Goal: Task Accomplishment & Management: Use online tool/utility

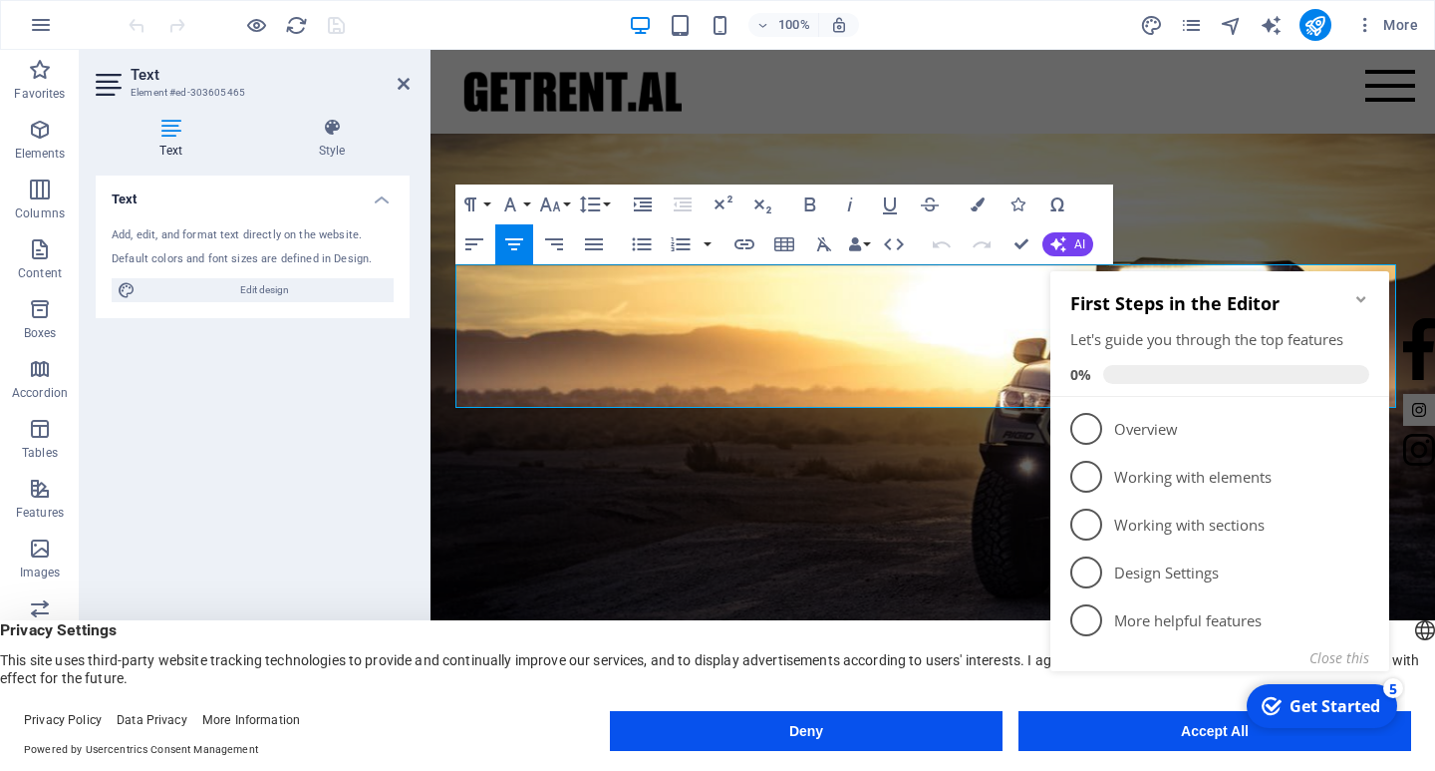
scroll to position [598, 0]
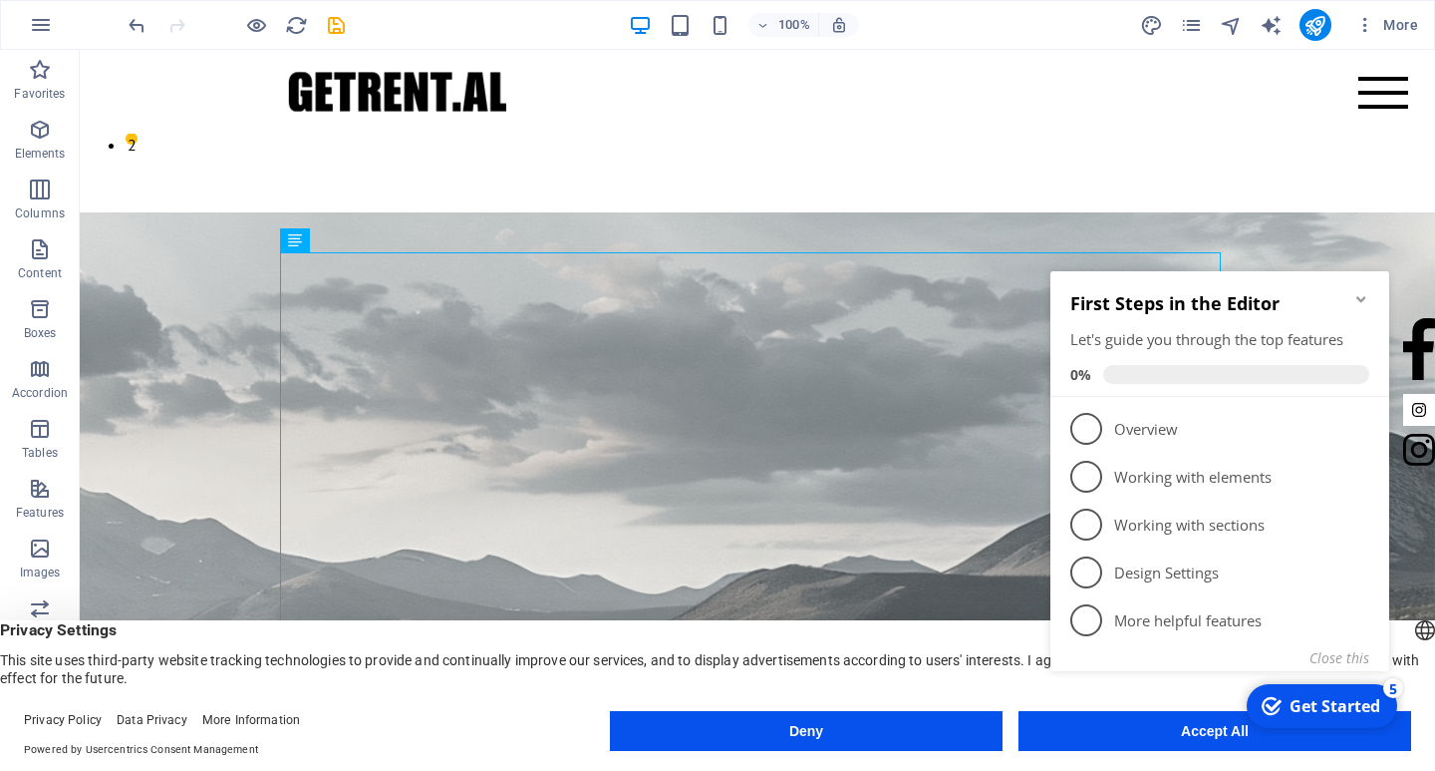
click at [1365, 301] on icon "Minimize checklist" at bounding box center [1362, 299] width 16 height 16
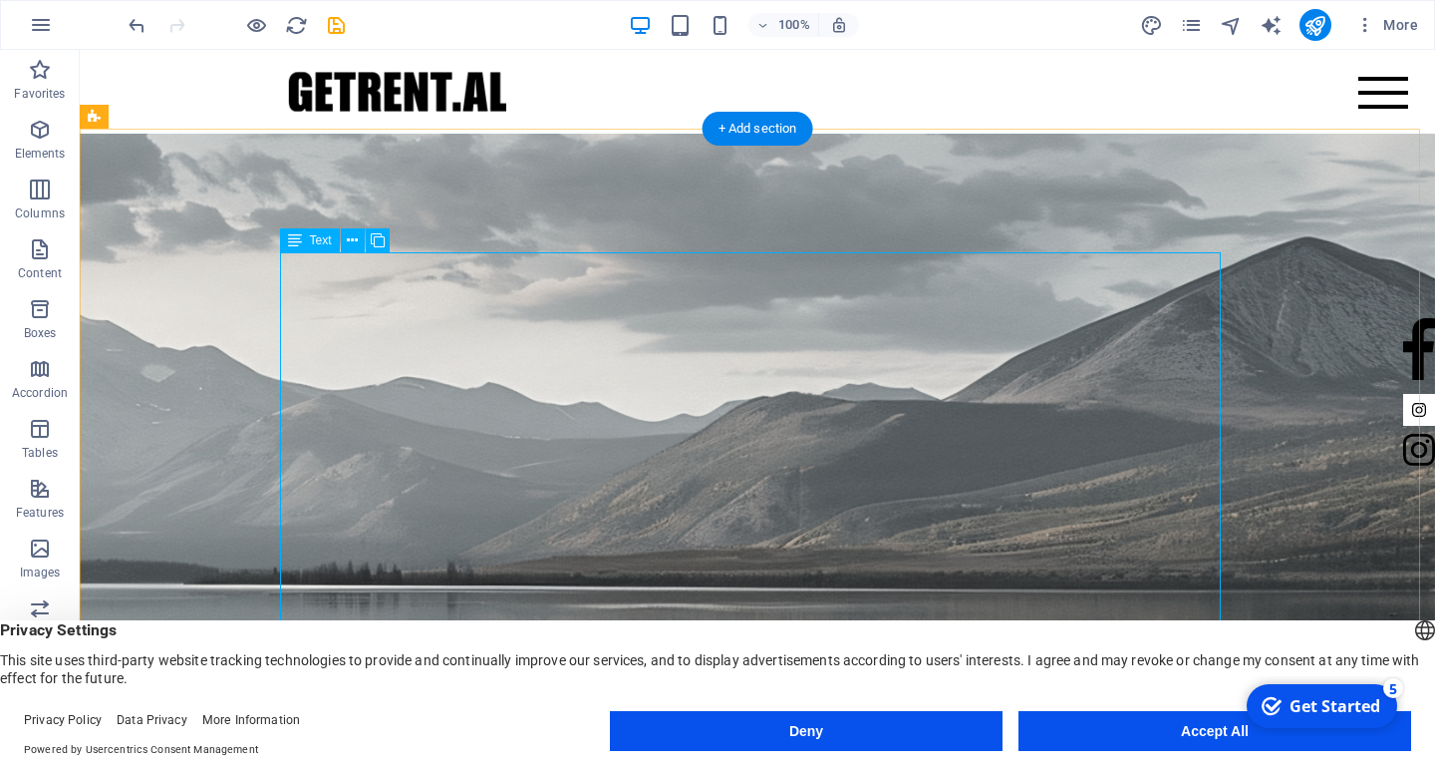
scroll to position [909, 0]
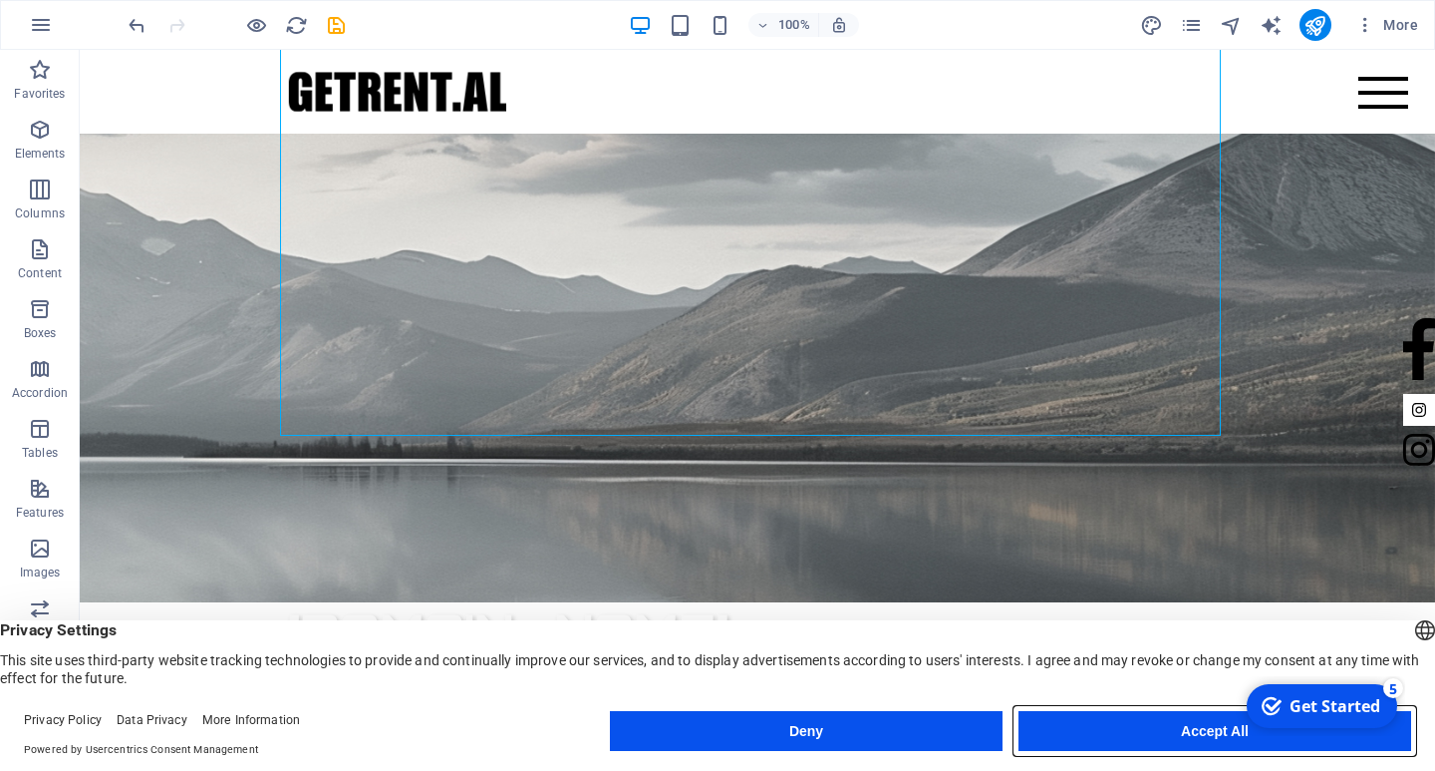
click at [1162, 735] on button "Accept All" at bounding box center [1215, 731] width 393 height 40
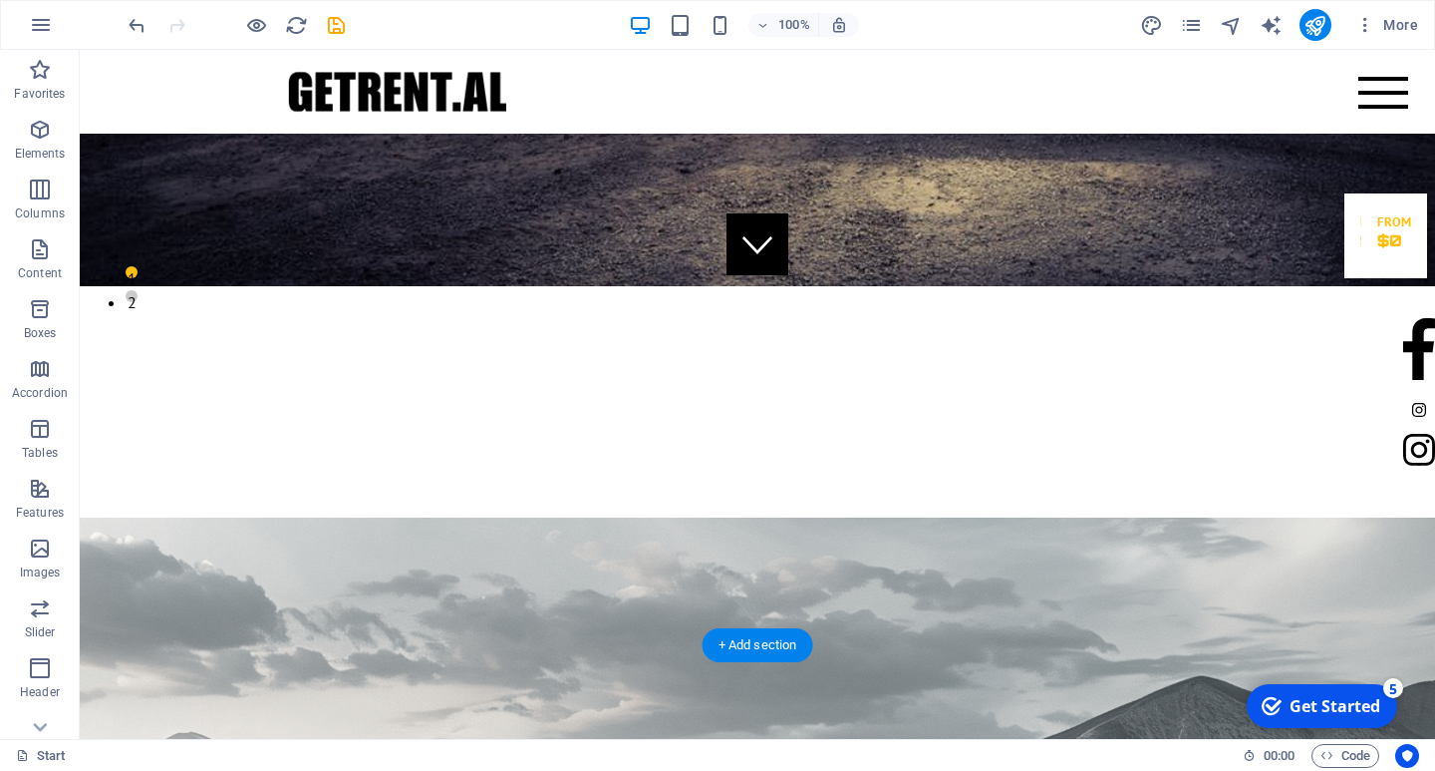
scroll to position [498, 0]
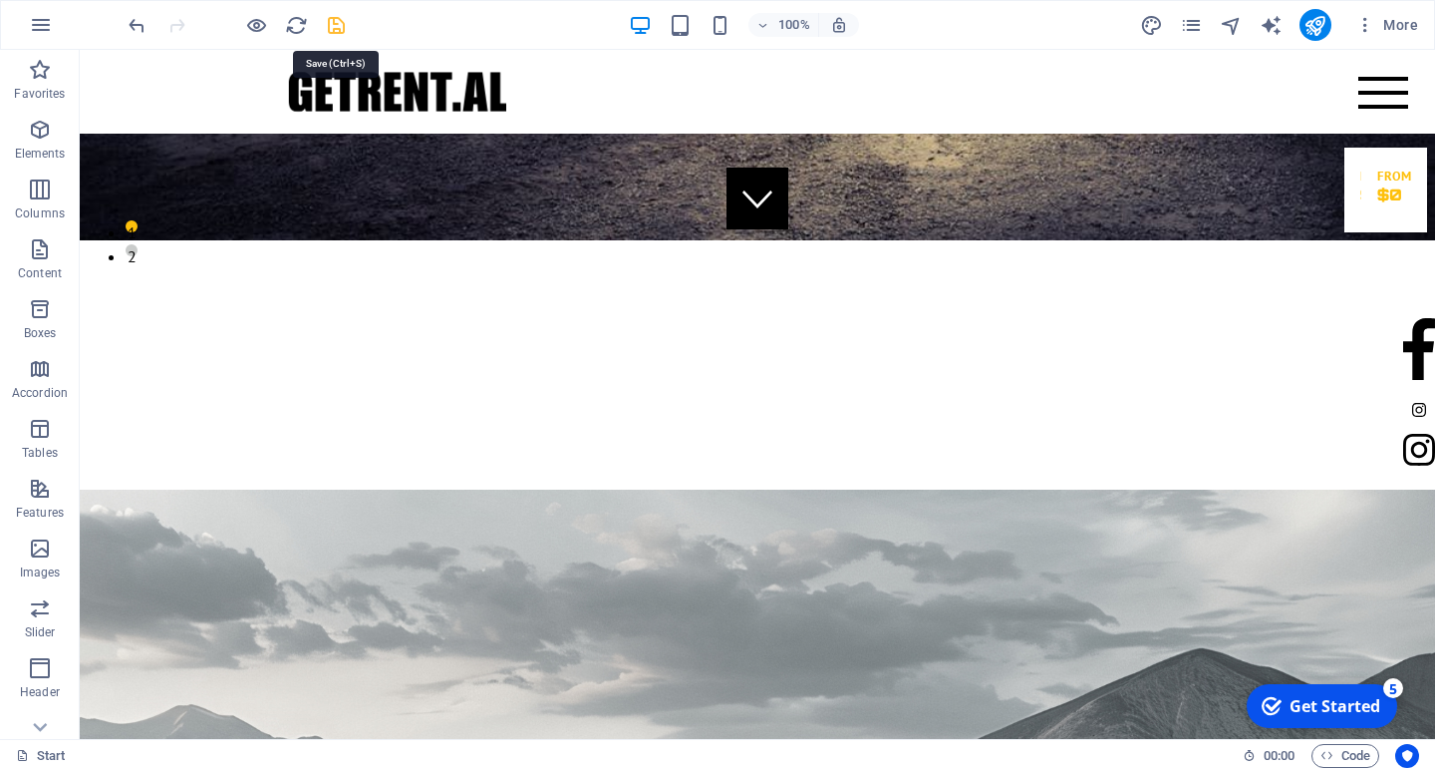
click at [335, 21] on icon "save" at bounding box center [336, 25] width 23 height 23
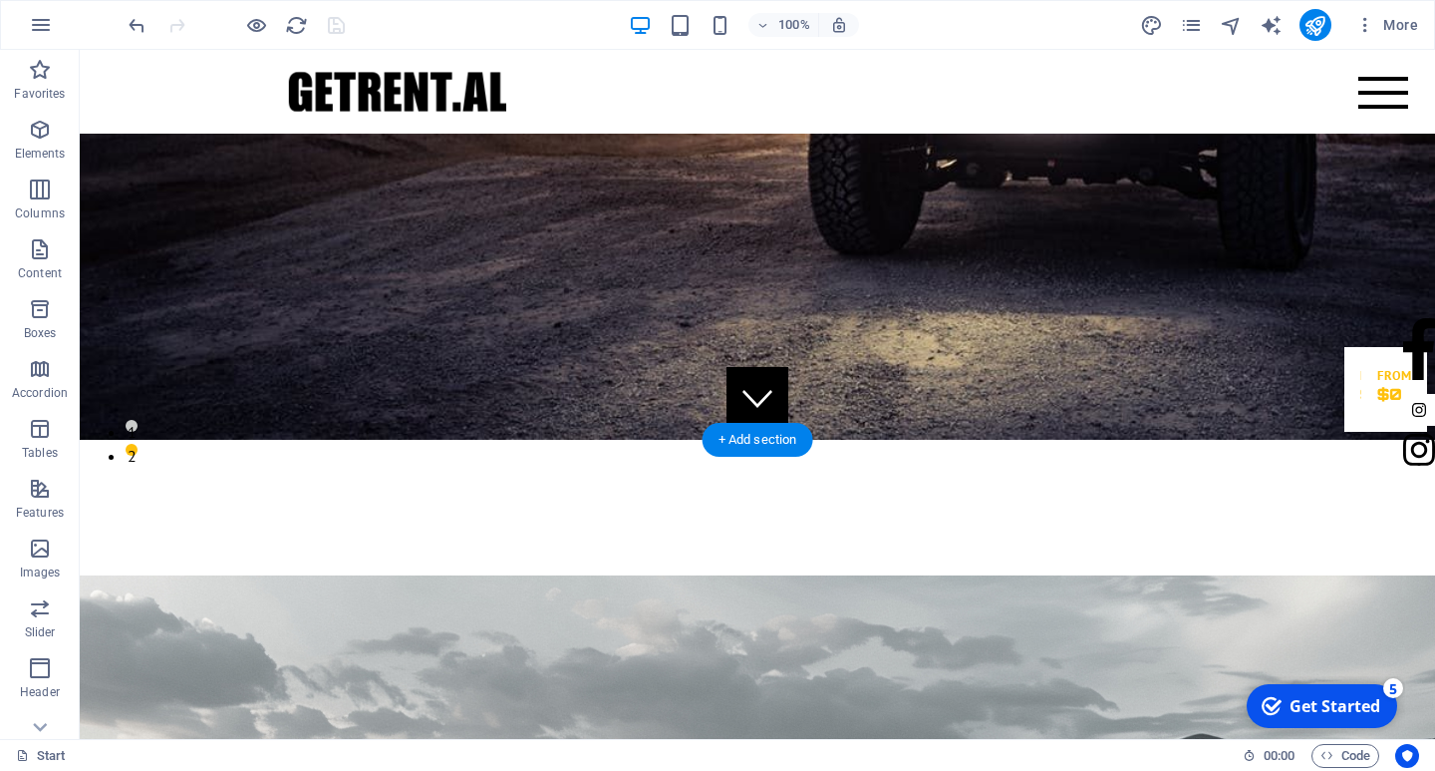
scroll to position [0, 0]
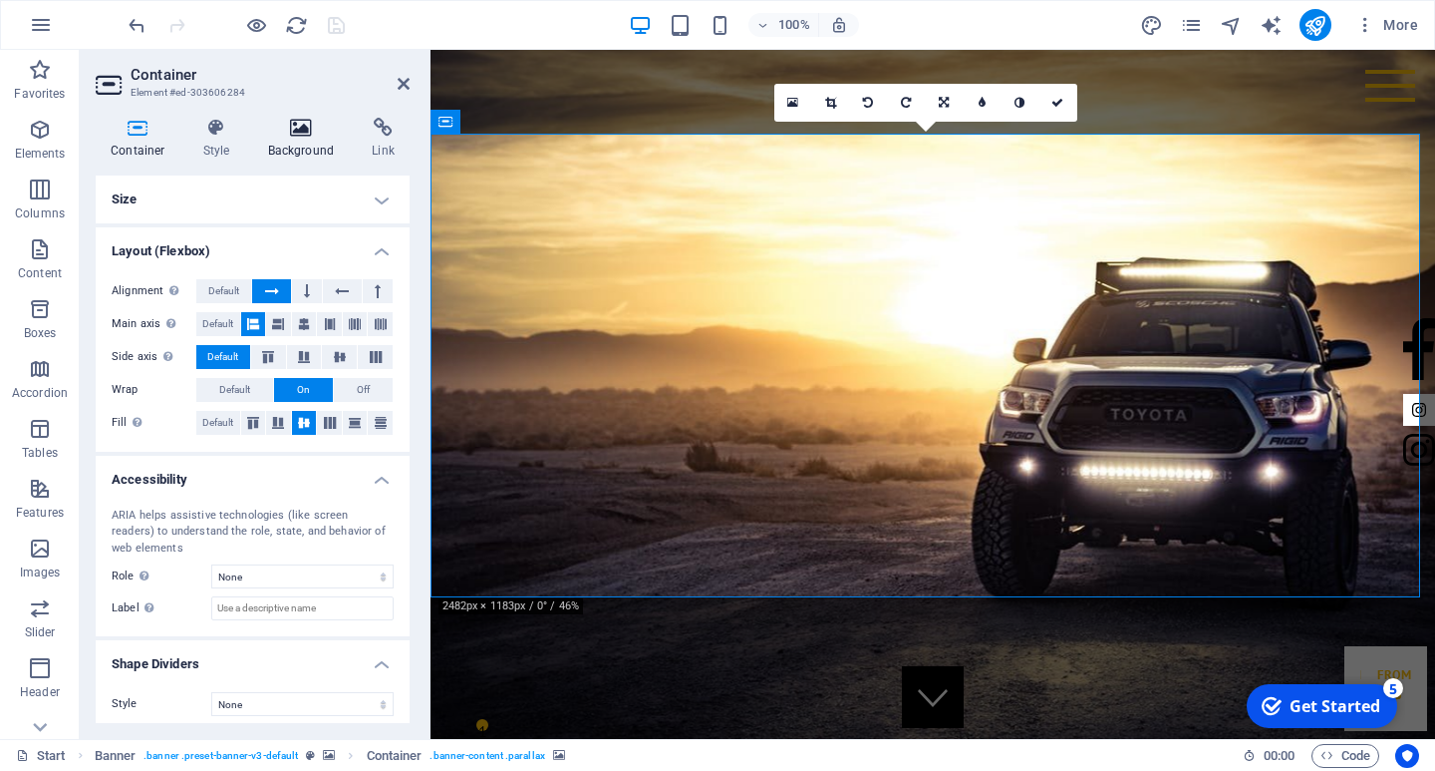
click at [331, 127] on icon at bounding box center [301, 128] width 97 height 20
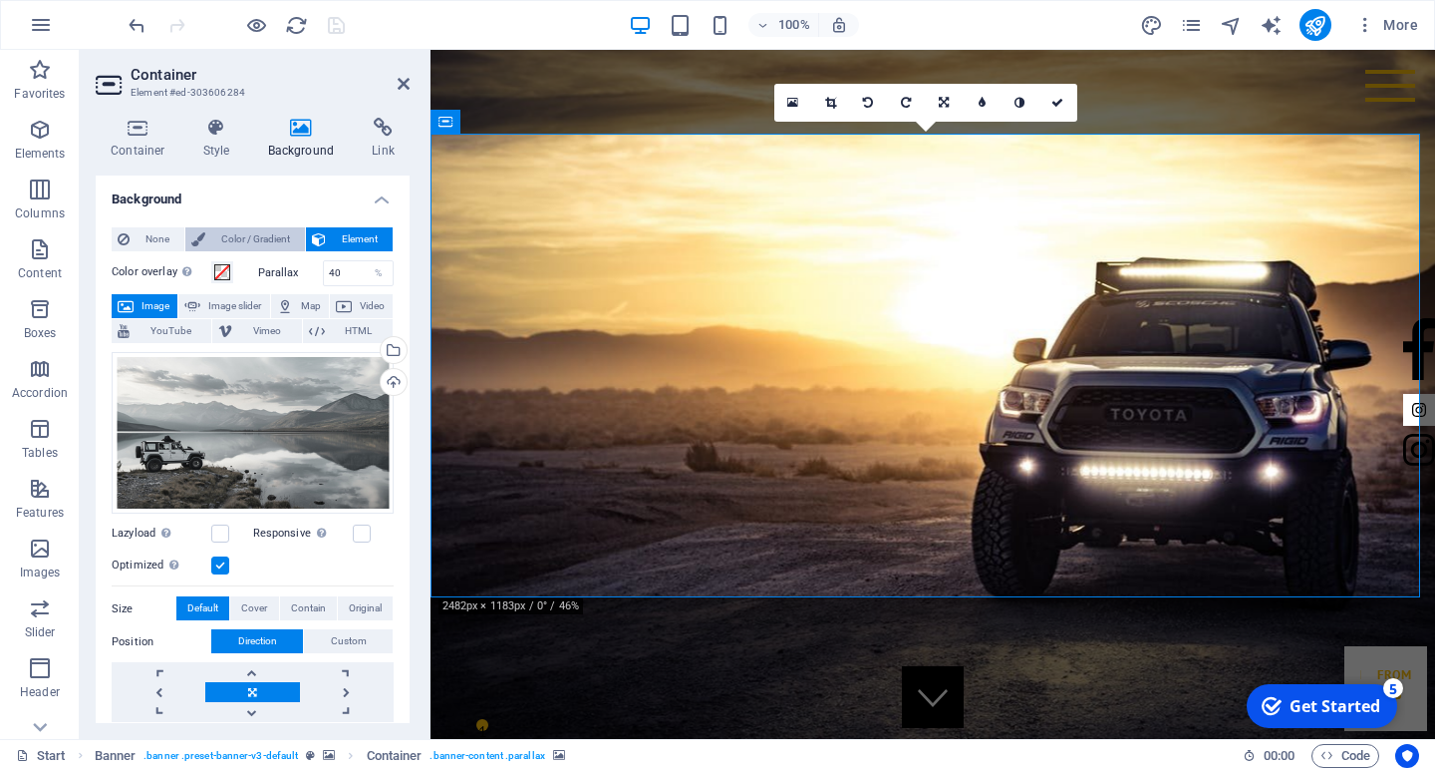
click at [262, 233] on span "Color / Gradient" at bounding box center [255, 239] width 88 height 24
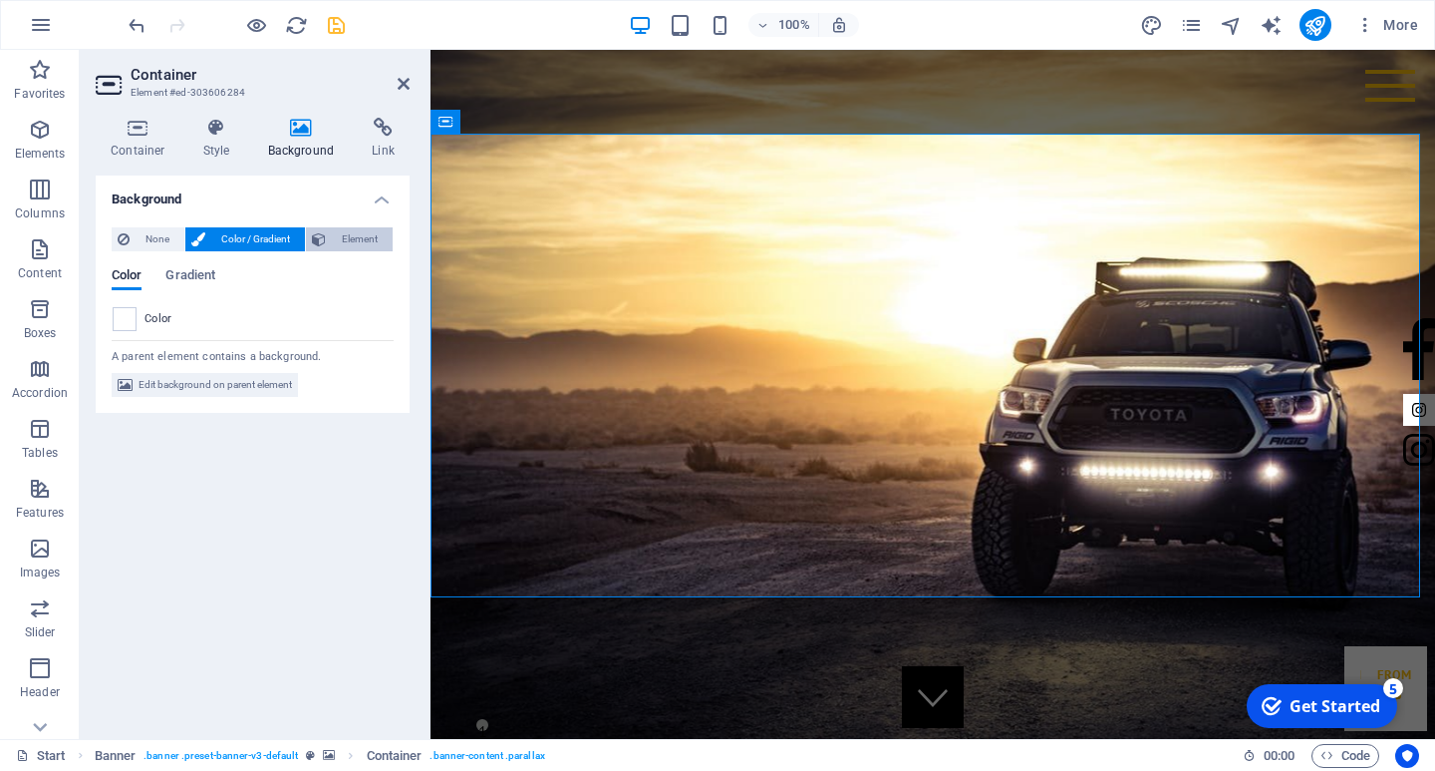
click at [333, 242] on span "Element" at bounding box center [359, 239] width 55 height 24
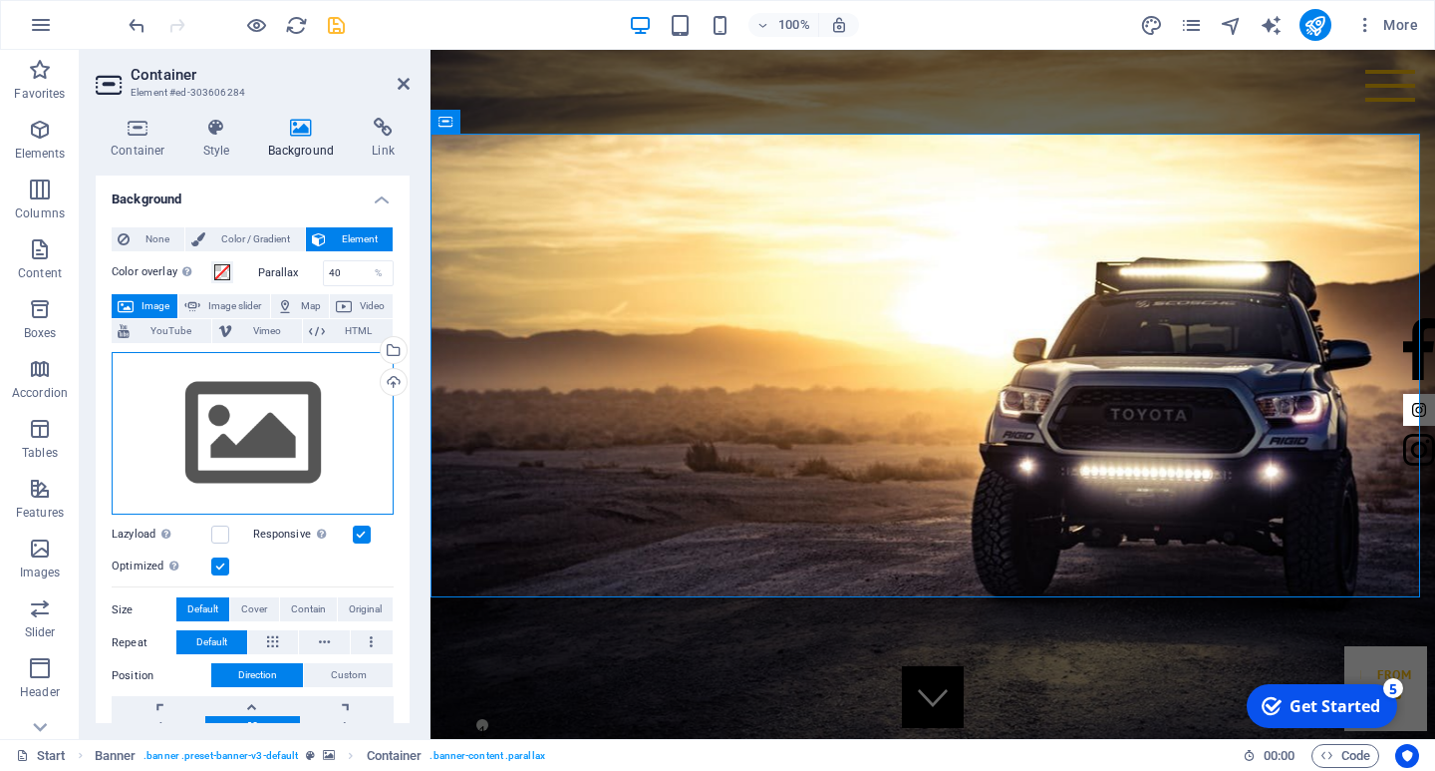
click at [313, 383] on div "Drag files here, click to choose files or select files from Files or our free s…" at bounding box center [253, 433] width 282 height 163
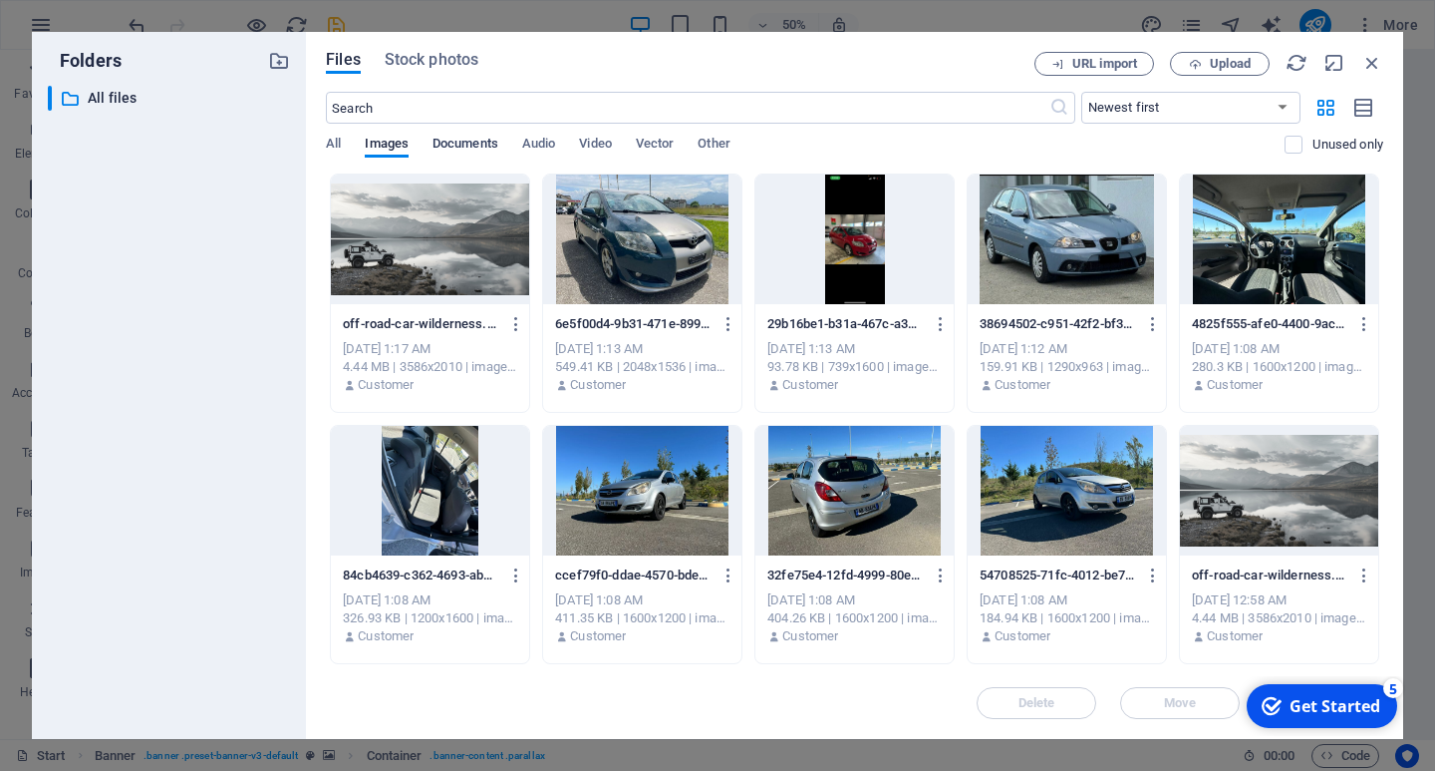
click at [463, 145] on span "Documents" at bounding box center [466, 146] width 66 height 28
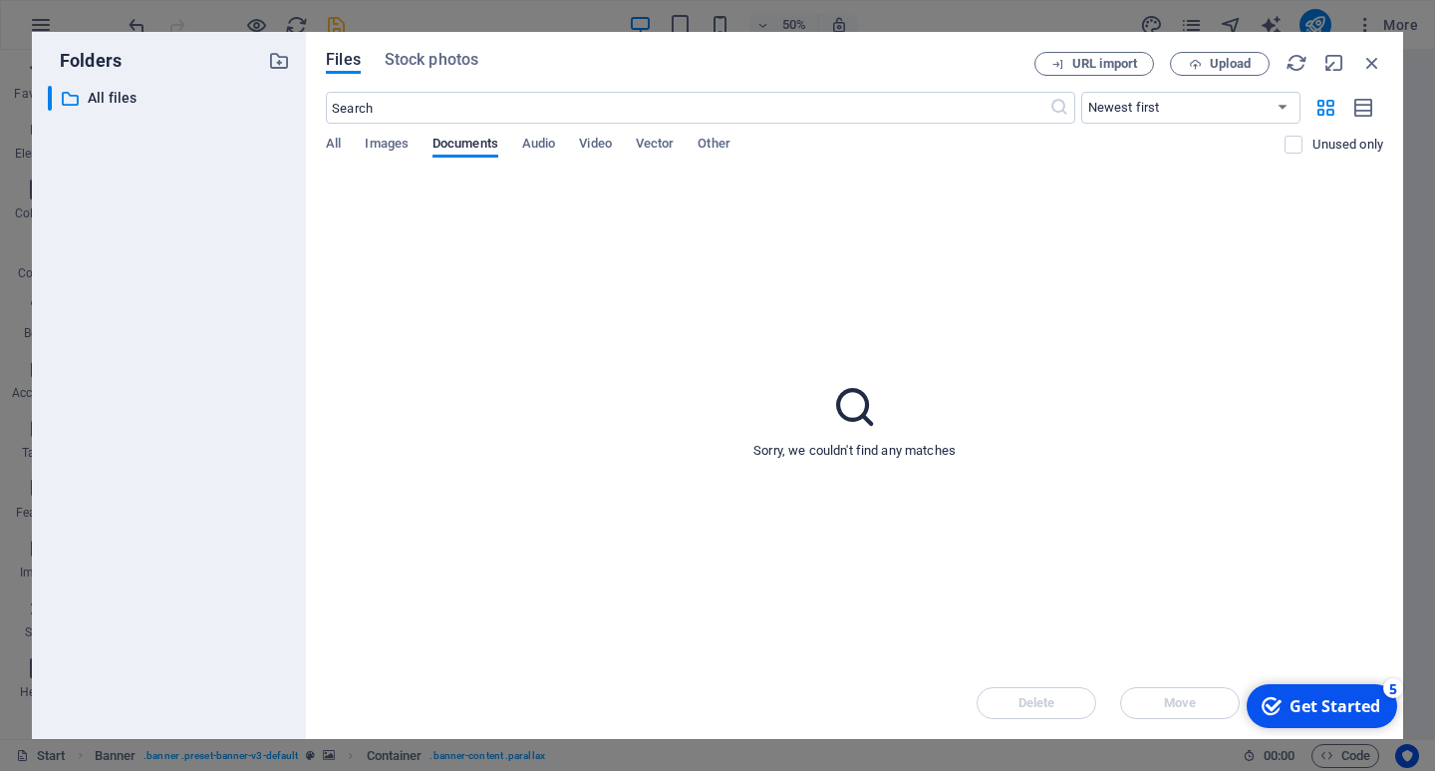
click at [418, 146] on div "All Images Documents Audio Video Vector Other" at bounding box center [805, 155] width 959 height 38
click at [392, 146] on span "Images" at bounding box center [387, 146] width 44 height 28
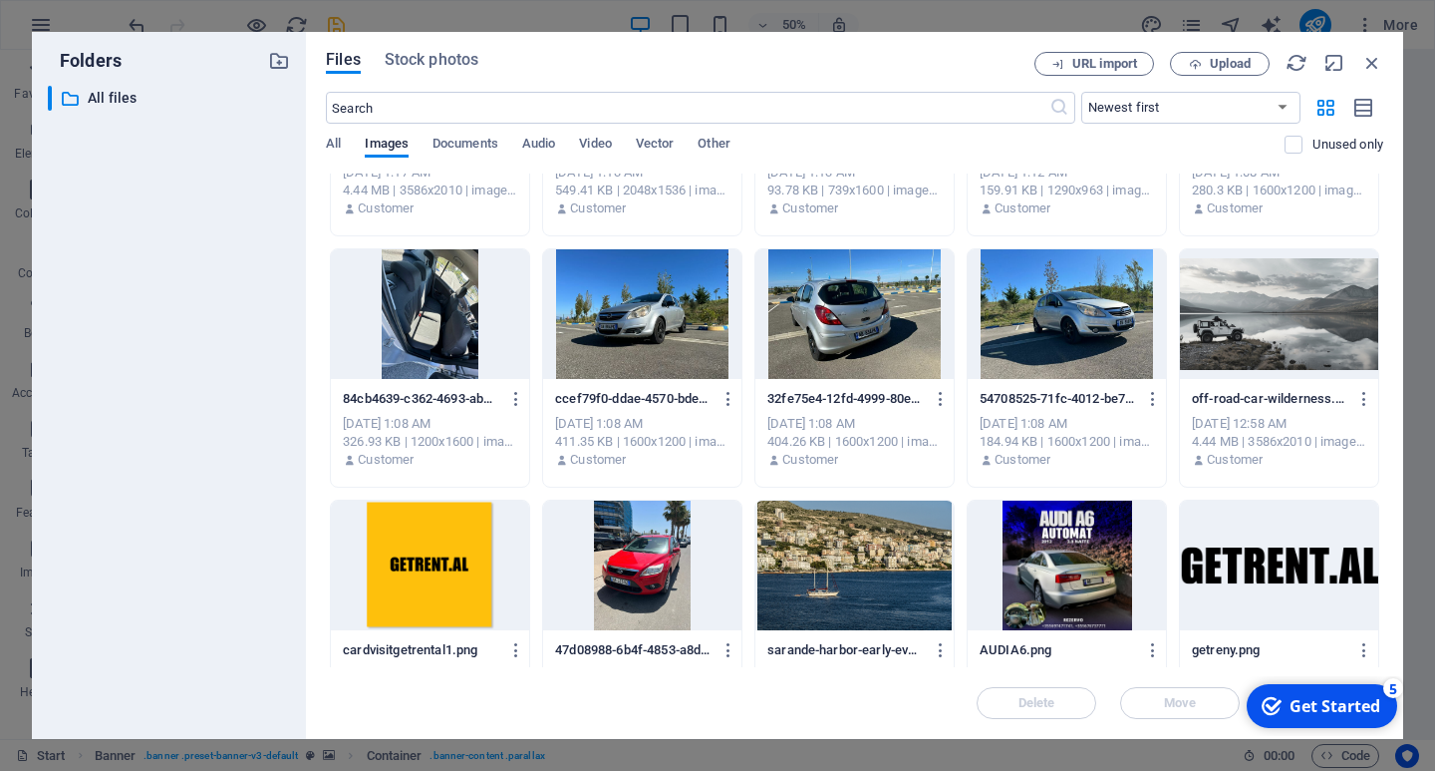
scroll to position [248, 0]
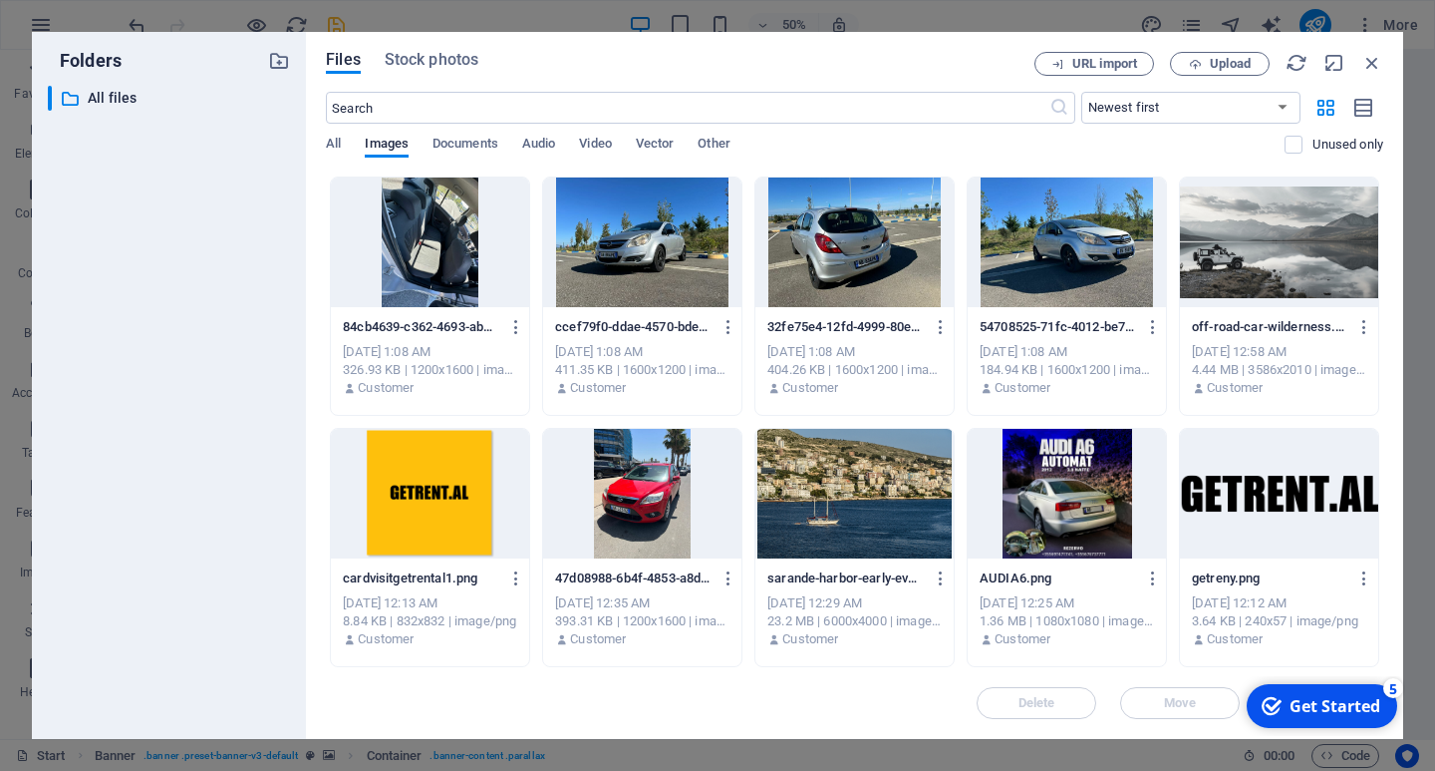
click at [864, 488] on div at bounding box center [855, 494] width 198 height 130
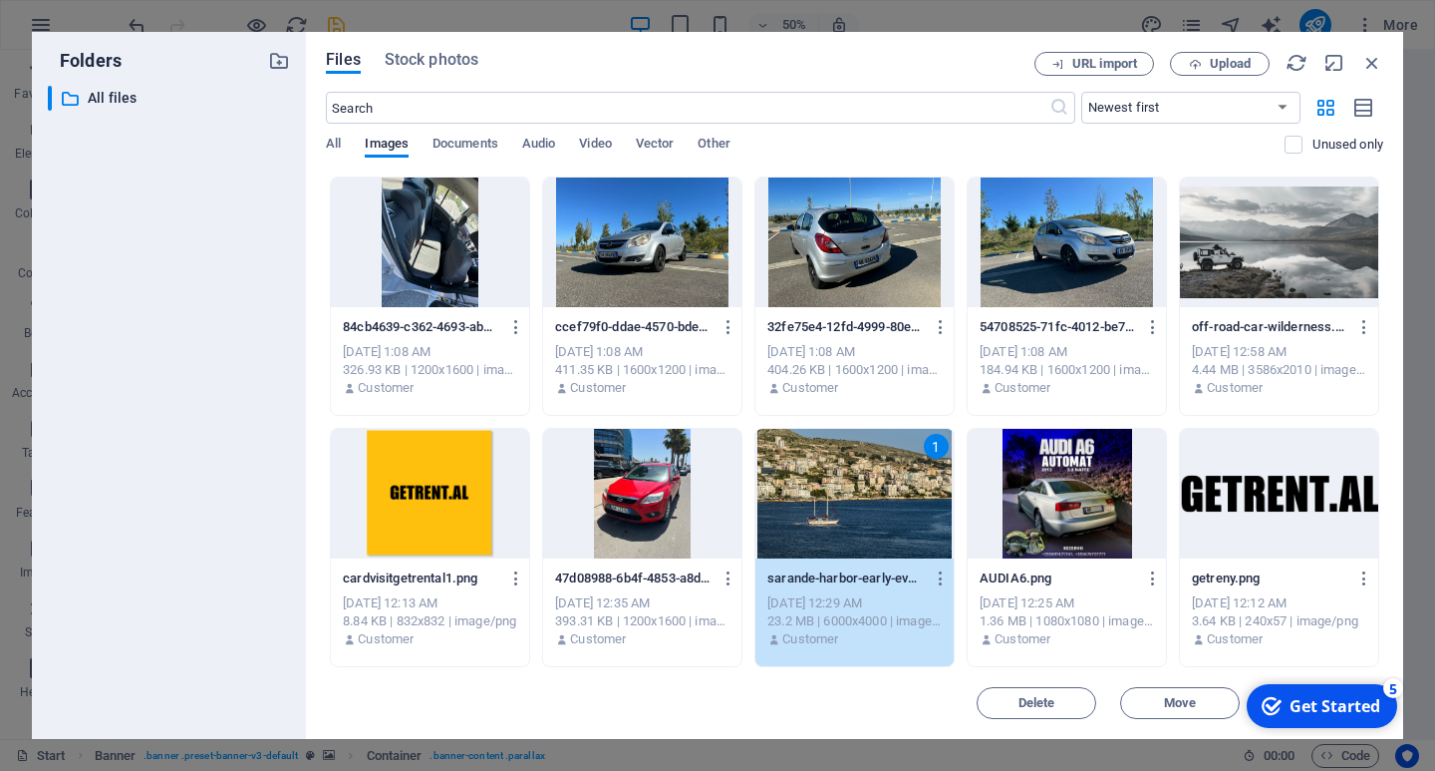
click at [1299, 704] on div "Get Started" at bounding box center [1335, 706] width 91 height 22
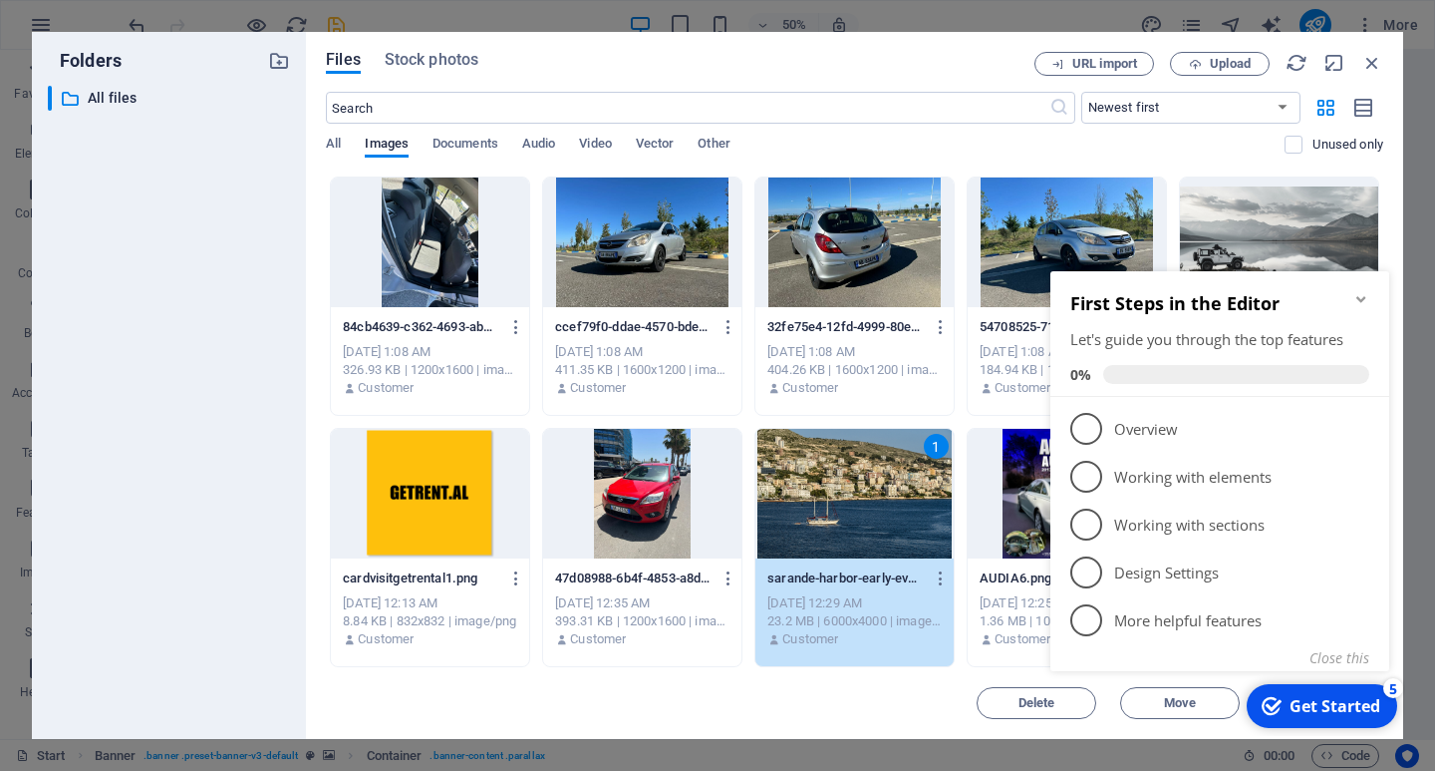
click at [1275, 709] on icon "checkmark" at bounding box center [1272, 706] width 20 height 20
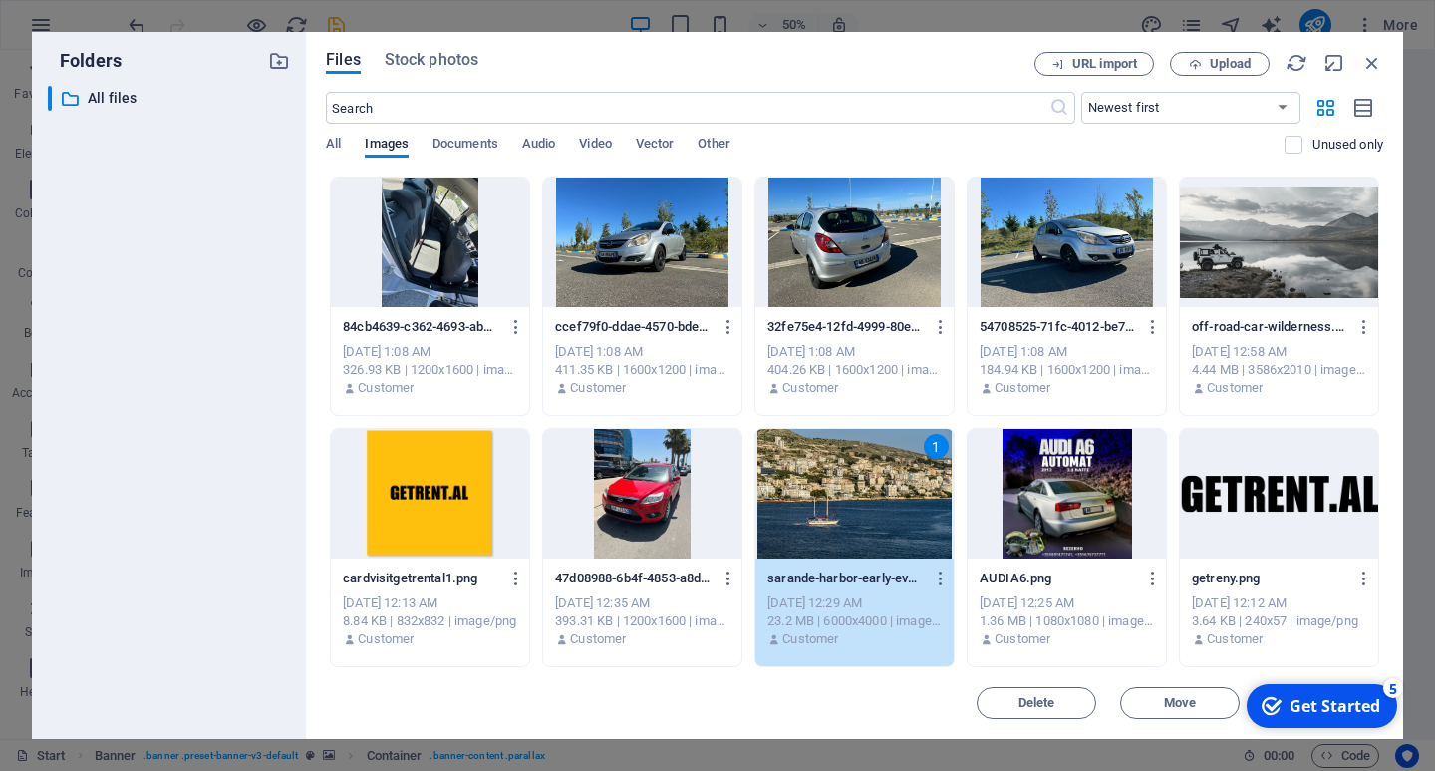
drag, startPoint x: 2615, startPoint y: 1278, endPoint x: 1240, endPoint y: 707, distance: 1488.5
click at [1154, 693] on button "Move" at bounding box center [1180, 703] width 120 height 32
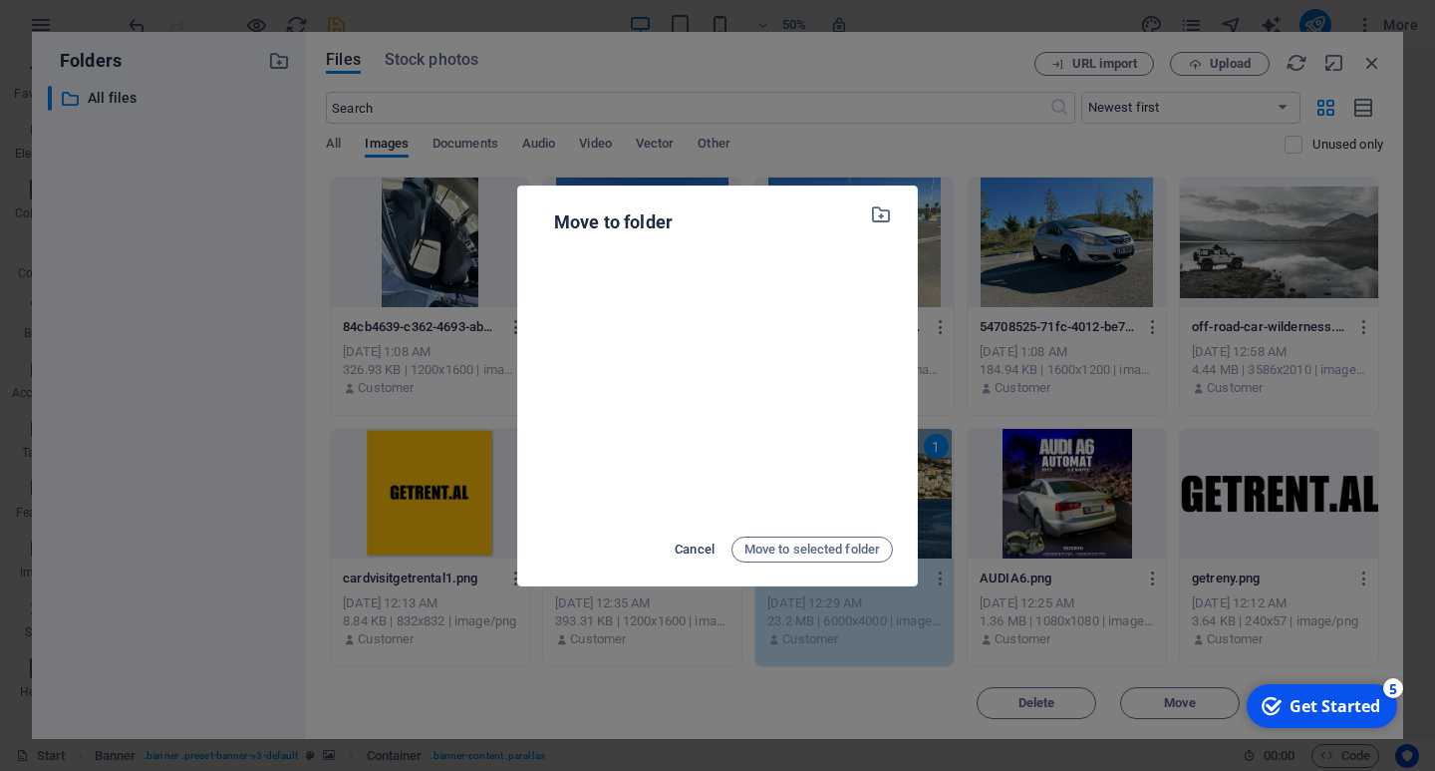
click at [700, 546] on span "Cancel" at bounding box center [695, 549] width 40 height 24
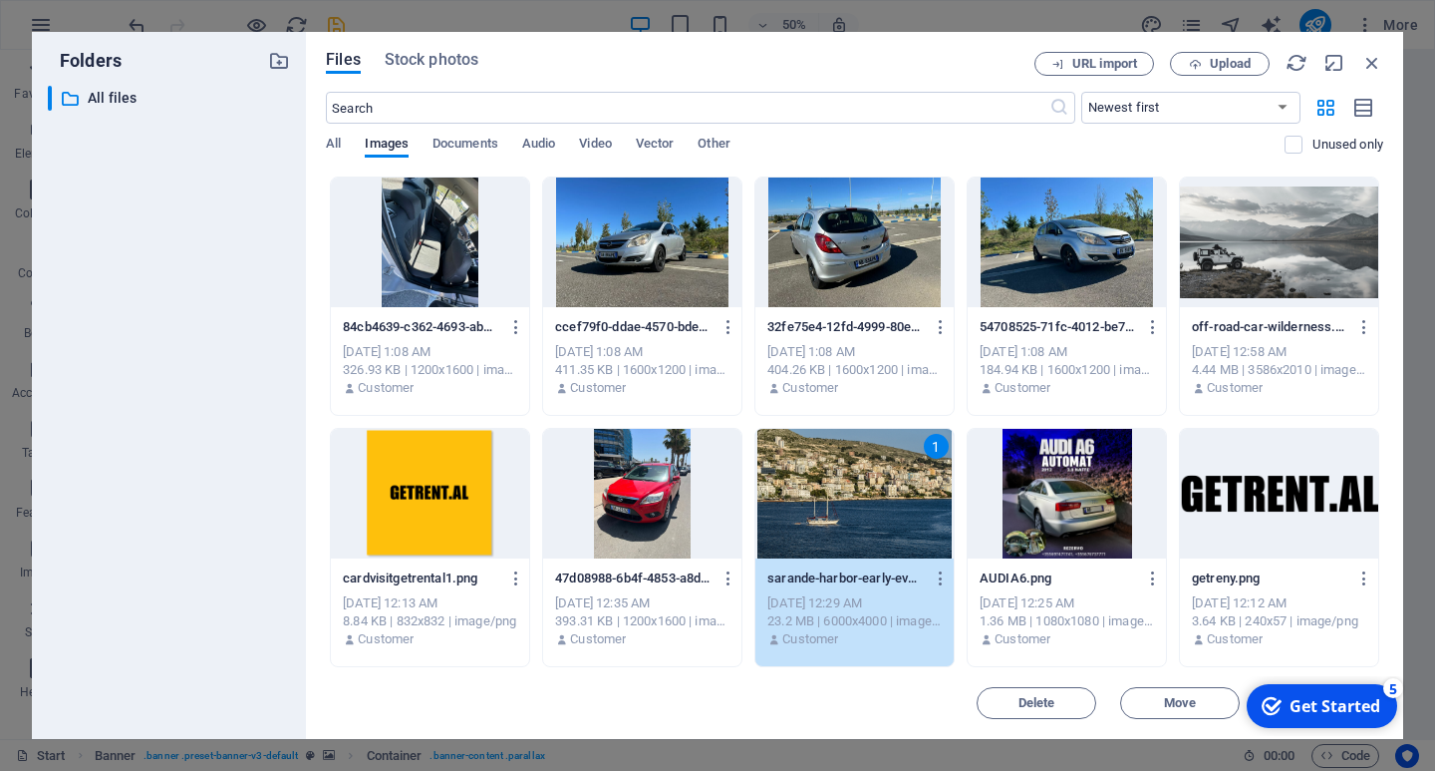
click at [853, 502] on div "1" at bounding box center [855, 494] width 198 height 130
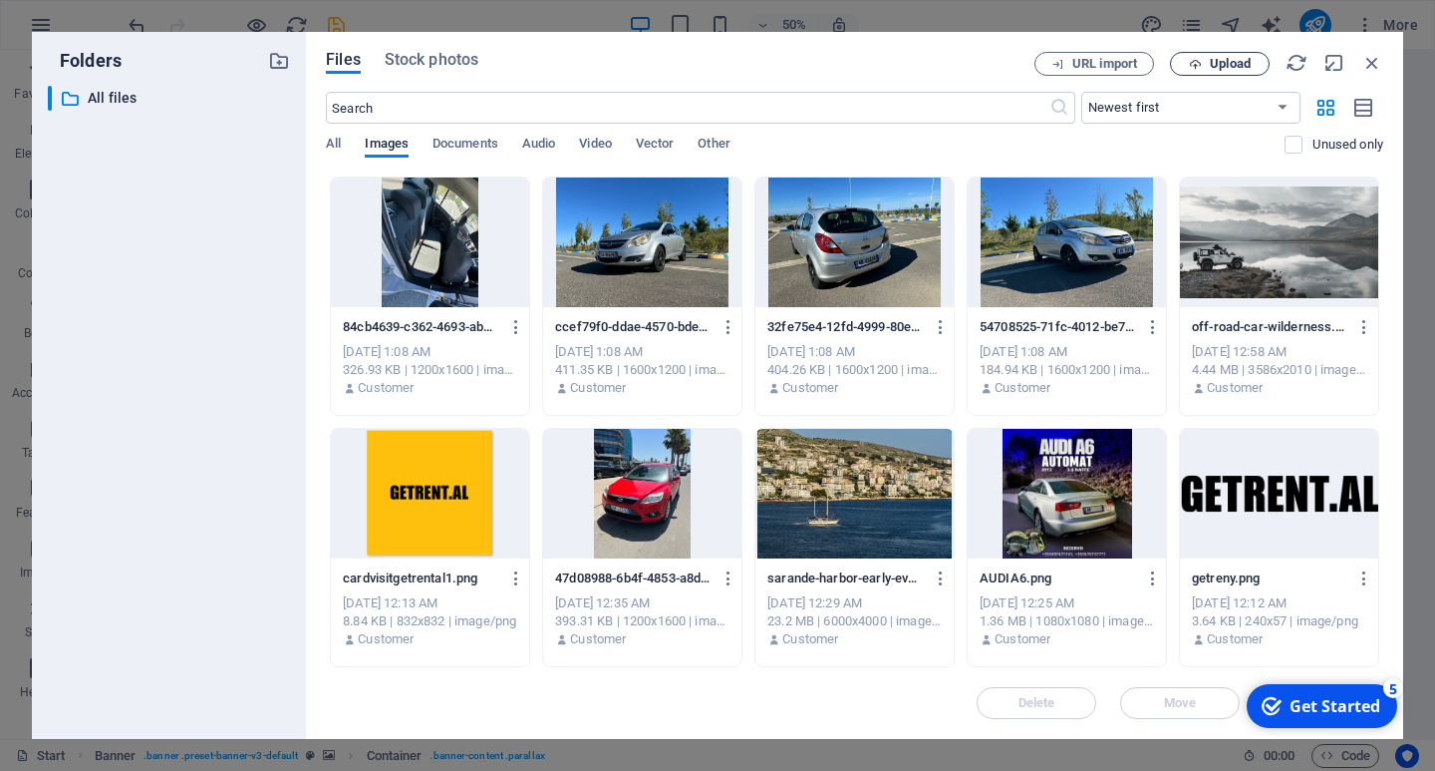
click at [1244, 58] on span "Upload" at bounding box center [1230, 64] width 41 height 12
click at [879, 532] on div at bounding box center [855, 494] width 198 height 130
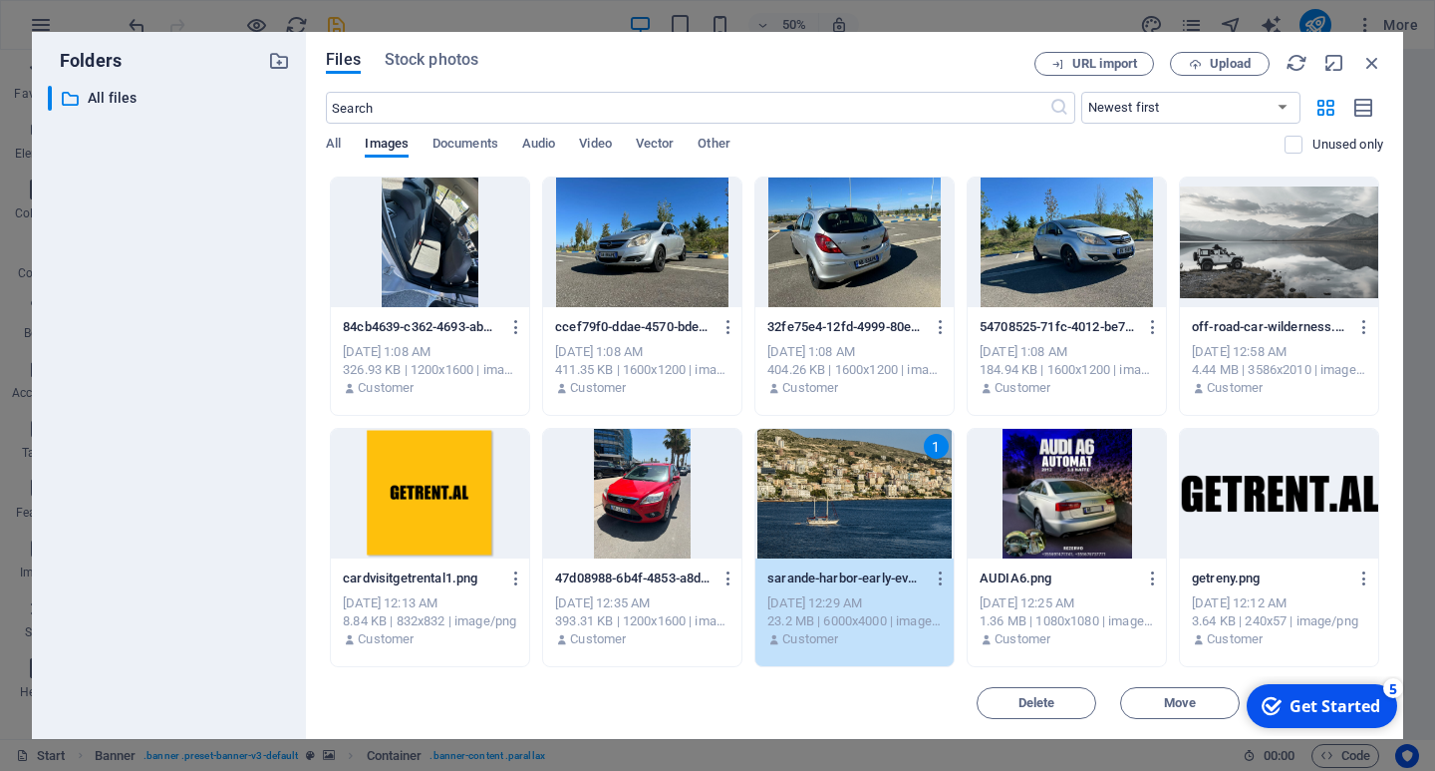
click at [879, 532] on div "1" at bounding box center [855, 494] width 198 height 130
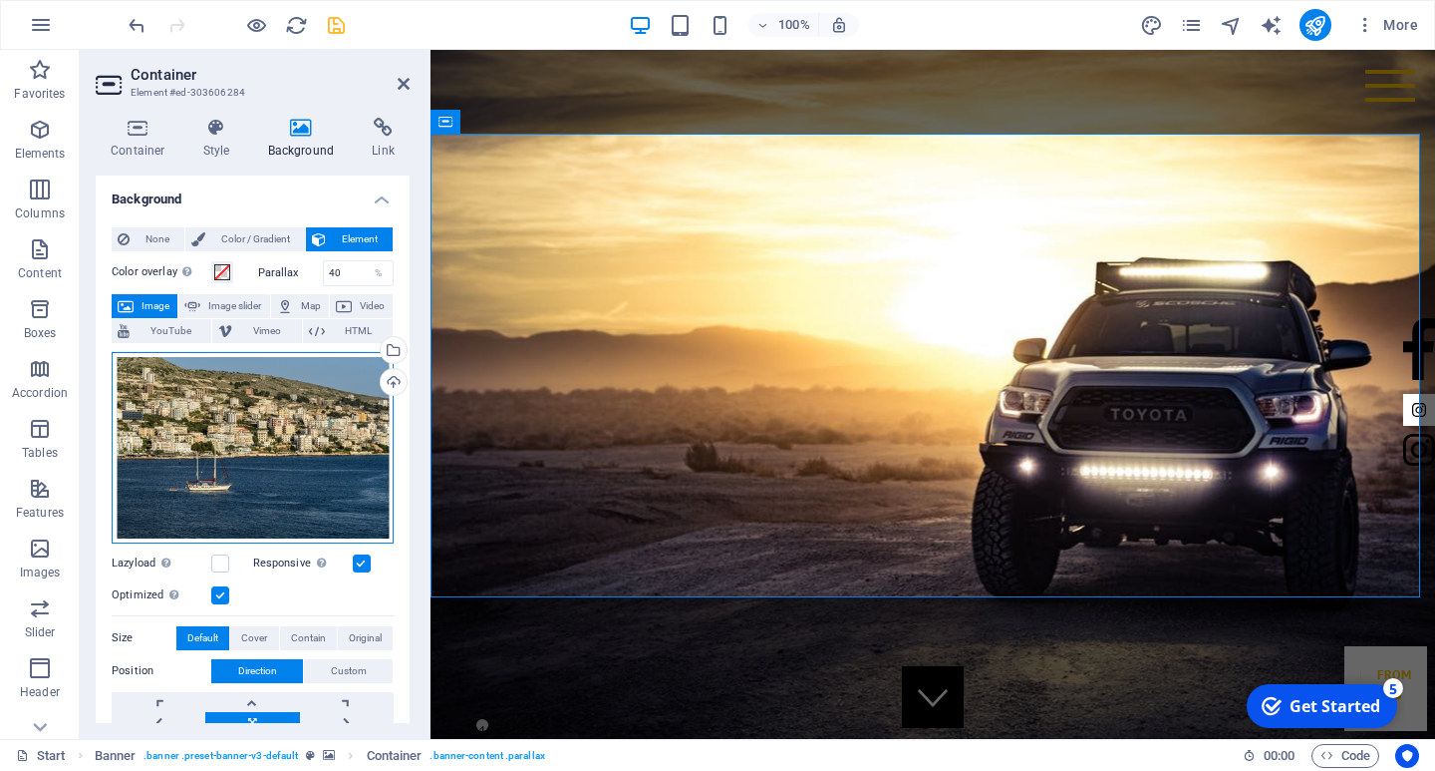
click at [364, 463] on div "Drag files here, click to choose files or select files from Files or our free s…" at bounding box center [253, 447] width 282 height 191
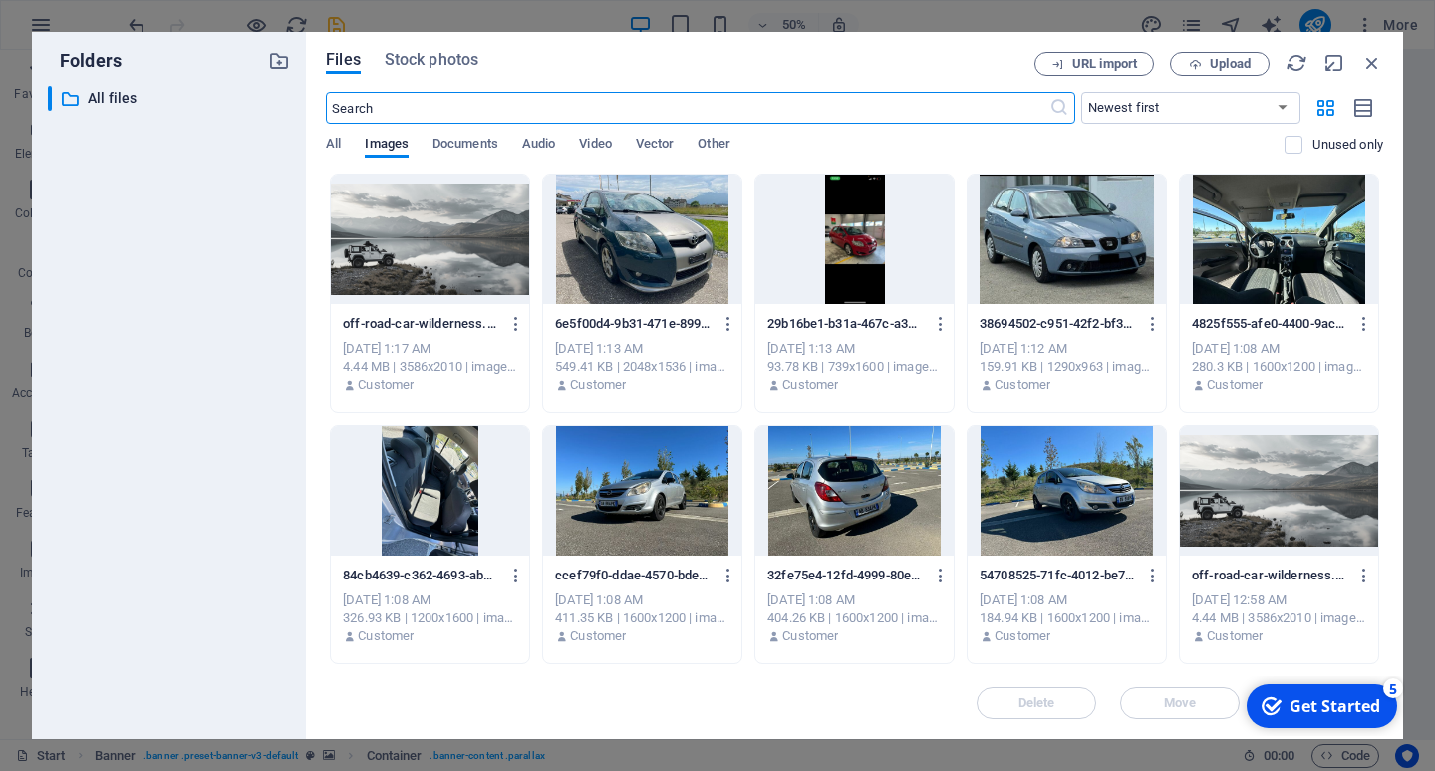
click at [1359, 66] on div "URL import Upload" at bounding box center [1209, 64] width 349 height 24
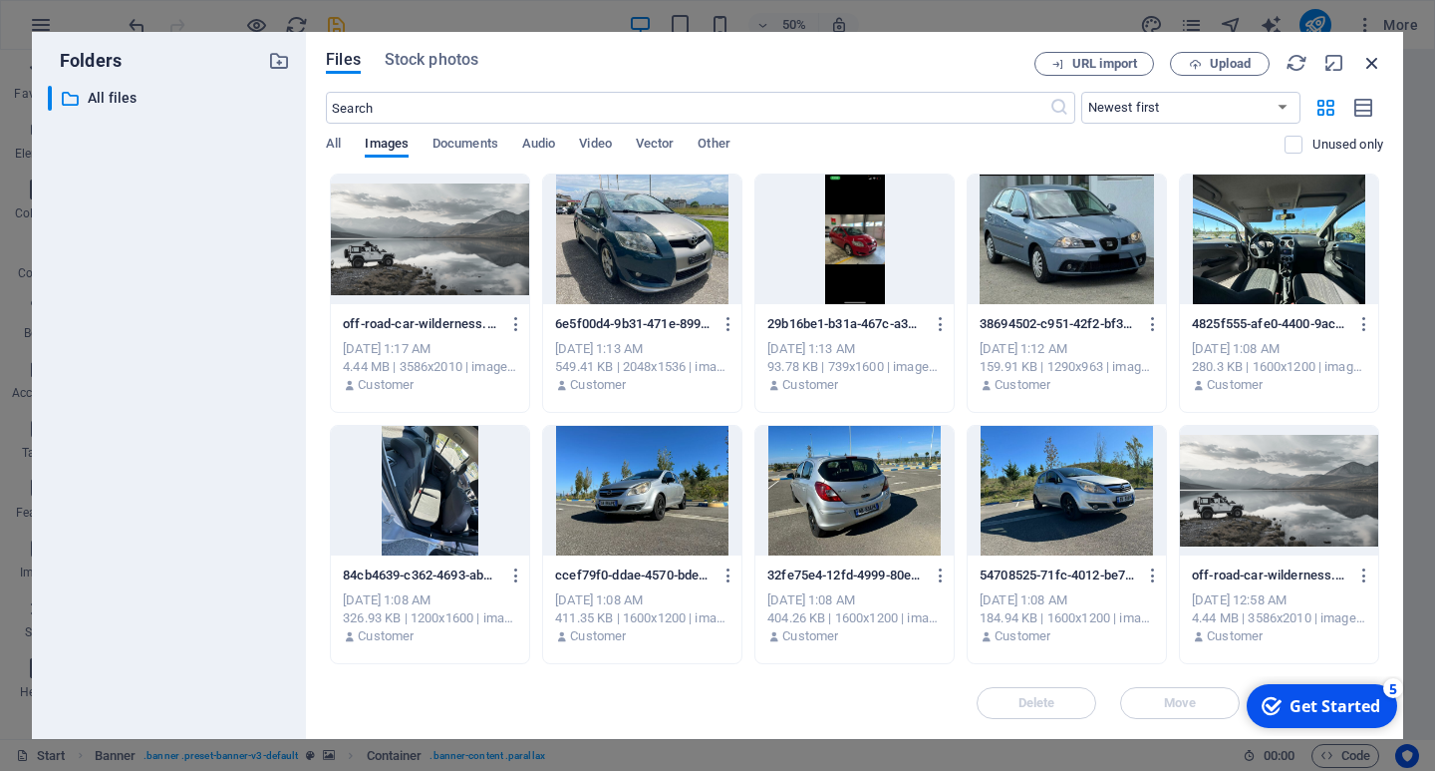
click at [1368, 65] on icon "button" at bounding box center [1373, 63] width 22 height 22
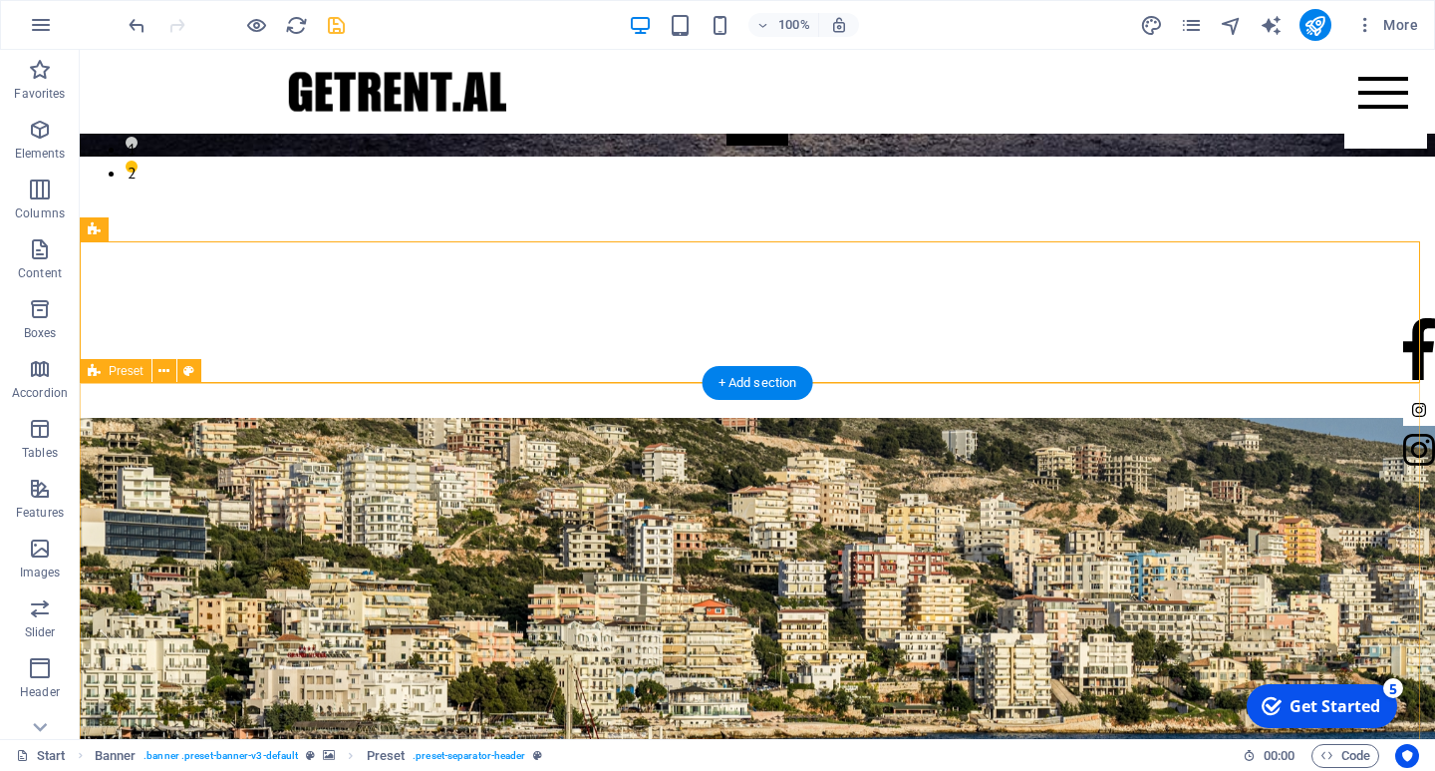
scroll to position [598, 0]
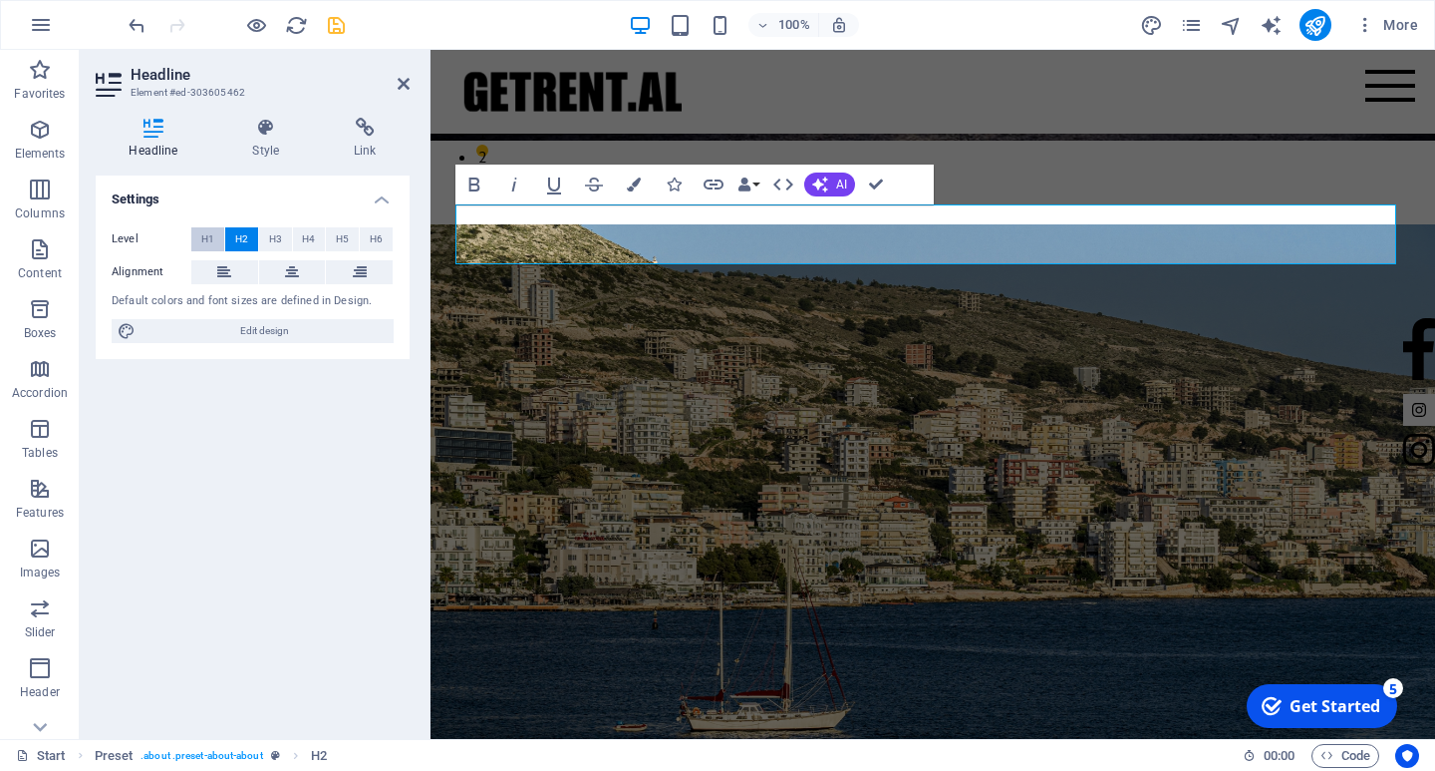
click at [217, 244] on button "H1" at bounding box center [207, 239] width 33 height 24
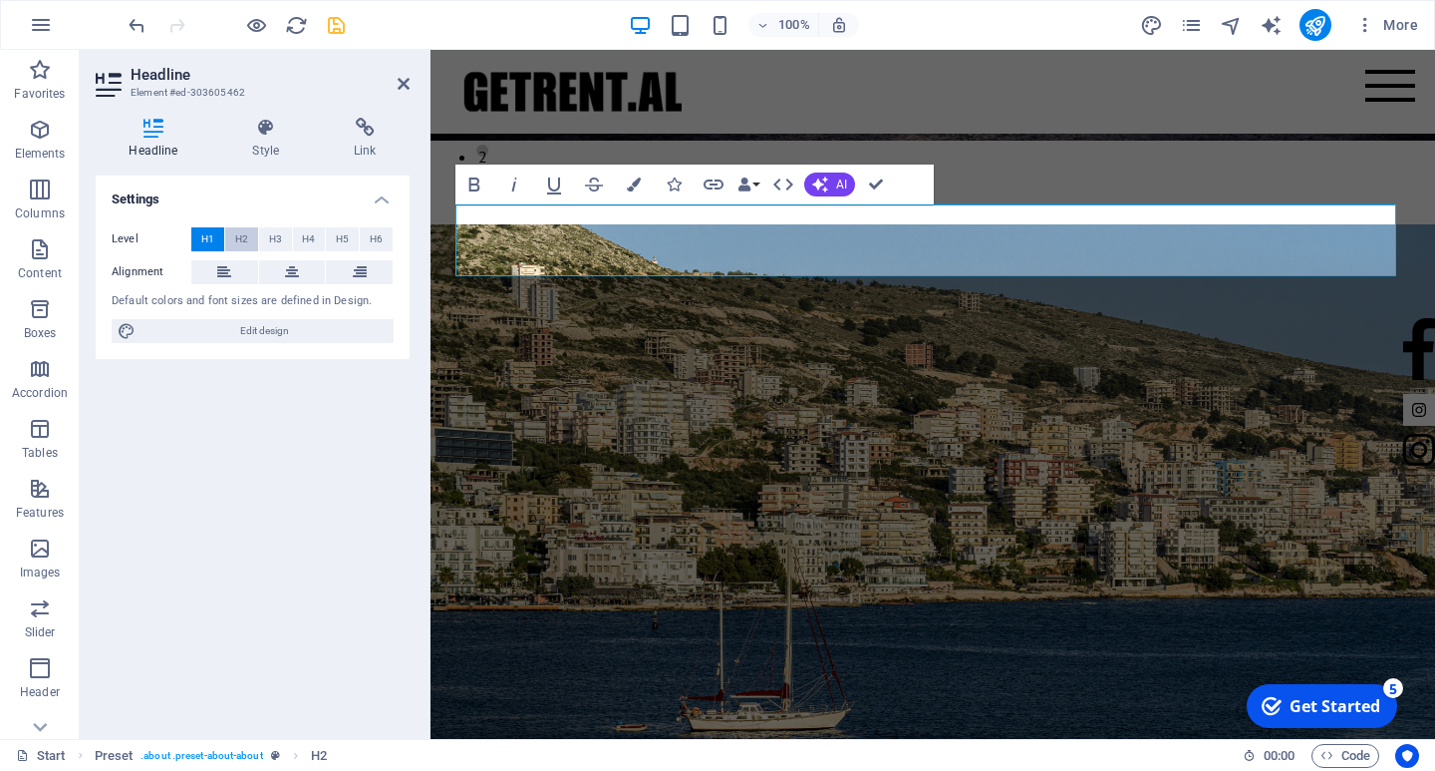
click at [247, 238] on span "H2" at bounding box center [241, 239] width 13 height 24
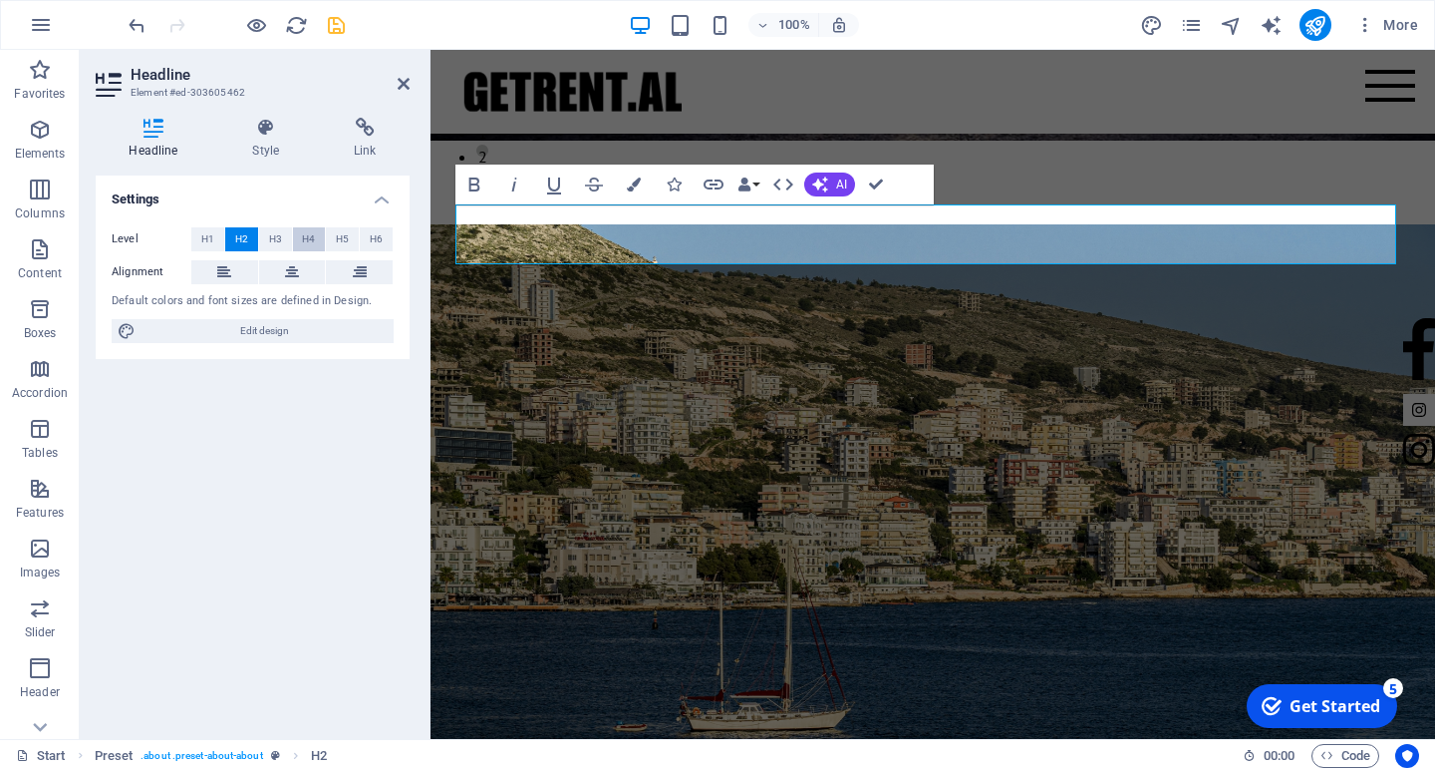
click at [294, 233] on button "H4" at bounding box center [309, 239] width 33 height 24
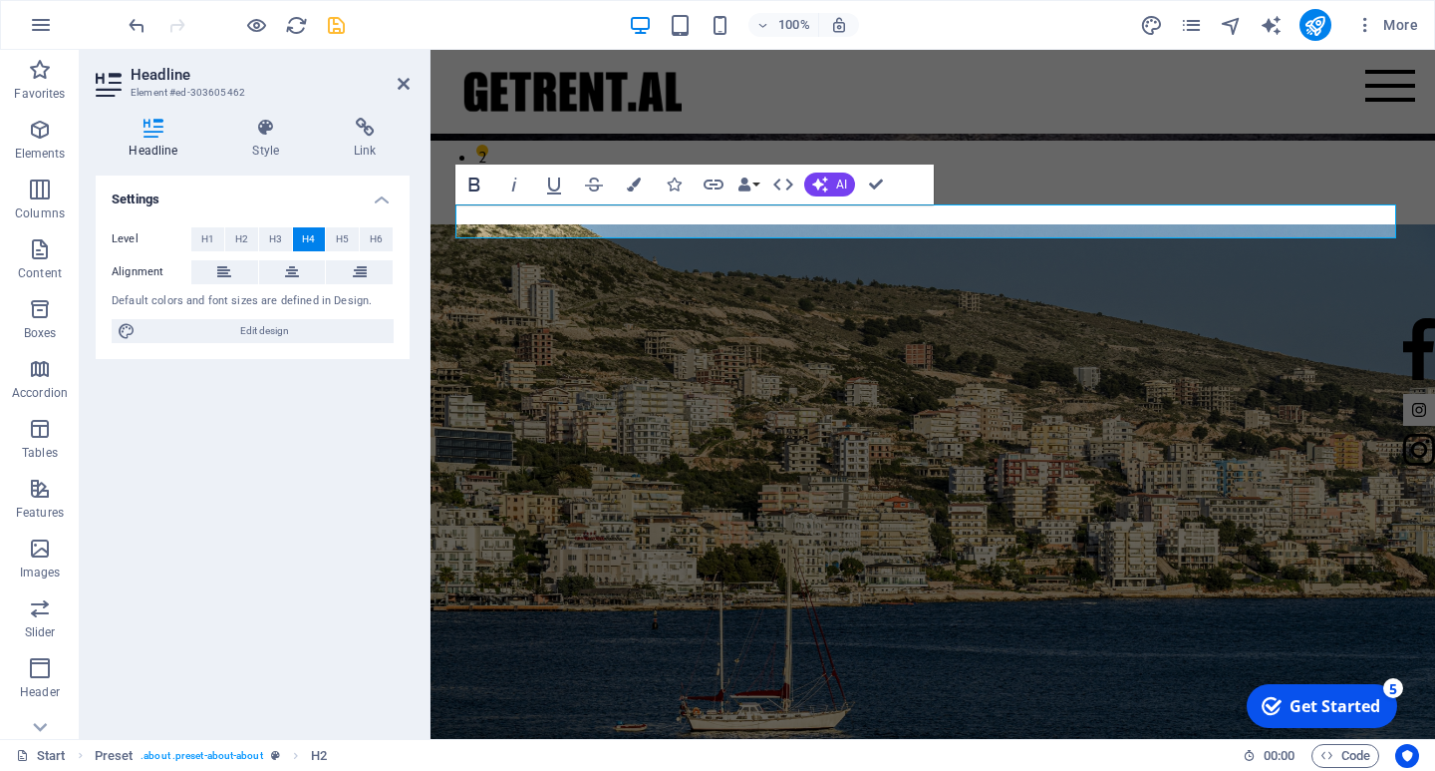
click at [472, 187] on icon "button" at bounding box center [475, 184] width 24 height 24
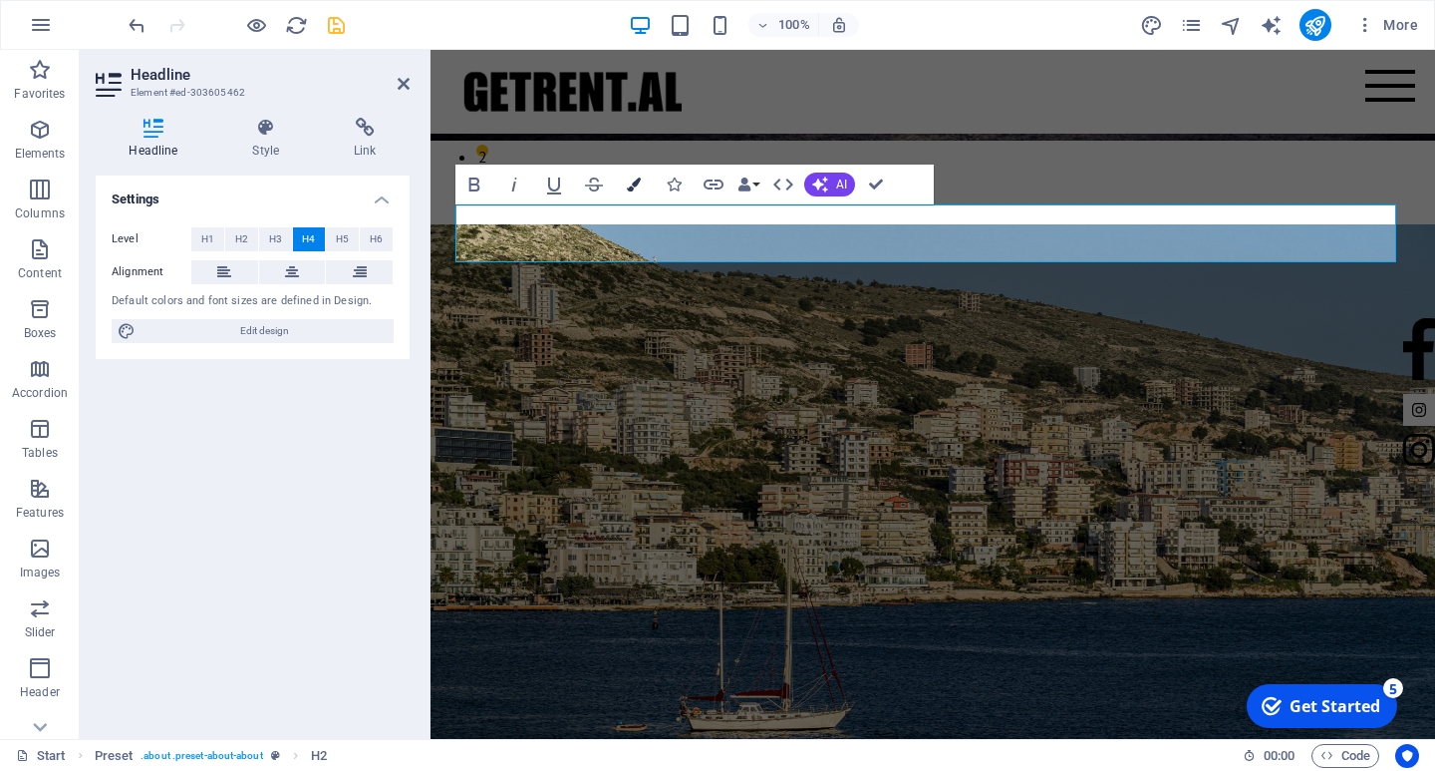
click at [627, 183] on icon "button" at bounding box center [634, 184] width 14 height 14
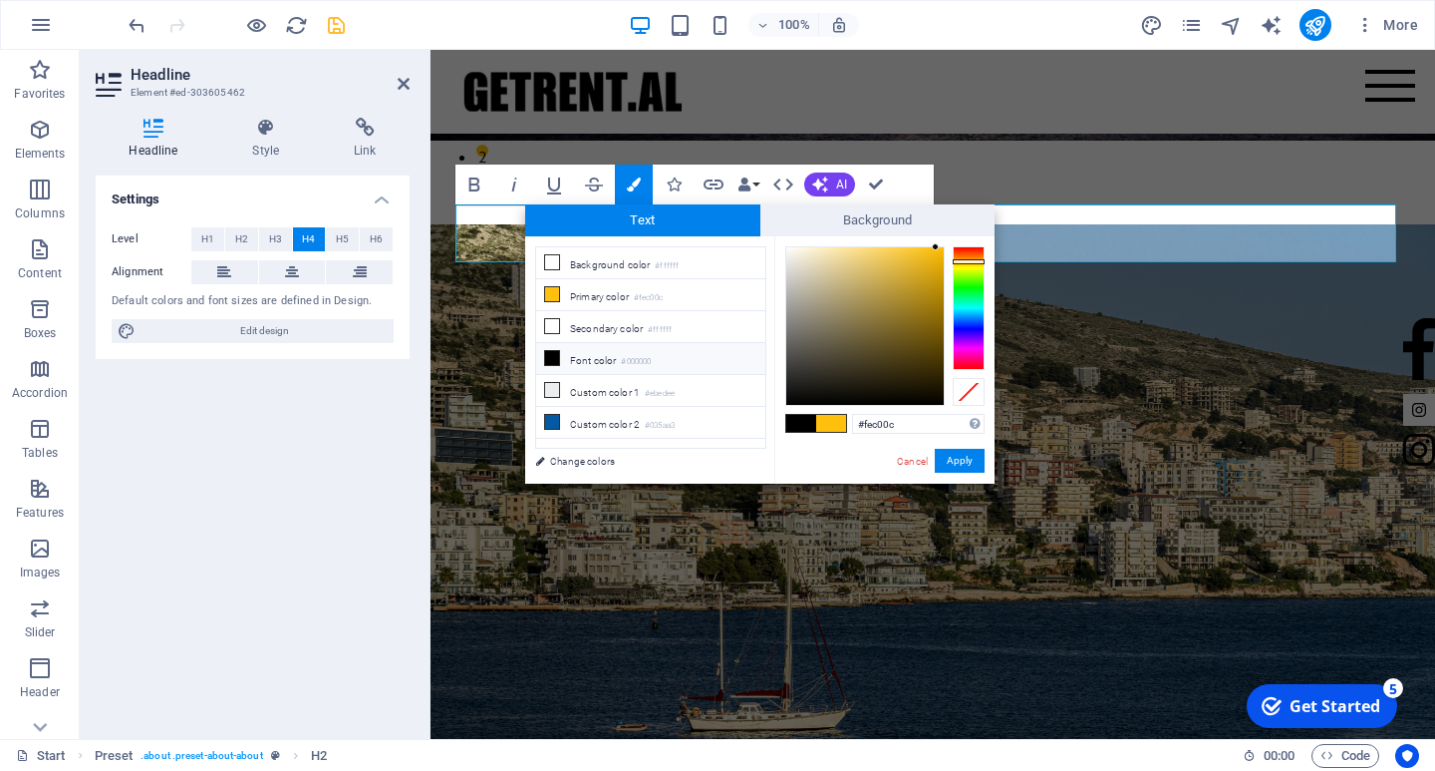
click at [548, 351] on icon at bounding box center [552, 358] width 14 height 14
type input "#000000"
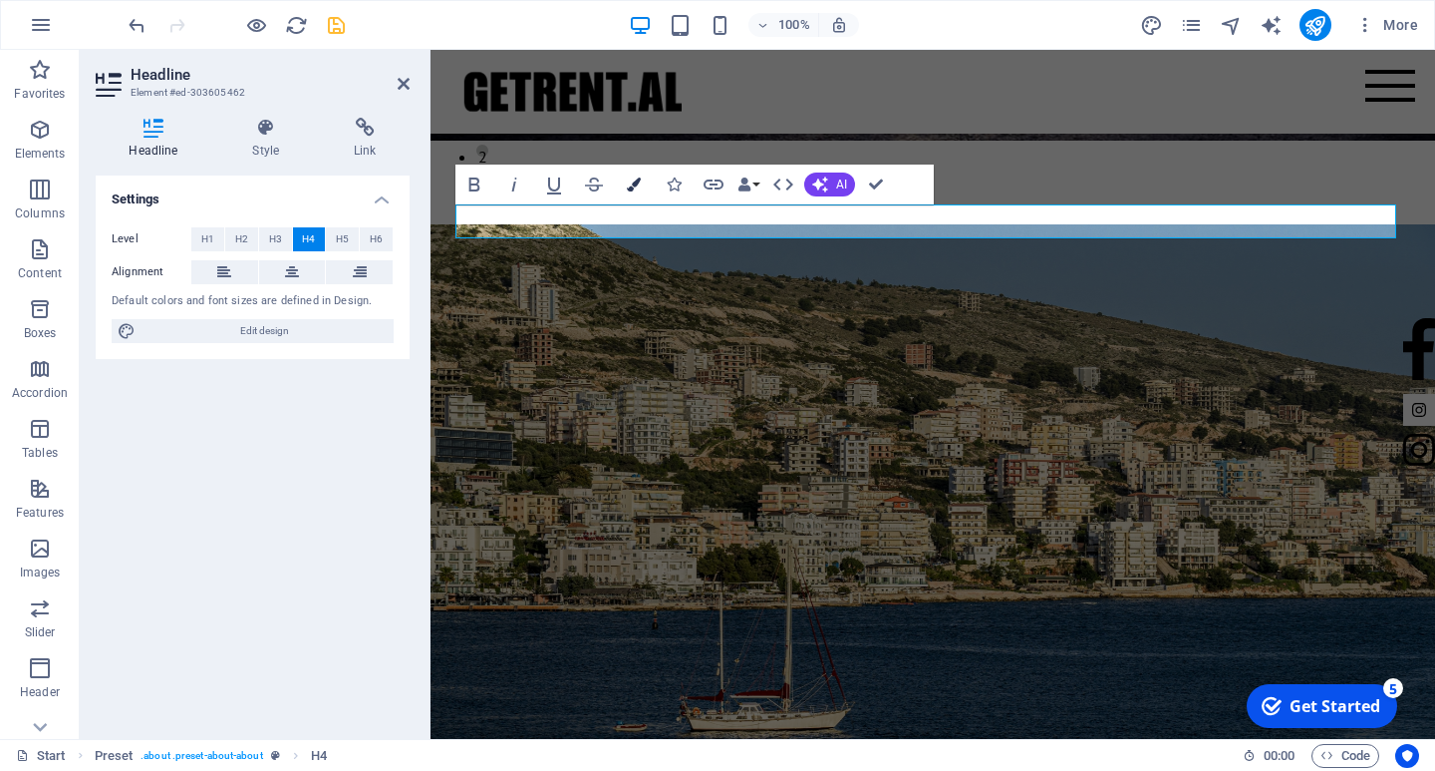
click at [631, 183] on icon "button" at bounding box center [634, 184] width 14 height 14
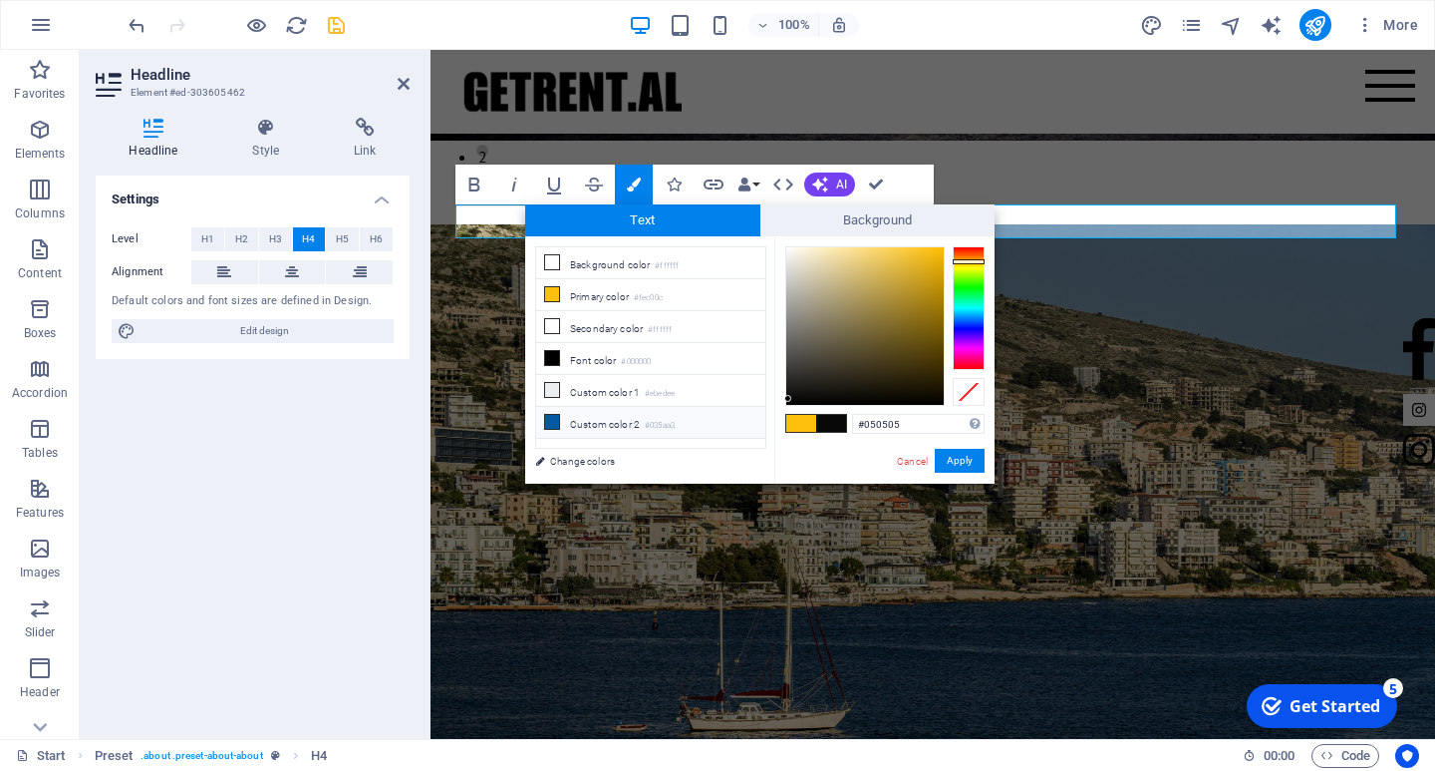
type input "#000000"
drag, startPoint x: 833, startPoint y: 377, endPoint x: 743, endPoint y: 428, distance: 104.0
click at [743, 428] on div "less Background color #ffffff Primary color #fec00c Secondary color #ffffff Fon…" at bounding box center [759, 359] width 469 height 247
click at [963, 463] on button "Apply" at bounding box center [960, 461] width 50 height 24
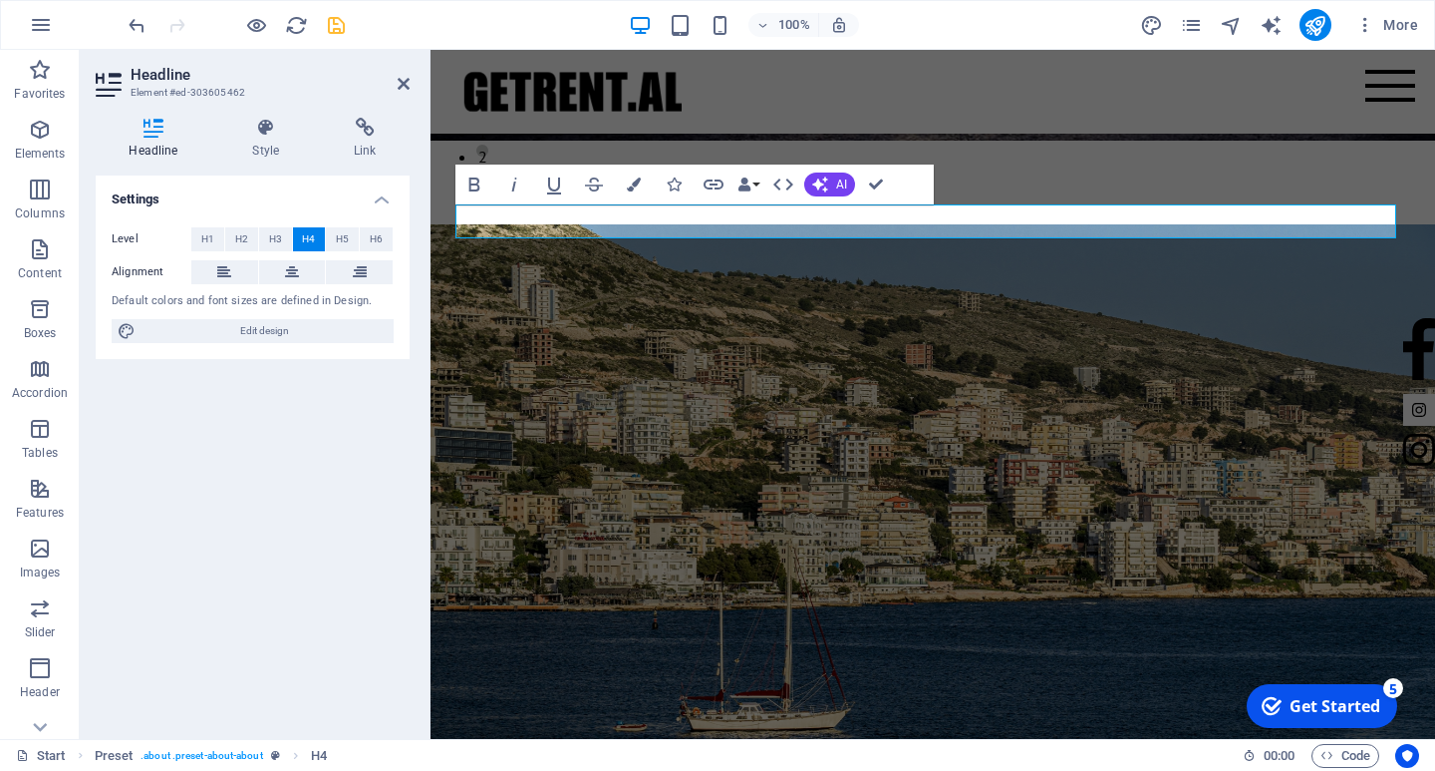
click at [996, 378] on div "H1 Banner Container Banner Menu Bar Text Spacer Image Placeholder Preset Preset…" at bounding box center [933, 394] width 1005 height 689
drag, startPoint x: 1006, startPoint y: 220, endPoint x: 728, endPoint y: 224, distance: 278.1
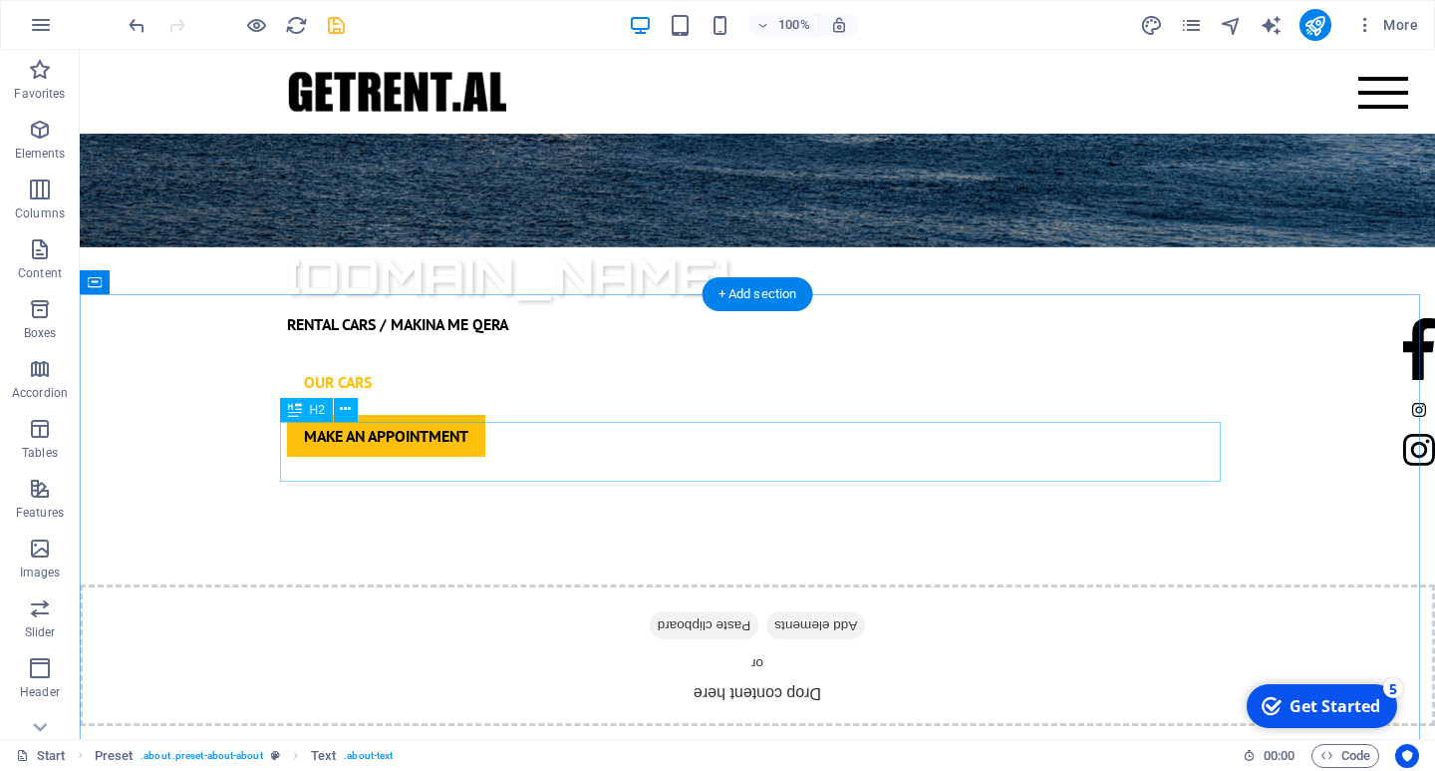
scroll to position [1395, 0]
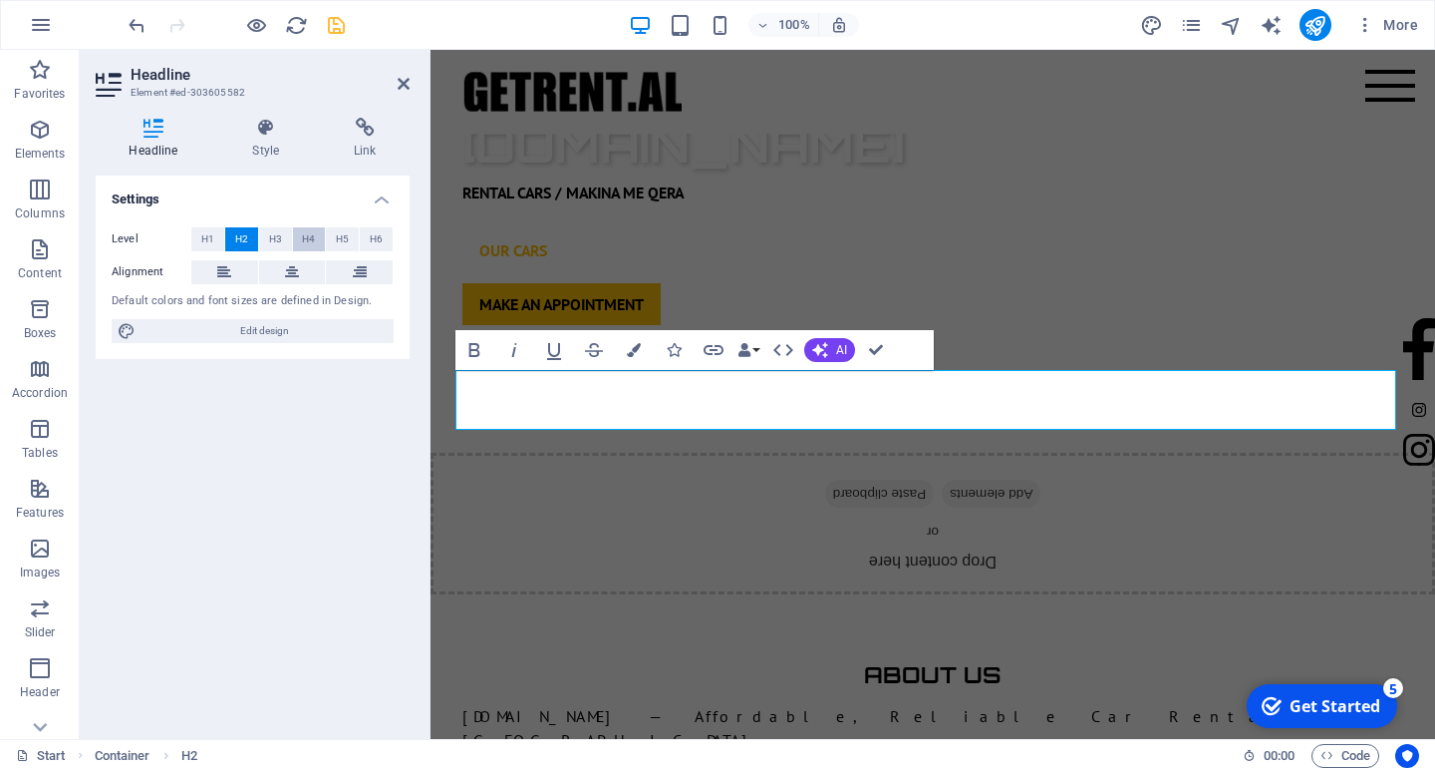
click at [315, 246] on span "H4" at bounding box center [308, 239] width 13 height 24
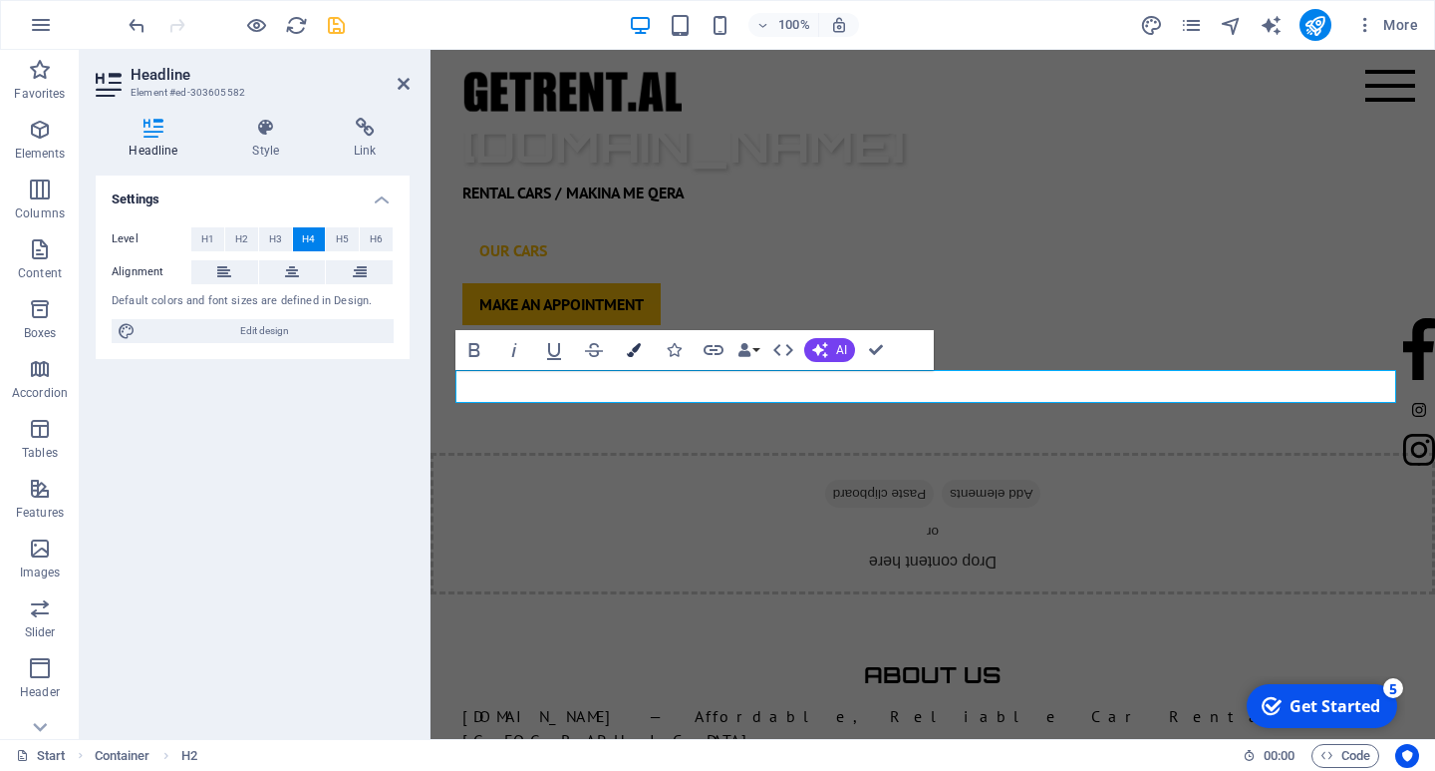
click at [637, 349] on icon "button" at bounding box center [634, 350] width 14 height 14
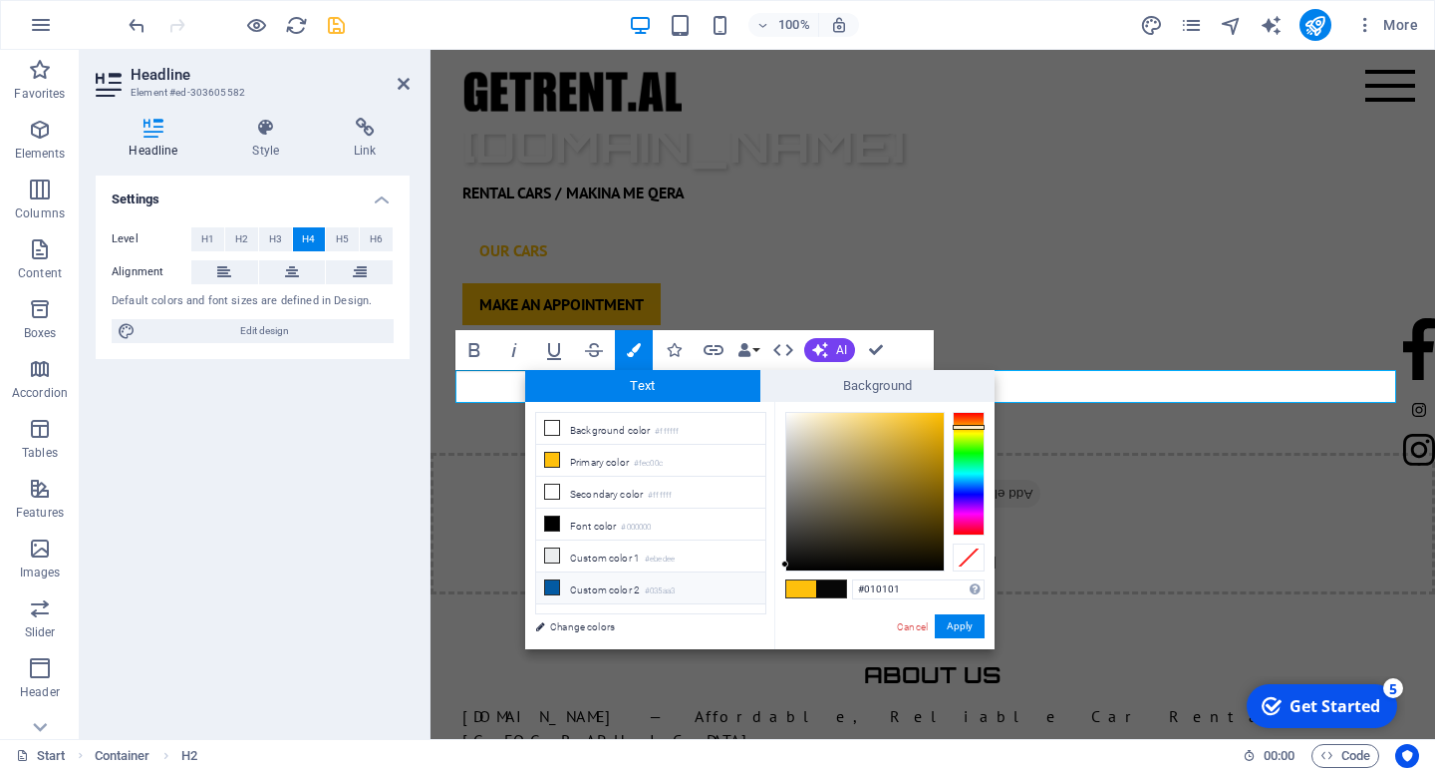
type input "#000000"
drag, startPoint x: 797, startPoint y: 543, endPoint x: 788, endPoint y: 608, distance: 65.4
click at [751, 595] on div "less Background color #ffffff Primary color #fec00c Secondary color #ffffff Fon…" at bounding box center [759, 525] width 469 height 247
click at [981, 624] on button "Apply" at bounding box center [960, 626] width 50 height 24
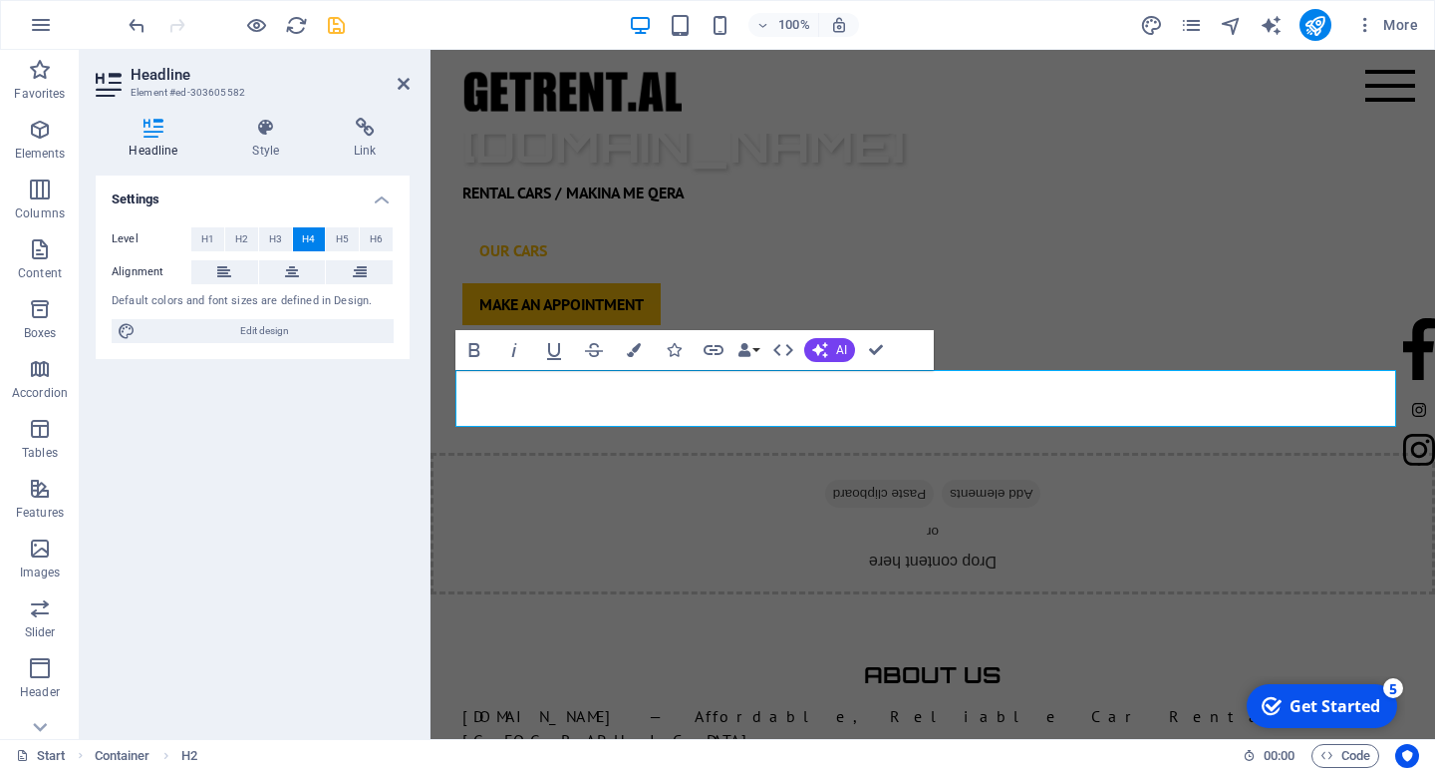
click at [1065, 257] on div "H1 Banner Container Banner Menu Bar Text Spacer Image Placeholder Preset Preset…" at bounding box center [933, 394] width 1005 height 689
drag, startPoint x: 1035, startPoint y: 411, endPoint x: 824, endPoint y: 396, distance: 210.9
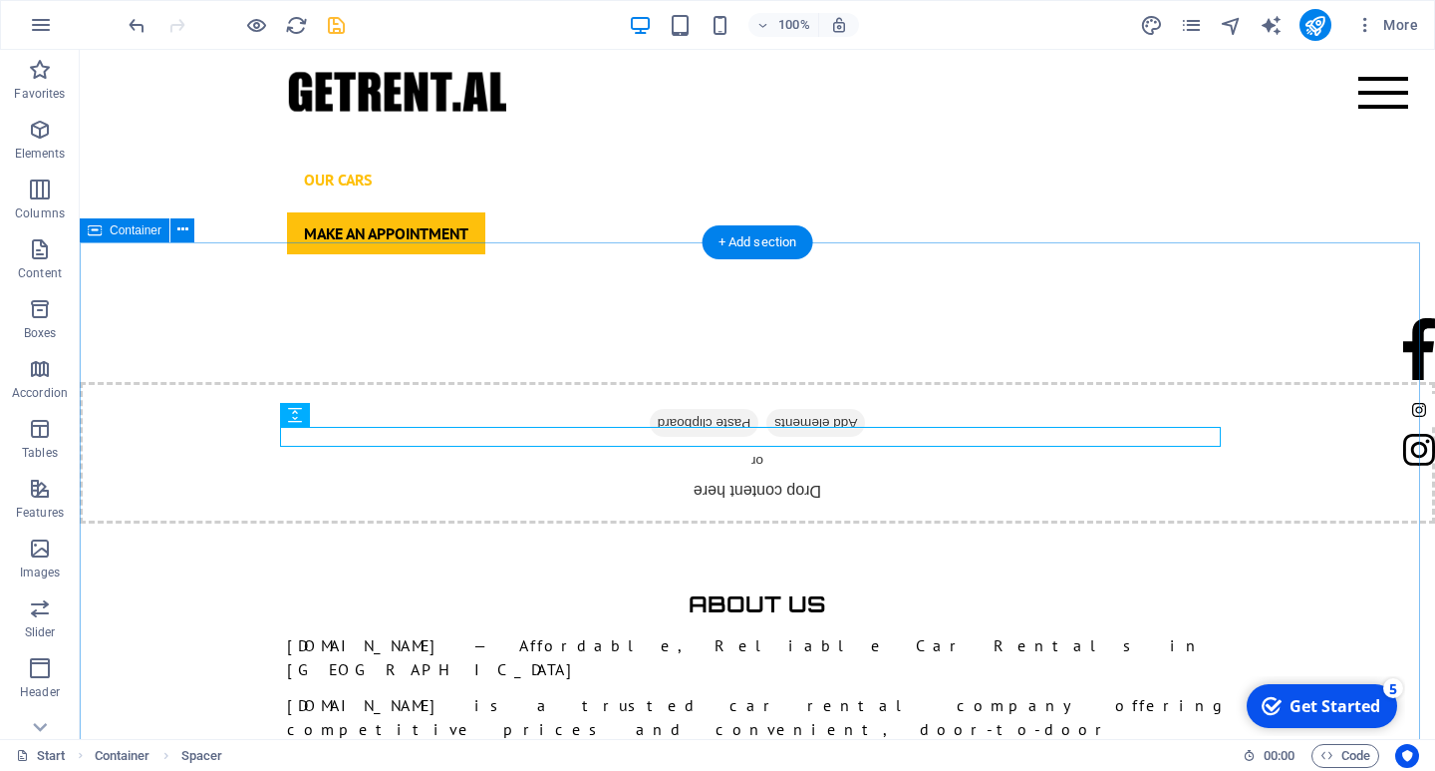
scroll to position [1495, 0]
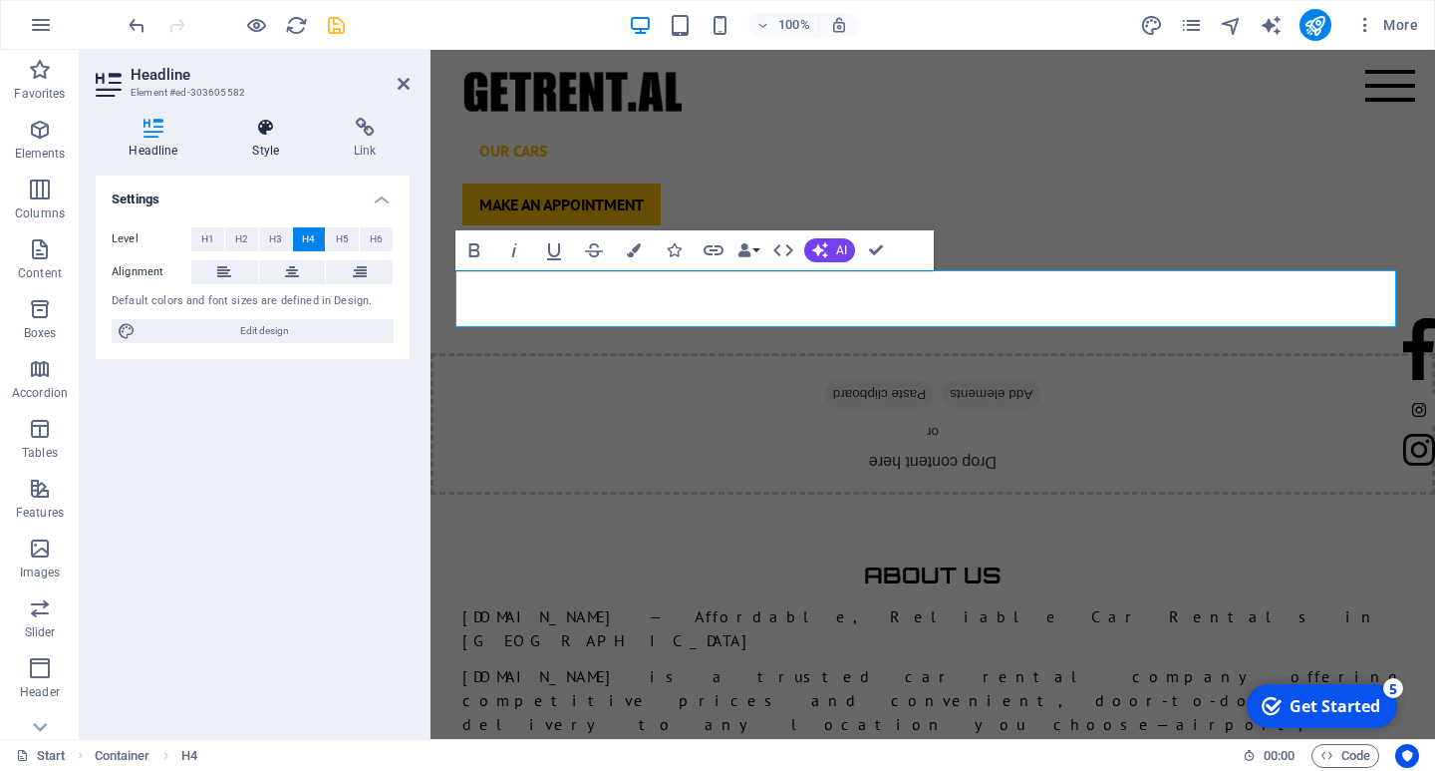
click at [281, 145] on h4 "Style" at bounding box center [270, 139] width 102 height 42
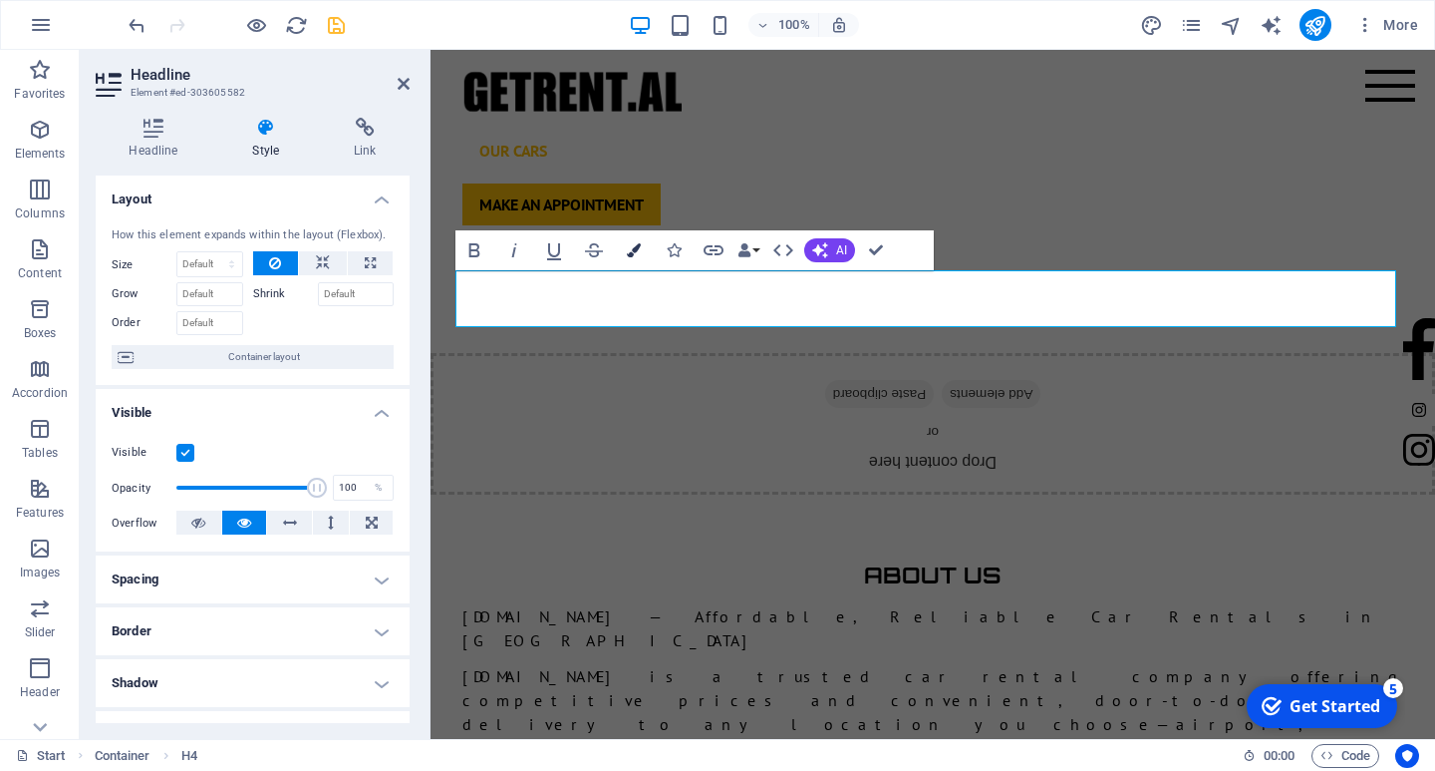
click at [641, 247] on button "Colors" at bounding box center [634, 250] width 38 height 40
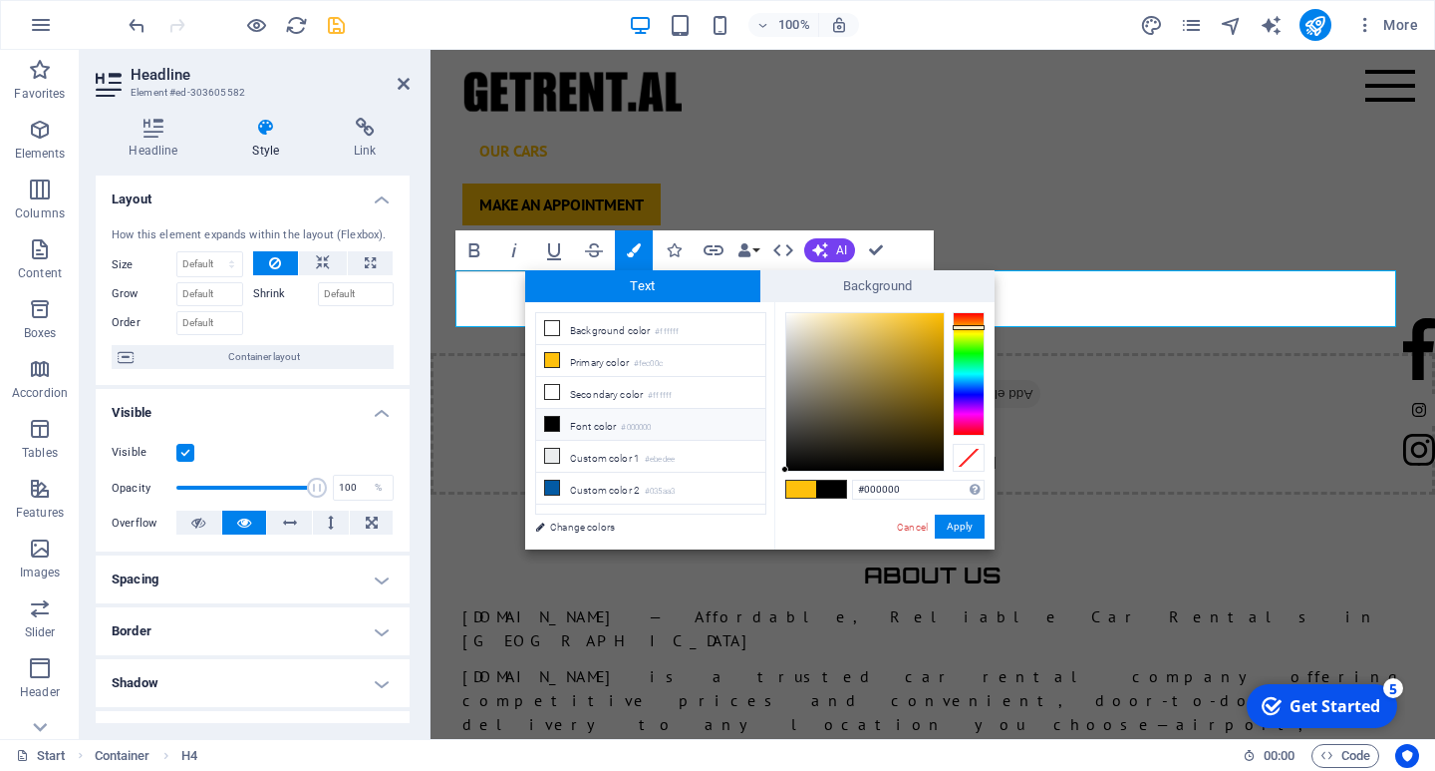
drag, startPoint x: 868, startPoint y: 433, endPoint x: 780, endPoint y: 478, distance: 99.0
click at [780, 478] on div "#000000 Supported formats #0852ed rgb(8, 82, 237) rgba(8, 82, 237, 90%) hsv(221…" at bounding box center [884, 570] width 220 height 536
type input "#000000"
drag, startPoint x: 910, startPoint y: 402, endPoint x: 865, endPoint y: 512, distance: 119.4
click at [755, 492] on div "less Background color #ffffff Primary color #fec00c Secondary color #ffffff Fon…" at bounding box center [759, 425] width 469 height 247
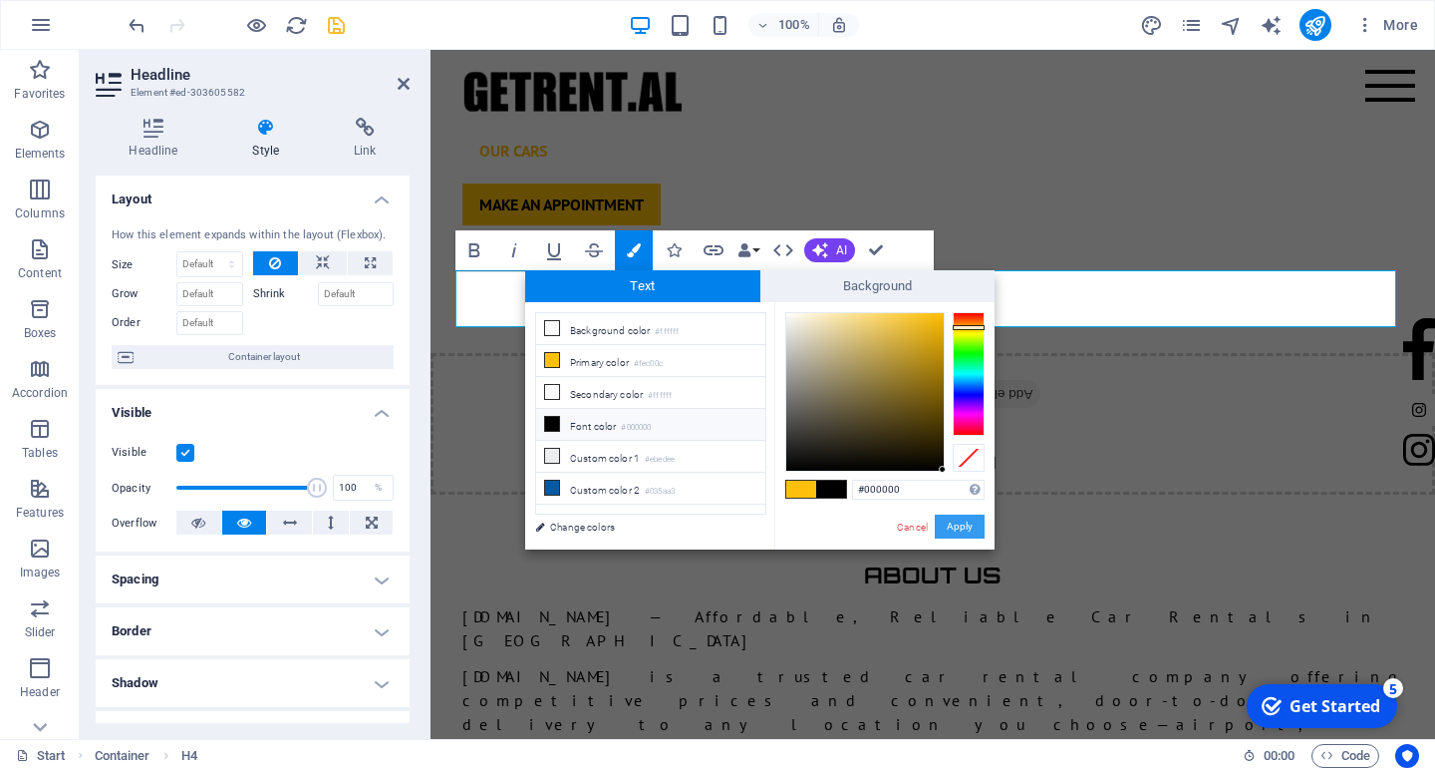
click at [964, 530] on button "Apply" at bounding box center [960, 526] width 50 height 24
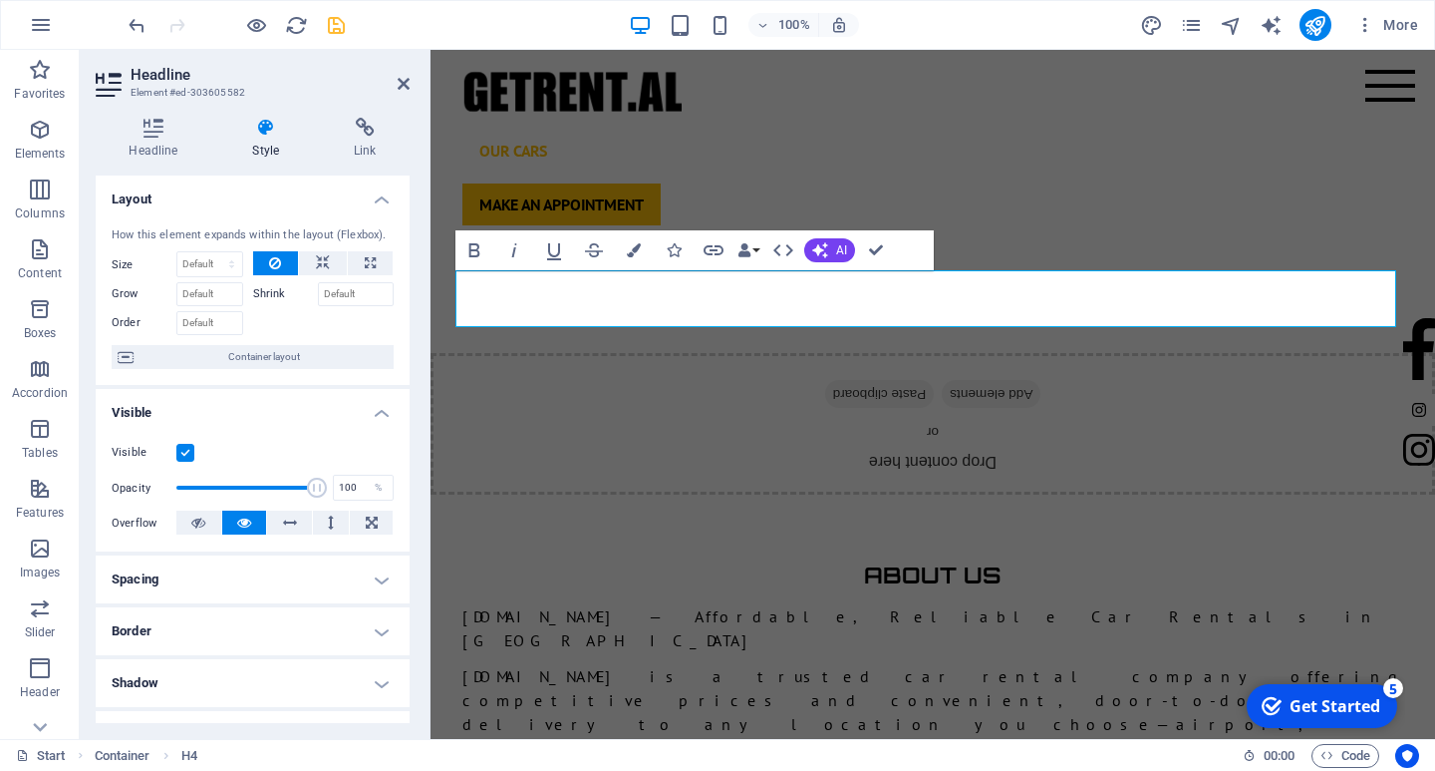
click at [1060, 305] on div "H1 Banner Container Banner Menu Bar Text Spacer Image Placeholder Preset Preset…" at bounding box center [933, 394] width 1005 height 689
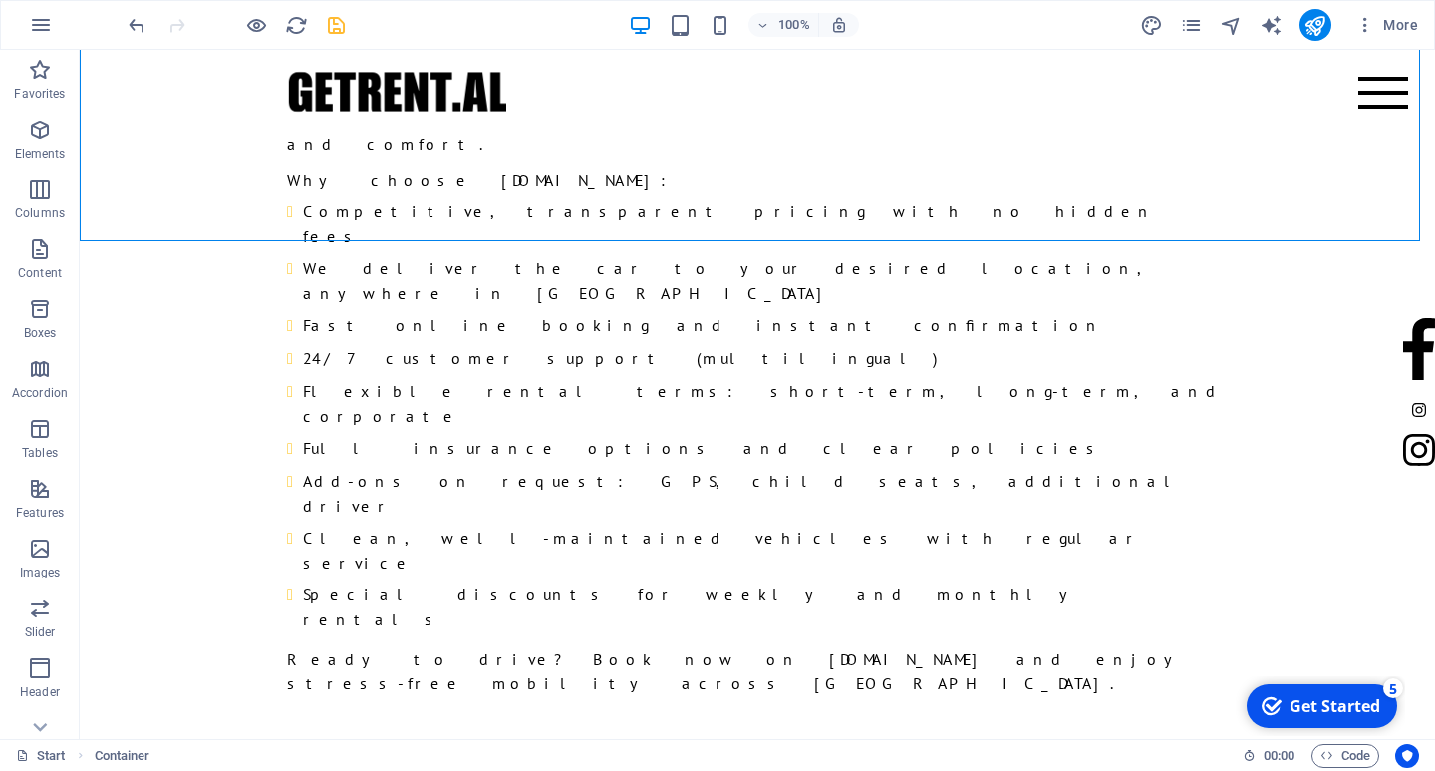
scroll to position [2332, 0]
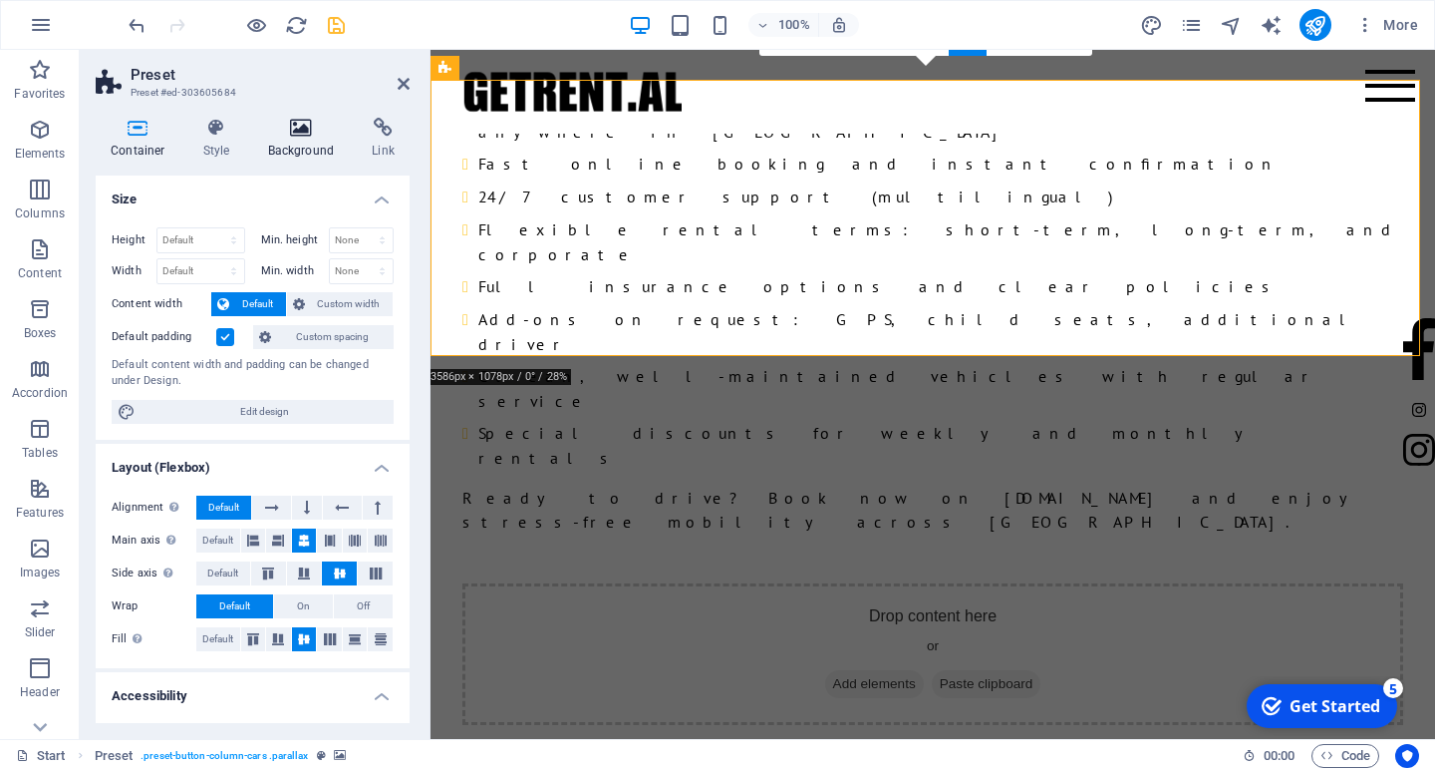
click at [289, 145] on h4 "Background" at bounding box center [305, 139] width 105 height 42
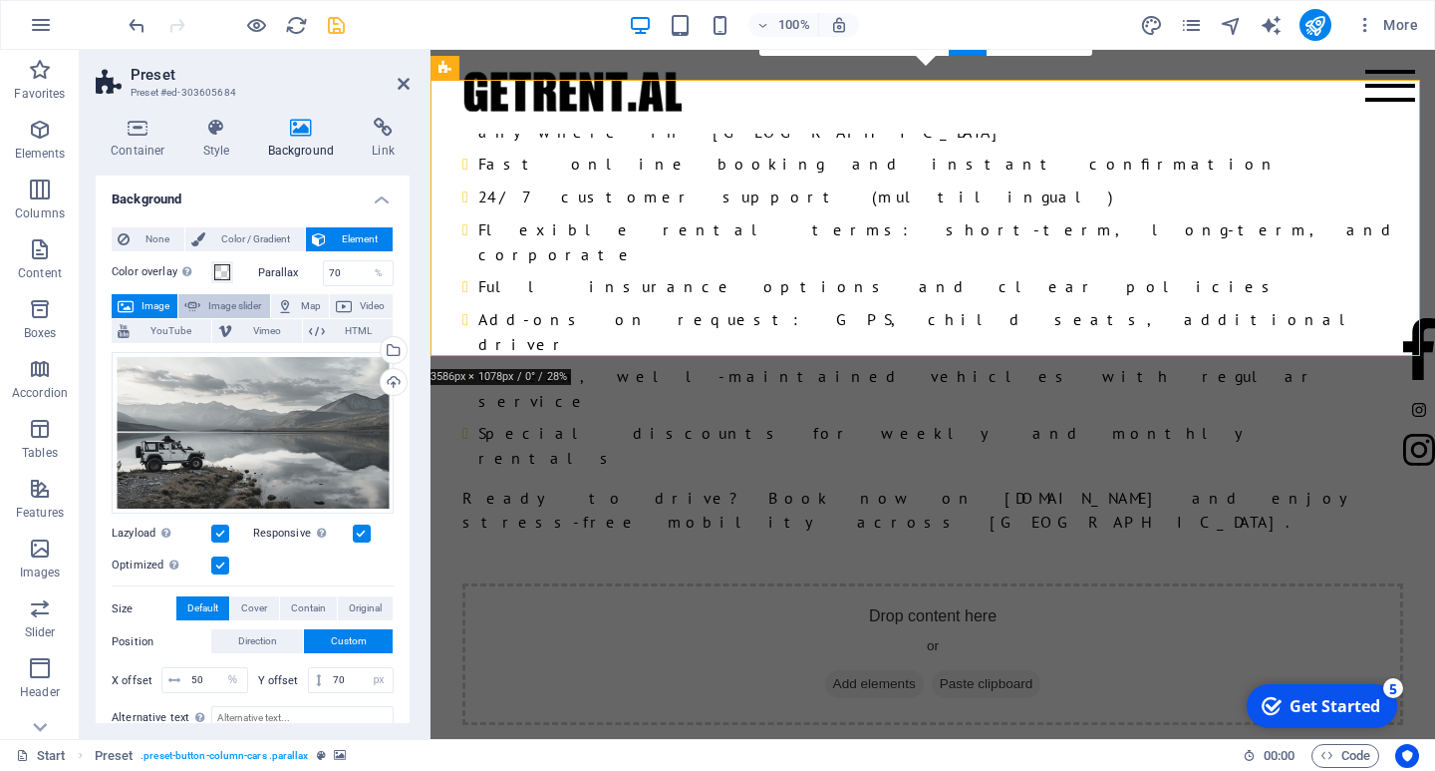
click at [253, 314] on span "Image slider" at bounding box center [234, 306] width 57 height 24
select select "ms"
select select "s"
select select "progressive"
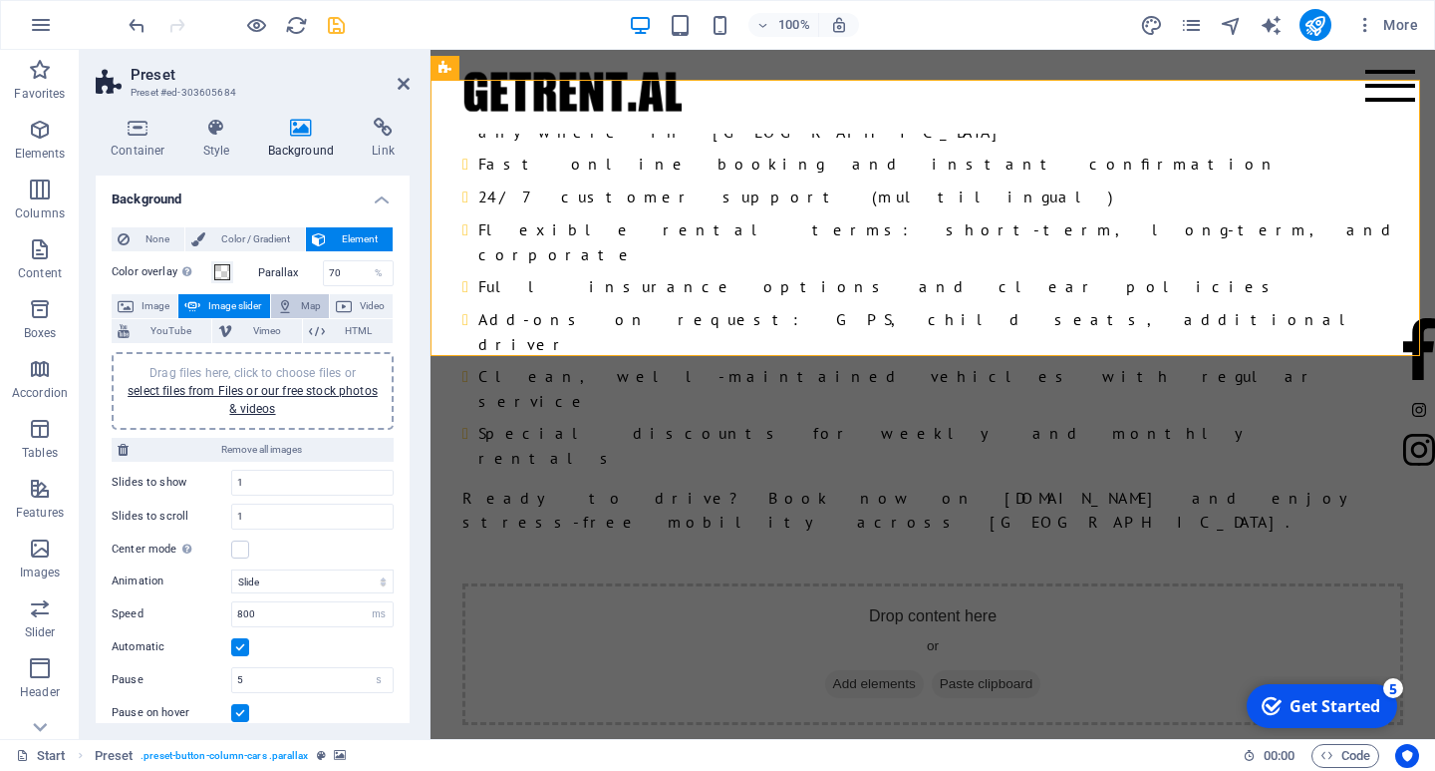
click at [287, 307] on icon at bounding box center [285, 306] width 16 height 24
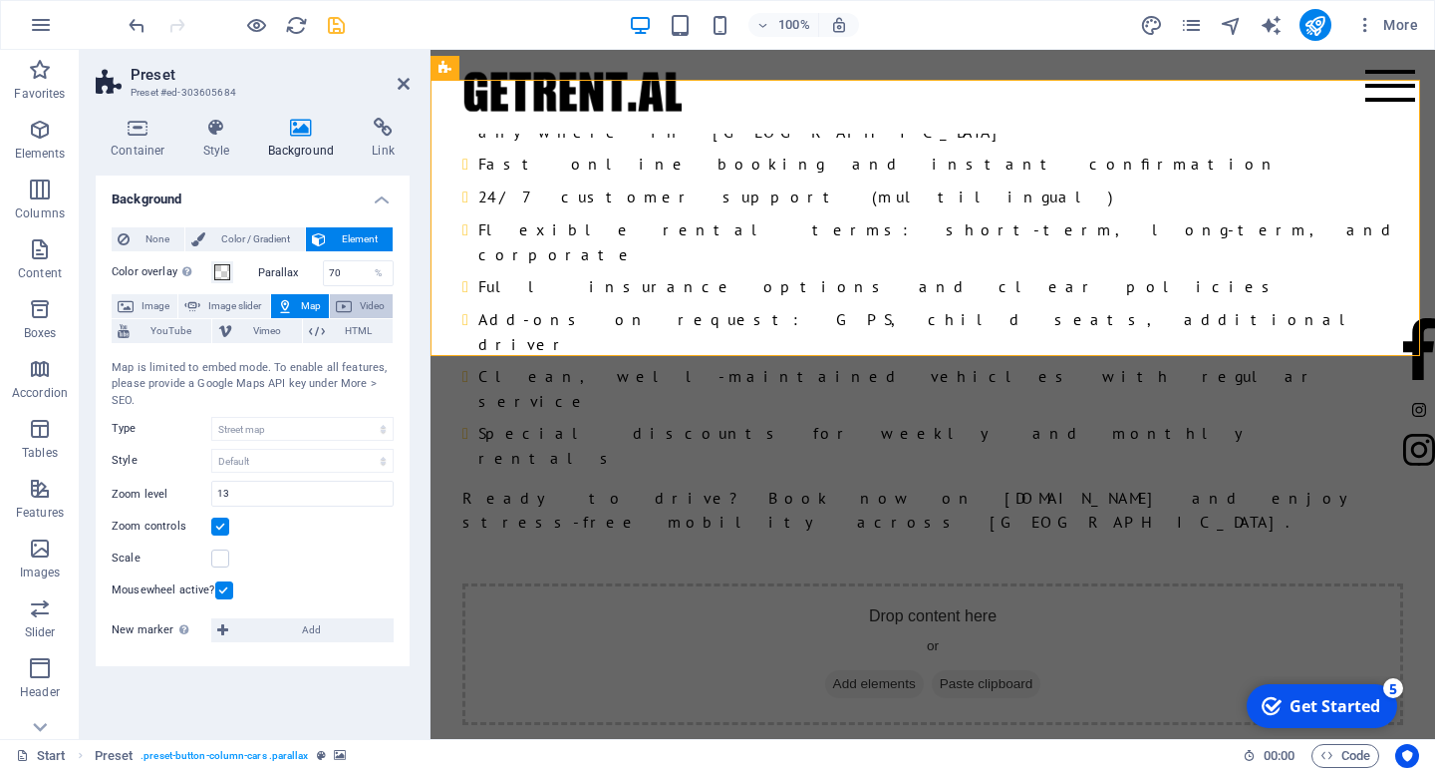
click at [343, 303] on icon at bounding box center [344, 306] width 16 height 24
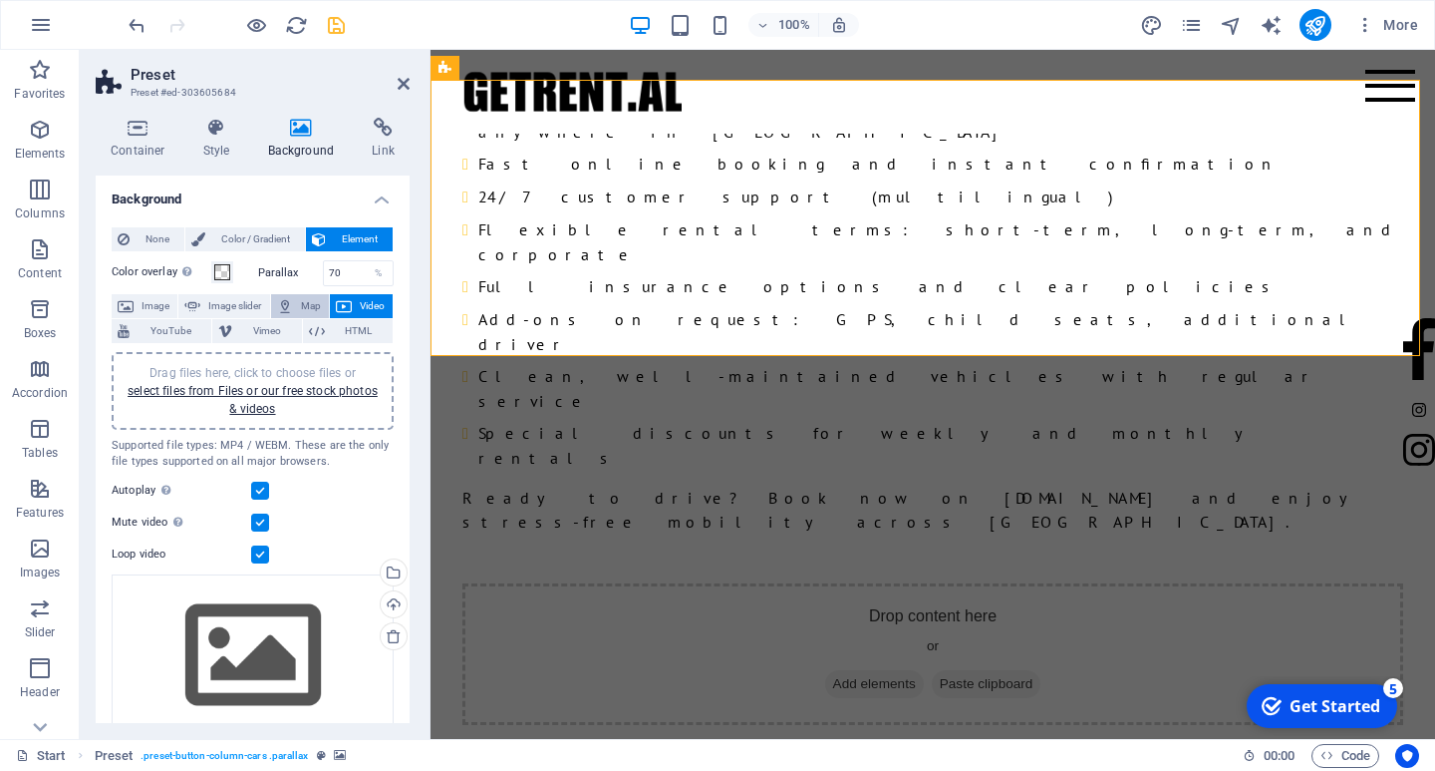
click at [312, 305] on span "Map" at bounding box center [311, 306] width 24 height 24
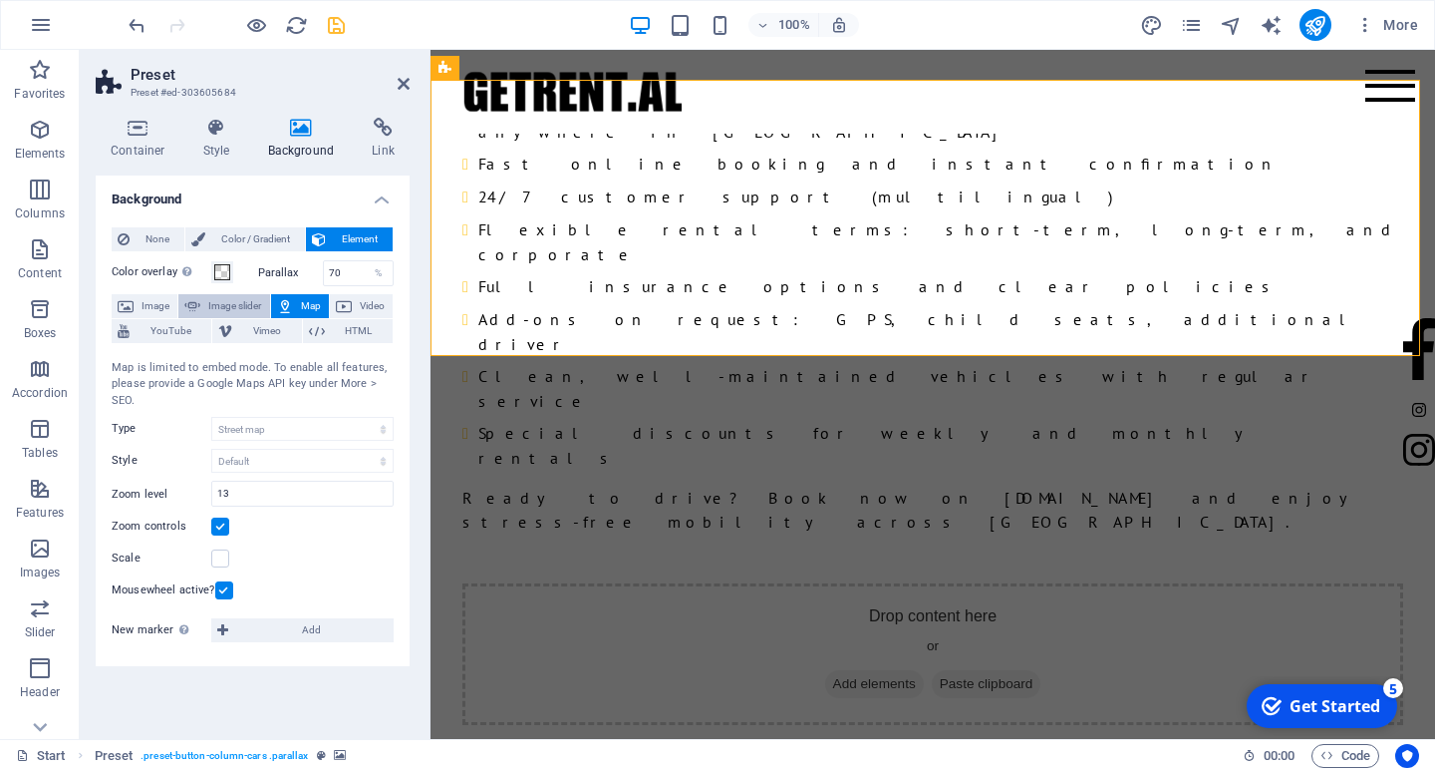
click at [260, 302] on span "Image slider" at bounding box center [234, 306] width 57 height 24
select select "ms"
select select "s"
select select "progressive"
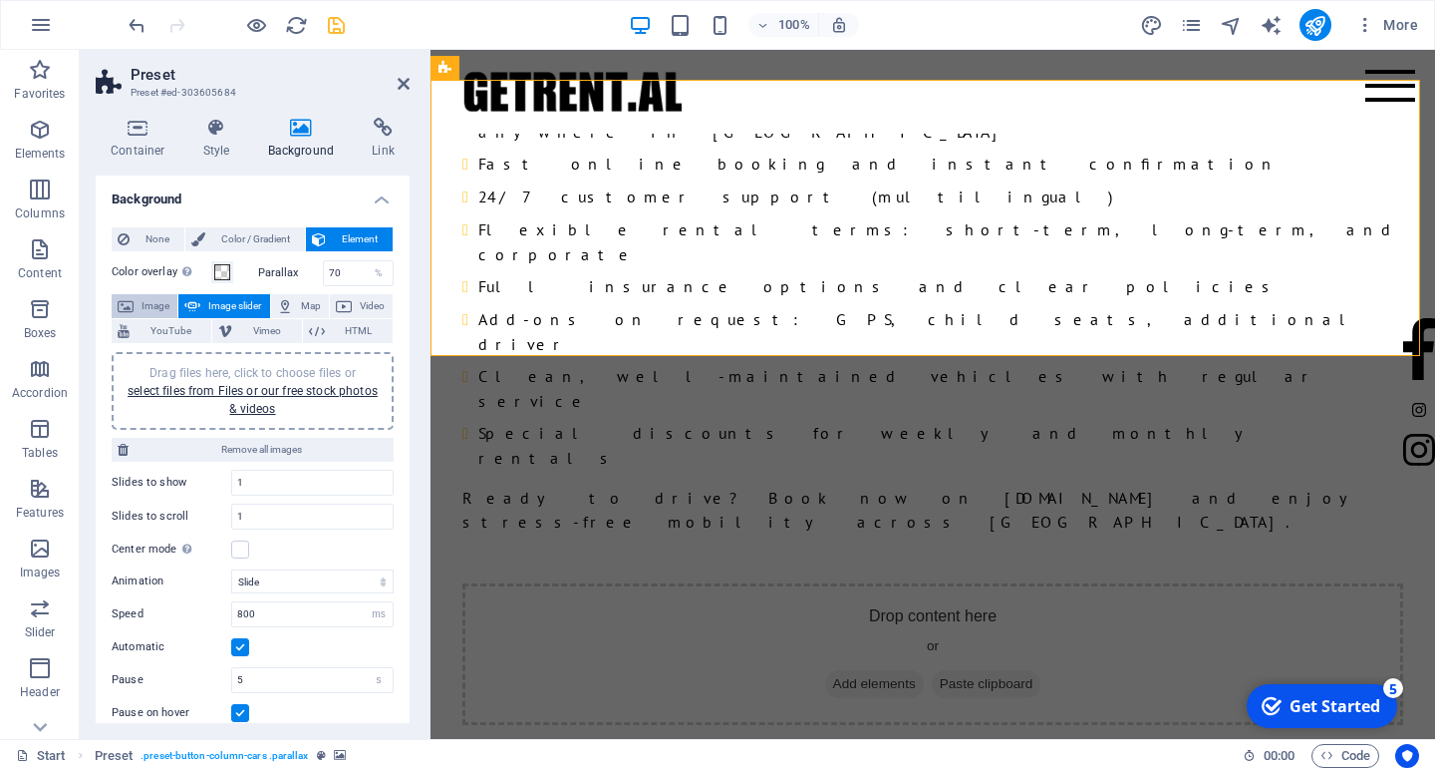
click at [145, 305] on span "Image" at bounding box center [156, 306] width 32 height 24
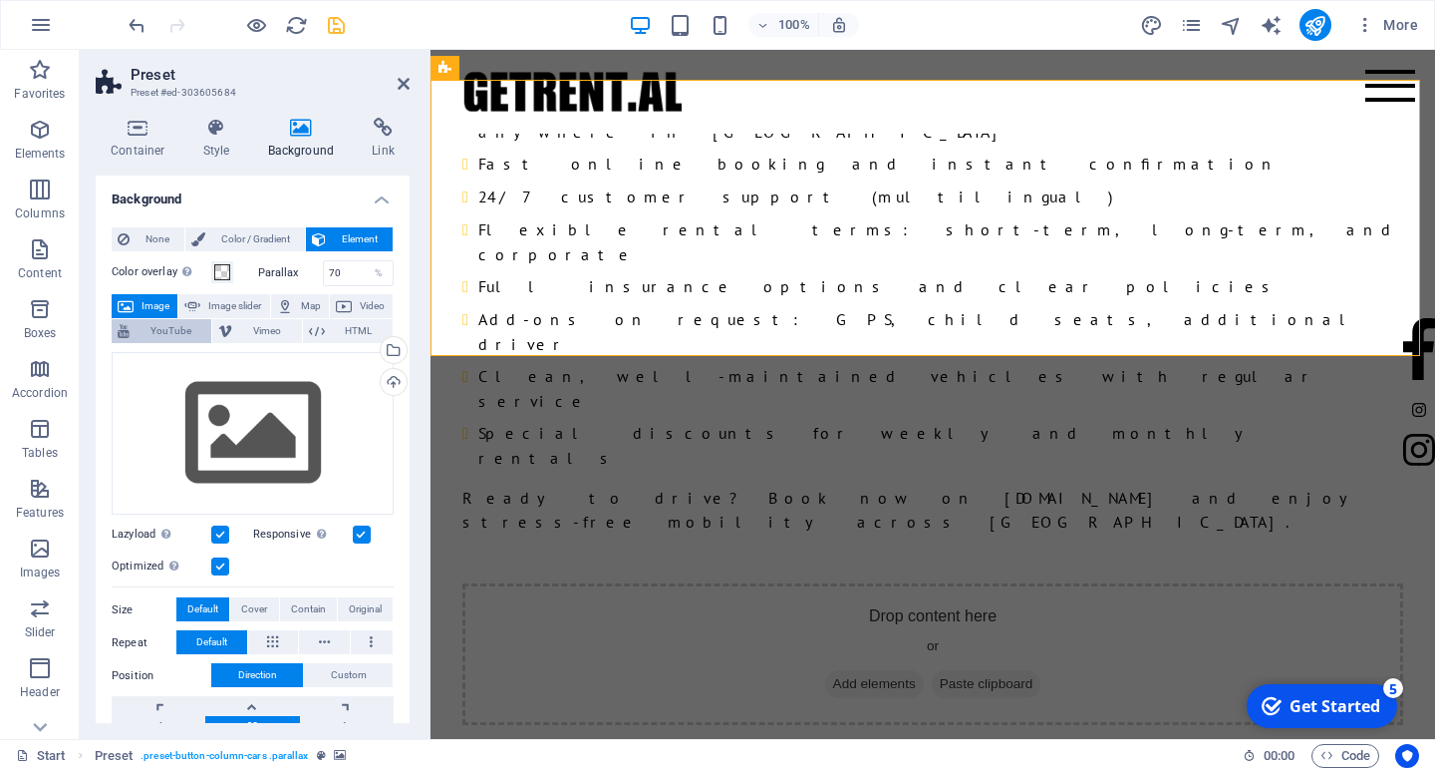
click at [138, 335] on span "YouTube" at bounding box center [171, 331] width 70 height 24
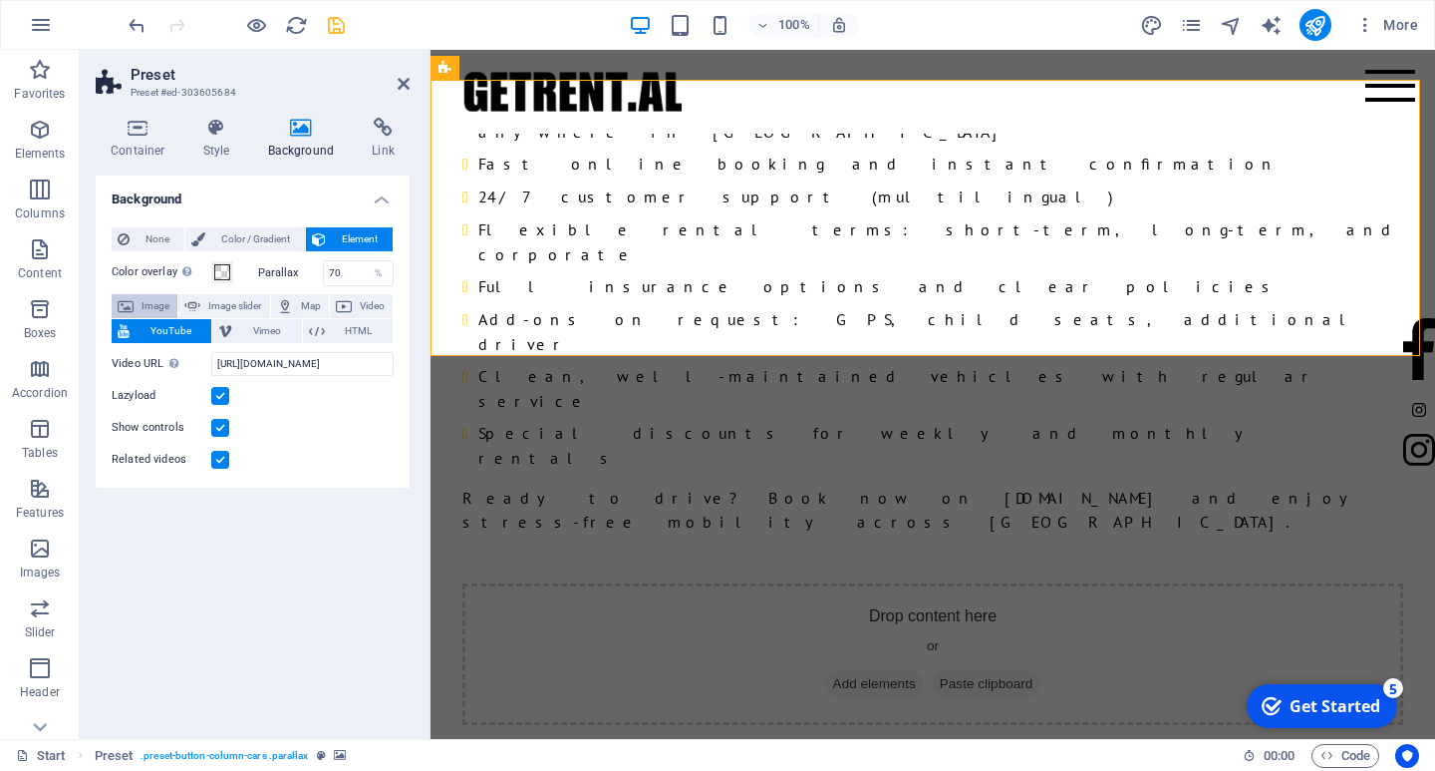
click at [152, 306] on span "Image" at bounding box center [156, 306] width 32 height 24
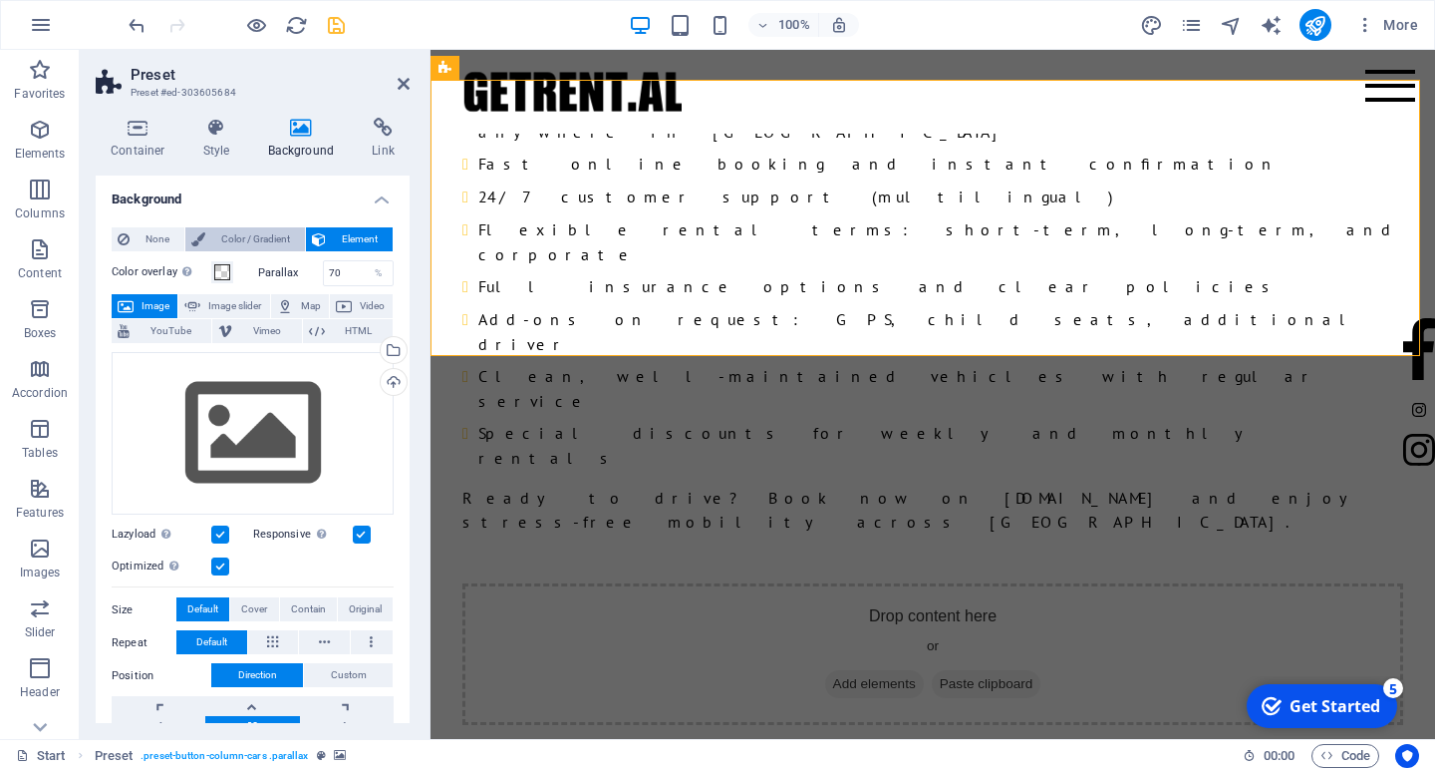
click at [257, 240] on span "Color / Gradient" at bounding box center [255, 239] width 88 height 24
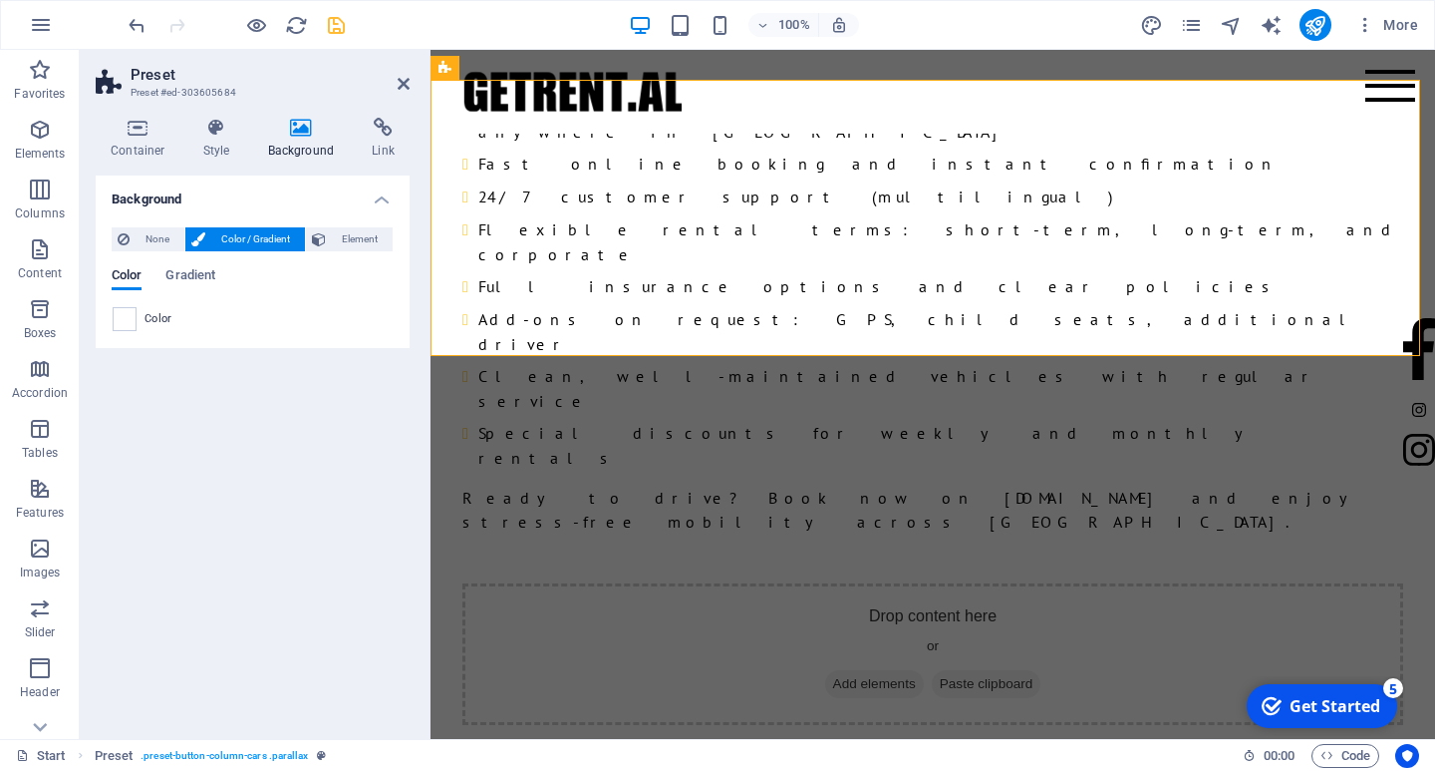
click at [257, 240] on span "Color / Gradient" at bounding box center [255, 239] width 88 height 24
click at [326, 240] on icon at bounding box center [319, 239] width 14 height 24
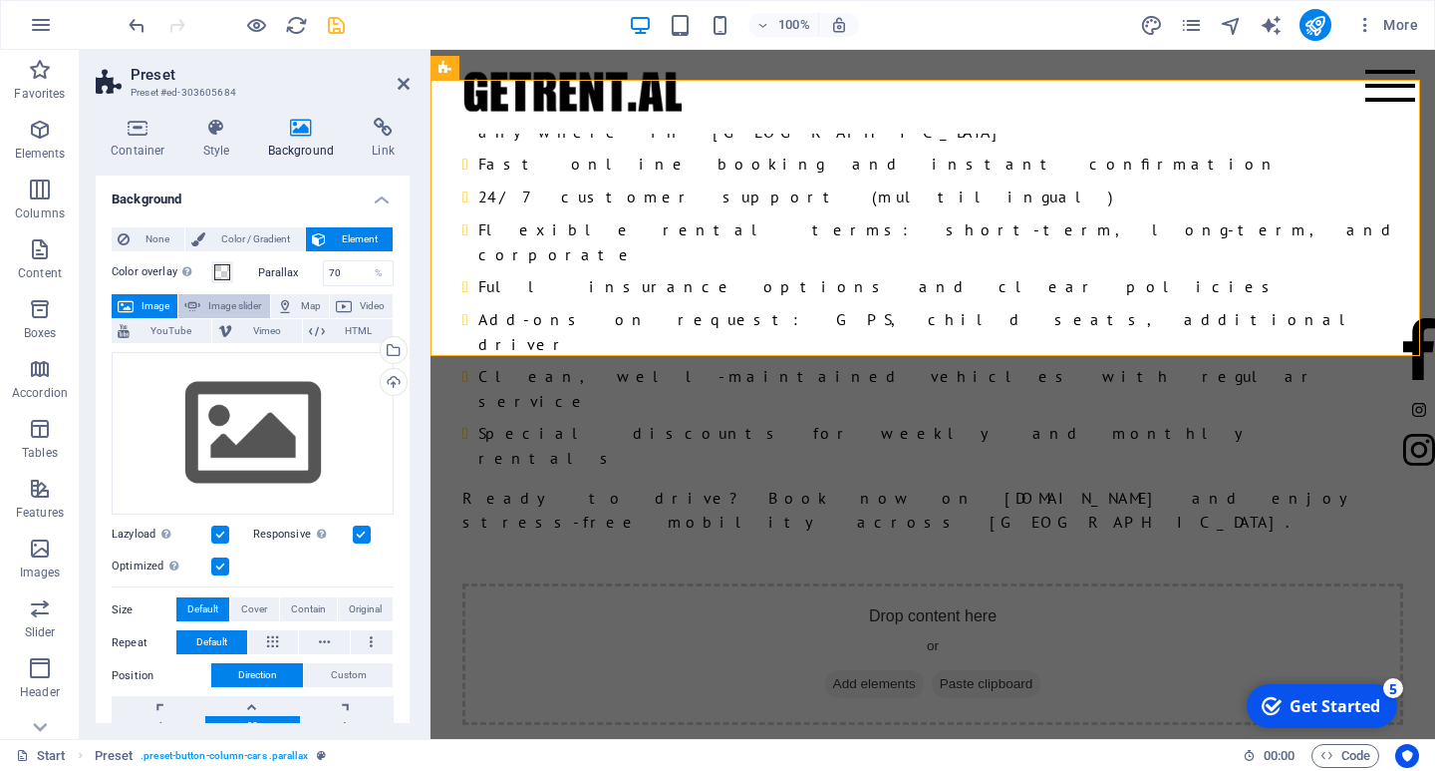
click at [229, 304] on span "Image slider" at bounding box center [234, 306] width 57 height 24
select select "ms"
select select "s"
select select "progressive"
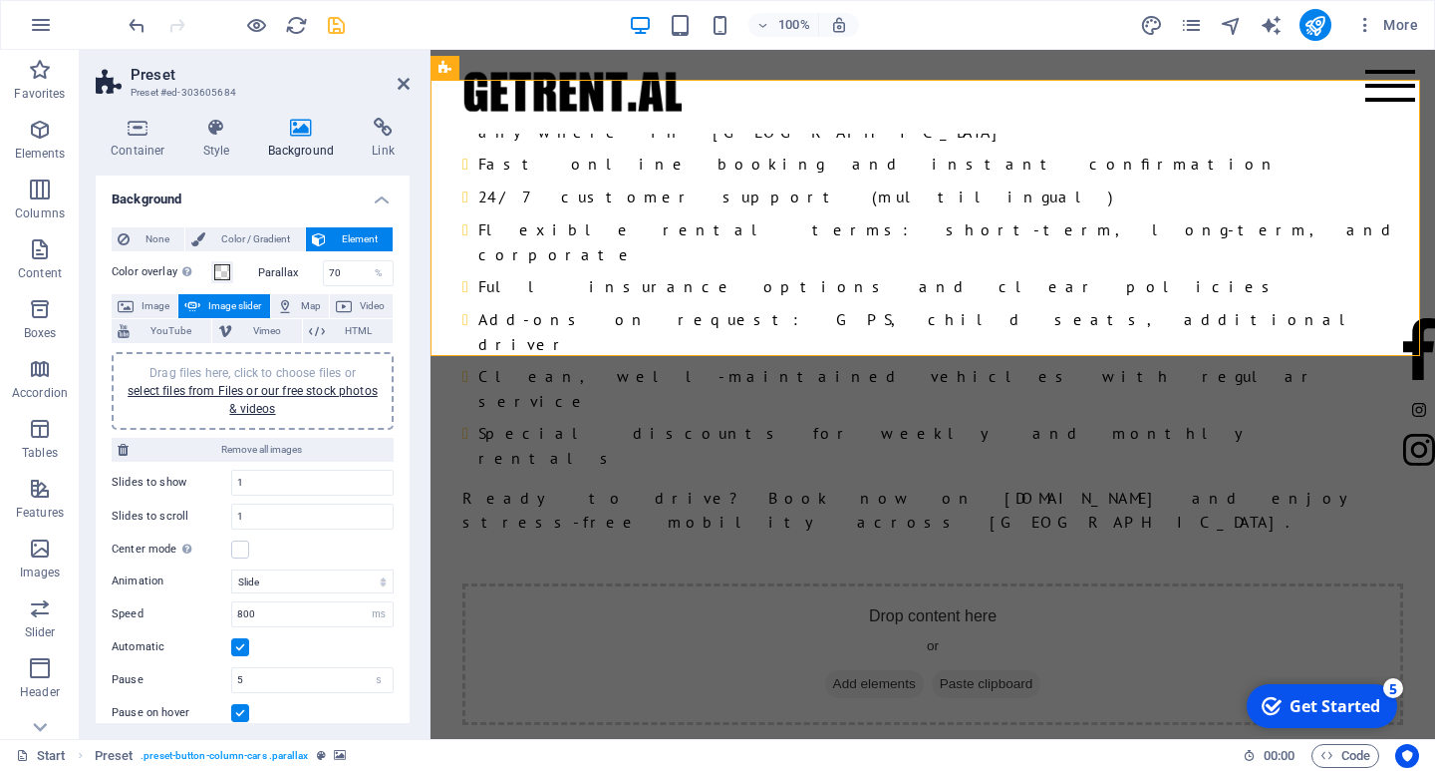
click at [212, 371] on span "Drag files here, click to choose files or select files from Files or our free s…" at bounding box center [253, 391] width 250 height 50
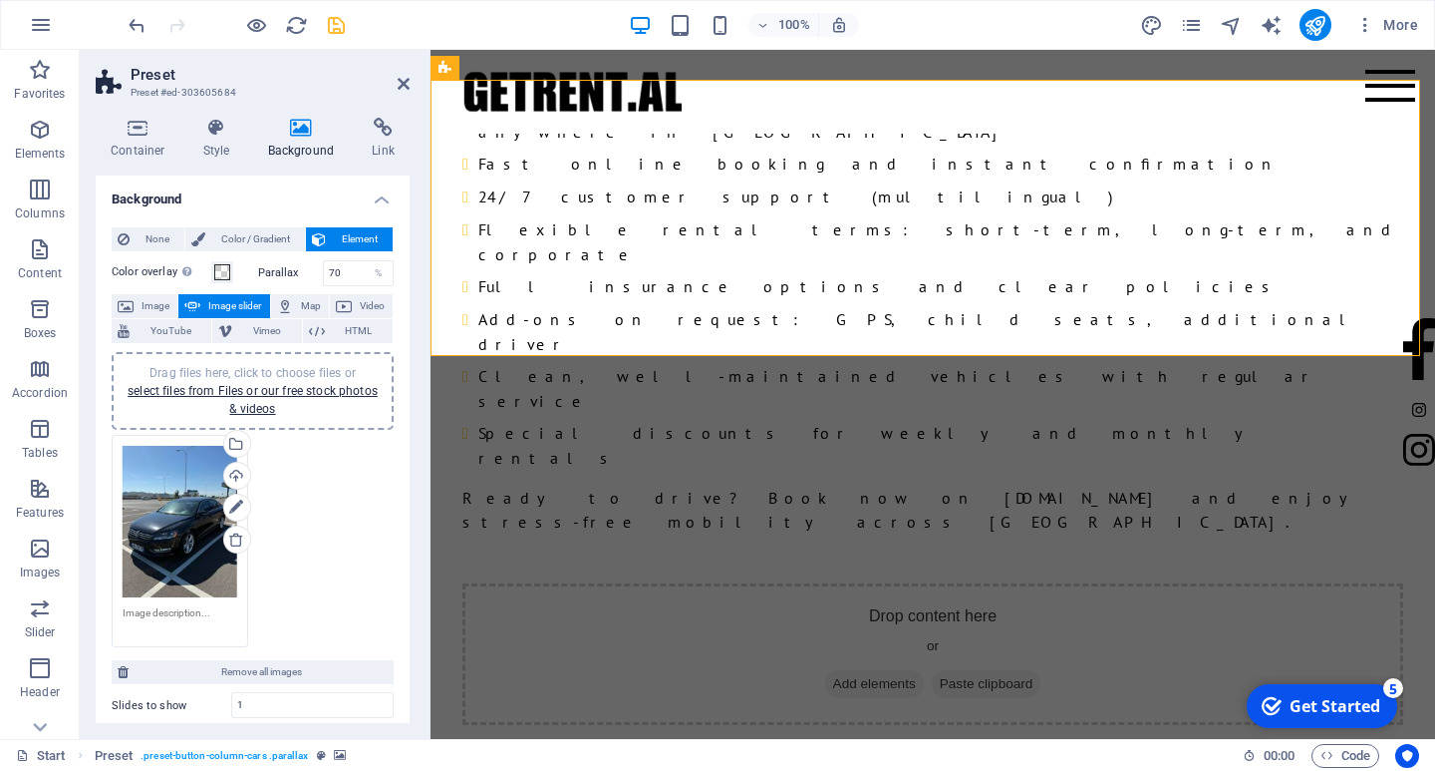
click at [188, 491] on div "Drag files here, click to choose files or select files from Files or our free s…" at bounding box center [180, 522] width 115 height 152
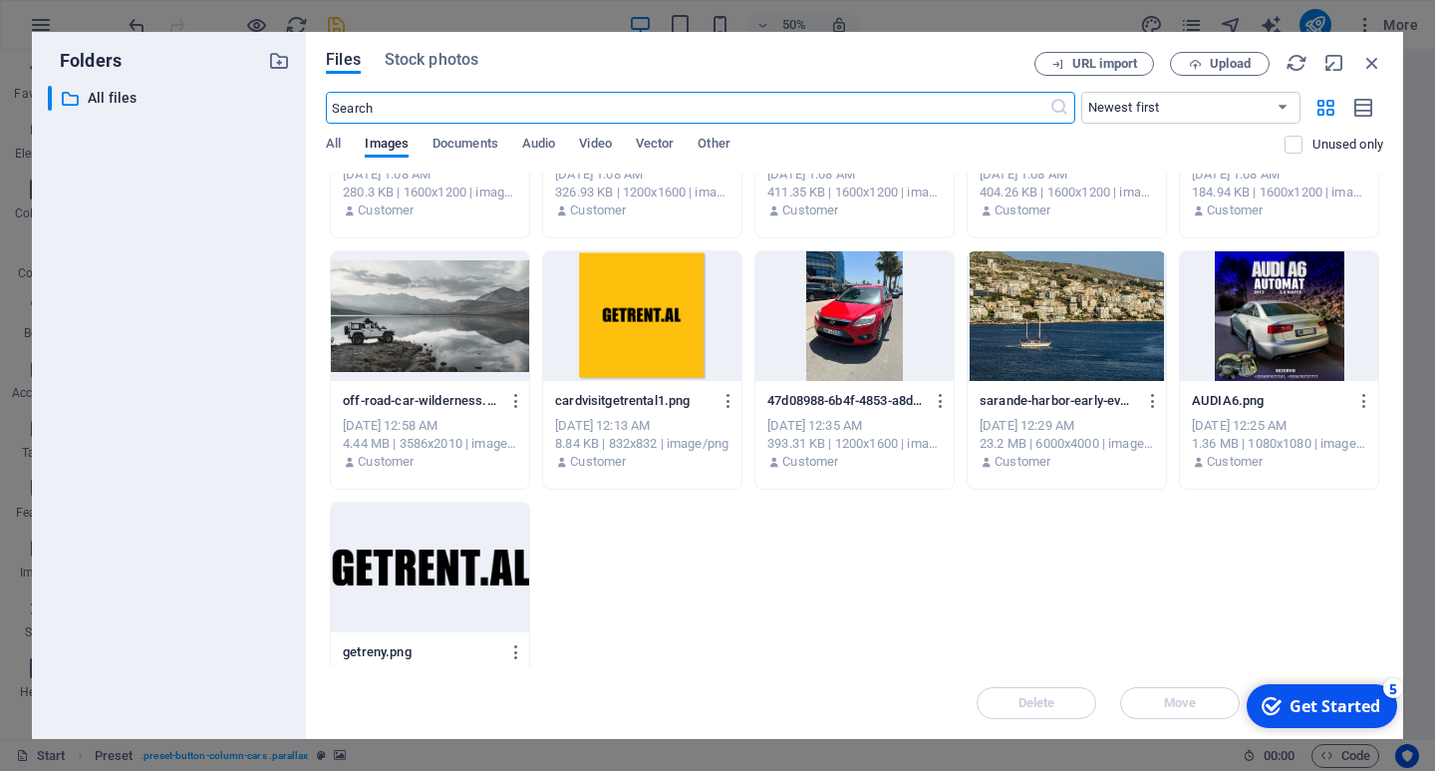
scroll to position [399, 0]
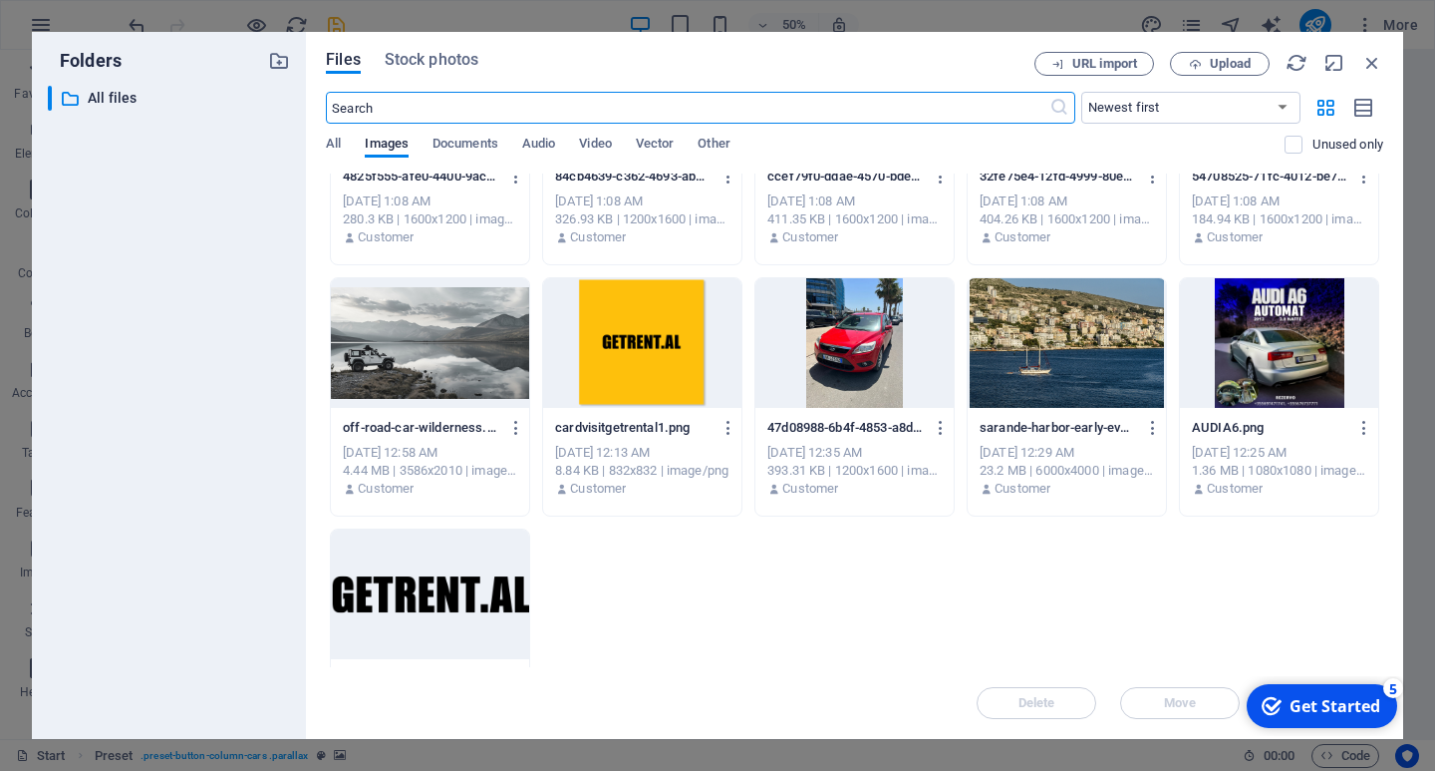
click at [1070, 370] on div at bounding box center [1067, 343] width 198 height 130
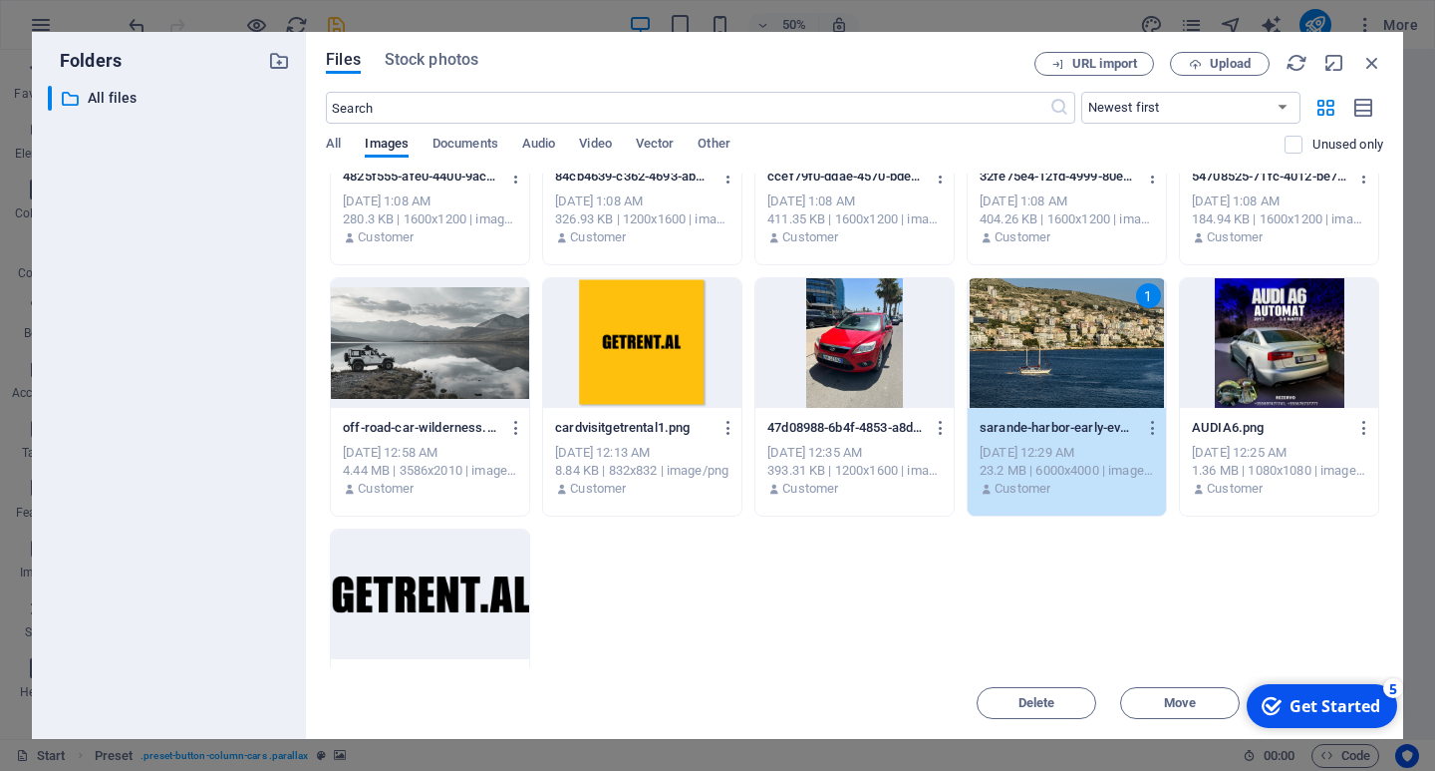
click at [1070, 370] on div "1" at bounding box center [1067, 343] width 198 height 130
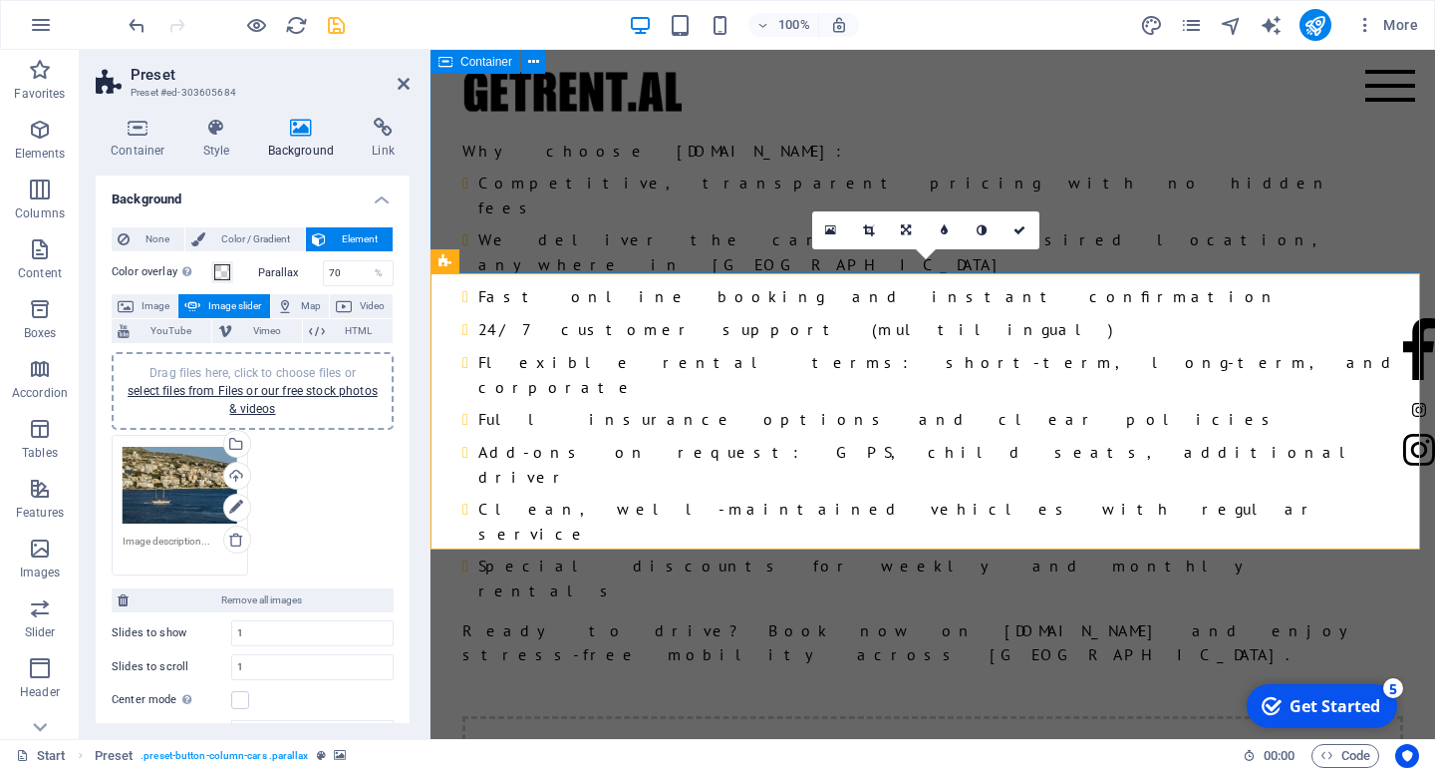
scroll to position [2233, 0]
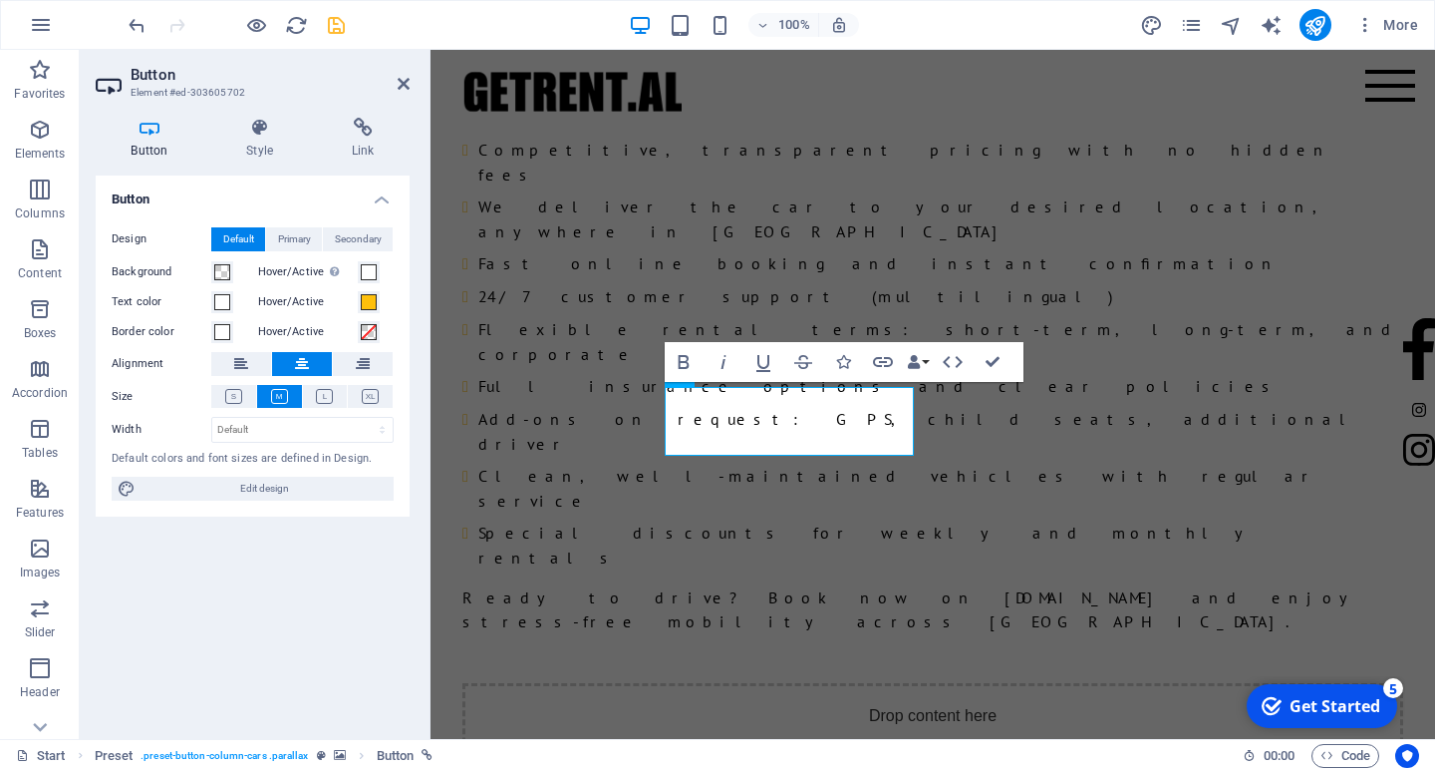
click at [411, 92] on aside "Button Element #ed-303605702 Button Style Link Button Design Default Primary Se…" at bounding box center [255, 394] width 351 height 689
click at [409, 82] on icon at bounding box center [404, 84] width 12 height 16
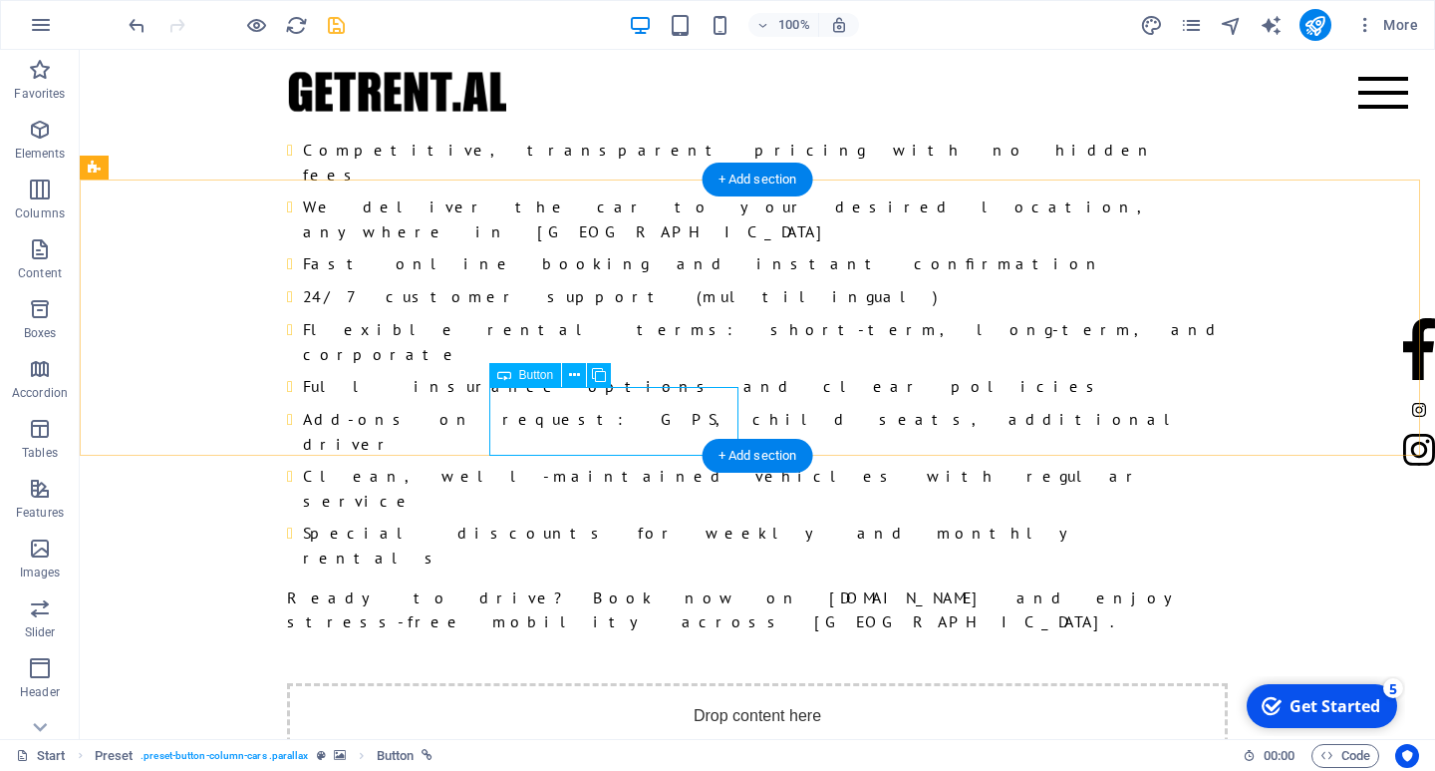
click at [584, 376] on button at bounding box center [574, 375] width 24 height 24
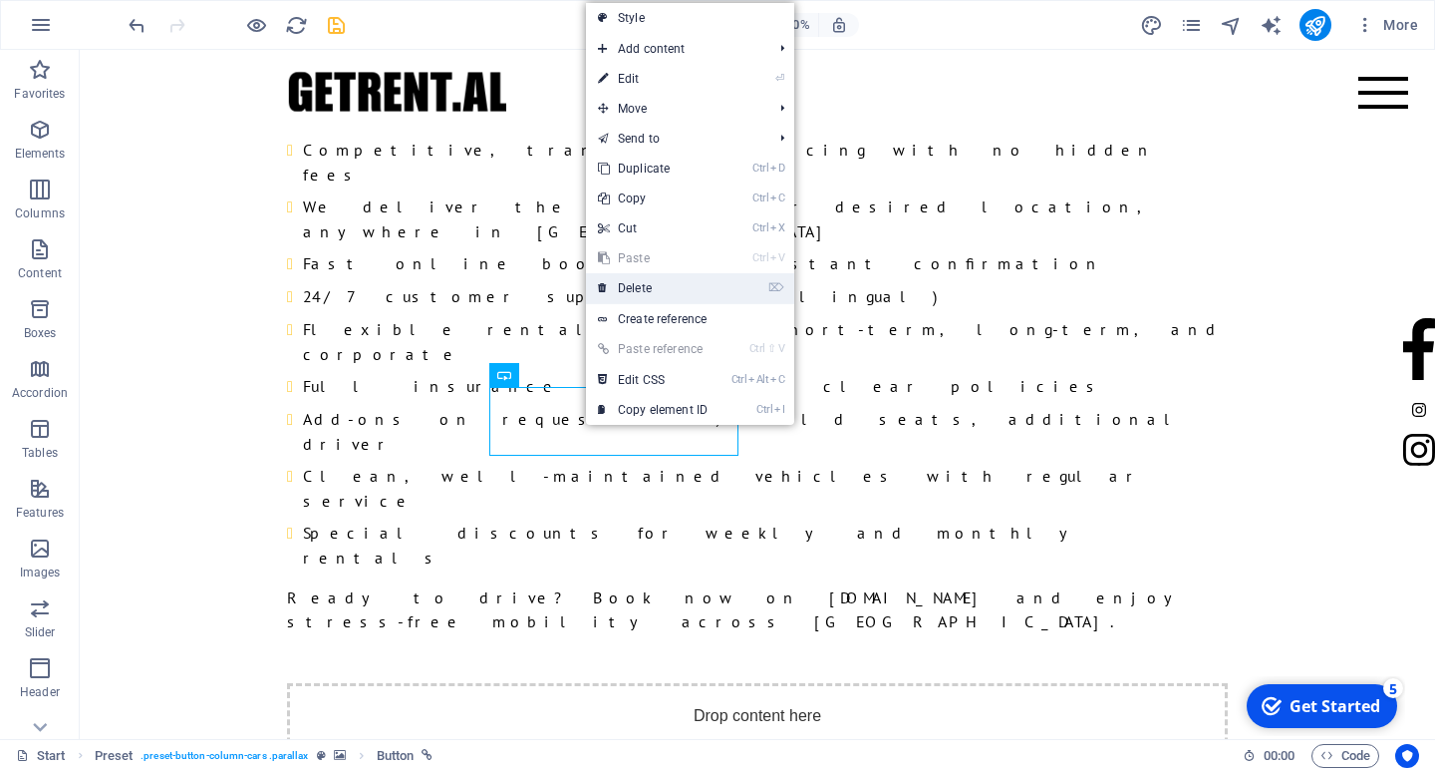
click at [642, 292] on link "⌦ Delete" at bounding box center [653, 288] width 134 height 30
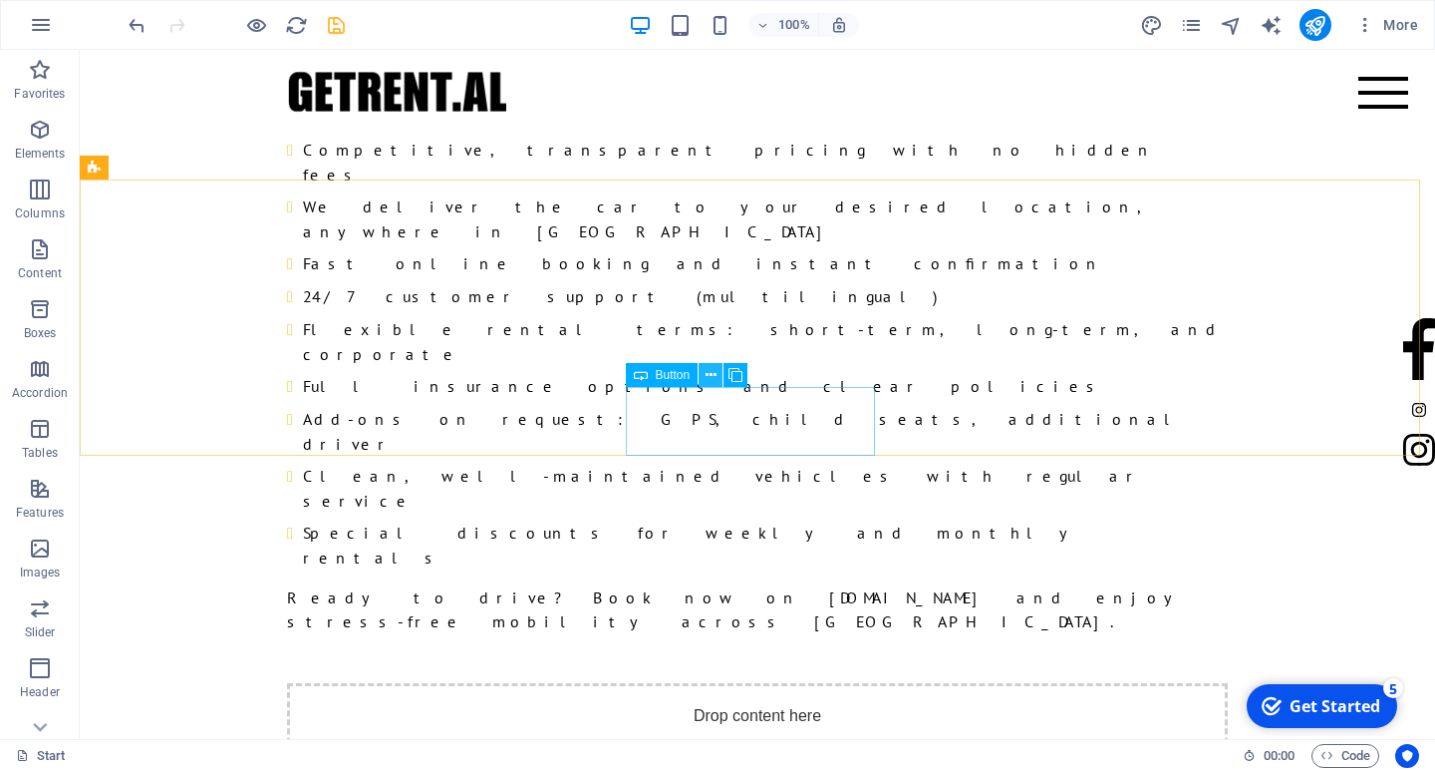
click at [713, 374] on icon at bounding box center [711, 375] width 11 height 21
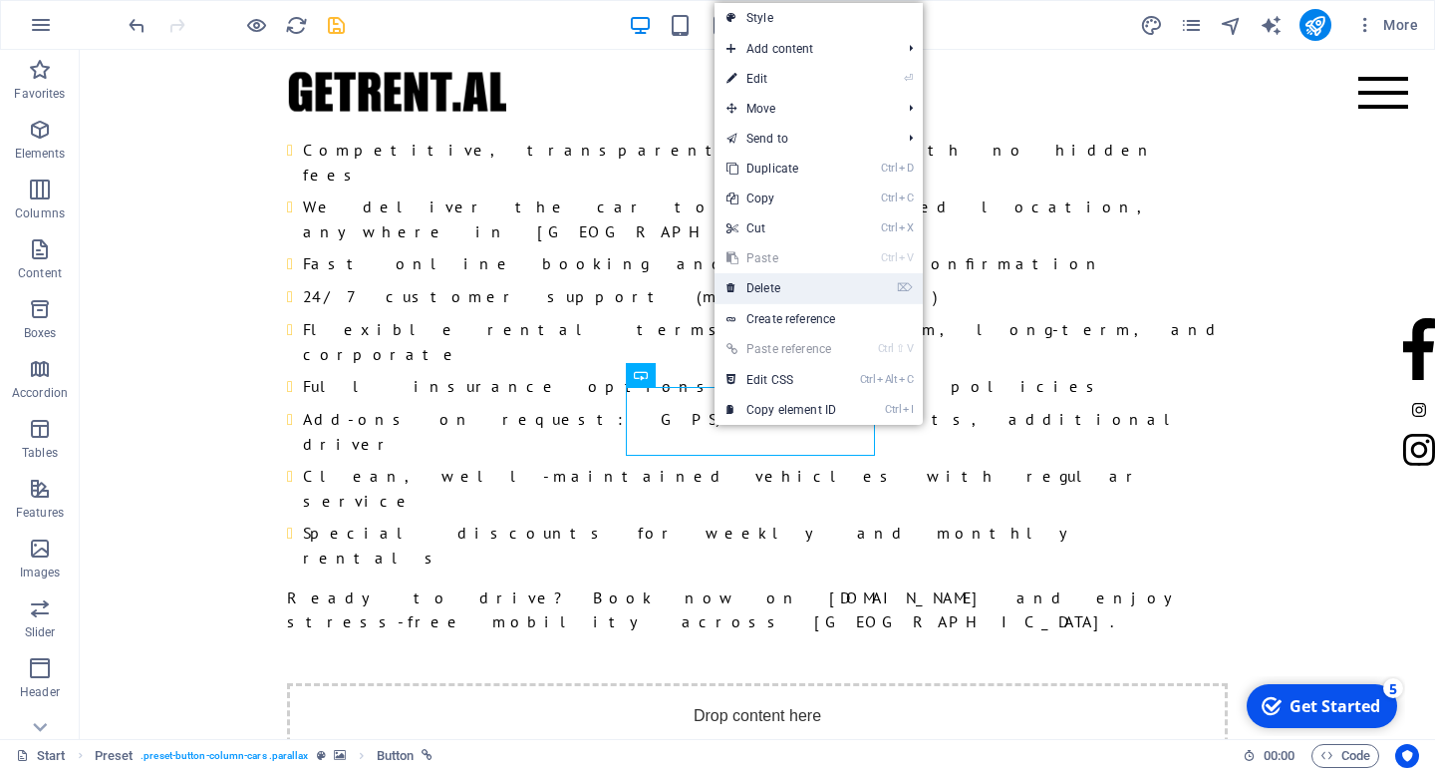
click at [775, 281] on link "⌦ Delete" at bounding box center [782, 288] width 134 height 30
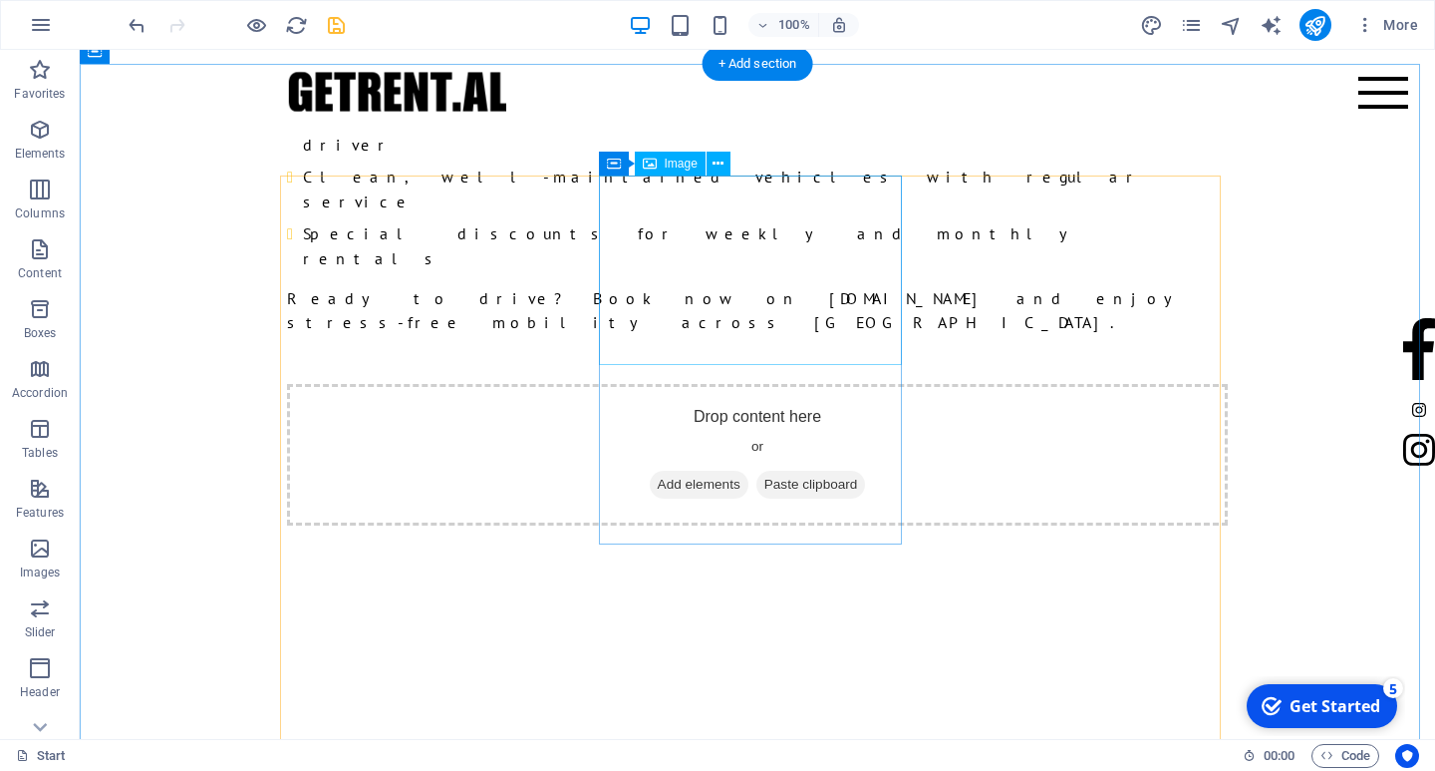
scroll to position [2432, 0]
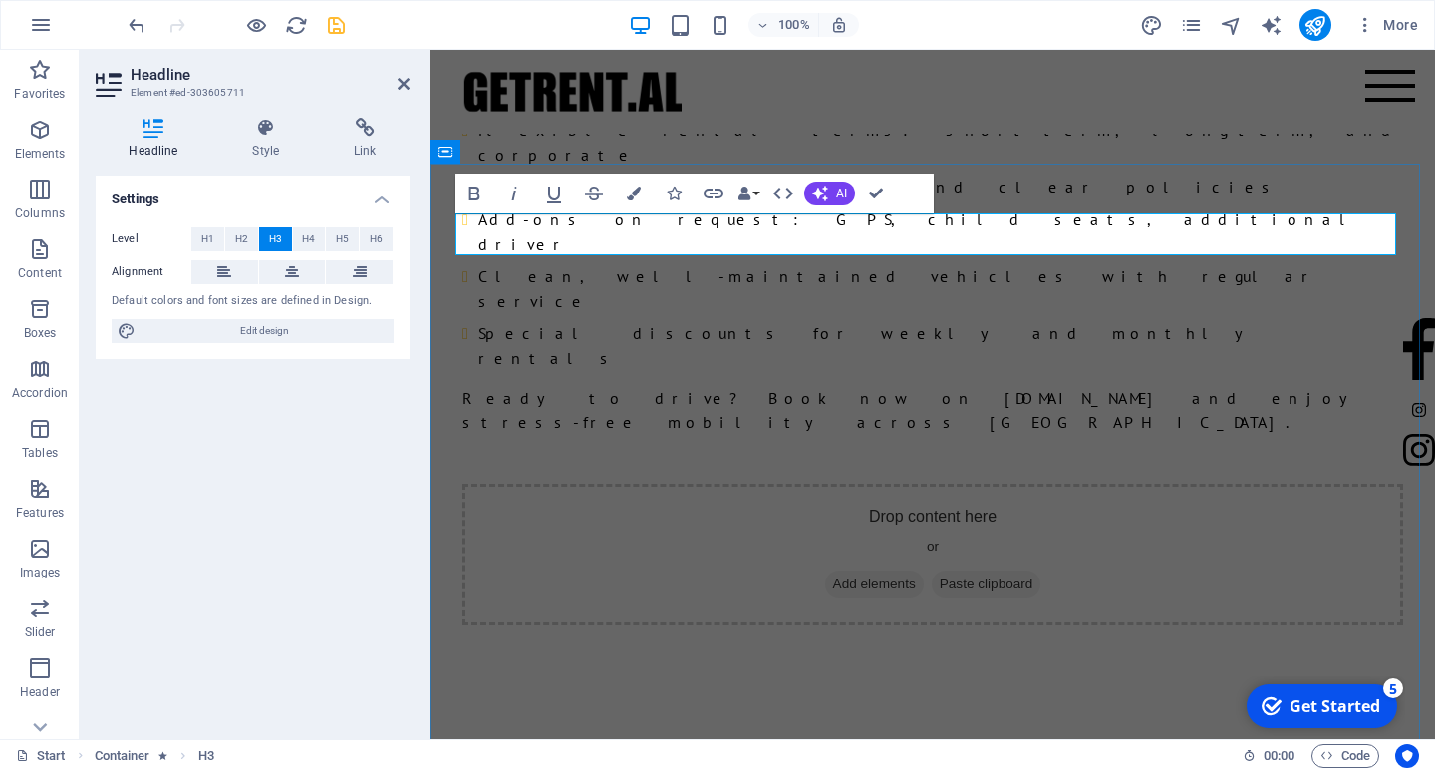
click at [634, 189] on icon "button" at bounding box center [634, 193] width 14 height 14
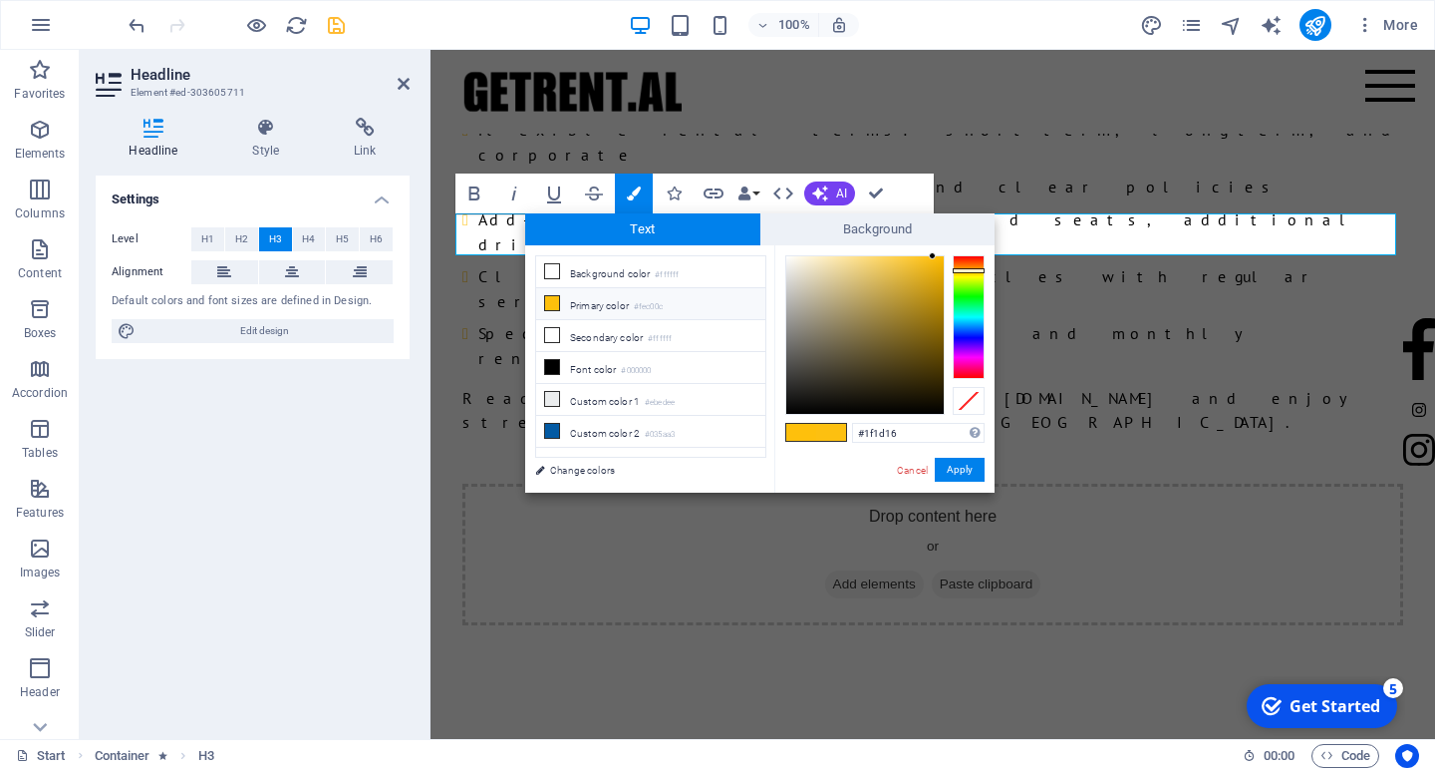
click at [830, 394] on div at bounding box center [864, 334] width 157 height 157
drag, startPoint x: 802, startPoint y: 401, endPoint x: 747, endPoint y: 440, distance: 68.0
click at [747, 440] on div "less Background color #ffffff Primary color #fec00c Secondary color #ffffff Fon…" at bounding box center [759, 368] width 469 height 247
click at [783, 450] on div "#000000 Supported formats #0852ed rgb(8, 82, 237) rgba(8, 82, 237, 90%) hsv(221…" at bounding box center [884, 513] width 220 height 536
click at [795, 424] on span at bounding box center [801, 432] width 30 height 17
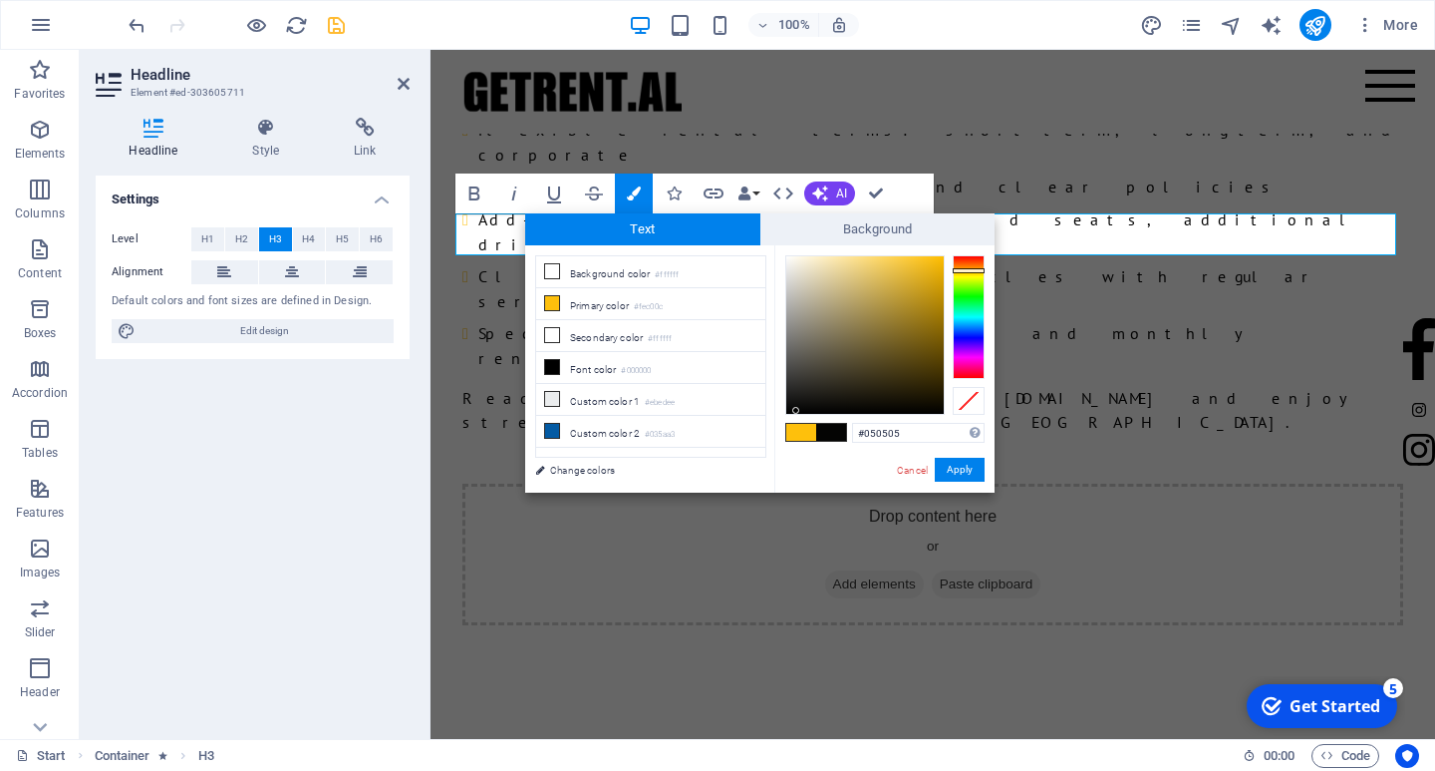
drag, startPoint x: 796, startPoint y: 411, endPoint x: 785, endPoint y: 412, distance: 11.0
click at [792, 411] on div at bounding box center [795, 410] width 7 height 7
type input "#020202"
click at [785, 412] on div at bounding box center [864, 334] width 159 height 159
click at [953, 471] on button "Apply" at bounding box center [960, 470] width 50 height 24
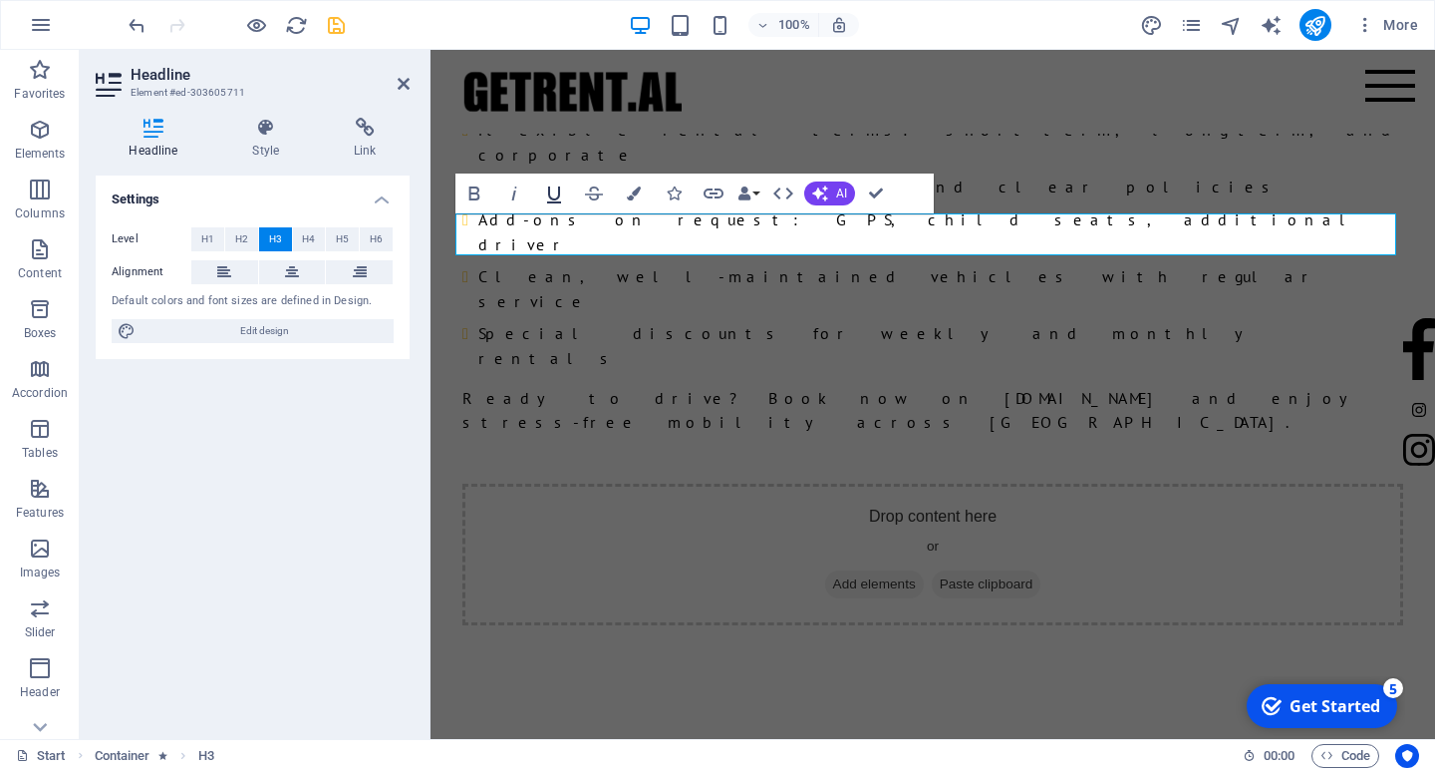
click at [558, 195] on icon "button" at bounding box center [554, 194] width 14 height 17
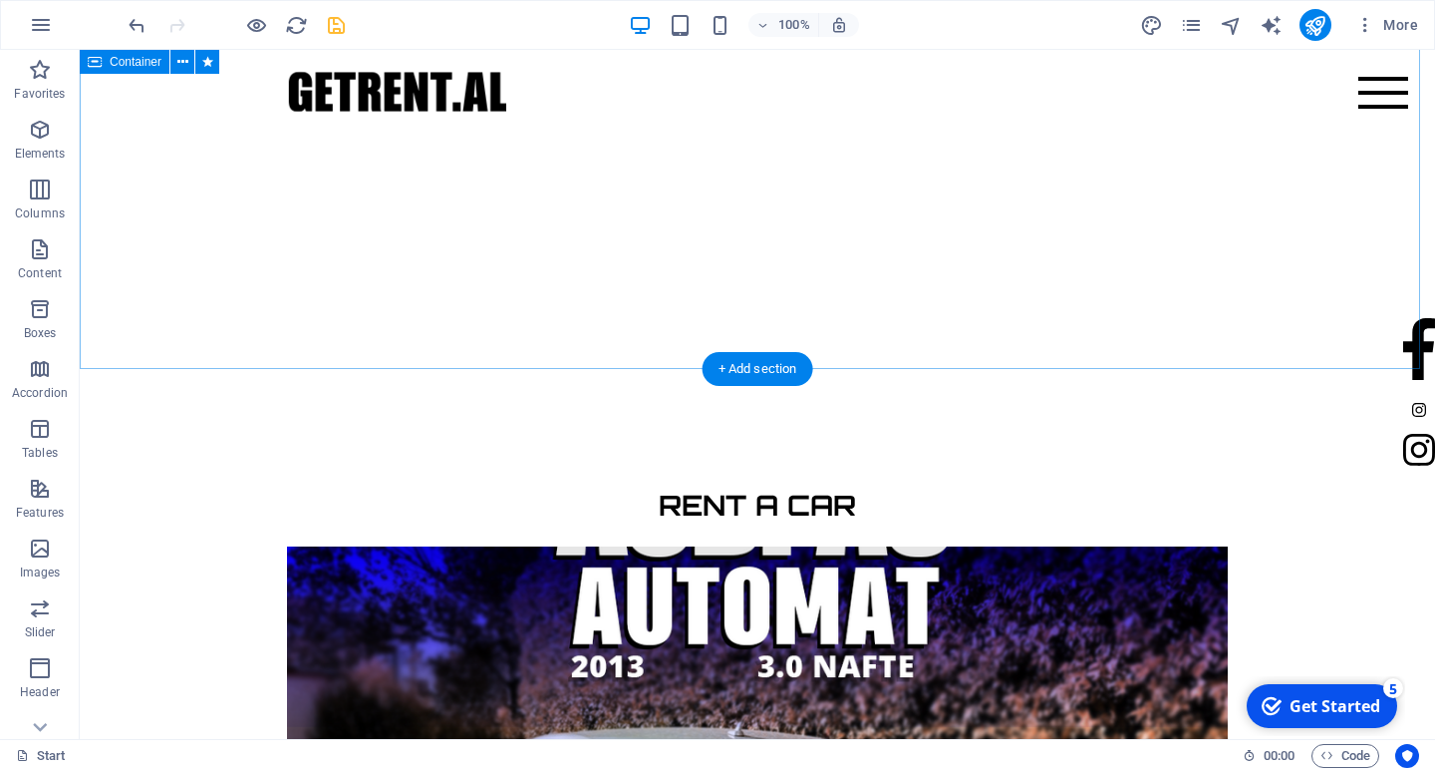
scroll to position [4713, 0]
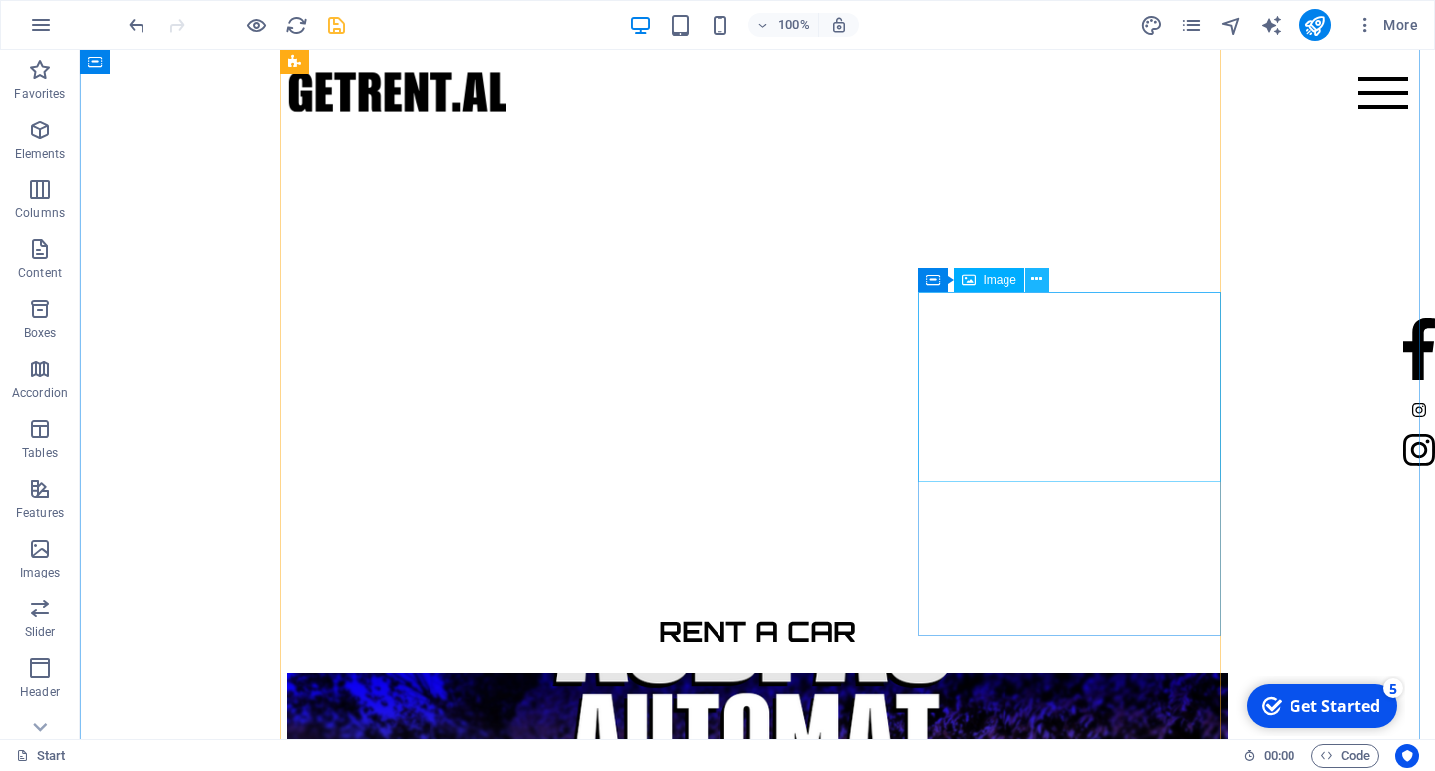
click at [1032, 281] on icon at bounding box center [1037, 279] width 11 height 21
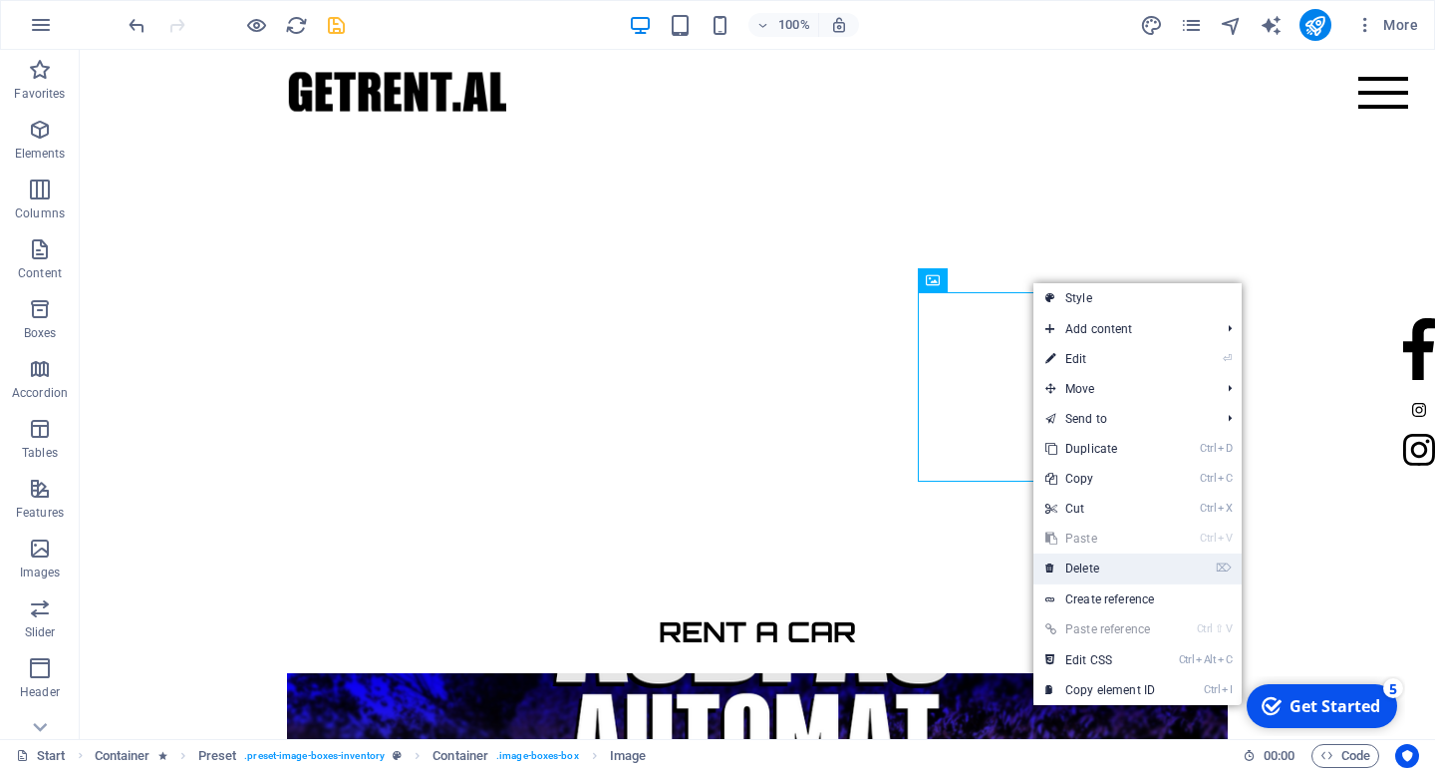
click at [1091, 571] on link "⌦ Delete" at bounding box center [1101, 568] width 134 height 30
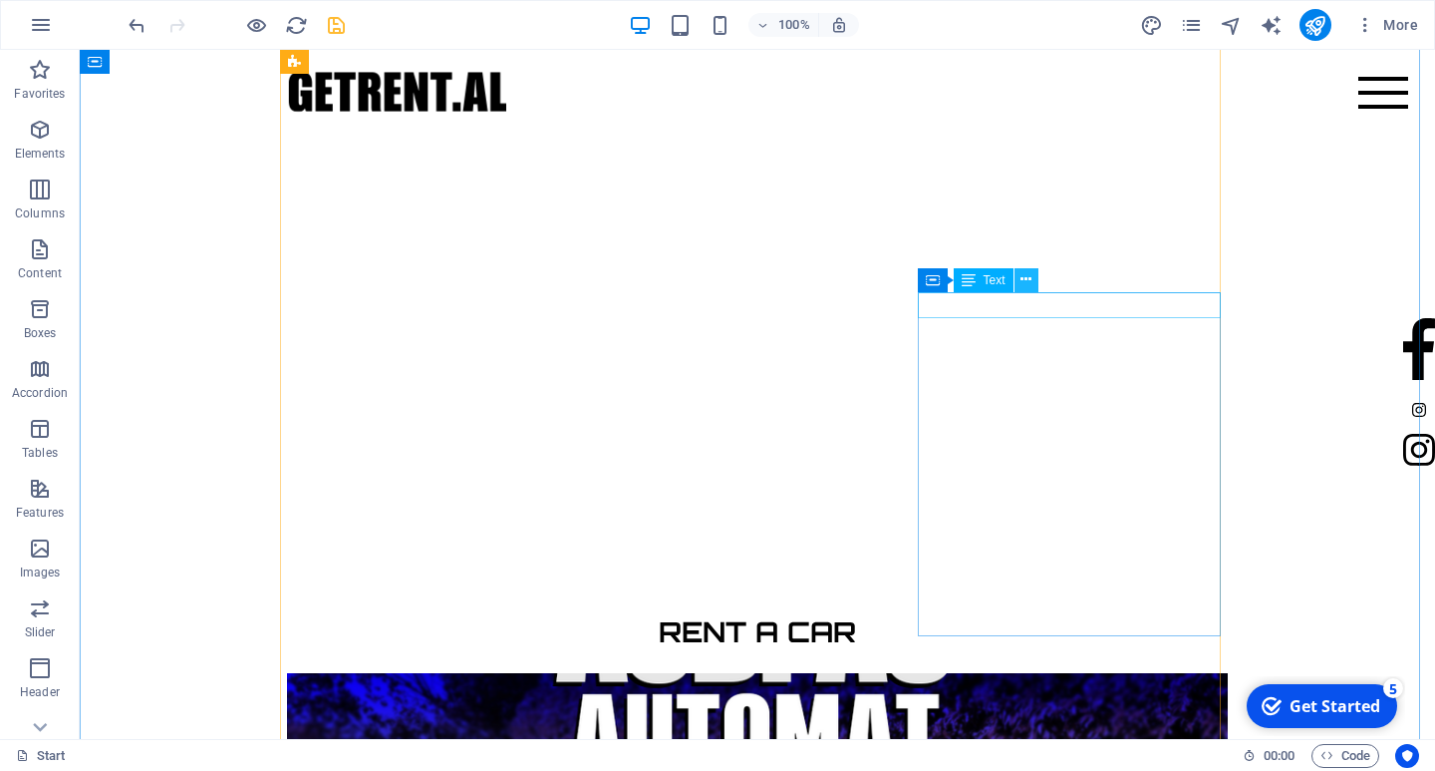
click at [1035, 281] on button at bounding box center [1027, 280] width 24 height 24
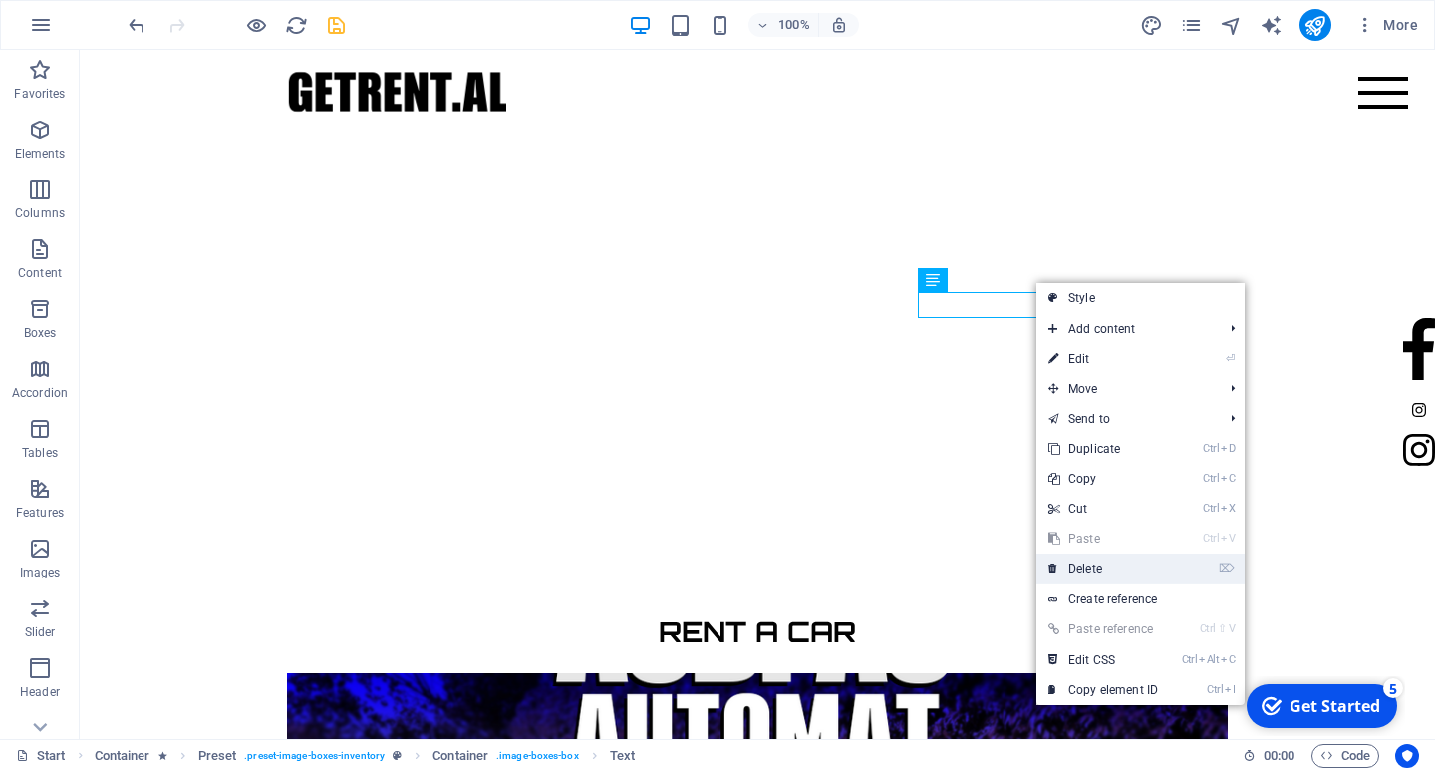
click at [1098, 565] on link "⌦ Delete" at bounding box center [1104, 568] width 134 height 30
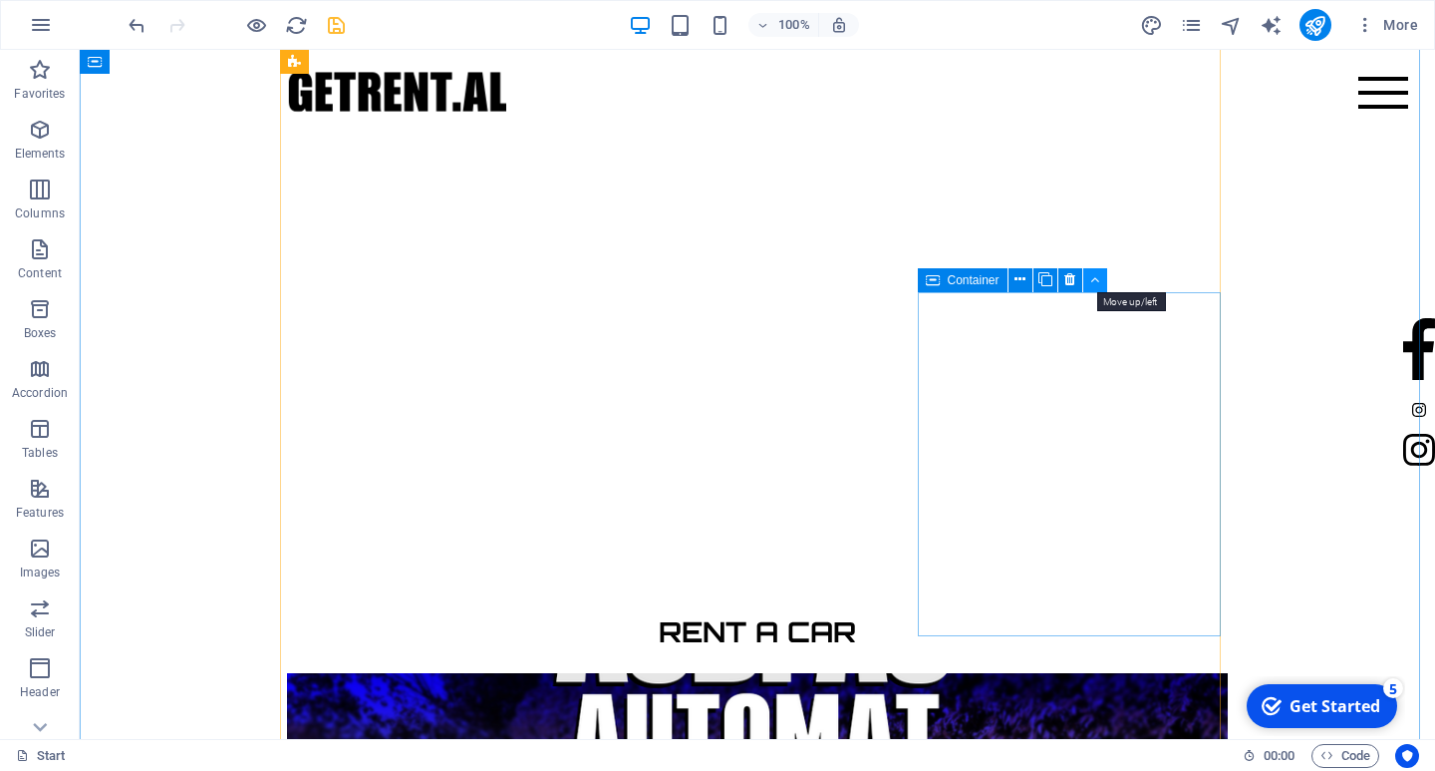
click at [1090, 281] on icon at bounding box center [1094, 279] width 9 height 21
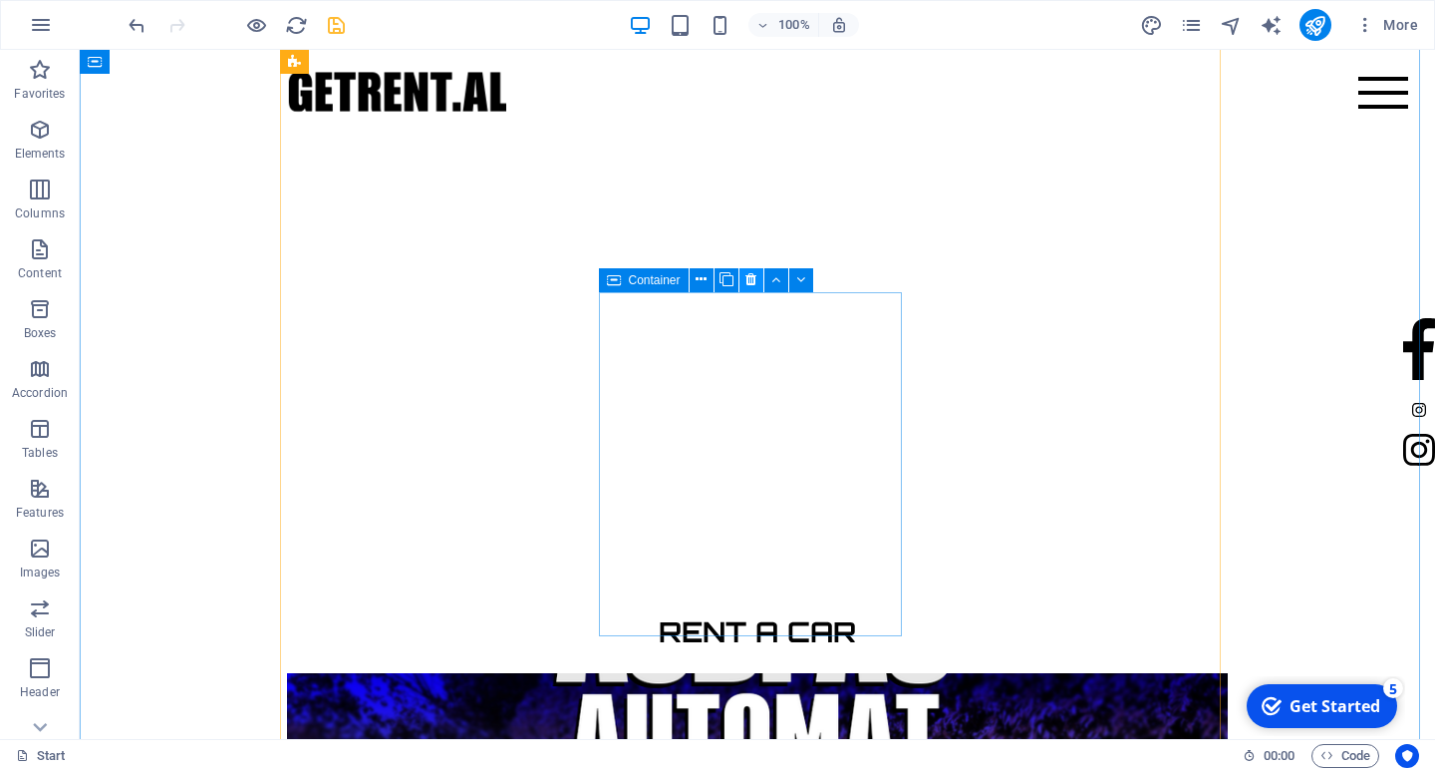
click at [757, 284] on icon at bounding box center [751, 279] width 11 height 21
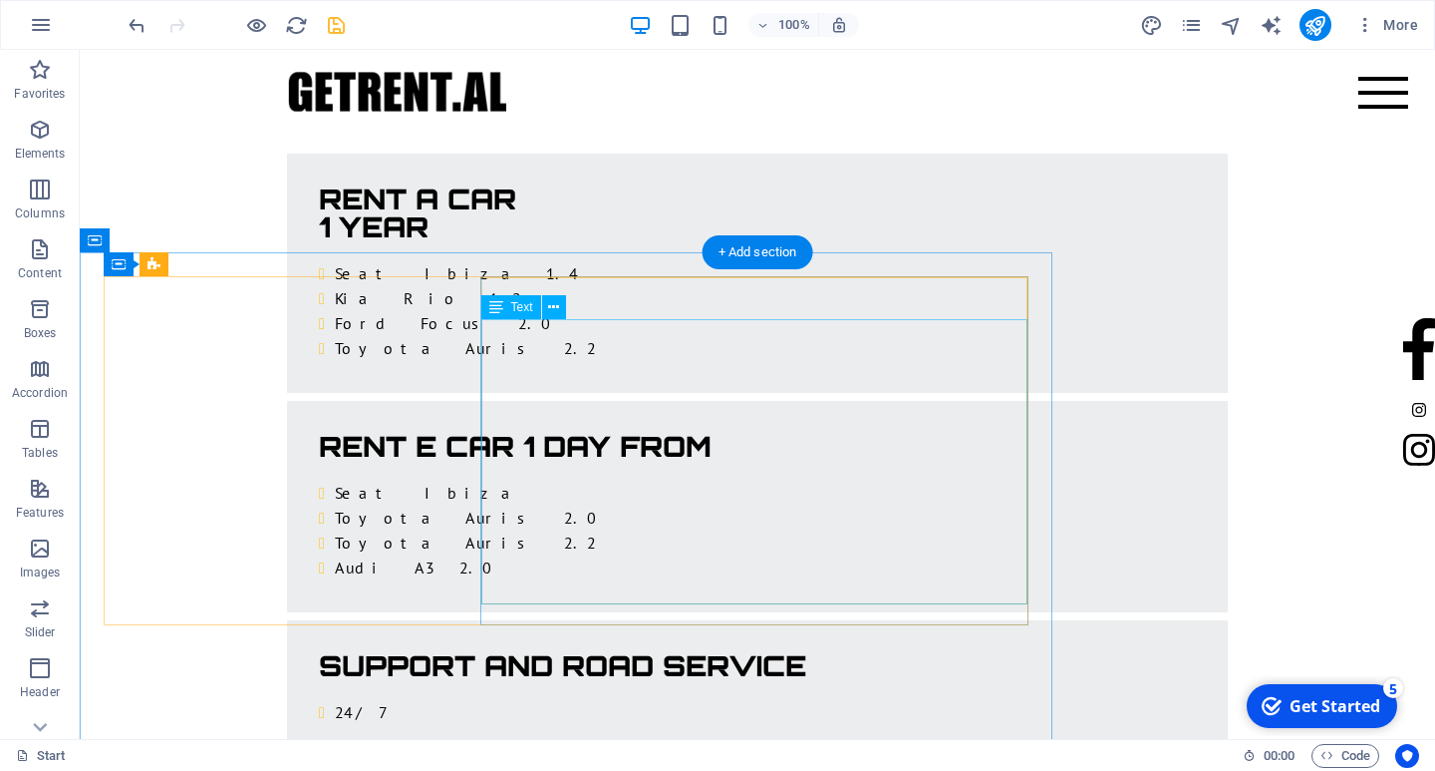
scroll to position [3218, 0]
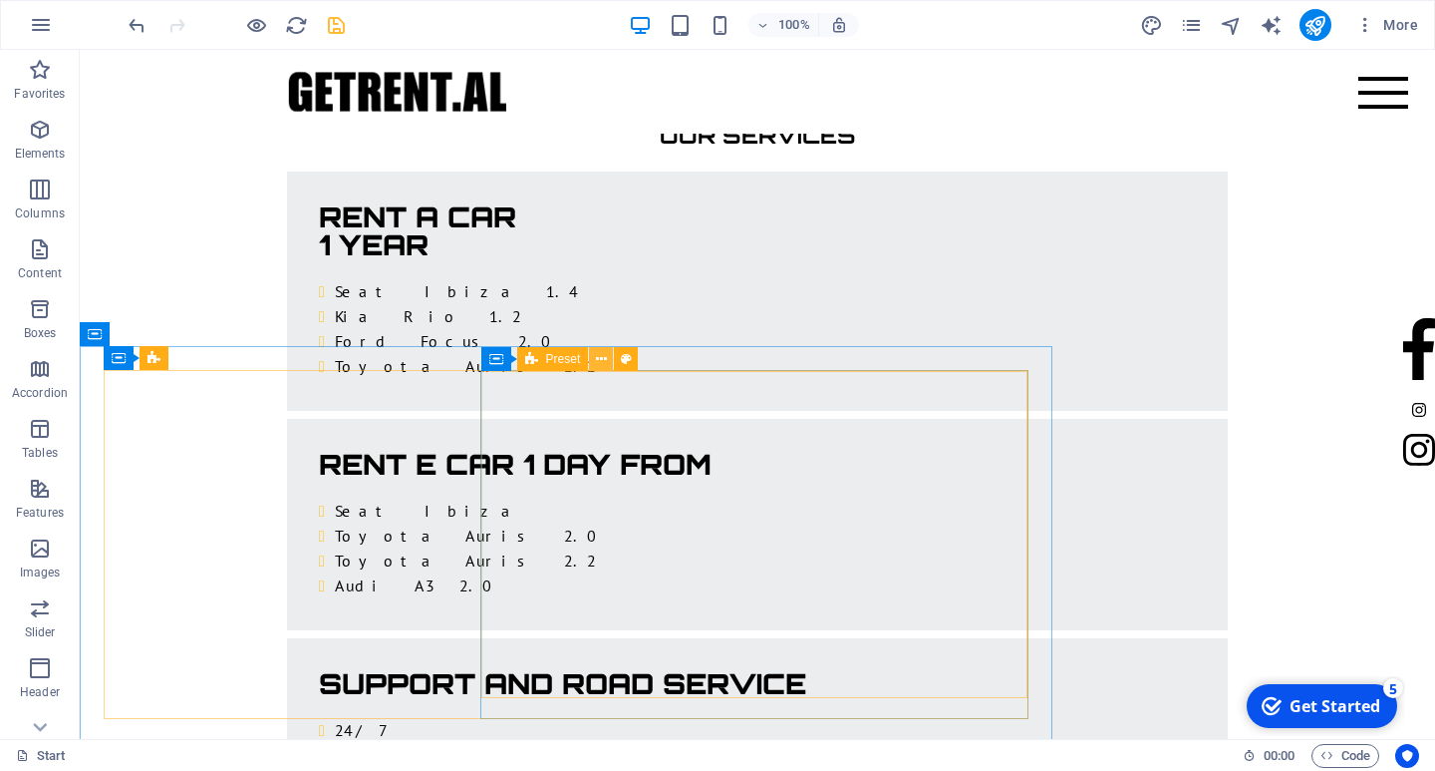
click at [609, 363] on button at bounding box center [601, 359] width 24 height 24
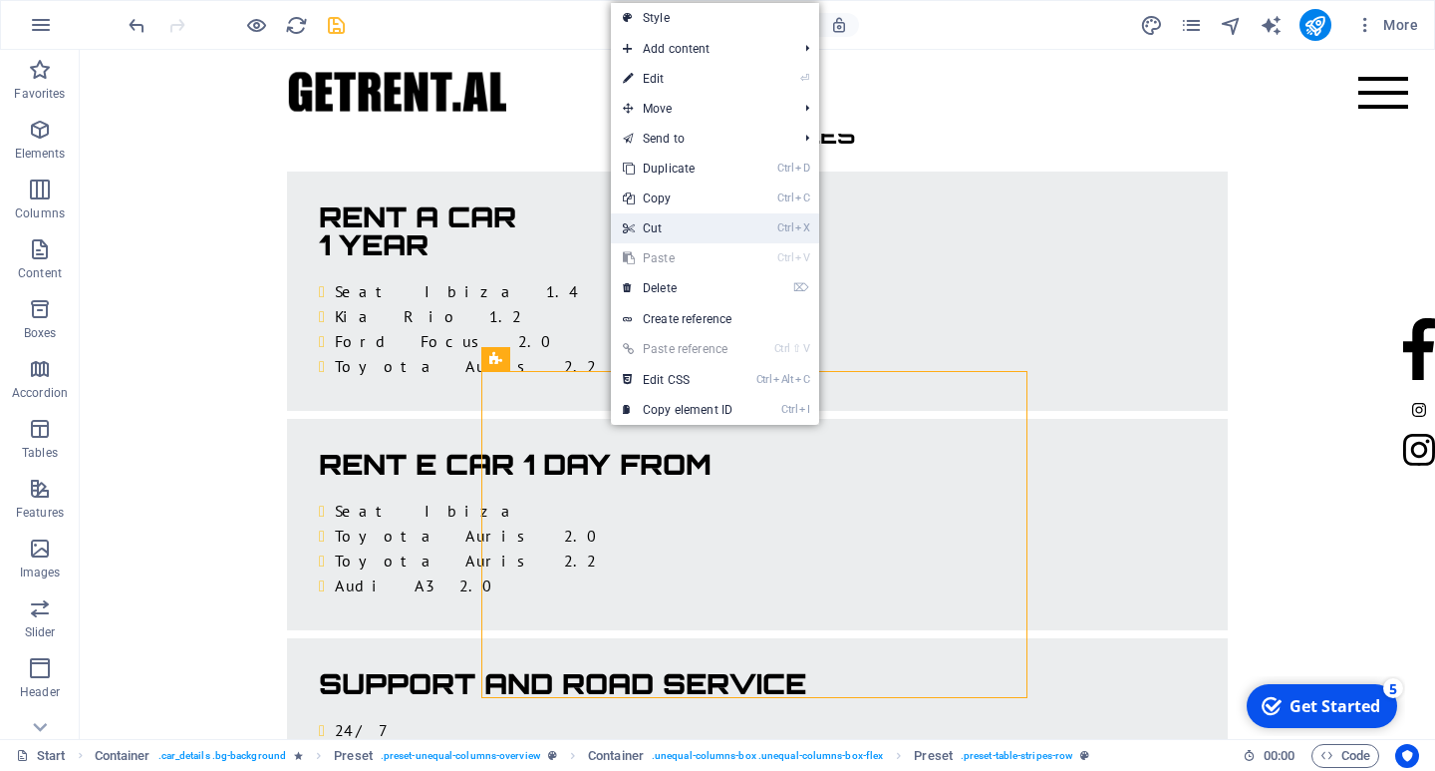
click at [665, 224] on link "Ctrl X Cut" at bounding box center [678, 228] width 134 height 30
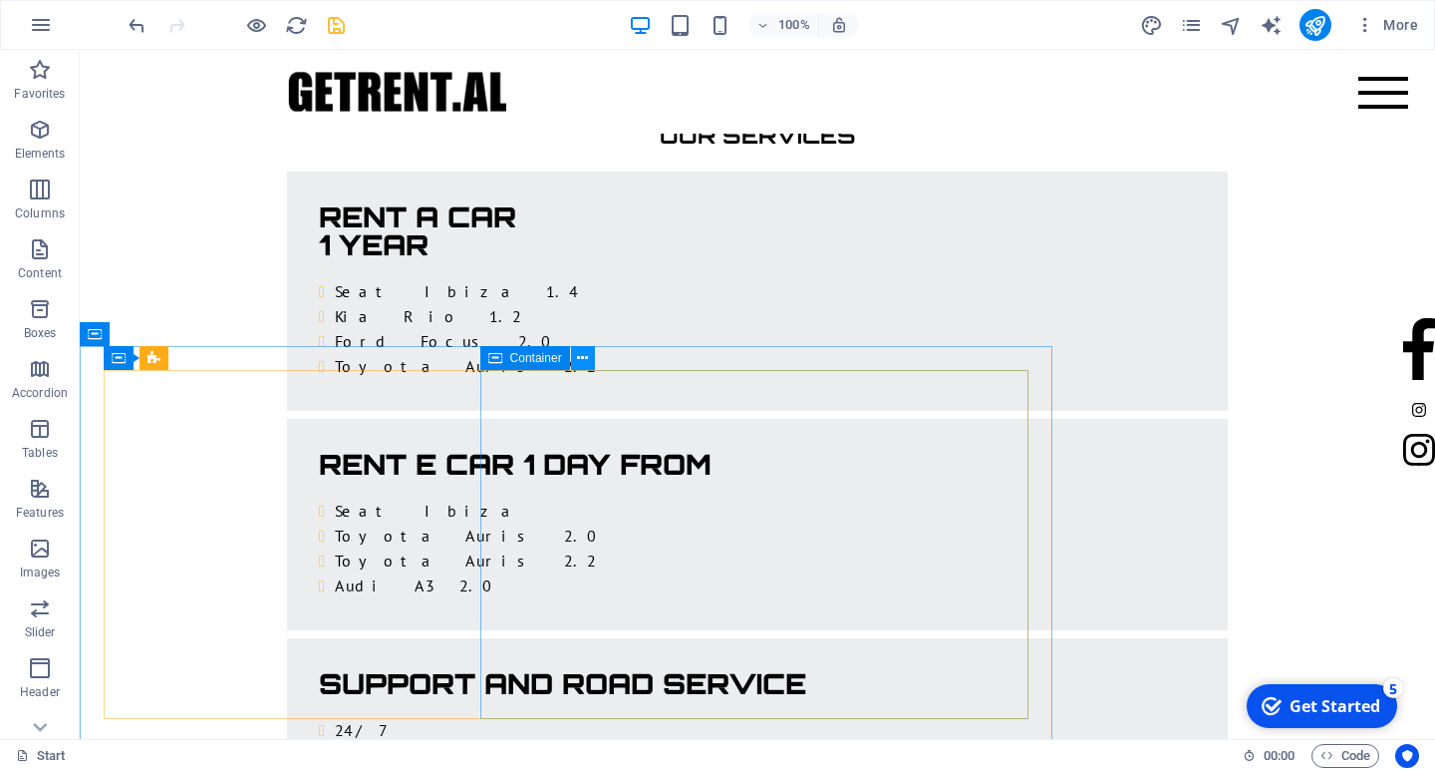
click at [583, 358] on icon at bounding box center [582, 358] width 11 height 21
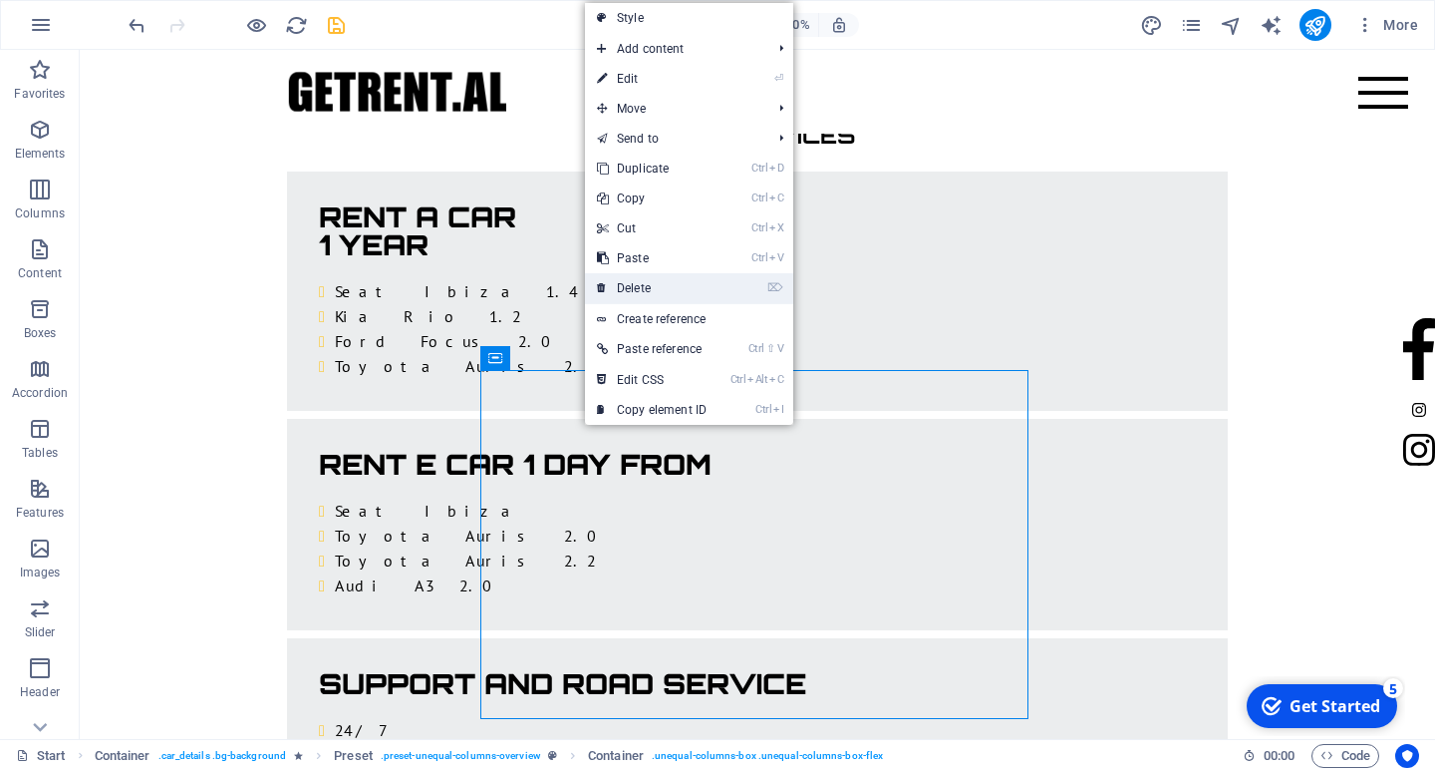
click at [657, 291] on link "⌦ Delete" at bounding box center [652, 288] width 134 height 30
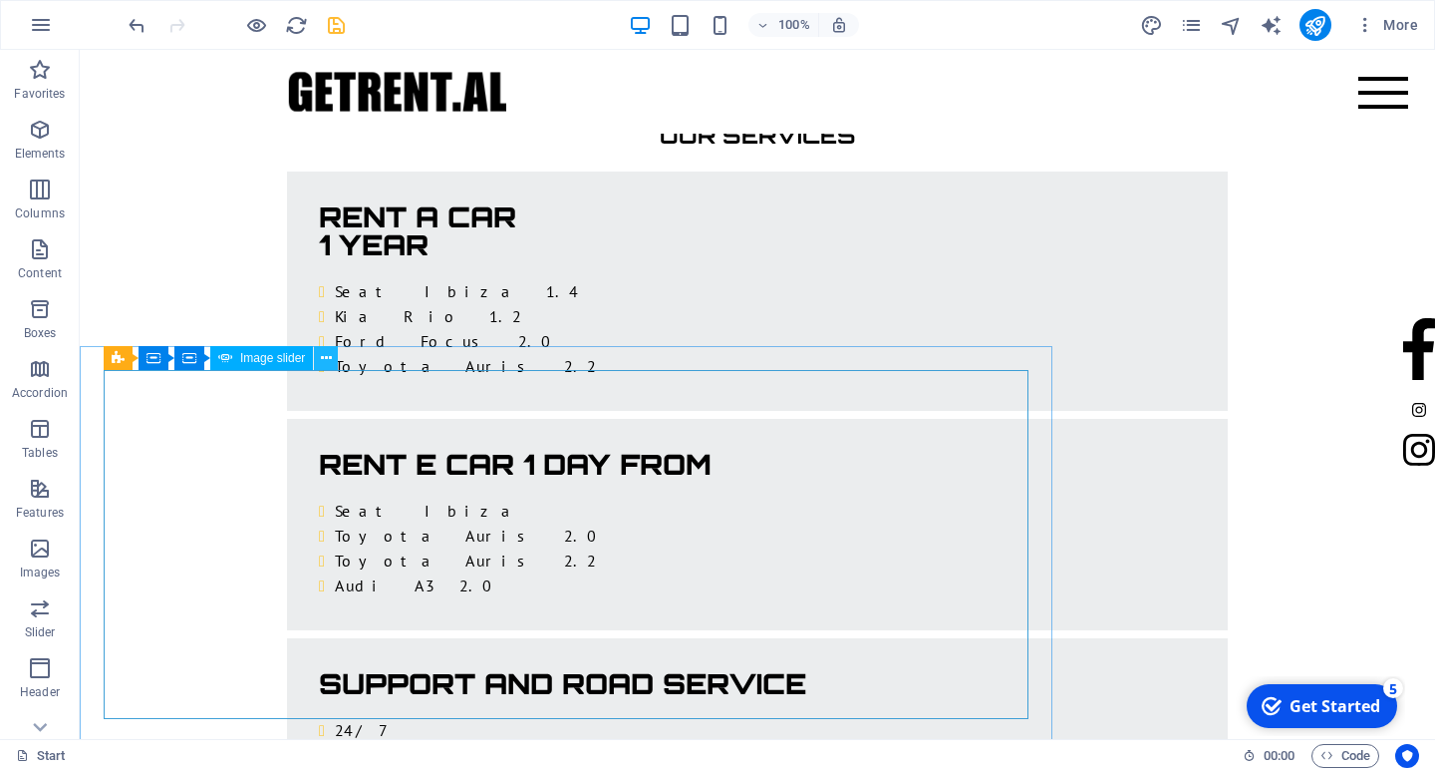
click at [334, 353] on button at bounding box center [326, 358] width 24 height 24
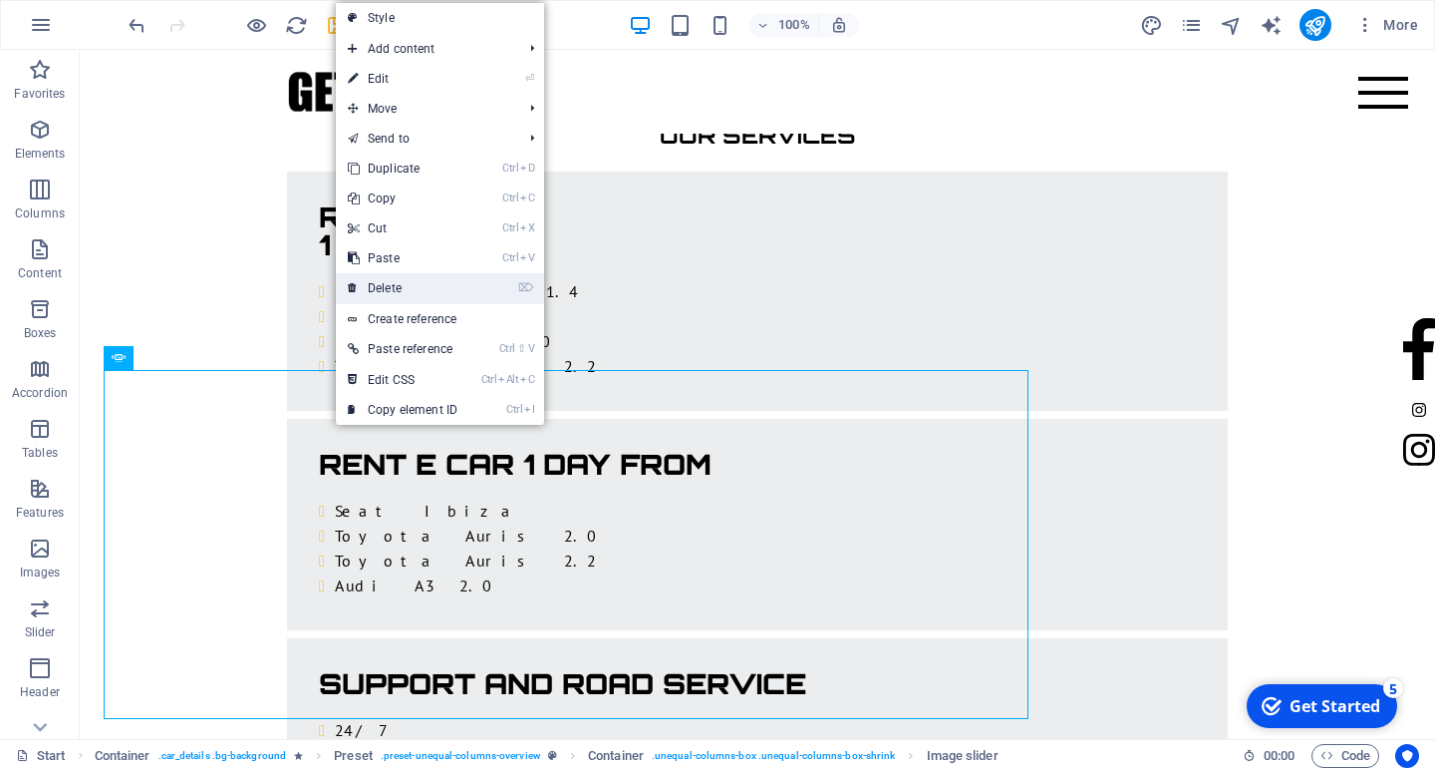
click at [396, 289] on link "⌦ Delete" at bounding box center [403, 288] width 134 height 30
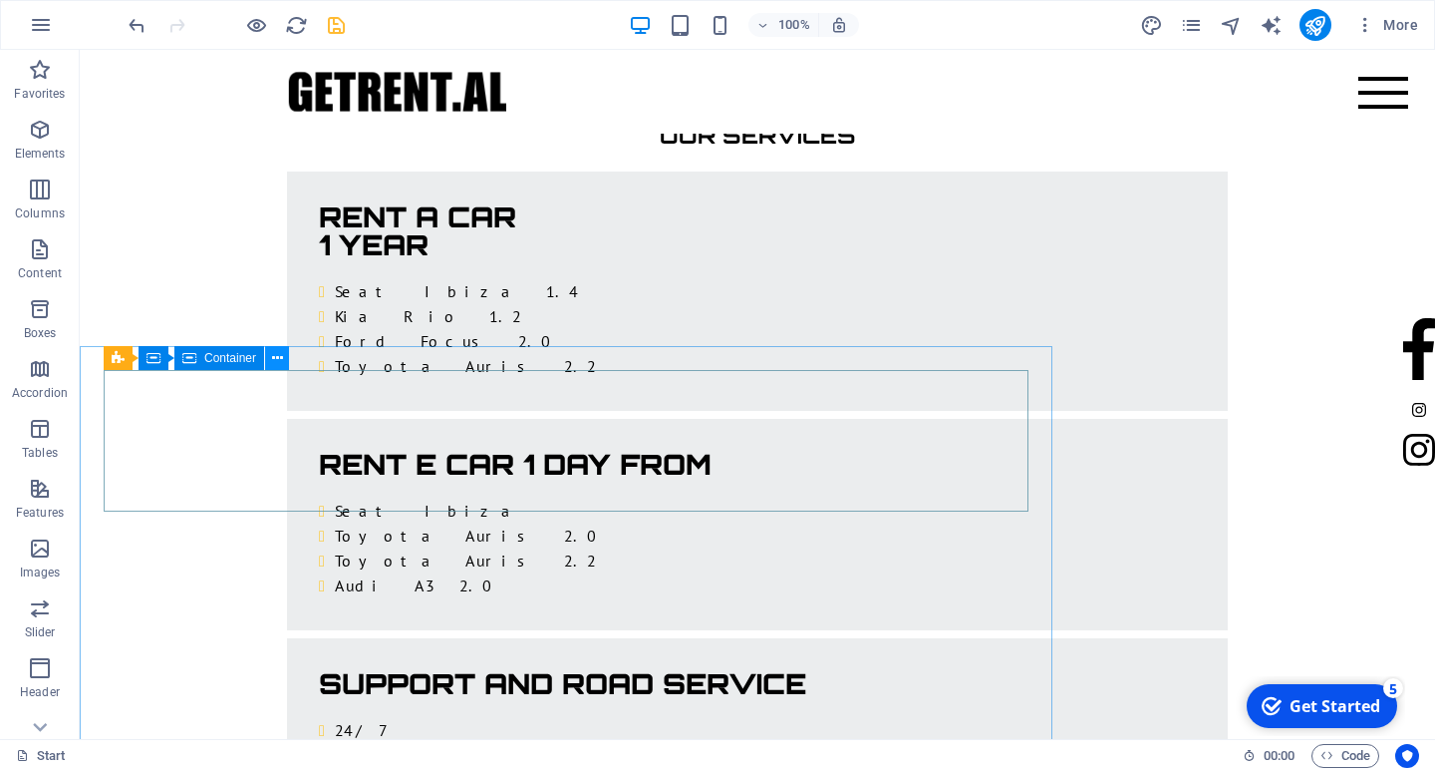
click at [280, 359] on icon at bounding box center [277, 358] width 11 height 21
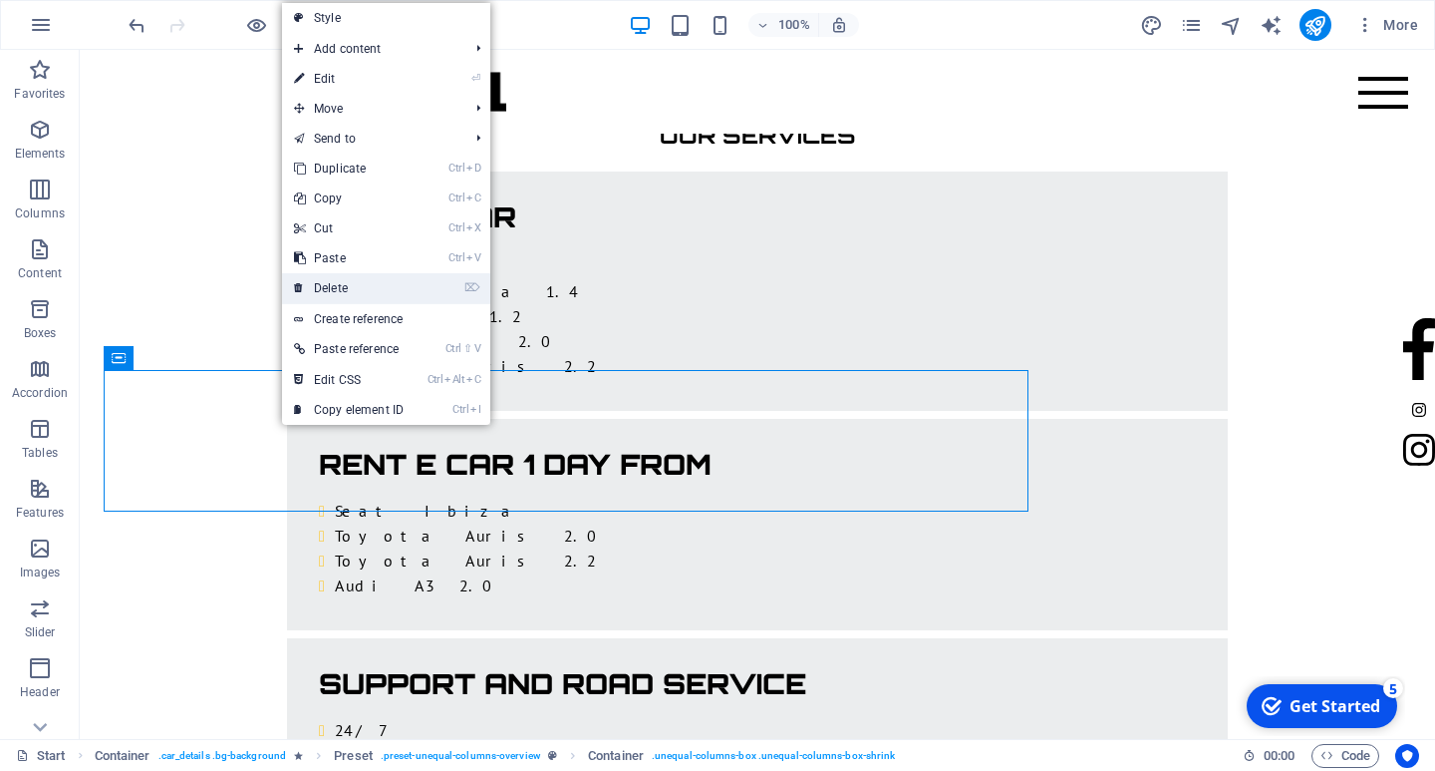
click at [343, 280] on link "⌦ Delete" at bounding box center [349, 288] width 134 height 30
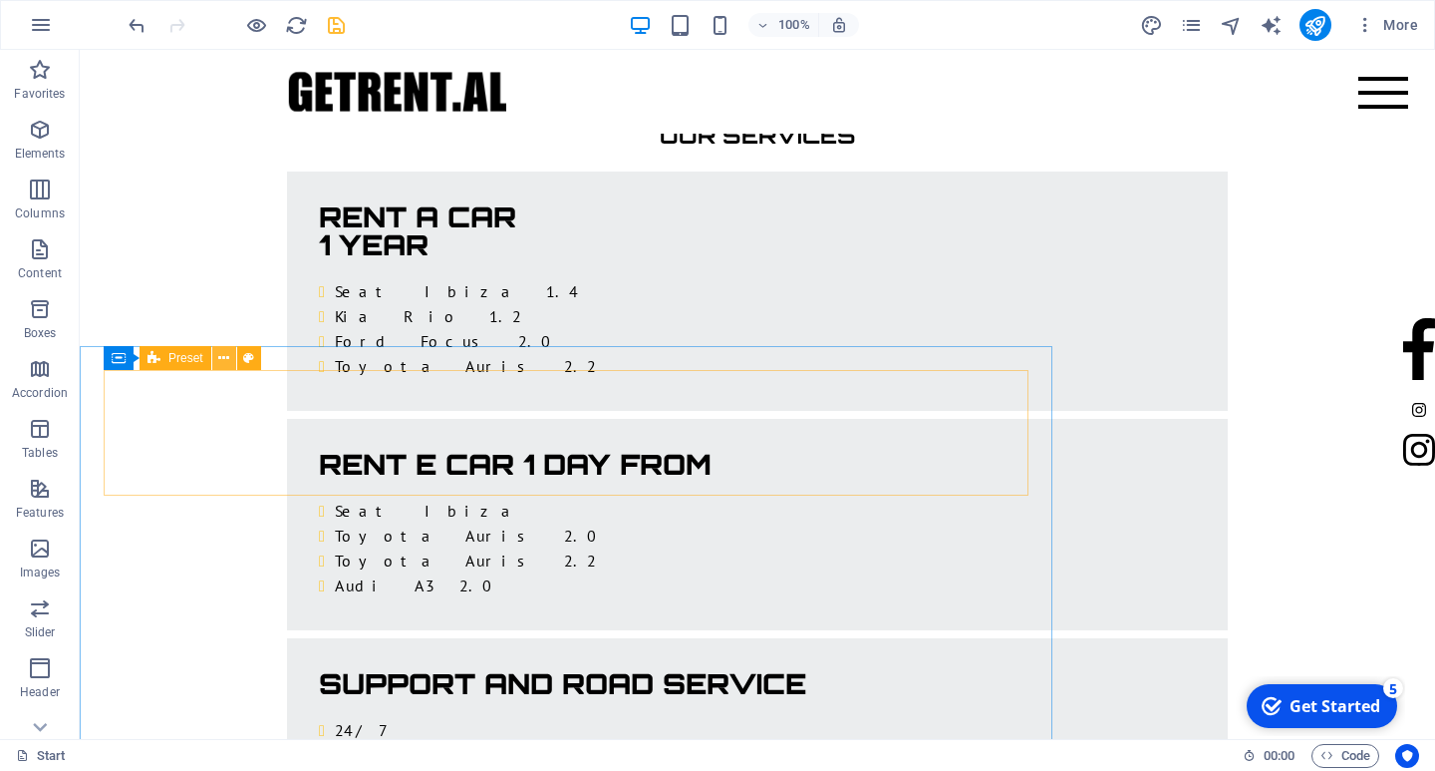
click at [226, 361] on icon at bounding box center [223, 358] width 11 height 21
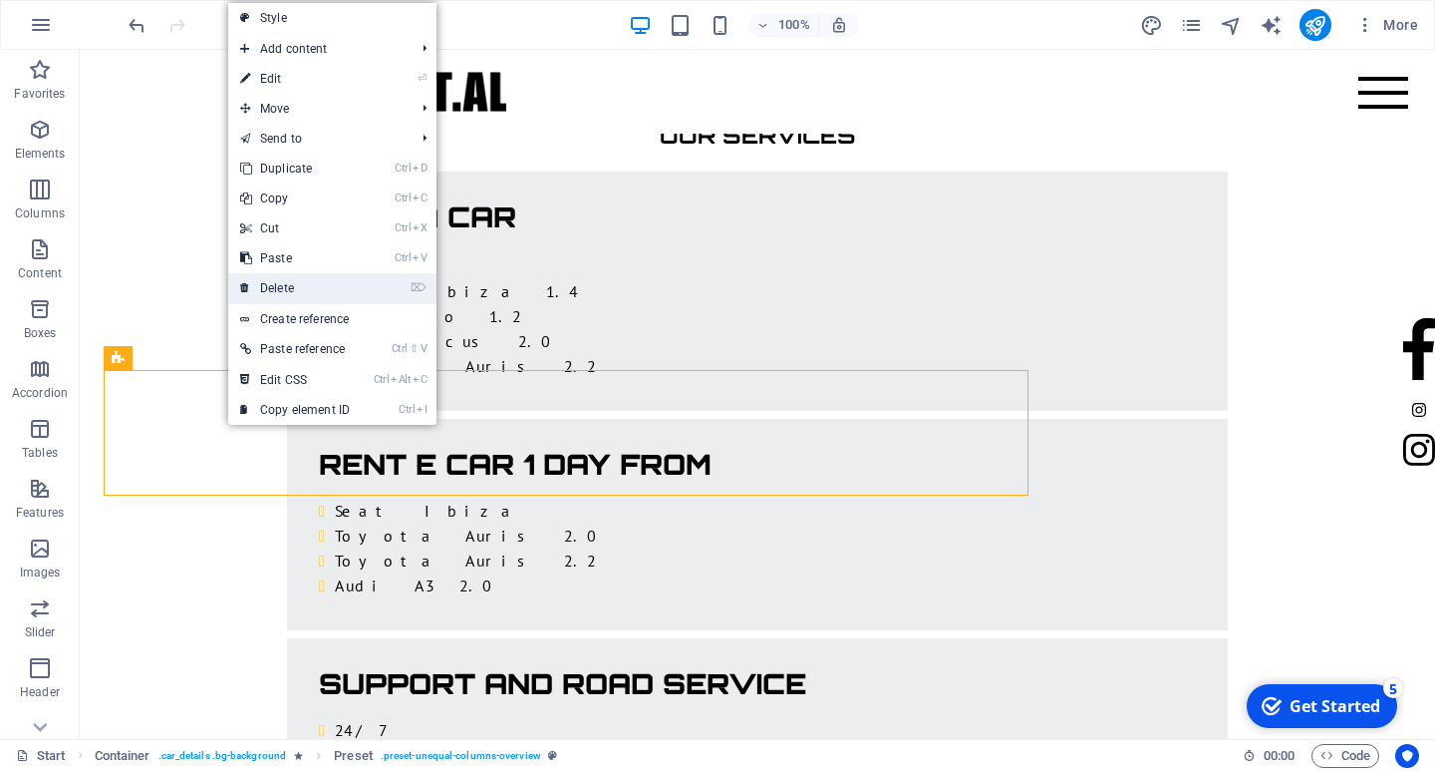
click at [313, 298] on link "⌦ Delete" at bounding box center [295, 288] width 134 height 30
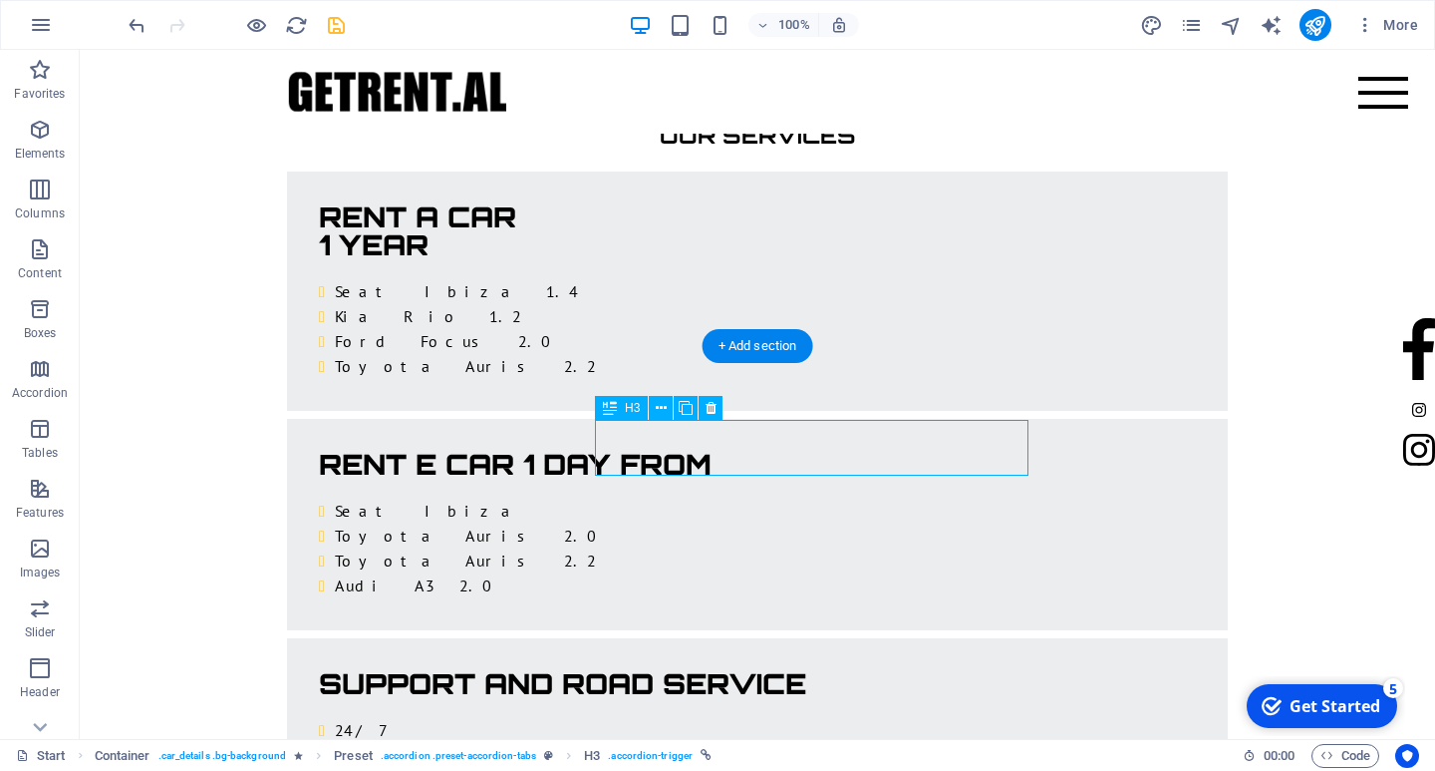
click at [713, 411] on icon at bounding box center [711, 408] width 11 height 21
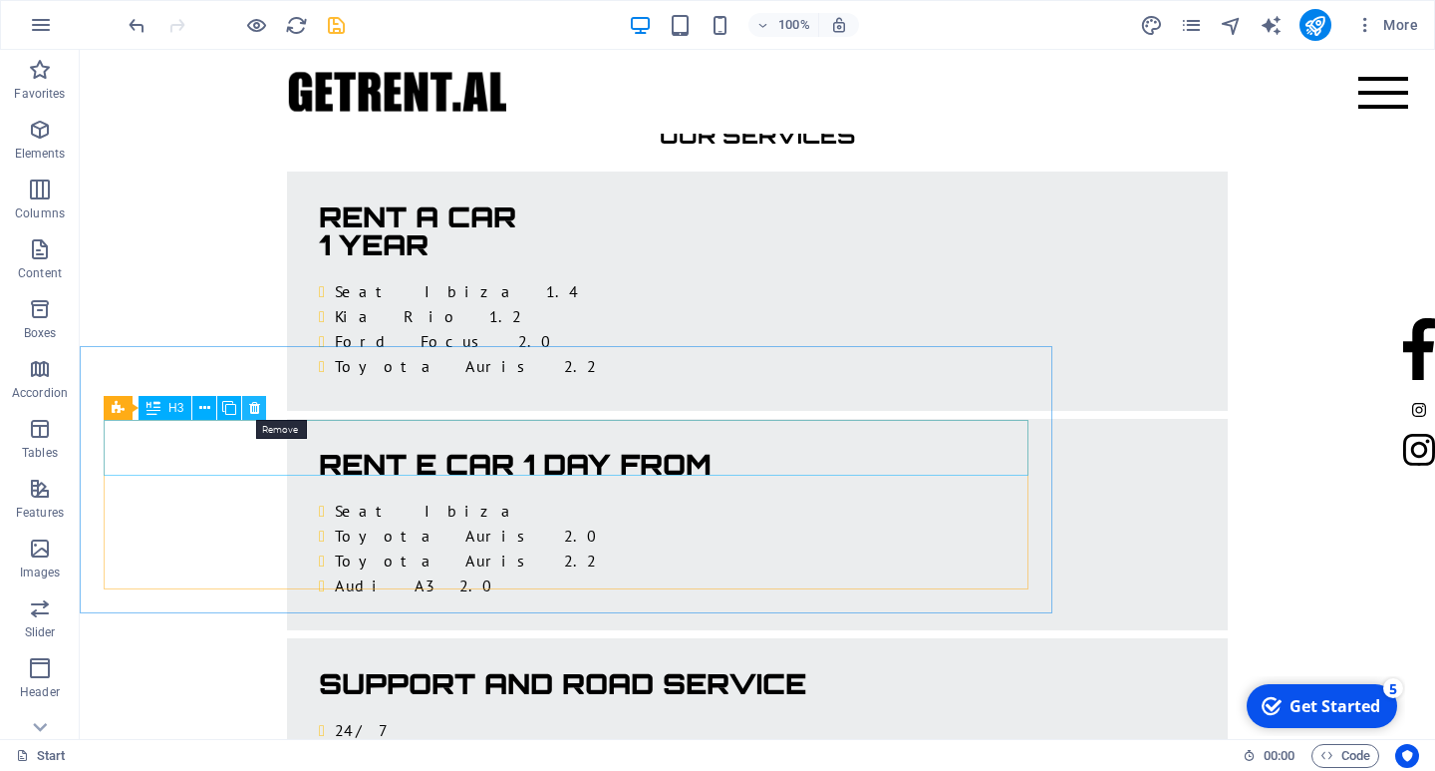
click at [264, 412] on button at bounding box center [254, 408] width 24 height 24
click at [259, 403] on icon at bounding box center [254, 408] width 11 height 21
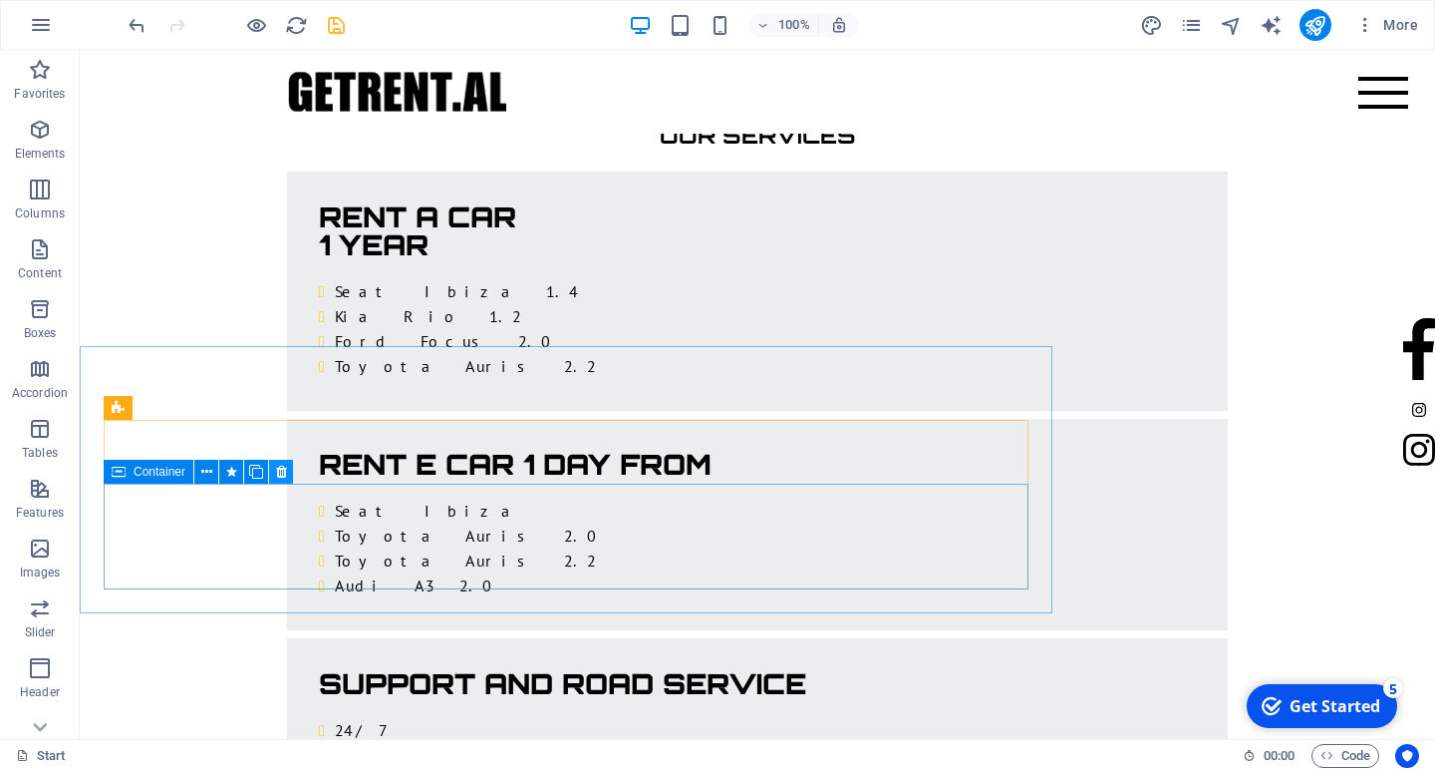
click at [283, 477] on icon at bounding box center [281, 472] width 11 height 21
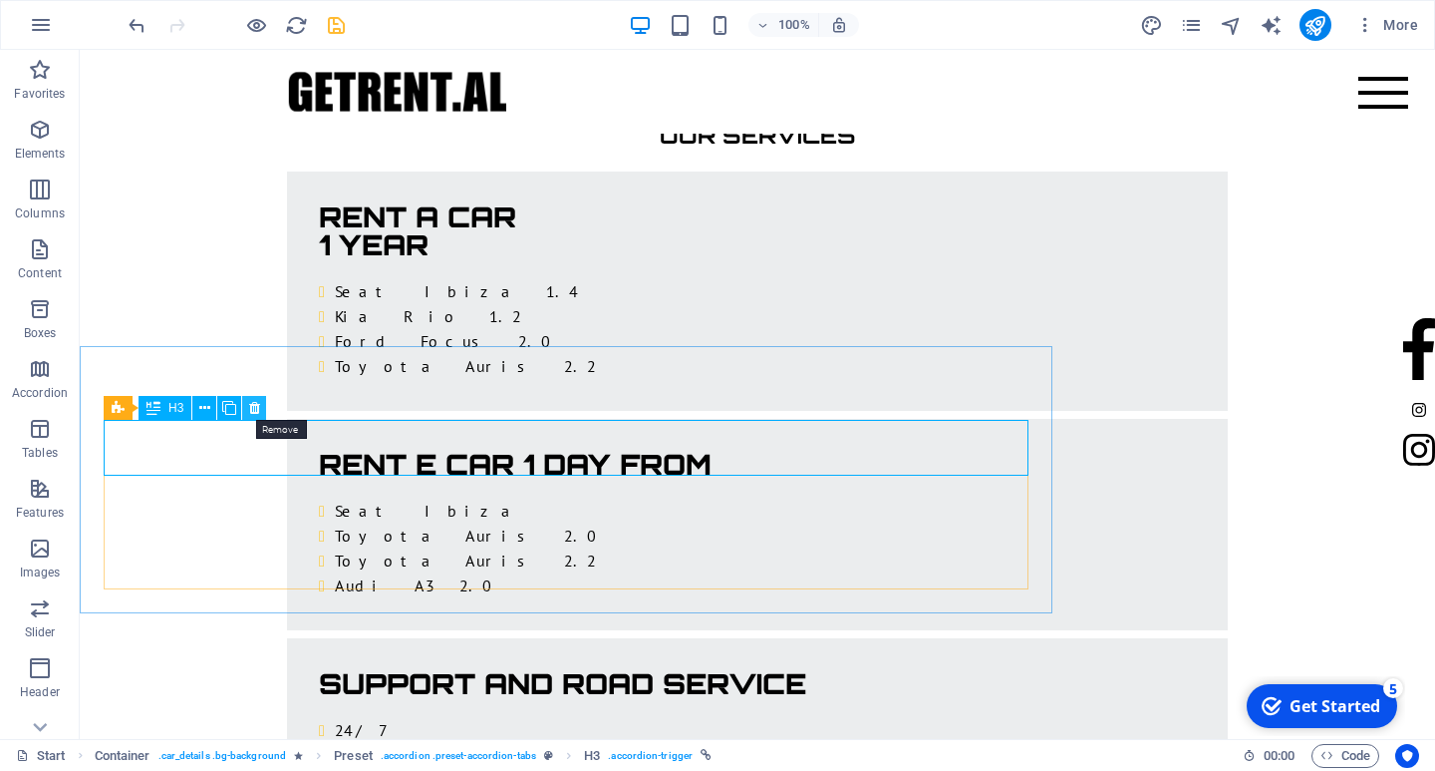
click at [259, 409] on button at bounding box center [254, 408] width 24 height 24
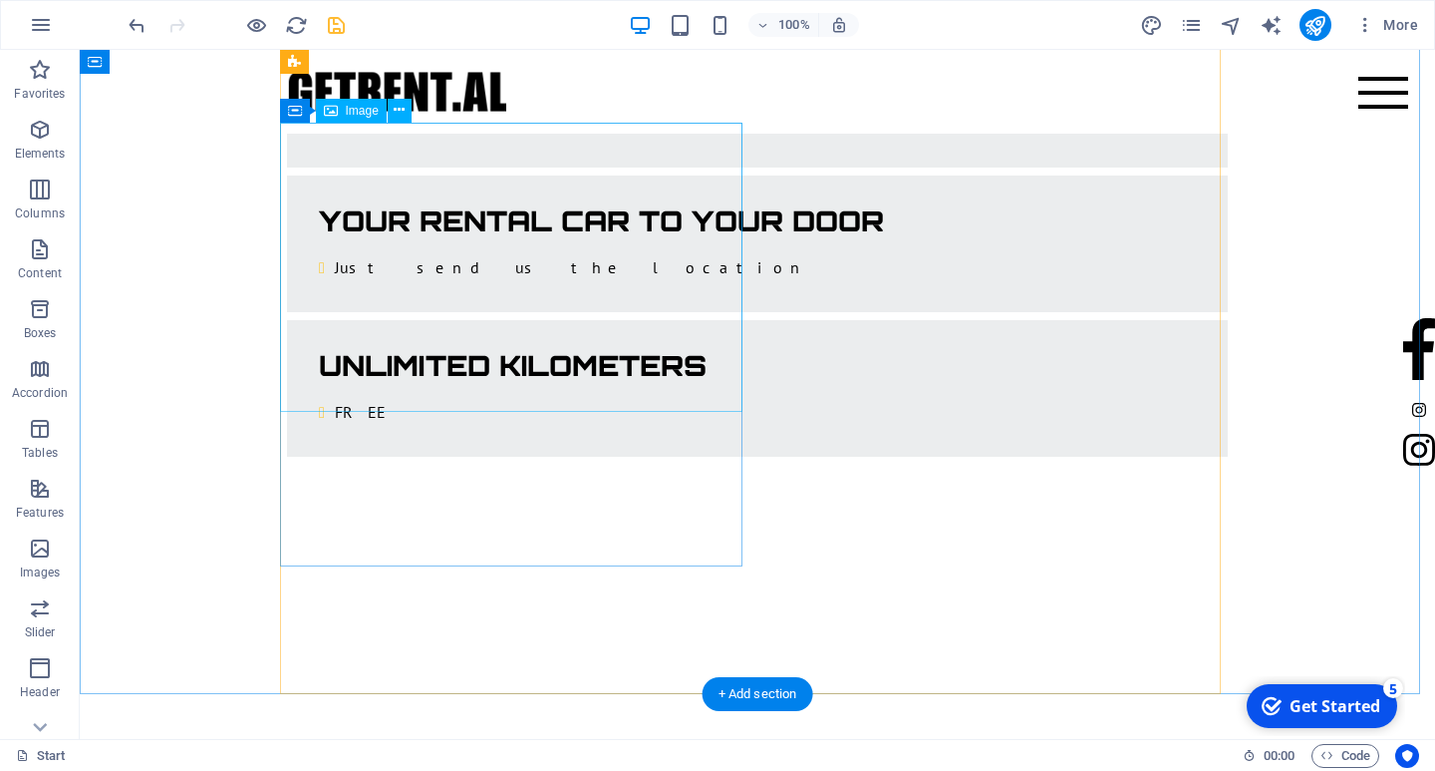
scroll to position [3915, 0]
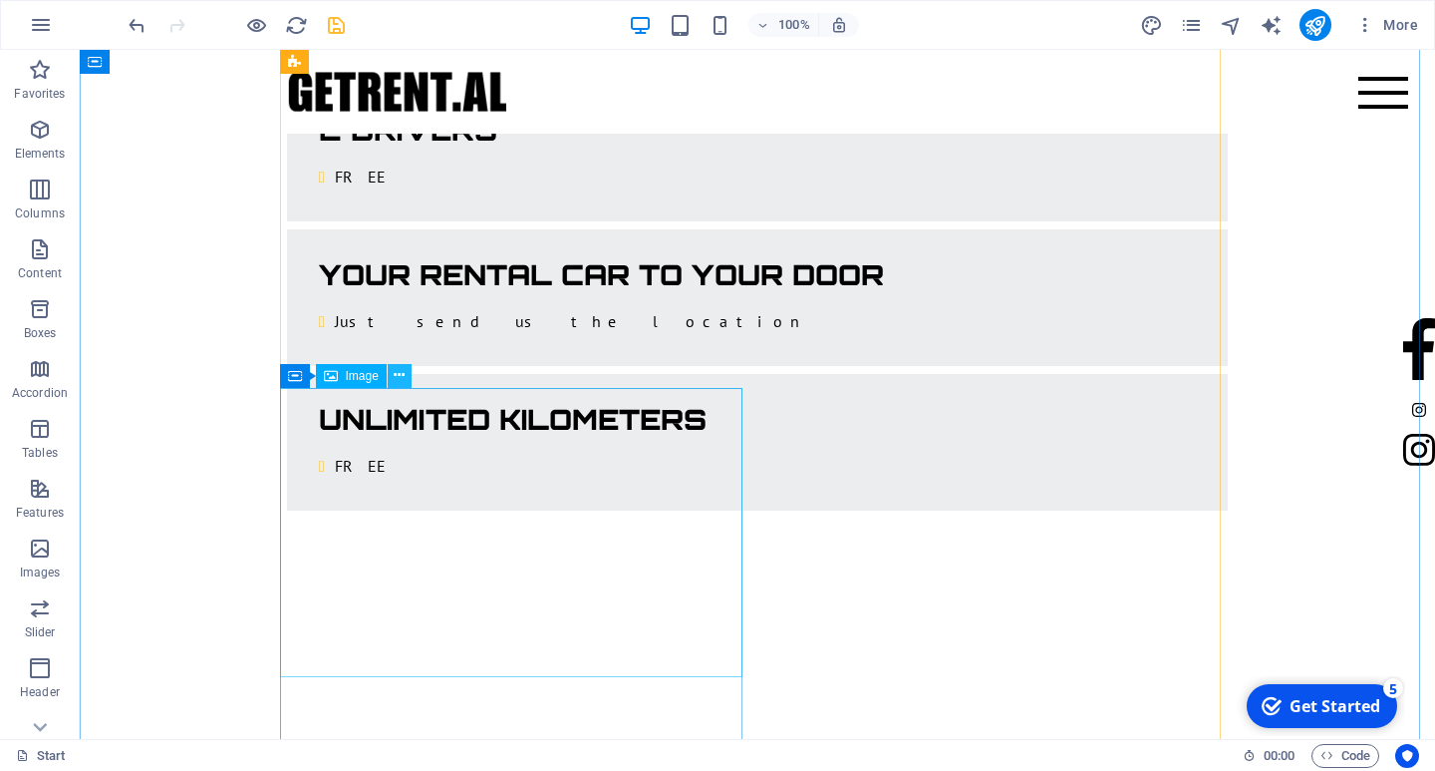
click at [401, 382] on icon at bounding box center [399, 375] width 11 height 21
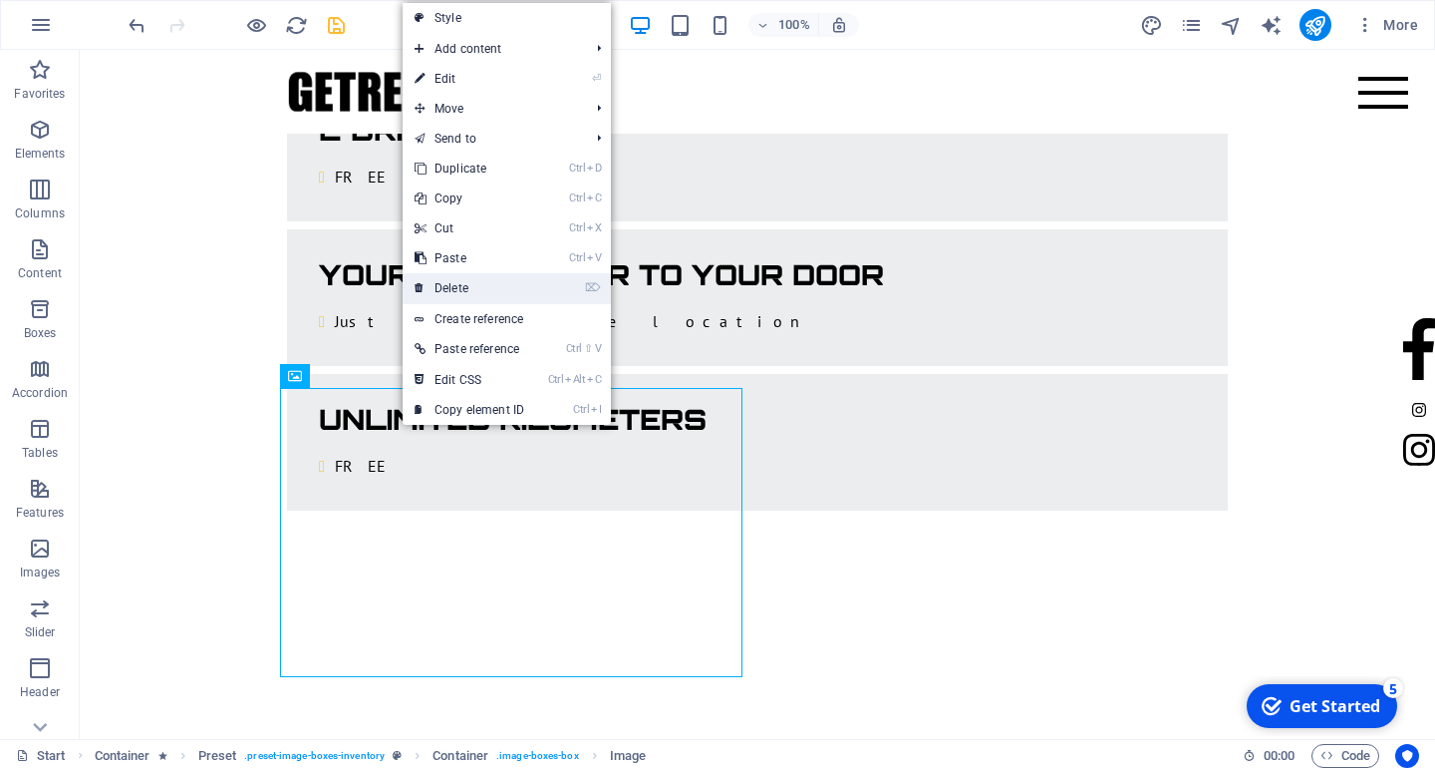
click at [459, 301] on link "⌦ Delete" at bounding box center [470, 288] width 134 height 30
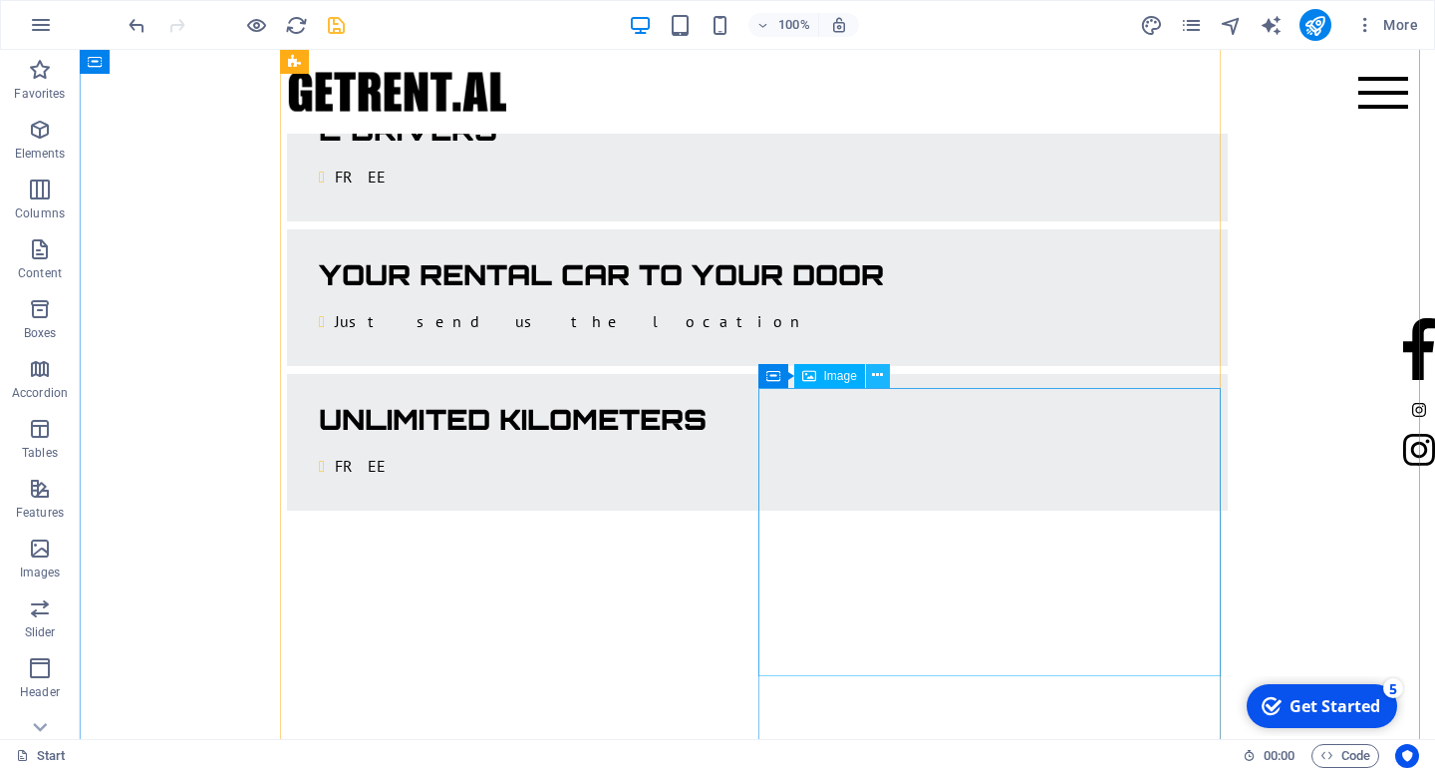
click at [869, 374] on button at bounding box center [878, 376] width 24 height 24
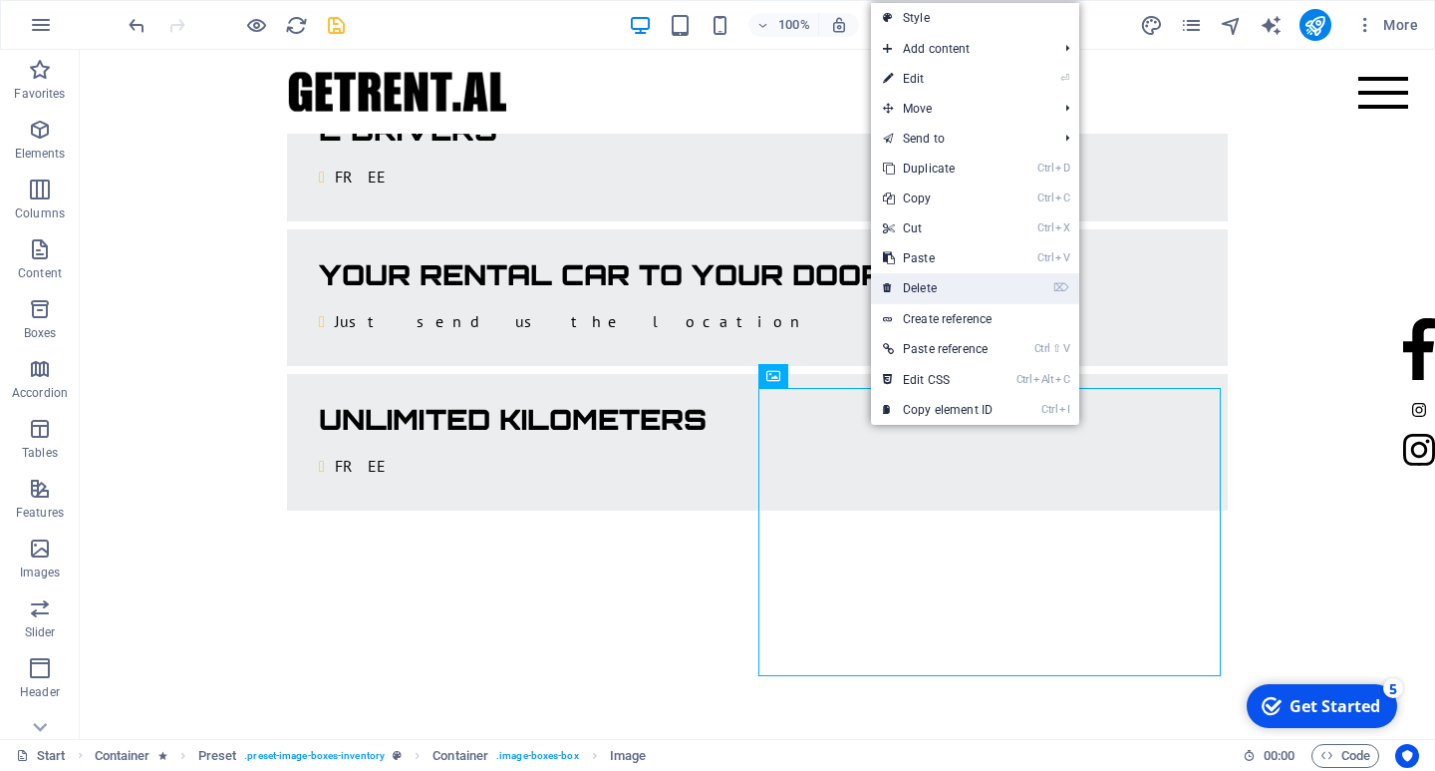
click at [921, 284] on link "⌦ Delete" at bounding box center [938, 288] width 134 height 30
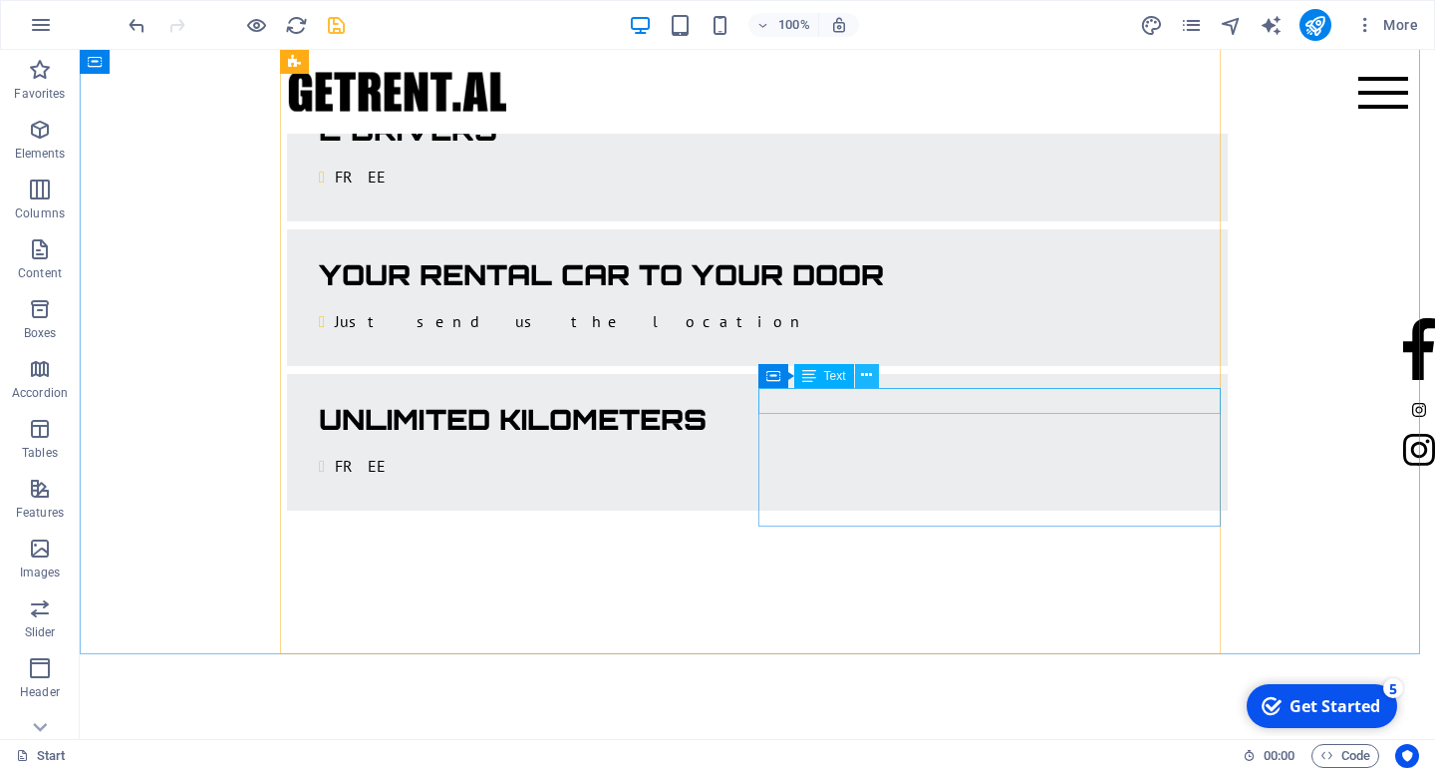
click at [865, 376] on icon at bounding box center [866, 375] width 11 height 21
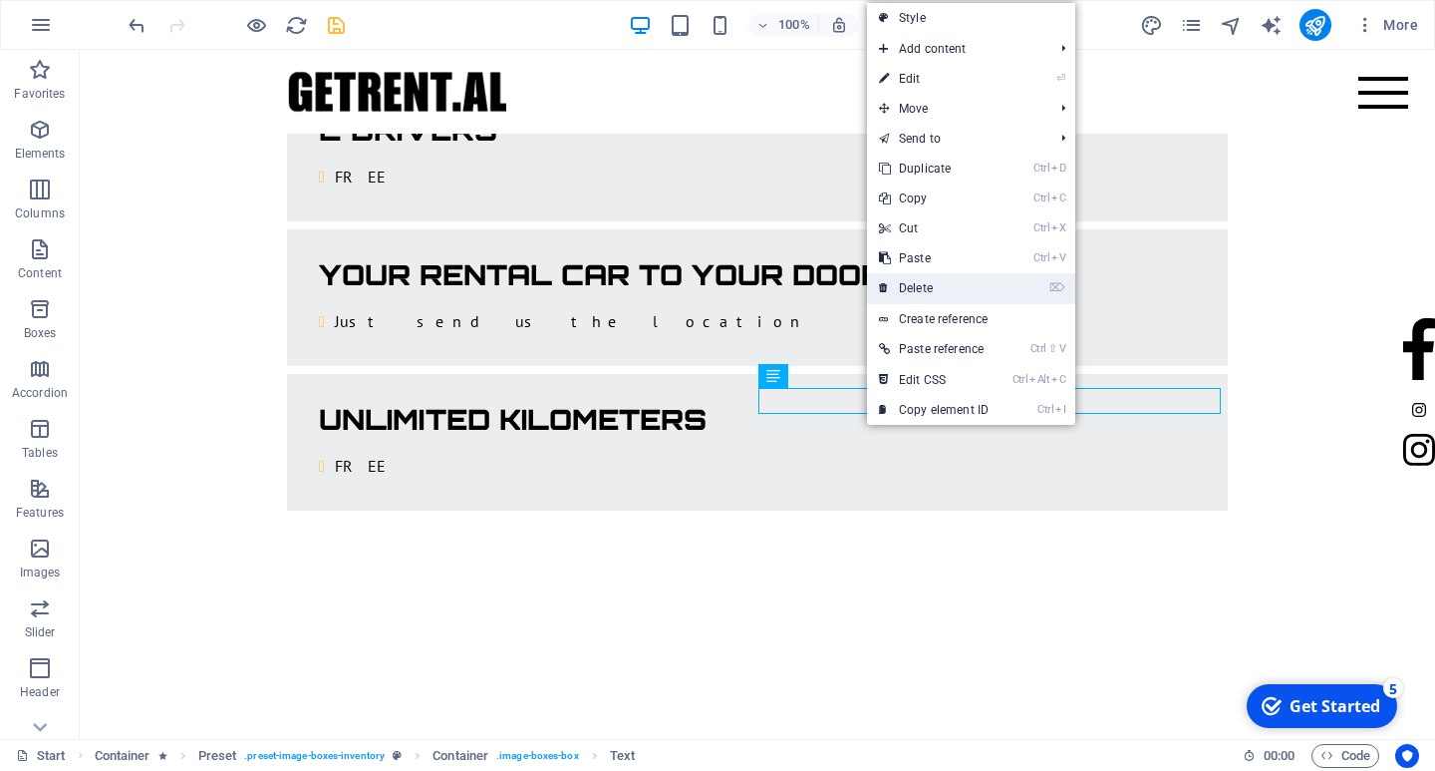
click at [925, 296] on link "⌦ Delete" at bounding box center [934, 288] width 134 height 30
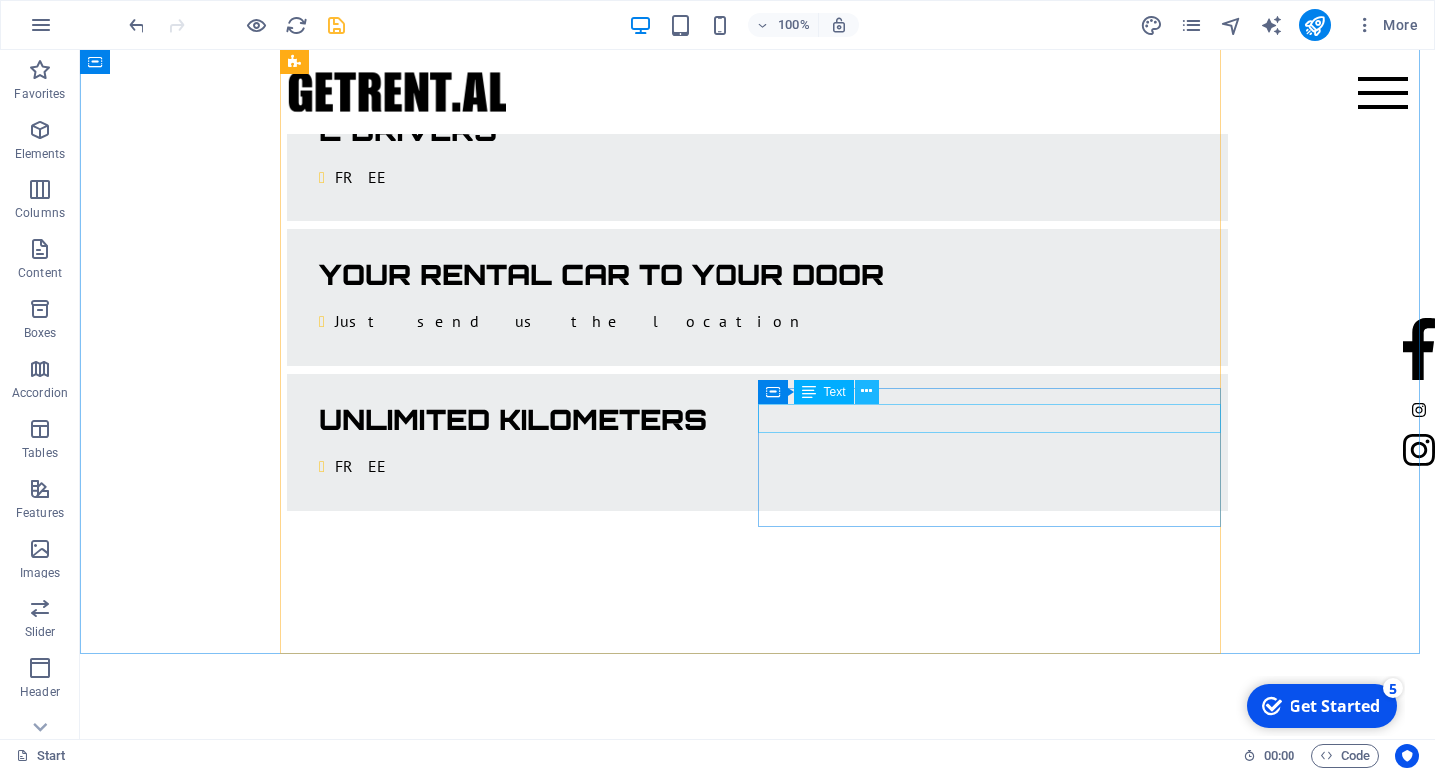
click at [867, 389] on icon at bounding box center [866, 391] width 11 height 21
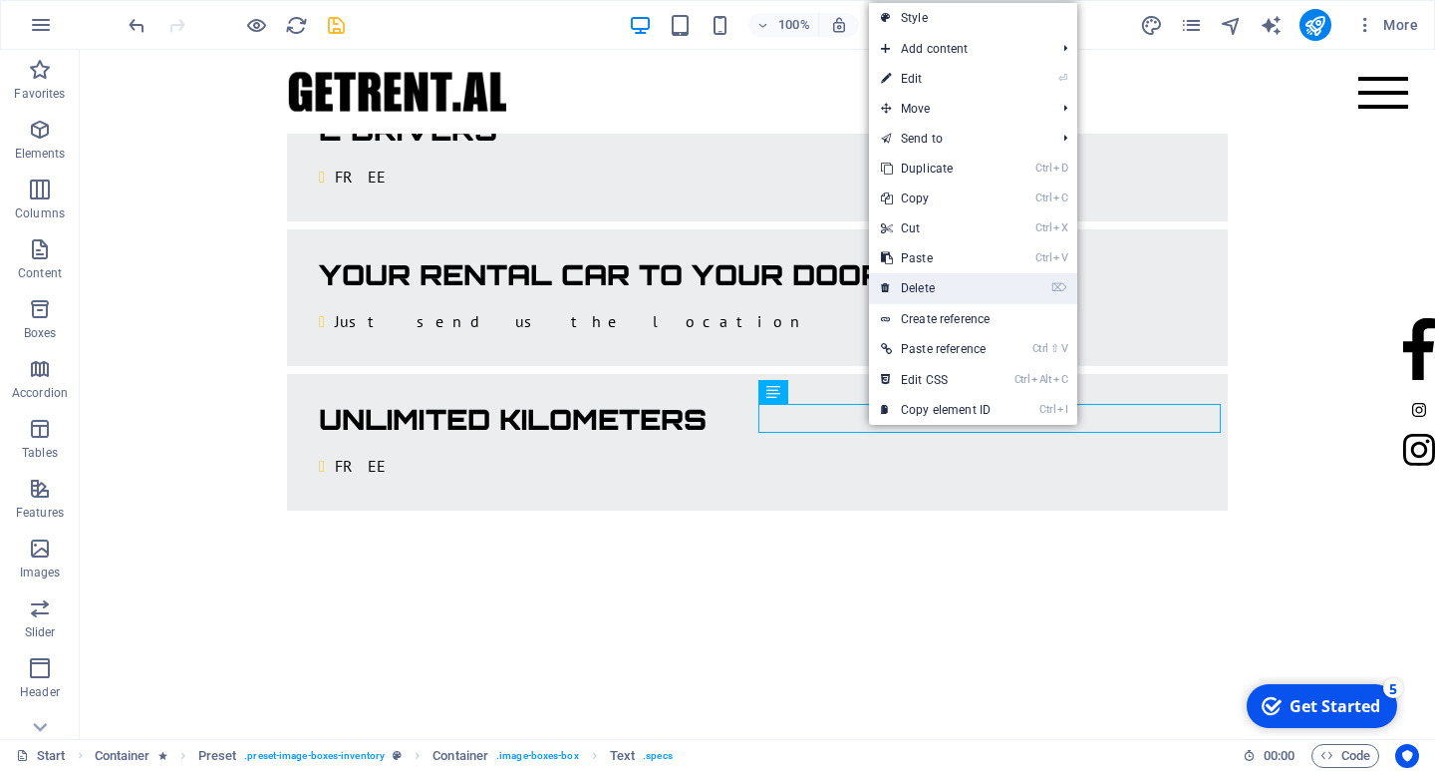
click at [926, 290] on link "⌦ Delete" at bounding box center [936, 288] width 134 height 30
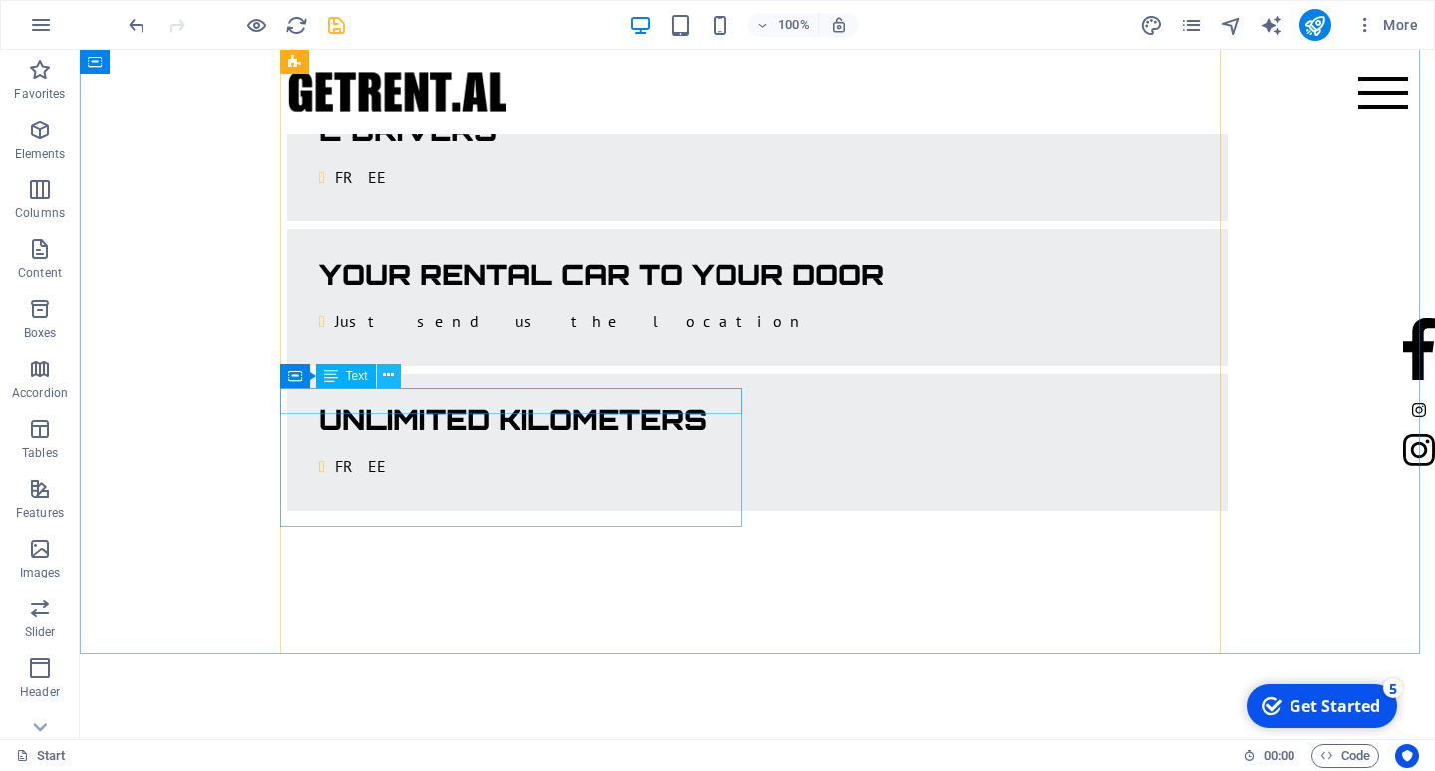
click at [387, 370] on icon at bounding box center [388, 375] width 11 height 21
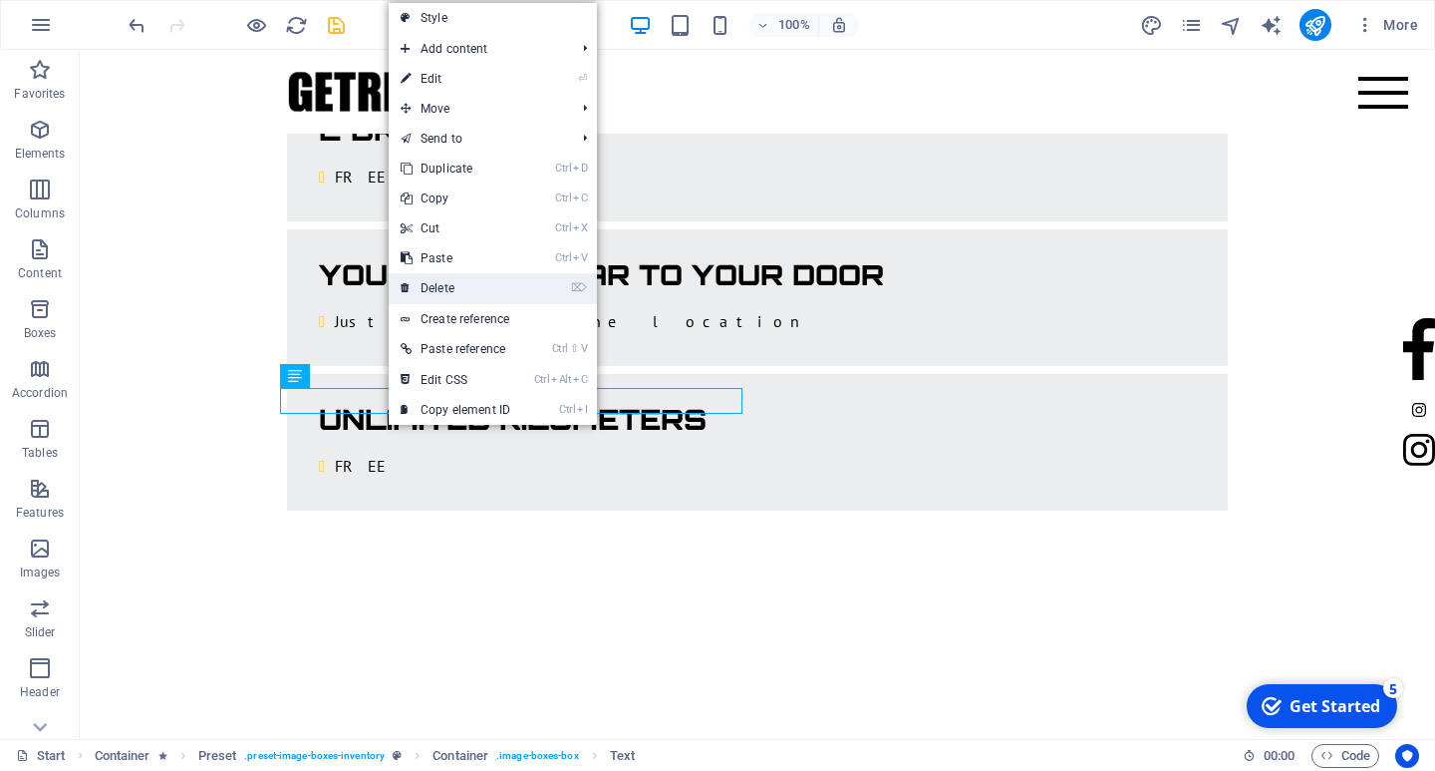
drag, startPoint x: 465, startPoint y: 287, endPoint x: 387, endPoint y: 236, distance: 93.7
click at [465, 287] on link "⌦ Delete" at bounding box center [456, 288] width 134 height 30
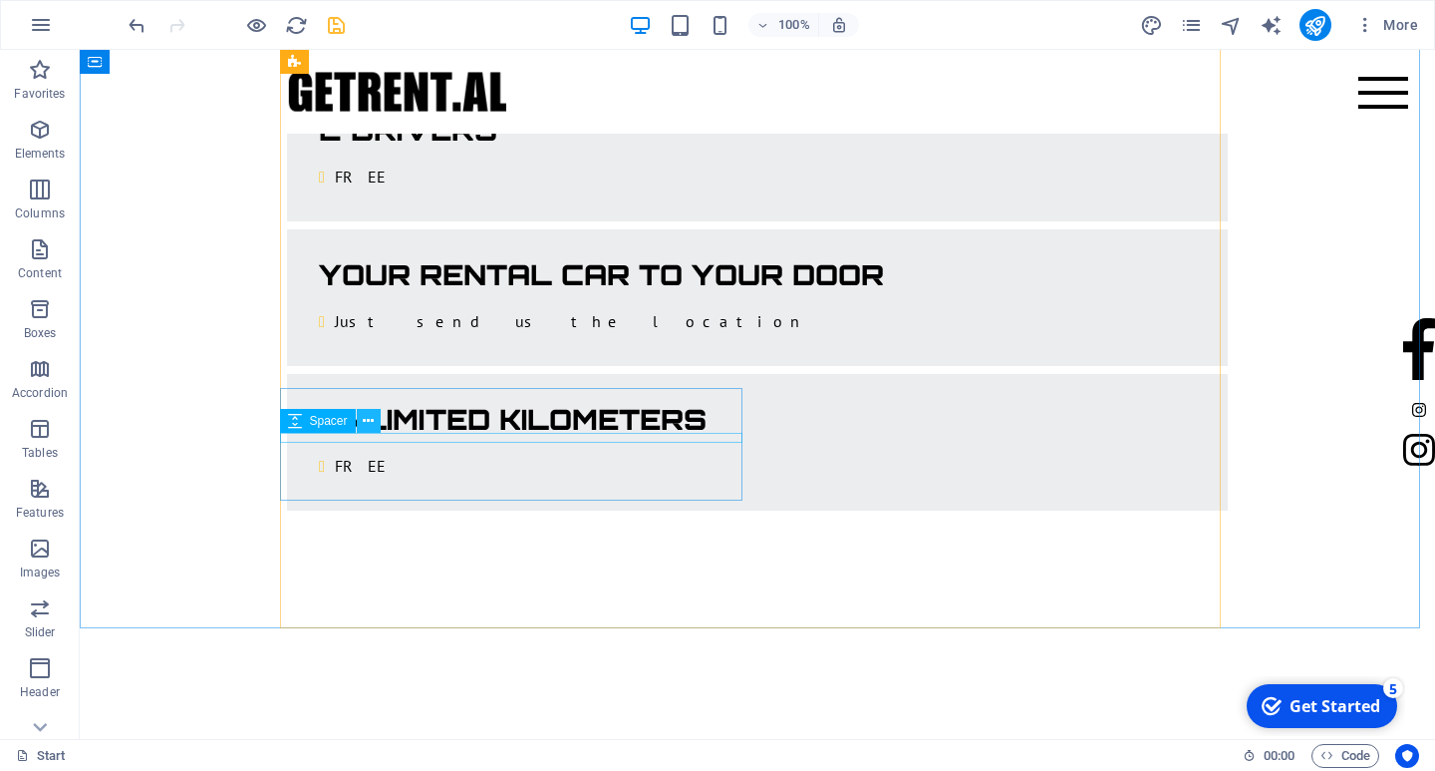
click at [369, 421] on icon at bounding box center [368, 421] width 11 height 21
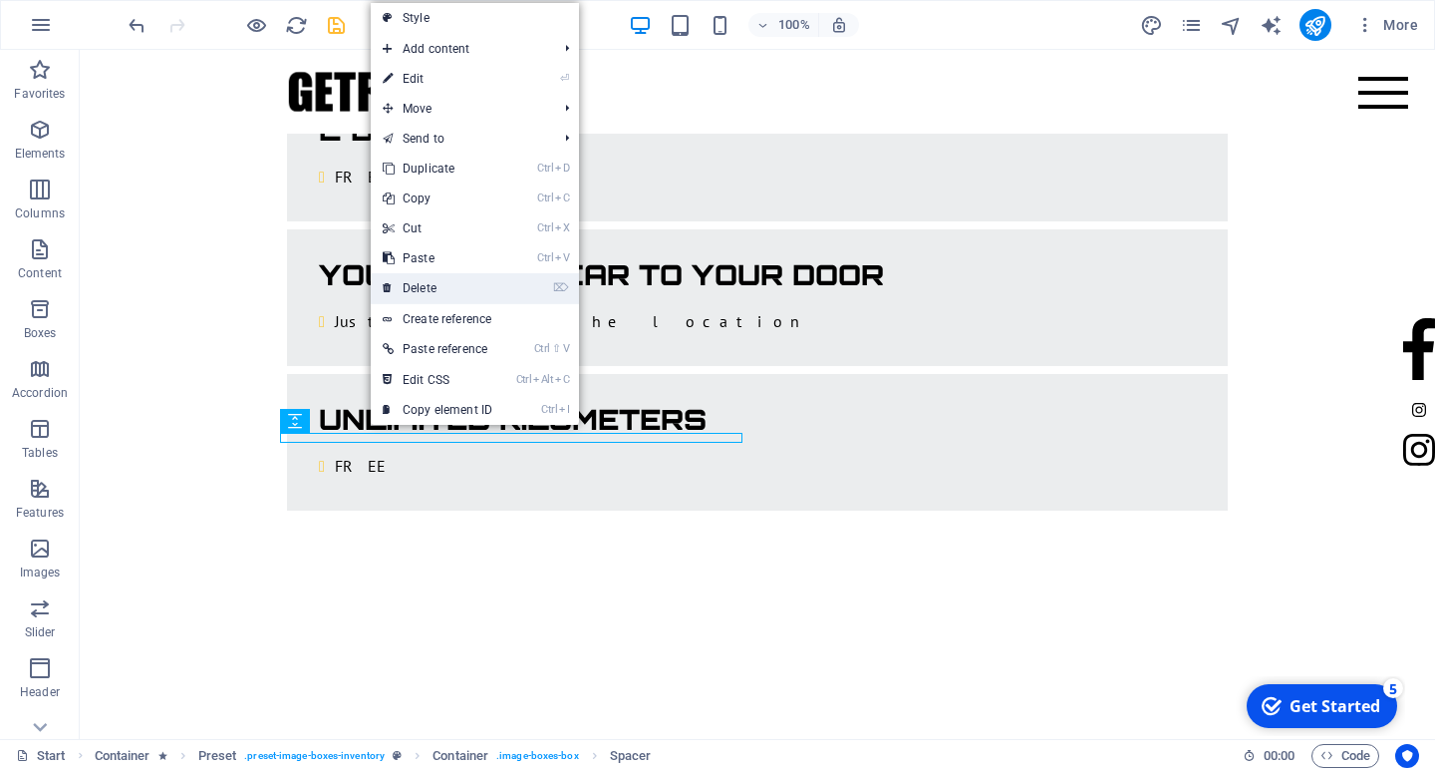
click at [425, 289] on link "⌦ Delete" at bounding box center [438, 288] width 134 height 30
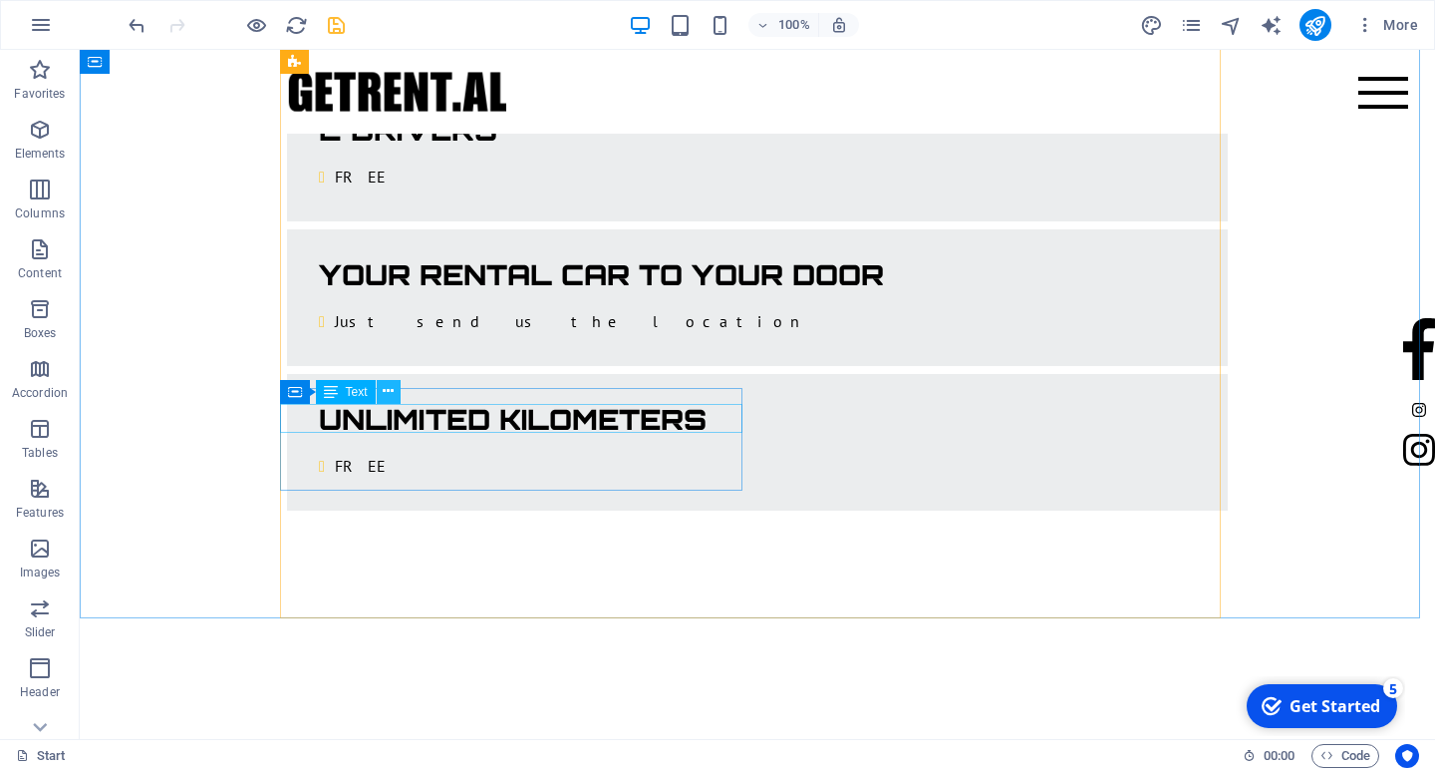
click at [390, 392] on icon at bounding box center [388, 391] width 11 height 21
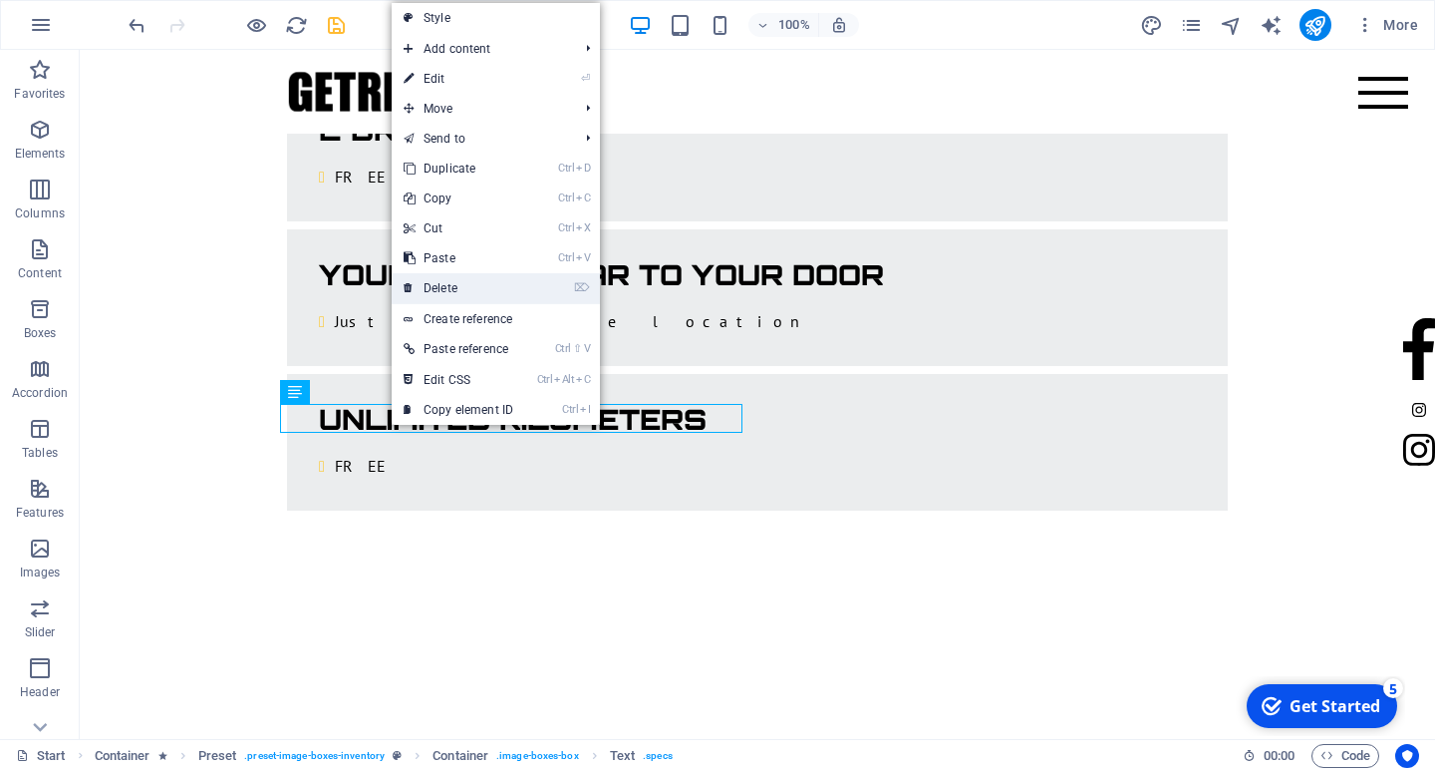
click at [458, 297] on link "⌦ Delete" at bounding box center [459, 288] width 134 height 30
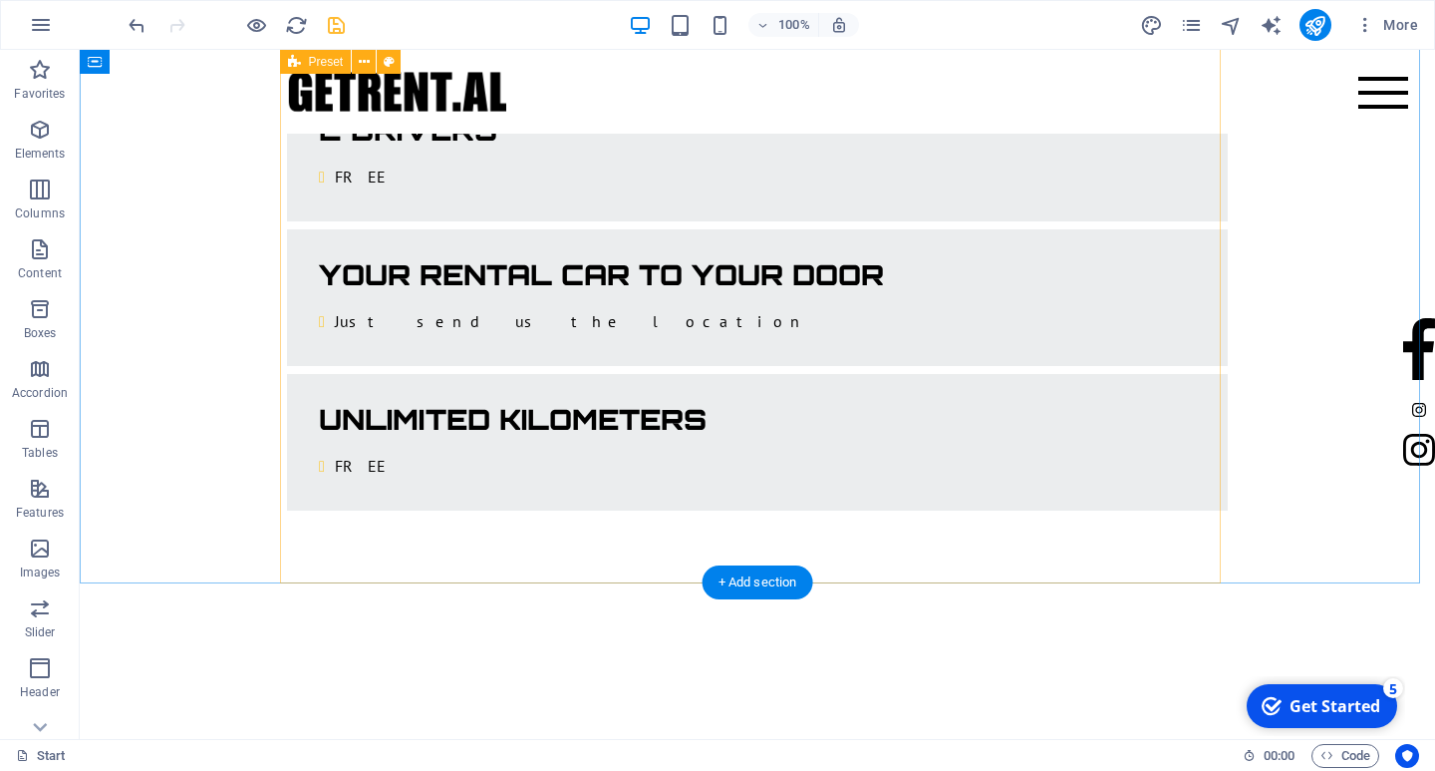
scroll to position [3517, 0]
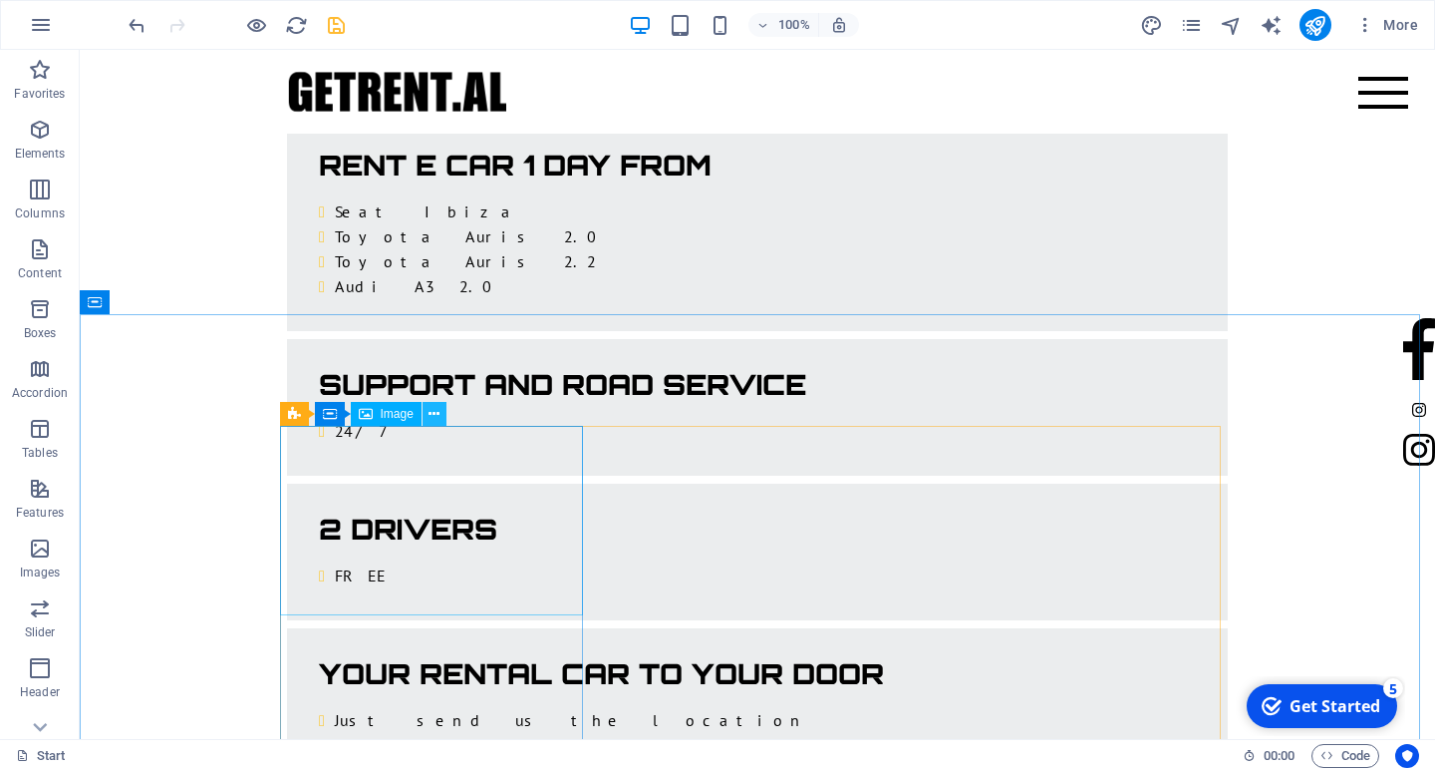
click at [441, 416] on button at bounding box center [435, 414] width 24 height 24
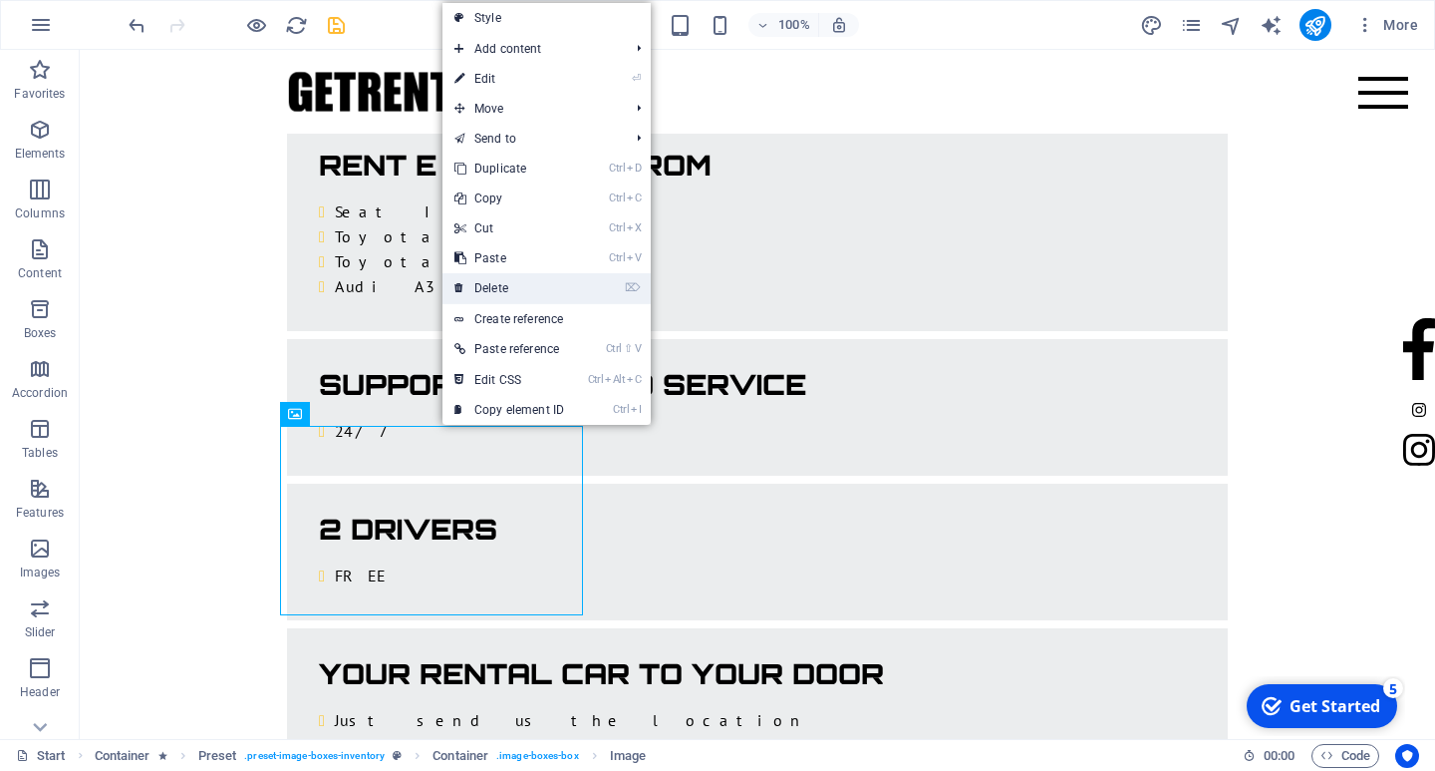
click at [500, 288] on link "⌦ Delete" at bounding box center [510, 288] width 134 height 30
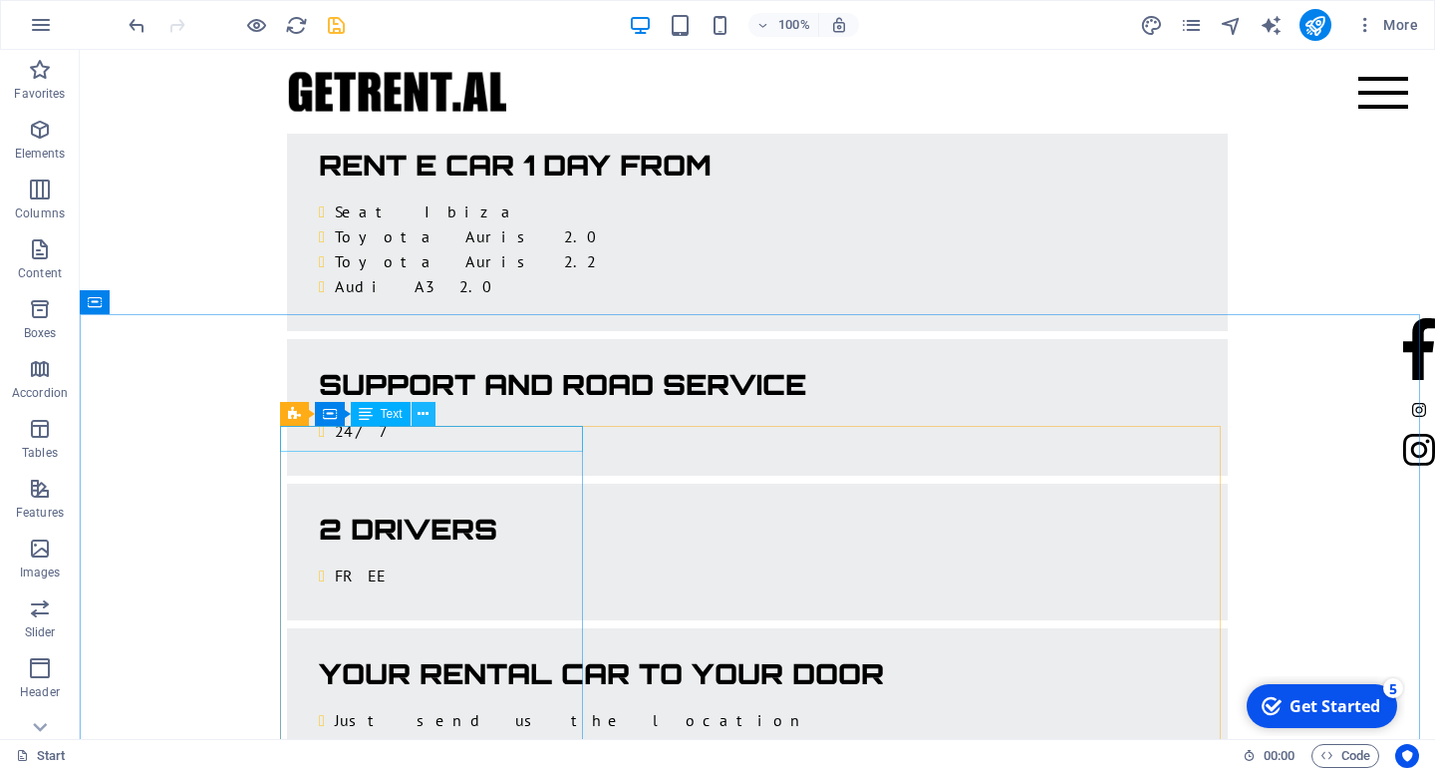
click at [425, 420] on icon at bounding box center [423, 414] width 11 height 21
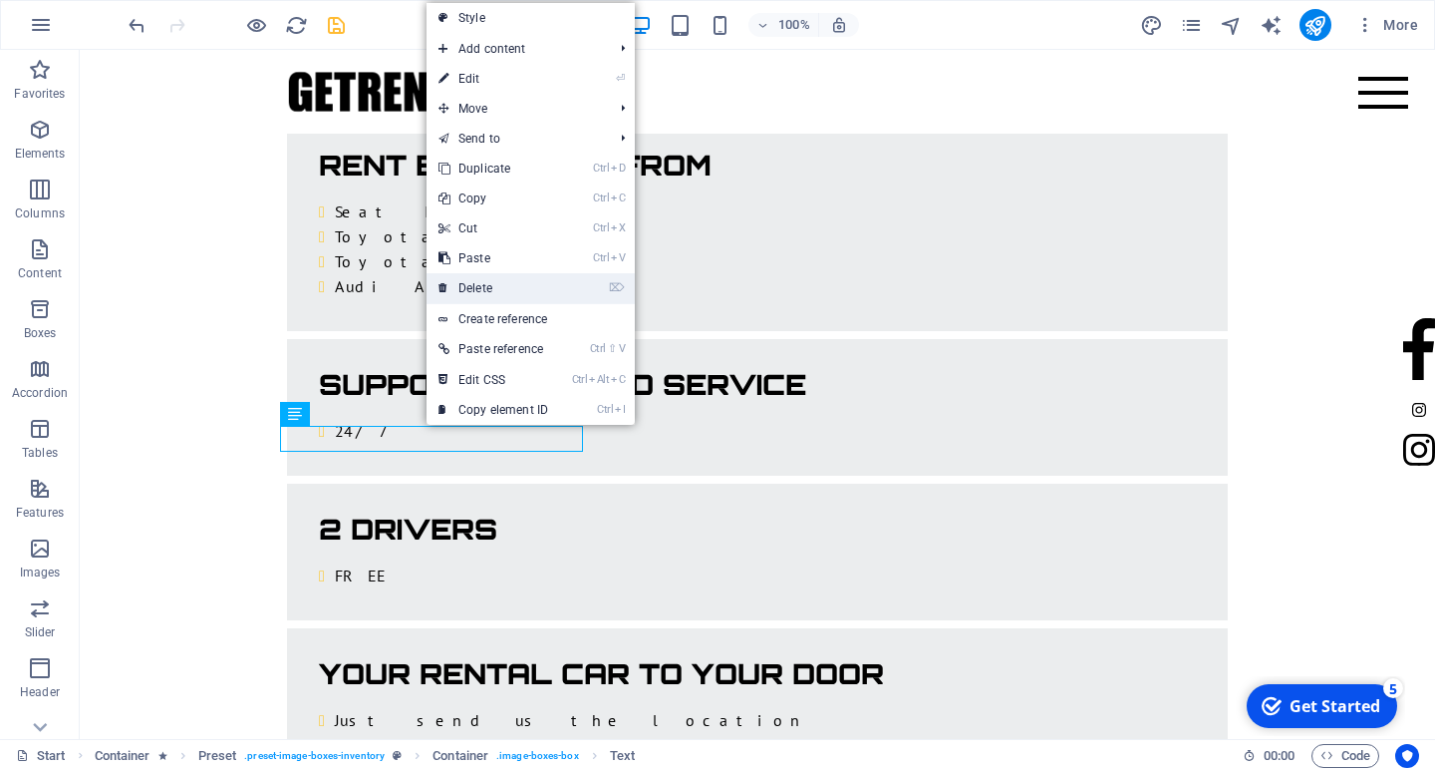
click at [485, 289] on link "⌦ Delete" at bounding box center [494, 288] width 134 height 30
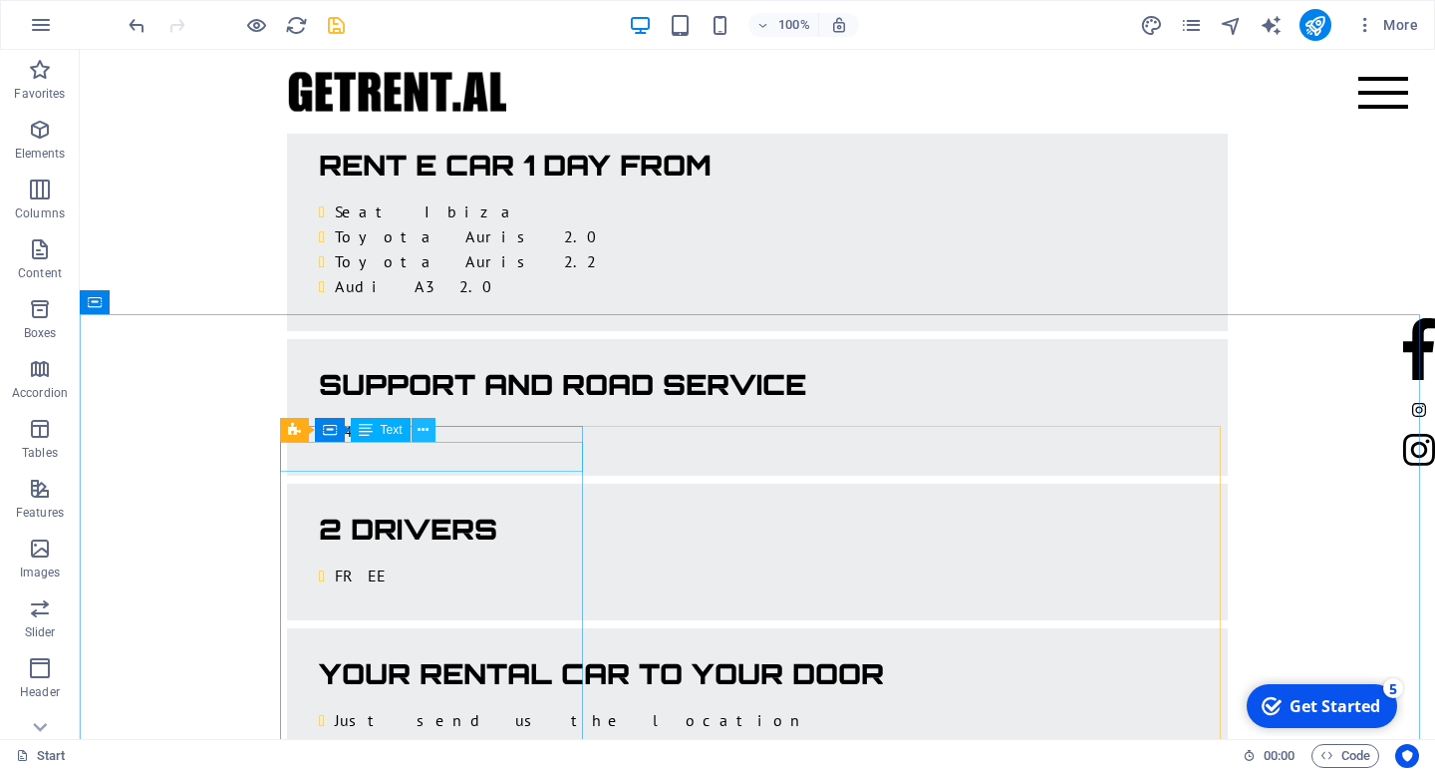
click at [428, 428] on button at bounding box center [424, 430] width 24 height 24
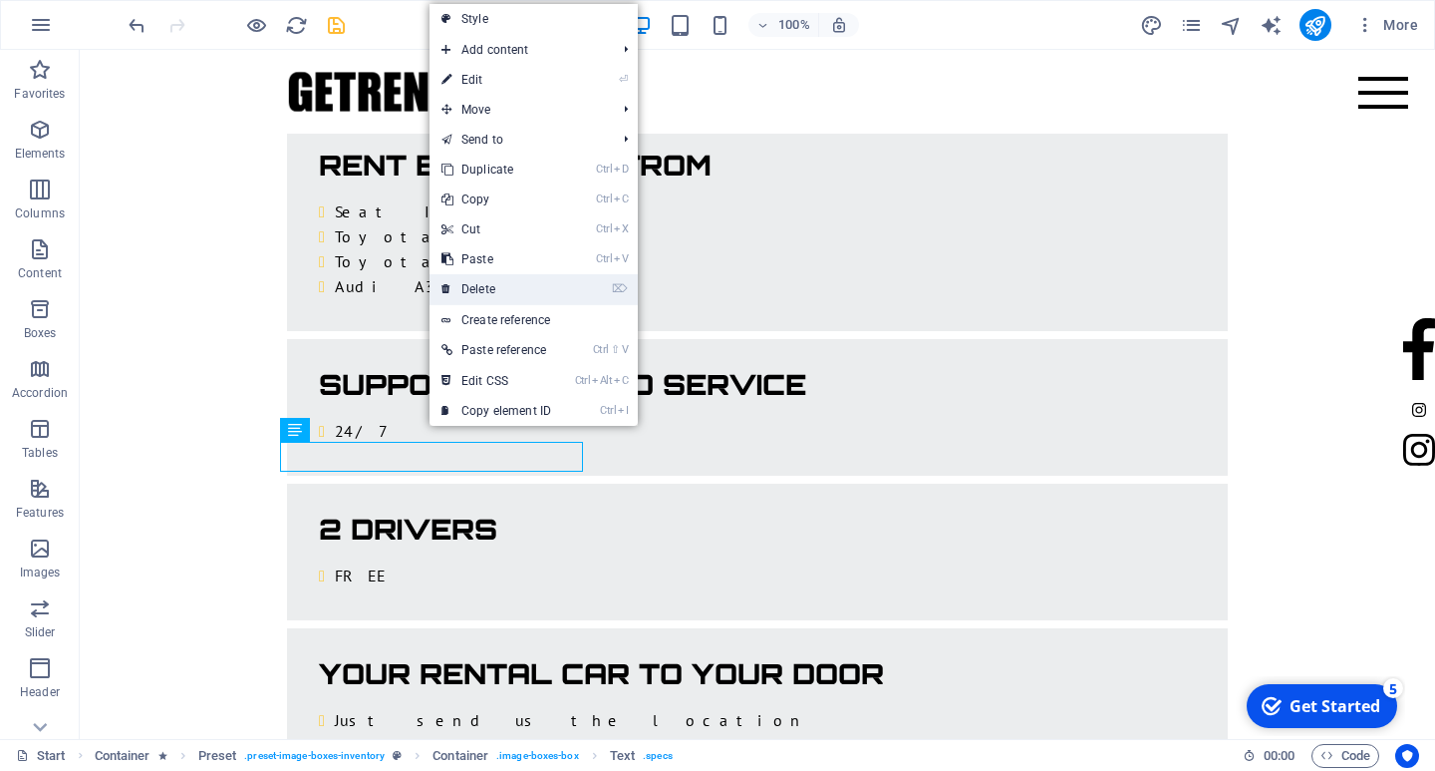
click at [493, 291] on link "⌦ Delete" at bounding box center [497, 289] width 134 height 30
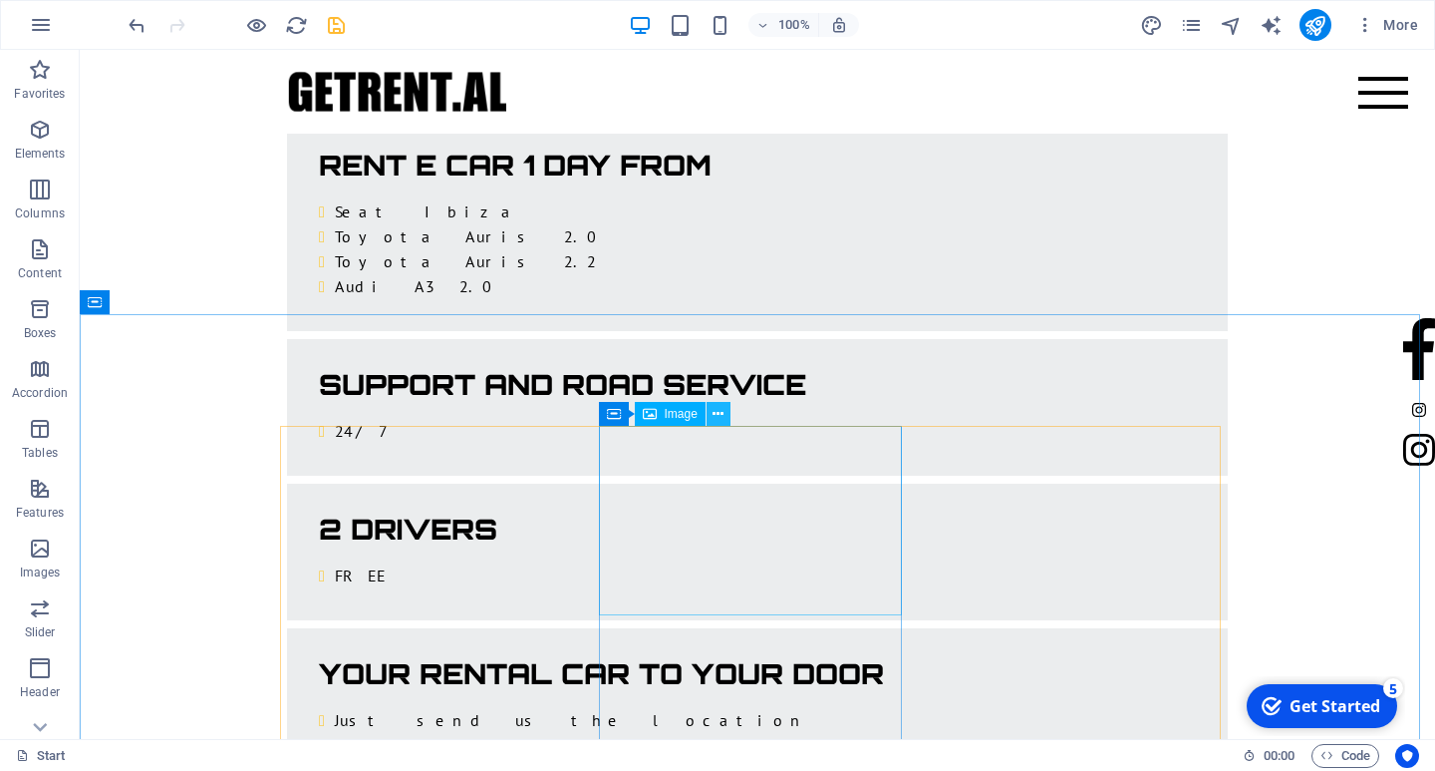
click at [715, 411] on icon at bounding box center [718, 414] width 11 height 21
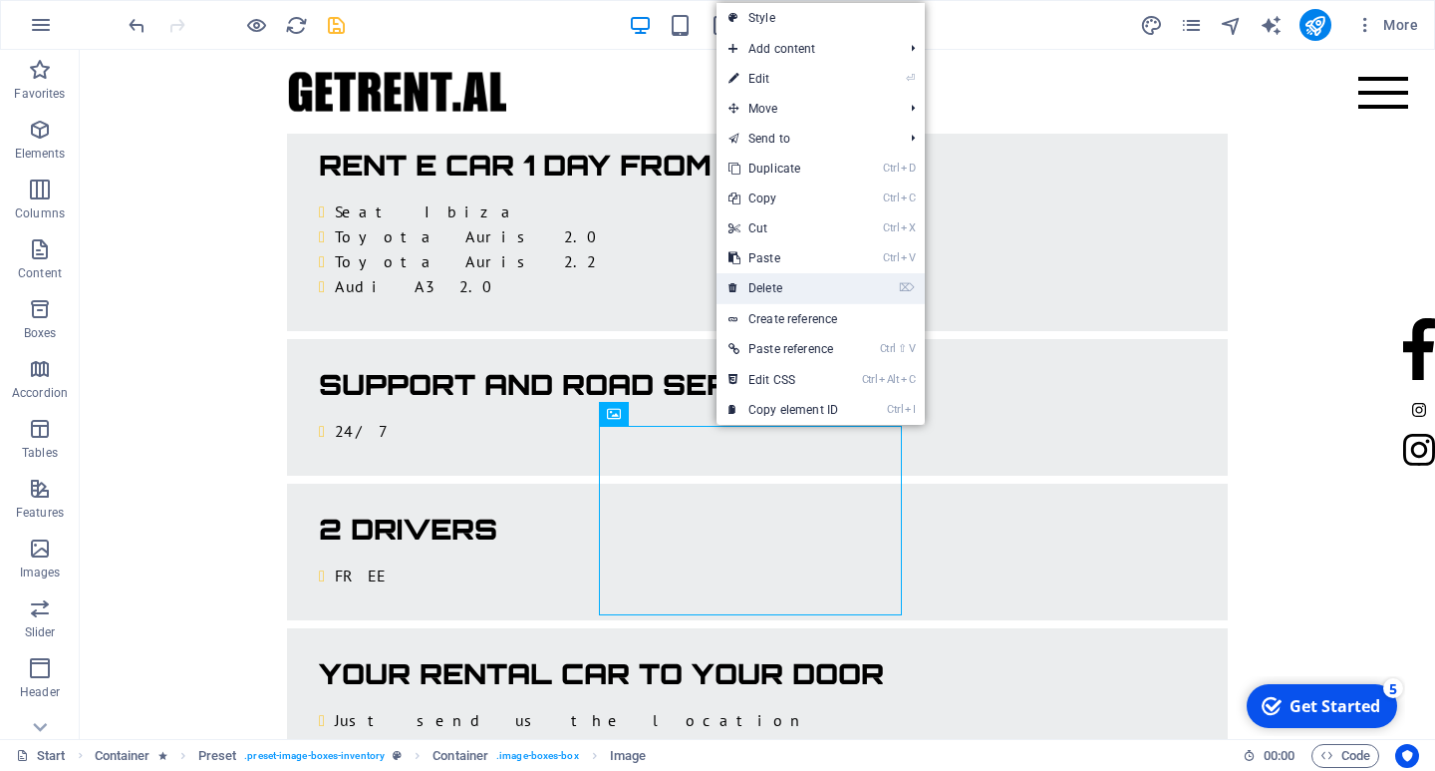
click at [773, 289] on link "⌦ Delete" at bounding box center [784, 288] width 134 height 30
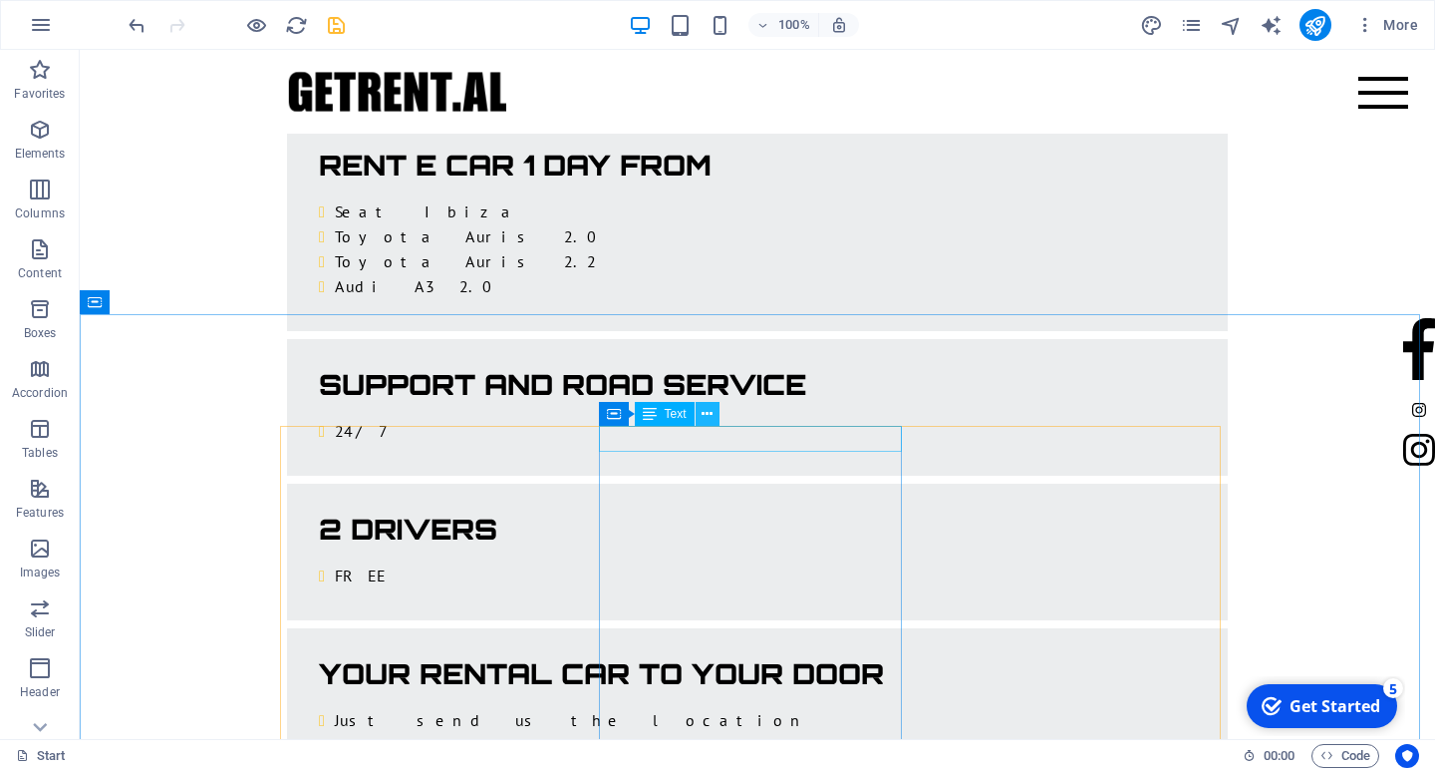
click at [708, 410] on icon at bounding box center [707, 414] width 11 height 21
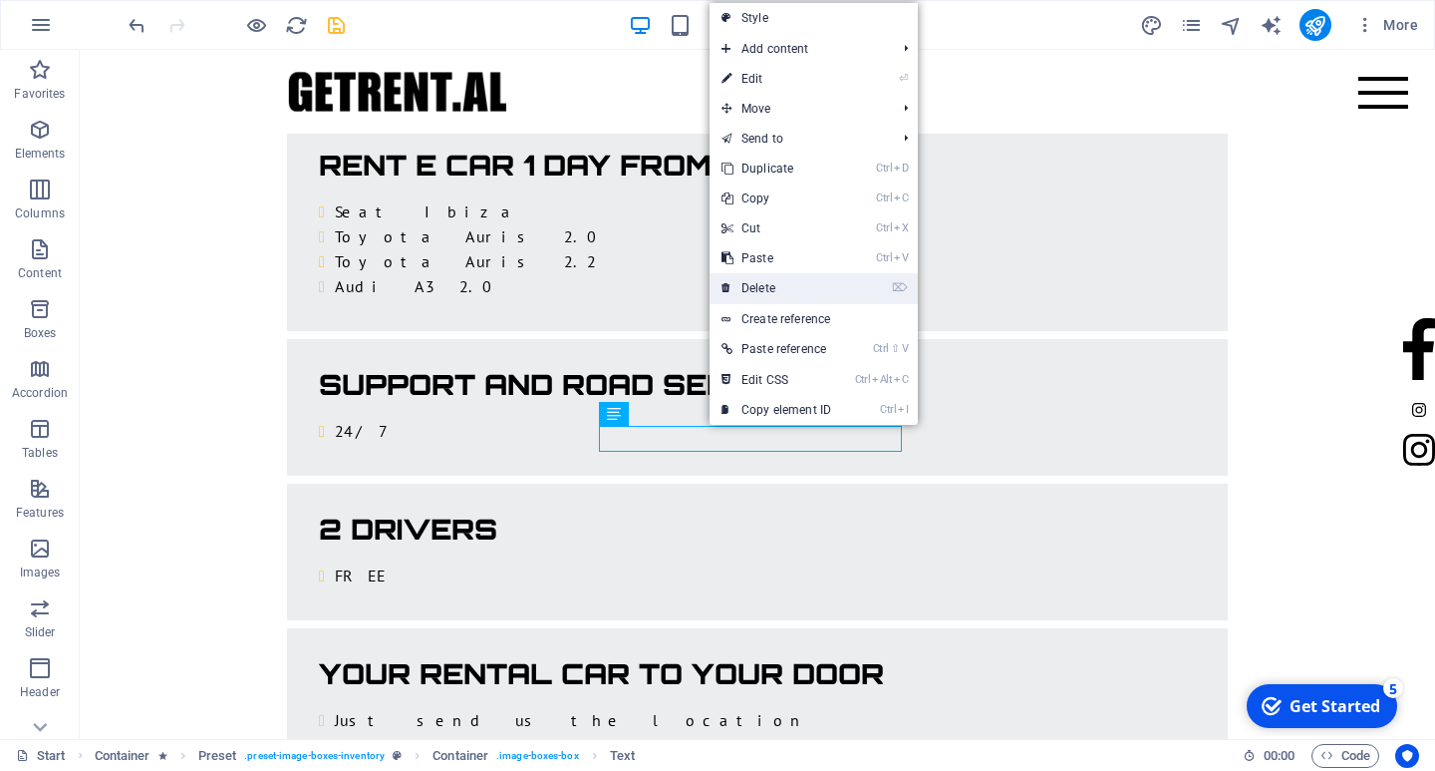
click at [757, 277] on link "⌦ Delete" at bounding box center [777, 288] width 134 height 30
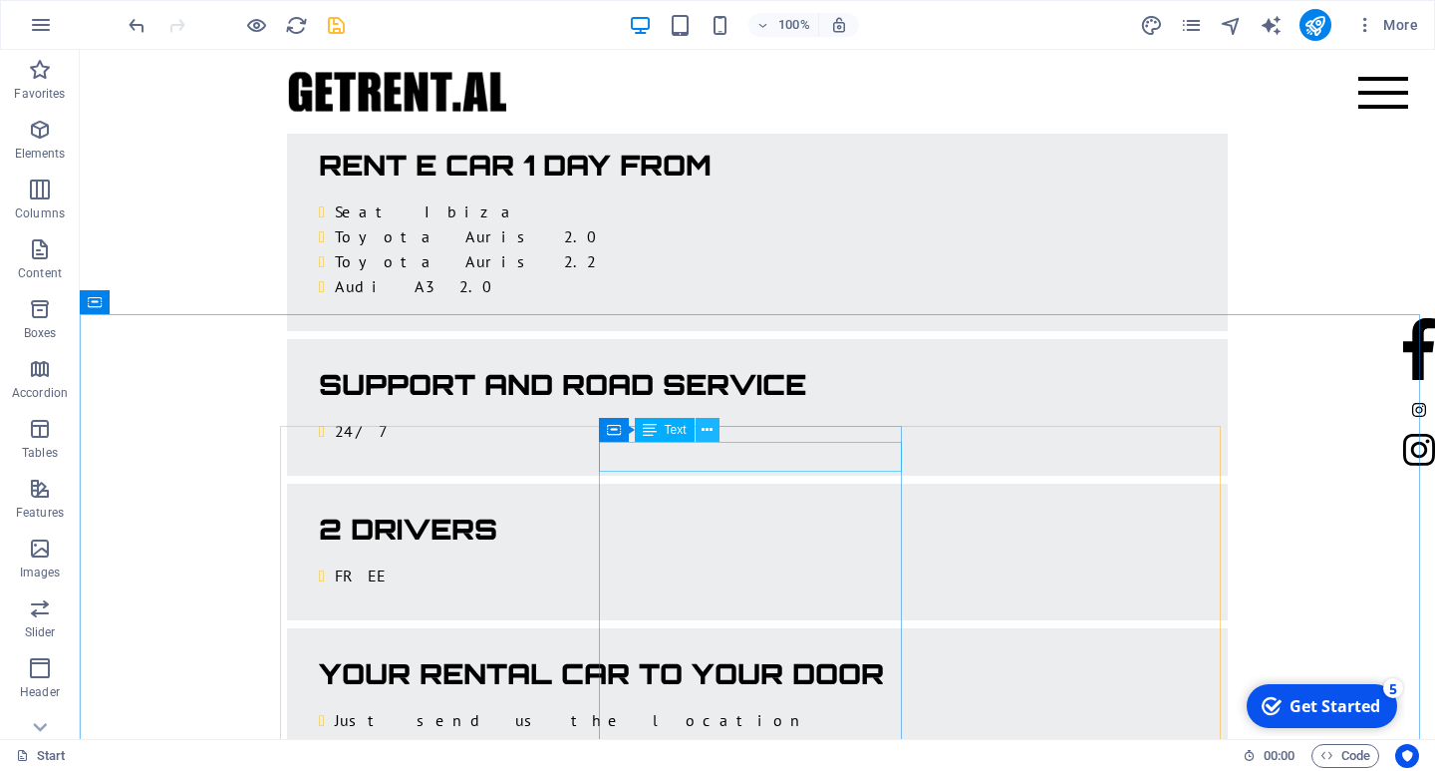
click at [715, 427] on button at bounding box center [708, 430] width 24 height 24
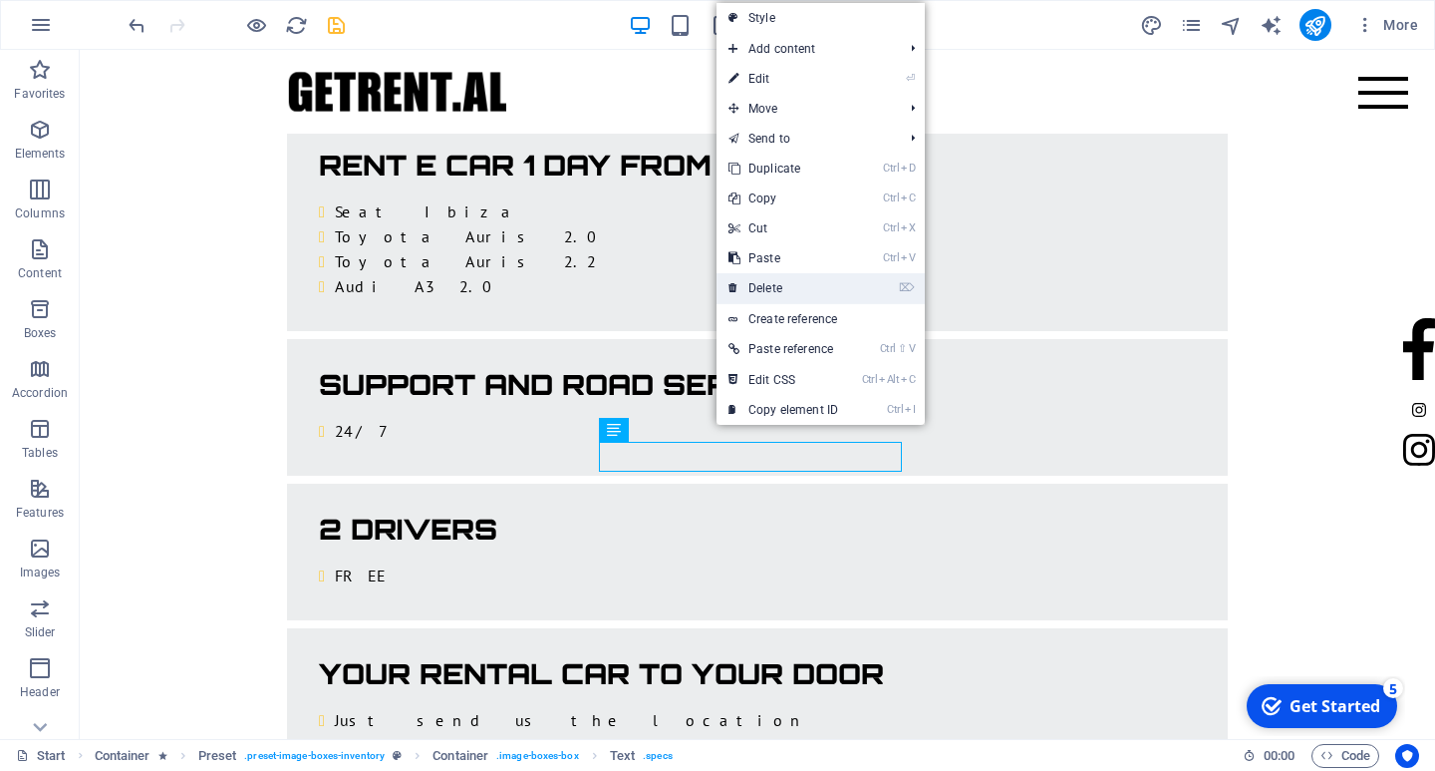
click at [764, 286] on link "⌦ Delete" at bounding box center [784, 288] width 134 height 30
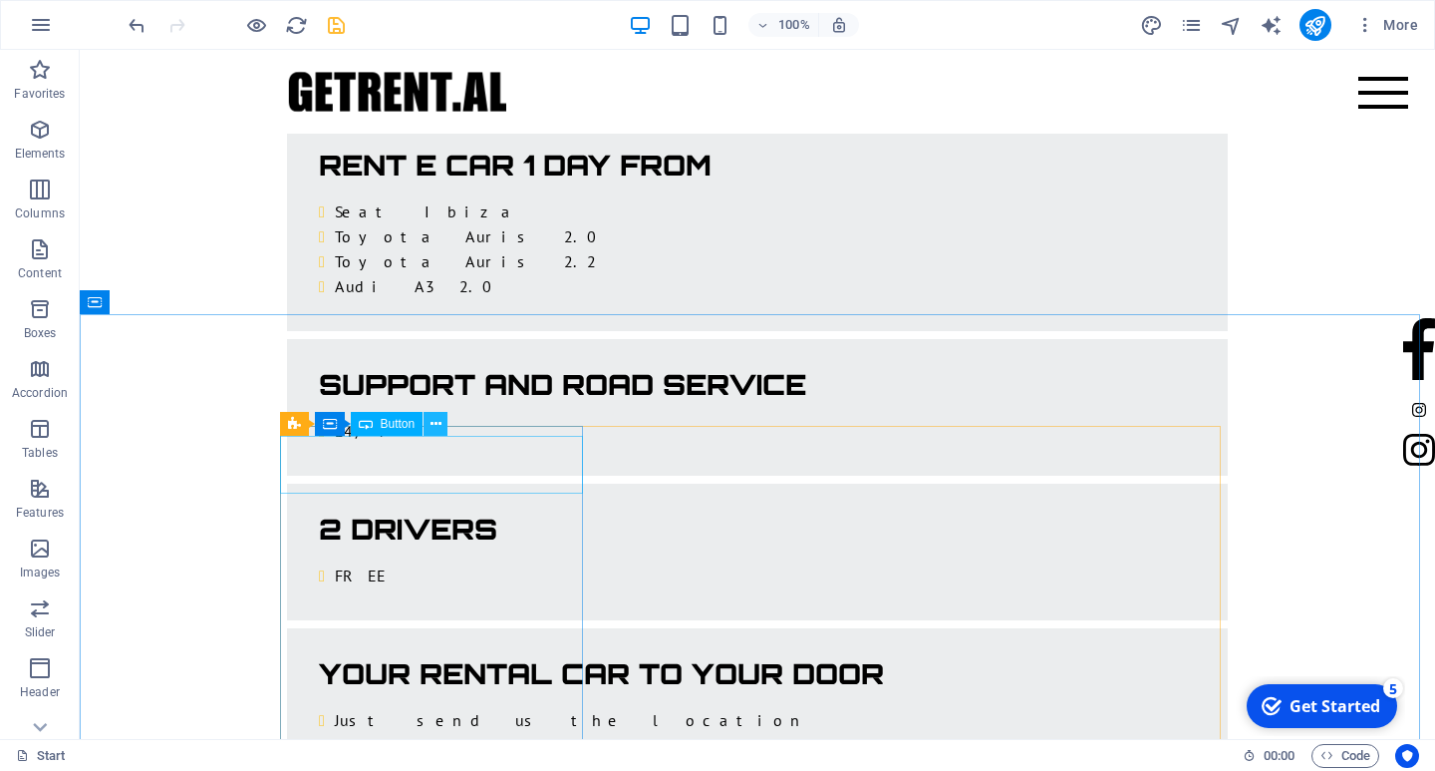
click at [437, 432] on icon at bounding box center [436, 424] width 11 height 21
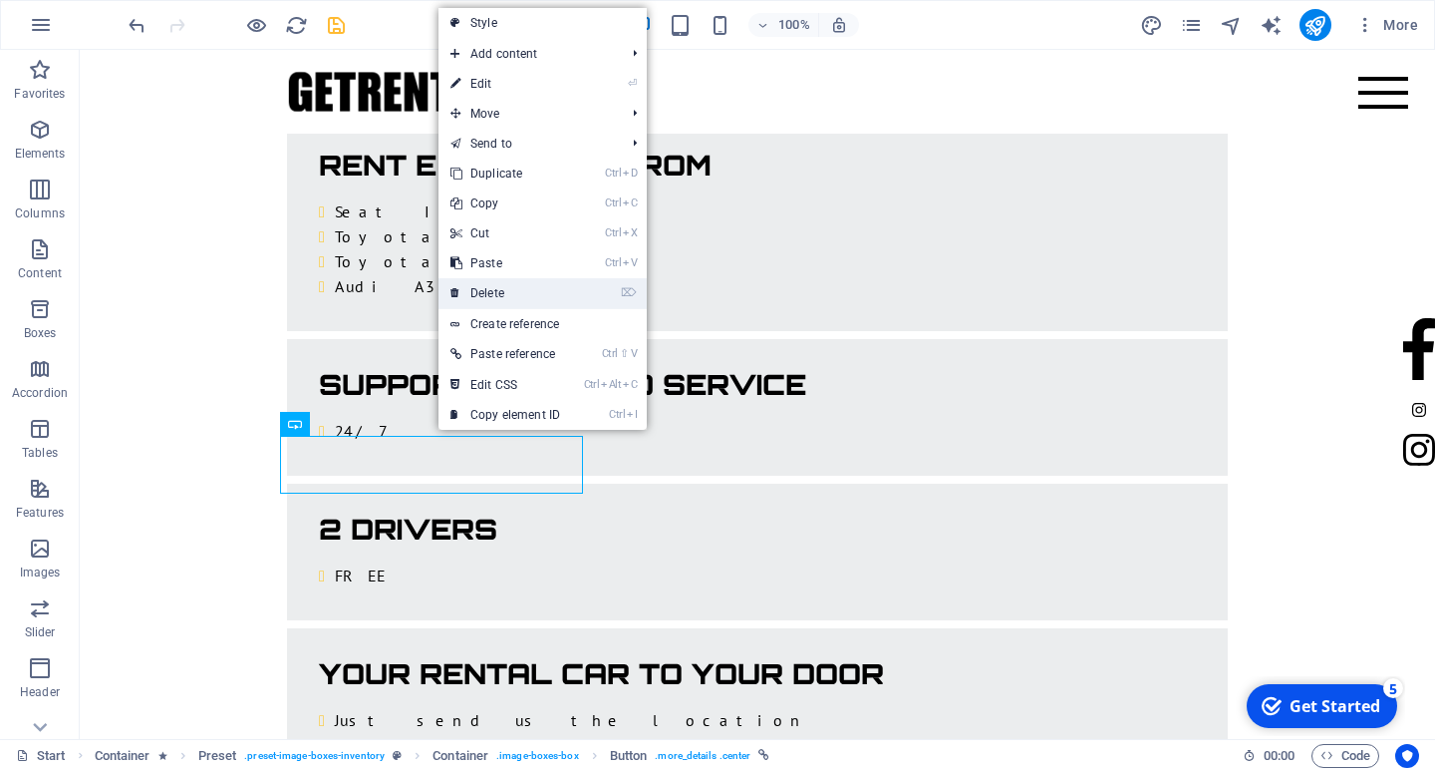
click at [487, 286] on link "⌦ Delete" at bounding box center [506, 293] width 134 height 30
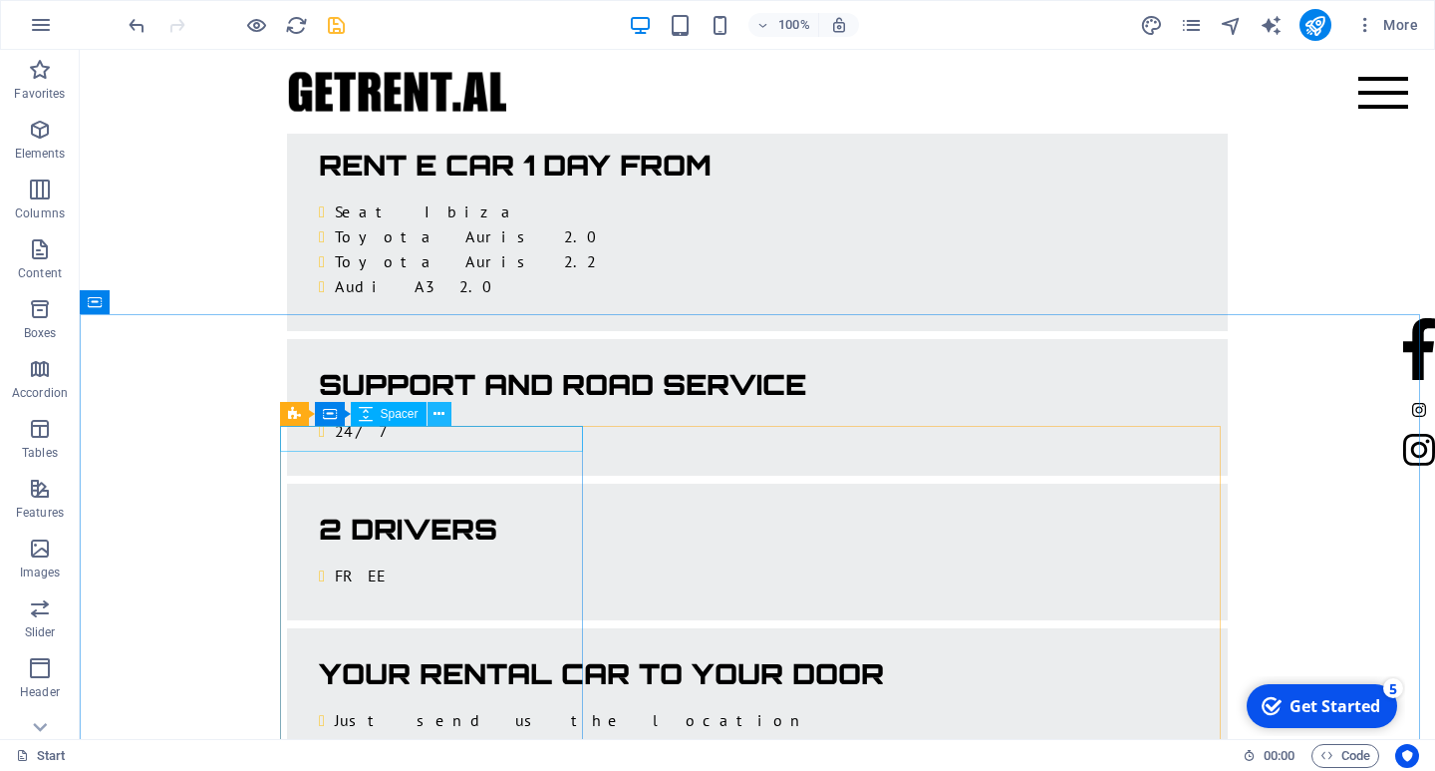
click at [446, 413] on button at bounding box center [440, 414] width 24 height 24
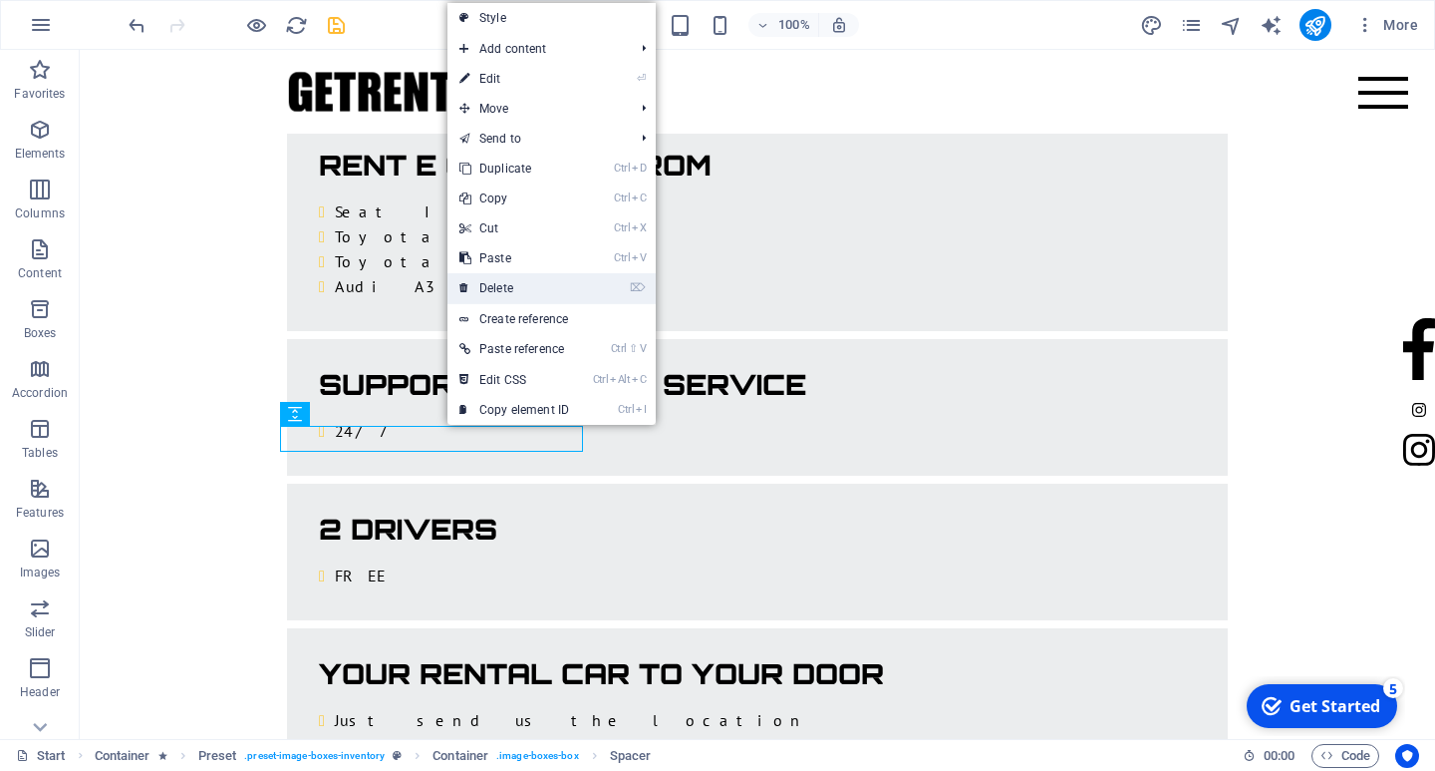
click at [497, 294] on link "⌦ Delete" at bounding box center [515, 288] width 134 height 30
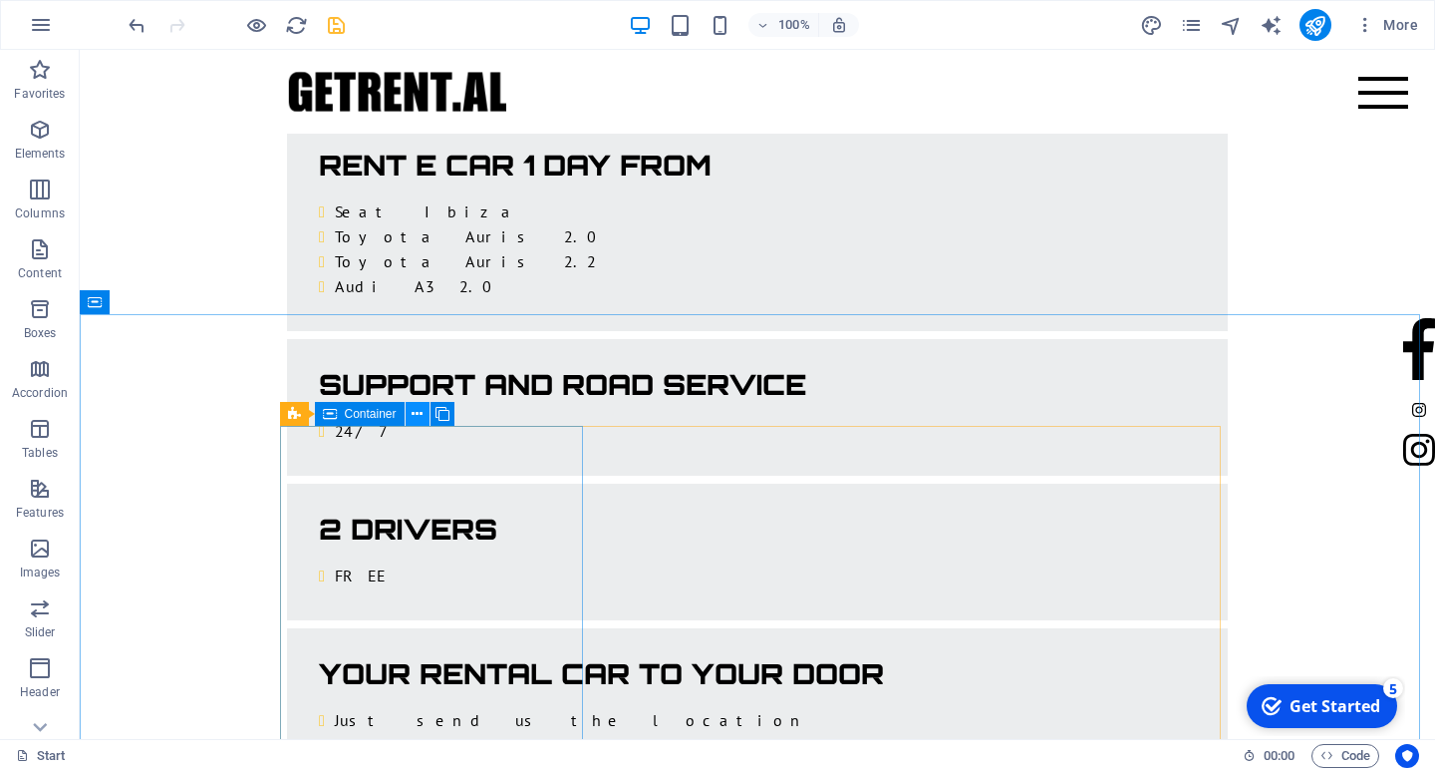
click at [415, 418] on icon at bounding box center [417, 414] width 11 height 21
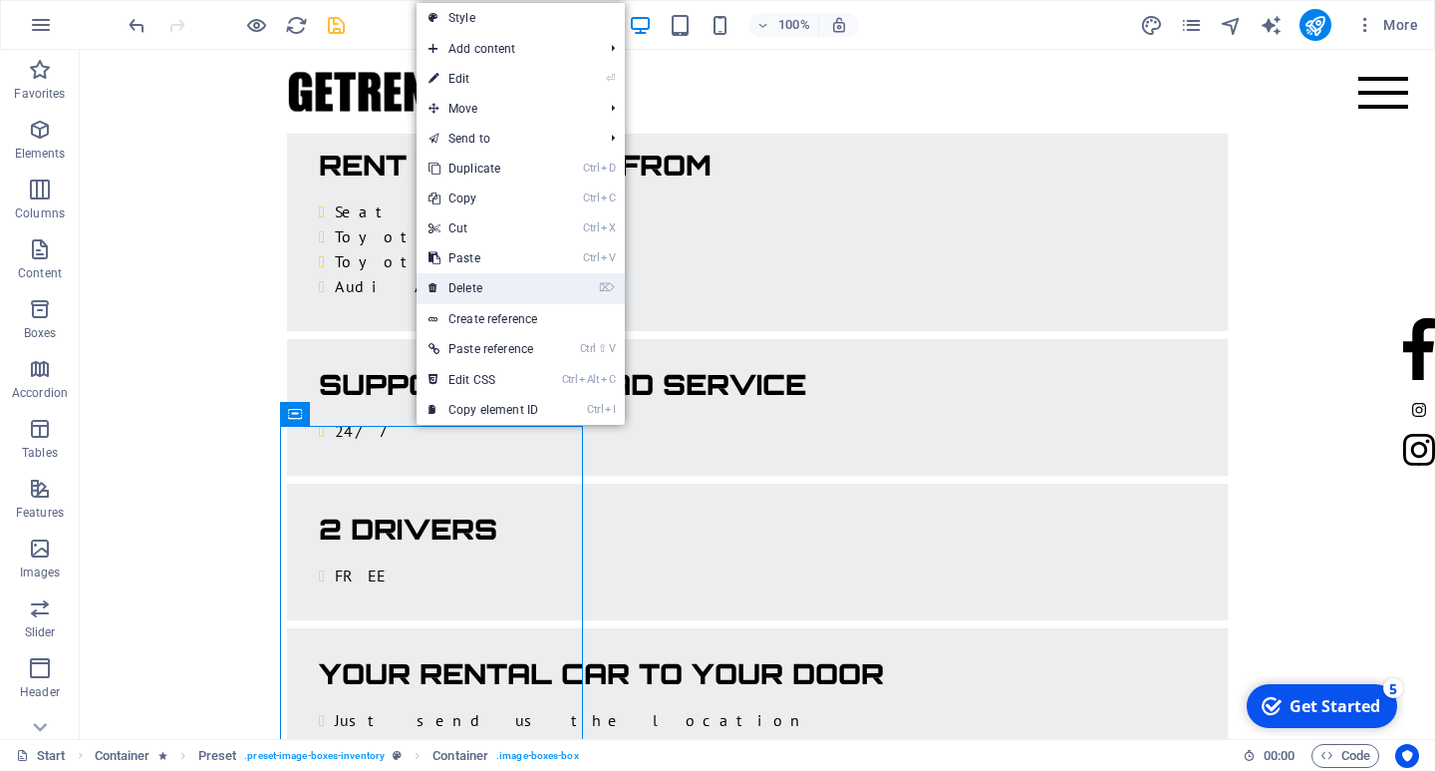
click at [472, 295] on link "⌦ Delete" at bounding box center [484, 288] width 134 height 30
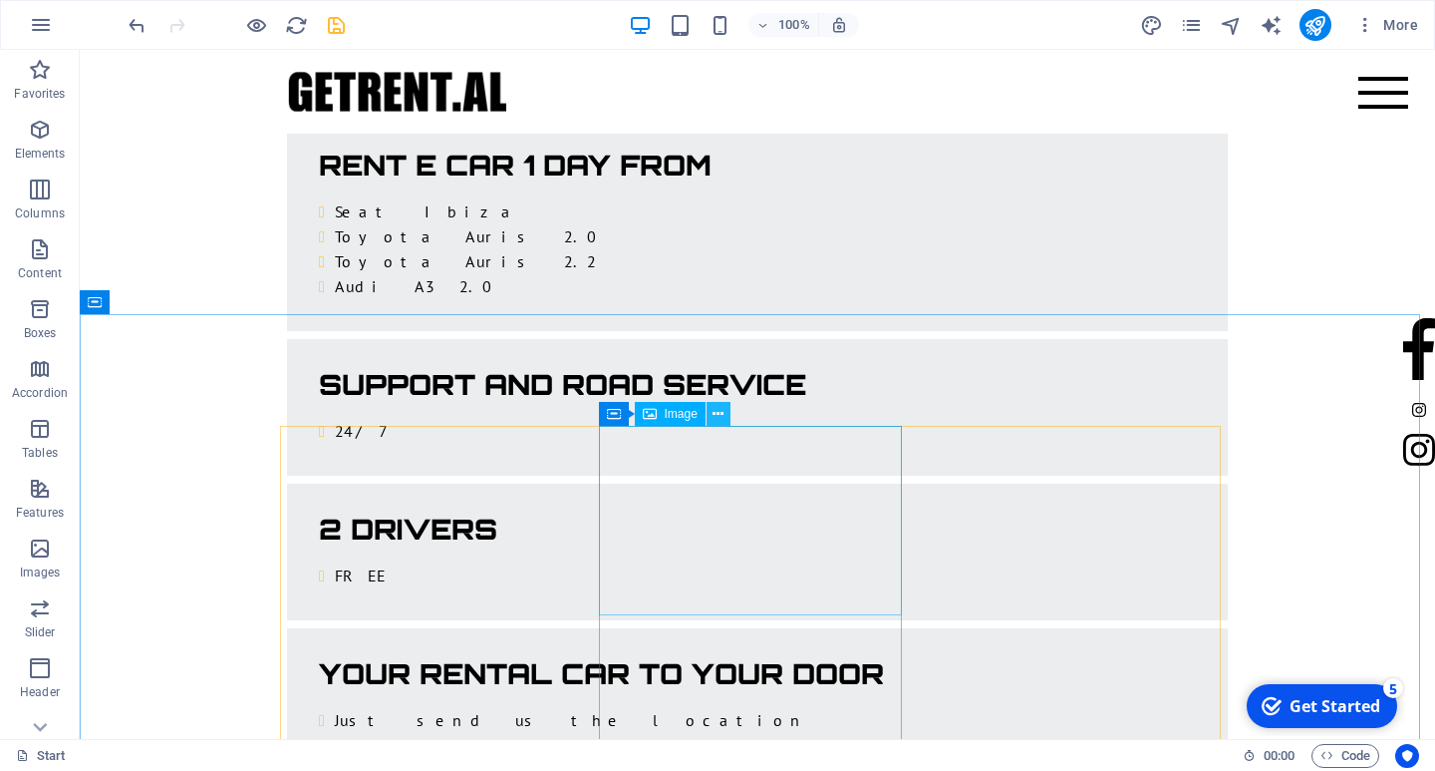
click at [722, 415] on icon at bounding box center [718, 414] width 11 height 21
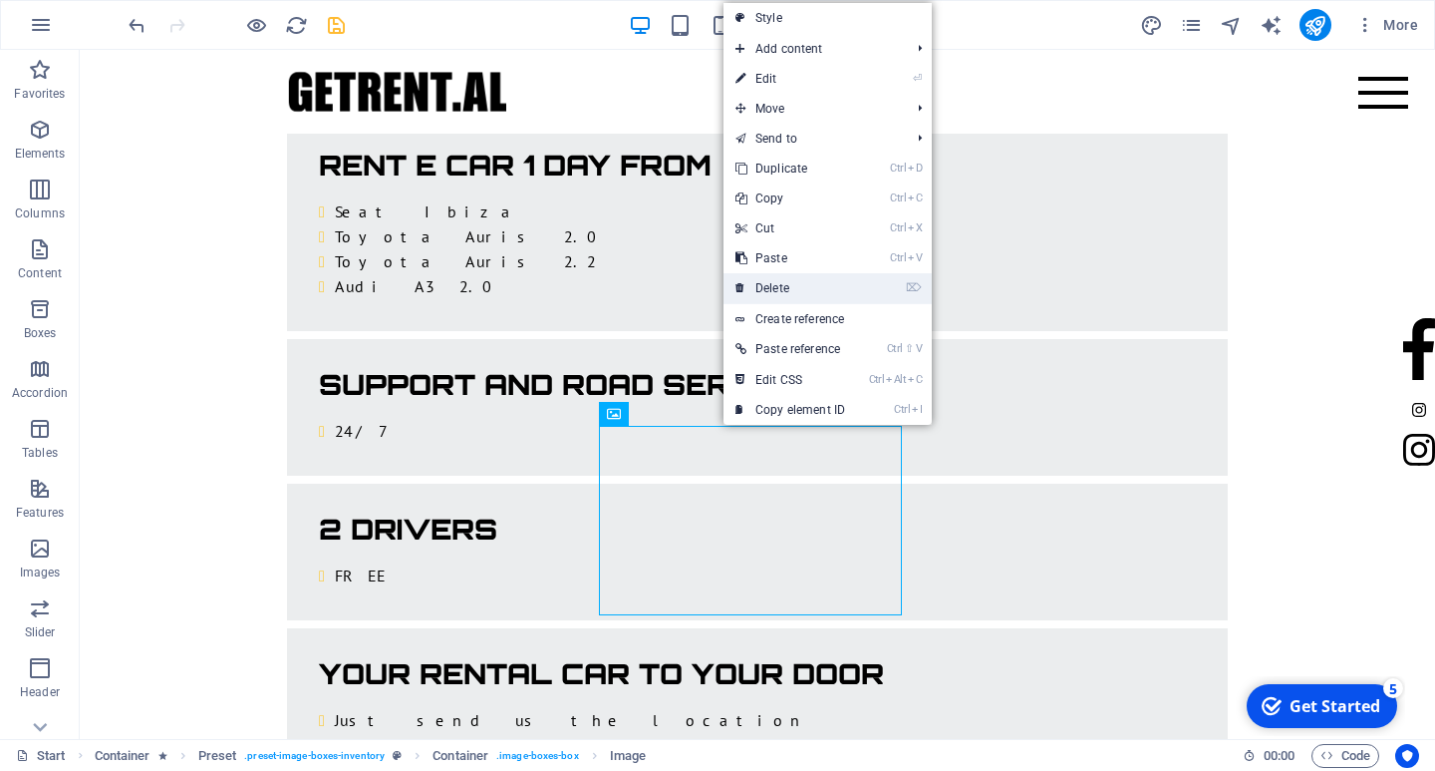
drag, startPoint x: 782, startPoint y: 290, endPoint x: 704, endPoint y: 239, distance: 93.7
click at [782, 290] on link "⌦ Delete" at bounding box center [791, 288] width 134 height 30
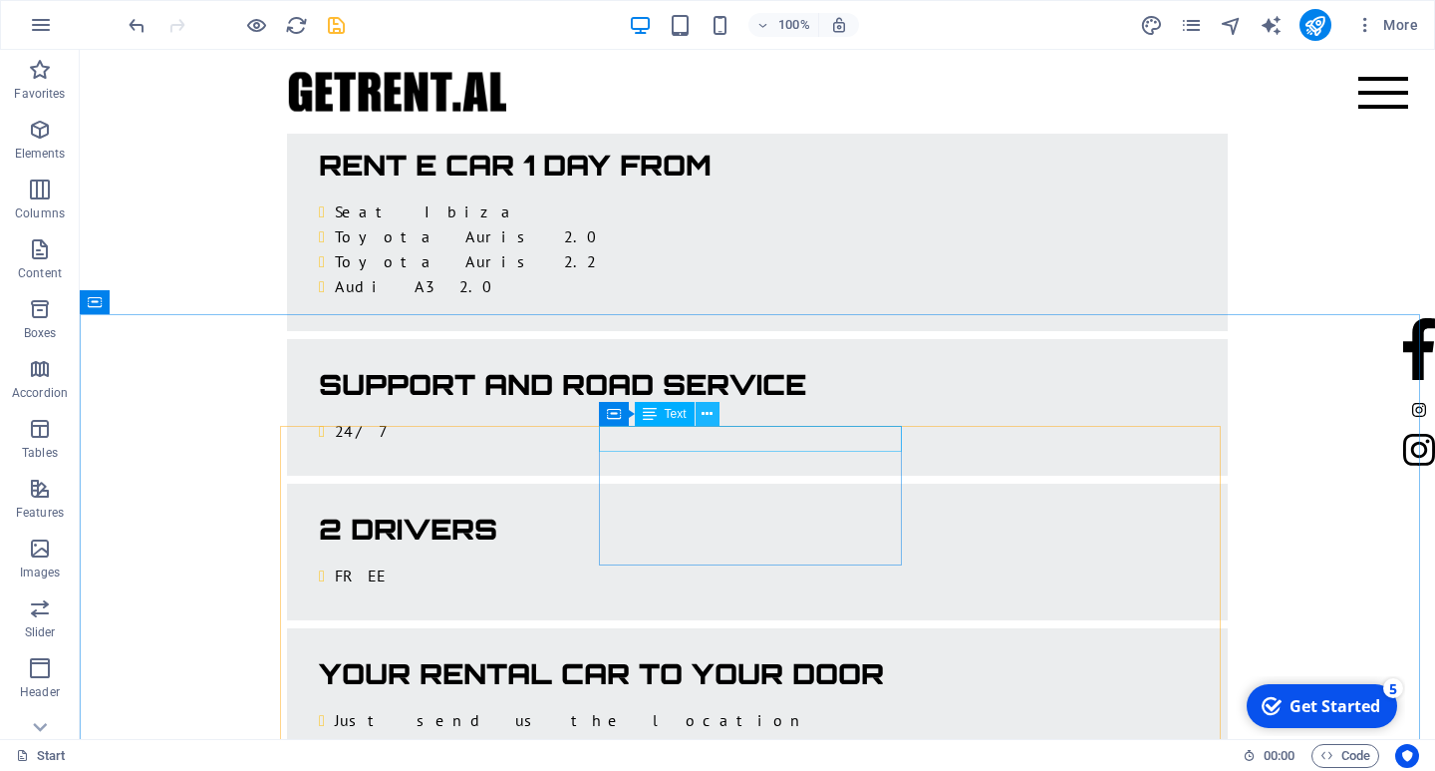
click at [703, 414] on icon at bounding box center [707, 414] width 11 height 21
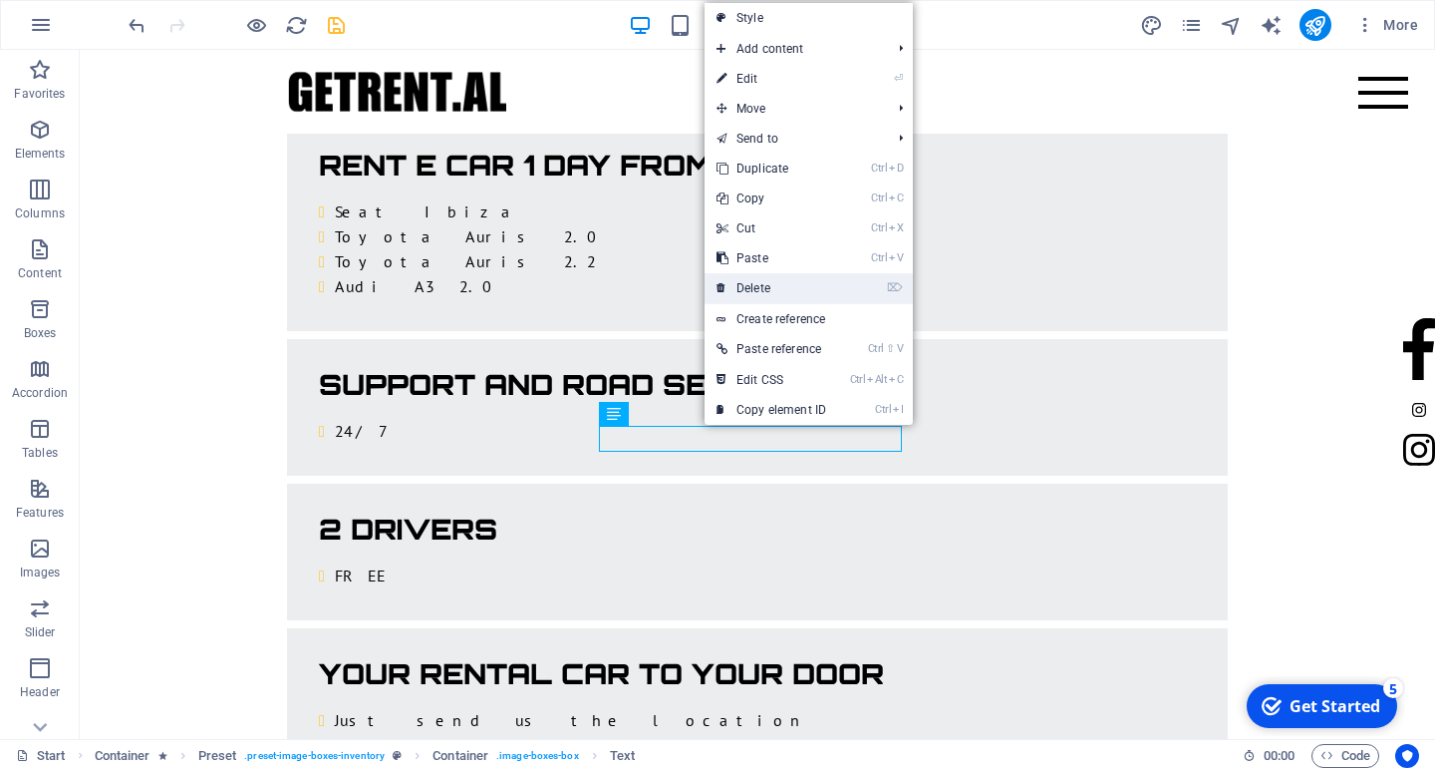
click at [775, 291] on link "⌦ Delete" at bounding box center [772, 288] width 134 height 30
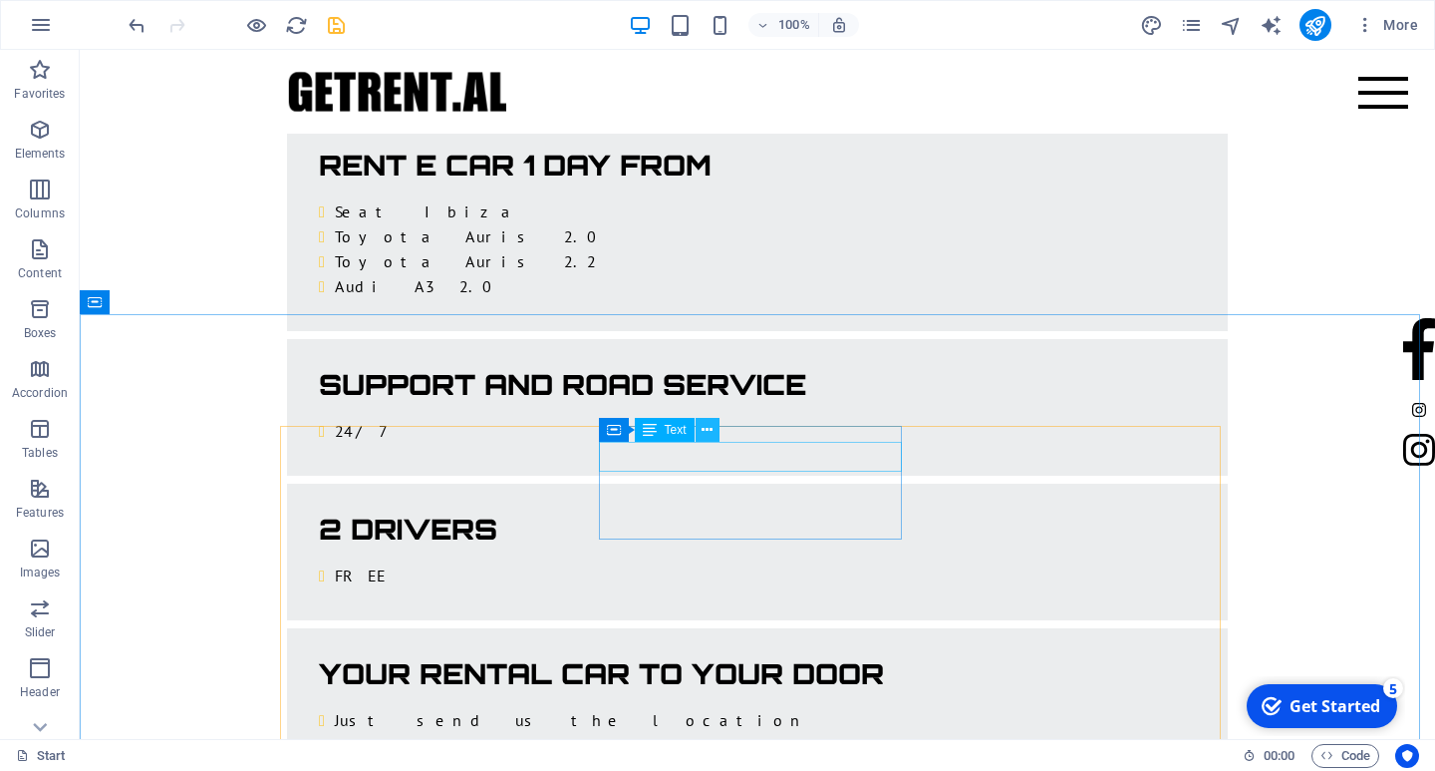
click at [704, 432] on icon at bounding box center [707, 430] width 11 height 21
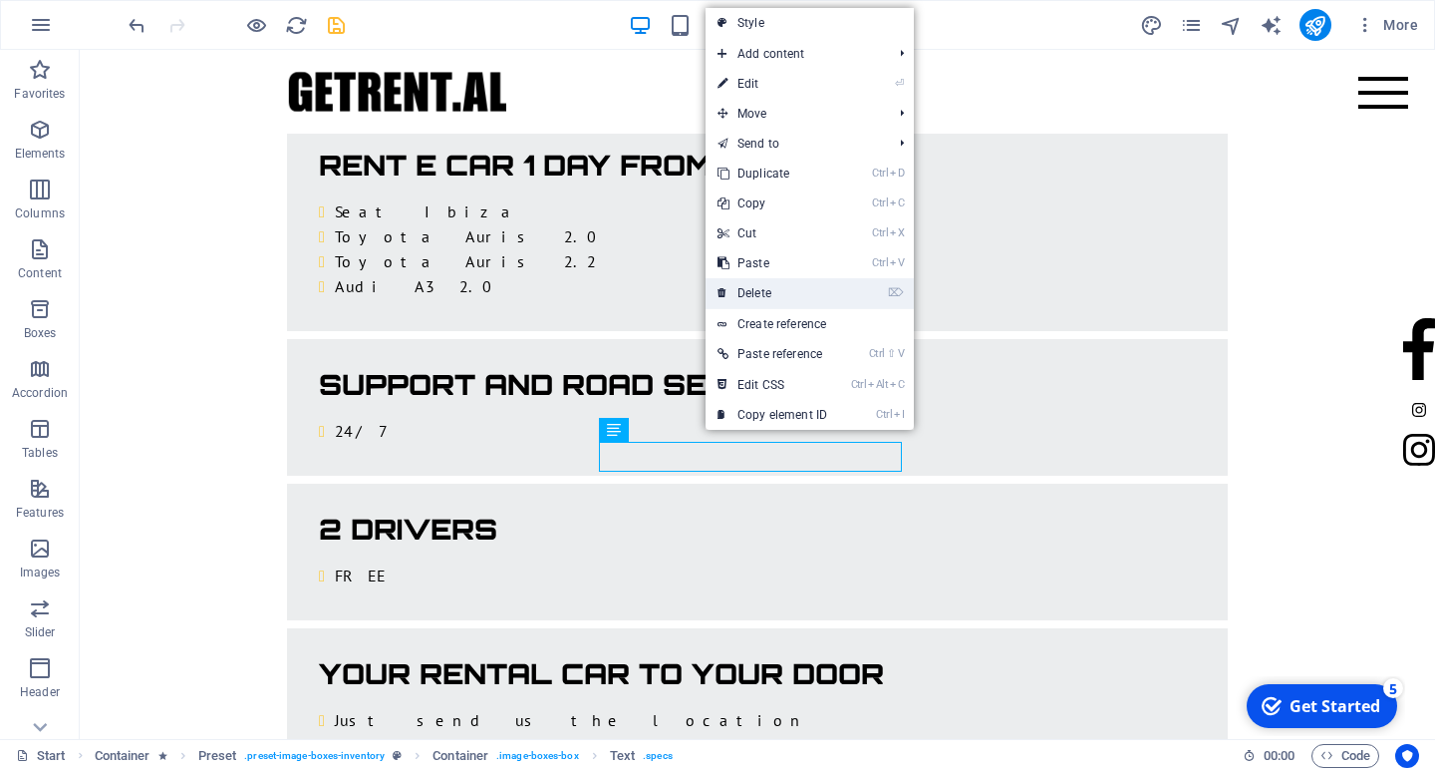
click at [772, 286] on link "⌦ Delete" at bounding box center [773, 293] width 134 height 30
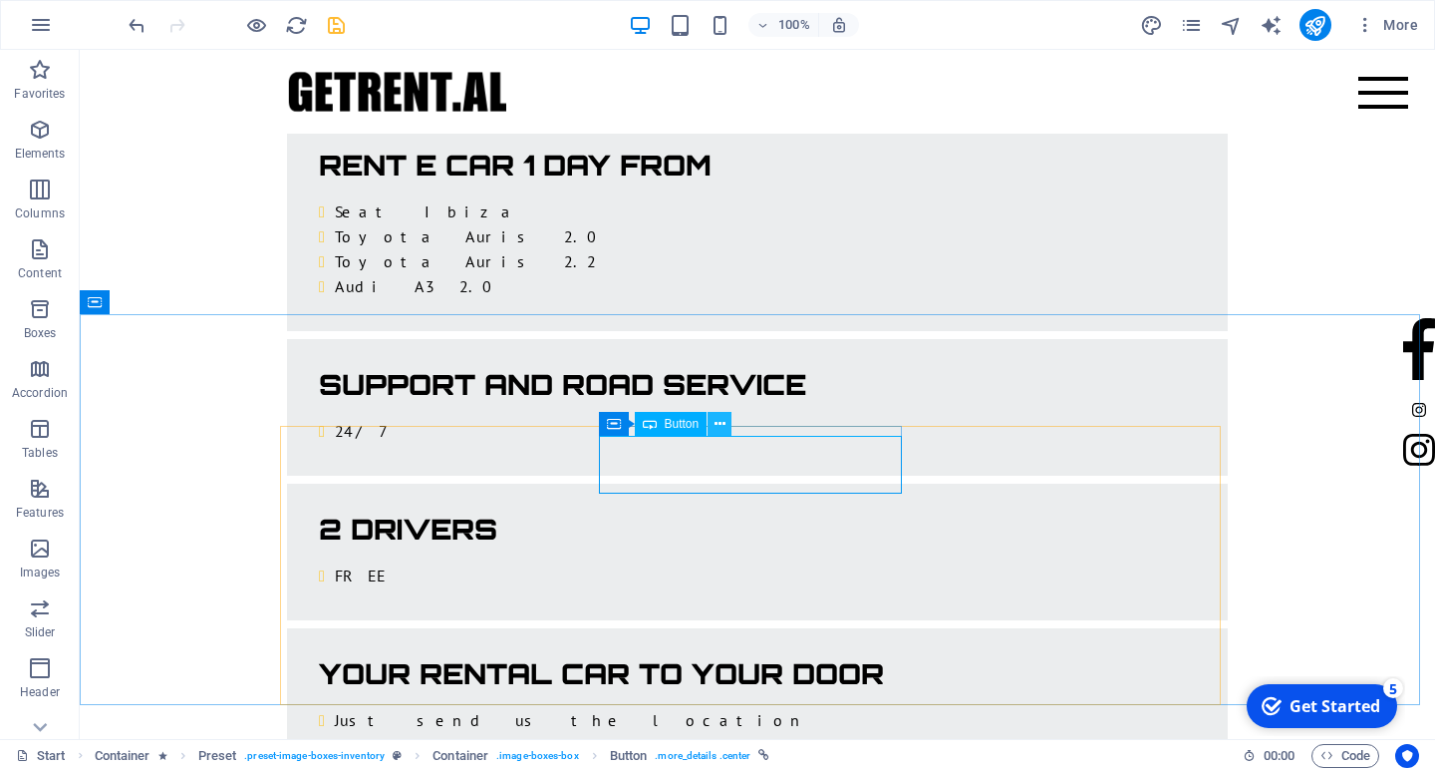
click at [717, 421] on icon at bounding box center [720, 424] width 11 height 21
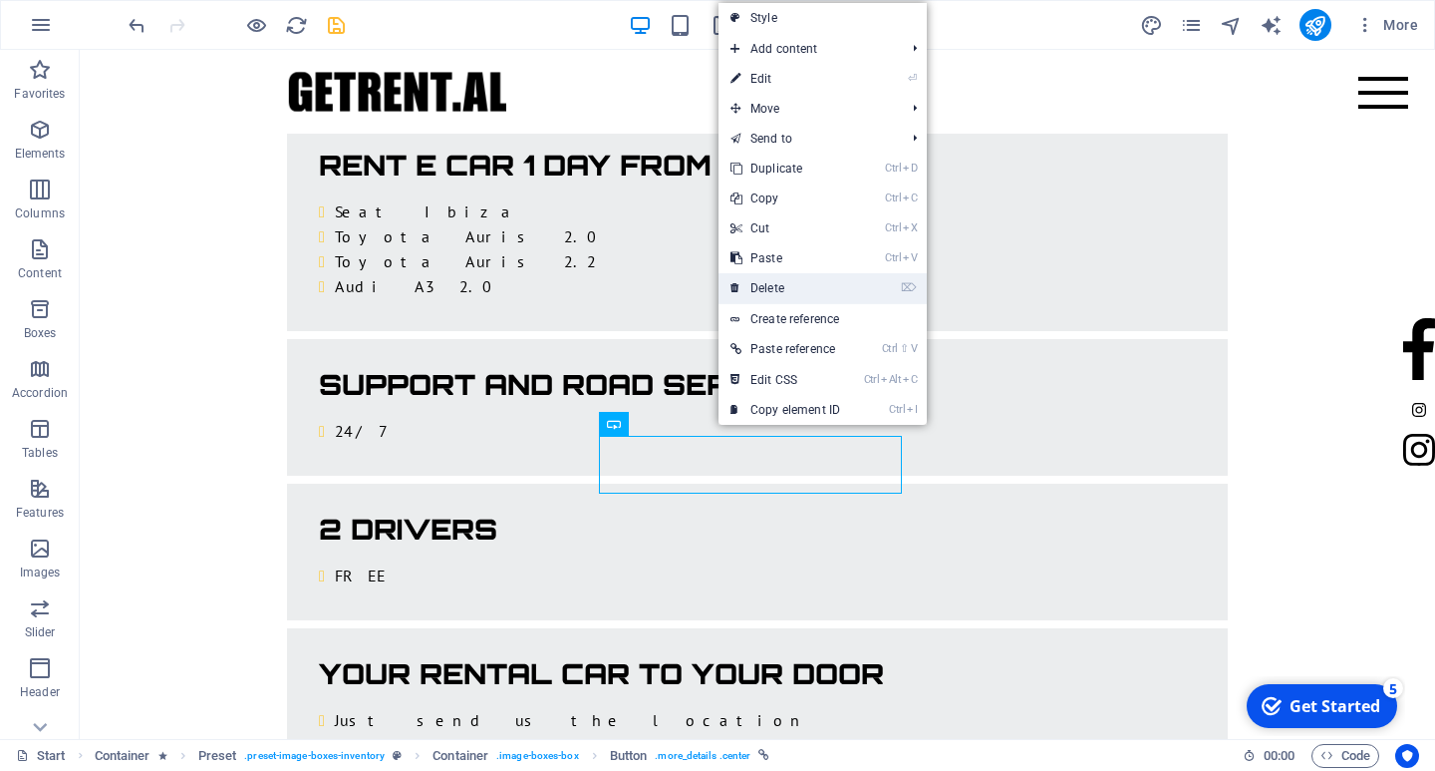
click at [803, 280] on link "⌦ Delete" at bounding box center [786, 288] width 134 height 30
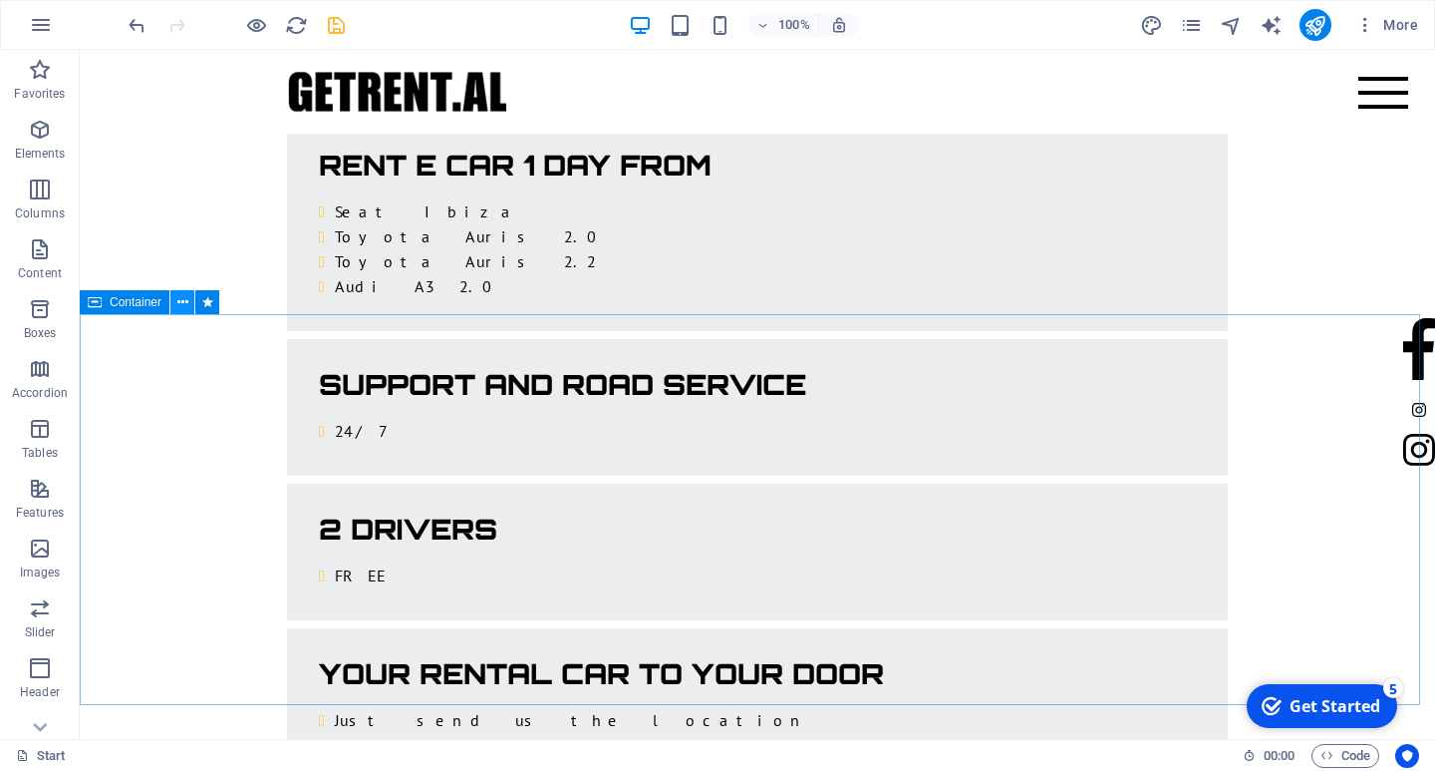
click at [180, 300] on icon at bounding box center [182, 302] width 11 height 21
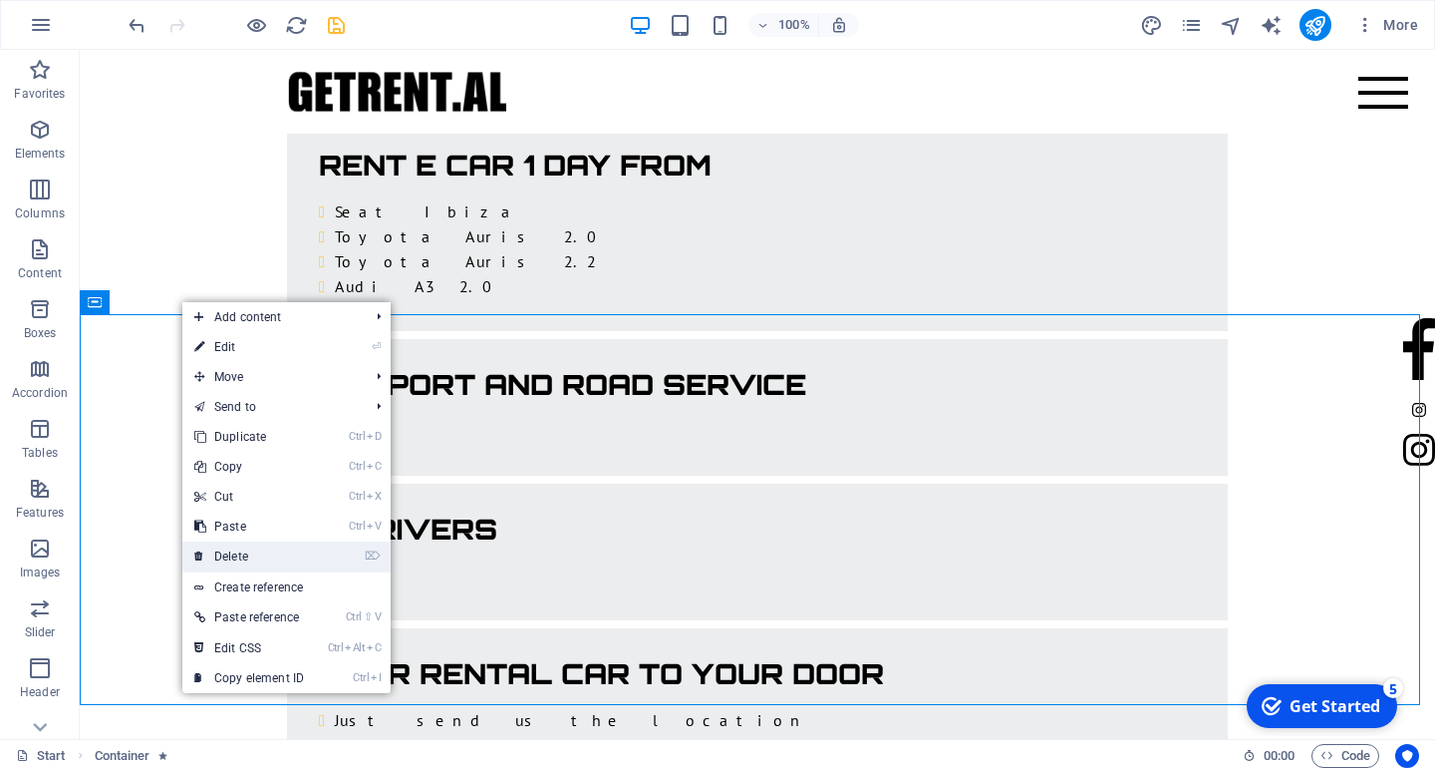
click at [235, 564] on link "⌦ Delete" at bounding box center [249, 556] width 134 height 30
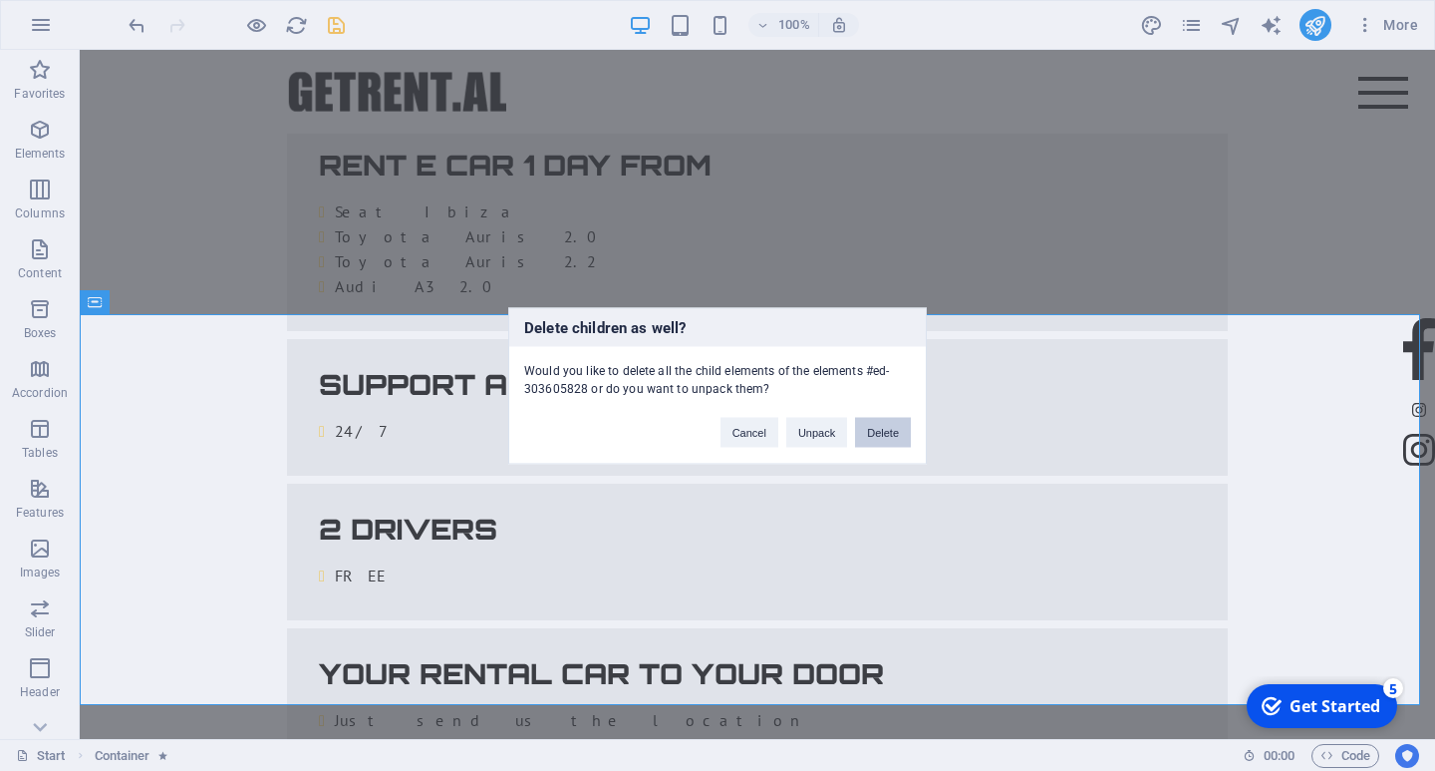
click at [877, 435] on button "Delete" at bounding box center [883, 432] width 56 height 30
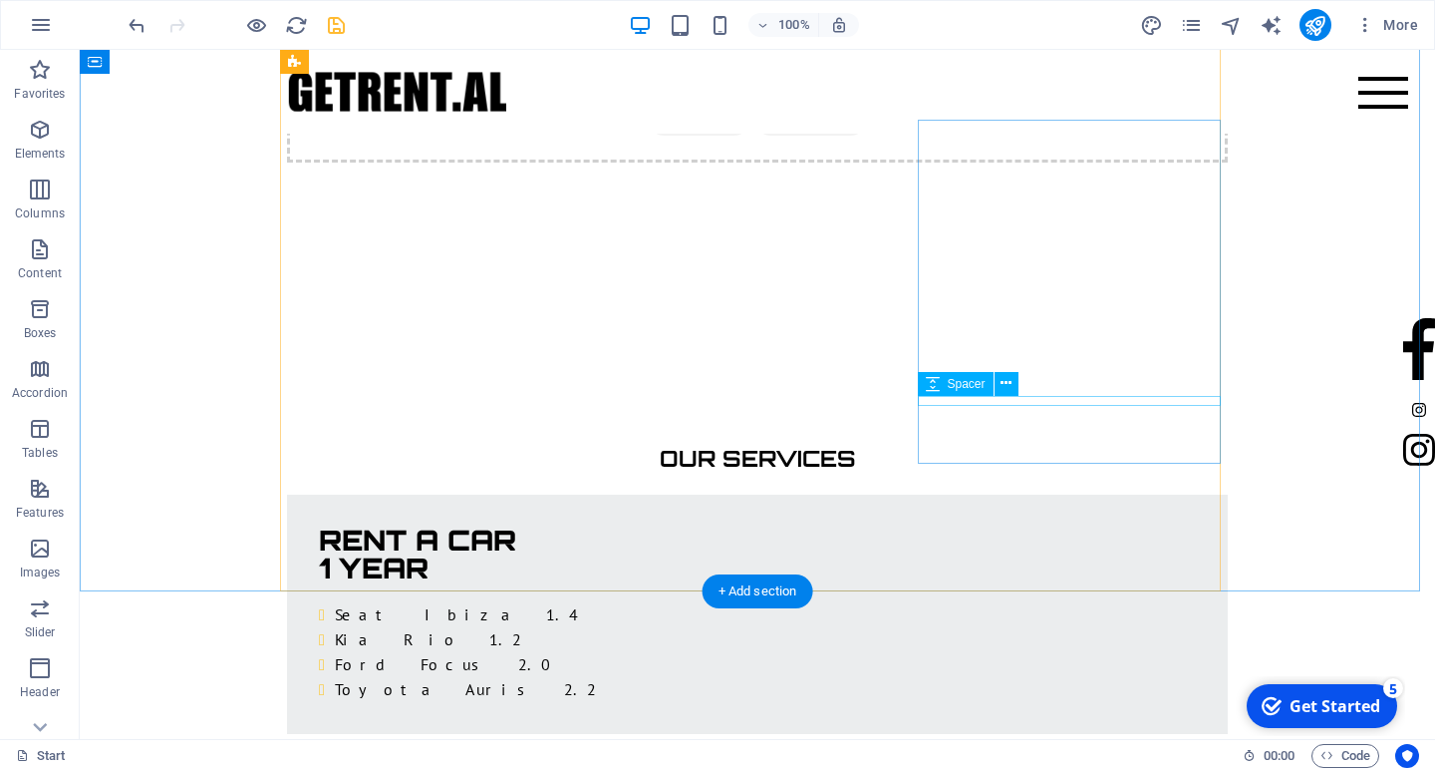
scroll to position [2719, 0]
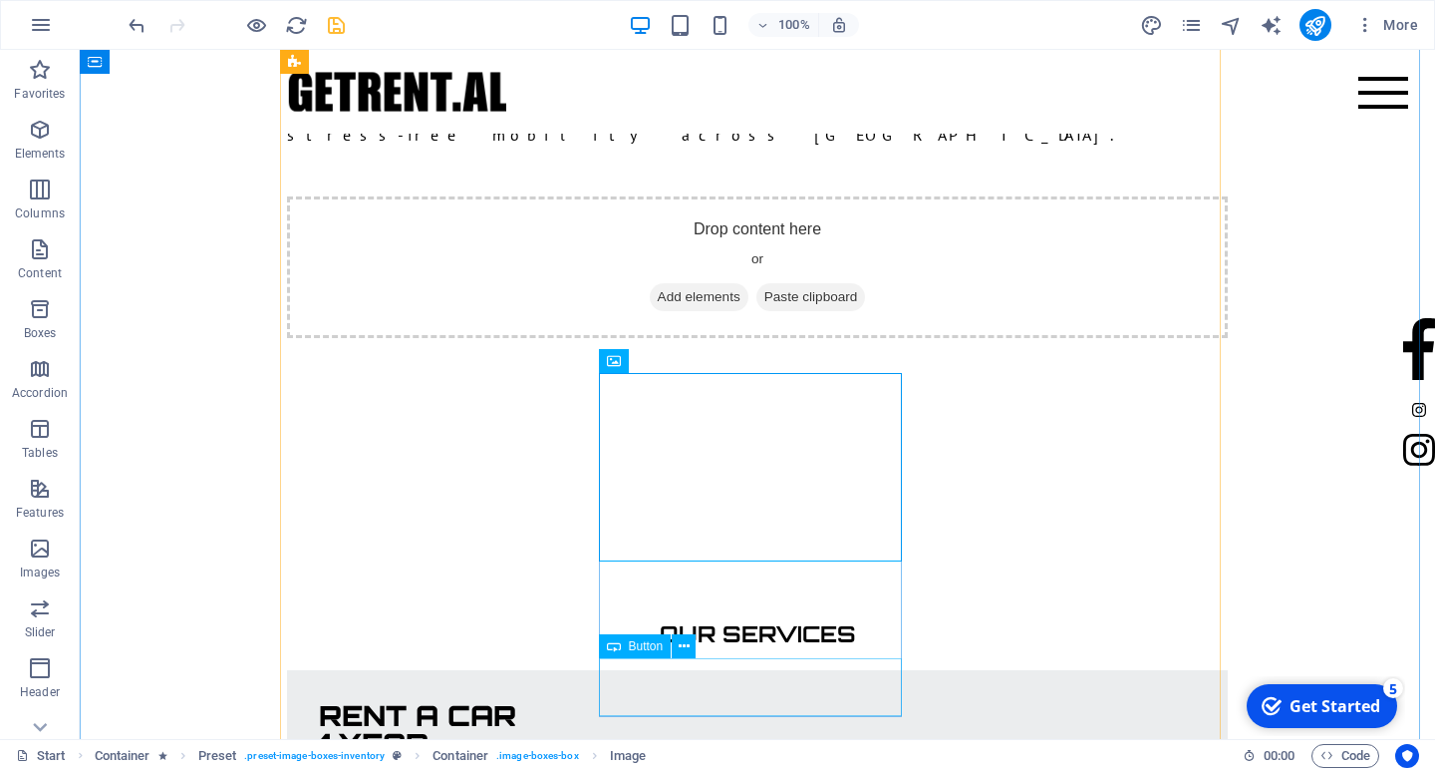
click at [691, 647] on button at bounding box center [684, 646] width 24 height 24
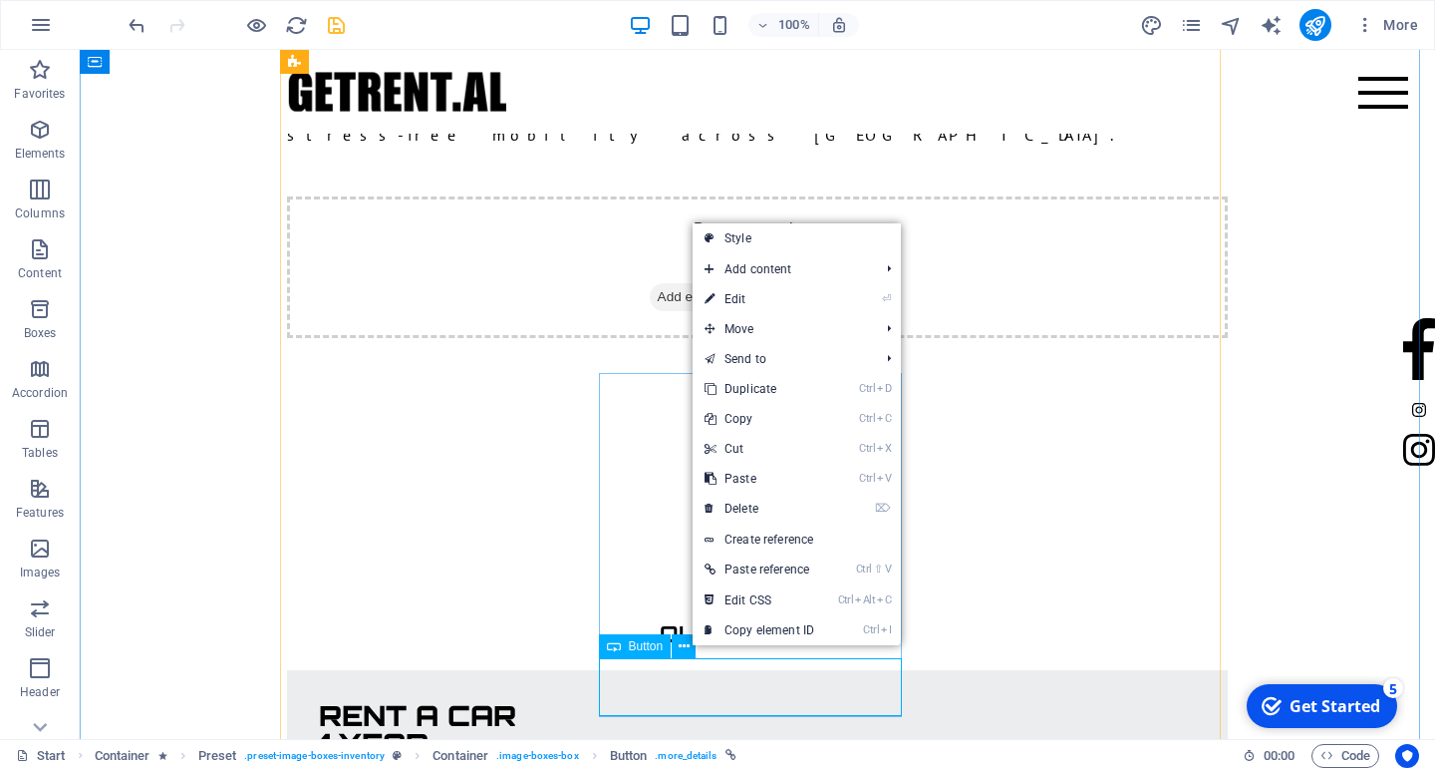
click at [610, 645] on icon at bounding box center [614, 646] width 14 height 24
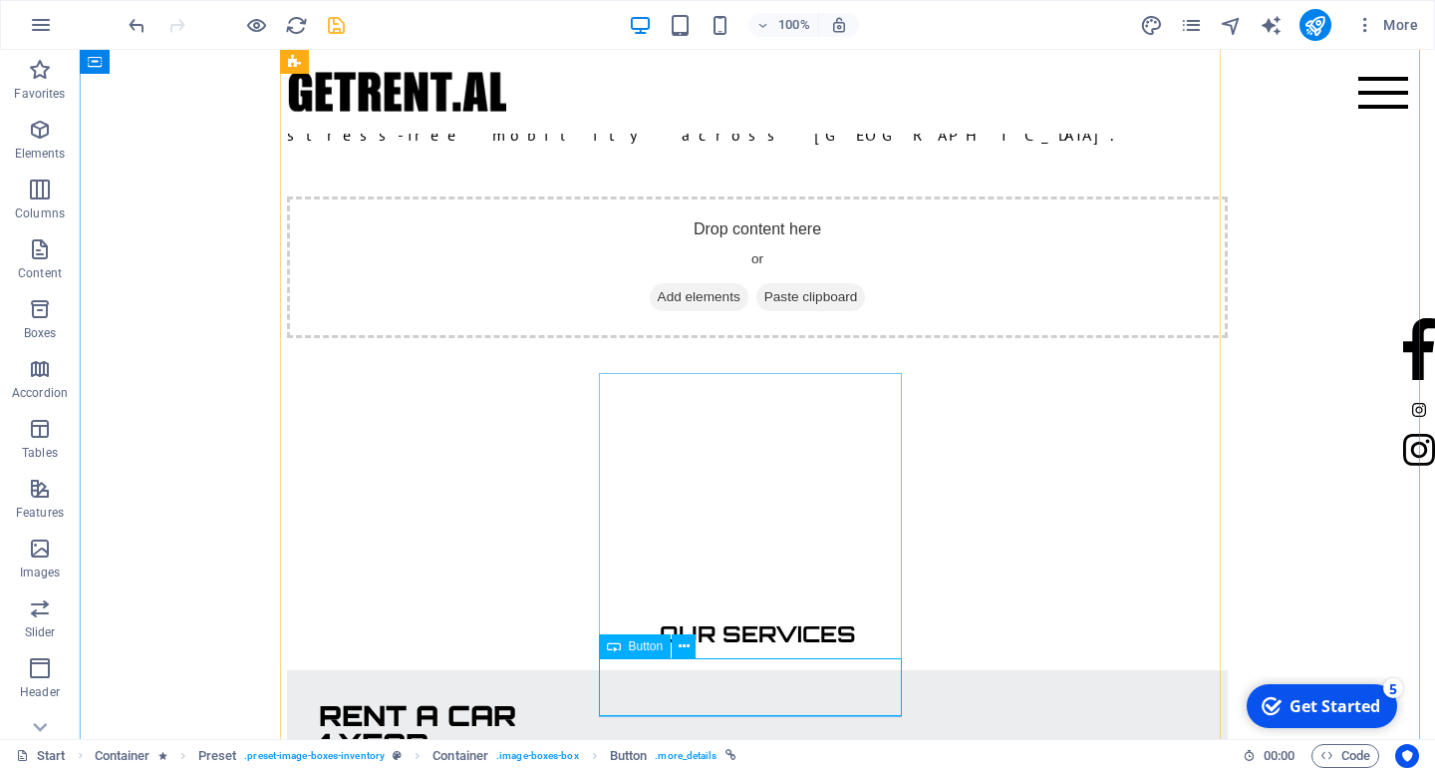
click at [612, 642] on icon at bounding box center [614, 646] width 14 height 24
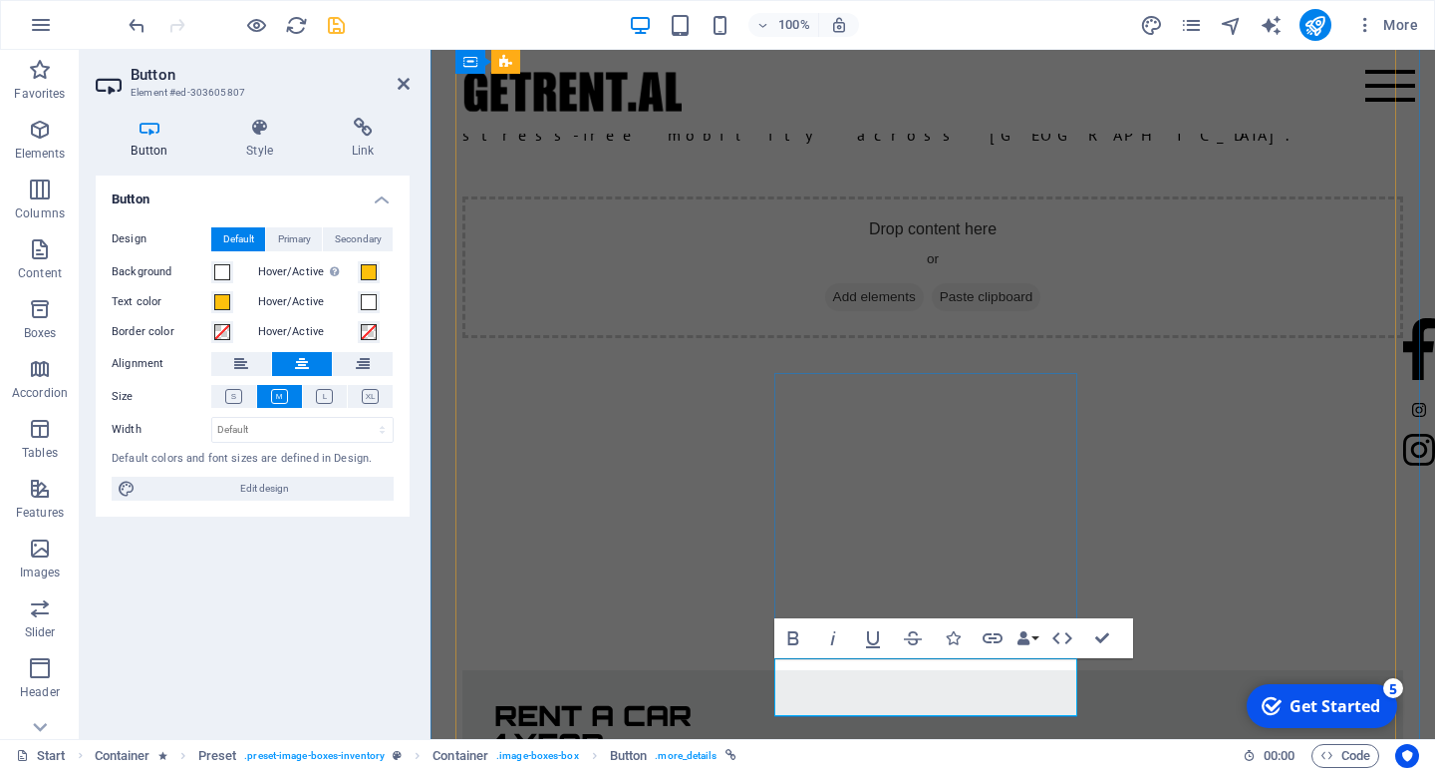
click at [407, 85] on icon at bounding box center [404, 84] width 12 height 16
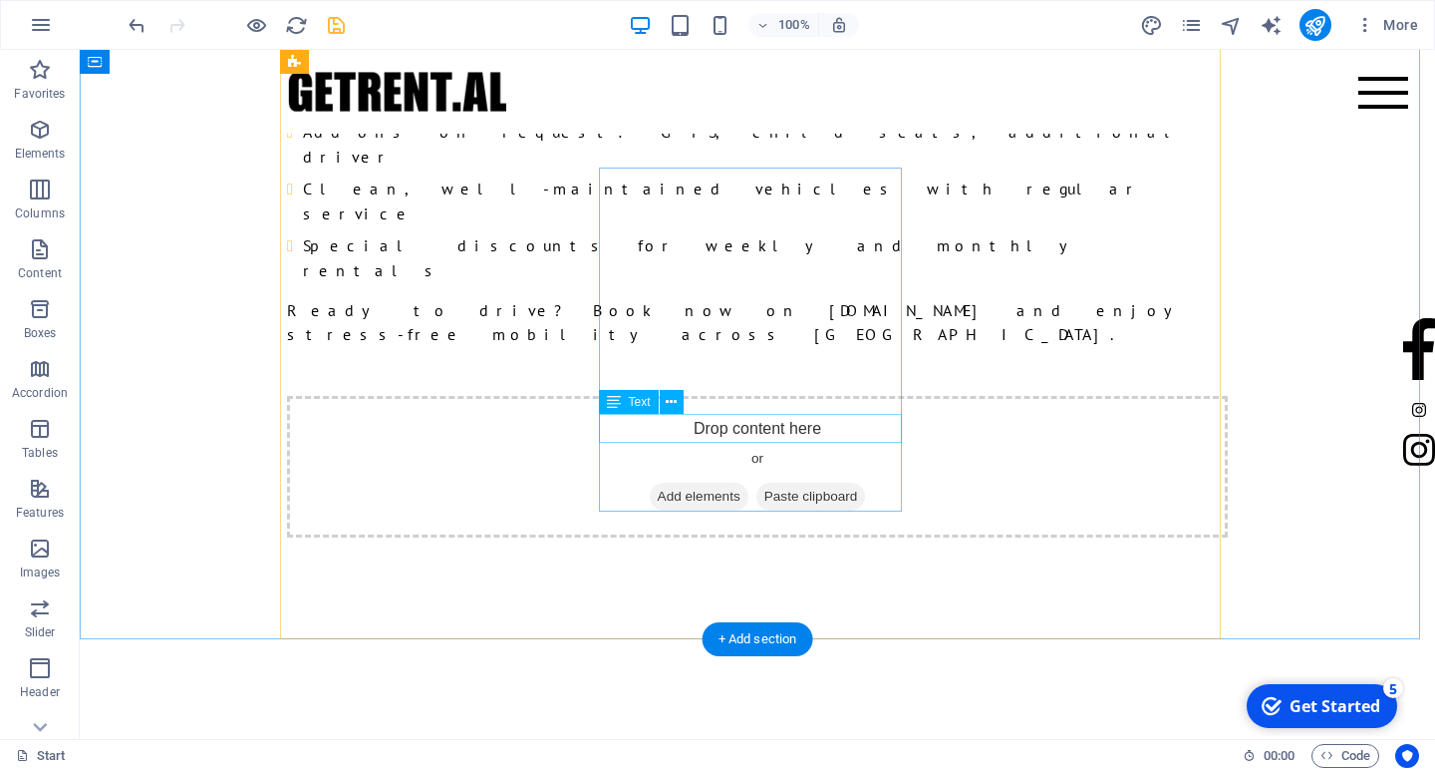
scroll to position [3018, 0]
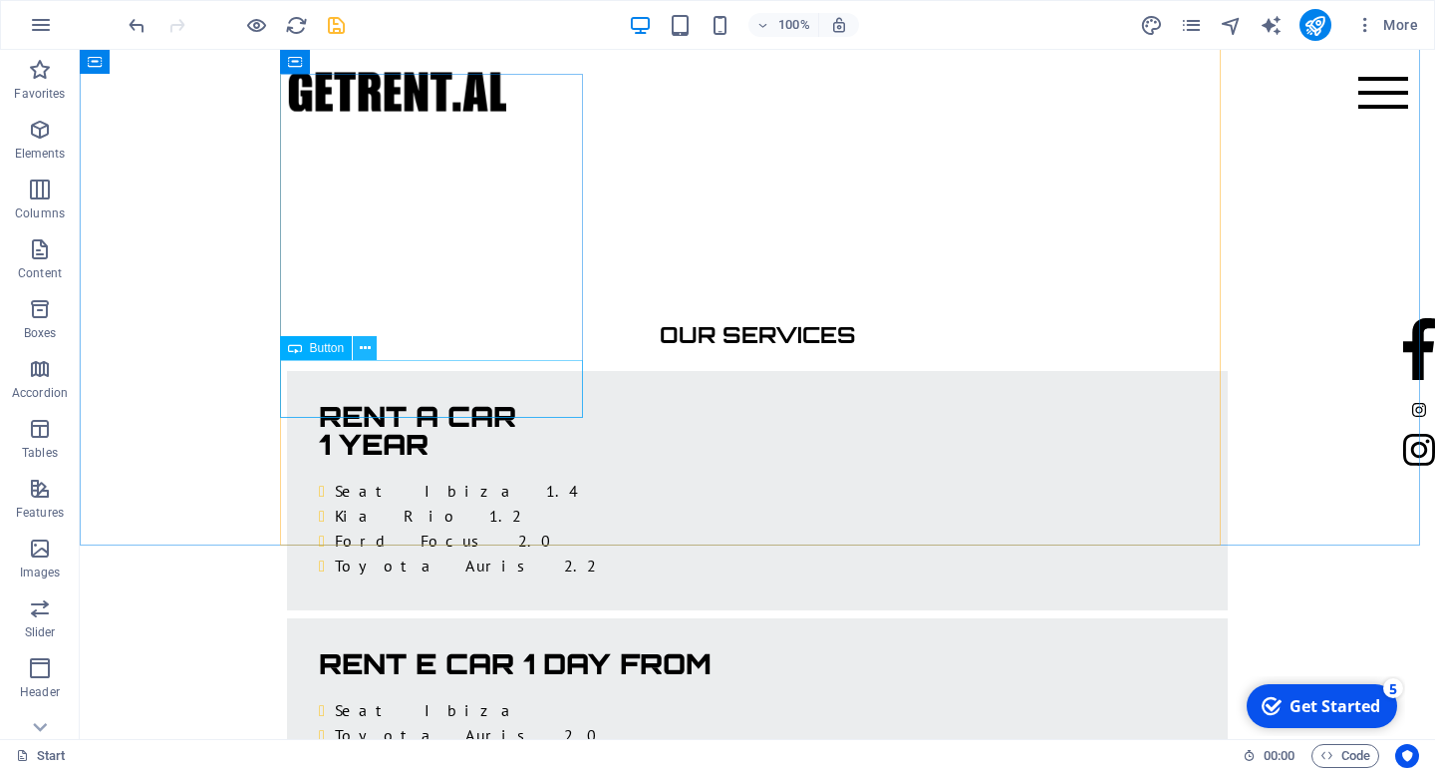
click at [360, 349] on icon at bounding box center [365, 348] width 11 height 21
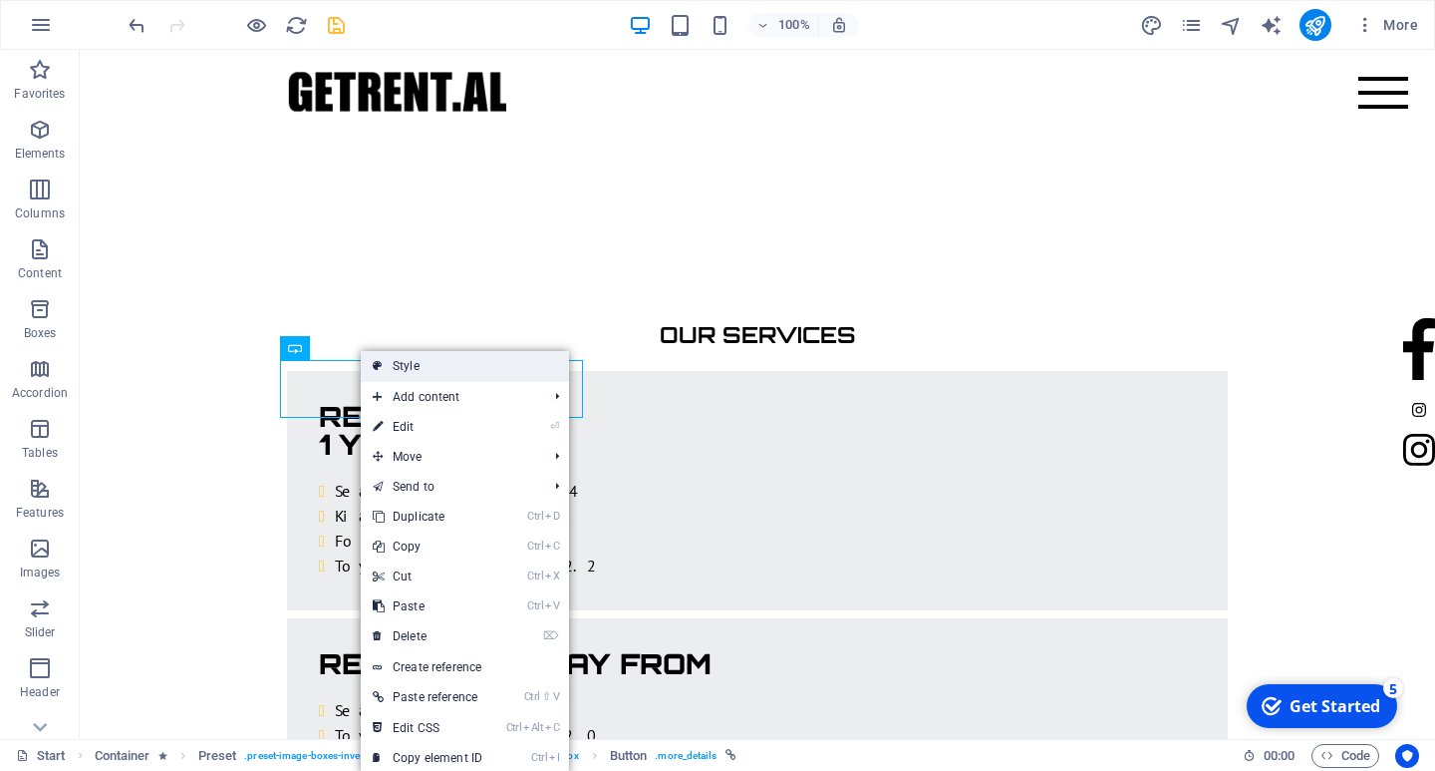
click at [394, 362] on link "Style" at bounding box center [465, 366] width 208 height 30
select select "px"
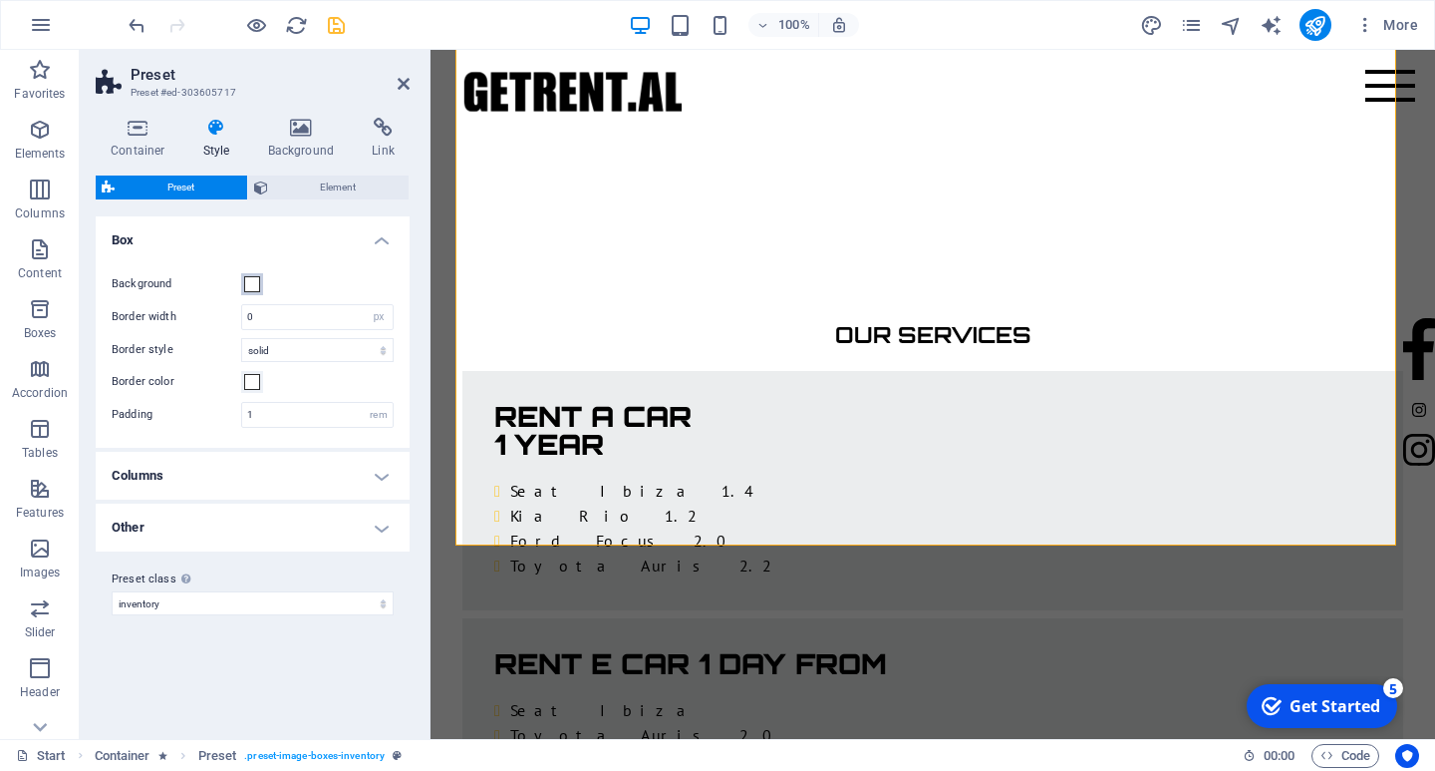
click at [253, 280] on span at bounding box center [252, 284] width 16 height 16
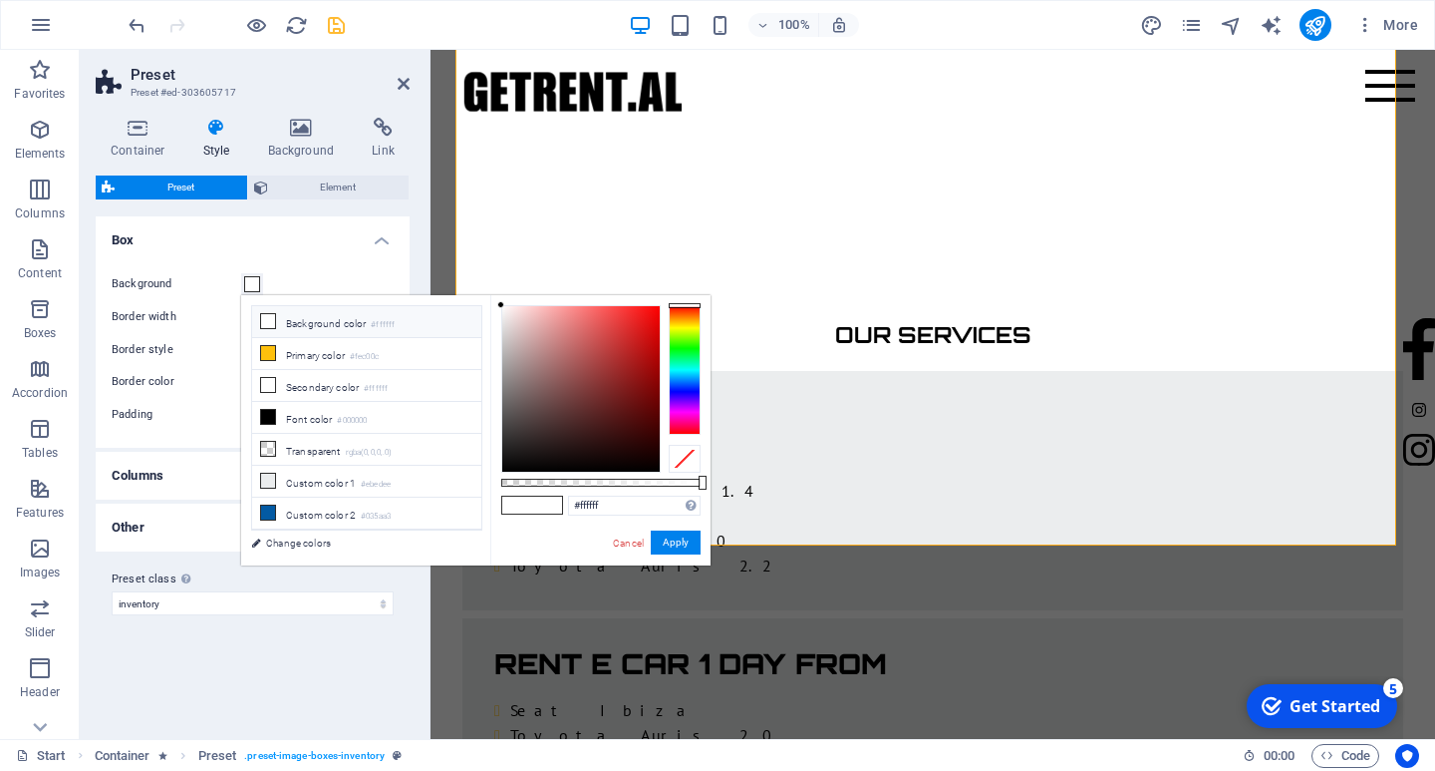
click at [253, 280] on span at bounding box center [252, 284] width 16 height 16
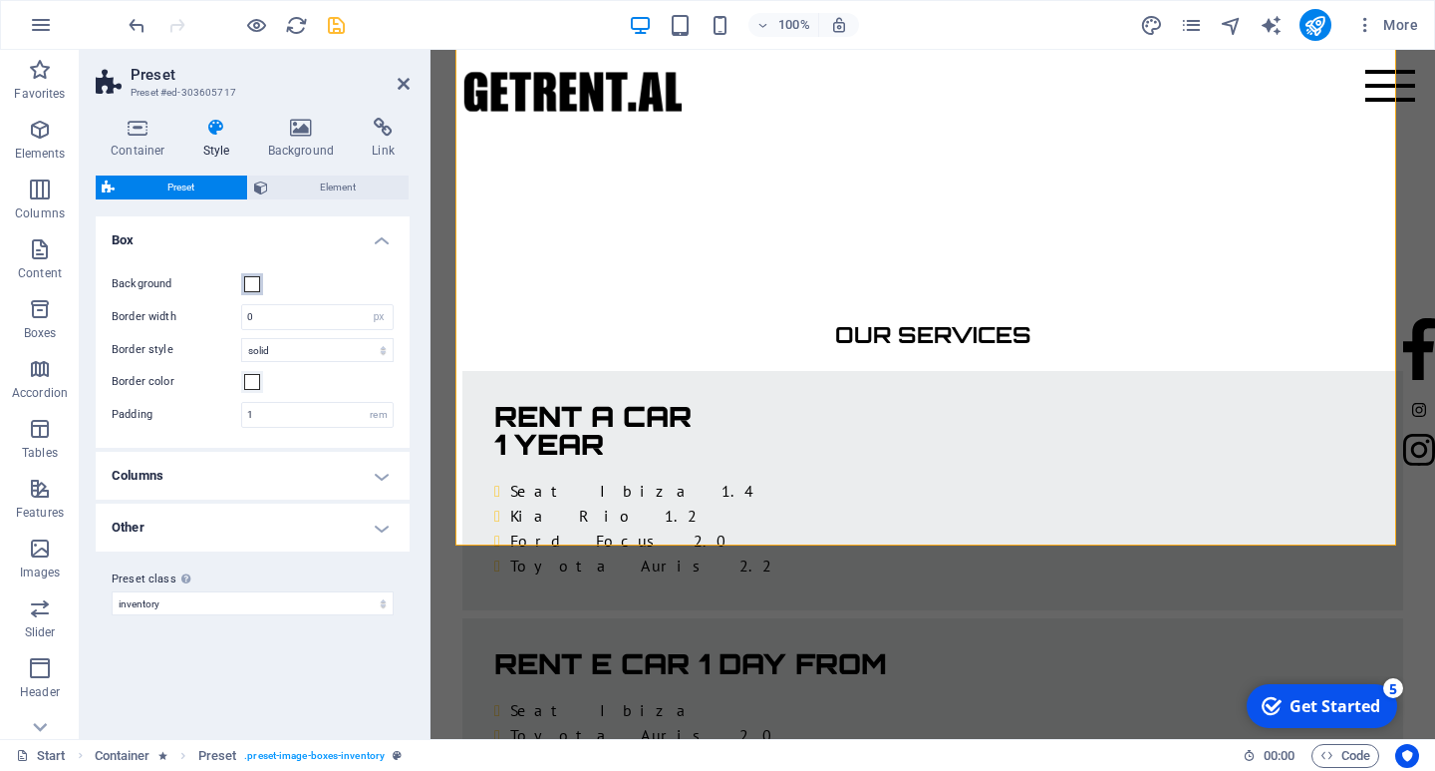
click at [253, 280] on span at bounding box center [252, 284] width 16 height 16
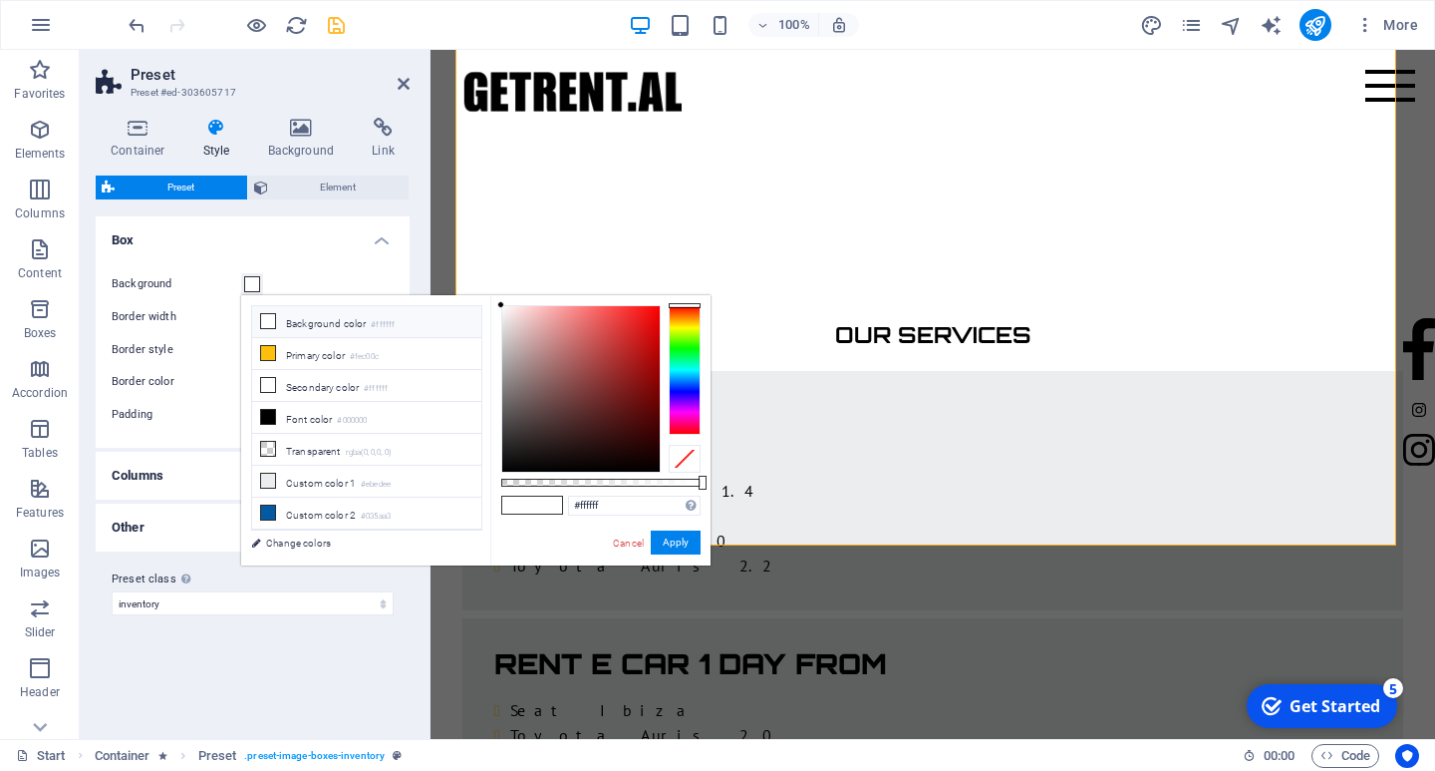
type input "#833838"
click at [592, 385] on div at bounding box center [580, 388] width 157 height 165
click at [676, 537] on button "Apply" at bounding box center [676, 542] width 50 height 24
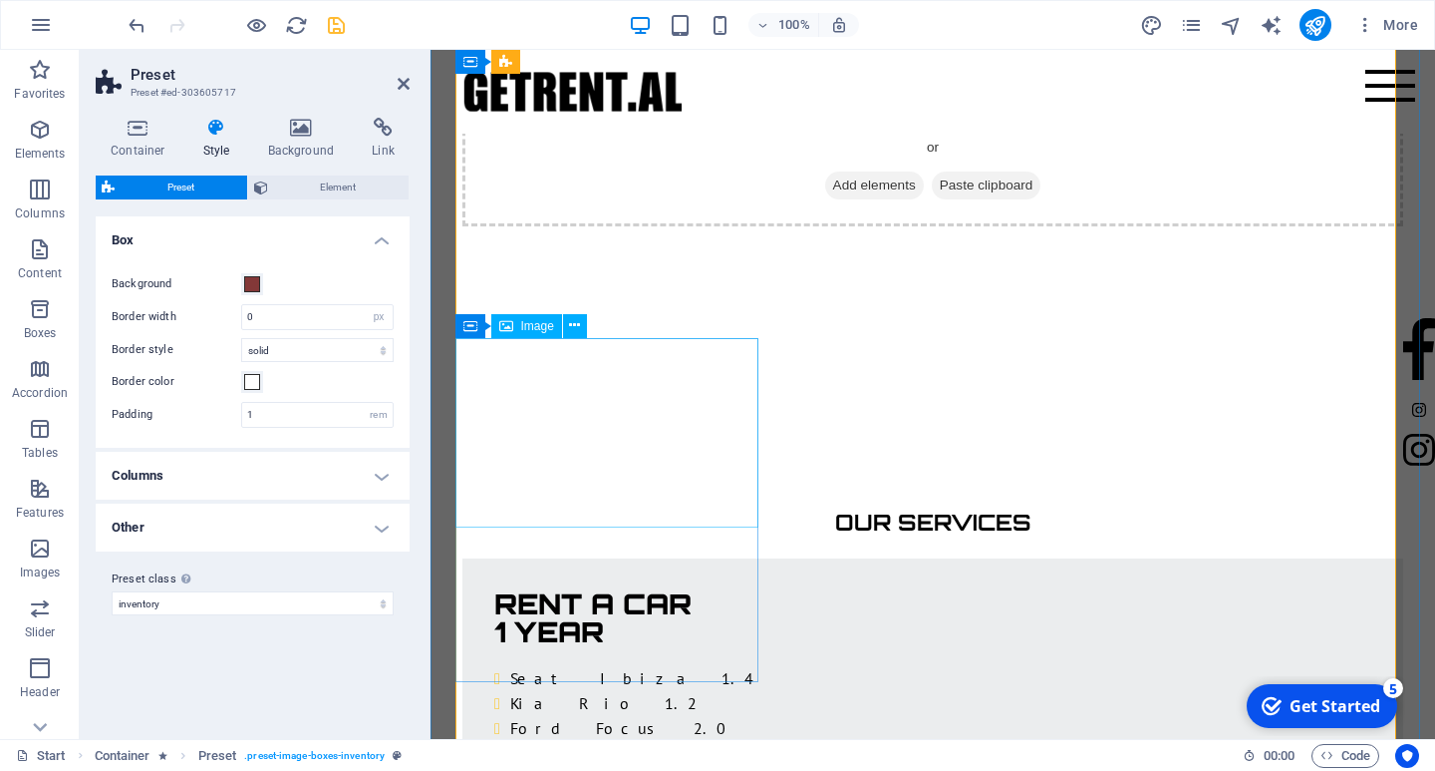
scroll to position [2919, 0]
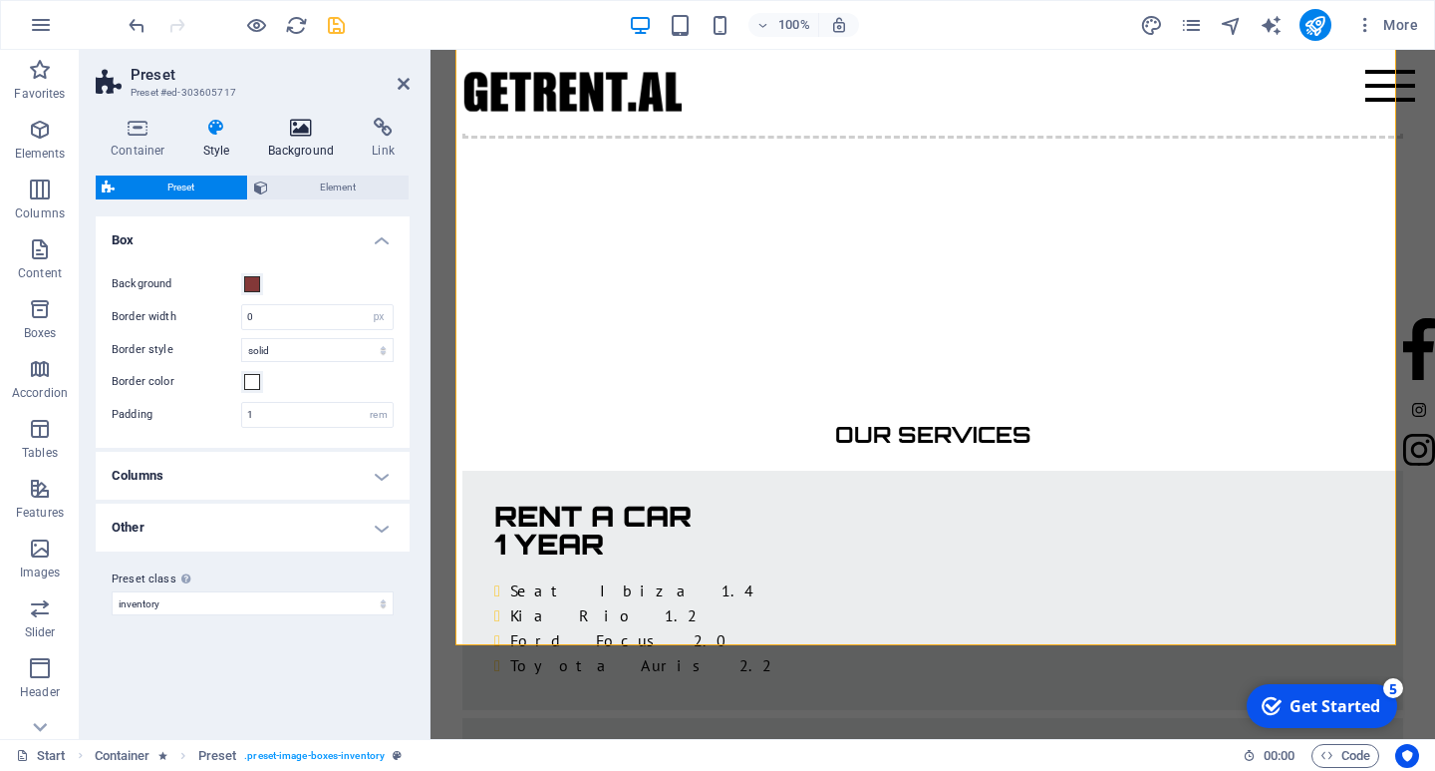
click at [301, 144] on h4 "Background" at bounding box center [305, 139] width 105 height 42
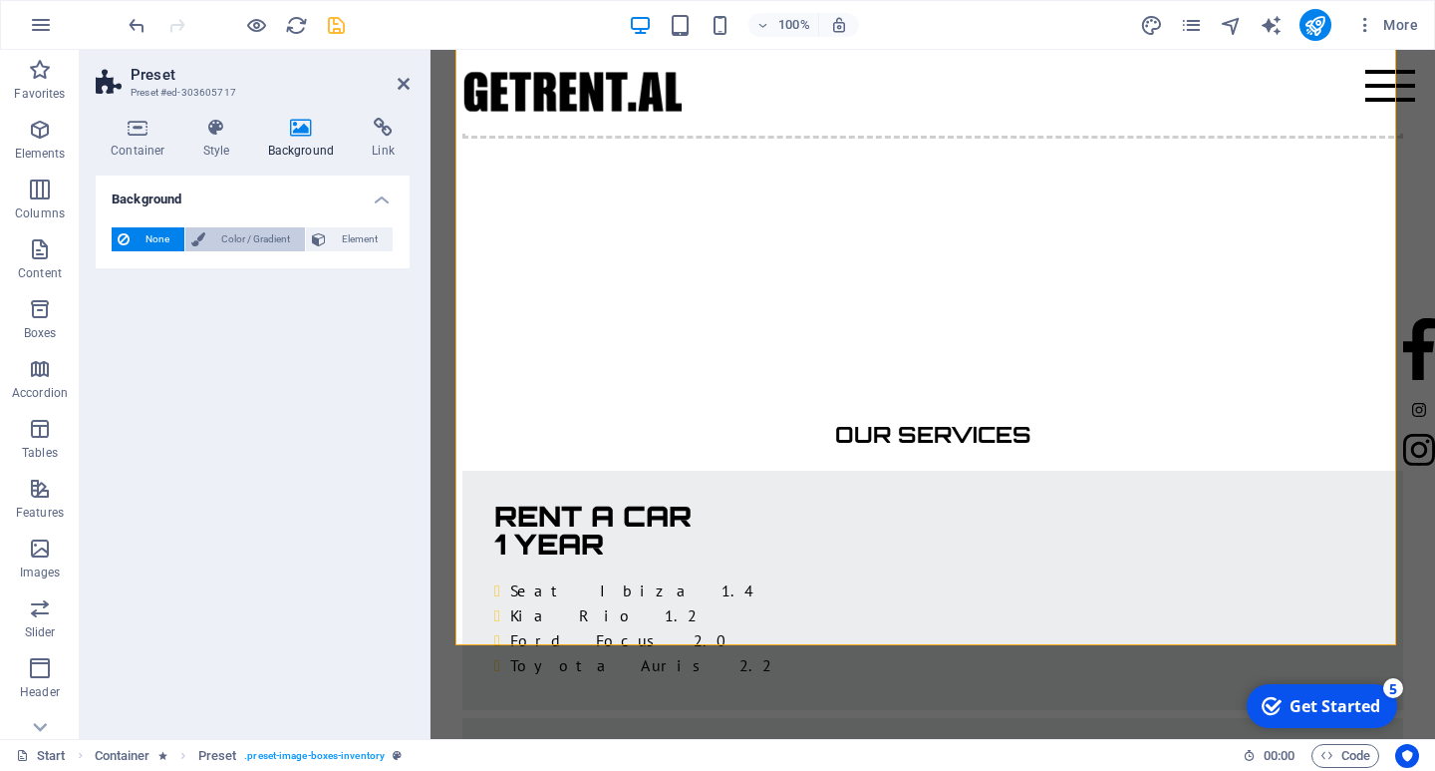
click at [246, 247] on span "Color / Gradient" at bounding box center [255, 239] width 88 height 24
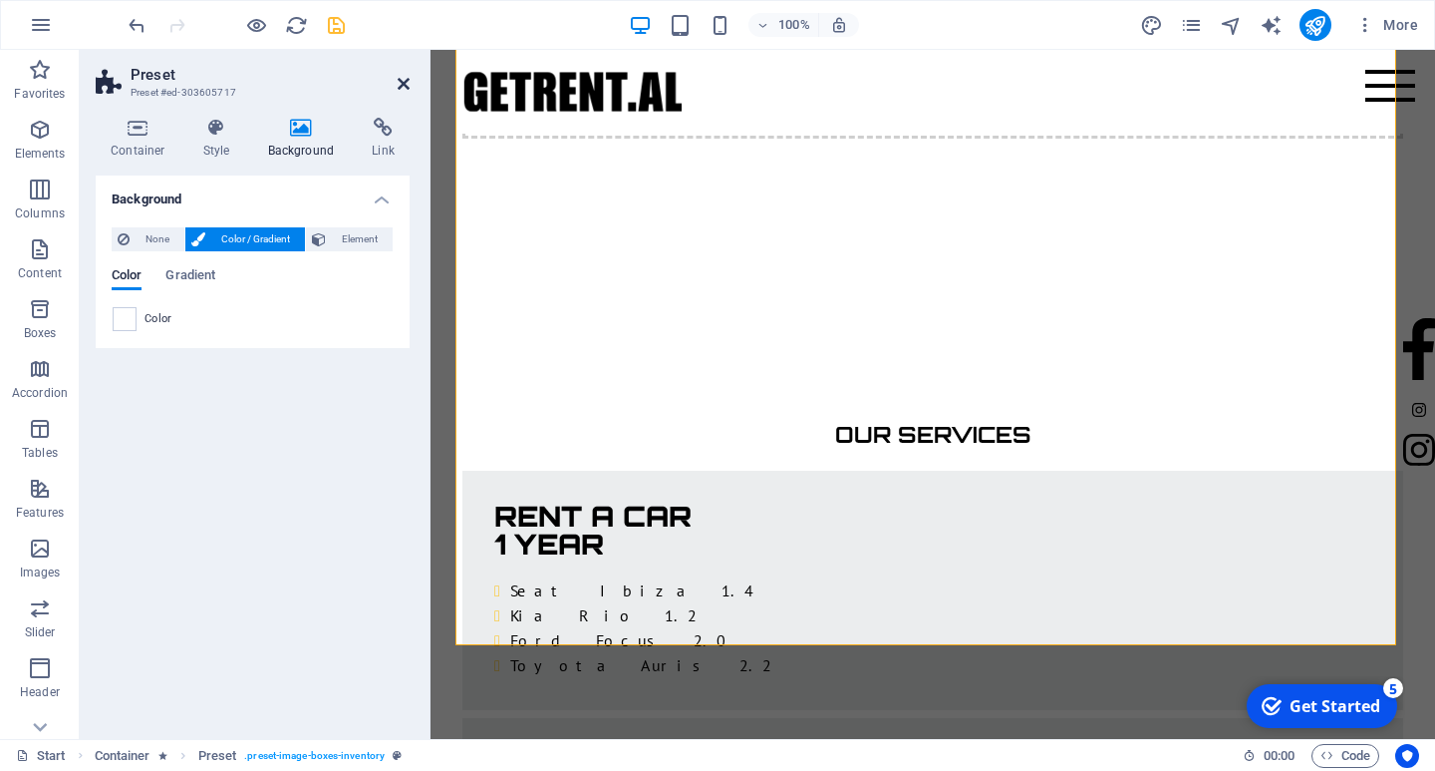
click at [405, 85] on icon at bounding box center [404, 84] width 12 height 16
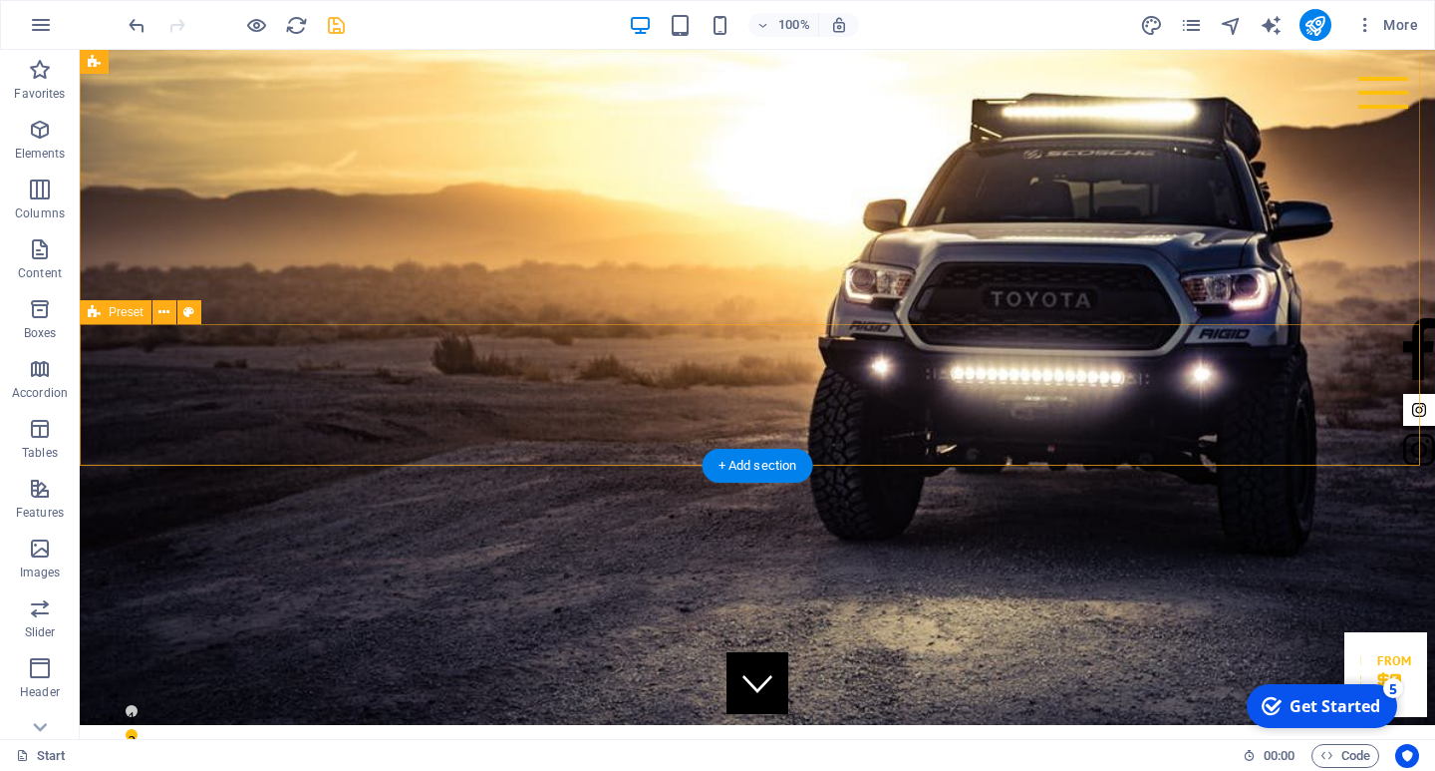
scroll to position [0, 0]
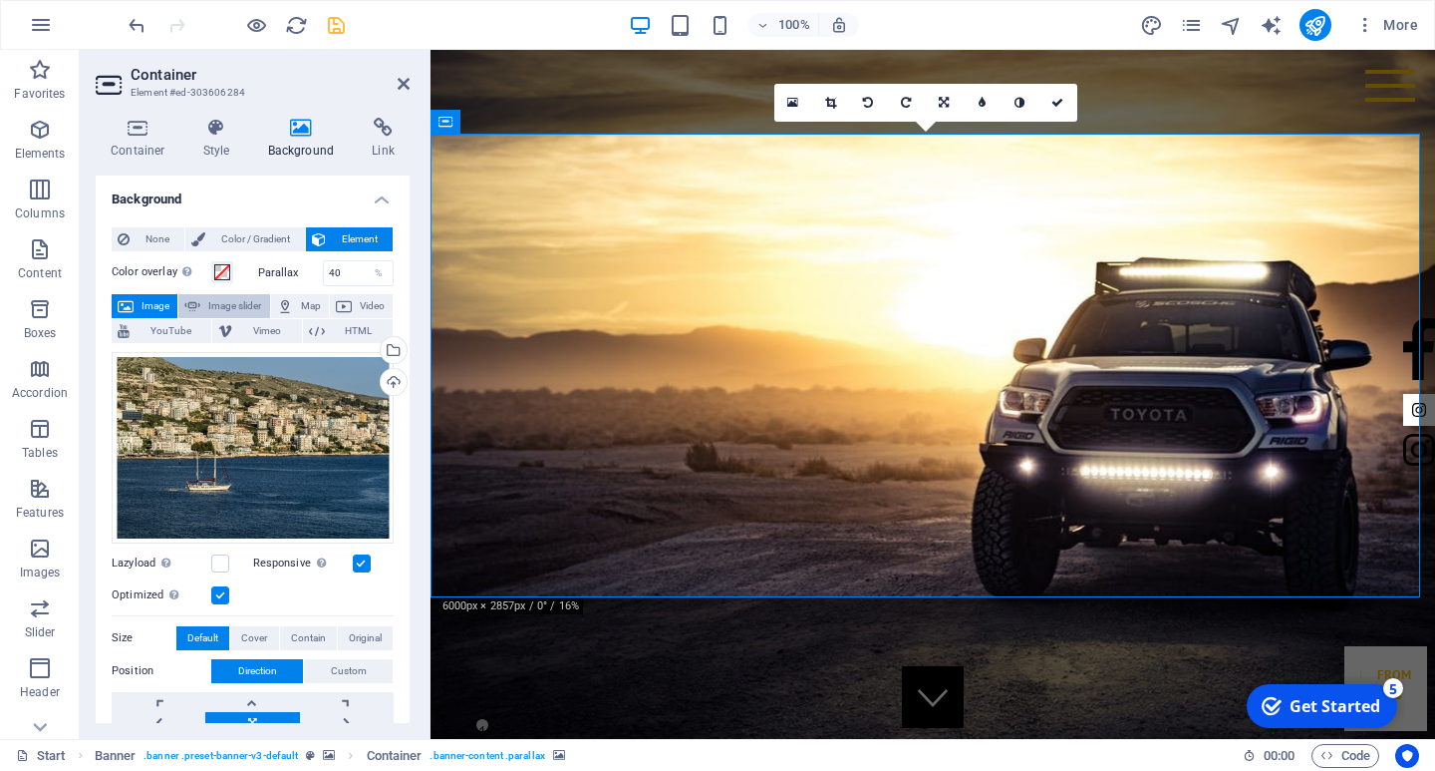
drag, startPoint x: 244, startPoint y: 248, endPoint x: 261, endPoint y: 313, distance: 67.0
click at [261, 313] on div "None Color / Gradient Element Stretch background to full-width Color overlay Pl…" at bounding box center [253, 609] width 314 height 797
click at [146, 151] on h4 "Container" at bounding box center [142, 139] width 93 height 42
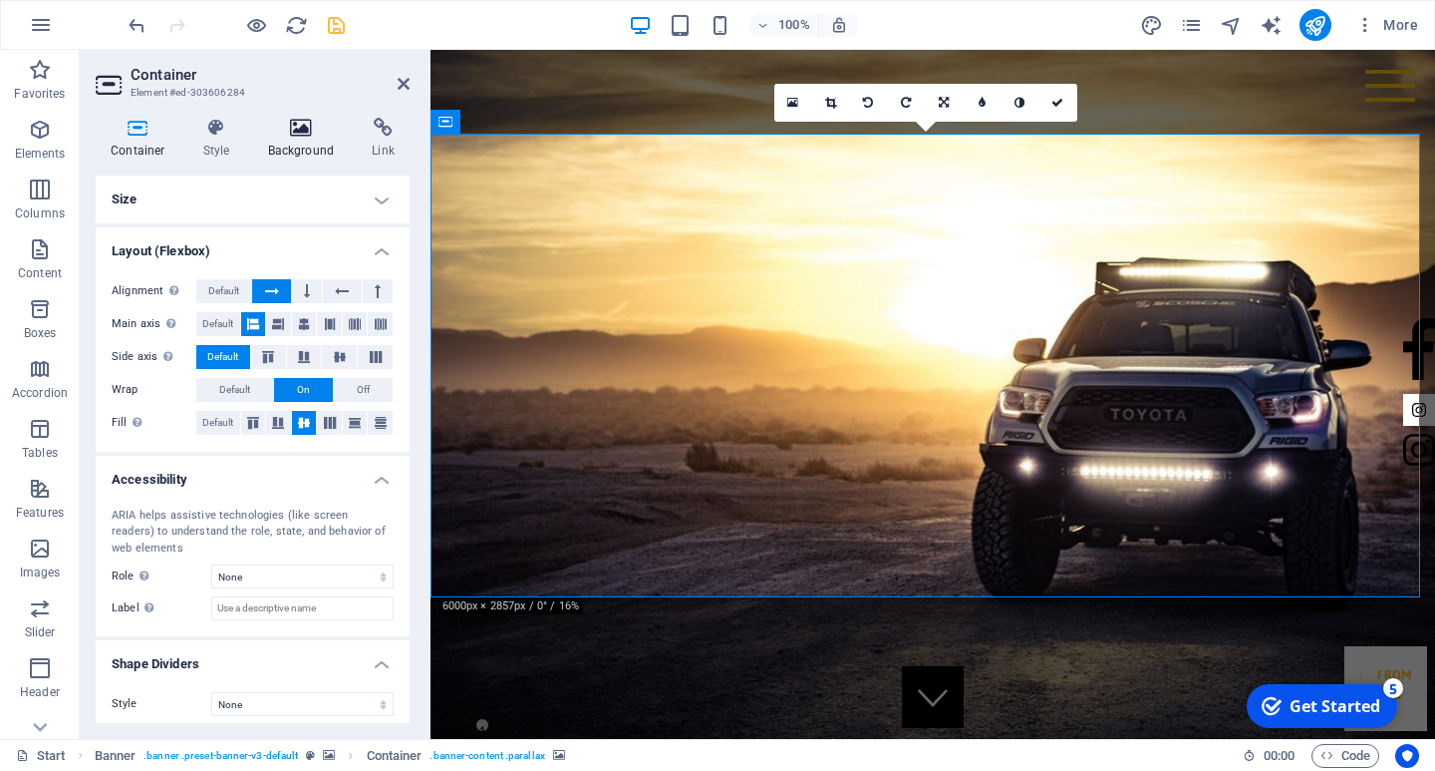
click at [315, 154] on h4 "Background" at bounding box center [305, 139] width 105 height 42
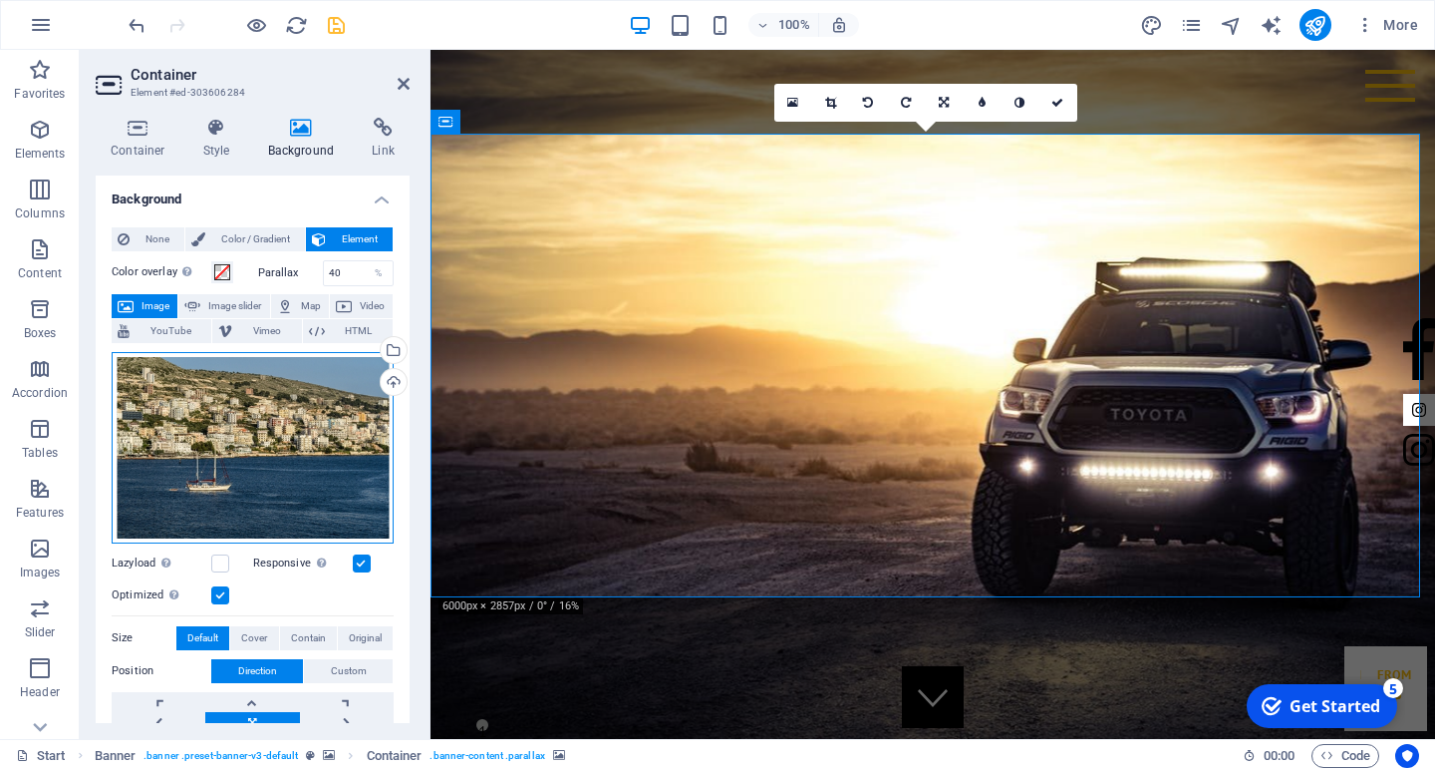
click at [235, 377] on div "Drag files here, click to choose files or select files from Files or our free s…" at bounding box center [253, 447] width 282 height 191
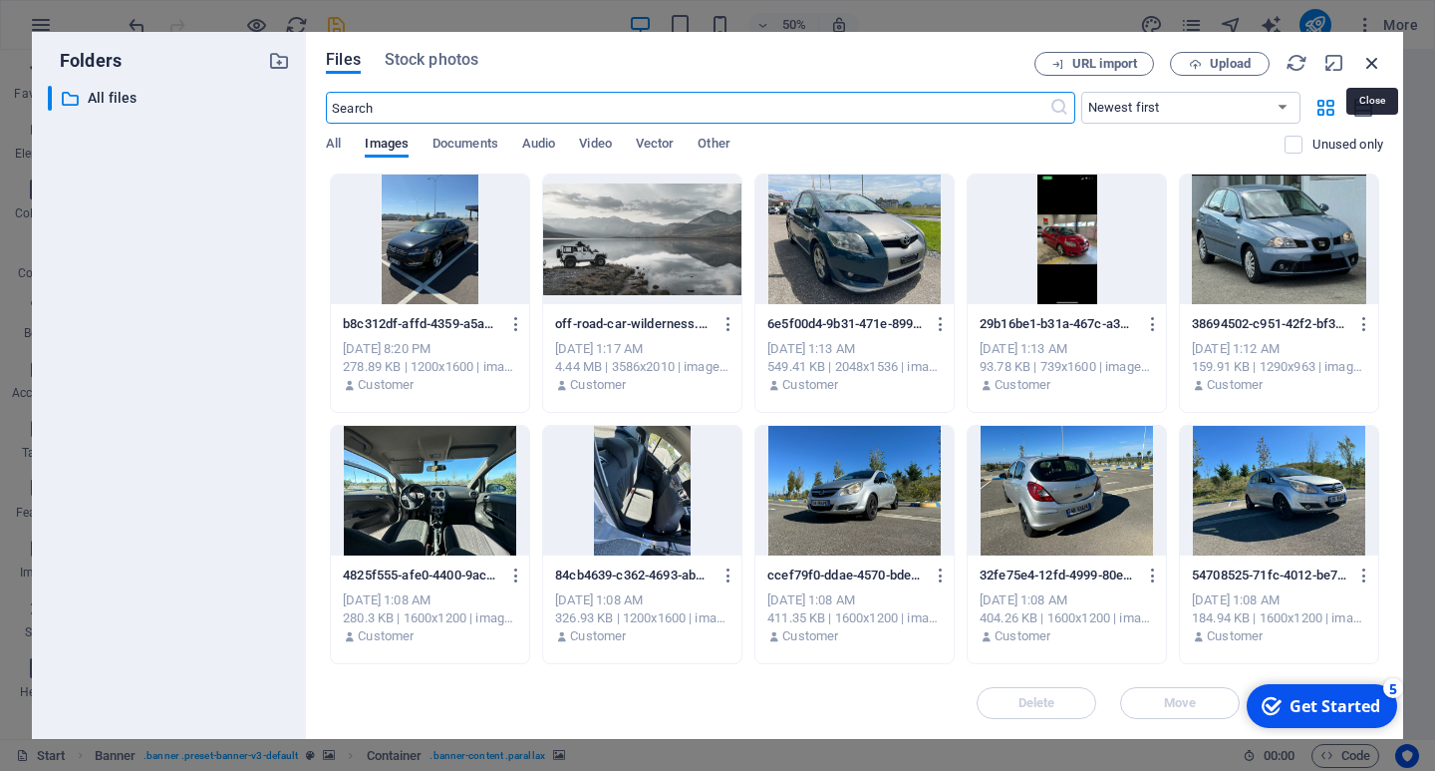
click at [1368, 60] on icon "button" at bounding box center [1373, 63] width 22 height 22
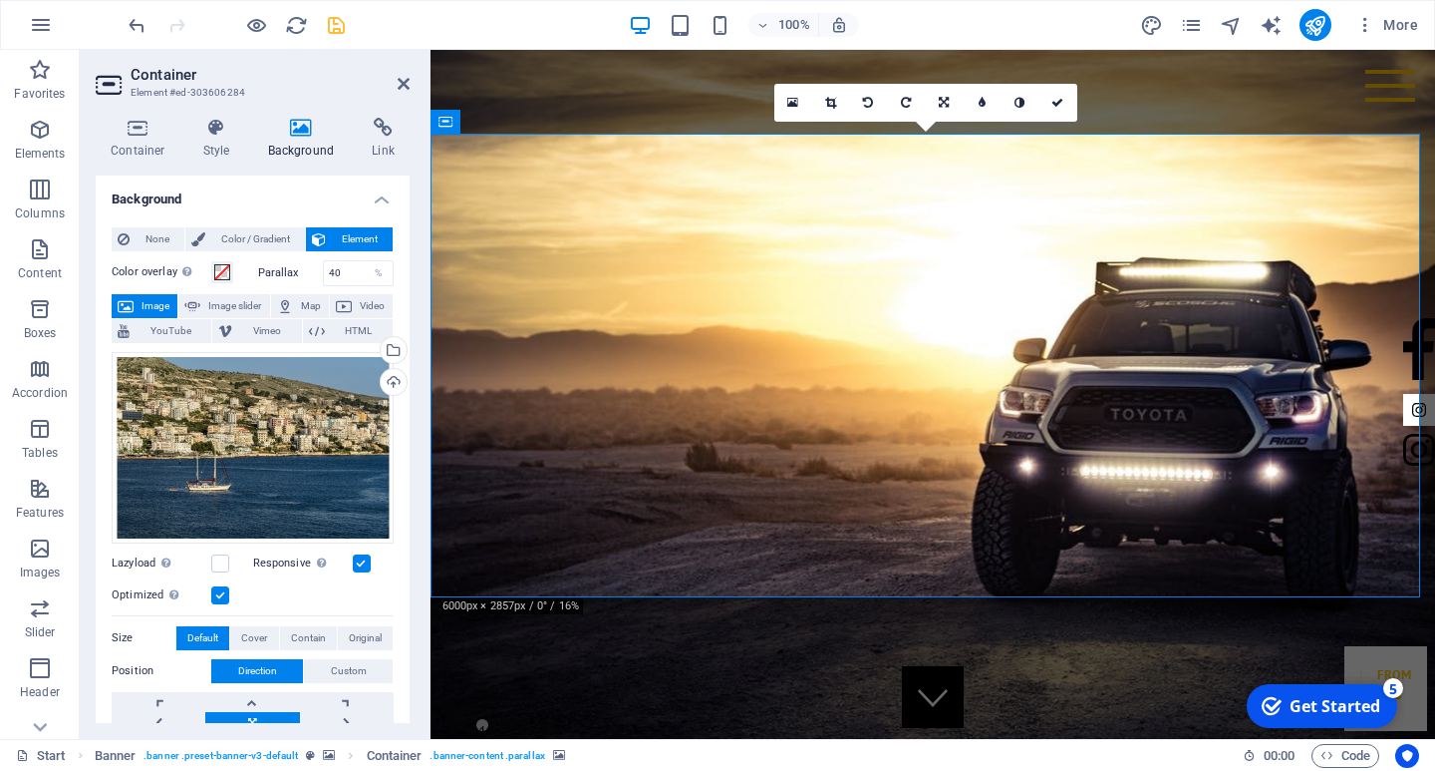
scroll to position [199, 0]
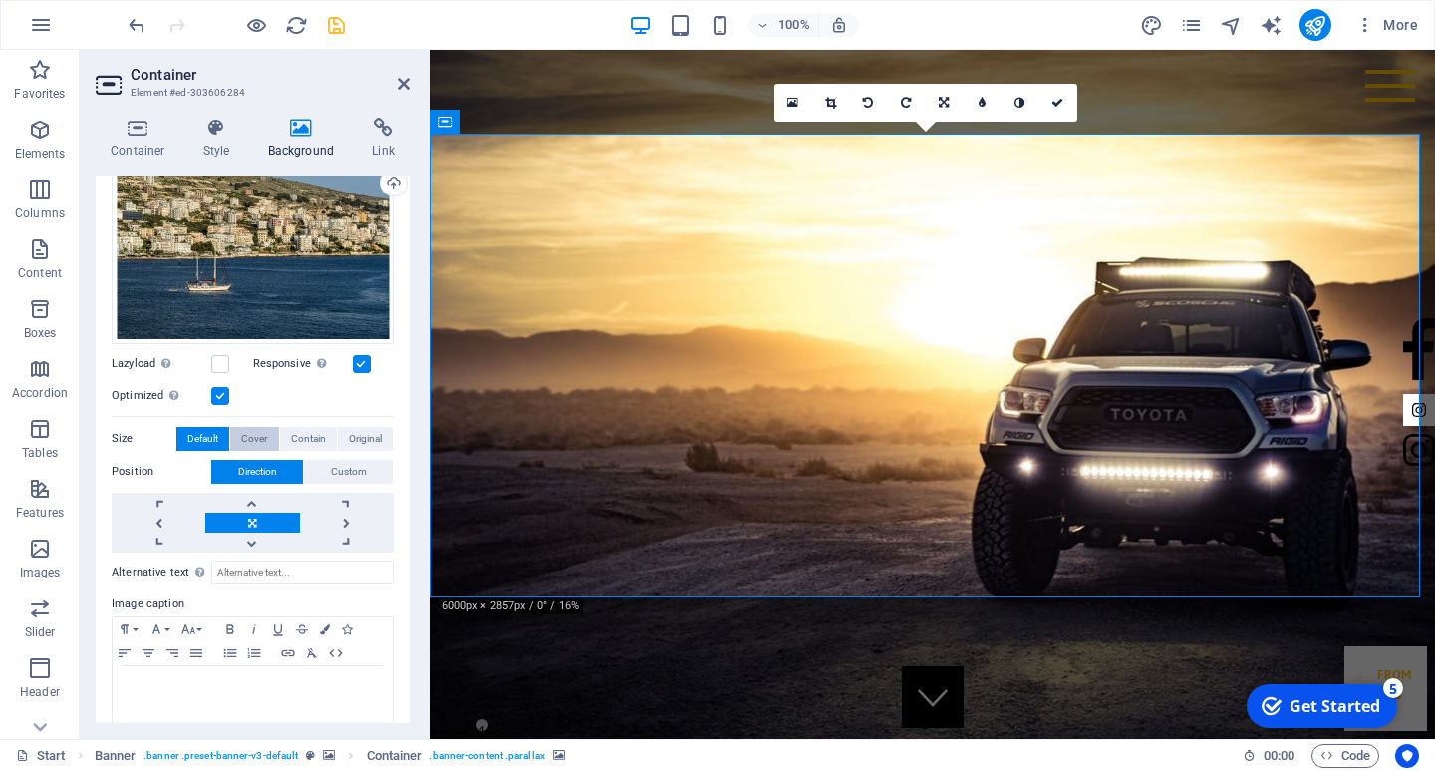
click at [258, 435] on span "Cover" at bounding box center [254, 439] width 26 height 24
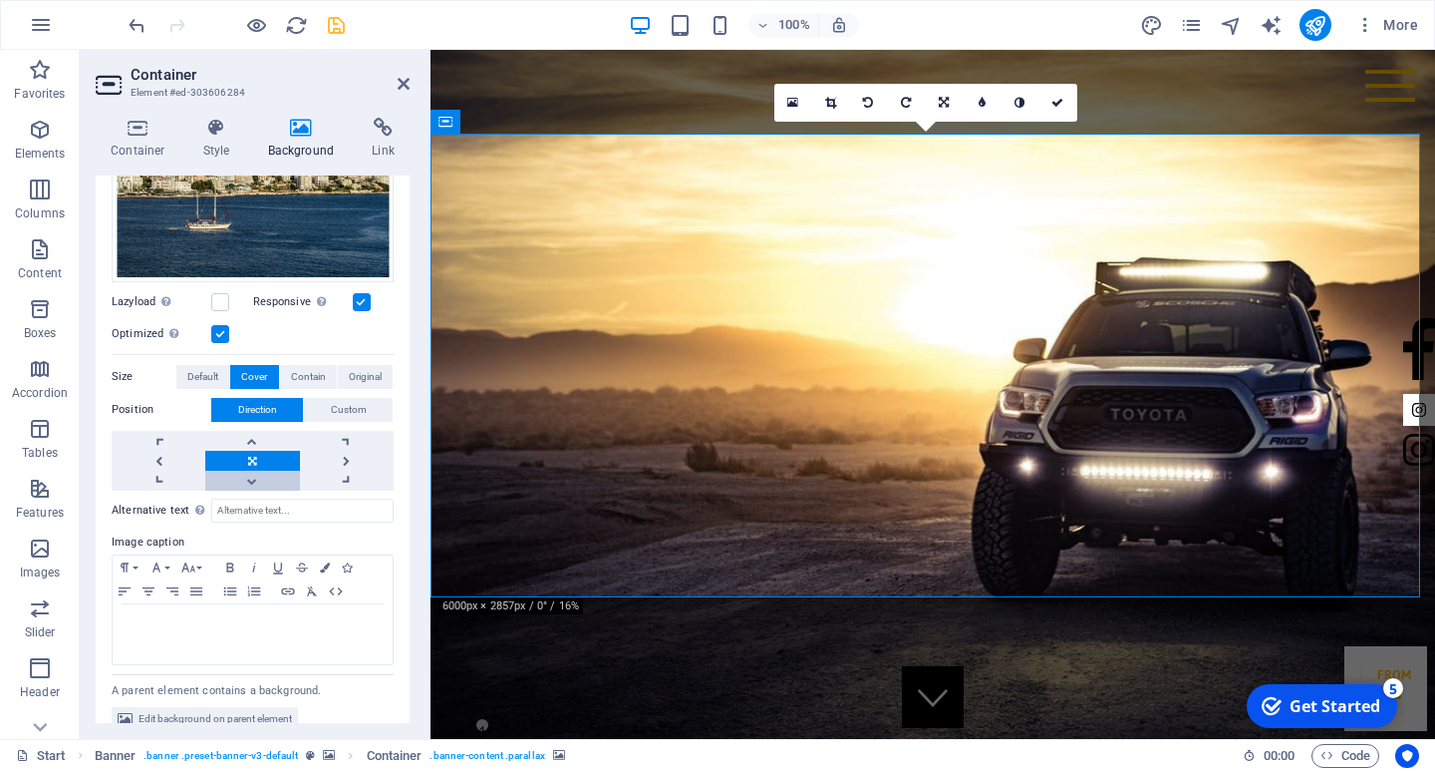
scroll to position [283, 0]
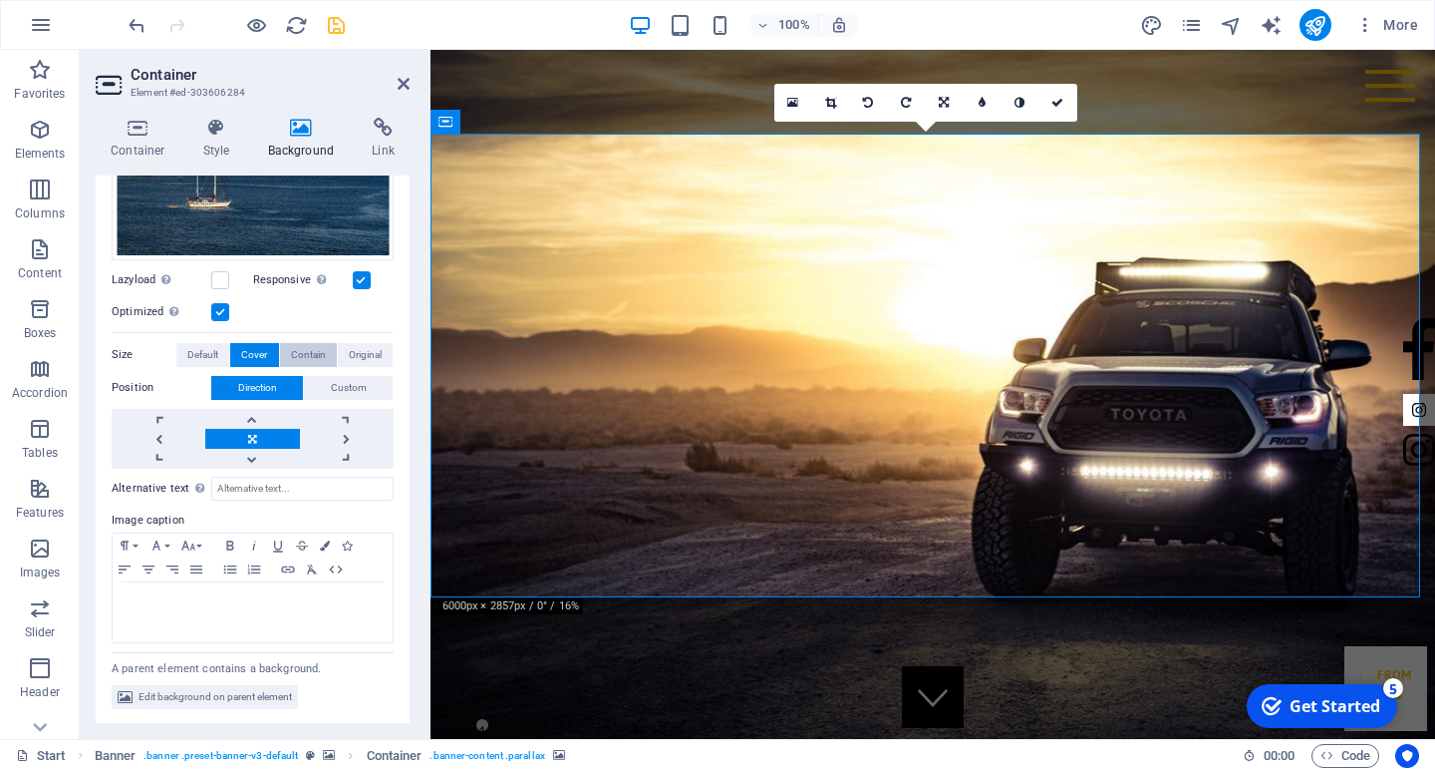
click at [316, 353] on span "Contain" at bounding box center [308, 355] width 35 height 24
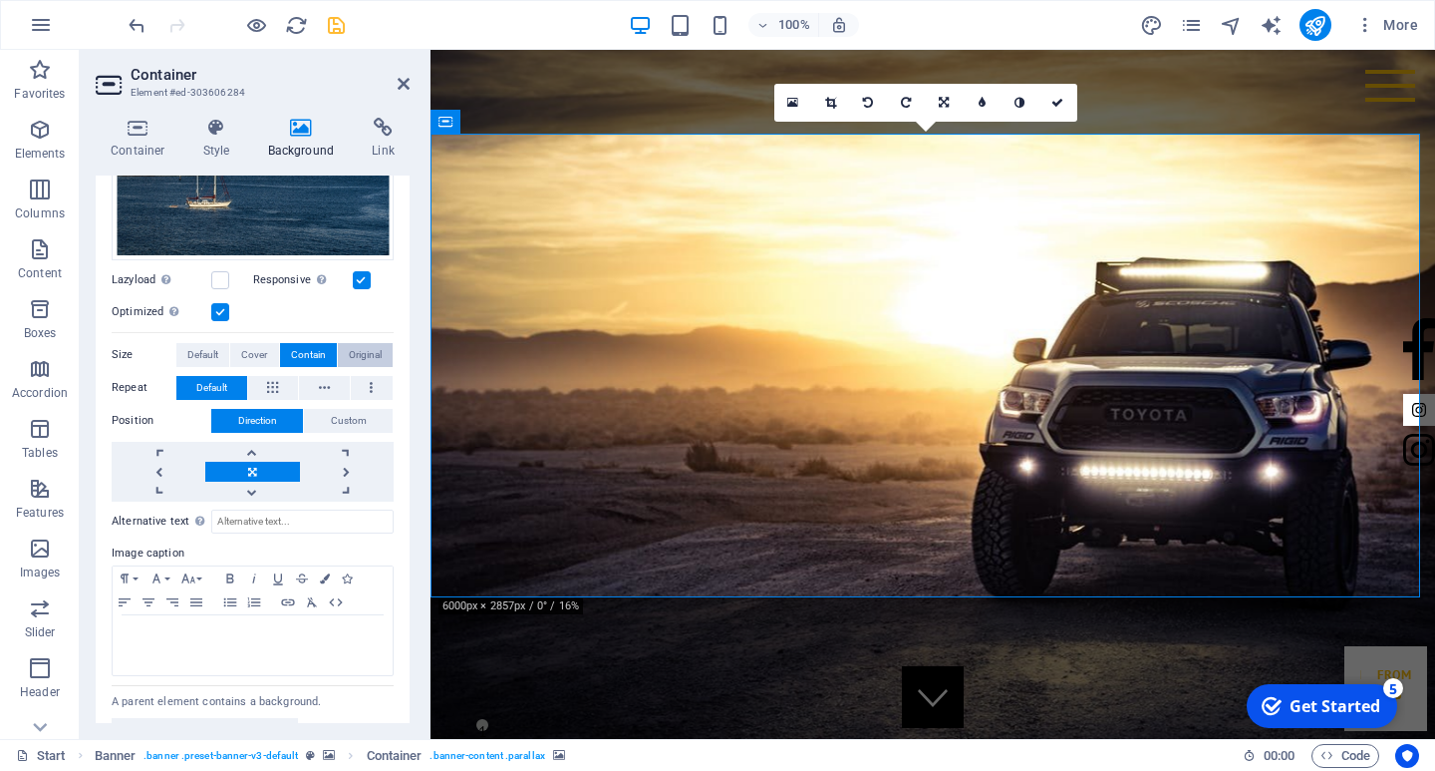
click at [340, 352] on button "Original" at bounding box center [365, 355] width 55 height 24
click at [214, 350] on span "Default" at bounding box center [202, 355] width 31 height 24
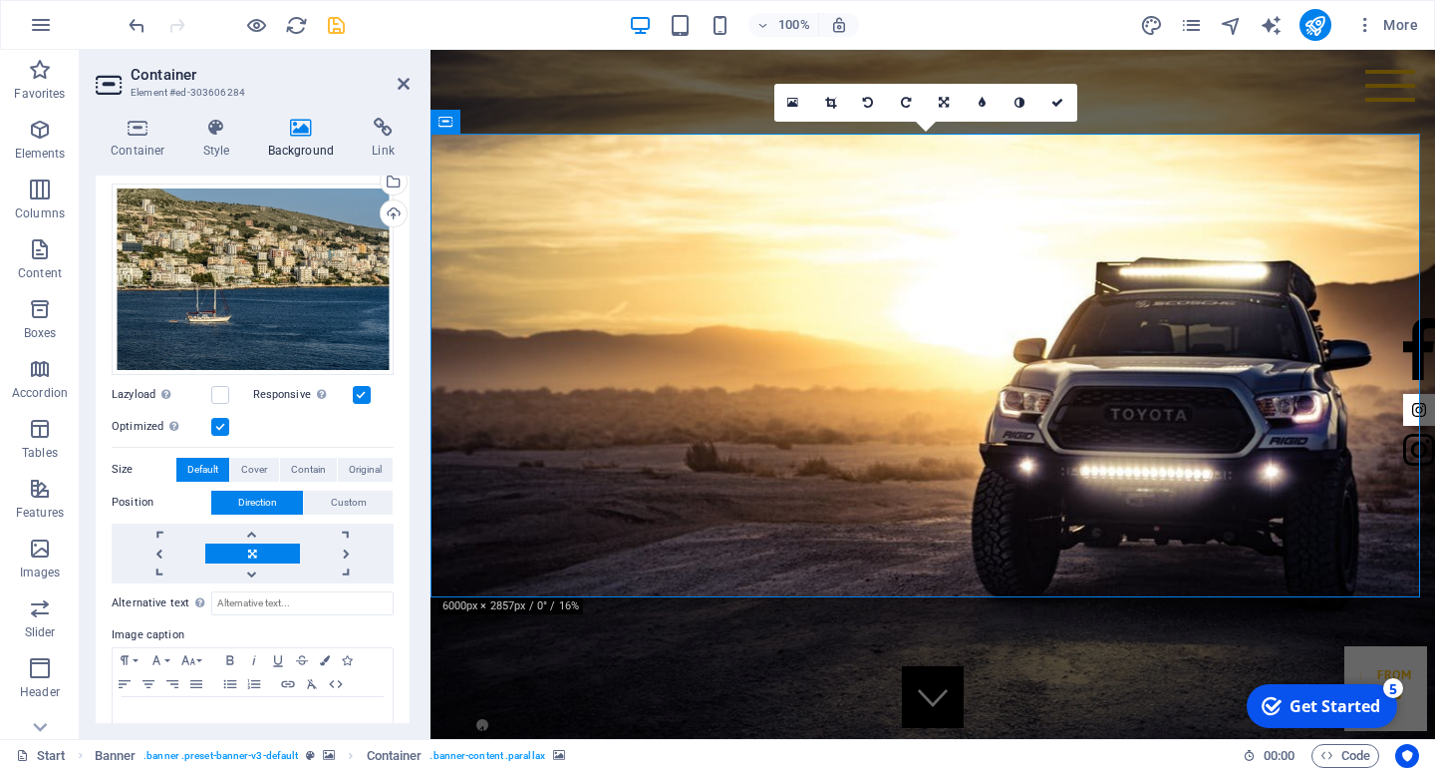
scroll to position [0, 0]
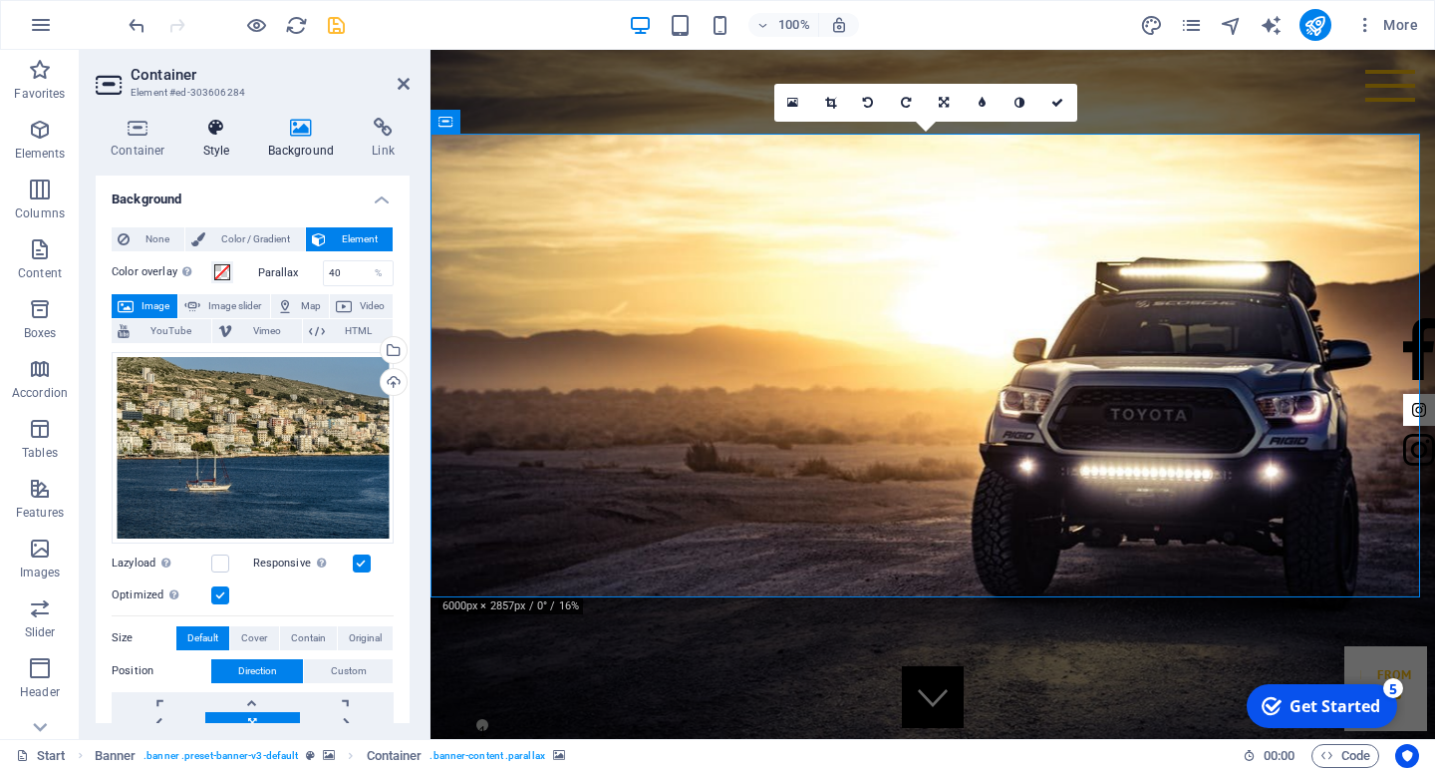
click at [226, 154] on h4 "Style" at bounding box center [220, 139] width 65 height 42
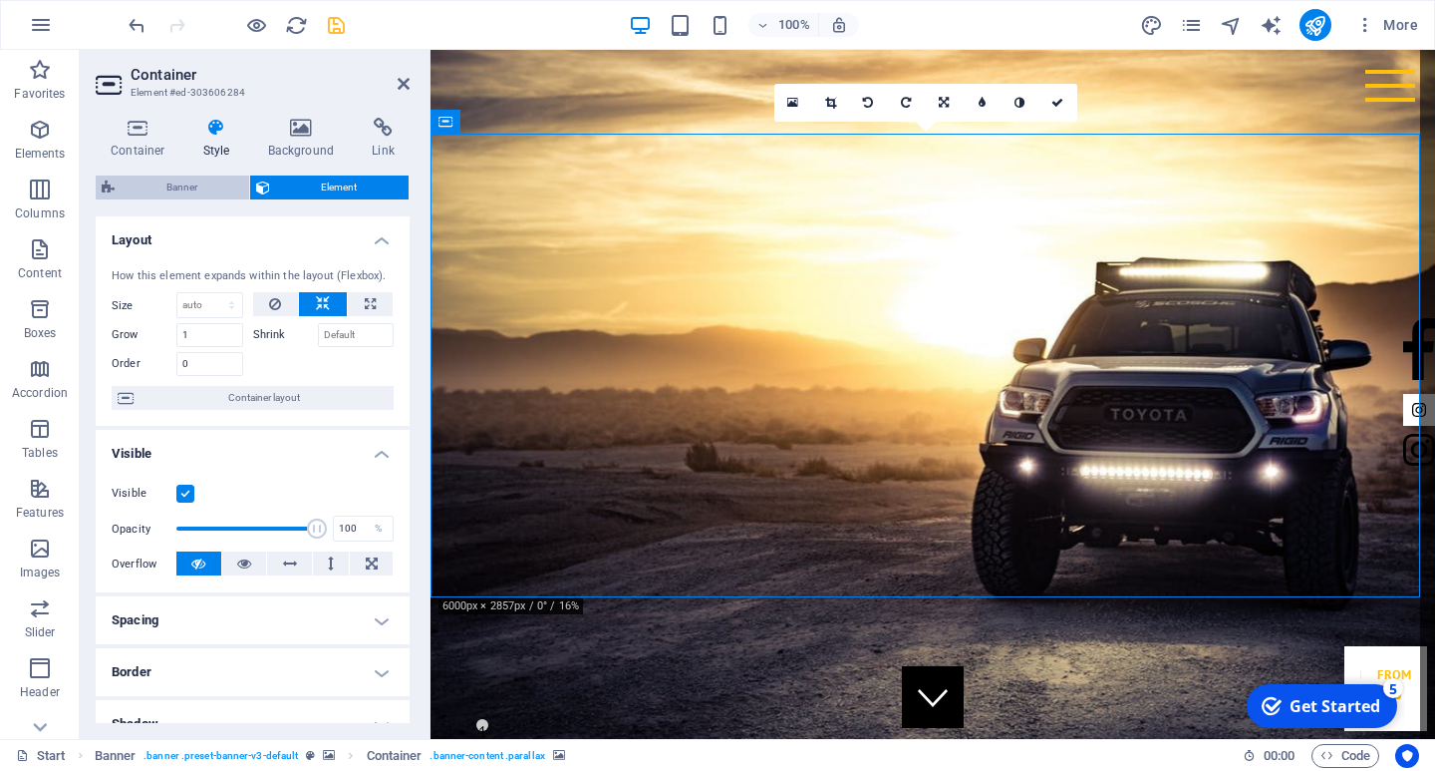
click at [200, 197] on span "Banner" at bounding box center [182, 187] width 123 height 24
select select "rem"
select select "px"
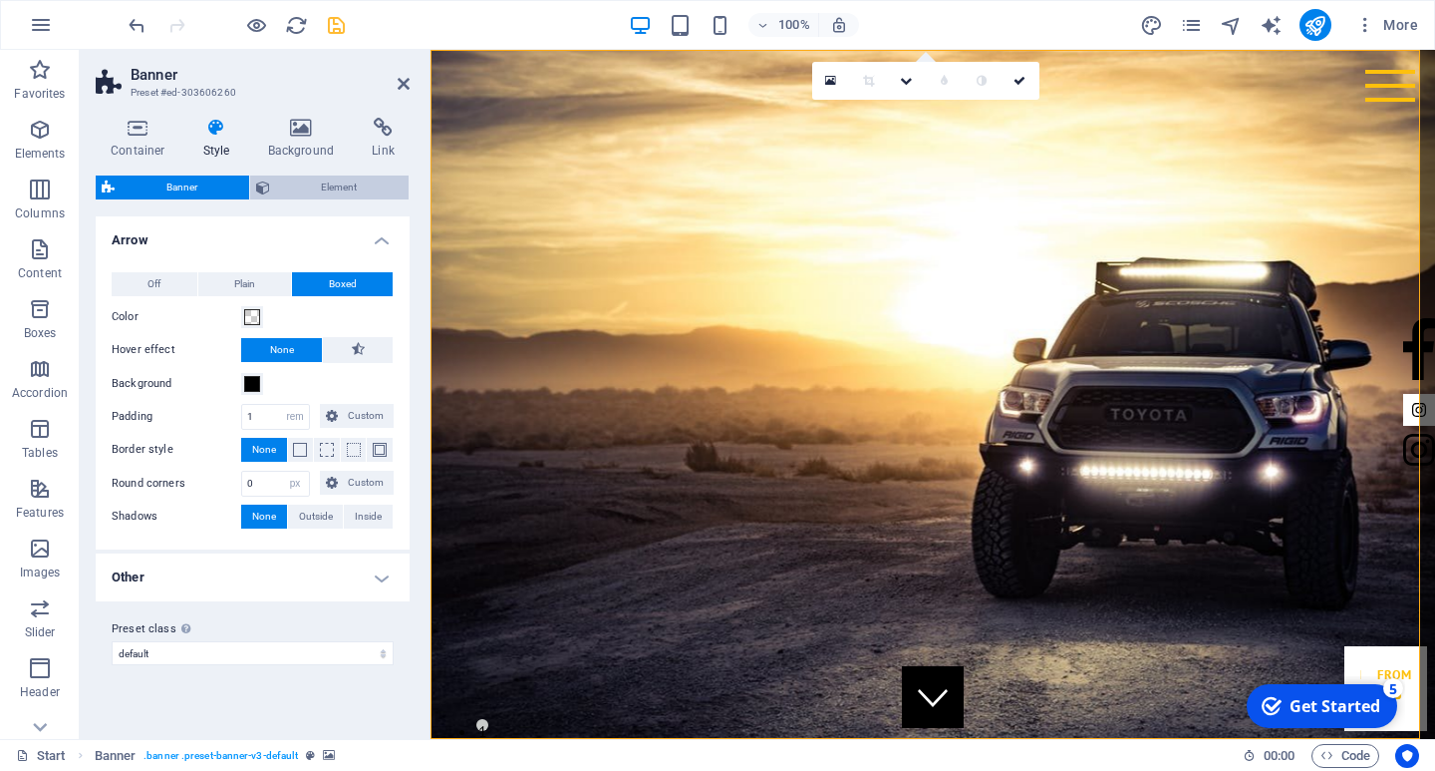
click at [313, 188] on span "Element" at bounding box center [340, 187] width 128 height 24
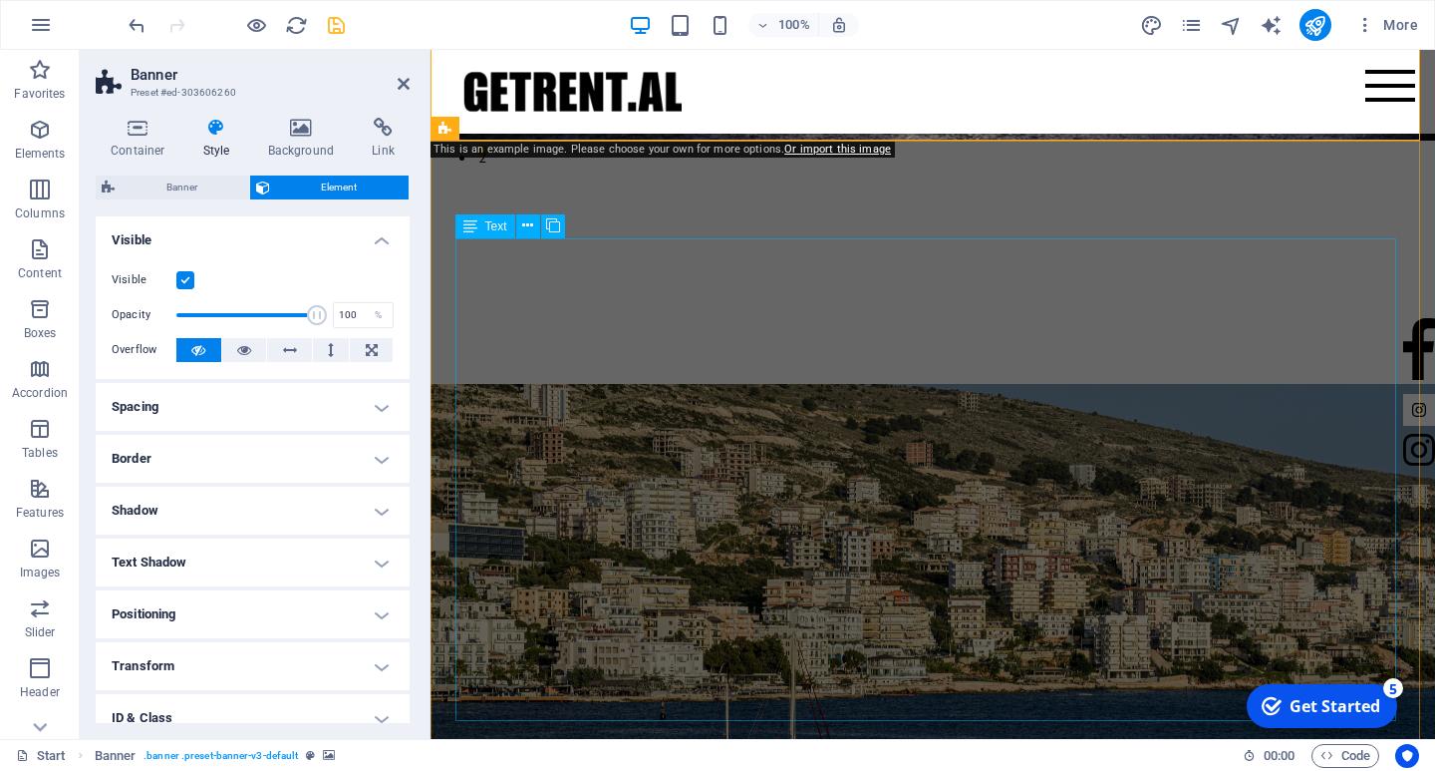
scroll to position [897, 0]
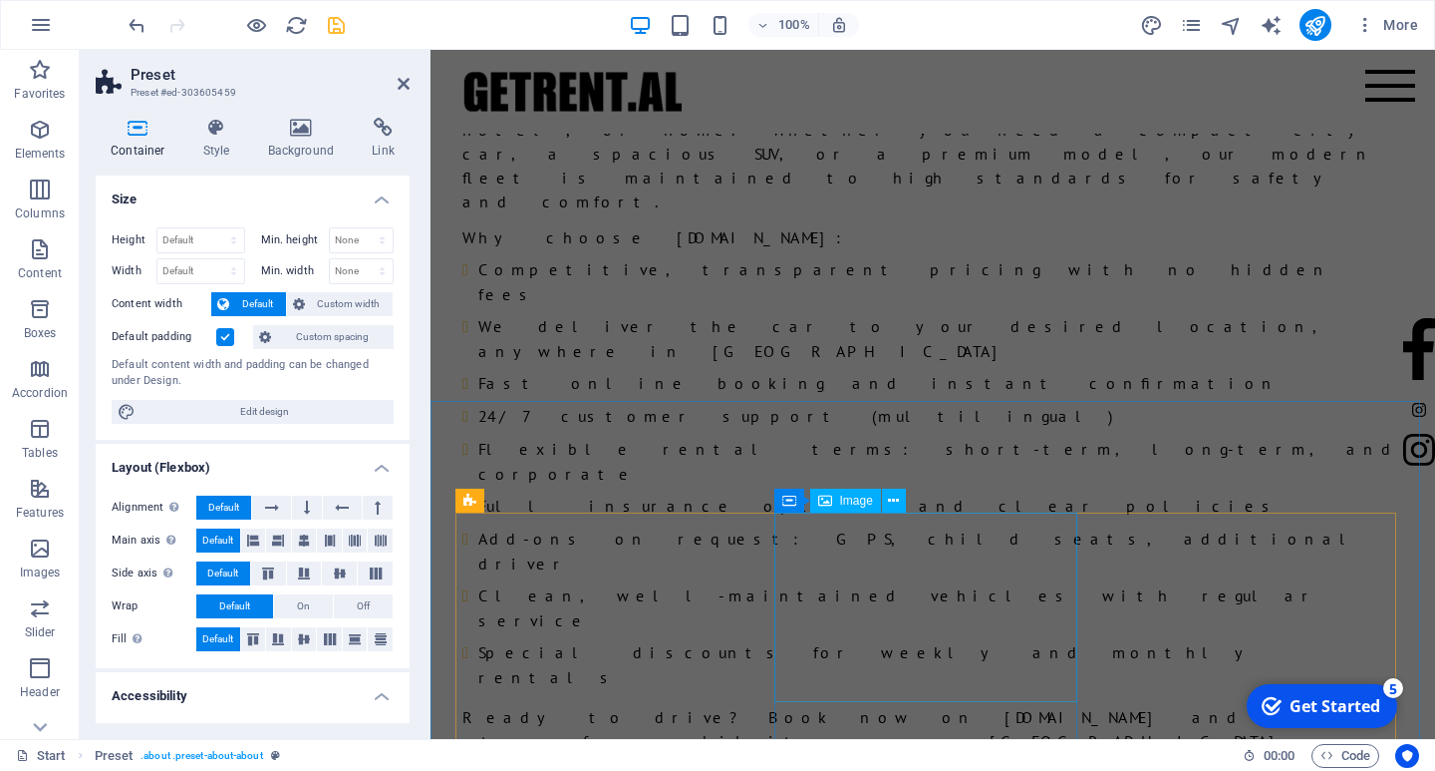
scroll to position [2612, 0]
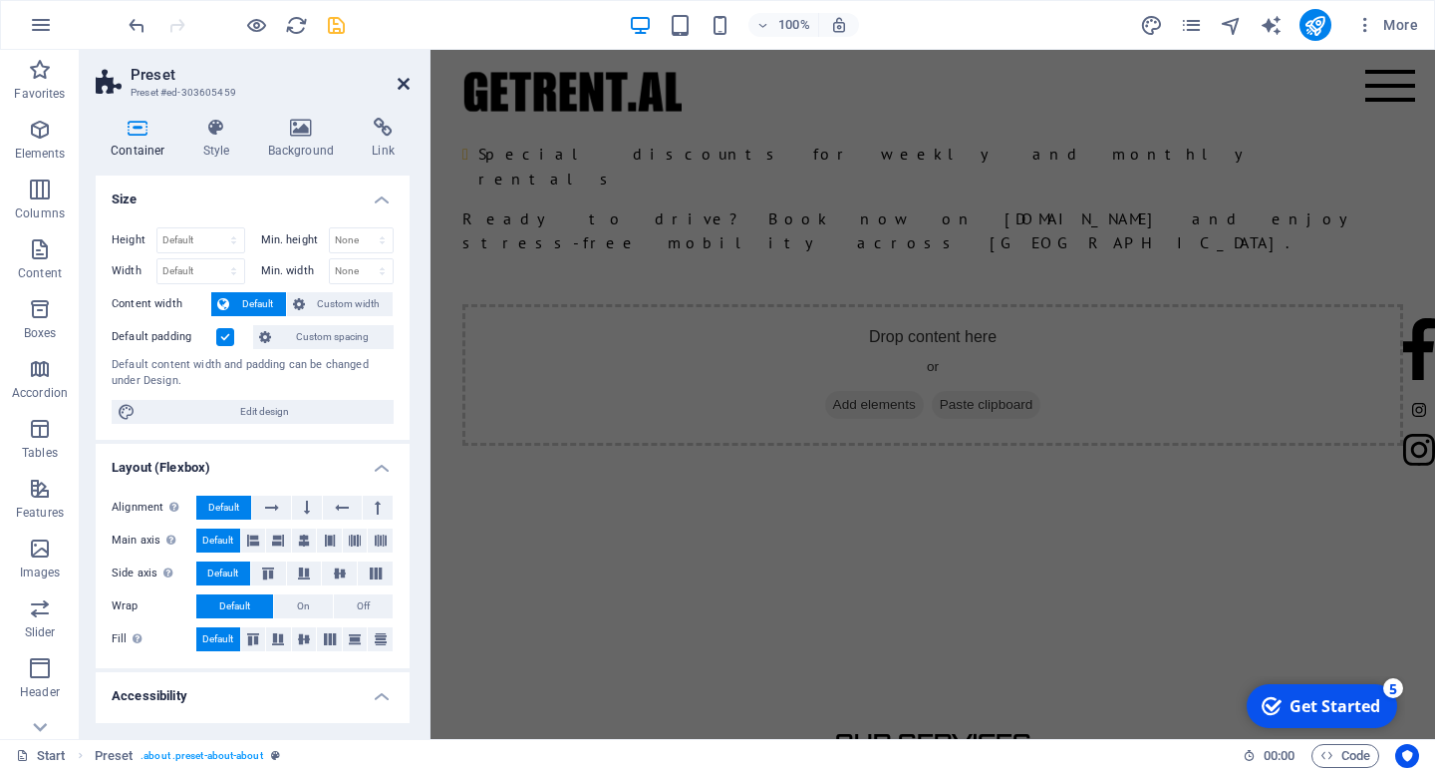
click at [398, 78] on icon at bounding box center [404, 84] width 12 height 16
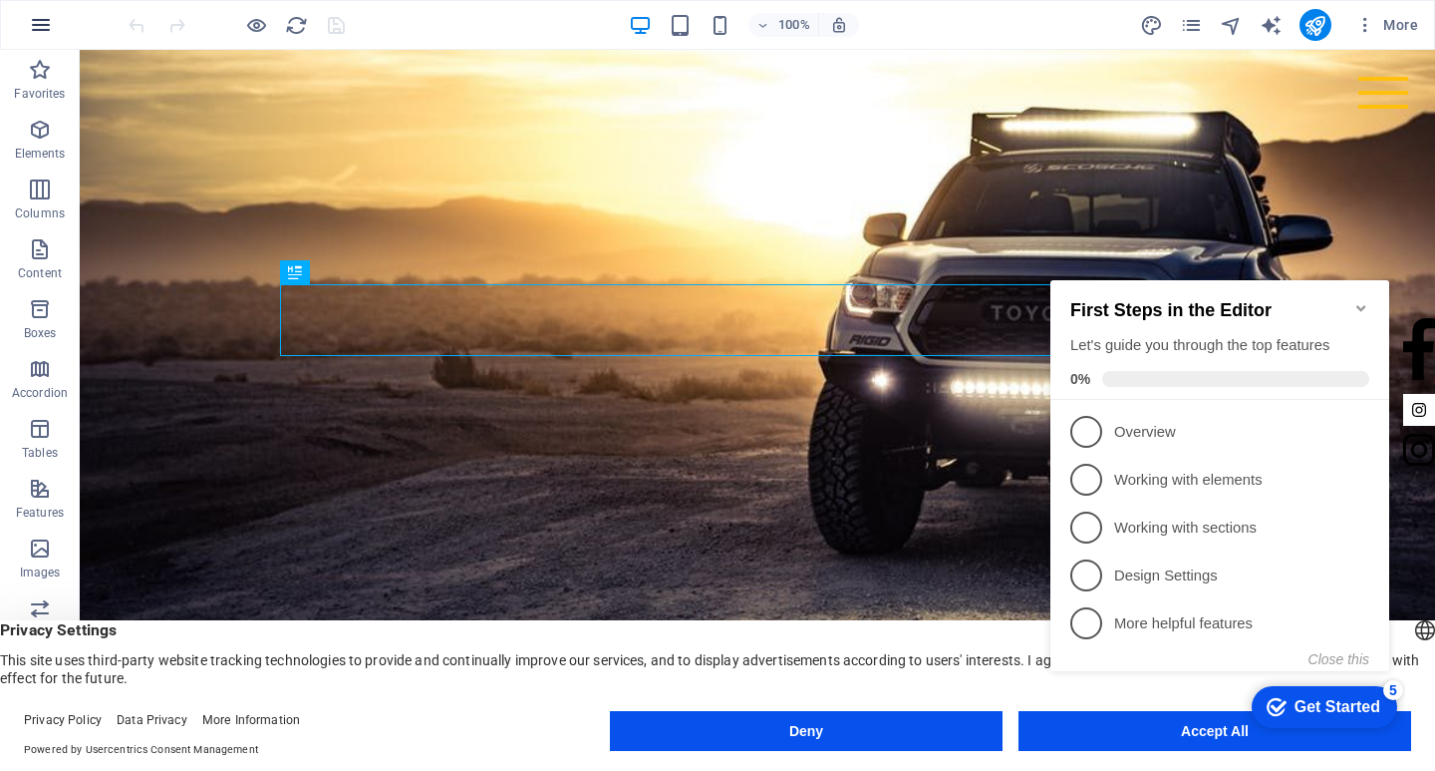
click at [35, 23] on icon "button" at bounding box center [41, 25] width 24 height 24
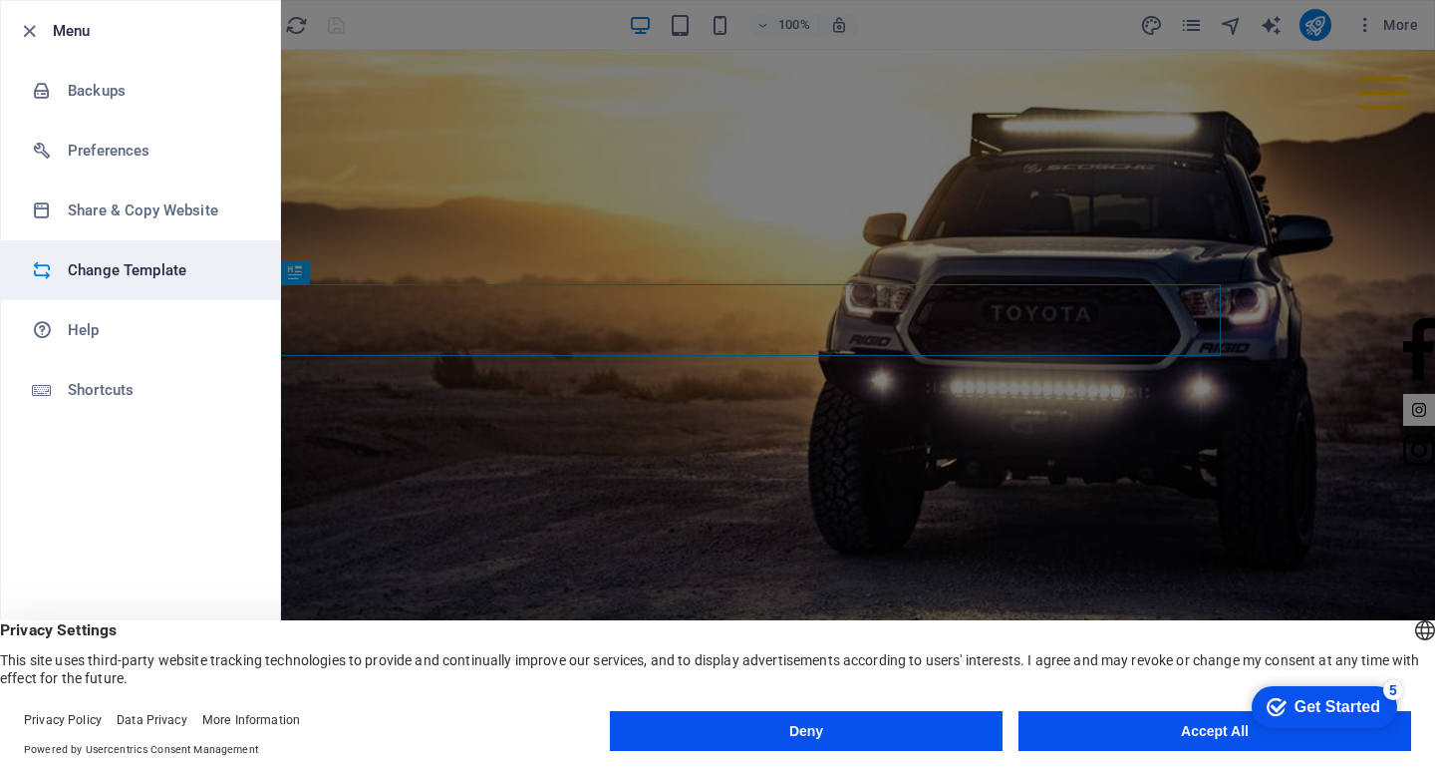
click at [118, 253] on li "Change Template" at bounding box center [140, 270] width 279 height 60
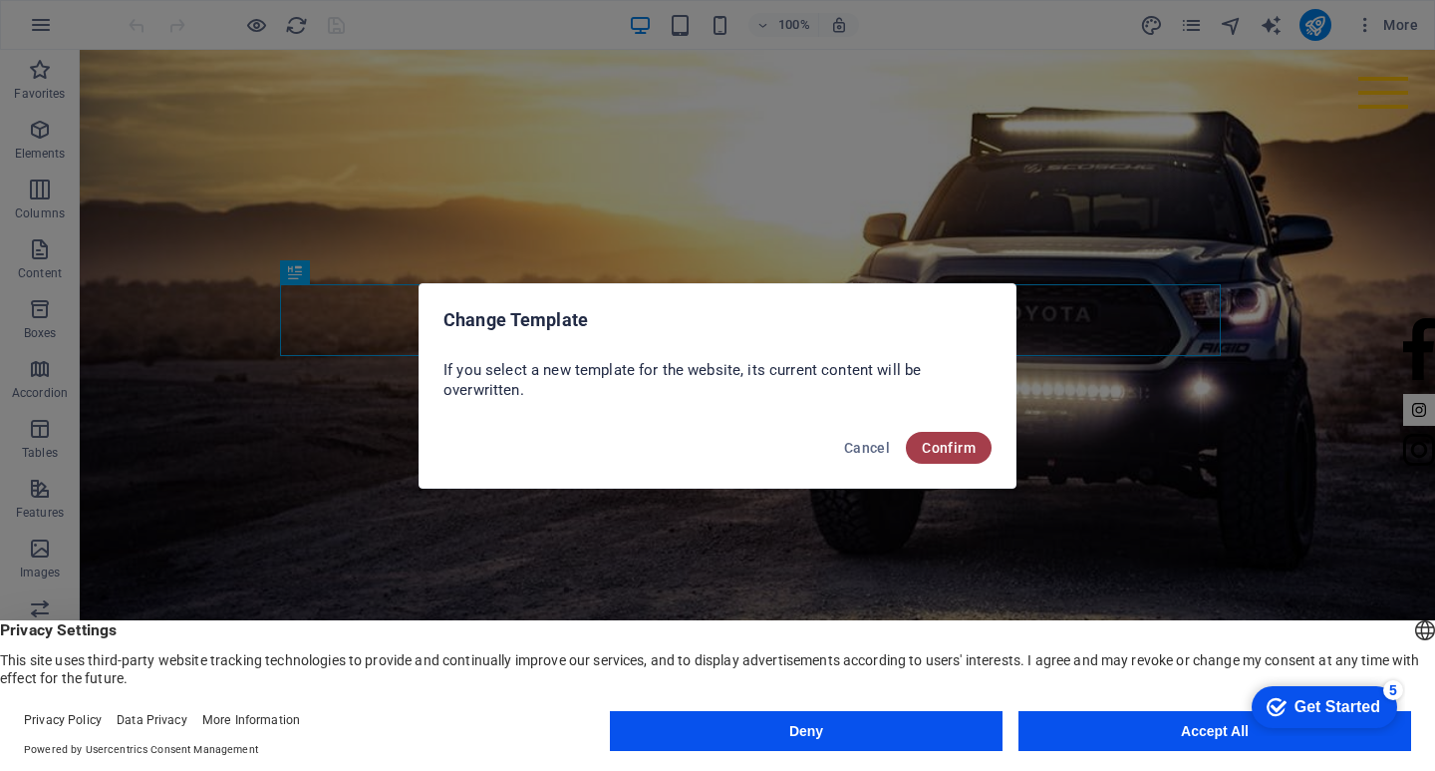
click at [939, 442] on span "Confirm" at bounding box center [949, 448] width 54 height 16
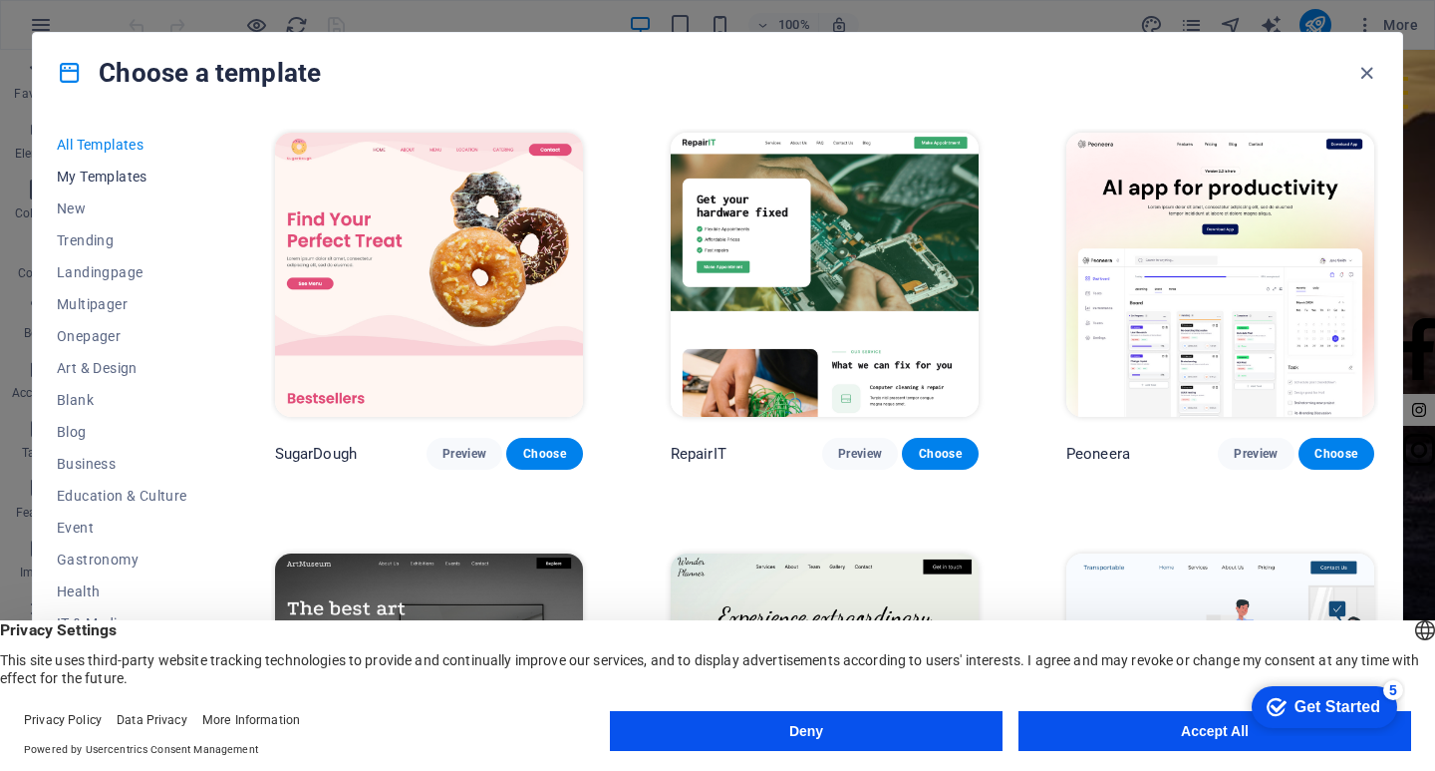
click at [118, 179] on span "My Templates" at bounding box center [122, 176] width 131 height 16
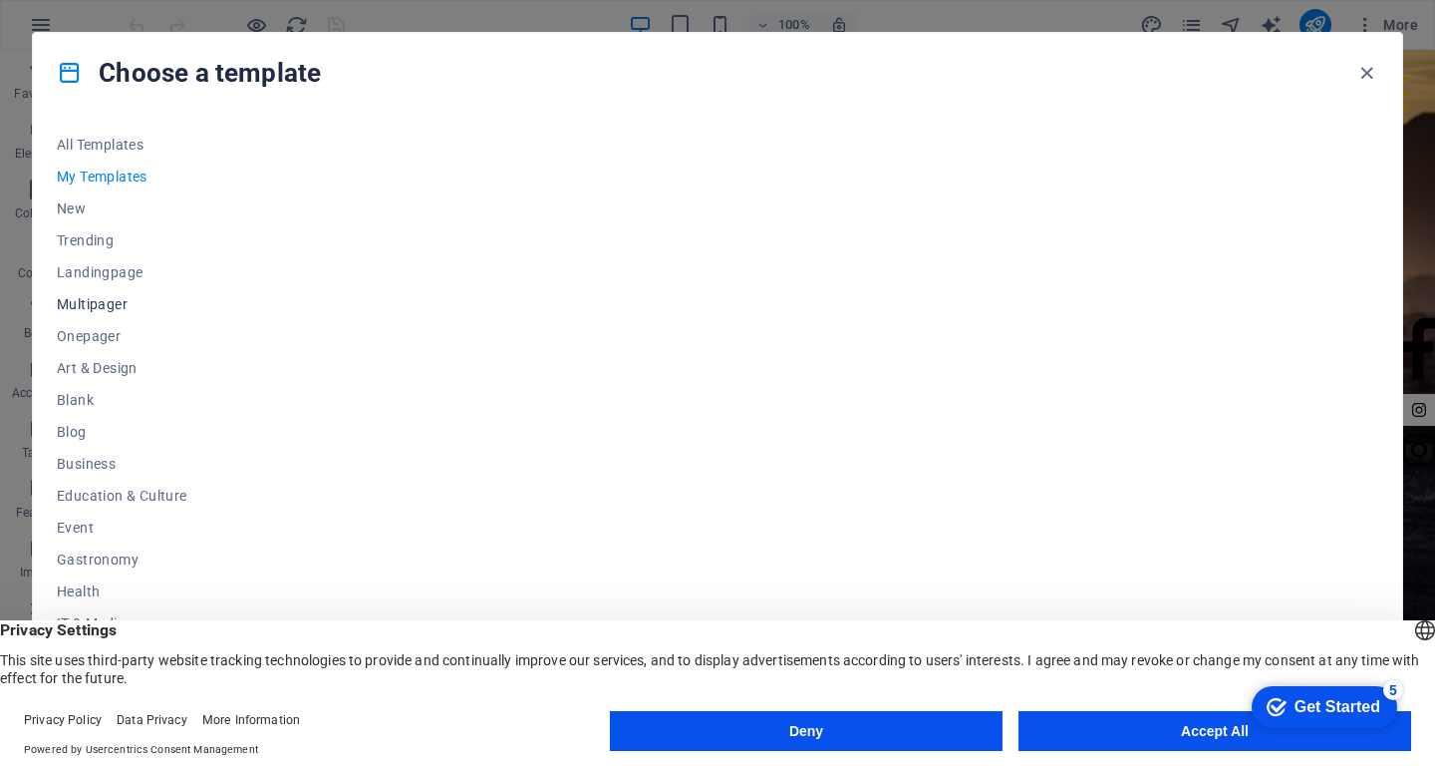
scroll to position [212, 0]
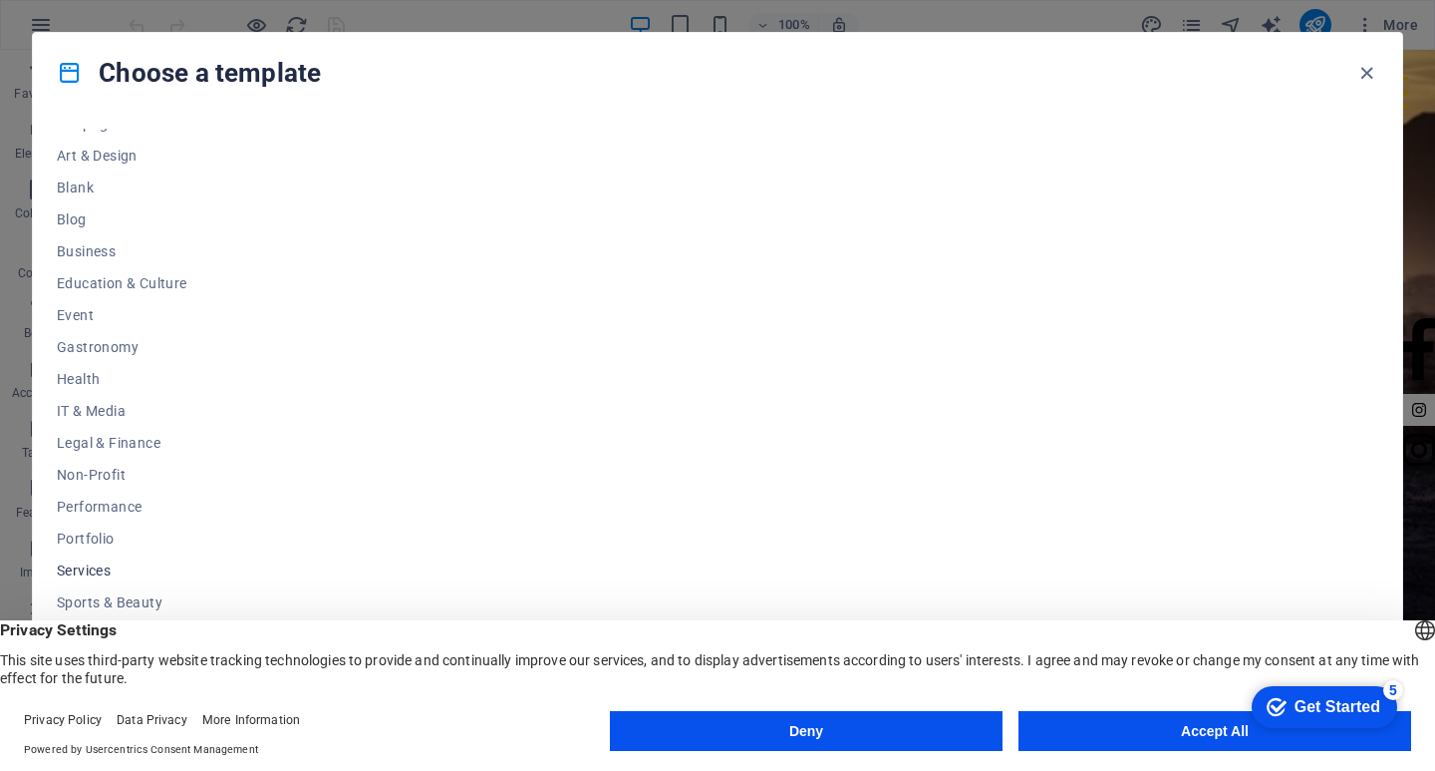
click at [94, 566] on span "Services" at bounding box center [122, 570] width 131 height 16
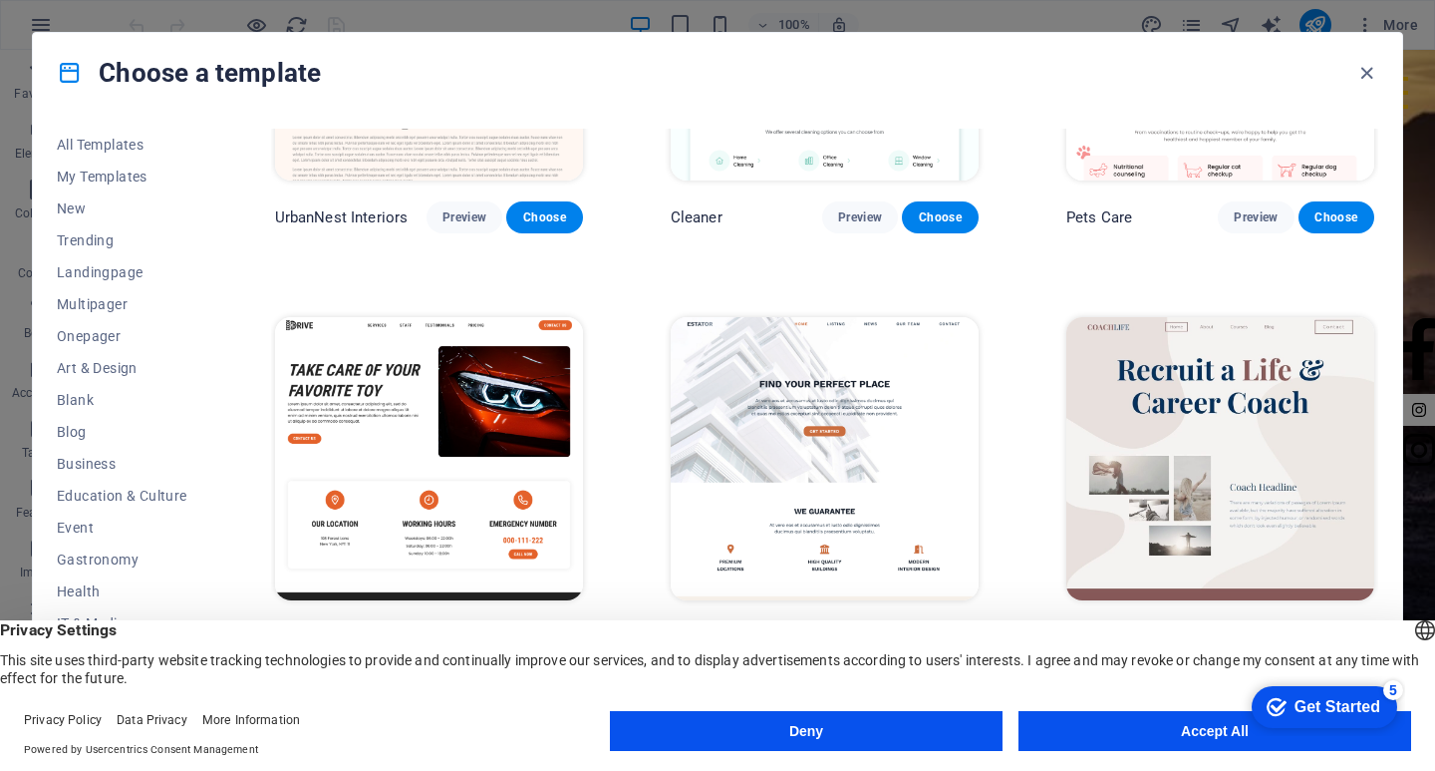
scroll to position [196, 0]
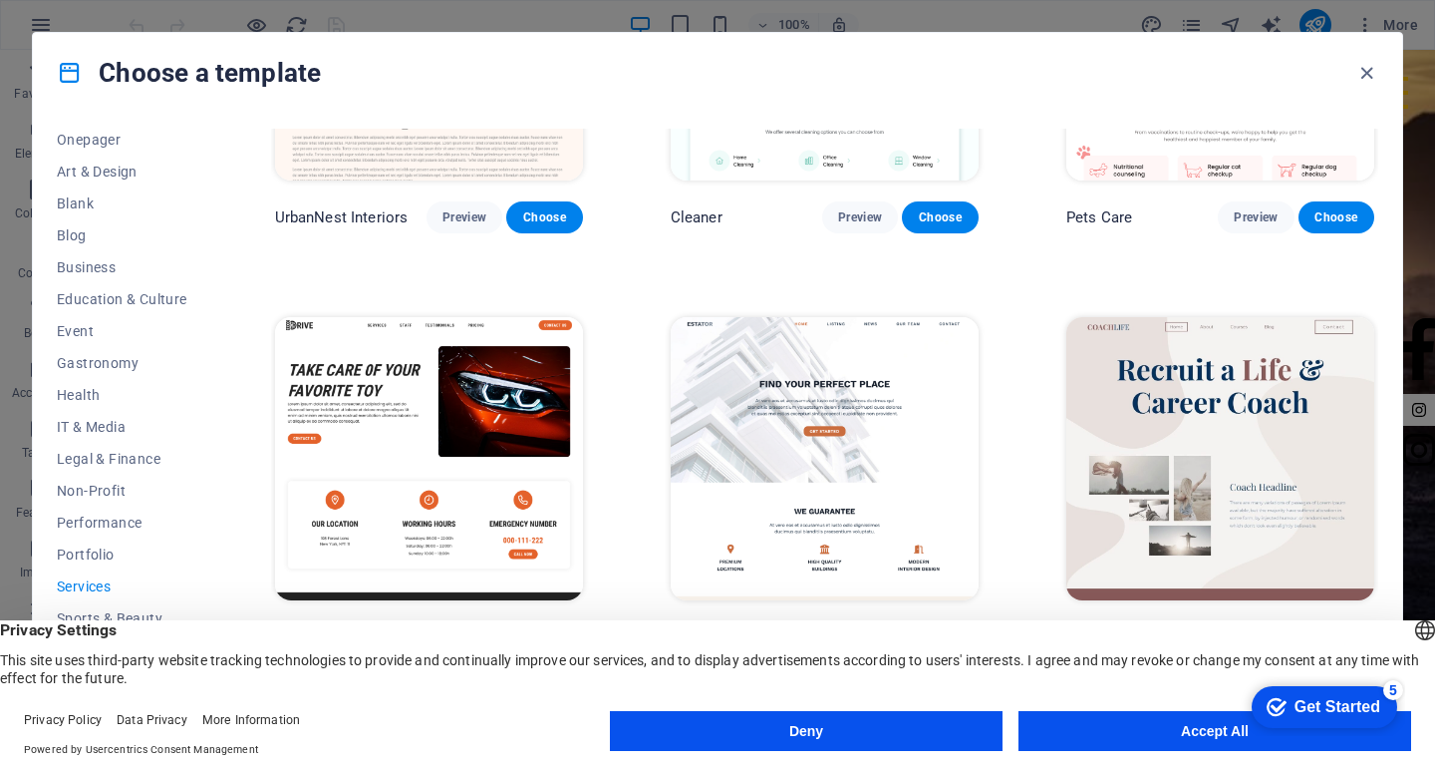
click at [76, 64] on icon at bounding box center [70, 73] width 26 height 26
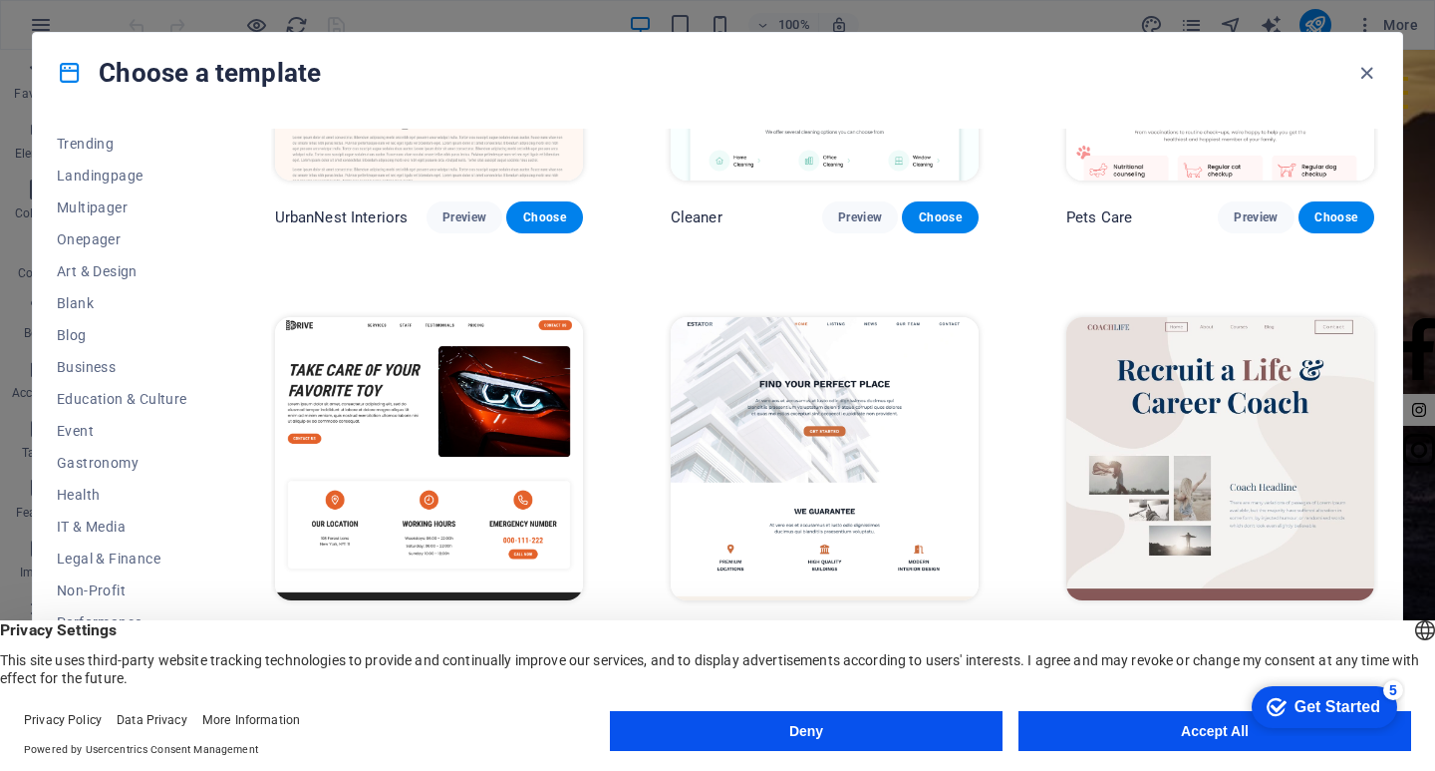
scroll to position [0, 0]
click at [88, 253] on button "Trending" at bounding box center [122, 240] width 131 height 32
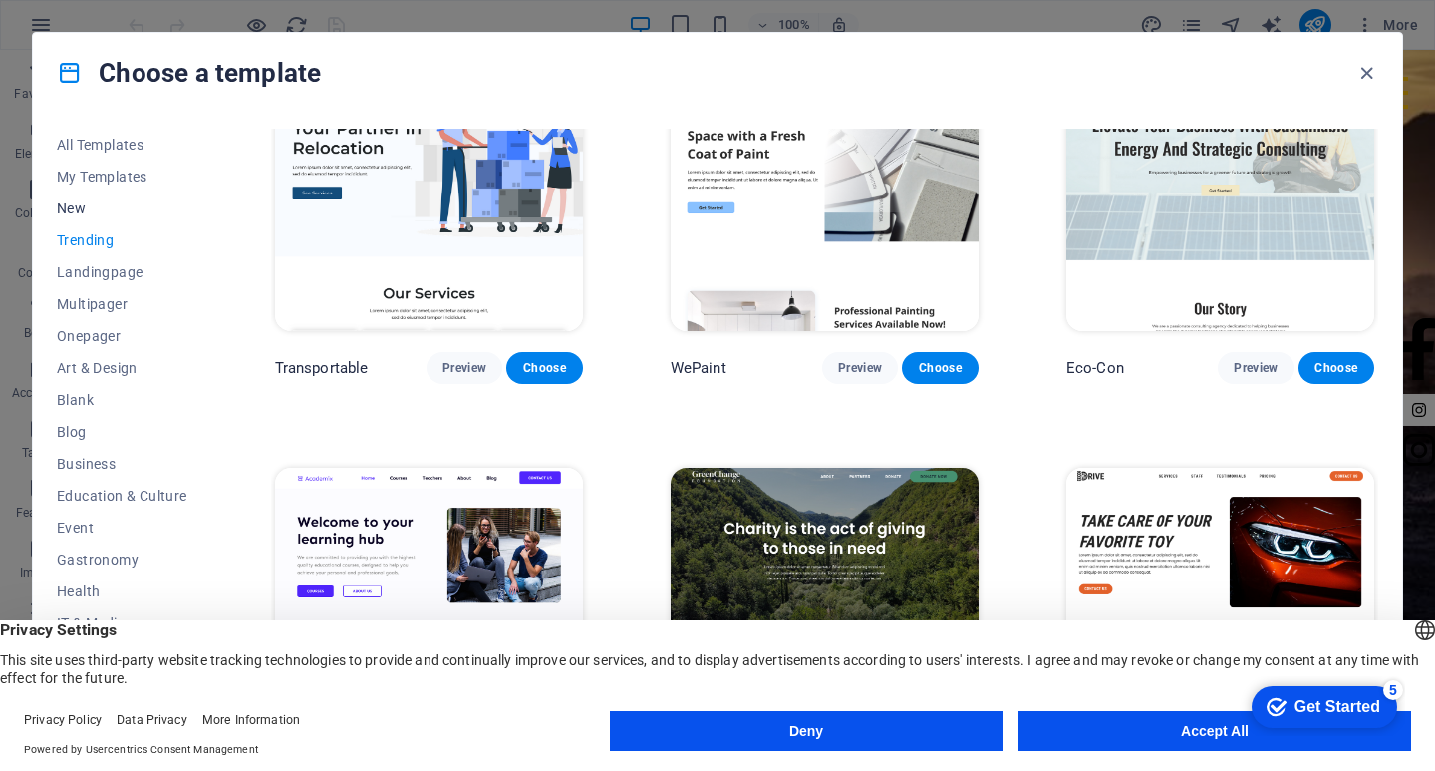
click at [96, 220] on button "New" at bounding box center [122, 208] width 131 height 32
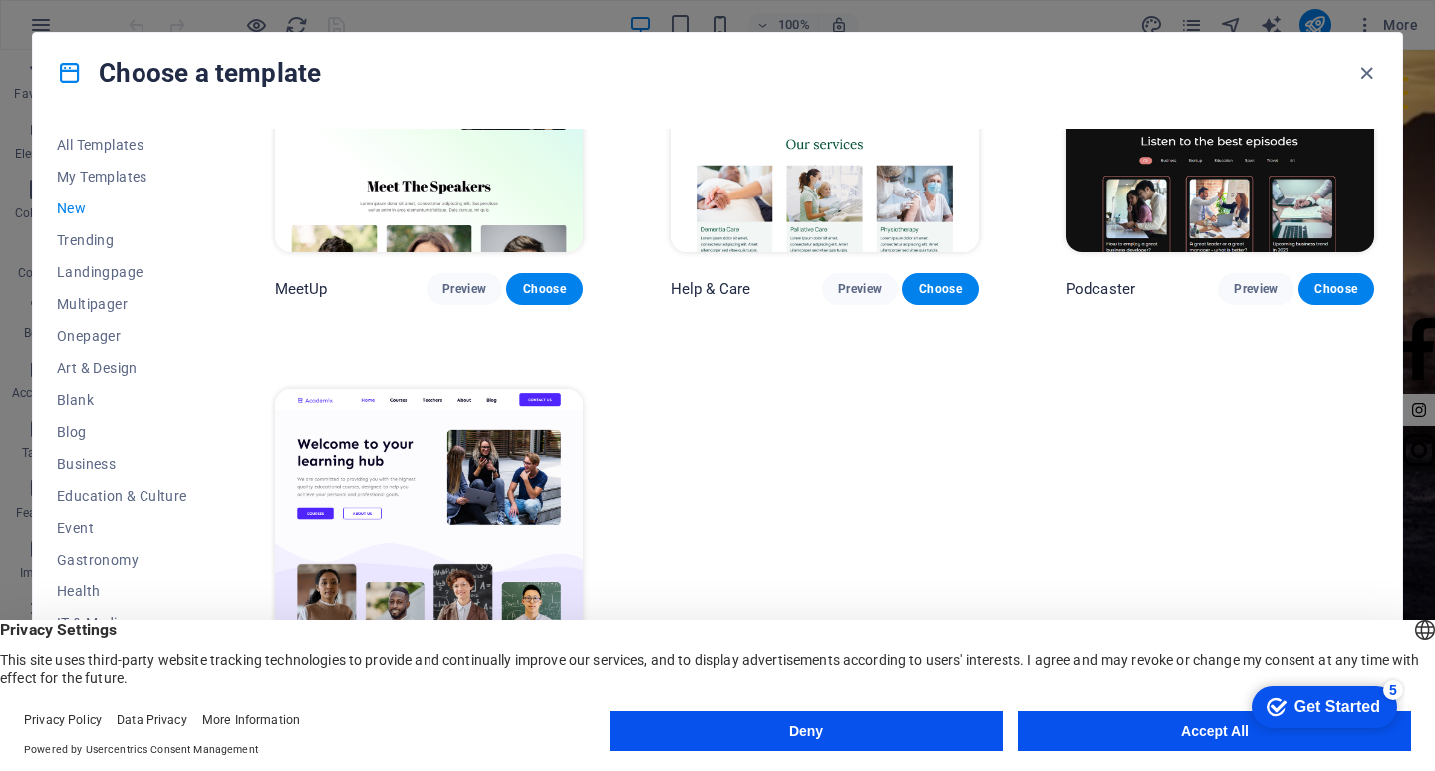
scroll to position [1426, 0]
click at [109, 242] on span "Trending" at bounding box center [122, 240] width 131 height 16
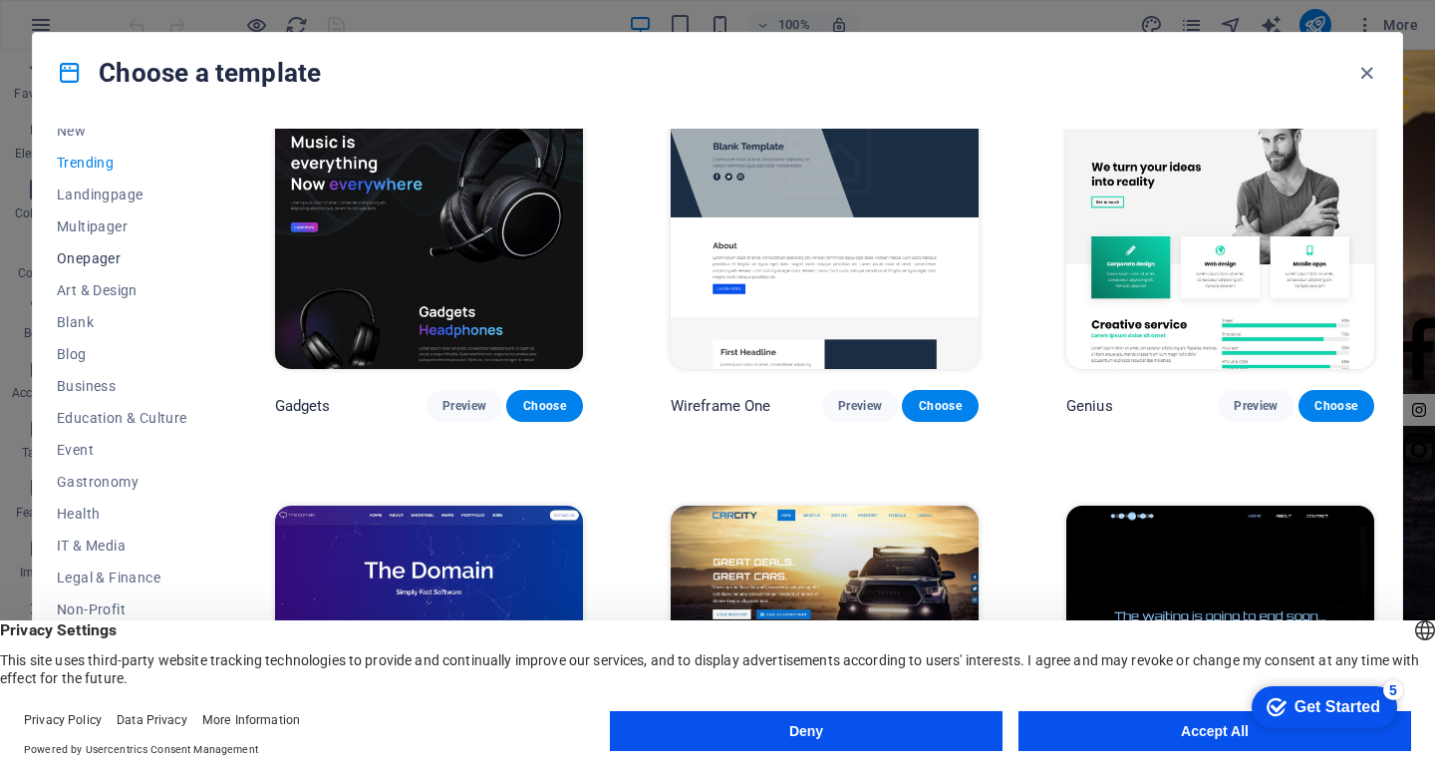
scroll to position [212, 0]
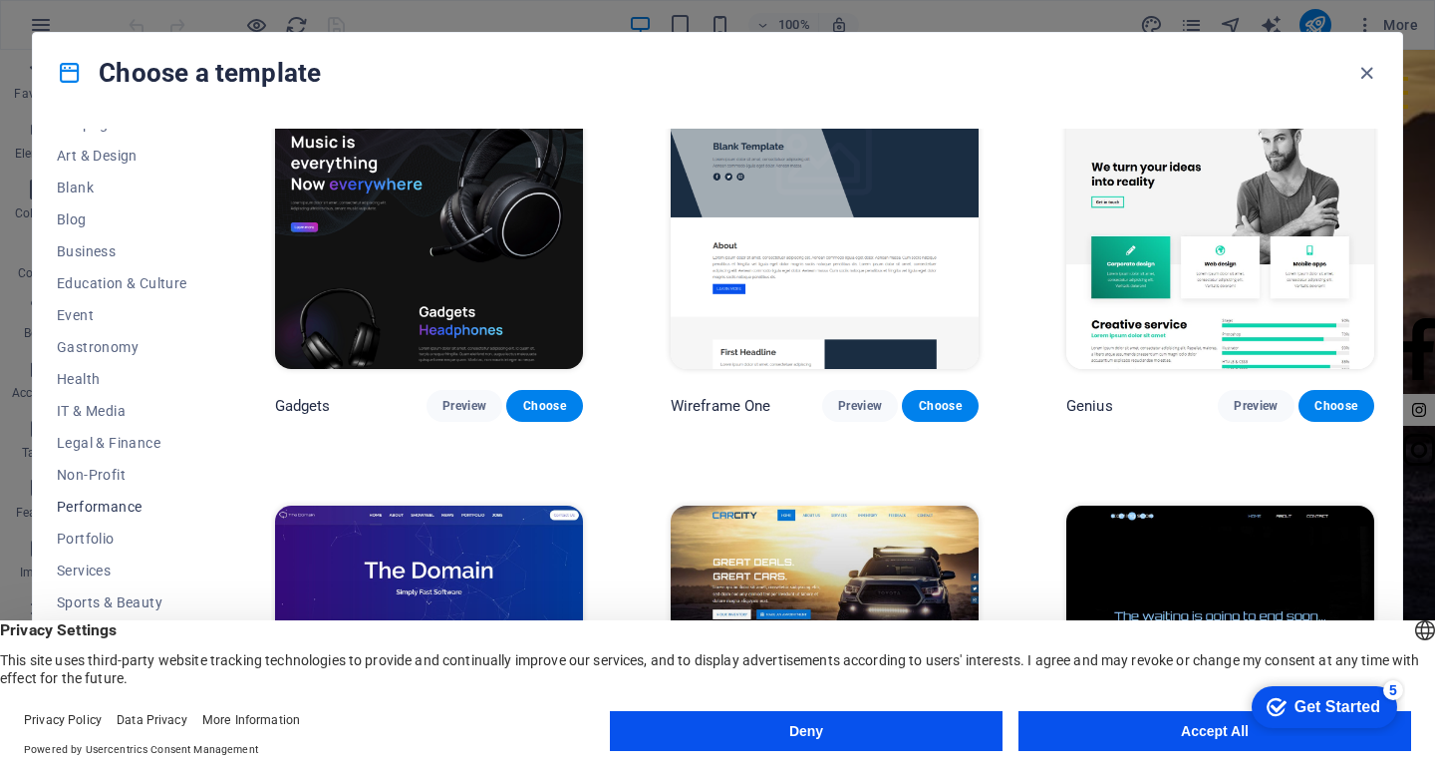
click at [95, 521] on button "Performance" at bounding box center [122, 506] width 131 height 32
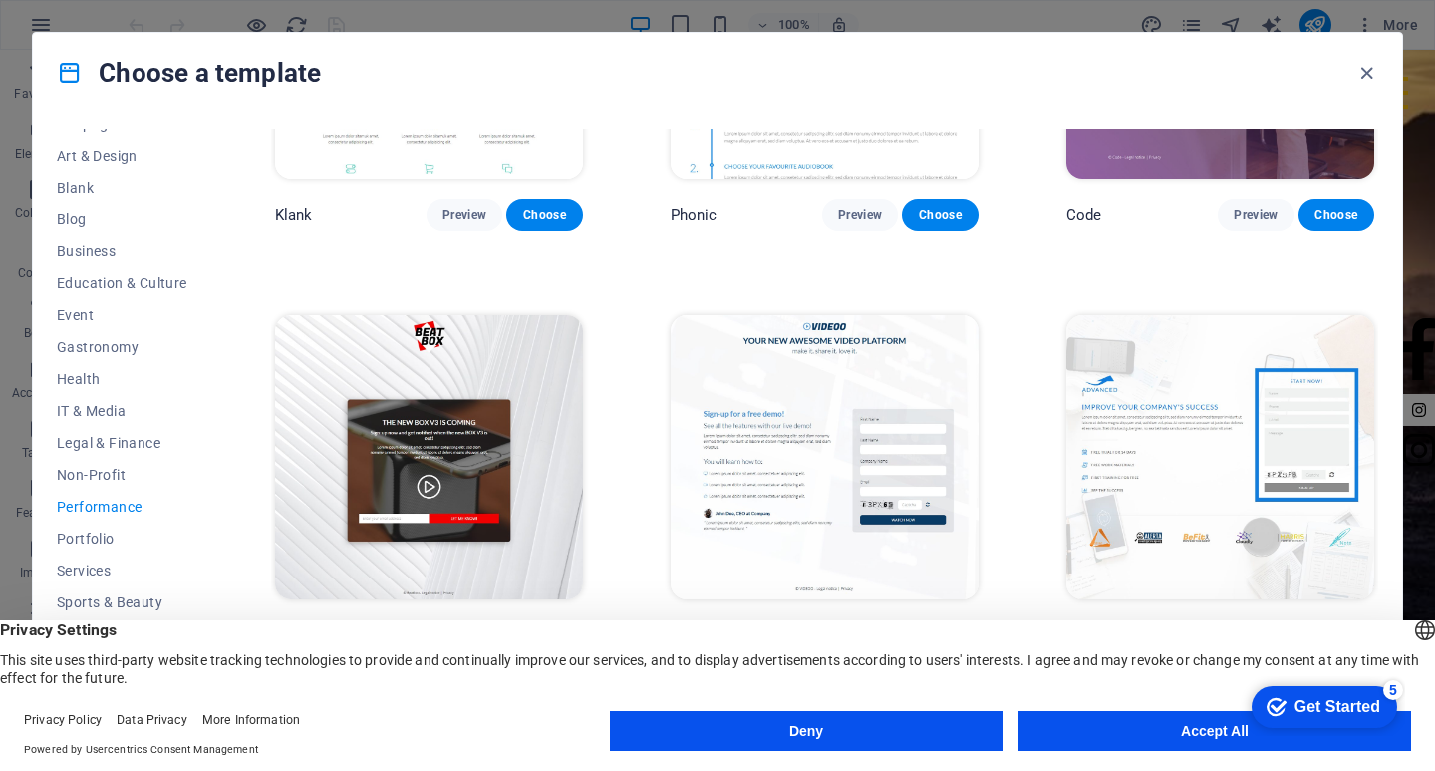
click at [0, 462] on div "Choose a template All Templates My Templates New Trending Landingpage Multipage…" at bounding box center [717, 385] width 1435 height 771
click at [1367, 72] on icon "button" at bounding box center [1367, 73] width 23 height 23
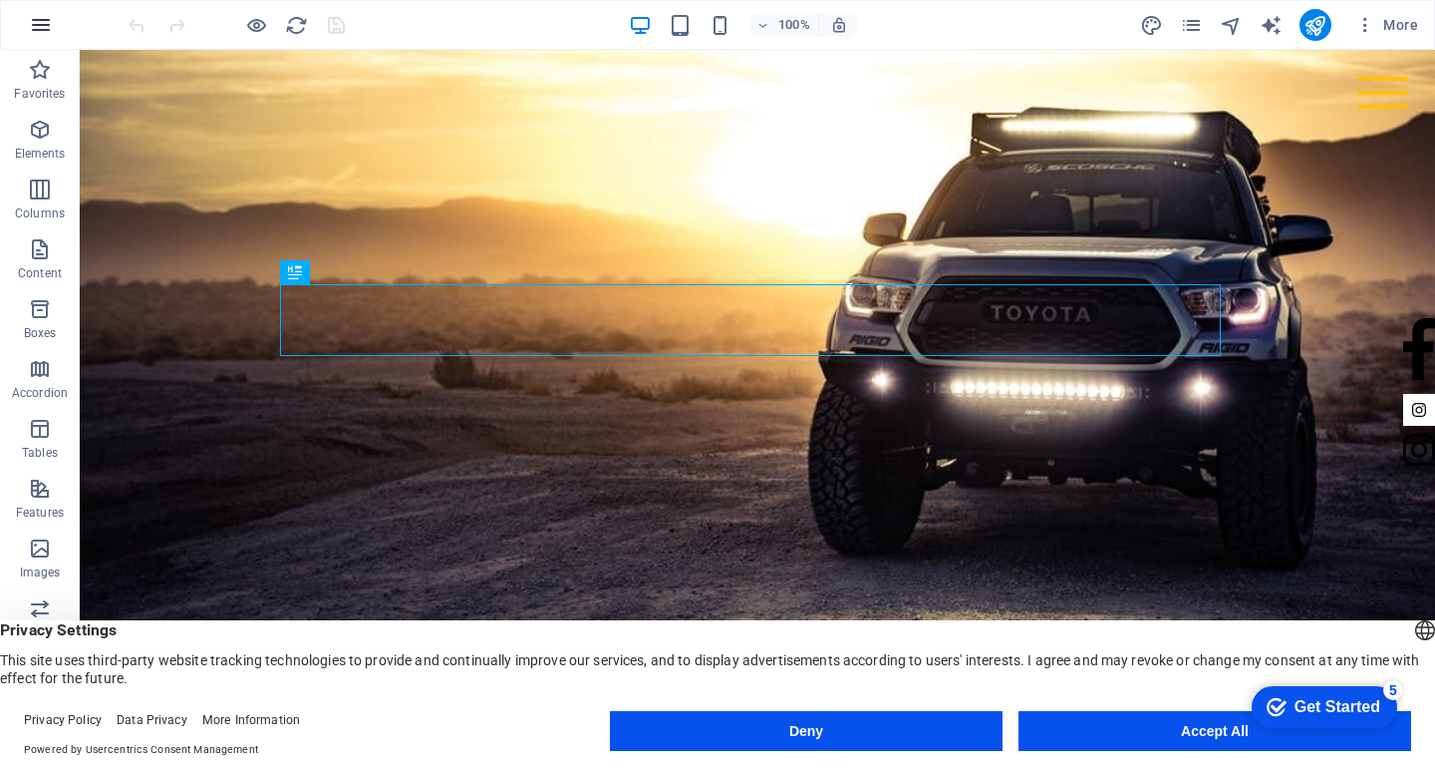
click at [36, 17] on icon "button" at bounding box center [41, 25] width 24 height 24
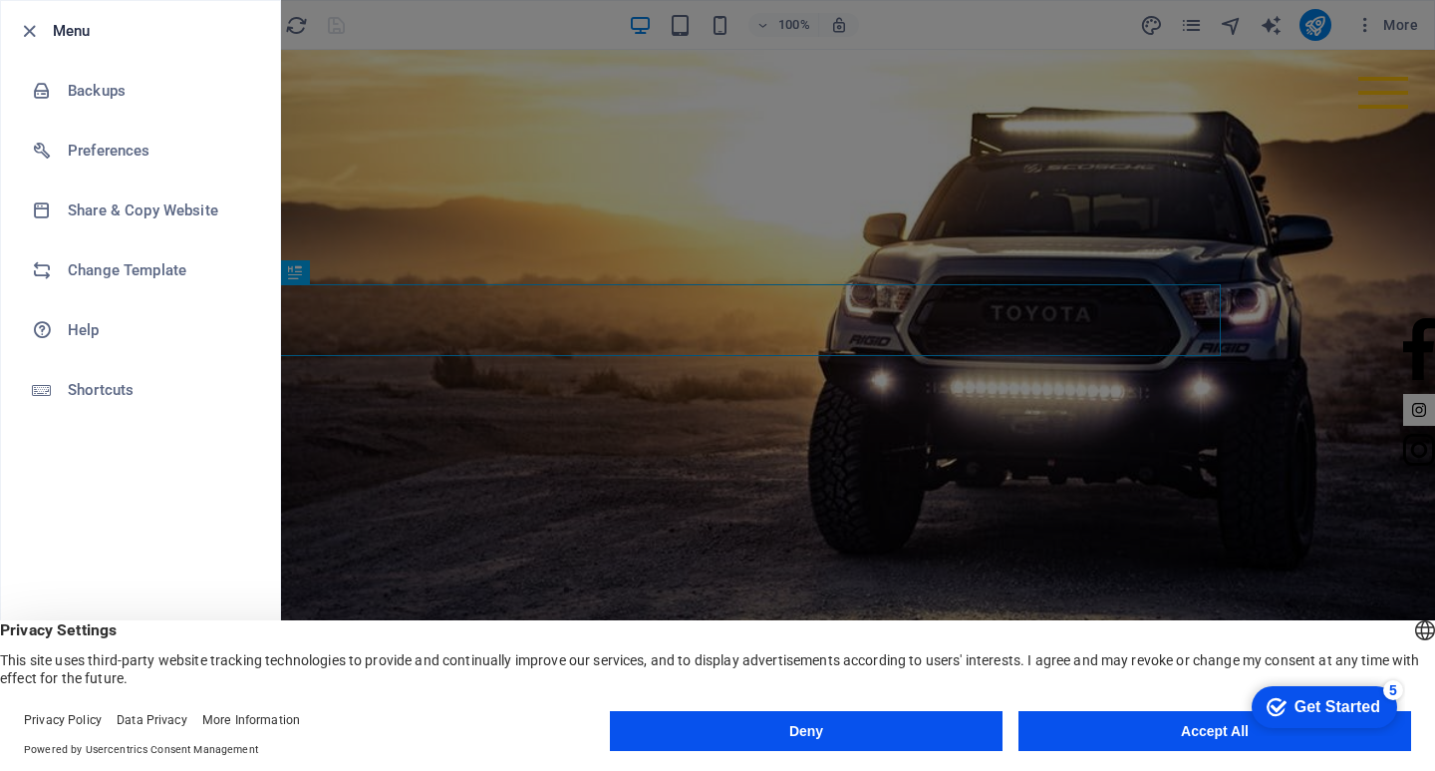
click at [600, 89] on div at bounding box center [717, 385] width 1435 height 771
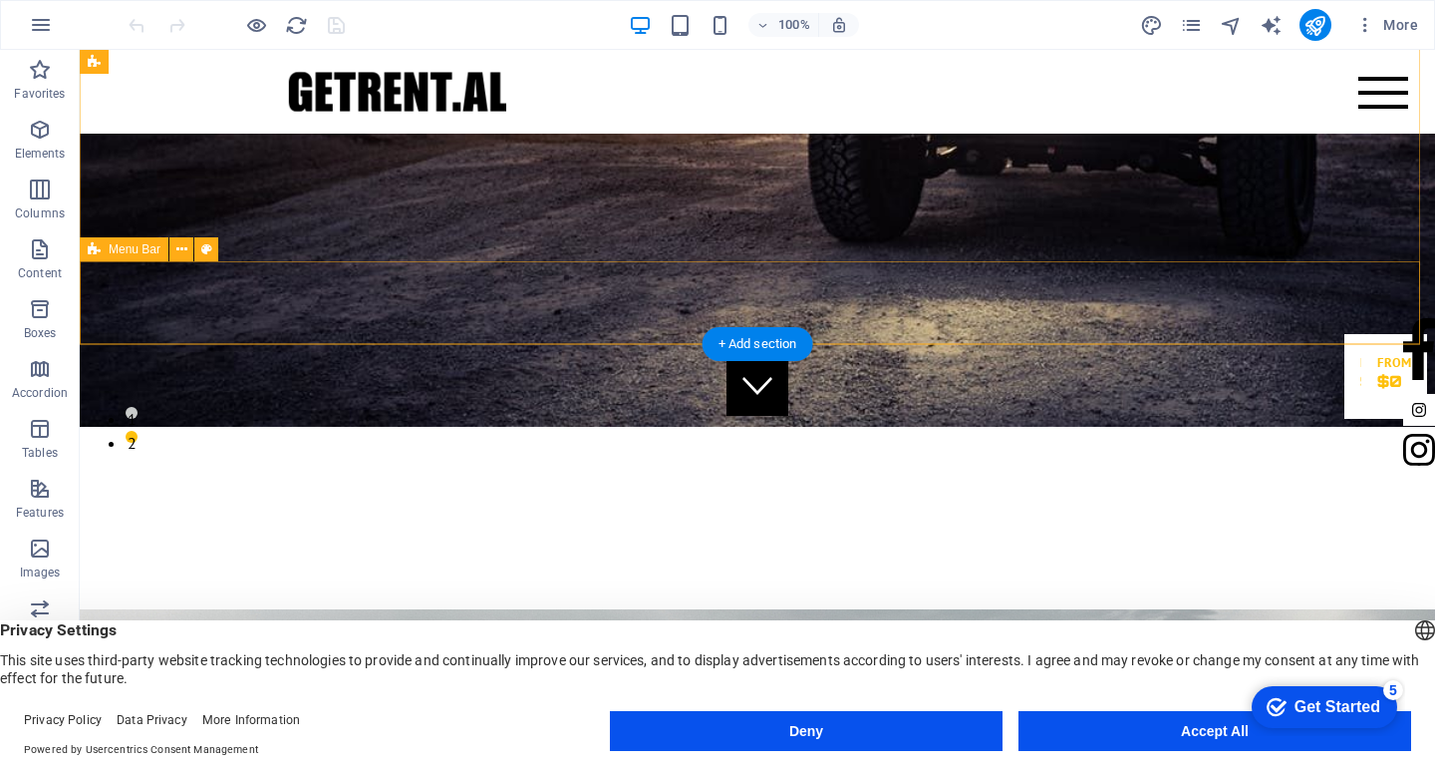
scroll to position [299, 0]
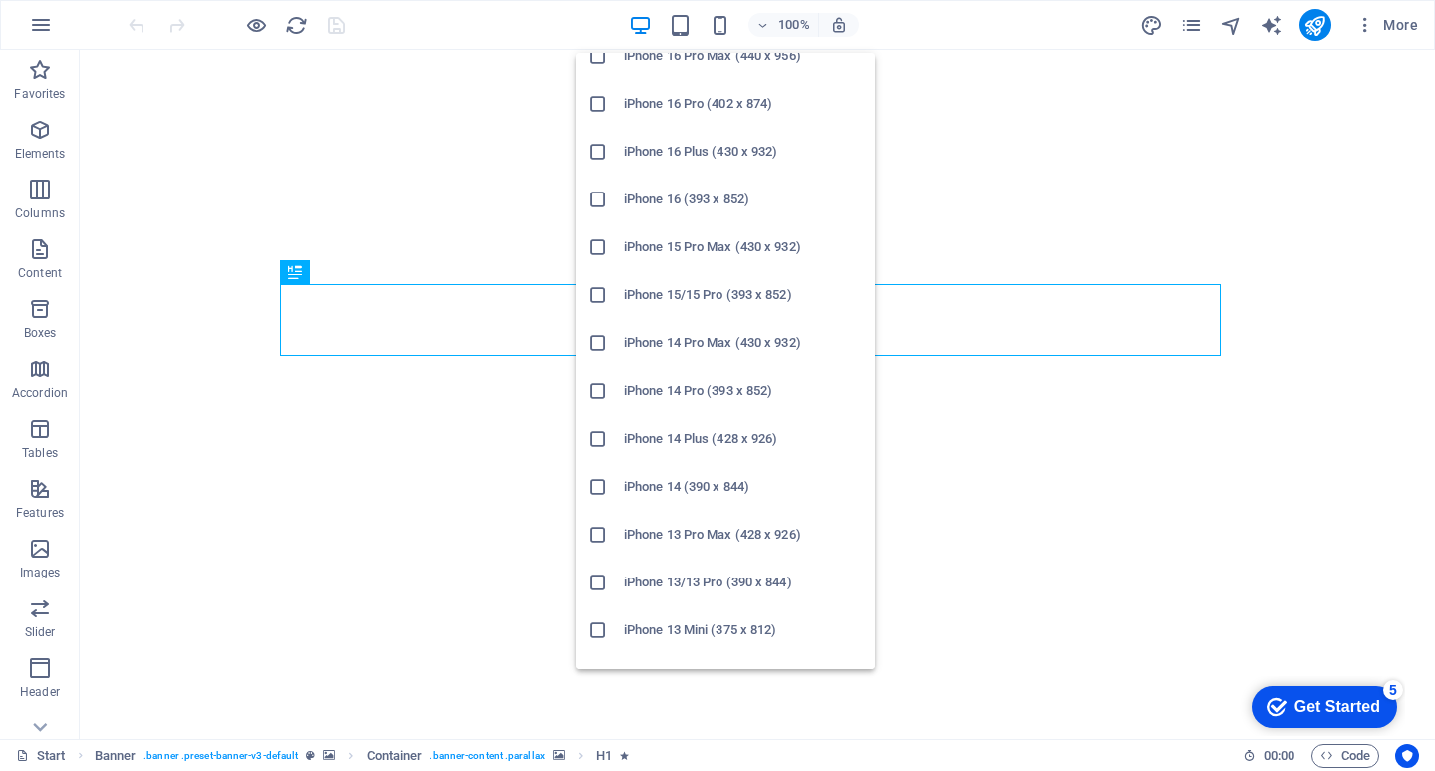
scroll to position [100, 0]
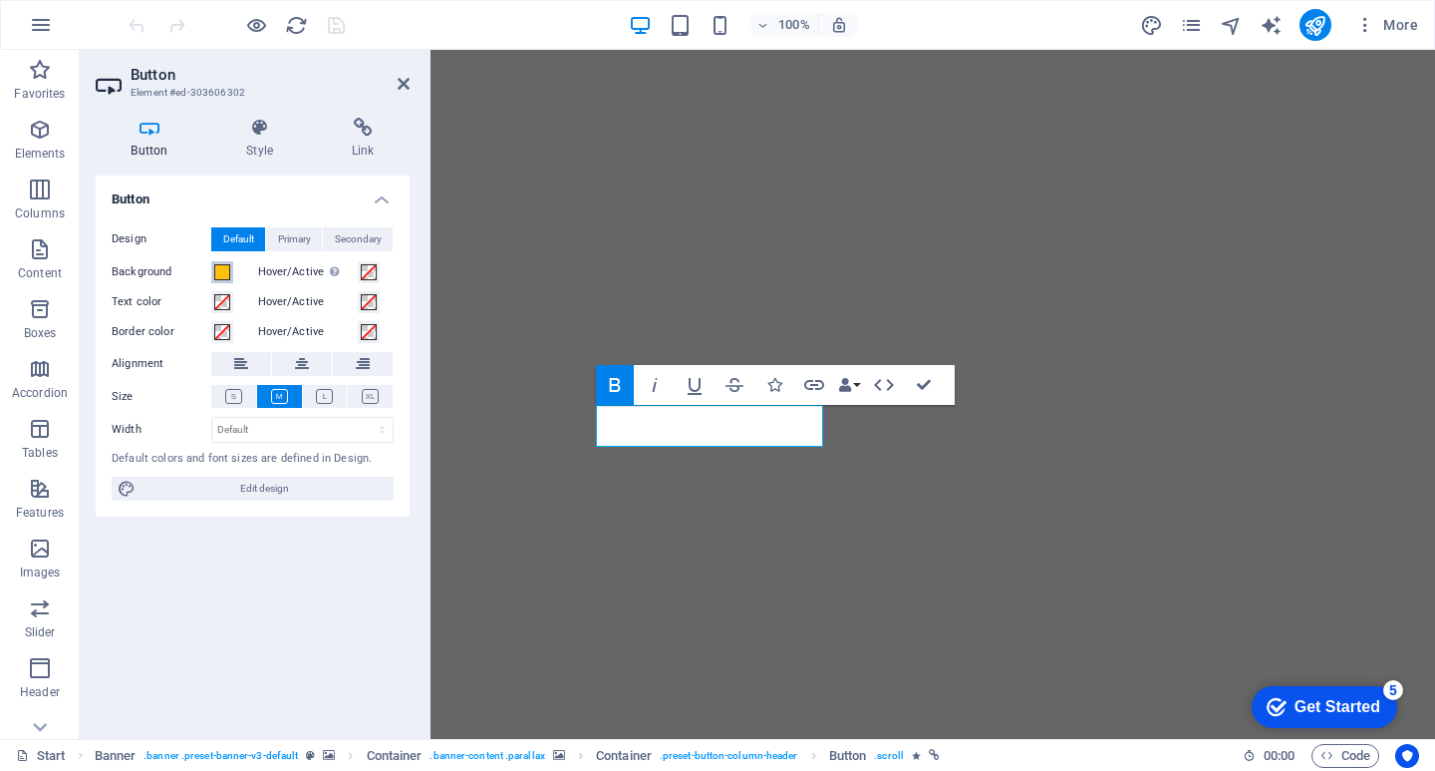
click at [217, 275] on span at bounding box center [222, 272] width 16 height 16
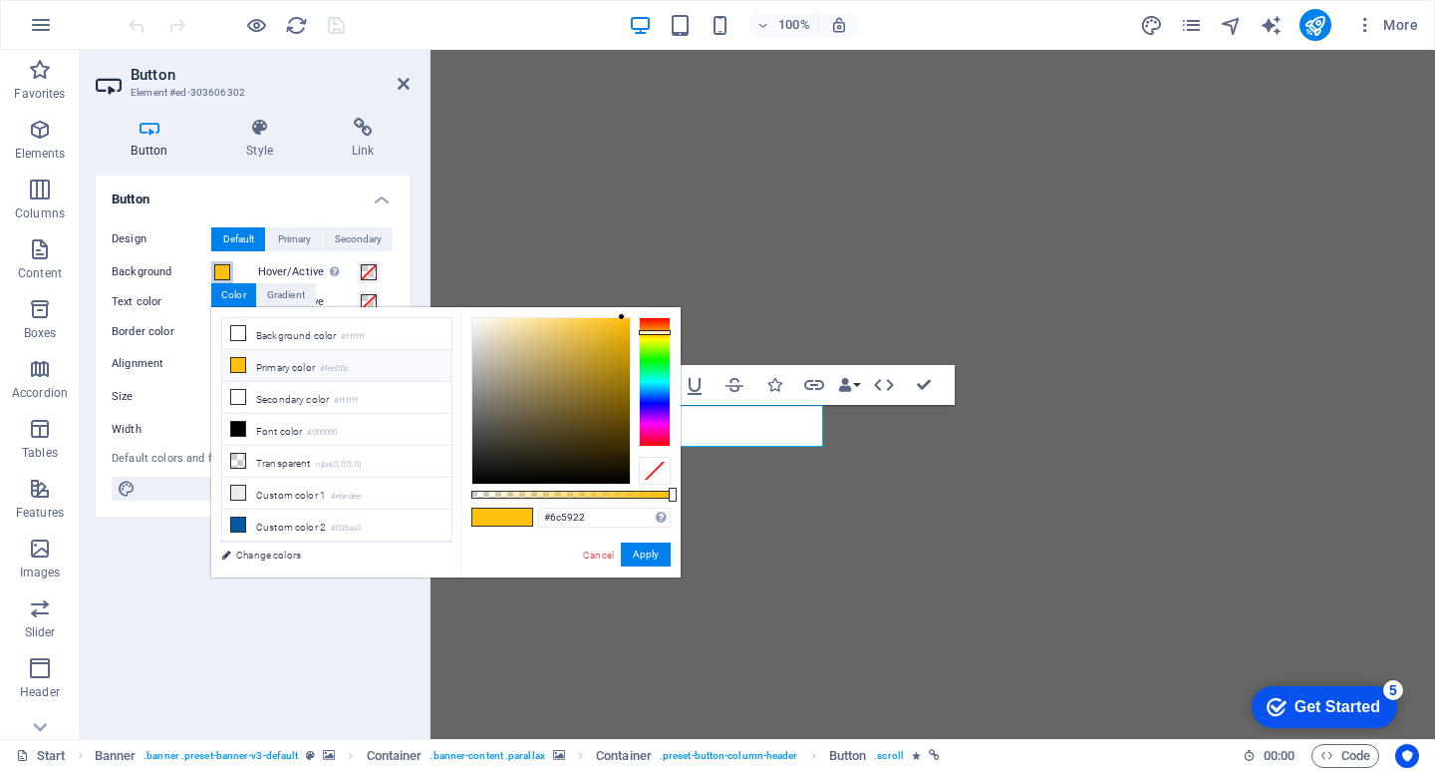
click at [579, 412] on div at bounding box center [550, 400] width 157 height 165
type input "#ffffff"
drag, startPoint x: 552, startPoint y: 429, endPoint x: 432, endPoint y: 287, distance: 186.0
click at [432, 287] on body "getrent.al Start Favorites Elements Columns Content Boxes Accordion Tables Feat…" at bounding box center [717, 385] width 1435 height 771
click at [647, 546] on button "Apply" at bounding box center [646, 554] width 50 height 24
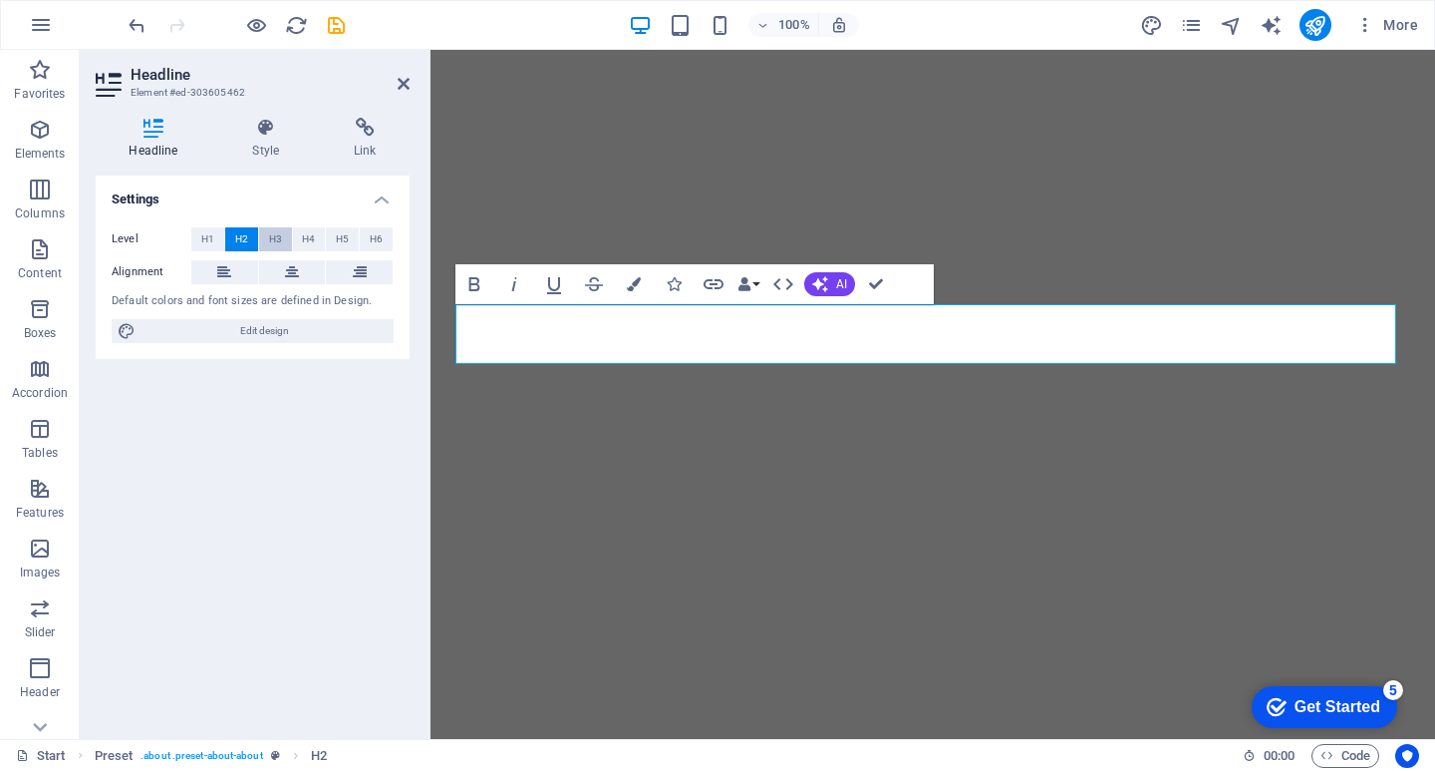
click at [277, 238] on span "H3" at bounding box center [275, 239] width 13 height 24
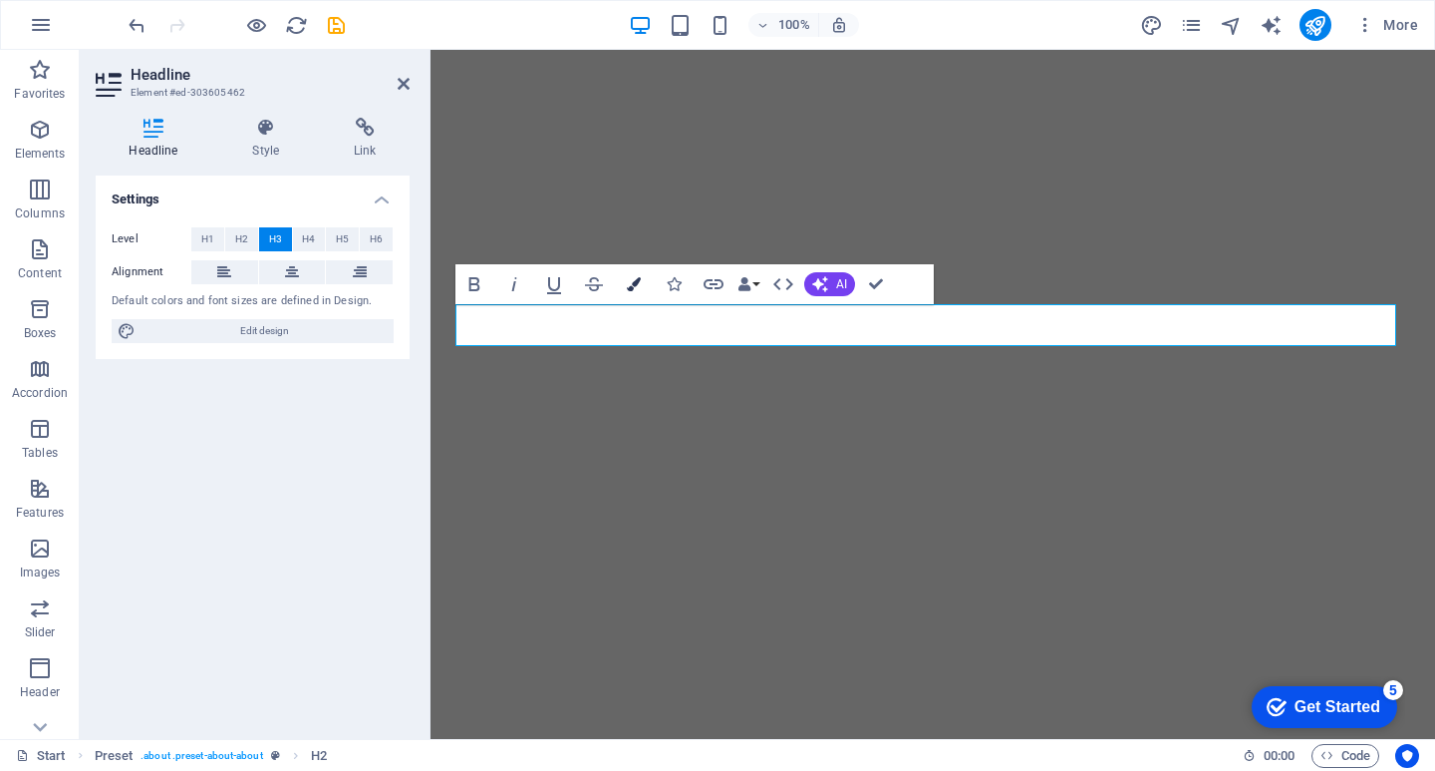
click at [638, 288] on icon "button" at bounding box center [634, 284] width 14 height 14
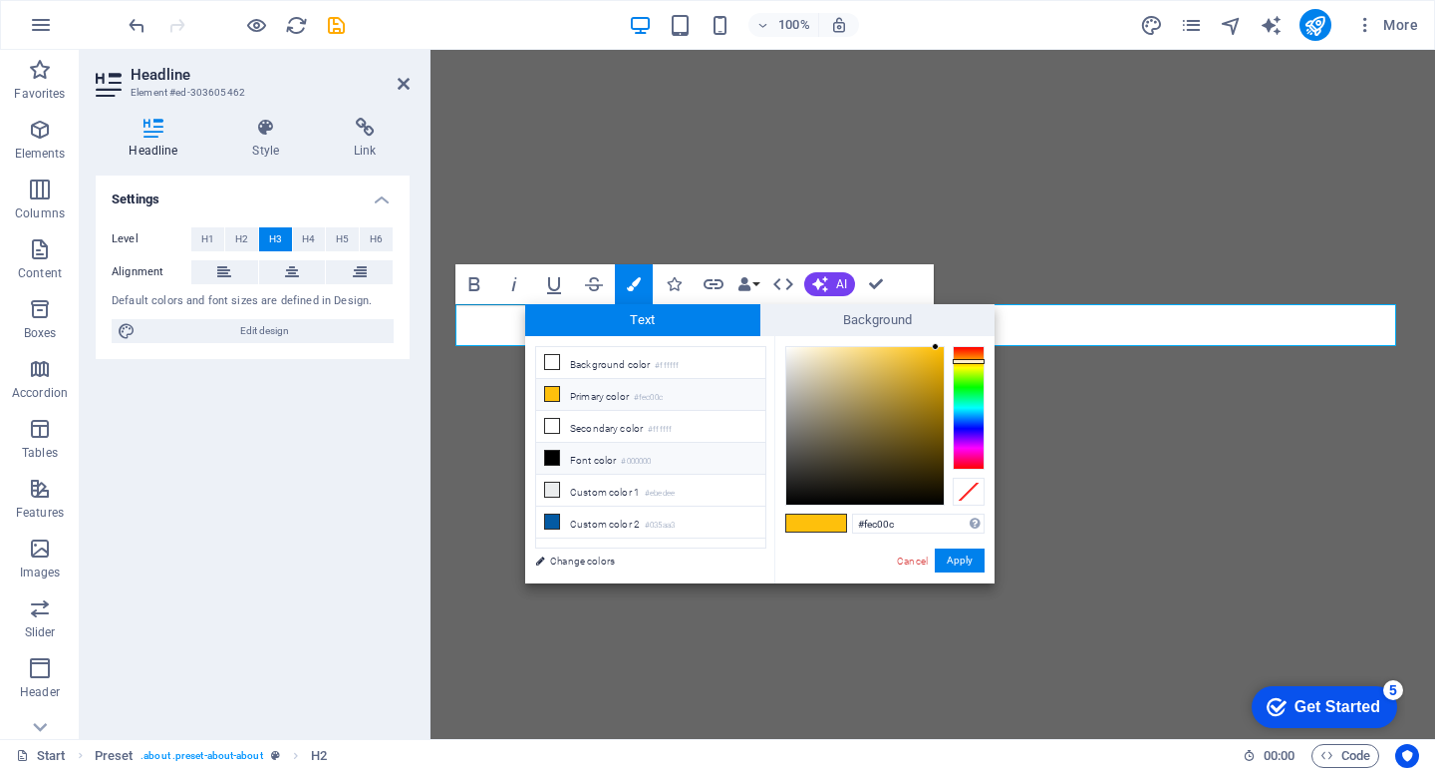
click at [555, 452] on icon at bounding box center [552, 458] width 14 height 14
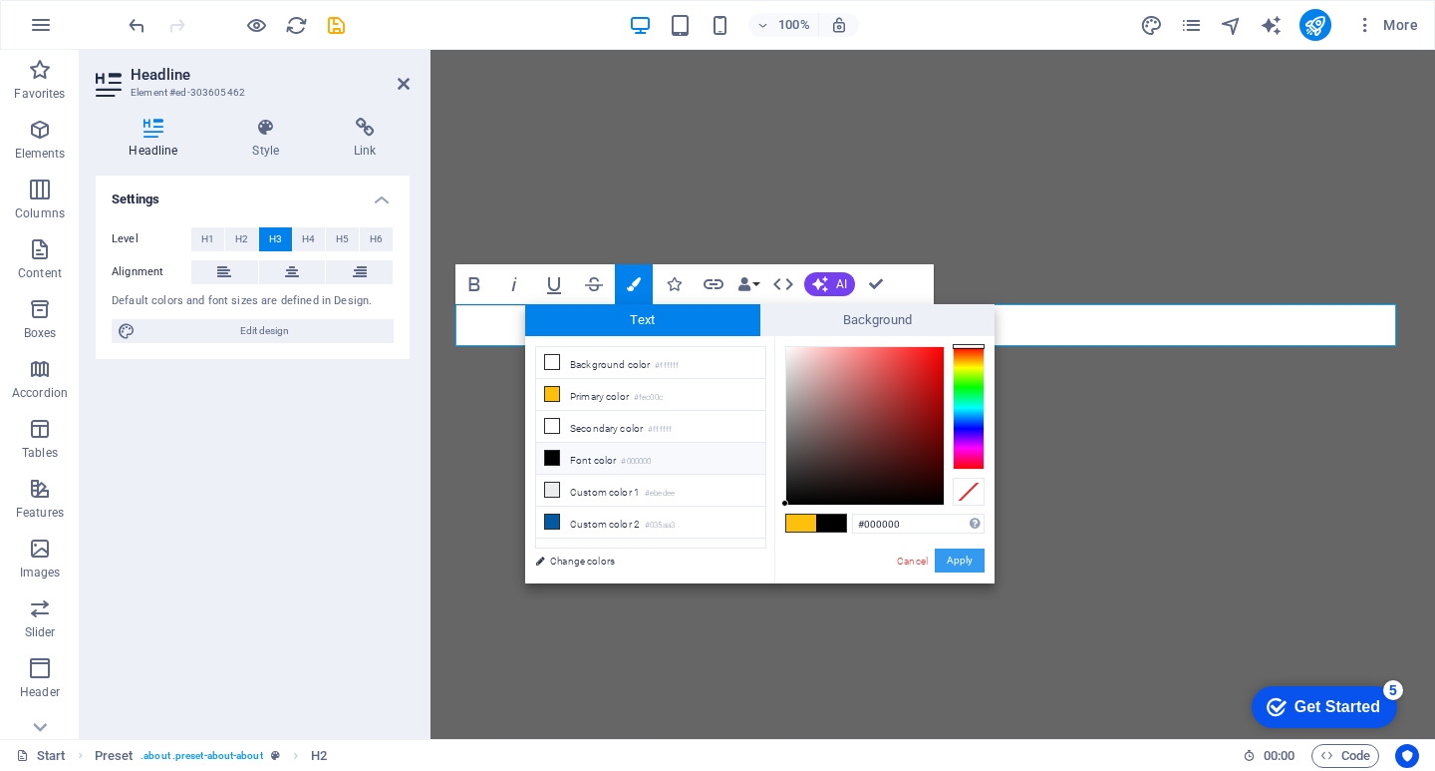
click at [955, 563] on button "Apply" at bounding box center [960, 560] width 50 height 24
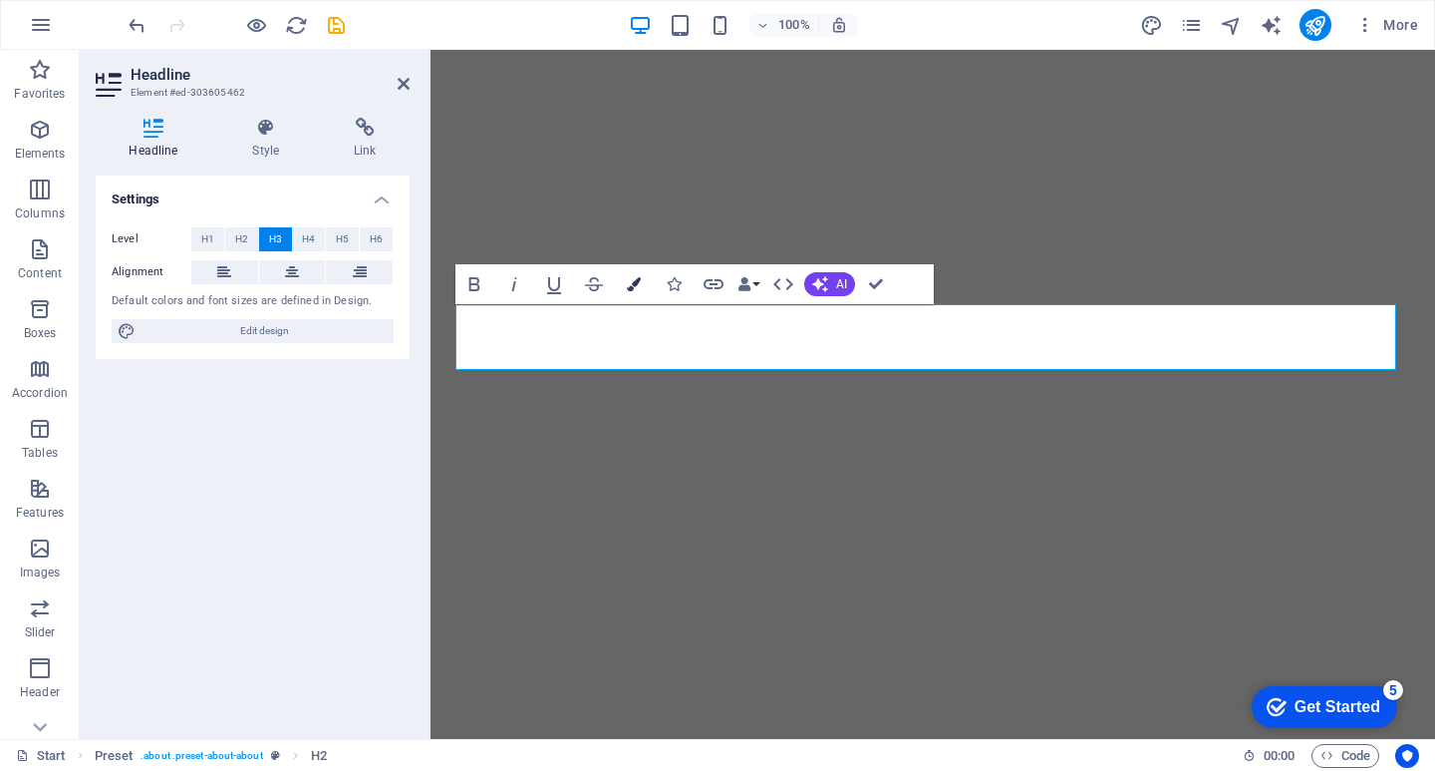
click at [630, 288] on icon "button" at bounding box center [634, 284] width 14 height 14
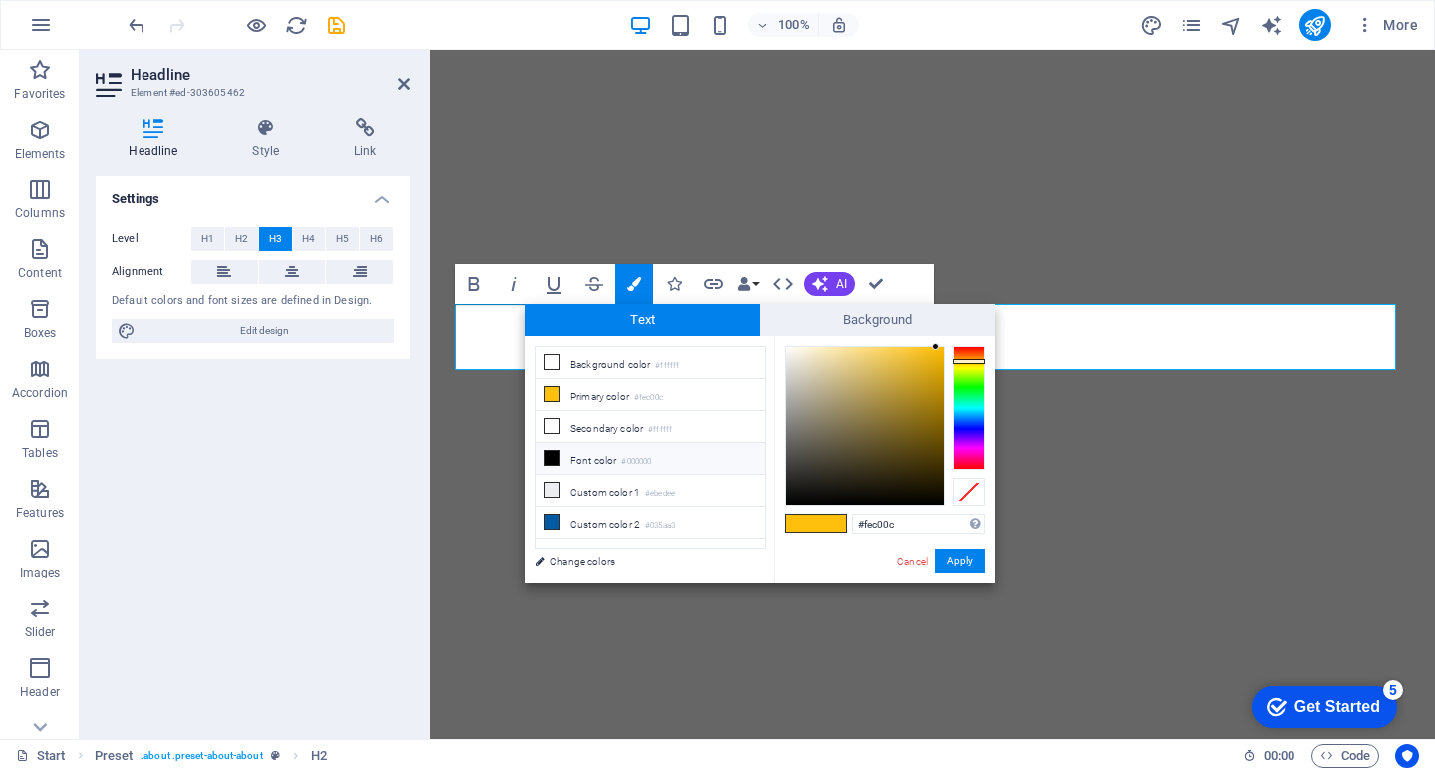
click at [571, 456] on li "Font color #000000" at bounding box center [650, 459] width 229 height 32
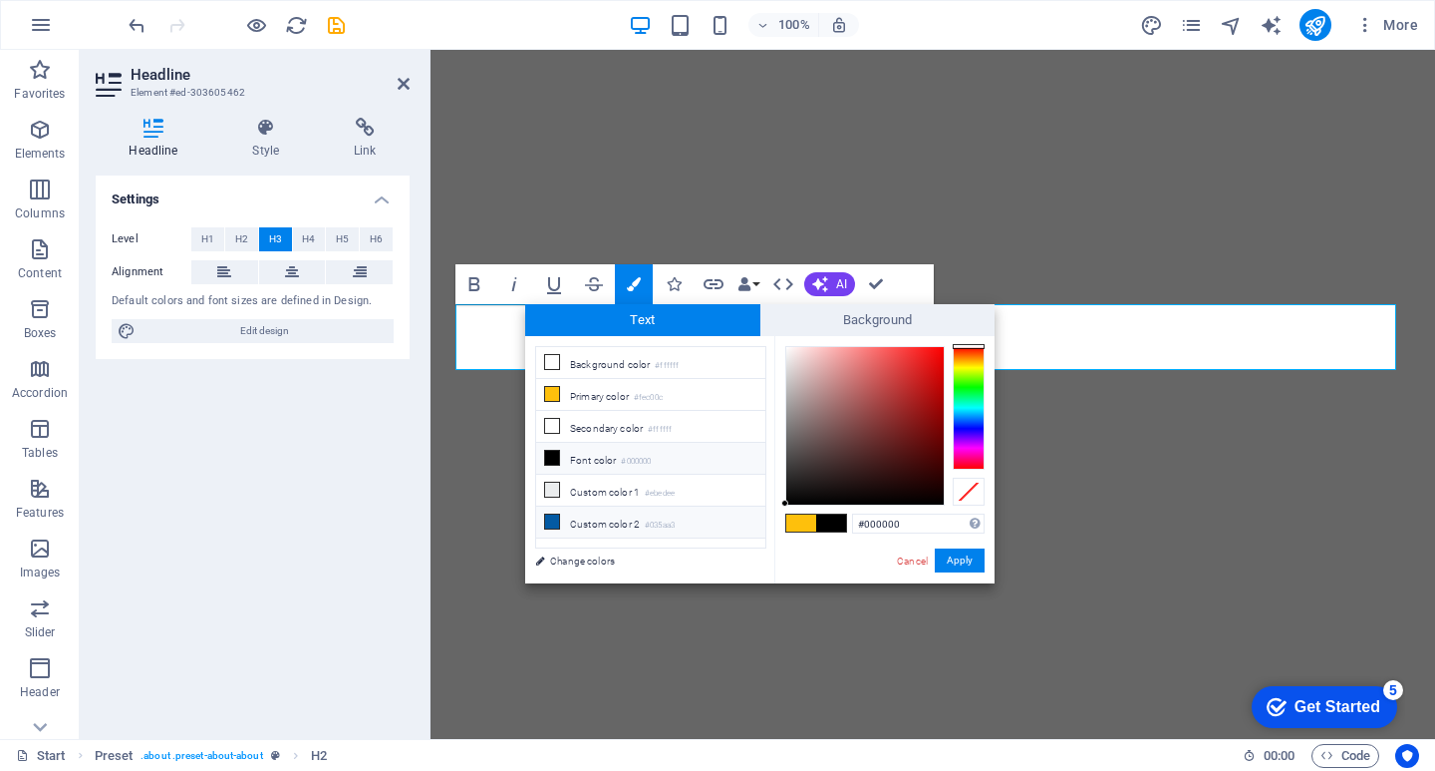
drag, startPoint x: 810, startPoint y: 482, endPoint x: 759, endPoint y: 520, distance: 64.2
click at [759, 520] on div "less Background color #ffffff Primary color #fec00c Secondary color #ffffff Fon…" at bounding box center [759, 459] width 469 height 247
type input "#000000"
drag, startPoint x: 823, startPoint y: 472, endPoint x: 753, endPoint y: 536, distance: 95.3
click at [753, 536] on div "less Background color #ffffff Primary color #fec00c Secondary color #ffffff Fon…" at bounding box center [759, 459] width 469 height 247
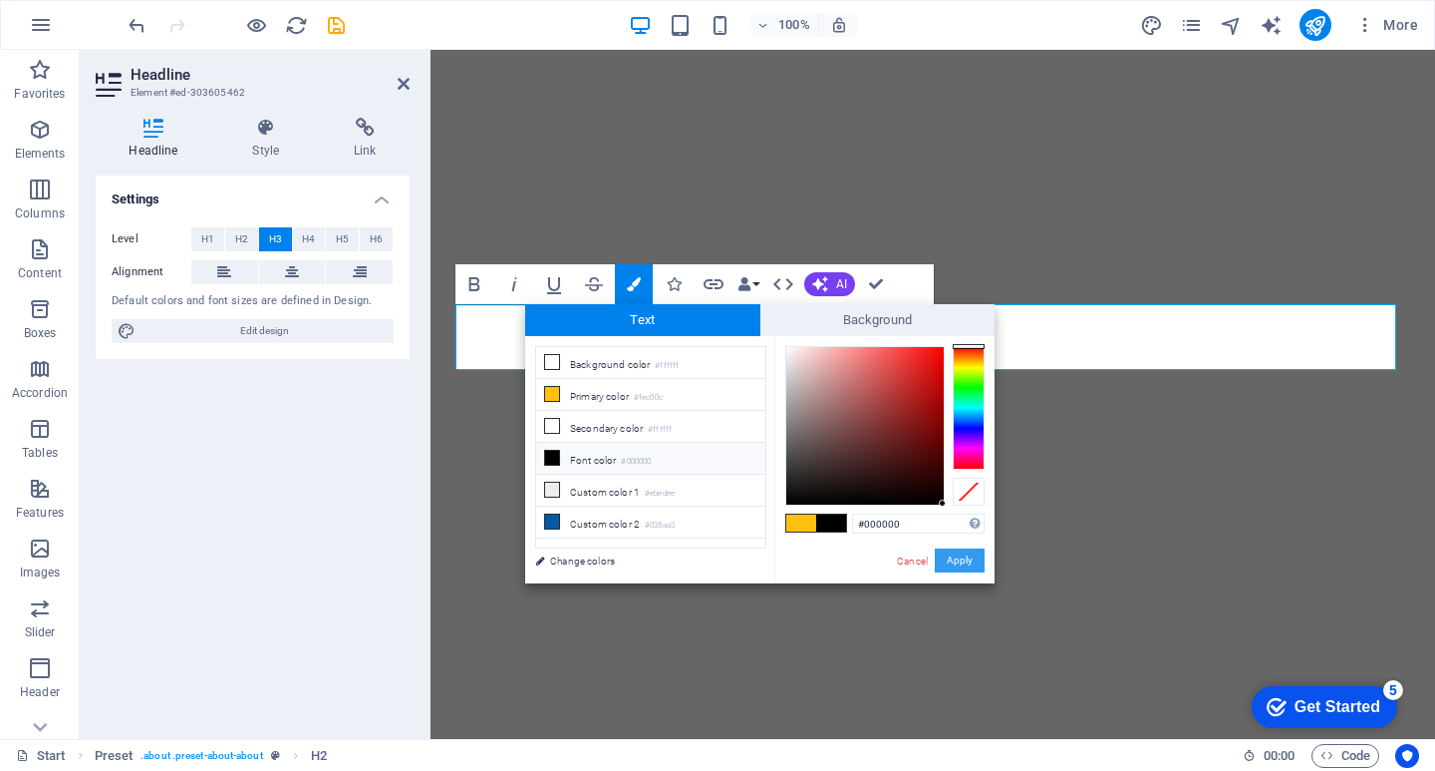
click at [963, 559] on button "Apply" at bounding box center [960, 560] width 50 height 24
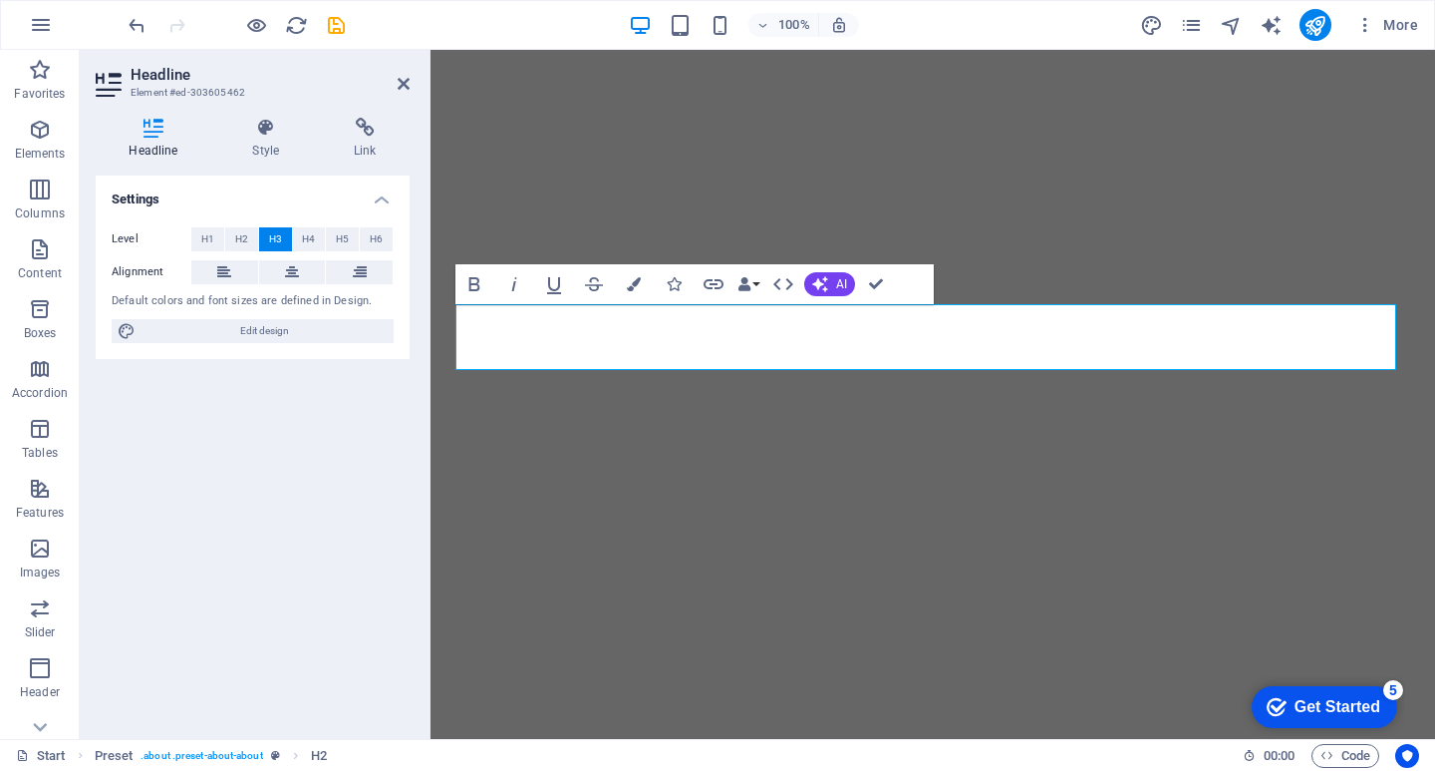
click at [983, 320] on div "H1 Banner Container Spacer Container Placeholder Preset Preset H3 Text Menu Bar…" at bounding box center [933, 394] width 1005 height 689
click at [346, 34] on icon "save" at bounding box center [336, 25] width 23 height 23
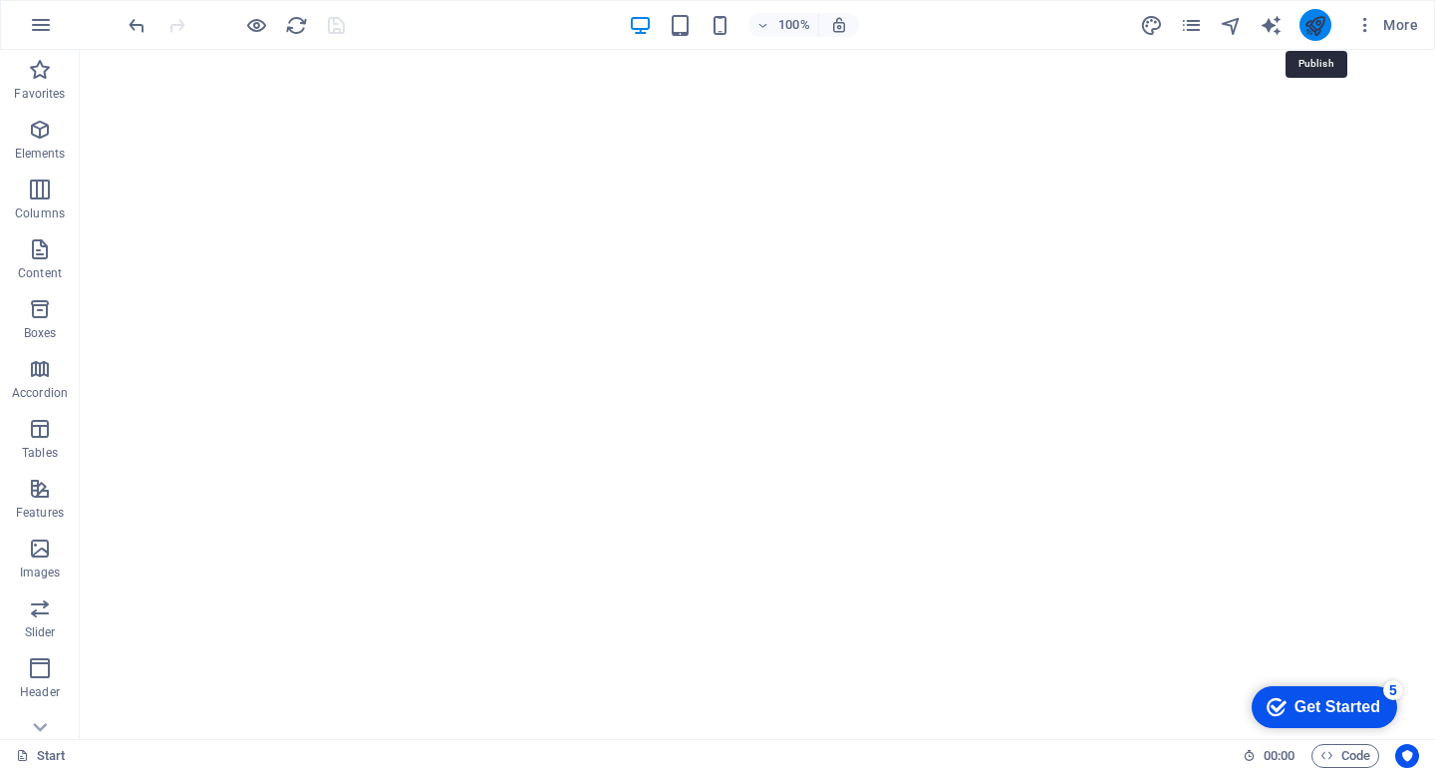
click at [1309, 22] on icon "publish" at bounding box center [1315, 25] width 23 height 23
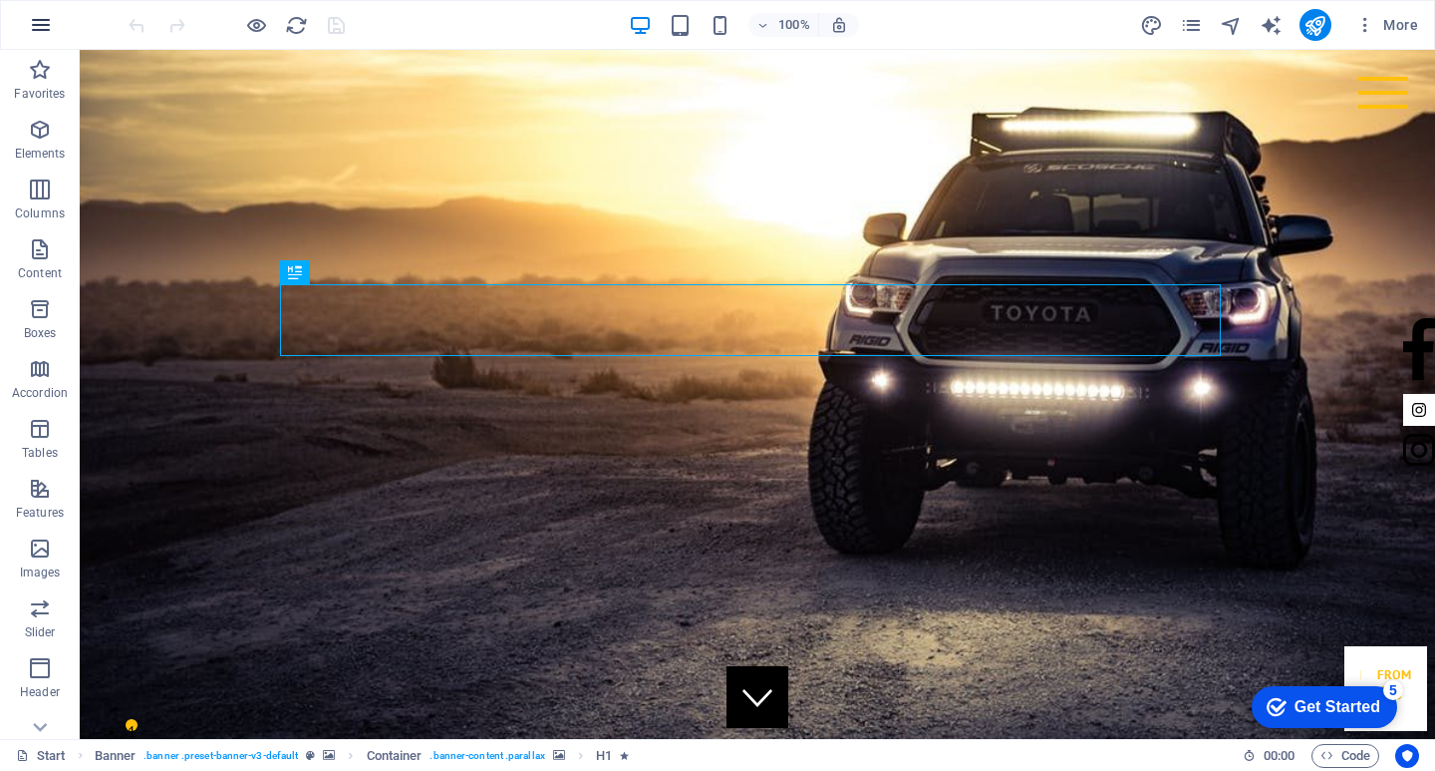
click at [42, 24] on icon "button" at bounding box center [41, 25] width 24 height 24
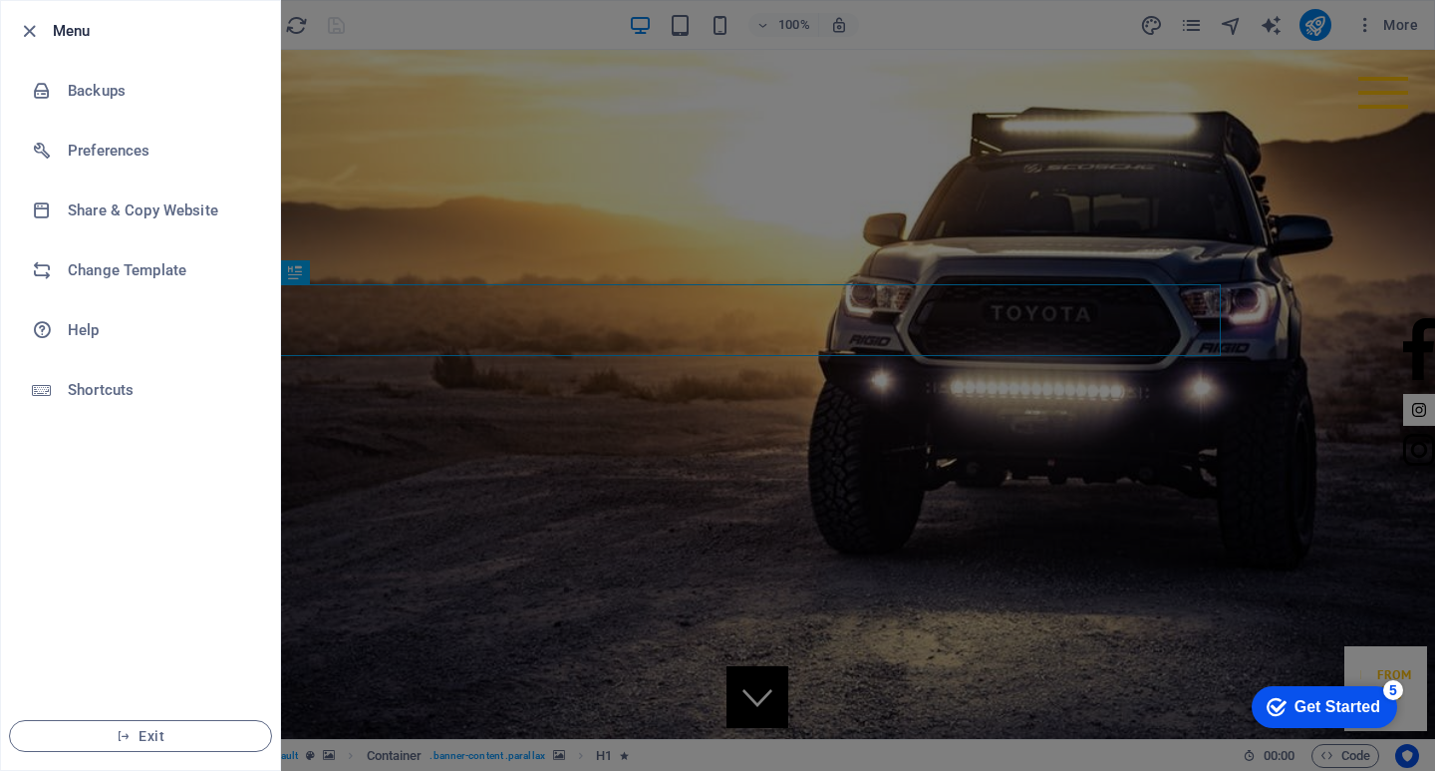
click at [42, 24] on div at bounding box center [35, 31] width 36 height 24
click at [1120, 104] on div at bounding box center [717, 385] width 1435 height 771
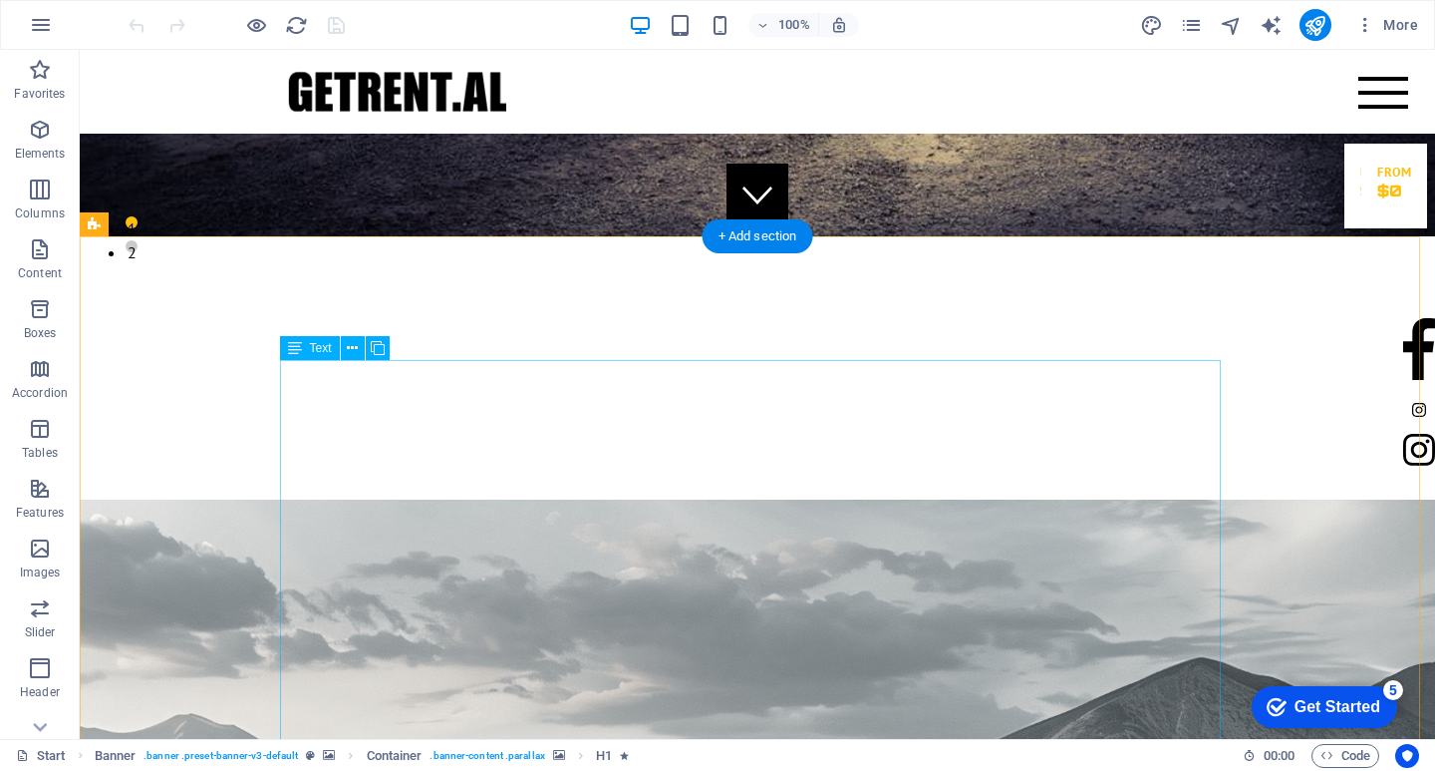
scroll to position [598, 0]
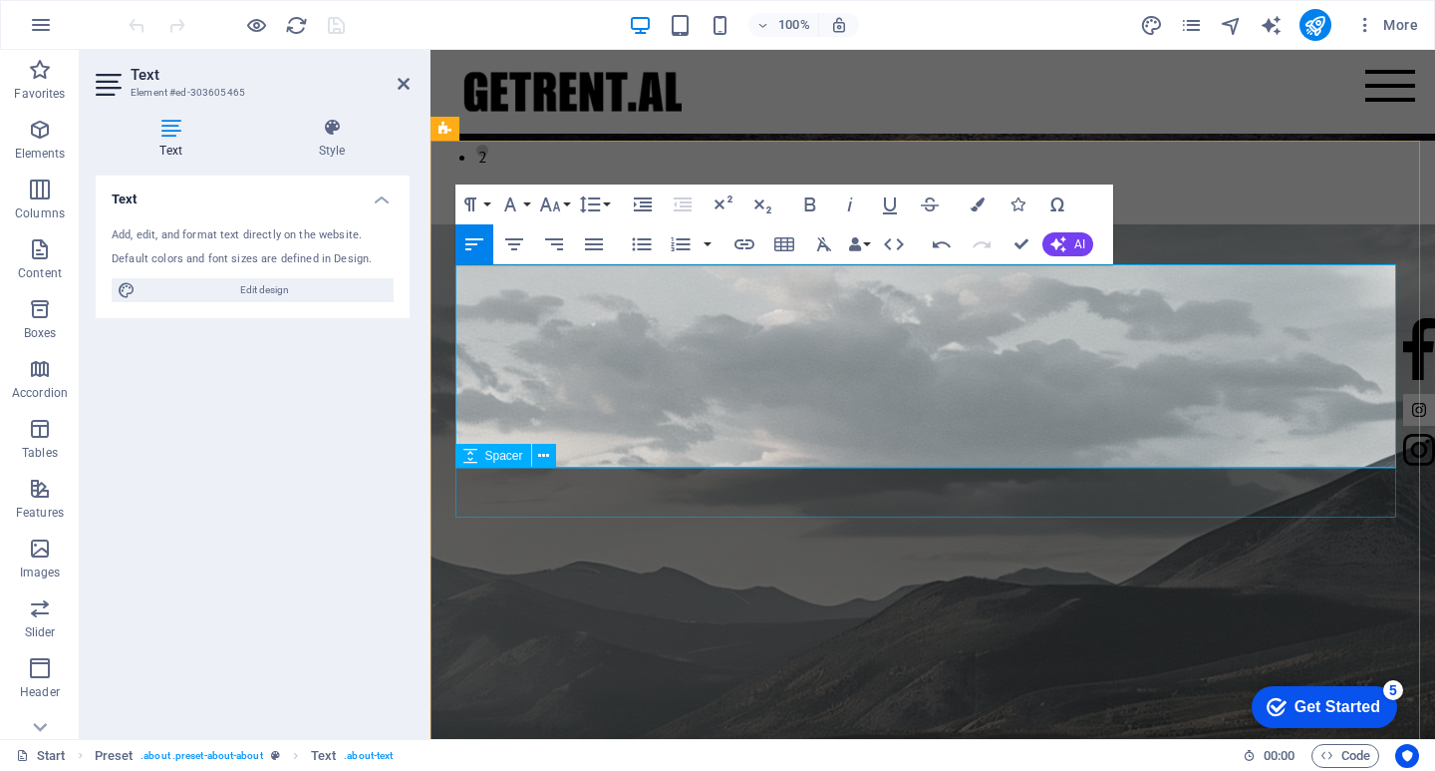
select select "px"
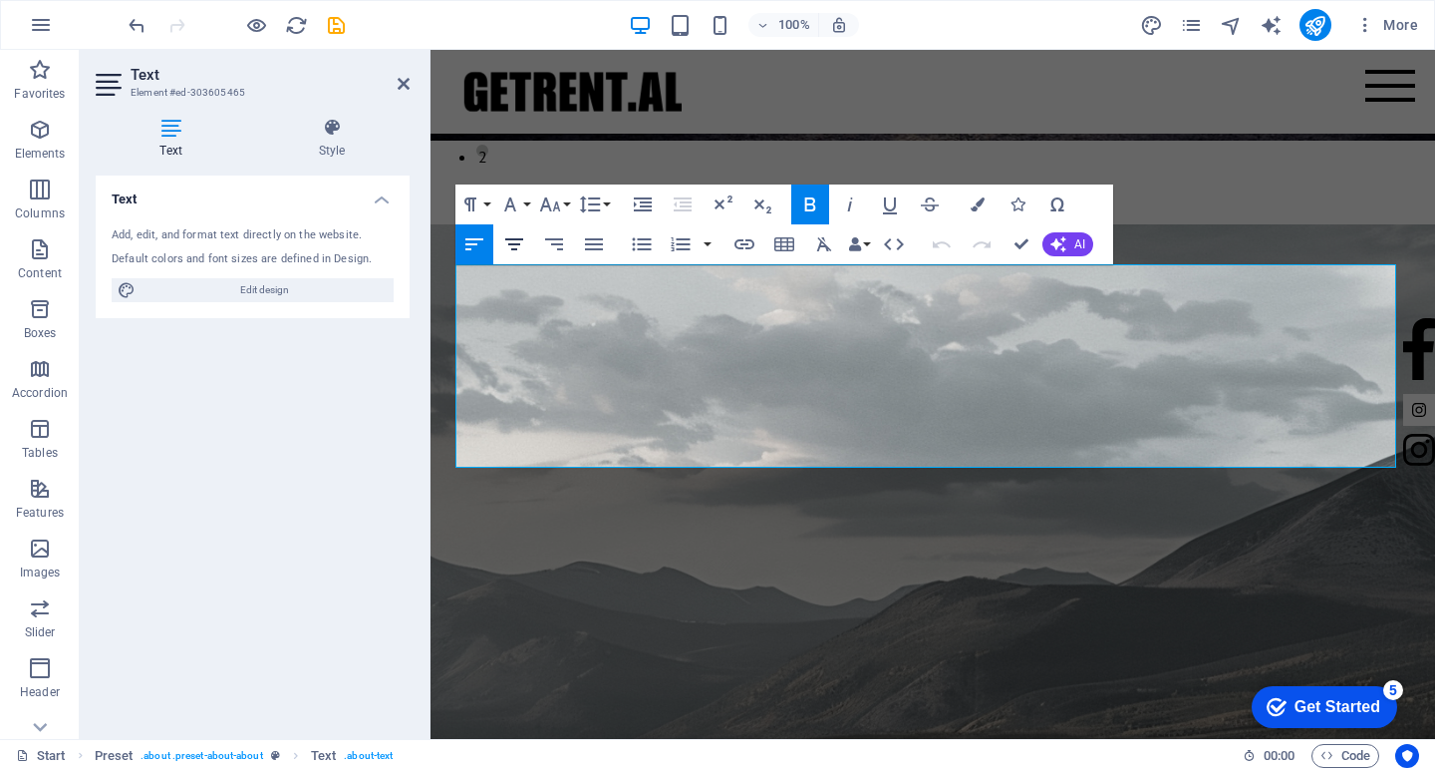
click at [524, 247] on icon "button" at bounding box center [514, 244] width 24 height 24
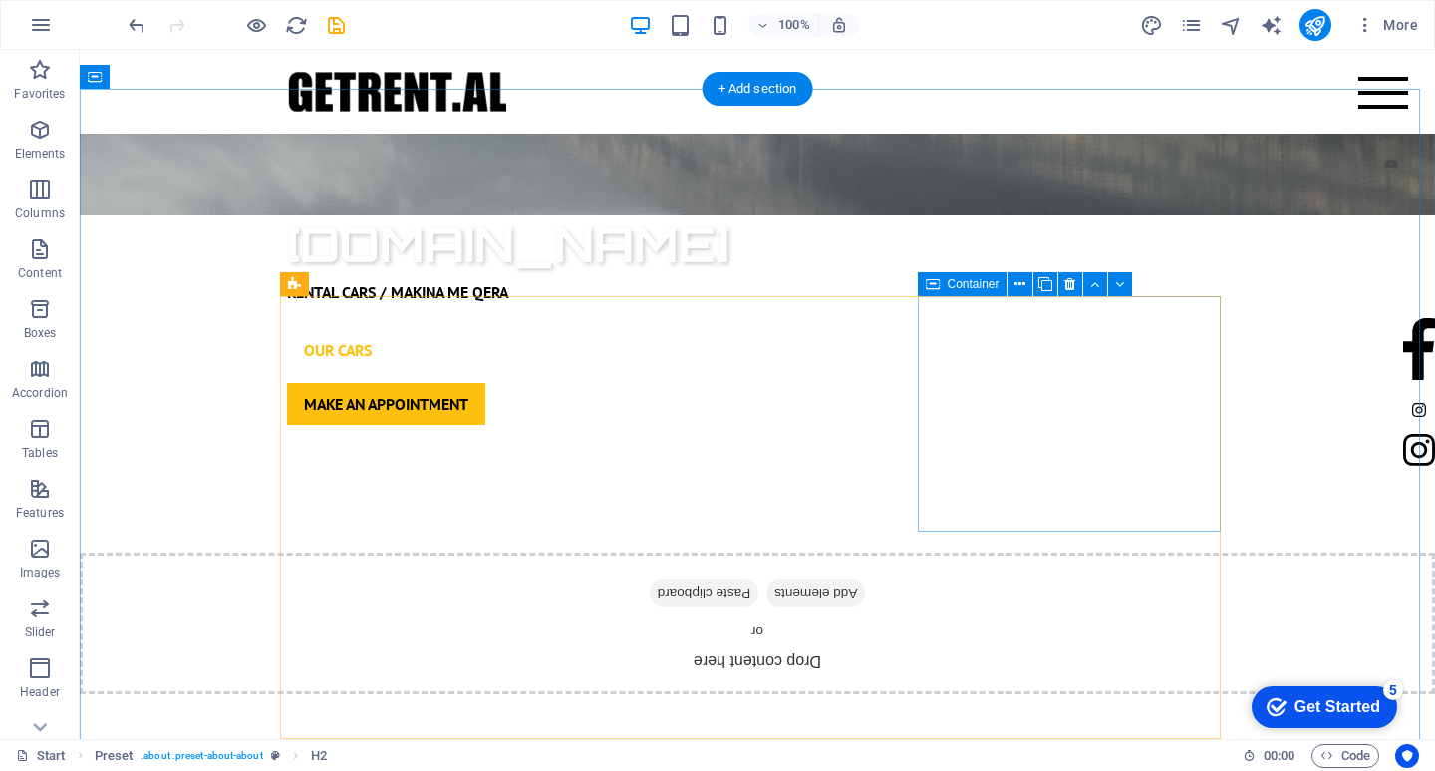
scroll to position [1495, 0]
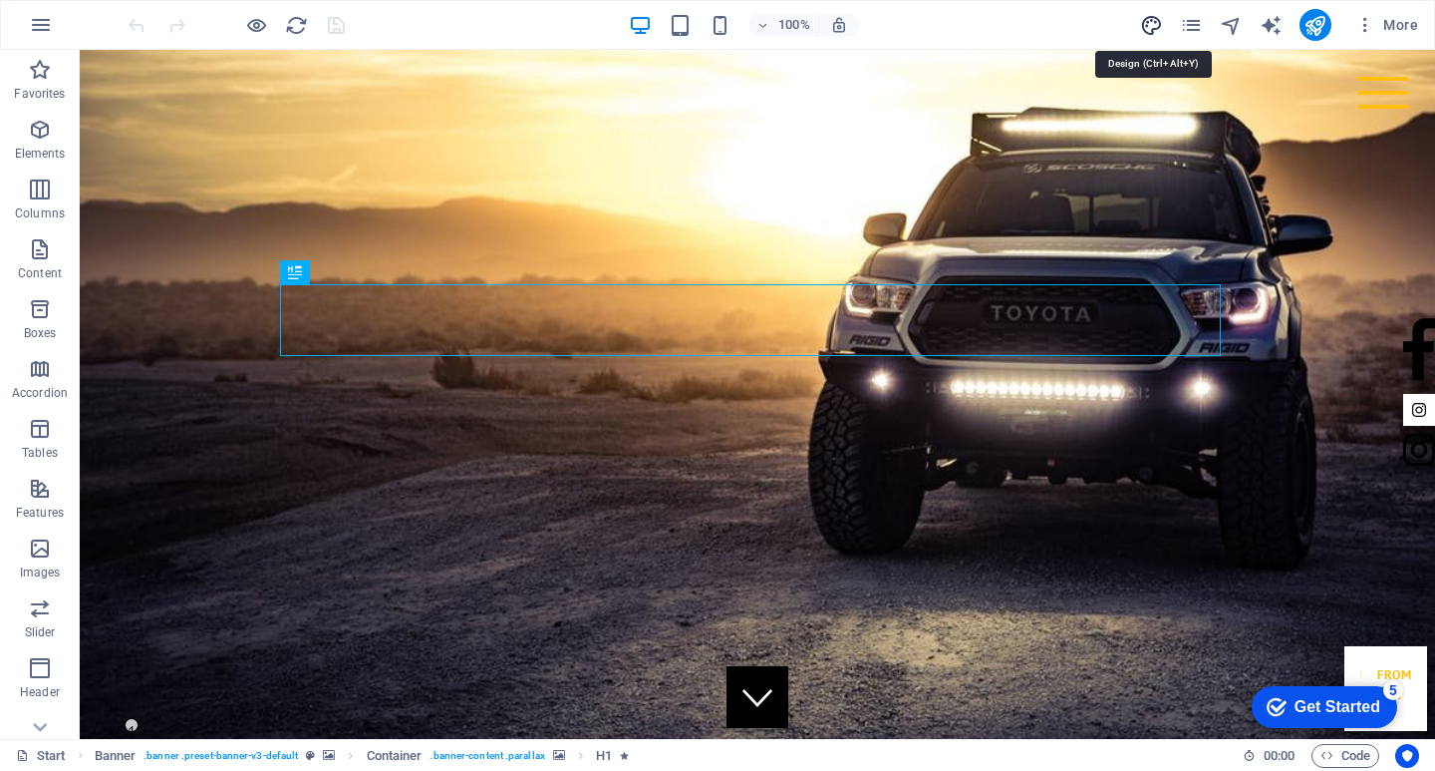
click at [1160, 22] on icon "design" at bounding box center [1151, 25] width 23 height 23
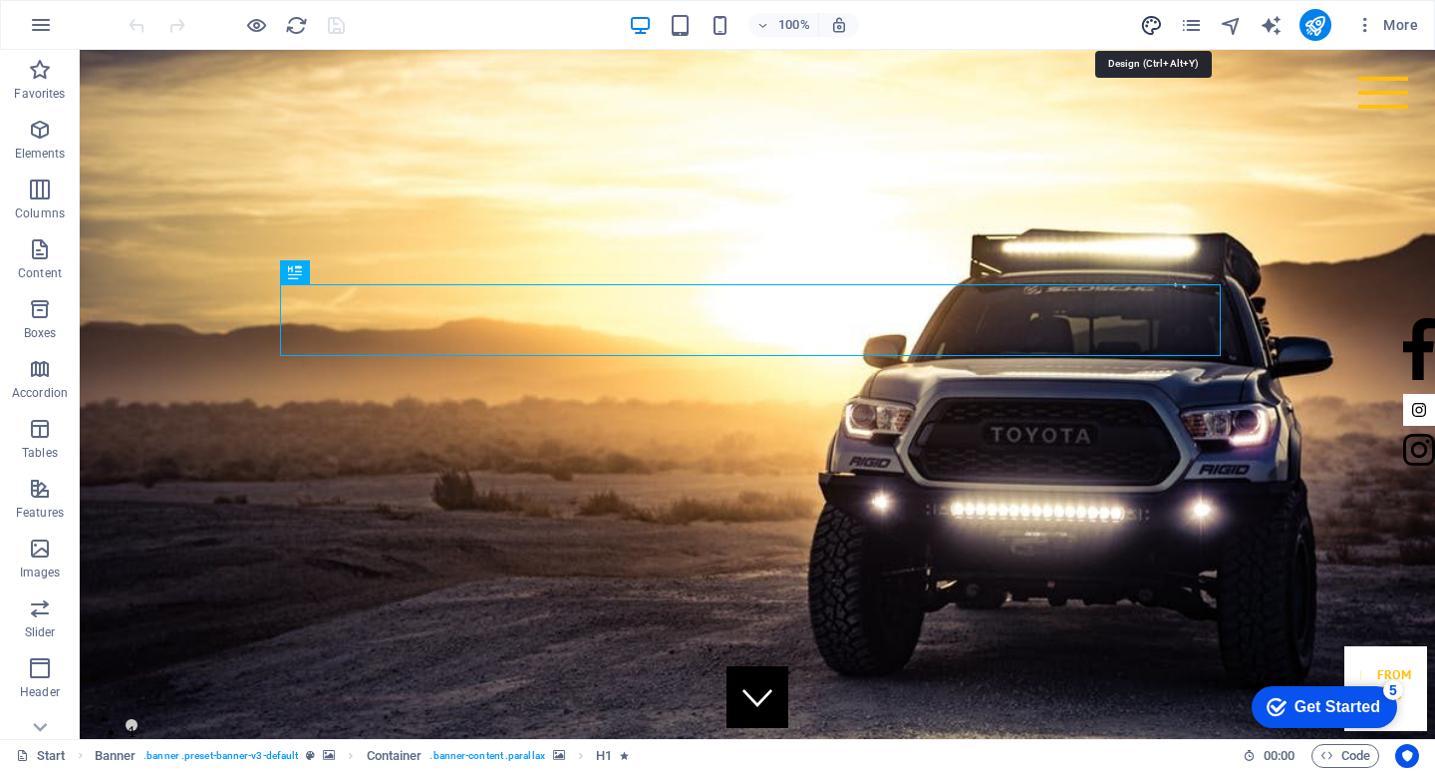
select select "ease-in-out"
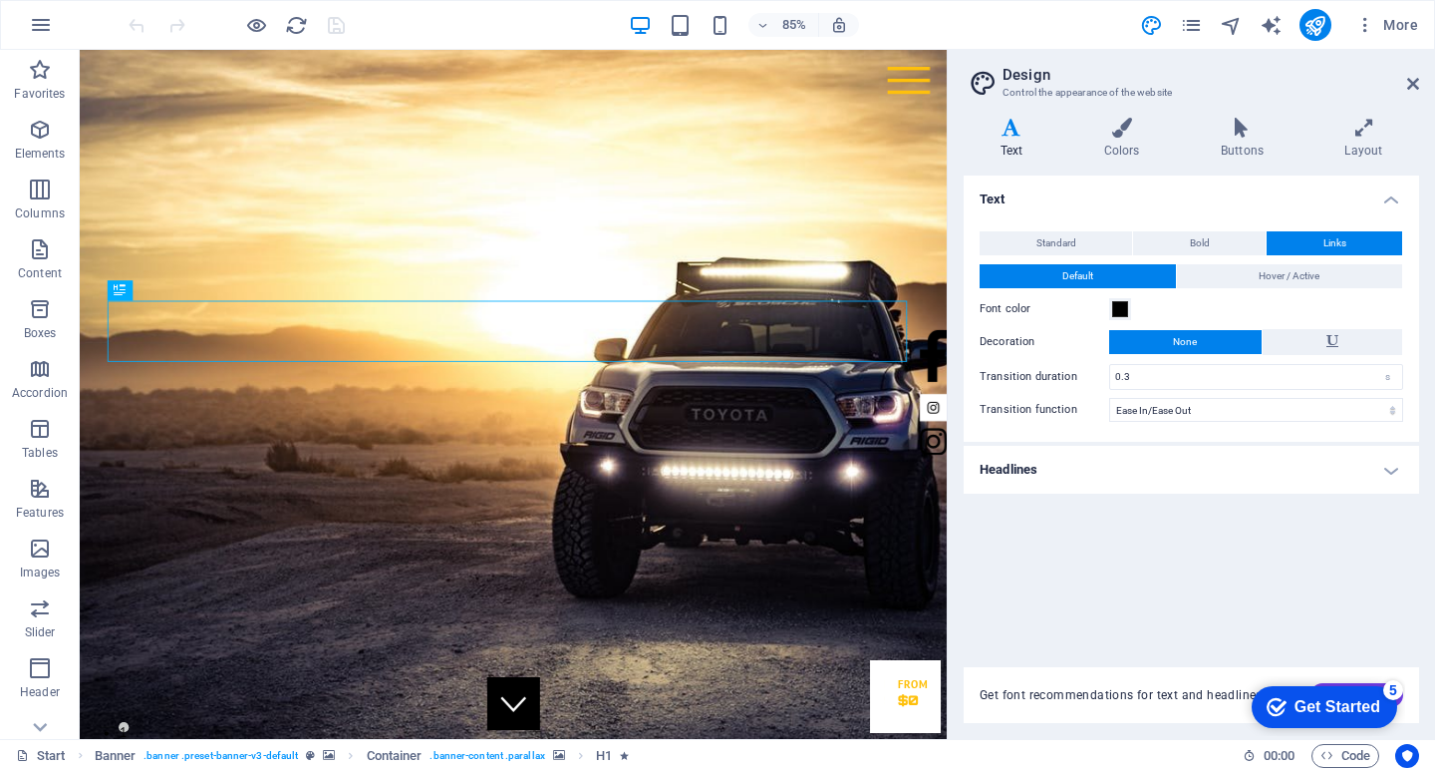
click at [1026, 127] on icon at bounding box center [1012, 128] width 96 height 20
click at [1123, 144] on h4 "Colors" at bounding box center [1126, 139] width 117 height 42
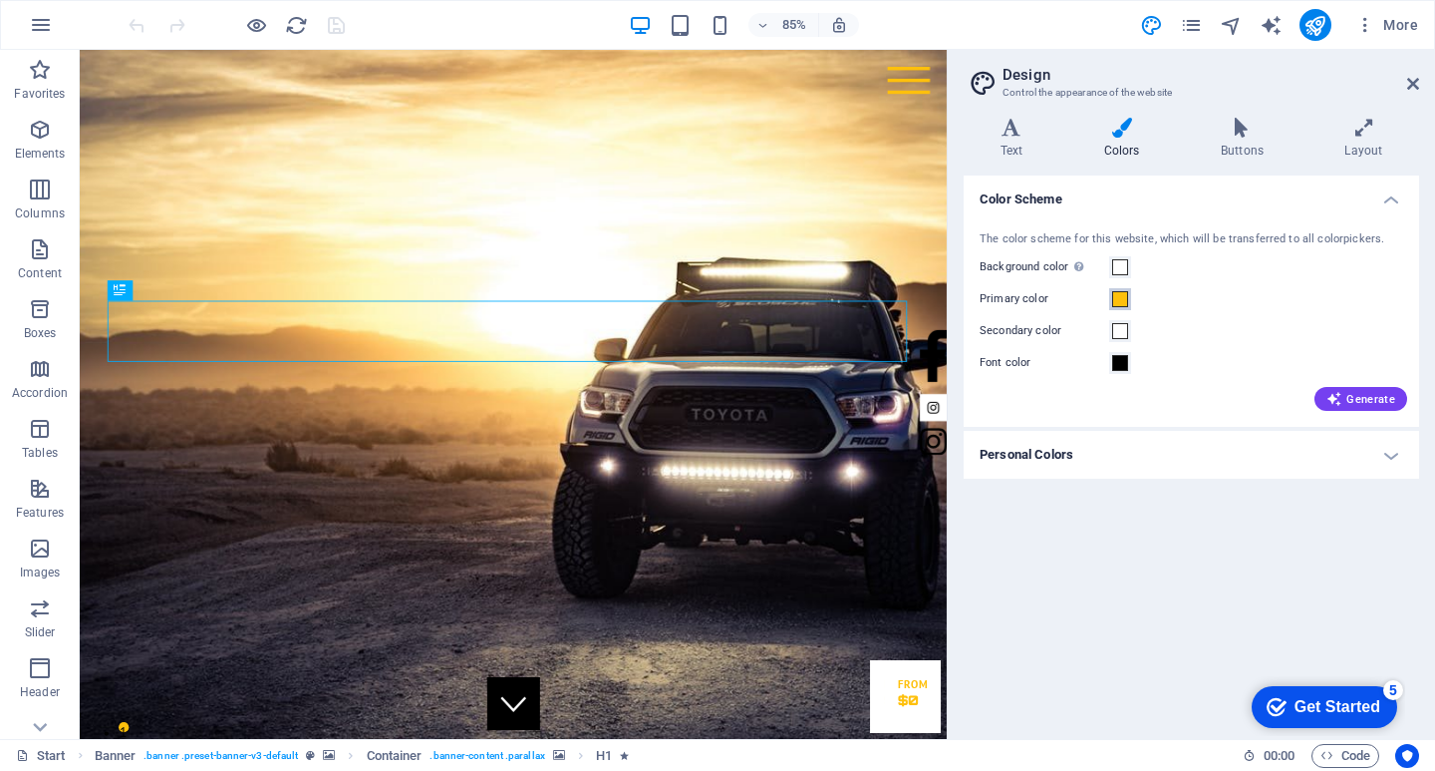
click at [1121, 296] on span at bounding box center [1120, 299] width 16 height 16
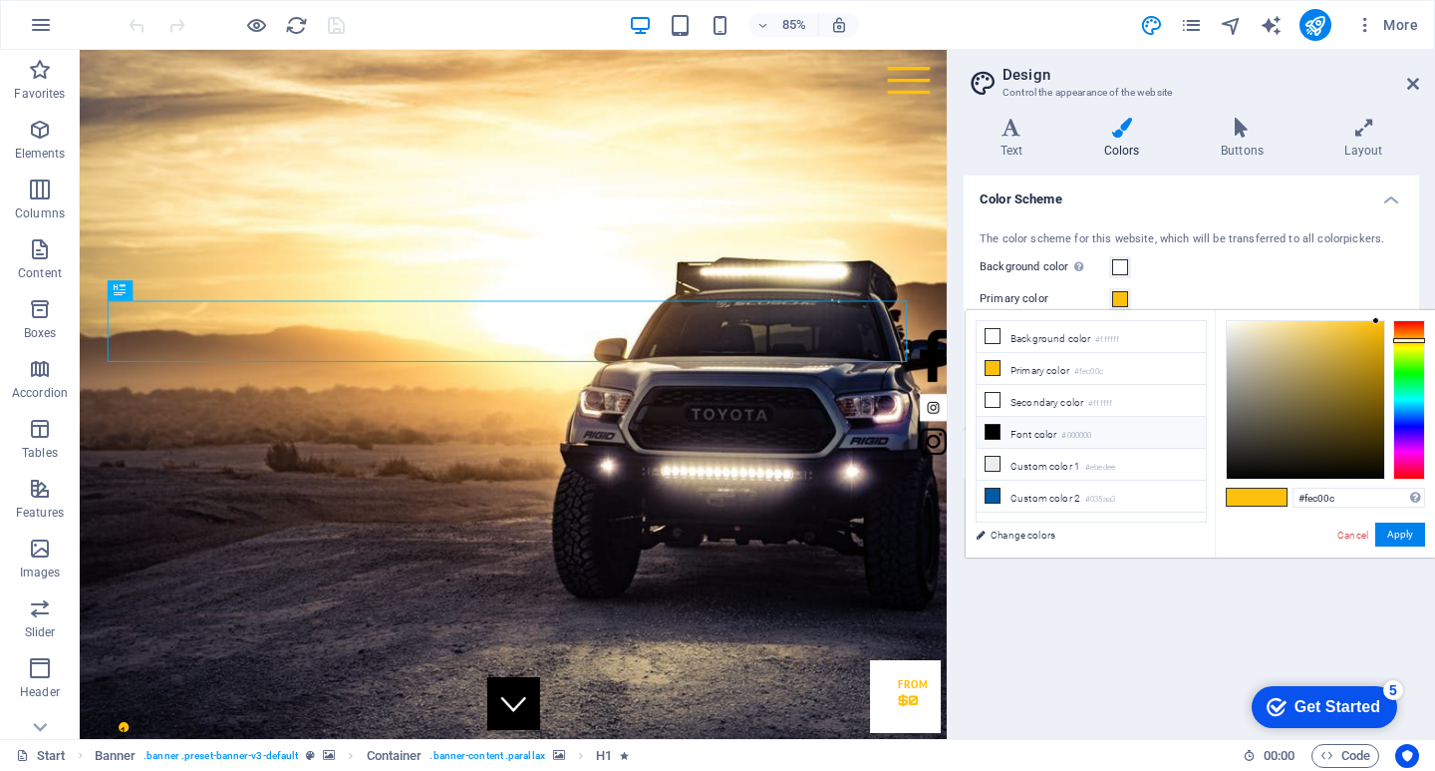
click at [999, 434] on icon at bounding box center [993, 432] width 14 height 14
type input "#000000"
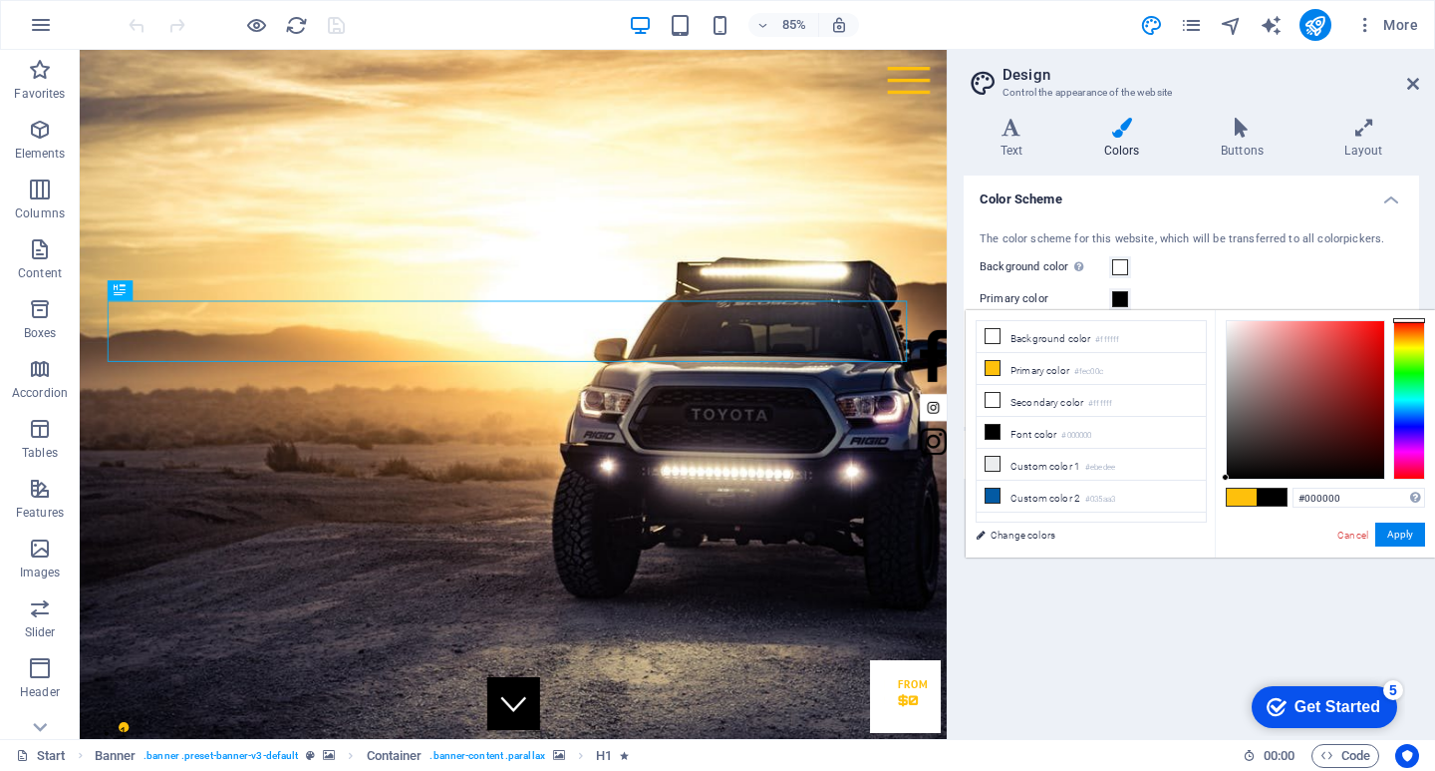
click at [1225, 184] on h4 "Color Scheme" at bounding box center [1192, 193] width 456 height 36
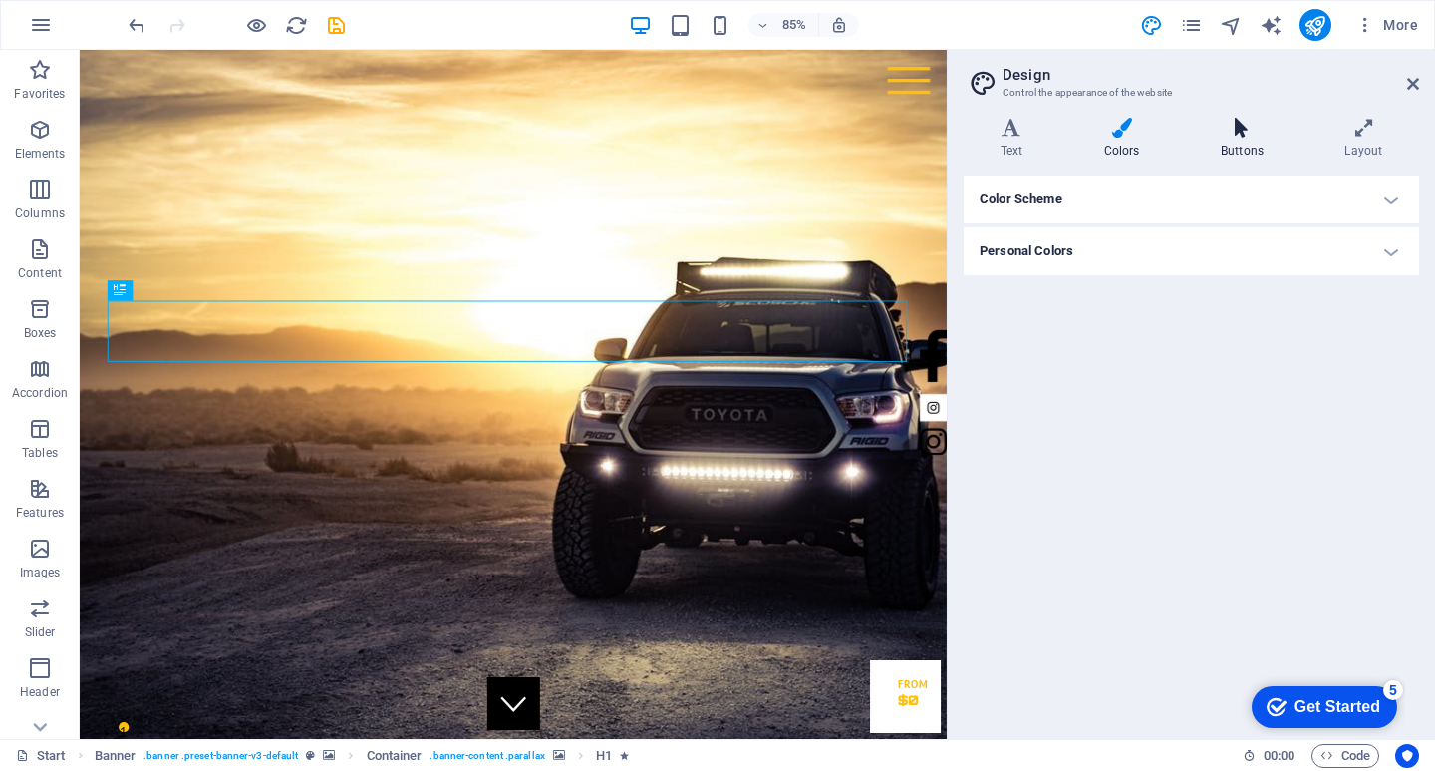
click at [1242, 148] on h4 "Buttons" at bounding box center [1246, 139] width 124 height 42
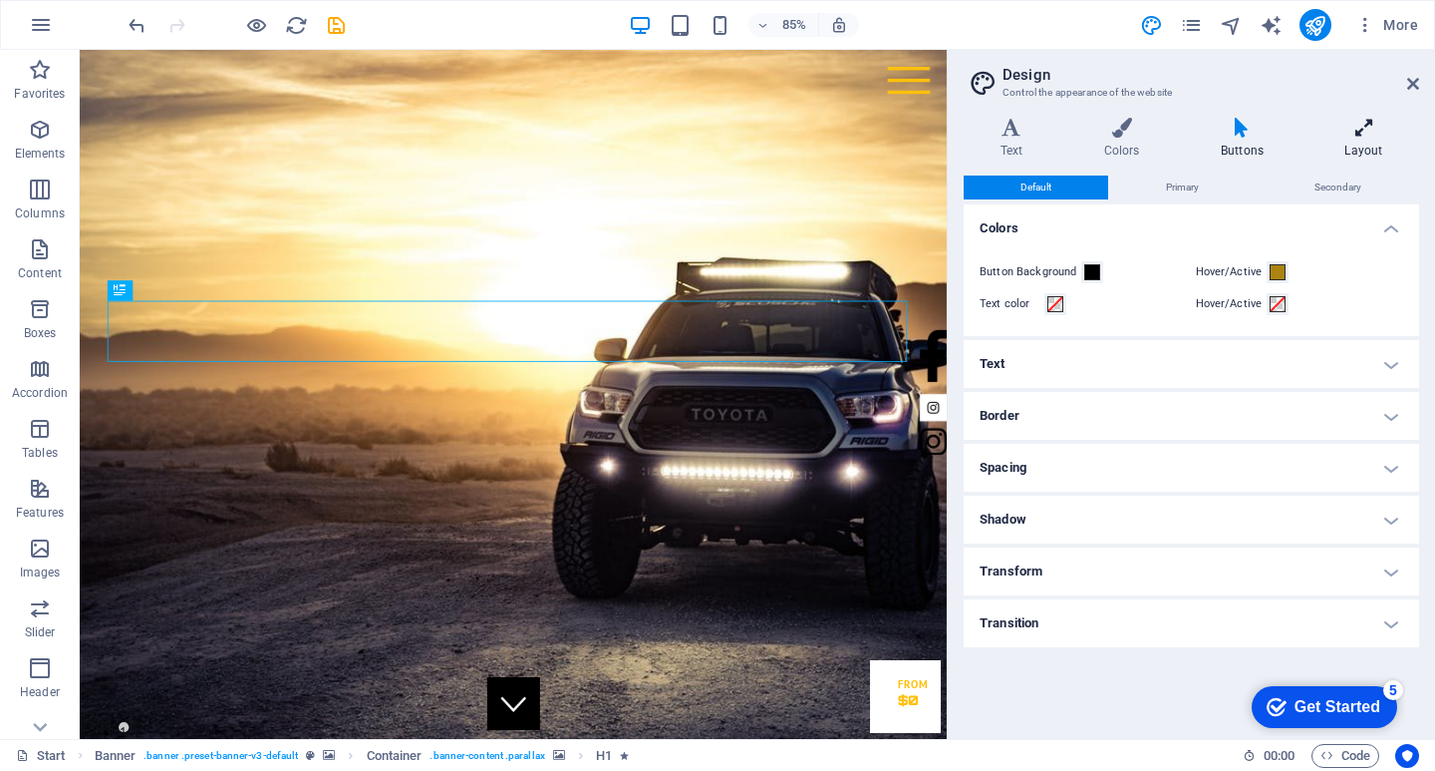
click at [1385, 138] on h4 "Layout" at bounding box center [1364, 139] width 111 height 42
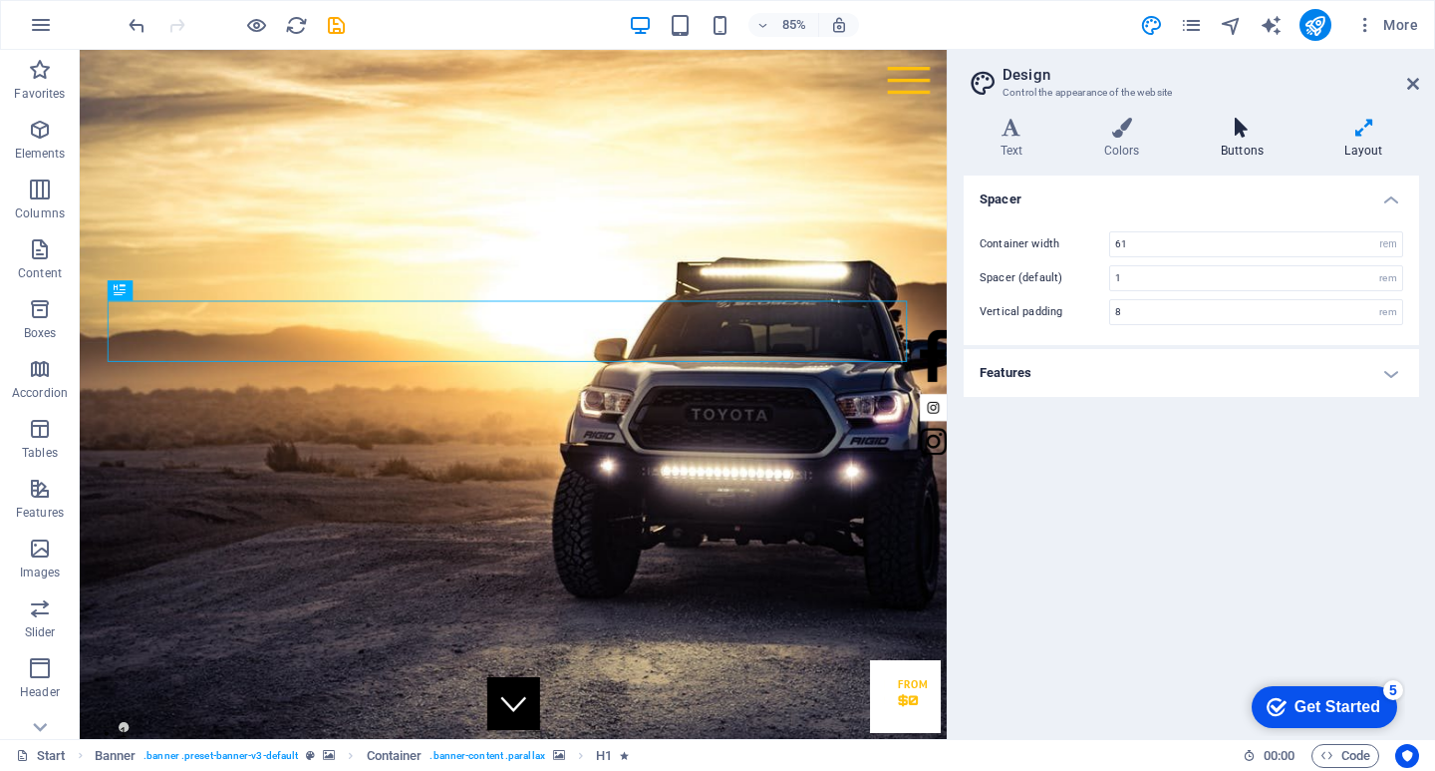
click at [1268, 140] on h4 "Buttons" at bounding box center [1246, 139] width 124 height 42
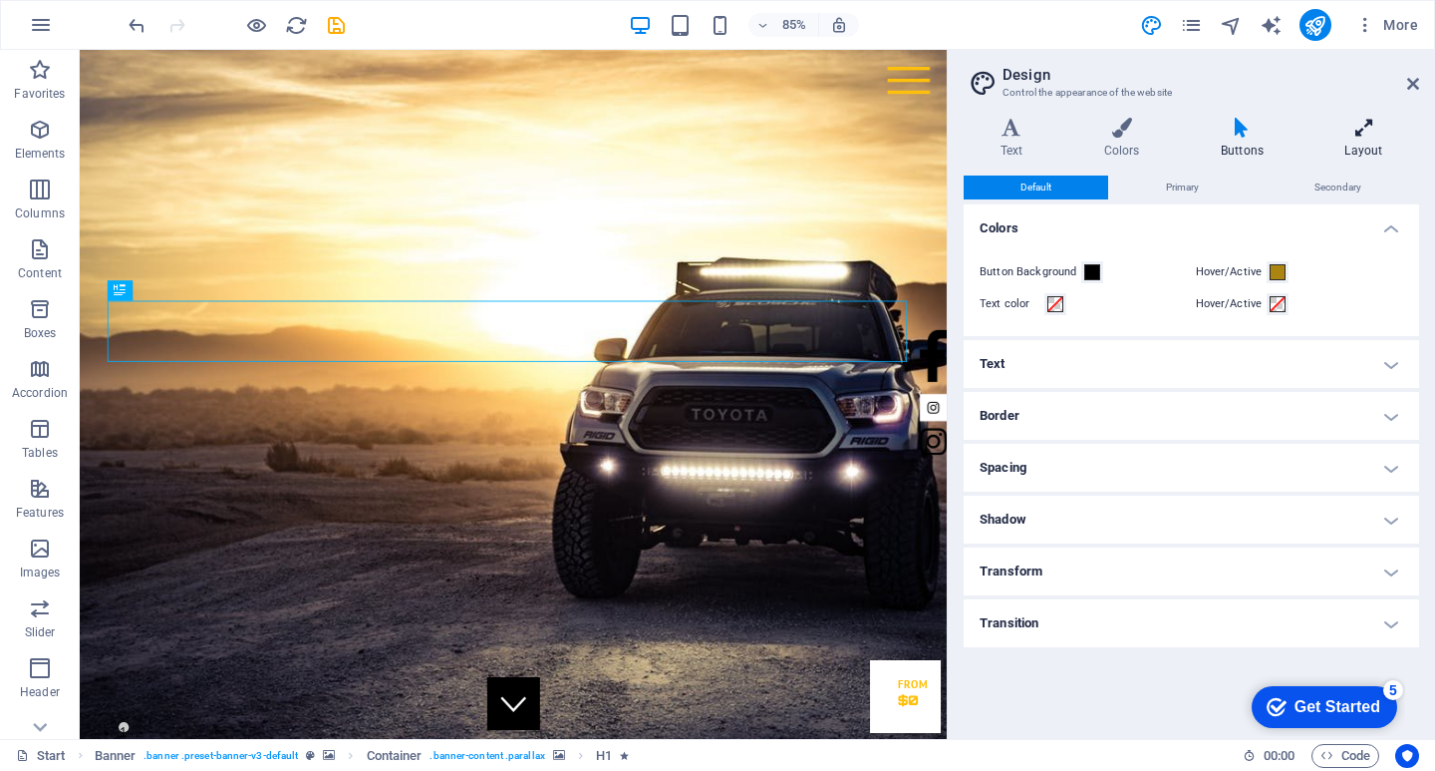
click at [1330, 132] on icon at bounding box center [1364, 128] width 111 height 20
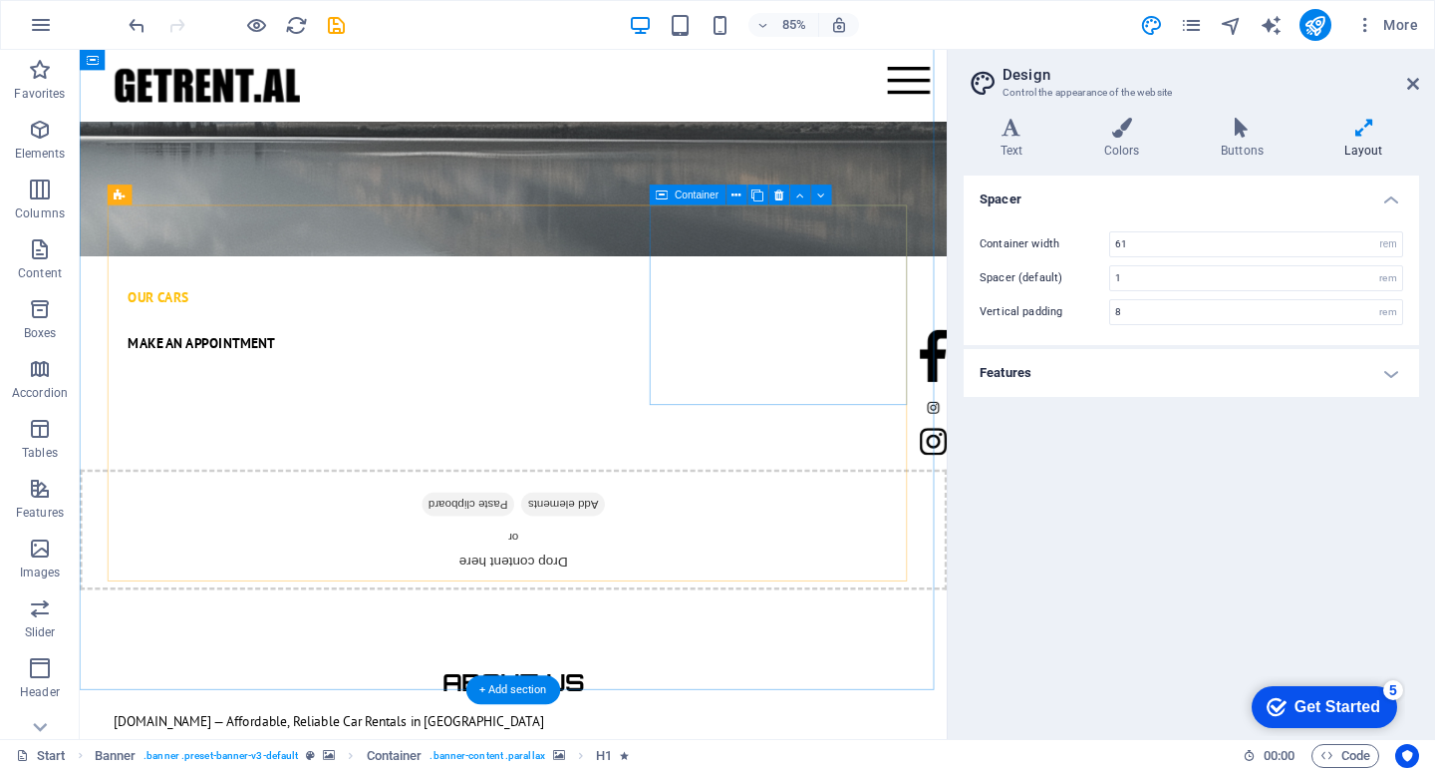
scroll to position [1495, 0]
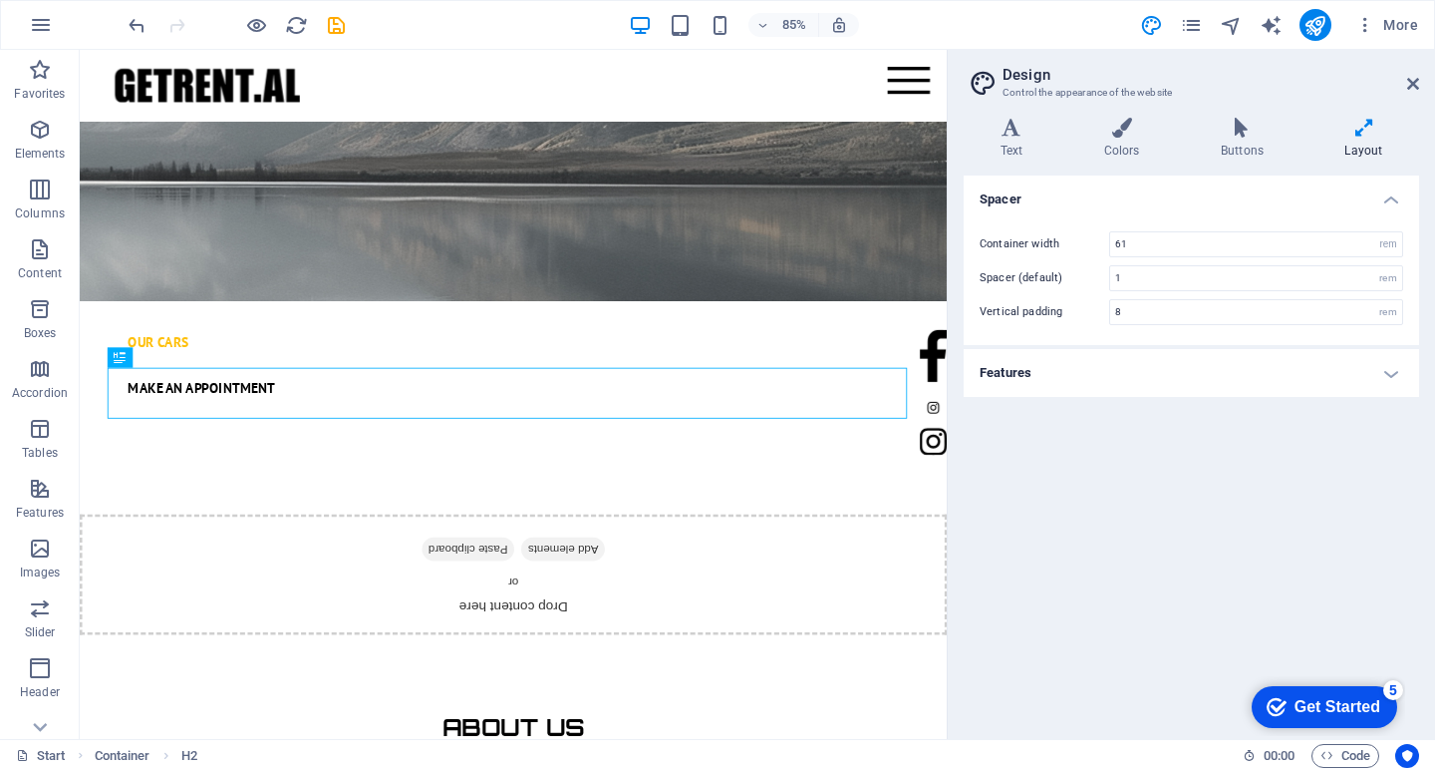
click at [1039, 116] on div "Variants Text Colors Buttons Layout Text Standard Bold Links Font color Font PT…" at bounding box center [1191, 420] width 487 height 637
click at [1027, 139] on h4 "Text" at bounding box center [1016, 139] width 104 height 42
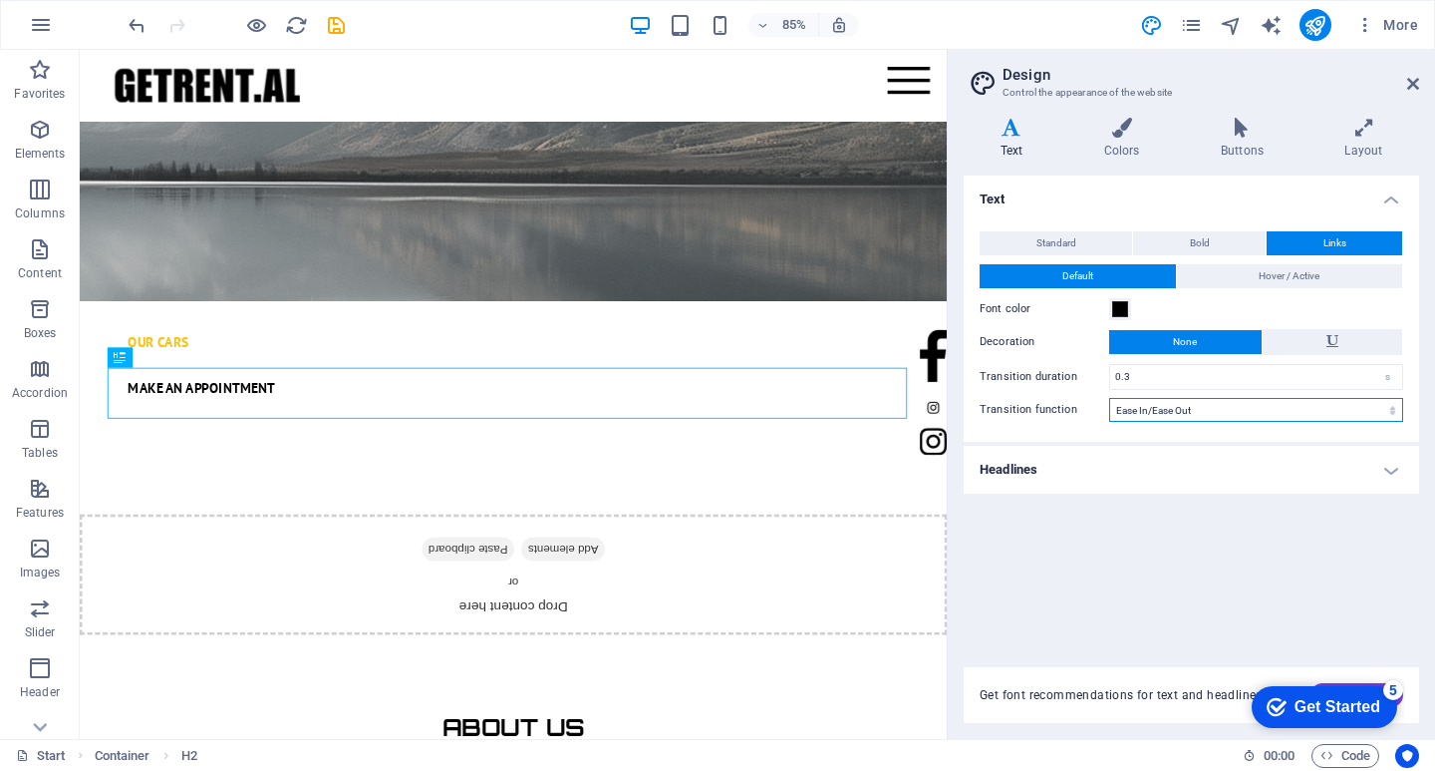
click at [1250, 404] on select "Ease Ease In Ease Out Ease In/Ease Out Linear" at bounding box center [1256, 410] width 294 height 24
click at [1213, 401] on select "Ease Ease In Ease Out Ease In/Ease Out Linear" at bounding box center [1256, 410] width 294 height 24
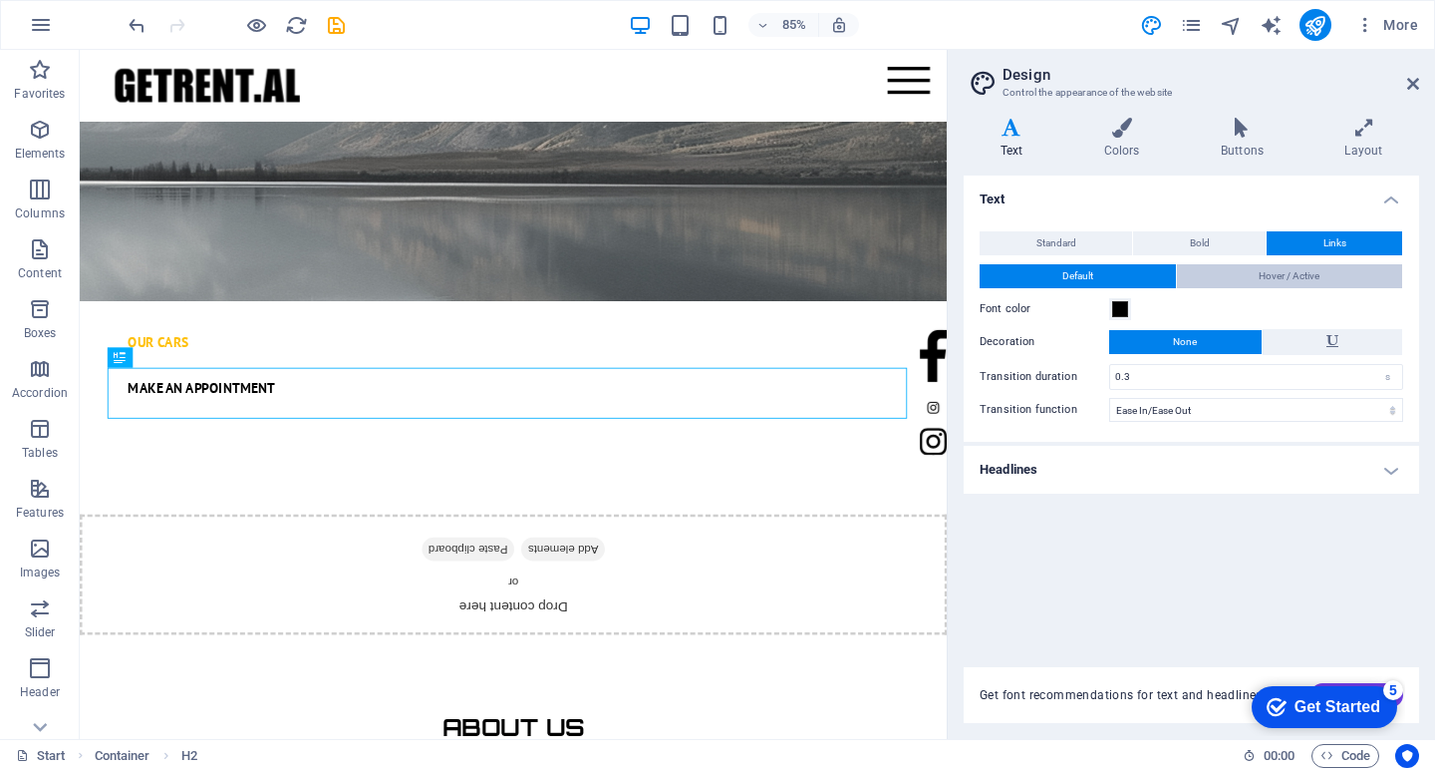
click at [1280, 280] on span "Hover / Active" at bounding box center [1289, 276] width 61 height 24
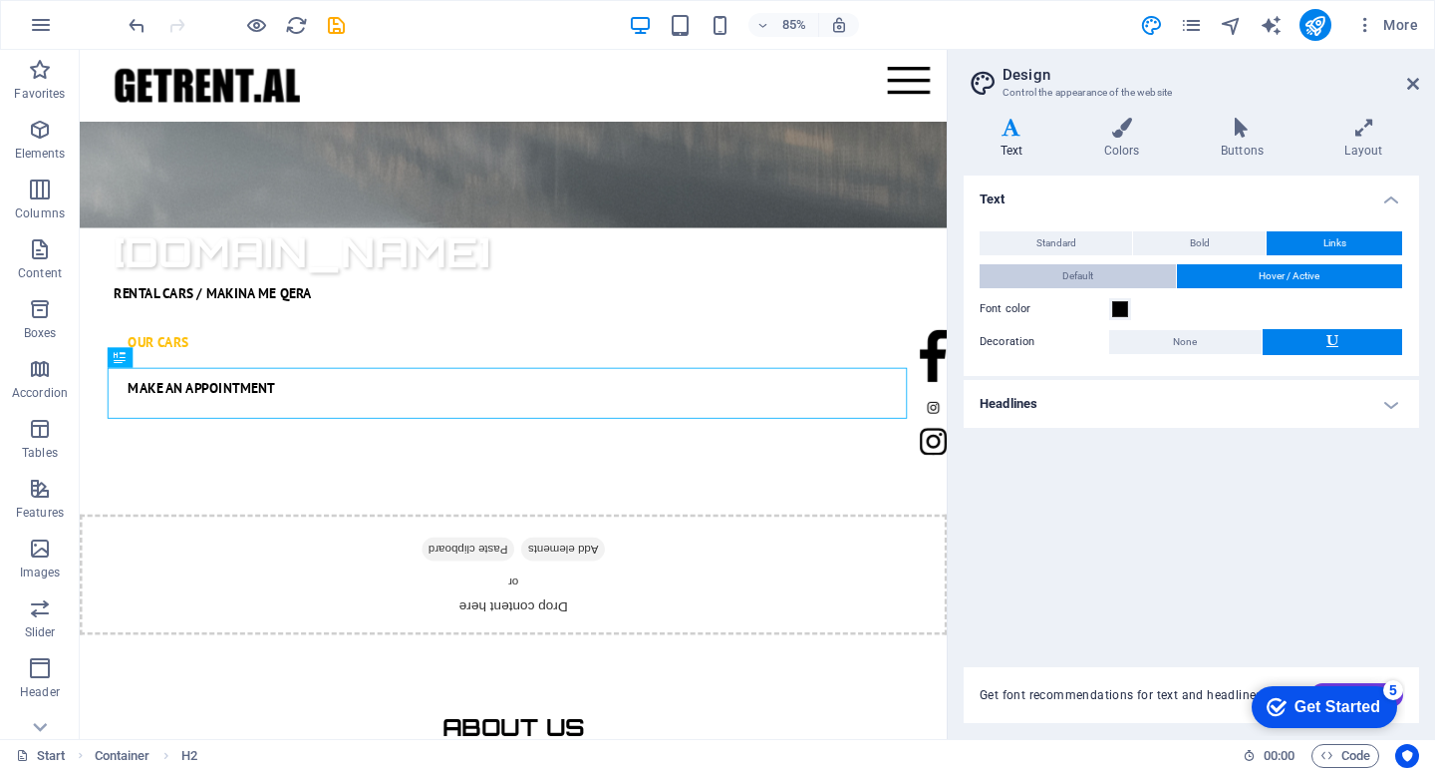
click at [1157, 280] on button "Default" at bounding box center [1078, 276] width 196 height 24
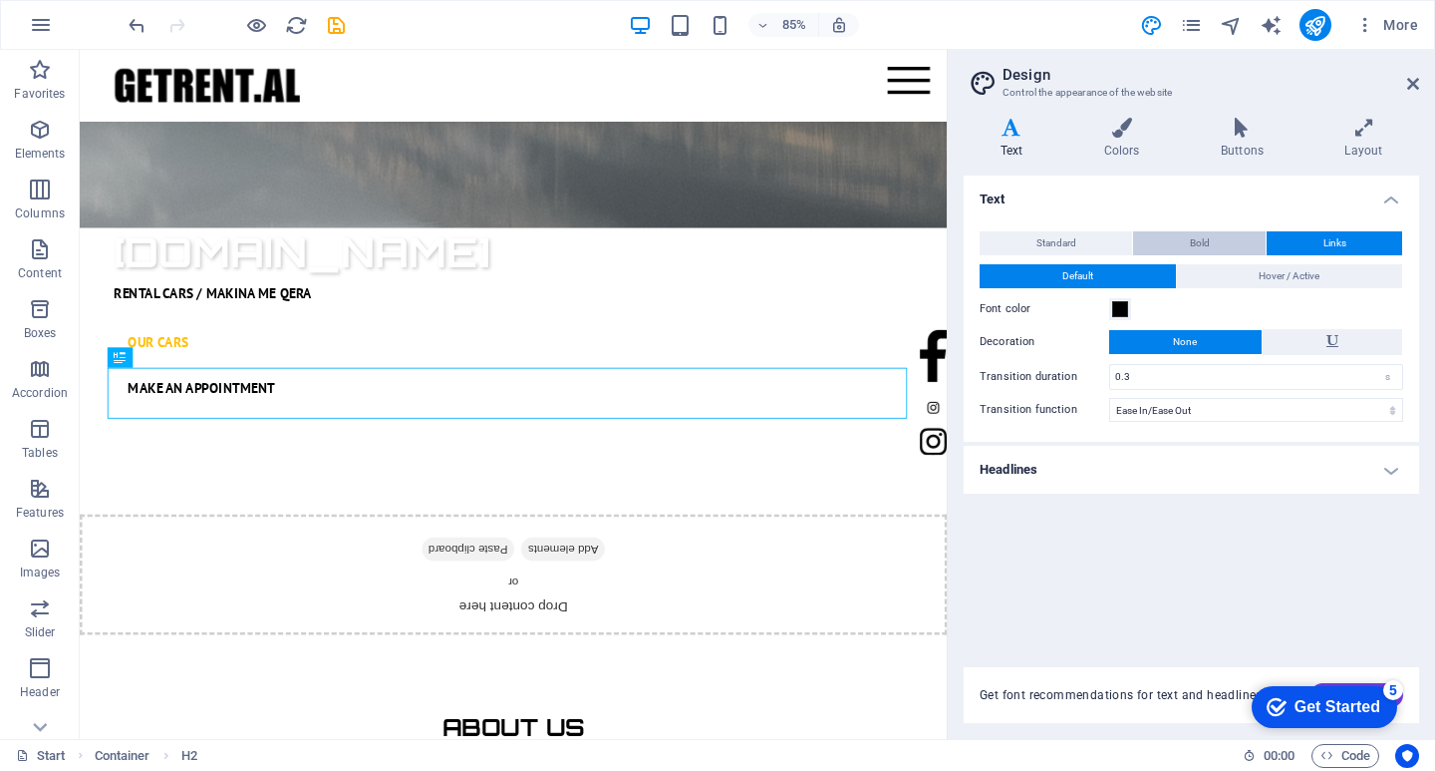
click at [1200, 249] on span "Bold" at bounding box center [1200, 243] width 20 height 24
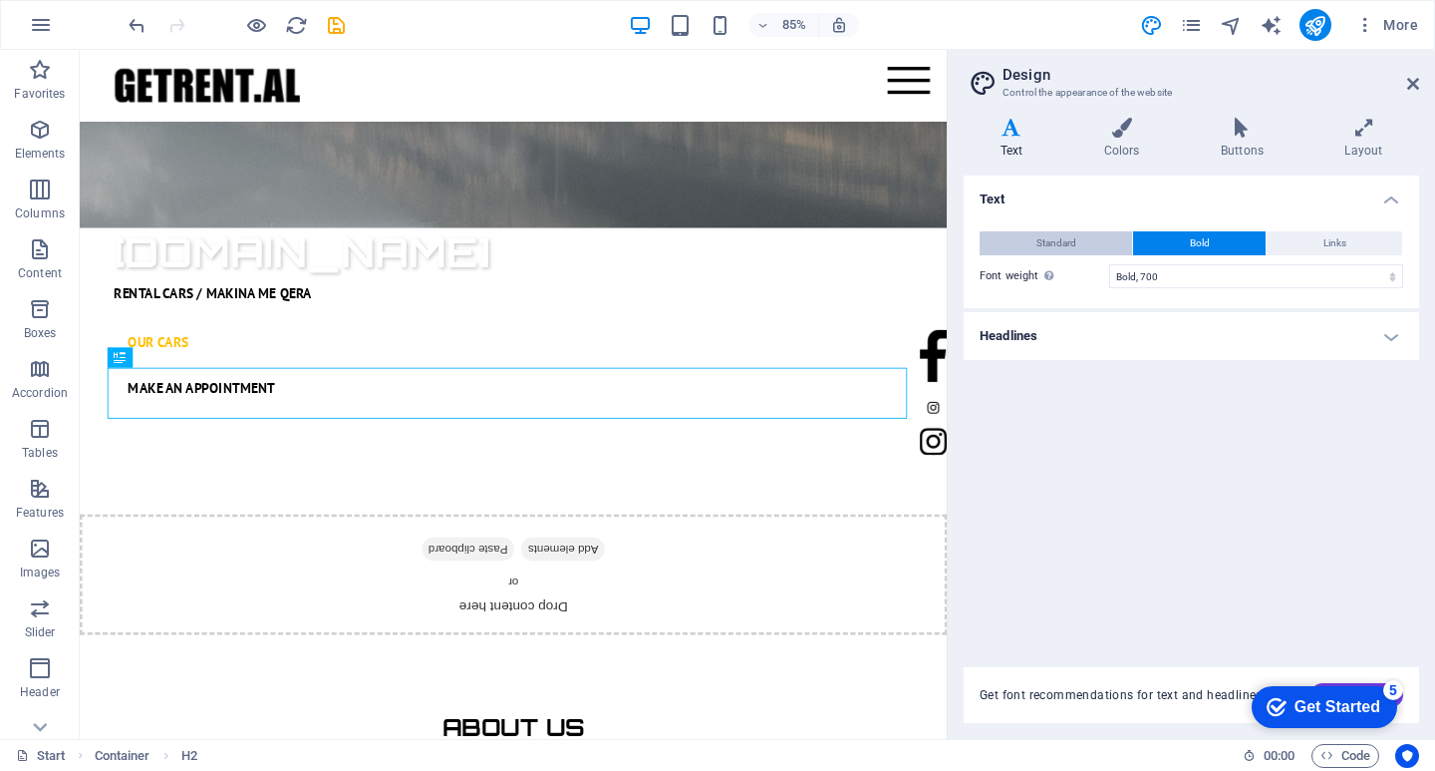
click at [1096, 251] on button "Standard" at bounding box center [1056, 243] width 153 height 24
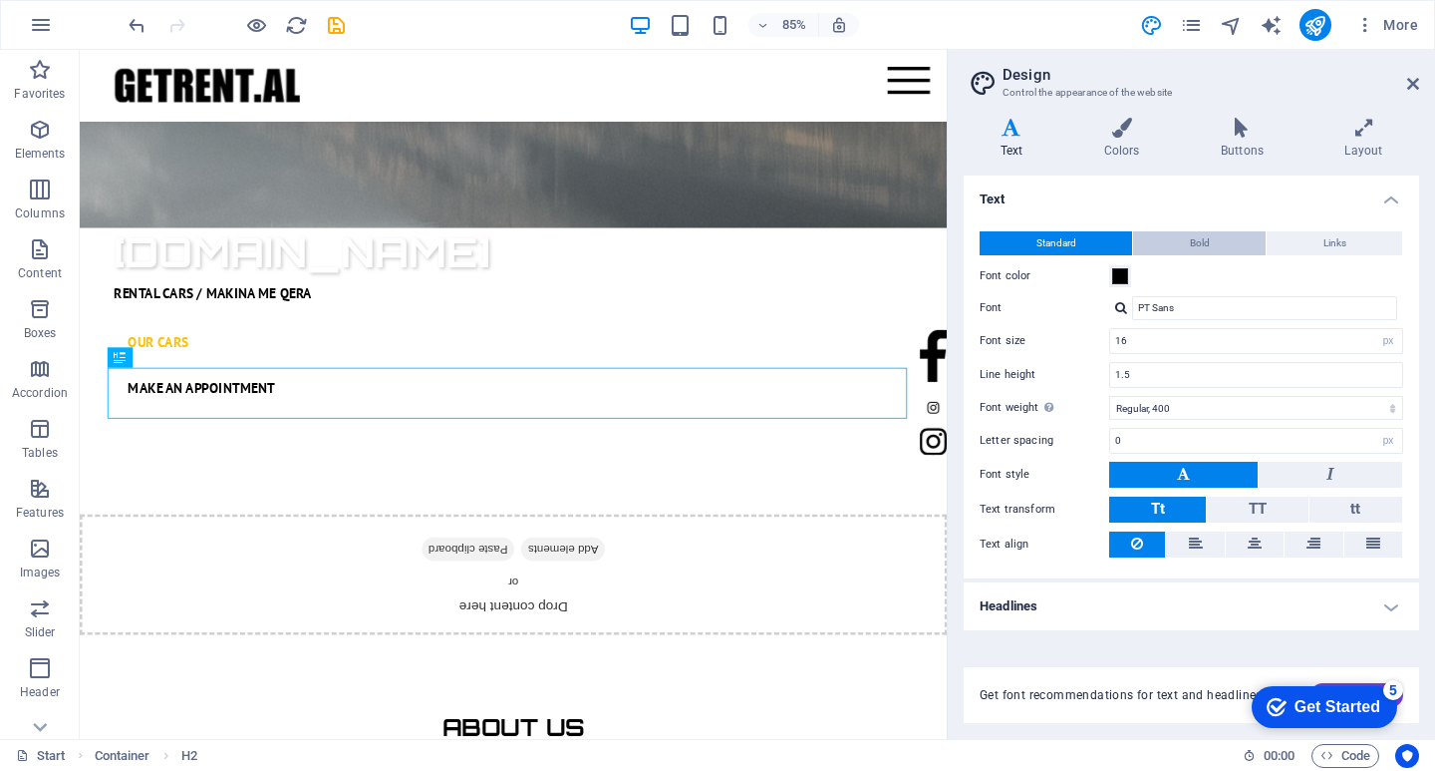
click at [1185, 234] on button "Bold" at bounding box center [1199, 243] width 133 height 24
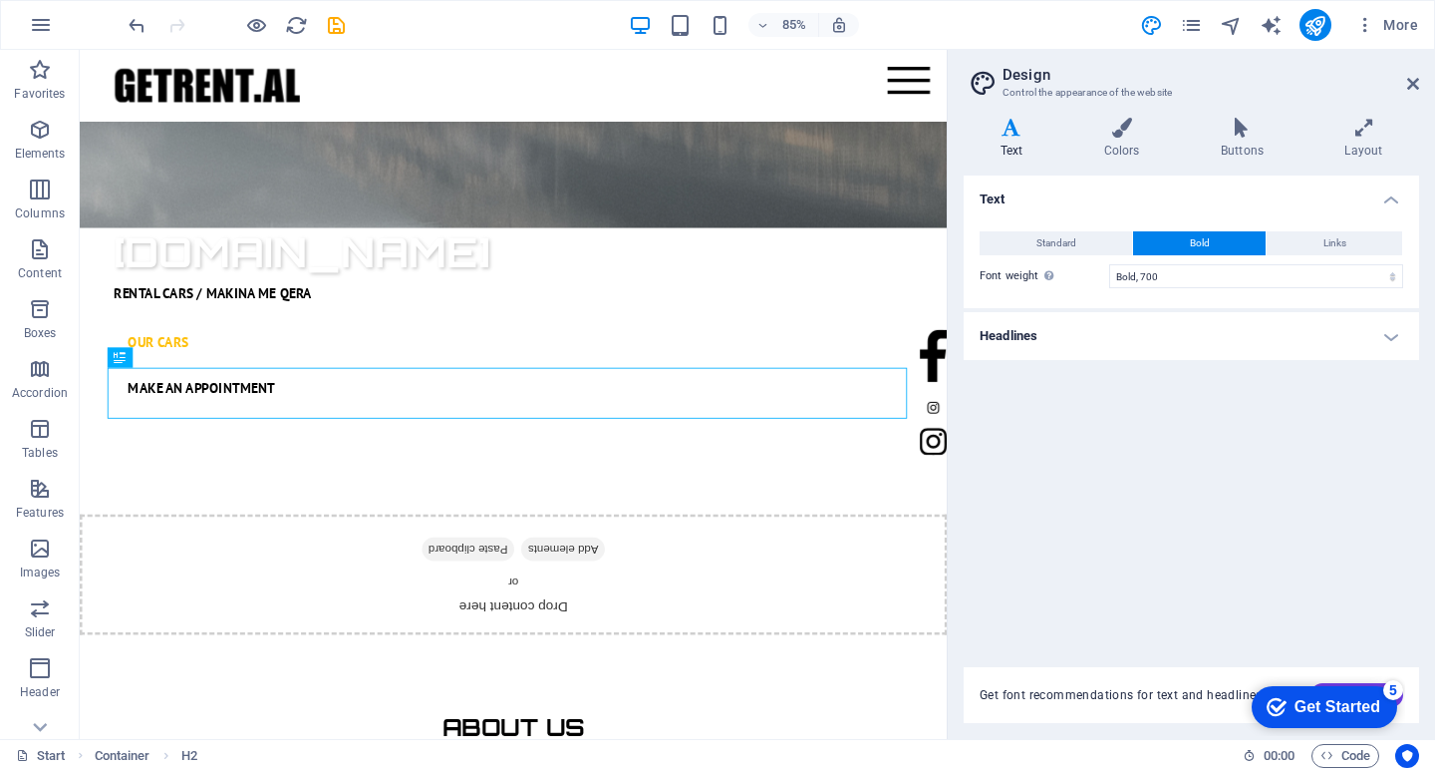
click at [1135, 237] on button "Bold" at bounding box center [1199, 243] width 133 height 24
click at [1090, 237] on button "Standard" at bounding box center [1056, 243] width 153 height 24
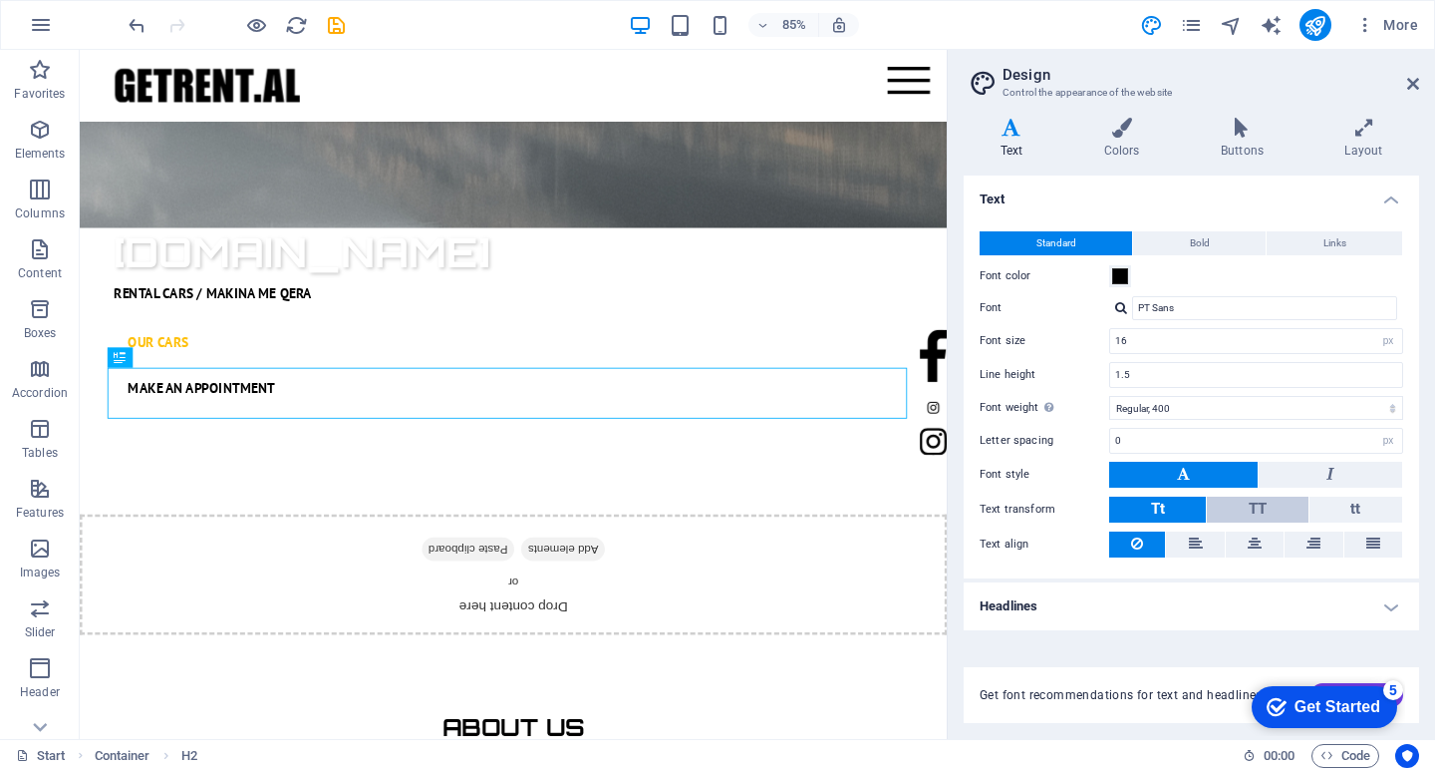
click at [1249, 508] on span "TT" at bounding box center [1258, 508] width 18 height 18
click at [1188, 506] on button "Tt" at bounding box center [1157, 509] width 97 height 26
click at [1248, 542] on icon at bounding box center [1255, 543] width 14 height 24
click at [1376, 544] on icon at bounding box center [1374, 543] width 14 height 24
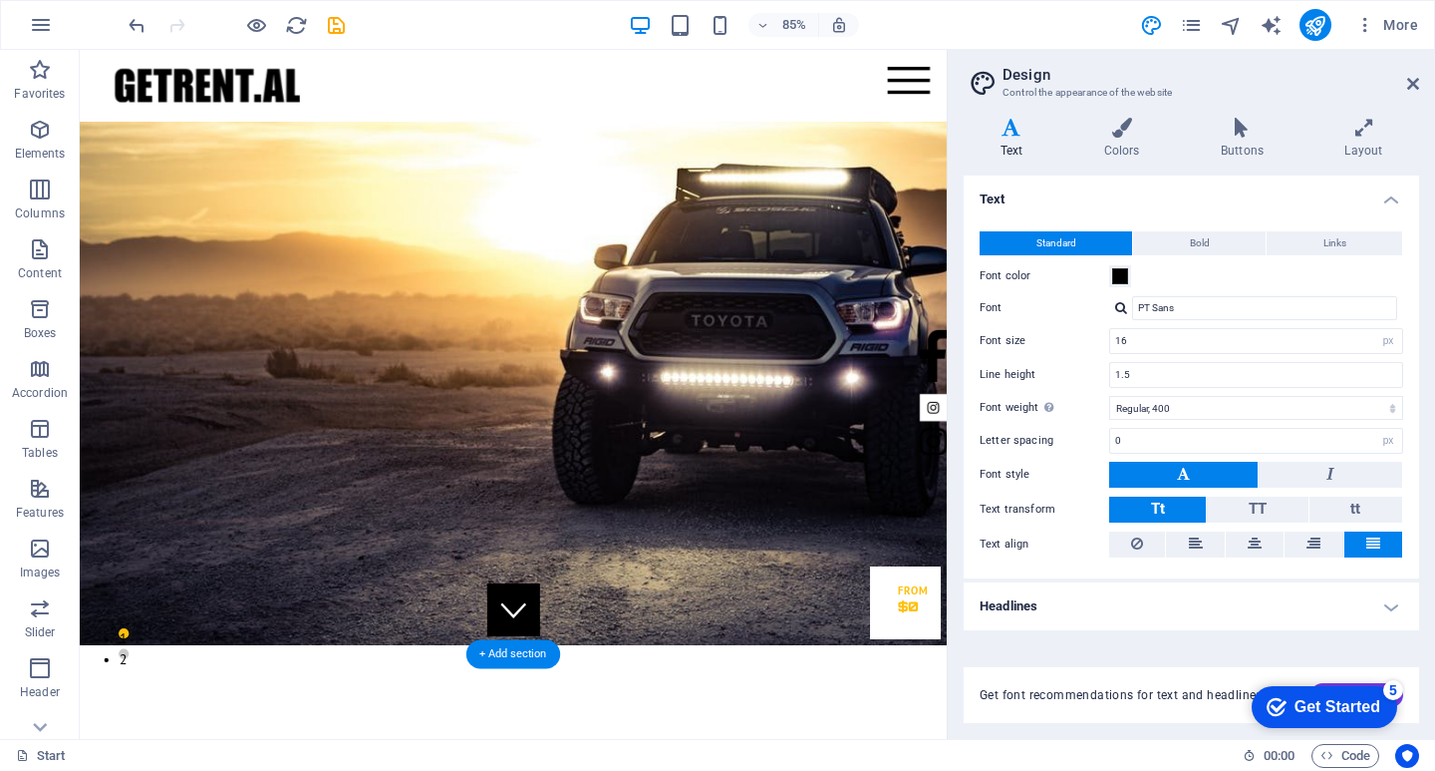
scroll to position [100, 0]
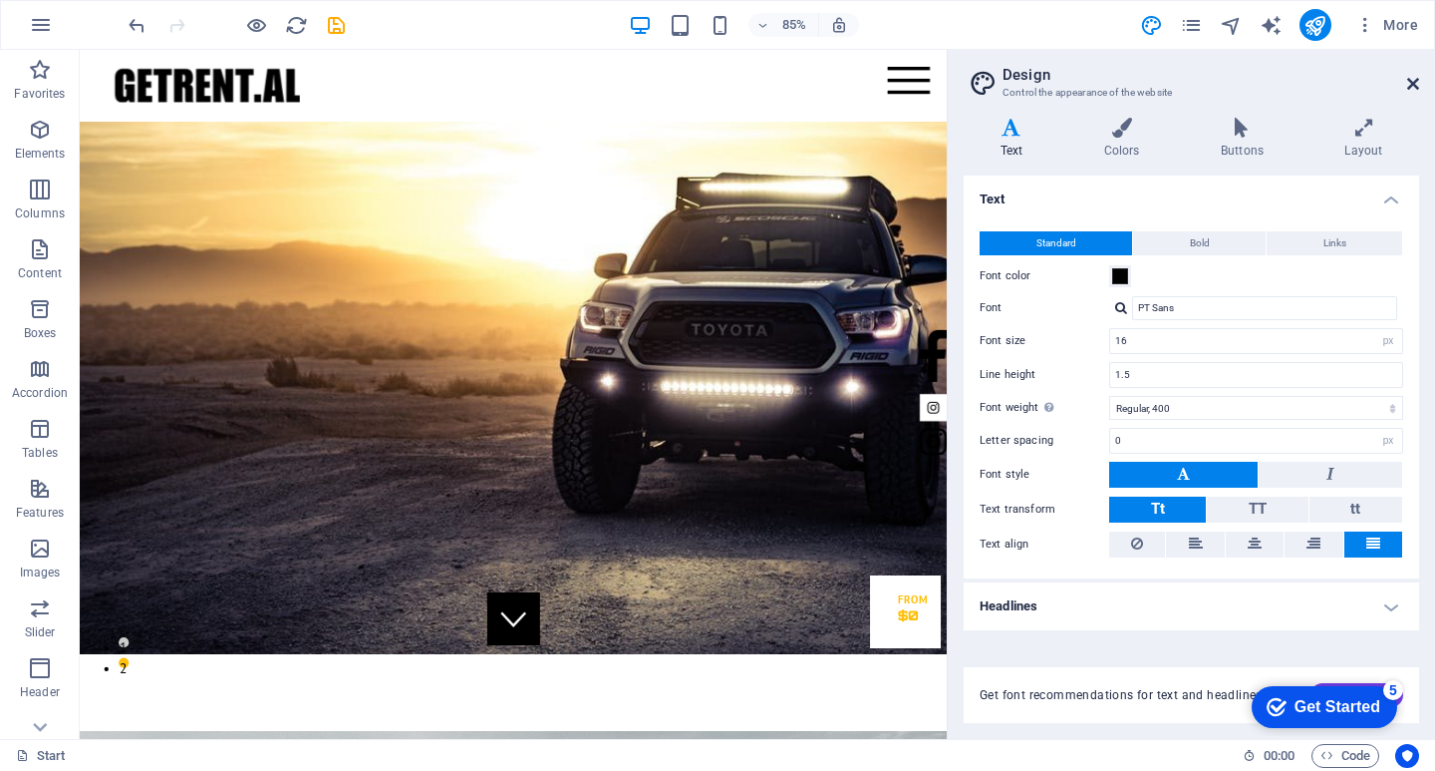
click at [1418, 82] on icon at bounding box center [1413, 84] width 12 height 16
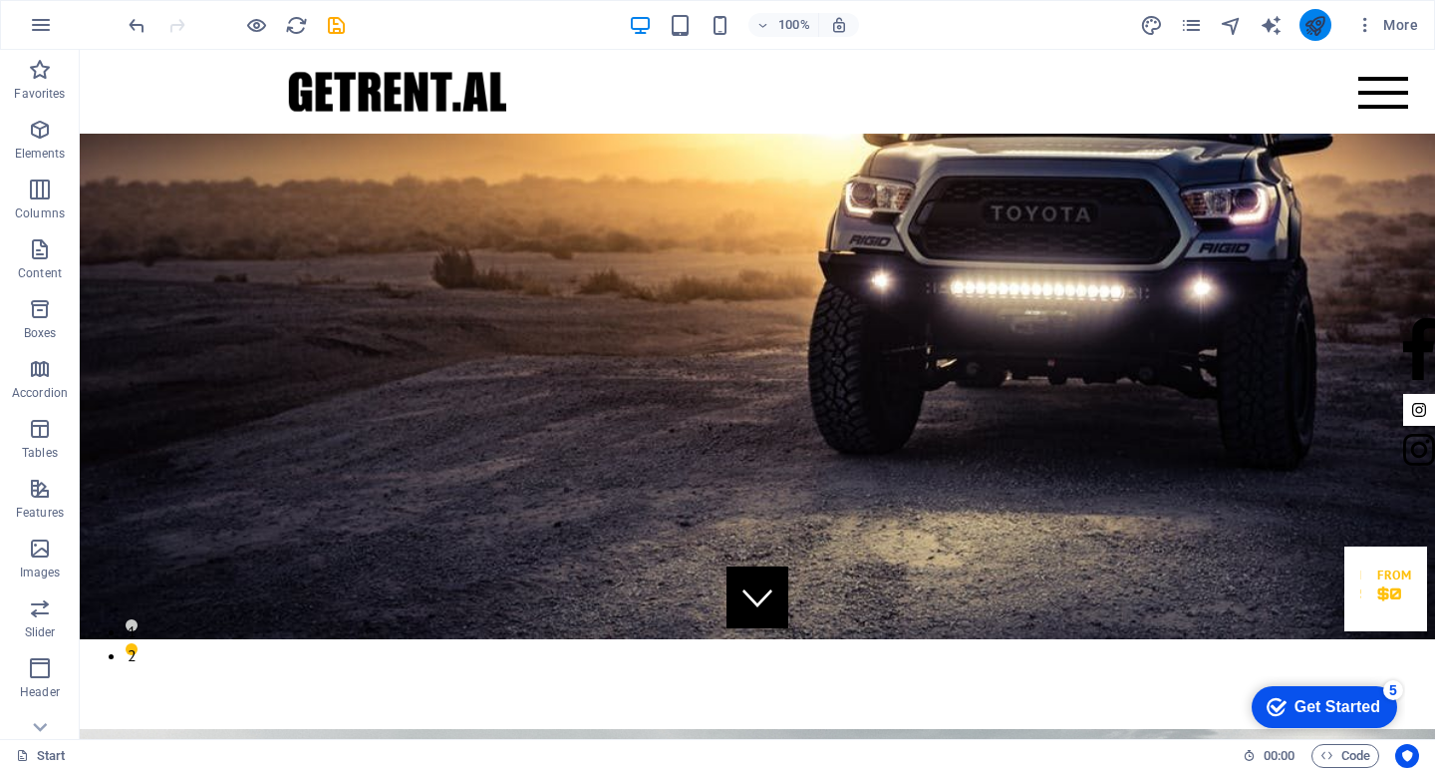
click at [1301, 26] on button "publish" at bounding box center [1316, 25] width 32 height 32
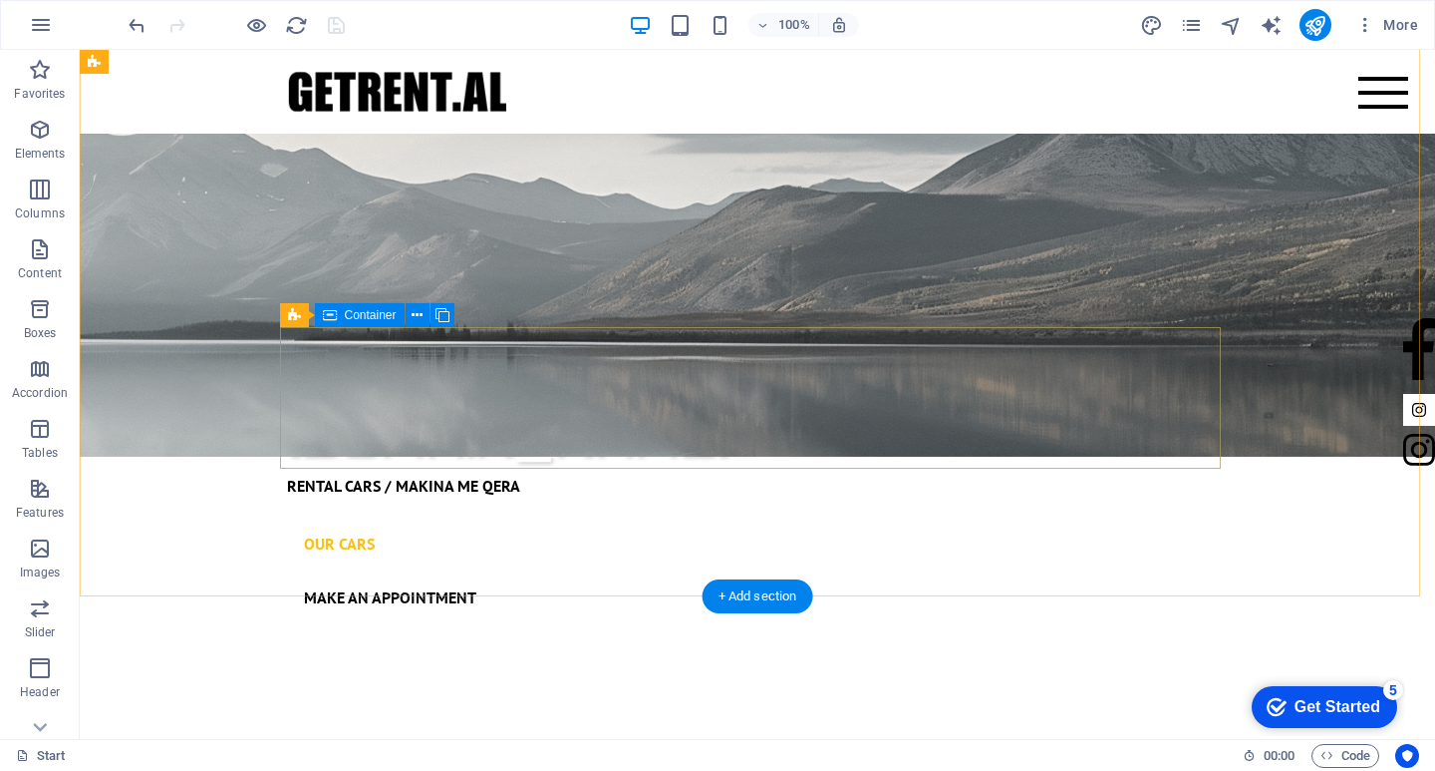
scroll to position [1296, 0]
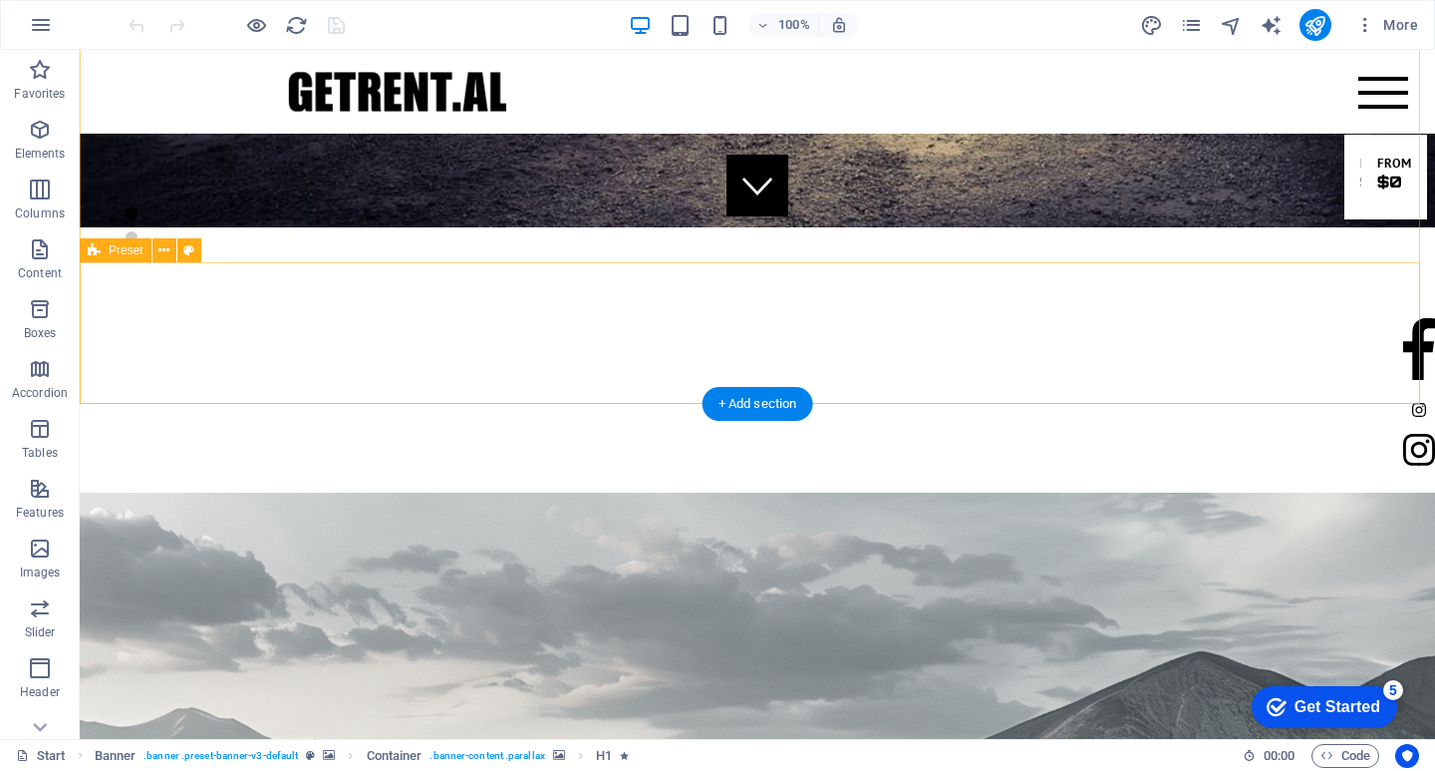
scroll to position [598, 0]
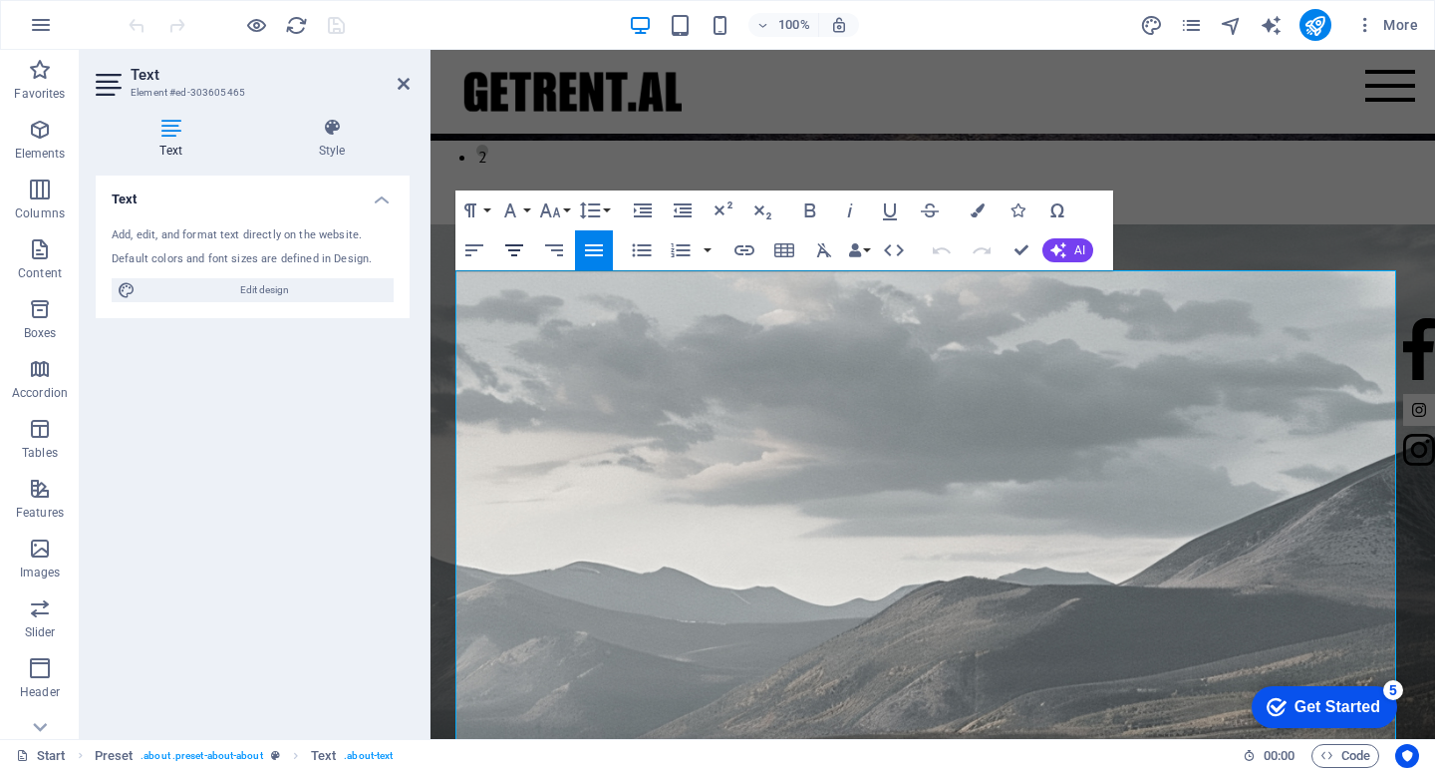
click at [527, 248] on button "Align Center" at bounding box center [514, 250] width 38 height 40
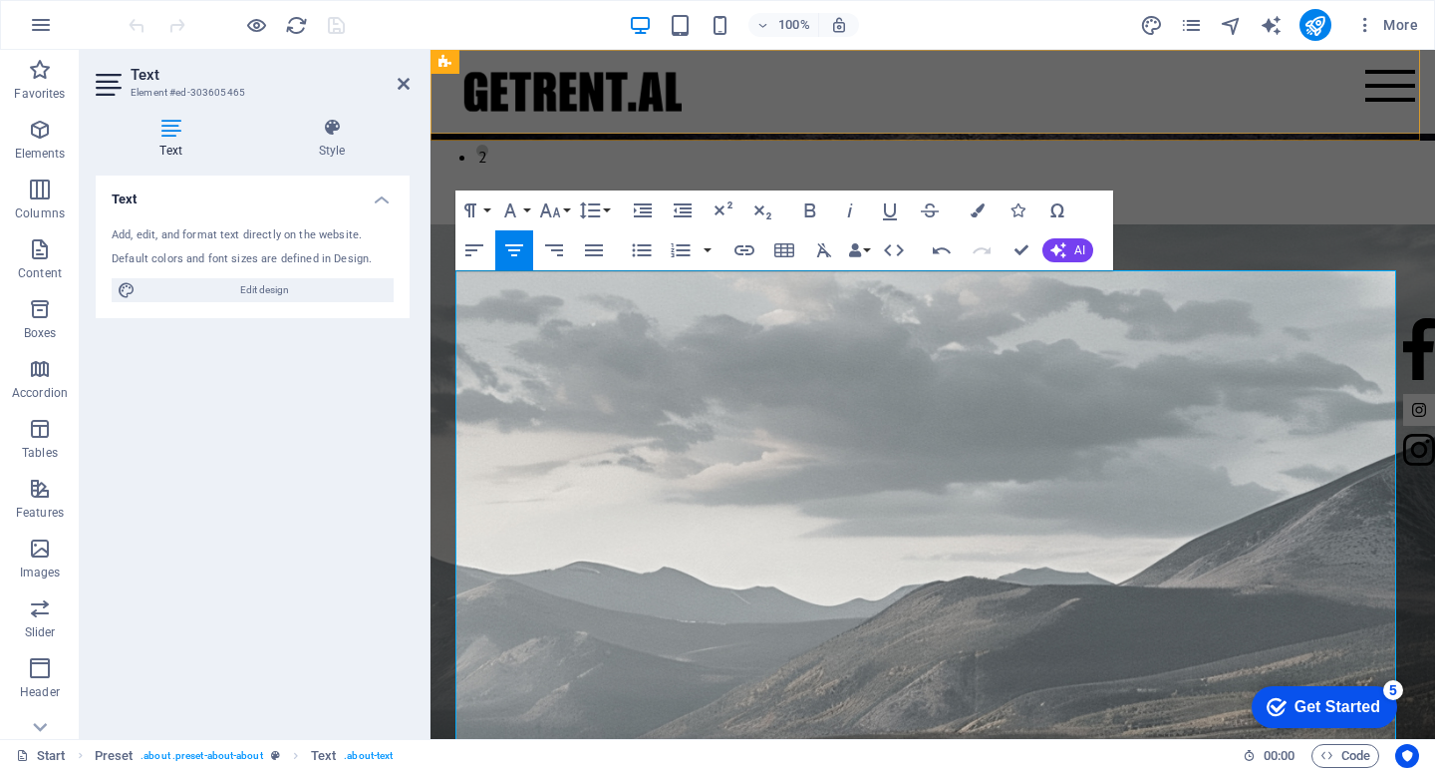
click at [1307, 96] on div "Home About us Services Inventory Feedback Contact" at bounding box center [933, 92] width 1005 height 84
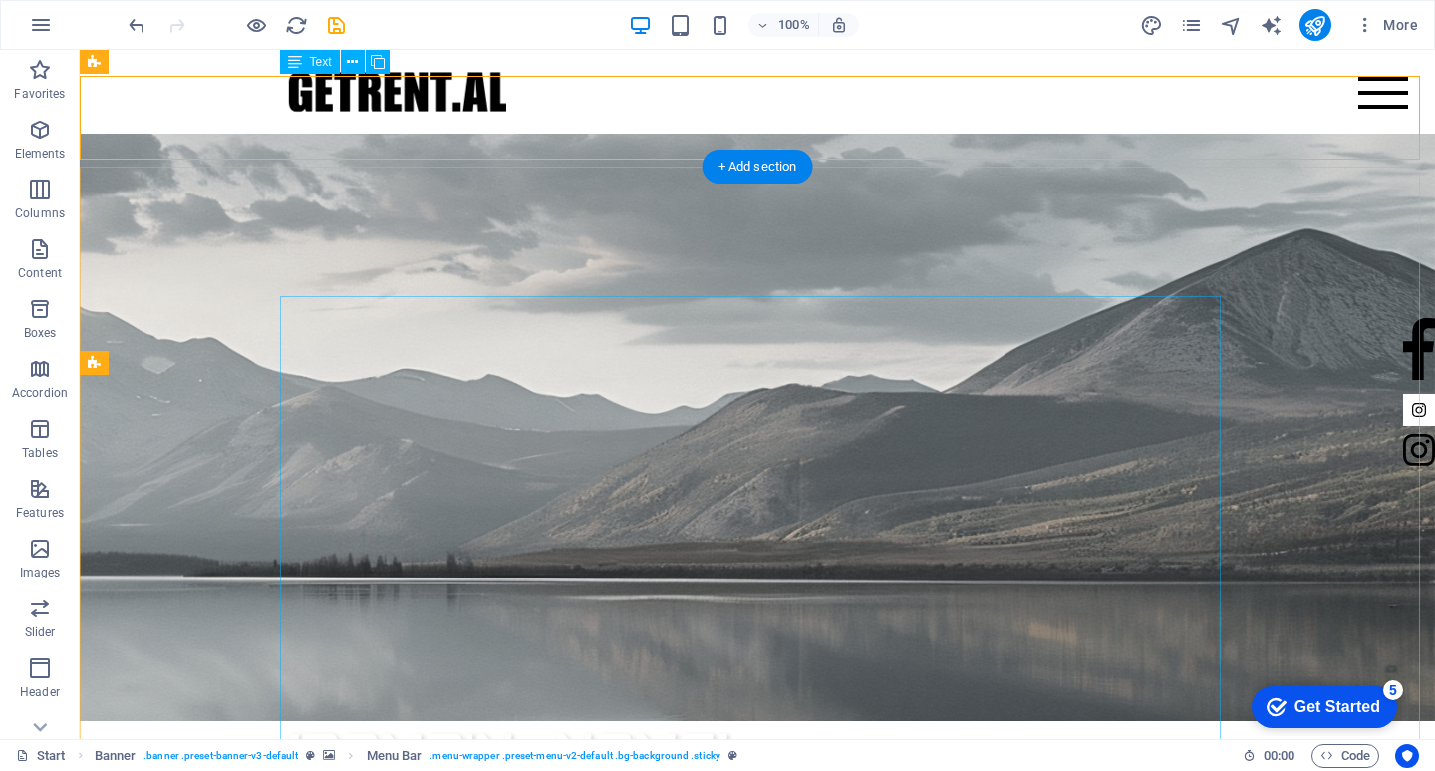
scroll to position [498, 0]
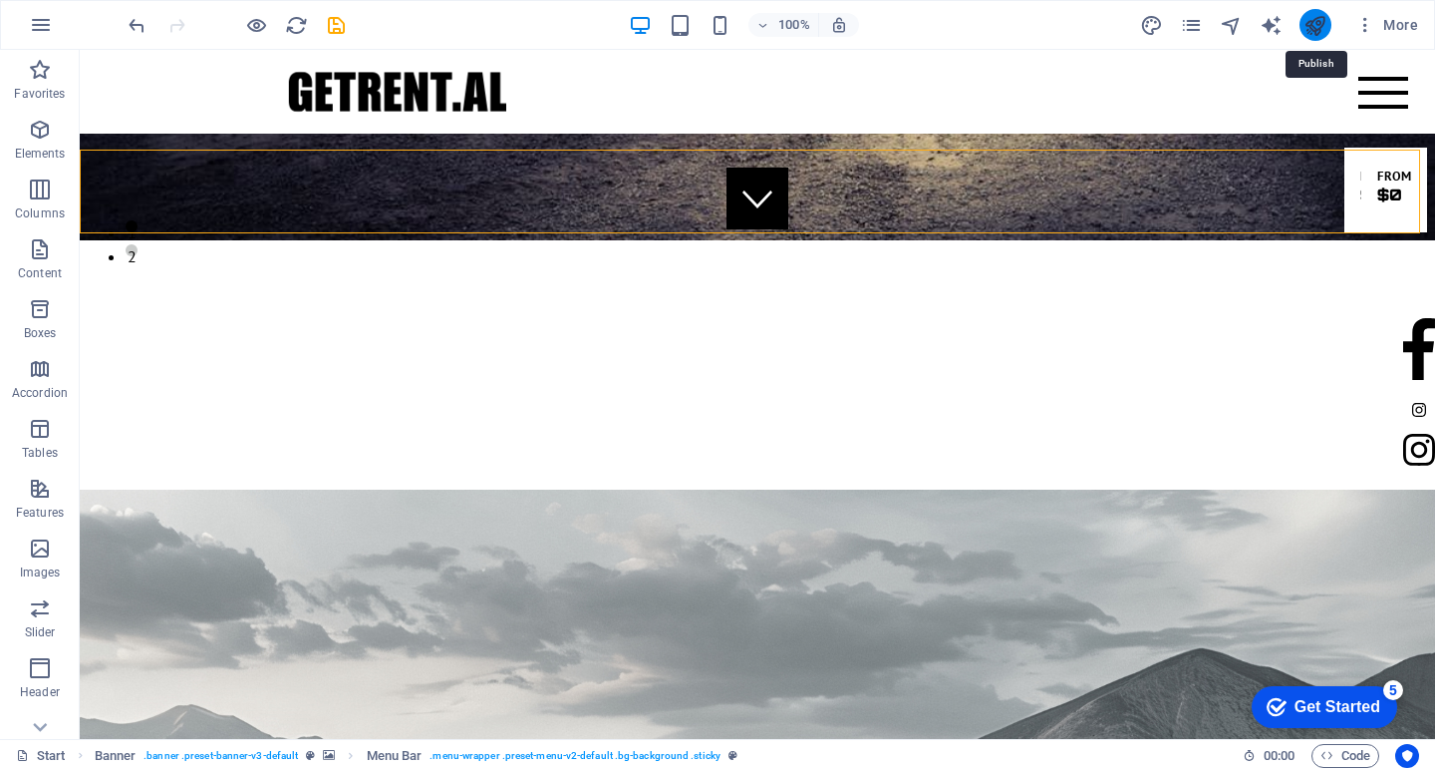
click at [1306, 18] on icon "publish" at bounding box center [1315, 25] width 23 height 23
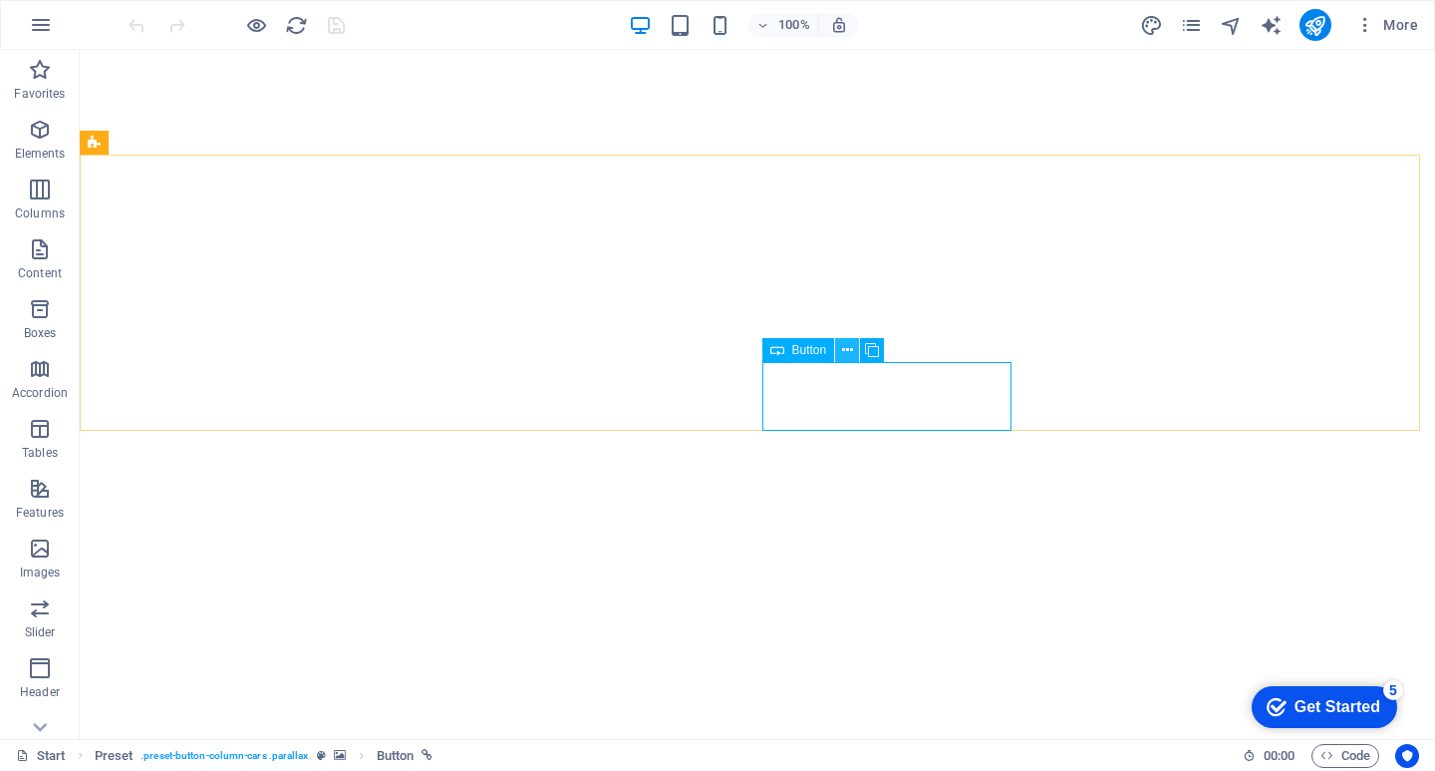
click at [853, 349] on button at bounding box center [847, 350] width 24 height 24
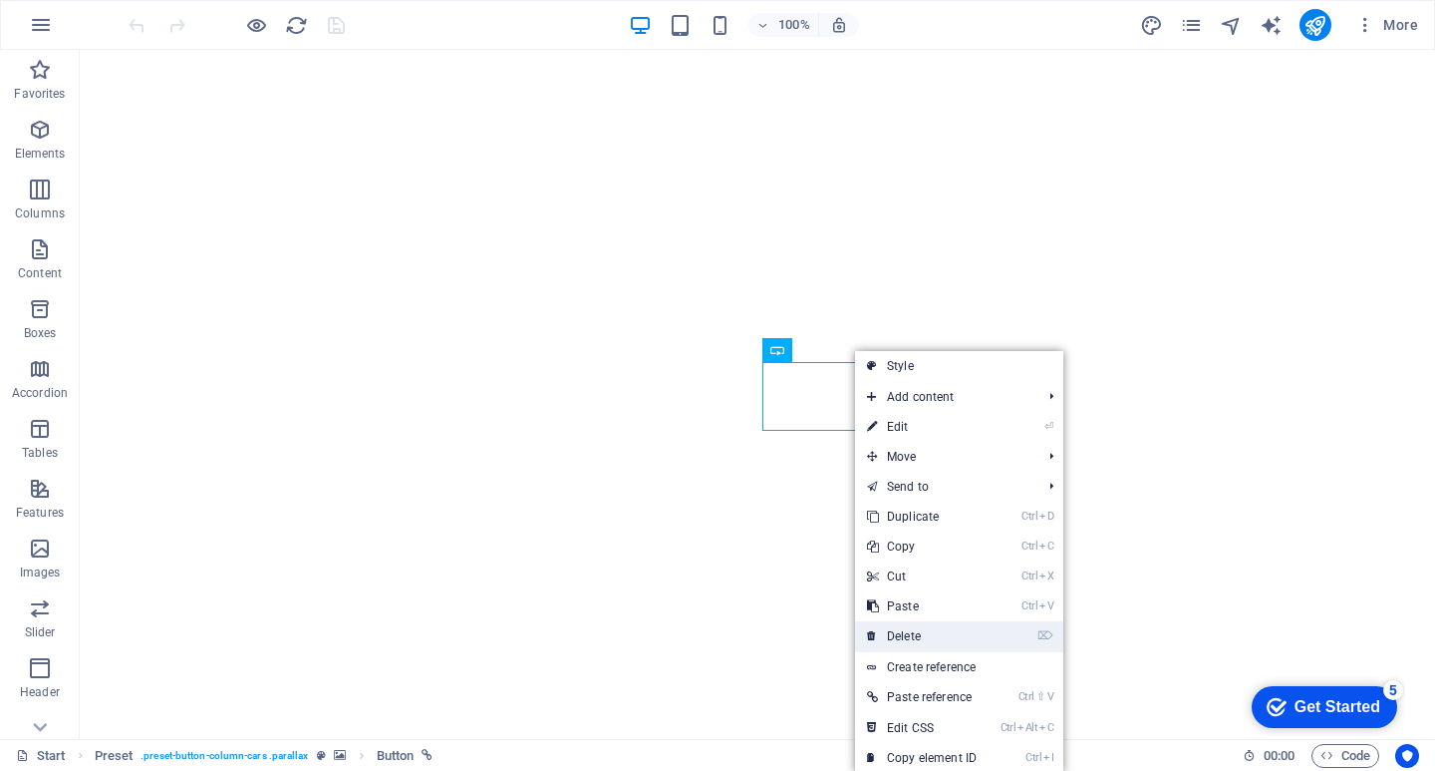
click at [902, 638] on link "⌦ Delete" at bounding box center [922, 636] width 134 height 30
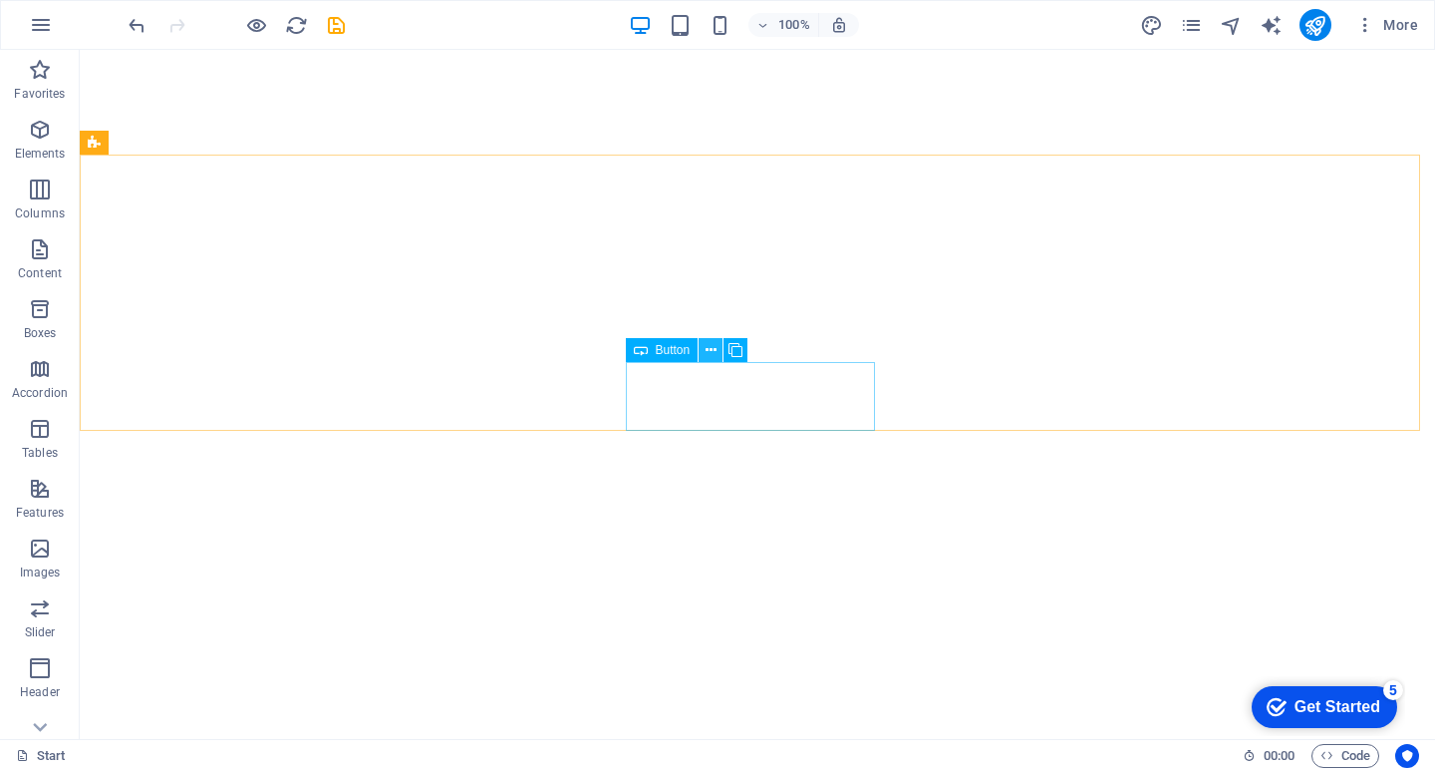
click at [715, 348] on icon at bounding box center [711, 350] width 11 height 21
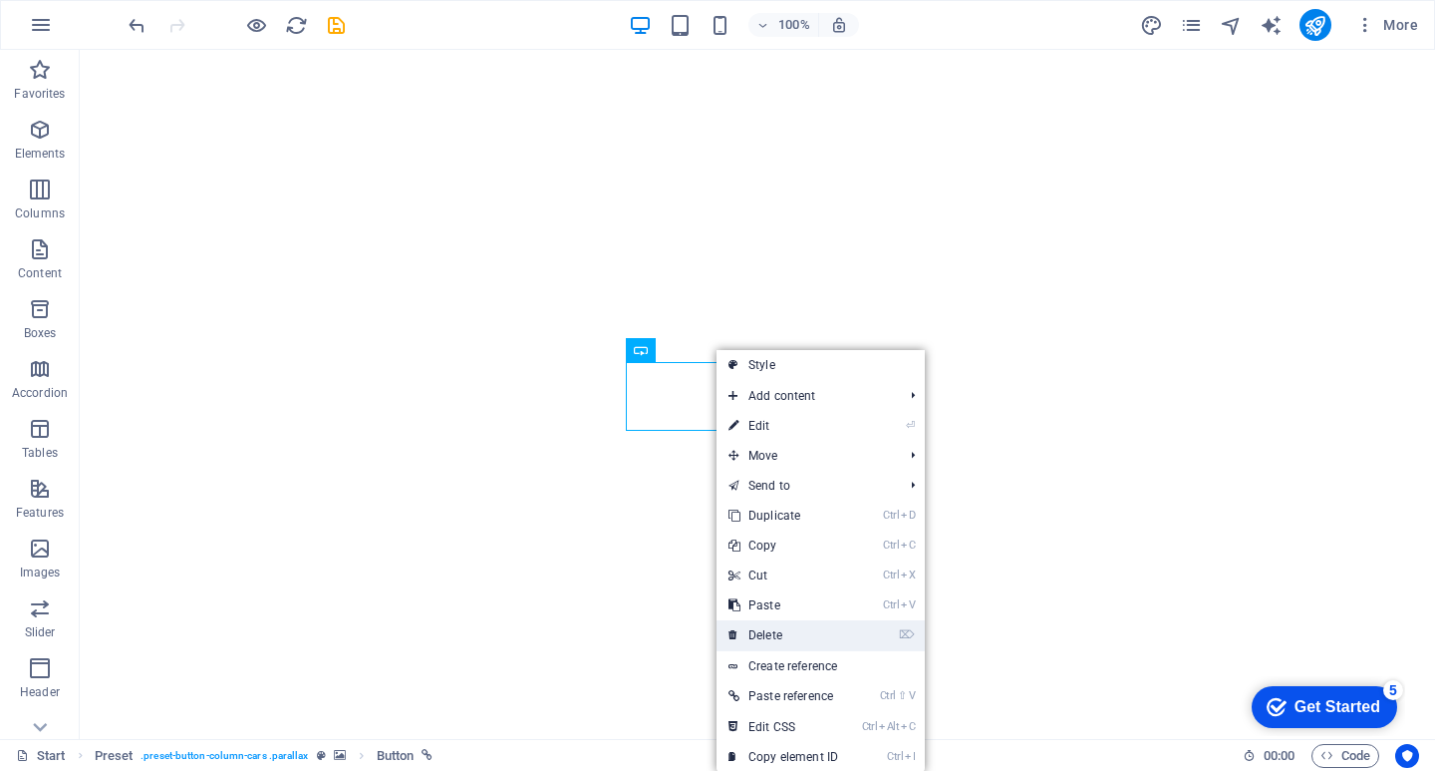
click at [773, 624] on link "⌦ Delete" at bounding box center [784, 635] width 134 height 30
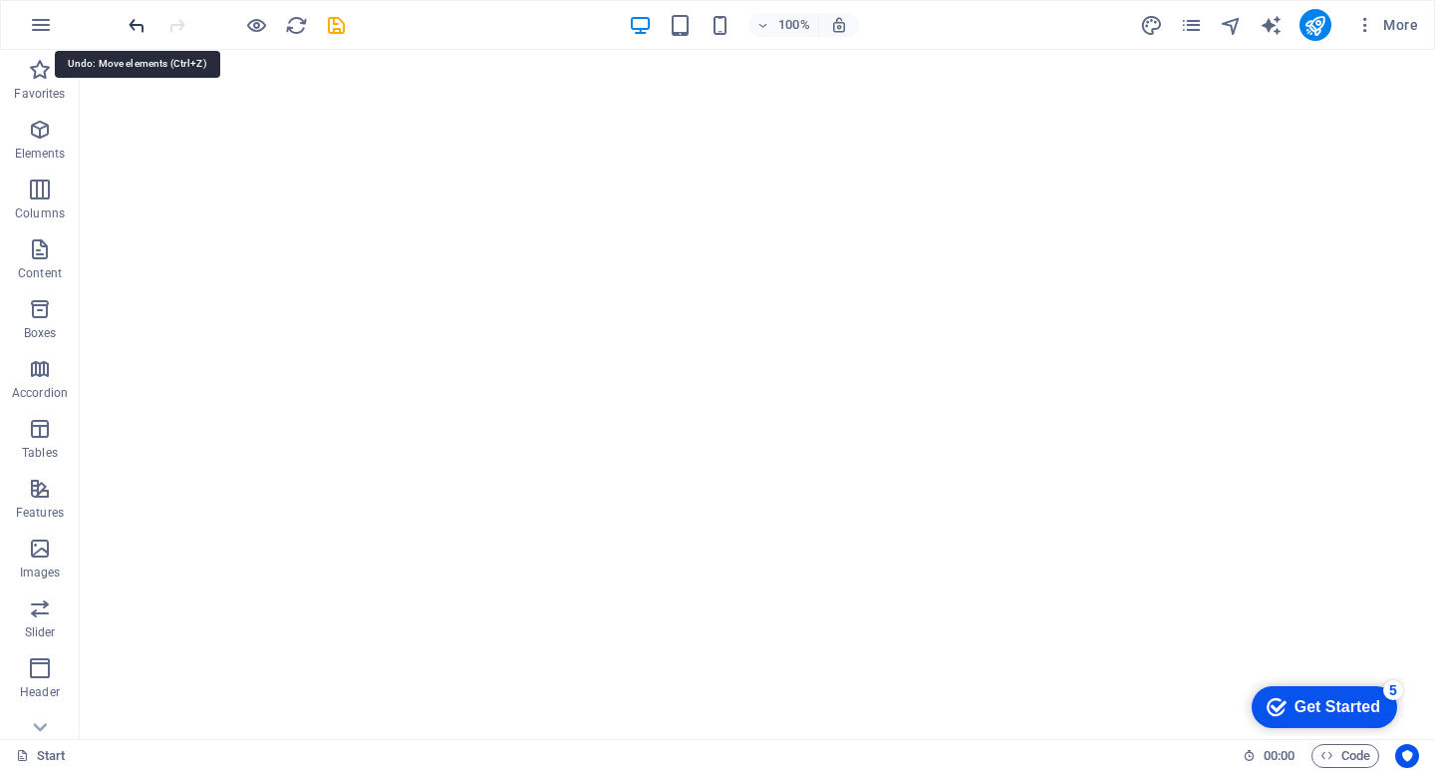
click at [140, 14] on icon "undo" at bounding box center [137, 25] width 23 height 23
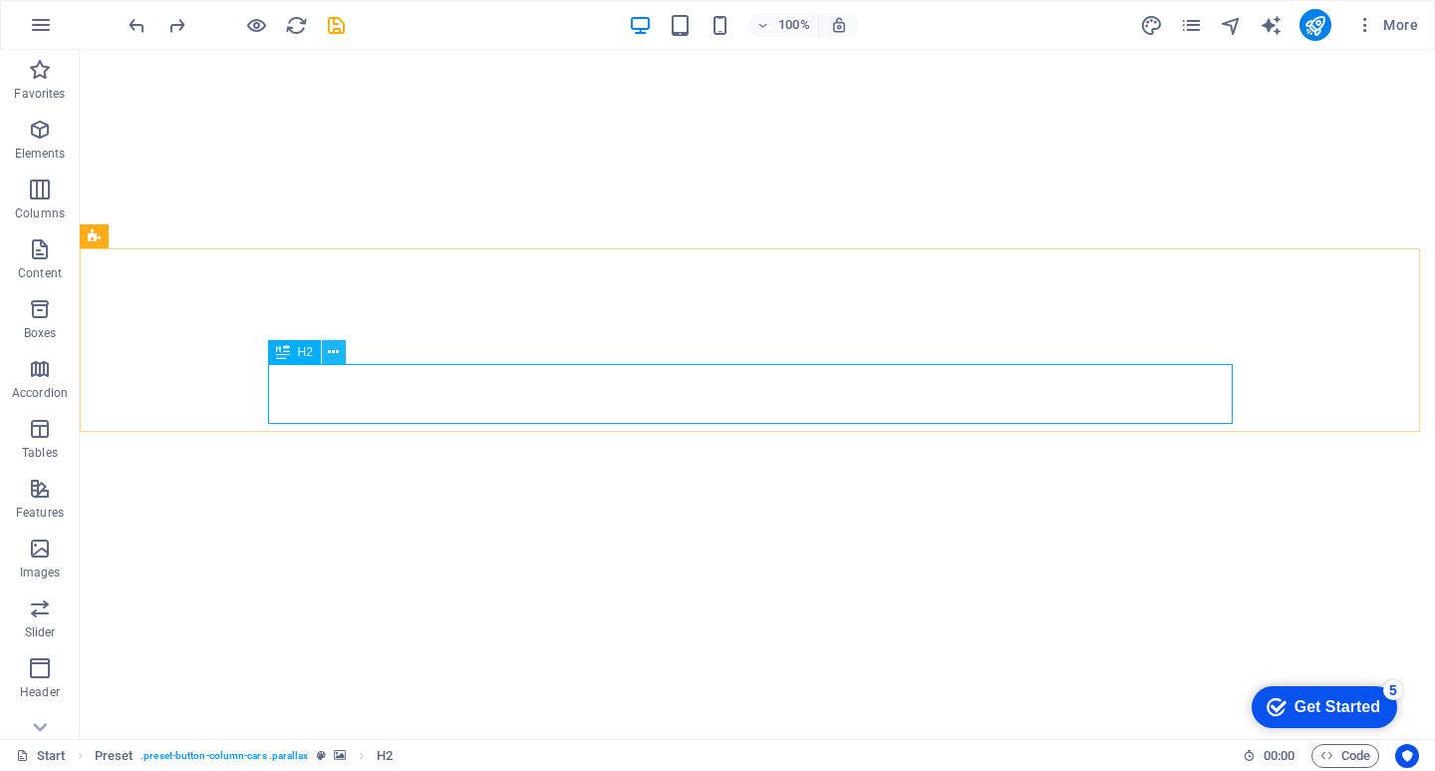
click at [329, 353] on icon at bounding box center [333, 352] width 11 height 21
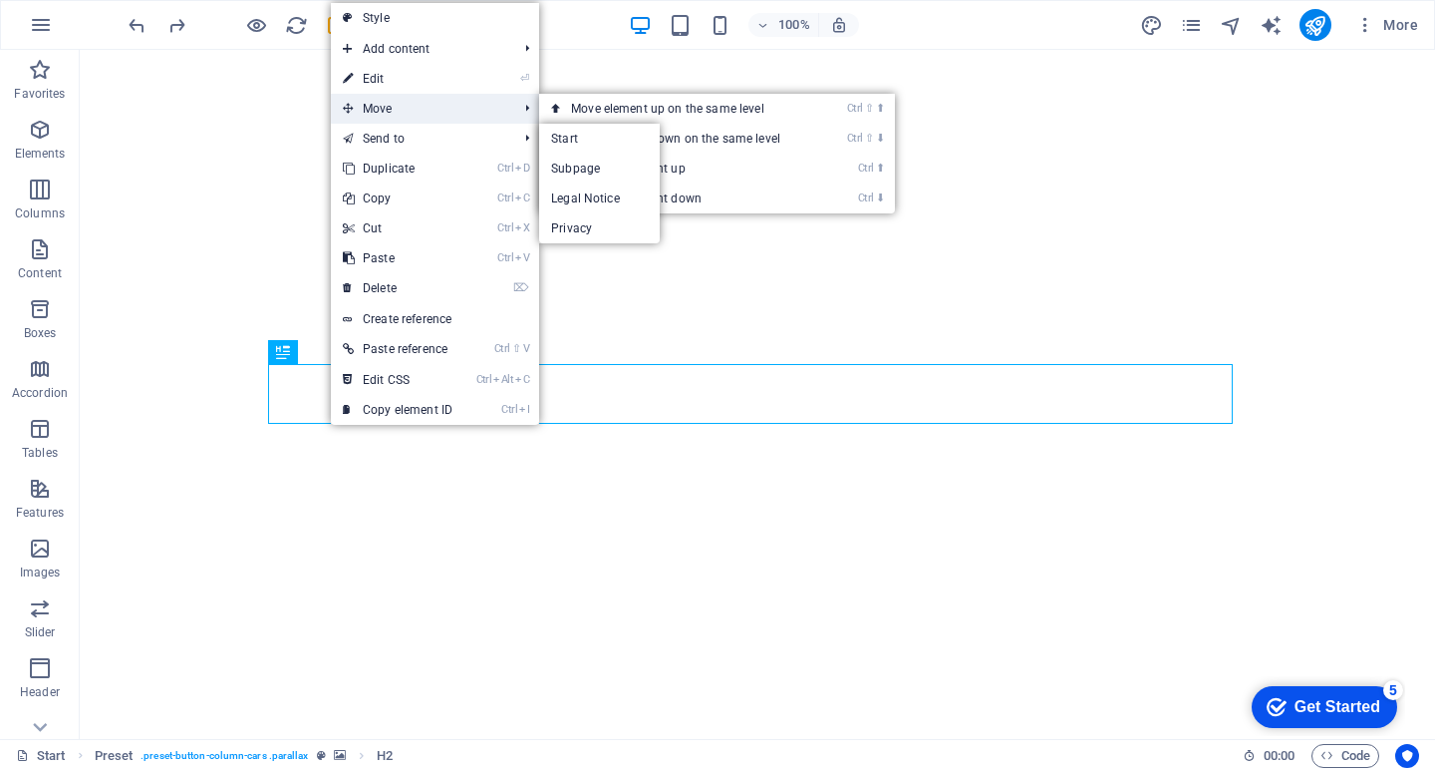
click at [357, 109] on span "Move" at bounding box center [420, 109] width 178 height 30
click at [604, 113] on link "Ctrl ⇧ ⬆ Move element up on the same level" at bounding box center [679, 109] width 281 height 30
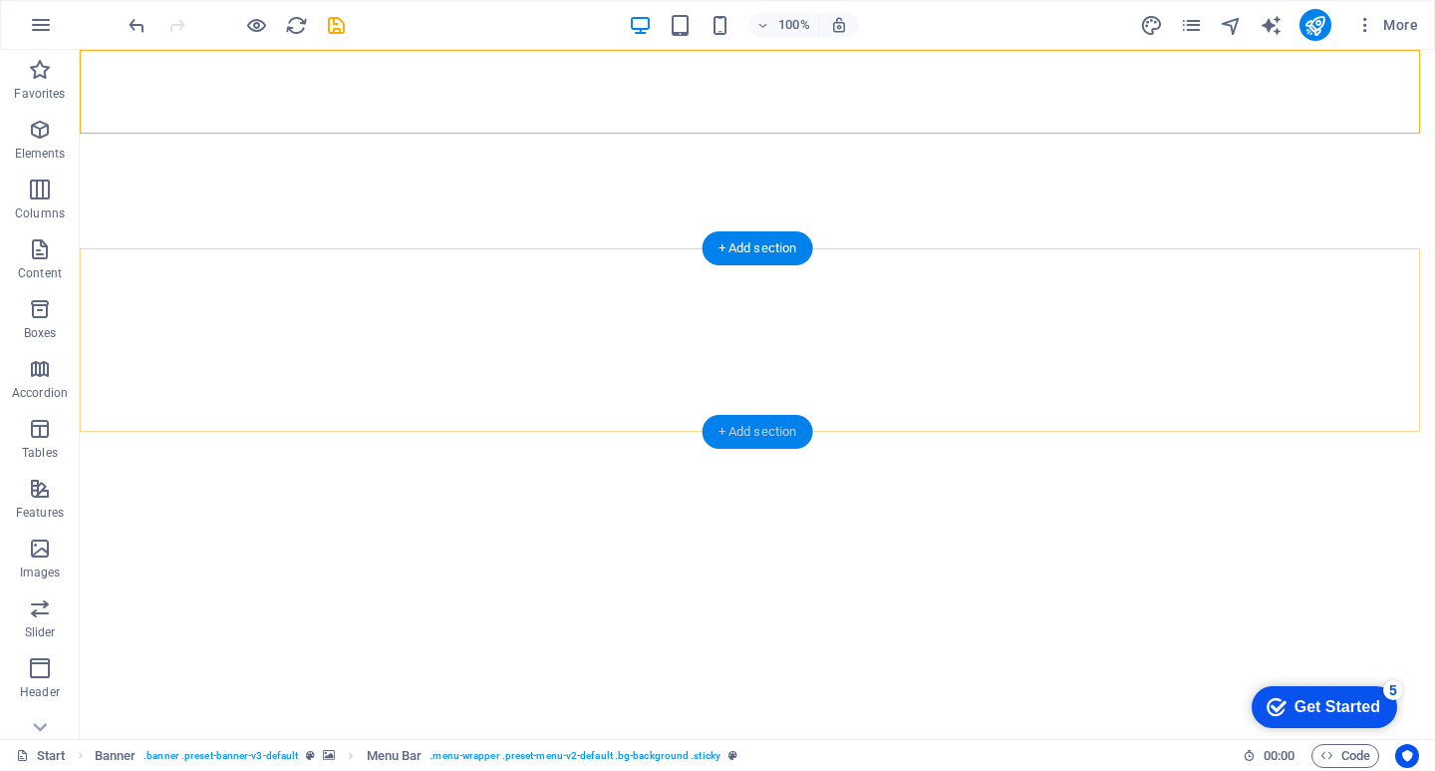
click at [769, 428] on div "+ Add section" at bounding box center [758, 432] width 111 height 34
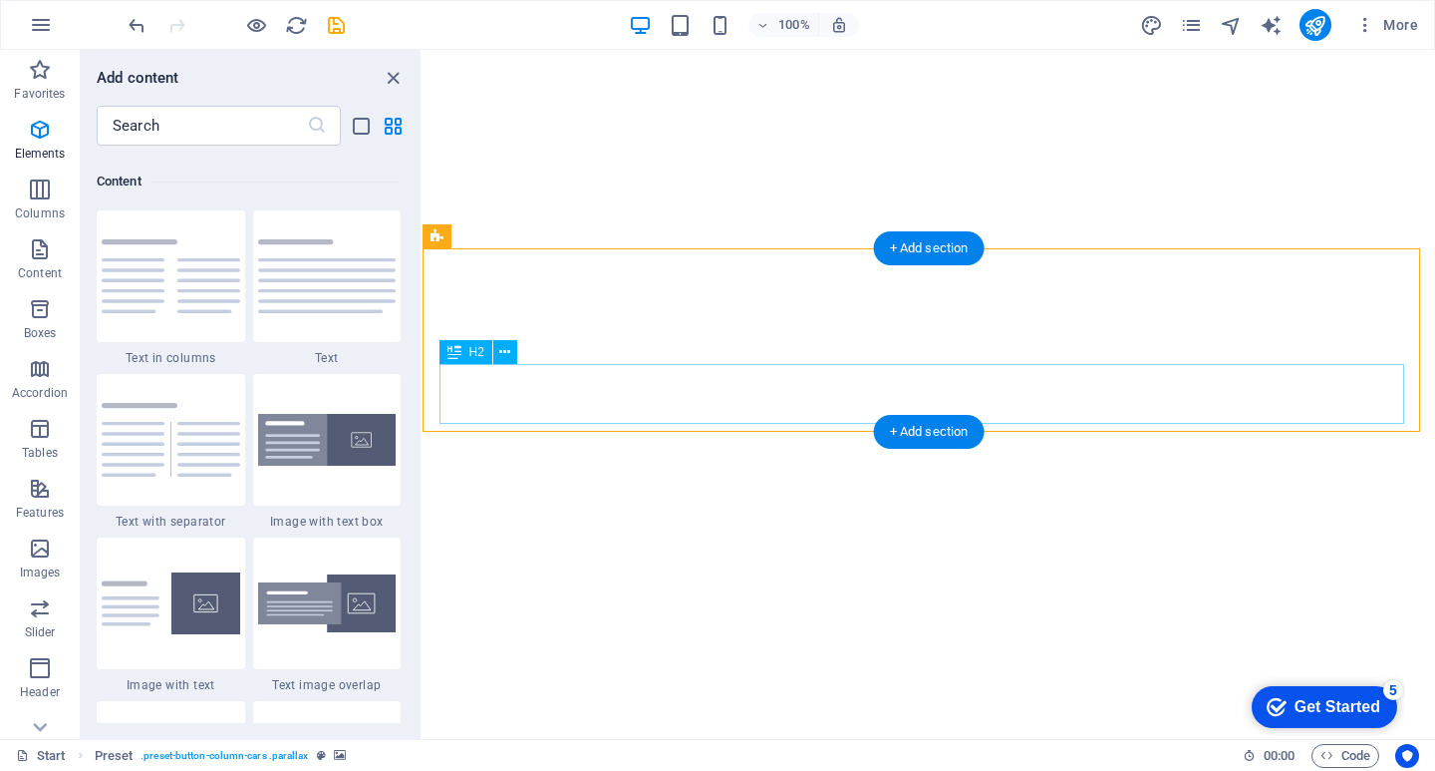
scroll to position [3488, 0]
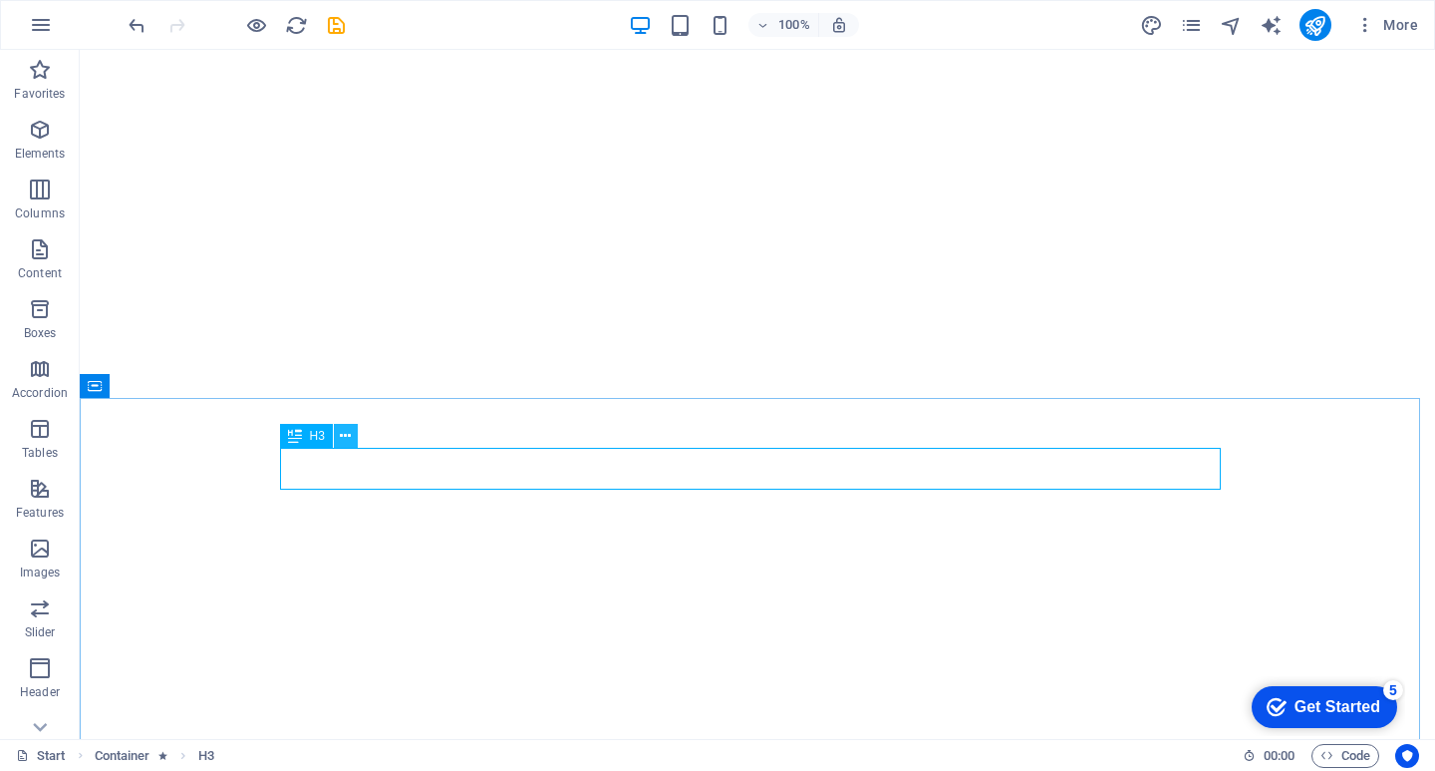
click at [340, 435] on icon at bounding box center [345, 436] width 11 height 21
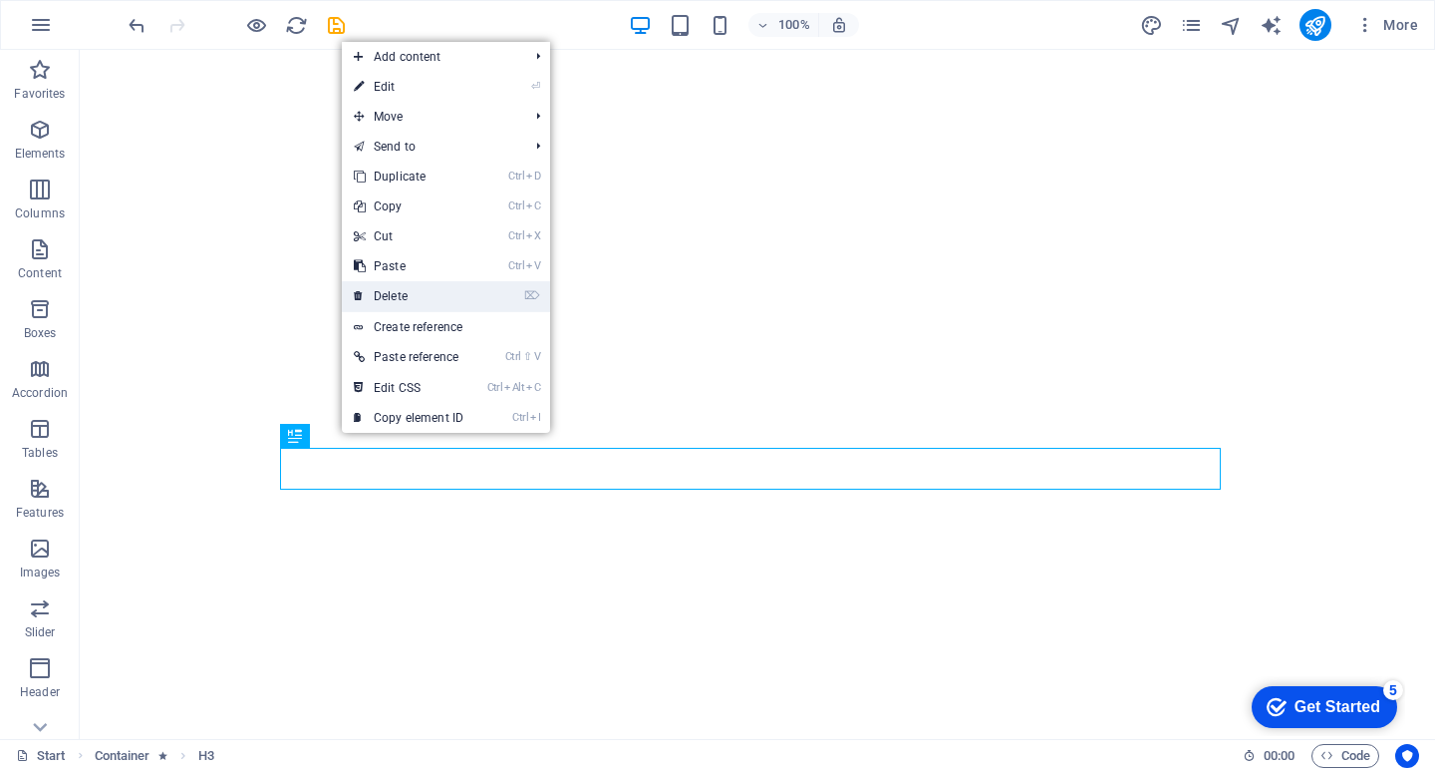
click at [403, 290] on link "⌦ Delete" at bounding box center [409, 296] width 134 height 30
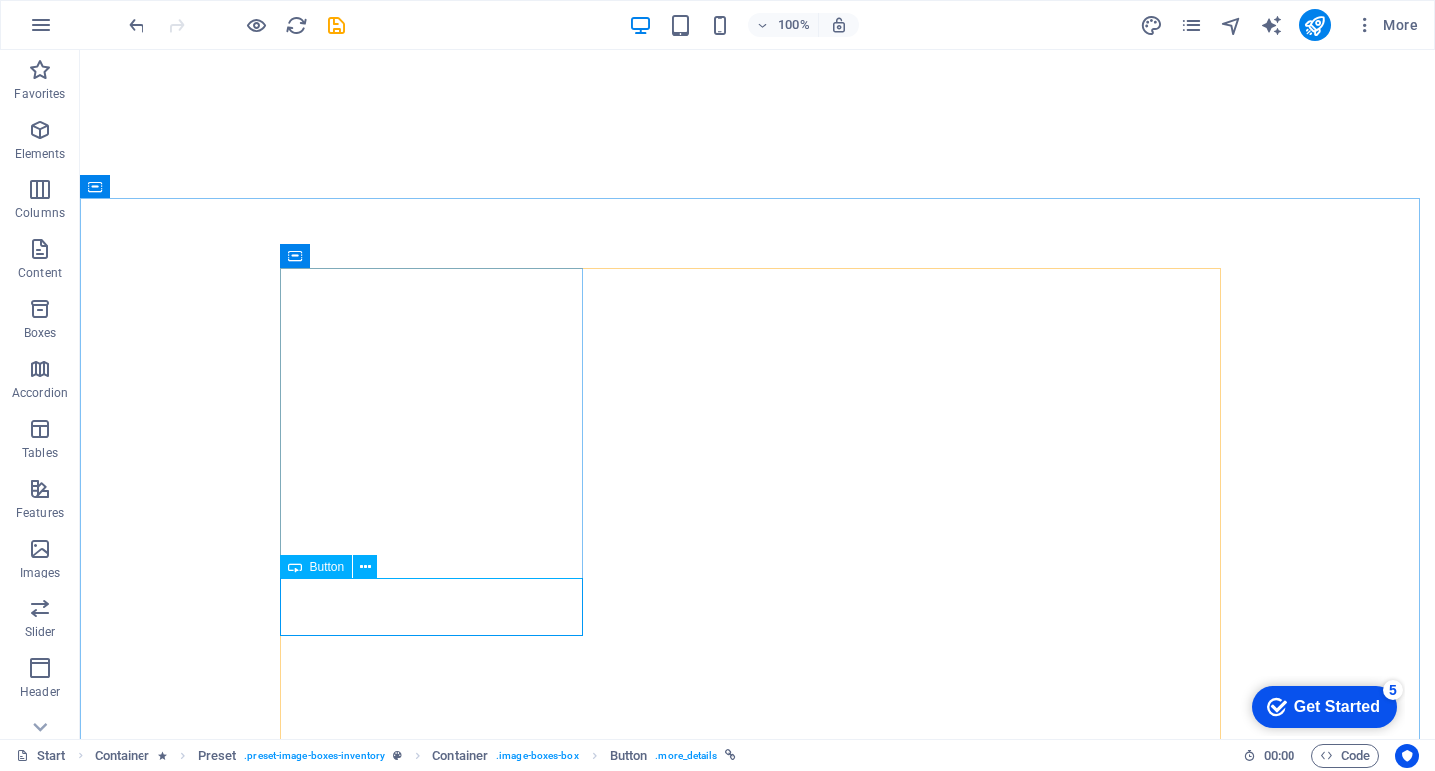
click at [317, 569] on span "Button" at bounding box center [327, 566] width 35 height 12
click at [362, 566] on icon at bounding box center [365, 566] width 11 height 21
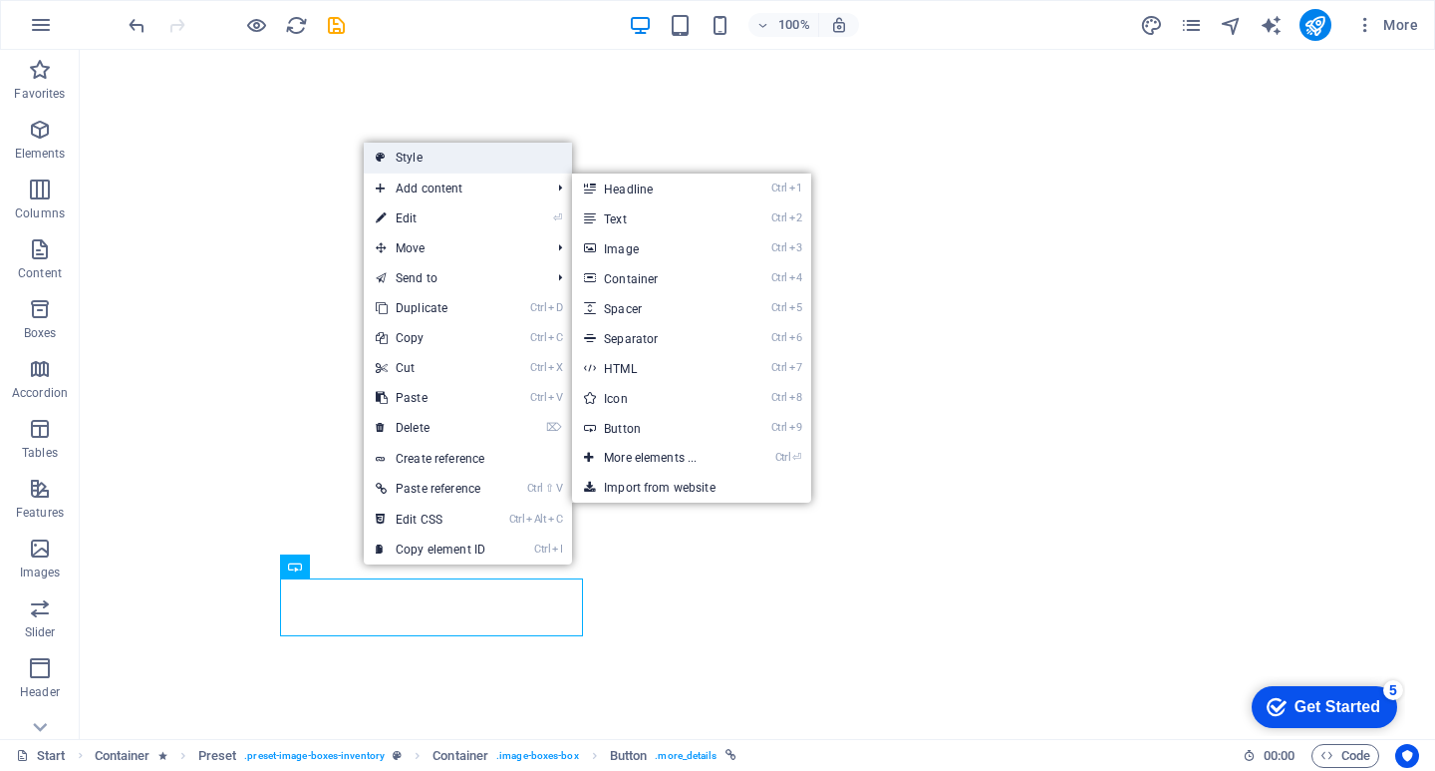
click at [430, 152] on link "Style" at bounding box center [468, 158] width 208 height 30
select select "px"
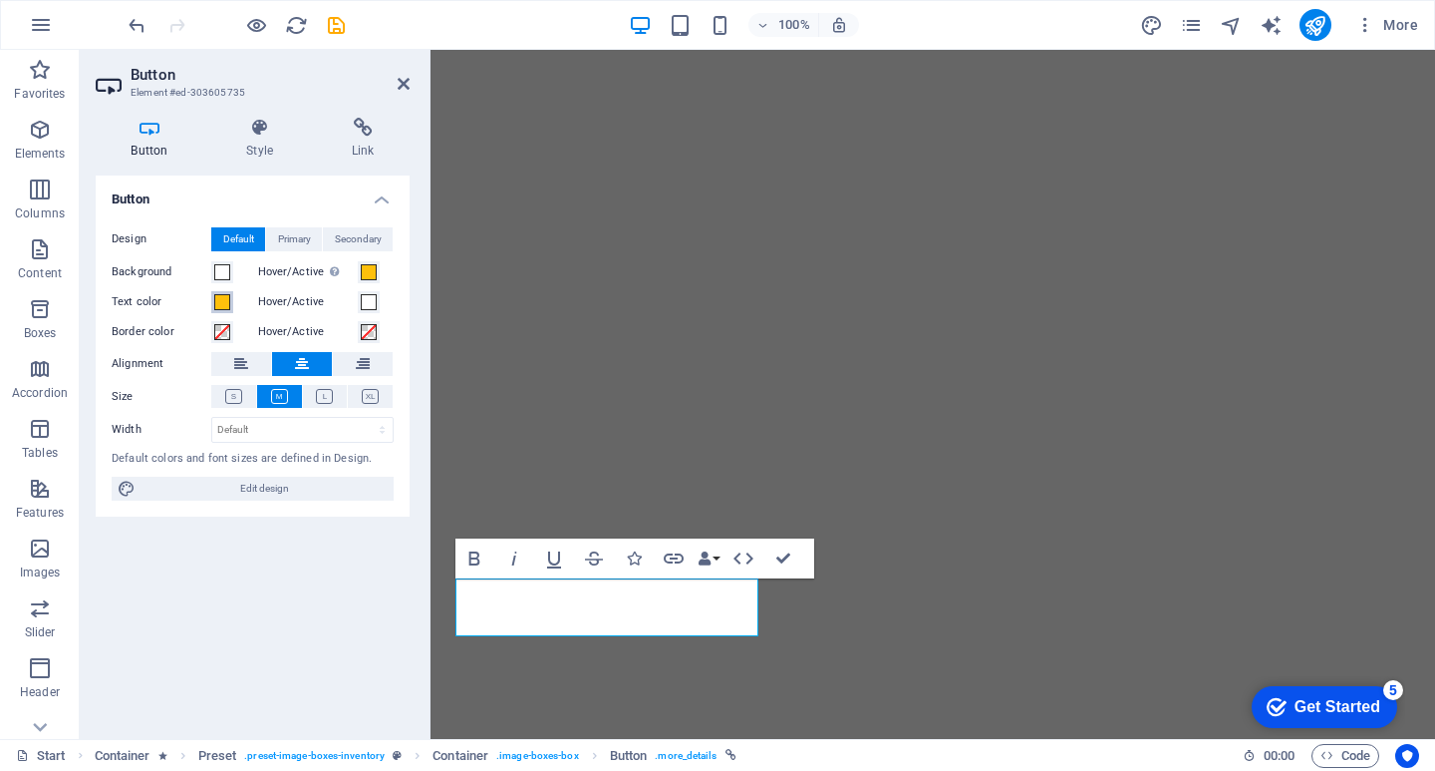
click at [226, 300] on span at bounding box center [222, 302] width 16 height 16
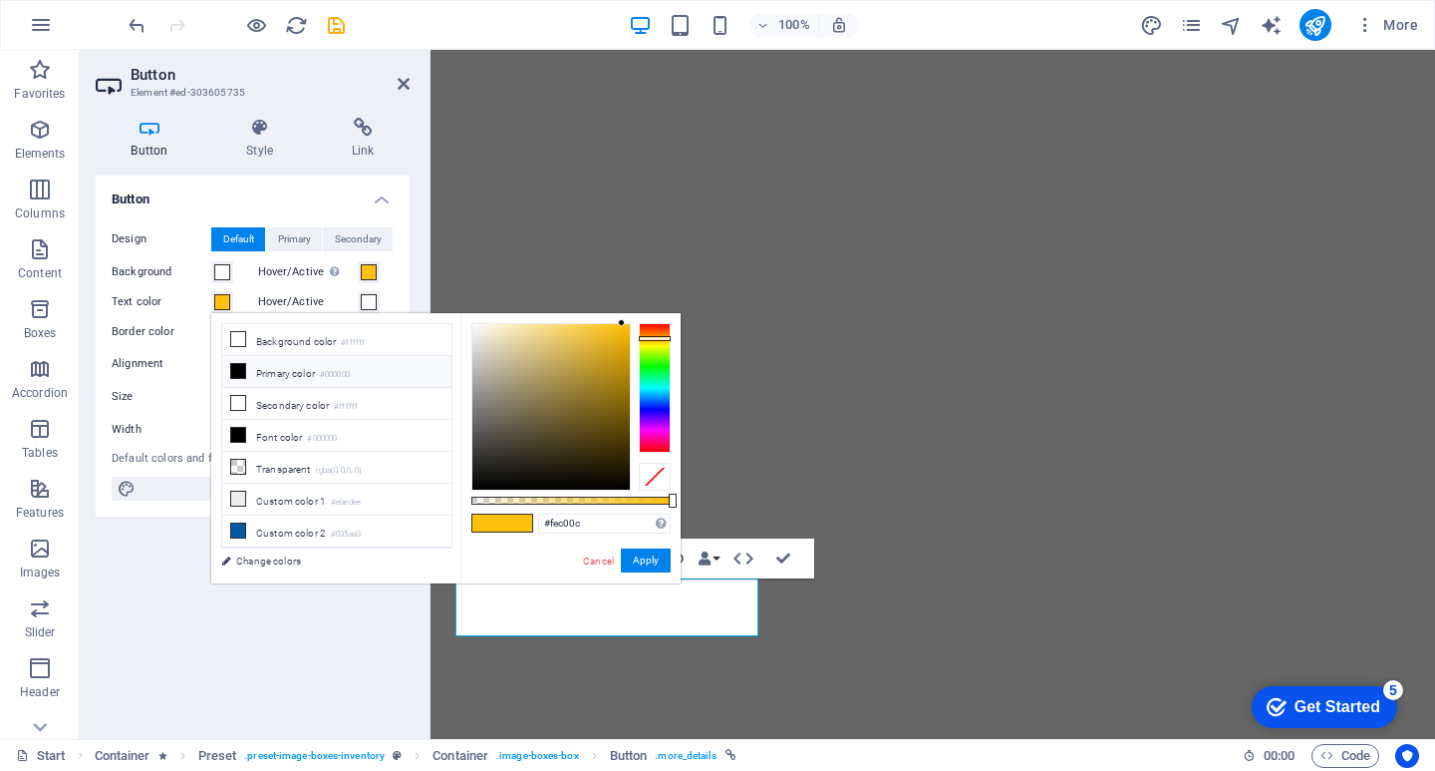
click at [241, 374] on icon at bounding box center [238, 371] width 14 height 14
type input "#000000"
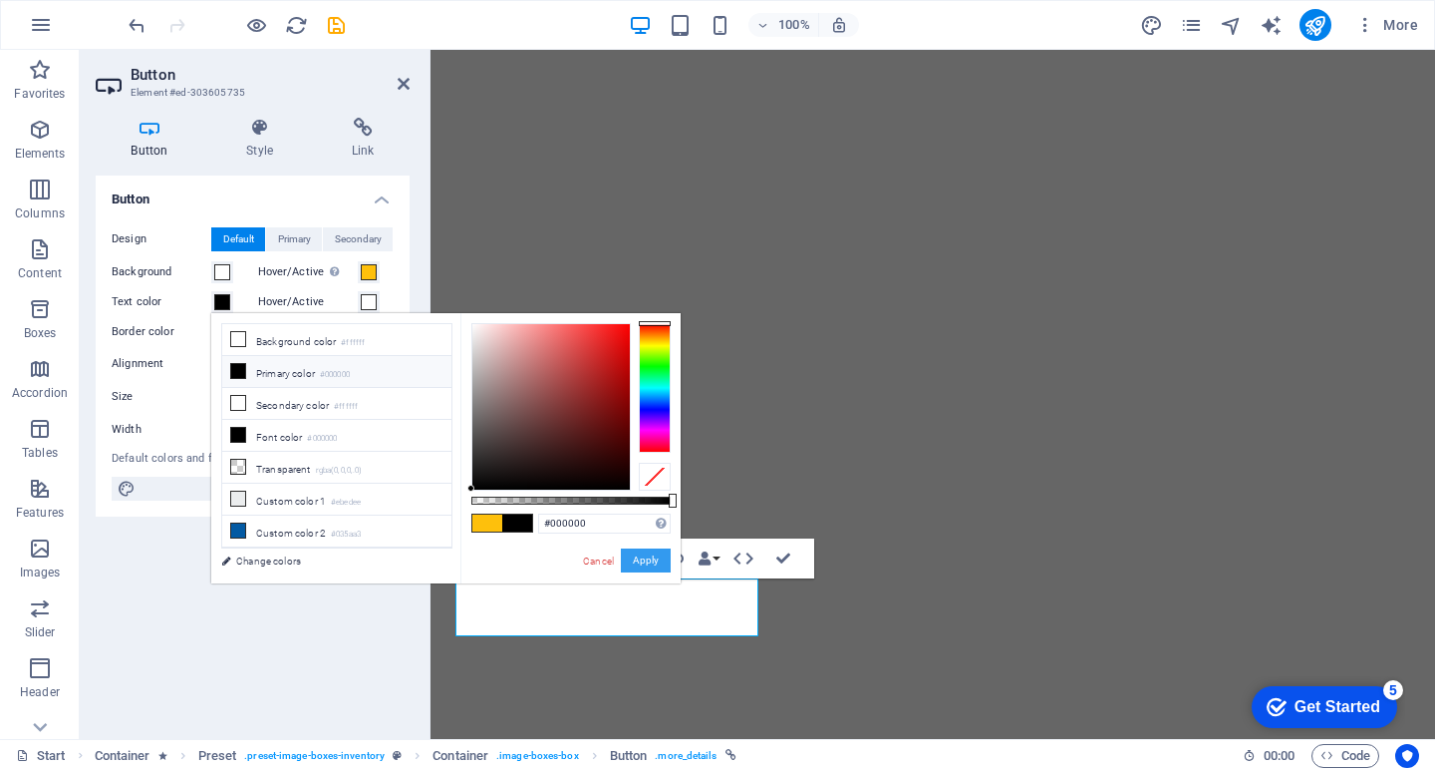
click at [652, 557] on button "Apply" at bounding box center [646, 560] width 50 height 24
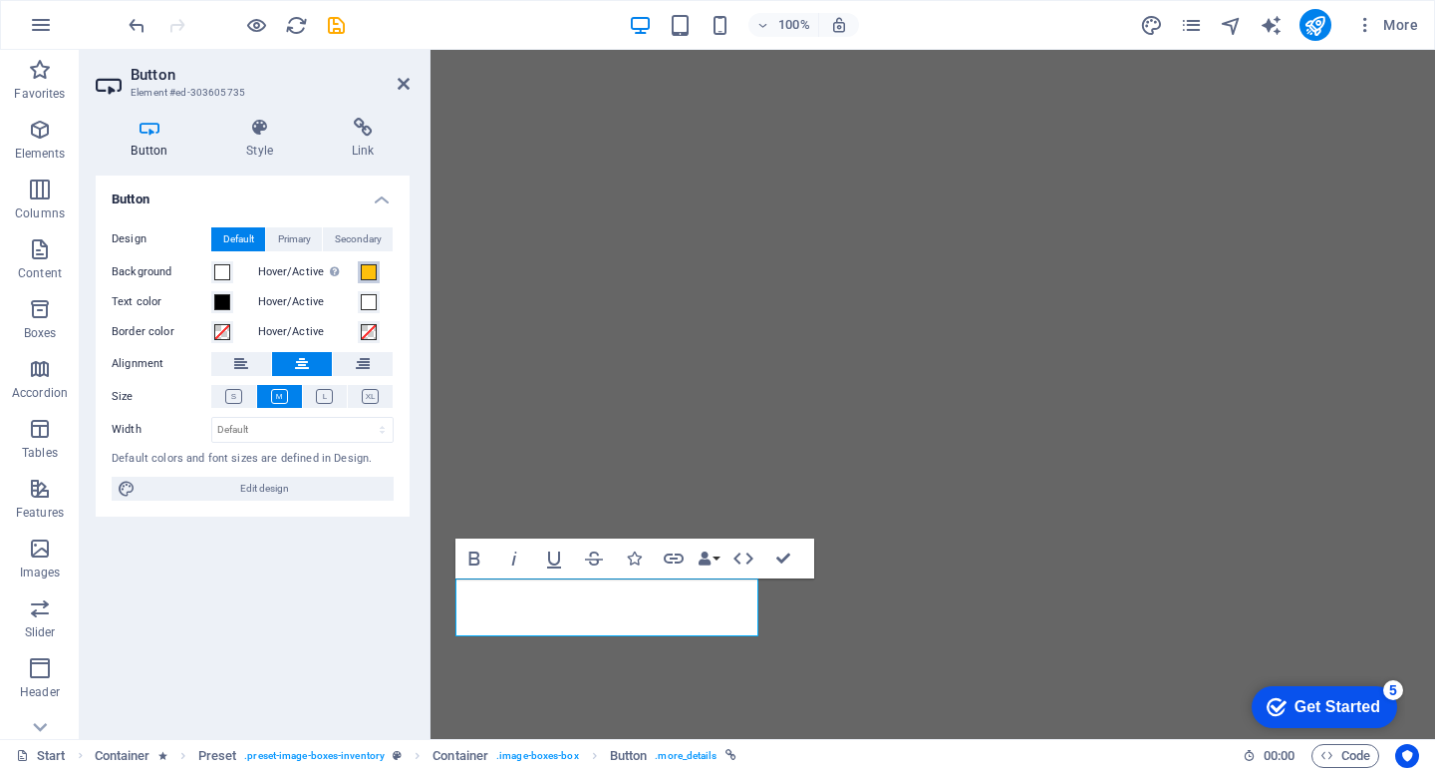
click at [375, 277] on span at bounding box center [369, 272] width 16 height 16
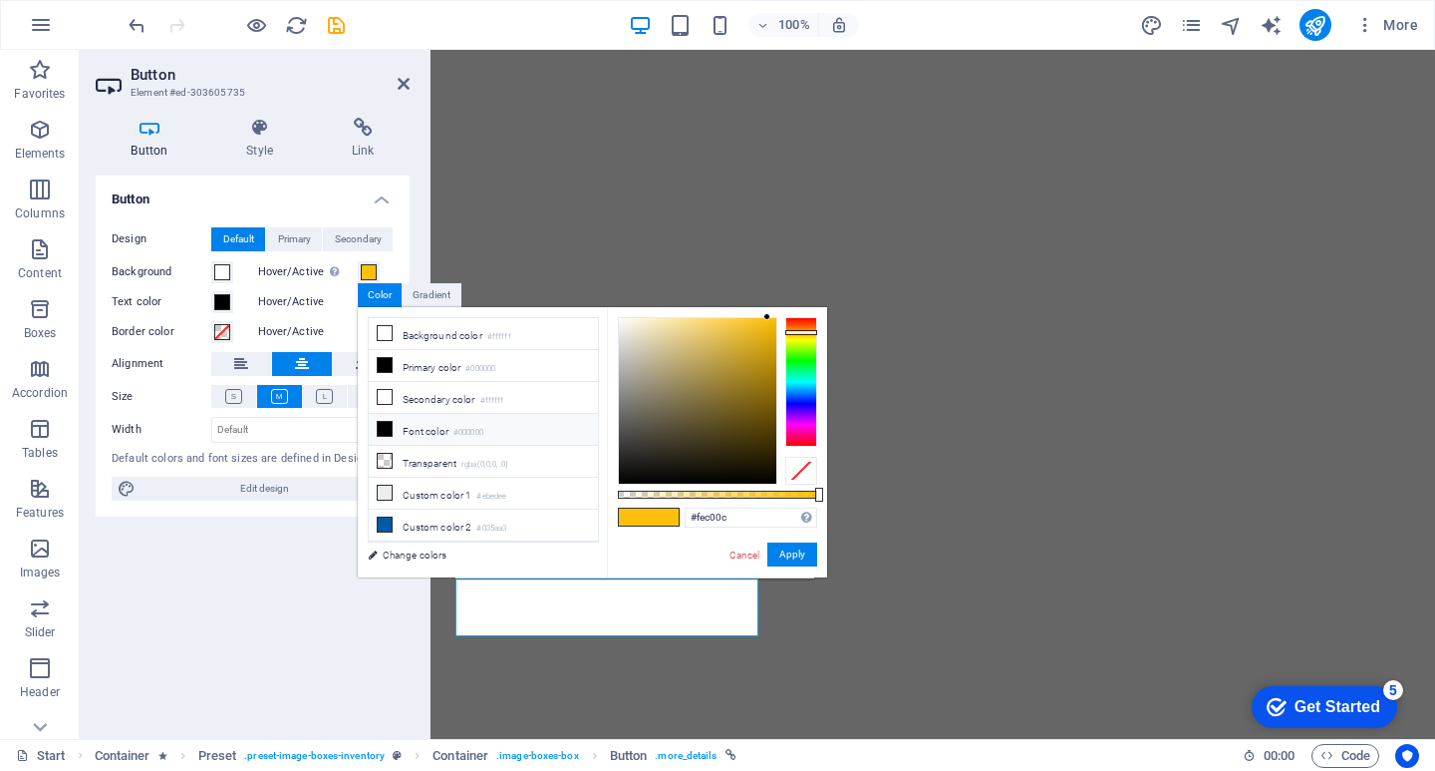
click at [389, 422] on icon at bounding box center [385, 429] width 14 height 14
type input "#000000"
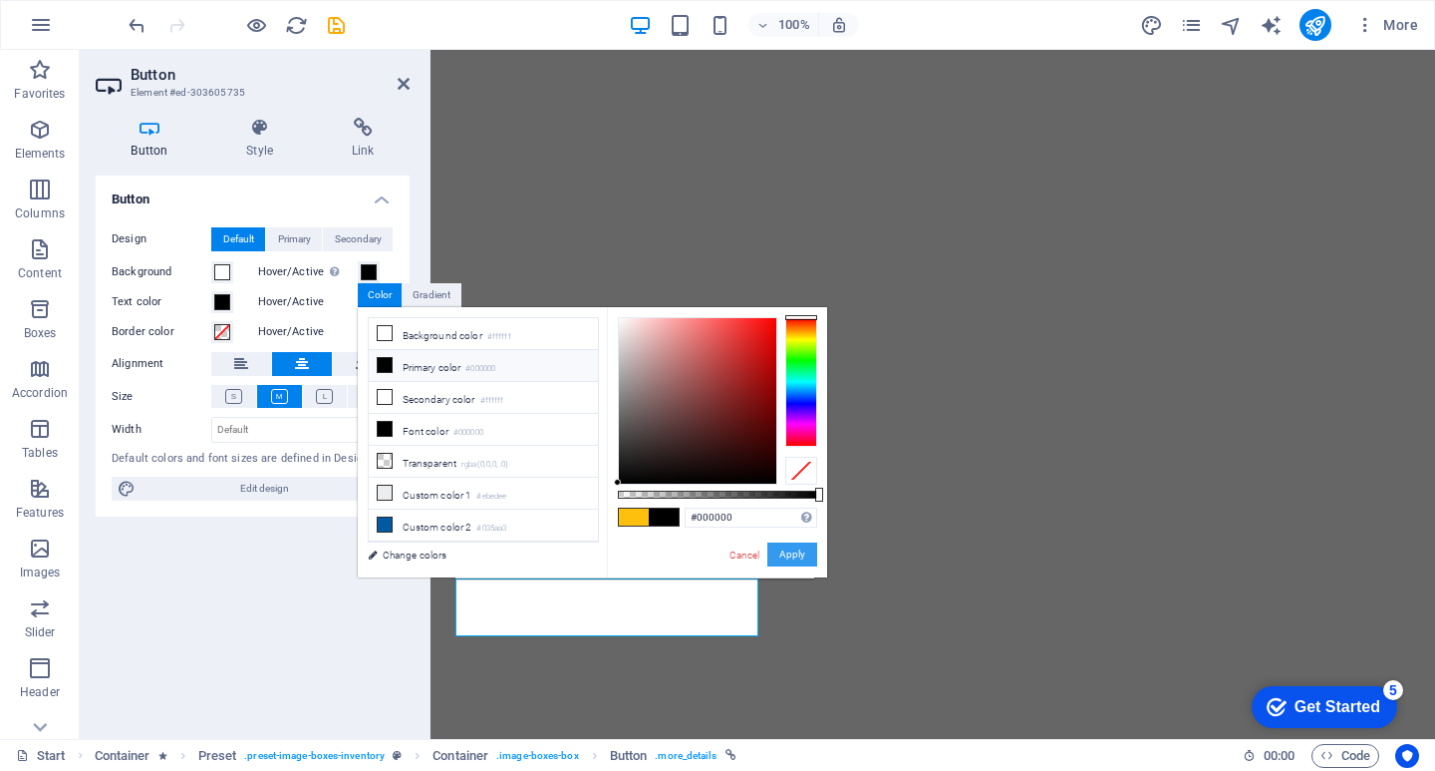
click at [801, 547] on button "Apply" at bounding box center [793, 554] width 50 height 24
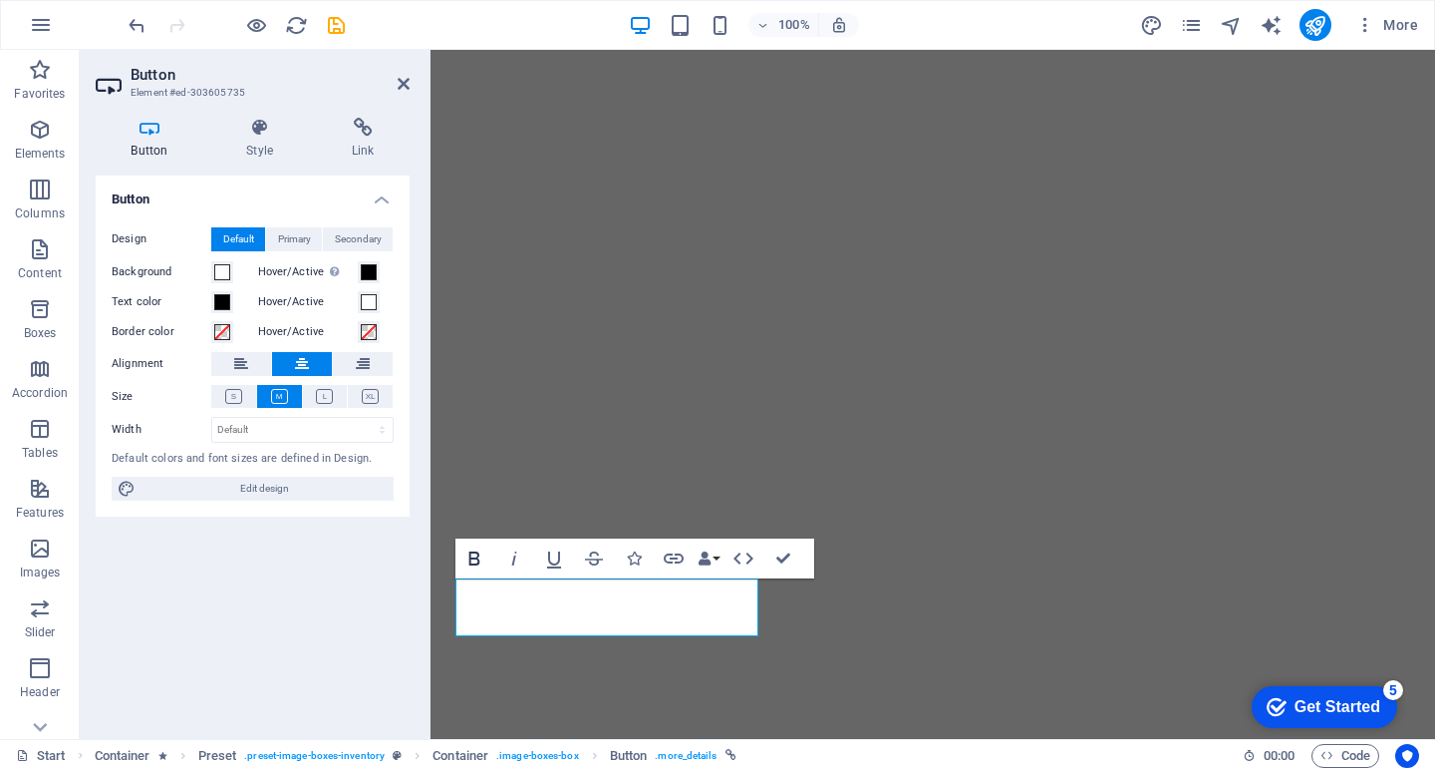
click at [481, 562] on icon "button" at bounding box center [475, 558] width 24 height 24
click at [223, 272] on span at bounding box center [222, 272] width 16 height 16
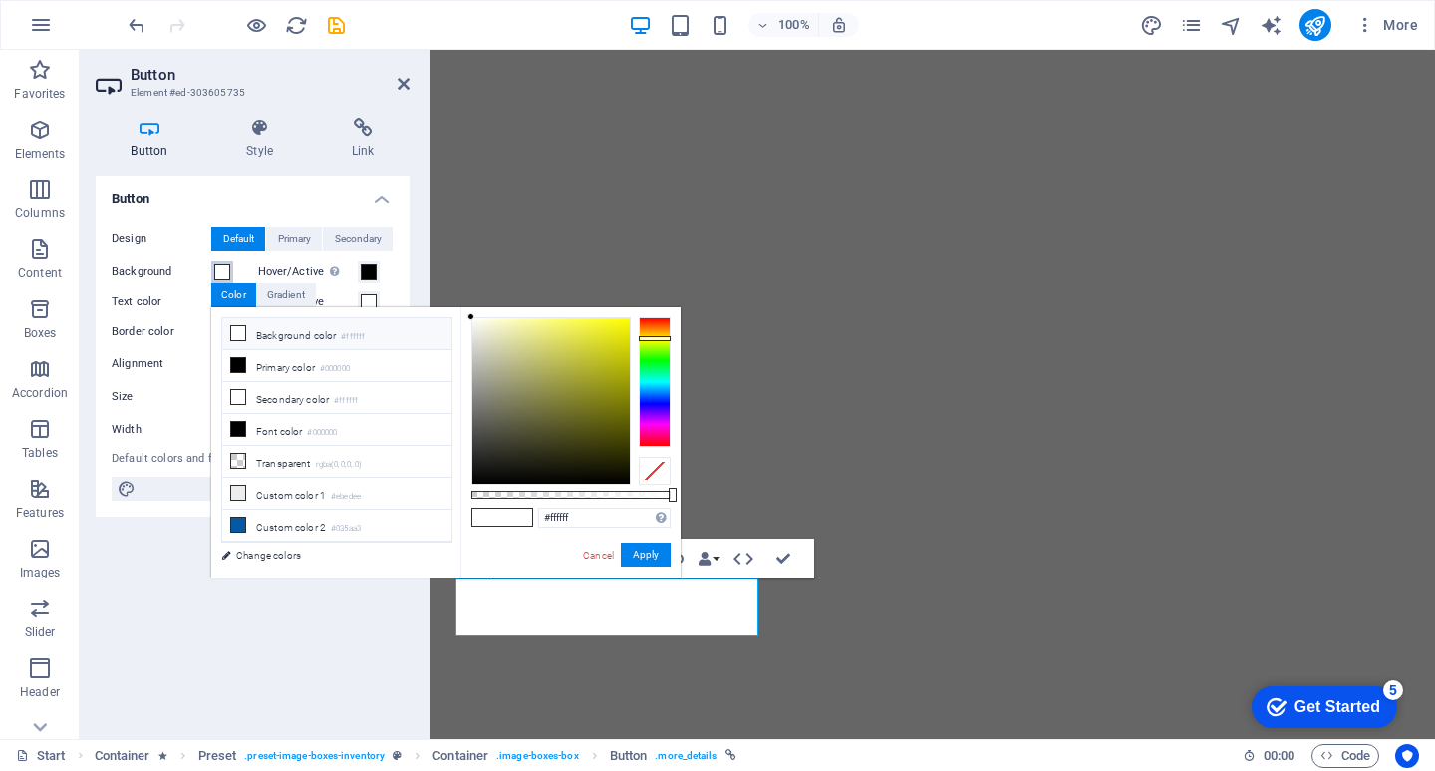
drag, startPoint x: 660, startPoint y: 360, endPoint x: 660, endPoint y: 338, distance: 21.9
click at [660, 338] on div at bounding box center [655, 382] width 32 height 130
type input "#ffffff"
drag, startPoint x: 587, startPoint y: 390, endPoint x: 431, endPoint y: 290, distance: 185.5
click at [431, 290] on body "getrent.al Start Favorites Elements Columns Content Boxes Accordion Tables Feat…" at bounding box center [717, 385] width 1435 height 771
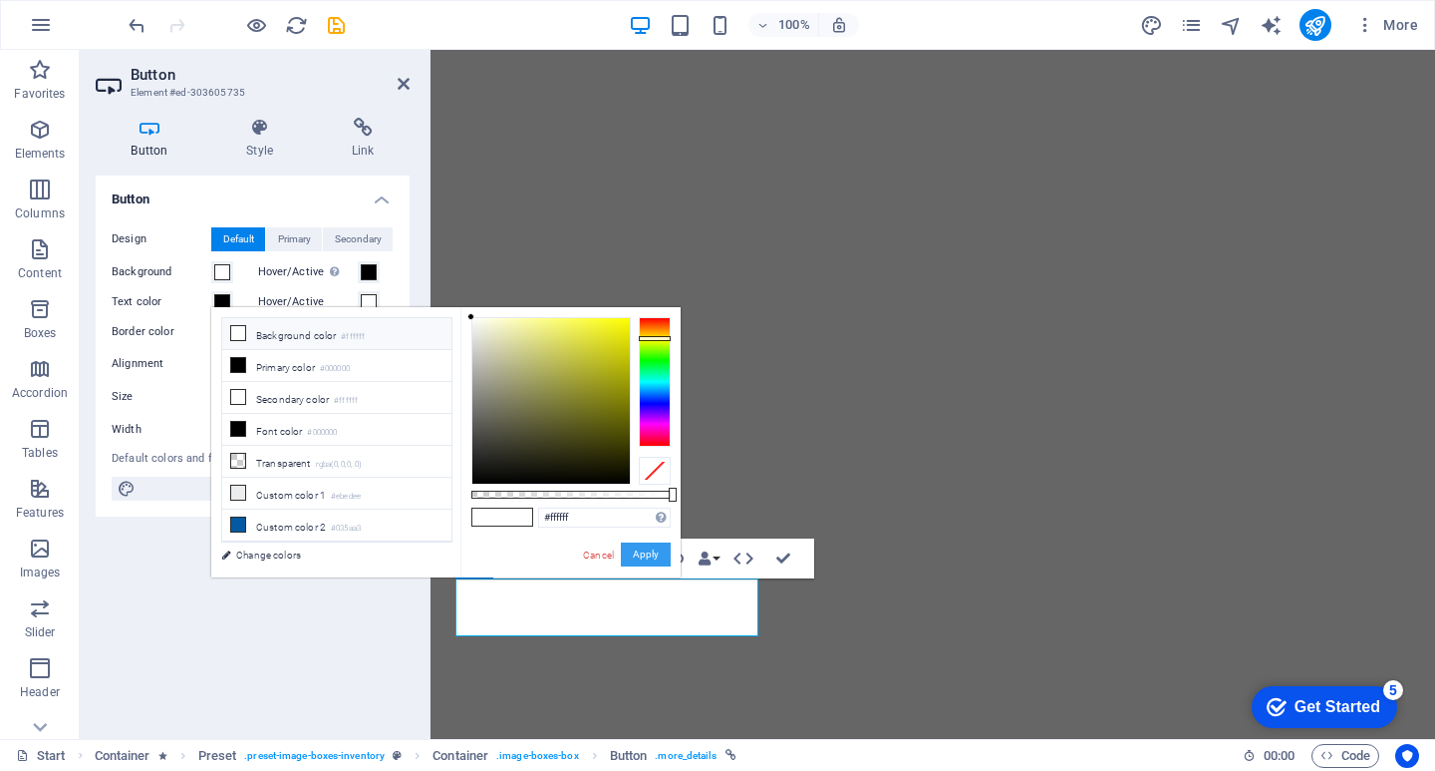
click at [649, 550] on button "Apply" at bounding box center [646, 554] width 50 height 24
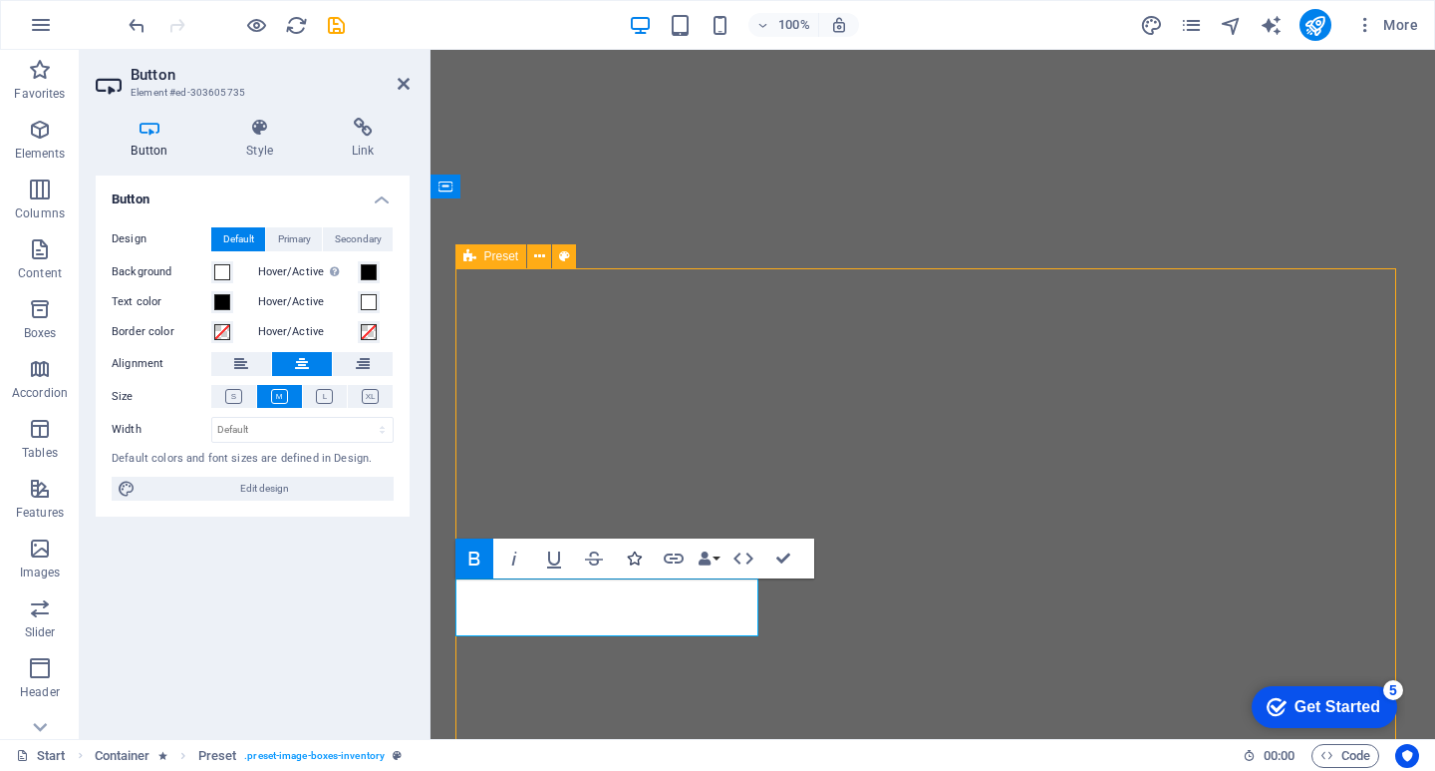
select select "px"
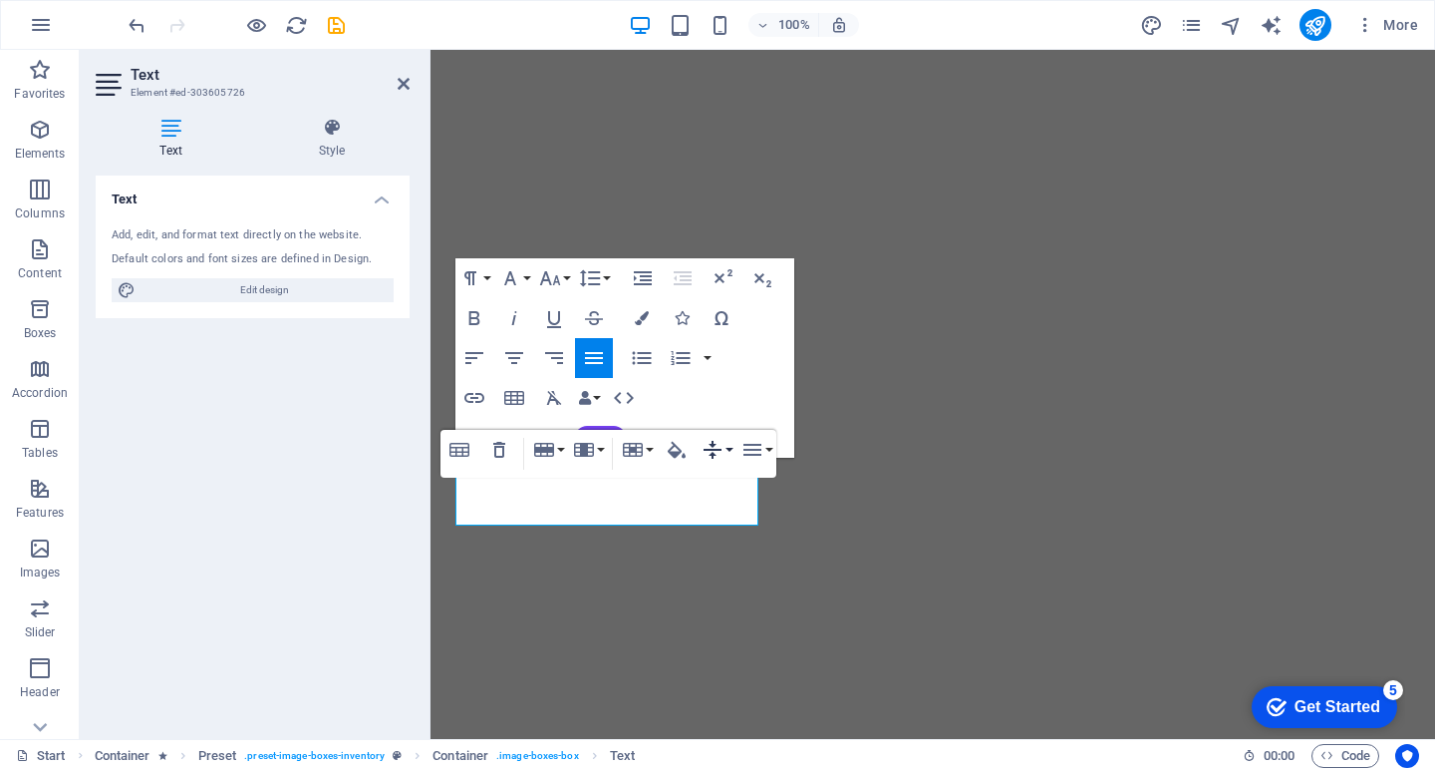
click at [723, 446] on icon "button" at bounding box center [713, 450] width 24 height 24
click at [730, 485] on link "Top" at bounding box center [743, 488] width 91 height 30
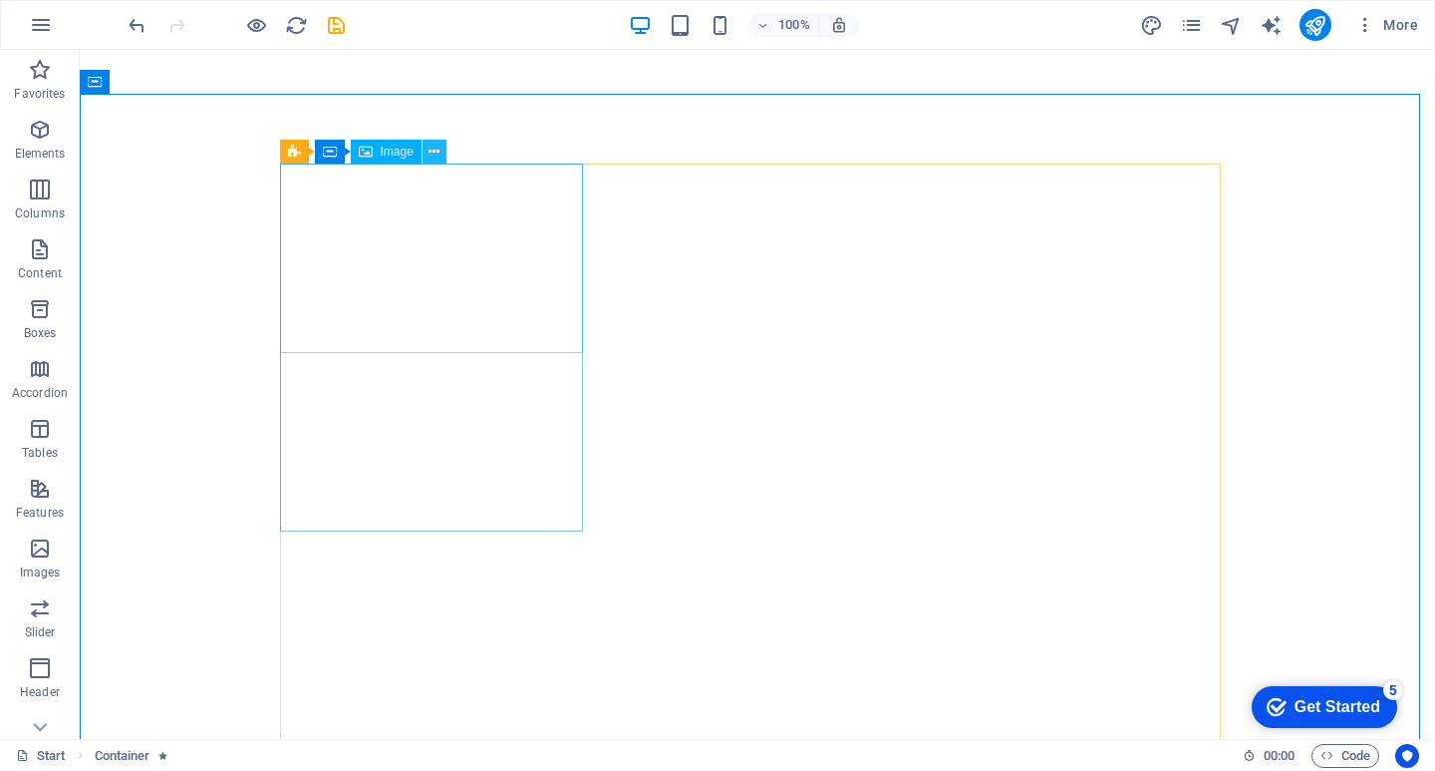
click at [436, 150] on icon at bounding box center [434, 152] width 11 height 21
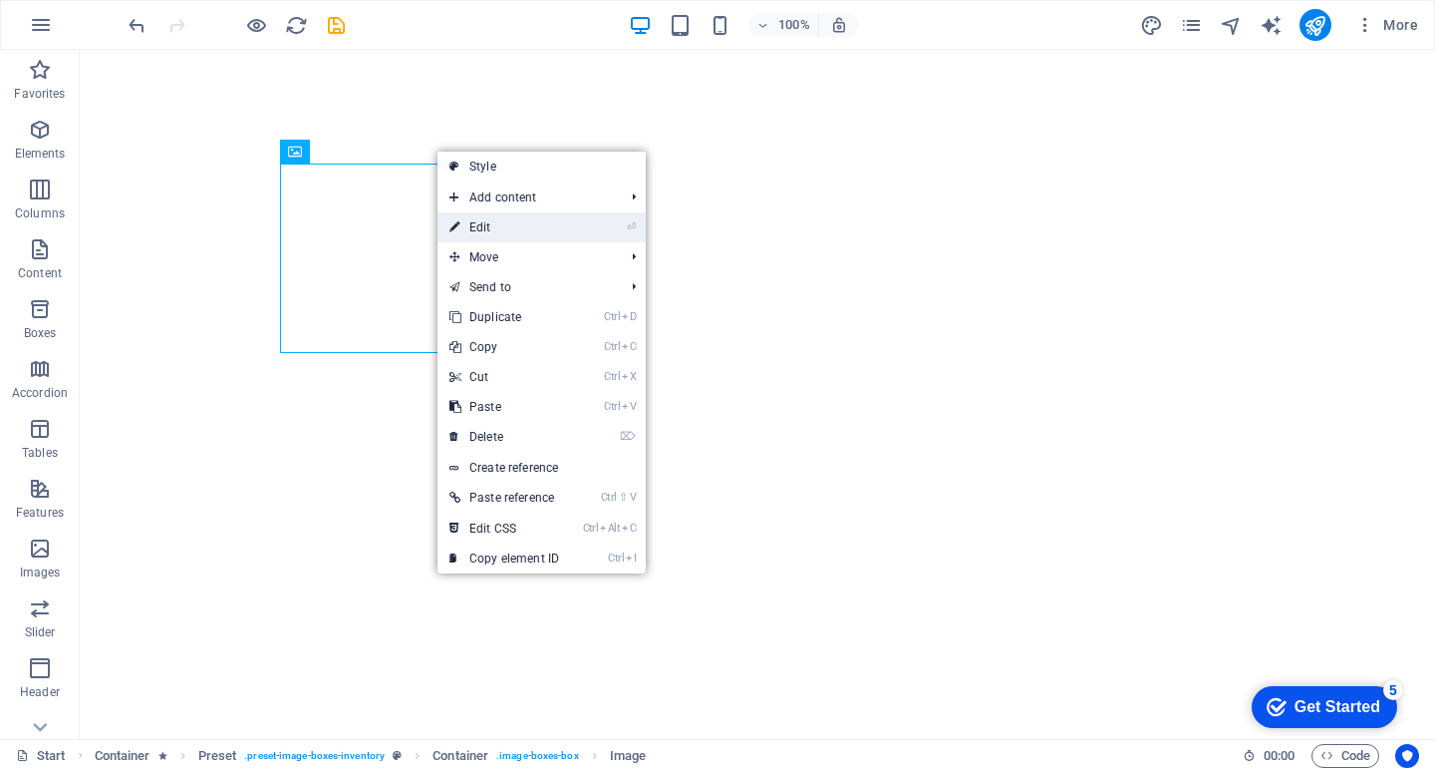
click at [498, 223] on link "⏎ Edit" at bounding box center [505, 227] width 134 height 30
select select "%"
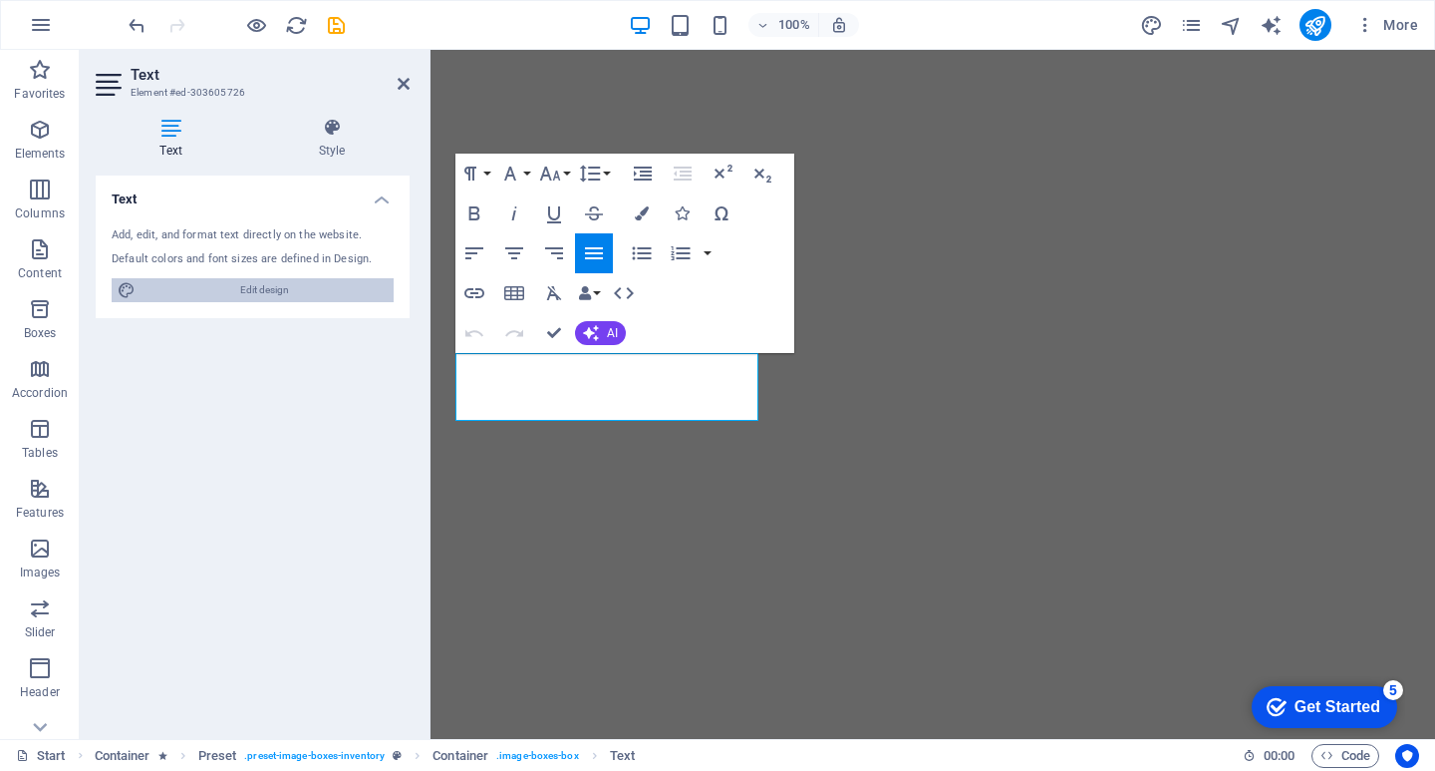
click at [315, 288] on span "Edit design" at bounding box center [265, 290] width 246 height 24
select select "px"
select select "400"
select select "px"
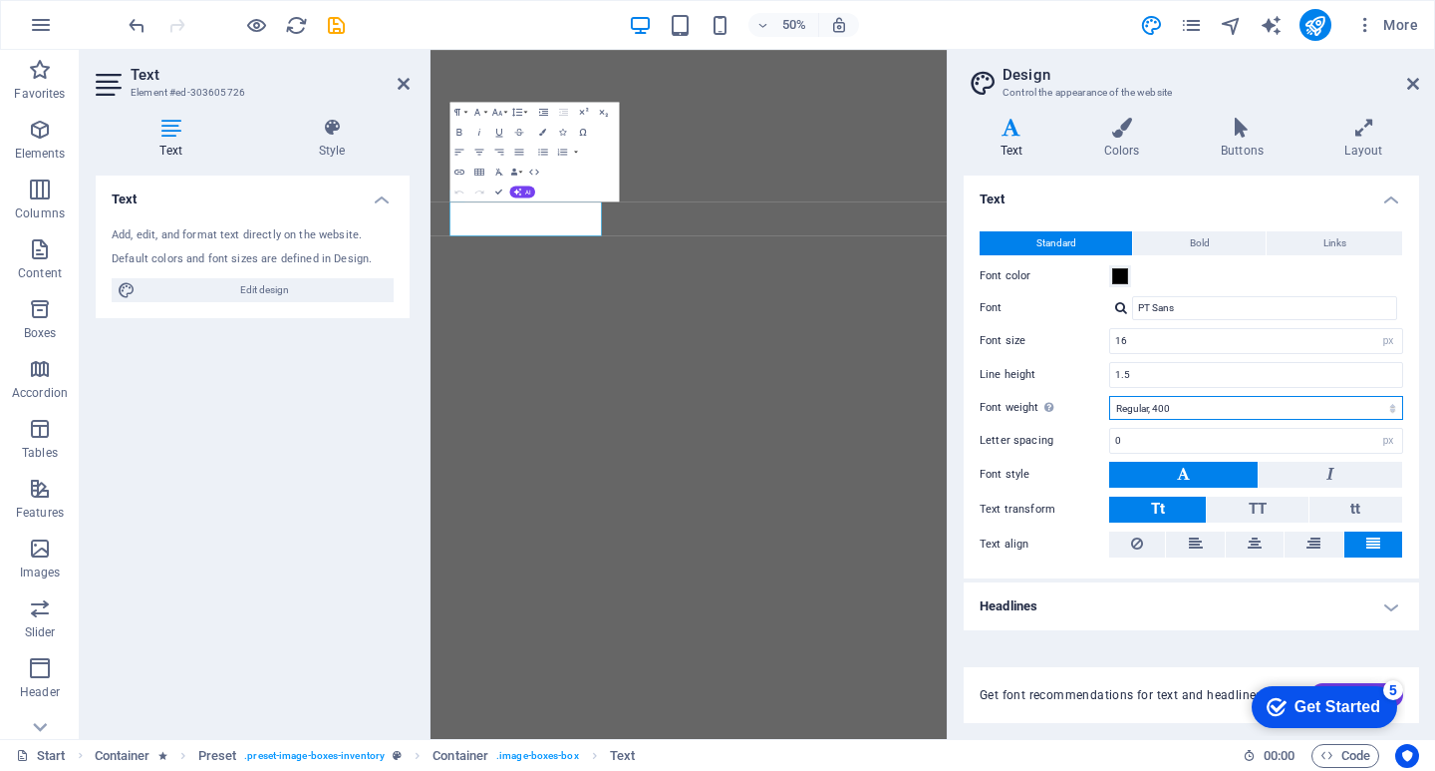
click at [1184, 409] on select "Thin, 100 Extra-light, 200 Light, 300 Regular, 400 Medium, 500 Semi-bold, 600 B…" at bounding box center [1256, 408] width 294 height 24
click at [1109, 396] on select "Thin, 100 Extra-light, 200 Light, 300 Regular, 400 Medium, 500 Semi-bold, 600 B…" at bounding box center [1256, 408] width 294 height 24
click at [1187, 402] on select "Thin, 100 Extra-light, 200 Light, 300 Regular, 400 Medium, 500 Semi-bold, 600 B…" at bounding box center [1256, 408] width 294 height 24
select select "200"
click at [1109, 396] on select "Thin, 100 Extra-light, 200 Light, 300 Regular, 400 Medium, 500 Semi-bold, 600 B…" at bounding box center [1256, 408] width 294 height 24
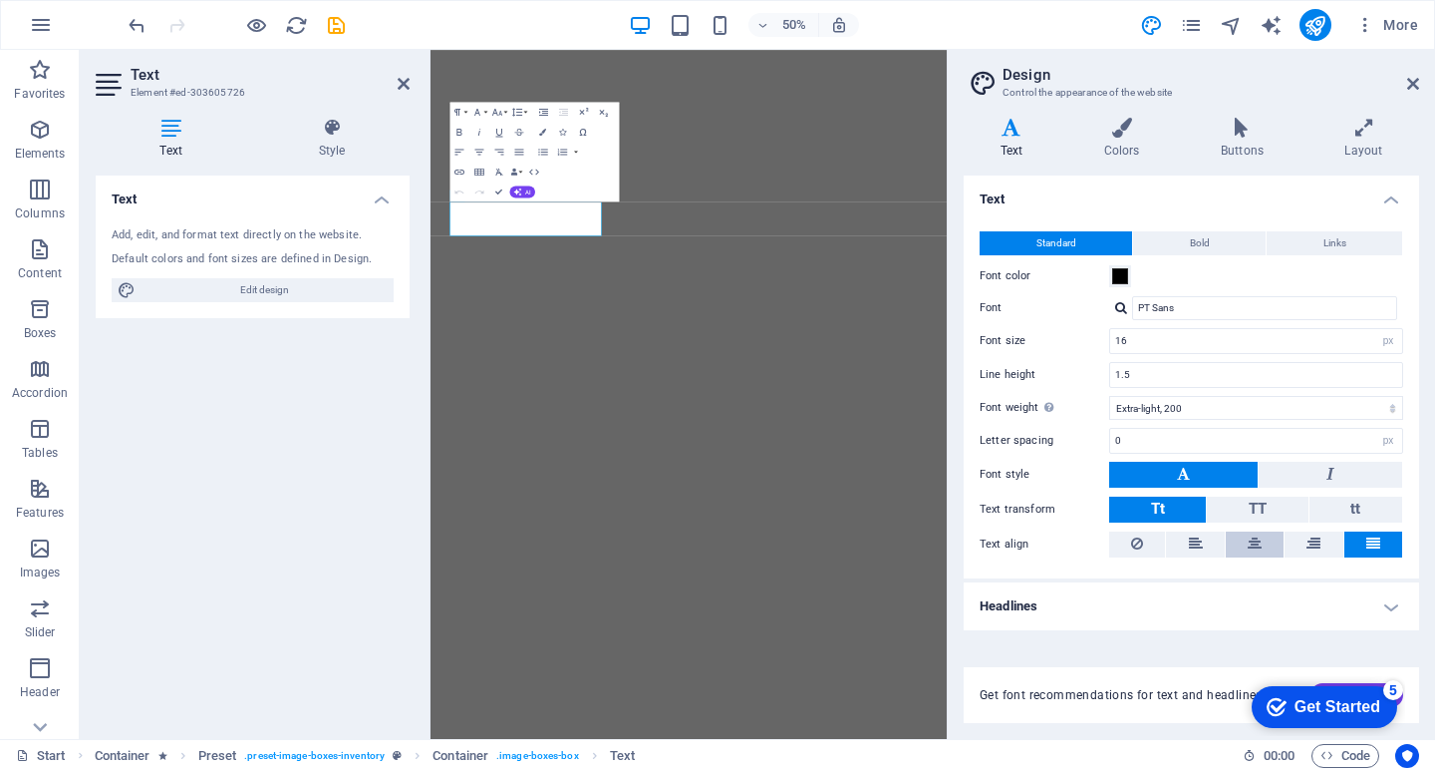
click at [1254, 542] on icon at bounding box center [1255, 543] width 14 height 24
click at [1378, 536] on icon at bounding box center [1374, 543] width 14 height 24
click at [1368, 124] on icon at bounding box center [1364, 128] width 111 height 20
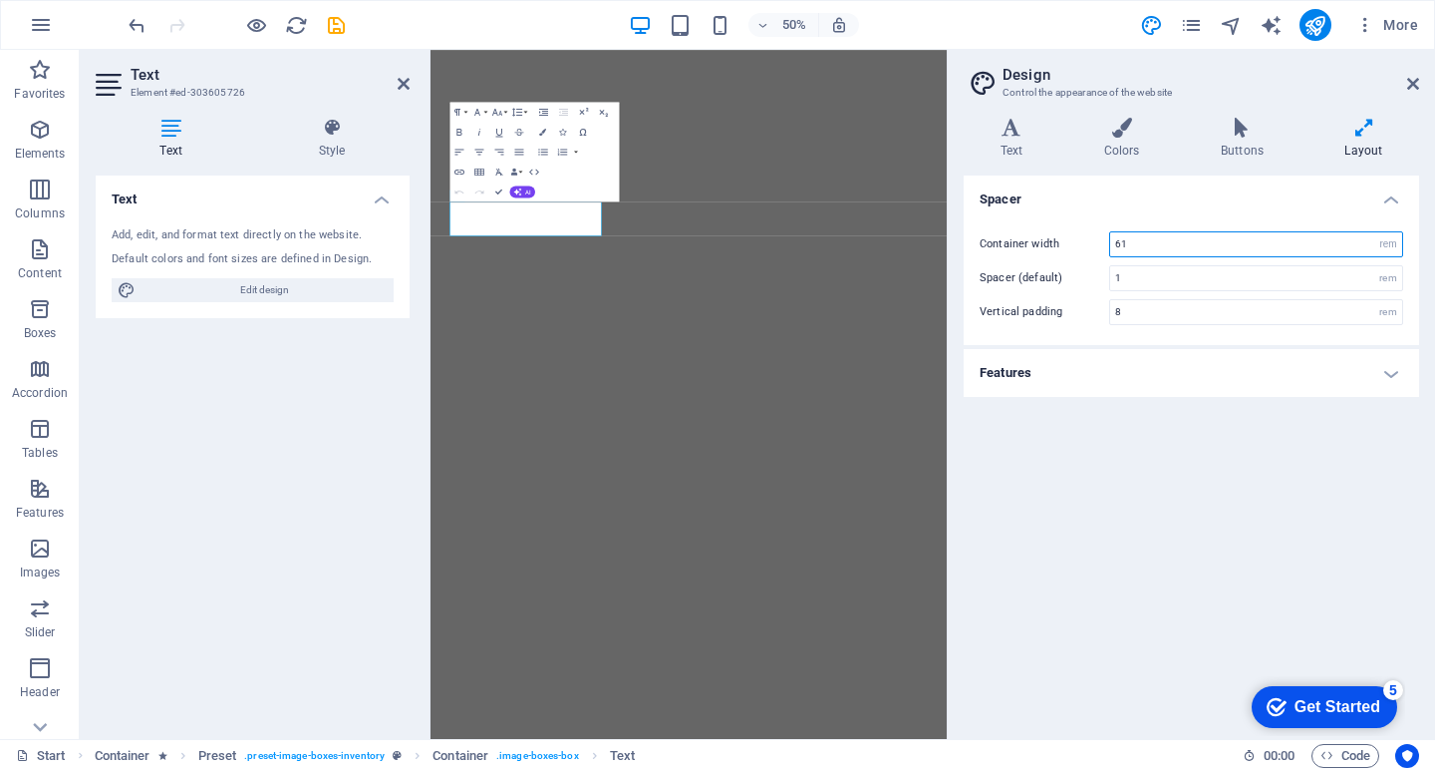
drag, startPoint x: 1139, startPoint y: 244, endPoint x: 1037, endPoint y: 245, distance: 102.7
click at [1037, 245] on div "Container width 61 rem px" at bounding box center [1192, 244] width 424 height 26
type input "61.375"
click at [1089, 546] on div "Spacer Container width 61.375 rem px Spacer (default) 1 rem Vertical padding 8 …" at bounding box center [1192, 448] width 456 height 547
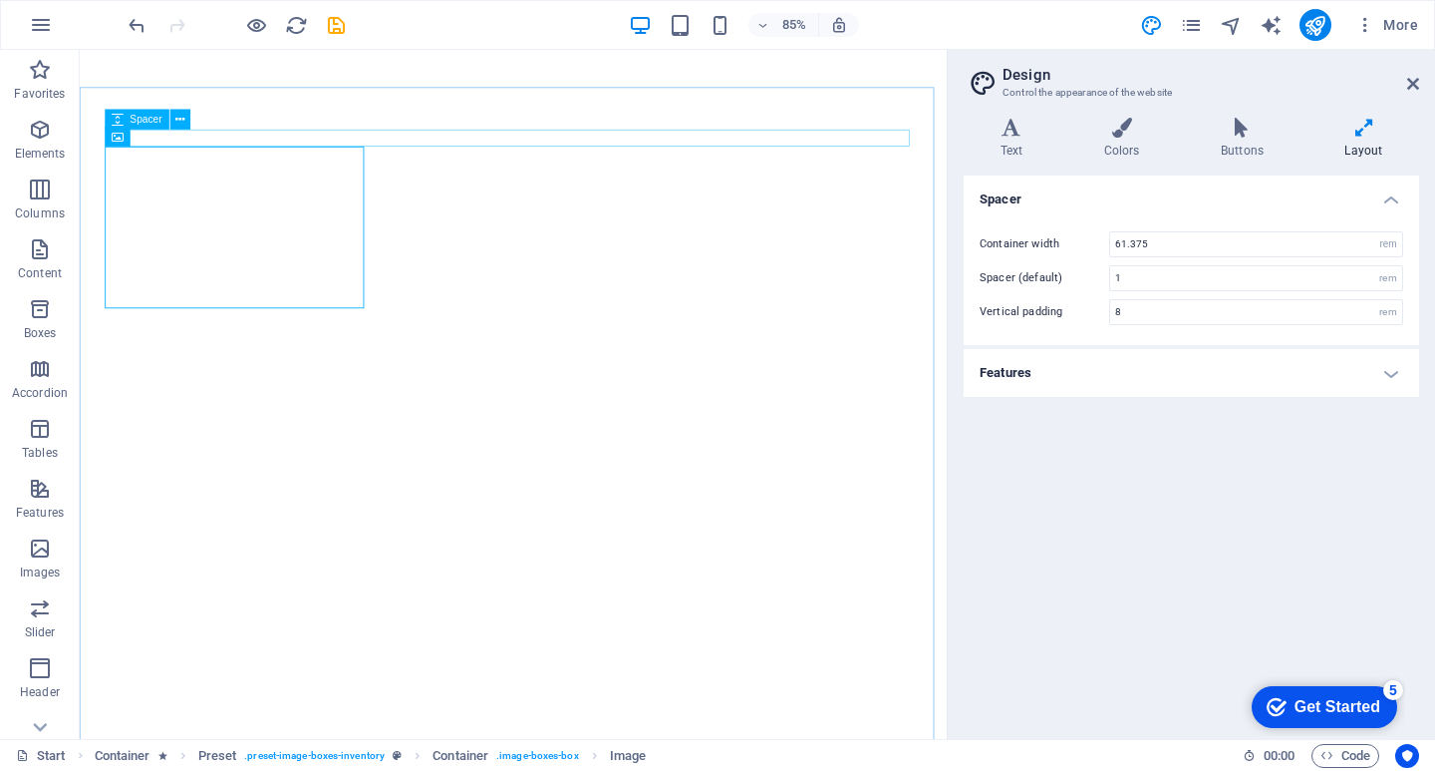
click at [141, 122] on span "Spacer" at bounding box center [147, 120] width 32 height 10
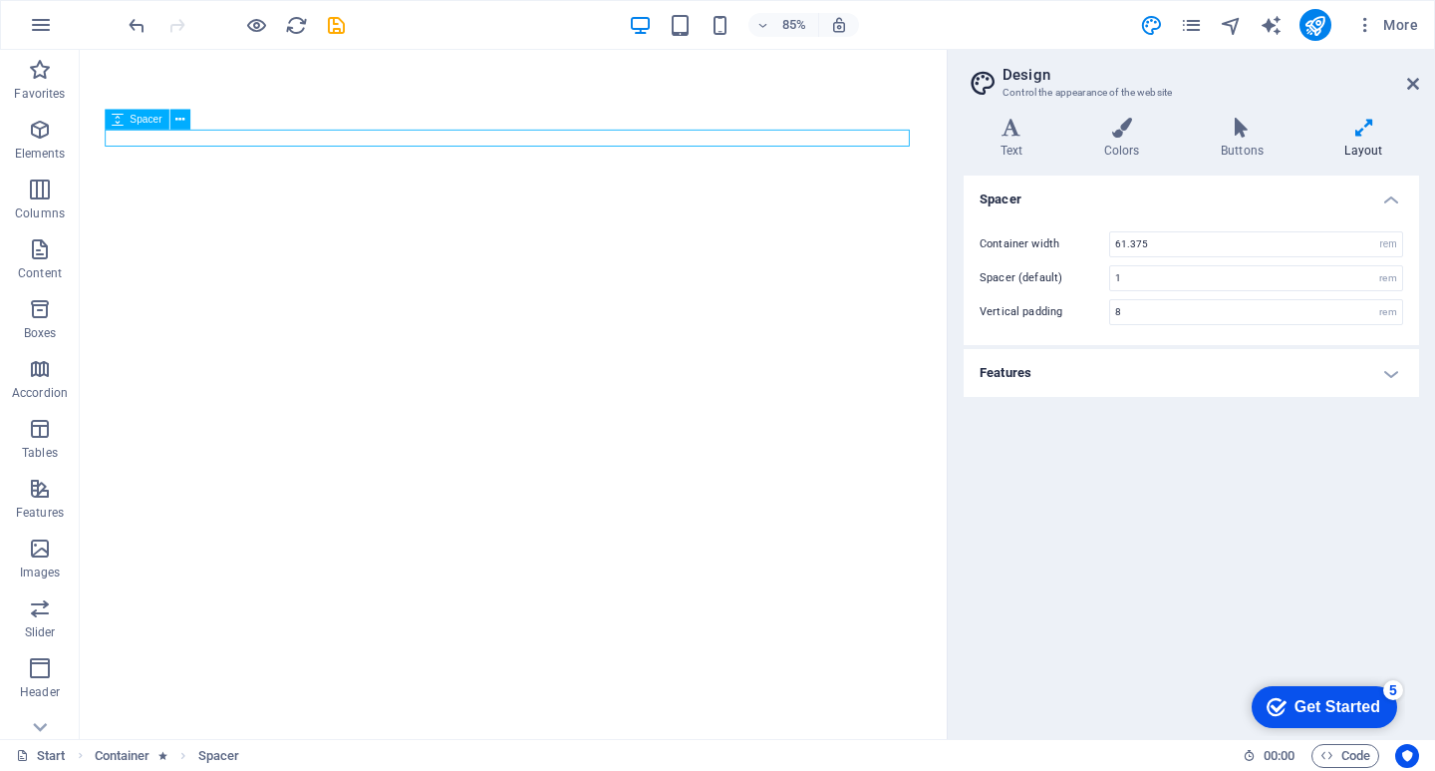
click at [136, 118] on span "Spacer" at bounding box center [147, 120] width 32 height 10
select select "px"
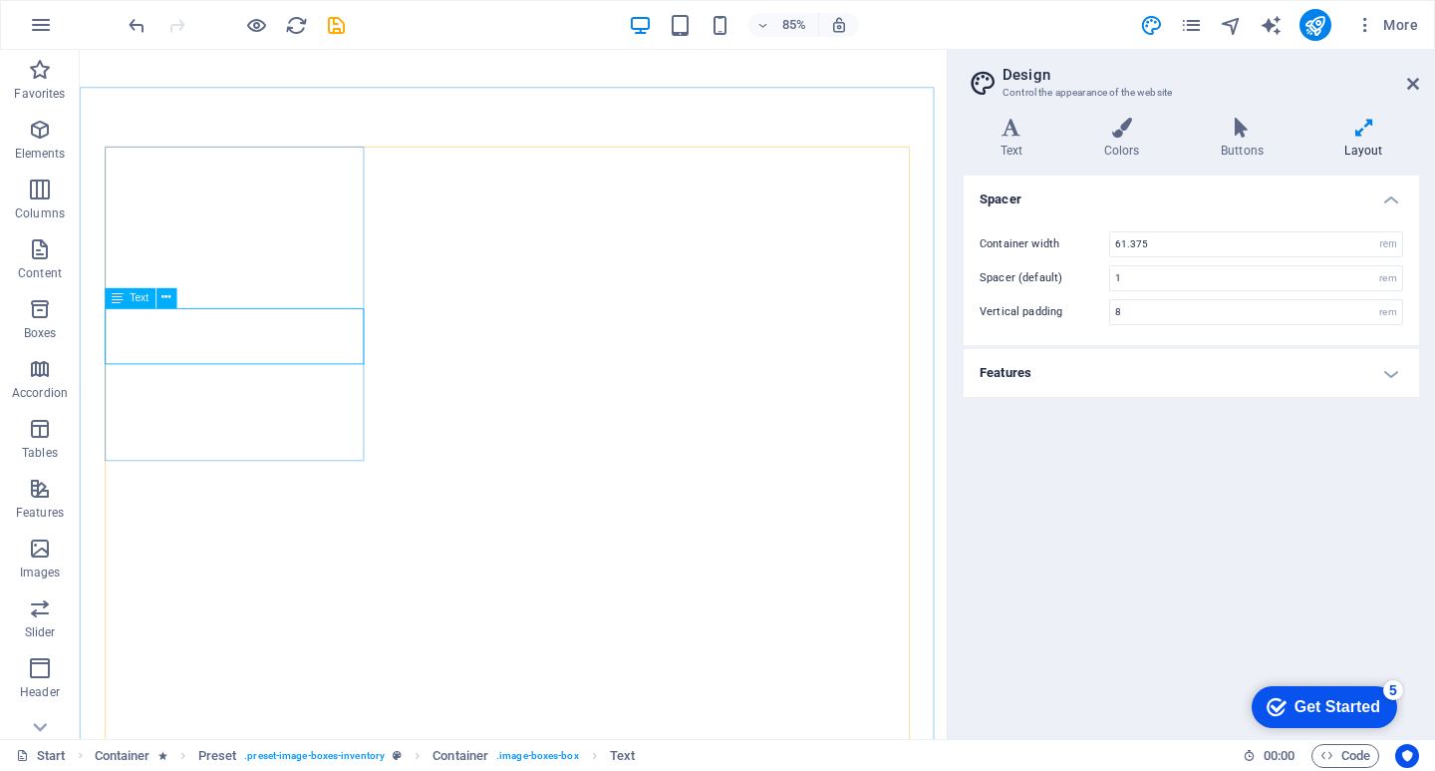
click at [117, 298] on icon at bounding box center [118, 298] width 12 height 20
click at [117, 294] on icon at bounding box center [118, 298] width 12 height 20
click at [169, 296] on icon at bounding box center [165, 298] width 9 height 18
click at [179, 118] on icon at bounding box center [179, 120] width 9 height 18
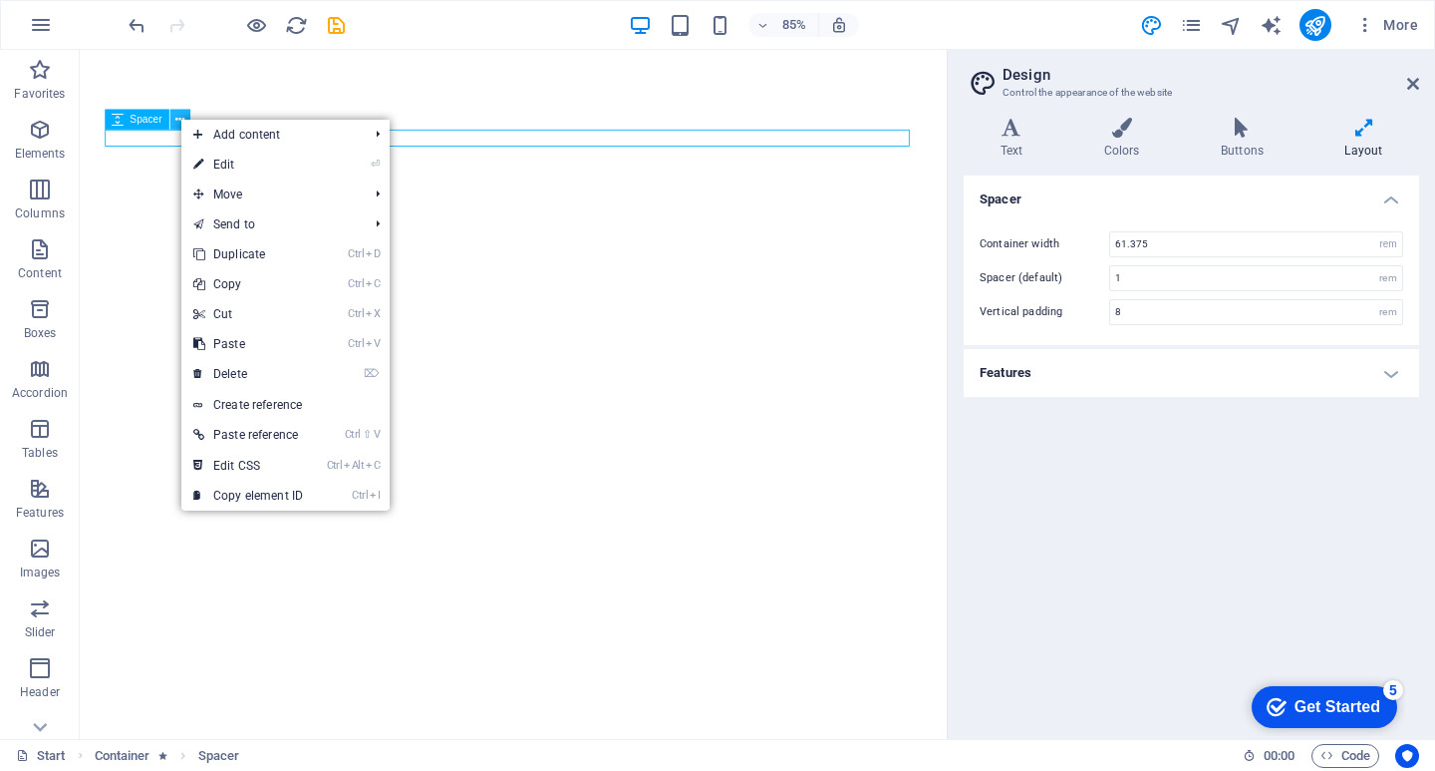
click at [179, 118] on icon at bounding box center [179, 120] width 9 height 18
click at [148, 117] on span "Spacer" at bounding box center [147, 120] width 32 height 10
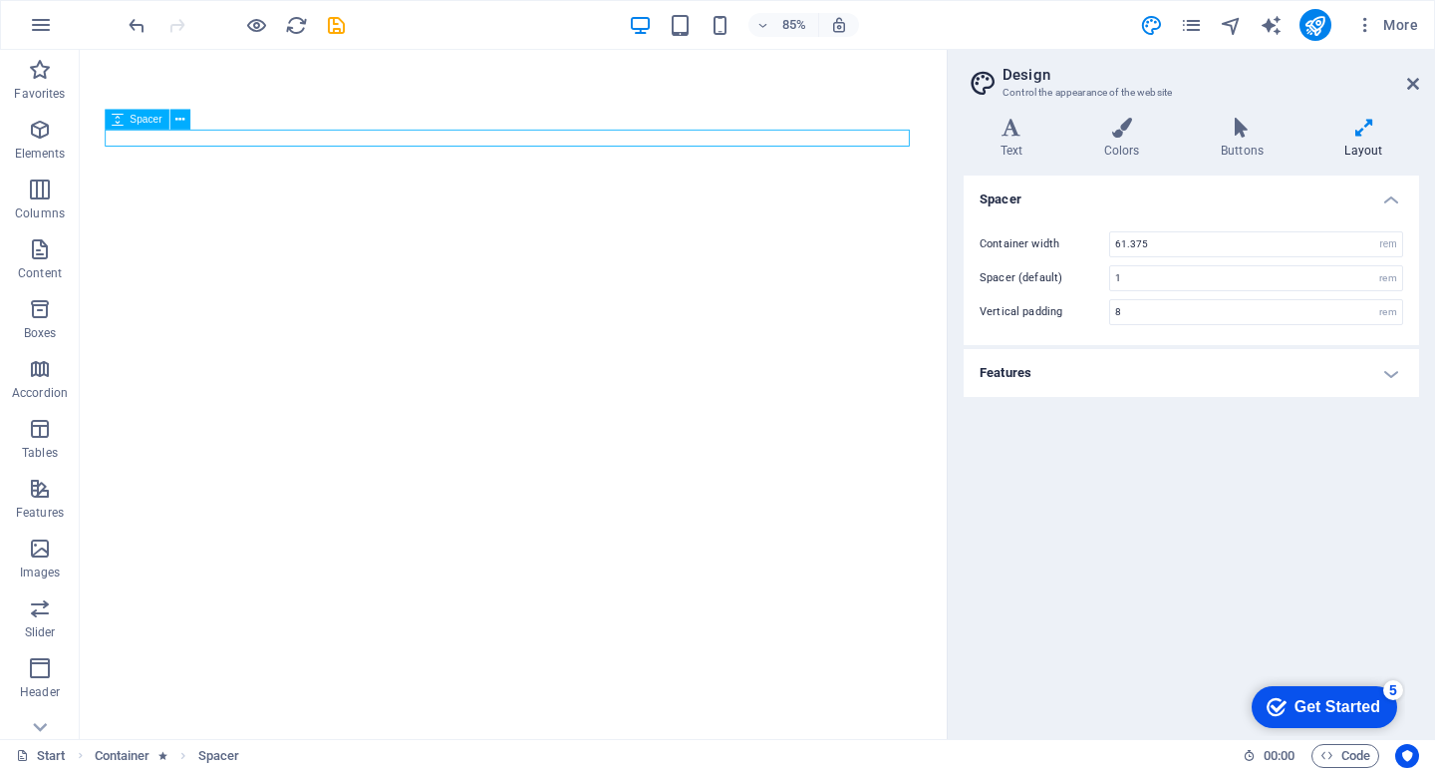
click at [115, 123] on icon at bounding box center [118, 120] width 12 height 20
select select "px"
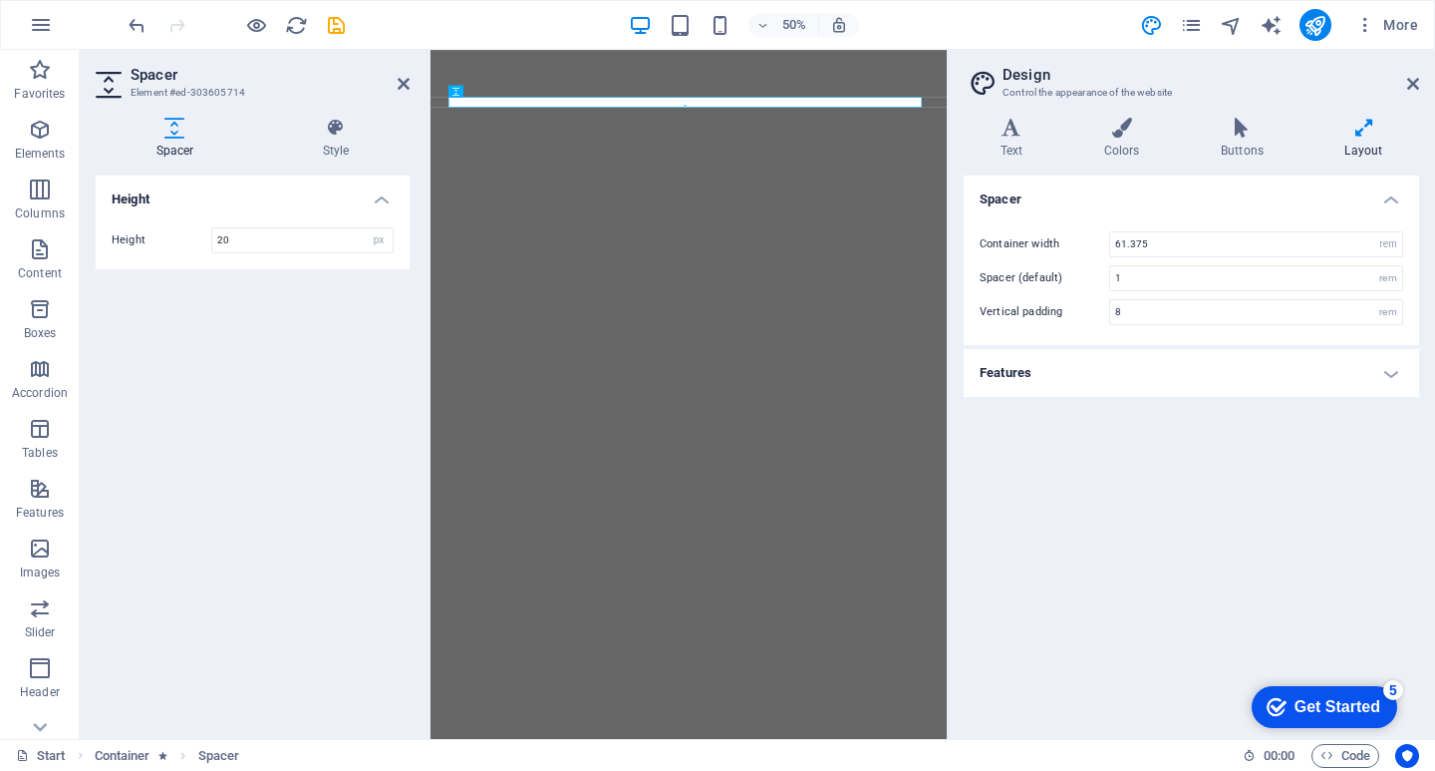
click at [117, 125] on icon at bounding box center [175, 128] width 158 height 20
drag, startPoint x: 607, startPoint y: 108, endPoint x: 671, endPoint y: 67, distance: 75.8
type input "18"
click at [1416, 80] on icon at bounding box center [1413, 84] width 12 height 16
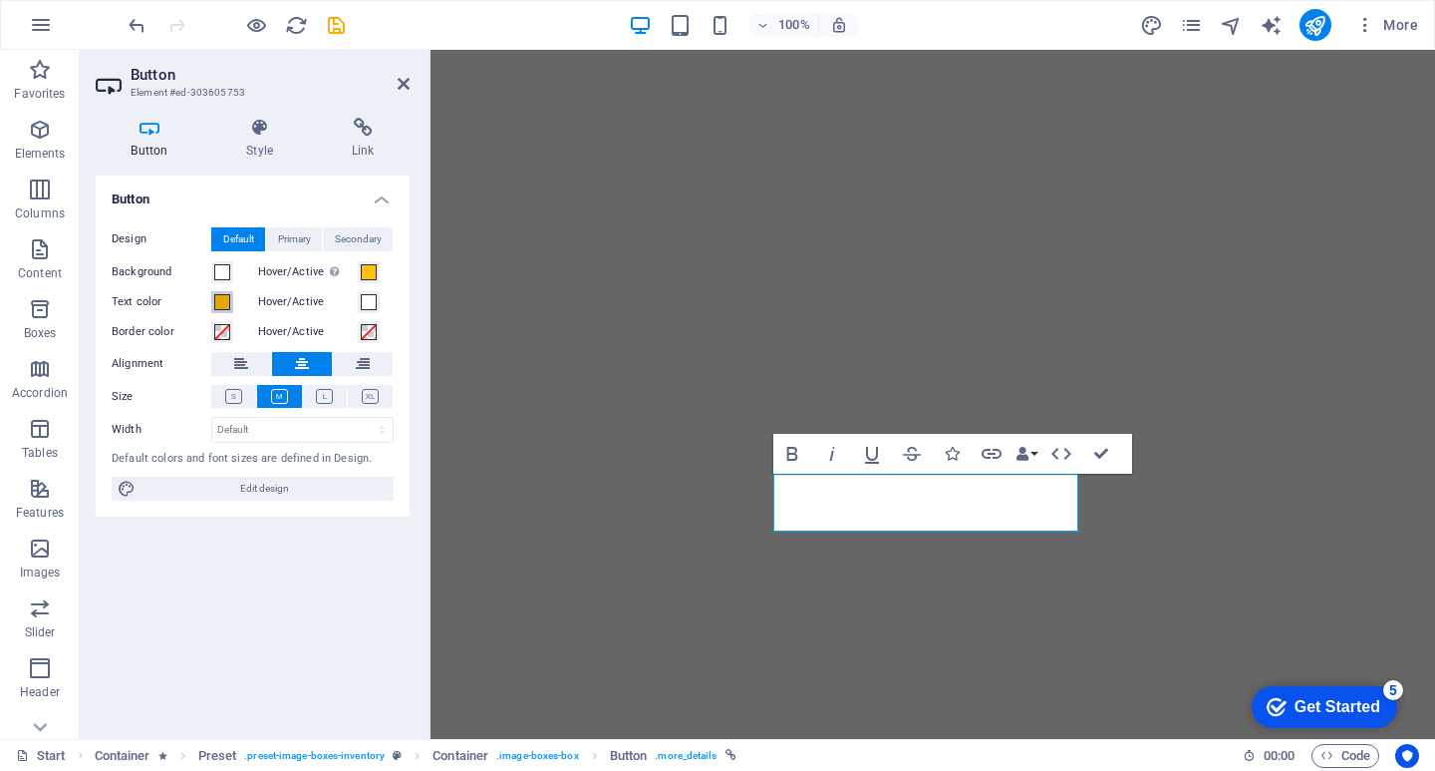
click at [230, 308] on button "Text color" at bounding box center [222, 302] width 22 height 22
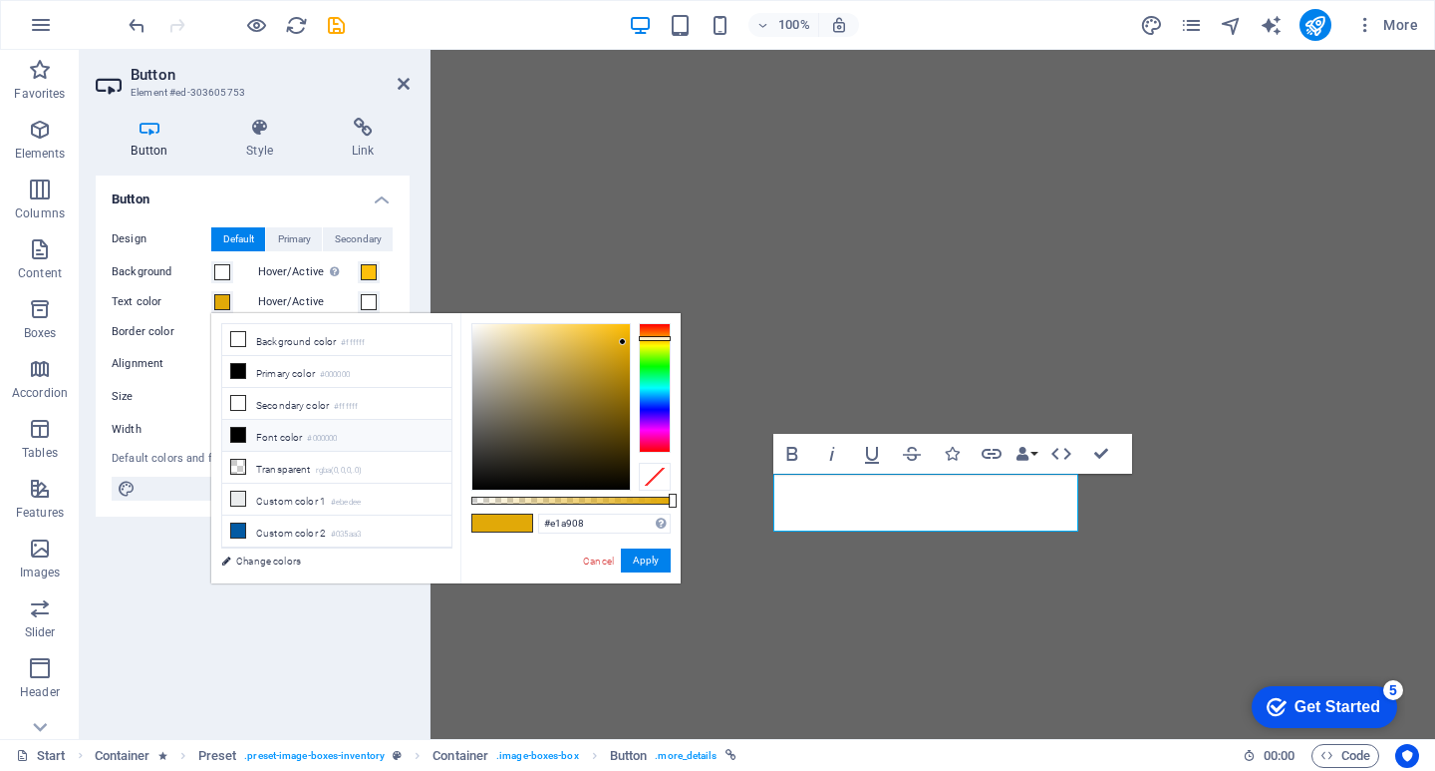
click at [239, 430] on icon at bounding box center [238, 435] width 14 height 14
type input "#000000"
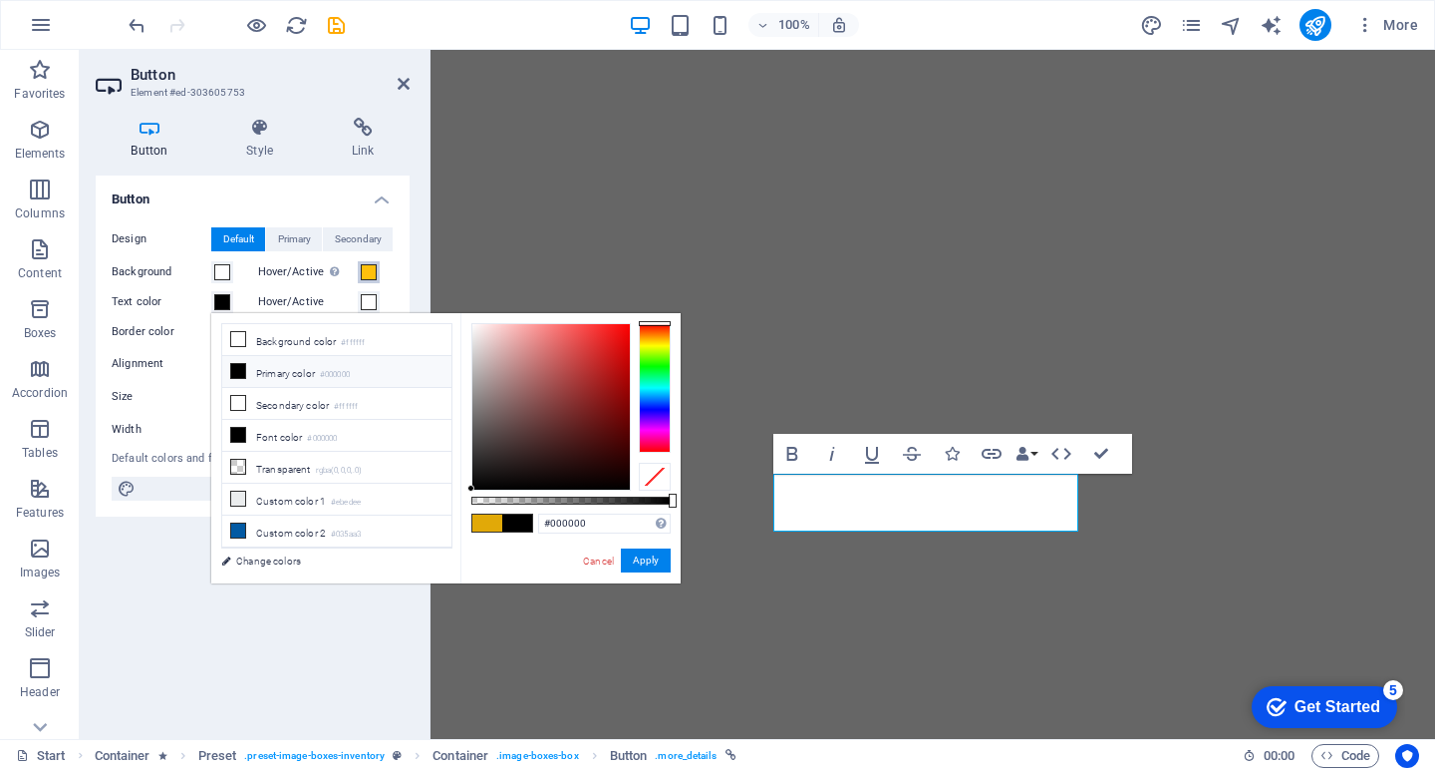
click at [369, 274] on span at bounding box center [369, 272] width 16 height 16
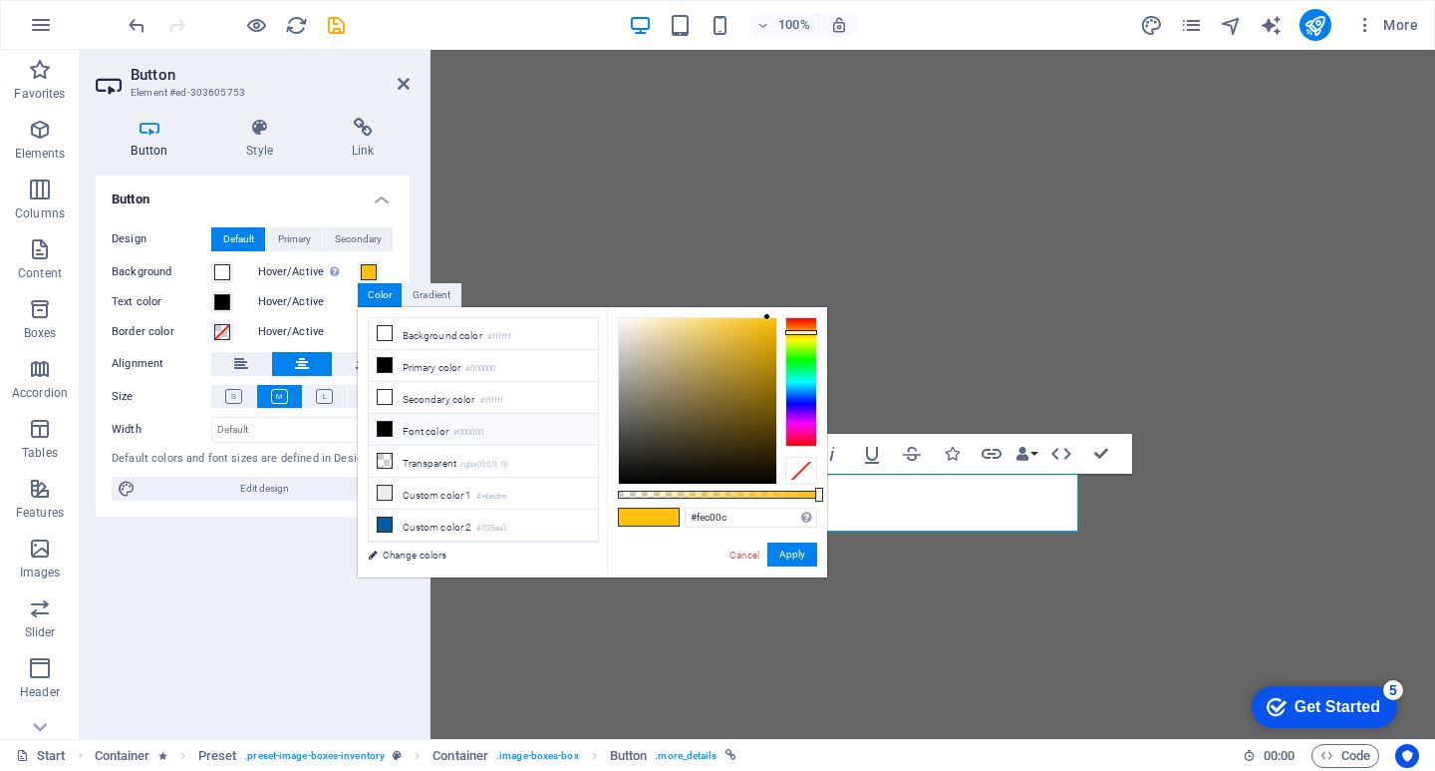
click at [384, 427] on icon at bounding box center [385, 429] width 14 height 14
type input "#000000"
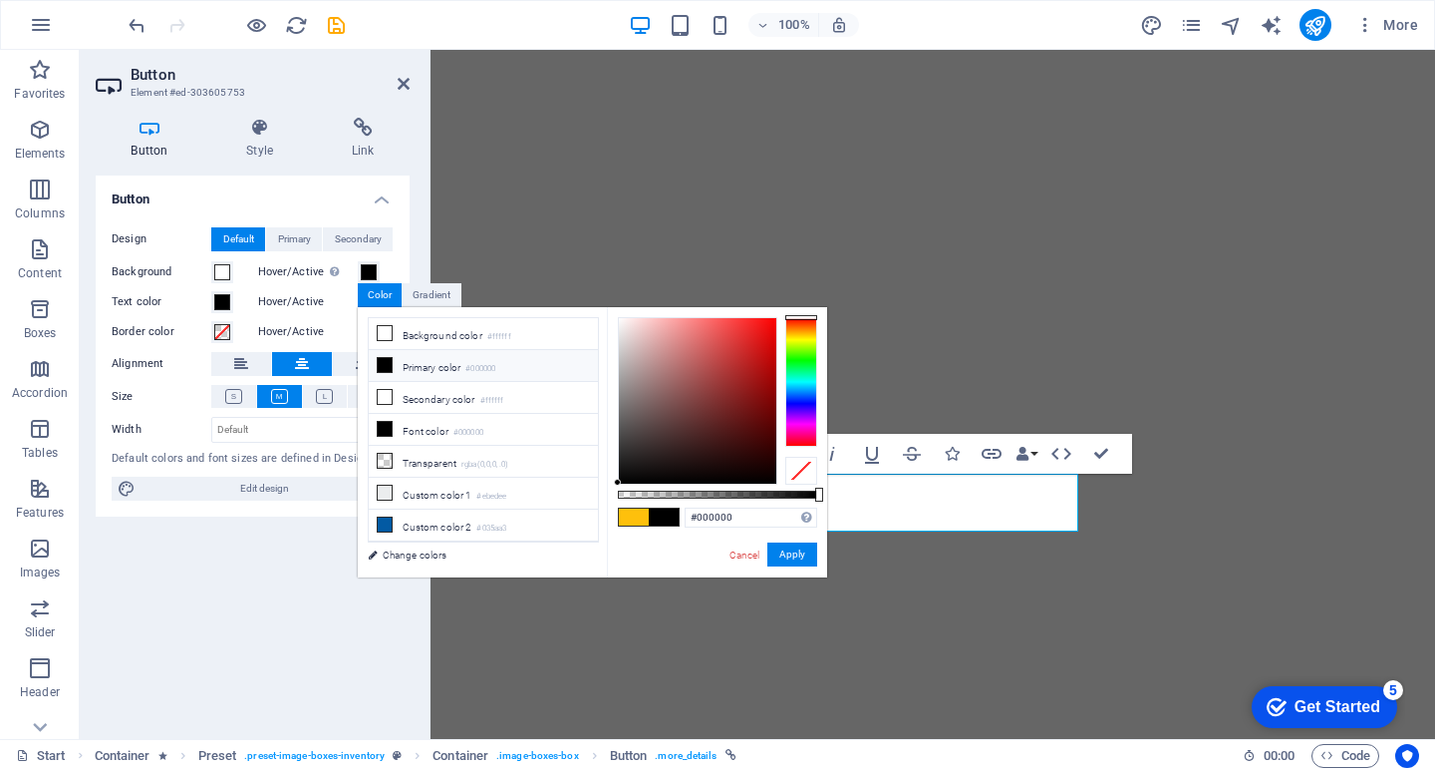
click at [280, 558] on div "Button Design Default Primary Secondary Background Hover/Active Switch to previ…" at bounding box center [253, 448] width 314 height 547
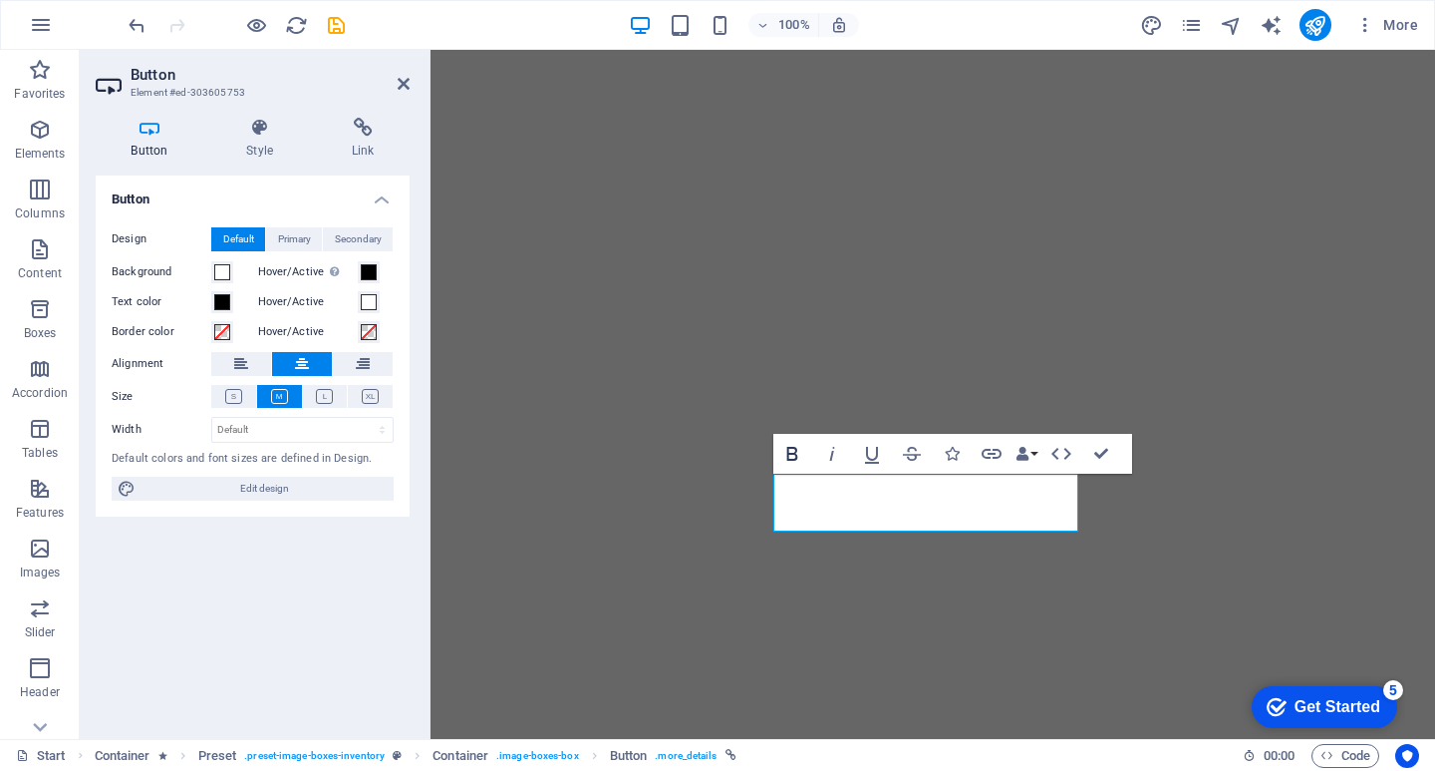
click at [796, 457] on icon "button" at bounding box center [791, 454] width 11 height 14
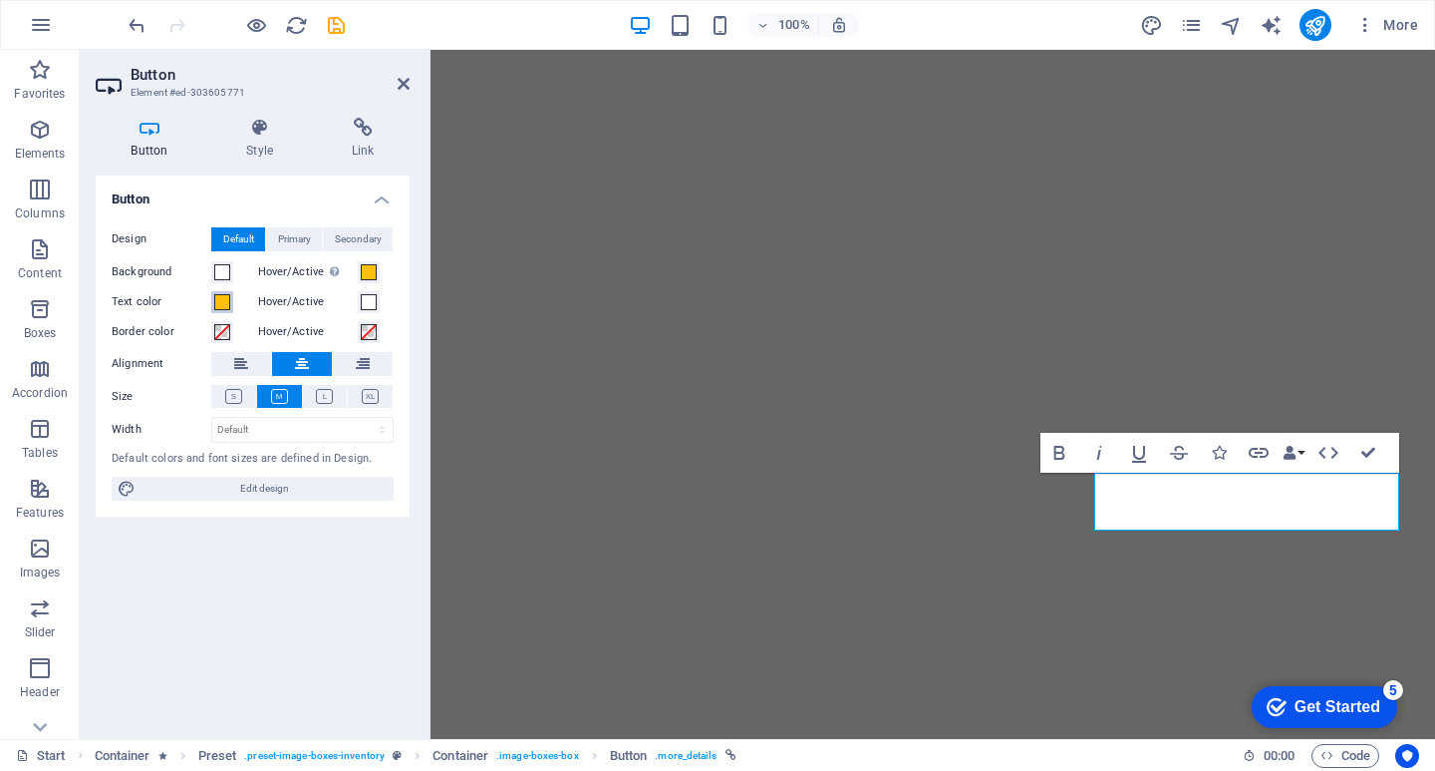
click at [218, 308] on span at bounding box center [222, 302] width 16 height 16
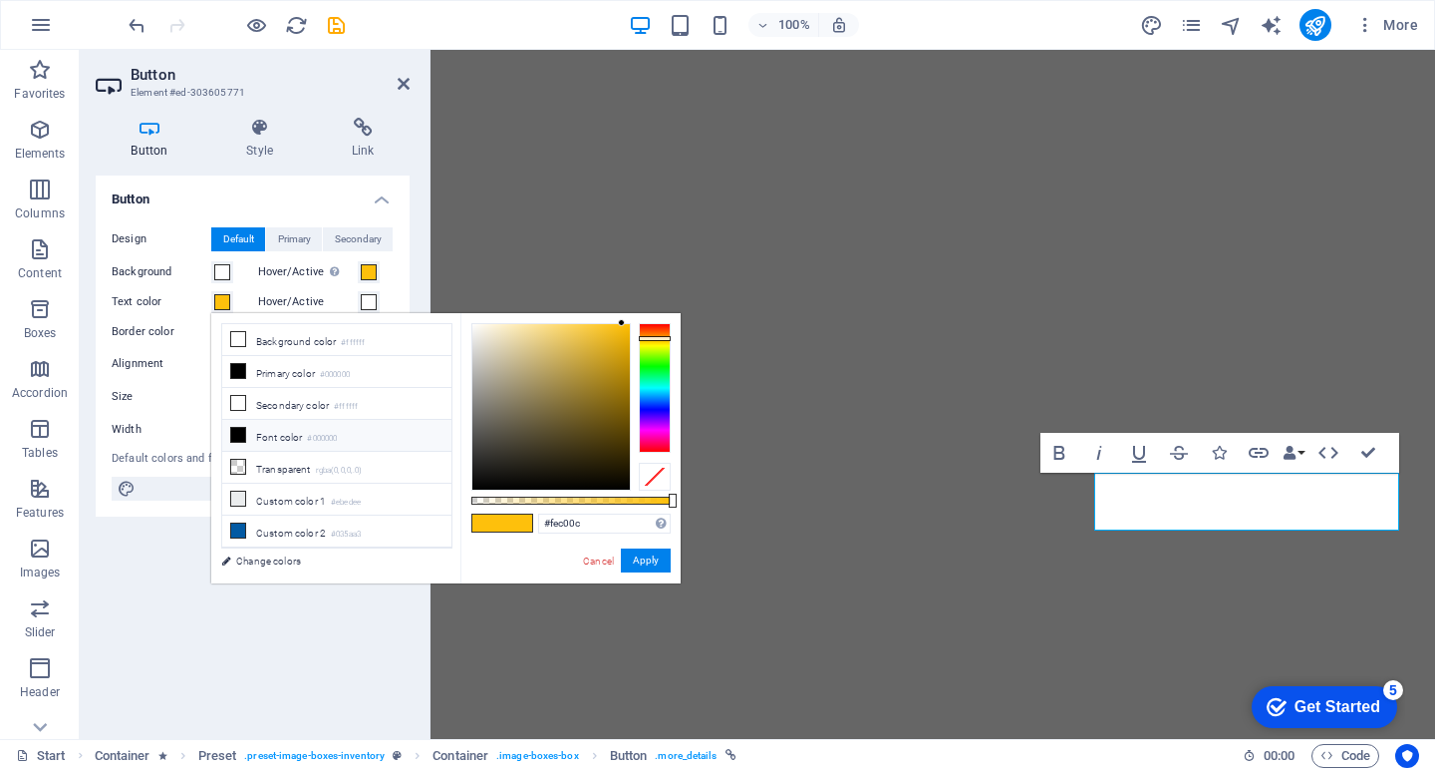
click at [239, 427] on span at bounding box center [238, 435] width 16 height 16
type input "#000000"
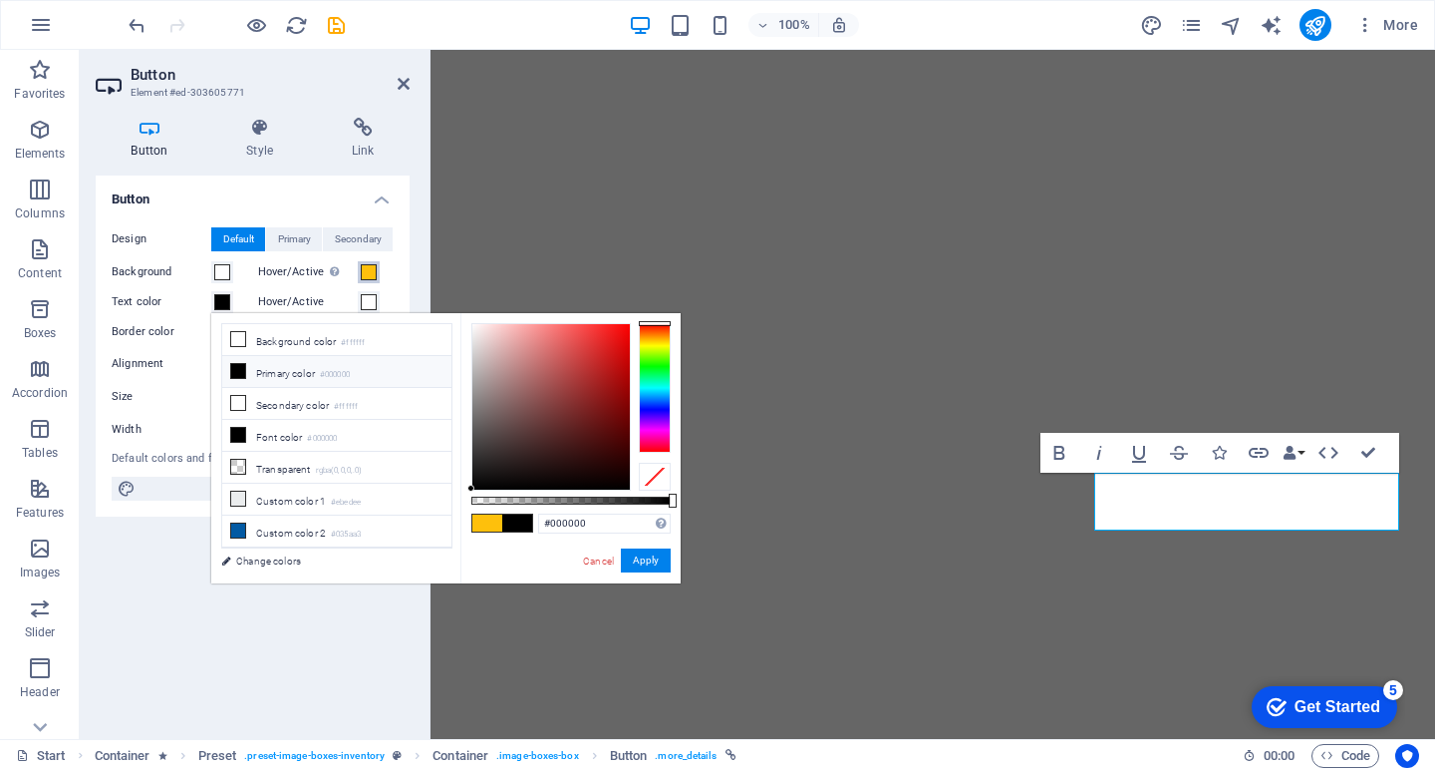
click at [370, 272] on span at bounding box center [369, 272] width 16 height 16
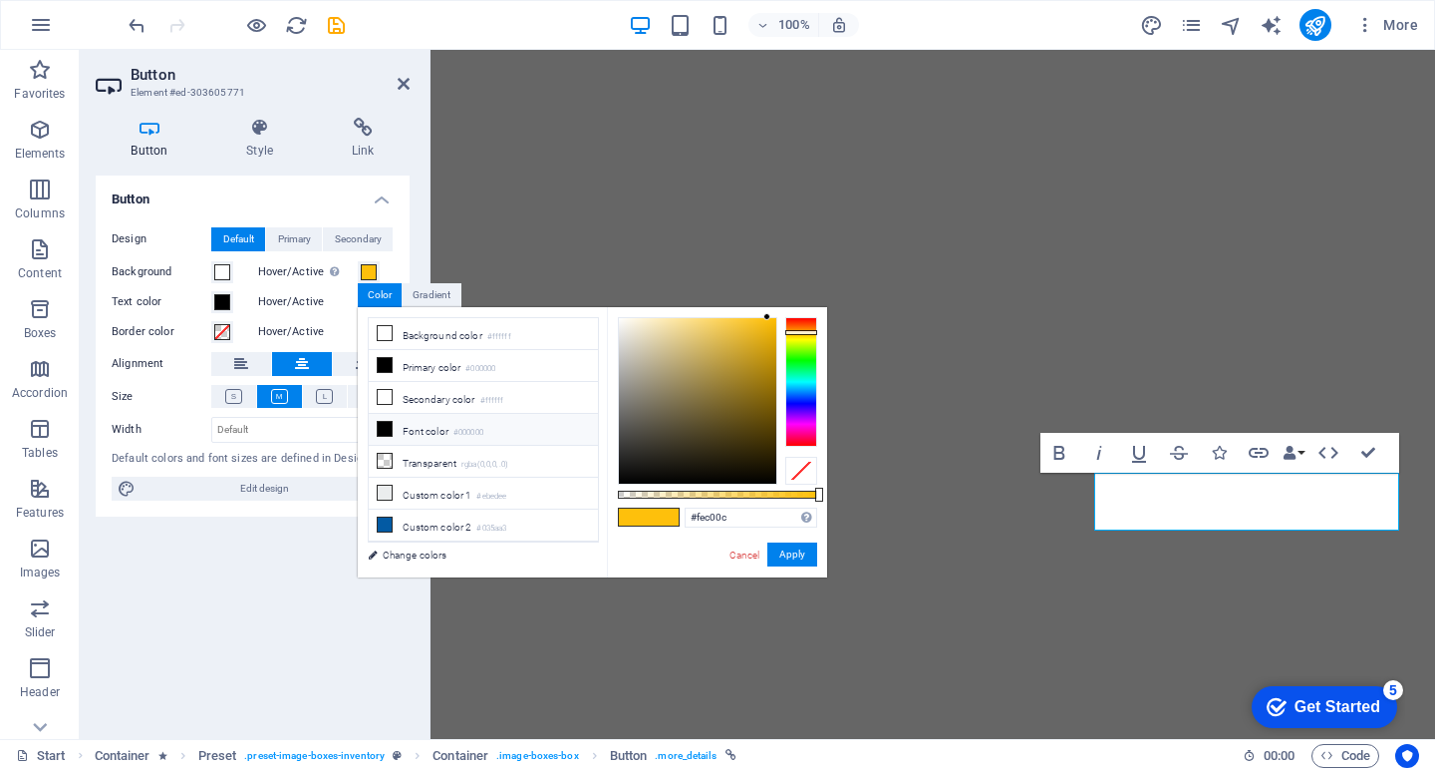
click at [384, 422] on icon at bounding box center [385, 429] width 14 height 14
type input "#000000"
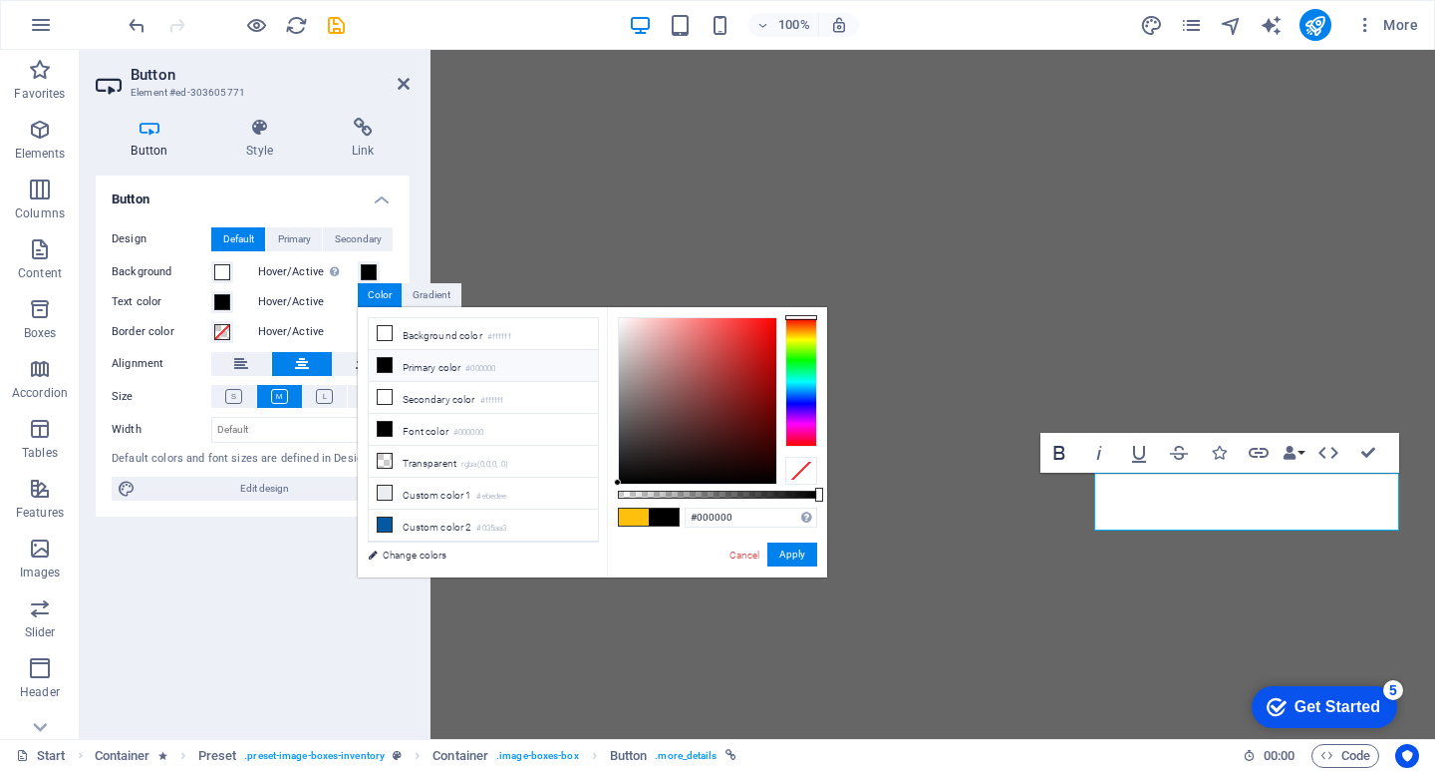
click at [1057, 454] on icon "button" at bounding box center [1059, 453] width 11 height 14
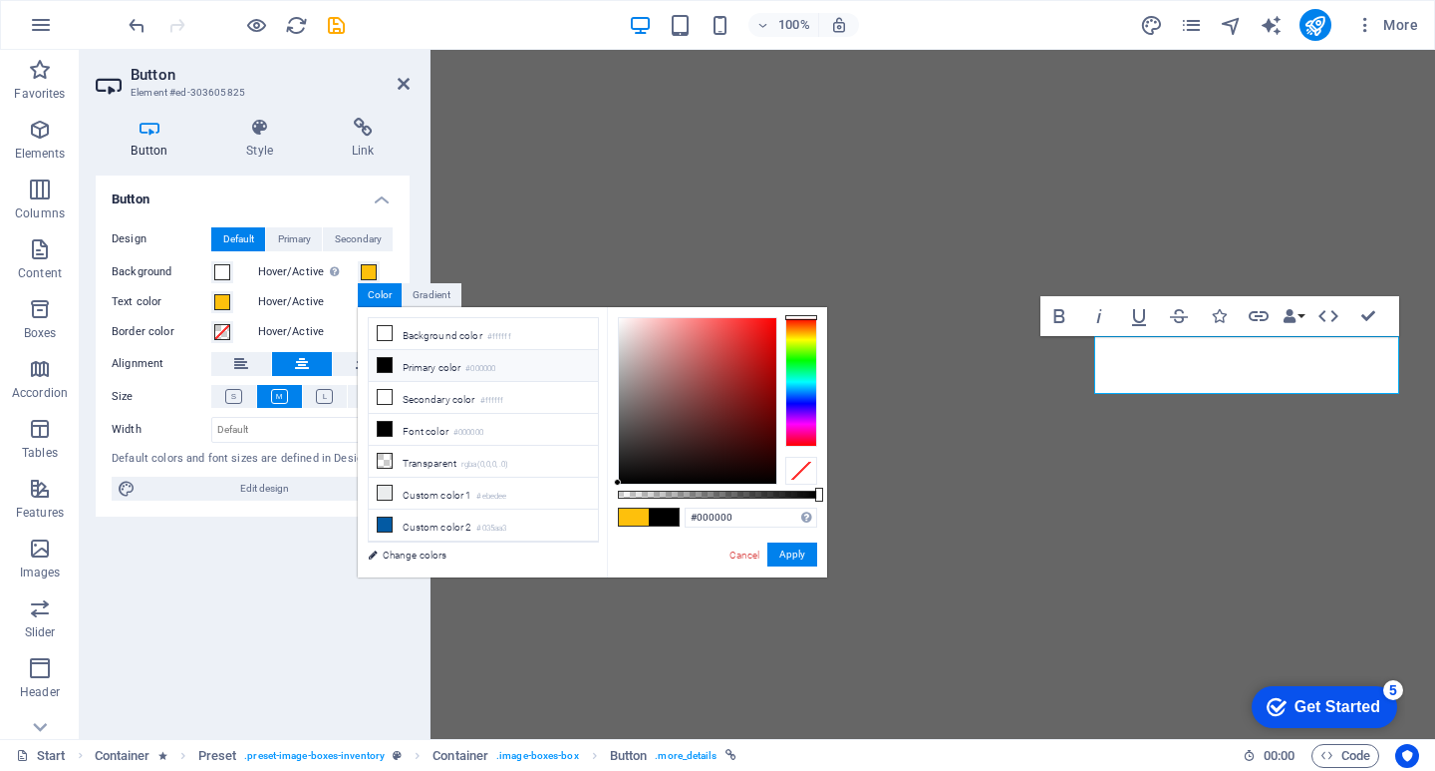
click at [390, 360] on icon at bounding box center [385, 365] width 14 height 14
click at [379, 273] on button "Hover/Active Switch to preview mode to test the active/hover state" at bounding box center [369, 272] width 22 height 22
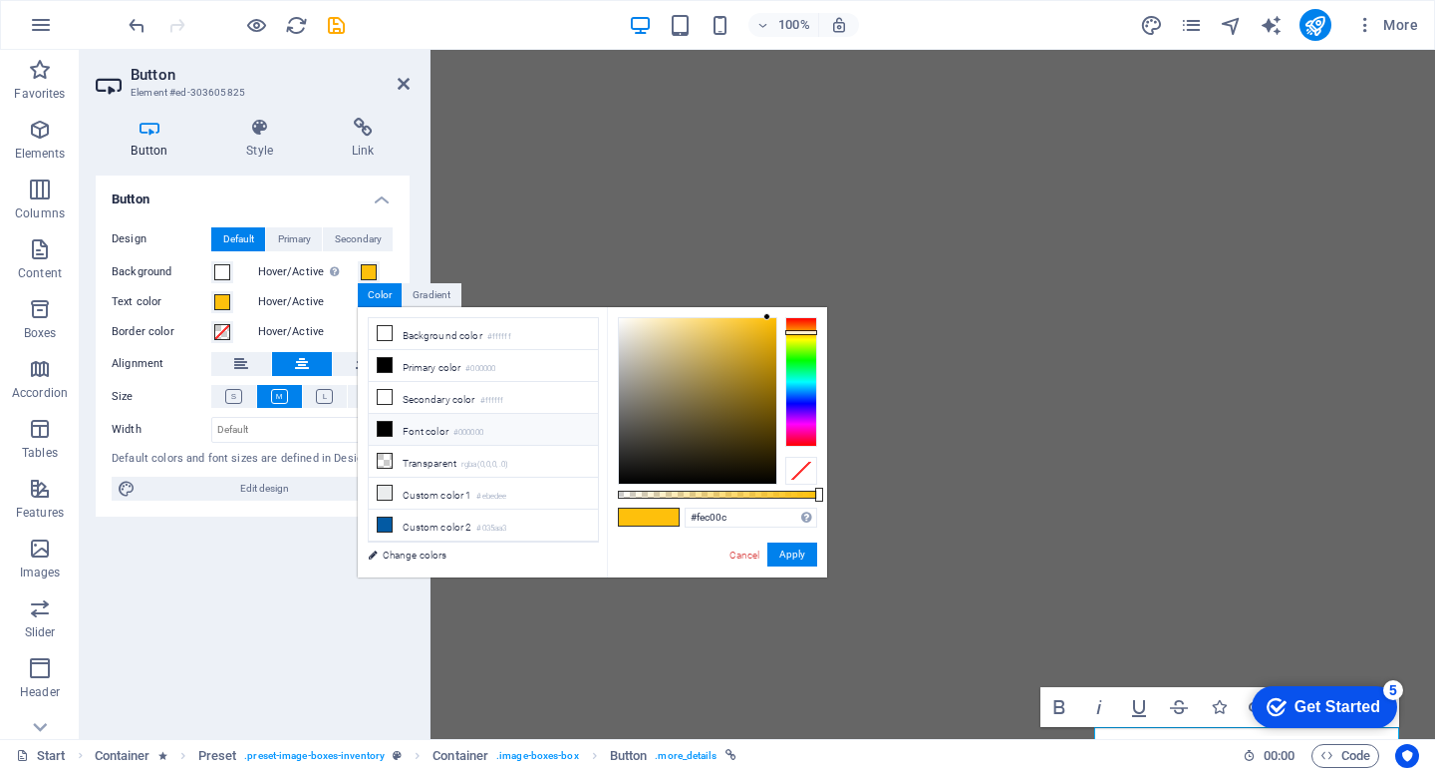
click at [385, 423] on icon at bounding box center [385, 429] width 14 height 14
type input "#000000"
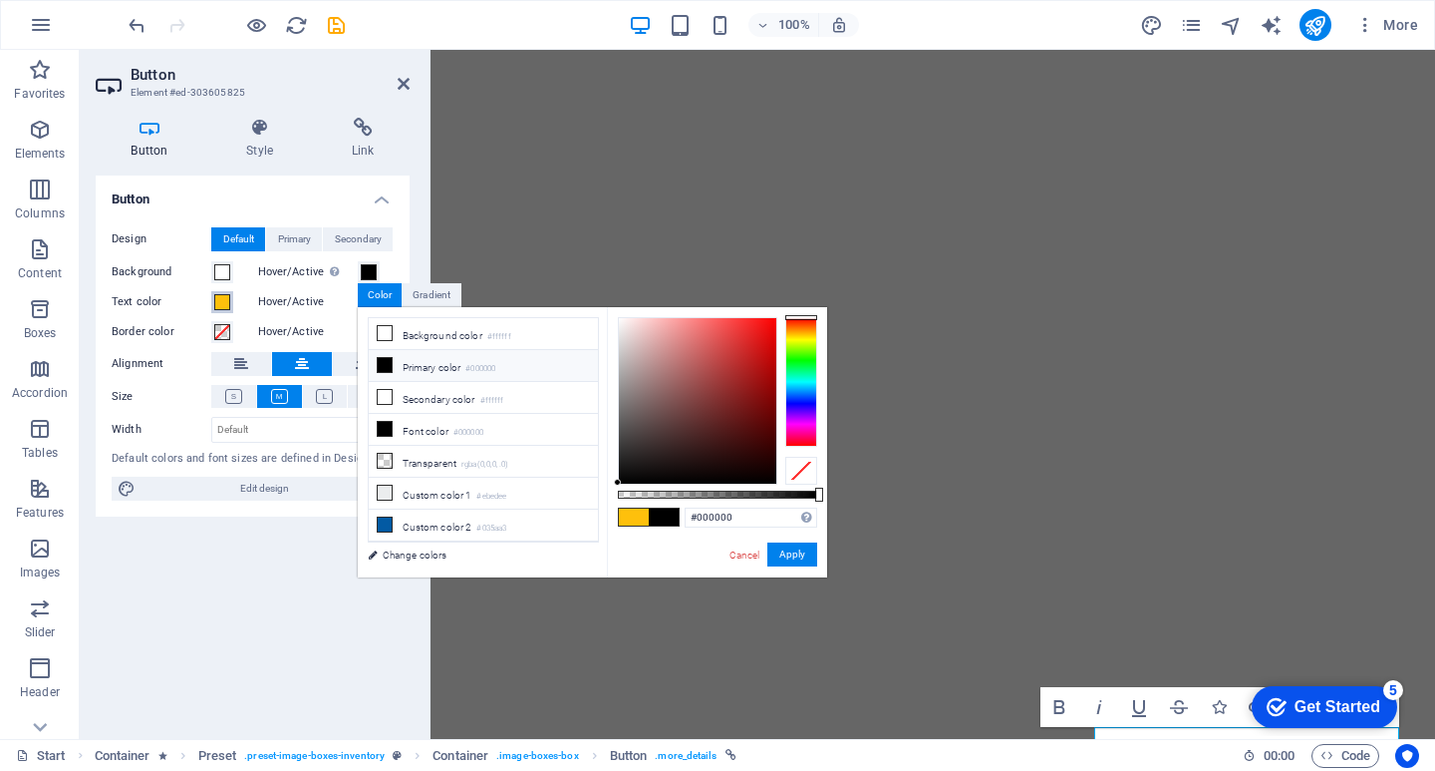
click at [231, 305] on button "Text color" at bounding box center [222, 302] width 22 height 22
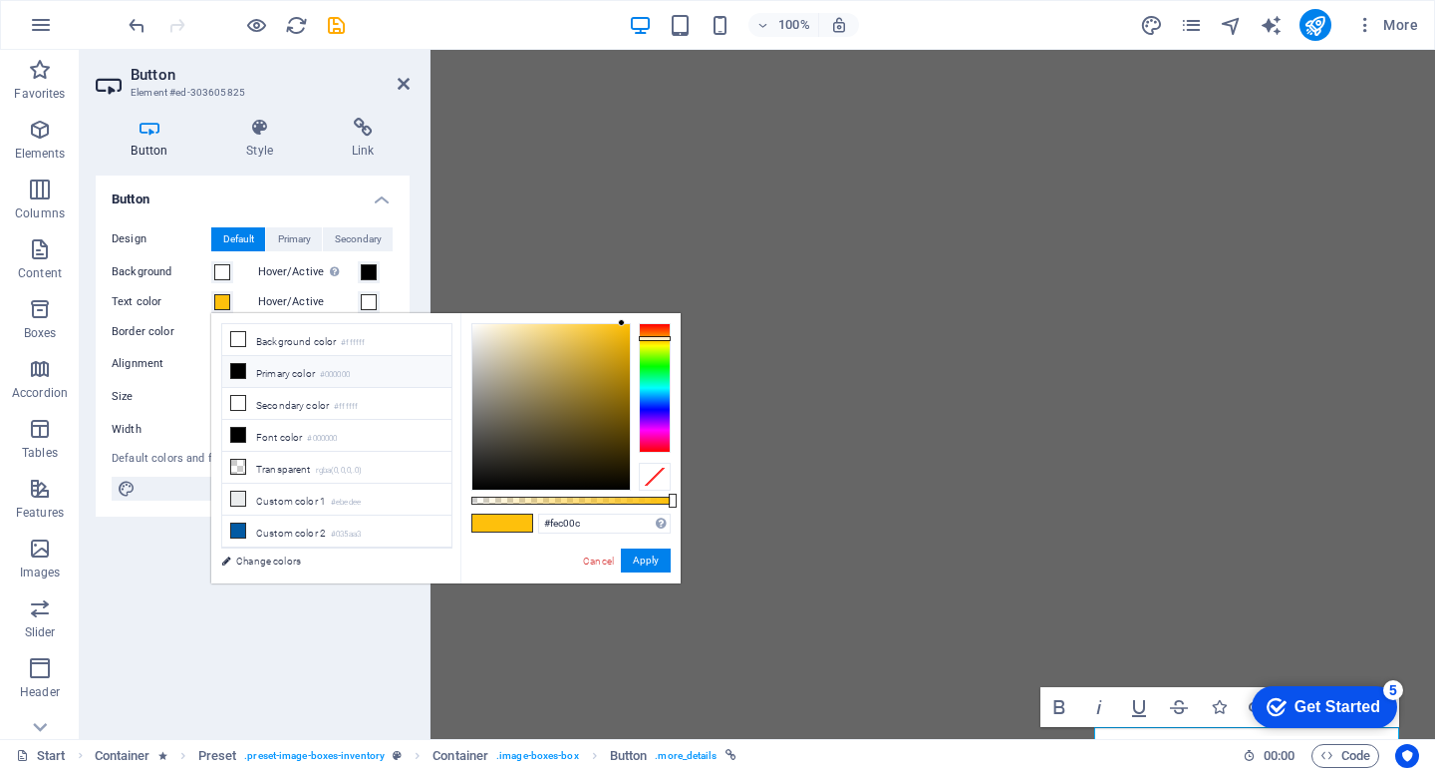
click at [239, 368] on icon at bounding box center [238, 371] width 14 height 14
type input "#000000"
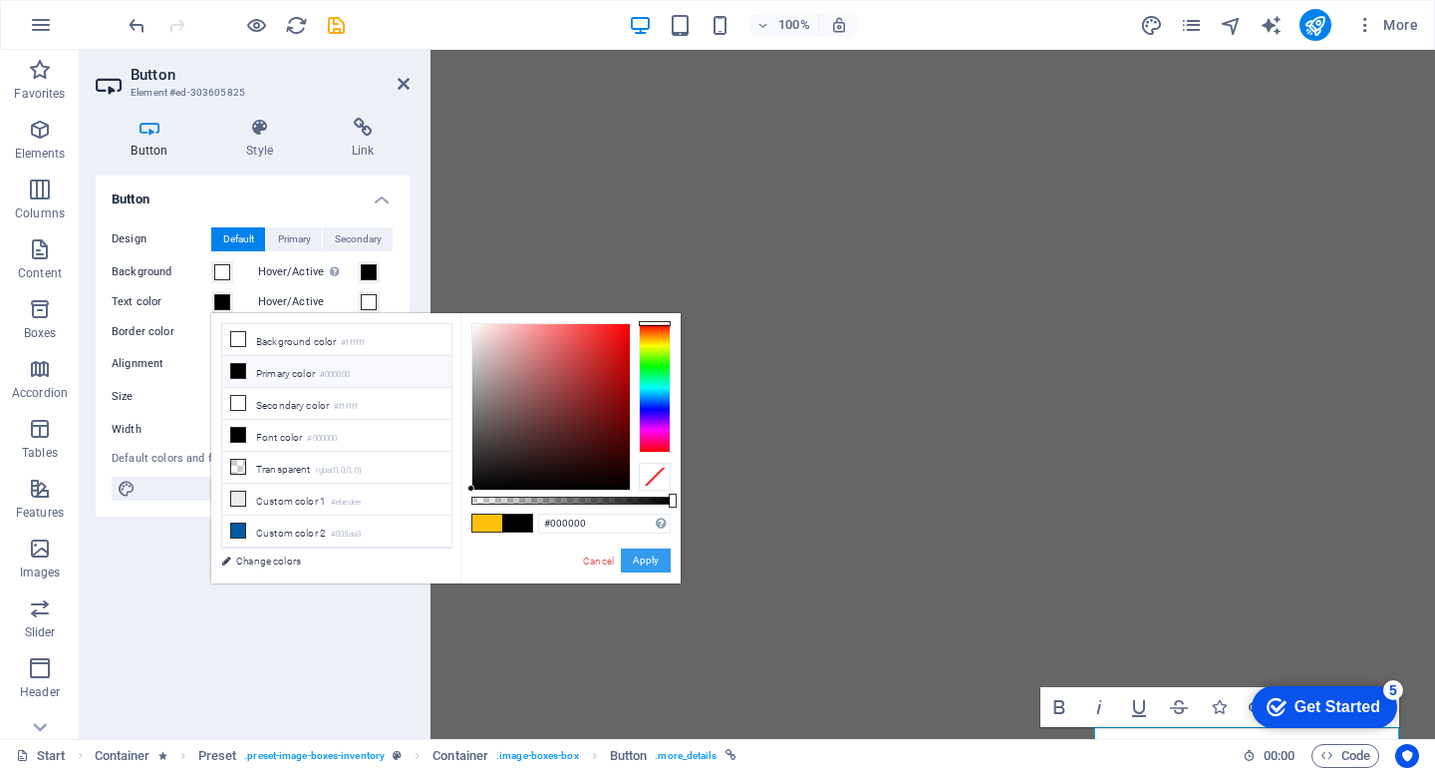
click at [653, 558] on button "Apply" at bounding box center [646, 560] width 50 height 24
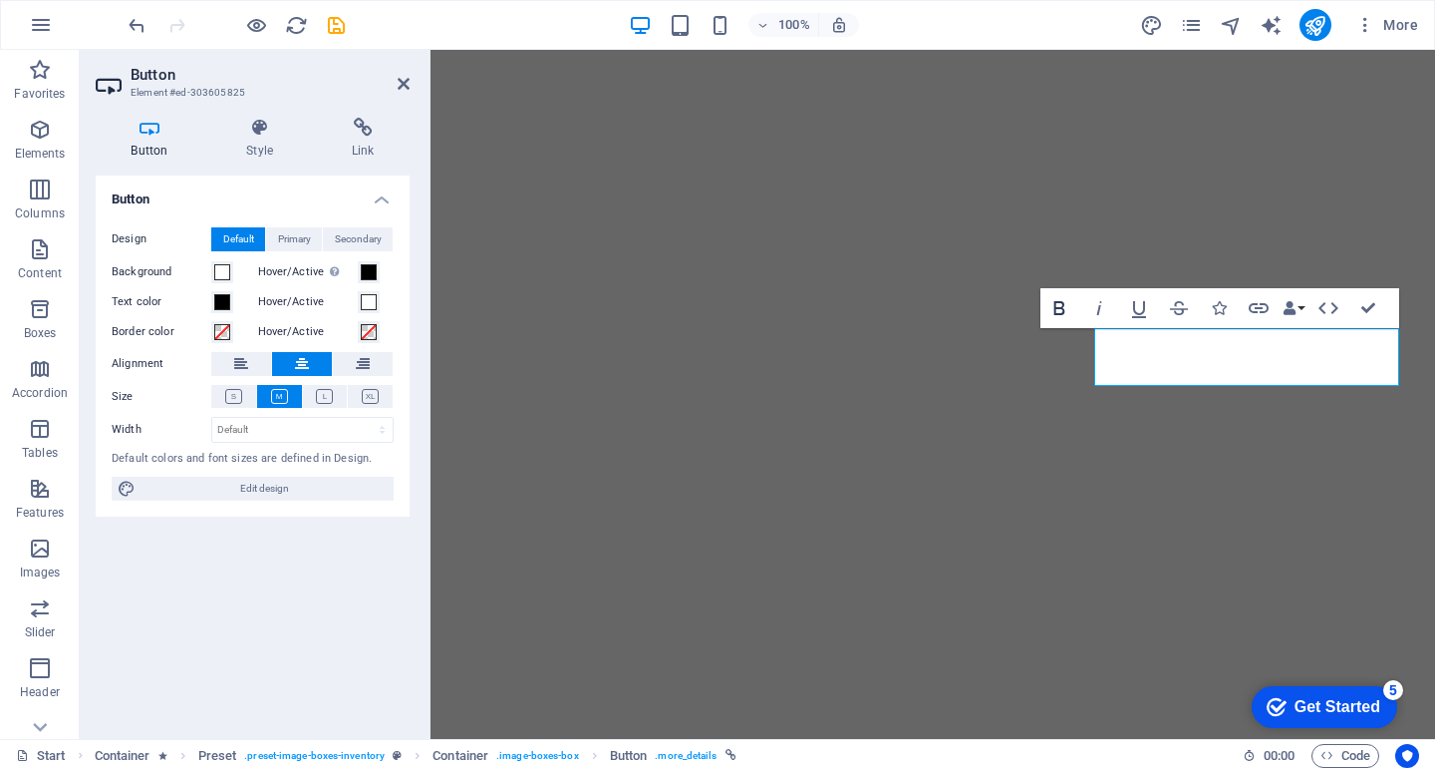
click at [1061, 312] on icon "button" at bounding box center [1060, 308] width 24 height 24
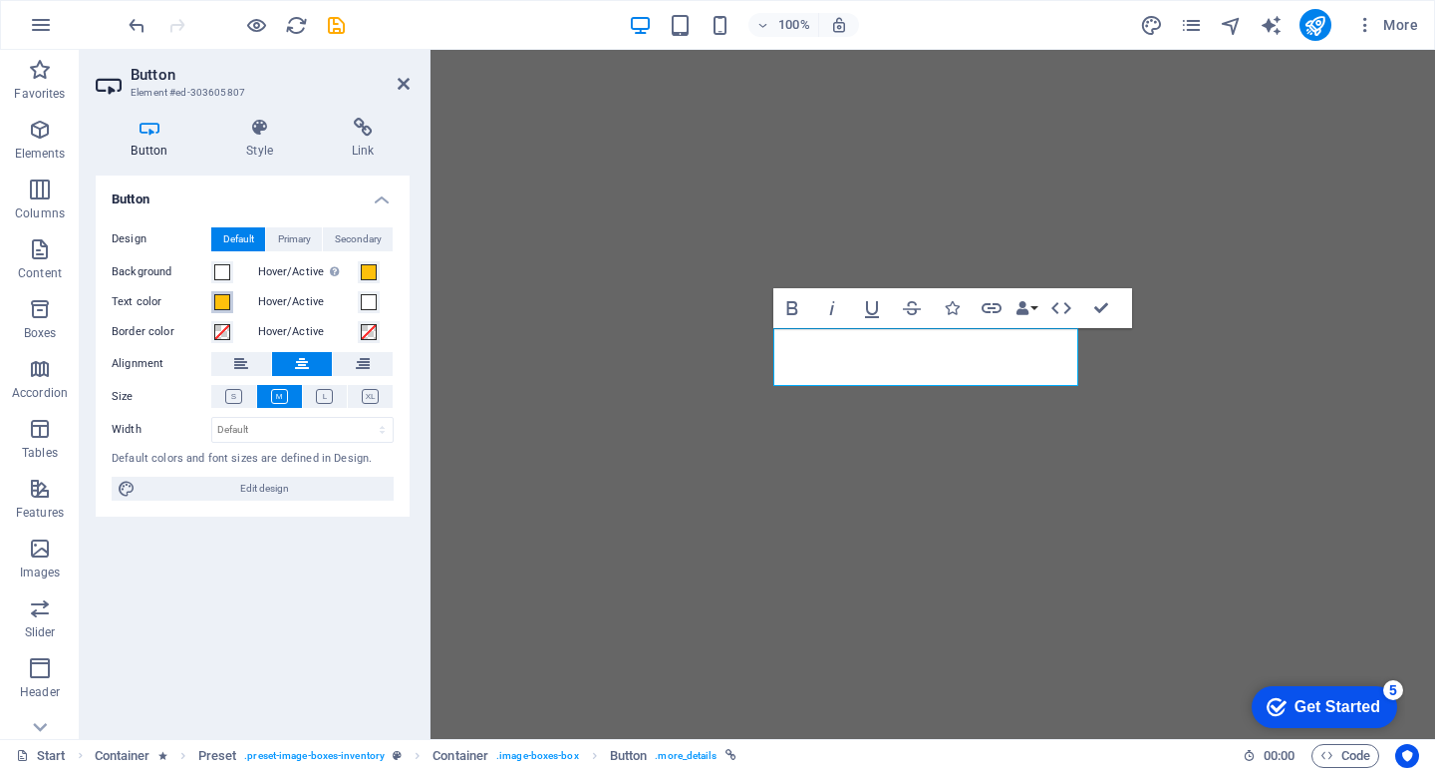
click at [228, 297] on span at bounding box center [222, 302] width 16 height 16
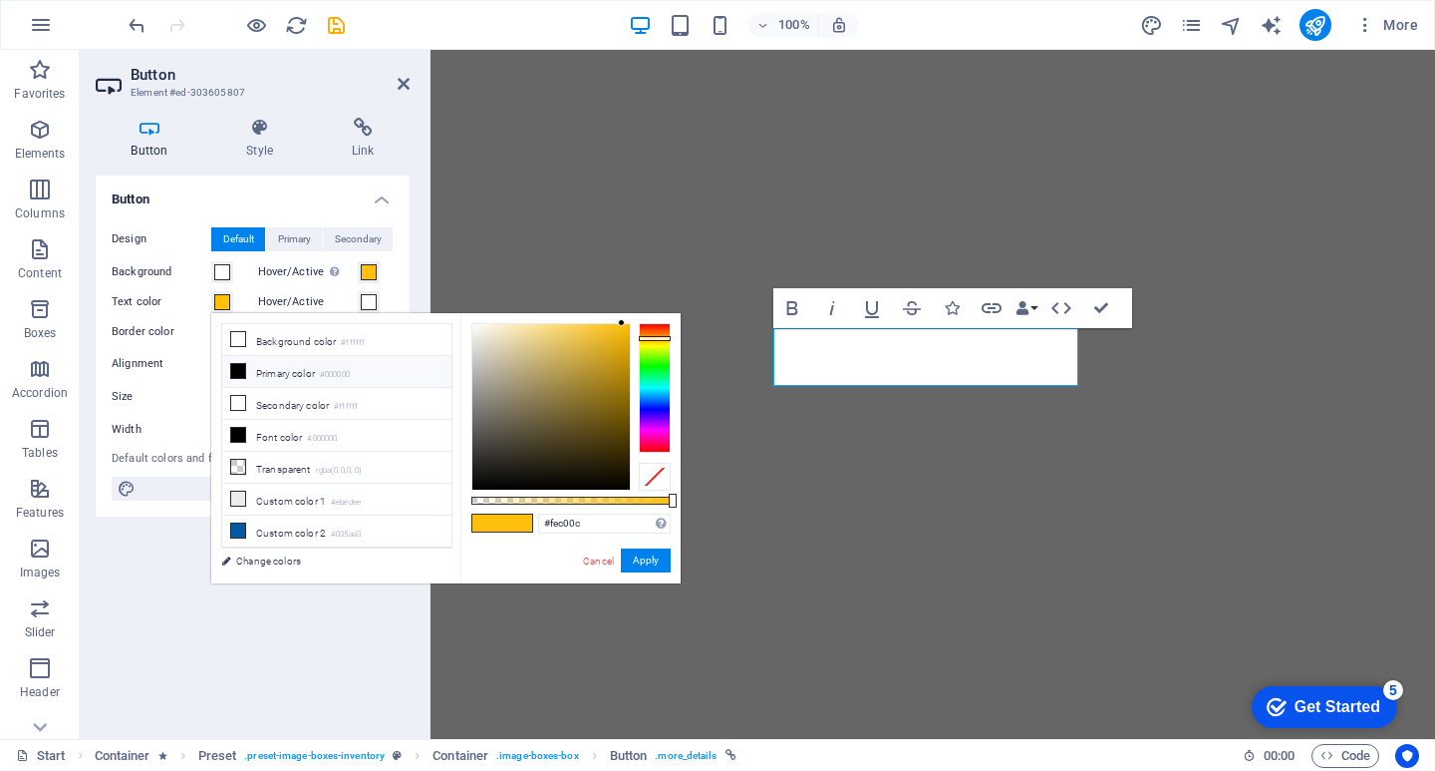
click at [236, 370] on icon at bounding box center [238, 371] width 14 height 14
type input "#000000"
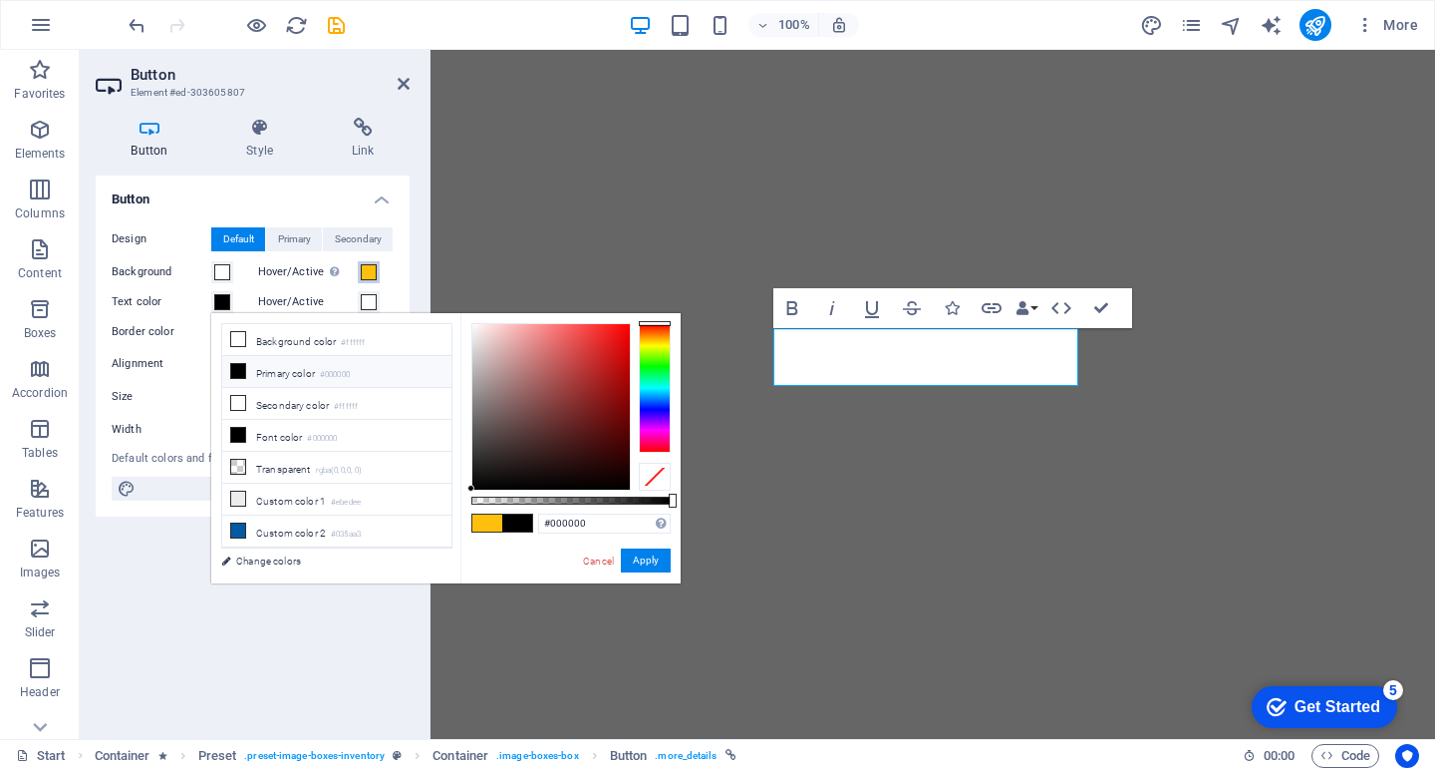
click at [366, 275] on span at bounding box center [369, 272] width 16 height 16
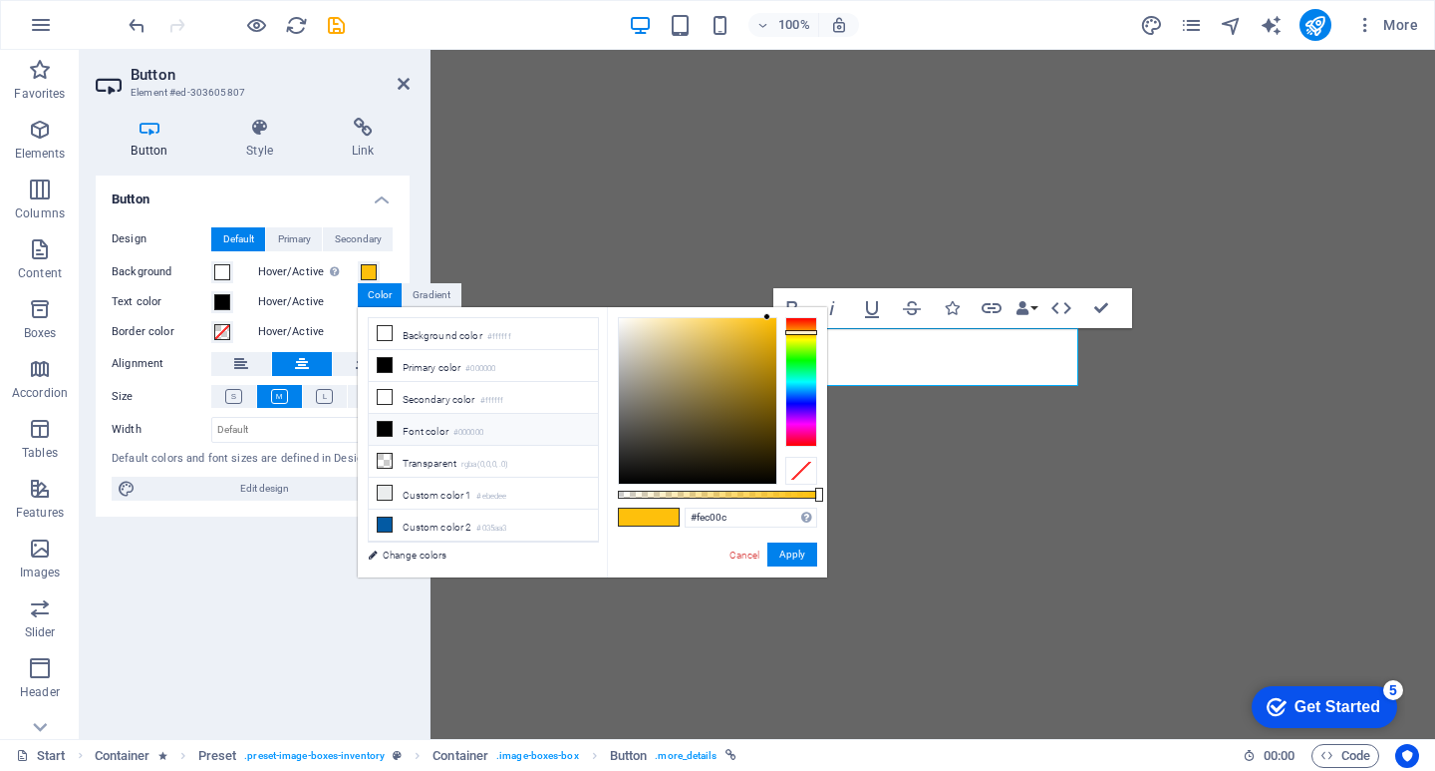
click at [385, 422] on icon at bounding box center [385, 429] width 14 height 14
type input "#000000"
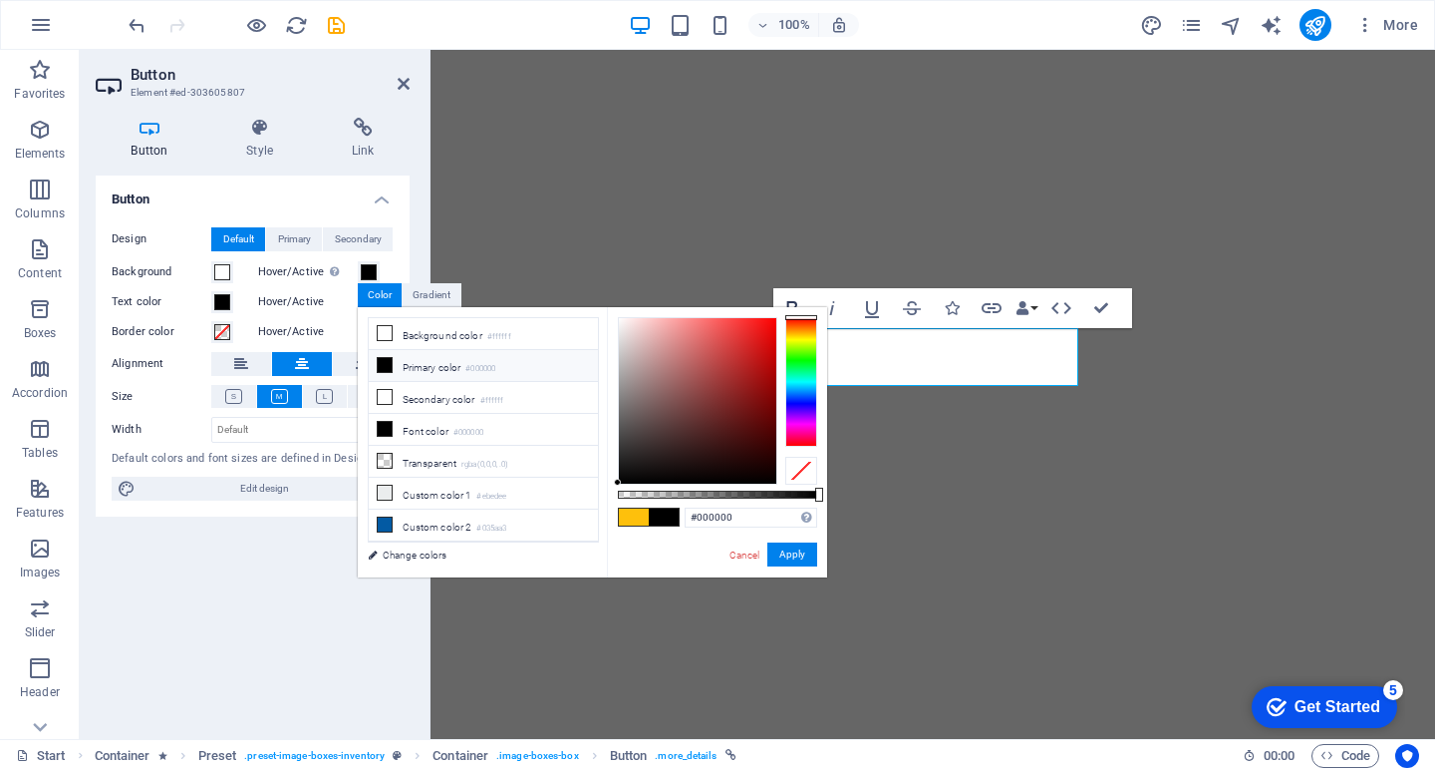
click at [795, 300] on icon "button" at bounding box center [792, 308] width 24 height 24
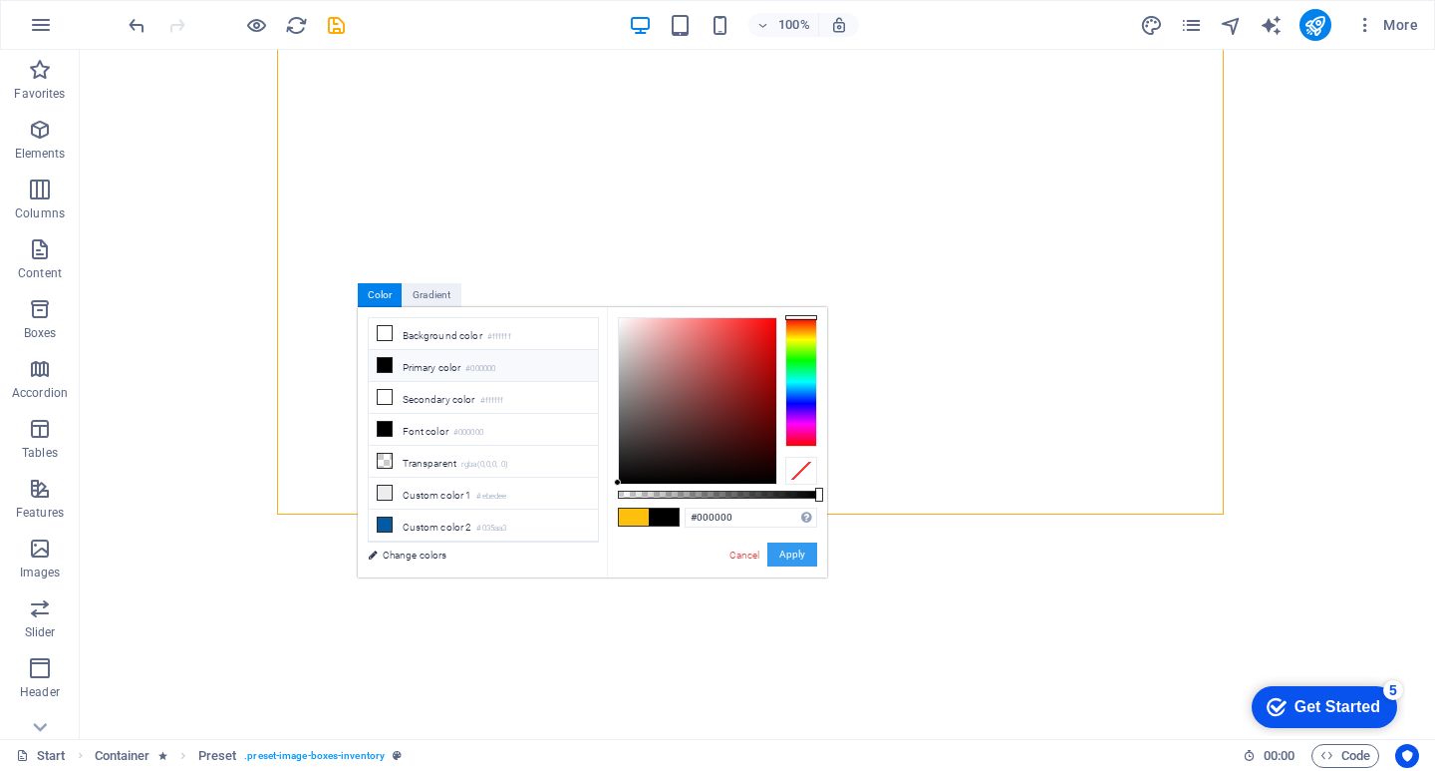
click at [789, 551] on button "Apply" at bounding box center [793, 554] width 50 height 24
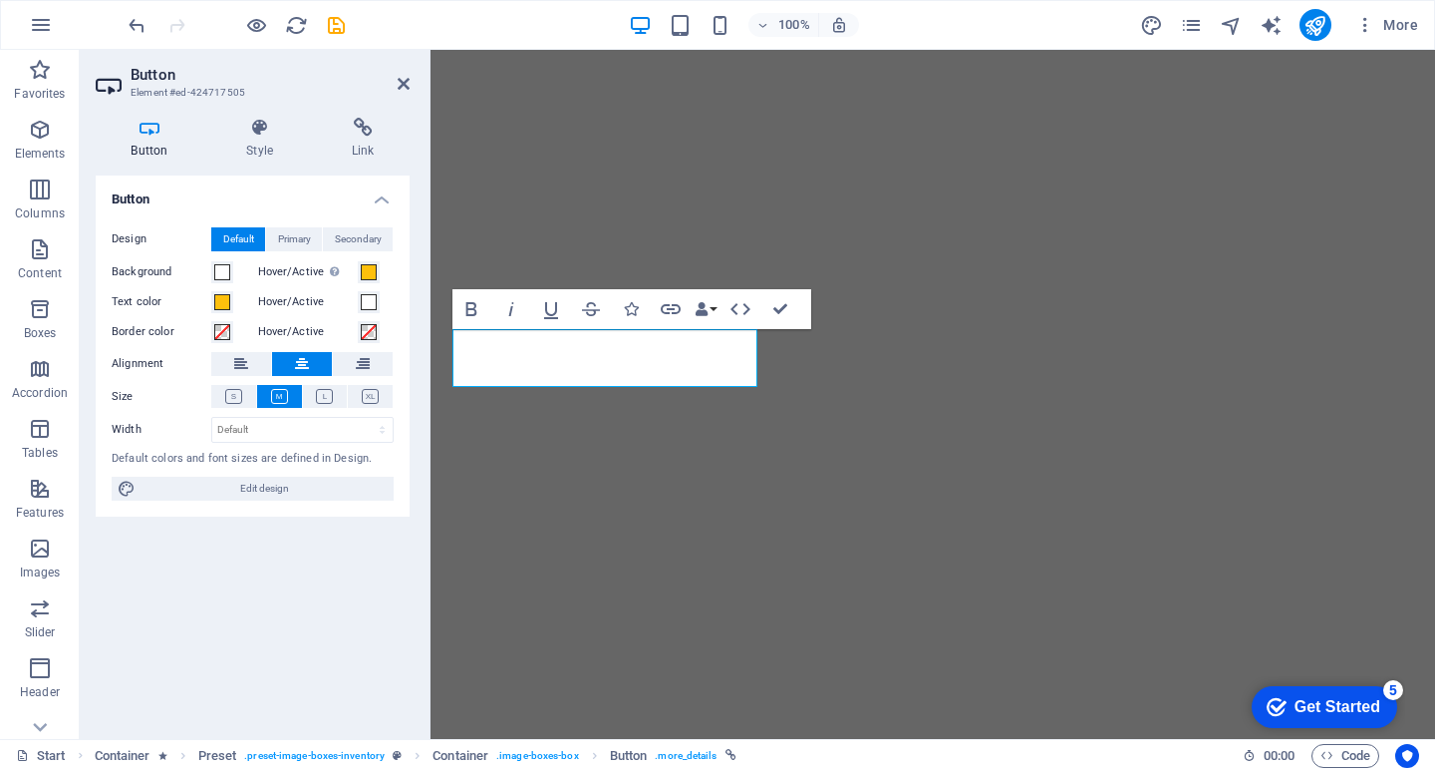
click at [253, 305] on div "Hover/Active" at bounding box center [324, 302] width 142 height 30
click at [227, 301] on span at bounding box center [222, 302] width 16 height 16
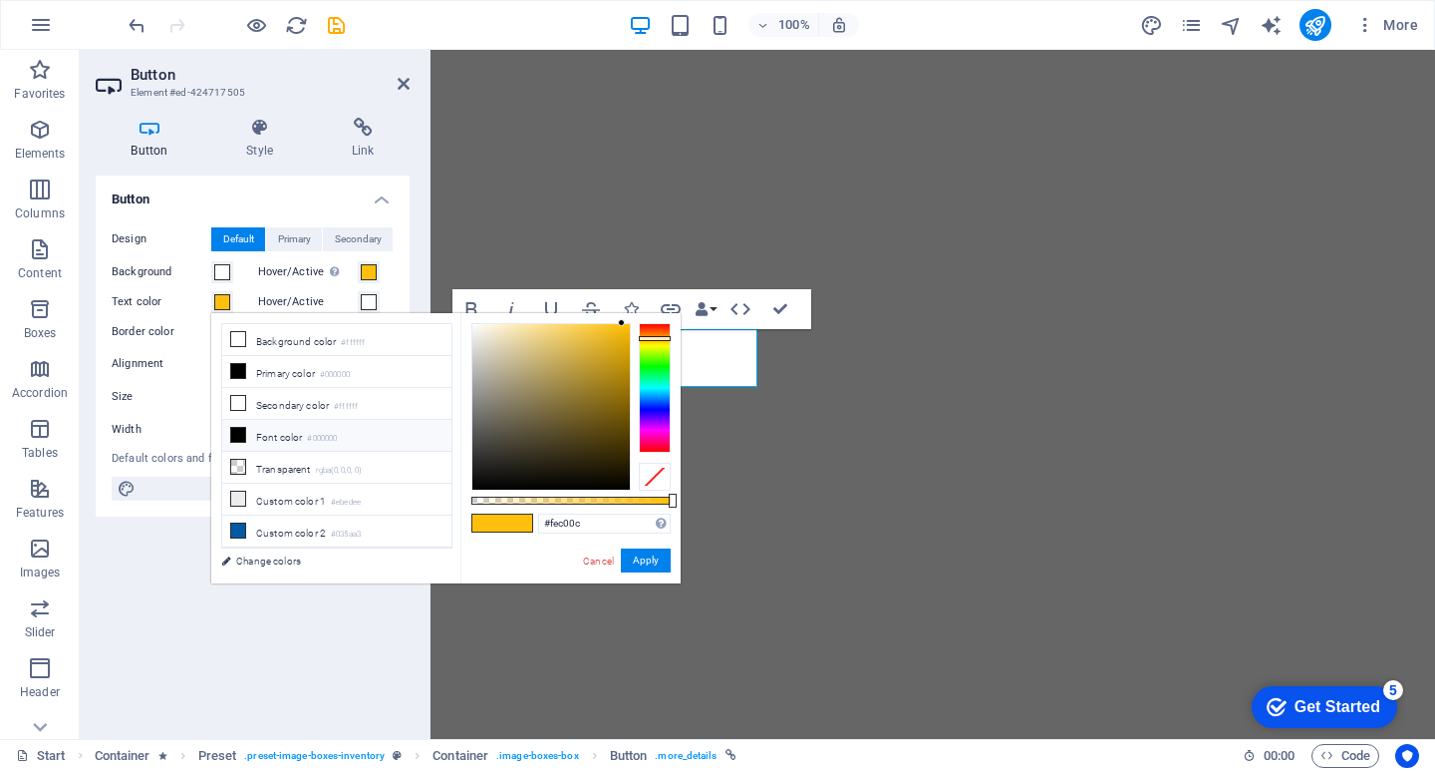
click at [241, 432] on icon at bounding box center [238, 435] width 14 height 14
type input "#000000"
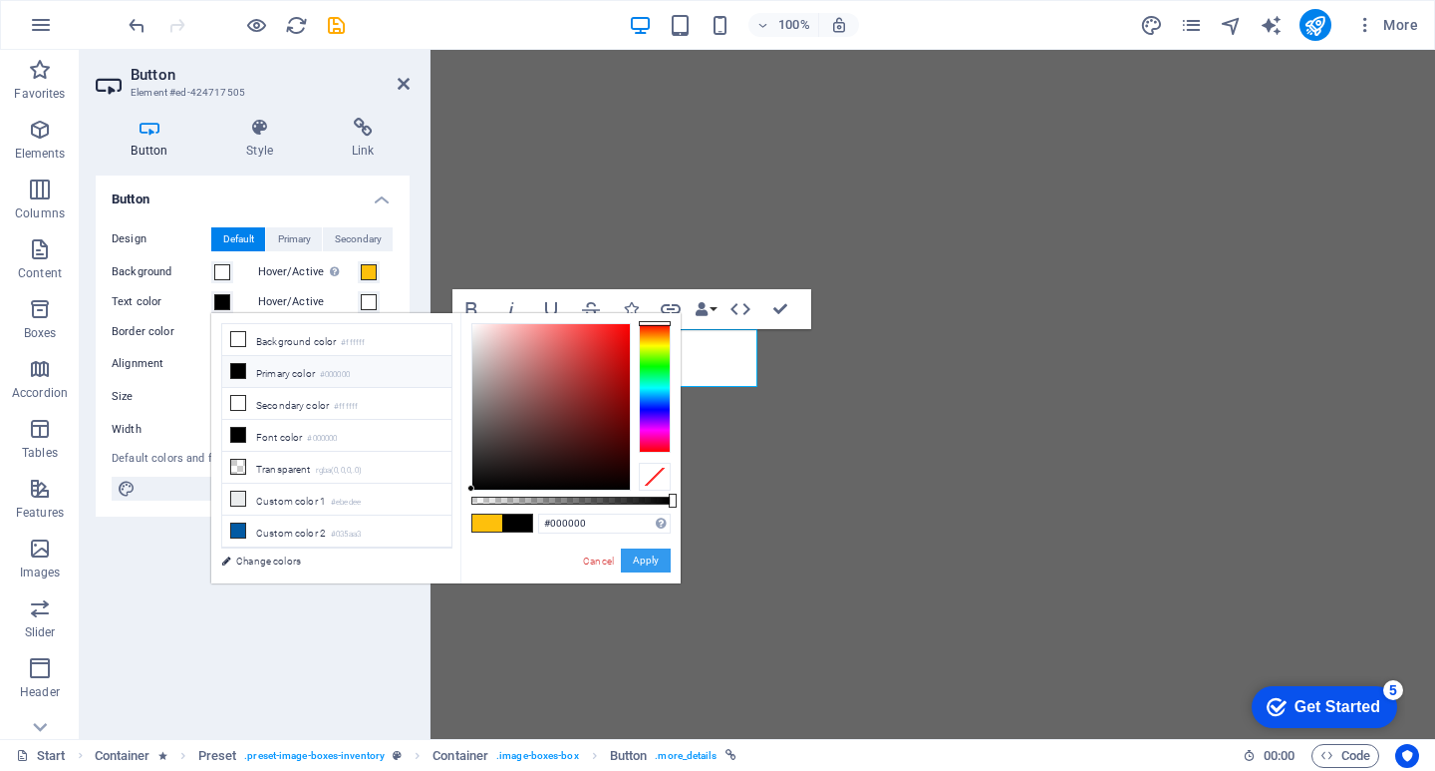
click at [648, 555] on button "Apply" at bounding box center [646, 560] width 50 height 24
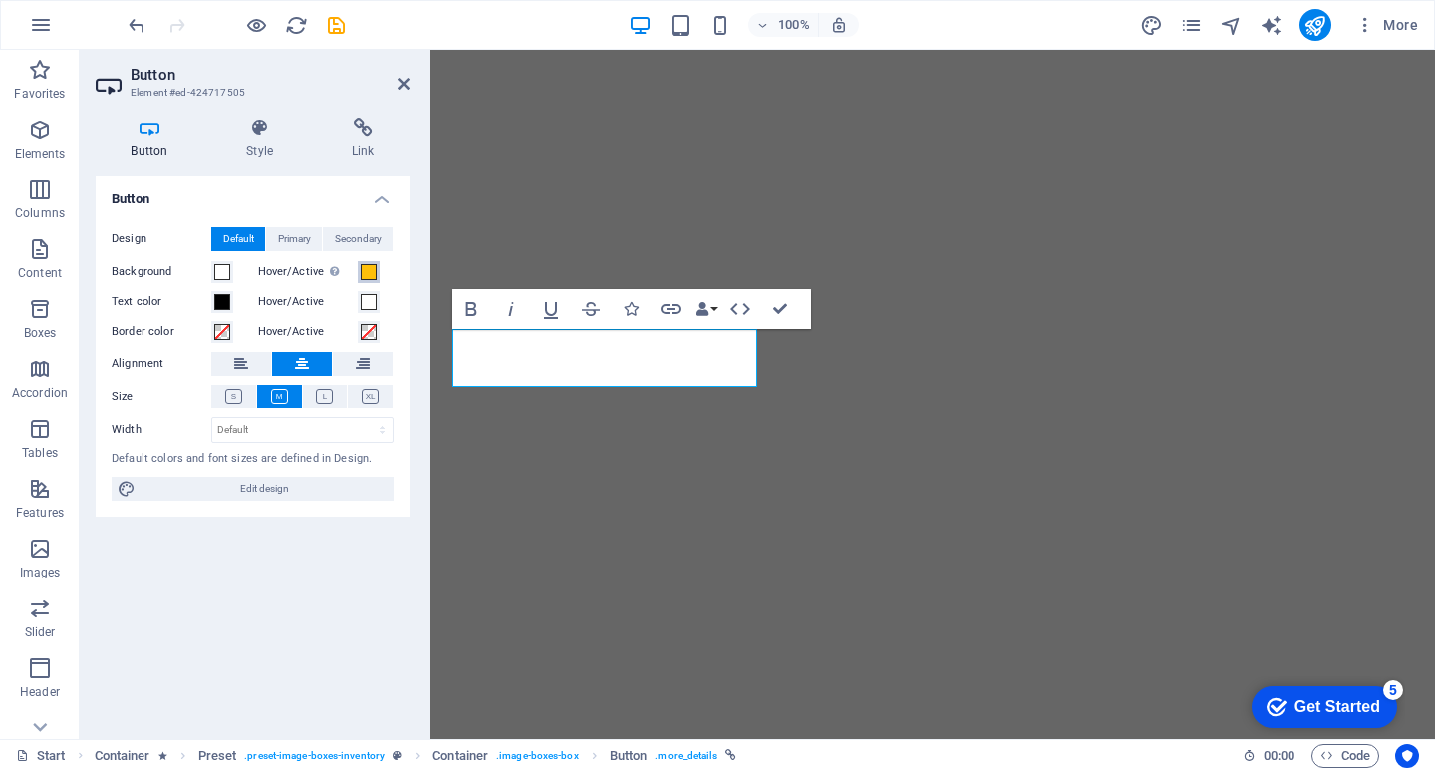
click at [370, 267] on span at bounding box center [369, 272] width 16 height 16
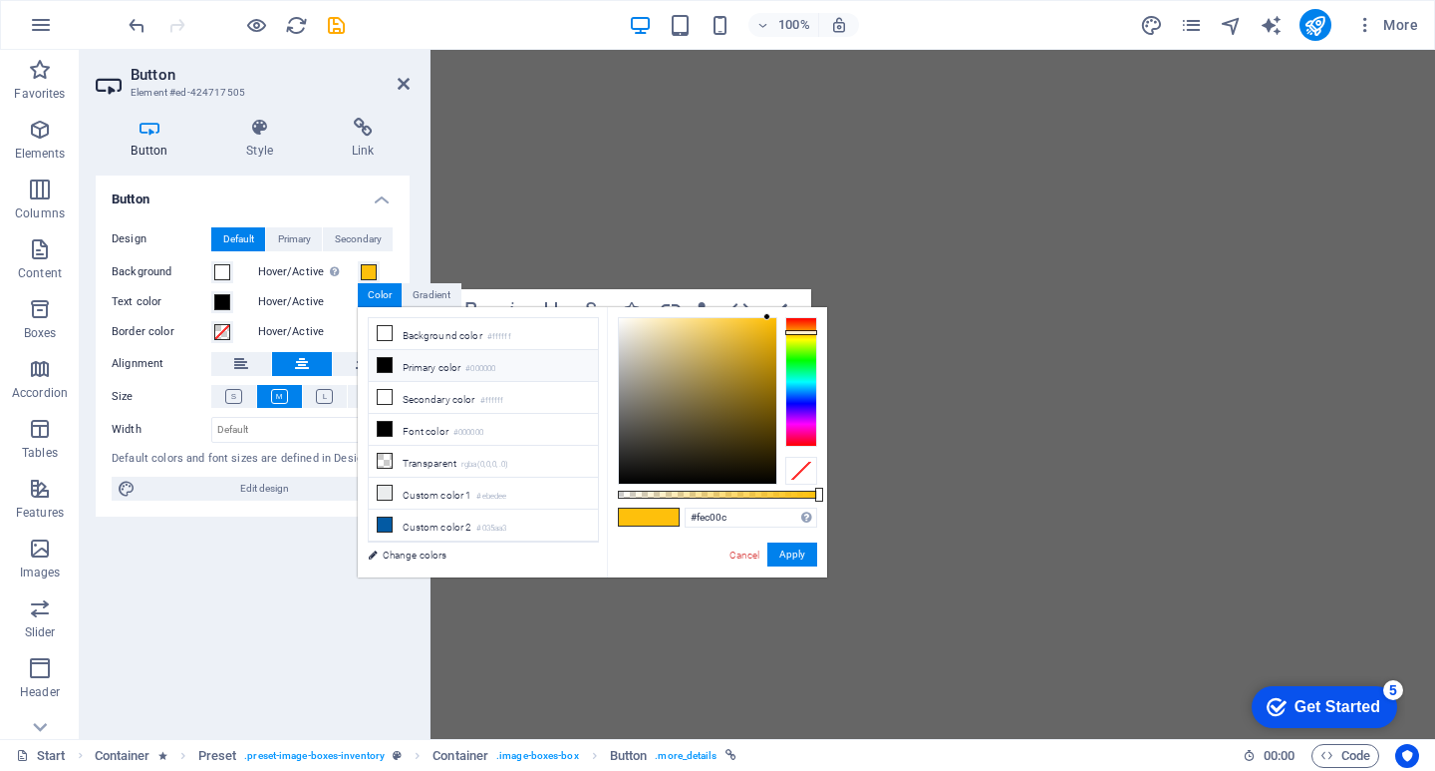
click at [379, 371] on span at bounding box center [385, 365] width 16 height 16
type input "#000000"
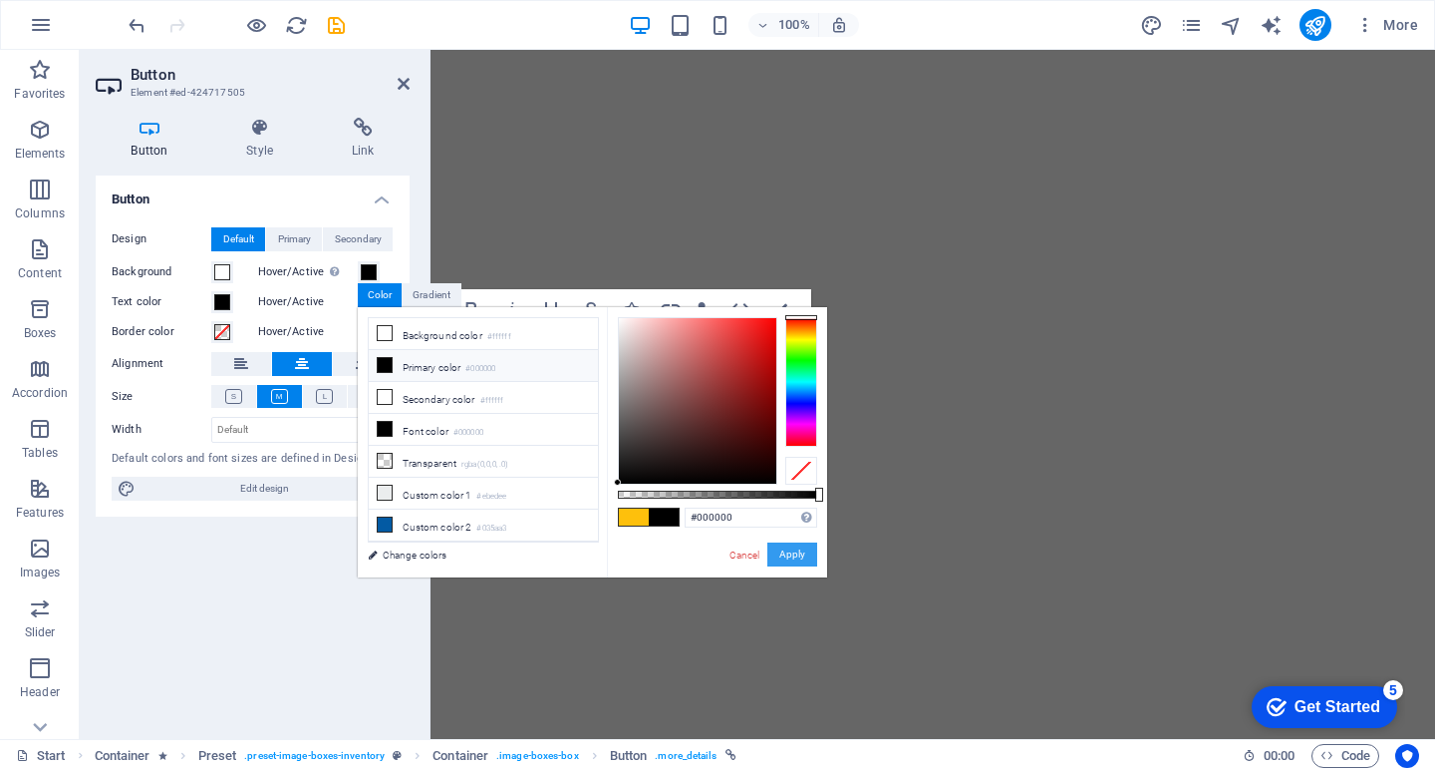
click at [805, 547] on button "Apply" at bounding box center [793, 554] width 50 height 24
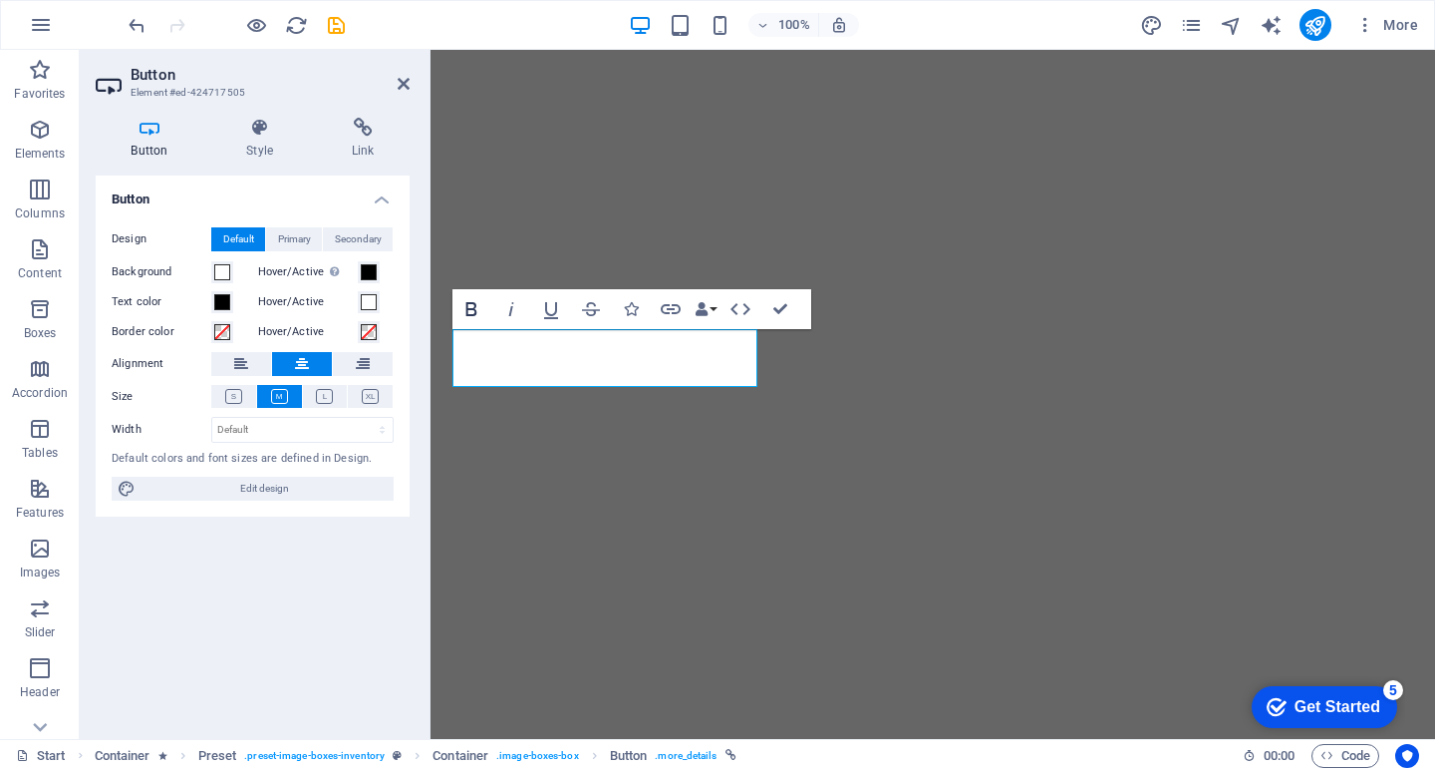
click at [476, 307] on icon "button" at bounding box center [472, 309] width 24 height 24
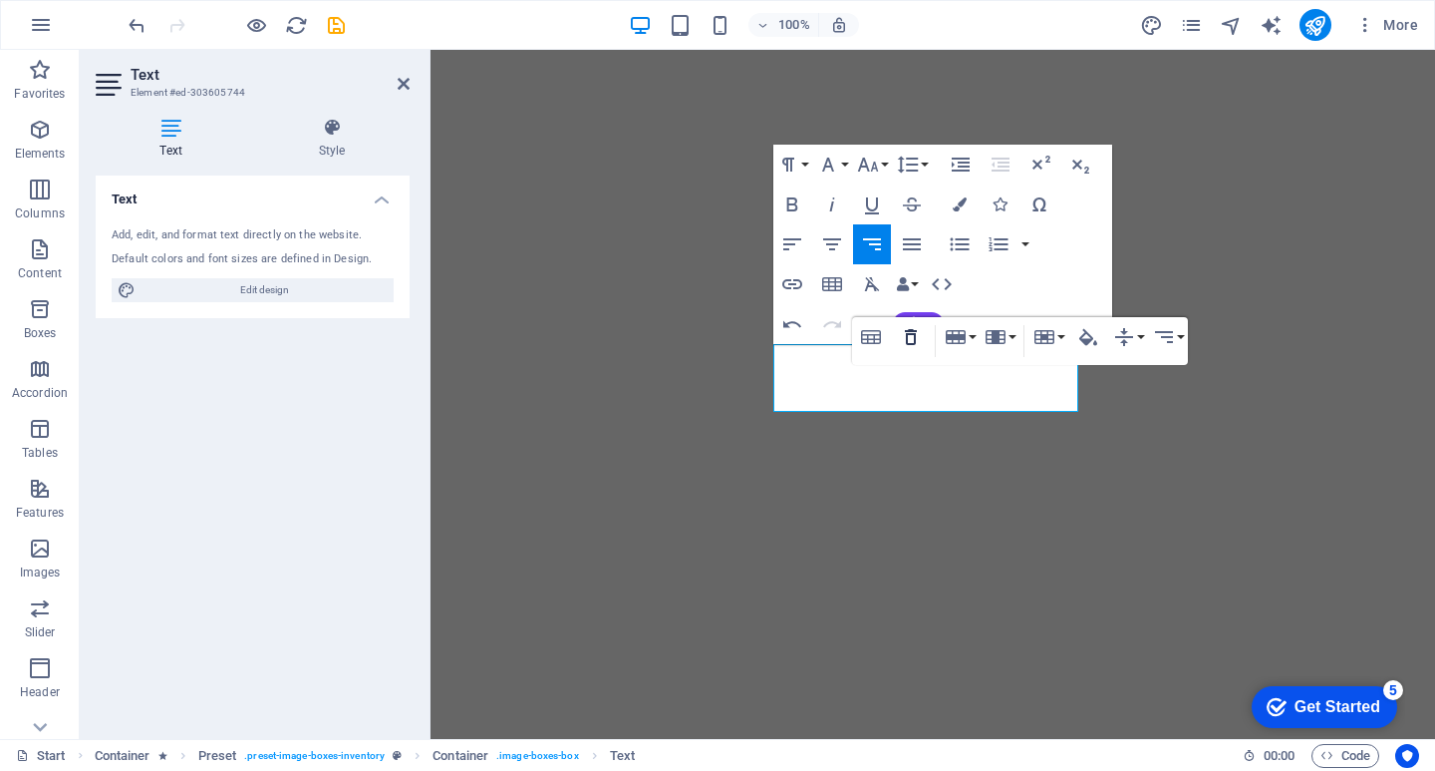
click at [919, 338] on icon "button" at bounding box center [911, 337] width 24 height 24
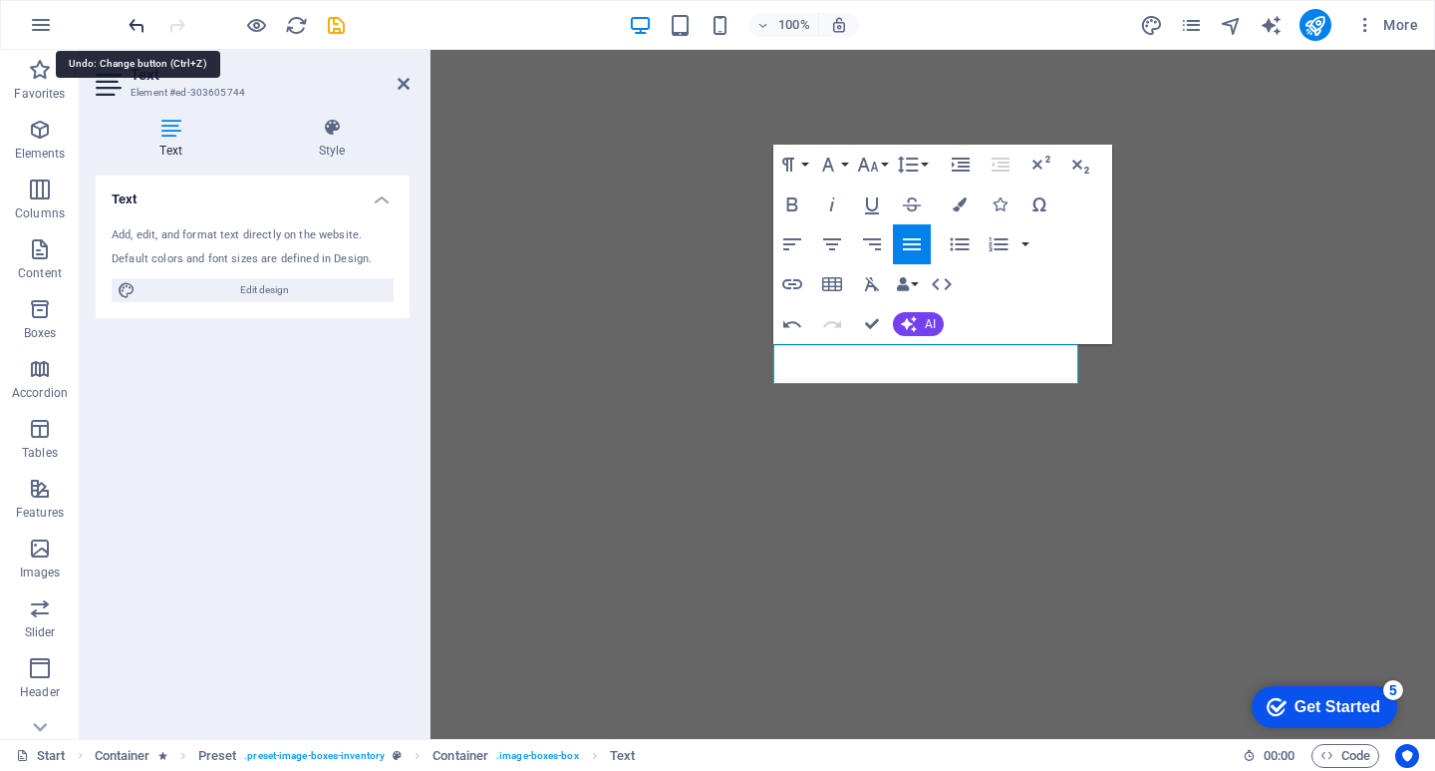
click at [133, 31] on icon "undo" at bounding box center [137, 25] width 23 height 23
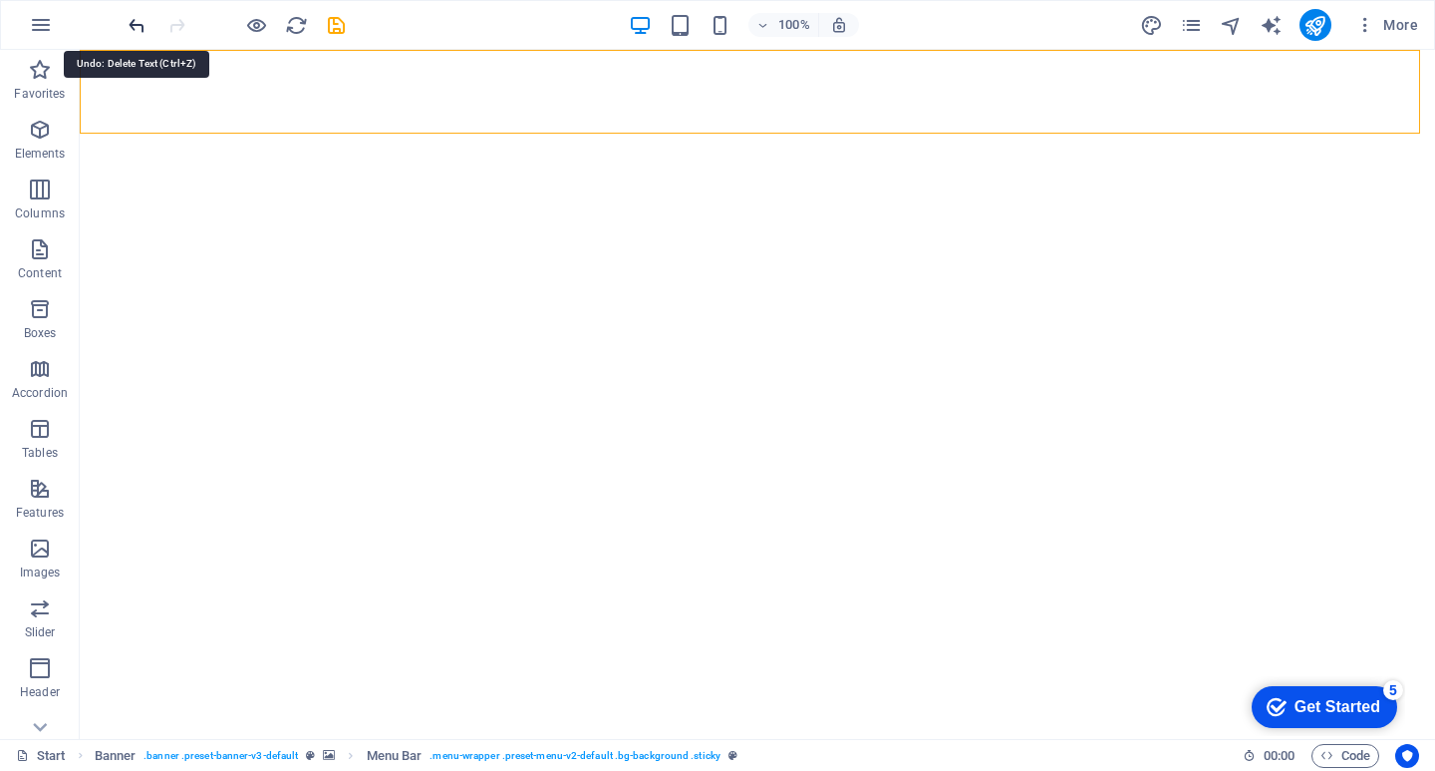
click at [130, 25] on icon "undo" at bounding box center [137, 25] width 23 height 23
click at [175, 29] on icon "redo" at bounding box center [176, 25] width 23 height 23
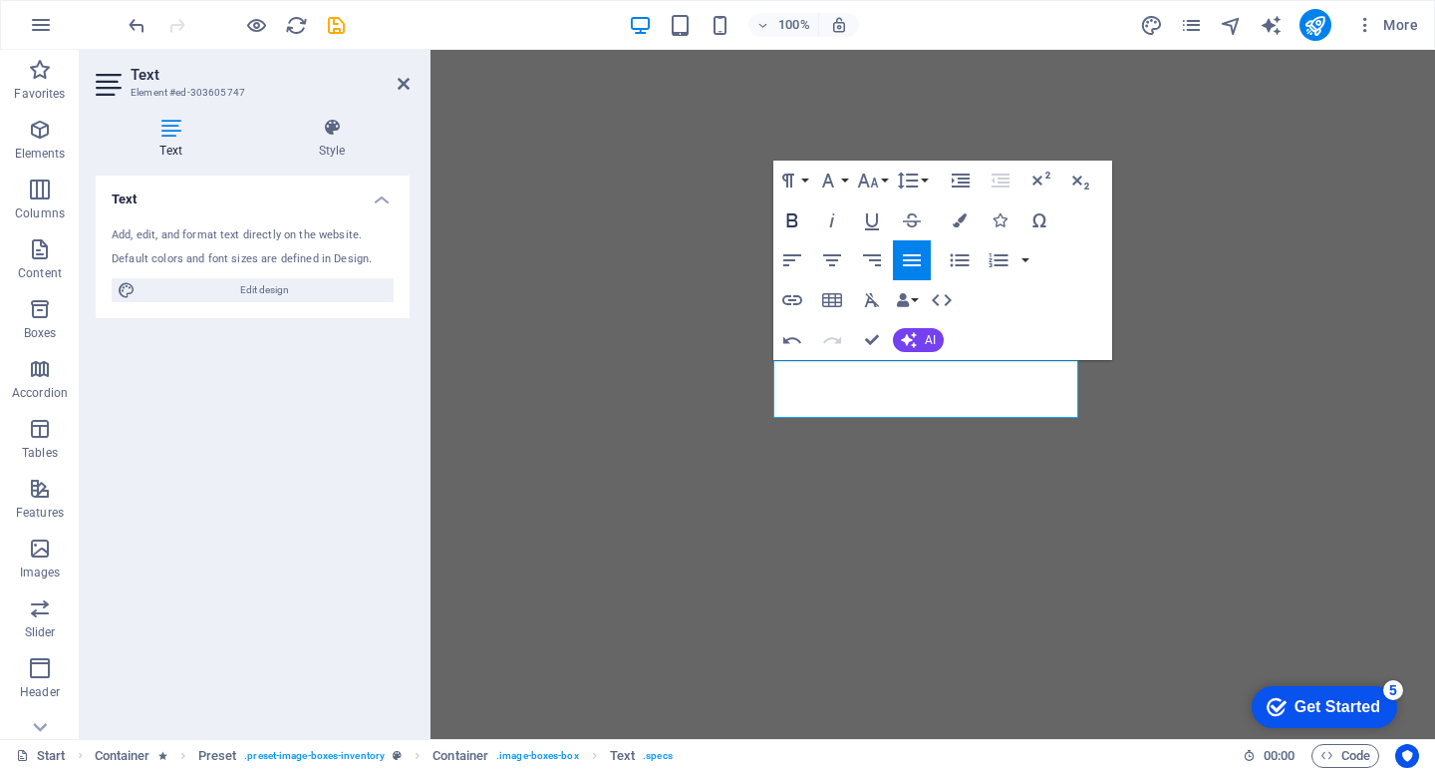
click at [794, 220] on icon "button" at bounding box center [791, 220] width 11 height 14
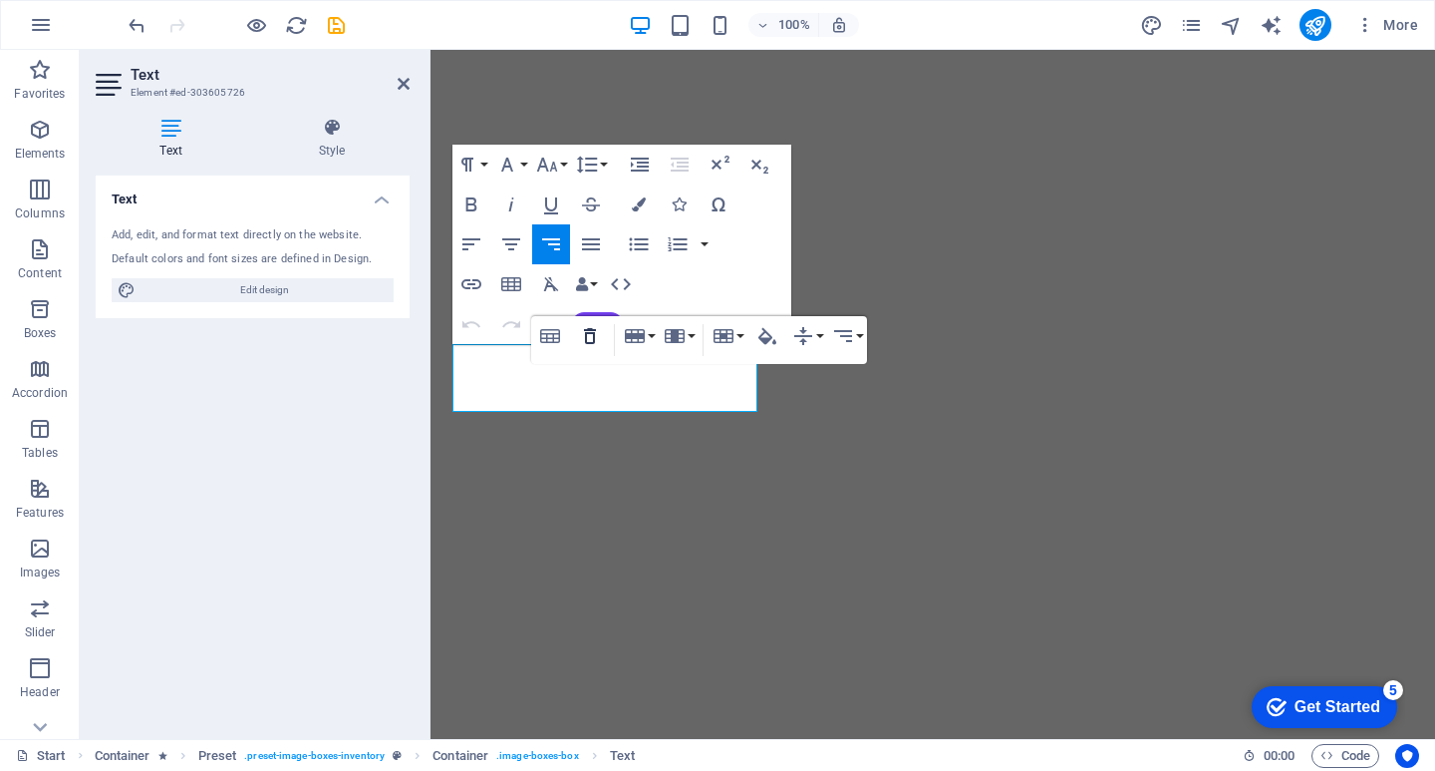
click at [590, 330] on icon "button" at bounding box center [590, 336] width 12 height 16
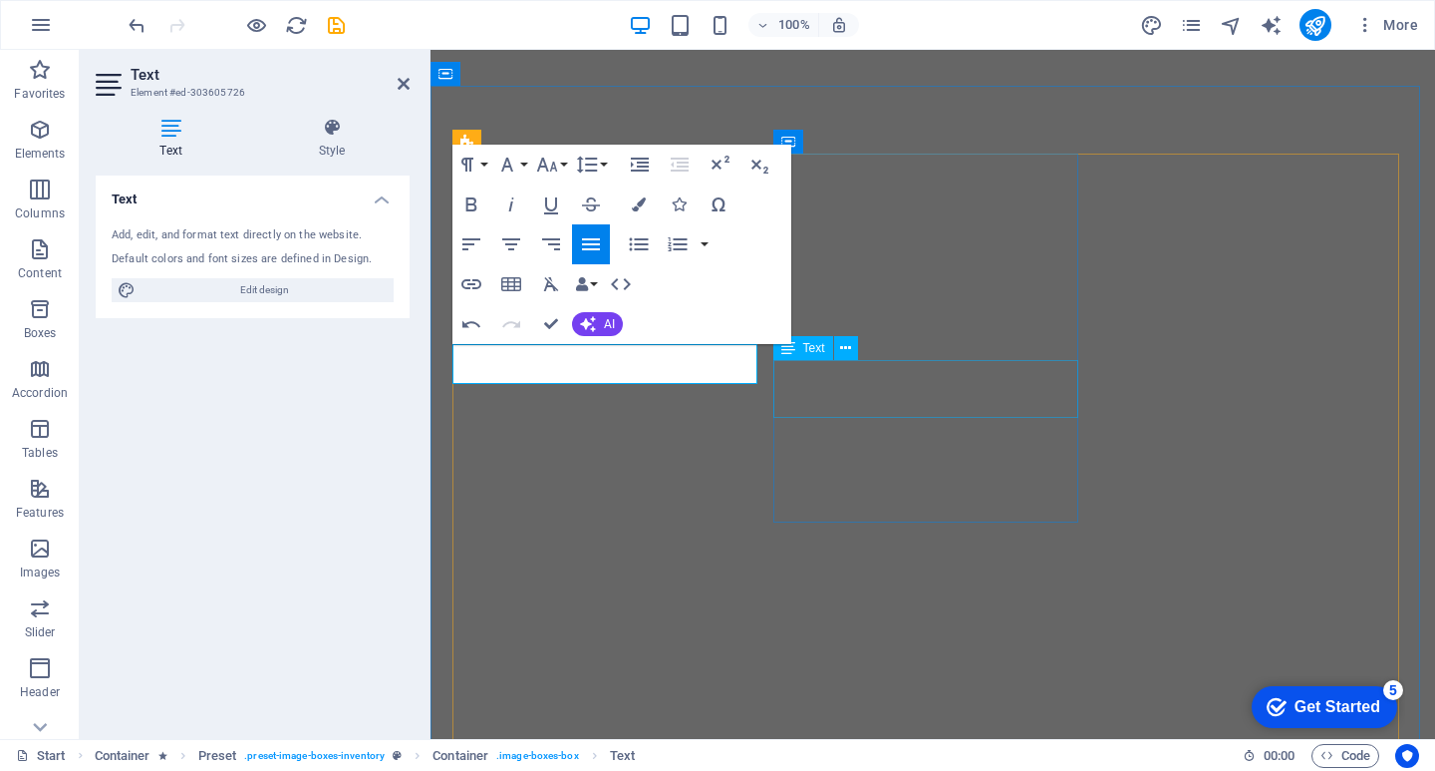
click at [786, 360] on icon at bounding box center [788, 348] width 14 height 24
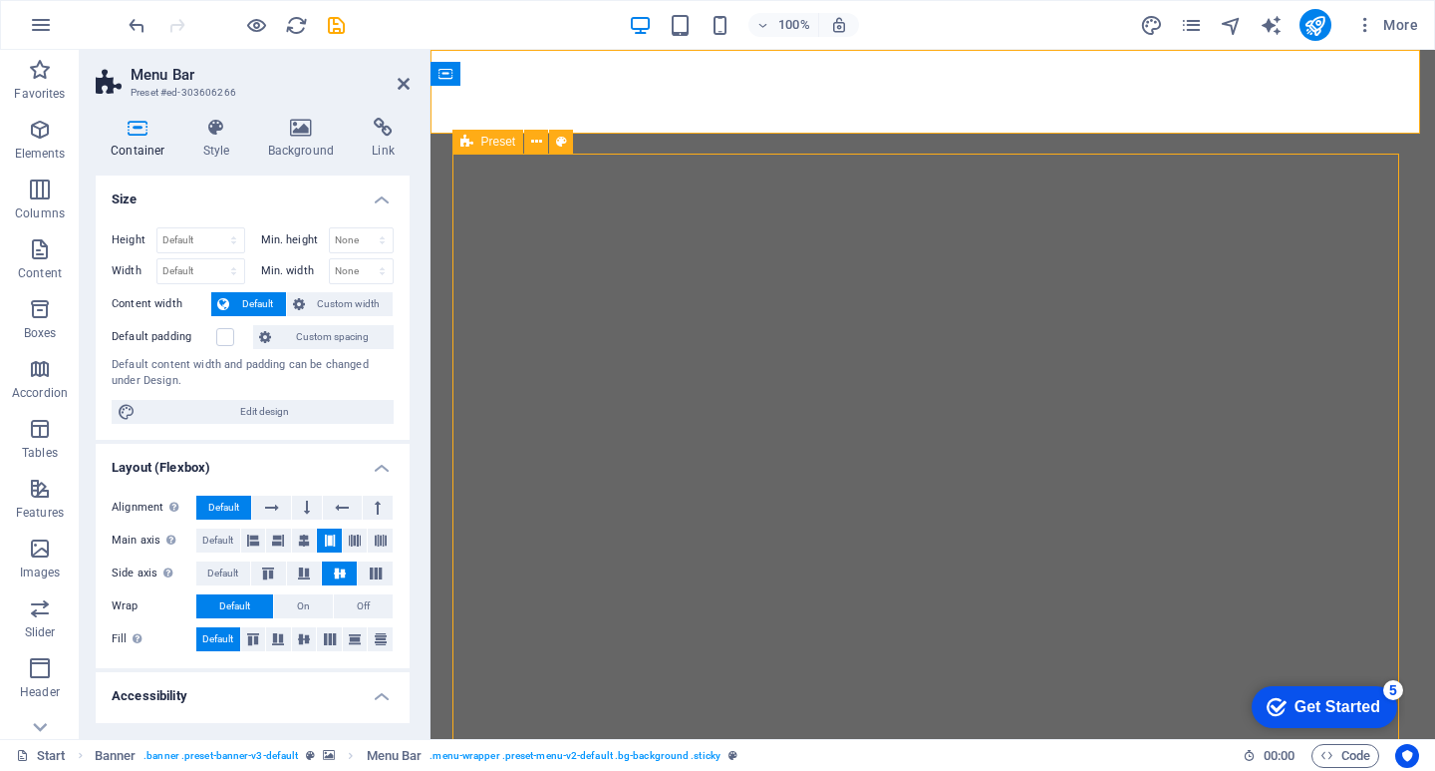
select select "px"
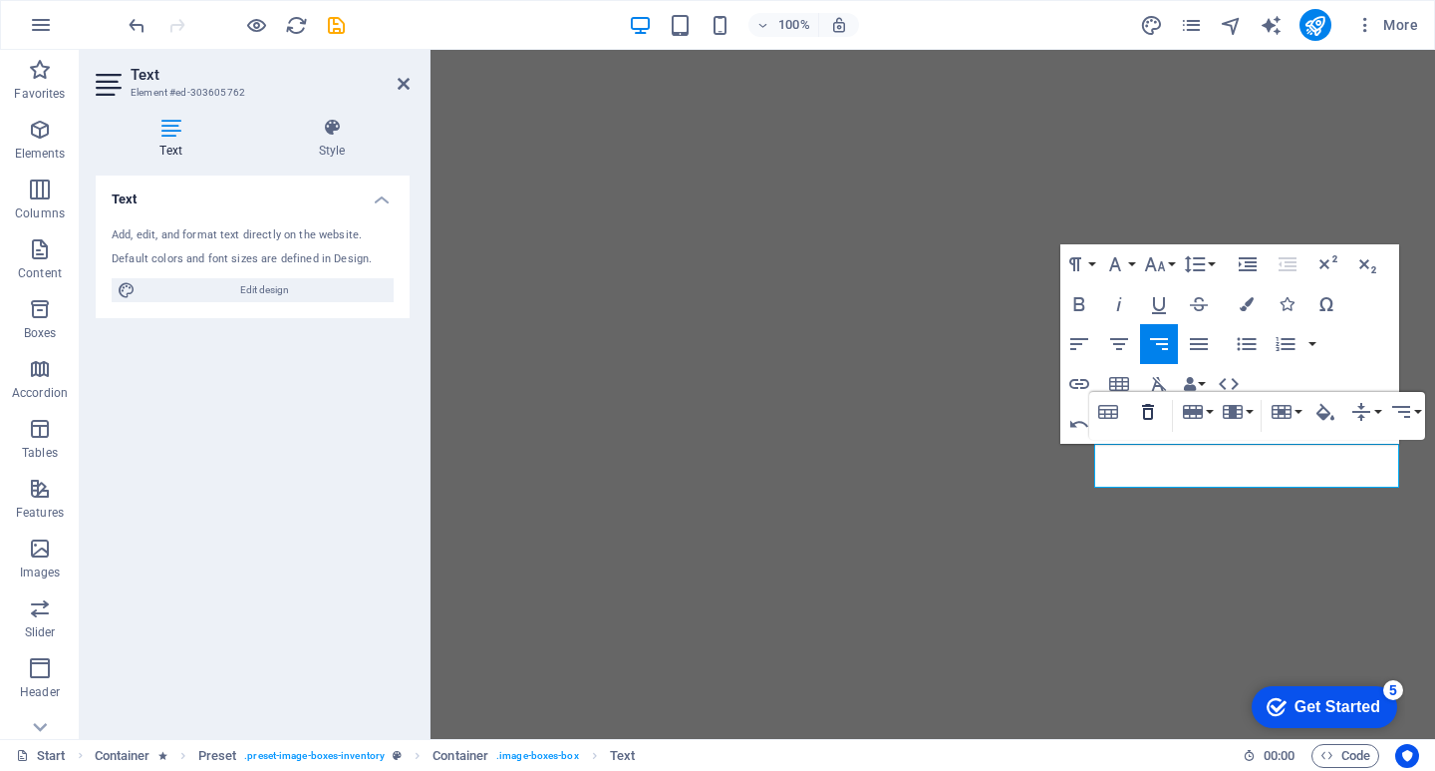
click at [1150, 415] on icon "button" at bounding box center [1148, 412] width 24 height 24
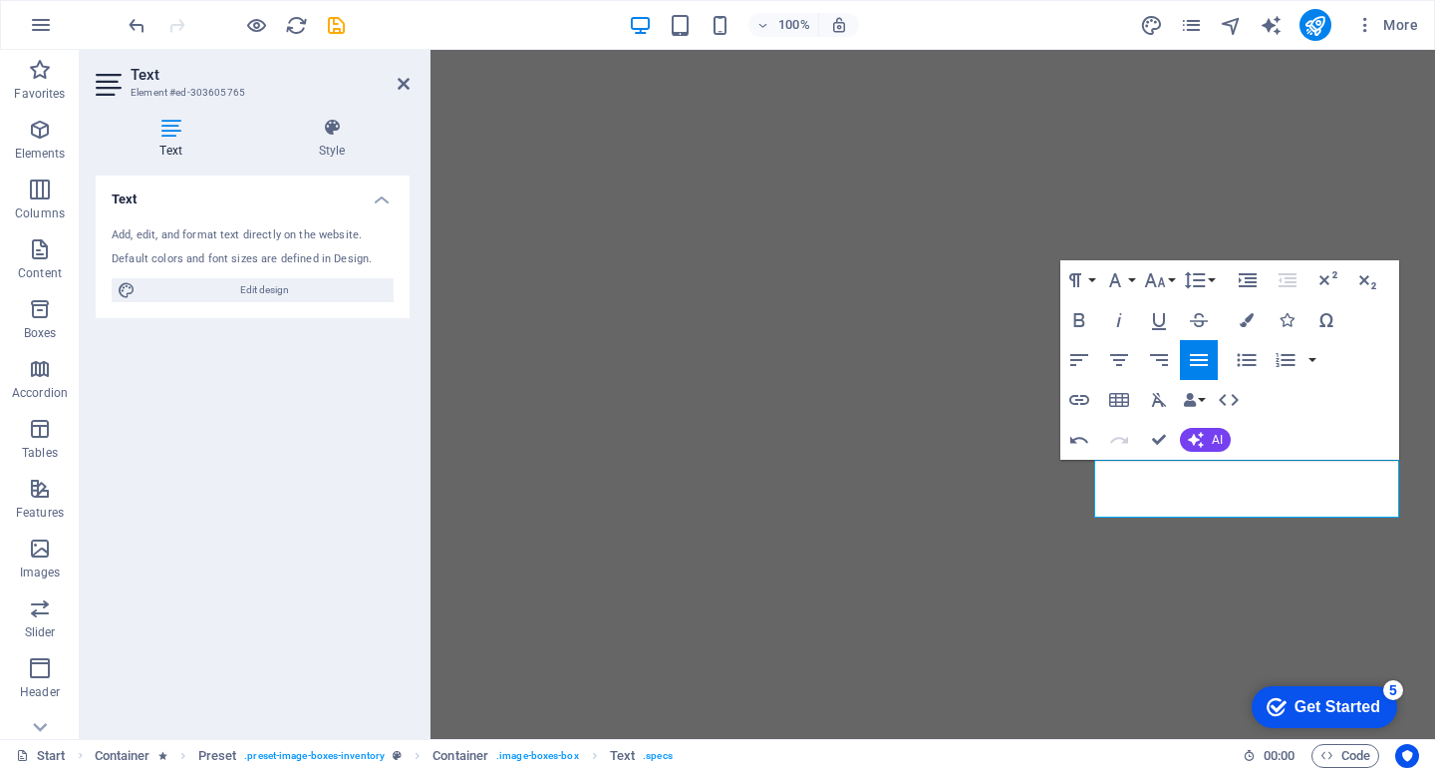
click at [383, 545] on div "Text Add, edit, and format text directly on the website. Default colors and fon…" at bounding box center [253, 448] width 314 height 547
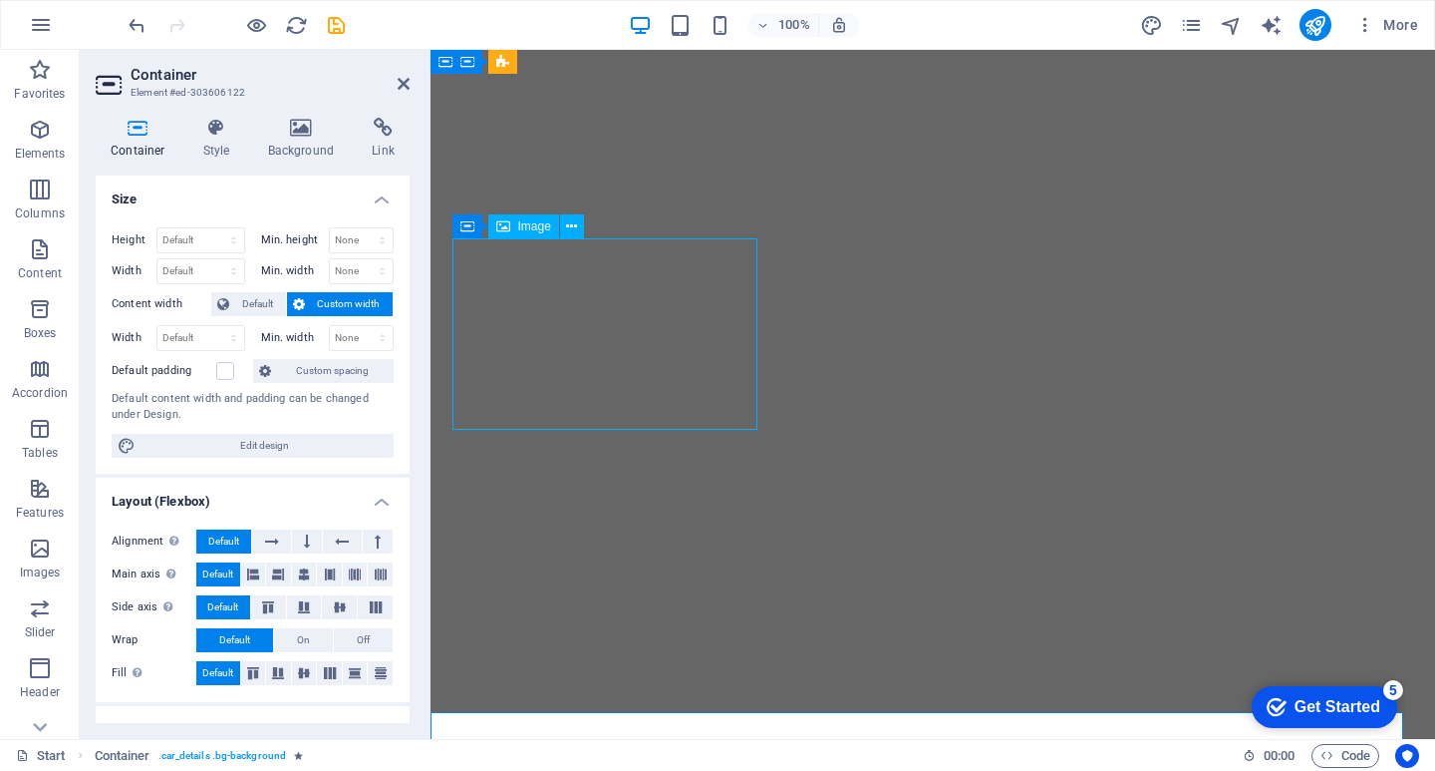
select select "%"
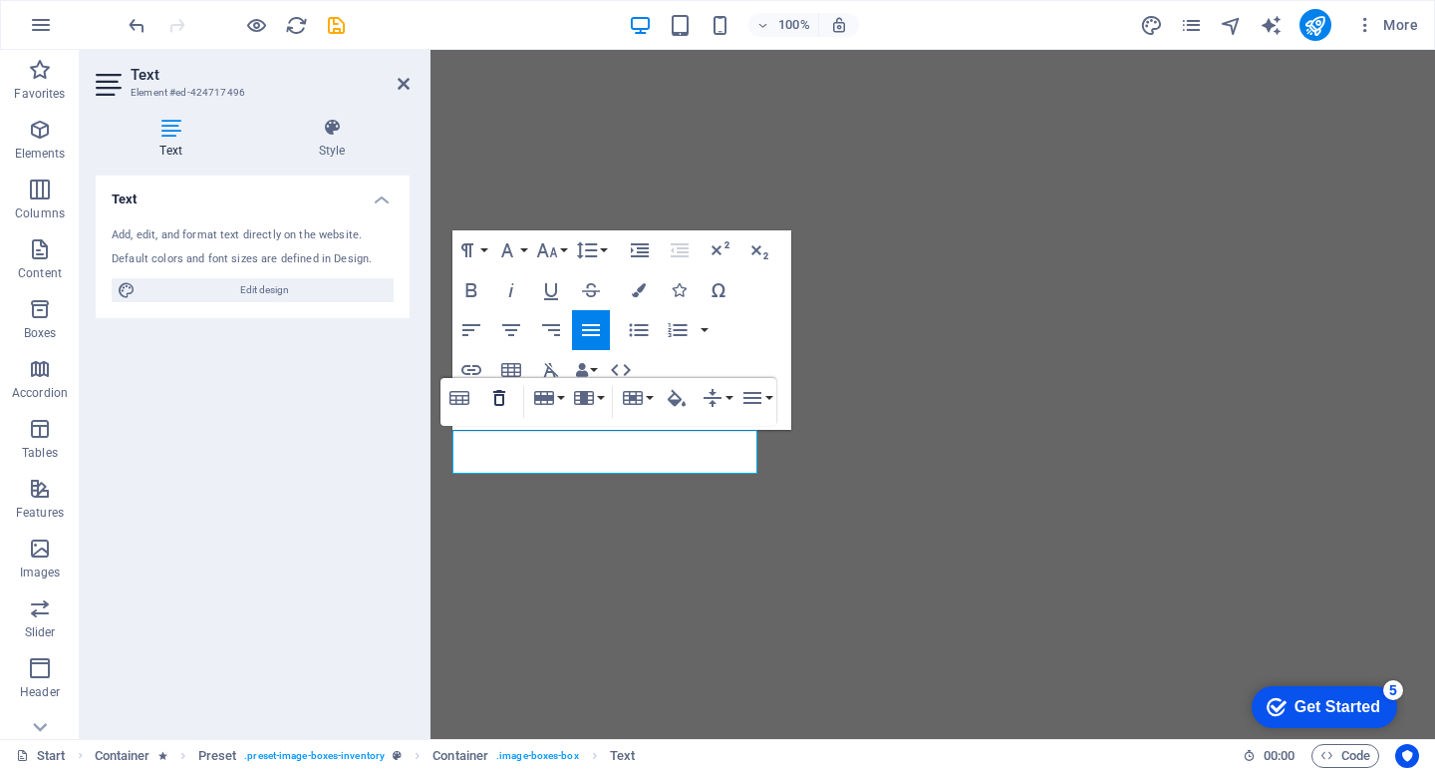
click at [504, 400] on icon "button" at bounding box center [499, 398] width 12 height 16
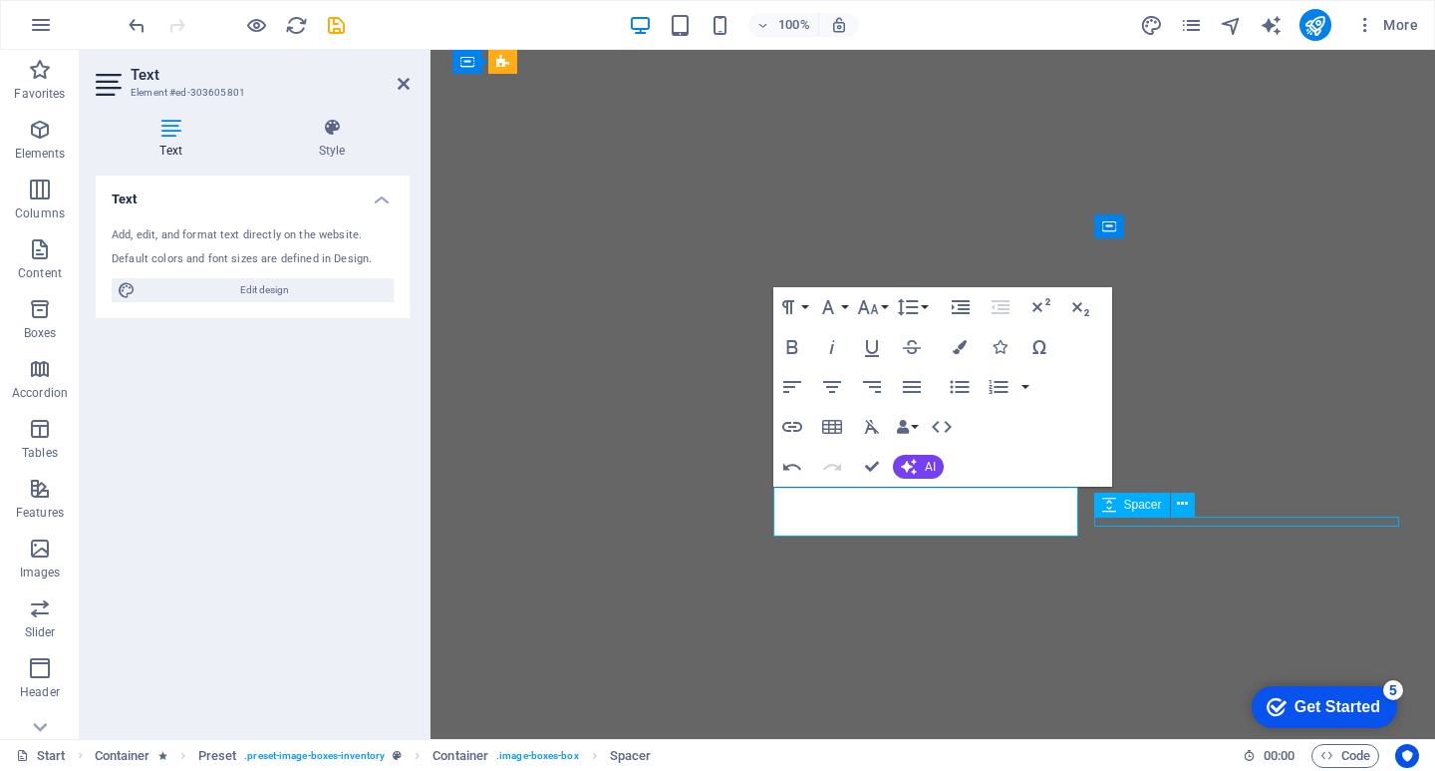
select select "px"
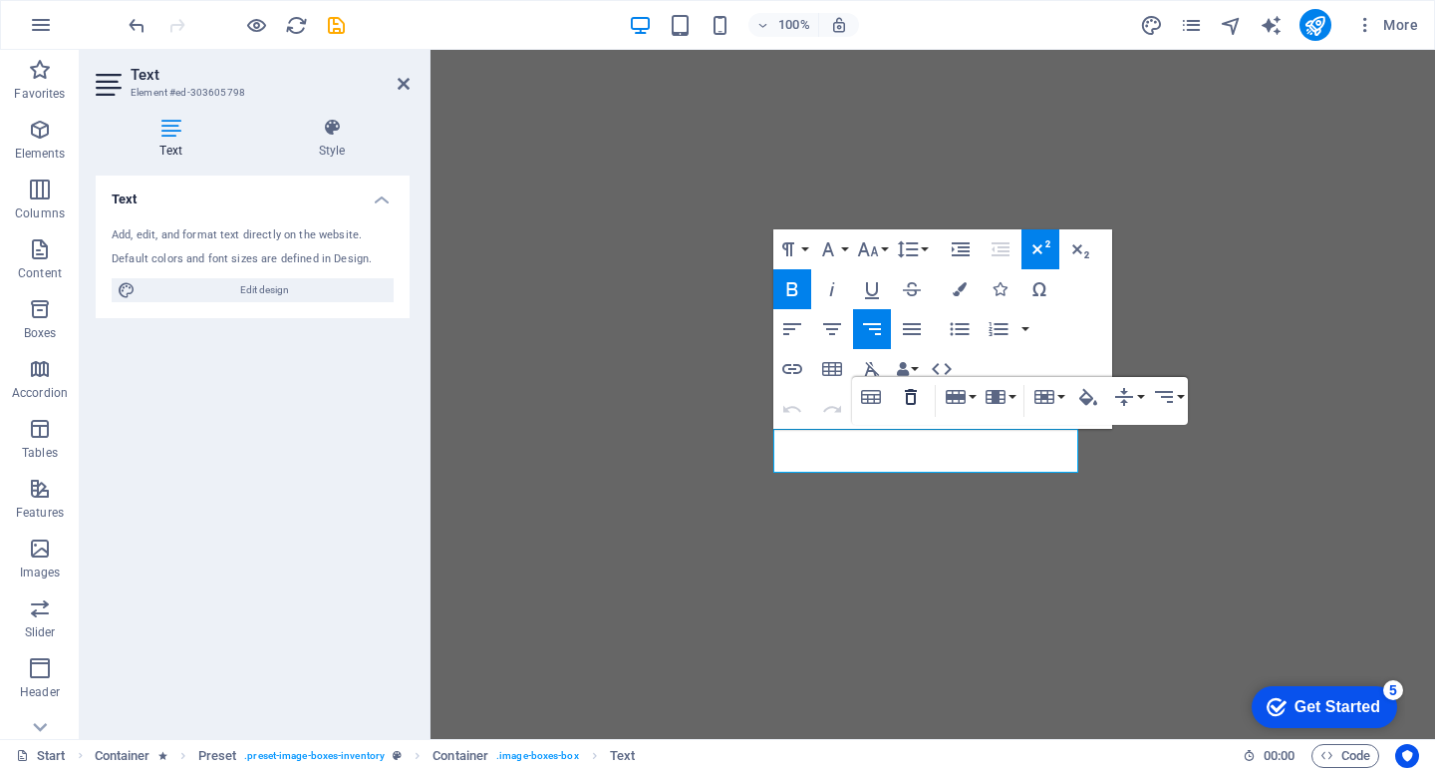
click at [915, 399] on icon "button" at bounding box center [911, 397] width 12 height 16
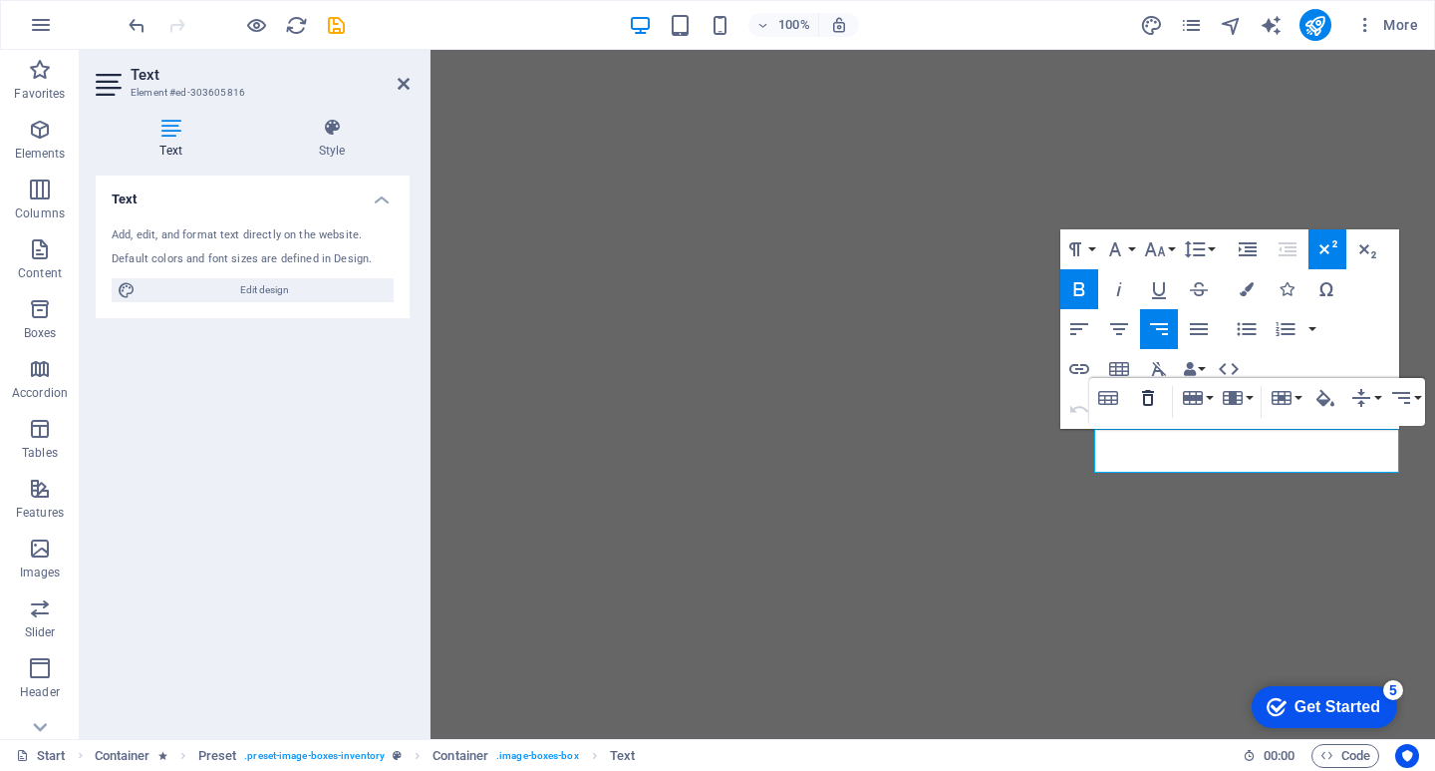
click at [1151, 407] on icon "button" at bounding box center [1148, 398] width 24 height 24
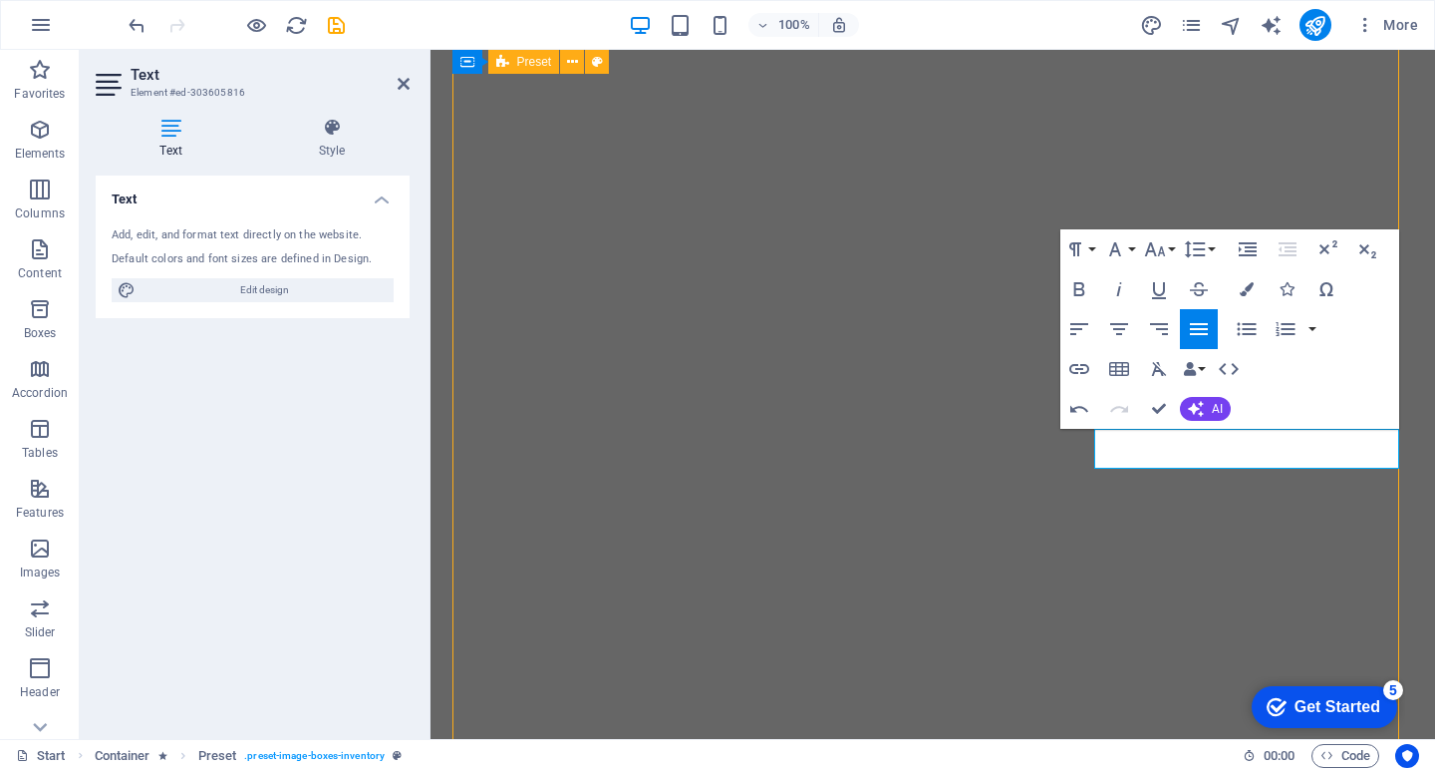
select select "px"
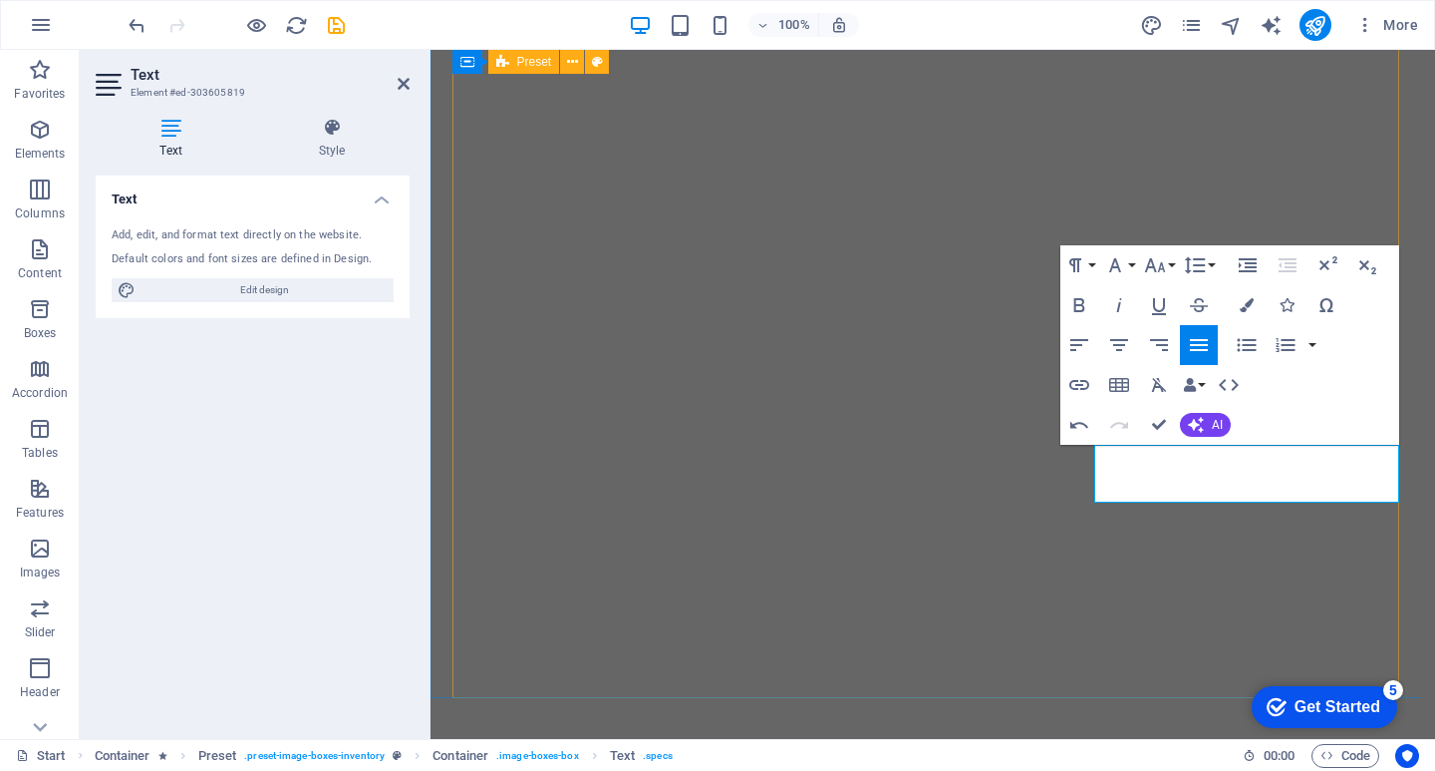
select select "px"
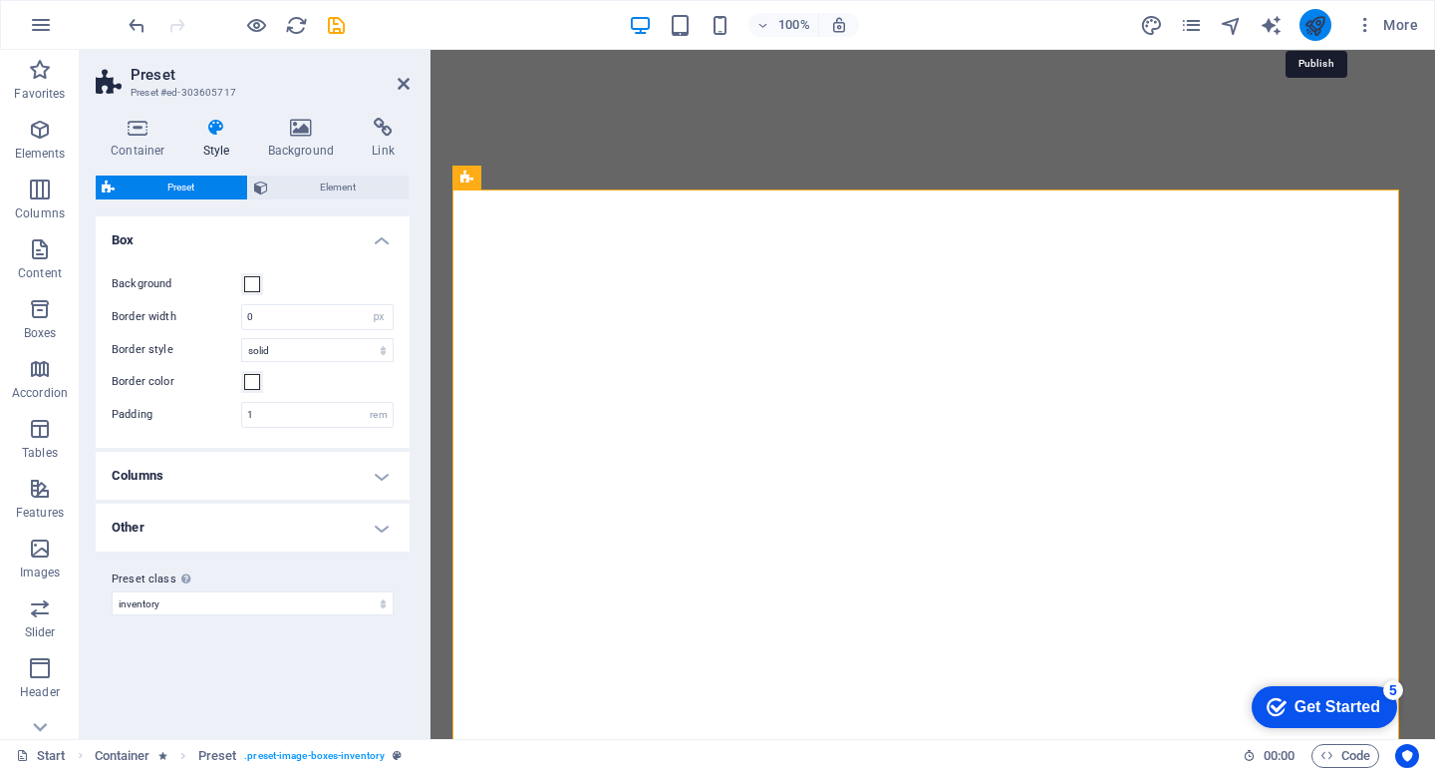
click at [1308, 15] on icon "publish" at bounding box center [1315, 25] width 23 height 23
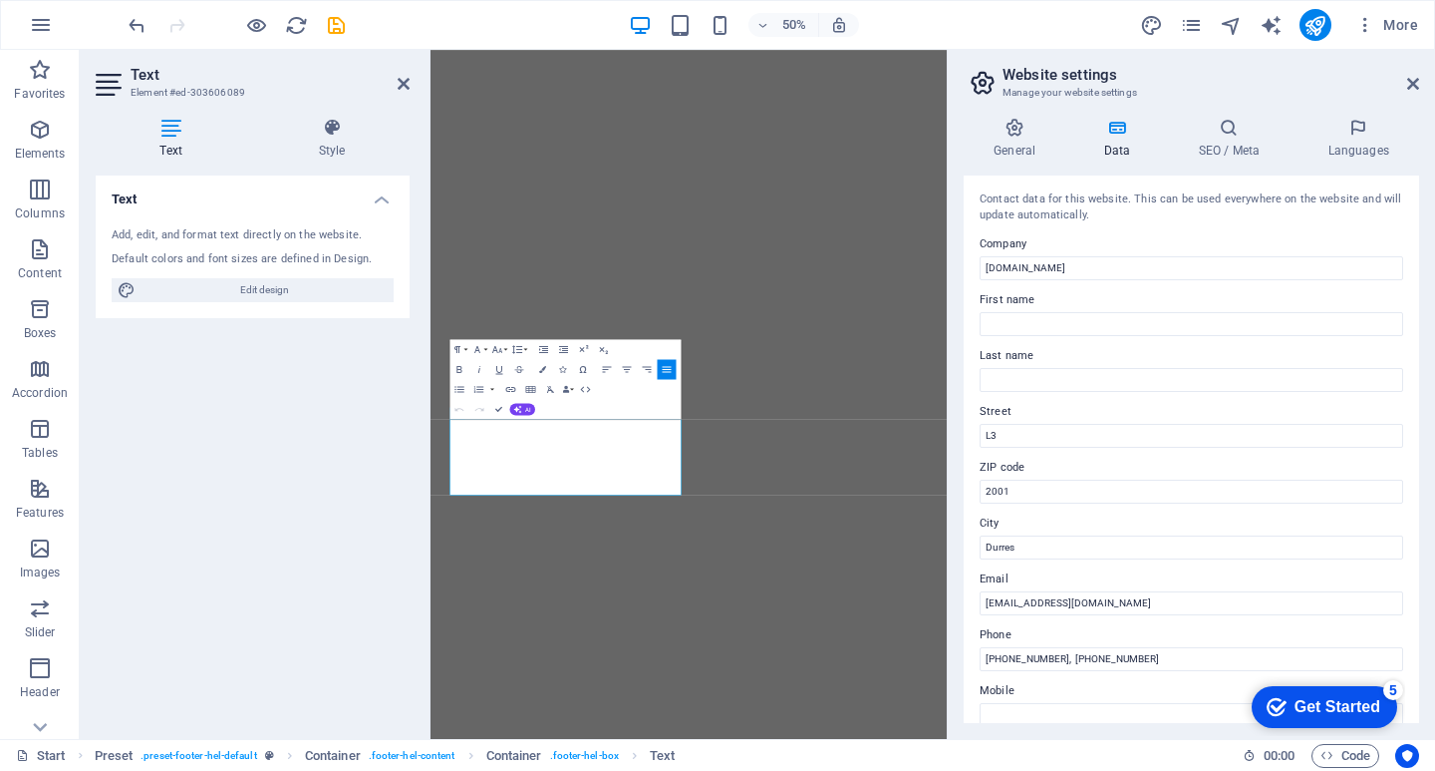
click at [1405, 86] on header "Website settings Manage your website settings" at bounding box center [1194, 76] width 452 height 52
click at [1415, 84] on icon at bounding box center [1413, 84] width 12 height 16
click at [1411, 85] on icon at bounding box center [1413, 84] width 12 height 16
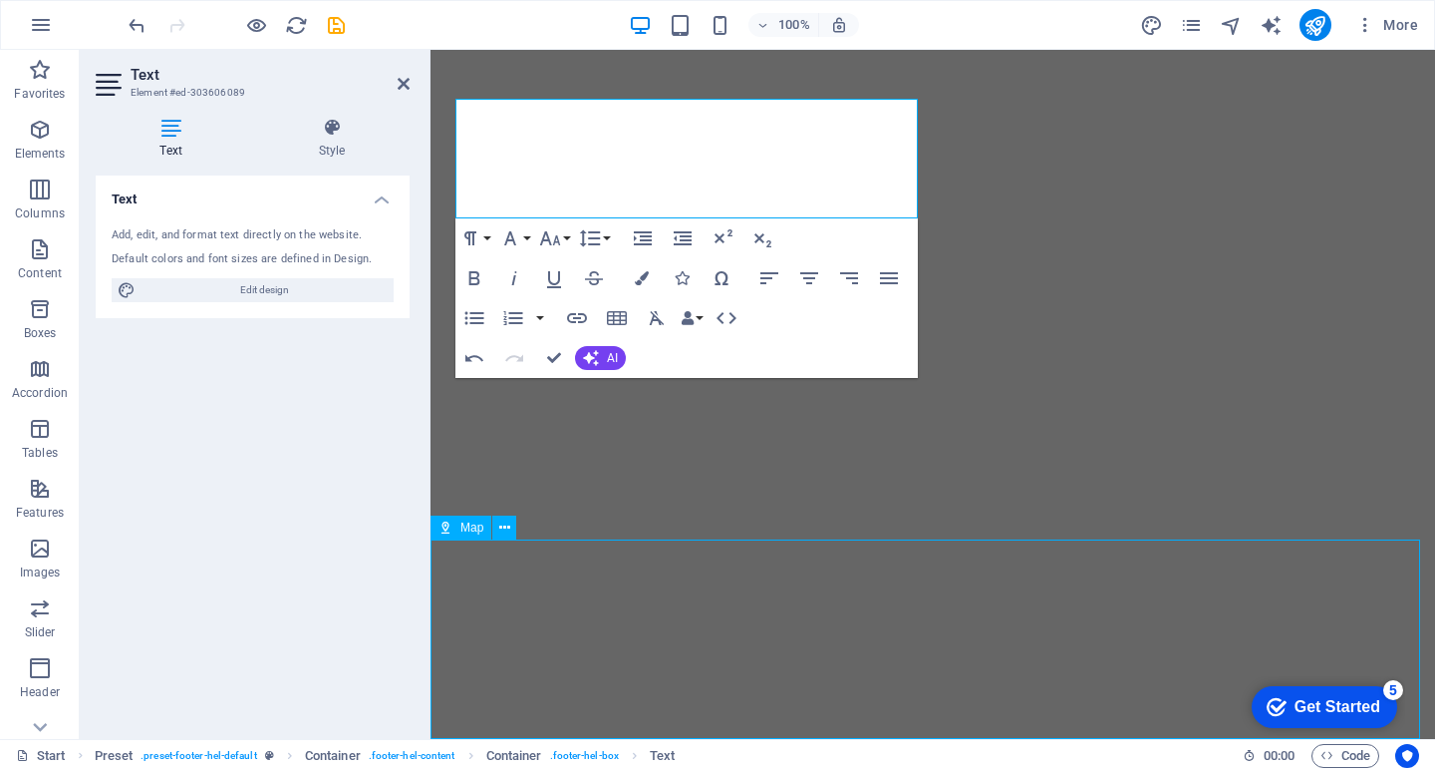
select select "1"
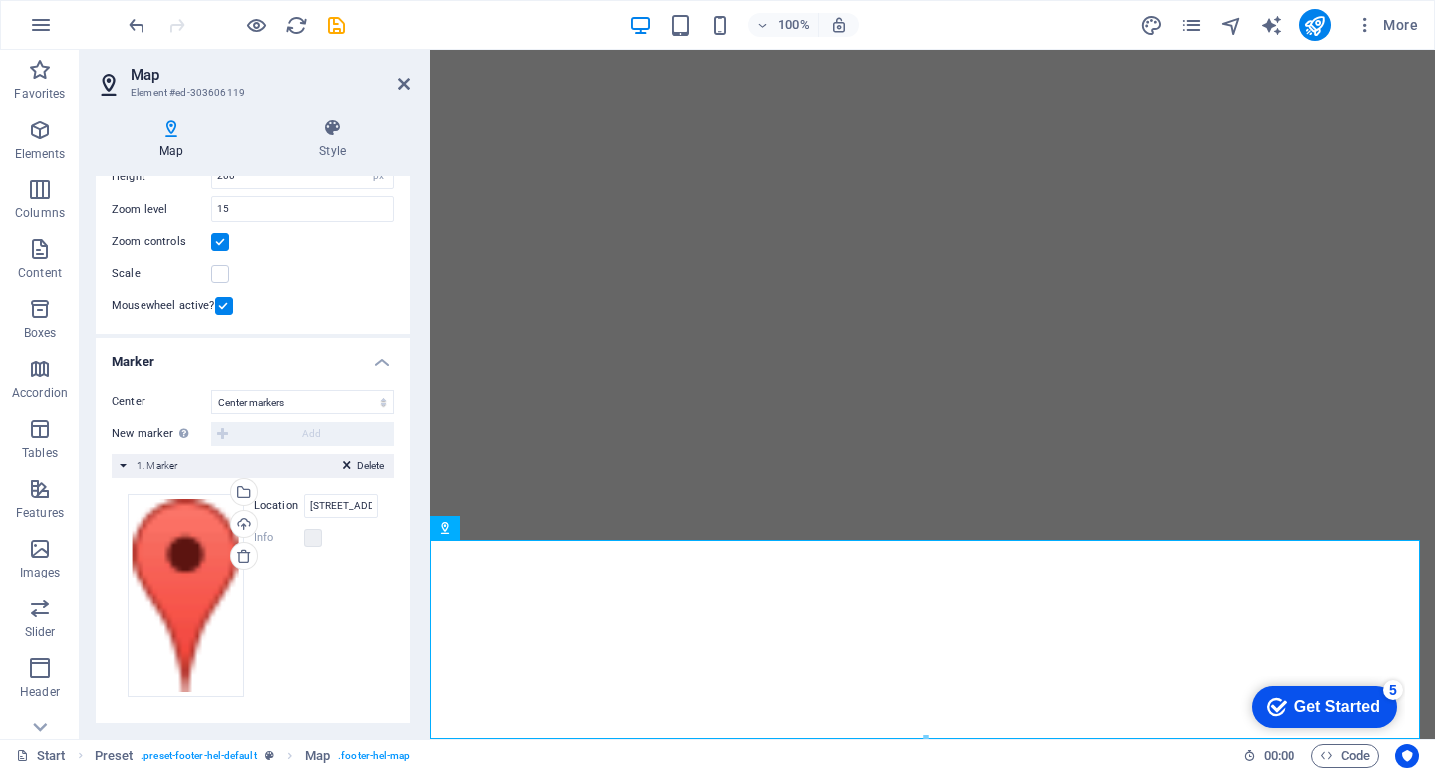
scroll to position [195, 0]
click at [186, 583] on div "Drag files here, click to choose files or select files from Files or our free s…" at bounding box center [186, 592] width 117 height 203
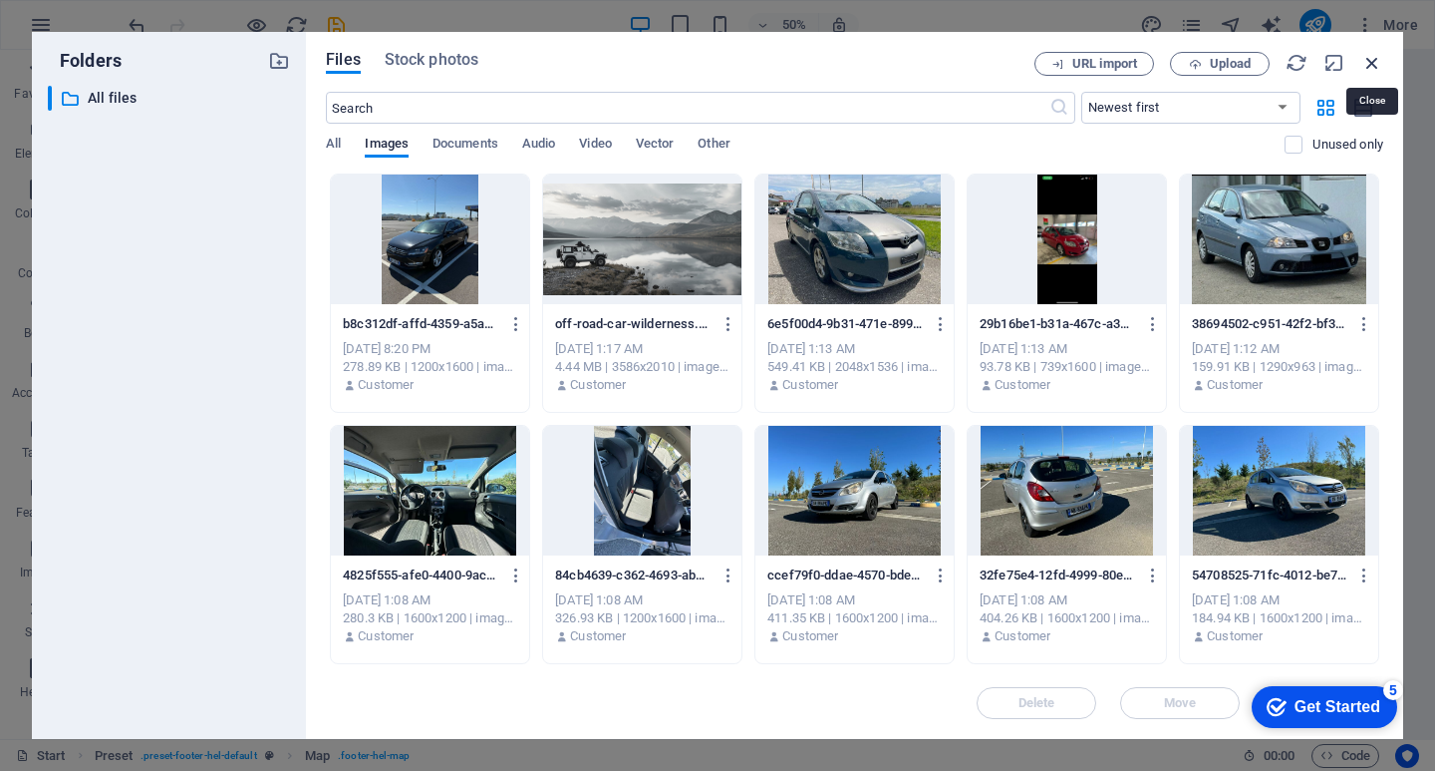
click at [1376, 61] on icon "button" at bounding box center [1373, 63] width 22 height 22
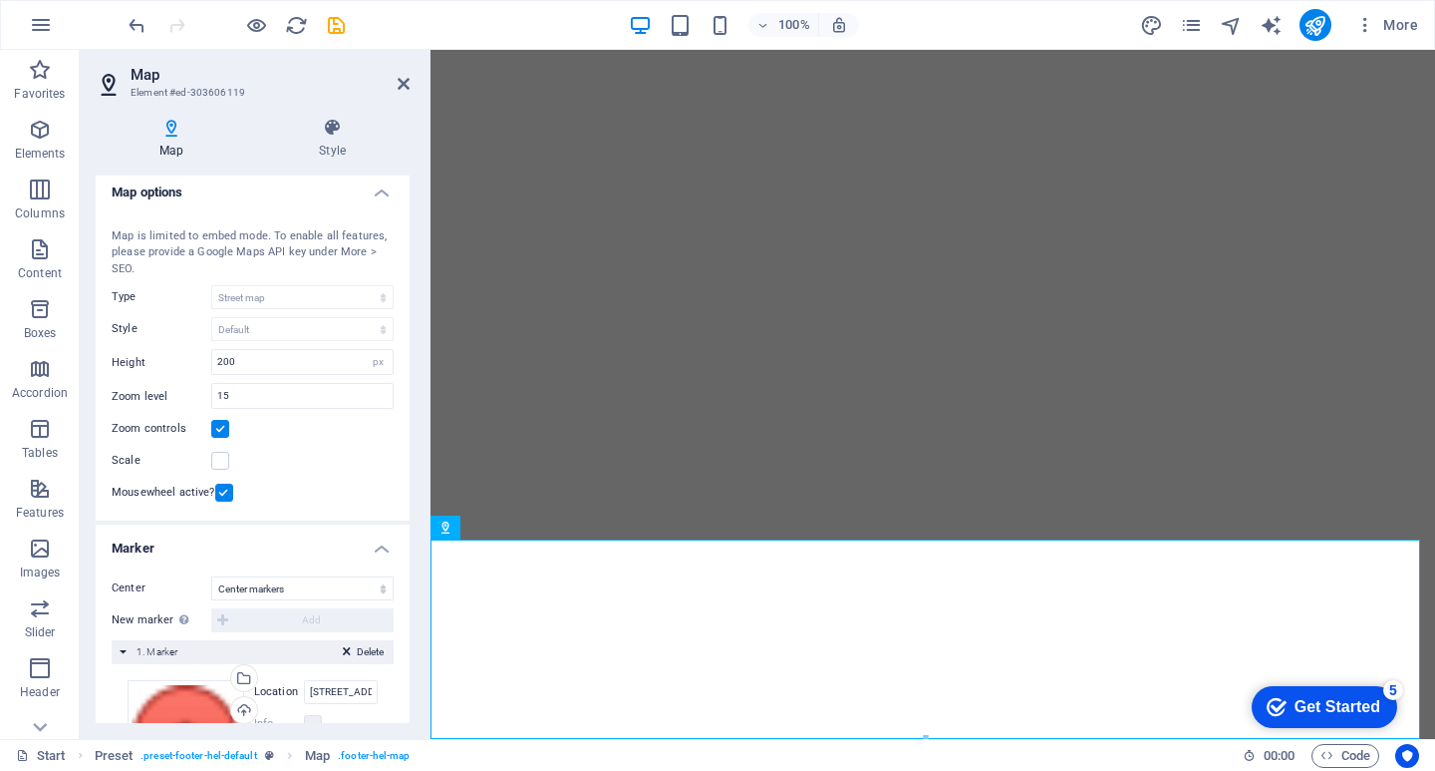
scroll to position [0, 0]
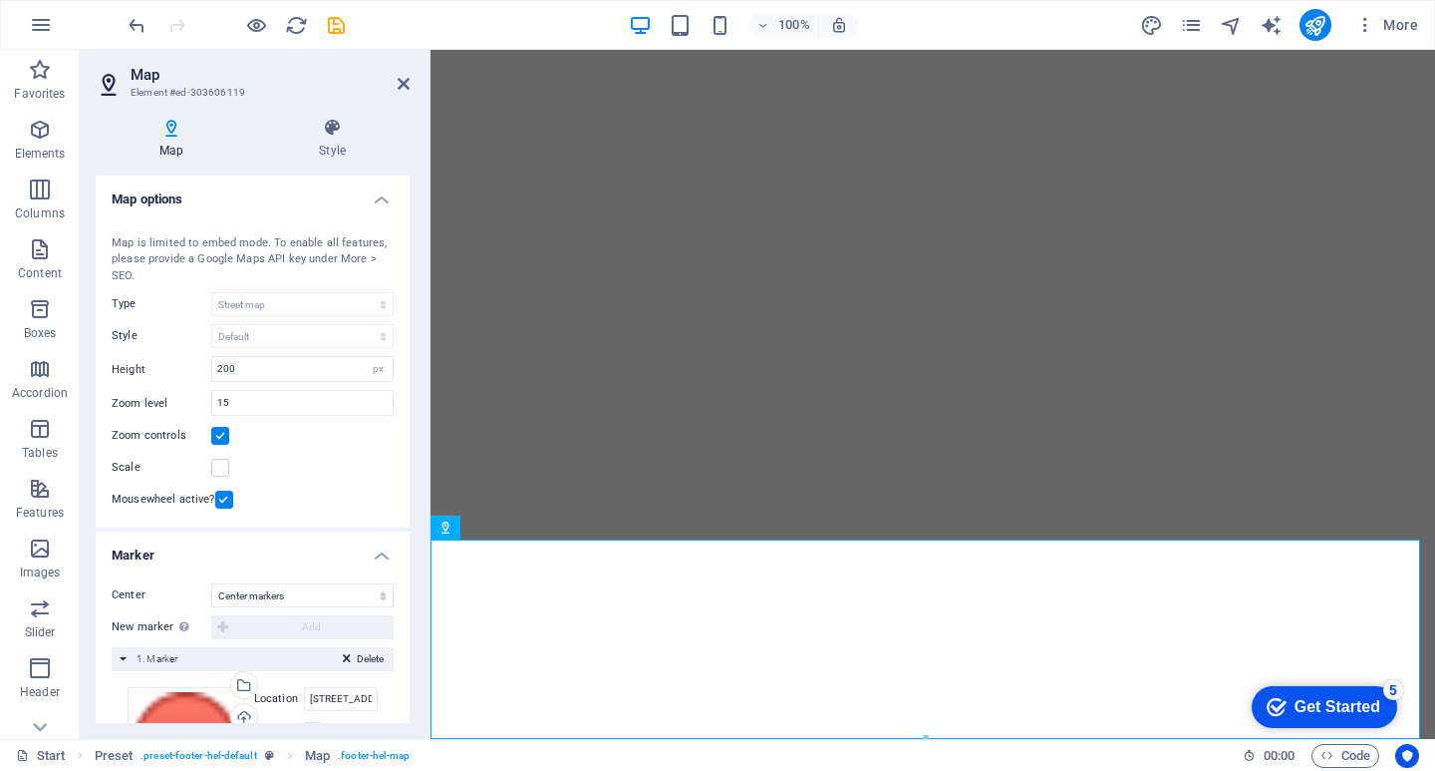
click at [173, 131] on icon at bounding box center [172, 128] width 152 height 20
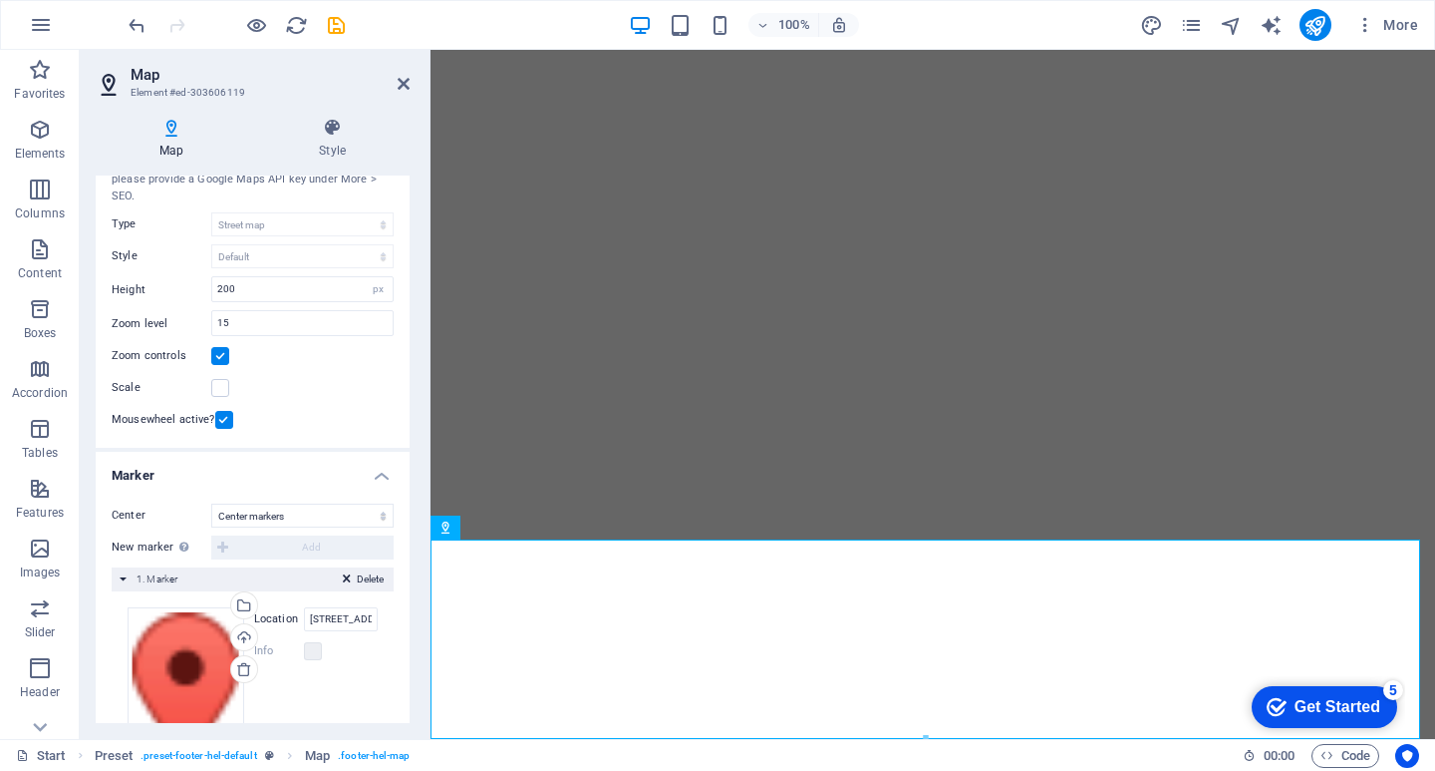
scroll to position [195, 0]
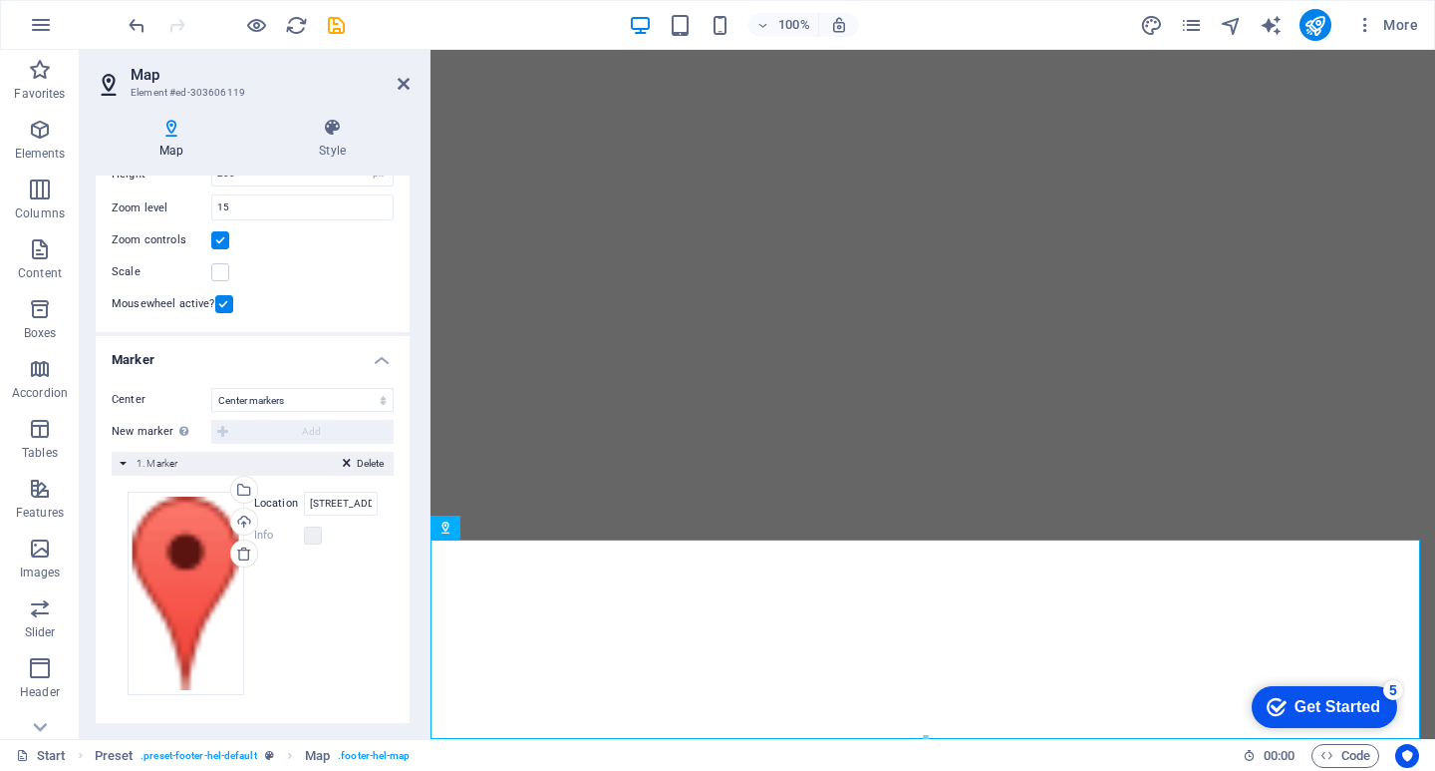
click at [283, 499] on label "Location" at bounding box center [279, 503] width 50 height 24
click at [304, 499] on input "[STREET_ADDRESS][US_STATE]" at bounding box center [341, 503] width 74 height 24
click at [344, 504] on input "[STREET_ADDRESS][US_STATE]" at bounding box center [341, 503] width 74 height 24
type input "d"
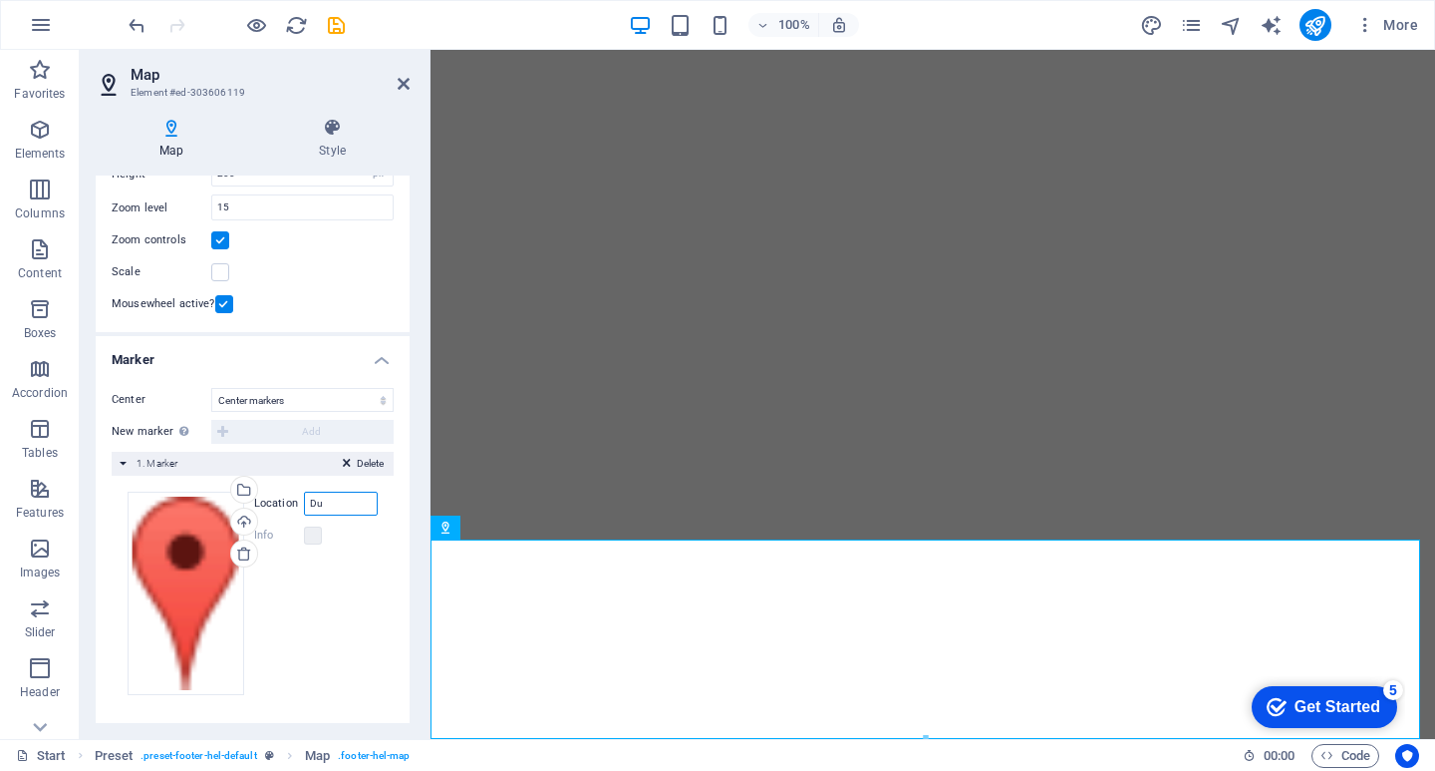
type input "D"
click at [465, 526] on span "Map" at bounding box center [472, 527] width 23 height 12
type input "[DOMAIN_NAME]"
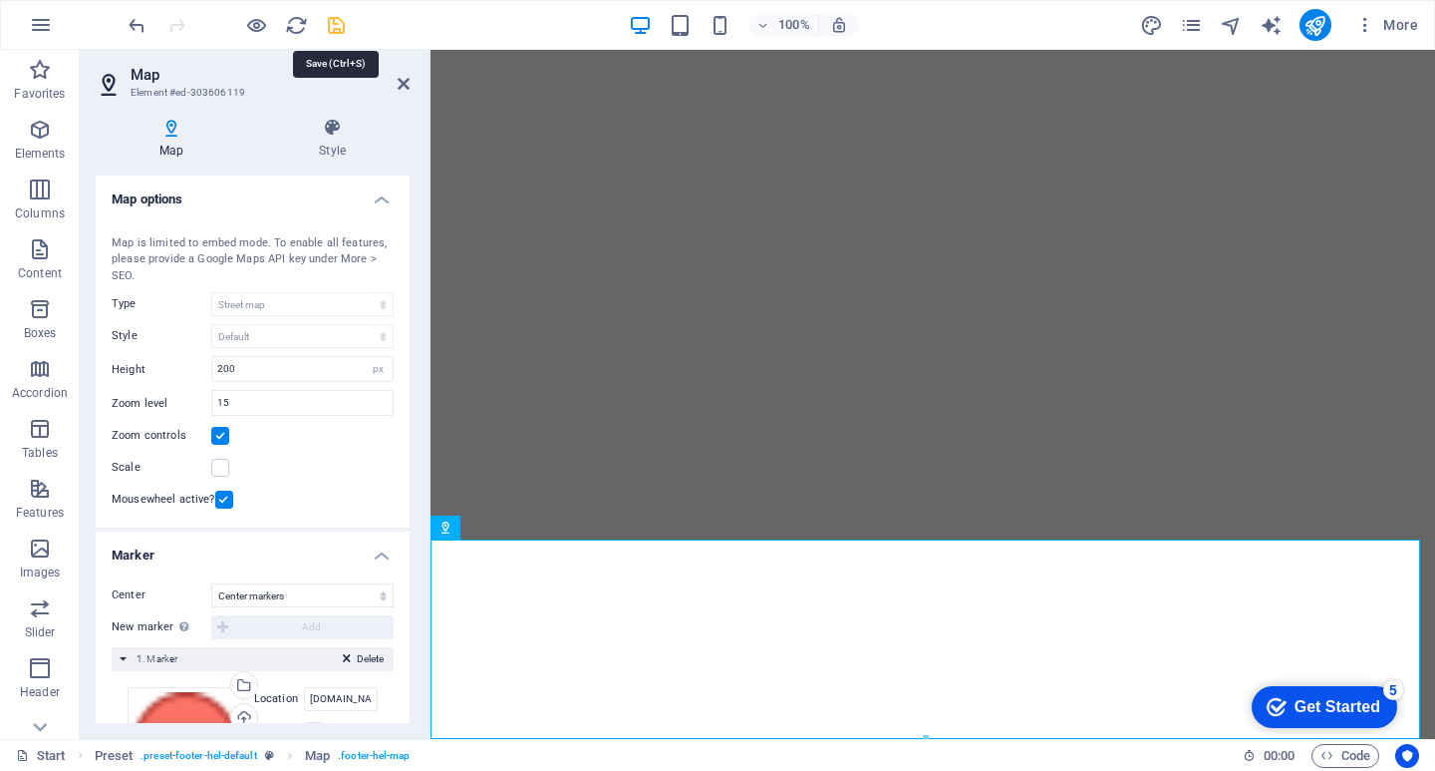
click at [340, 31] on icon "save" at bounding box center [336, 25] width 23 height 23
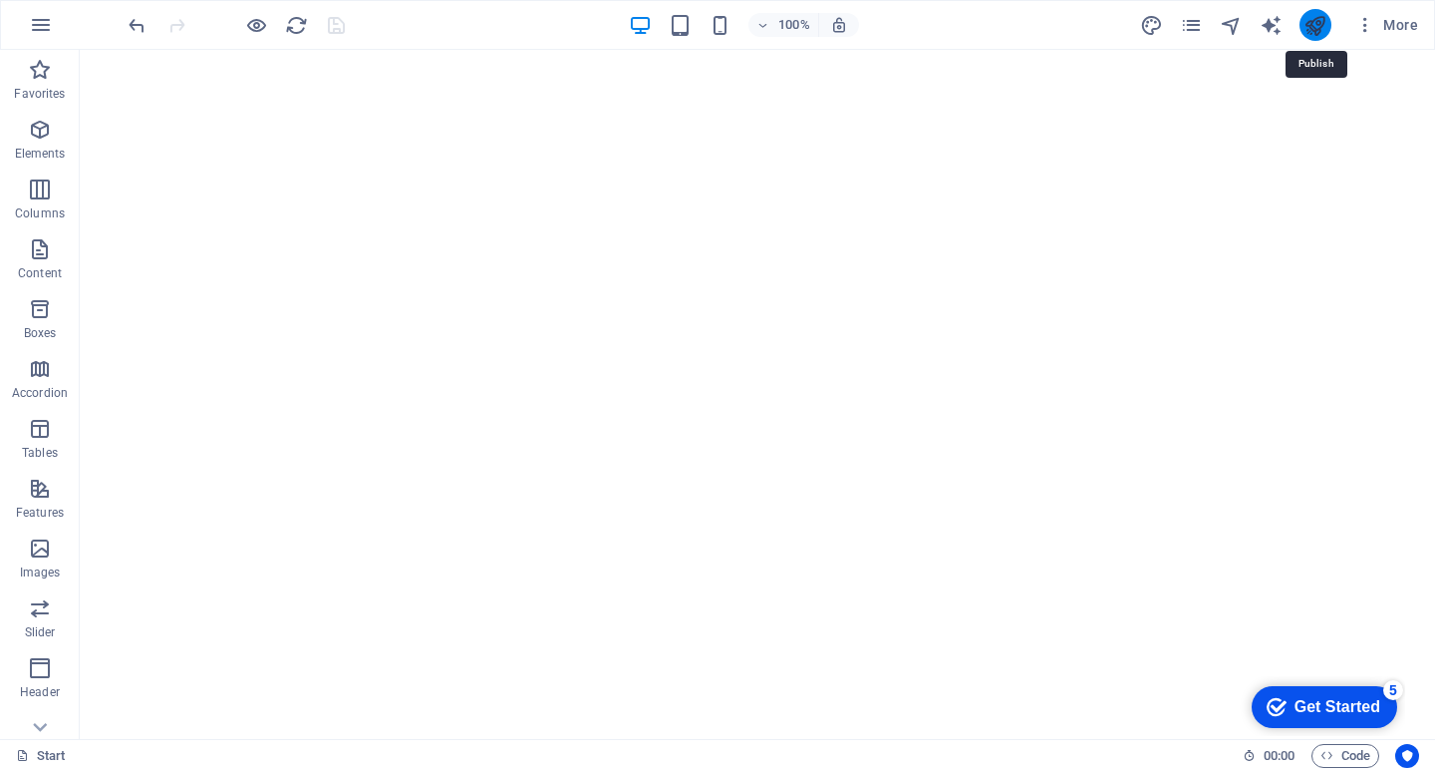
click at [1315, 33] on icon "publish" at bounding box center [1315, 25] width 23 height 23
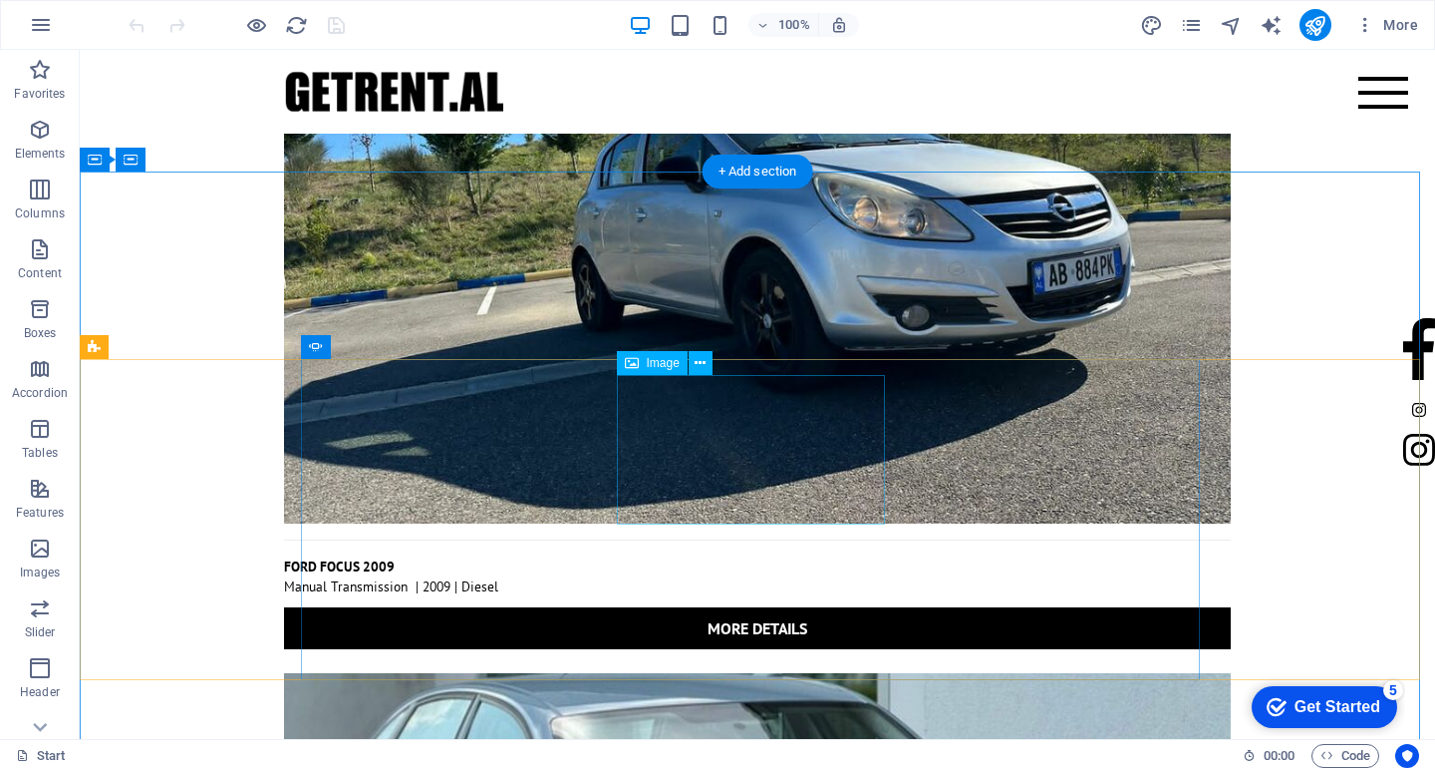
scroll to position [7077, 0]
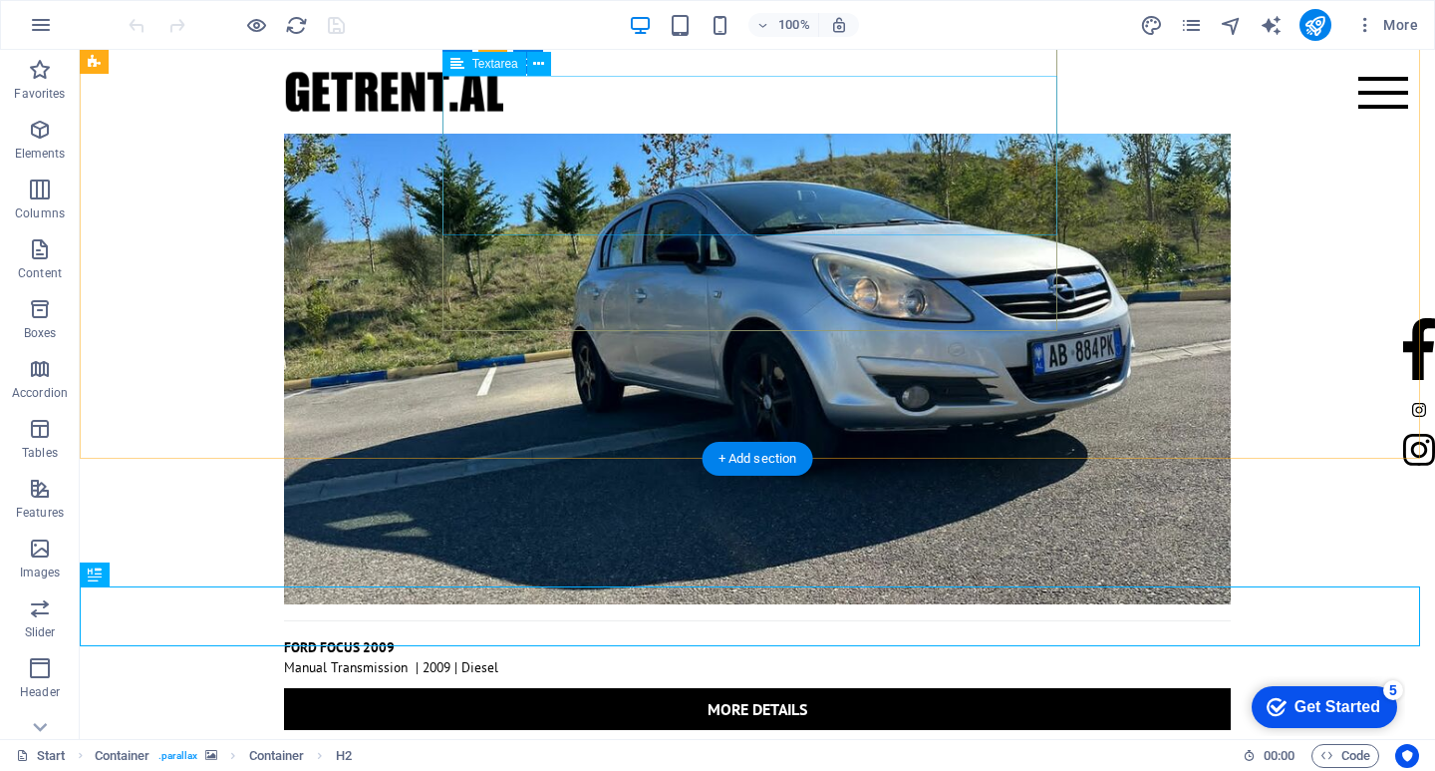
scroll to position [6778, 0]
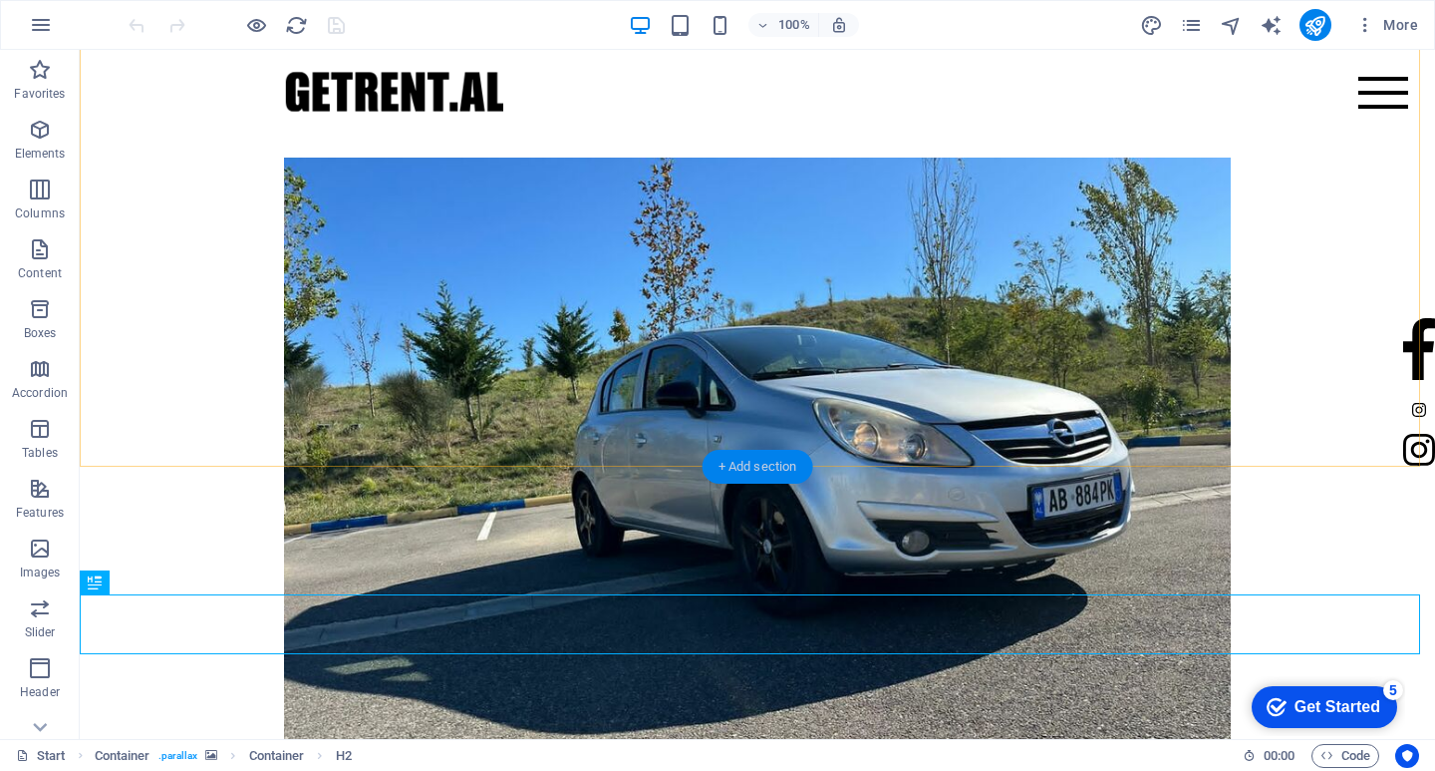
click at [765, 466] on div "+ Add section" at bounding box center [758, 467] width 111 height 34
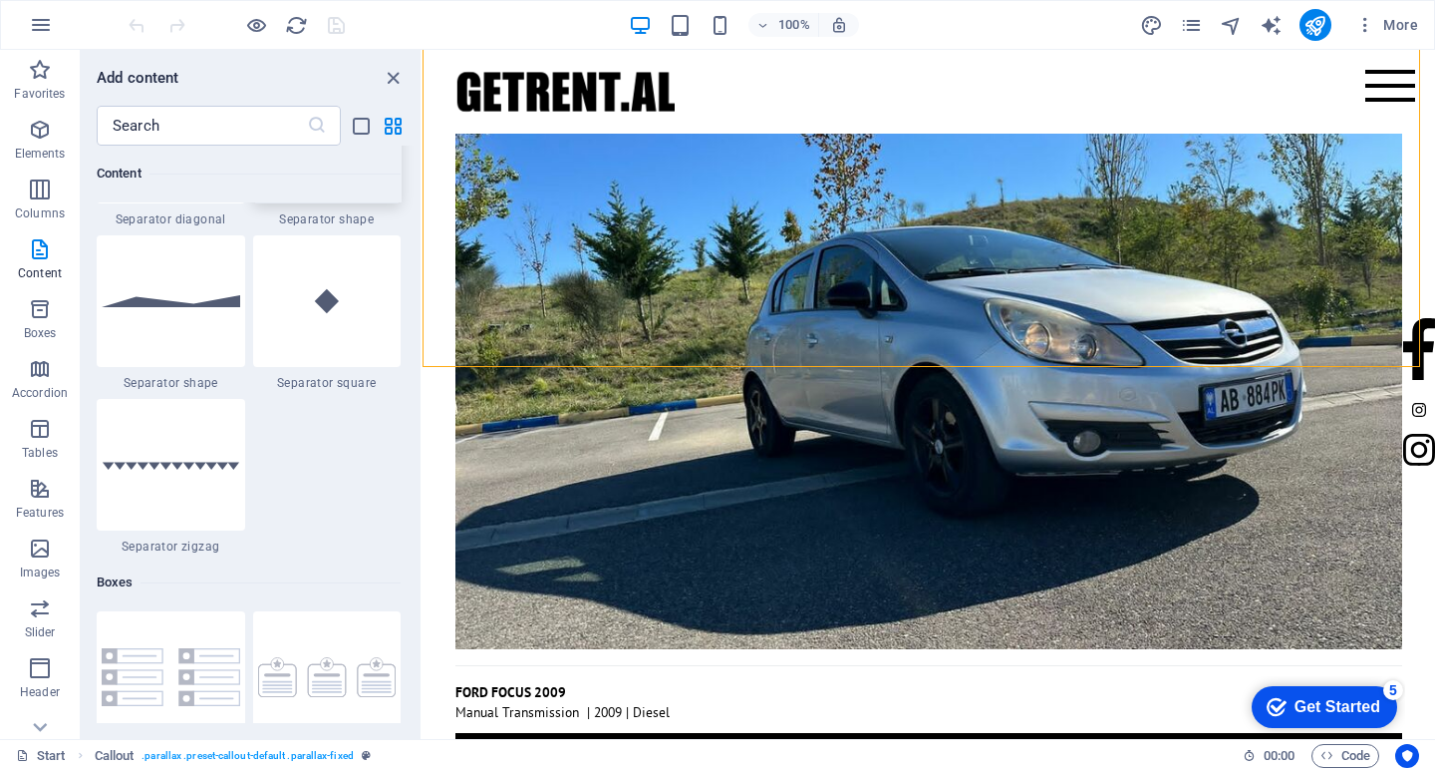
scroll to position [5083, 0]
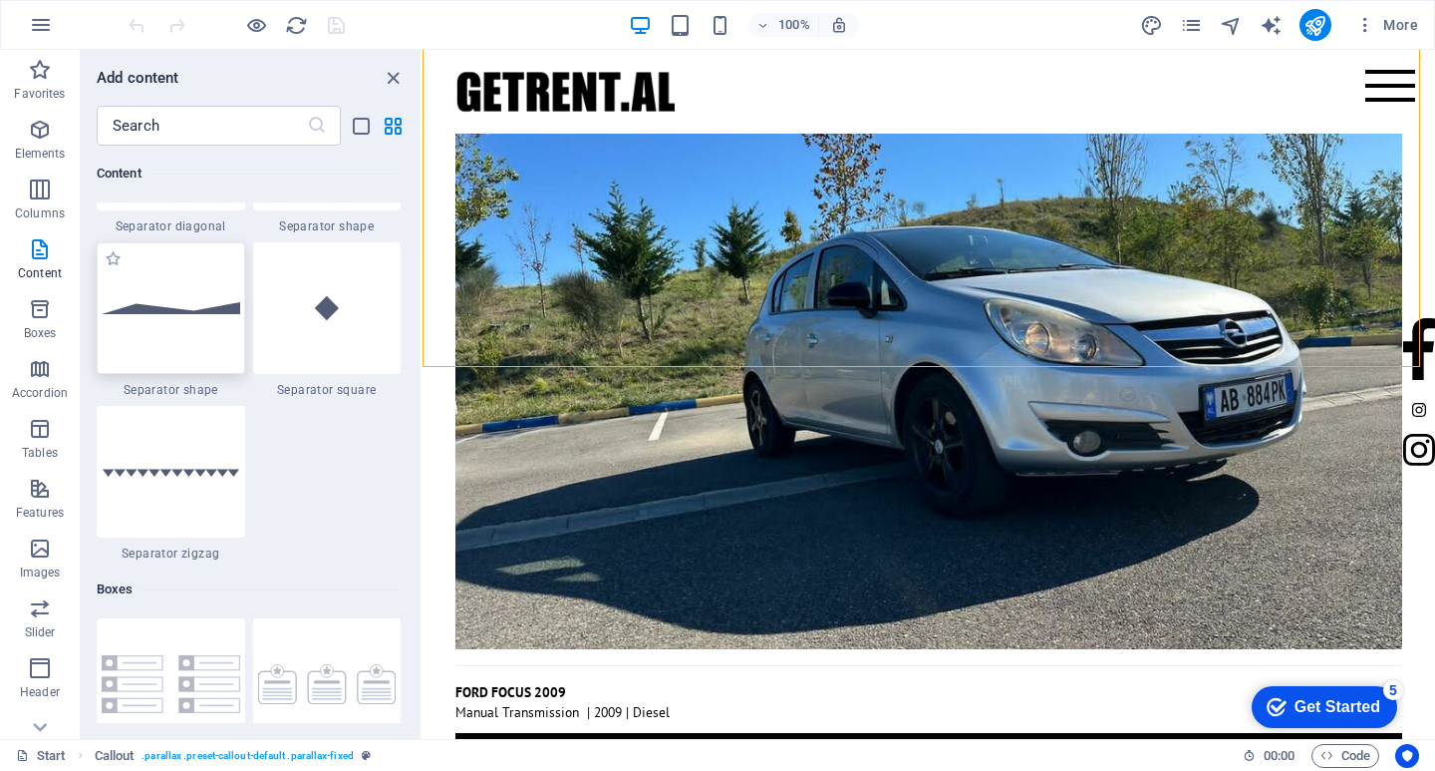
click at [215, 311] on img at bounding box center [171, 308] width 139 height 12
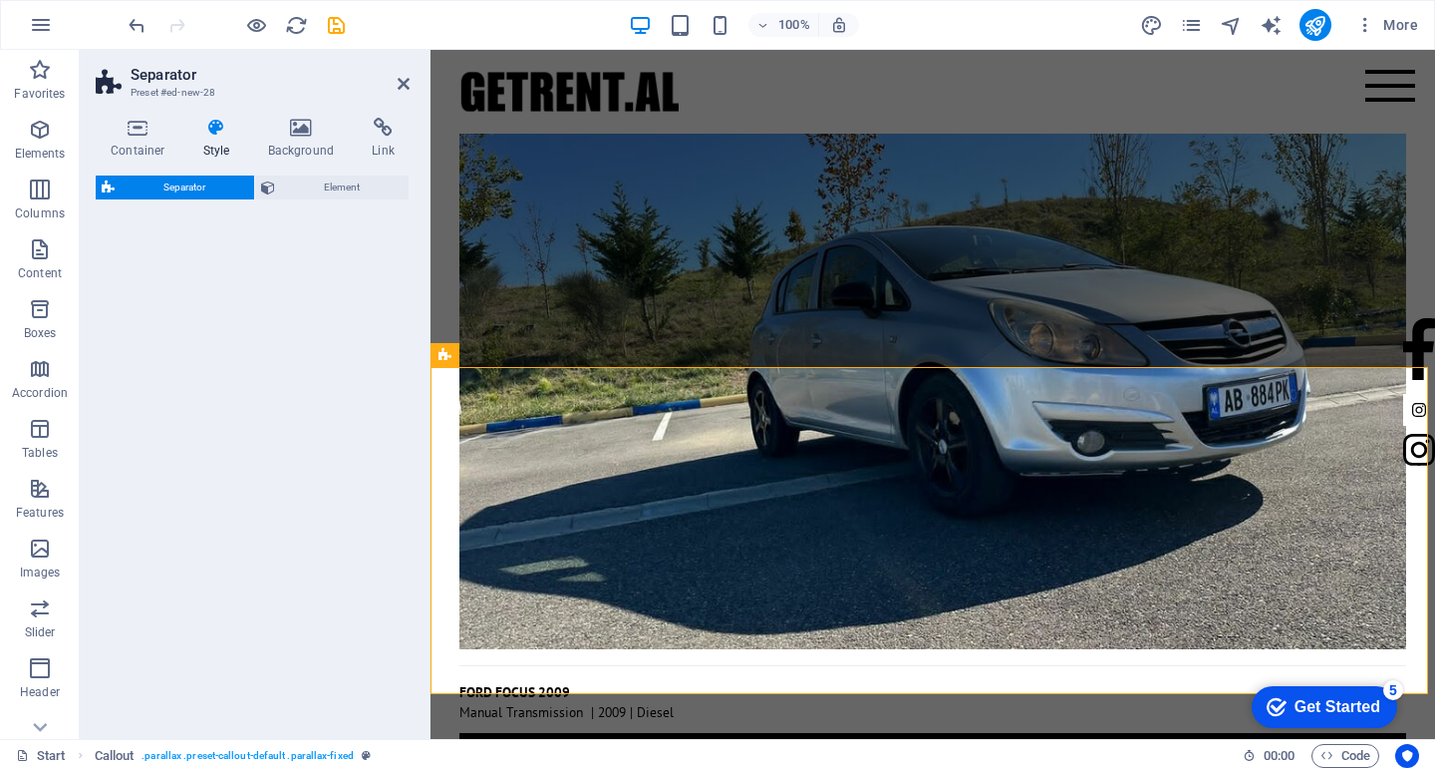
select select "polygon2"
select select "rem"
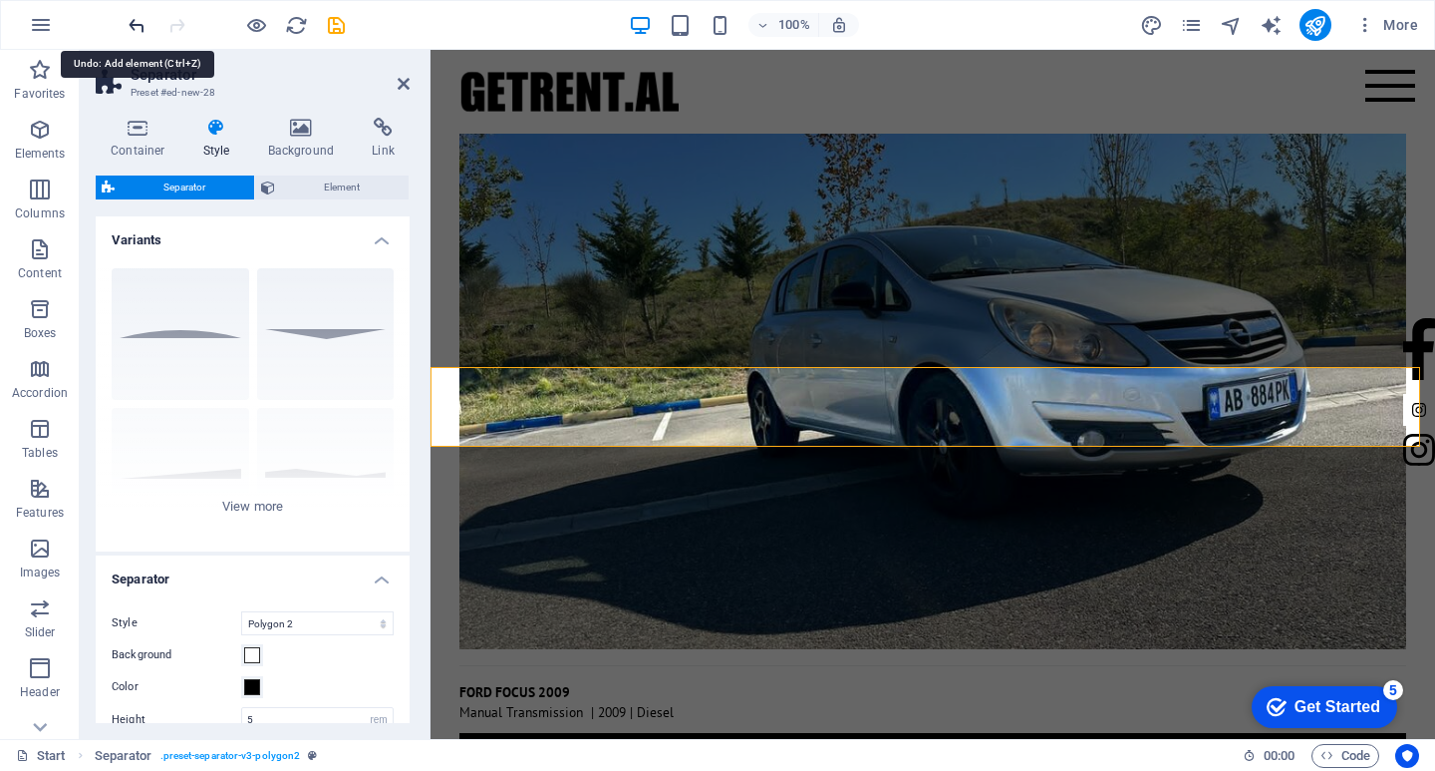
click at [139, 25] on icon "undo" at bounding box center [137, 25] width 23 height 23
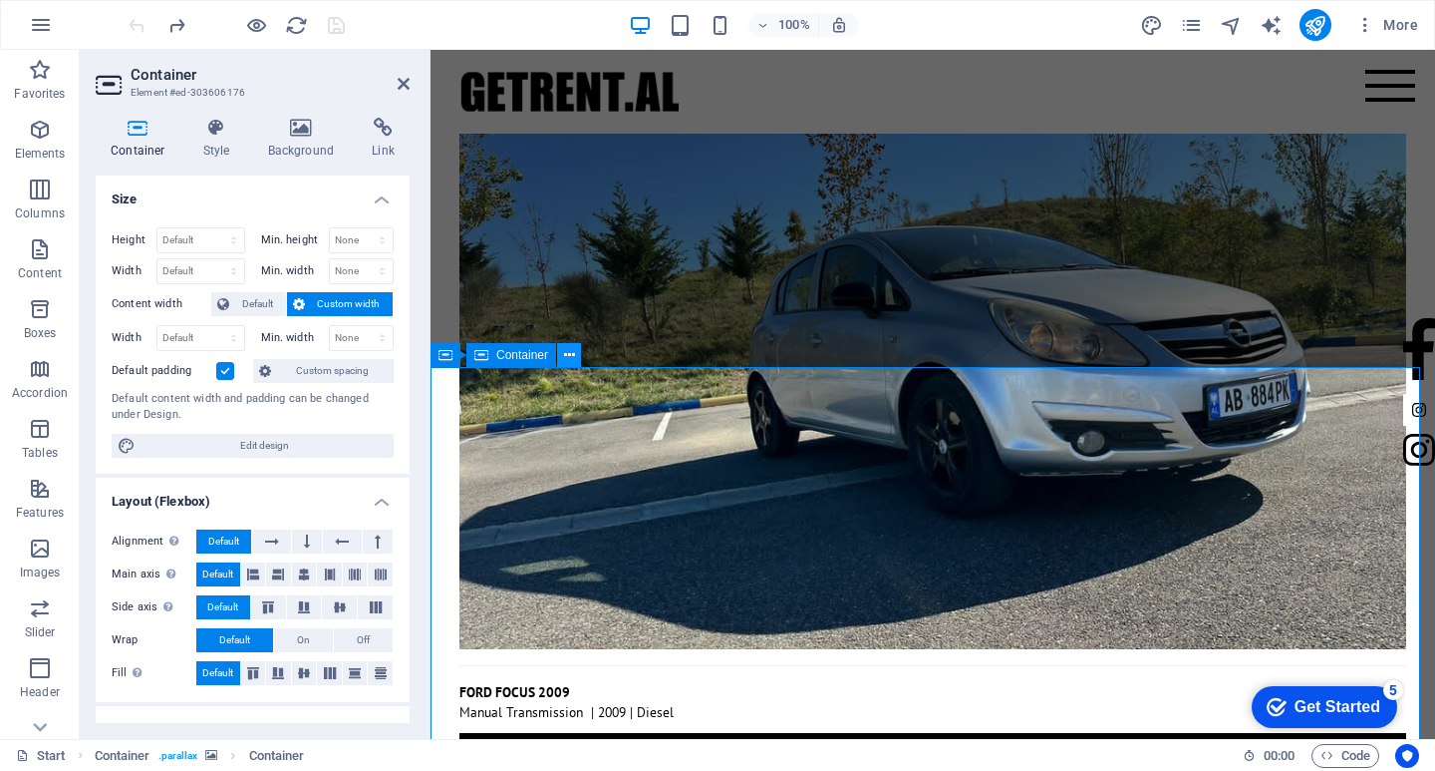
click at [575, 348] on button at bounding box center [569, 355] width 24 height 24
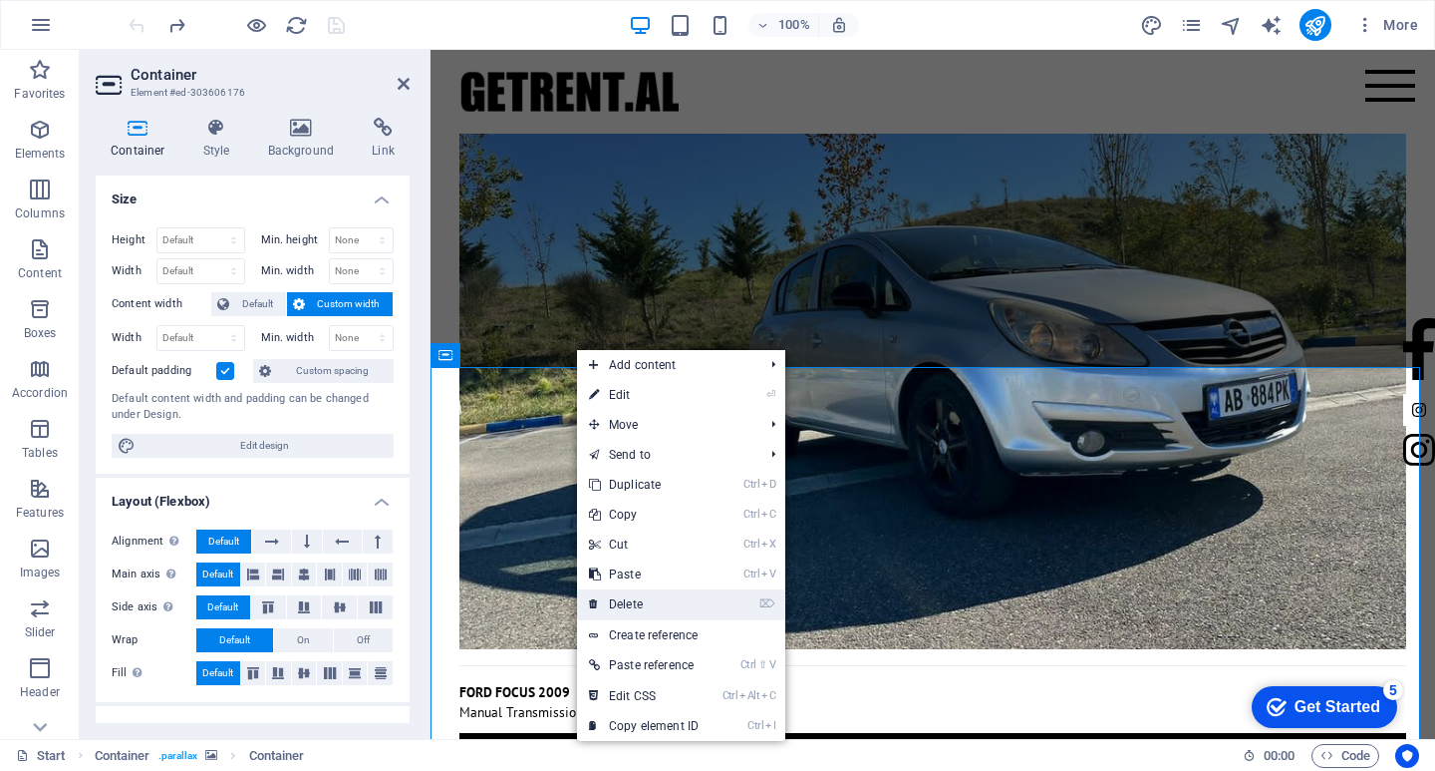
click at [627, 599] on link "⌦ Delete" at bounding box center [644, 604] width 134 height 30
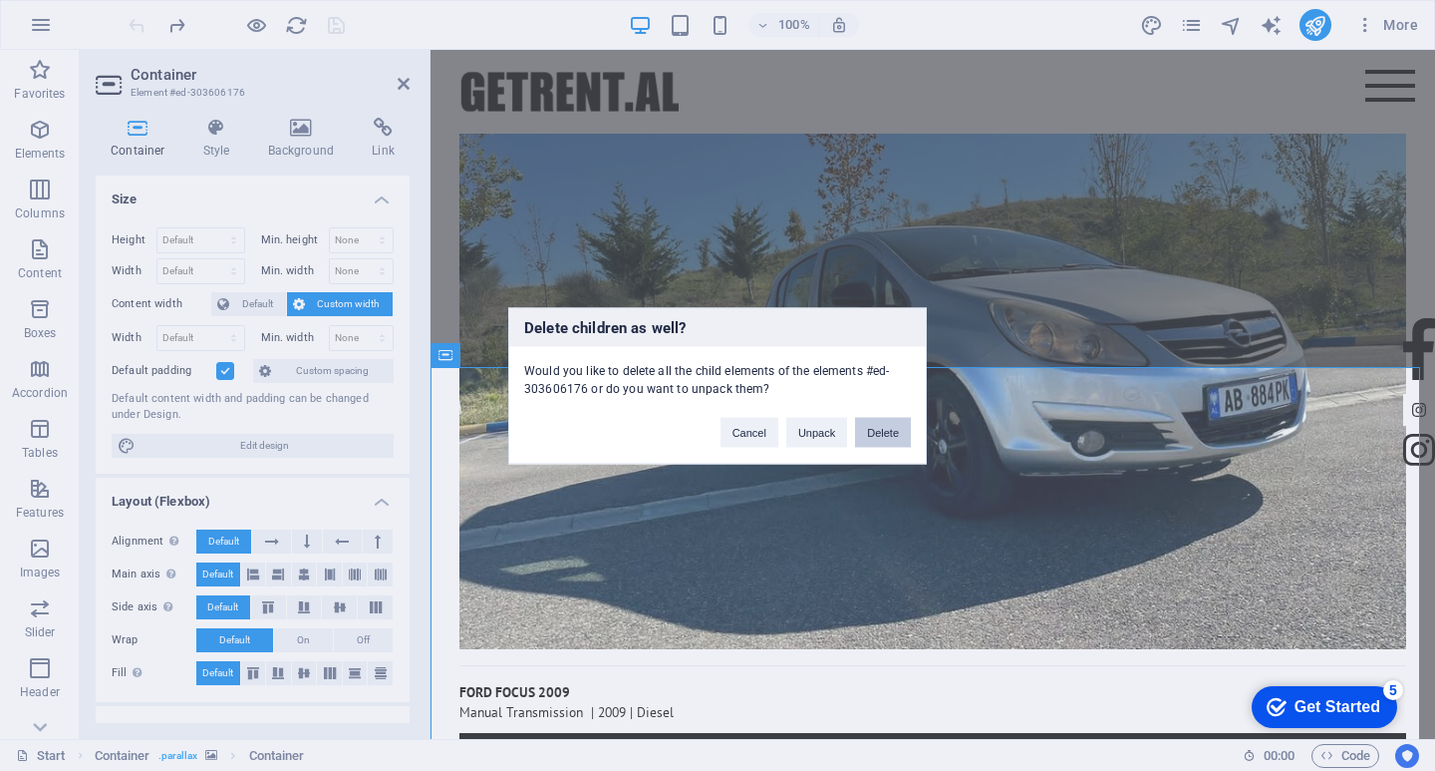
click at [866, 438] on button "Delete" at bounding box center [883, 432] width 56 height 30
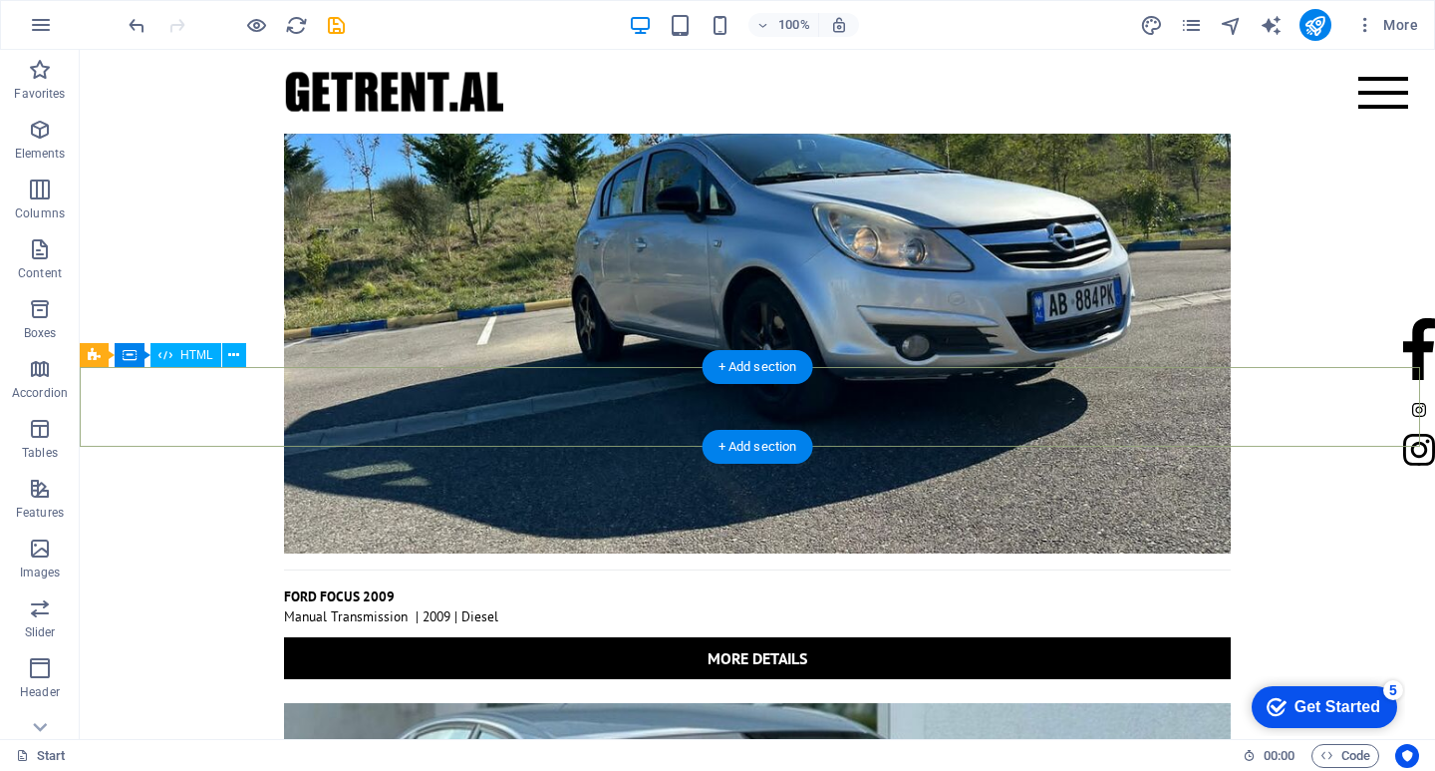
scroll to position [6878, 0]
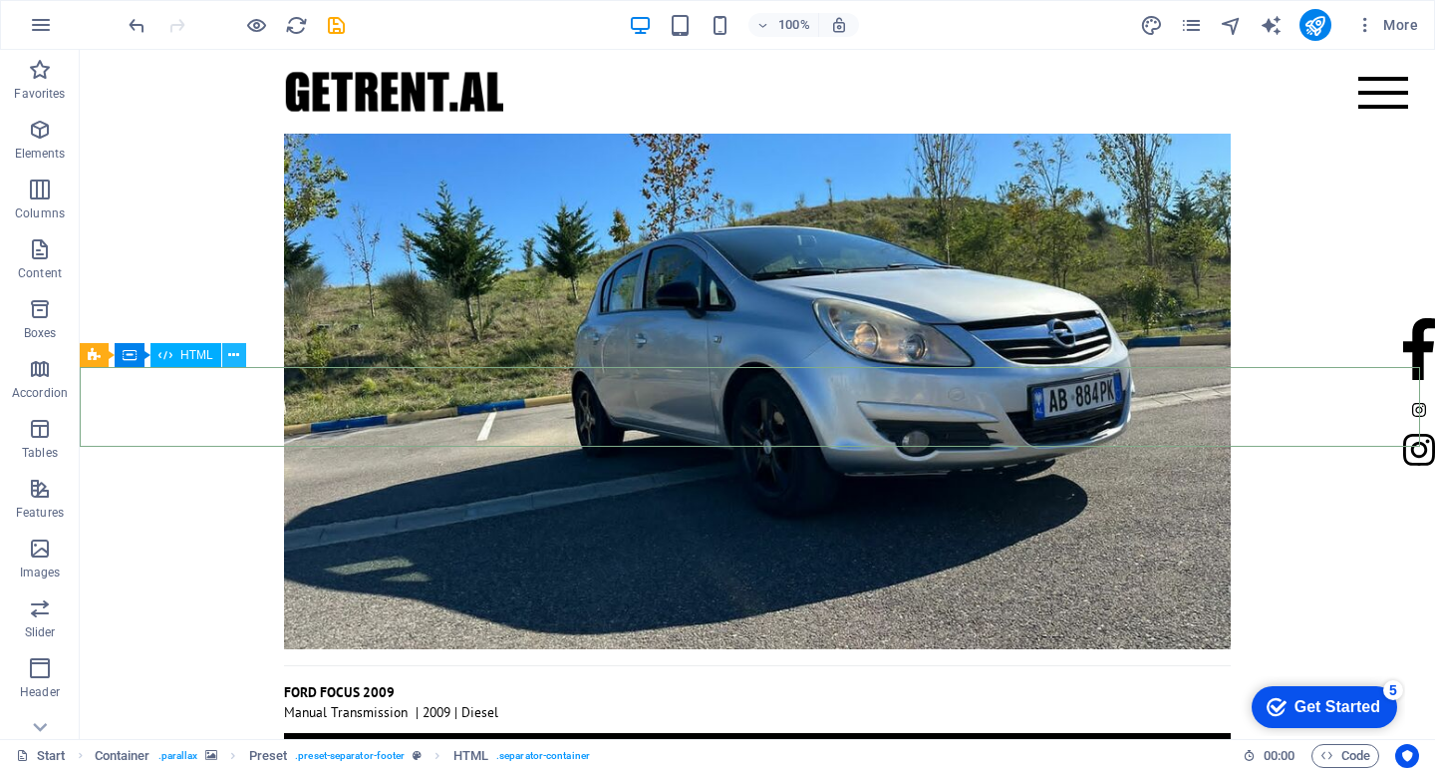
click at [224, 360] on button at bounding box center [234, 355] width 24 height 24
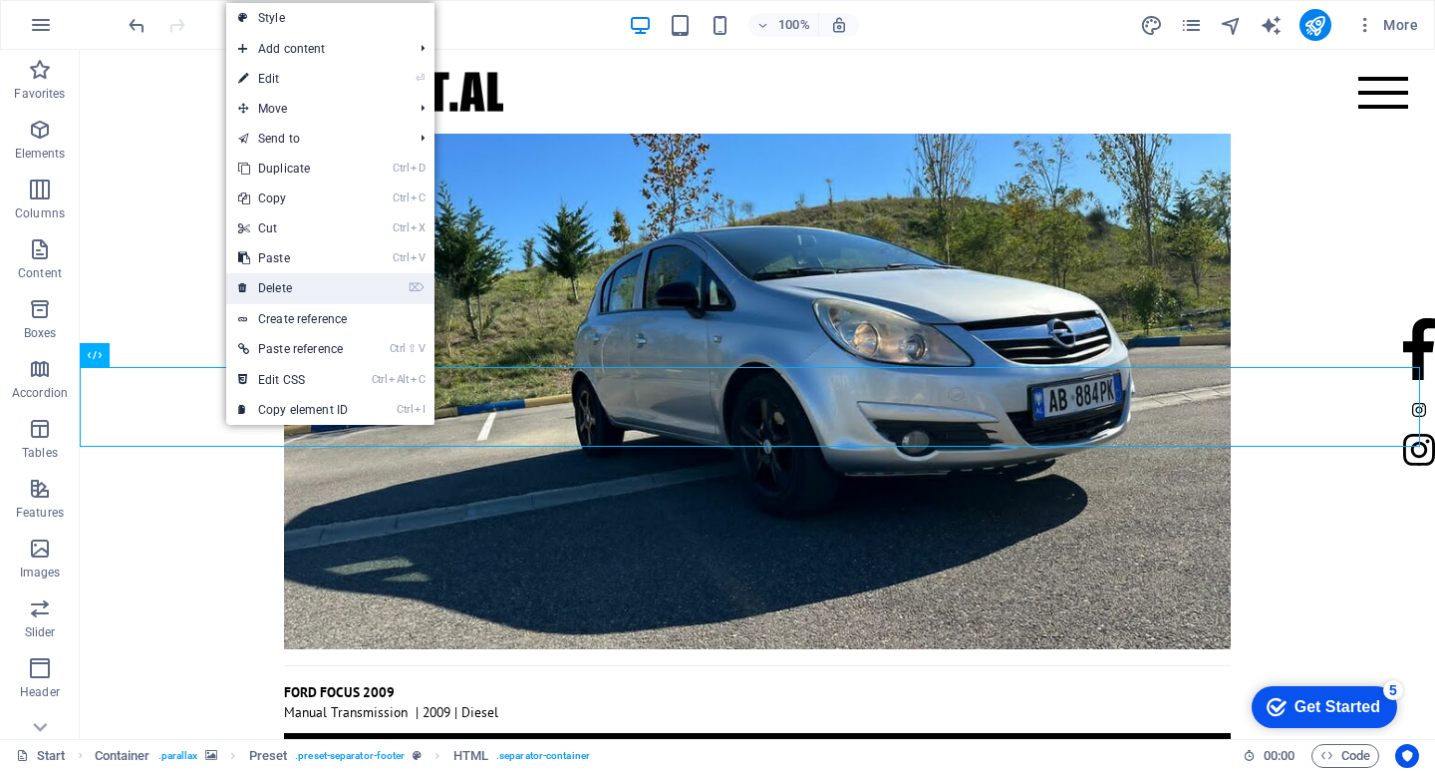
click at [276, 287] on link "⌦ Delete" at bounding box center [293, 288] width 134 height 30
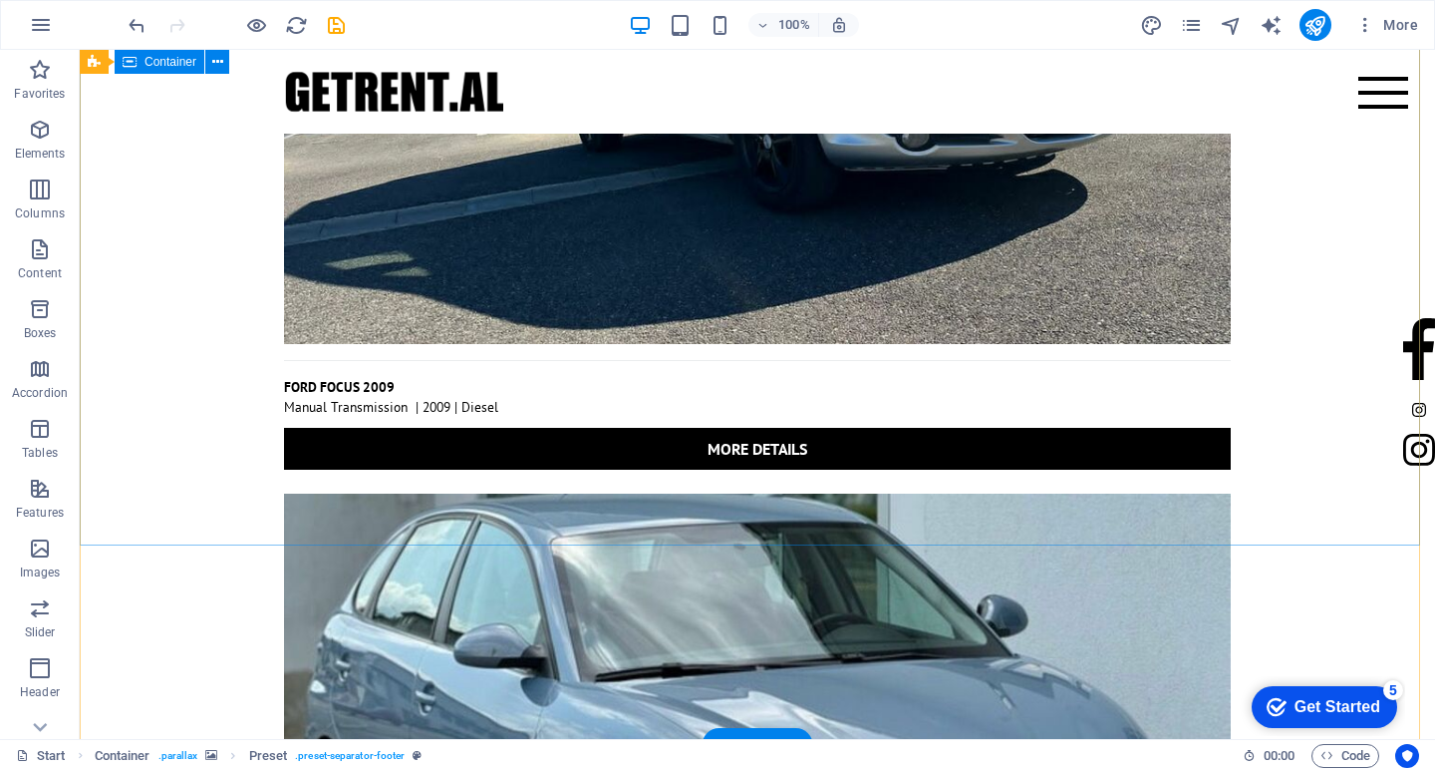
scroll to position [6797, 0]
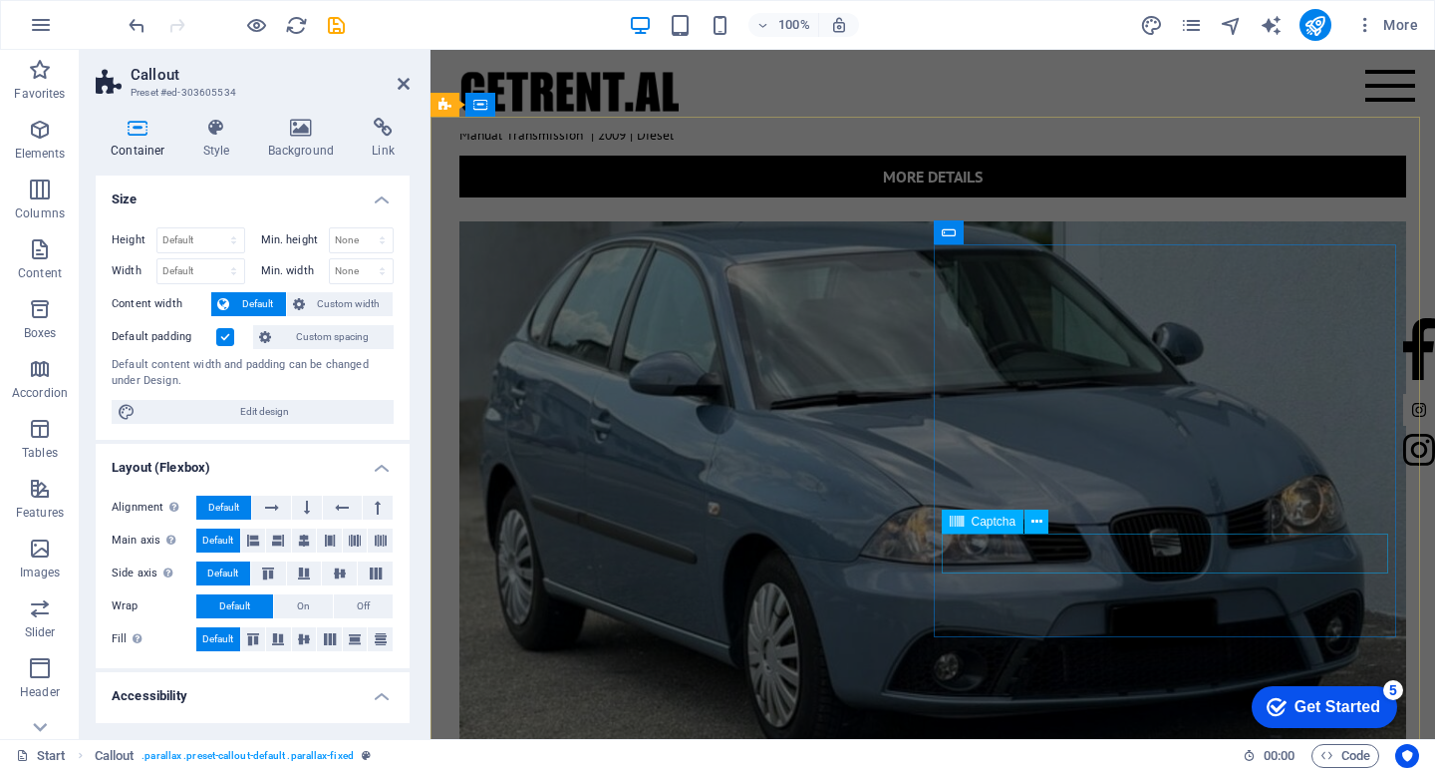
scroll to position [7495, 0]
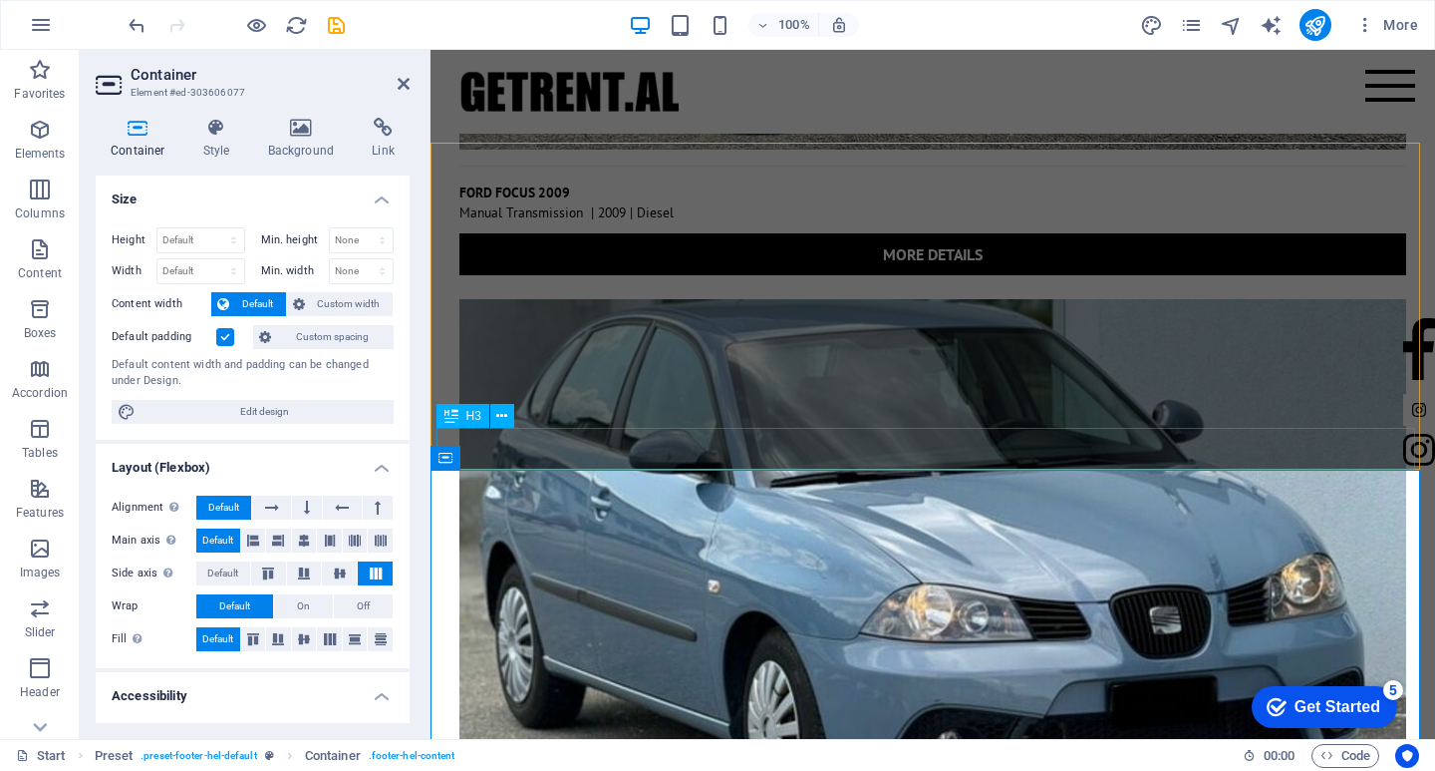
scroll to position [7096, 0]
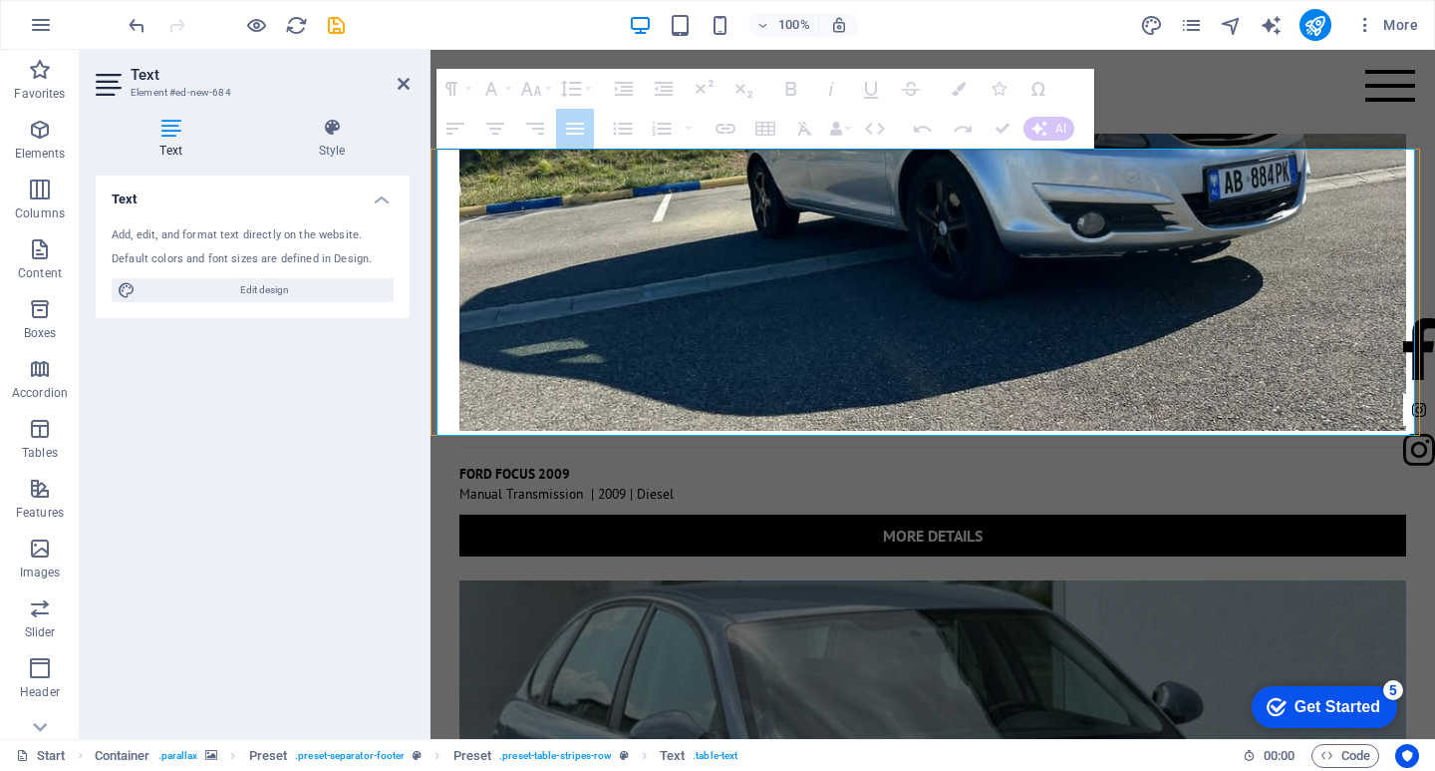
drag, startPoint x: 1304, startPoint y: 161, endPoint x: 1297, endPoint y: 200, distance: 39.5
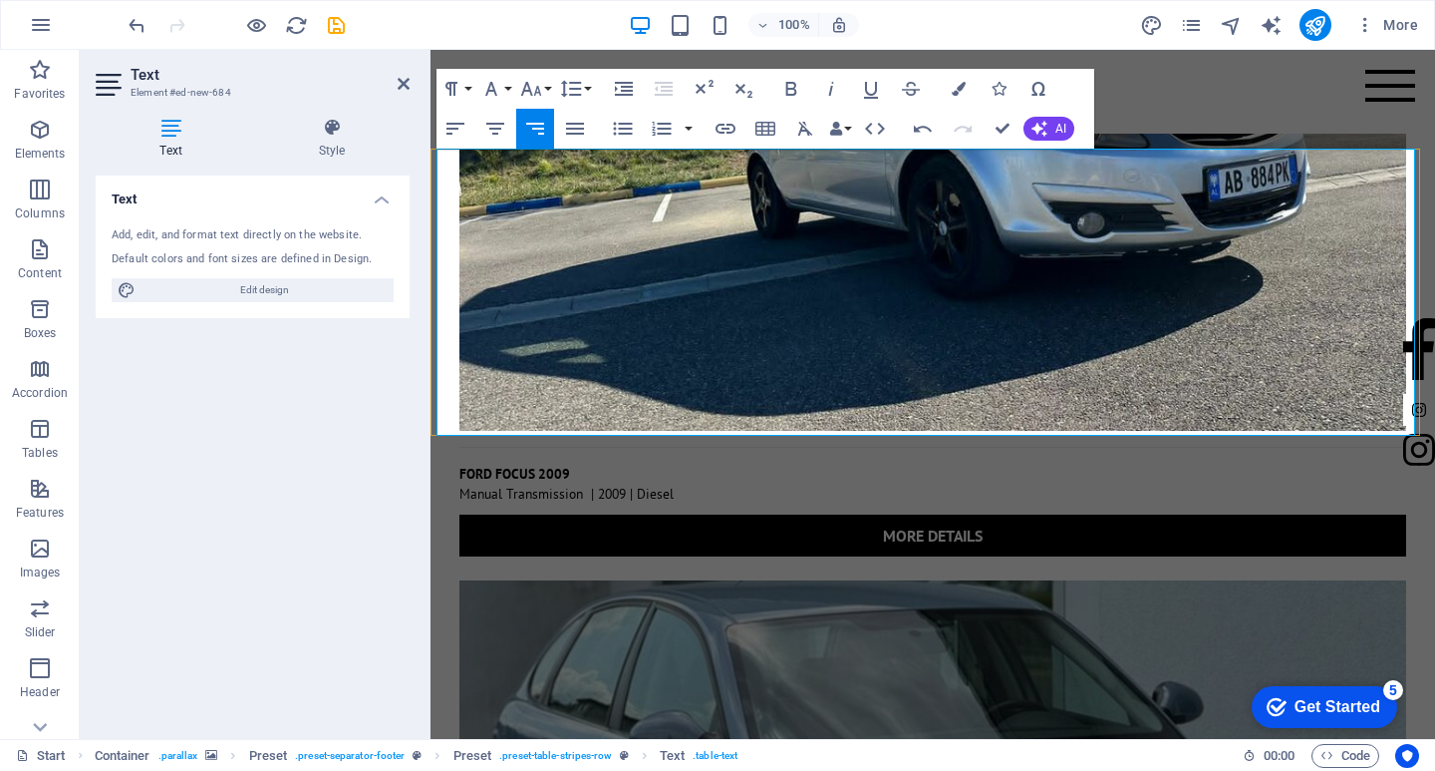
click at [1244, 74] on div "Home About us Services Inventory Feedback Contact" at bounding box center [933, 92] width 1005 height 84
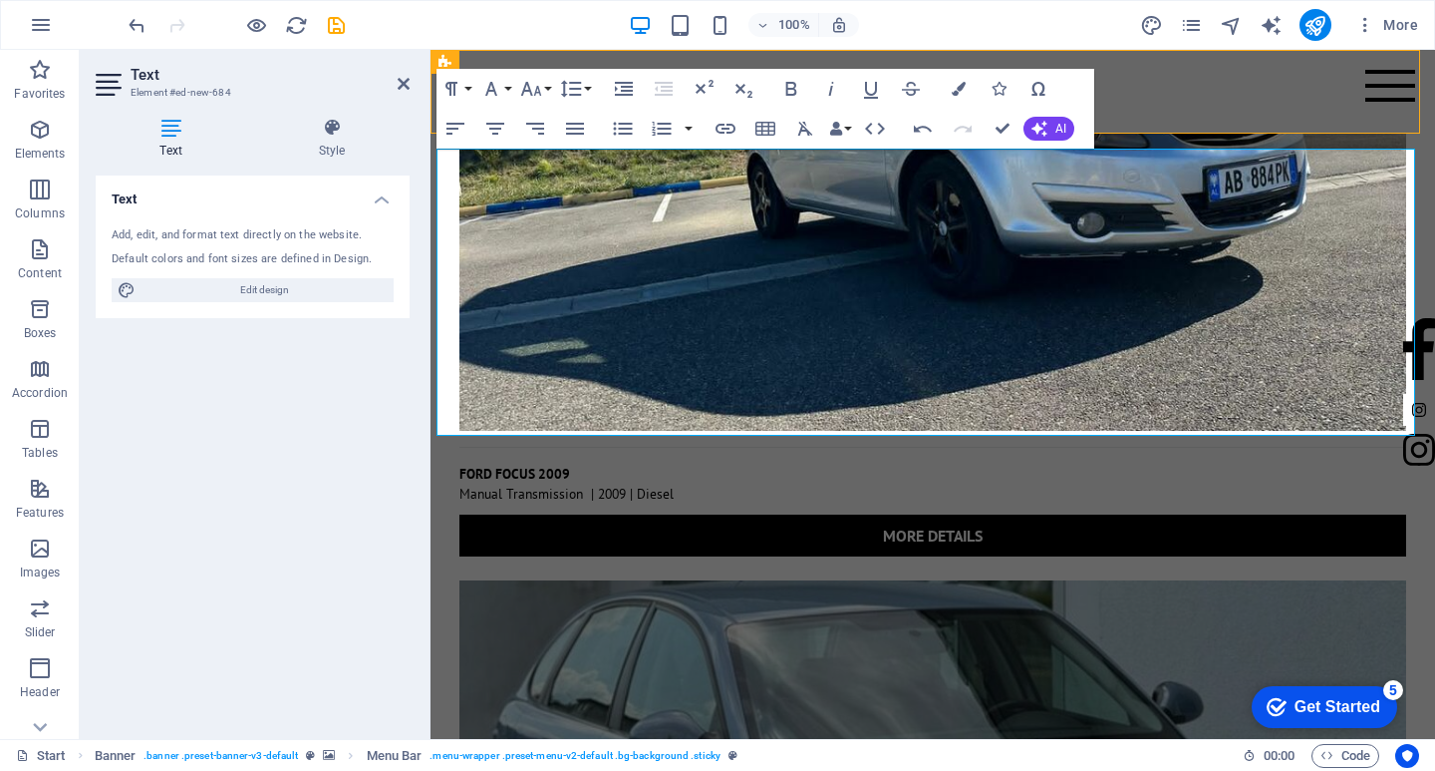
click at [1434, 74] on div "Home About us Services Inventory Feedback Contact" at bounding box center [933, 92] width 1005 height 84
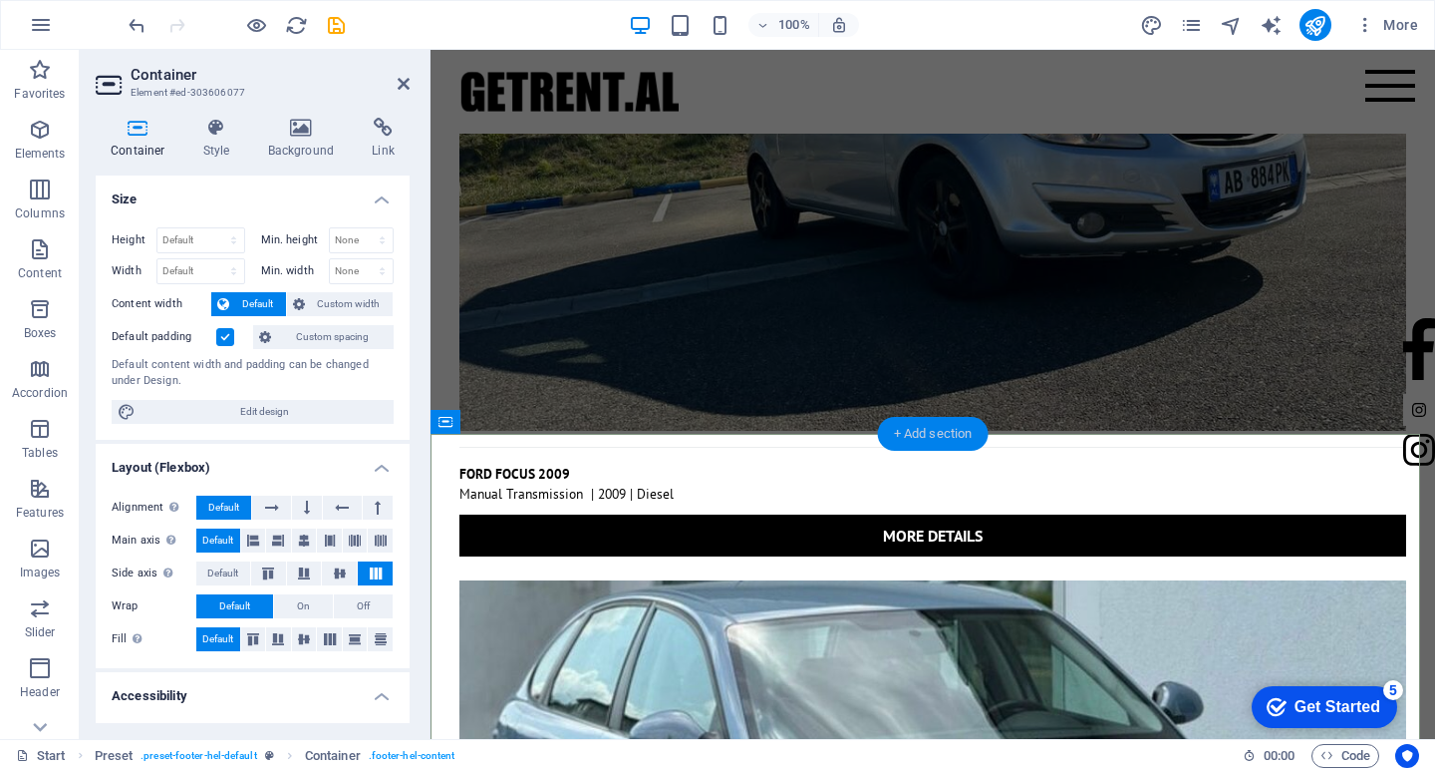
drag, startPoint x: 911, startPoint y: 442, endPoint x: 430, endPoint y: 392, distance: 484.0
click at [911, 442] on div "+ Add section" at bounding box center [933, 434] width 111 height 34
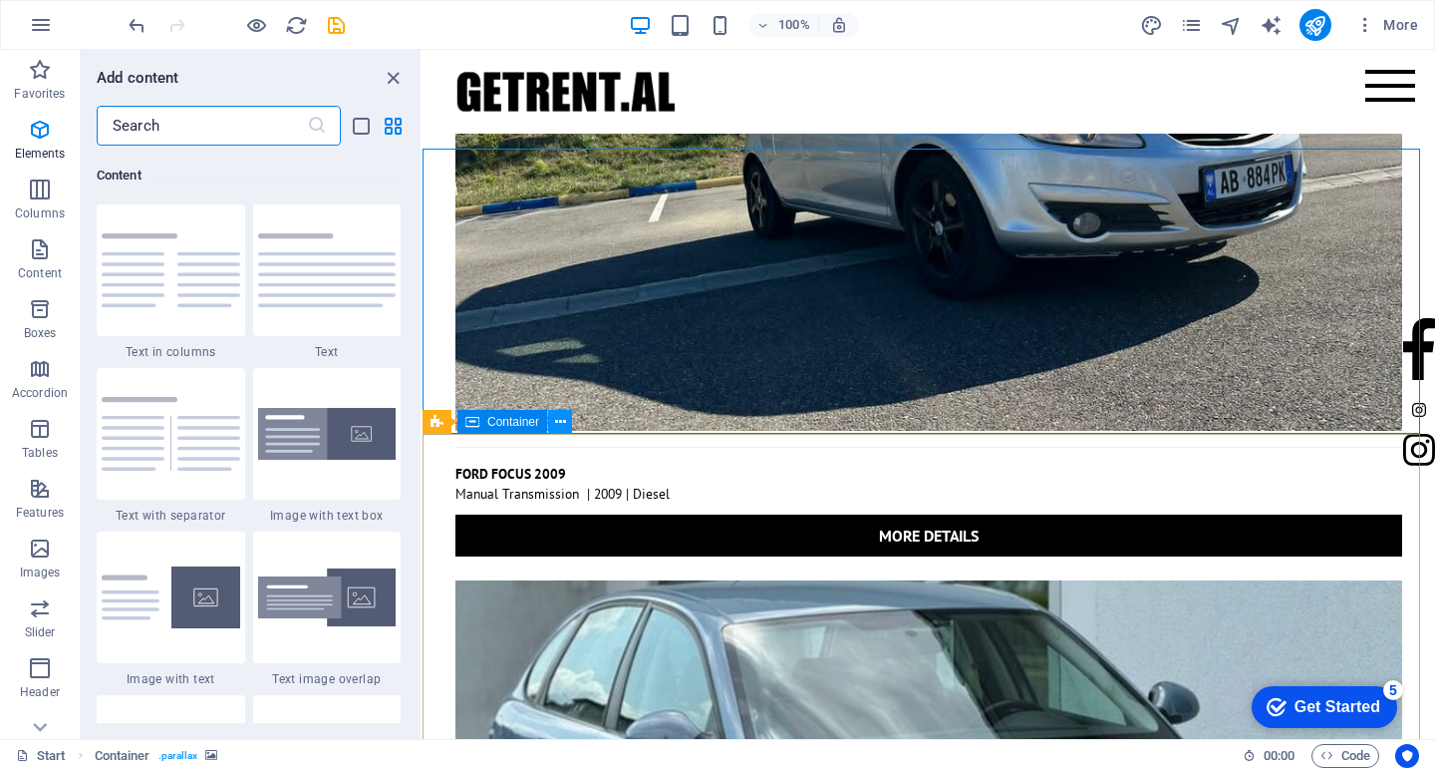
scroll to position [3488, 0]
click at [565, 422] on icon at bounding box center [560, 422] width 11 height 21
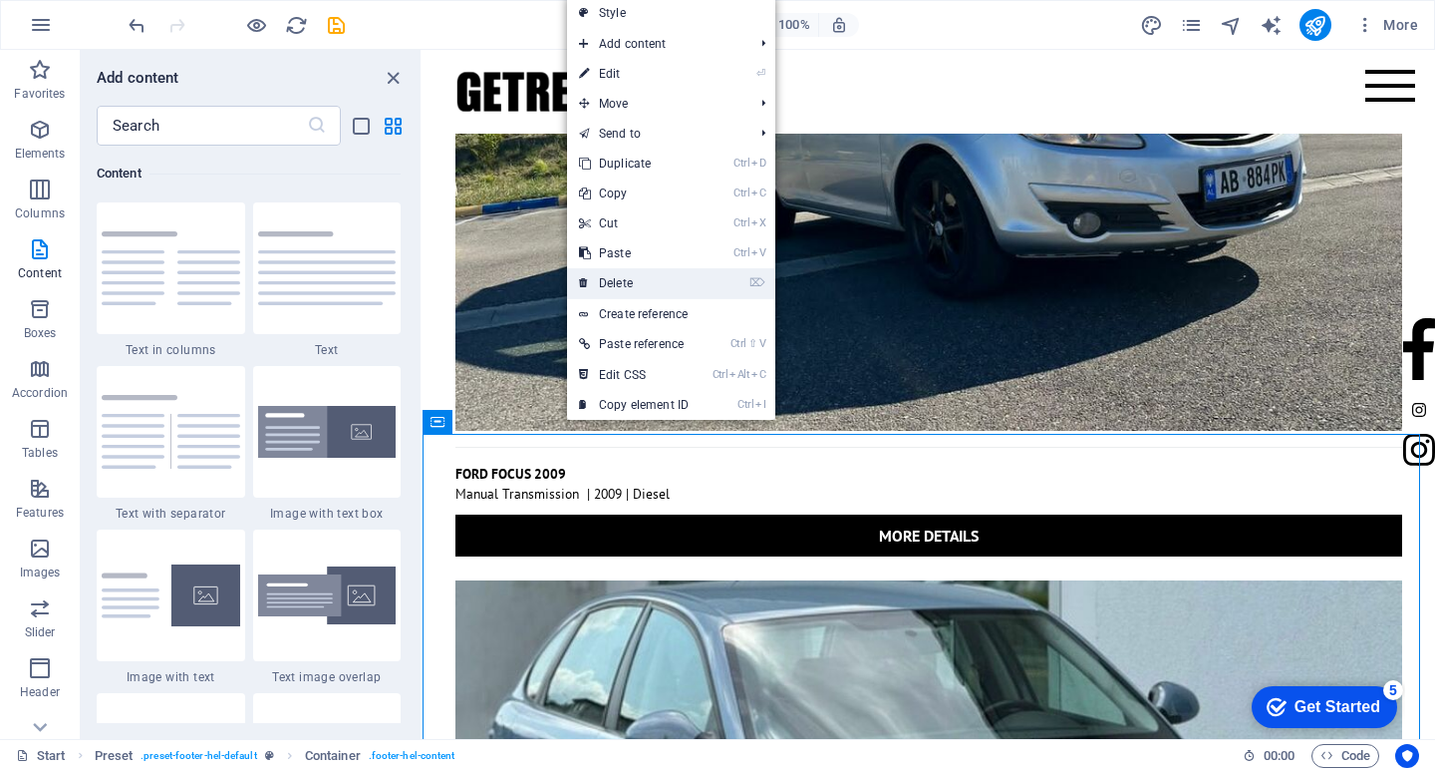
click at [613, 279] on link "⌦ Delete" at bounding box center [634, 283] width 134 height 30
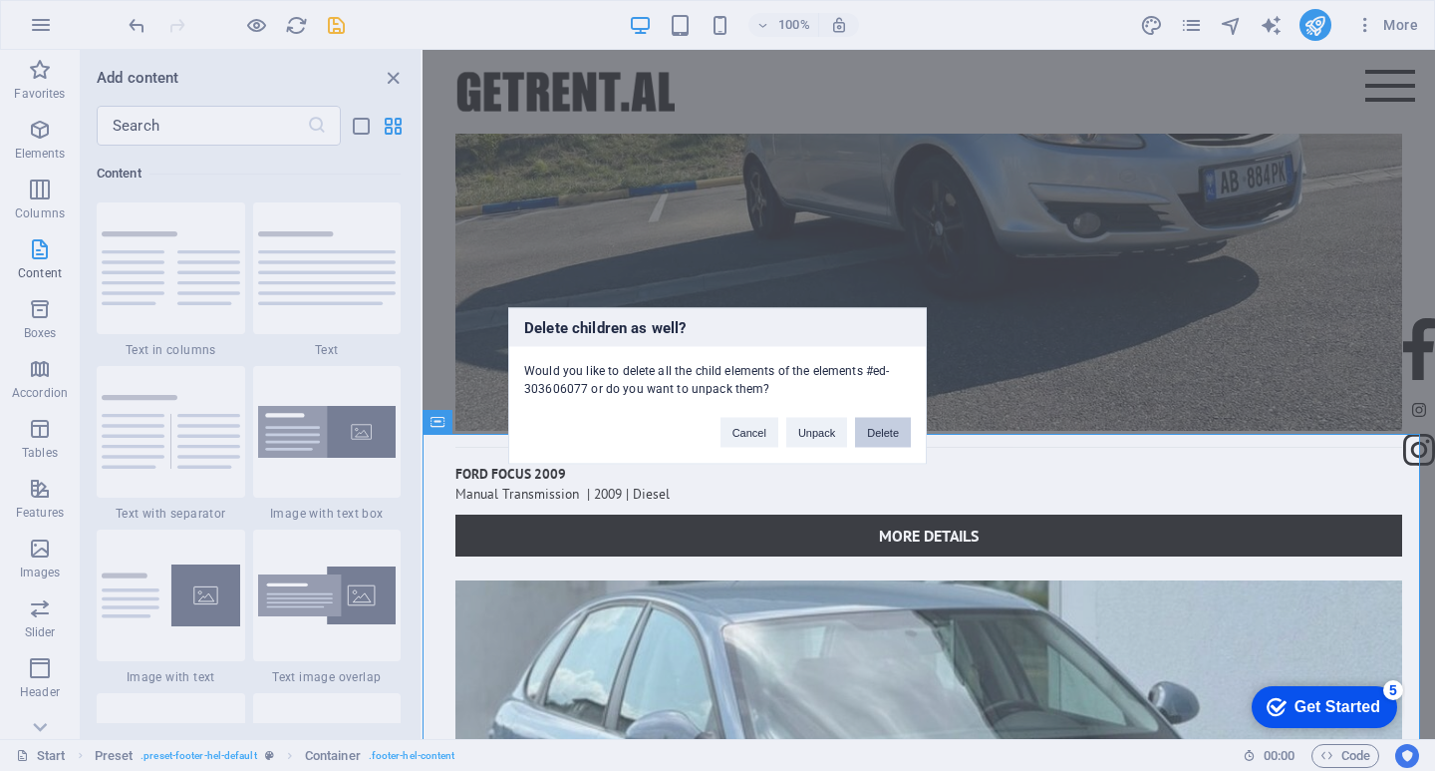
click at [892, 431] on button "Delete" at bounding box center [883, 432] width 56 height 30
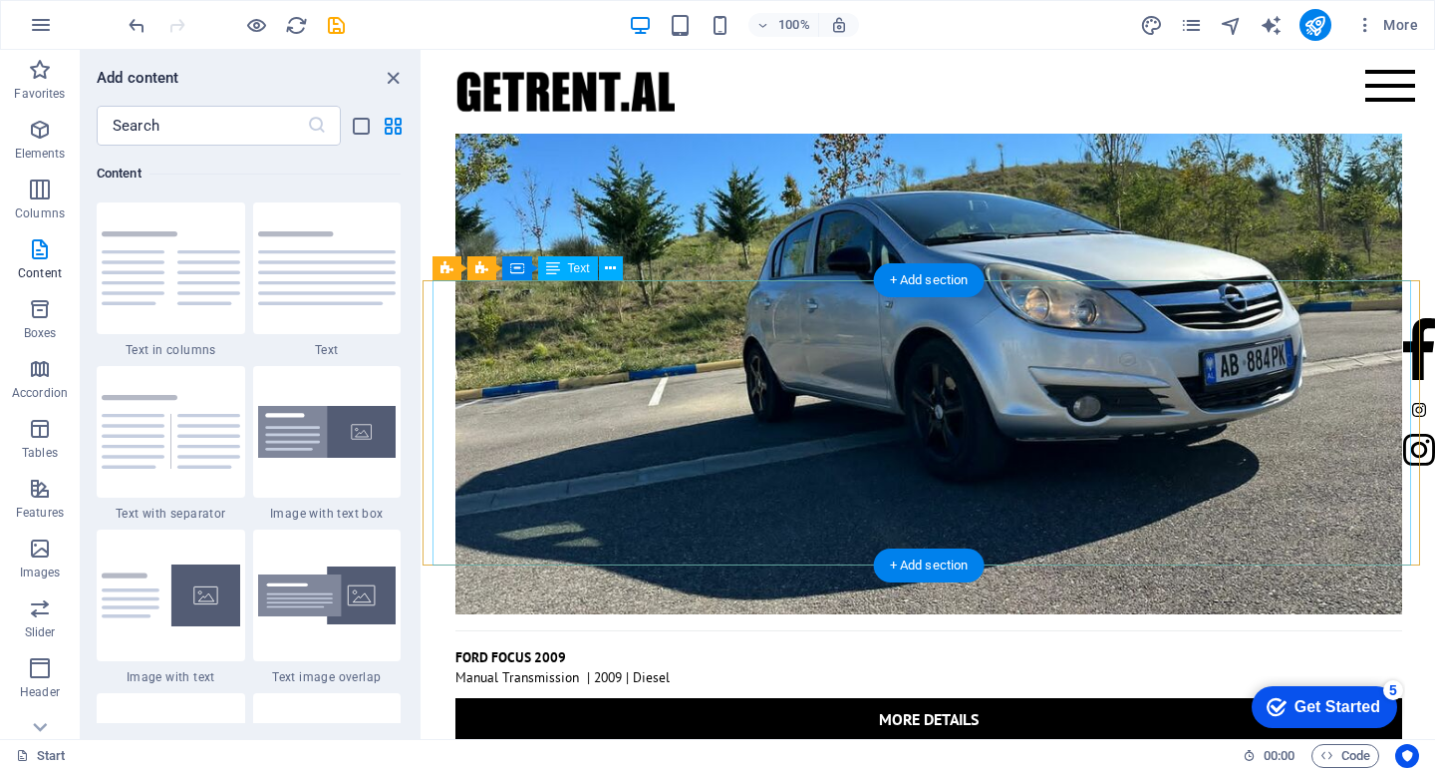
scroll to position [6990, 0]
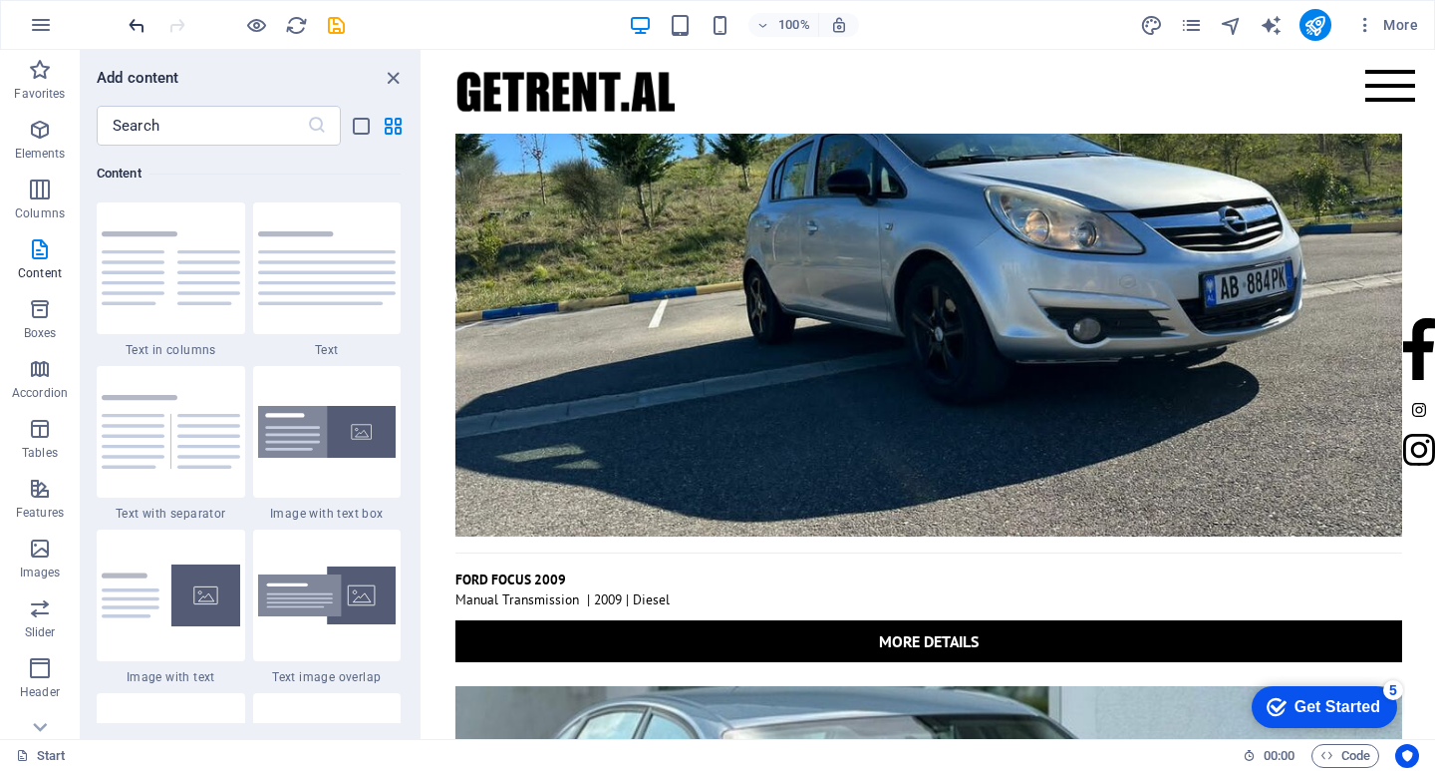
click at [144, 27] on icon "undo" at bounding box center [137, 25] width 23 height 23
click at [138, 29] on icon "undo" at bounding box center [137, 25] width 23 height 23
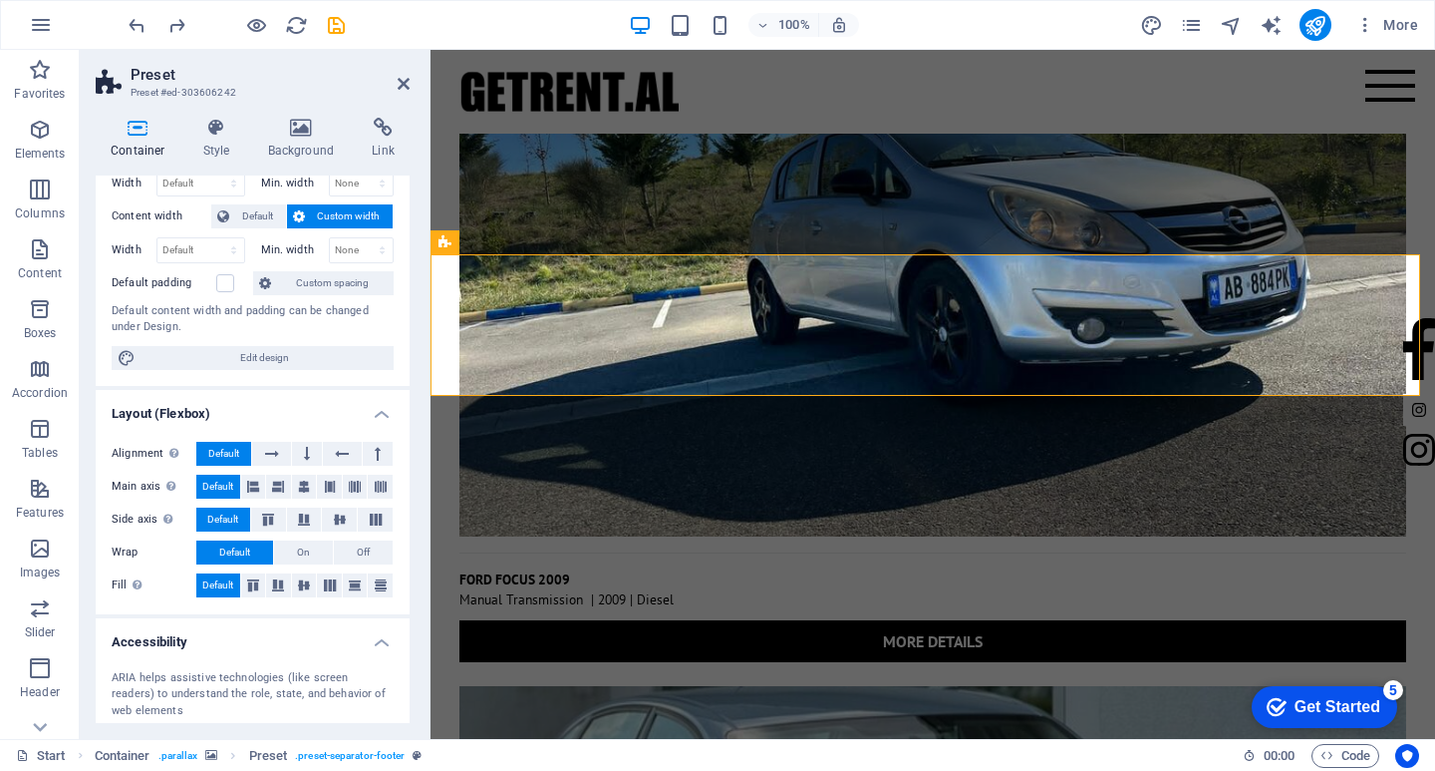
scroll to position [0, 0]
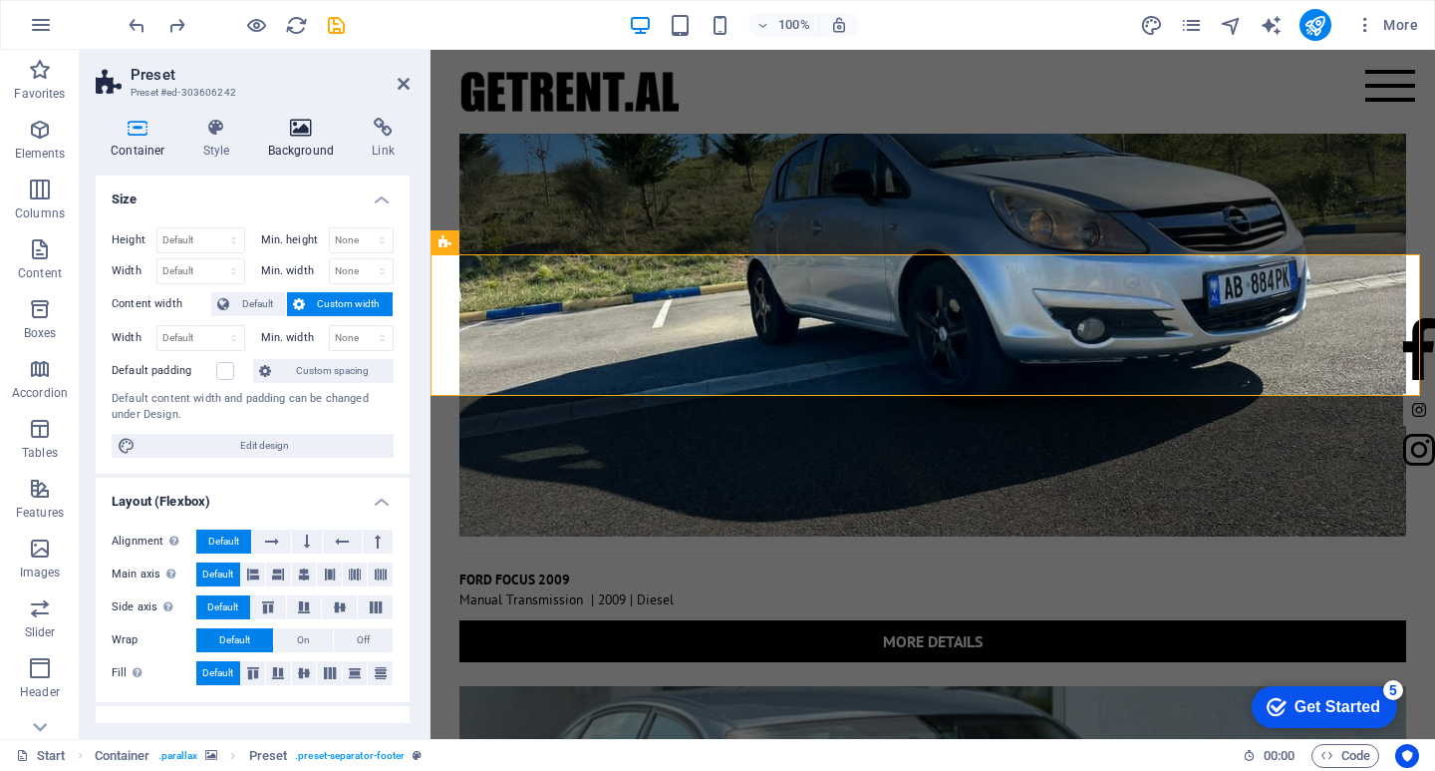
click at [309, 139] on h4 "Background" at bounding box center [305, 139] width 105 height 42
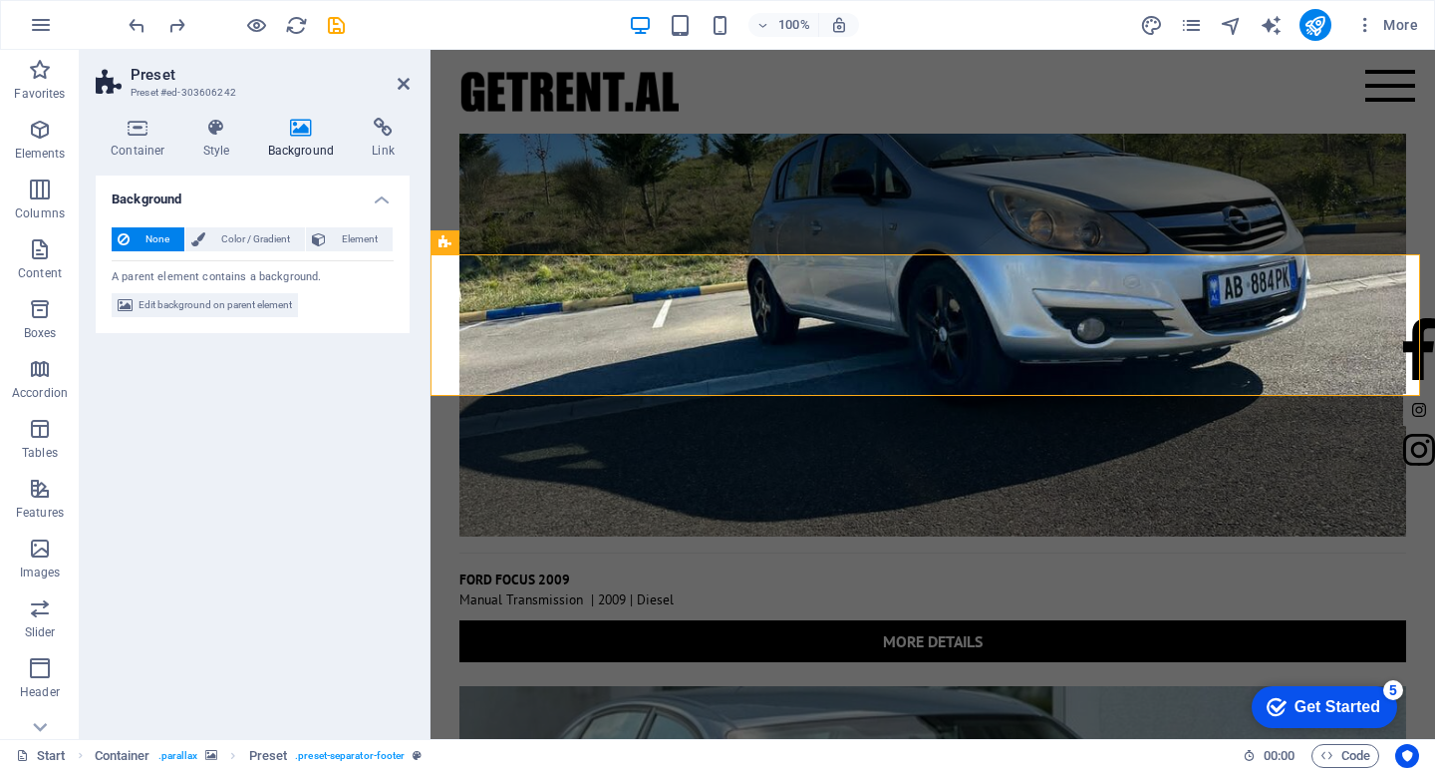
click at [306, 149] on h4 "Background" at bounding box center [305, 139] width 105 height 42
click at [244, 235] on span "Color / Gradient" at bounding box center [255, 239] width 88 height 24
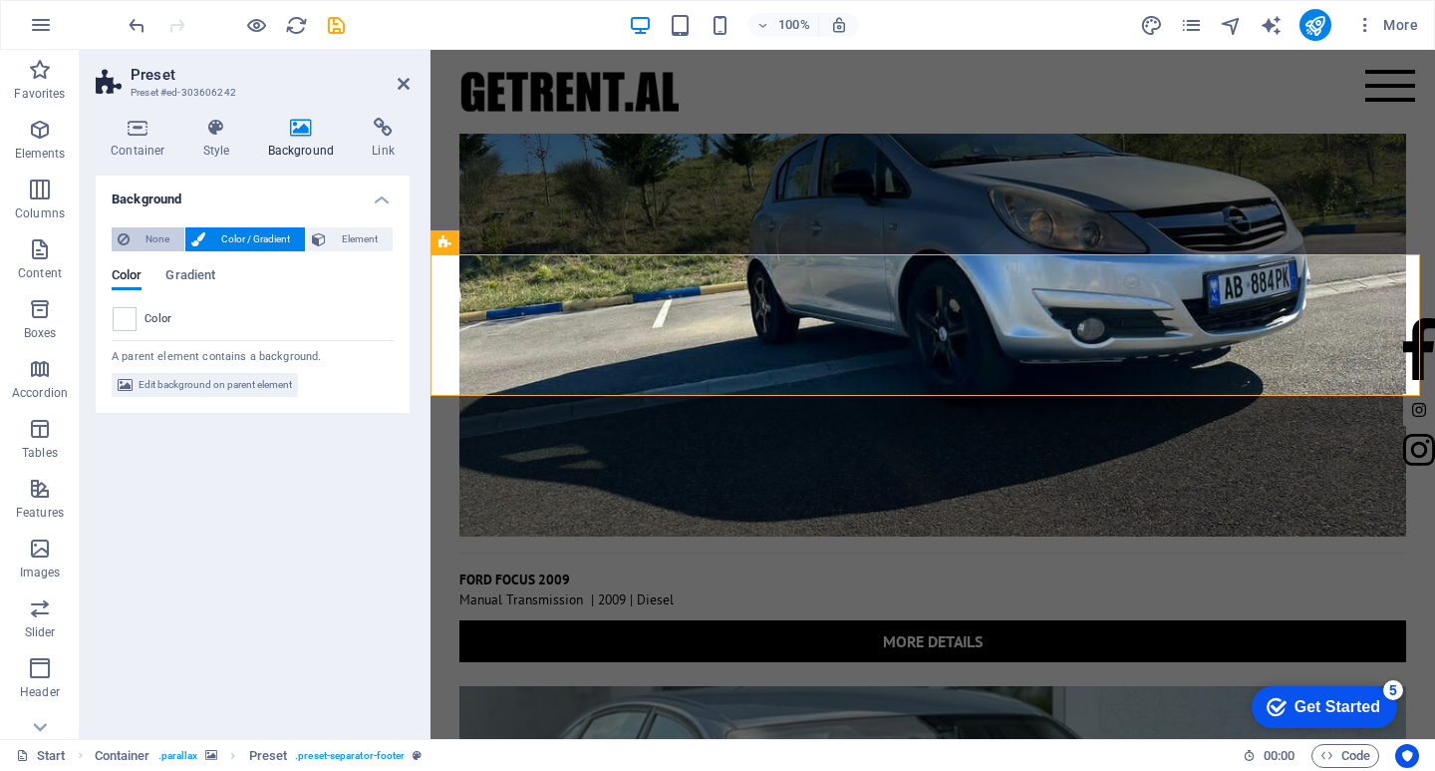
click at [172, 235] on span "None" at bounding box center [157, 239] width 43 height 24
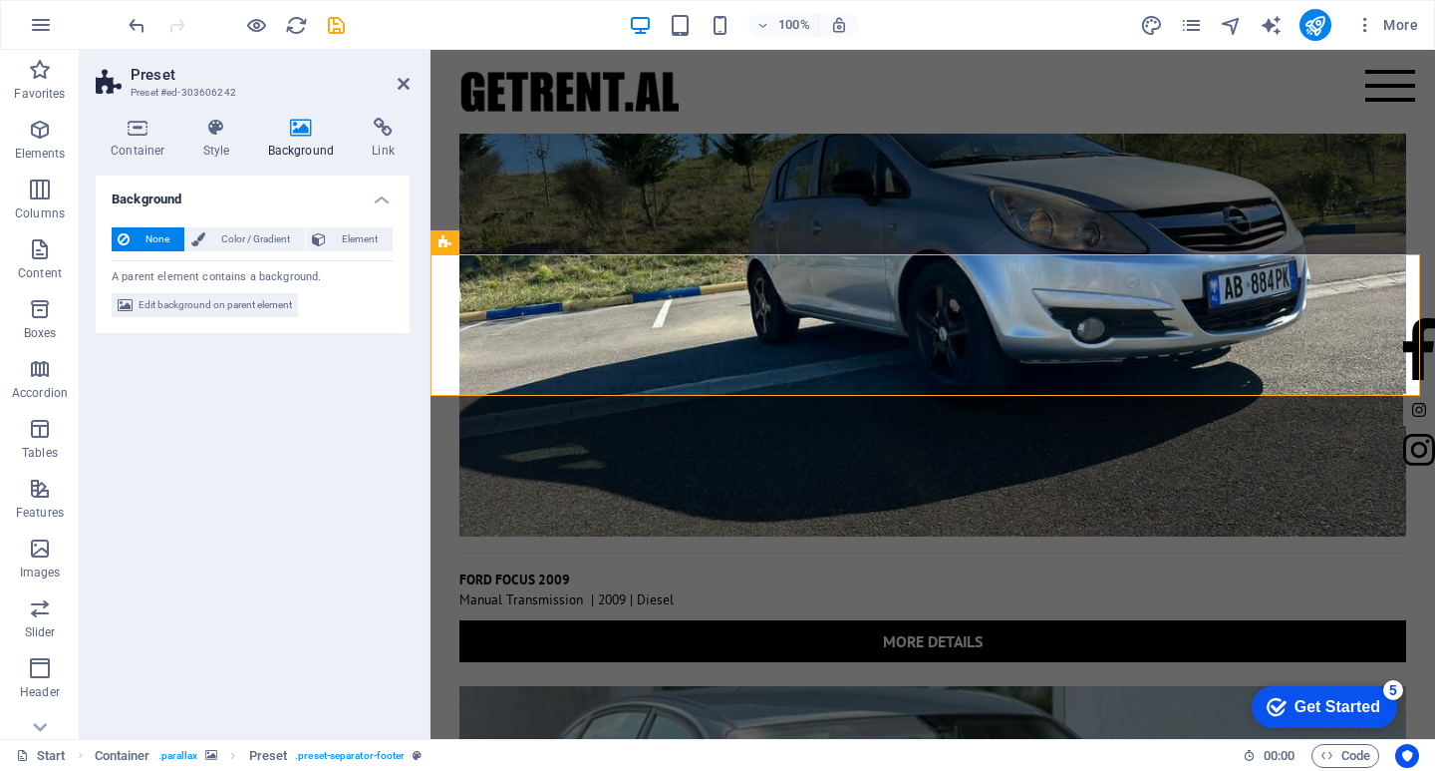
click at [294, 125] on icon at bounding box center [301, 128] width 97 height 20
click at [289, 126] on icon at bounding box center [301, 128] width 97 height 20
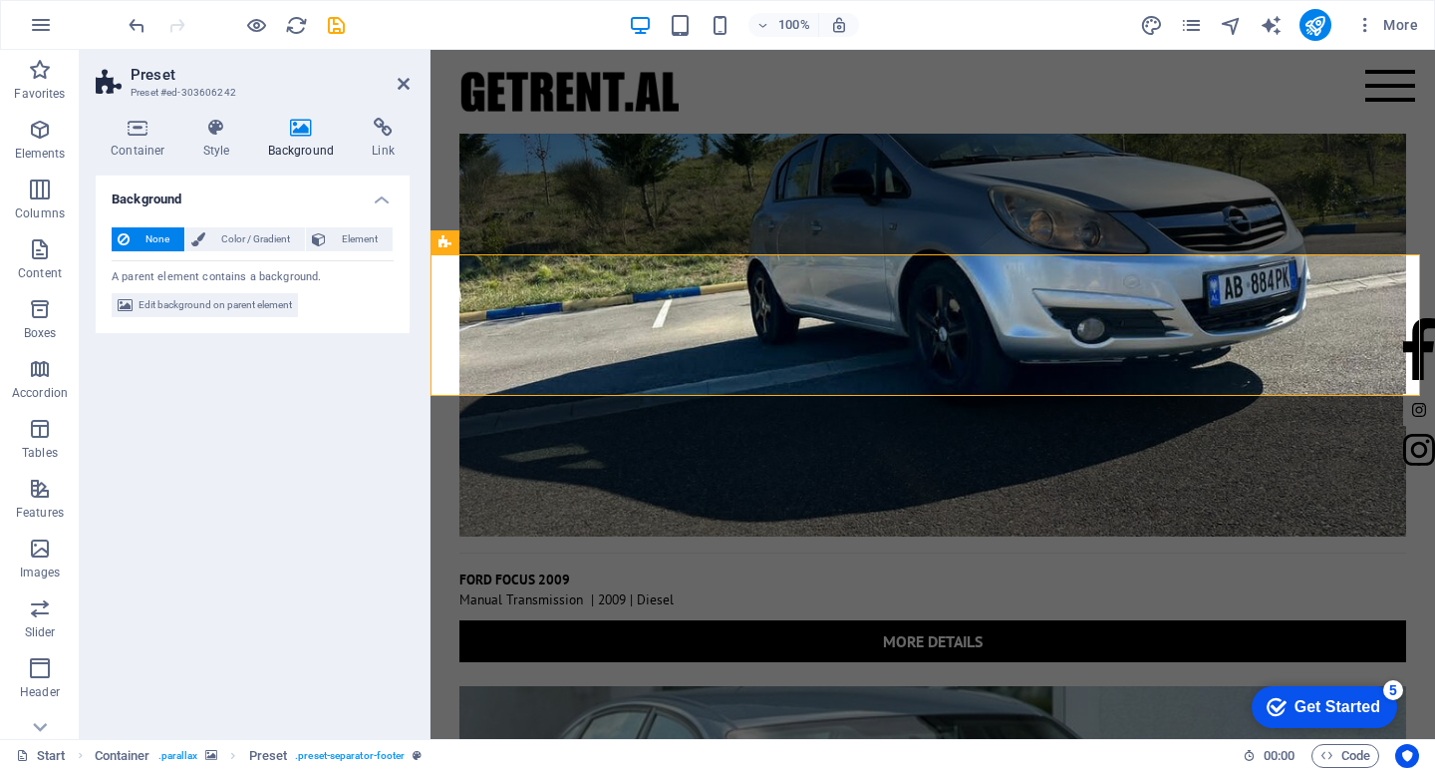
click at [289, 126] on icon at bounding box center [301, 128] width 97 height 20
drag, startPoint x: 308, startPoint y: 137, endPoint x: 251, endPoint y: 136, distance: 56.8
click at [304, 137] on icon at bounding box center [301, 128] width 97 height 20
drag, startPoint x: 251, startPoint y: 136, endPoint x: 176, endPoint y: 133, distance: 74.8
click at [246, 136] on h4 "Style" at bounding box center [220, 139] width 65 height 42
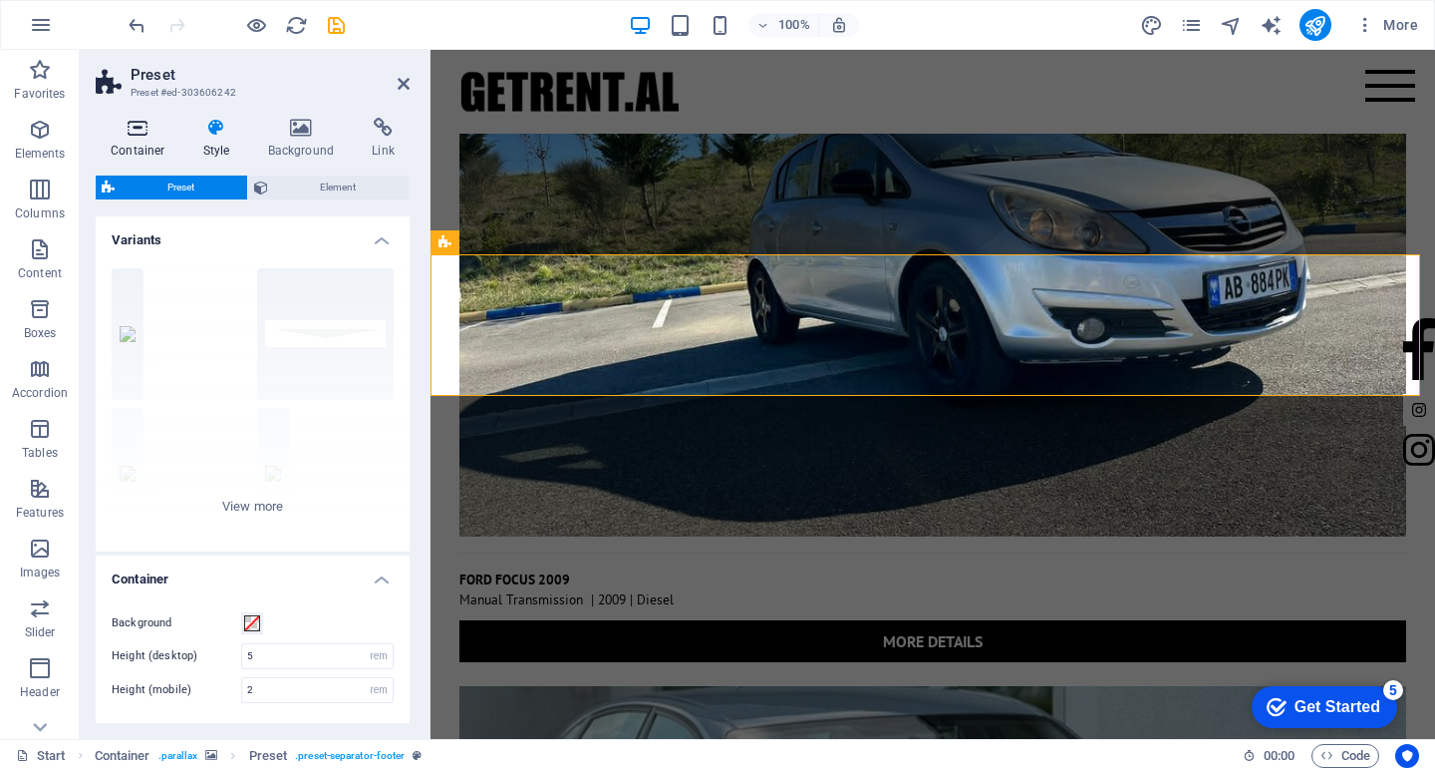
click at [176, 133] on icon at bounding box center [138, 128] width 85 height 20
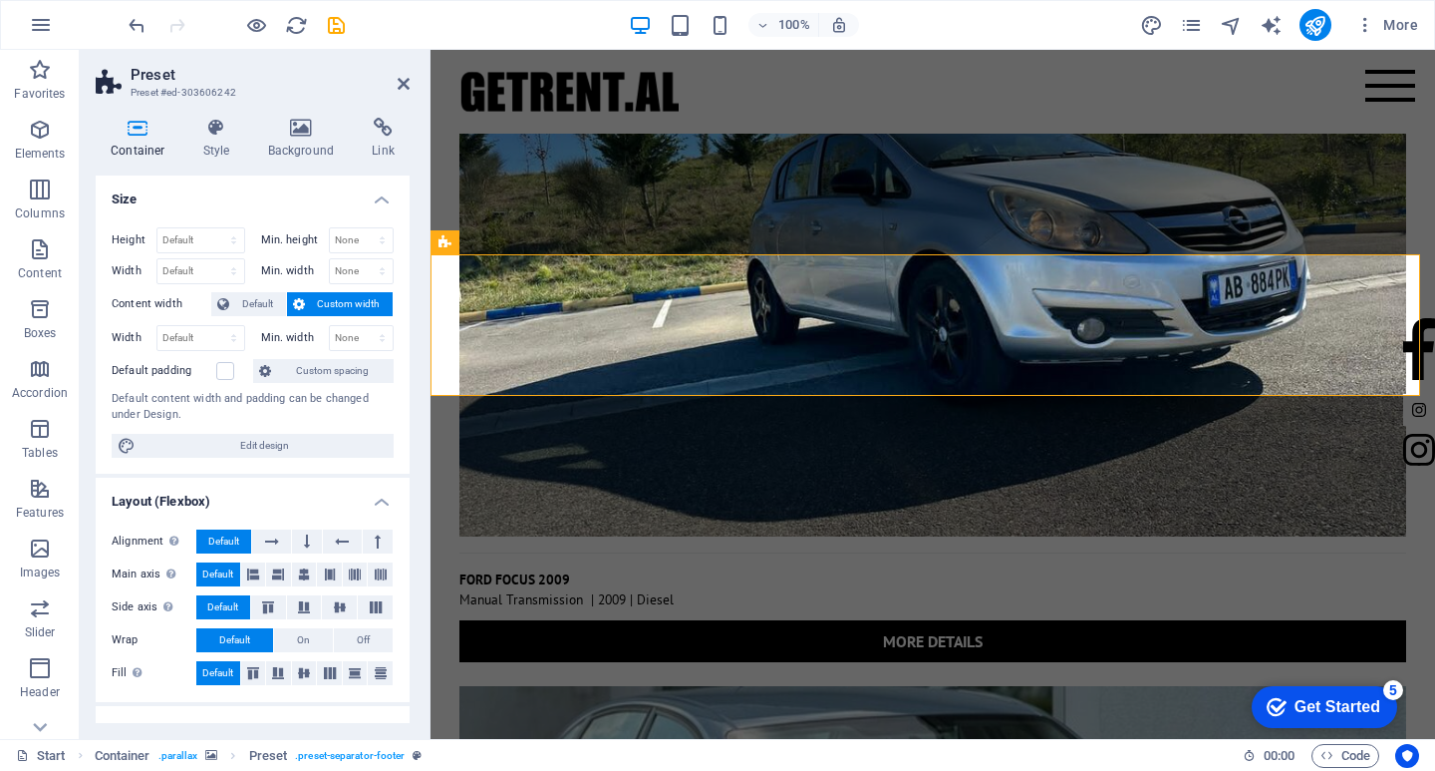
click at [167, 132] on icon at bounding box center [138, 128] width 85 height 20
click at [100, 148] on h4 "Container" at bounding box center [142, 139] width 93 height 42
click at [250, 143] on h4 "Style" at bounding box center [220, 139] width 65 height 42
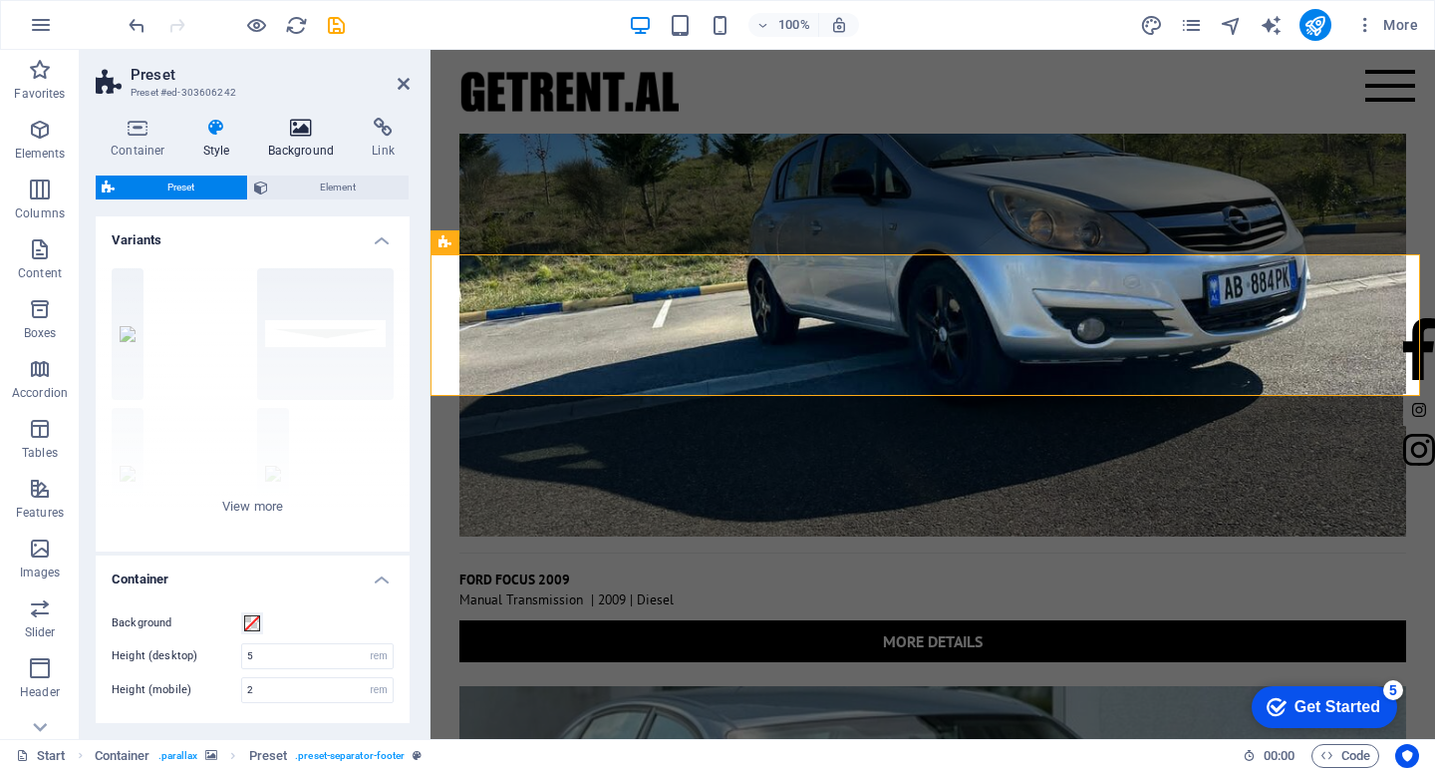
click at [301, 135] on icon at bounding box center [301, 128] width 97 height 20
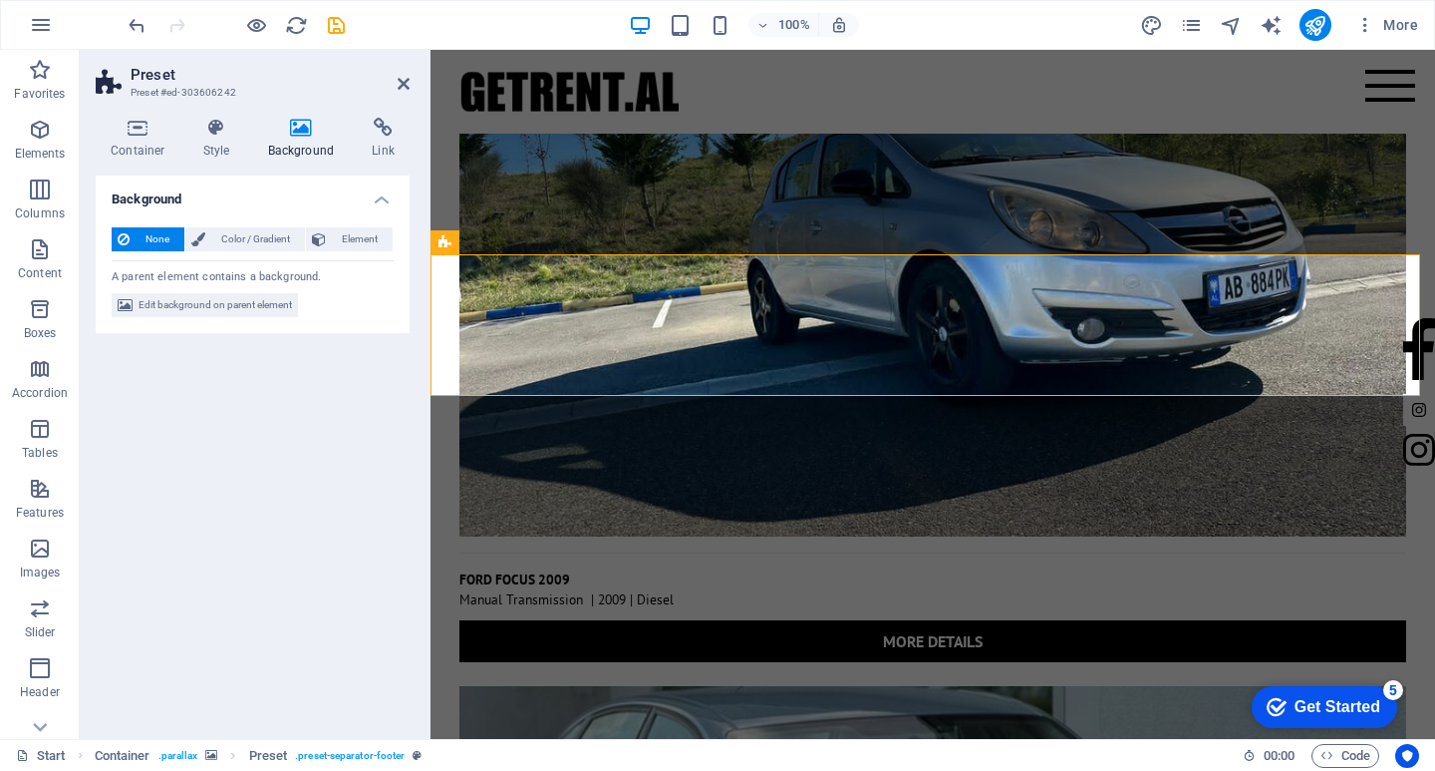
click at [158, 288] on div "None Color / Gradient Element Stretch background to full-width Color overlay Pl…" at bounding box center [253, 272] width 314 height 123
click at [163, 278] on div "A parent element contains a background." at bounding box center [253, 273] width 282 height 26
click at [287, 273] on div "A parent element contains a background." at bounding box center [253, 273] width 282 height 26
click at [288, 273] on div "A parent element contains a background." at bounding box center [253, 273] width 282 height 26
click at [394, 133] on icon at bounding box center [383, 128] width 53 height 20
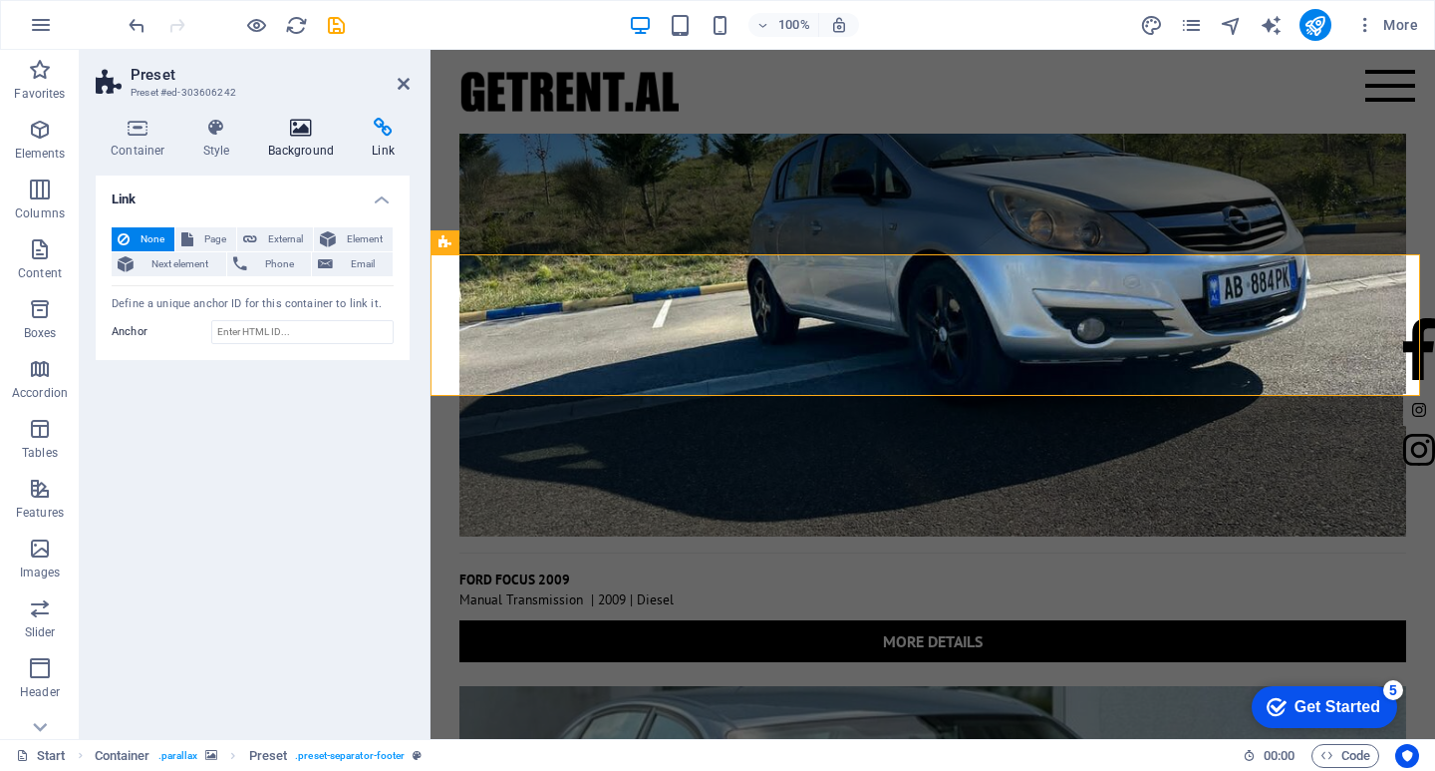
click at [282, 146] on h4 "Background" at bounding box center [305, 139] width 105 height 42
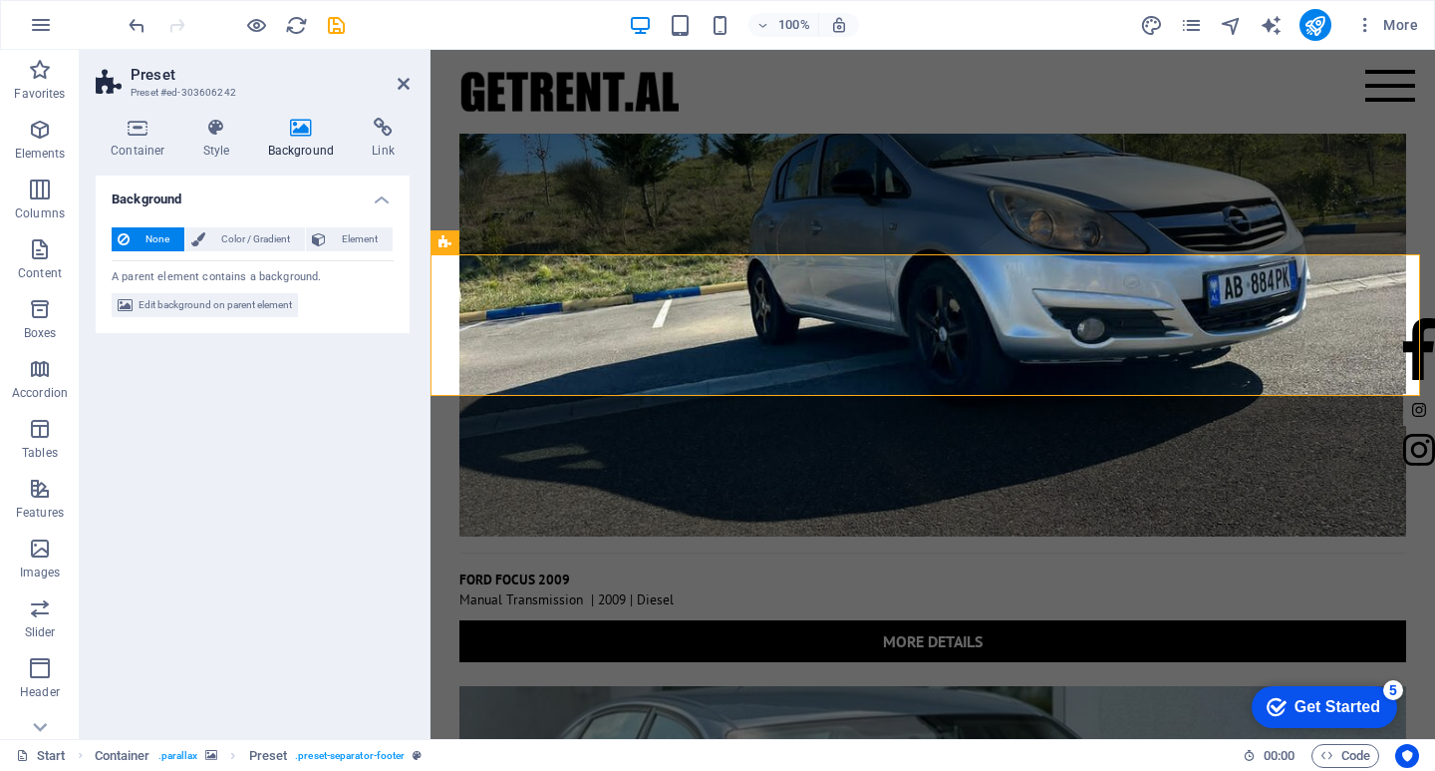
click at [307, 165] on div "Container Style Background Link Size Height Default px rem % vh vw Min. height …" at bounding box center [253, 420] width 314 height 605
click at [39, 544] on icon "button" at bounding box center [40, 548] width 24 height 24
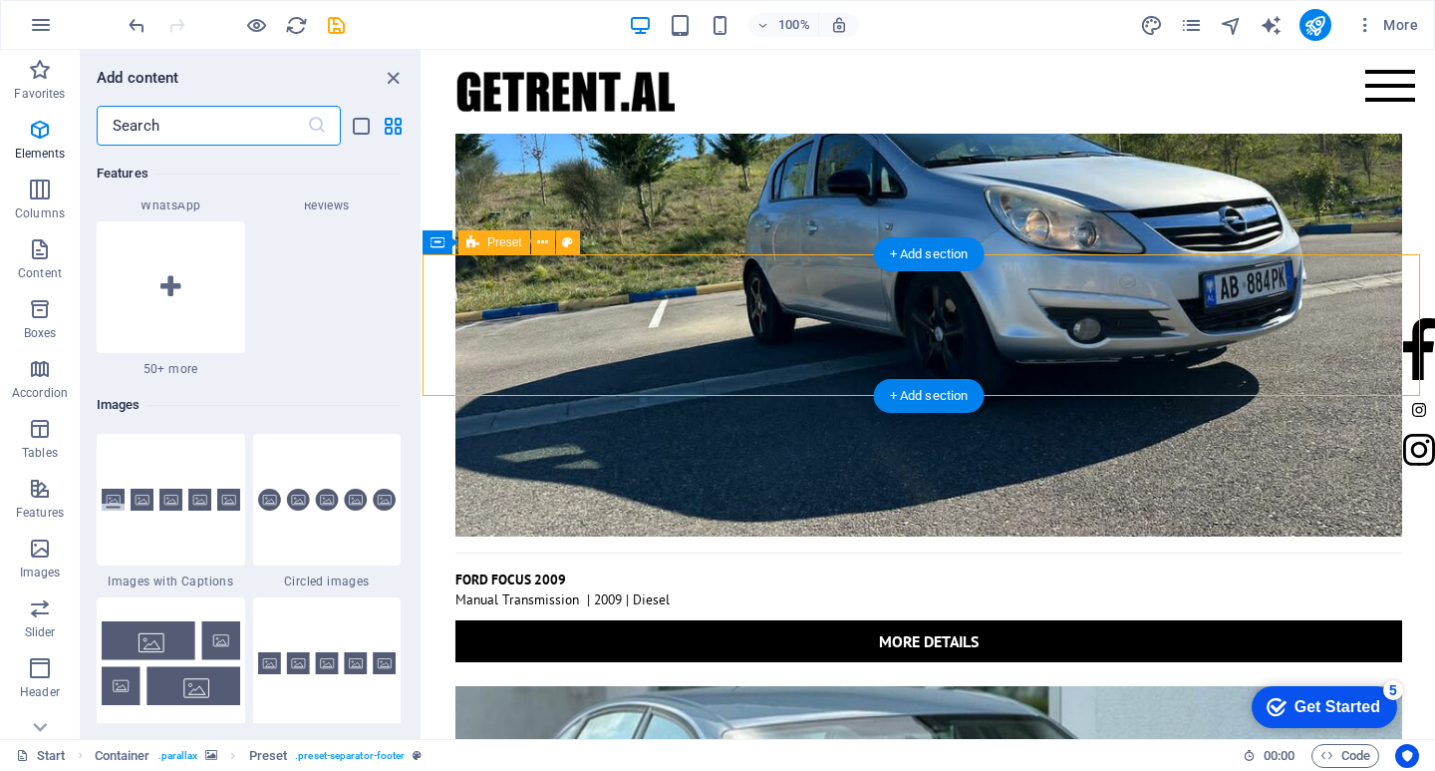
scroll to position [10107, 0]
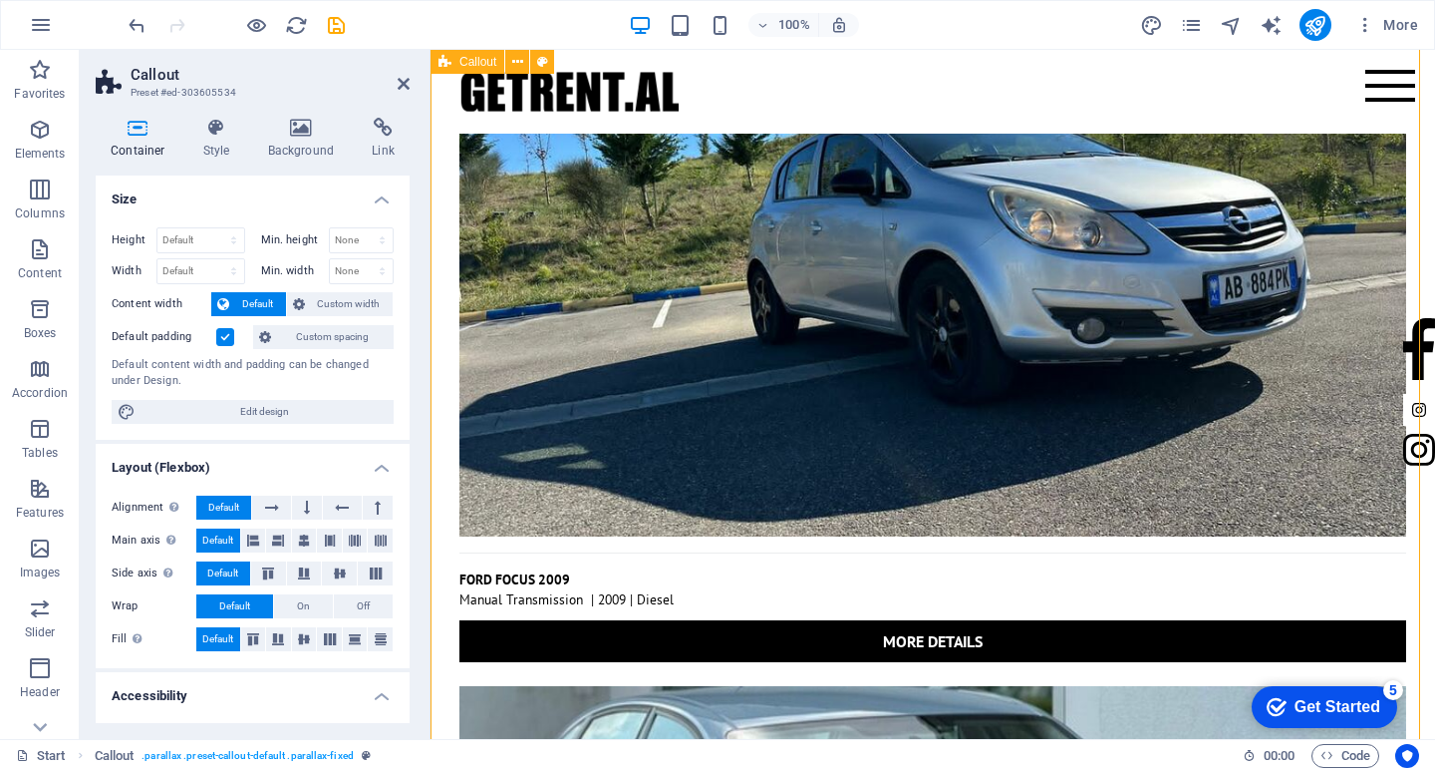
scroll to position [6442, 0]
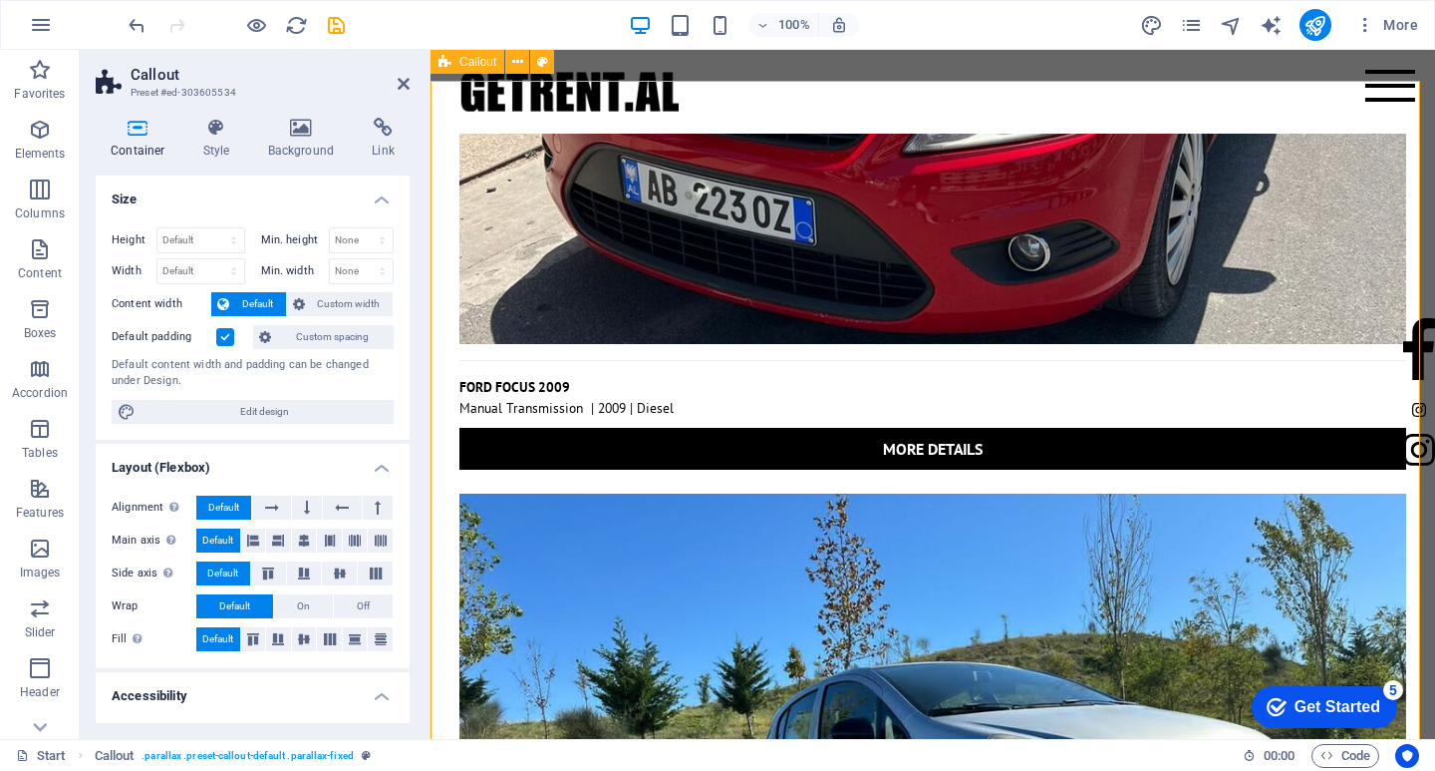
scroll to position [6243, 0]
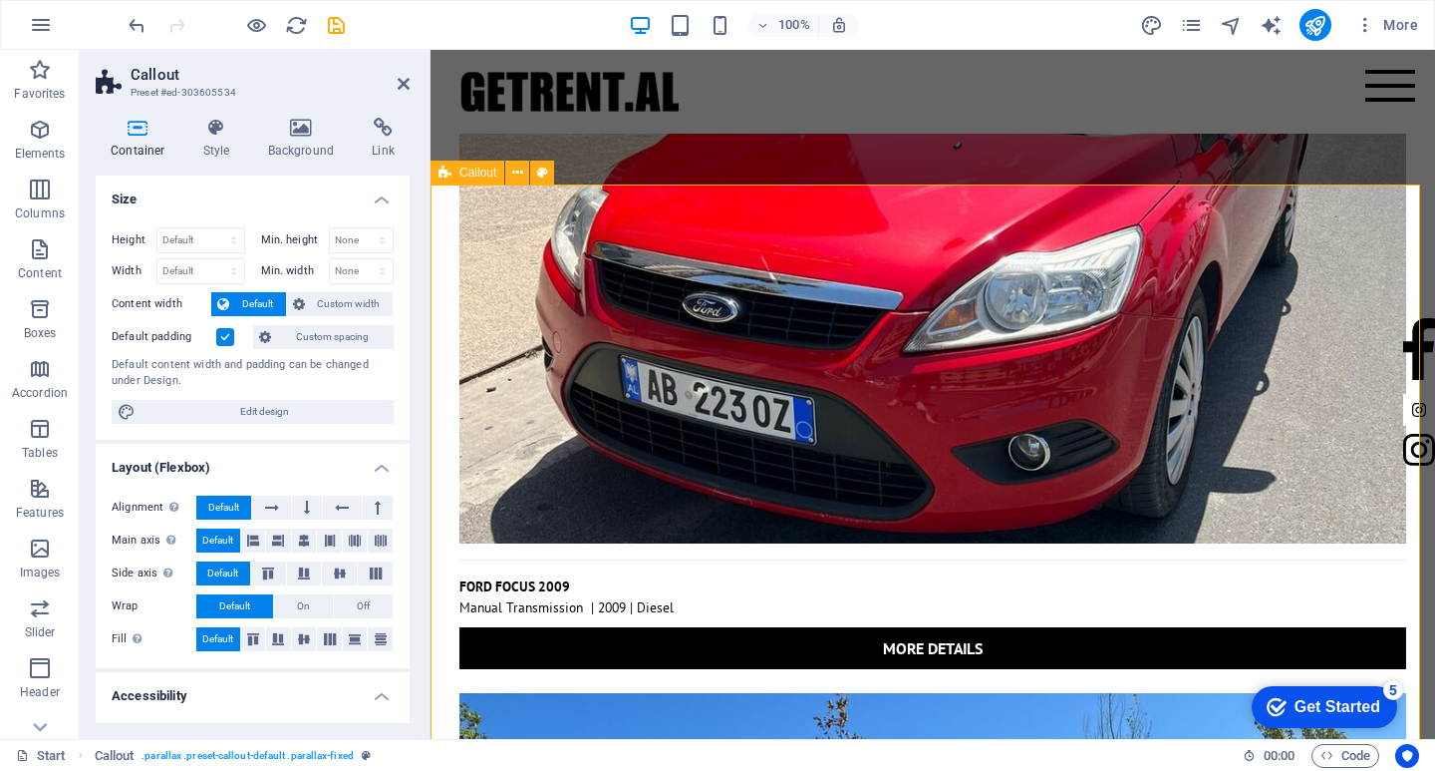
click at [544, 174] on icon at bounding box center [542, 172] width 11 height 21
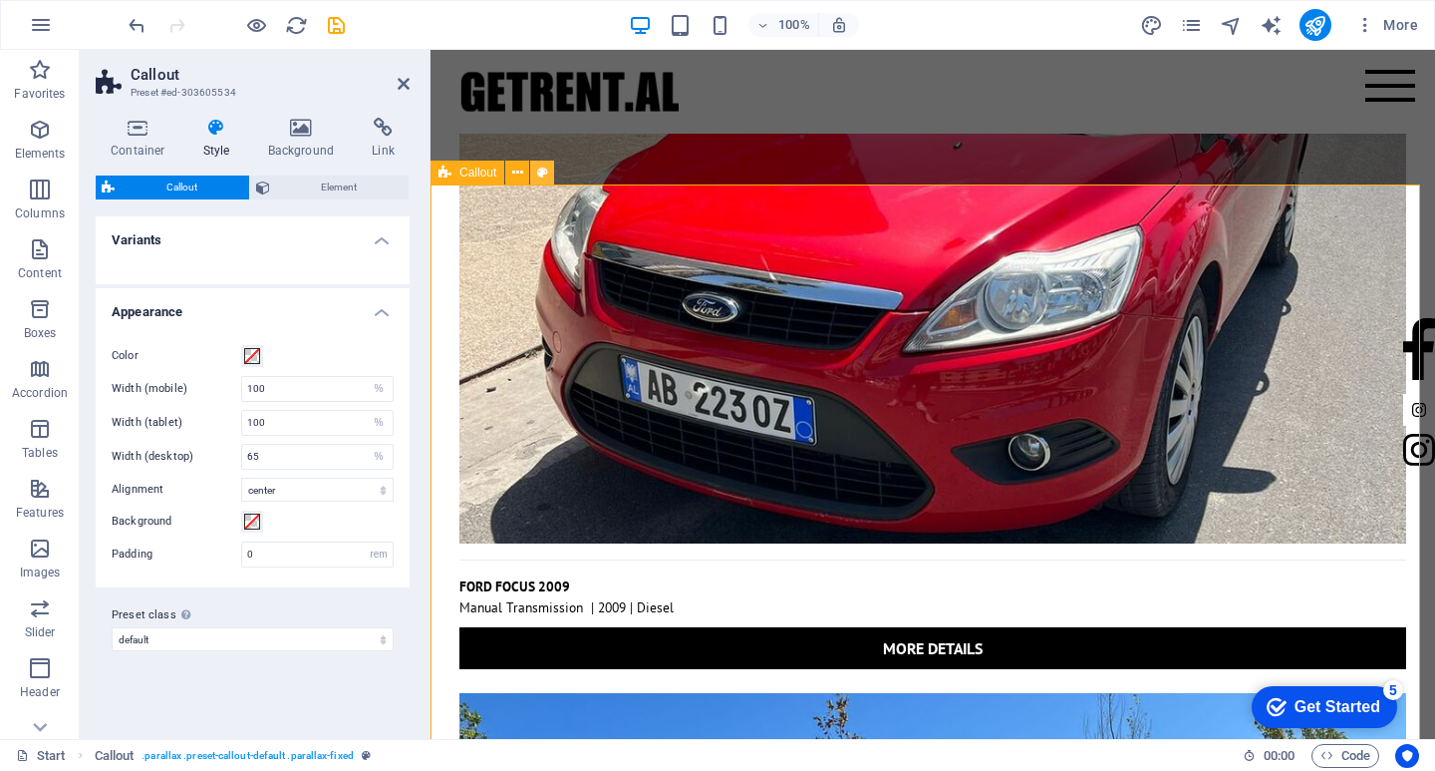
click at [532, 170] on button at bounding box center [542, 172] width 24 height 24
click at [520, 167] on icon at bounding box center [517, 172] width 11 height 21
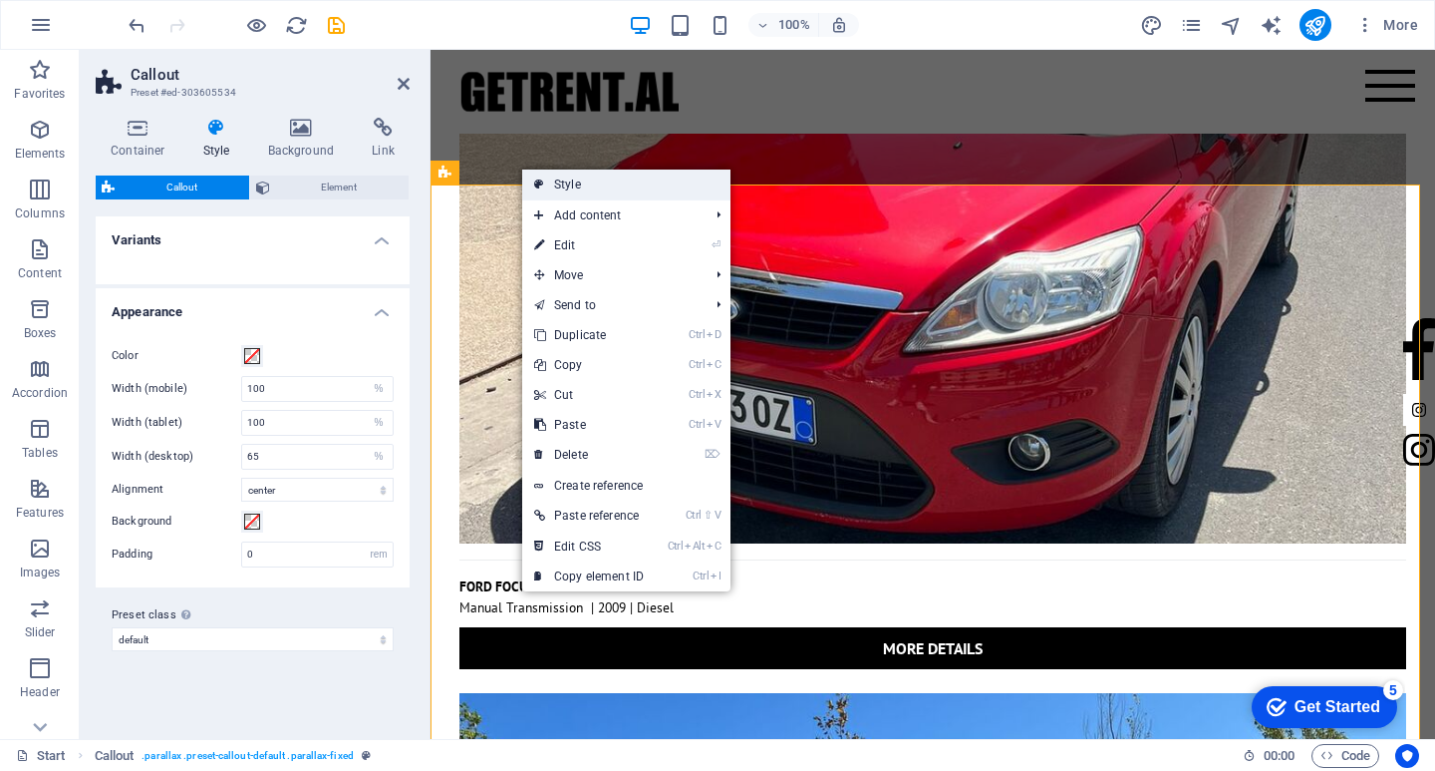
click at [564, 184] on link "Style" at bounding box center [626, 184] width 208 height 30
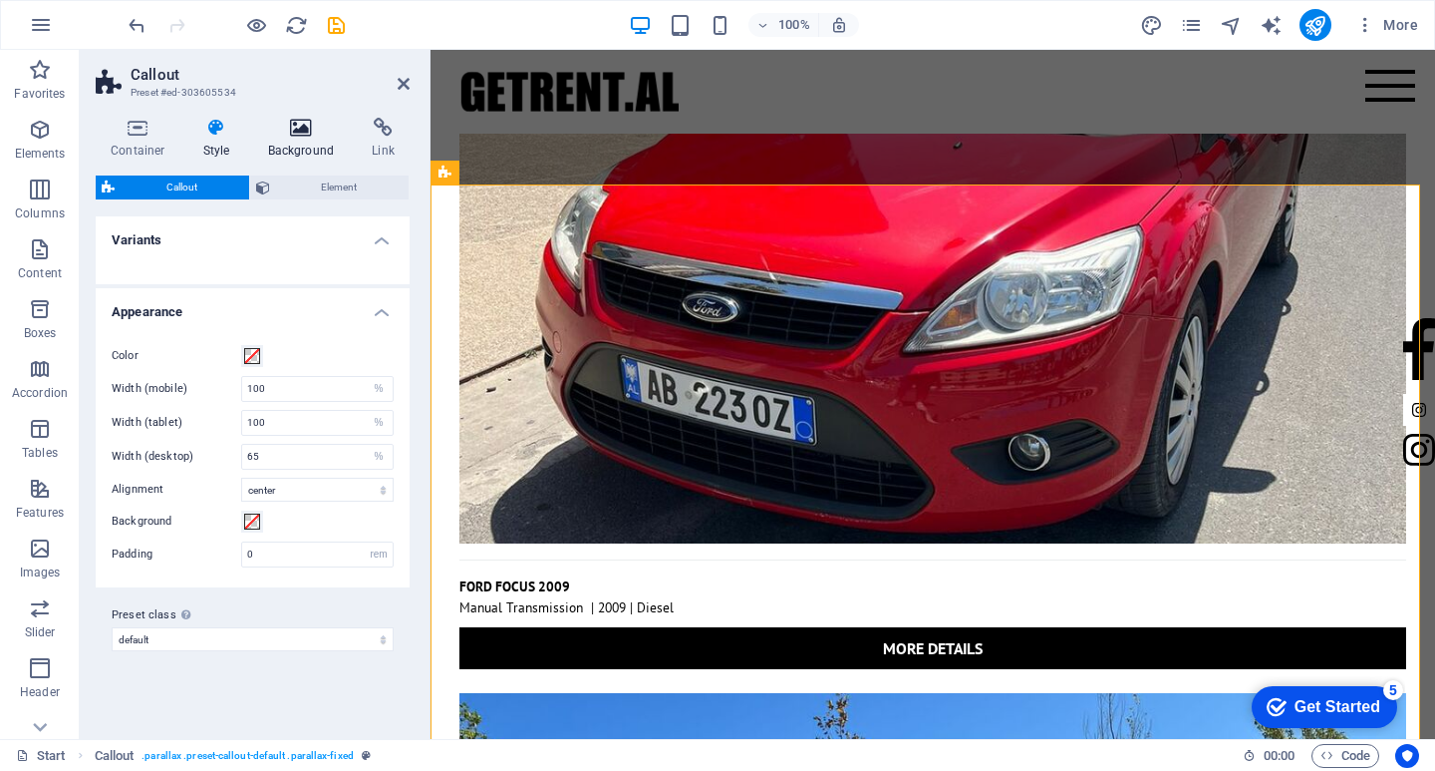
click at [286, 153] on h4 "Background" at bounding box center [305, 139] width 105 height 42
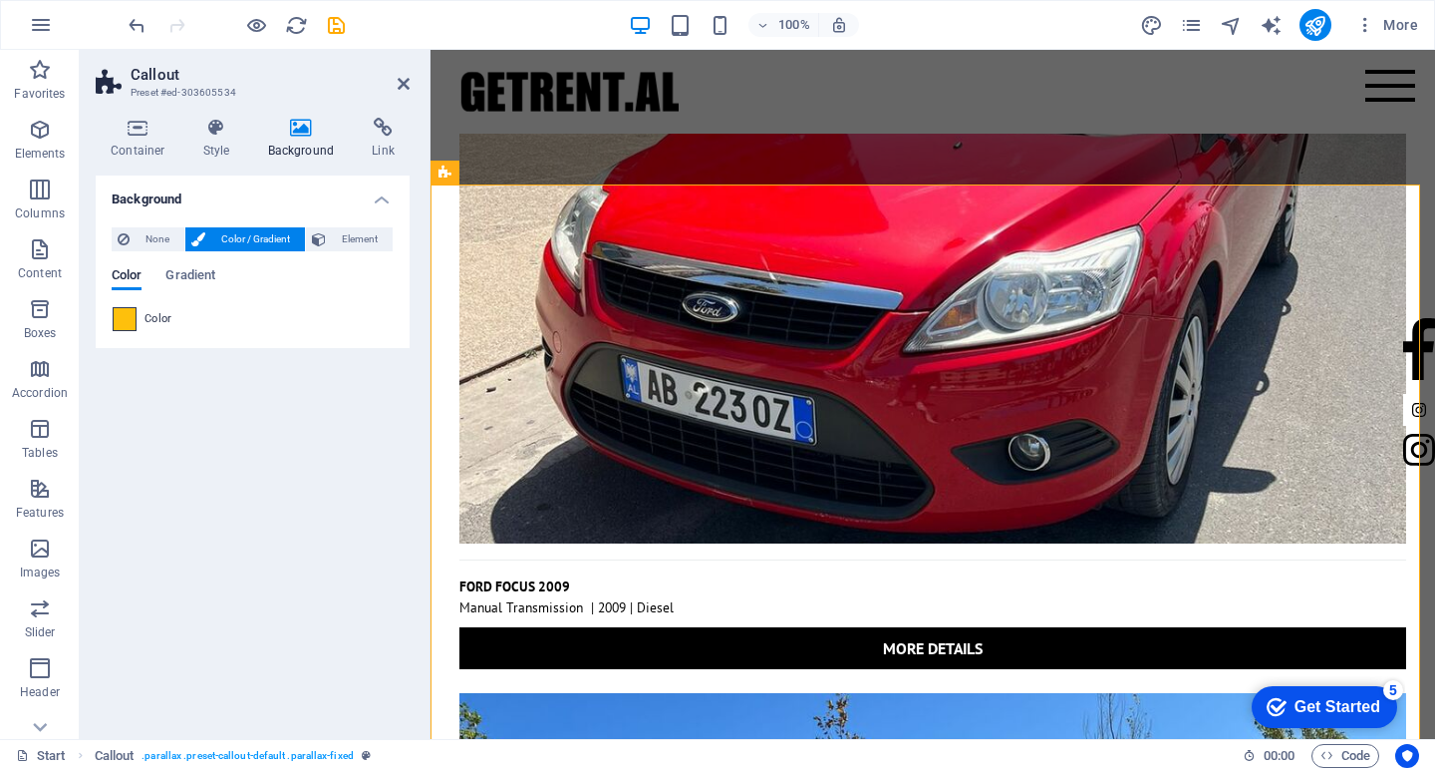
click at [135, 314] on span at bounding box center [125, 319] width 22 height 22
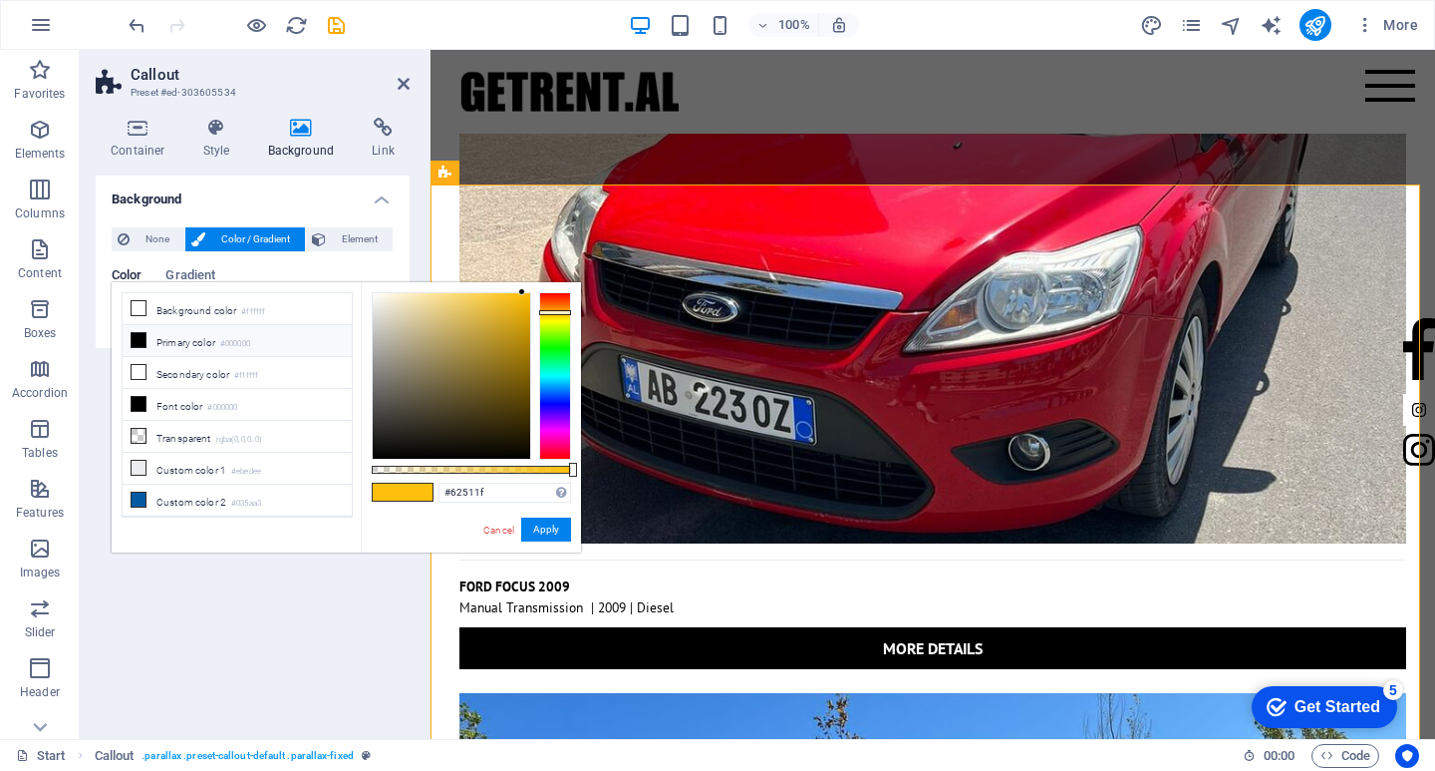
click at [479, 394] on div at bounding box center [451, 375] width 157 height 165
click at [441, 388] on div at bounding box center [451, 375] width 157 height 165
drag, startPoint x: 417, startPoint y: 398, endPoint x: 408, endPoint y: 408, distance: 13.4
click at [411, 406] on div at bounding box center [451, 375] width 157 height 165
type input "#000000"
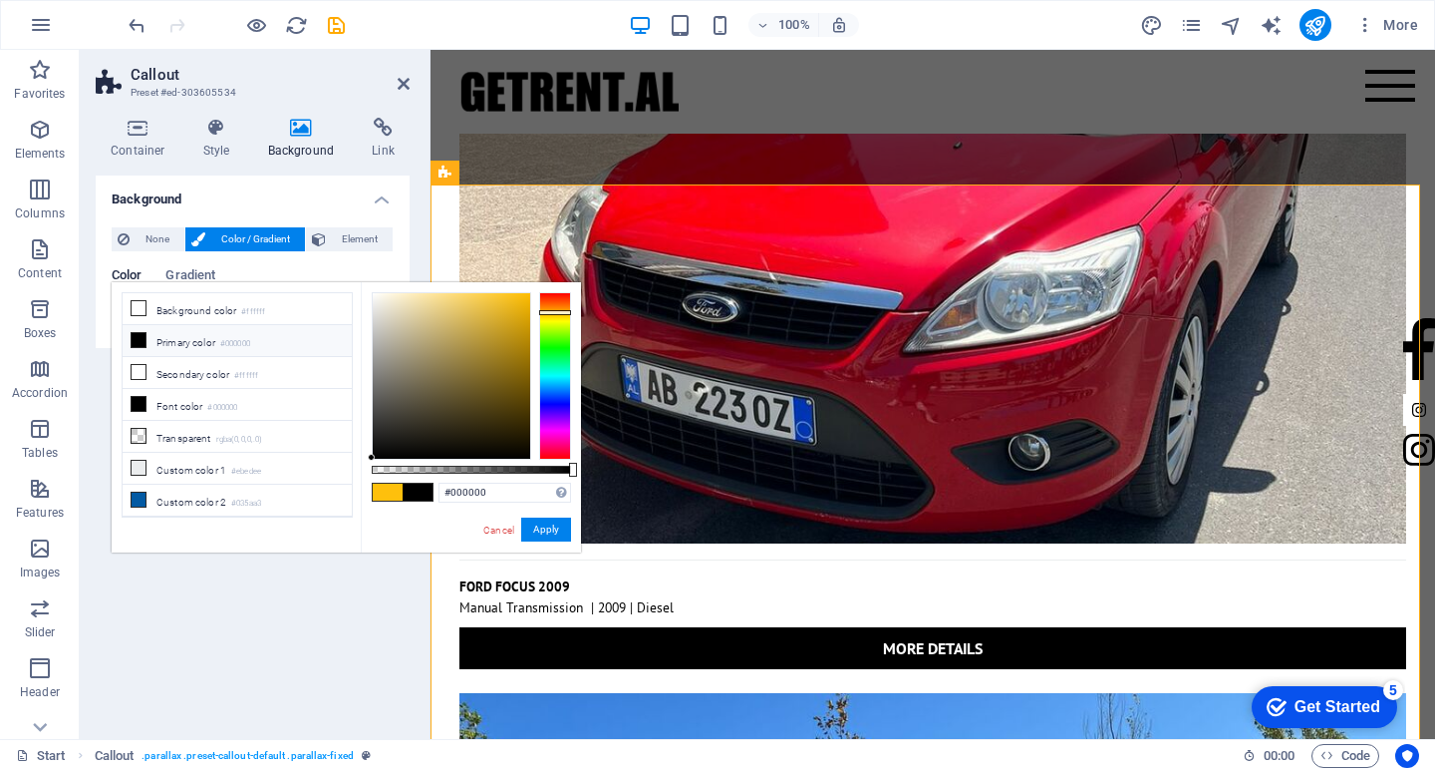
drag, startPoint x: 408, startPoint y: 408, endPoint x: 257, endPoint y: 740, distance: 364.5
click at [257, 740] on body "getrent.al Start Favorites Elements Columns Content Boxes Accordion Tables Feat…" at bounding box center [717, 385] width 1435 height 771
click at [537, 531] on button "Apply" at bounding box center [546, 529] width 50 height 24
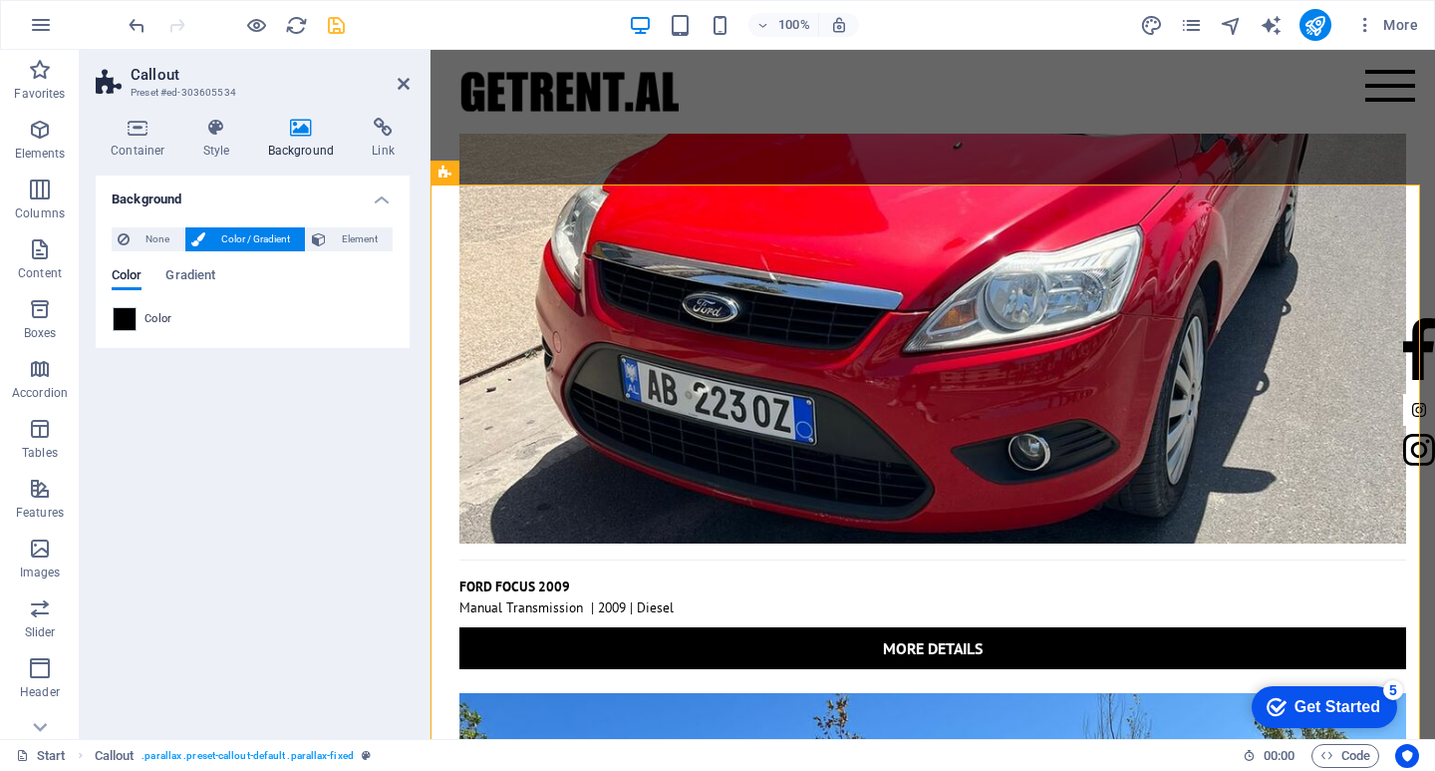
click at [337, 26] on icon "save" at bounding box center [336, 25] width 23 height 23
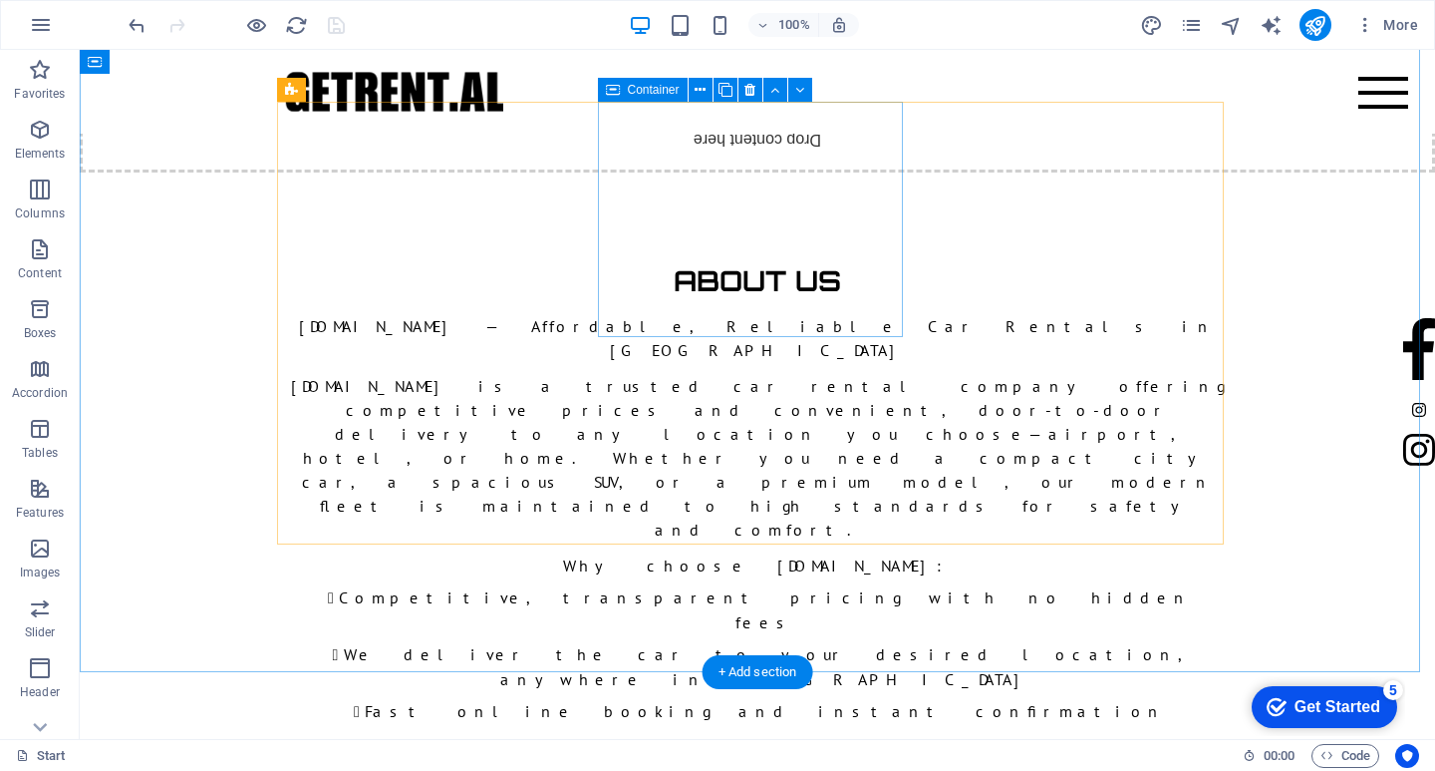
scroll to position [1618, 0]
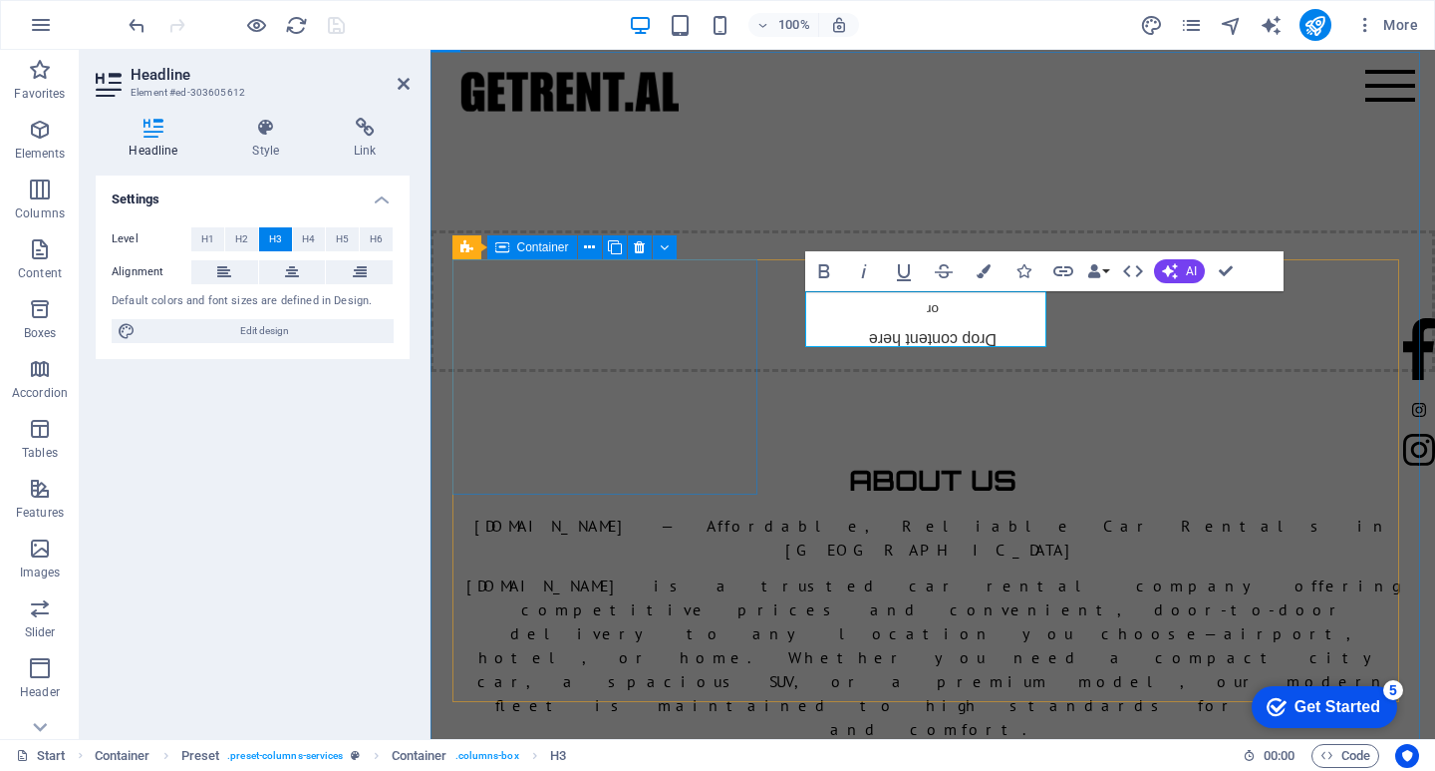
drag, startPoint x: 840, startPoint y: 332, endPoint x: 717, endPoint y: 272, distance: 137.3
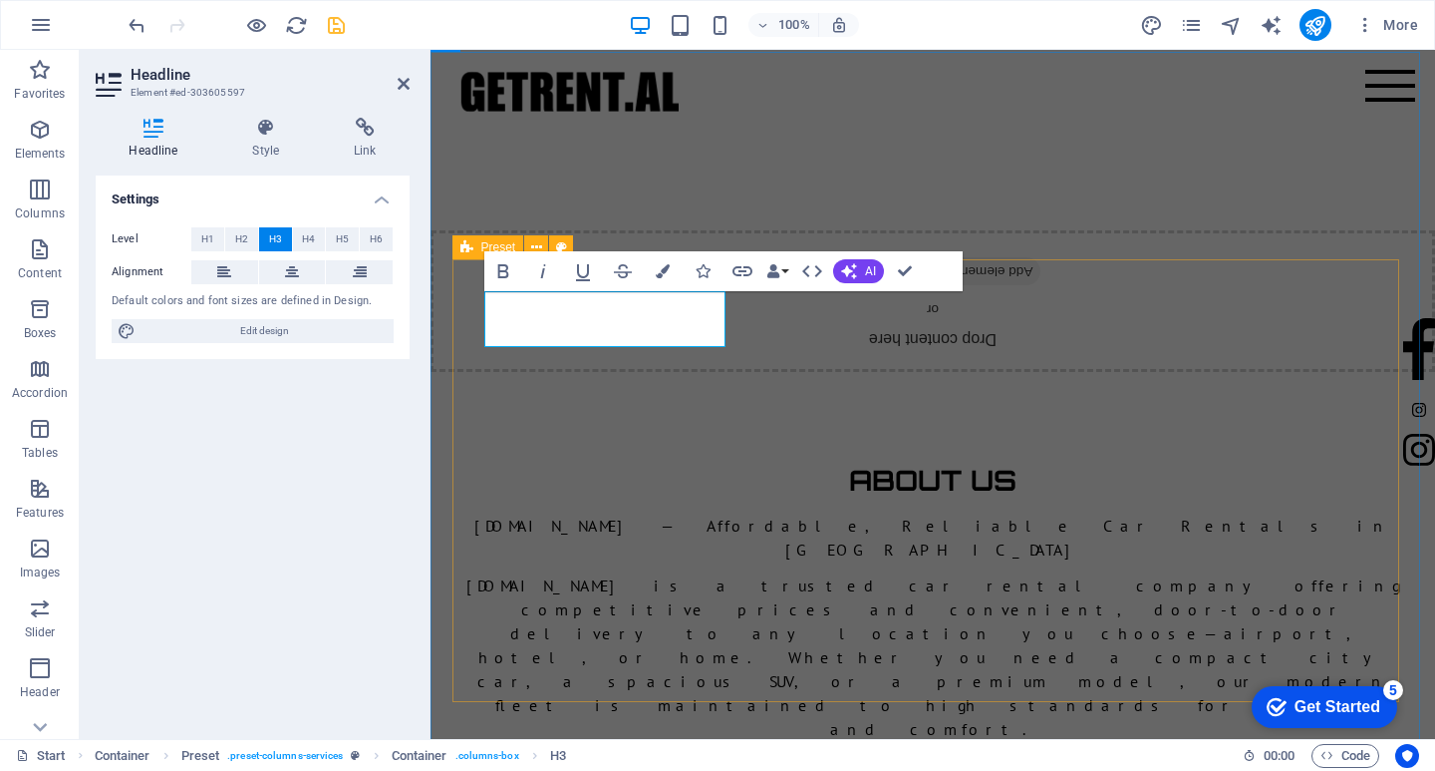
scroll to position [0, 7]
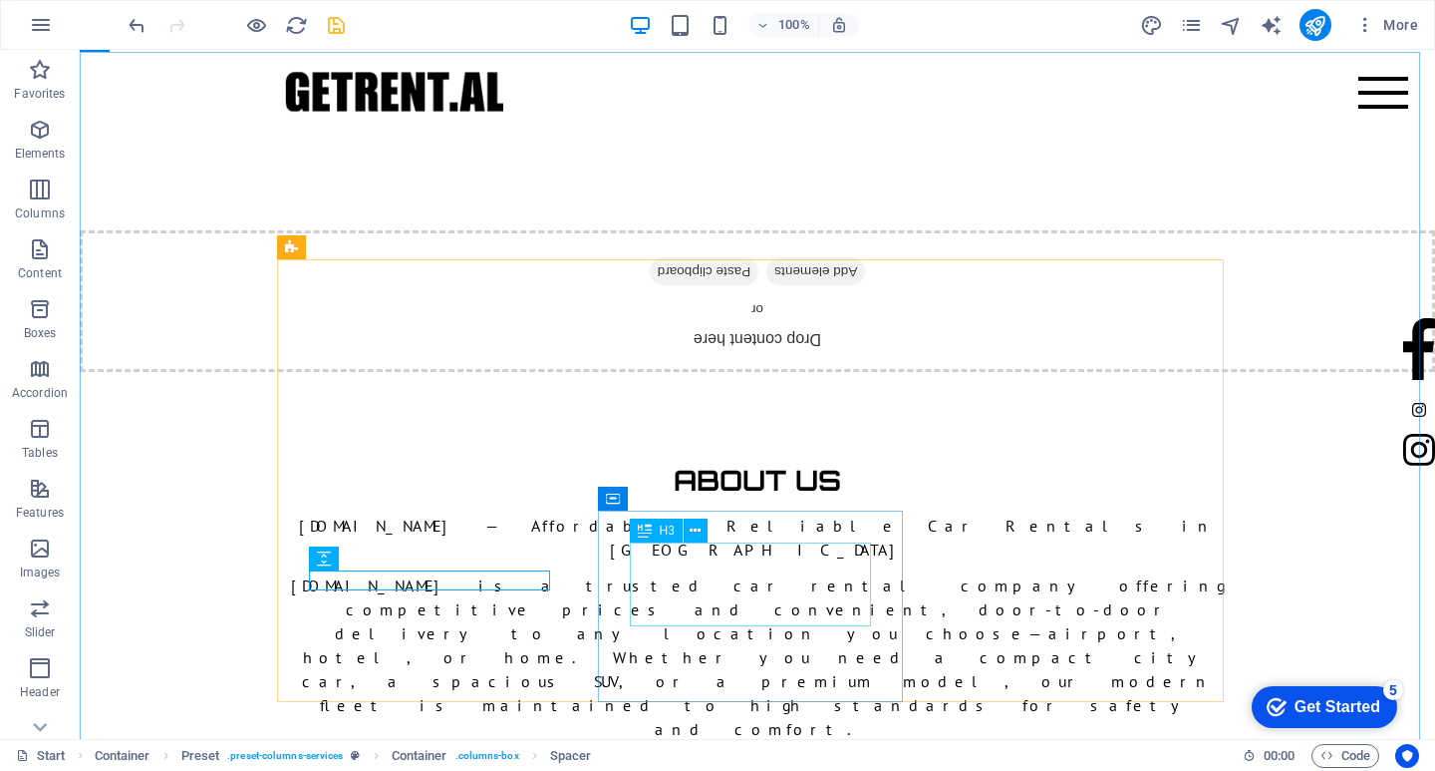
click at [709, 534] on div "H3" at bounding box center [675, 530] width 91 height 25
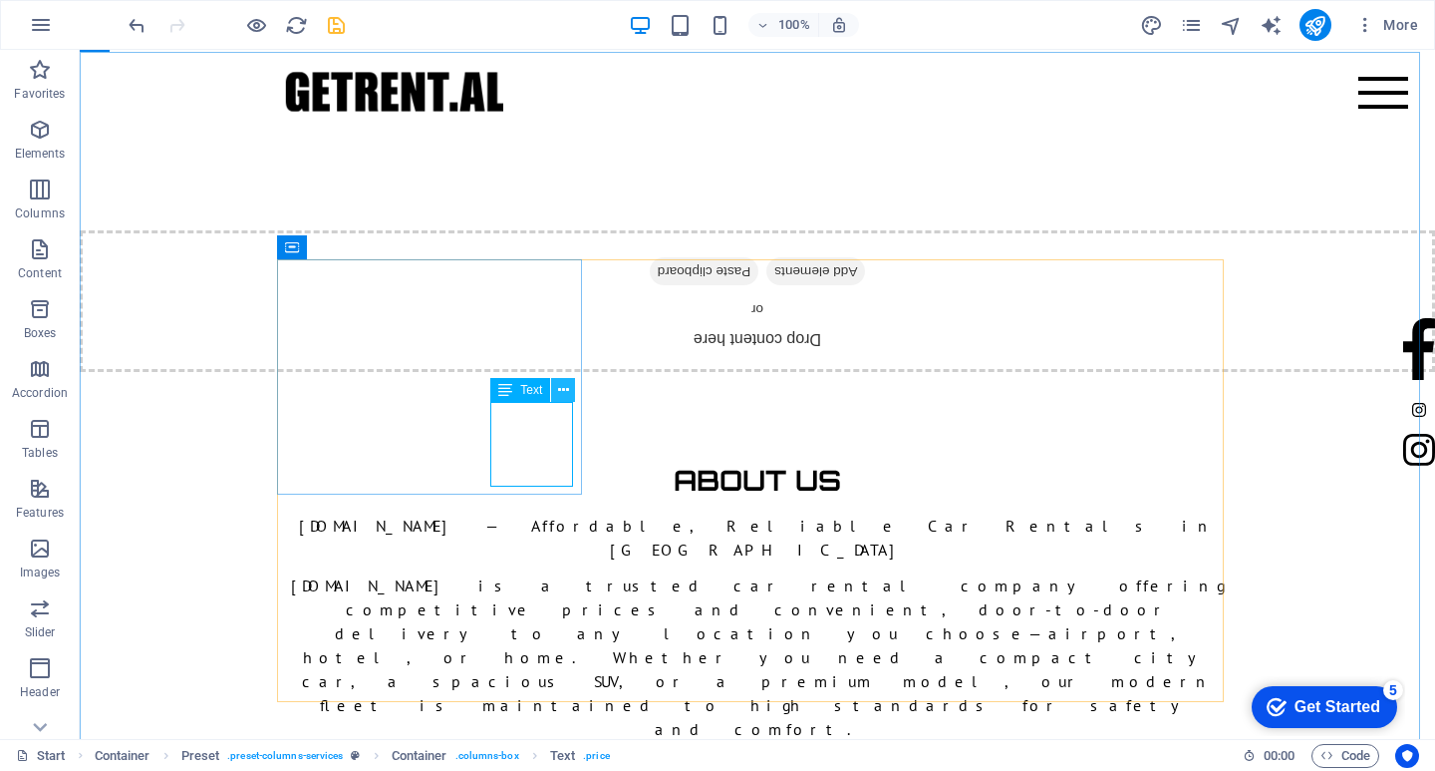
click at [565, 394] on icon at bounding box center [563, 390] width 11 height 21
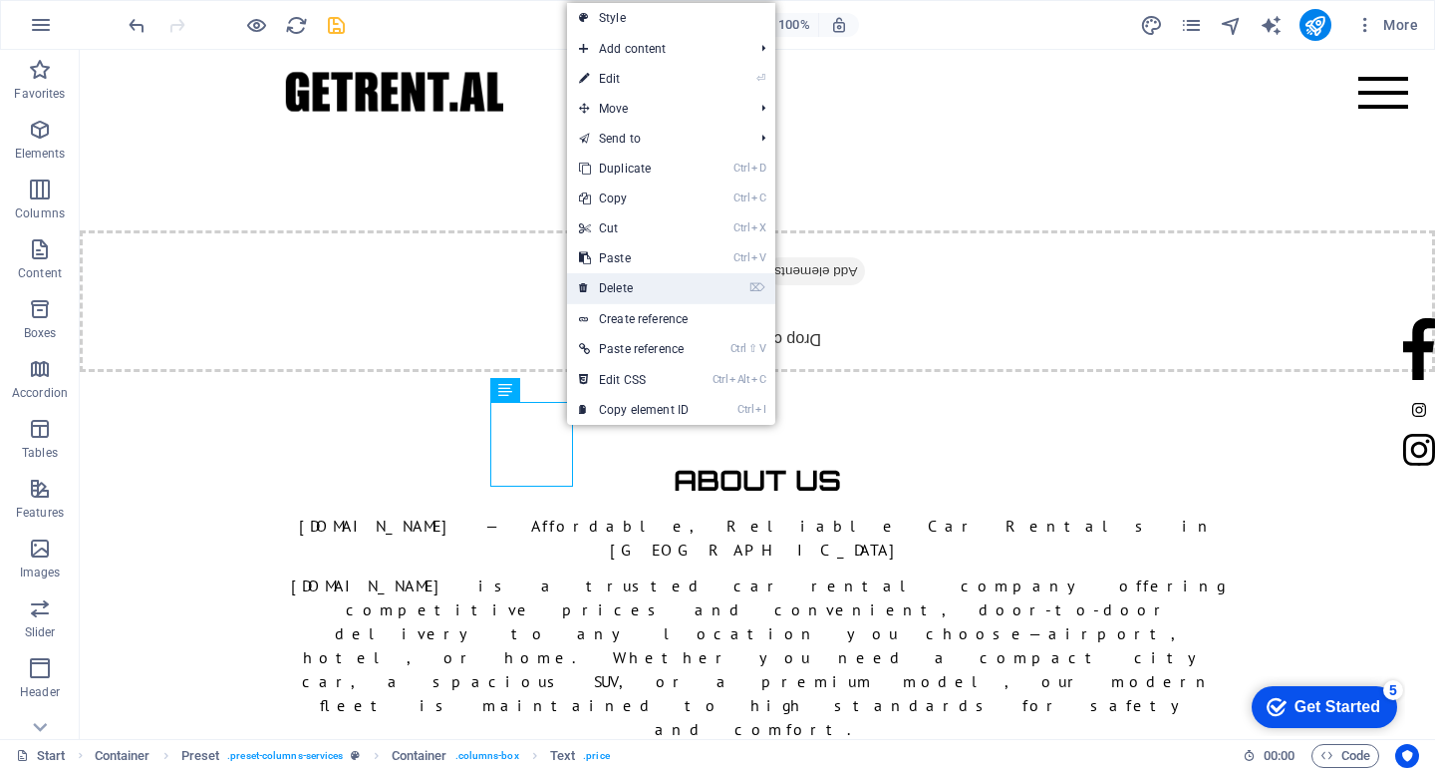
click at [616, 284] on link "⌦ Delete" at bounding box center [634, 288] width 134 height 30
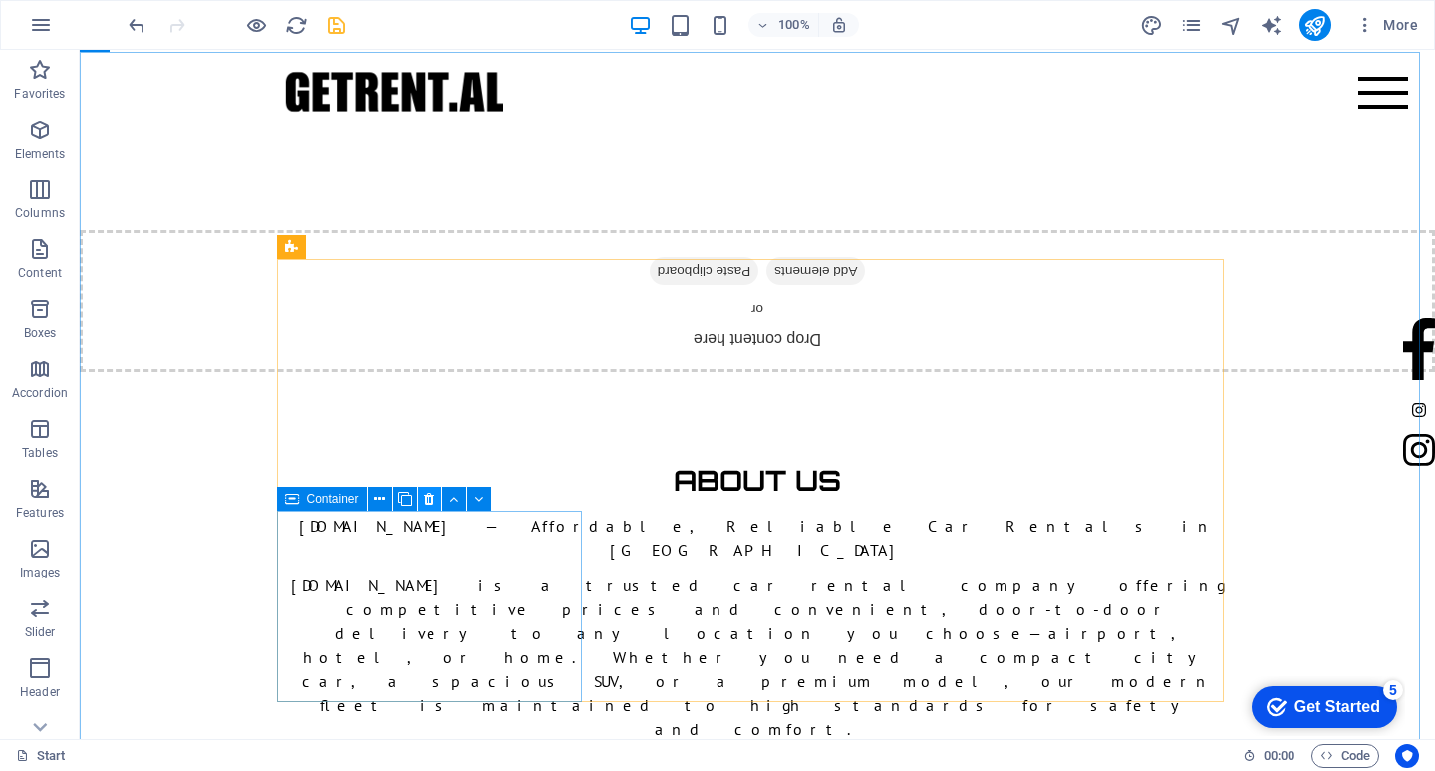
click at [430, 497] on icon at bounding box center [429, 498] width 11 height 21
click at [429, 496] on icon at bounding box center [429, 498] width 11 height 21
click at [431, 504] on icon at bounding box center [429, 498] width 11 height 21
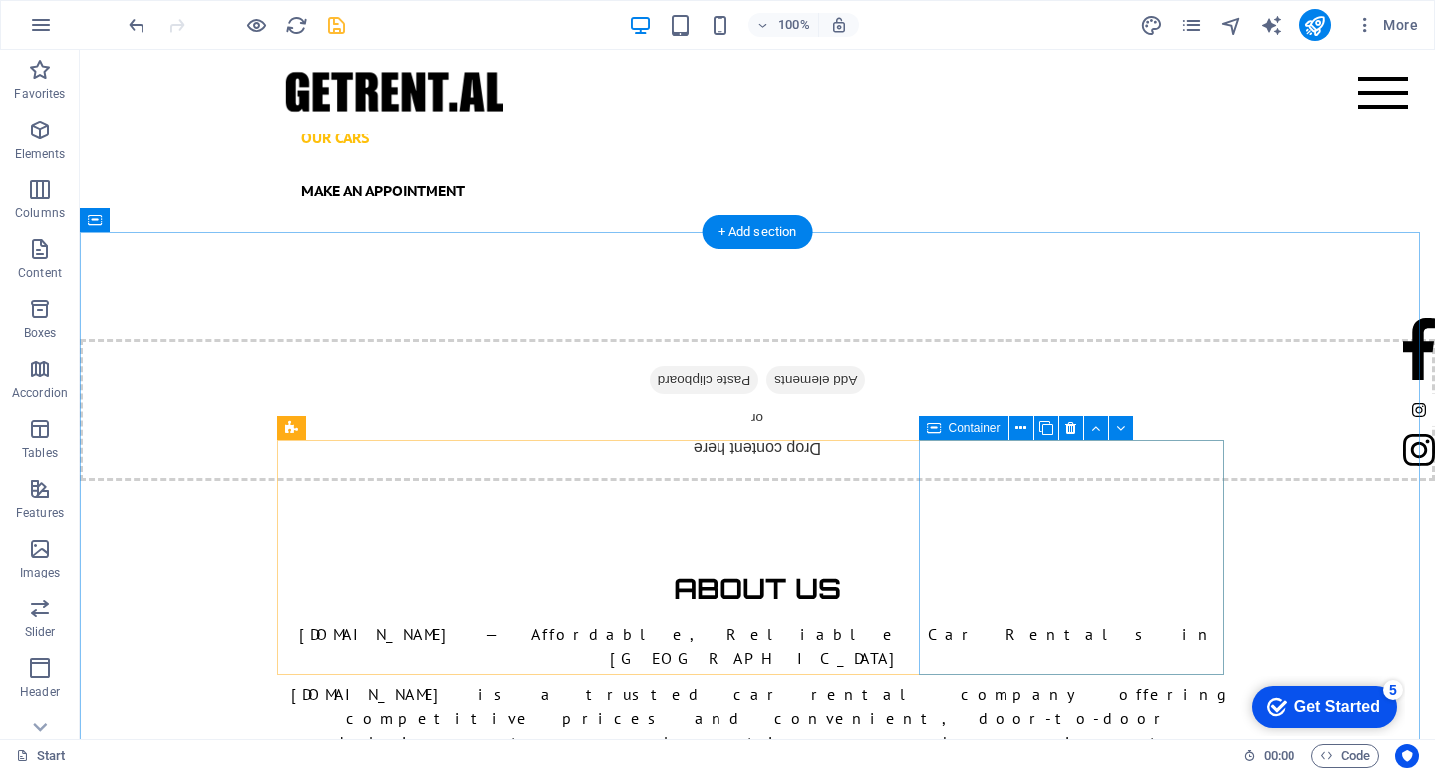
scroll to position [1418, 0]
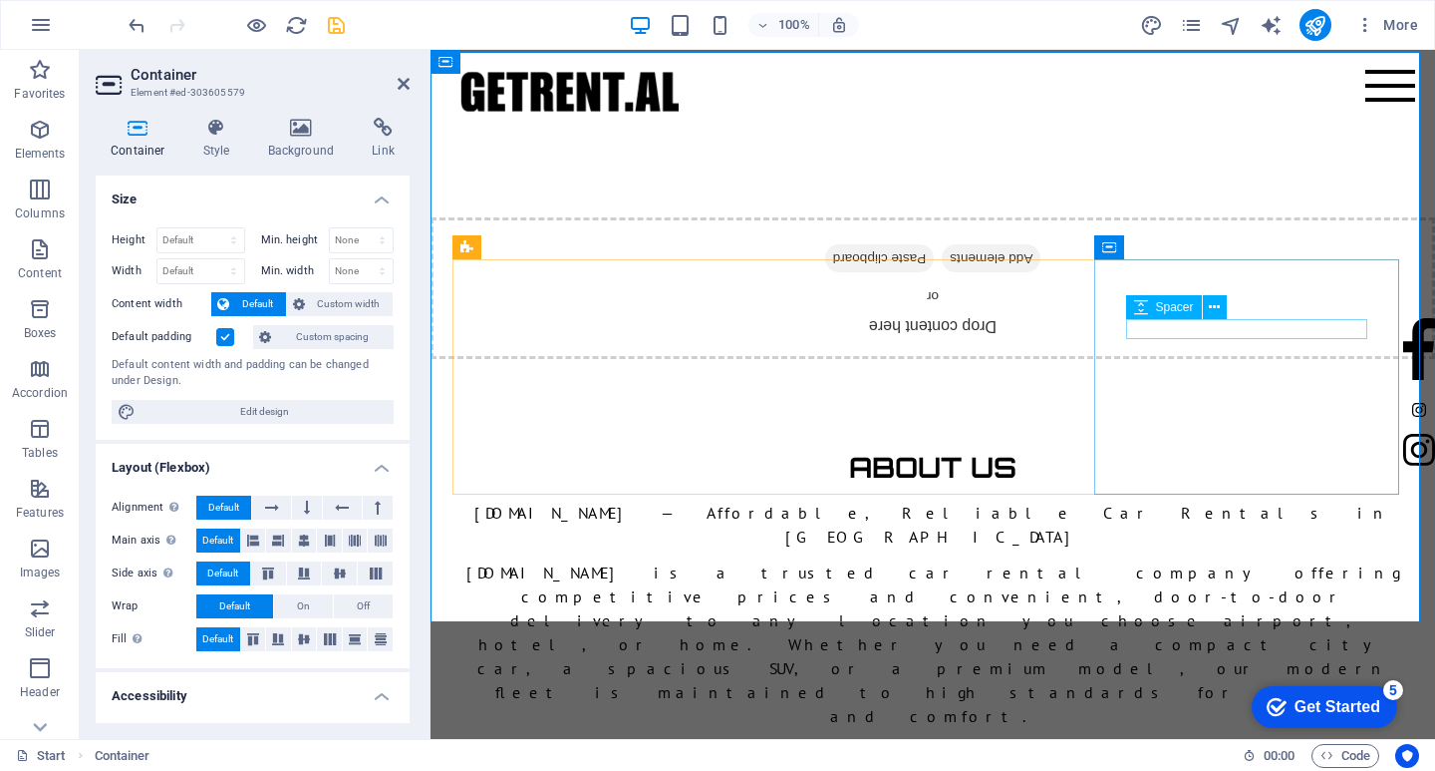
scroll to position [1618, 0]
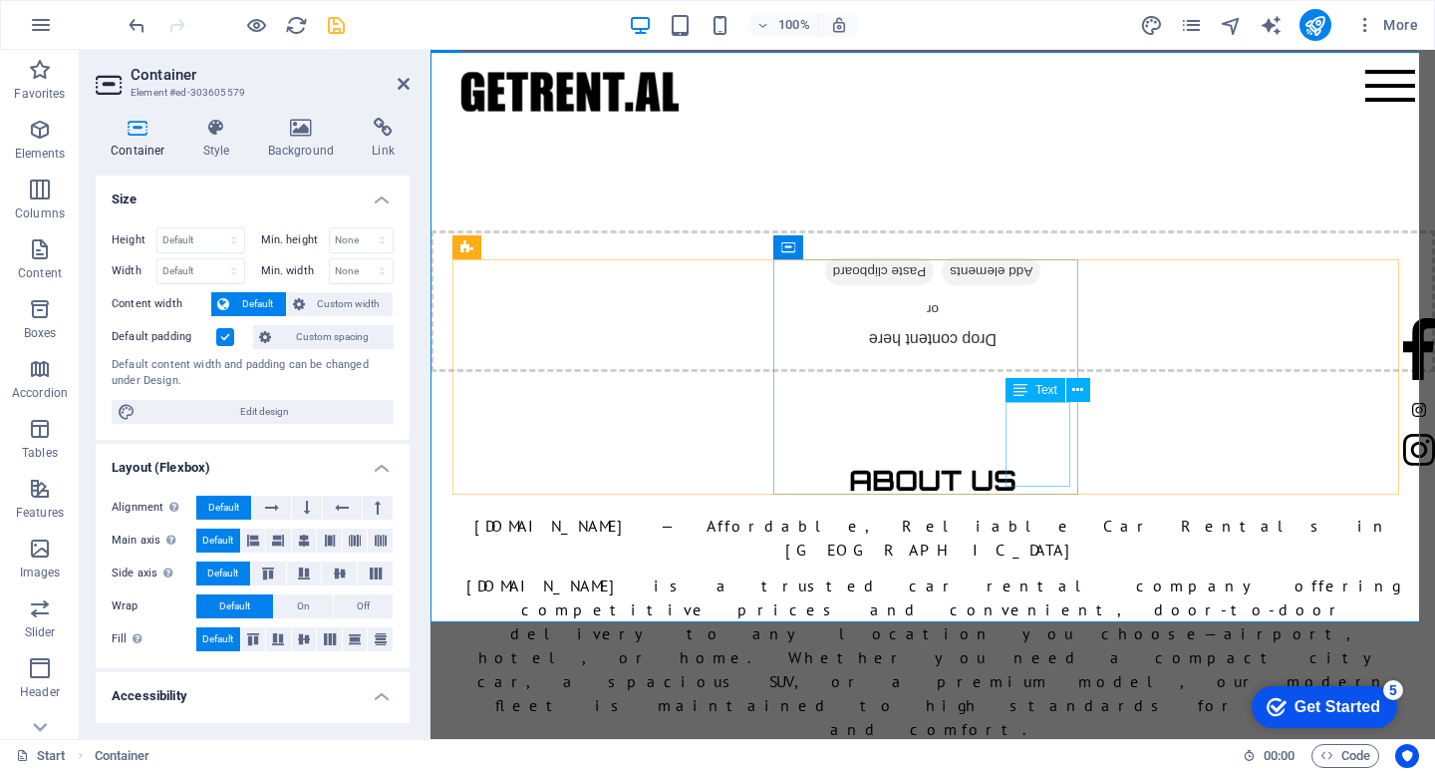
click at [1078, 389] on icon at bounding box center [1078, 390] width 11 height 21
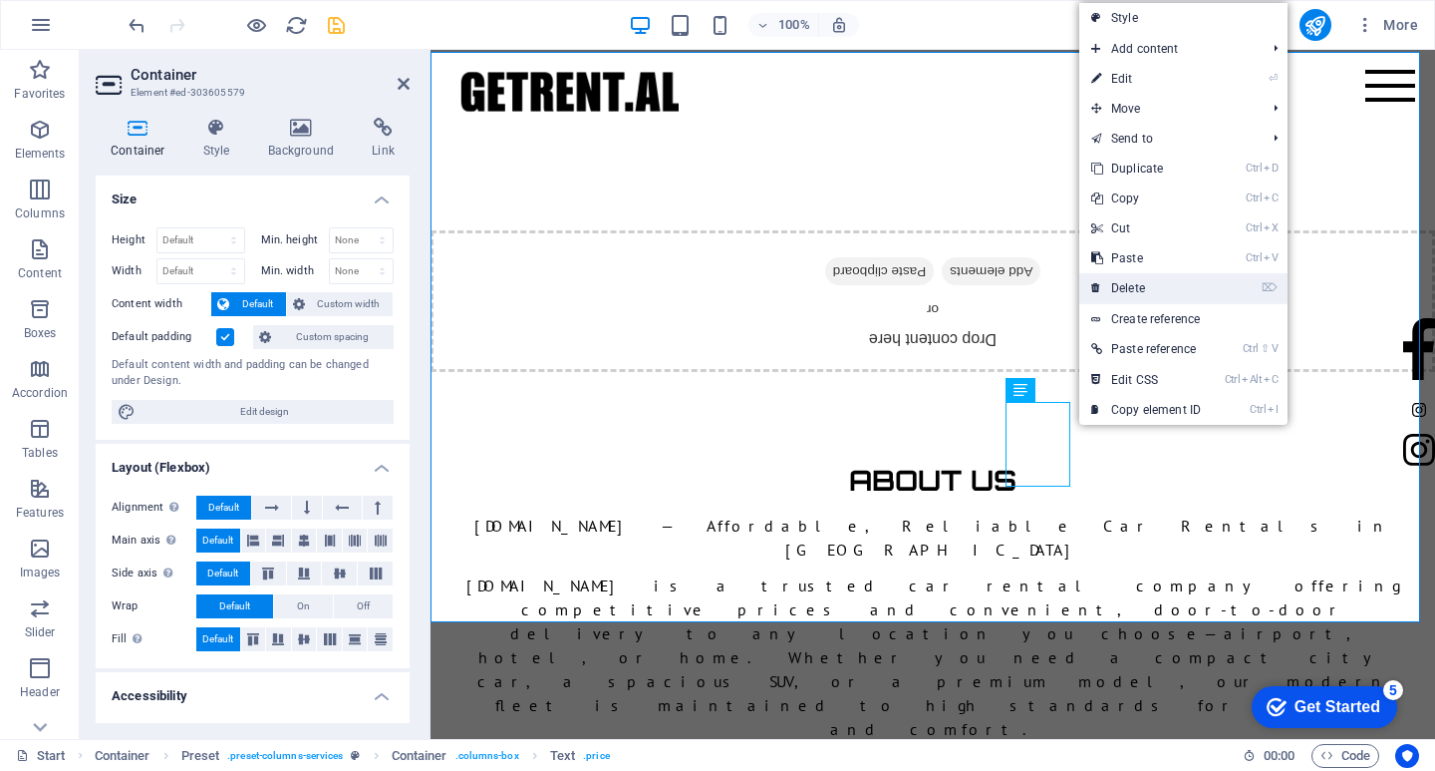
click at [1142, 281] on link "⌦ Delete" at bounding box center [1147, 288] width 134 height 30
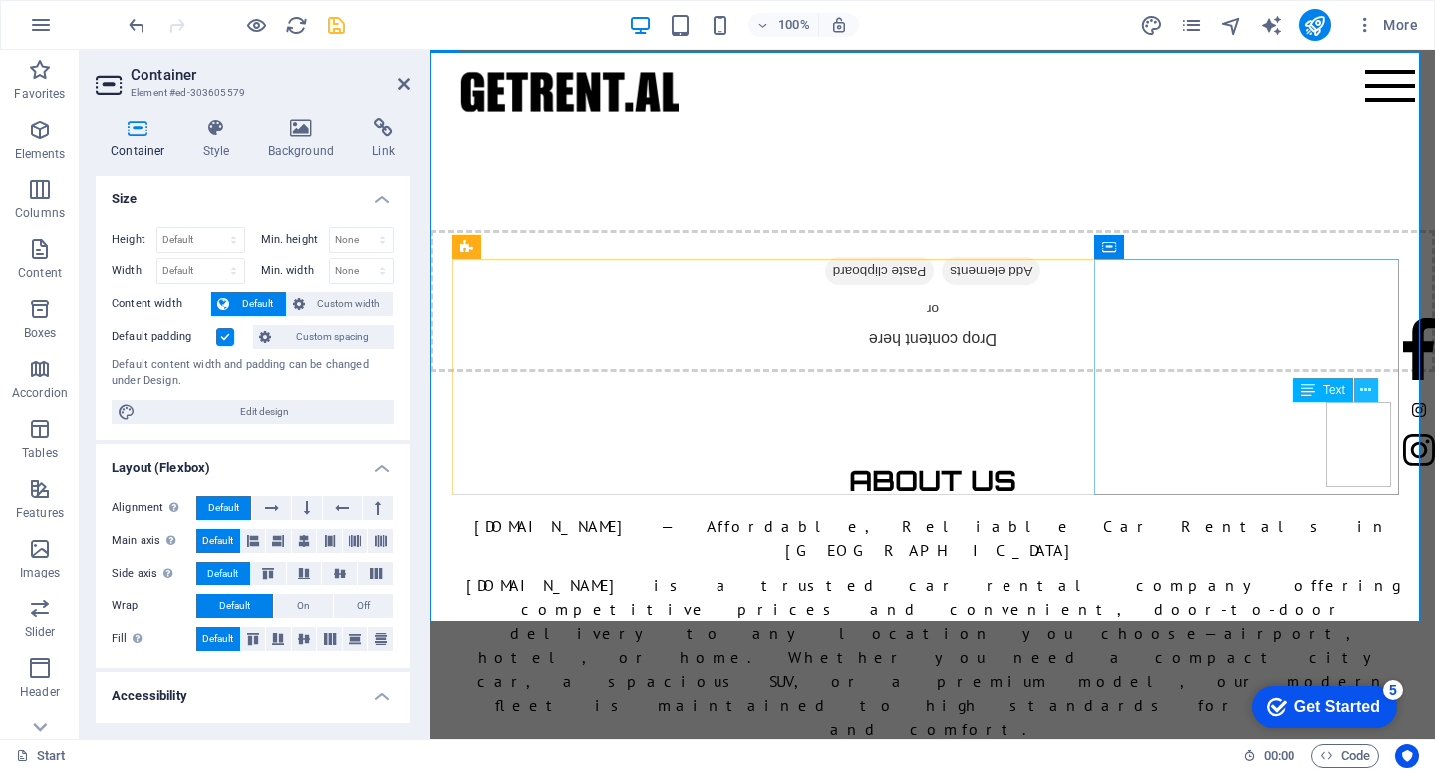
click at [1365, 388] on icon at bounding box center [1366, 390] width 11 height 21
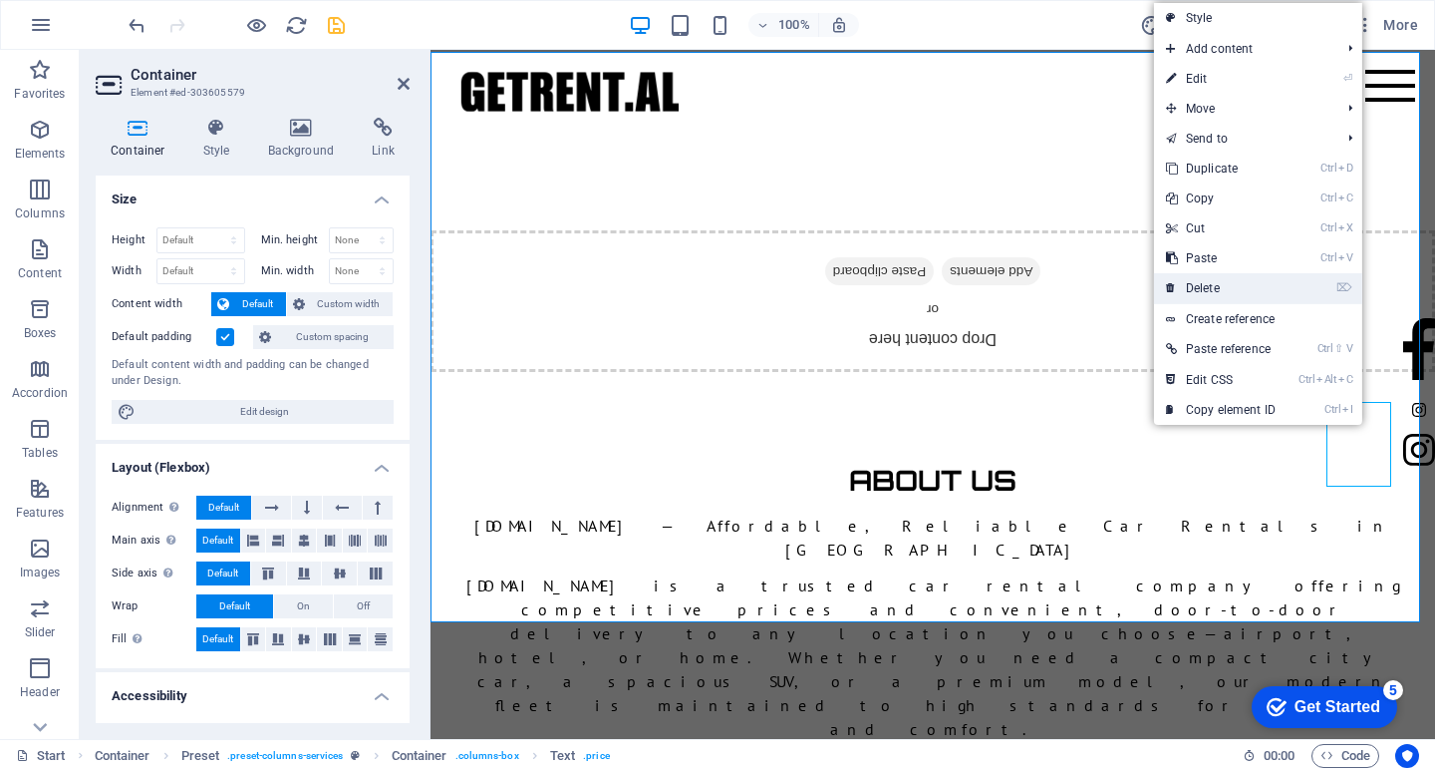
click at [1216, 287] on link "⌦ Delete" at bounding box center [1221, 288] width 134 height 30
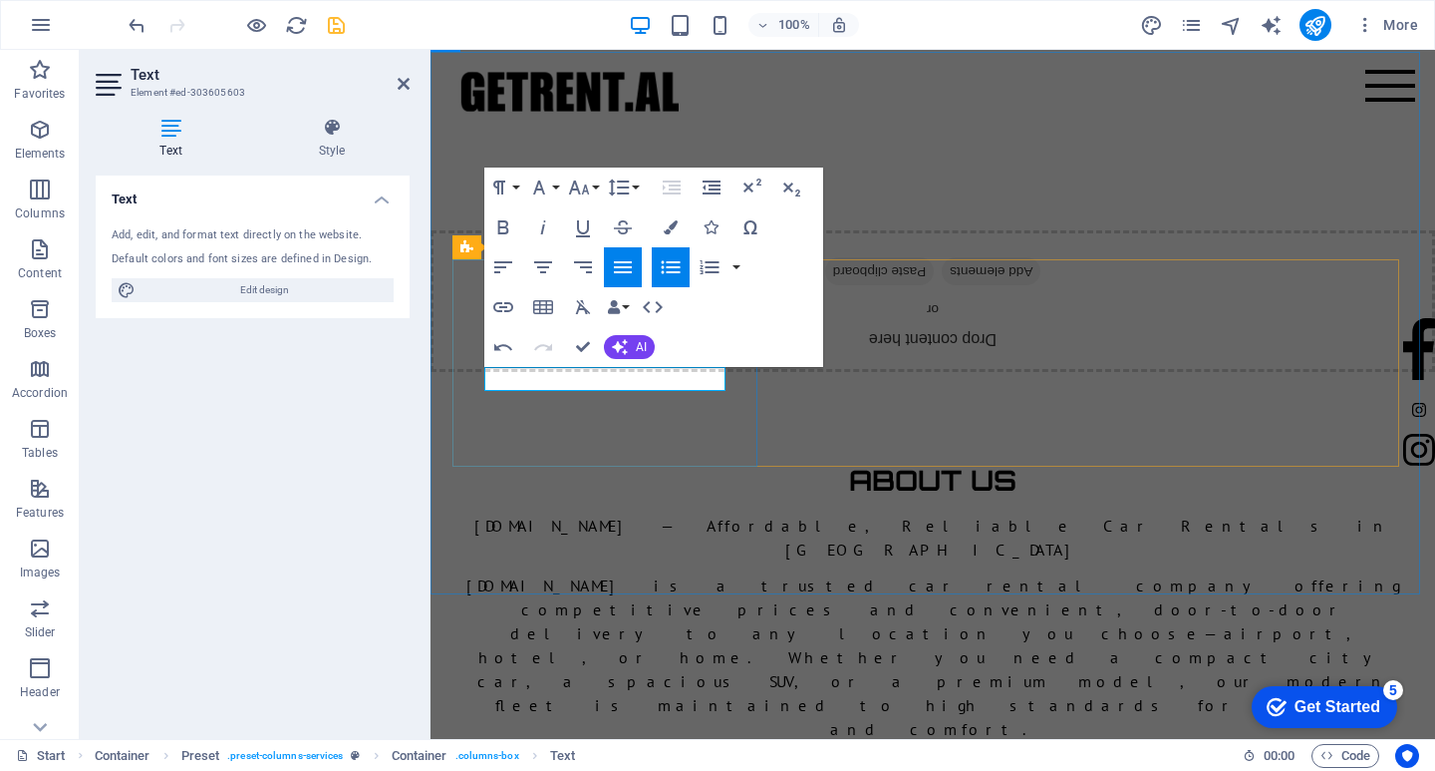
scroll to position [0, 4]
drag, startPoint x: 713, startPoint y: 385, endPoint x: 535, endPoint y: 381, distance: 177.5
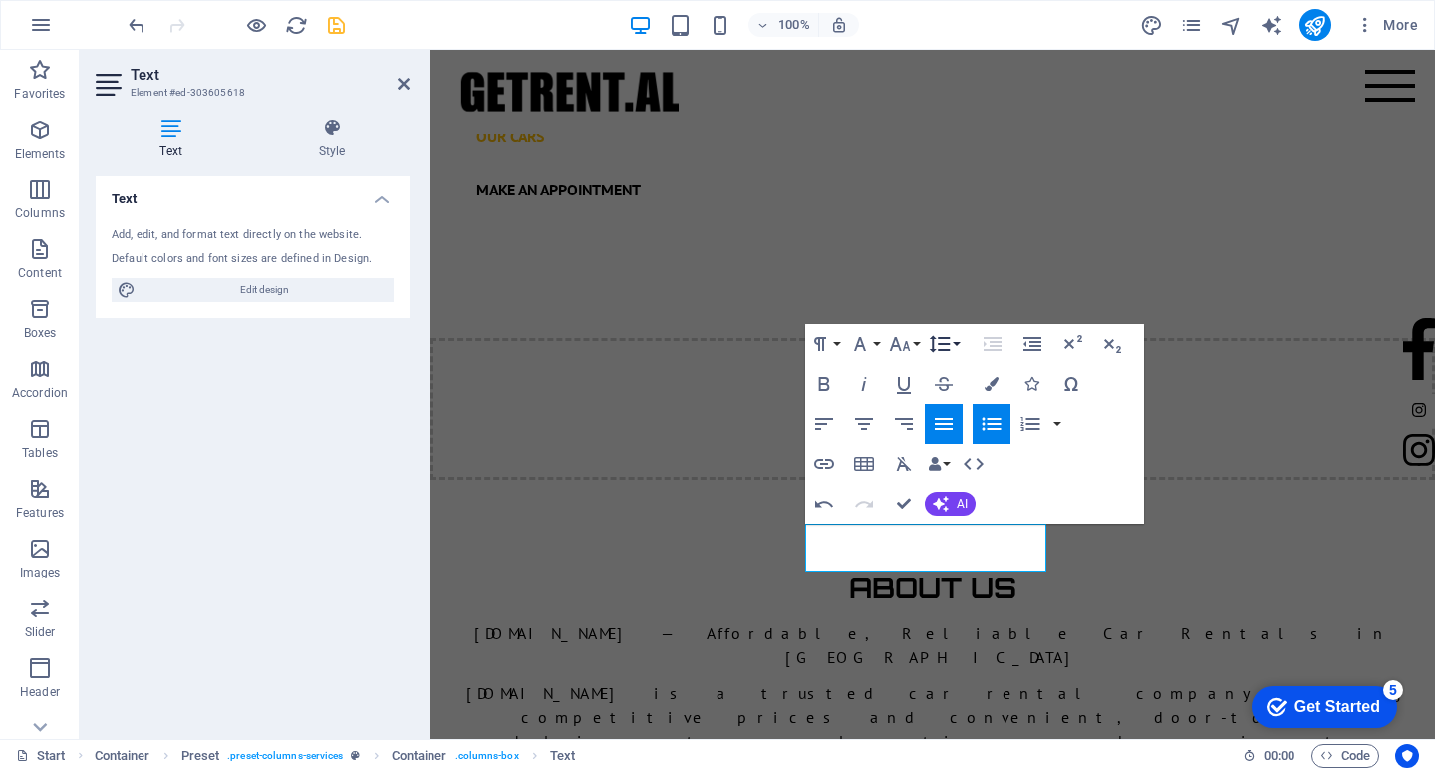
scroll to position [1518, 0]
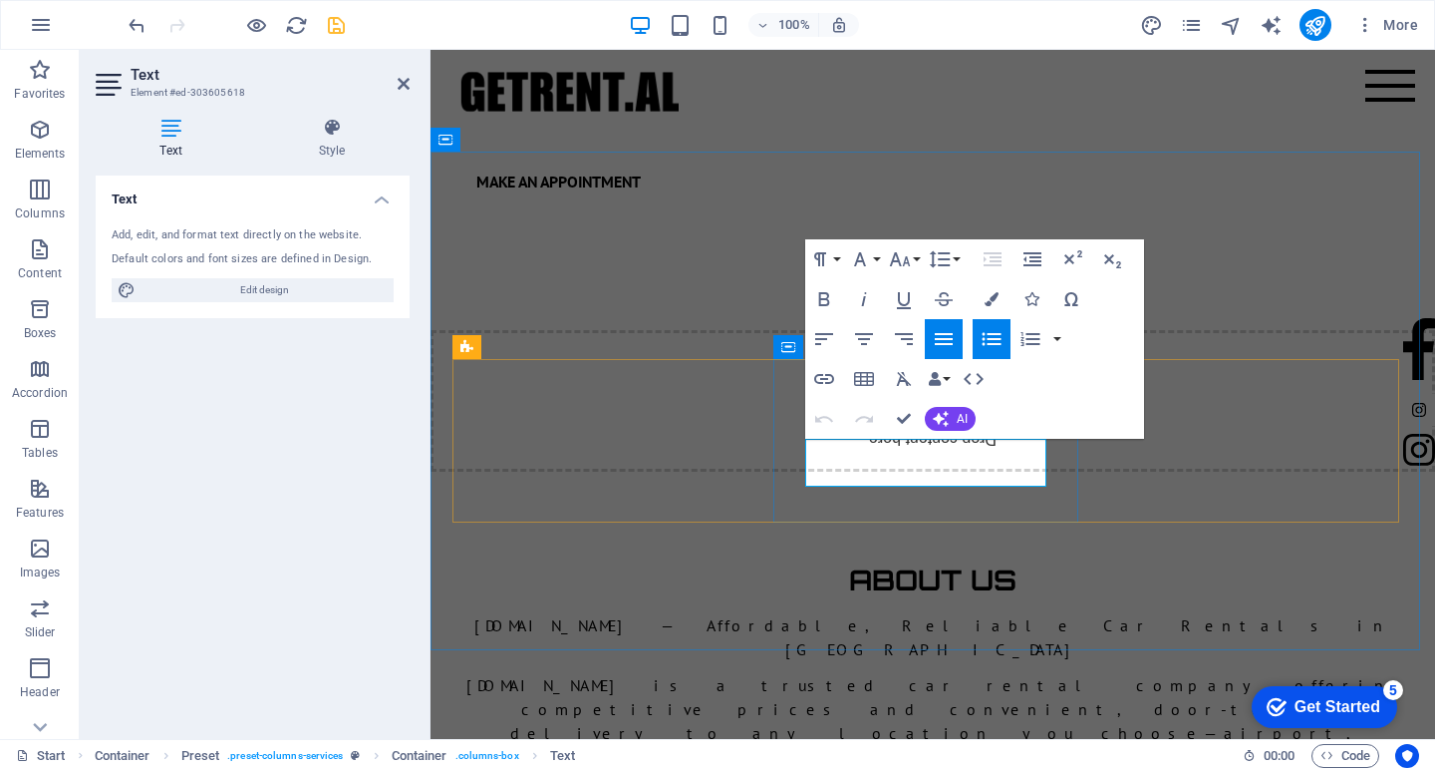
drag, startPoint x: 1013, startPoint y: 477, endPoint x: 741, endPoint y: 451, distance: 273.4
click at [823, 330] on icon "button" at bounding box center [824, 339] width 24 height 24
click at [870, 339] on icon "button" at bounding box center [864, 339] width 24 height 24
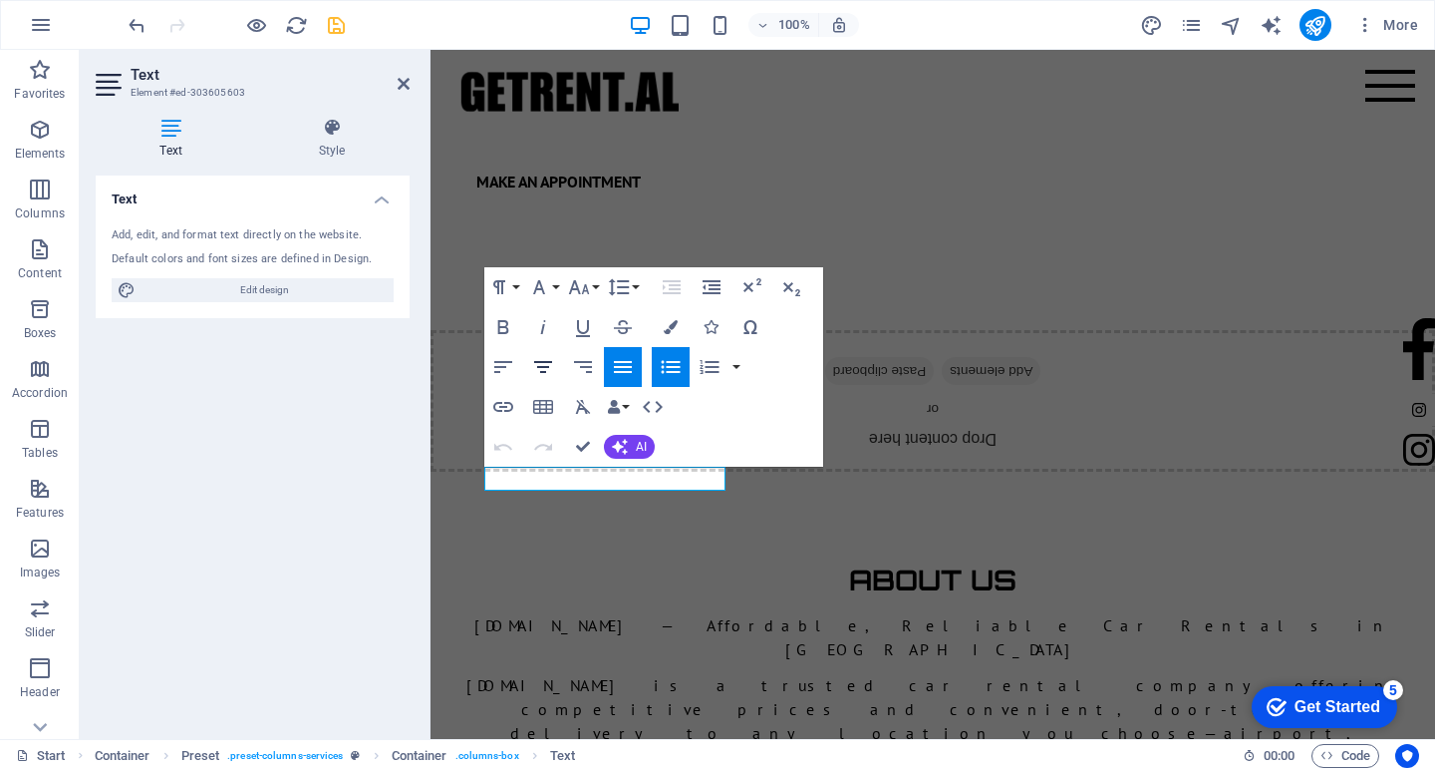
click at [540, 364] on icon "button" at bounding box center [543, 367] width 24 height 24
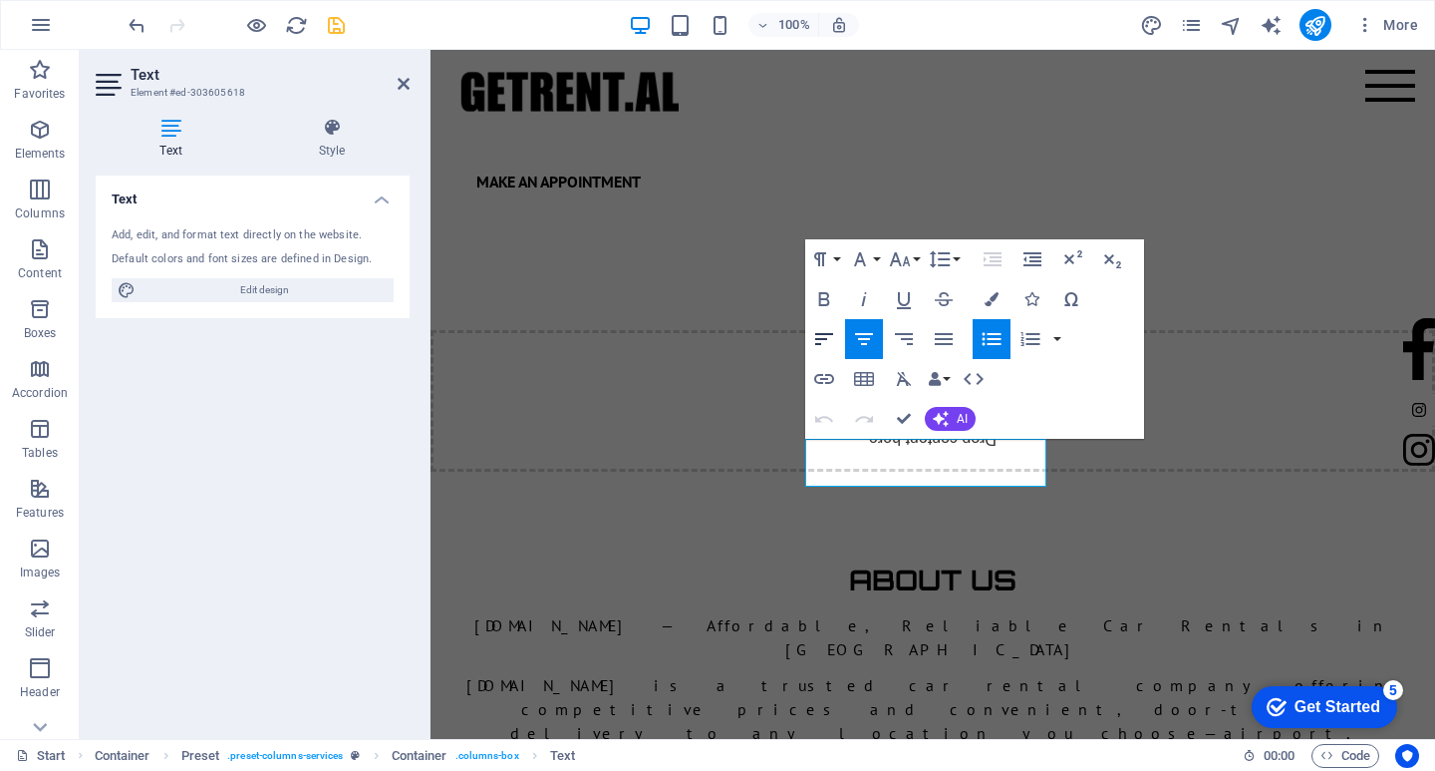
click at [826, 328] on icon "button" at bounding box center [824, 339] width 24 height 24
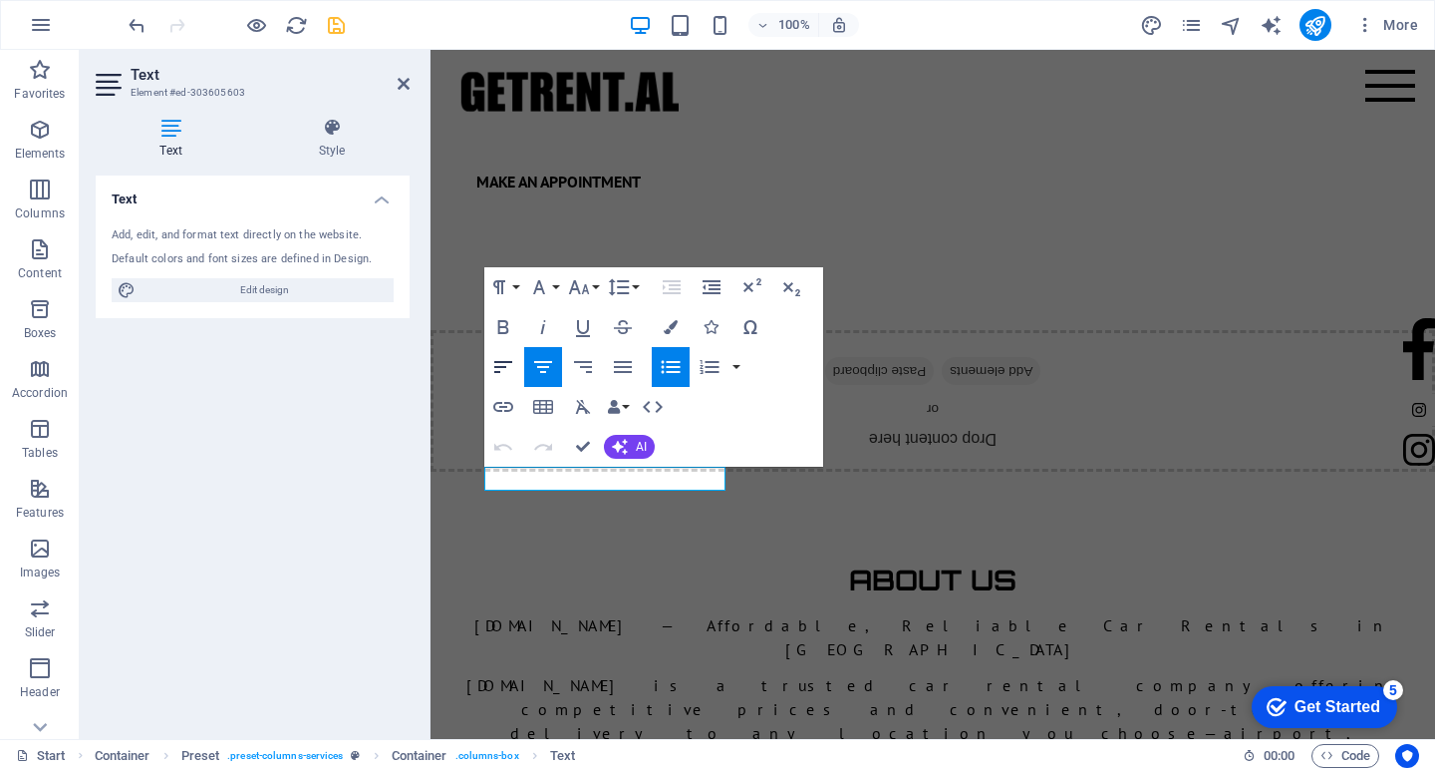
click at [505, 372] on icon "button" at bounding box center [503, 367] width 24 height 24
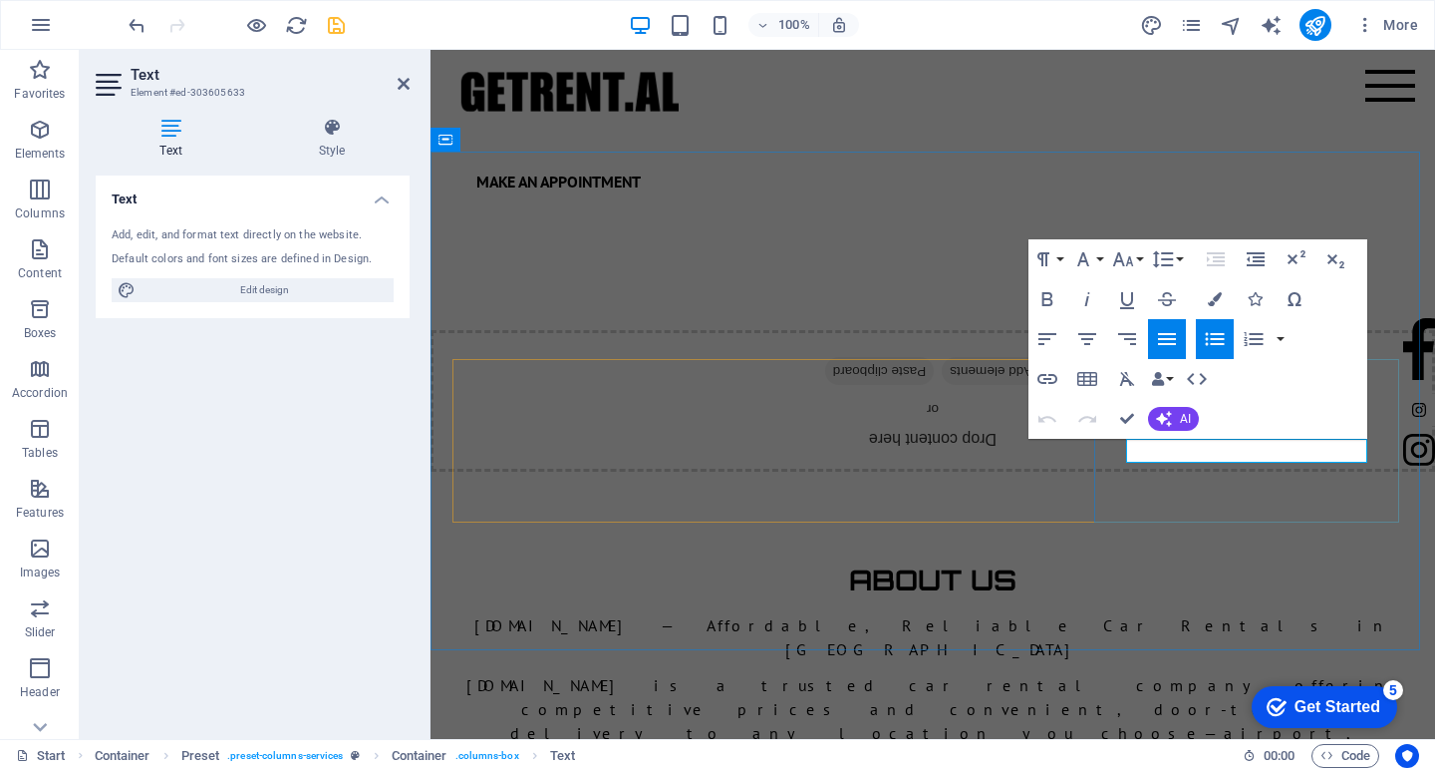
drag, startPoint x: 1182, startPoint y: 453, endPoint x: 1061, endPoint y: 452, distance: 121.6
click at [1043, 335] on icon "button" at bounding box center [1048, 339] width 18 height 12
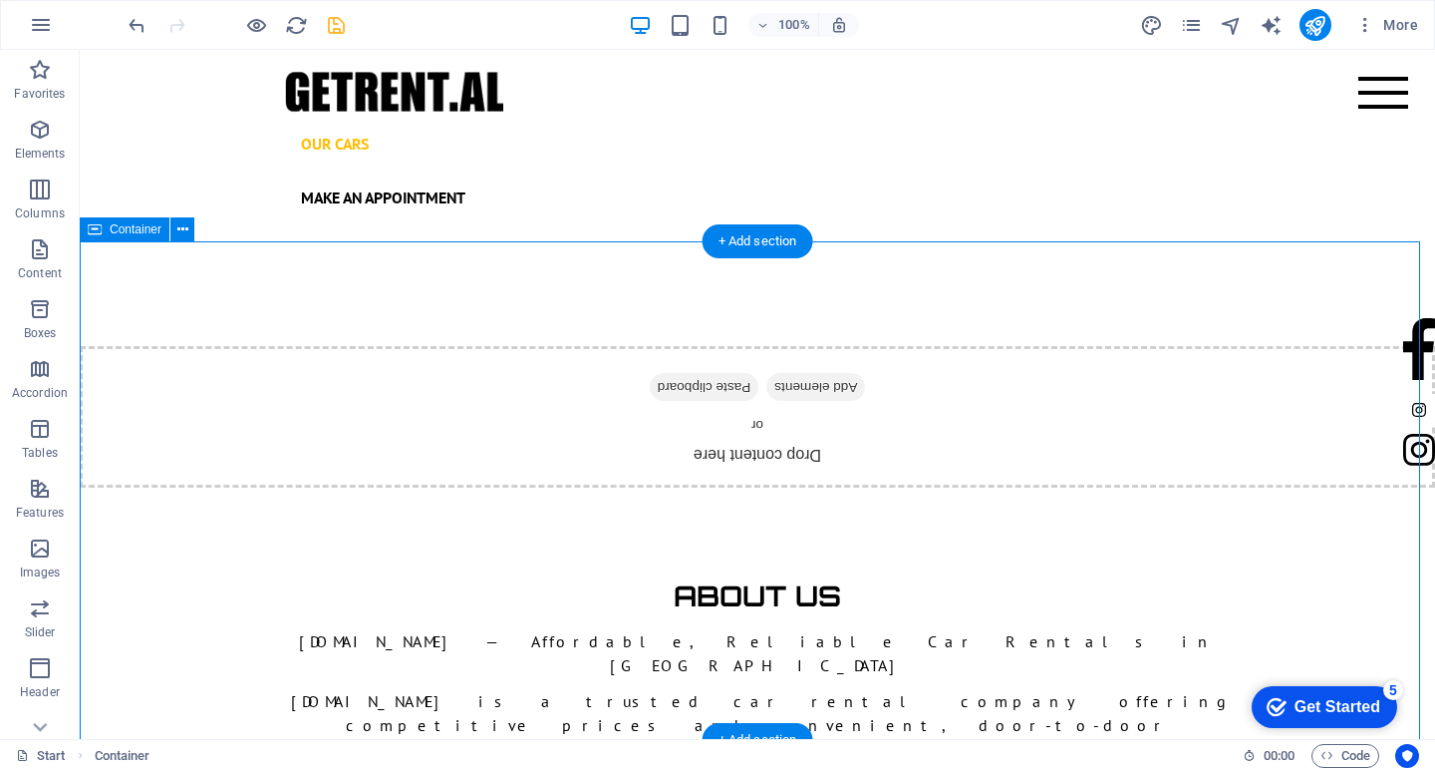
scroll to position [1518, 0]
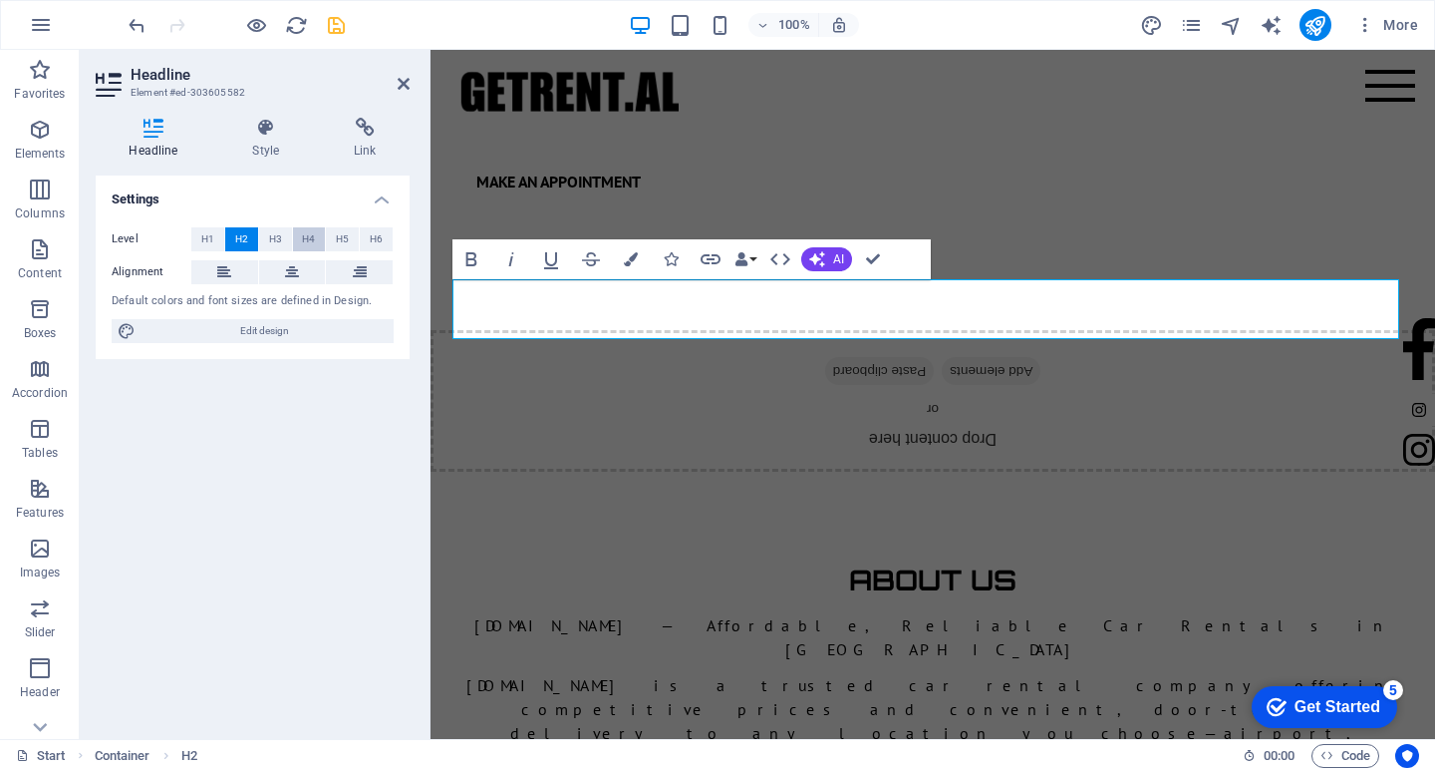
click at [301, 236] on button "H4" at bounding box center [309, 239] width 33 height 24
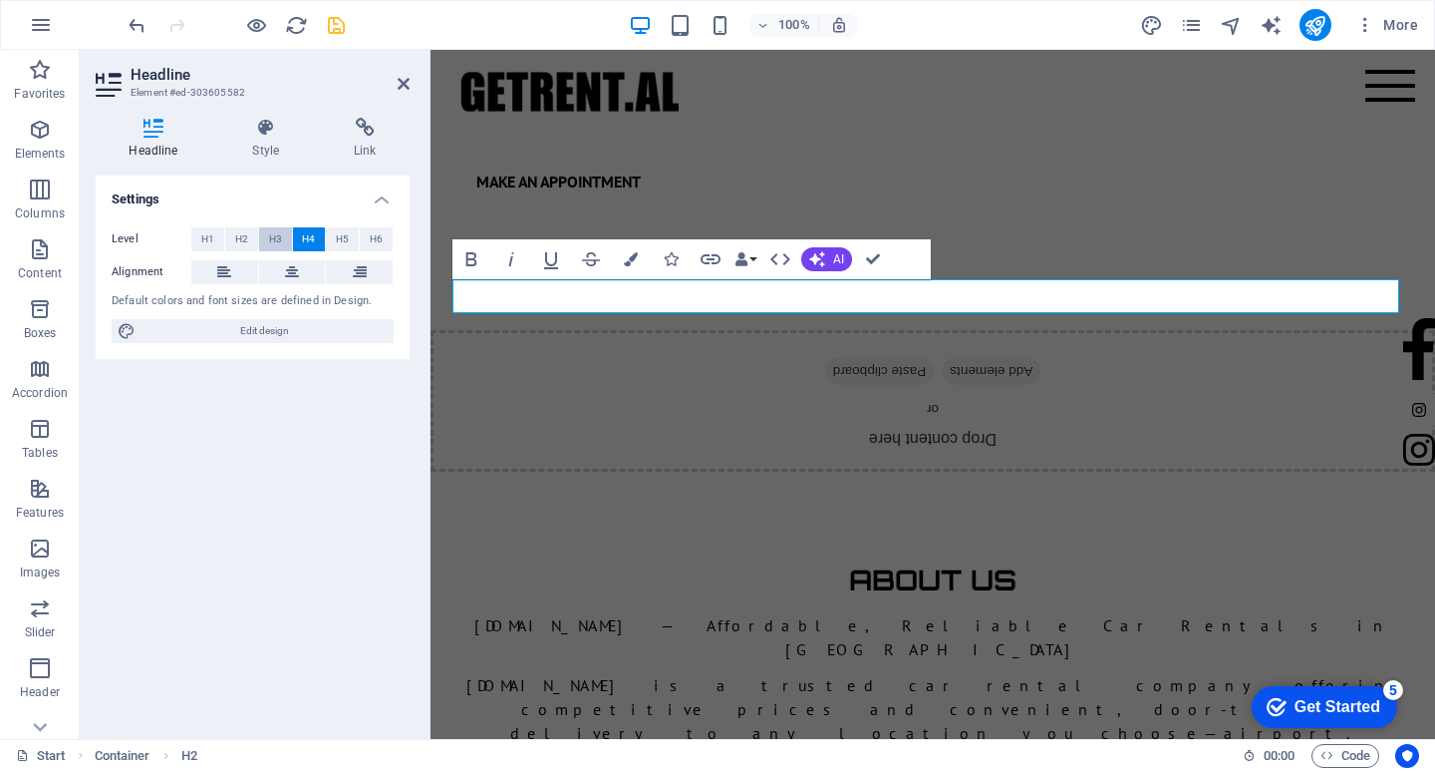
click at [277, 230] on span "H3" at bounding box center [275, 239] width 13 height 24
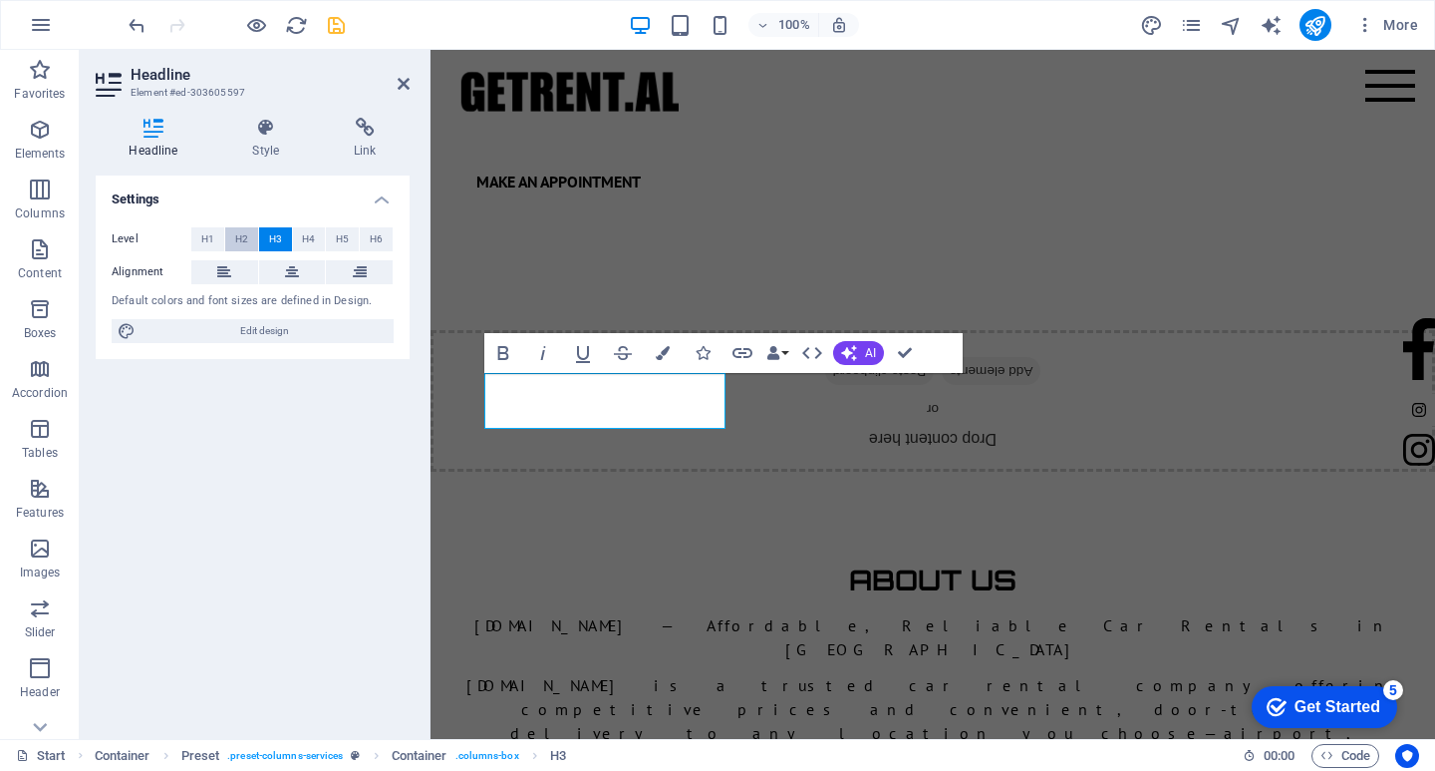
click at [248, 239] on button "H2" at bounding box center [241, 239] width 33 height 24
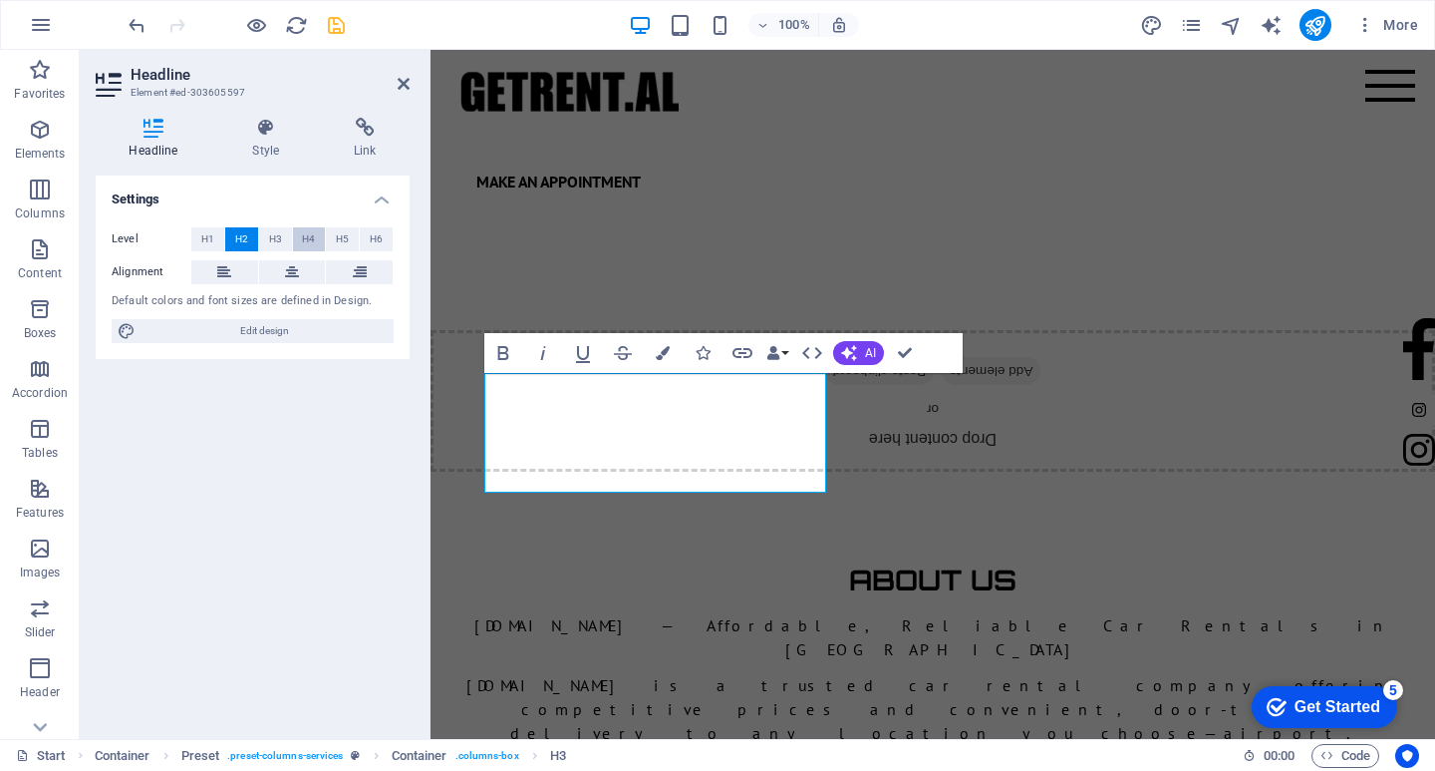
click at [320, 239] on button "H4" at bounding box center [309, 239] width 33 height 24
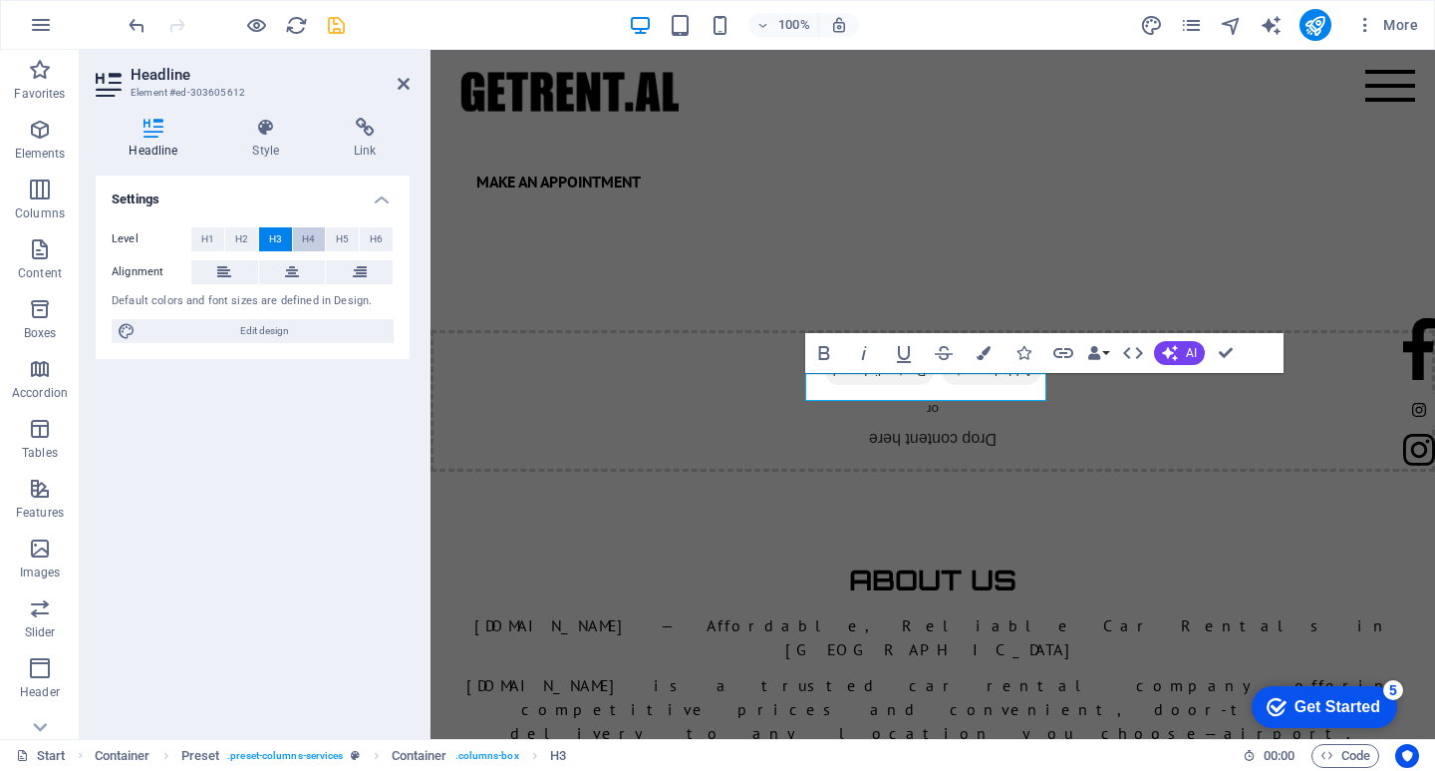
click at [311, 233] on span "H4" at bounding box center [308, 239] width 13 height 24
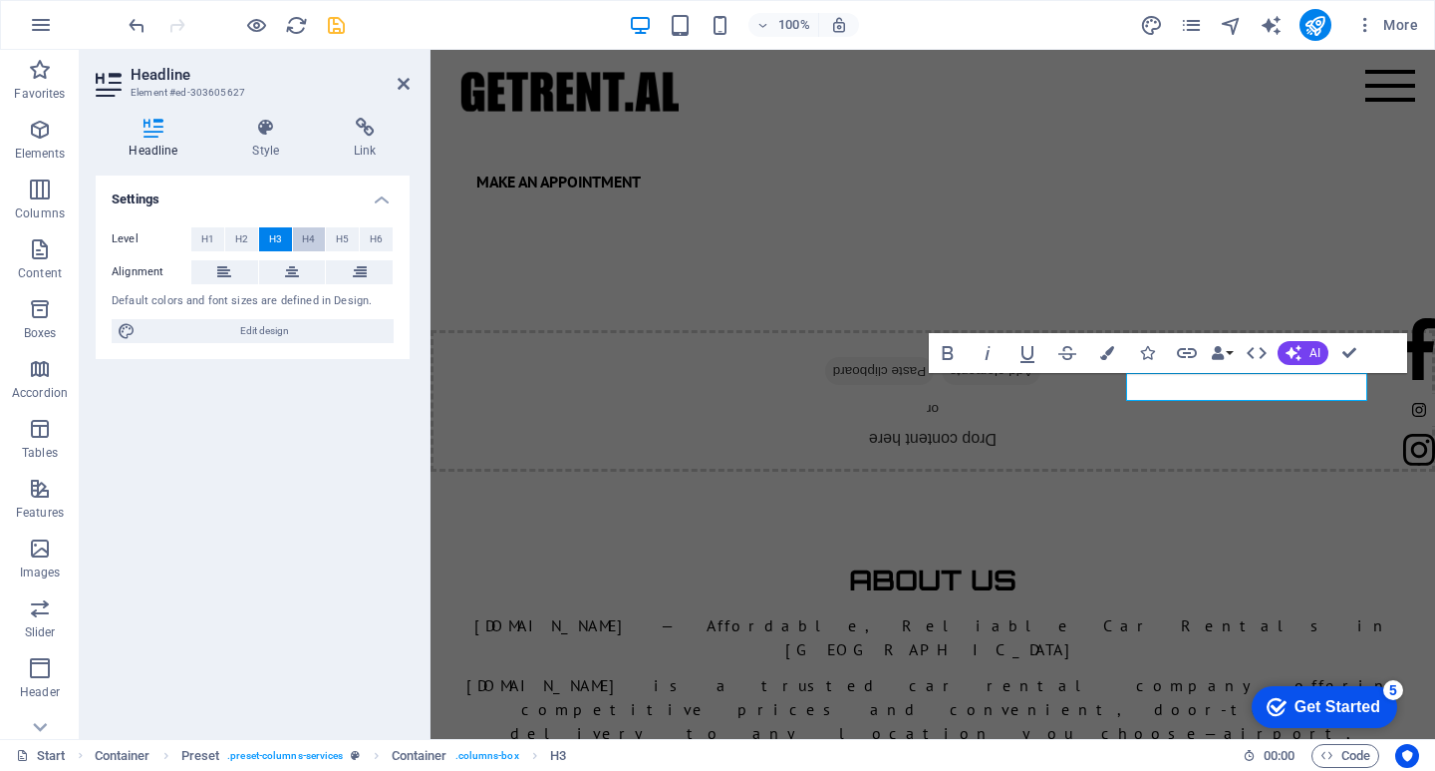
click at [314, 239] on span "H4" at bounding box center [308, 239] width 13 height 24
click at [1312, 17] on icon "publish" at bounding box center [1315, 25] width 23 height 23
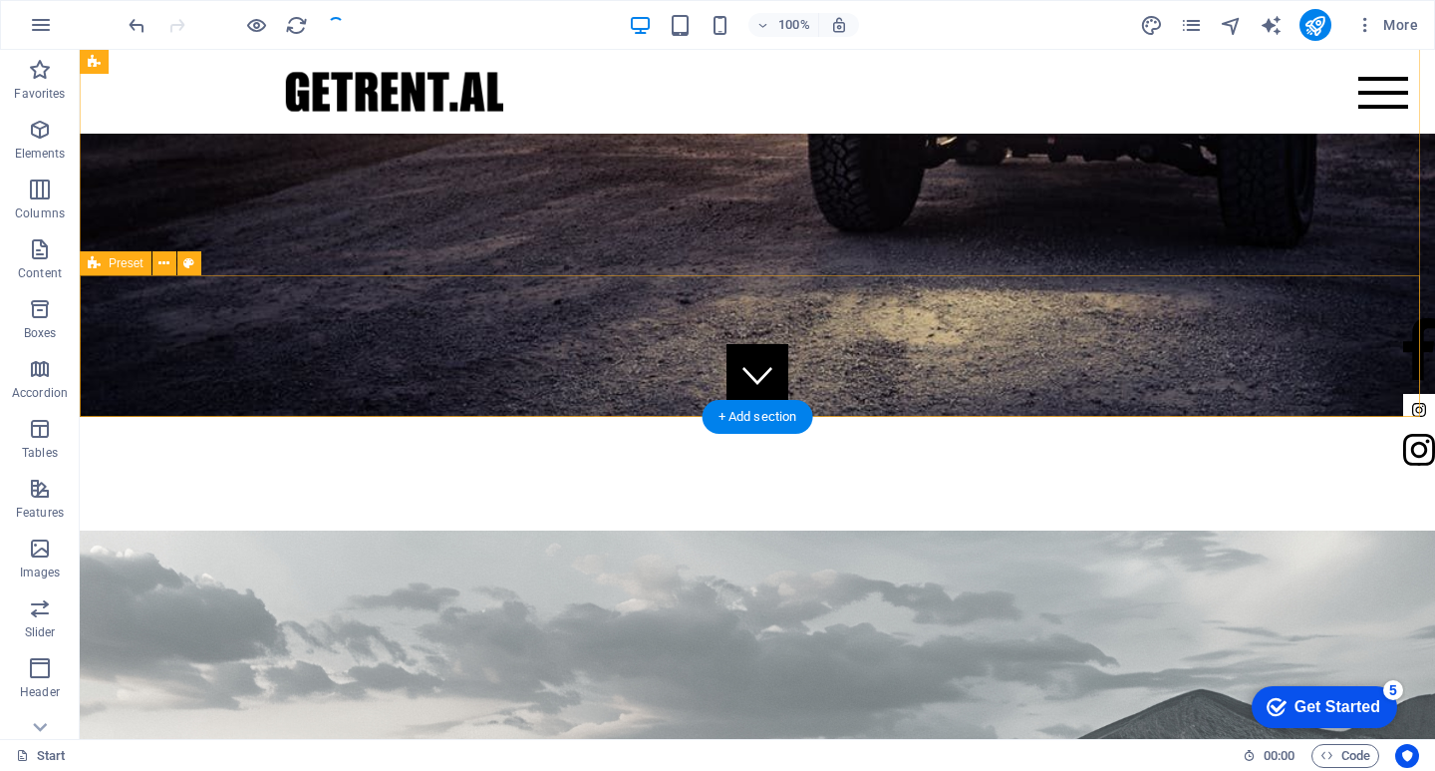
scroll to position [0, 0]
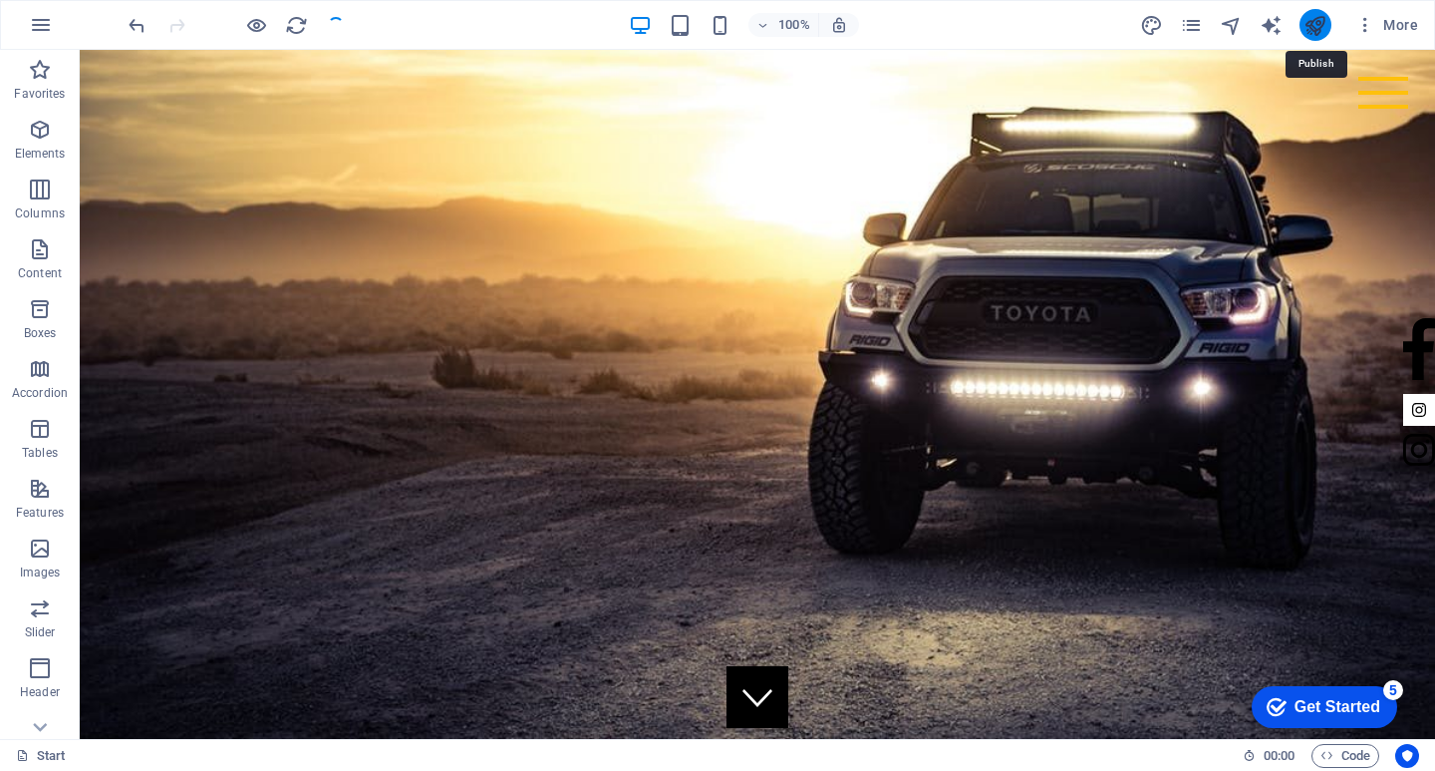
click at [1316, 31] on icon "publish" at bounding box center [1315, 25] width 23 height 23
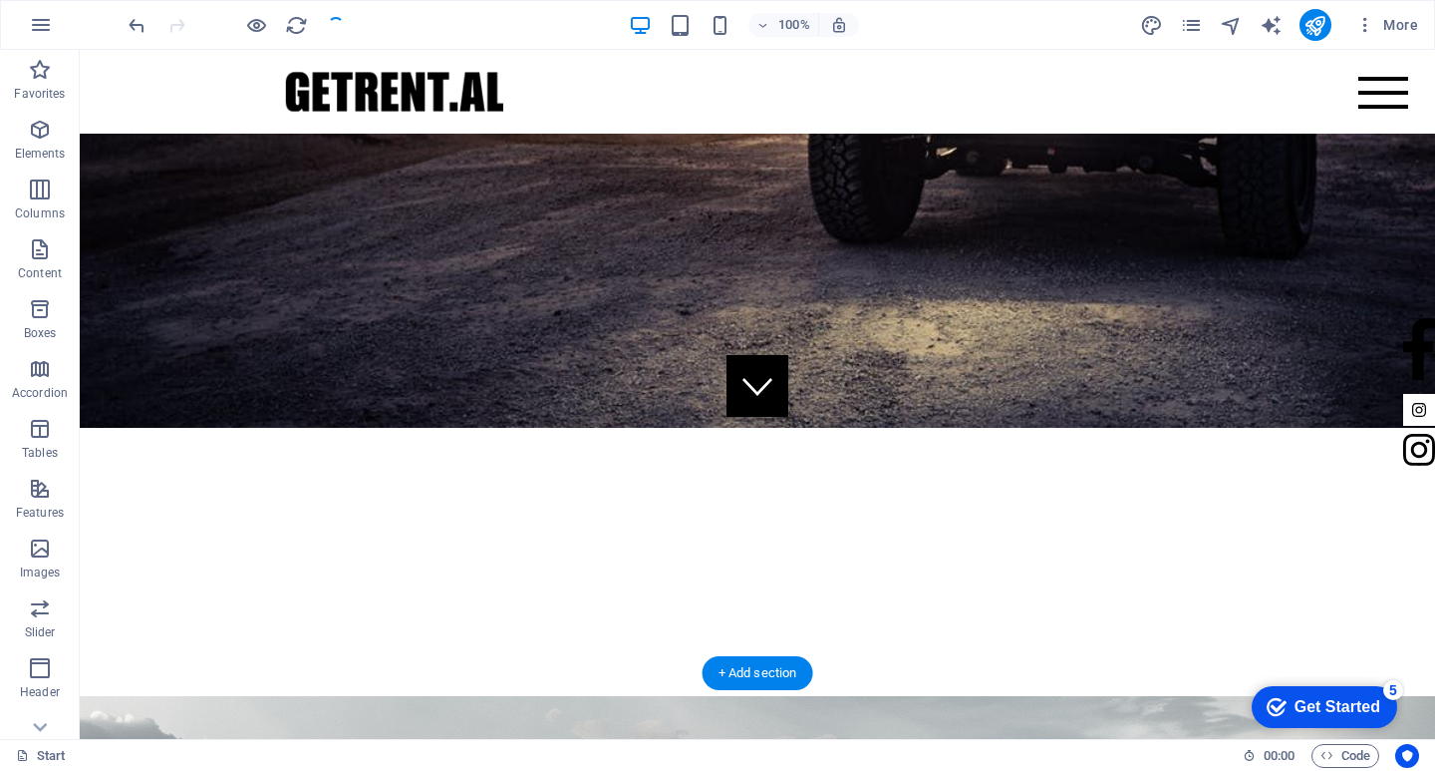
scroll to position [598, 0]
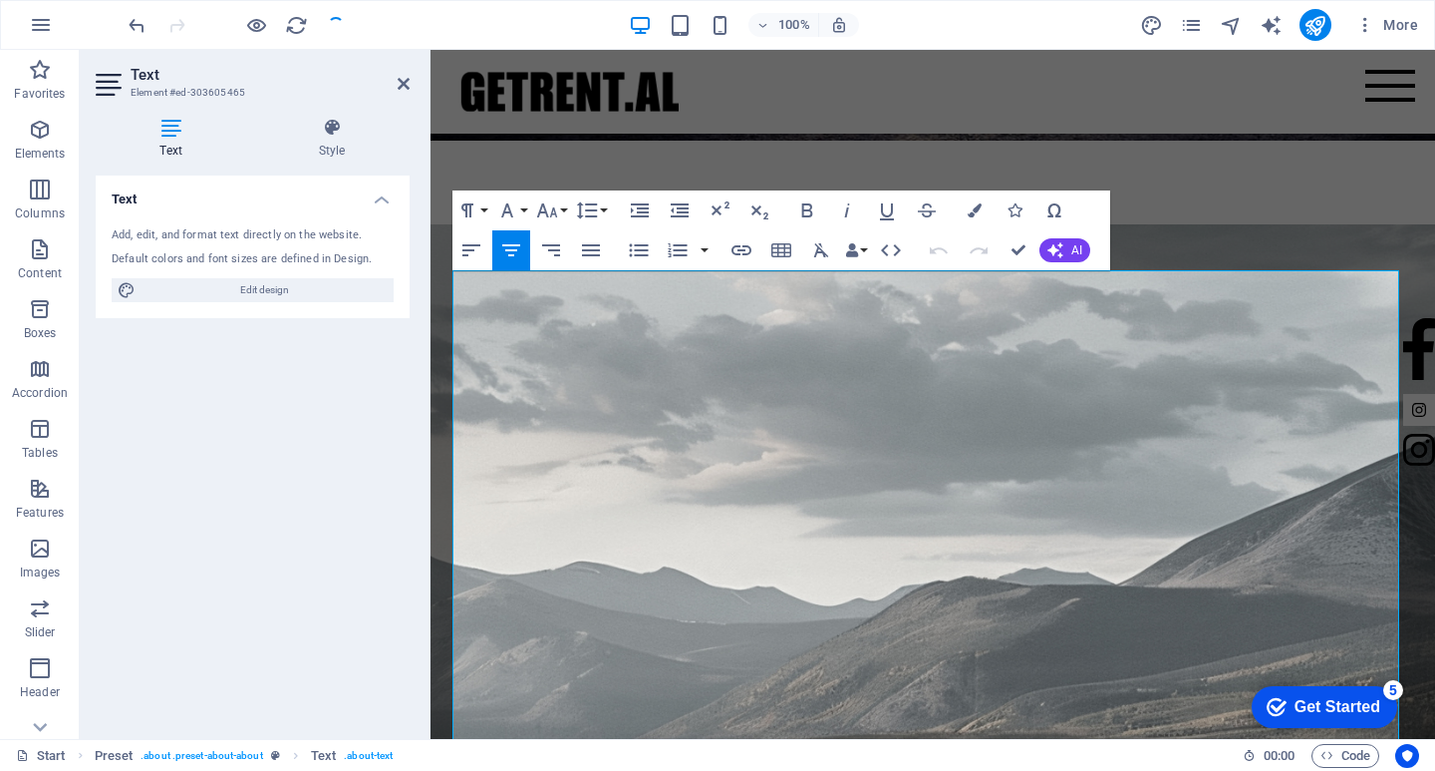
copy div "GetRent.al — Affordable, Reliable Car Rentals in Albania GetRent.al is a truste…"
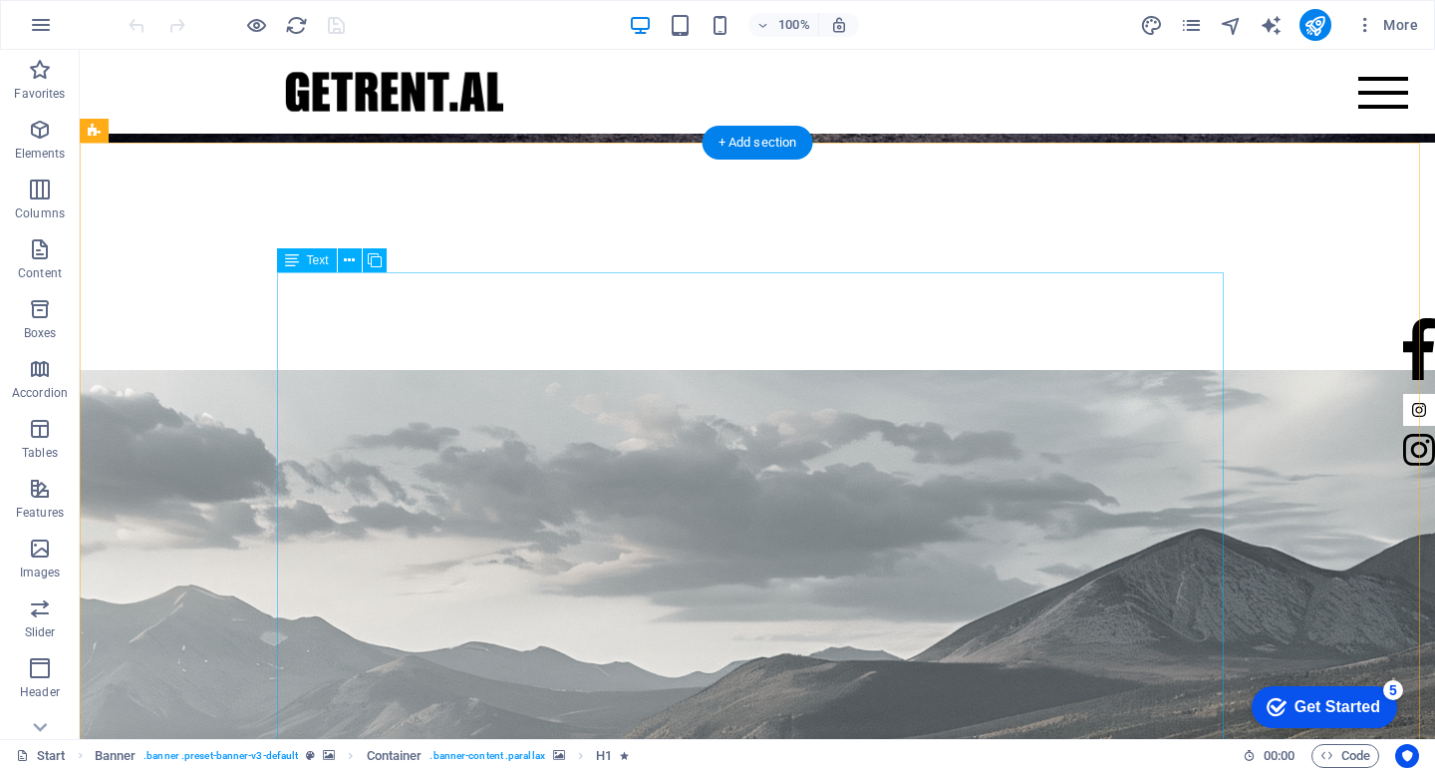
scroll to position [598, 0]
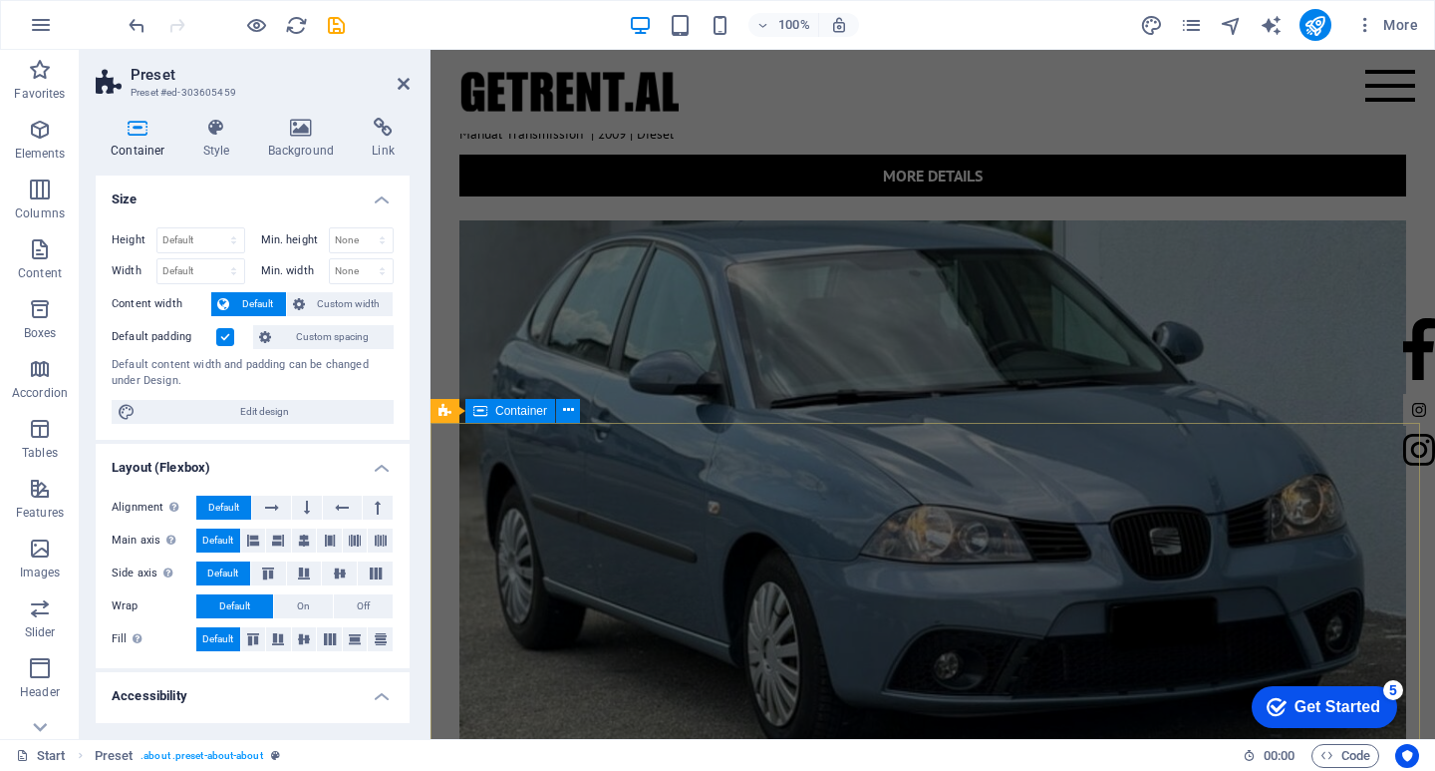
scroll to position [6778, 0]
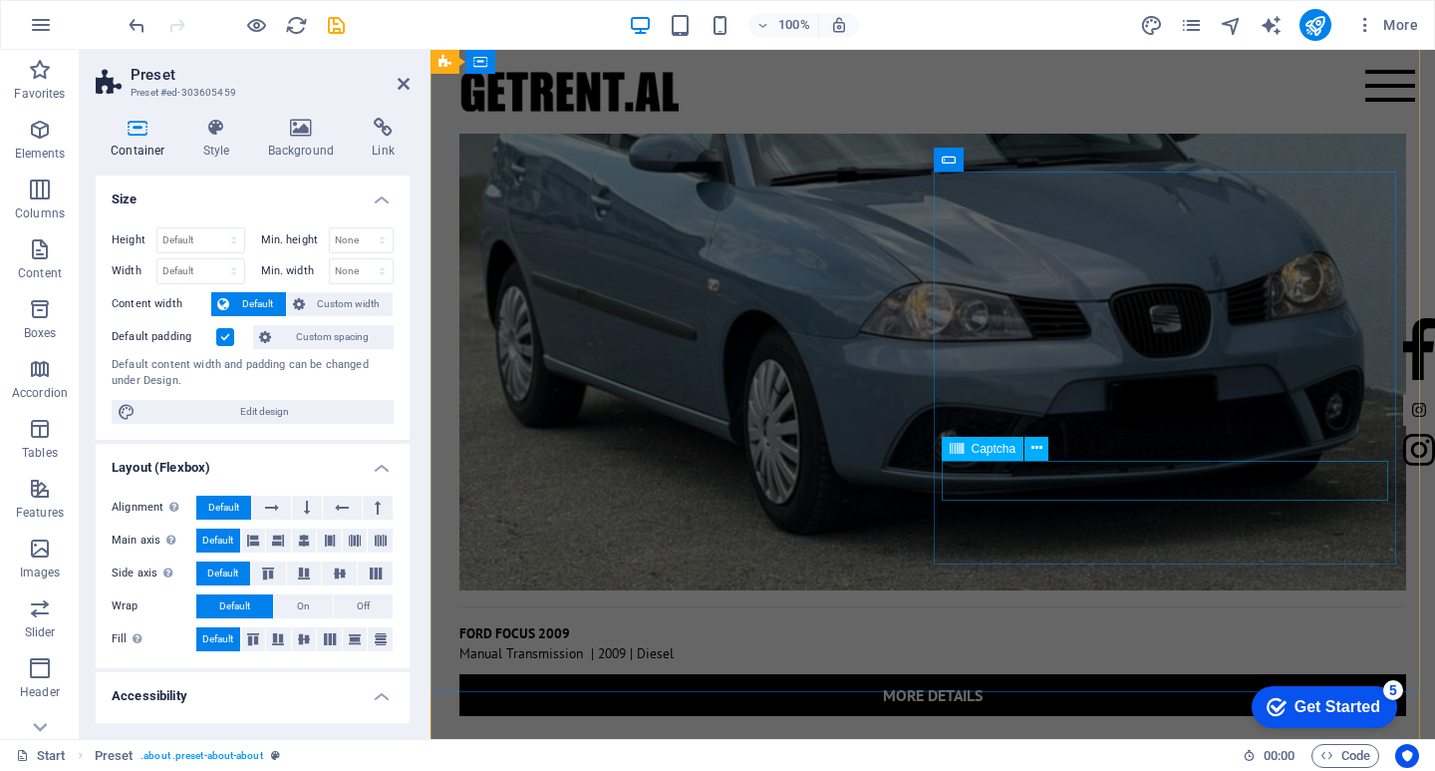
click at [1018, 444] on div "Captcha" at bounding box center [983, 449] width 83 height 24
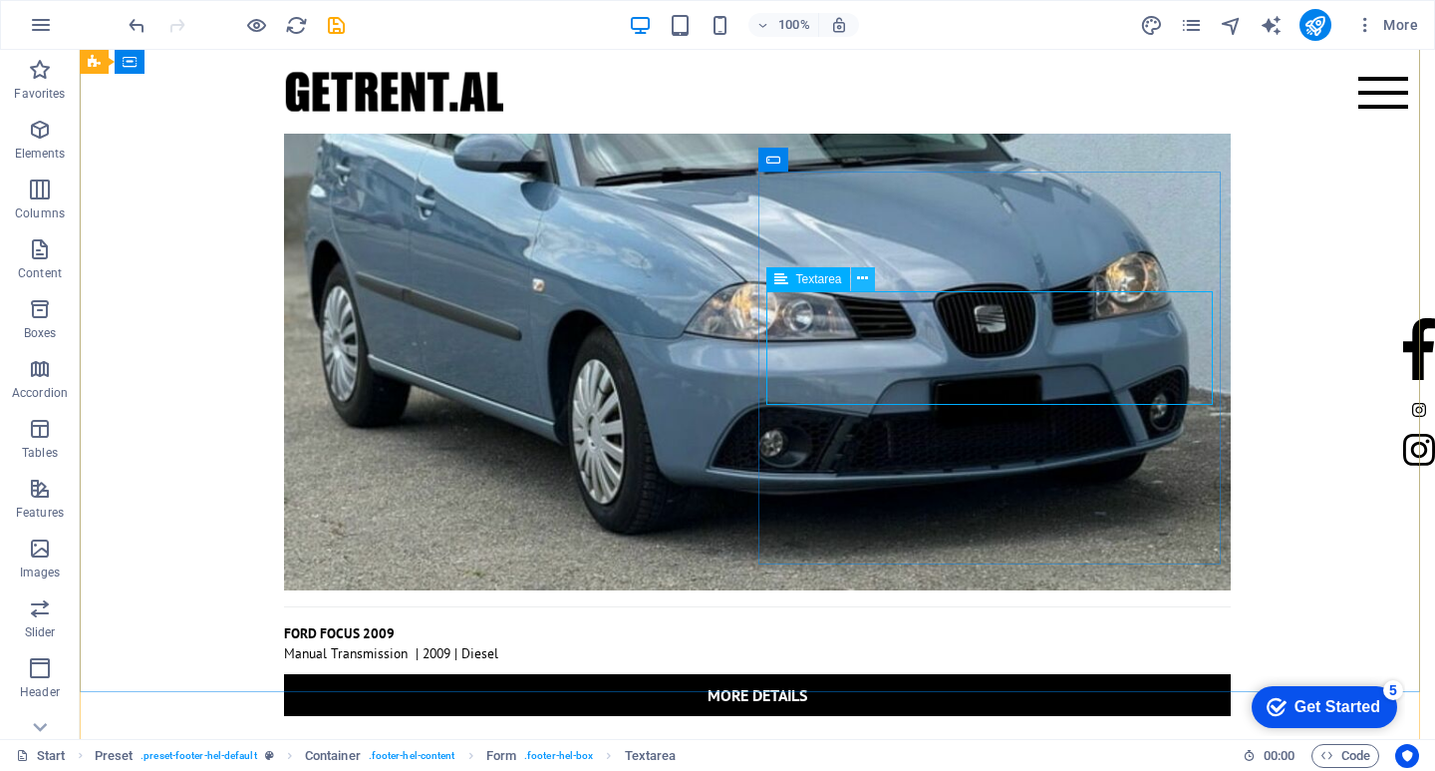
click at [860, 273] on icon at bounding box center [862, 278] width 11 height 21
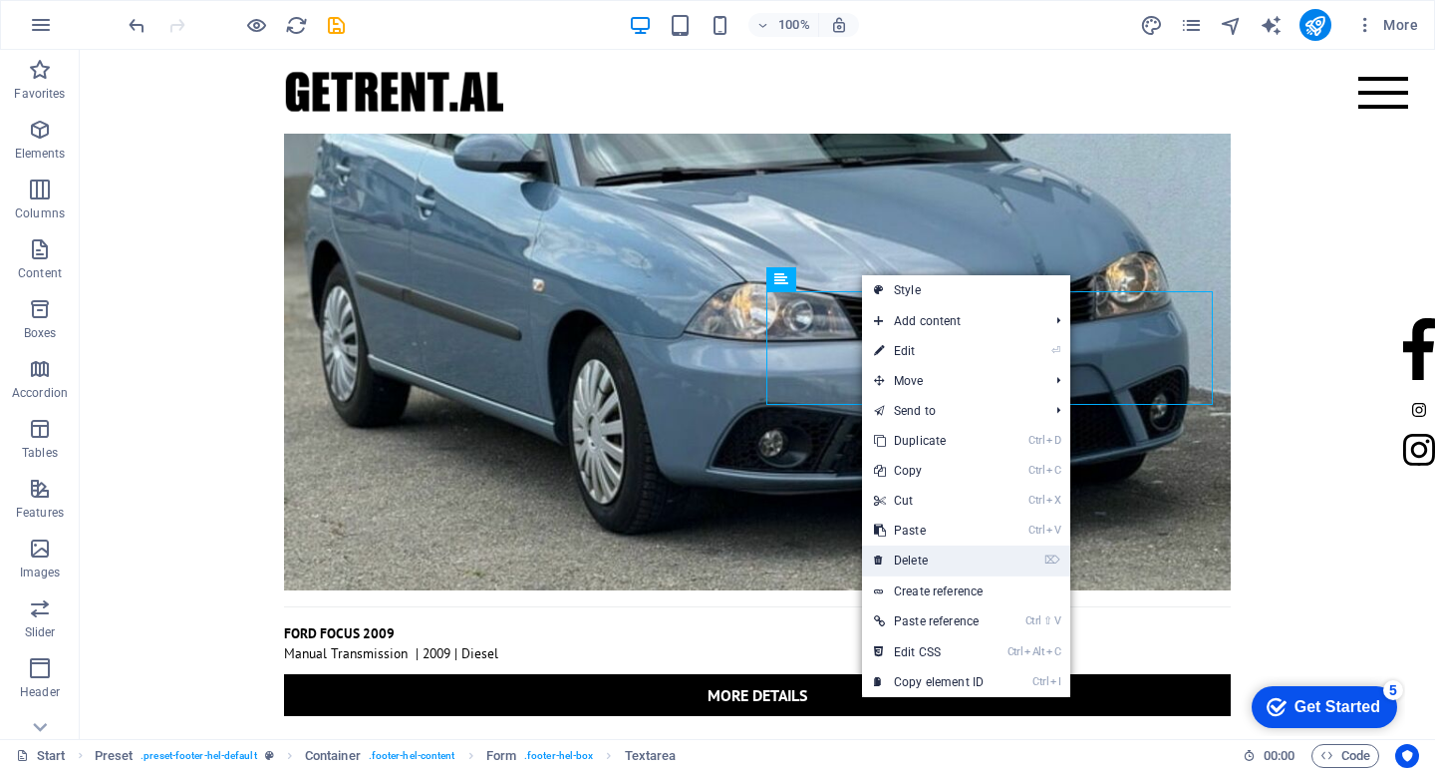
click at [915, 555] on link "⌦ Delete" at bounding box center [929, 560] width 134 height 30
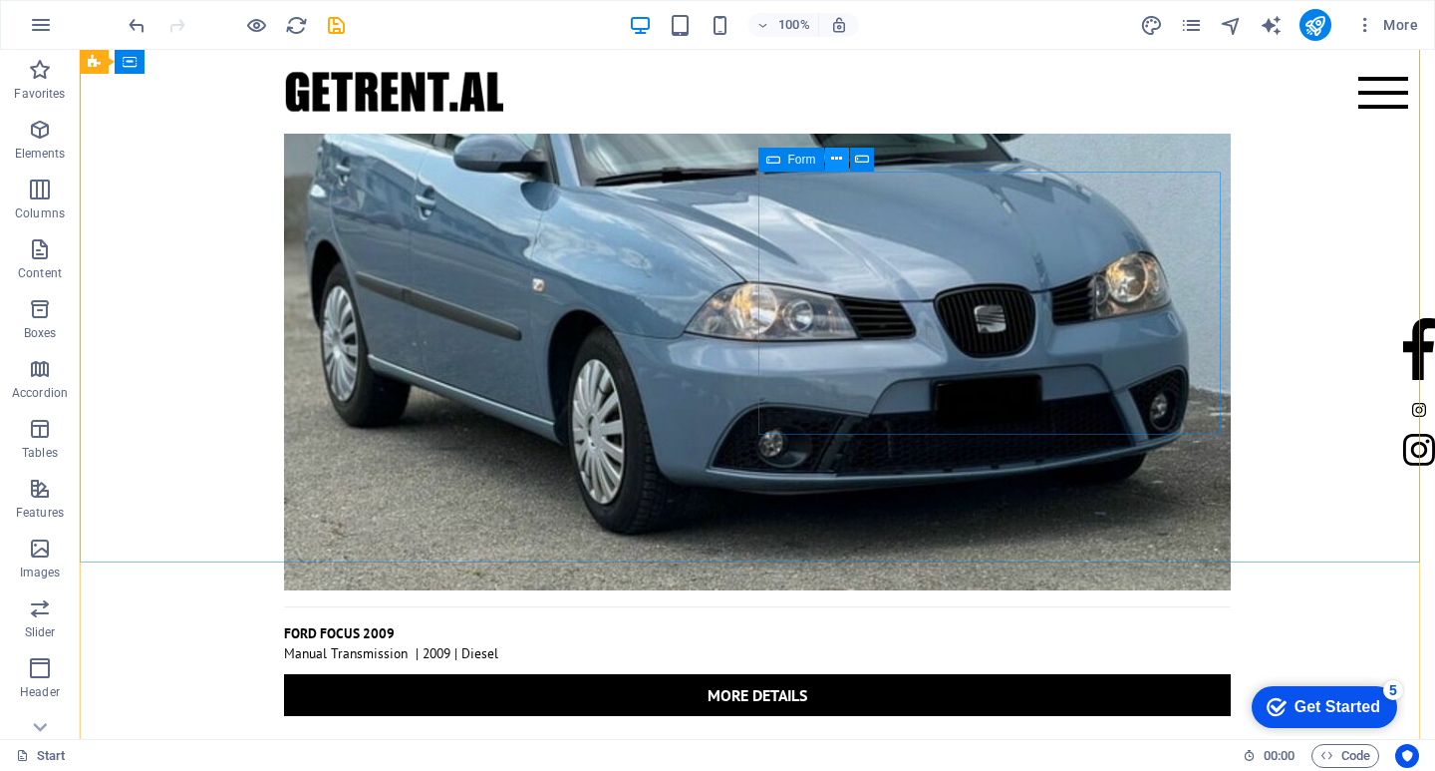
click at [835, 154] on icon at bounding box center [836, 159] width 11 height 21
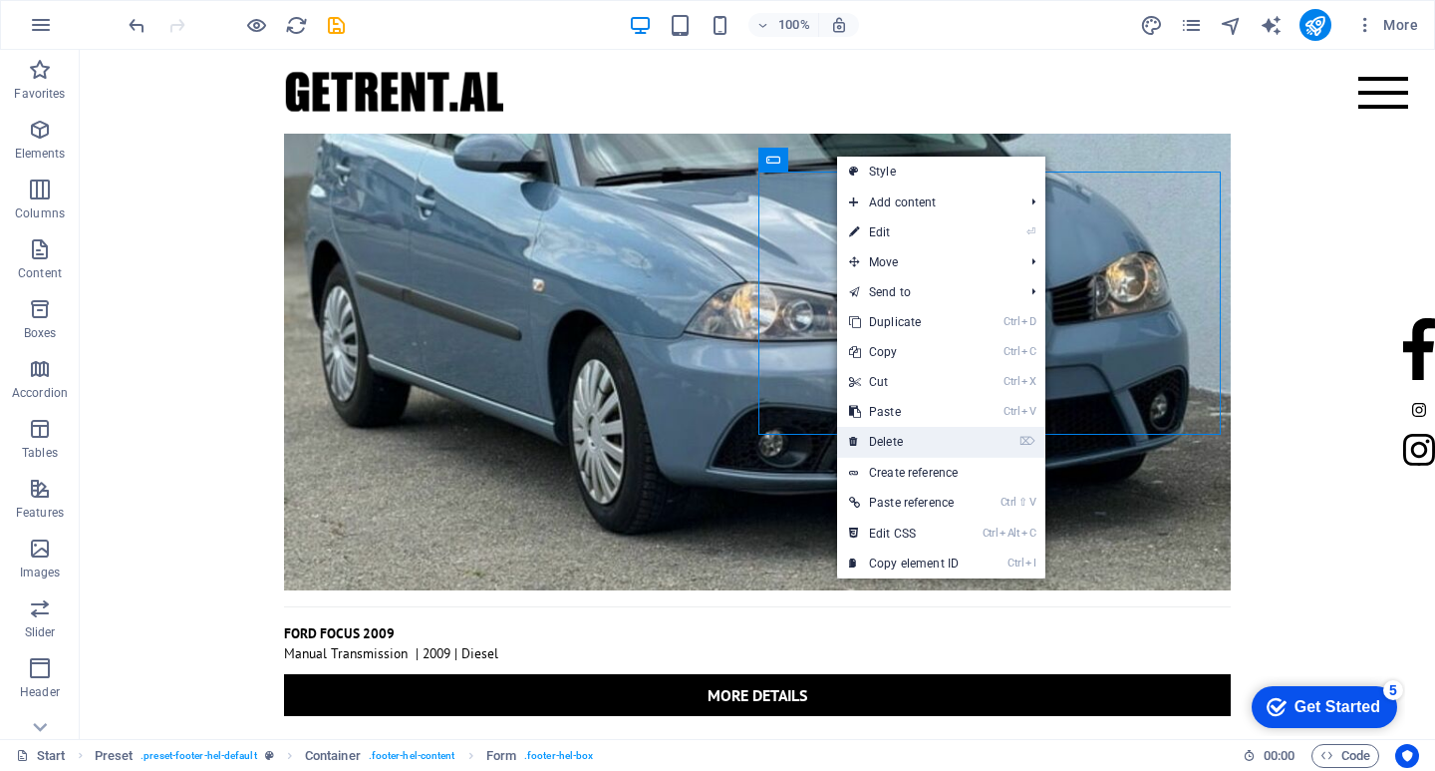
click at [900, 438] on link "⌦ Delete" at bounding box center [904, 442] width 134 height 30
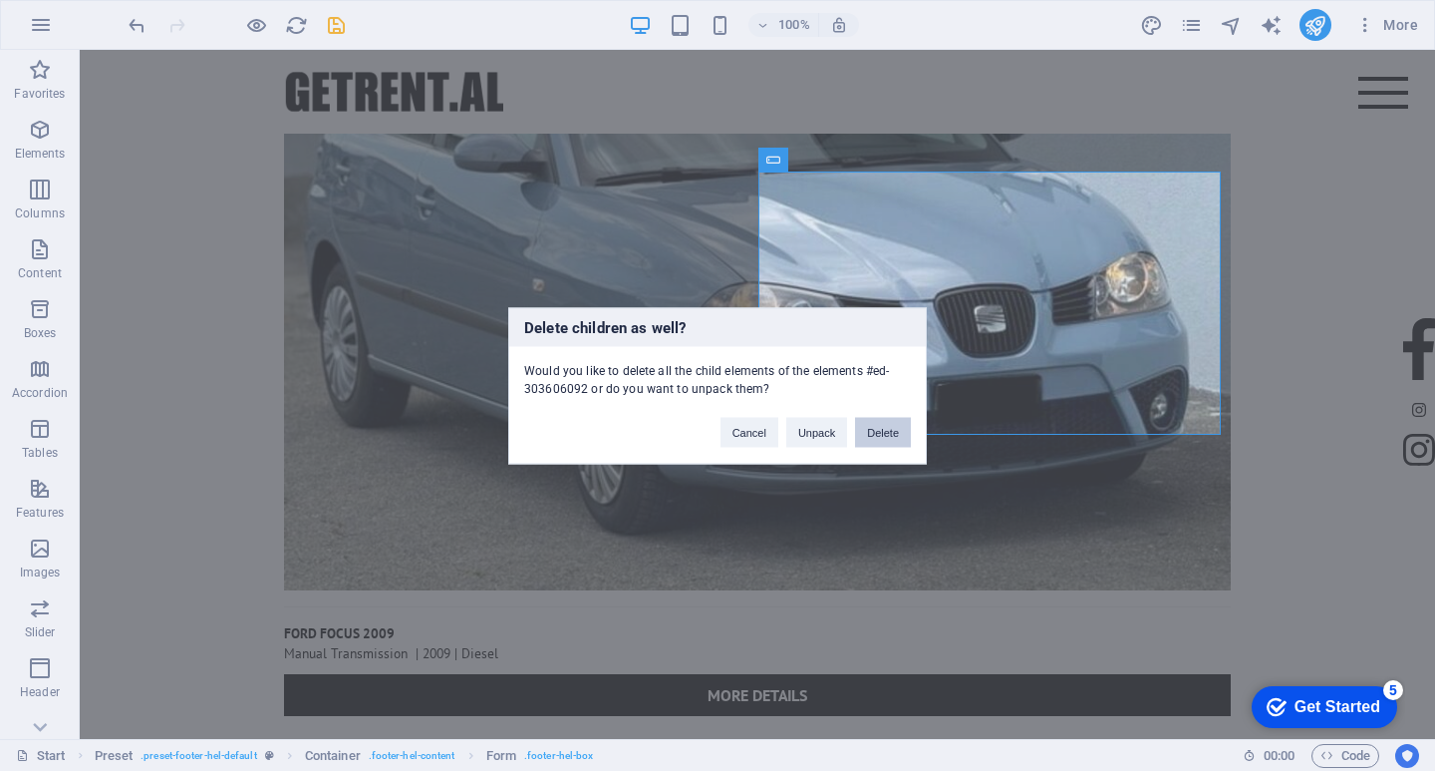
click at [867, 432] on button "Delete" at bounding box center [883, 432] width 56 height 30
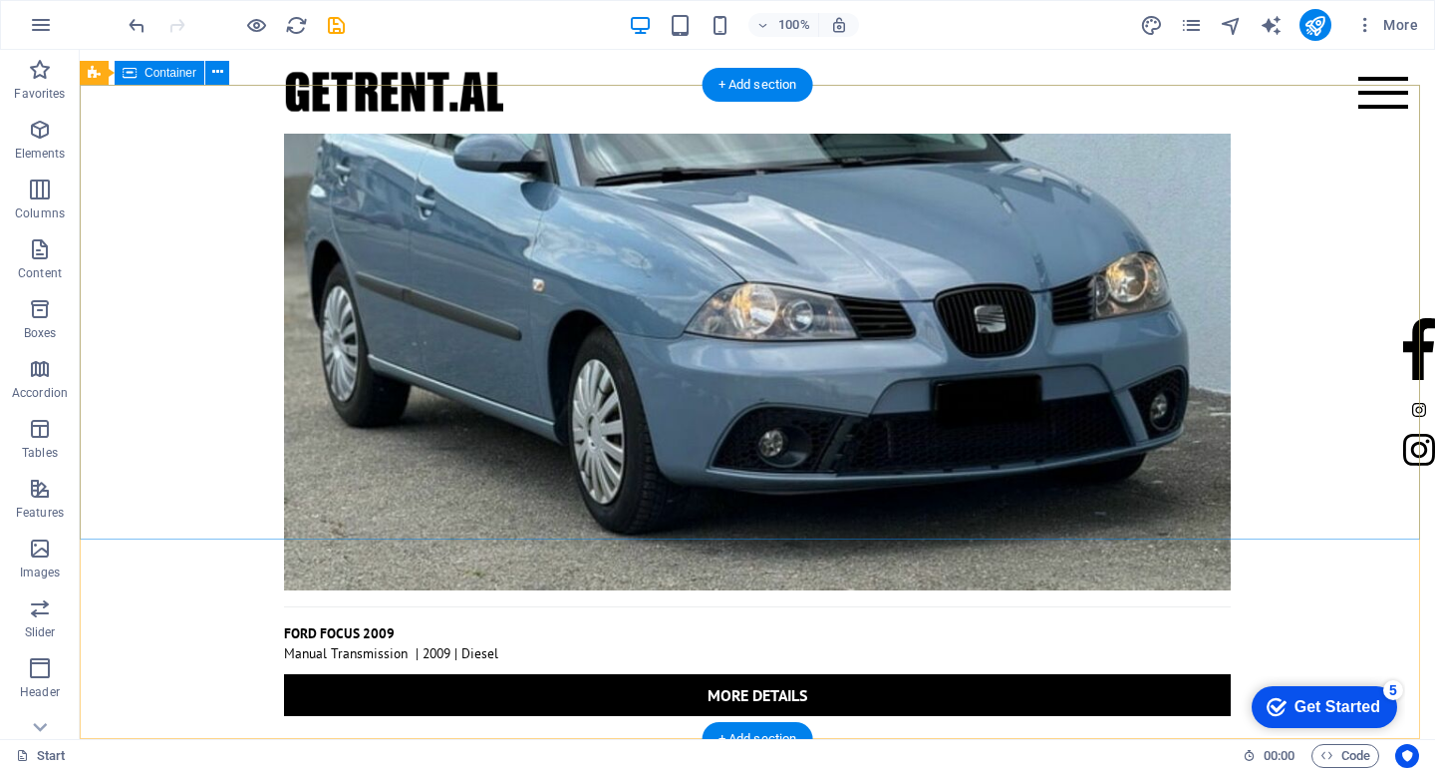
scroll to position [6737, 0]
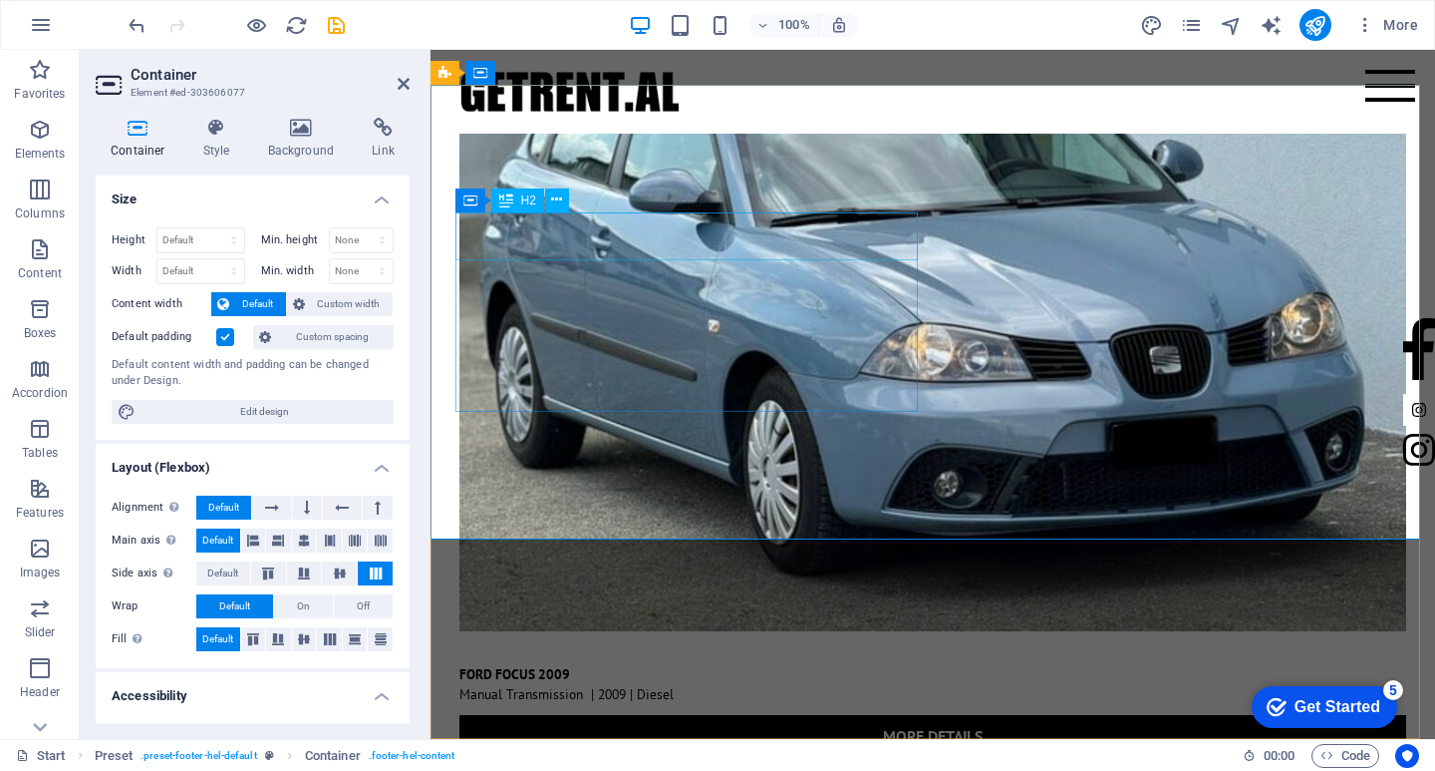
click at [550, 203] on button at bounding box center [557, 200] width 24 height 24
click at [567, 198] on button at bounding box center [557, 200] width 24 height 24
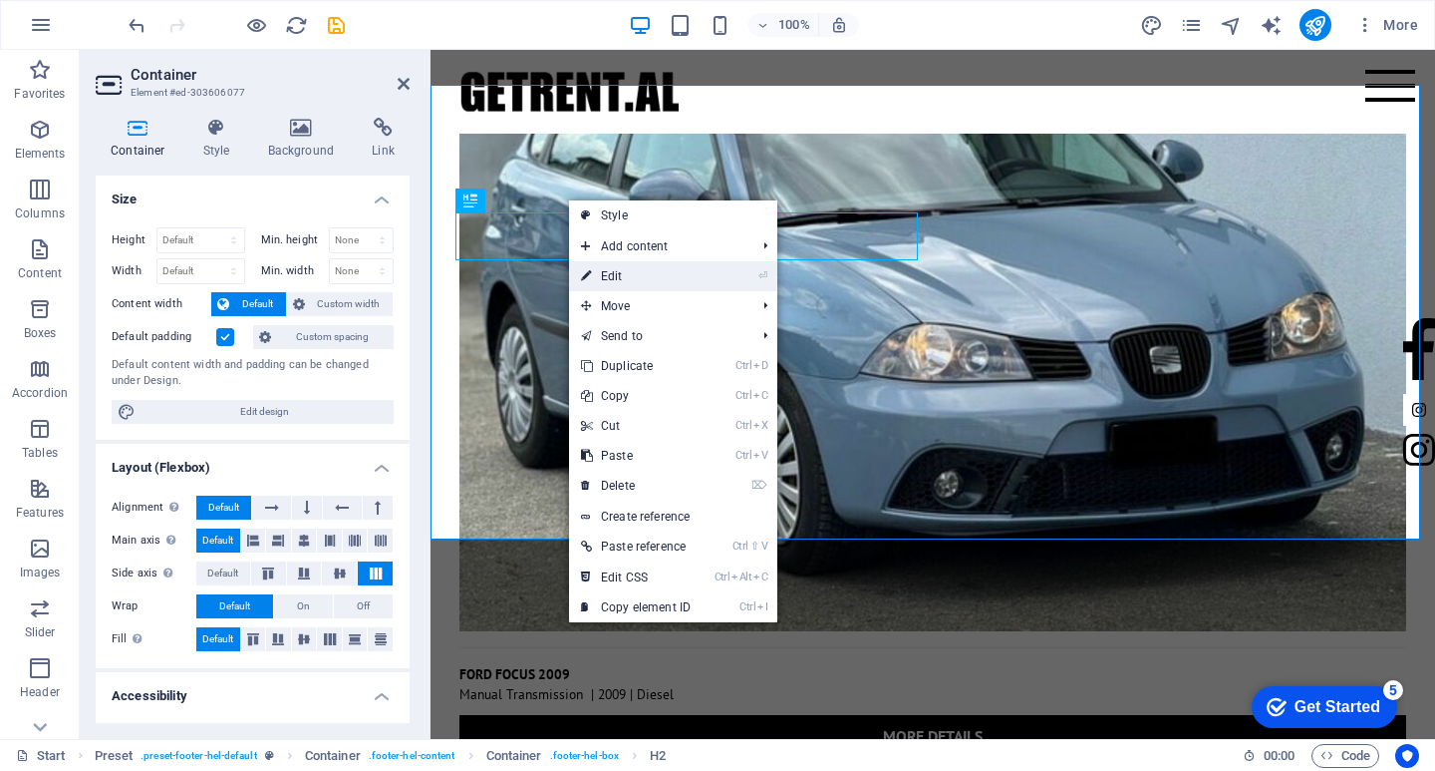
click at [631, 278] on link "⏎ Edit" at bounding box center [636, 276] width 134 height 30
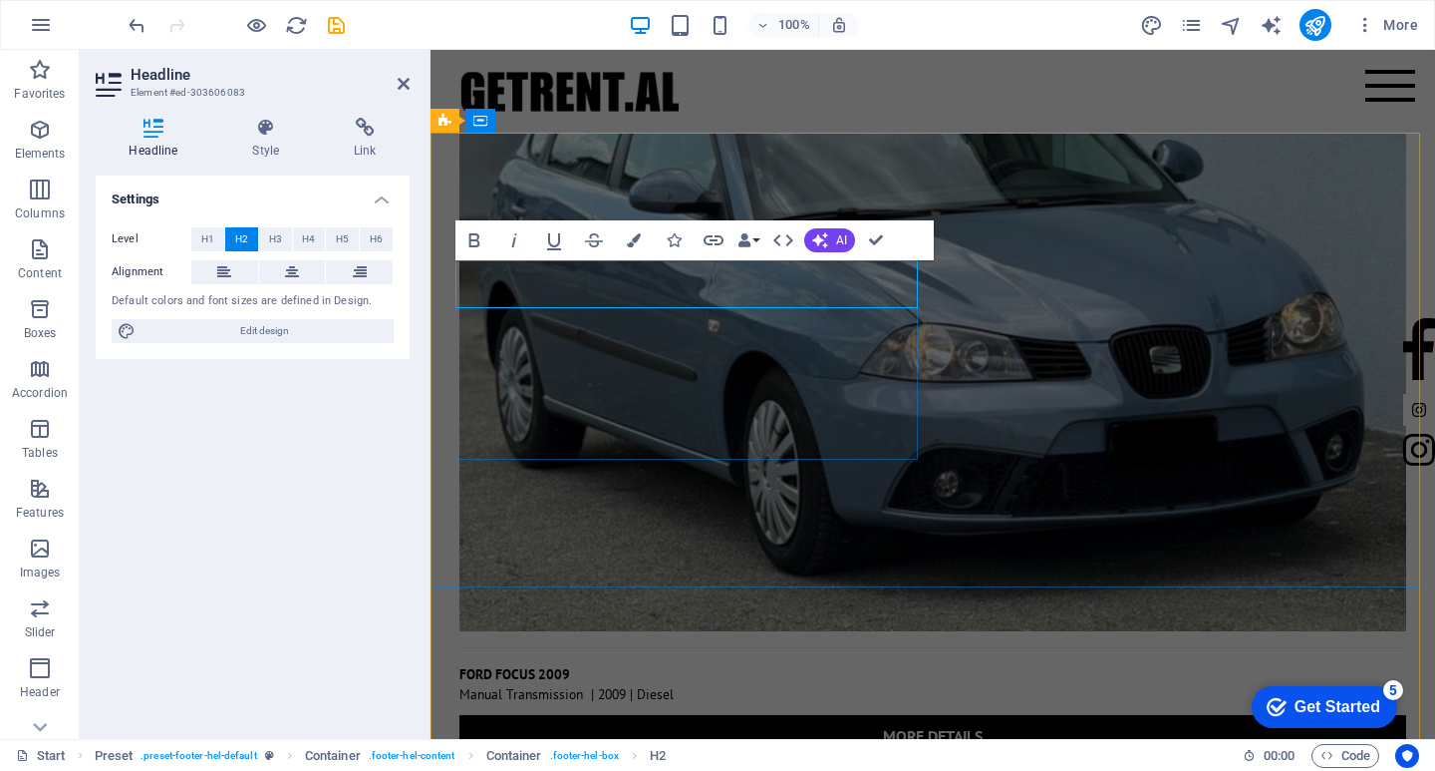
scroll to position [6689, 0]
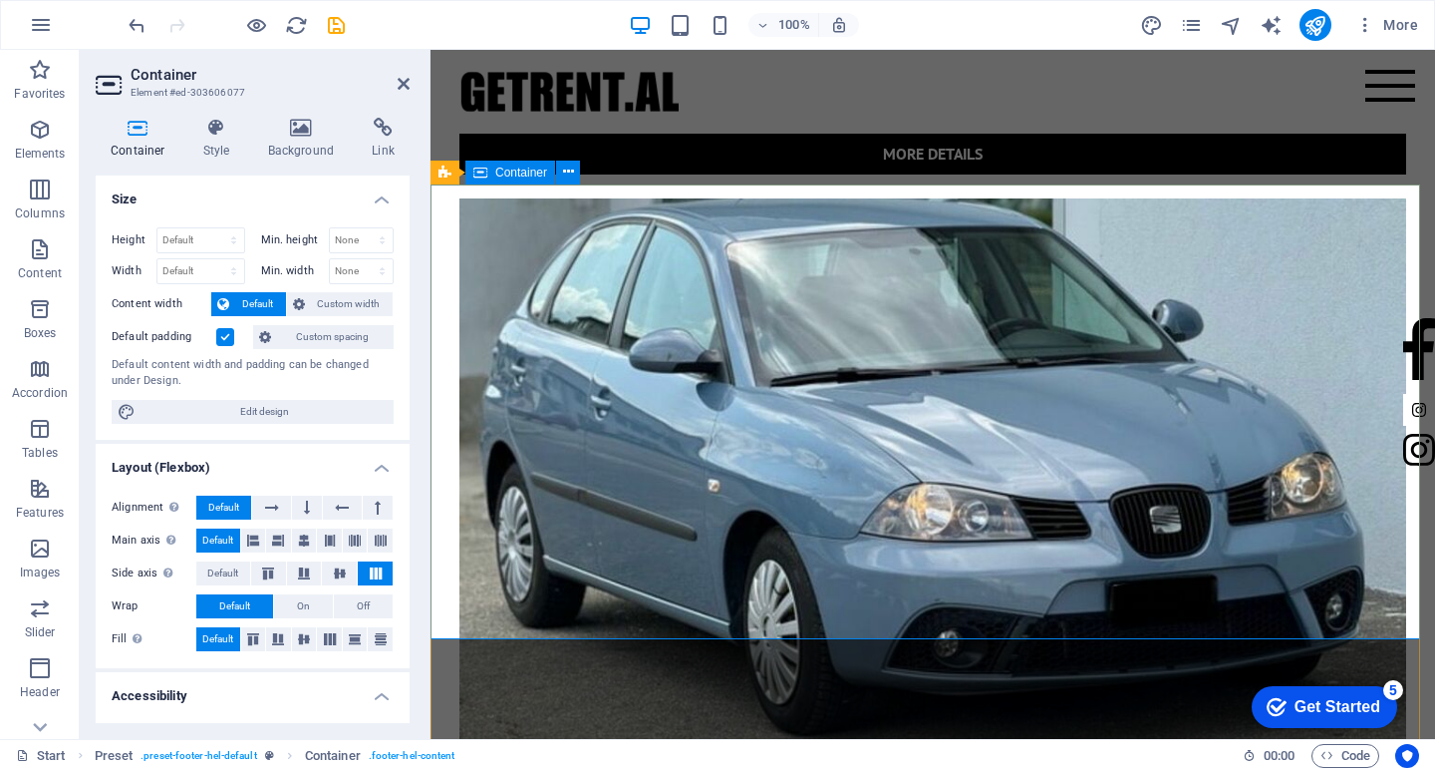
scroll to position [6737, 0]
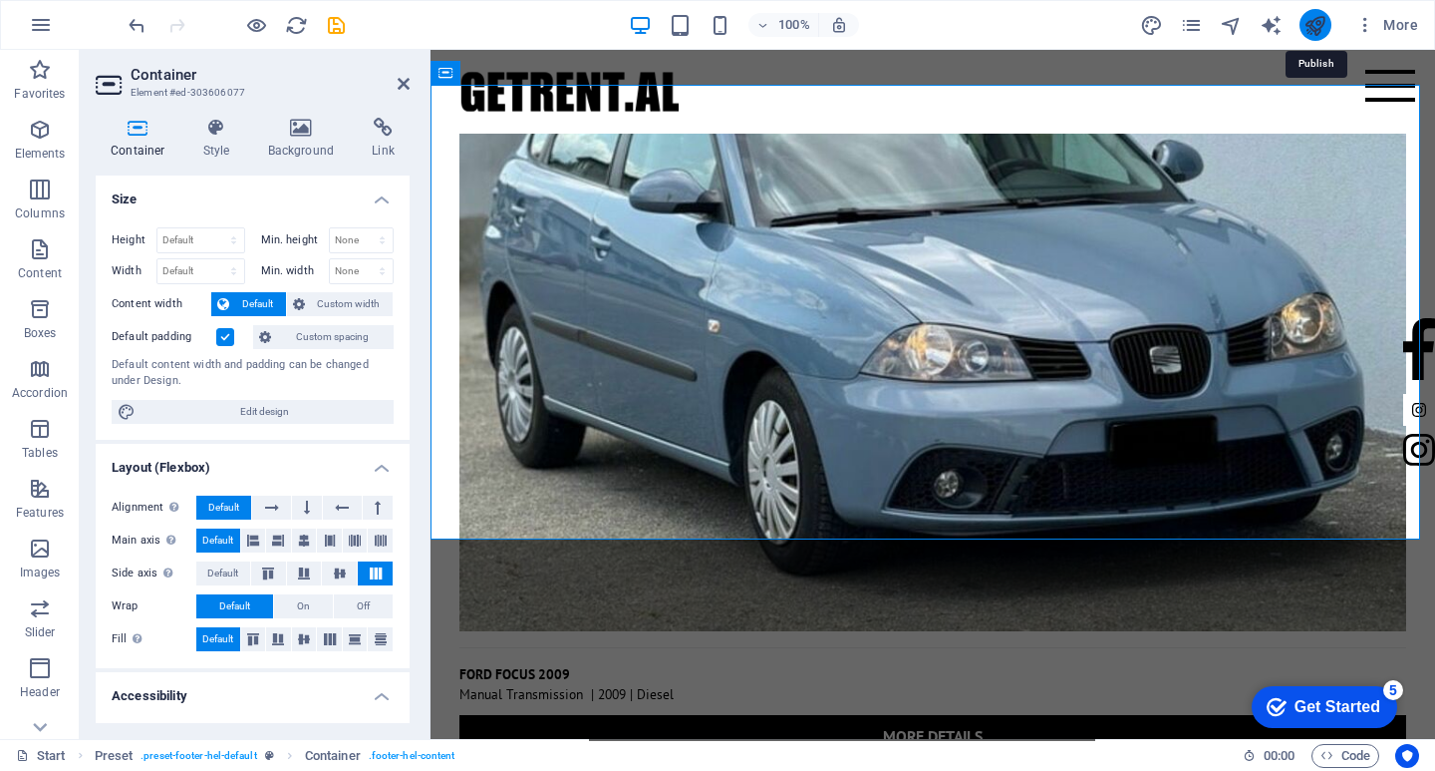
click at [1324, 24] on icon "publish" at bounding box center [1315, 25] width 23 height 23
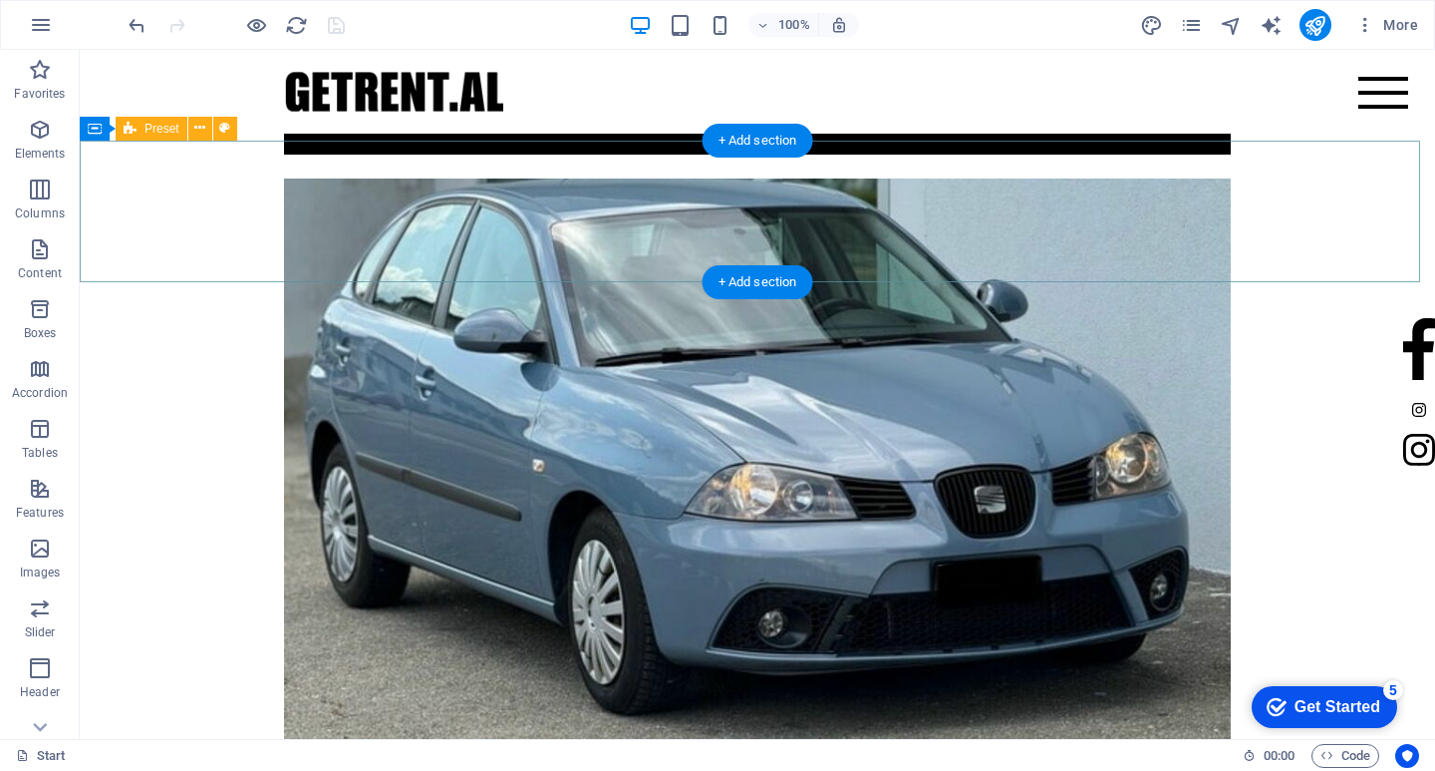
scroll to position [6638, 0]
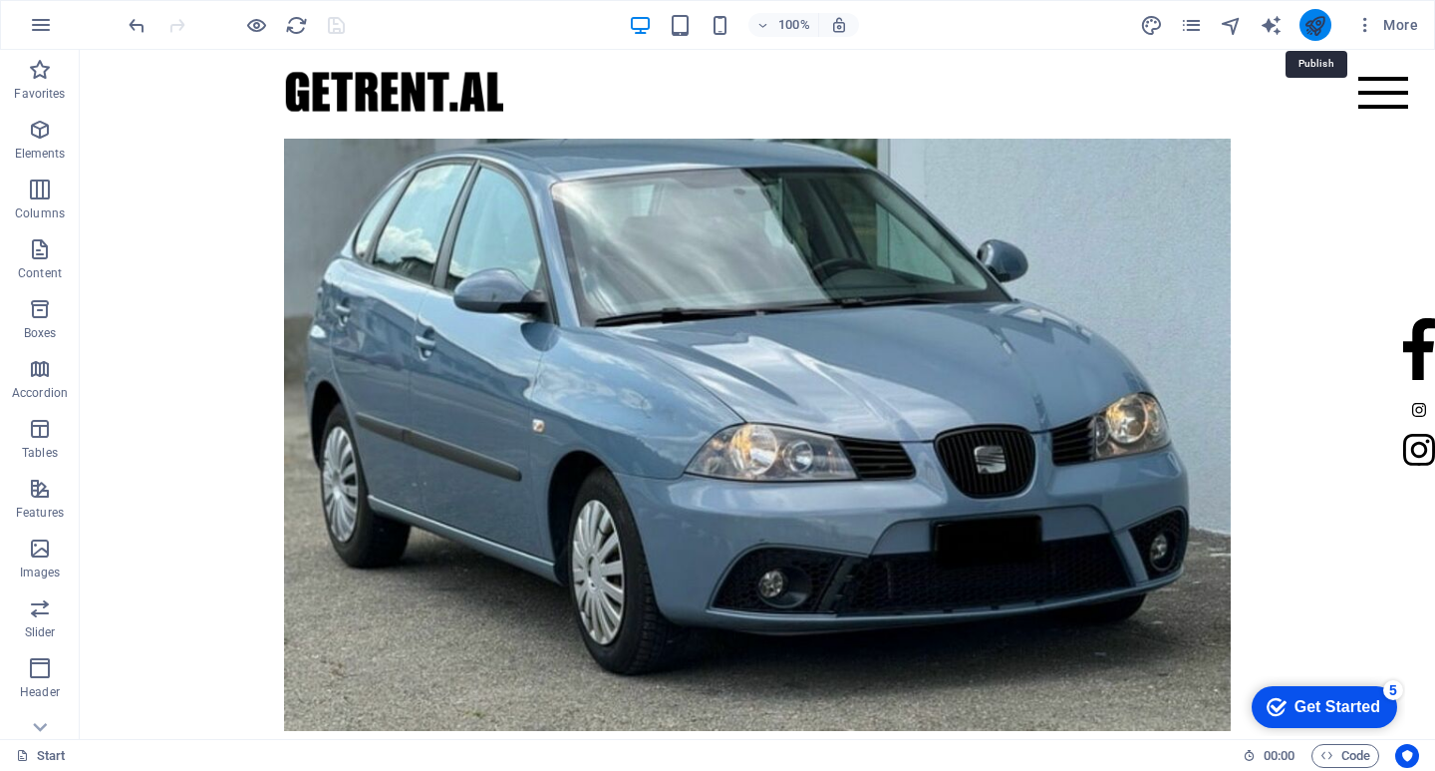
click at [1308, 28] on icon "publish" at bounding box center [1315, 25] width 23 height 23
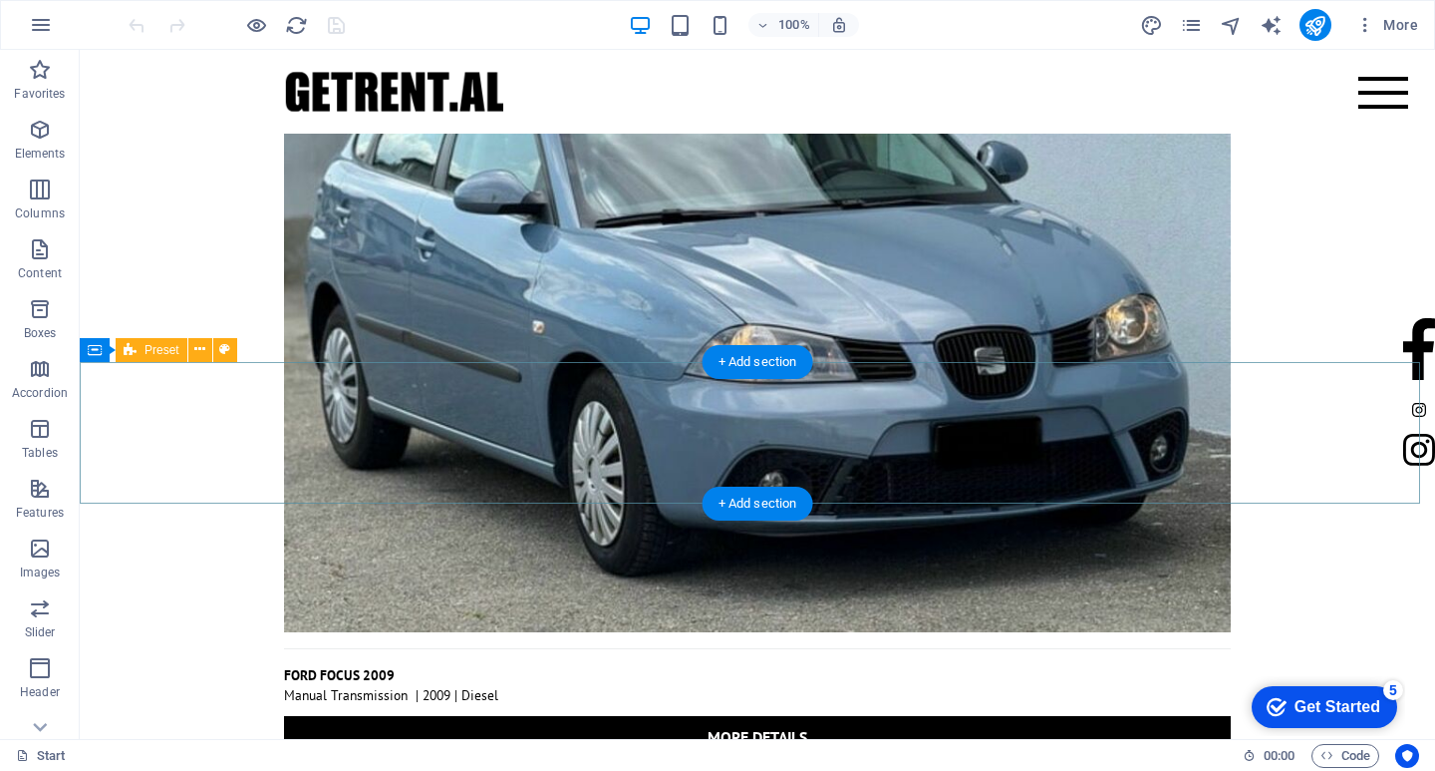
scroll to position [6737, 0]
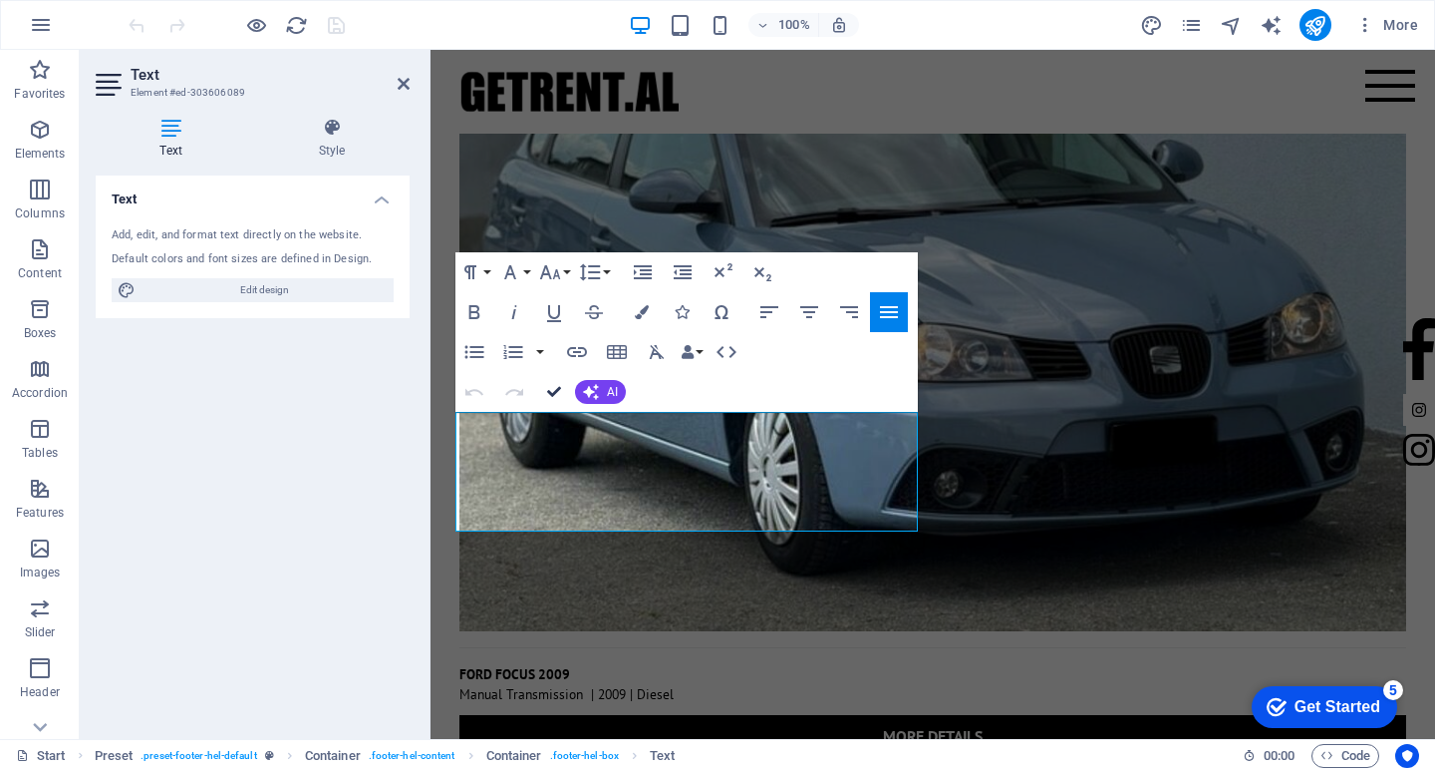
scroll to position [6618, 0]
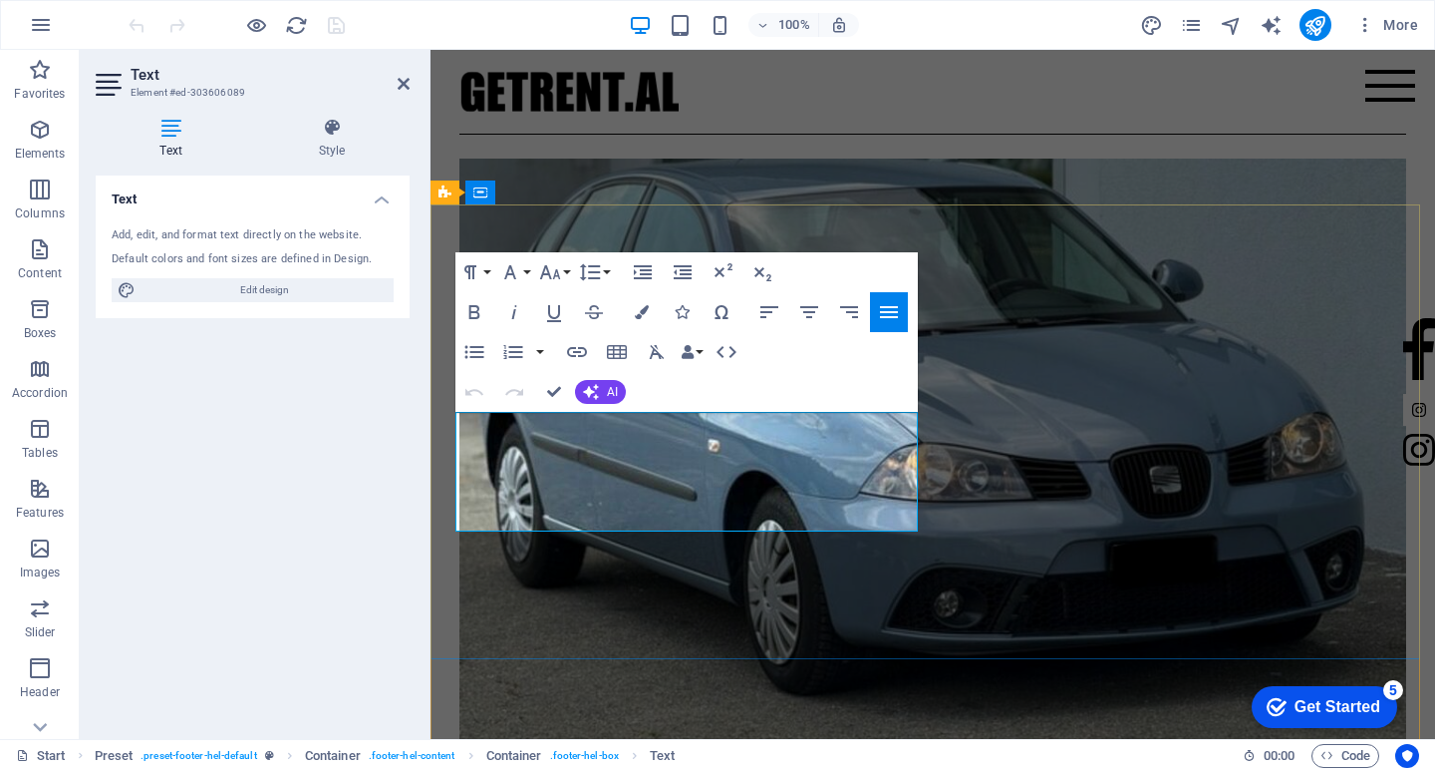
drag, startPoint x: 597, startPoint y: 427, endPoint x: 403, endPoint y: 419, distance: 194.5
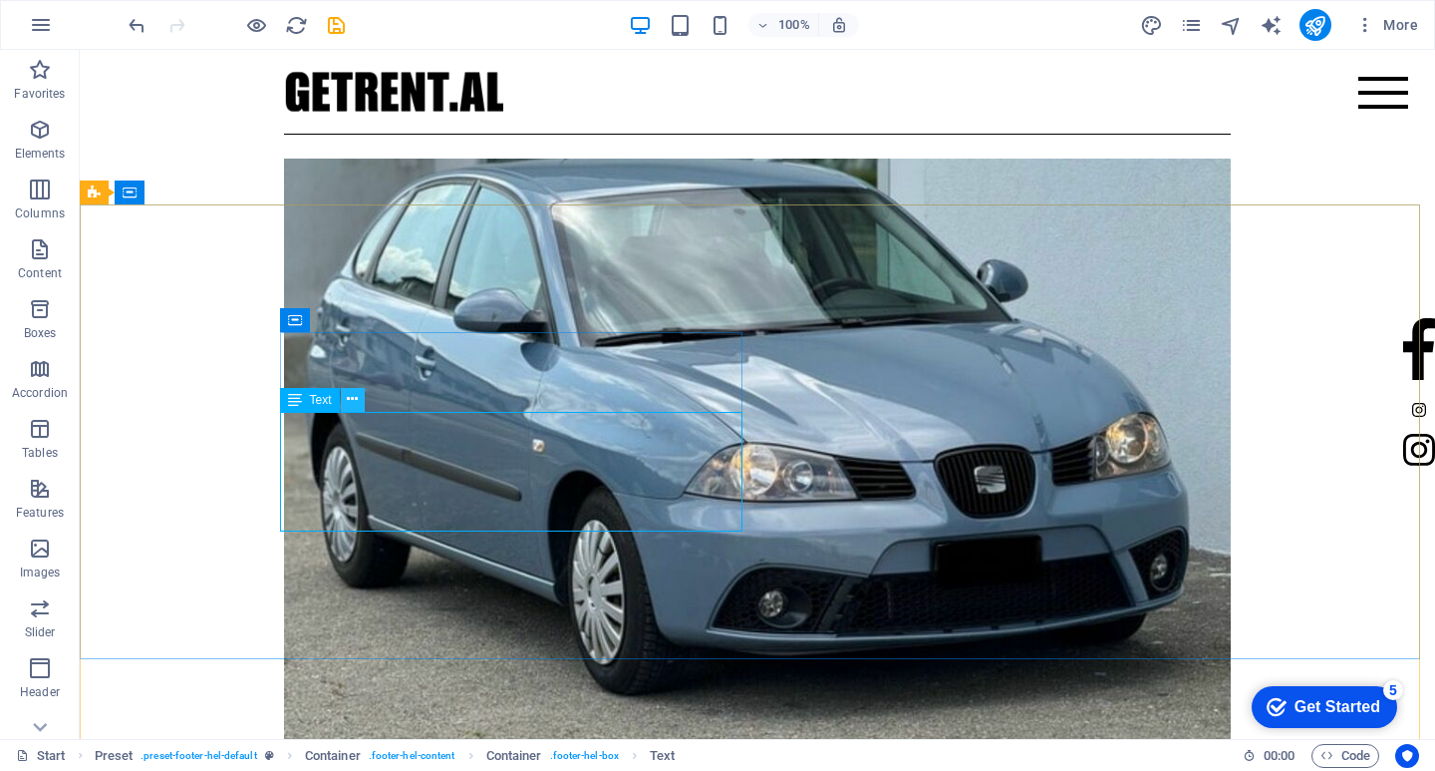
click at [356, 400] on icon at bounding box center [352, 399] width 11 height 21
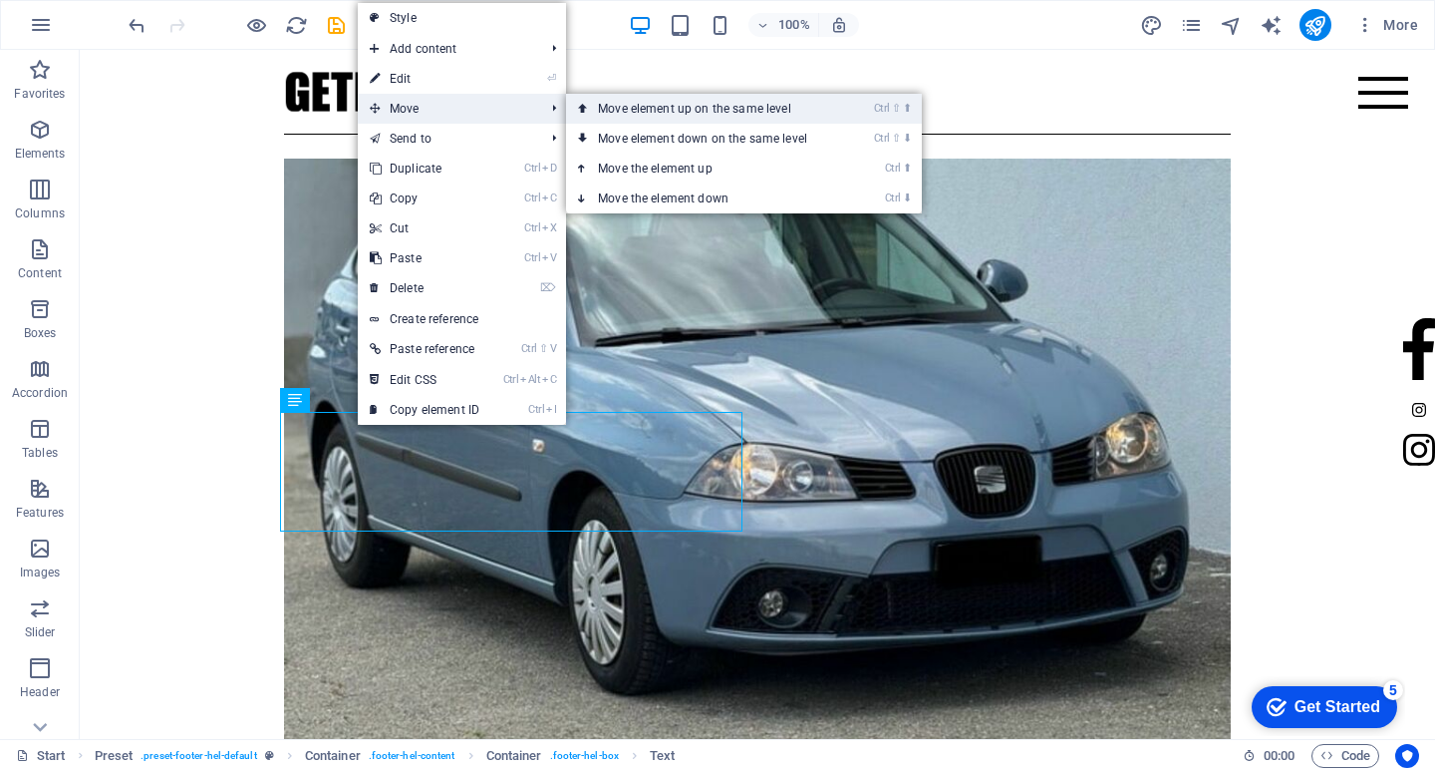
click at [597, 106] on link "Ctrl ⇧ ⬆ Move element up on the same level" at bounding box center [706, 109] width 281 height 30
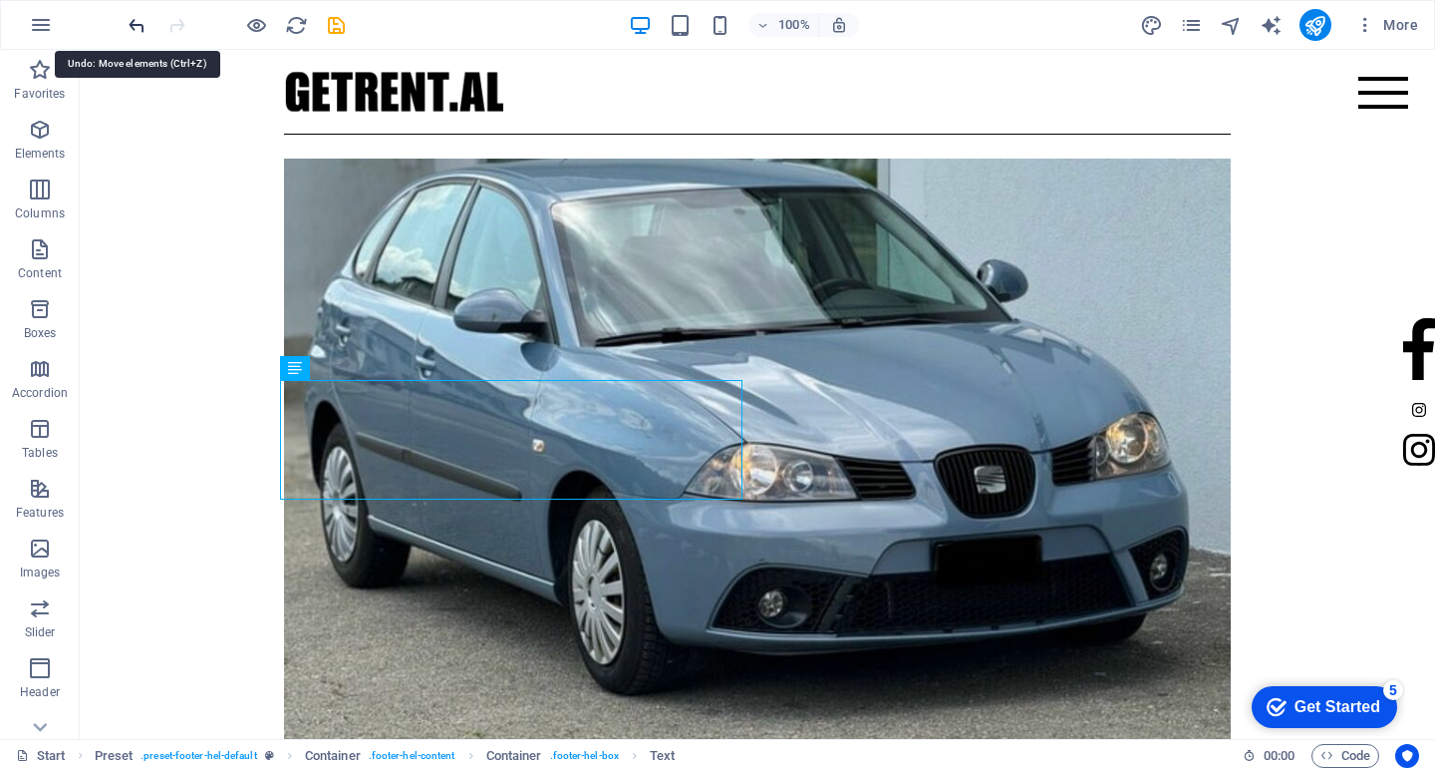
click at [146, 22] on icon "undo" at bounding box center [137, 25] width 23 height 23
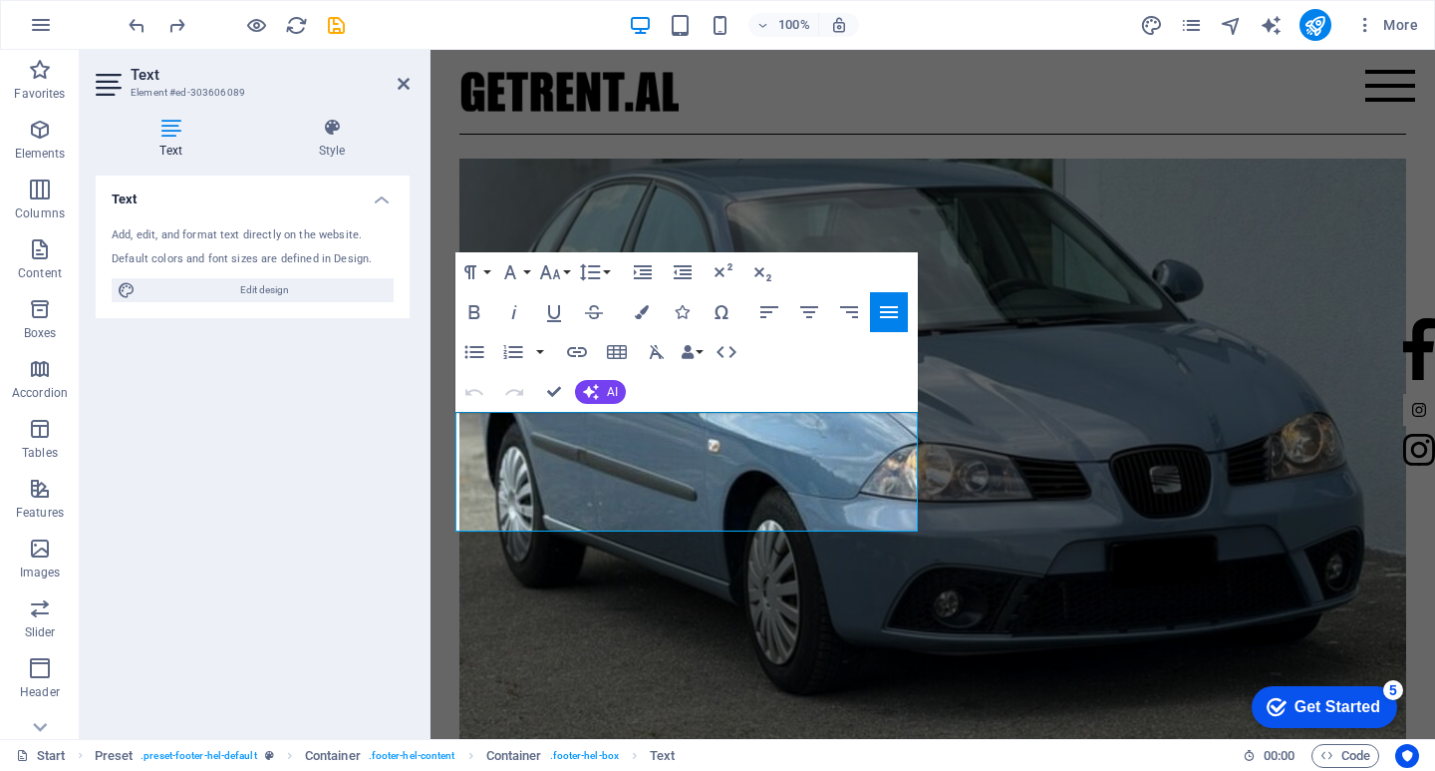
drag, startPoint x: 672, startPoint y: 523, endPoint x: 340, endPoint y: 378, distance: 362.4
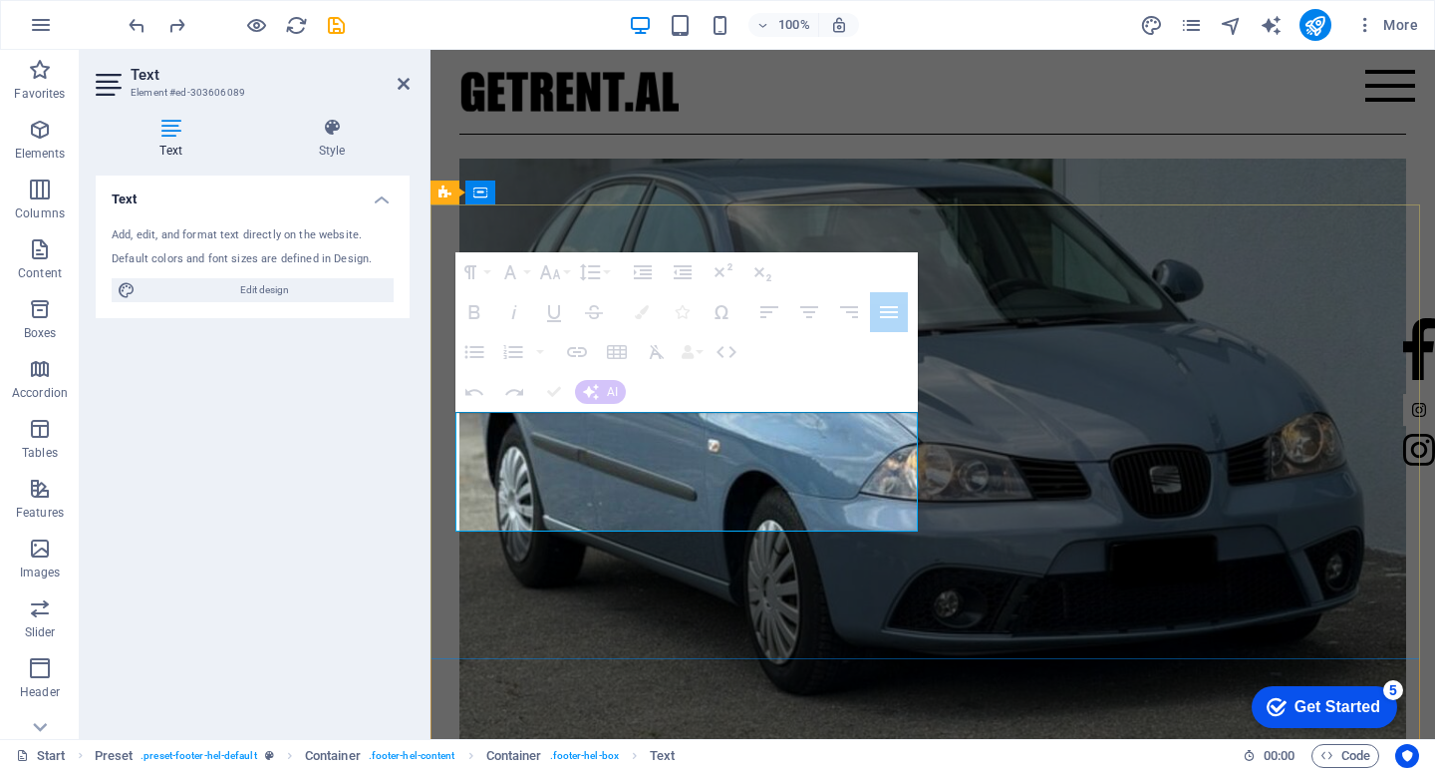
copy div "[PHONE_NUMBER], [PHONE_NUMBER] [EMAIL_ADDRESS][DOMAIN_NAME] Legal Notice | Priv…"
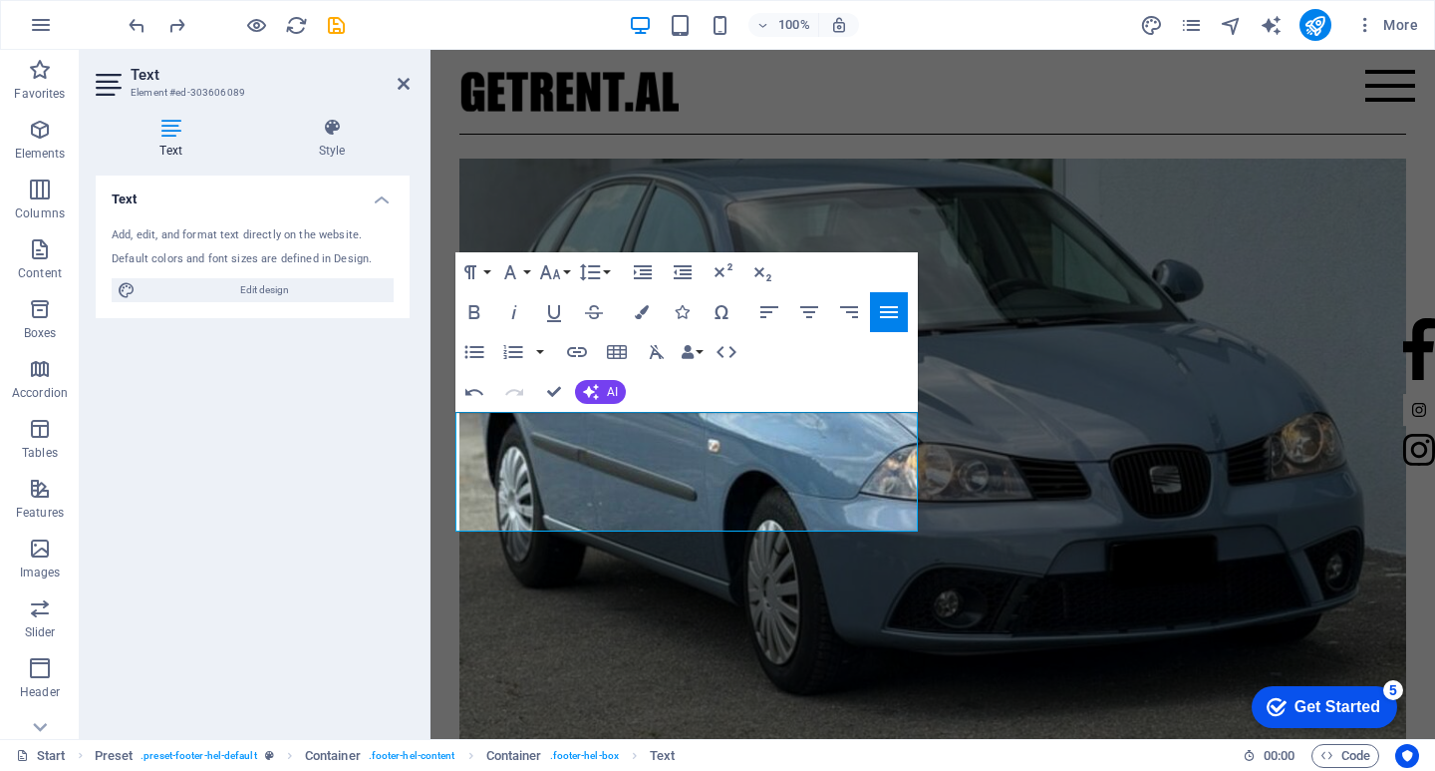
drag, startPoint x: 733, startPoint y: 454, endPoint x: 405, endPoint y: 438, distance: 328.3
copy p "[PHONE_NUMBER], [PHONE_NUMBER]"
drag, startPoint x: 682, startPoint y: 482, endPoint x: 450, endPoint y: 483, distance: 232.3
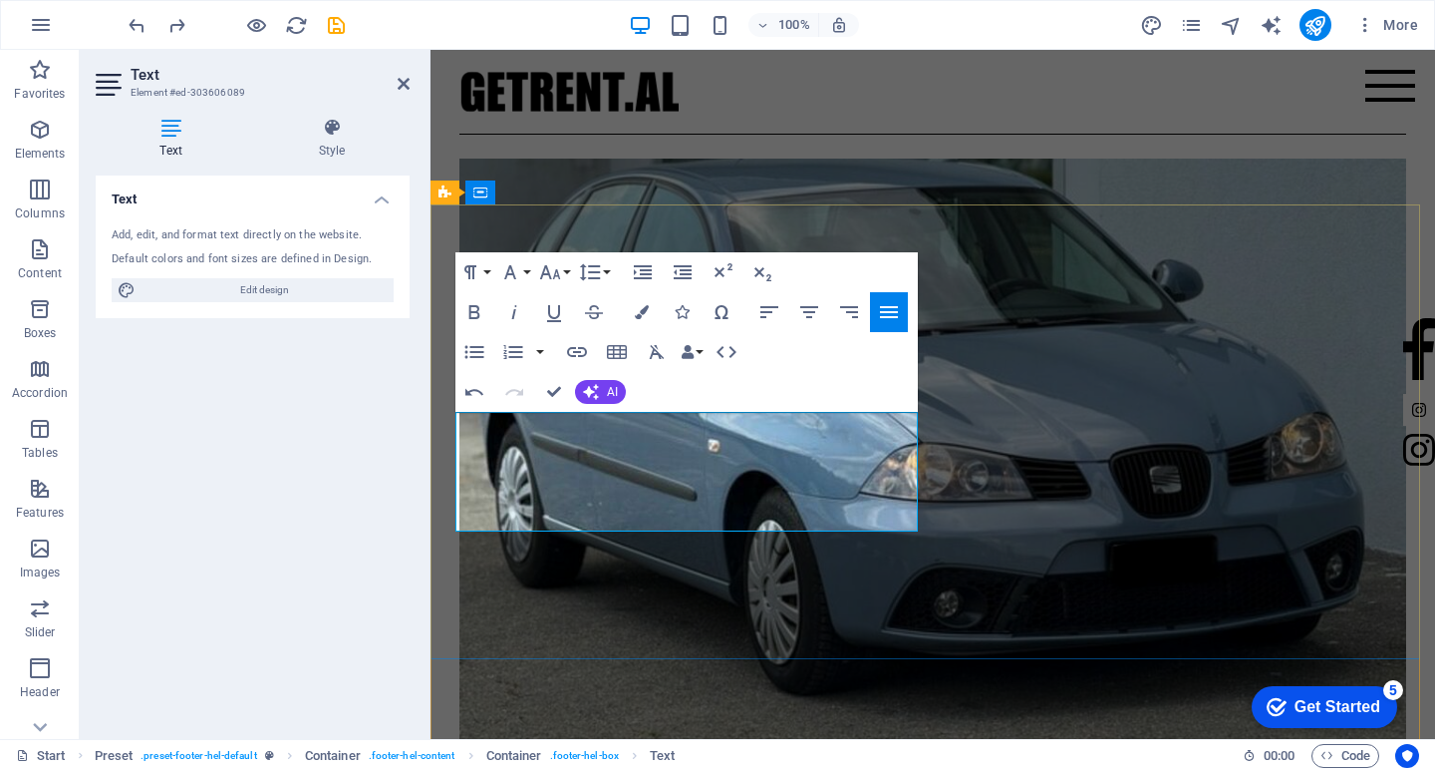
copy p "[EMAIL_ADDRESS][DOMAIN_NAME]"
drag, startPoint x: 720, startPoint y: 457, endPoint x: 337, endPoint y: 452, distance: 382.8
drag, startPoint x: 583, startPoint y: 515, endPoint x: 392, endPoint y: 508, distance: 191.5
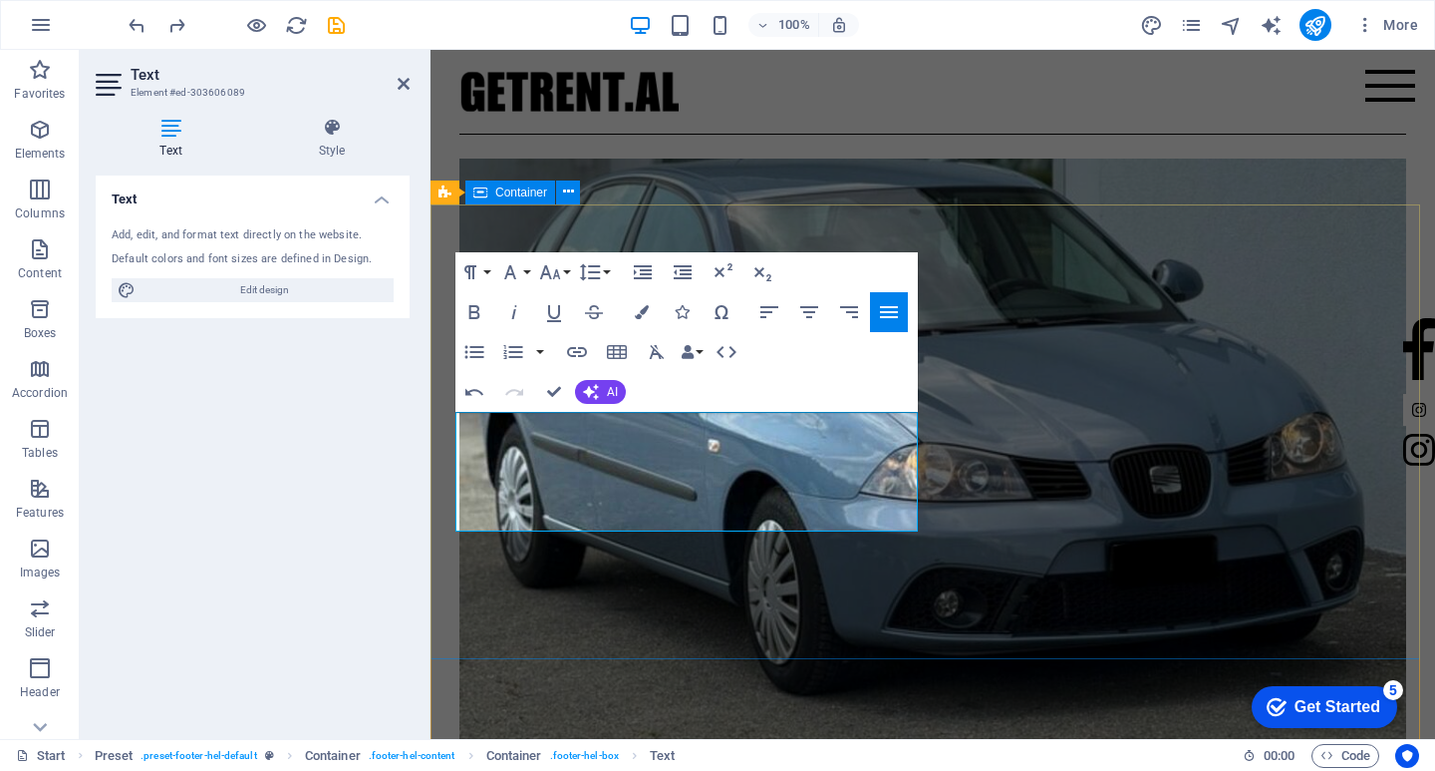
copy p "Legal Notice | Privacy"
drag, startPoint x: 674, startPoint y: 496, endPoint x: 852, endPoint y: 524, distance: 180.6
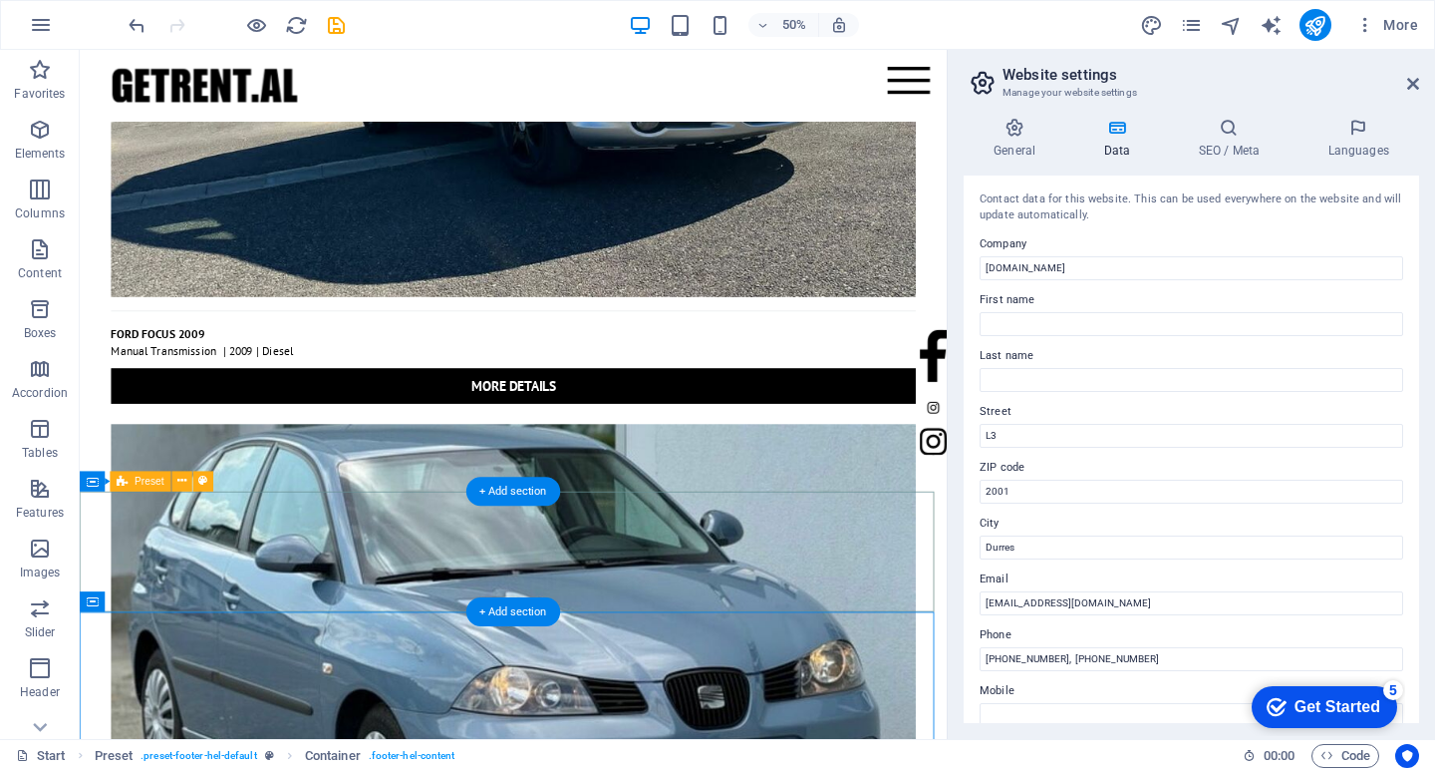
scroll to position [6737, 0]
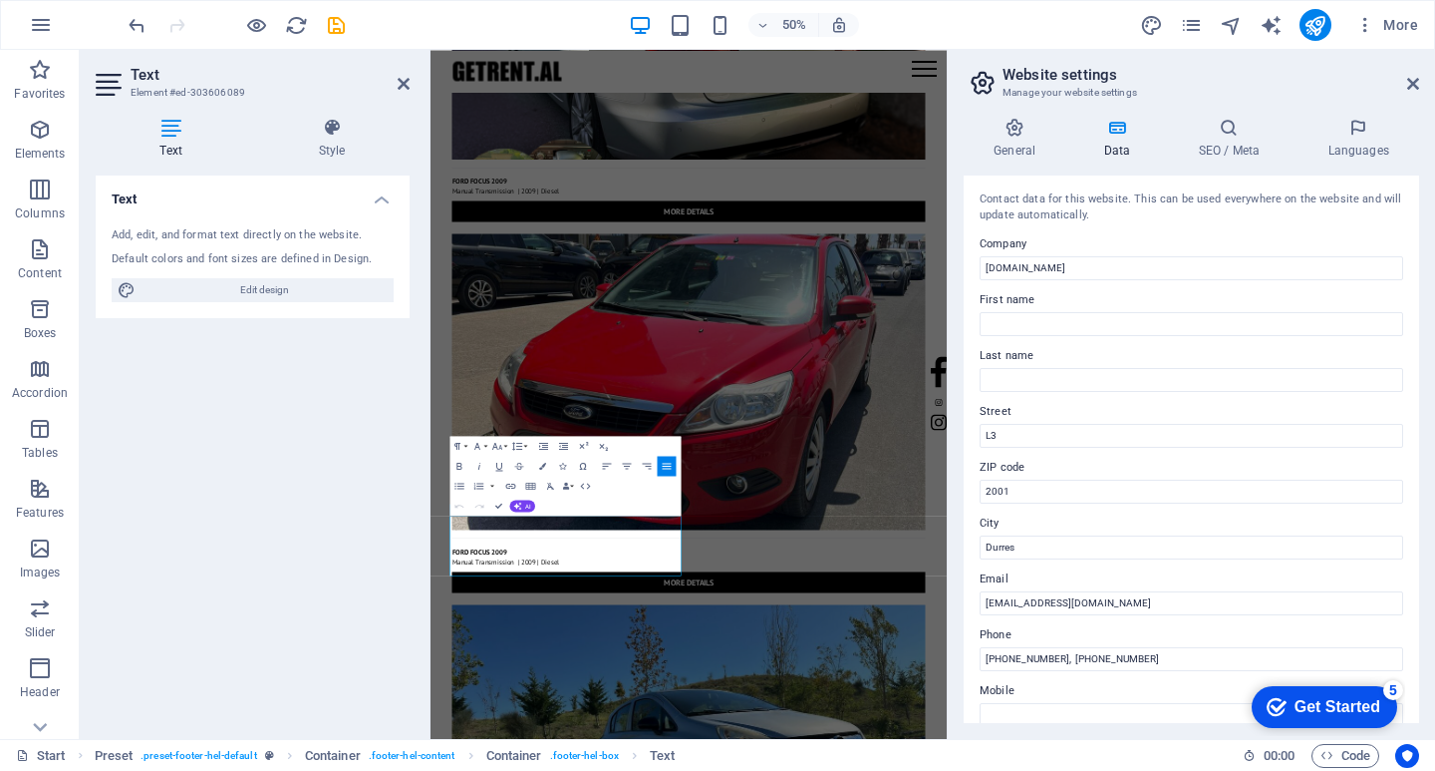
drag, startPoint x: 692, startPoint y: 1065, endPoint x: 855, endPoint y: 594, distance: 498.1
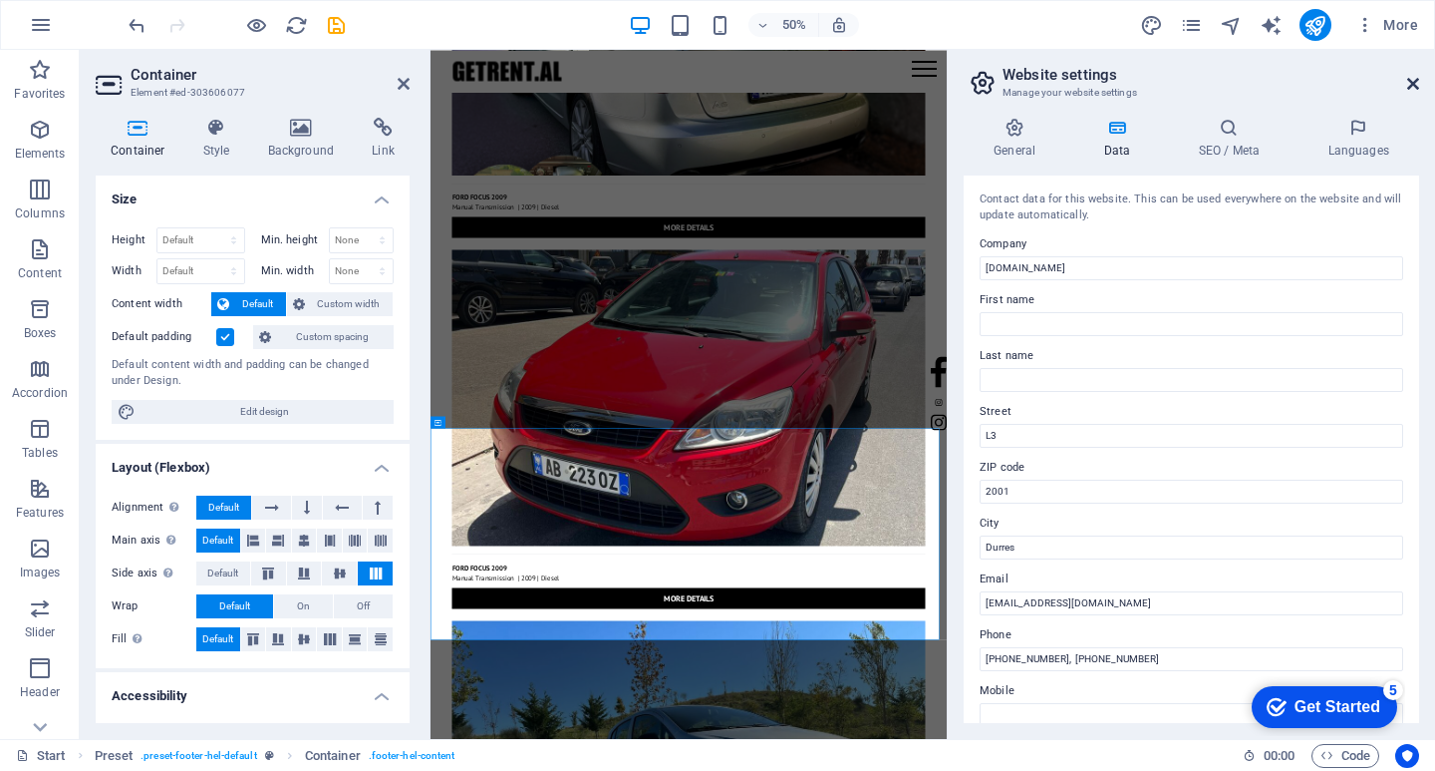
click at [1416, 89] on icon at bounding box center [1413, 84] width 12 height 16
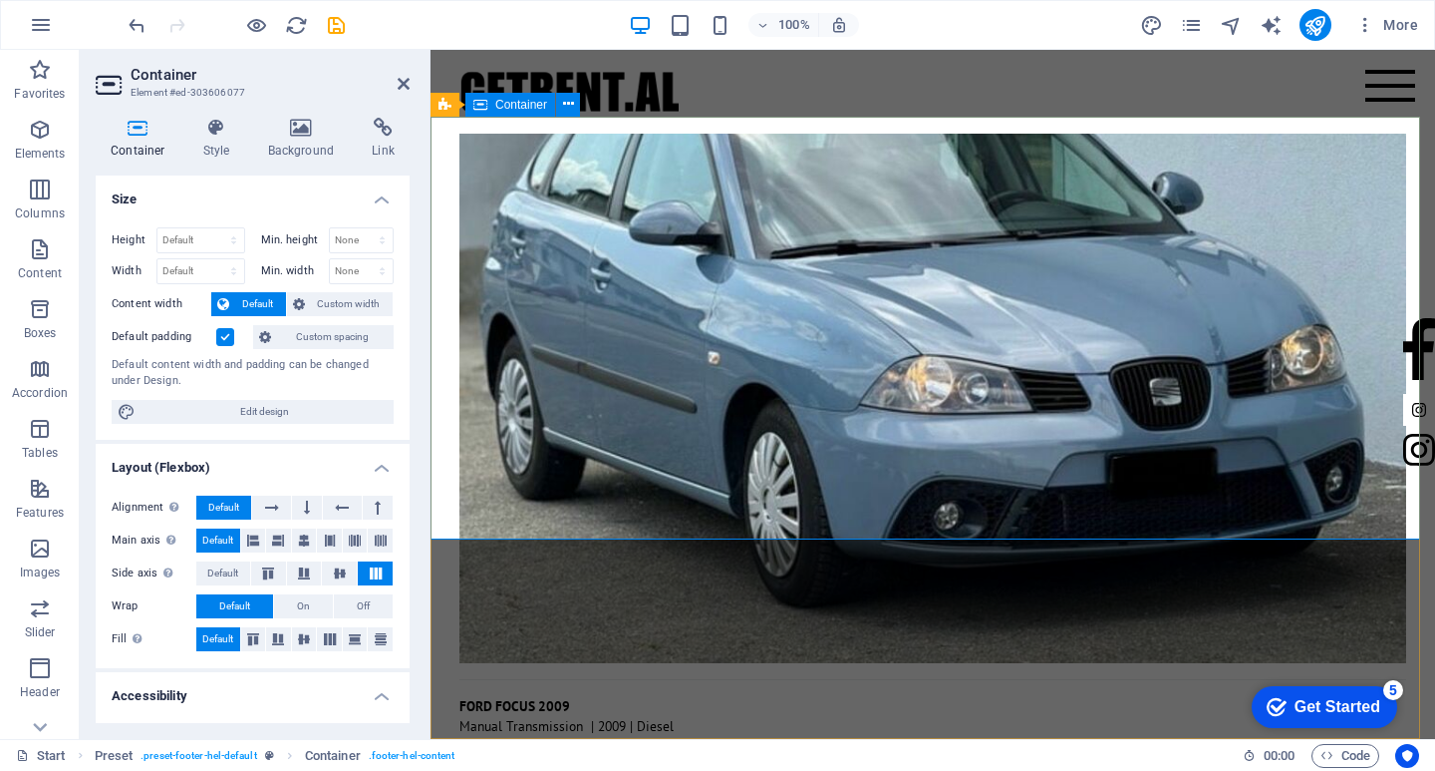
scroll to position [6406, 0]
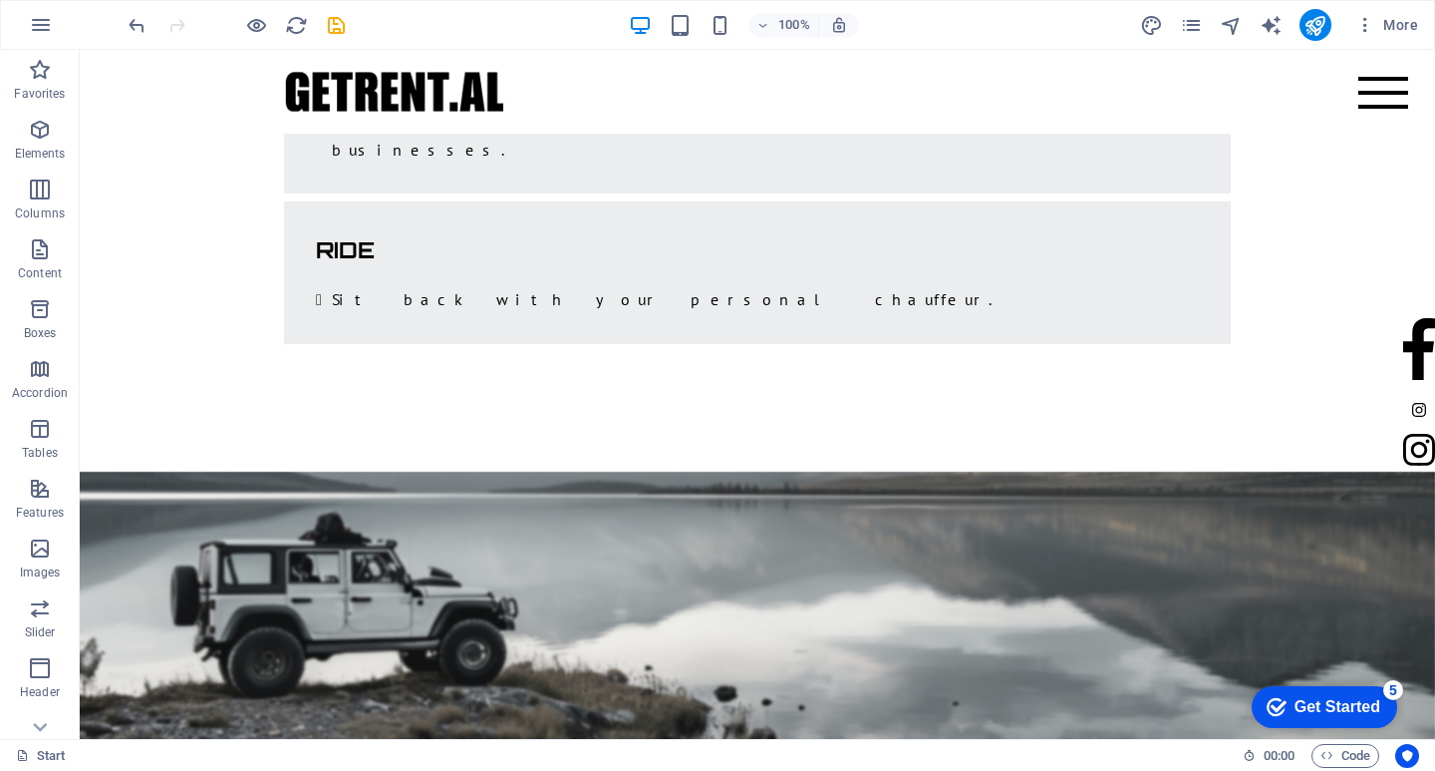
scroll to position [2619, 0]
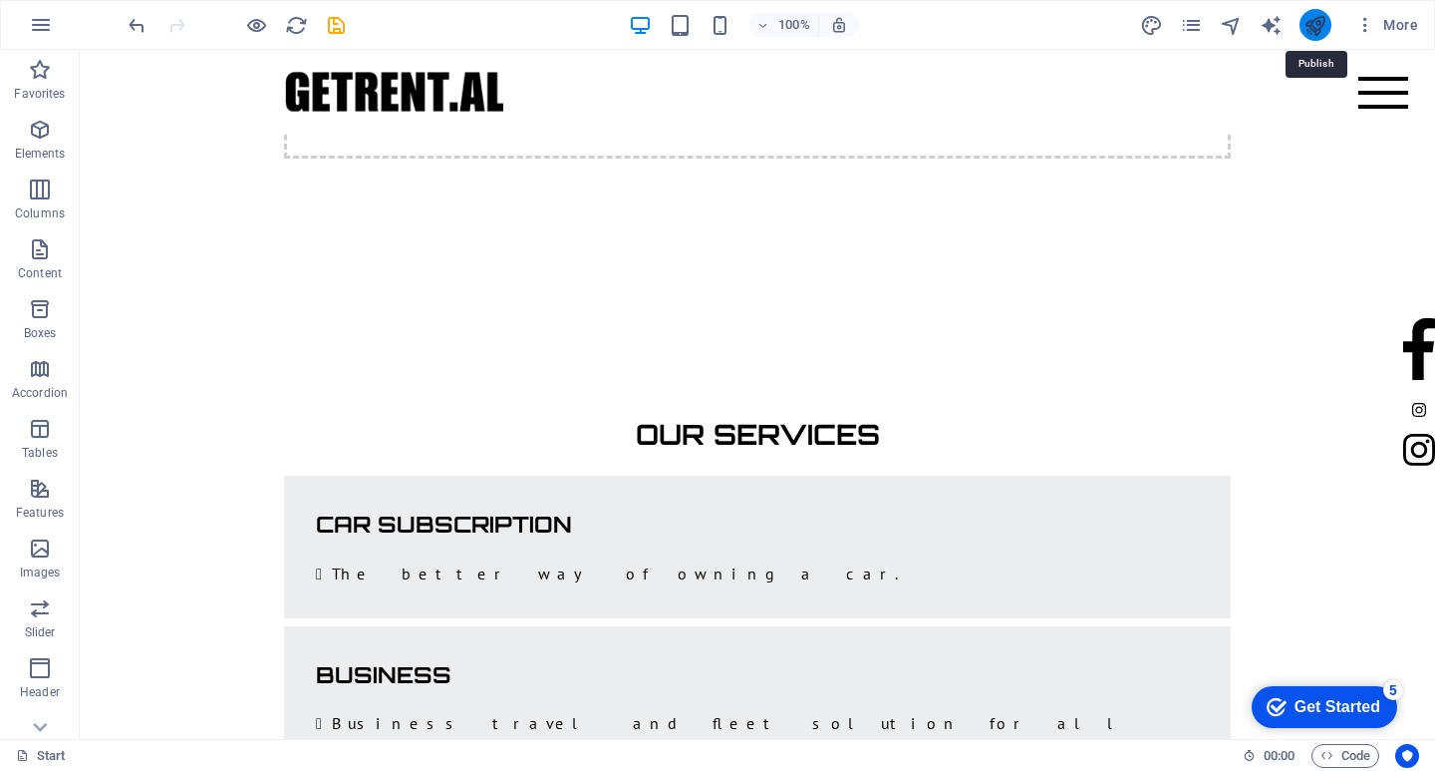
click at [1310, 29] on icon "publish" at bounding box center [1315, 25] width 23 height 23
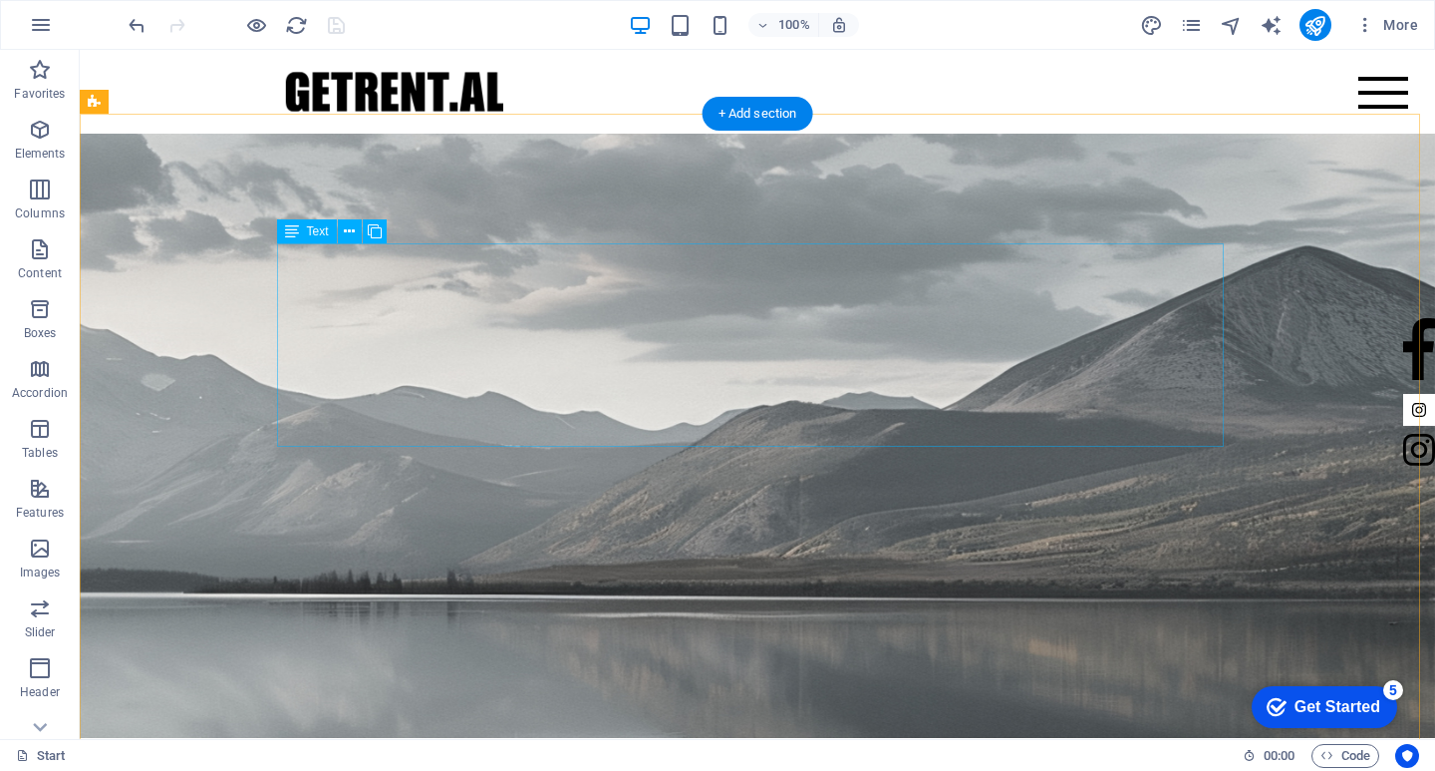
scroll to position [924, 0]
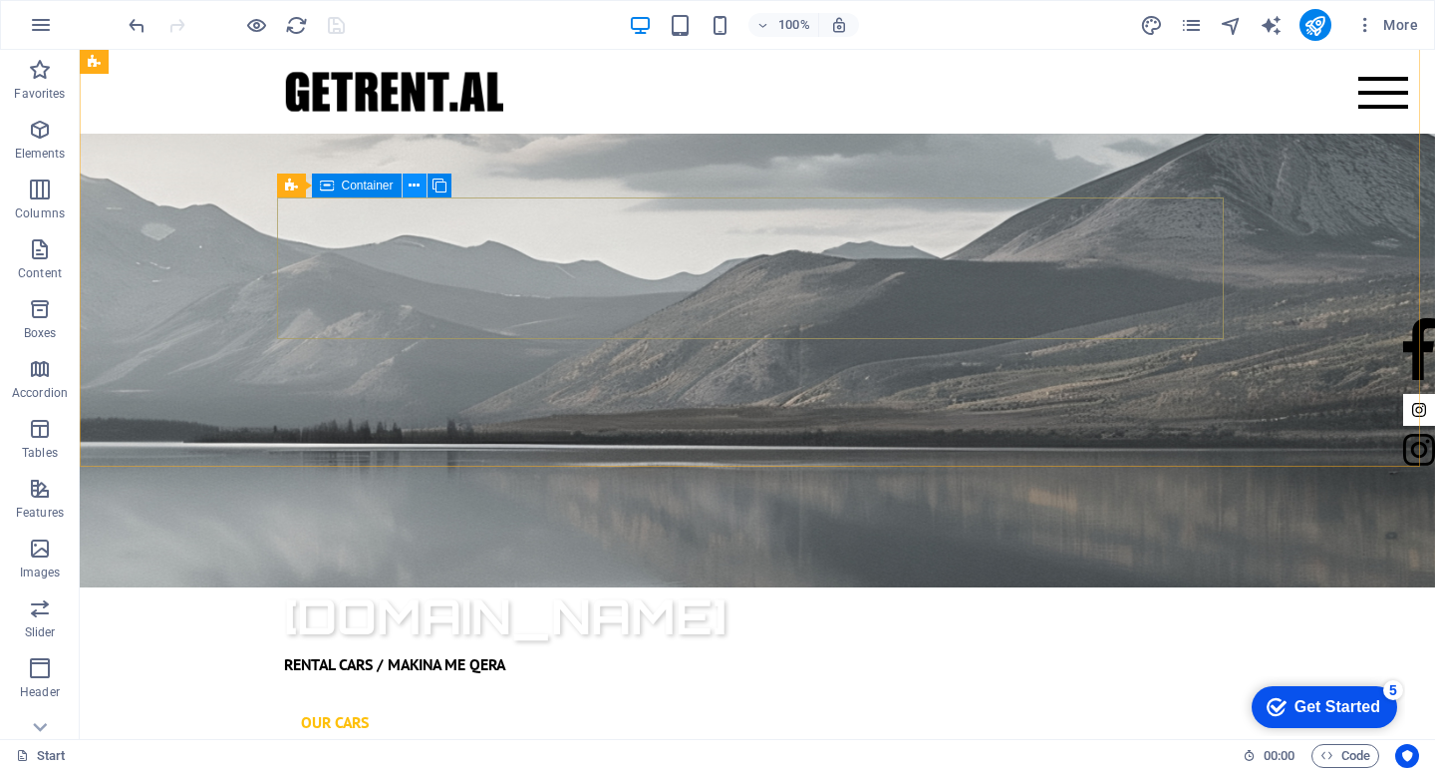
click at [413, 183] on icon at bounding box center [414, 185] width 11 height 21
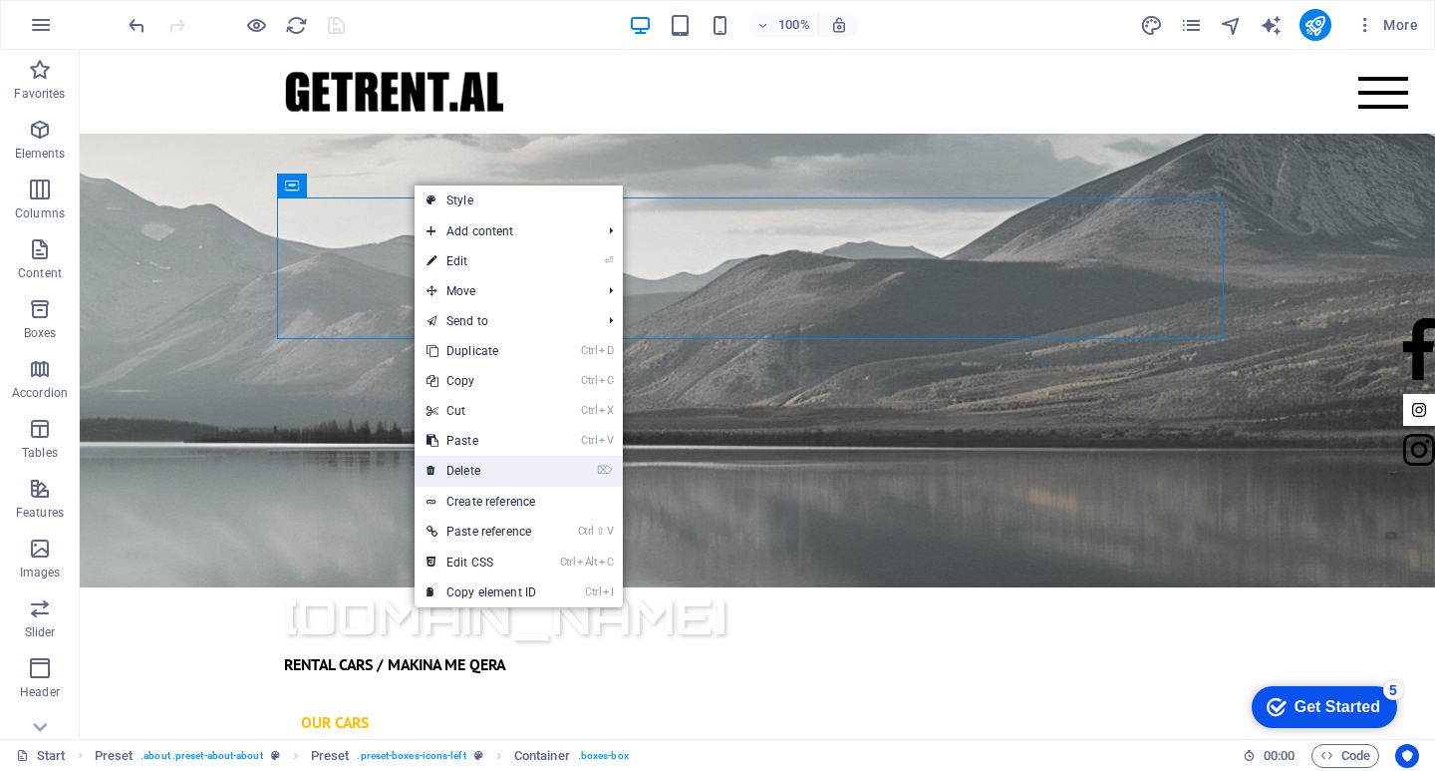
click at [467, 473] on link "⌦ Delete" at bounding box center [482, 471] width 134 height 30
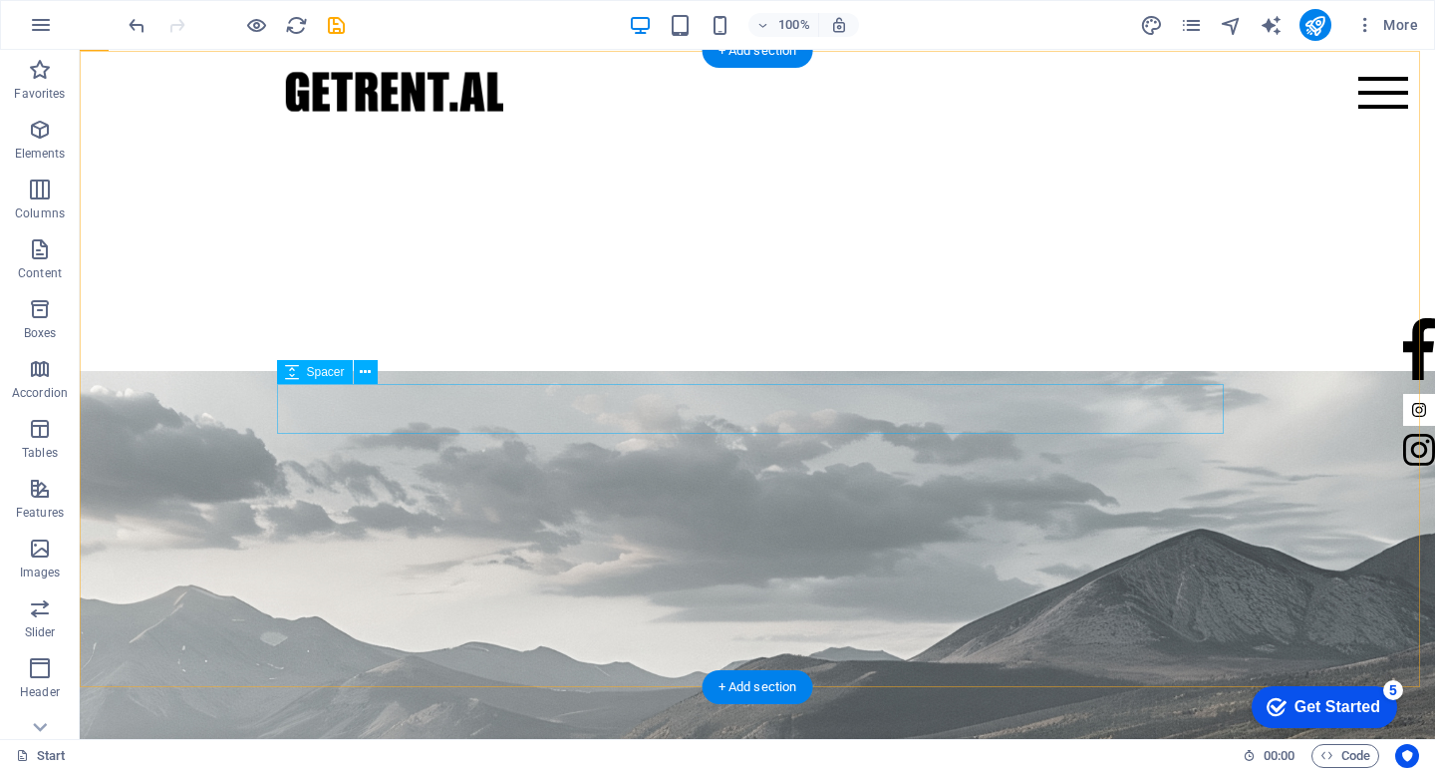
scroll to position [725, 0]
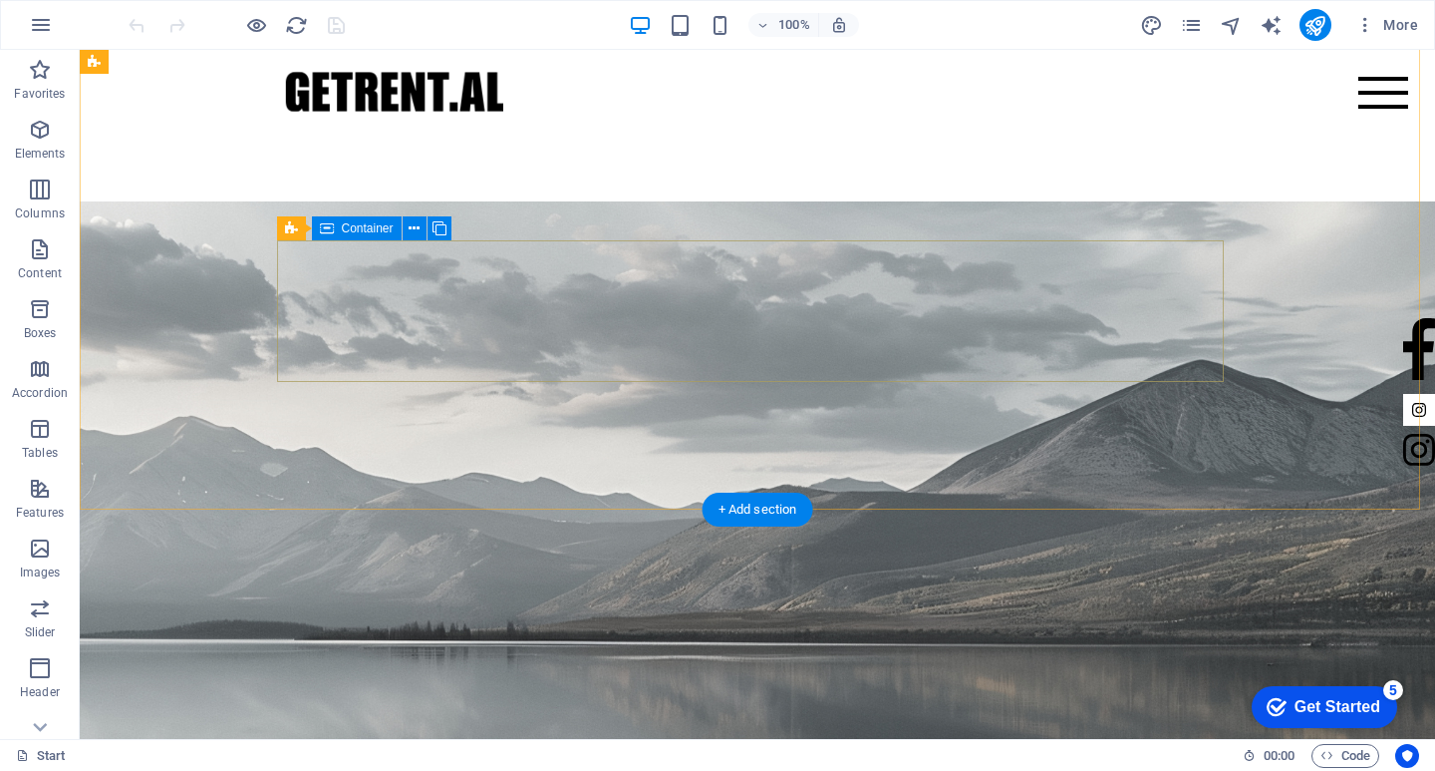
scroll to position [698, 0]
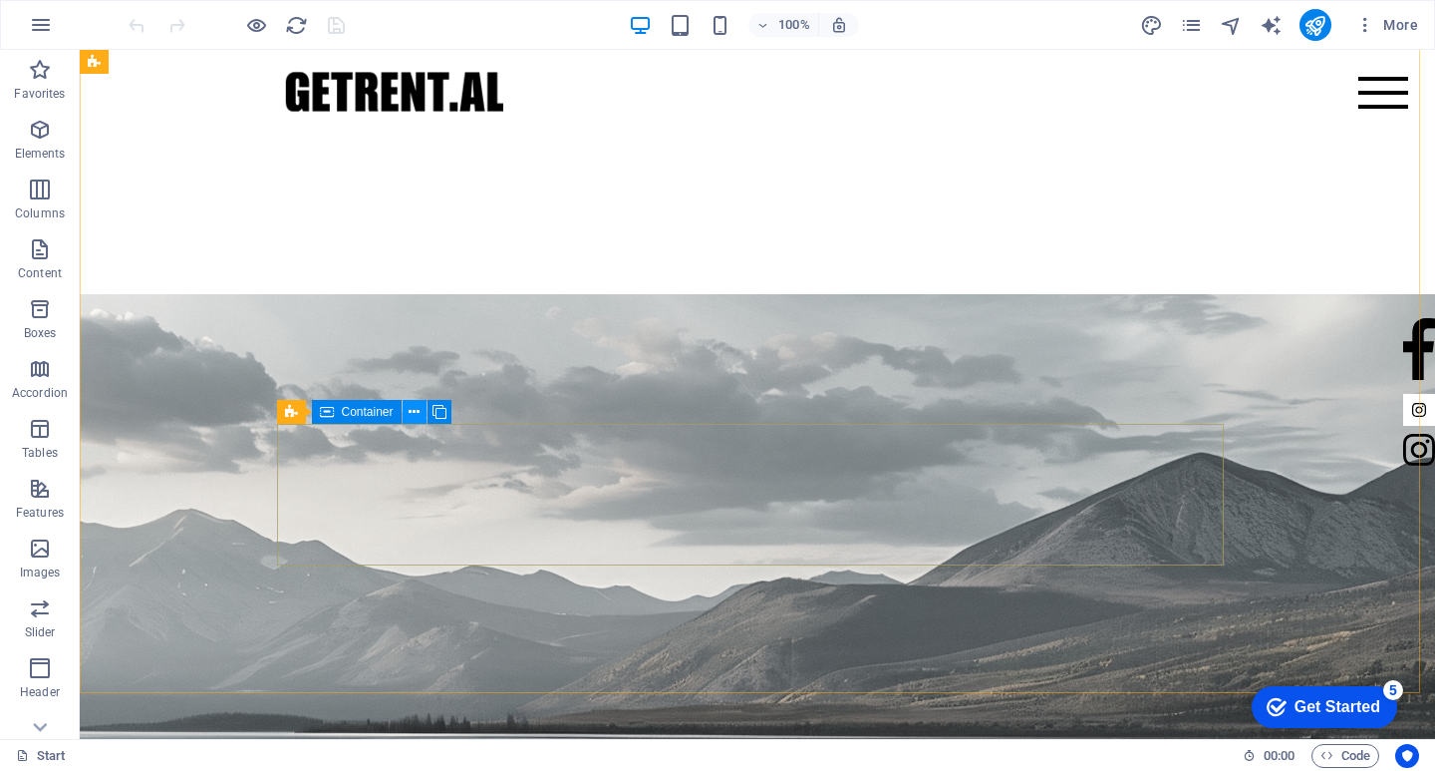
click at [414, 409] on icon at bounding box center [414, 412] width 11 height 21
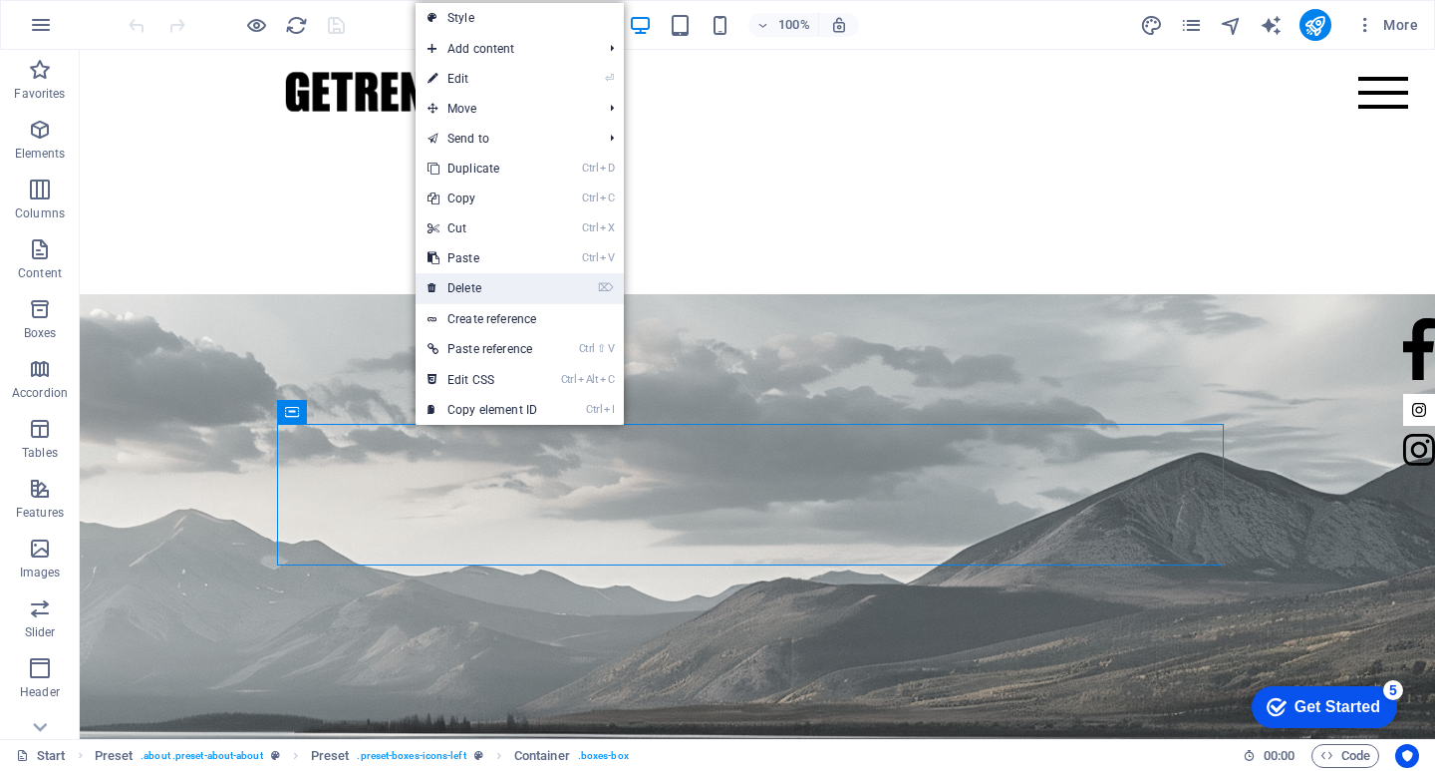
click at [479, 290] on link "⌦ Delete" at bounding box center [483, 288] width 134 height 30
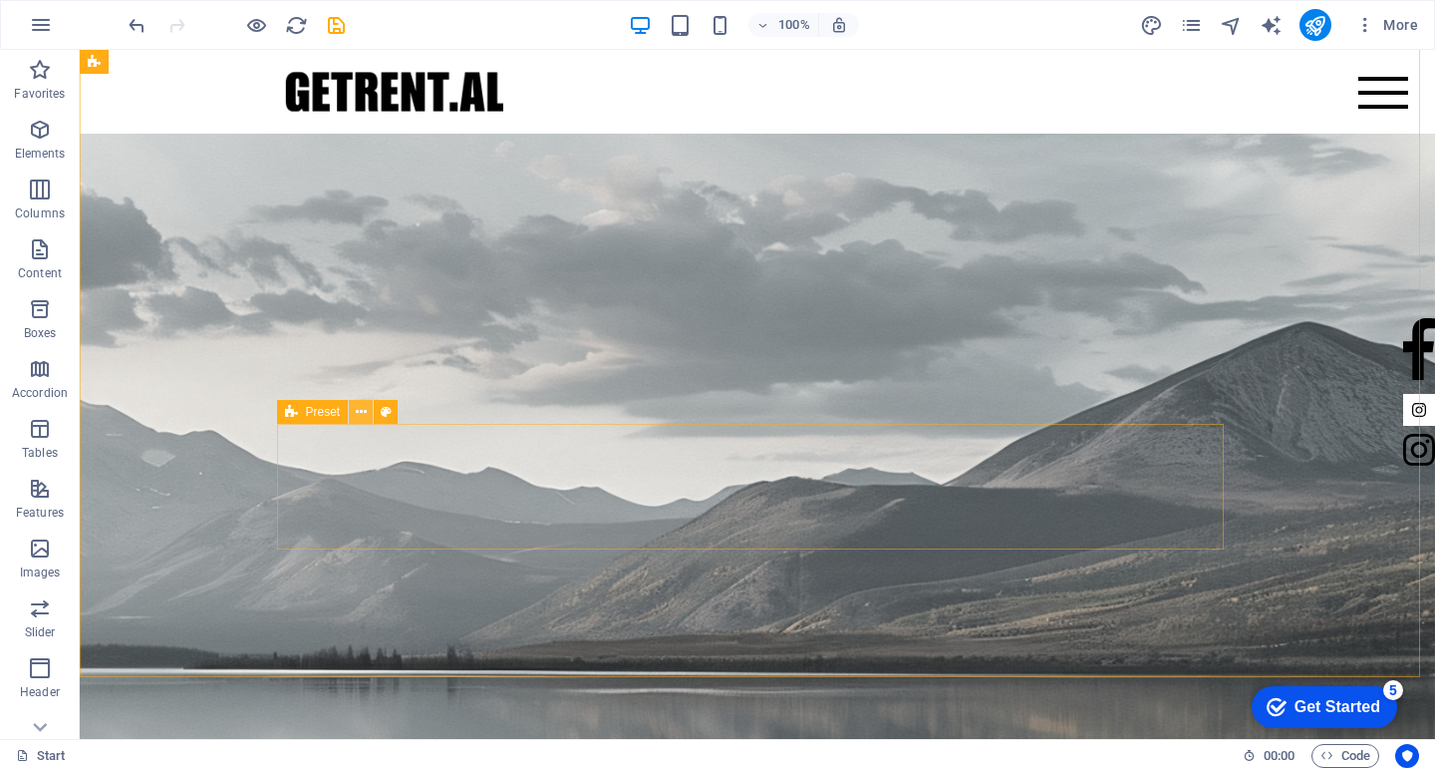
click at [365, 417] on icon at bounding box center [361, 412] width 11 height 21
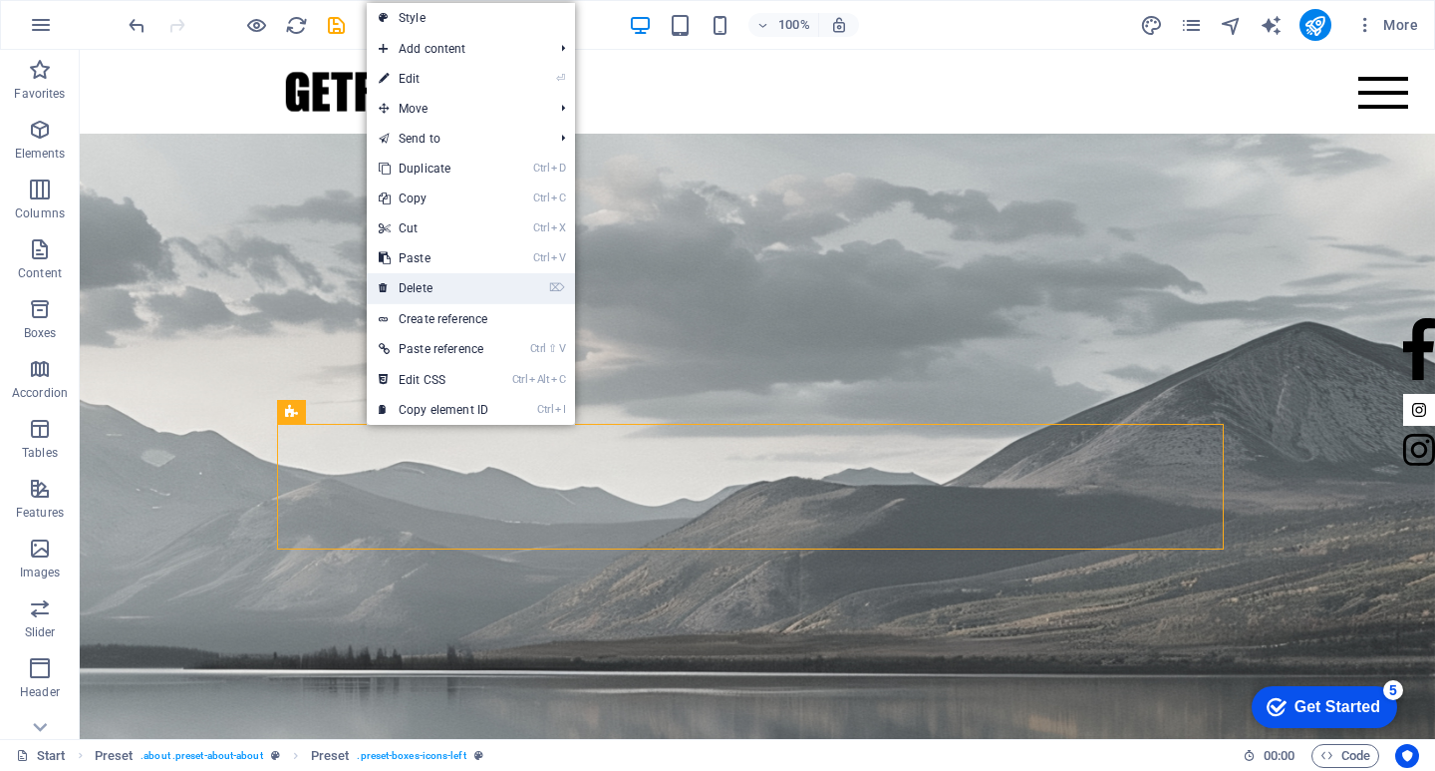
click at [419, 294] on link "⌦ Delete" at bounding box center [434, 288] width 134 height 30
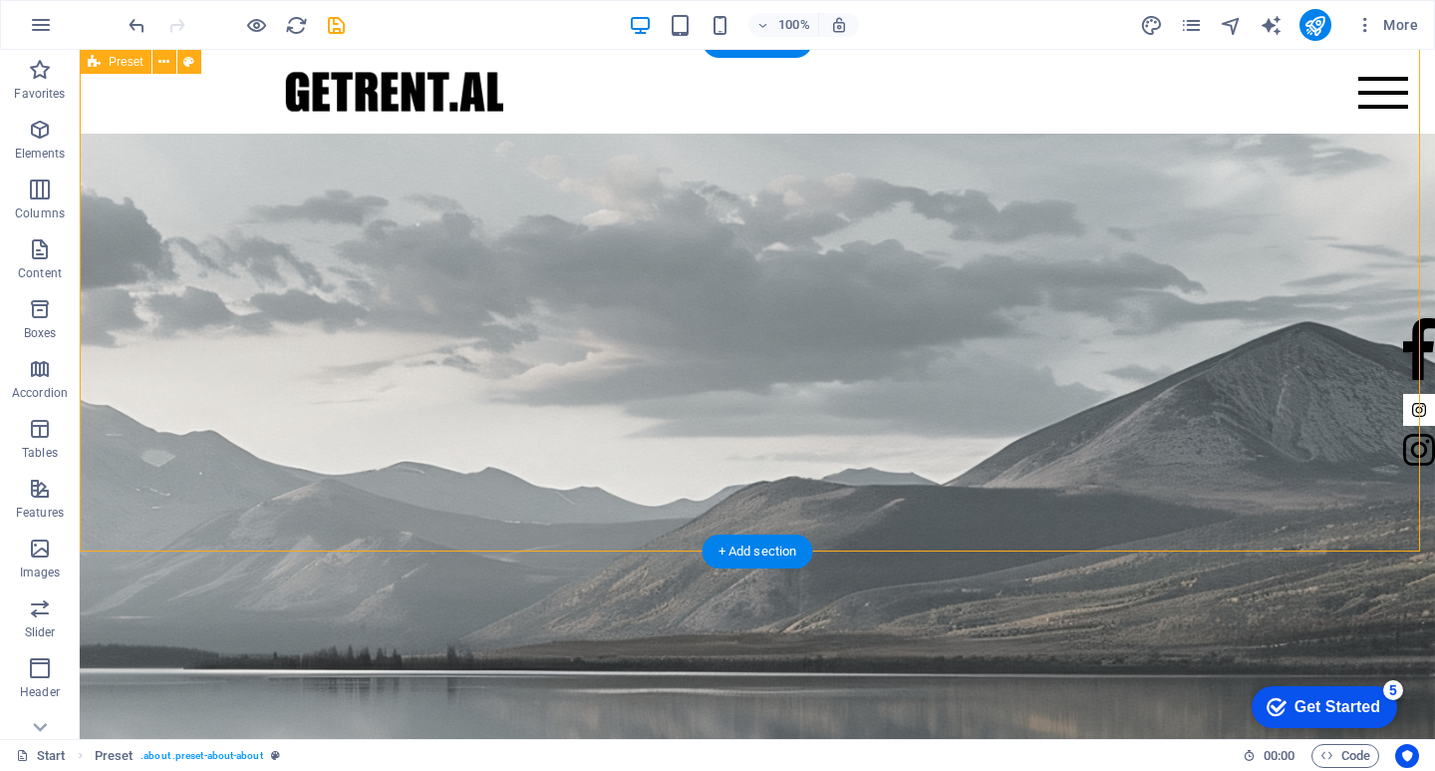
drag, startPoint x: 854, startPoint y: 549, endPoint x: 854, endPoint y: 456, distance: 93.7
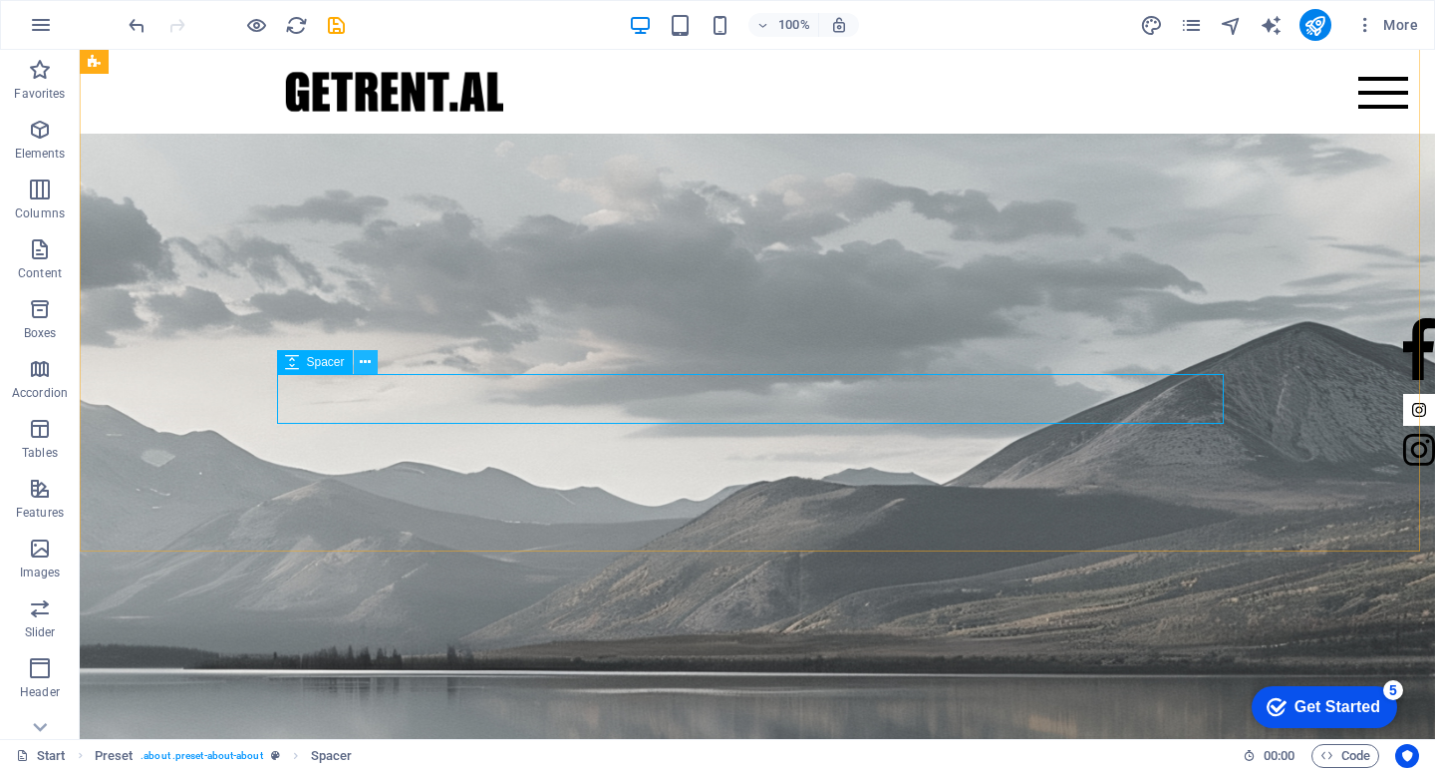
click at [366, 365] on icon at bounding box center [365, 362] width 11 height 21
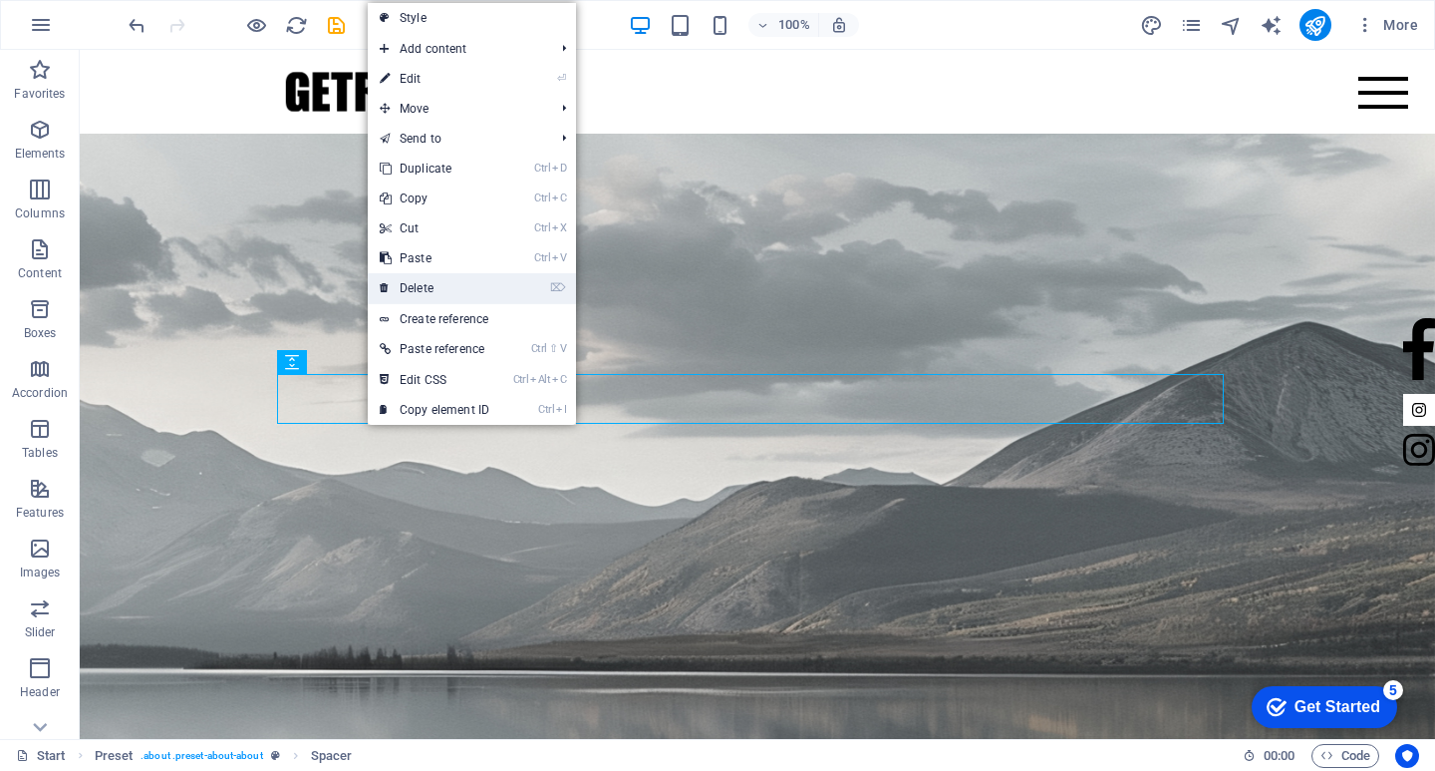
click at [415, 279] on link "⌦ Delete" at bounding box center [435, 288] width 134 height 30
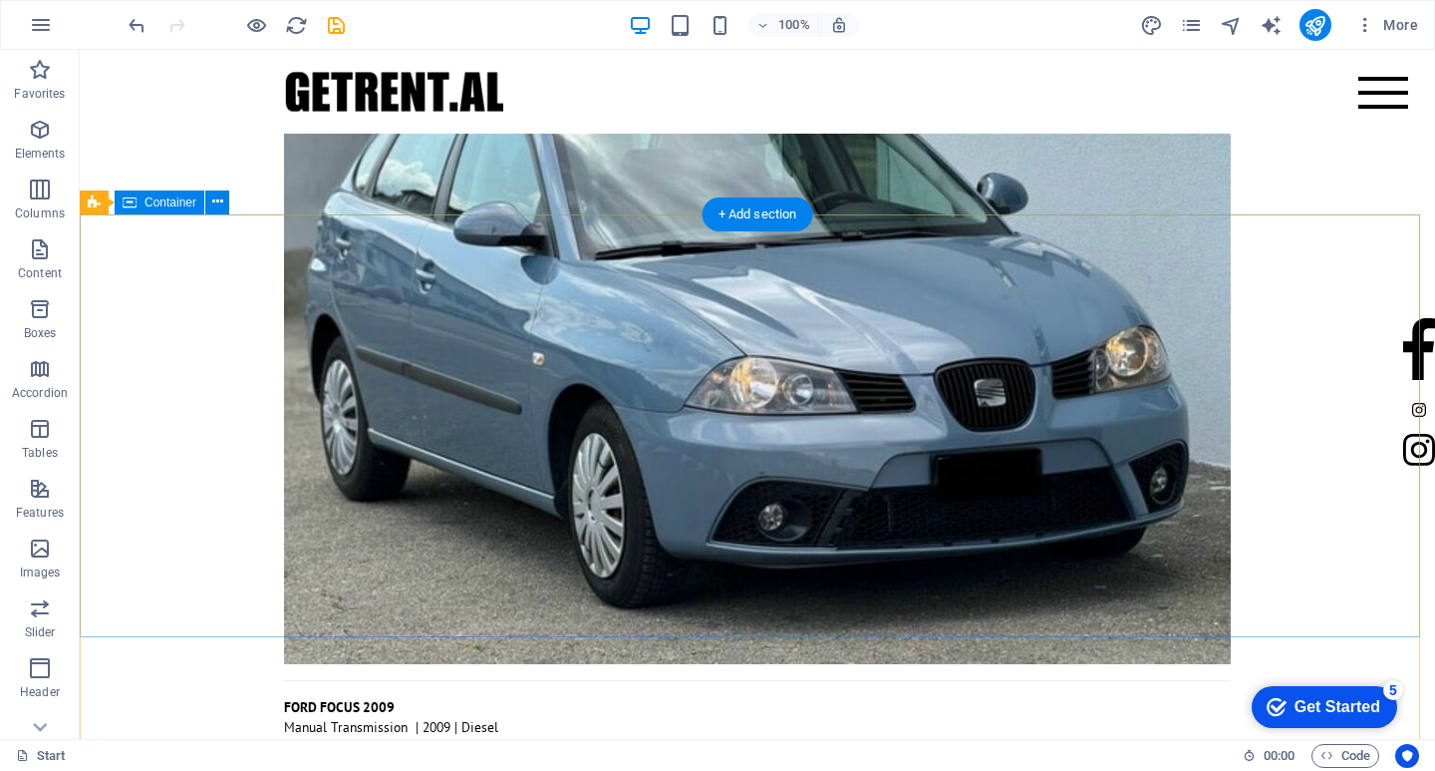
scroll to position [6514, 0]
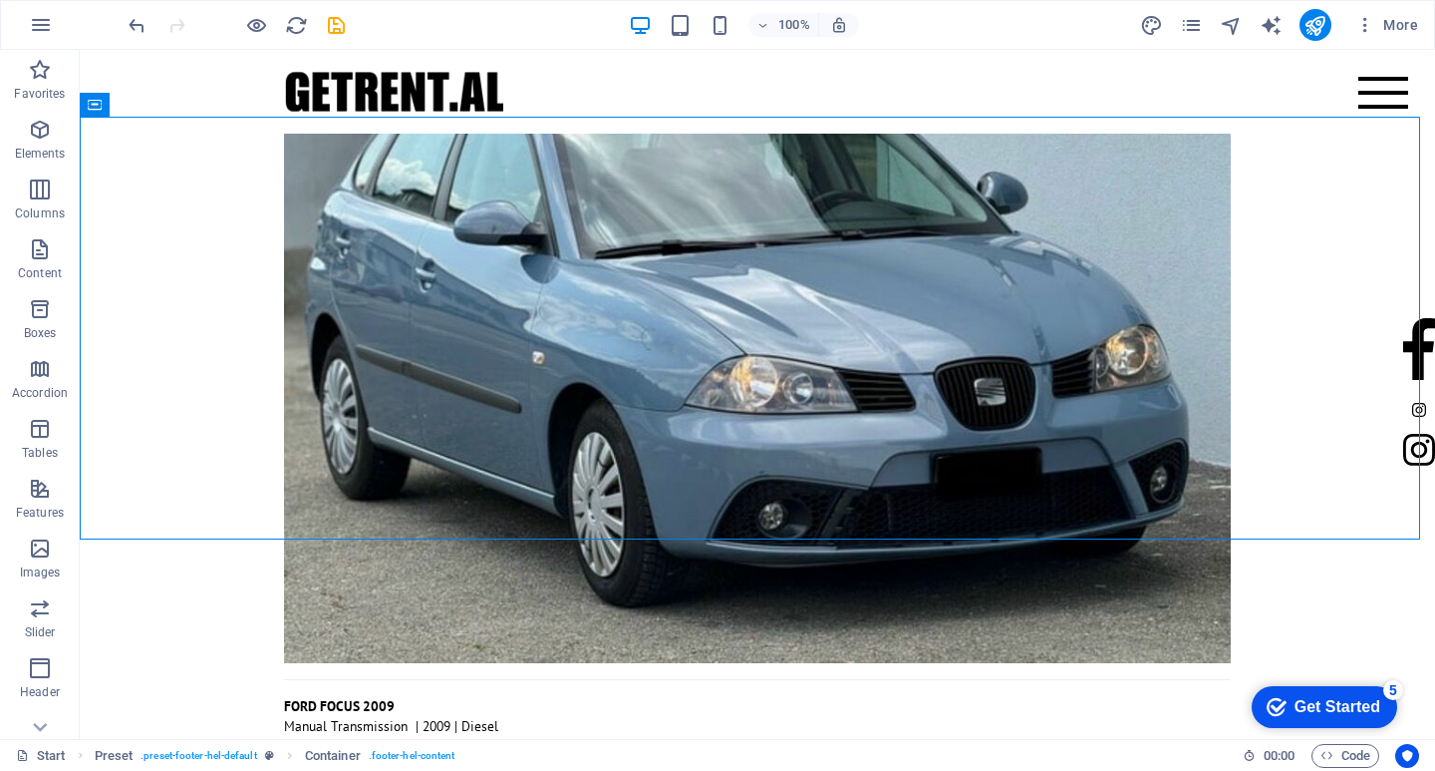
drag, startPoint x: 1430, startPoint y: 700, endPoint x: 236, endPoint y: 59, distance: 1355.3
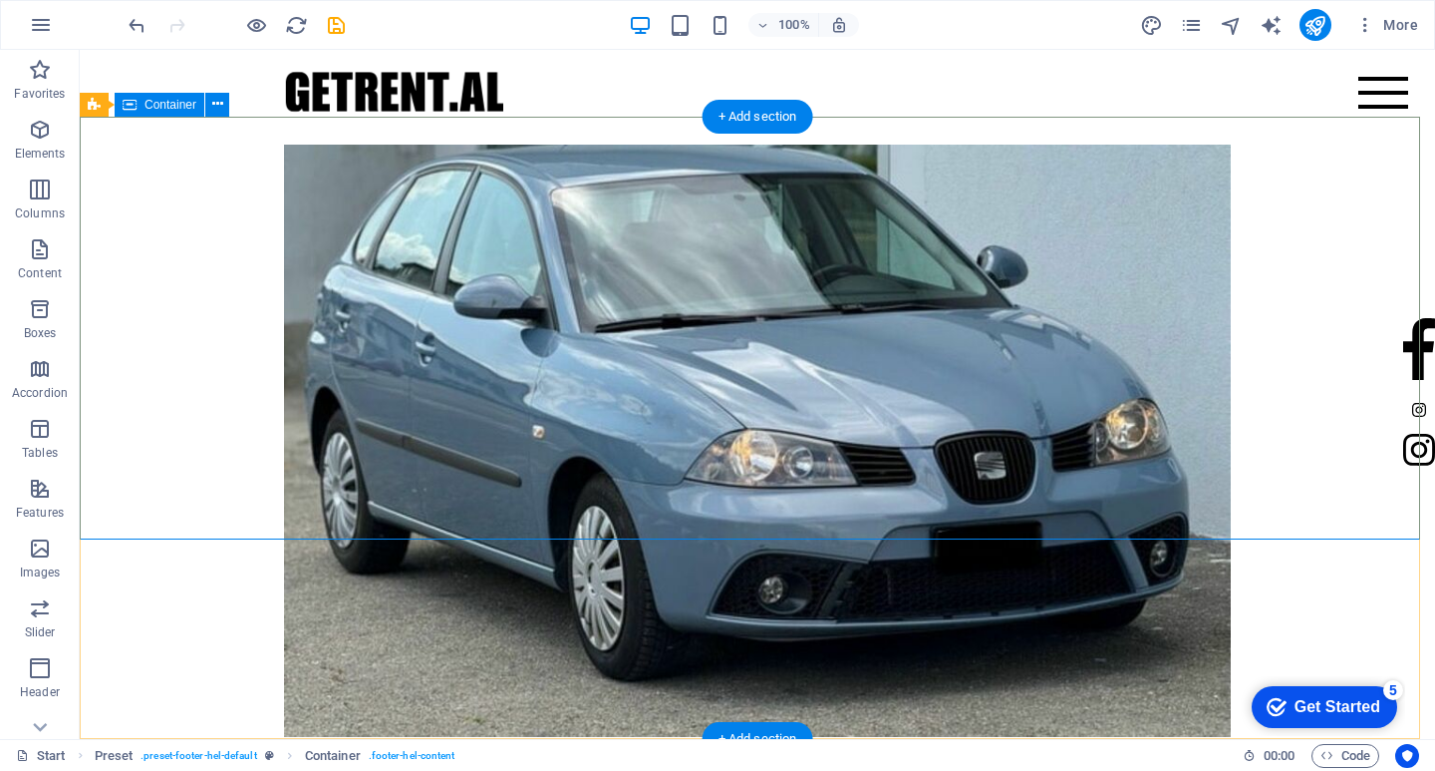
scroll to position [6414, 0]
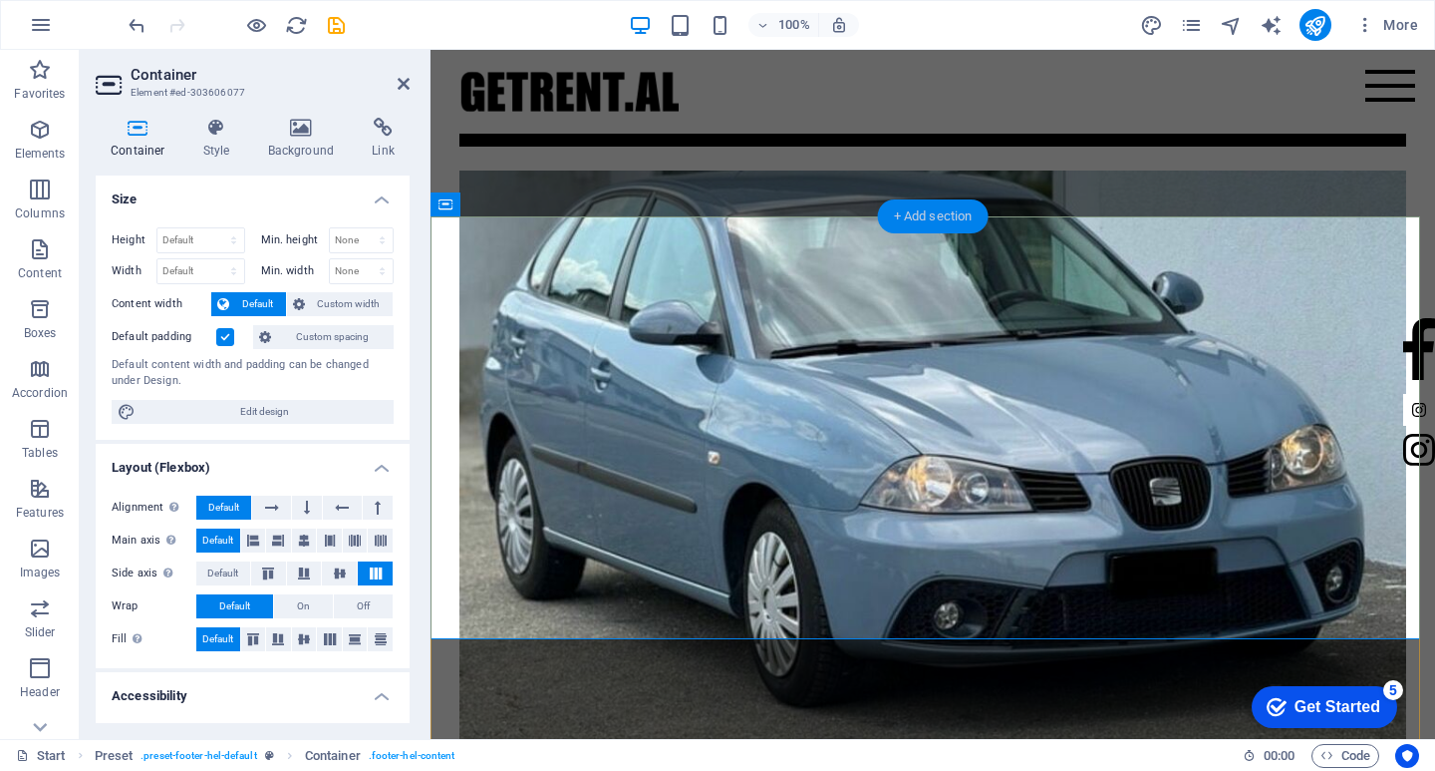
click at [951, 216] on div "+ Add section" at bounding box center [933, 216] width 111 height 34
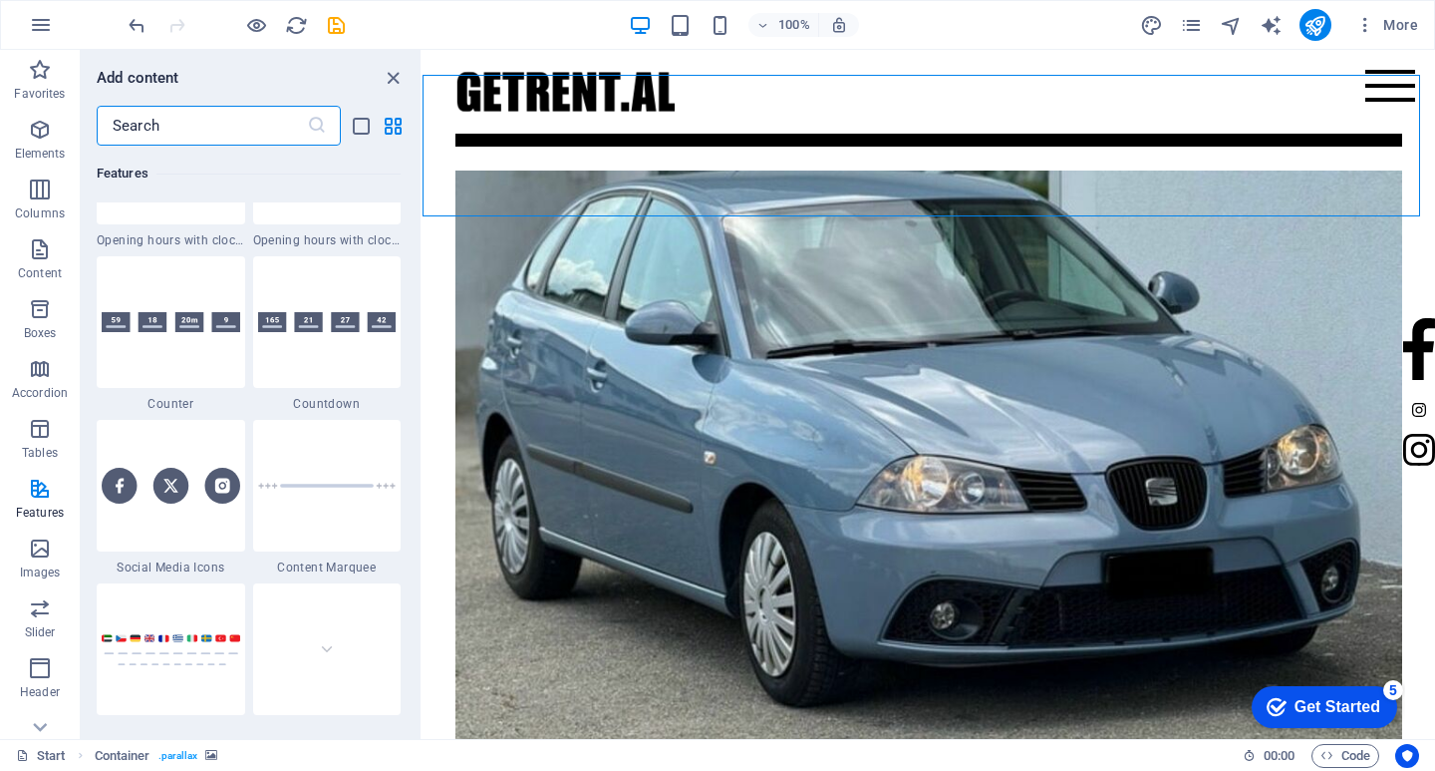
scroll to position [8870, 0]
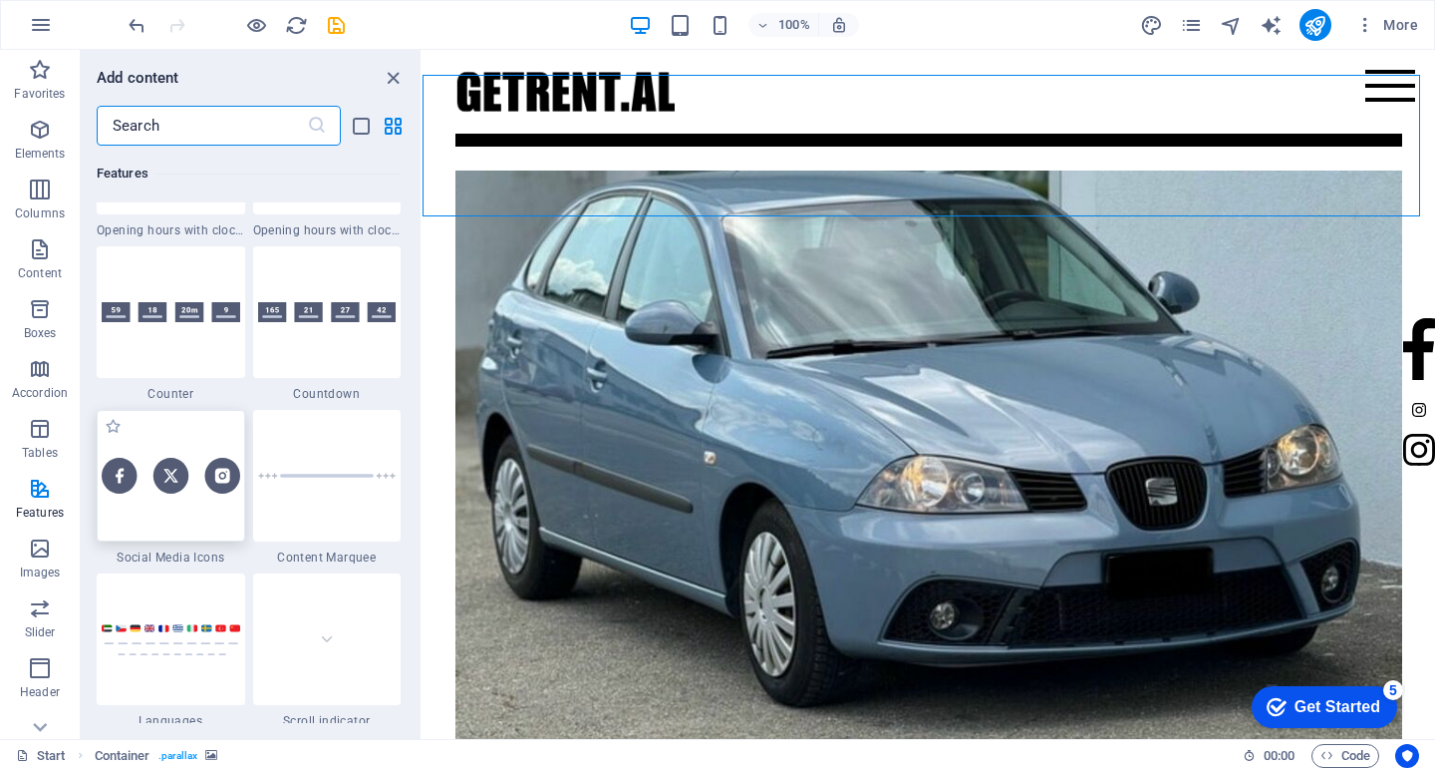
click at [176, 499] on div at bounding box center [171, 476] width 149 height 132
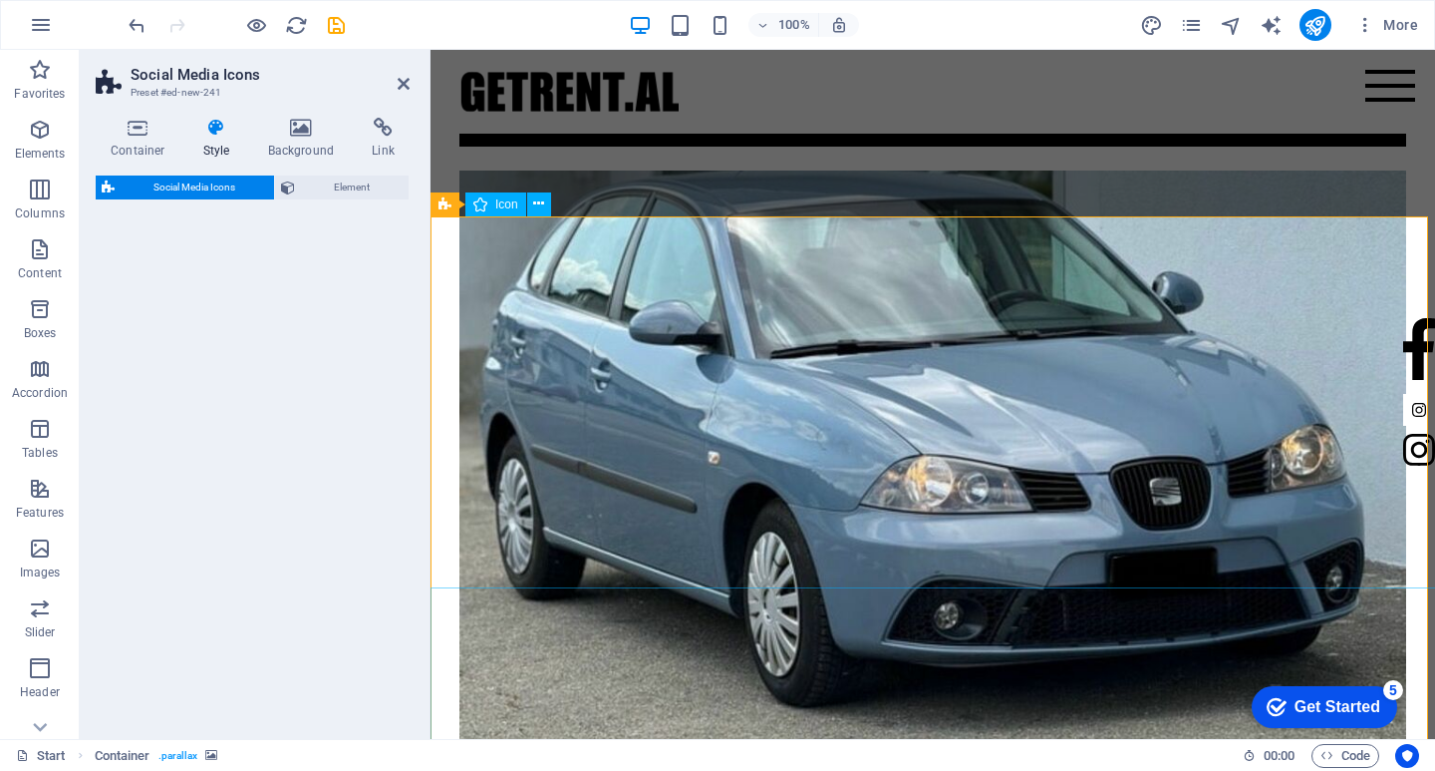
select select "rem"
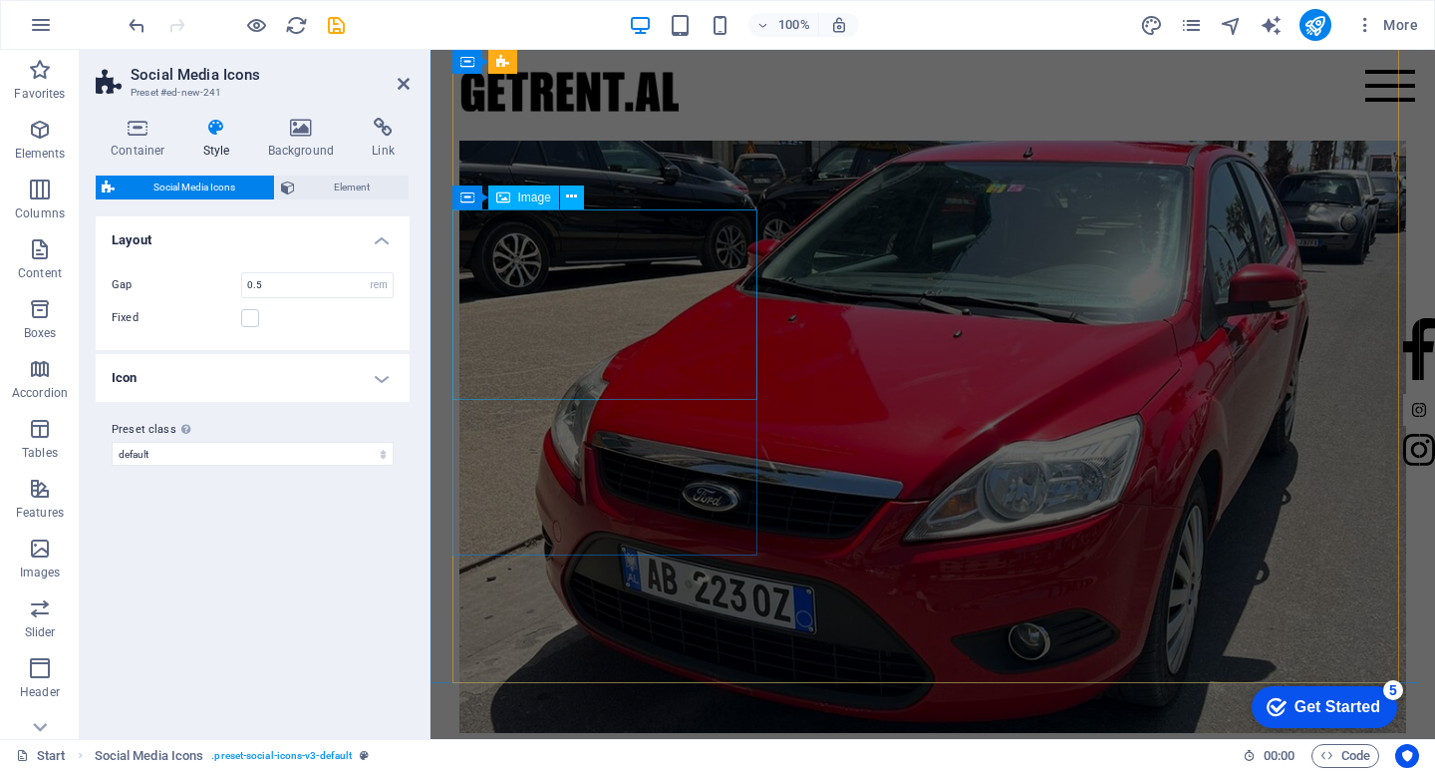
scroll to position [4959, 0]
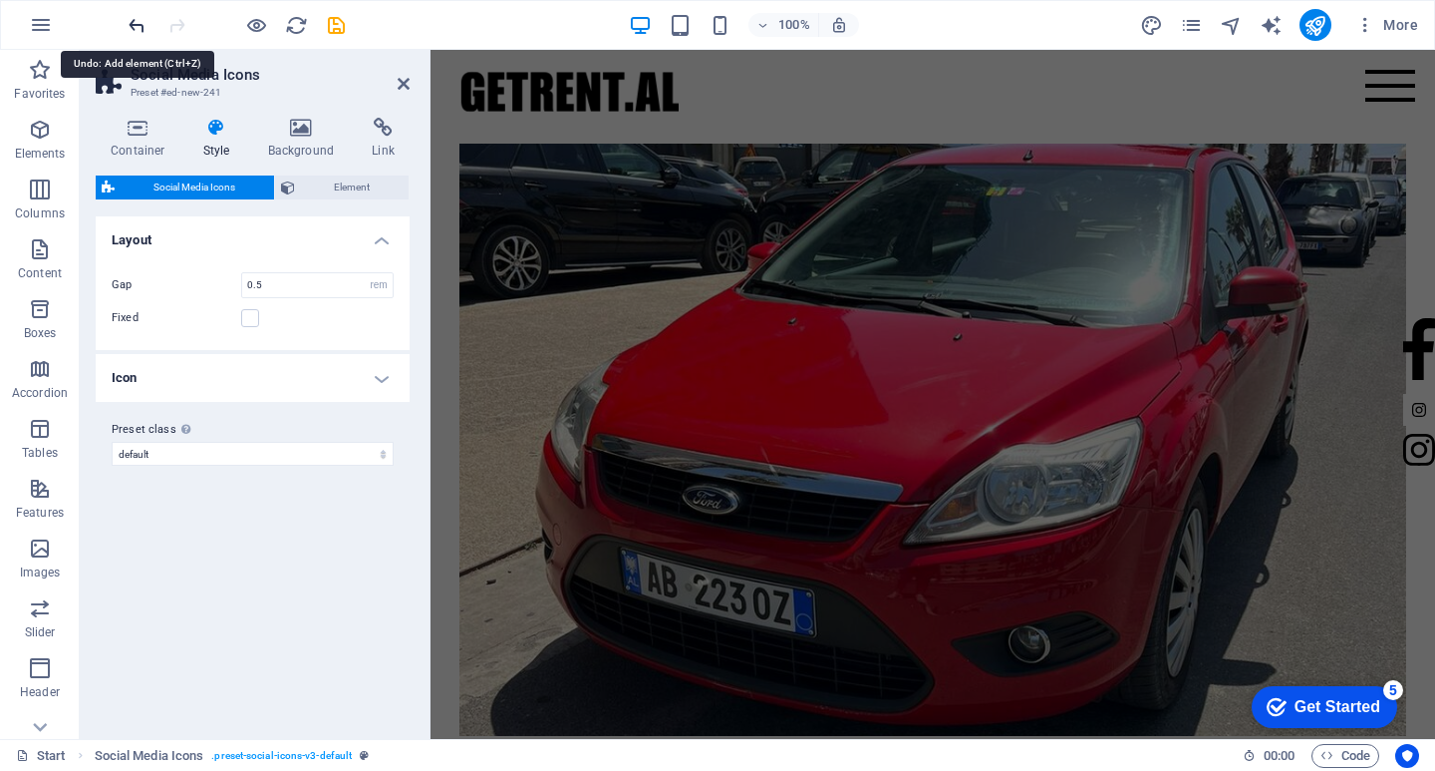
click at [143, 24] on icon "undo" at bounding box center [137, 25] width 23 height 23
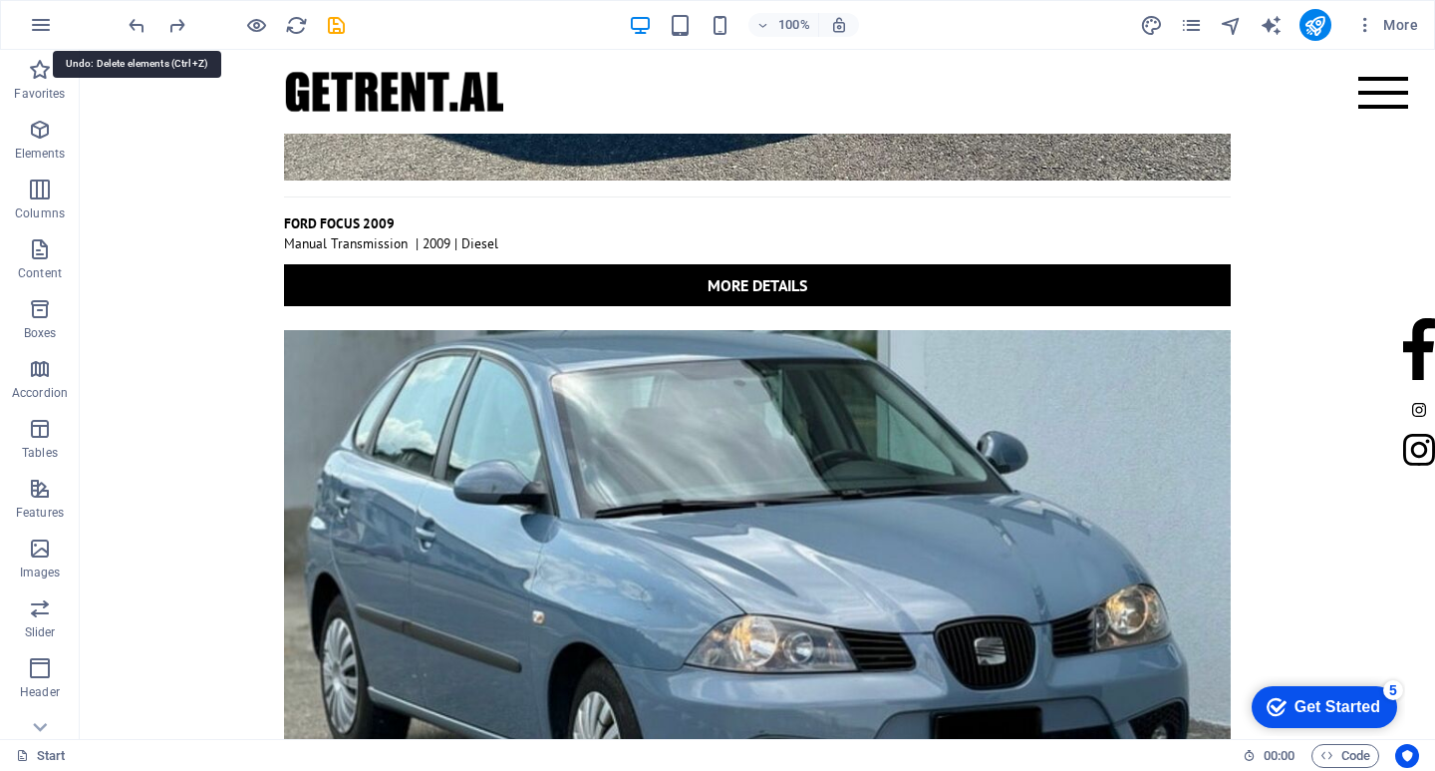
scroll to position [6252, 0]
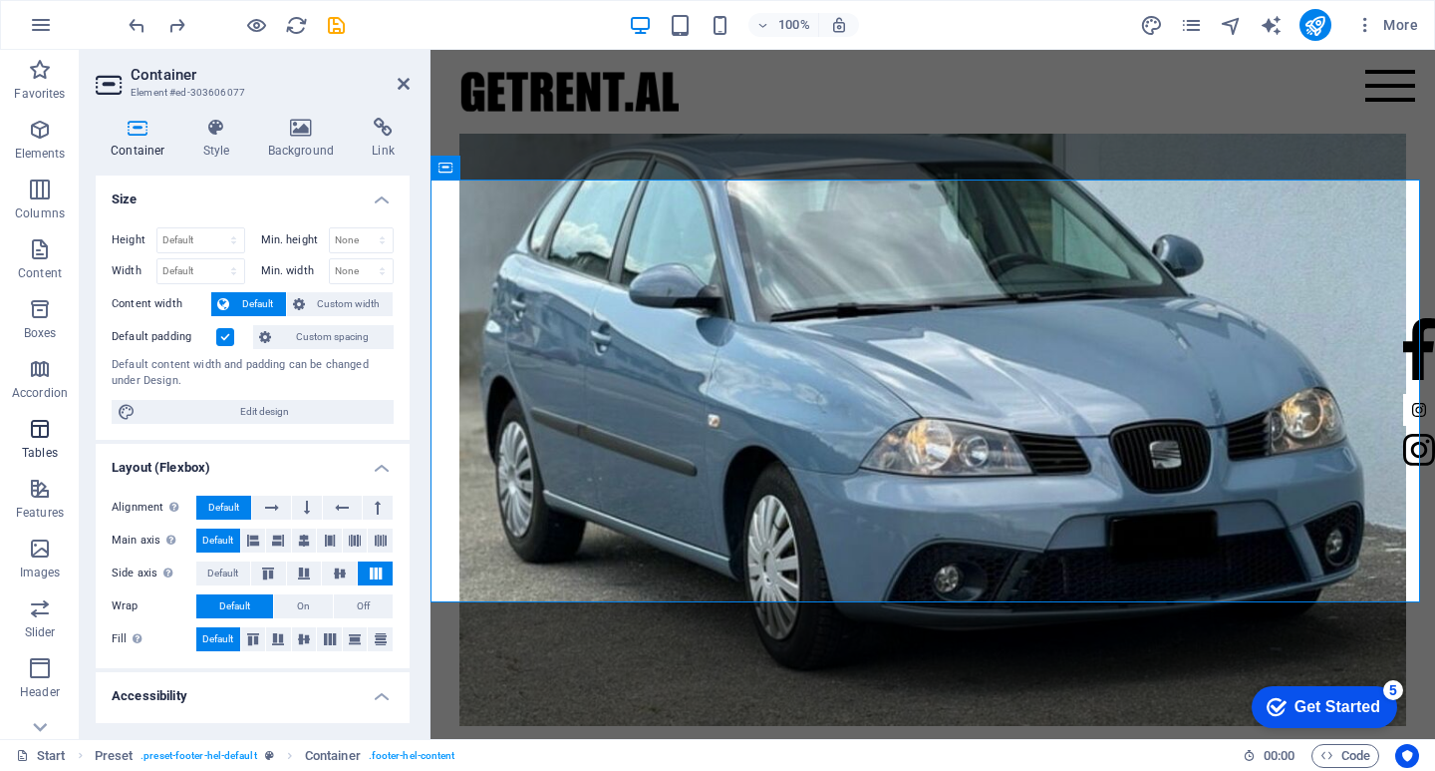
click at [40, 446] on p "Tables" at bounding box center [40, 453] width 36 height 16
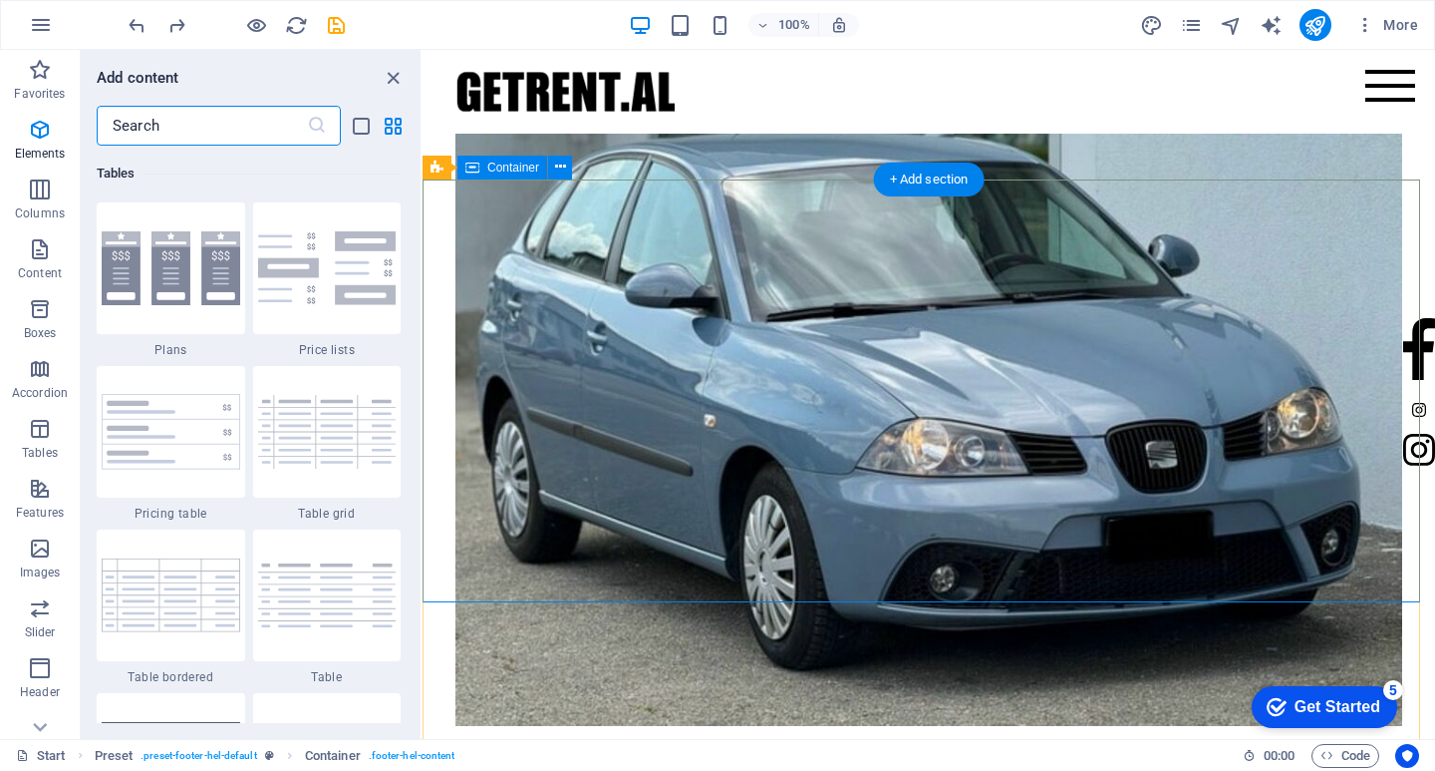
scroll to position [6904, 0]
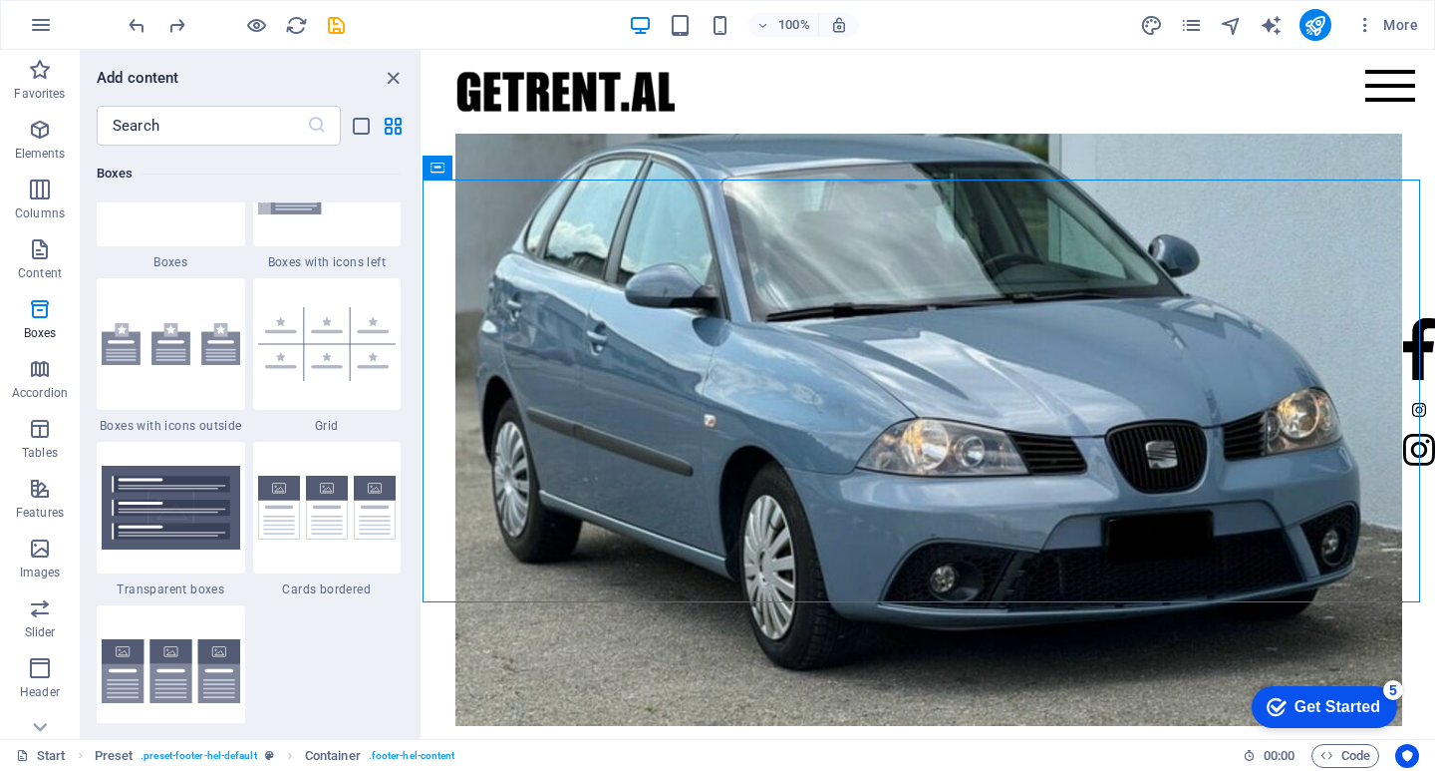
scroll to position [5608, 0]
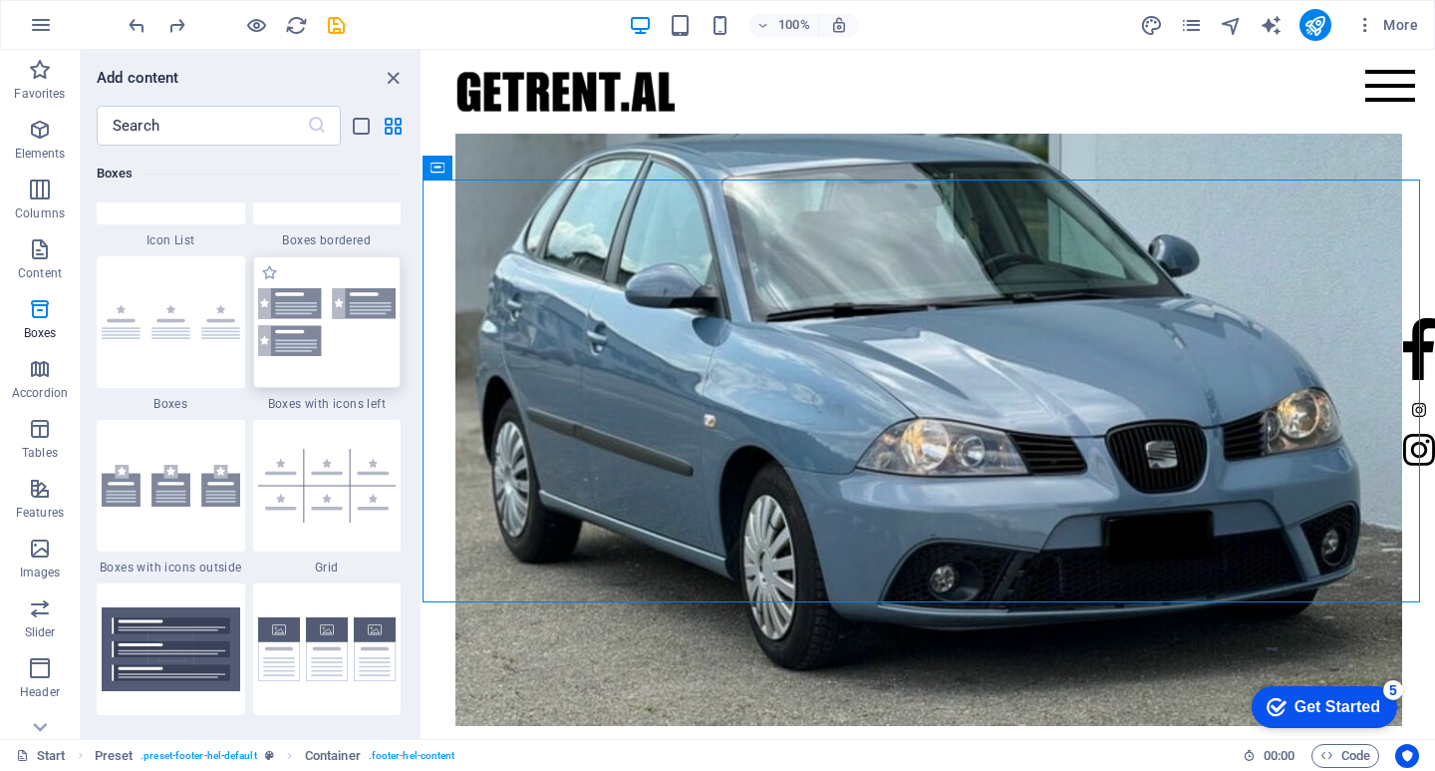
drag, startPoint x: 313, startPoint y: 352, endPoint x: 652, endPoint y: 303, distance: 342.4
click at [313, 352] on img at bounding box center [327, 321] width 139 height 67
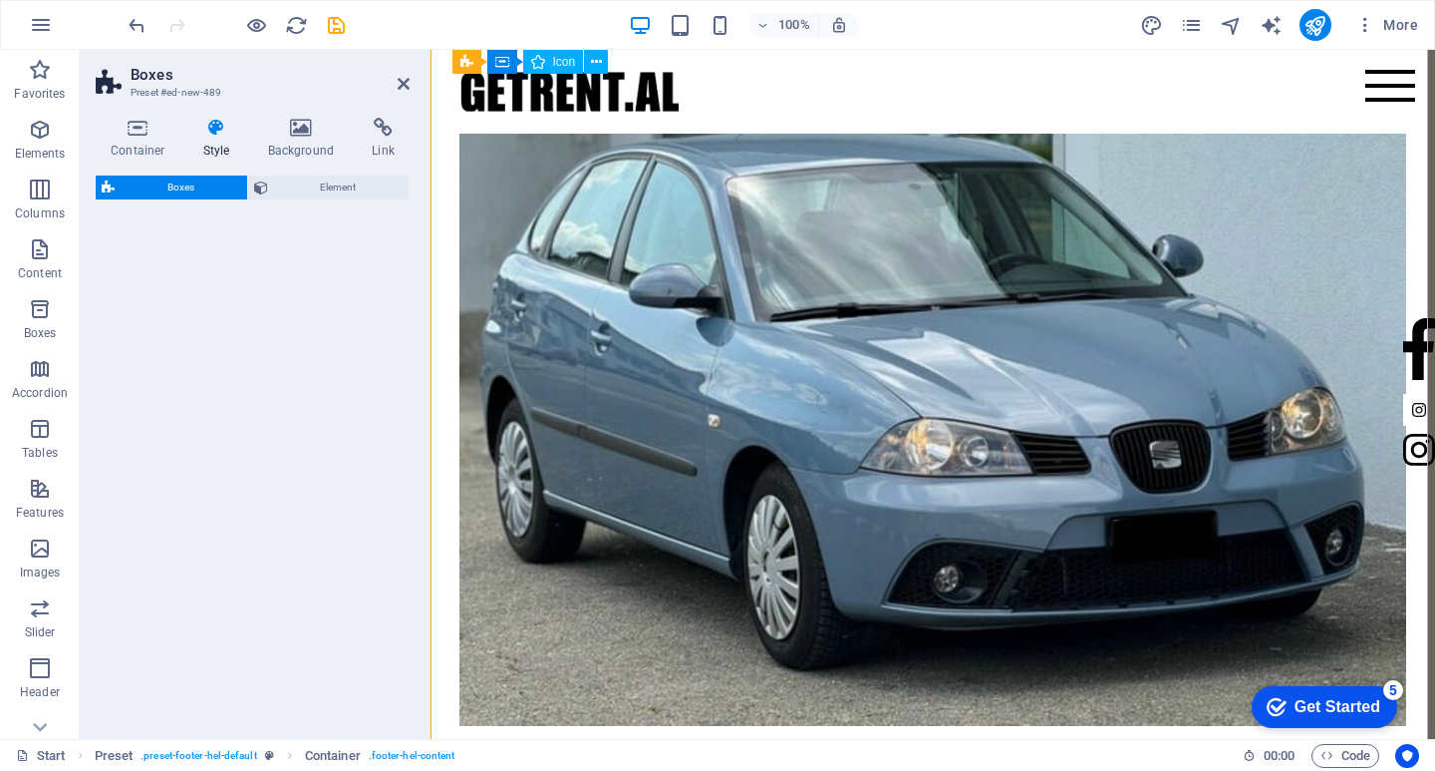
select select "rem"
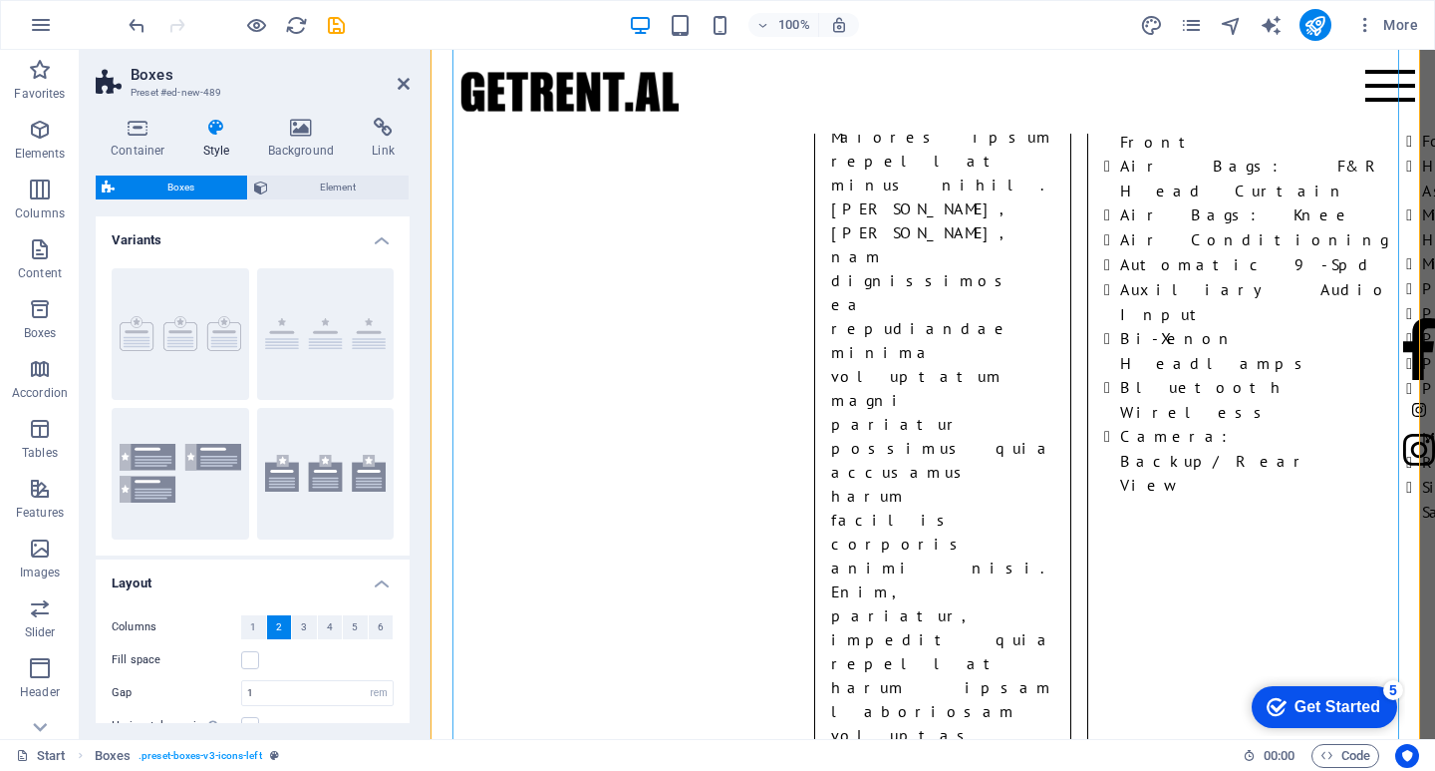
scroll to position [9756, 0]
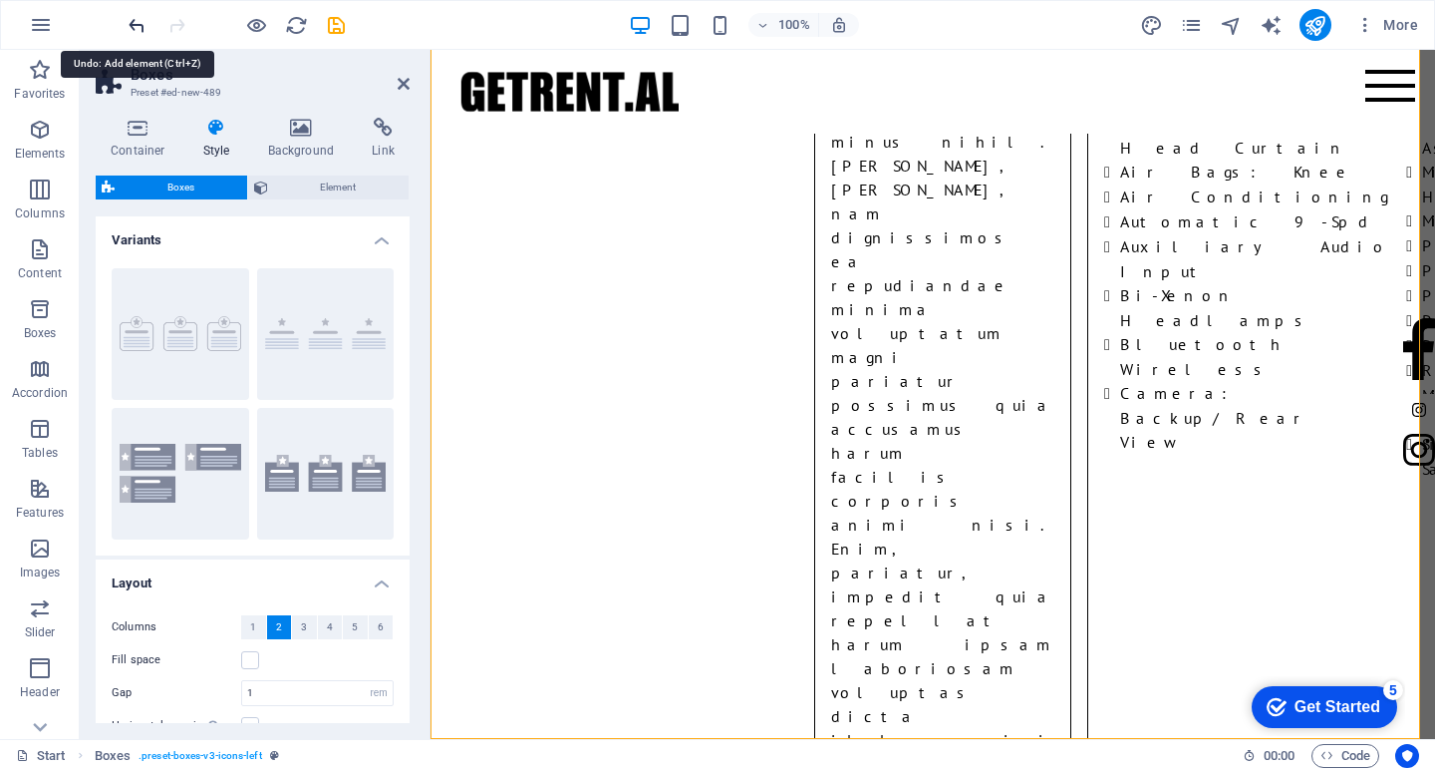
click at [135, 29] on icon "undo" at bounding box center [137, 25] width 23 height 23
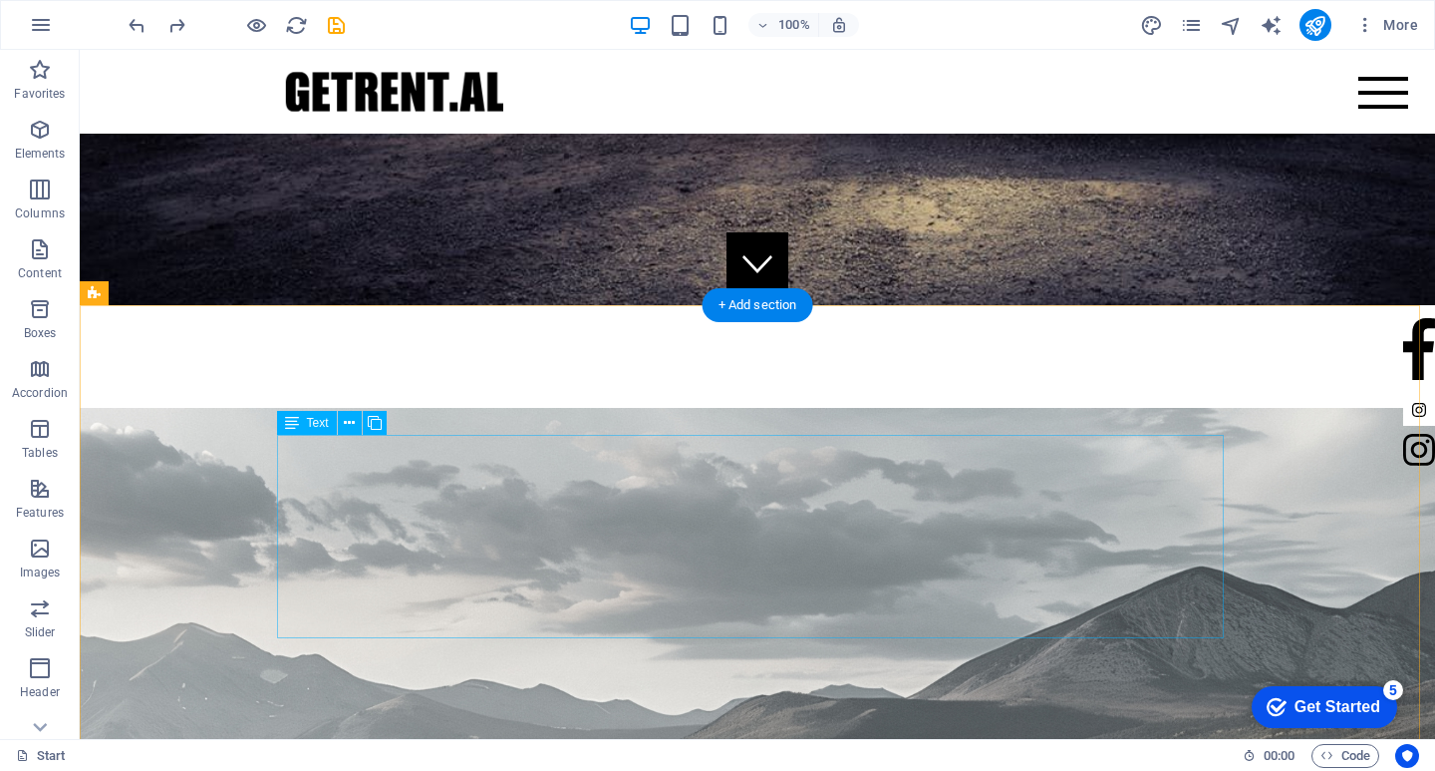
scroll to position [0, 0]
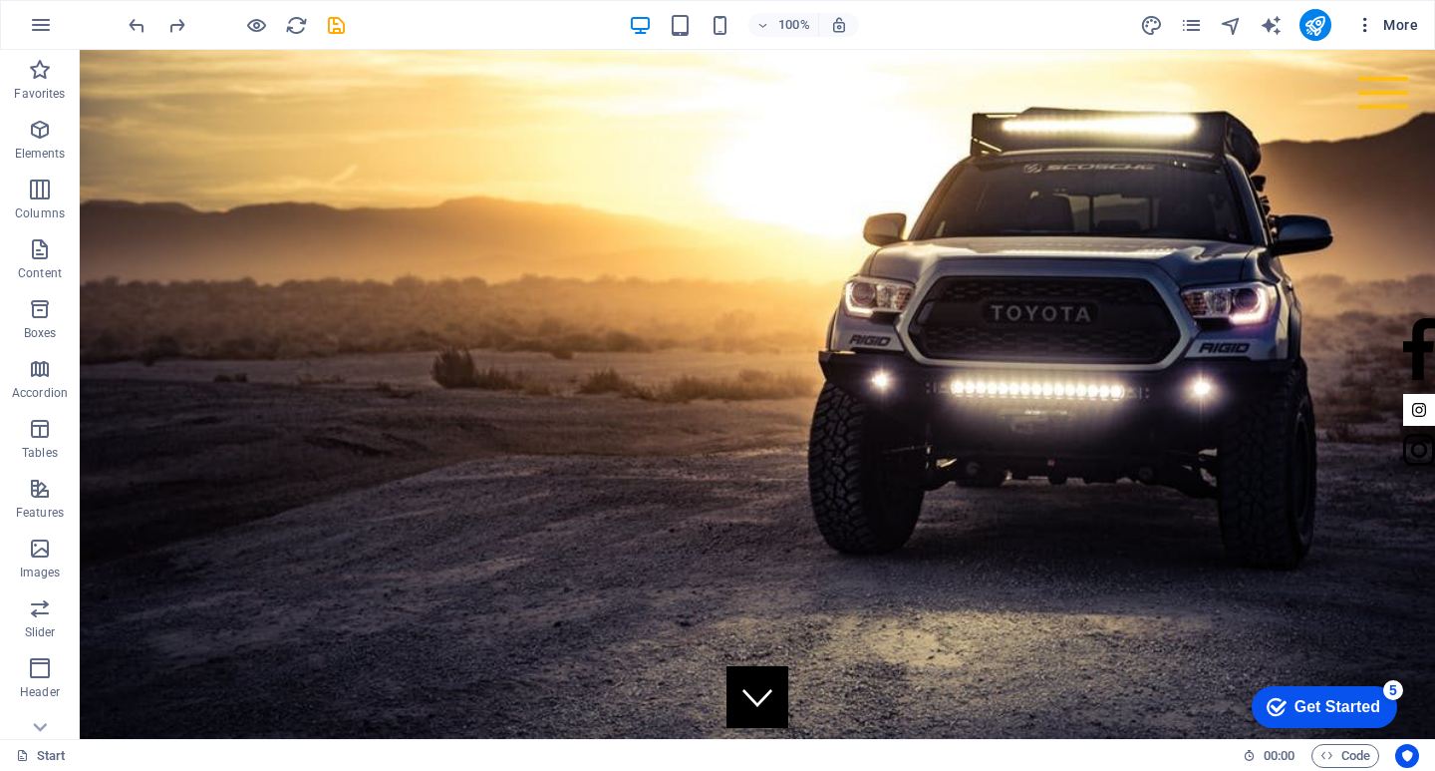
click at [1388, 24] on span "More" at bounding box center [1387, 25] width 63 height 20
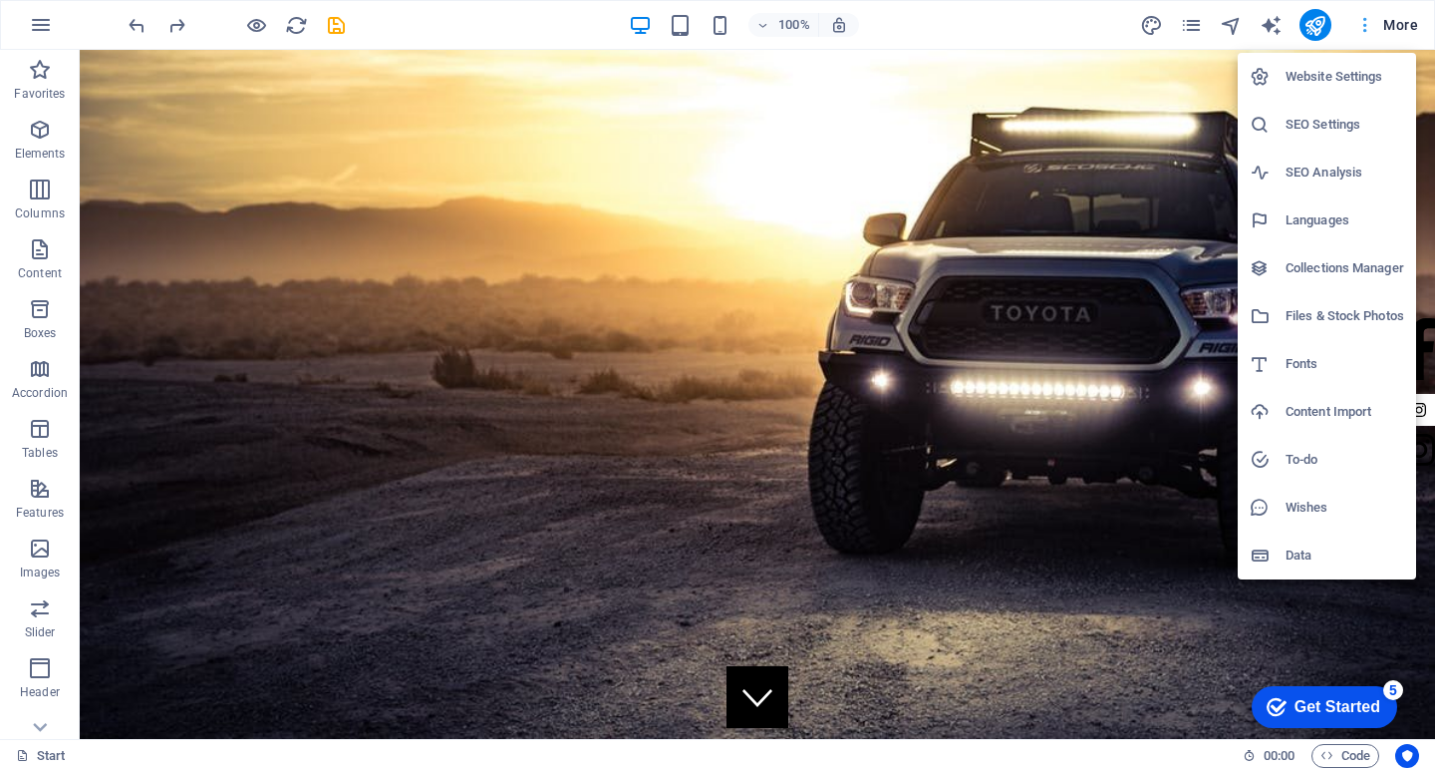
click at [1388, 24] on div at bounding box center [717, 385] width 1435 height 771
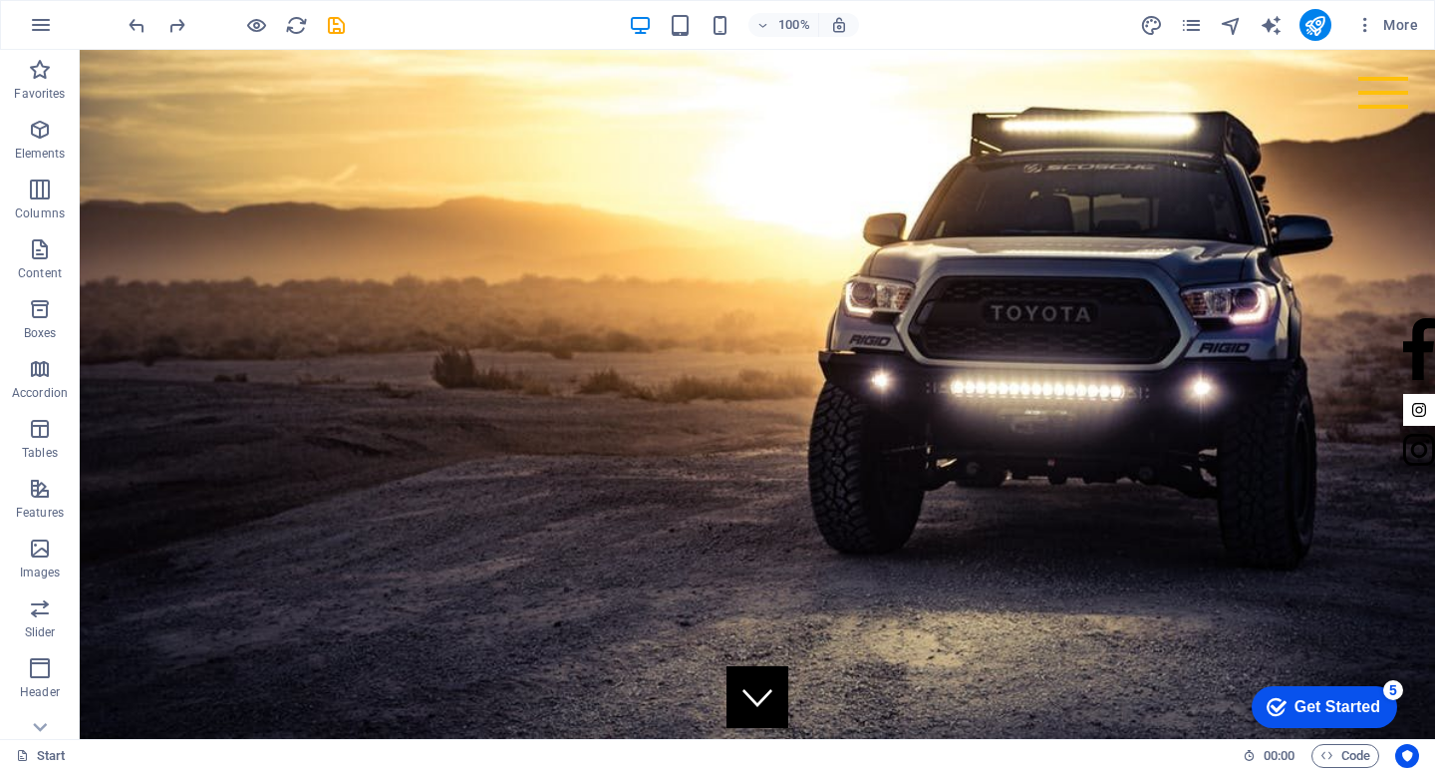
click at [1324, 16] on icon "publish" at bounding box center [1315, 25] width 23 height 23
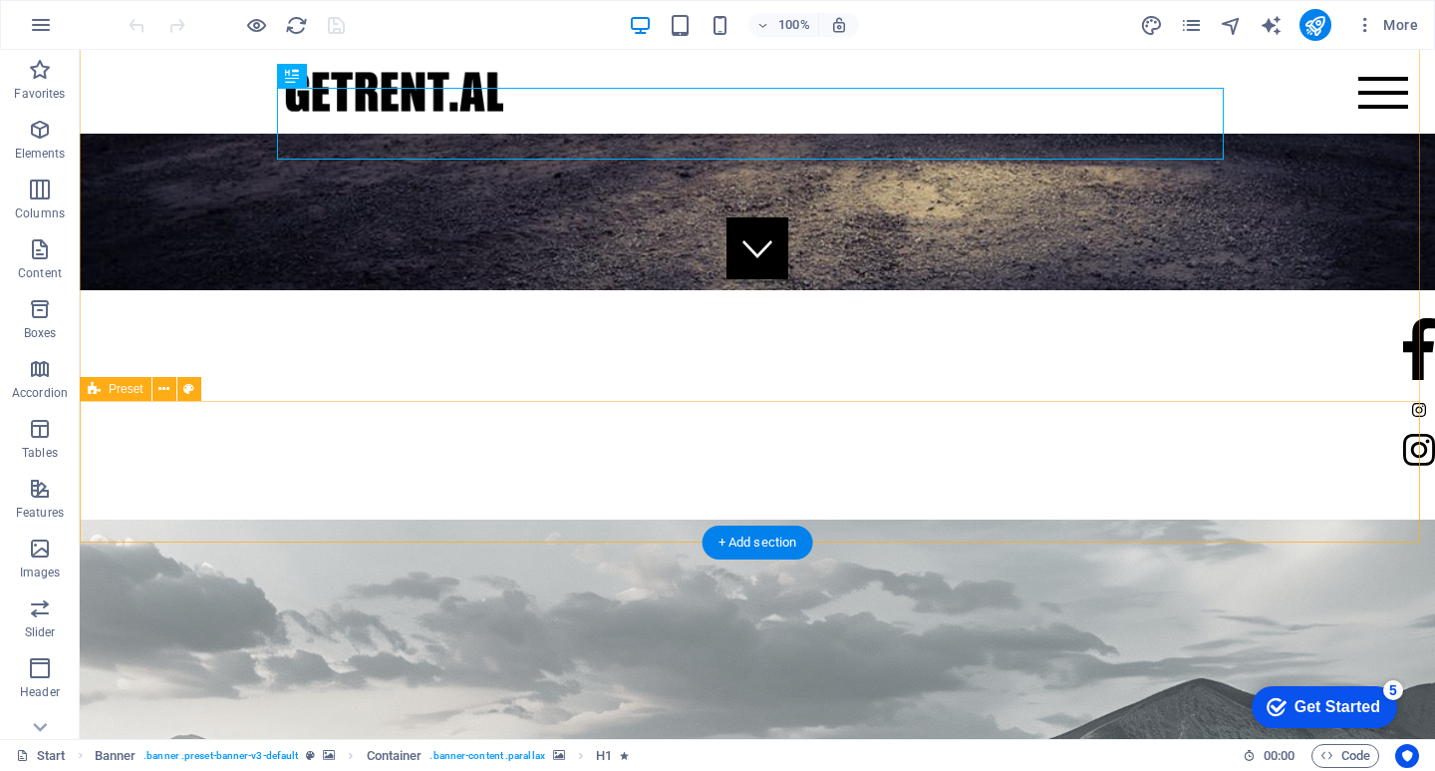
scroll to position [498, 0]
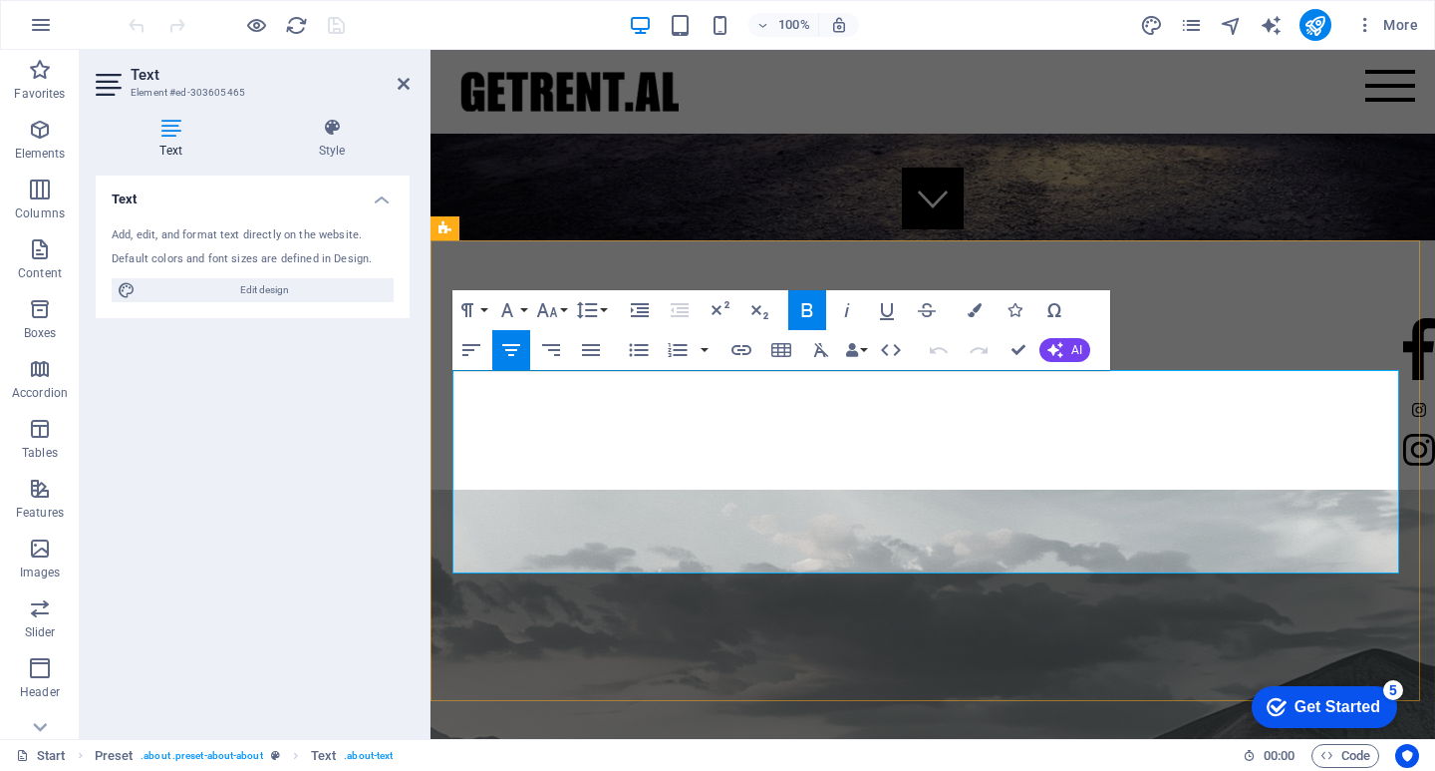
drag, startPoint x: 857, startPoint y: 391, endPoint x: 1099, endPoint y: 390, distance: 242.2
copy strong "Car Rentals Made Easy in [GEOGRAPHIC_DATA]"
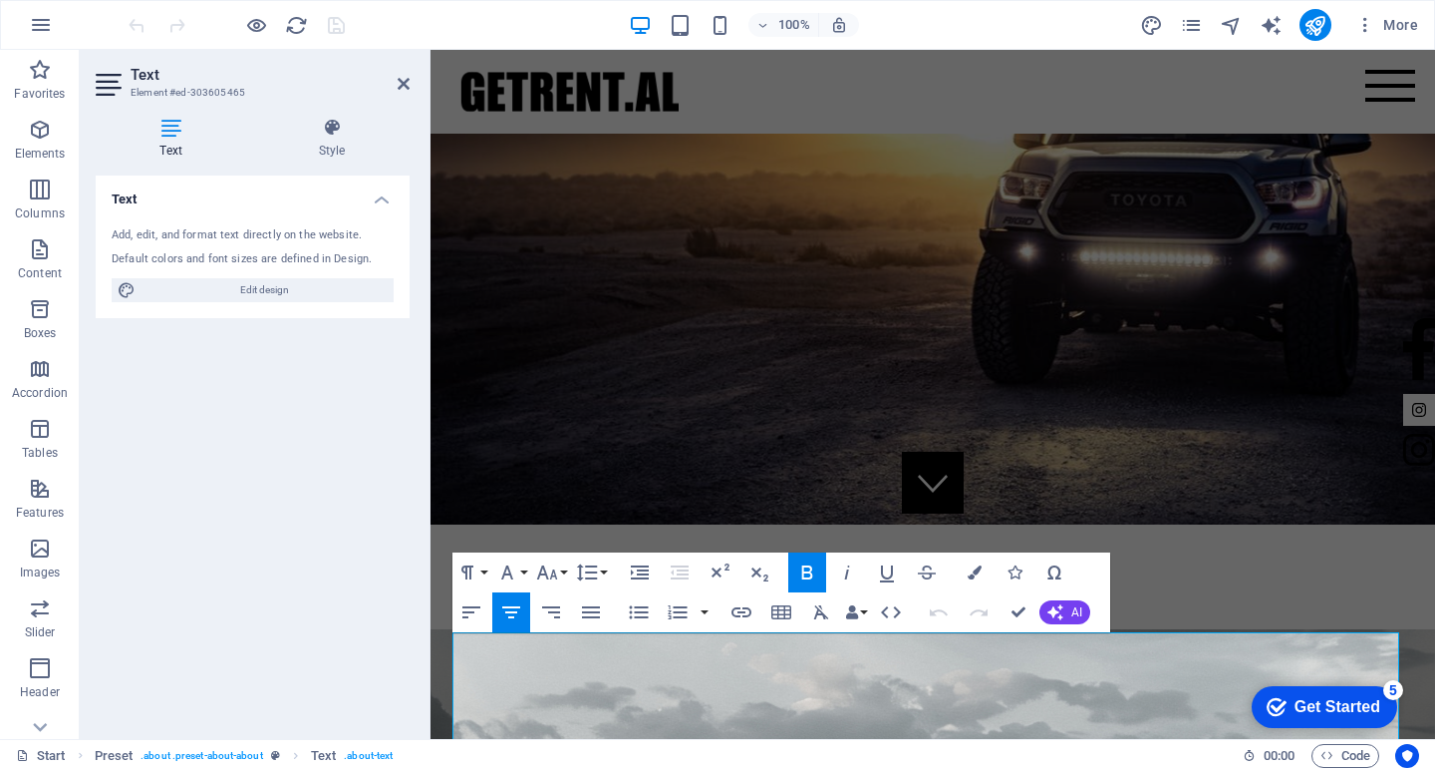
scroll to position [0, 0]
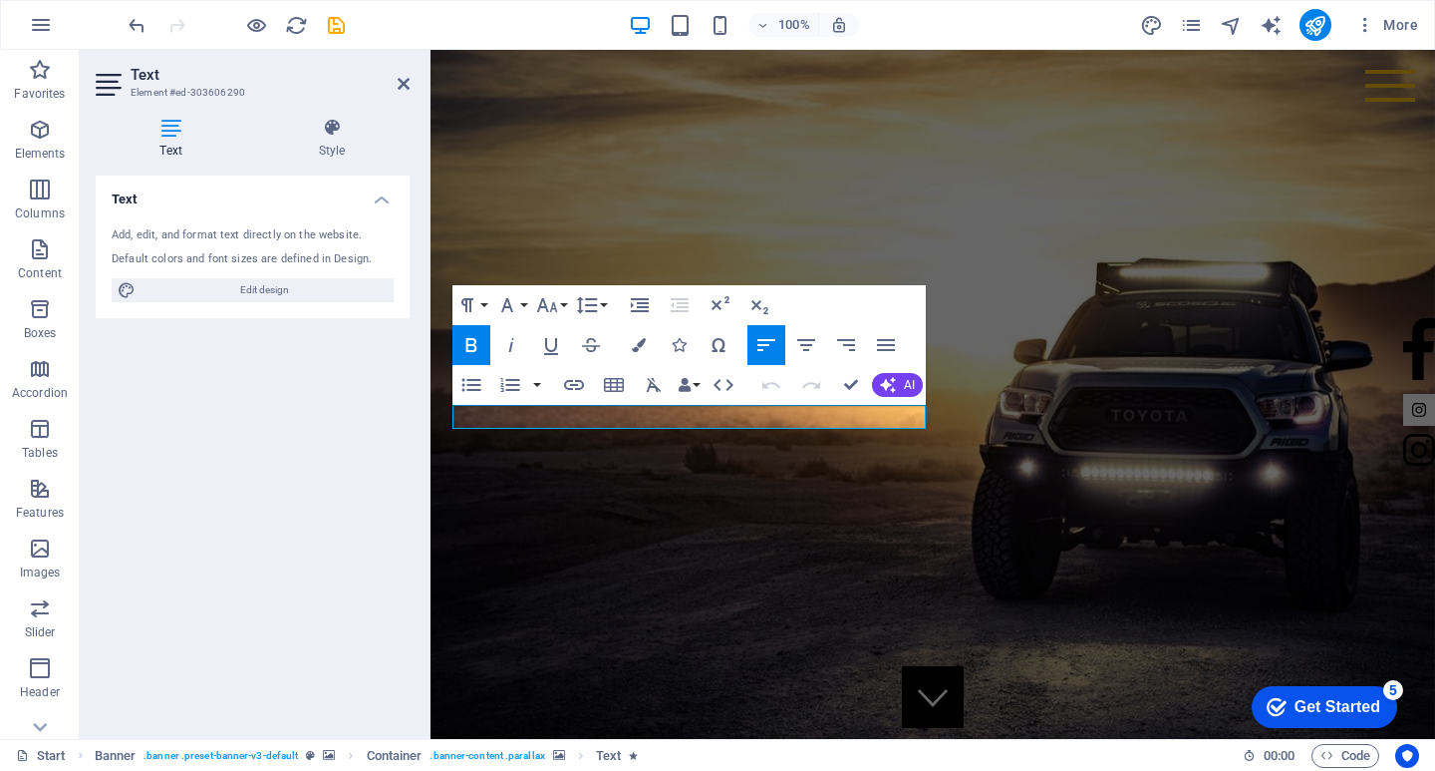
drag, startPoint x: 712, startPoint y: 413, endPoint x: 852, endPoint y: 444, distance: 143.9
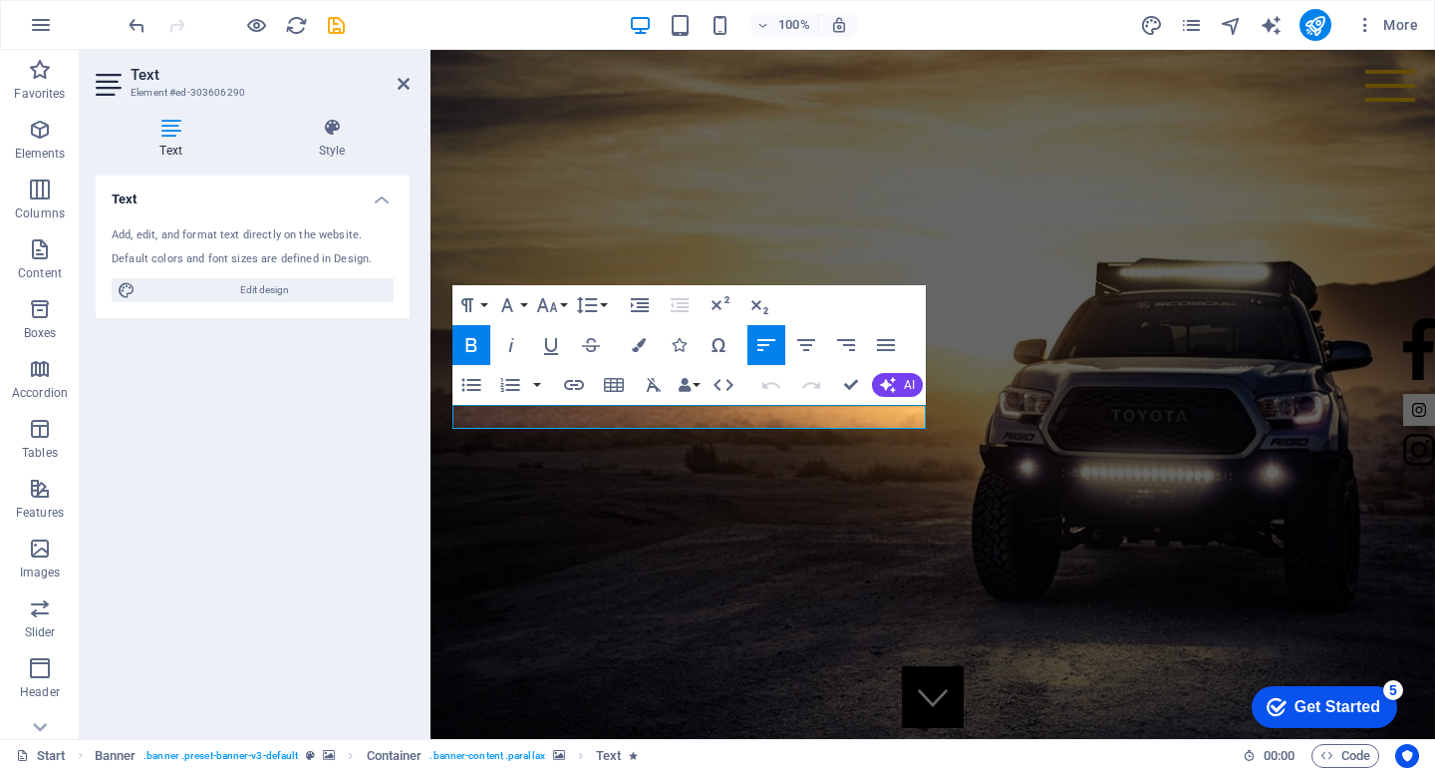
drag, startPoint x: 593, startPoint y: 418, endPoint x: 277, endPoint y: 374, distance: 319.0
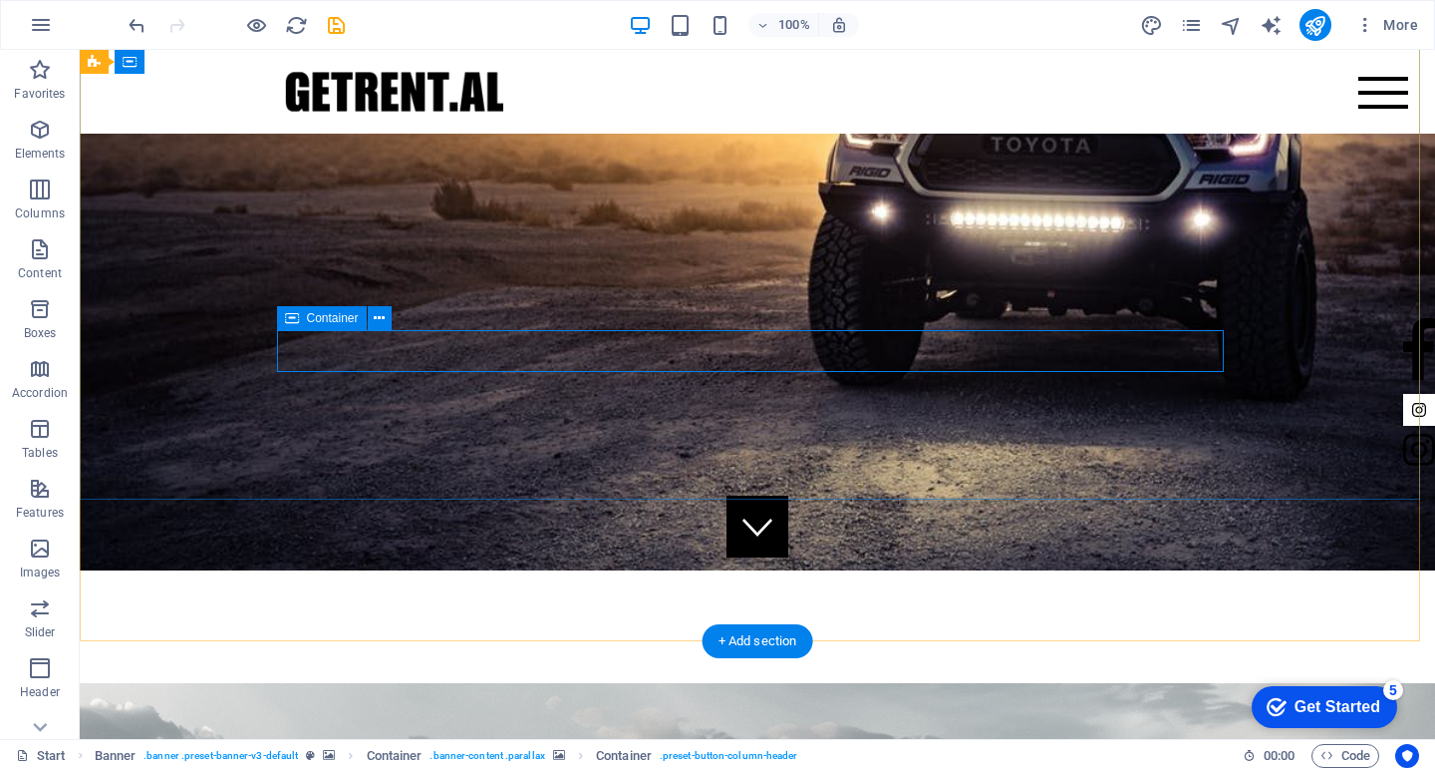
scroll to position [199, 0]
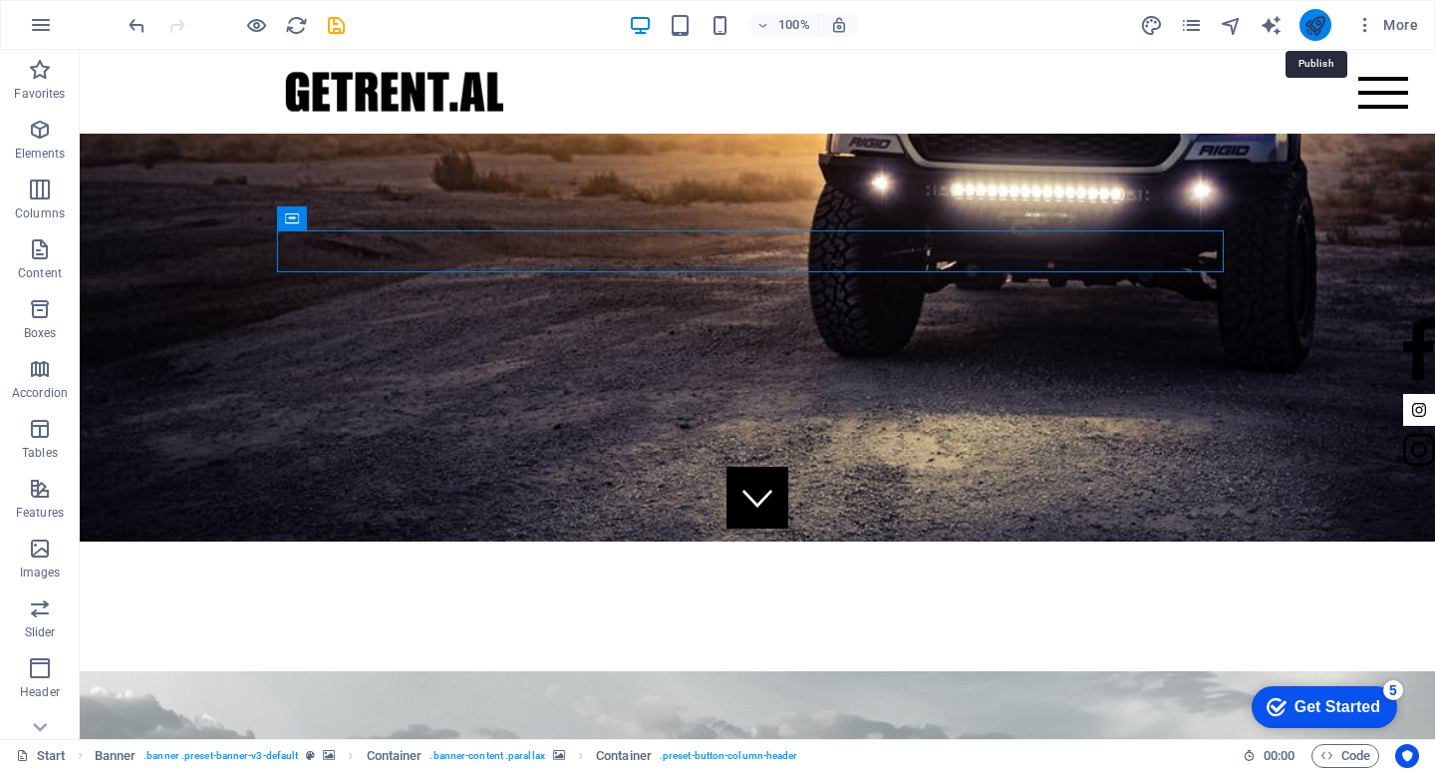
click at [1322, 26] on icon "publish" at bounding box center [1315, 25] width 23 height 23
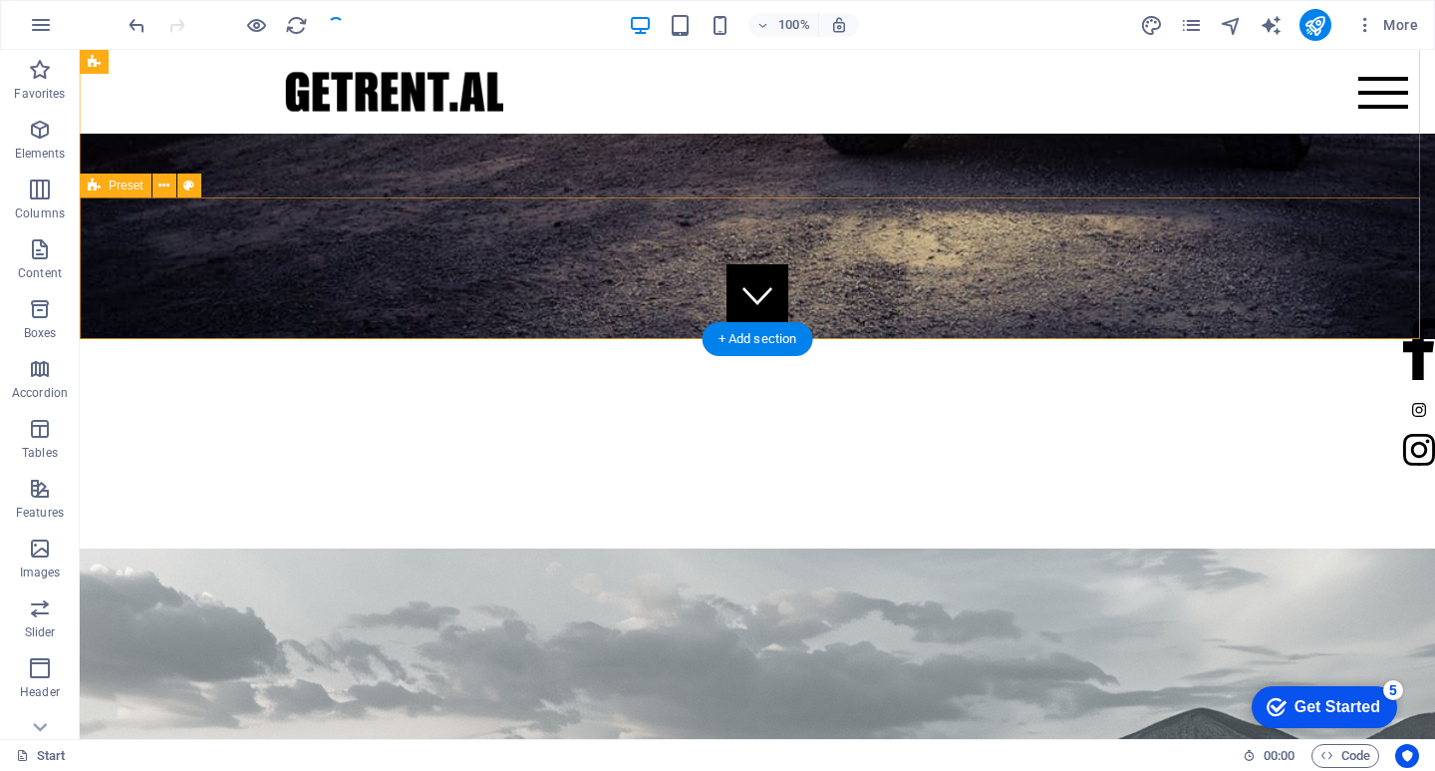
scroll to position [0, 0]
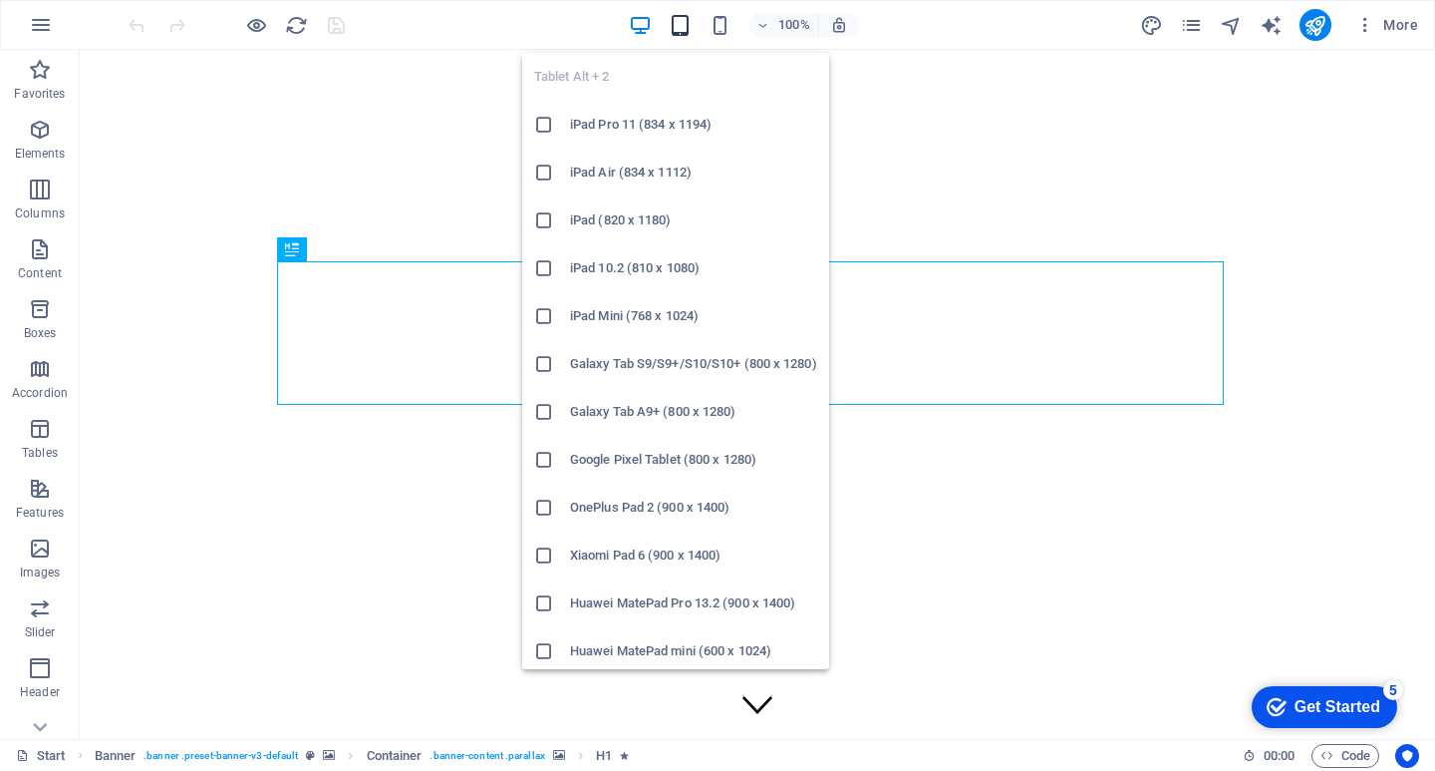
click at [683, 18] on icon "button" at bounding box center [680, 25] width 23 height 23
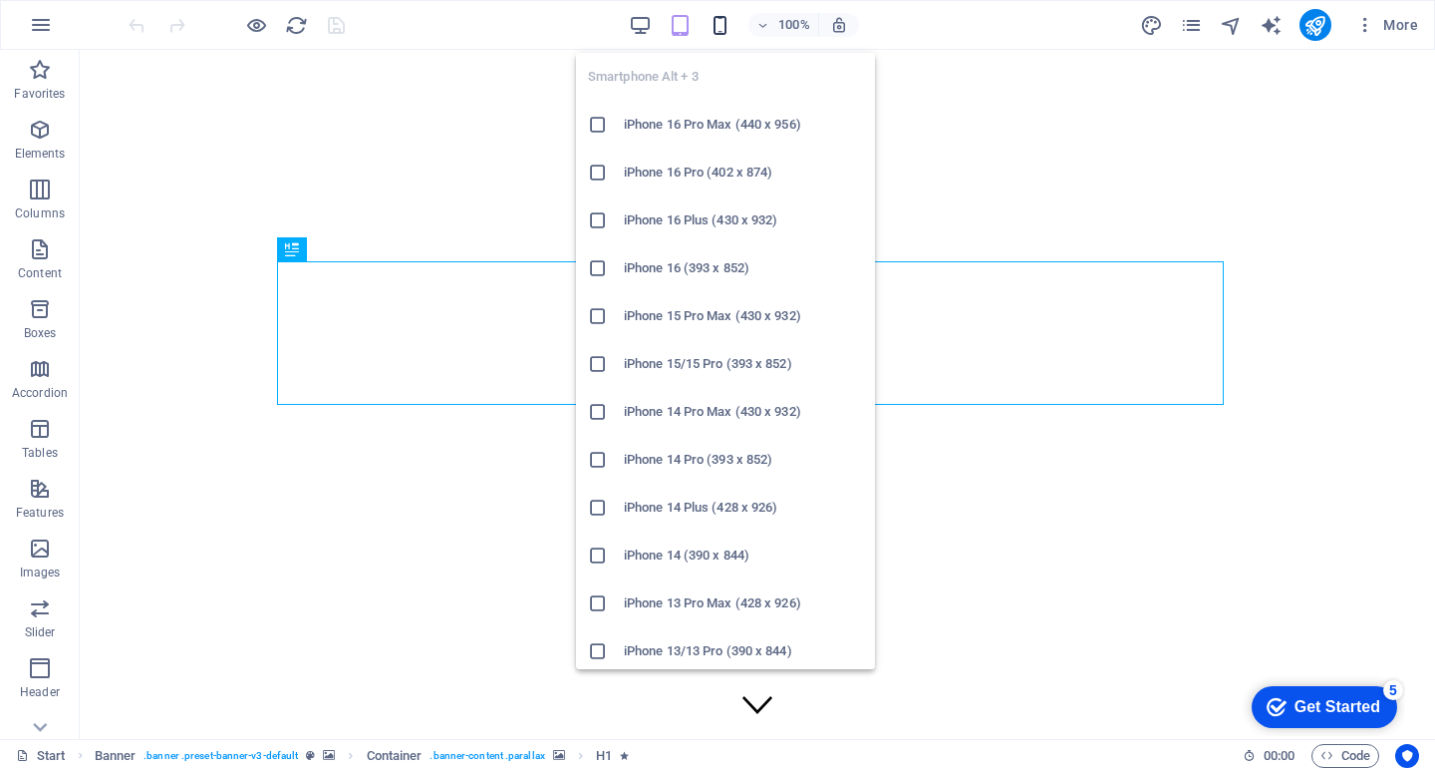
click at [711, 26] on icon "button" at bounding box center [720, 25] width 23 height 23
click at [708, 14] on div "100%" at bounding box center [744, 25] width 230 height 32
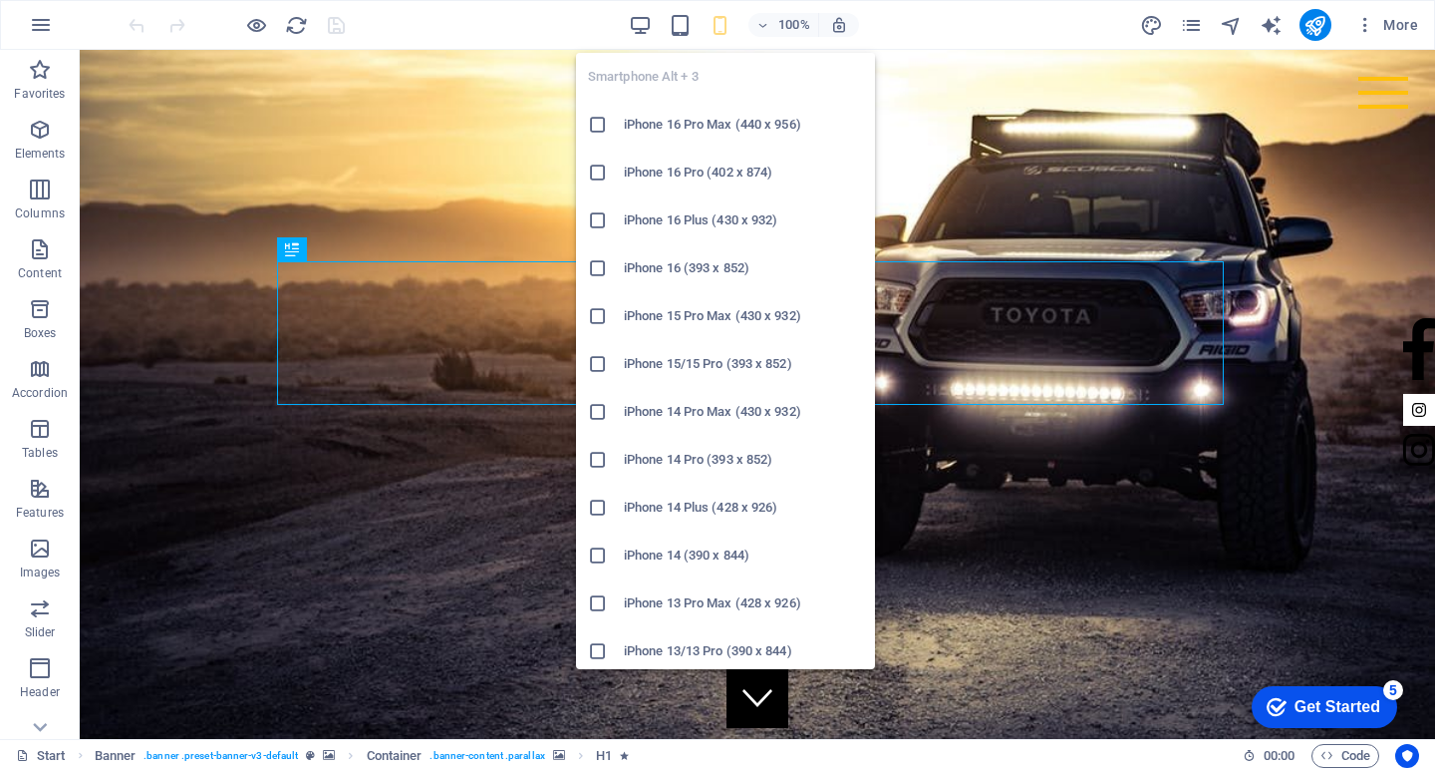
click at [716, 24] on icon "button" at bounding box center [720, 25] width 23 height 23
click at [667, 130] on h6 "iPhone 16 Pro Max (440 x 956)" at bounding box center [743, 125] width 239 height 24
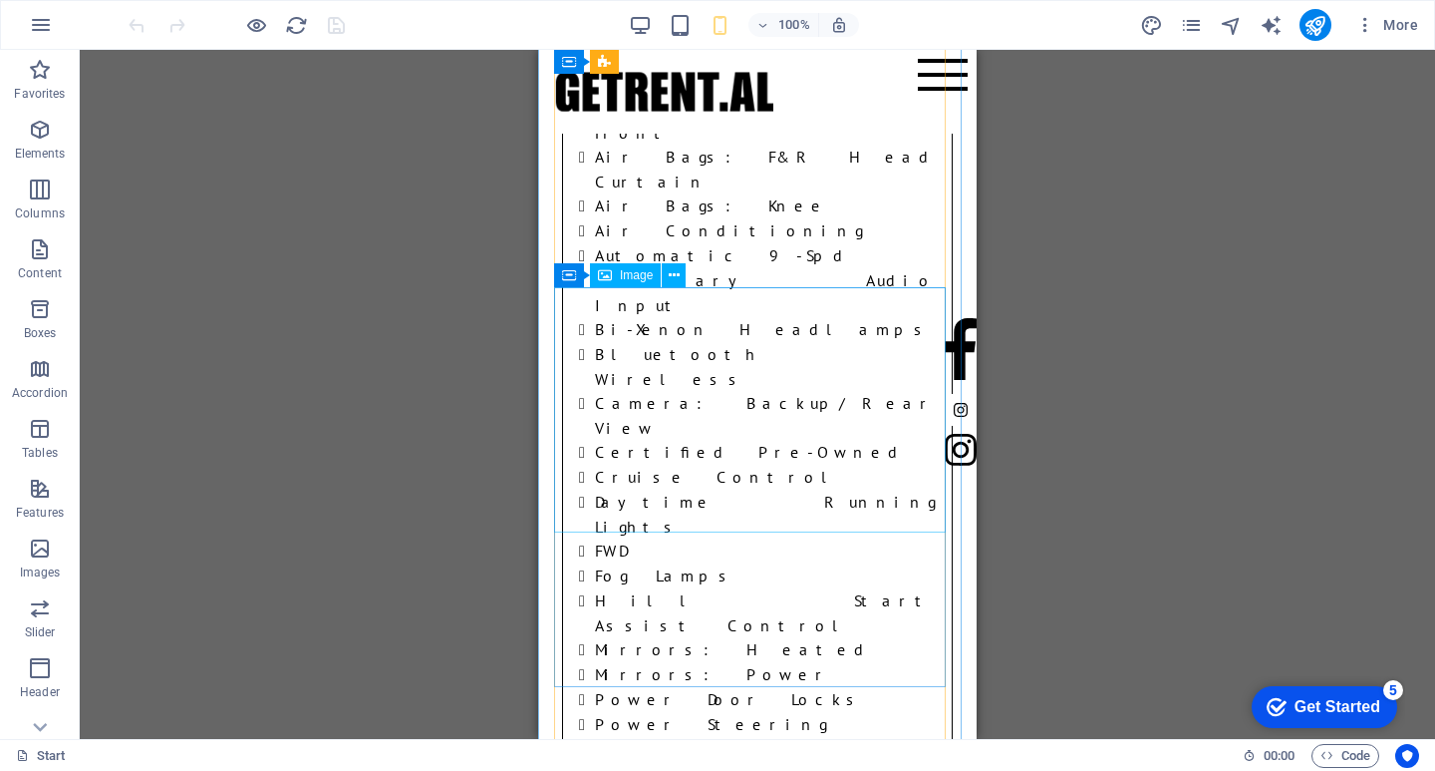
scroll to position [9370, 0]
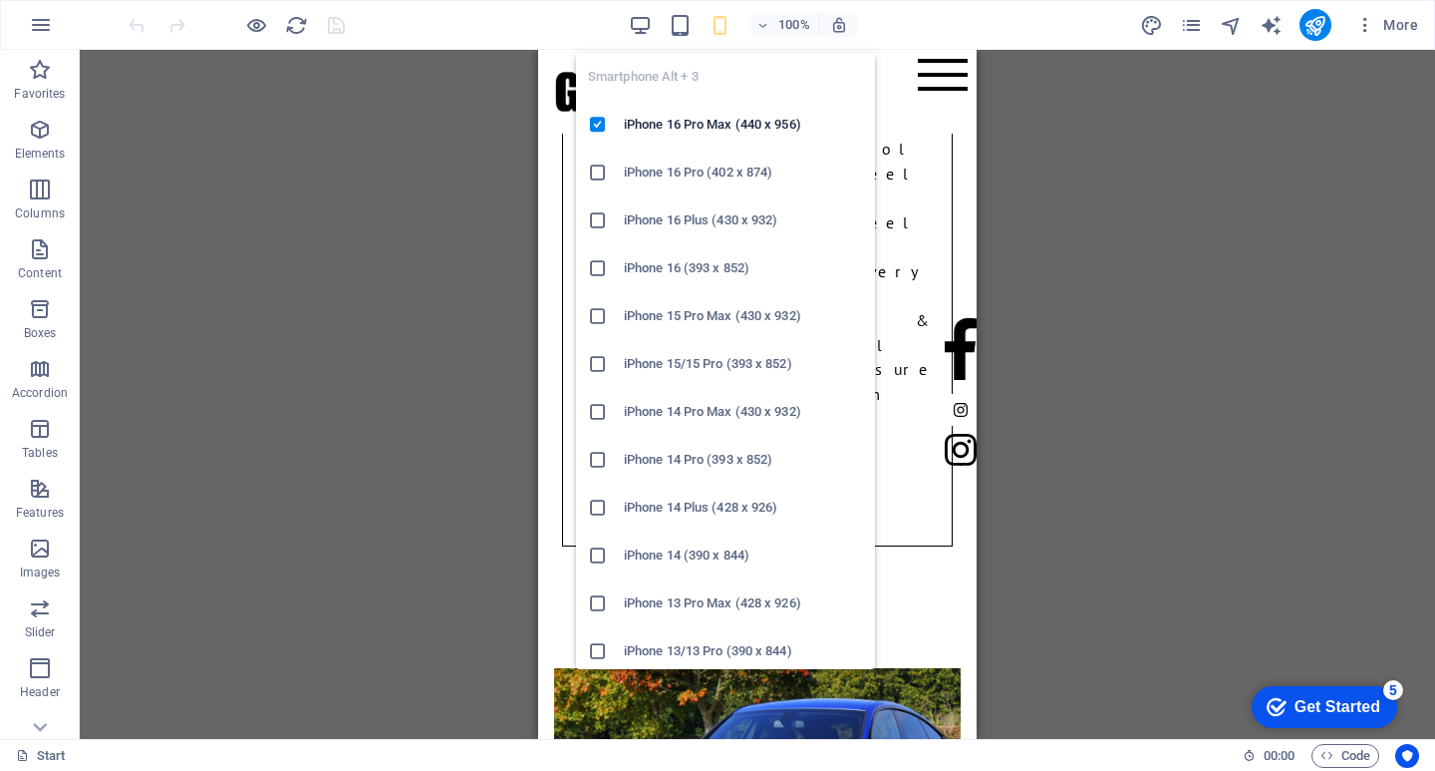
click at [725, 25] on icon "button" at bounding box center [720, 25] width 23 height 23
click at [679, 171] on h6 "iPhone 16 Pro (402 x 874)" at bounding box center [743, 172] width 239 height 24
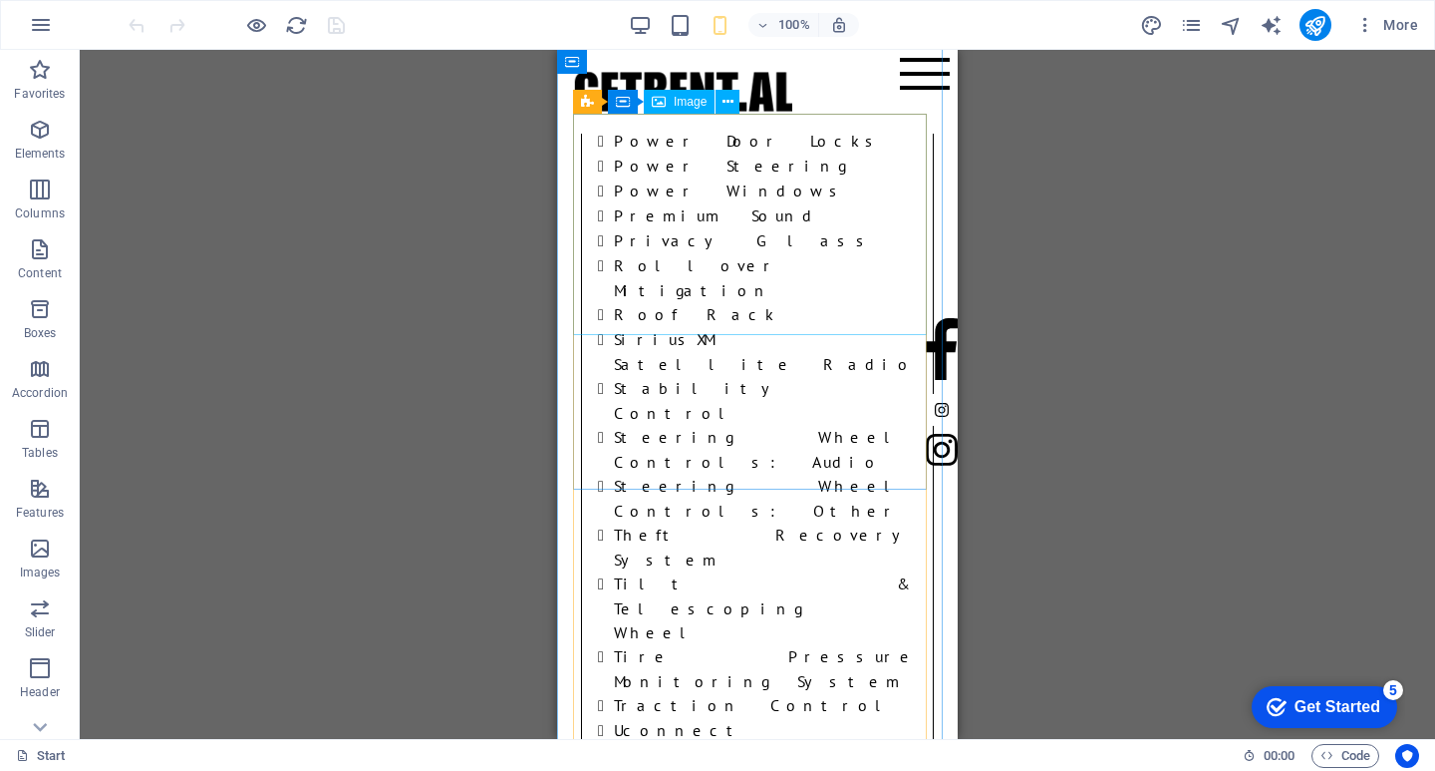
scroll to position [9232, 0]
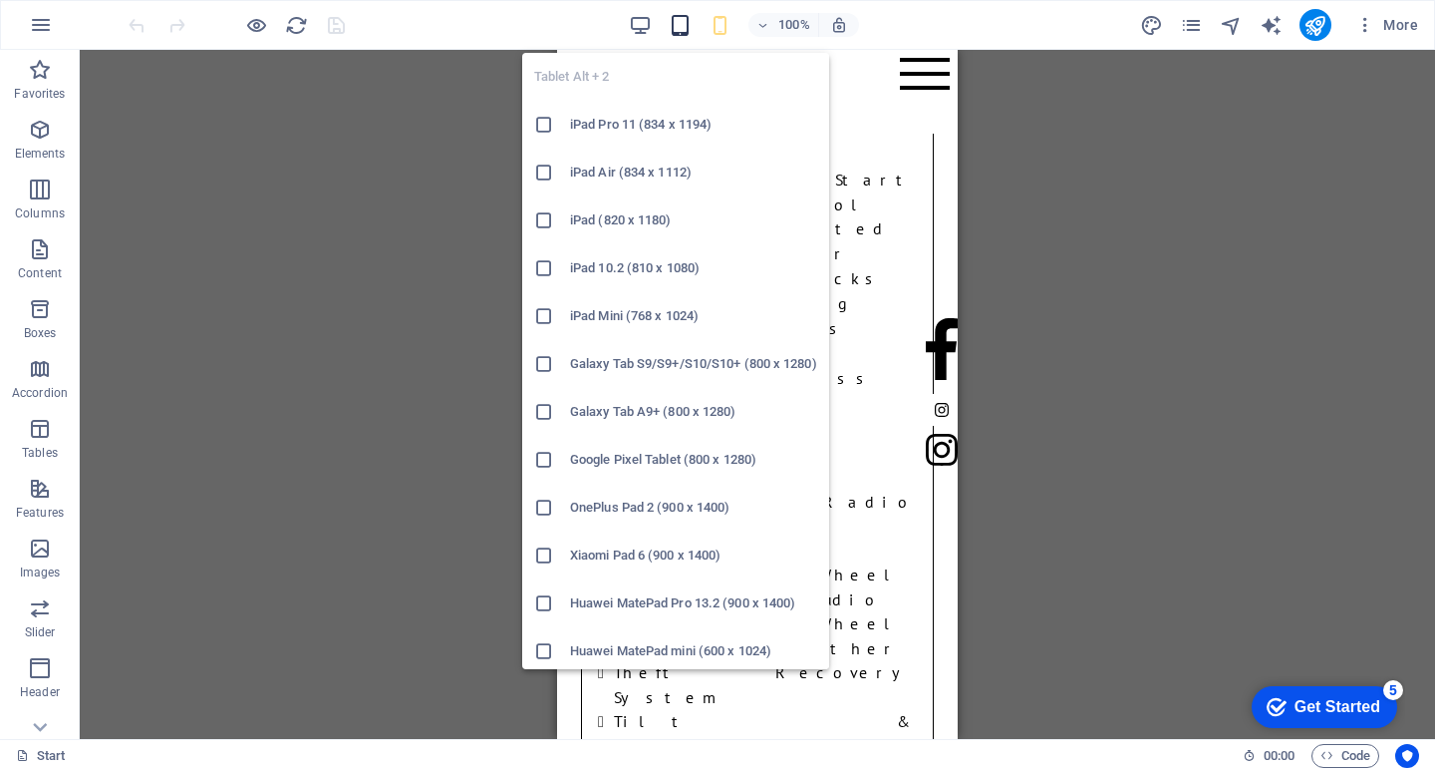
click at [688, 26] on icon "button" at bounding box center [680, 25] width 23 height 23
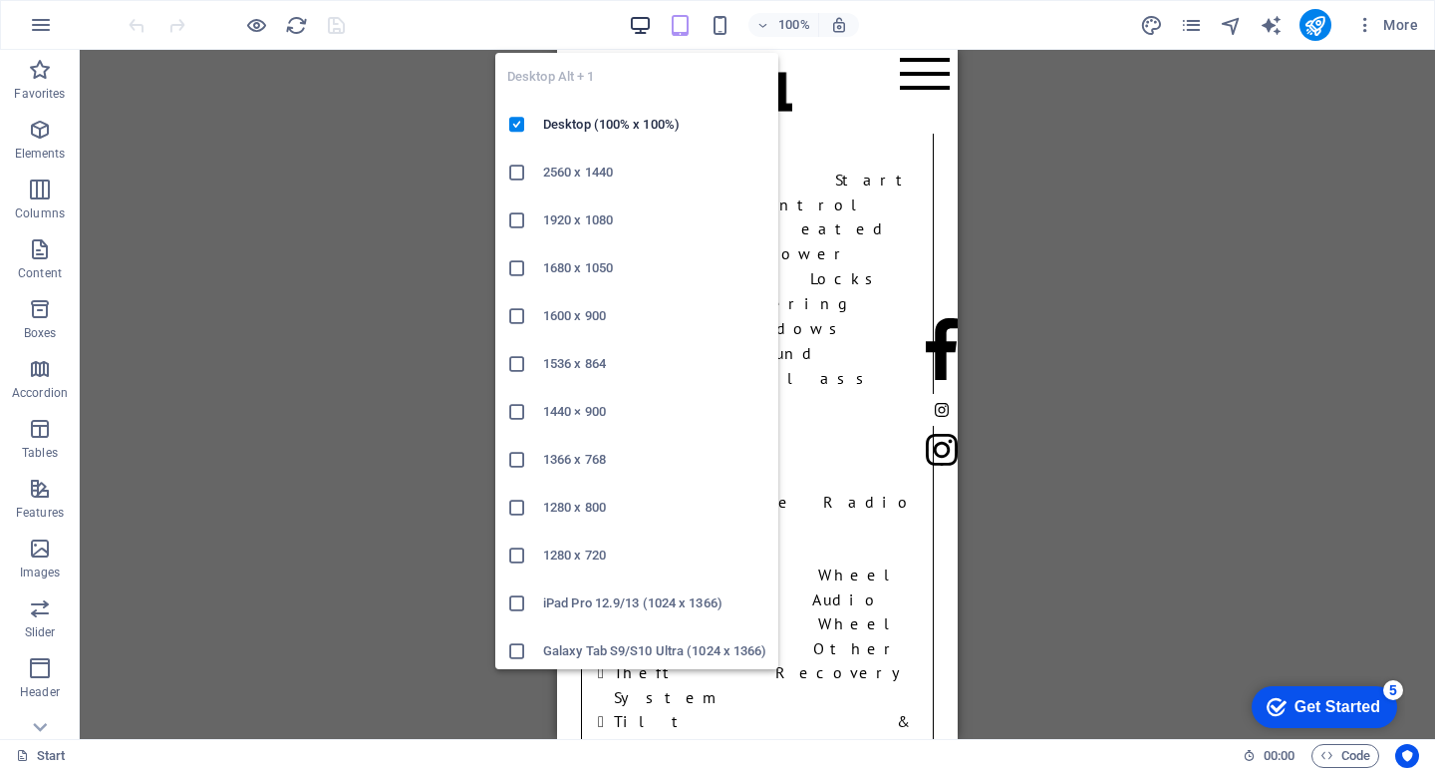
click at [629, 15] on icon "button" at bounding box center [640, 25] width 23 height 23
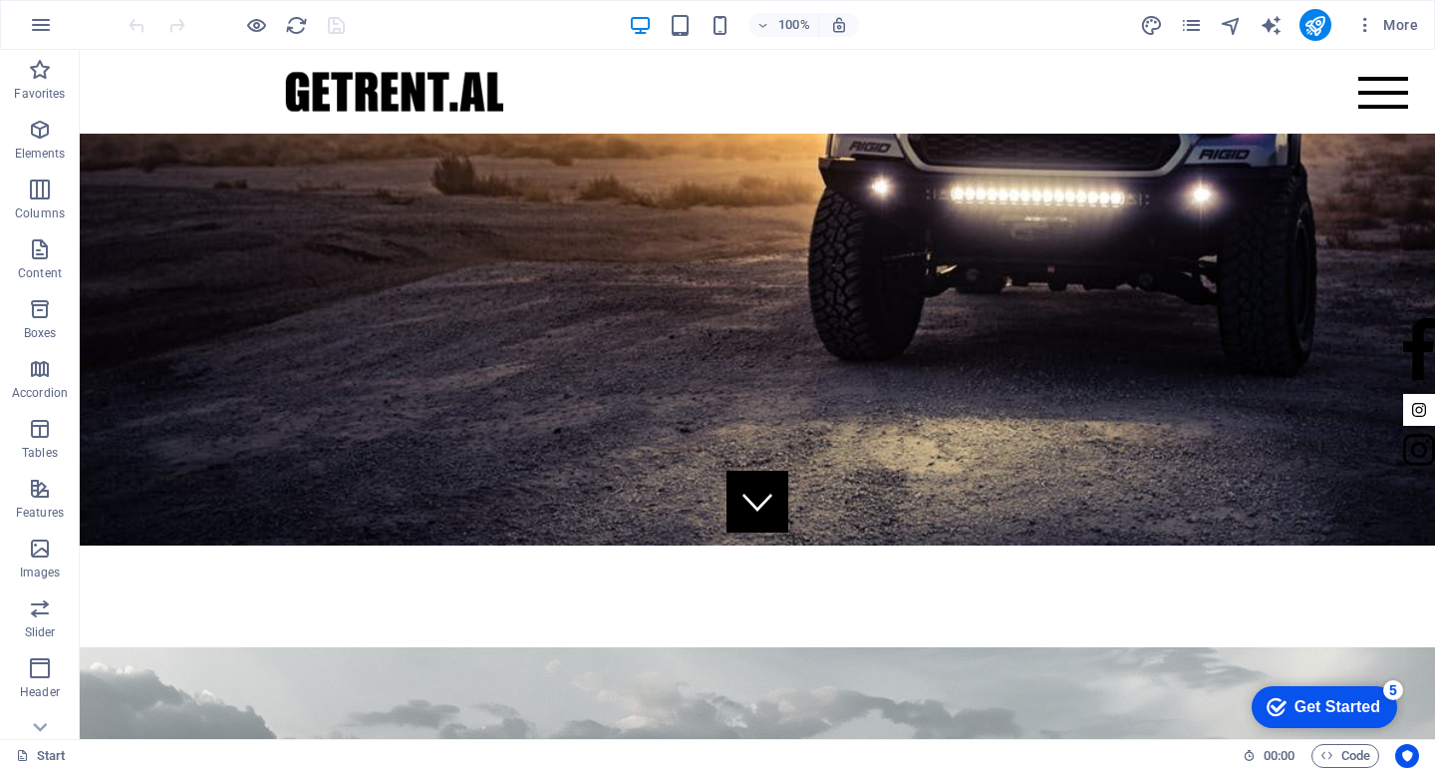
scroll to position [129, 0]
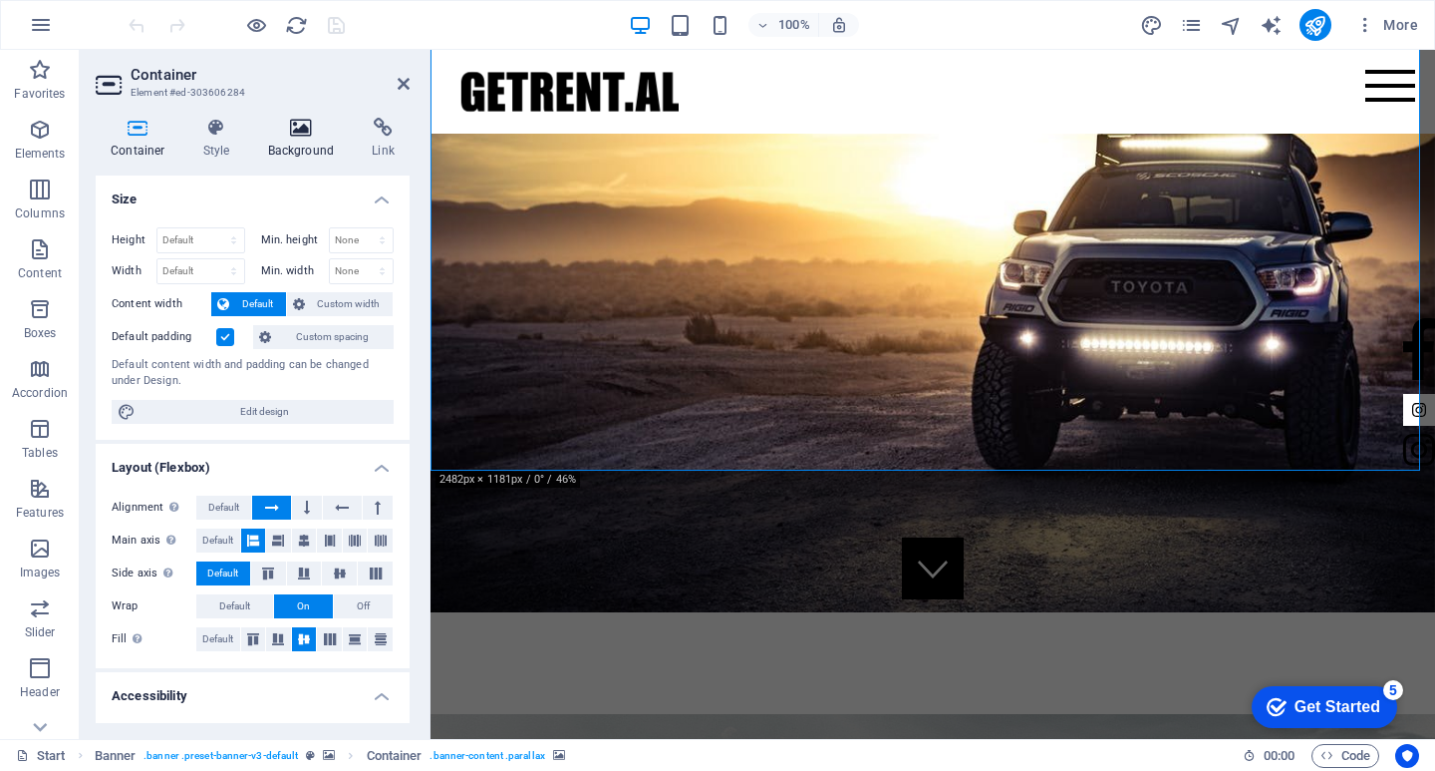
click at [276, 146] on h4 "Background" at bounding box center [305, 139] width 105 height 42
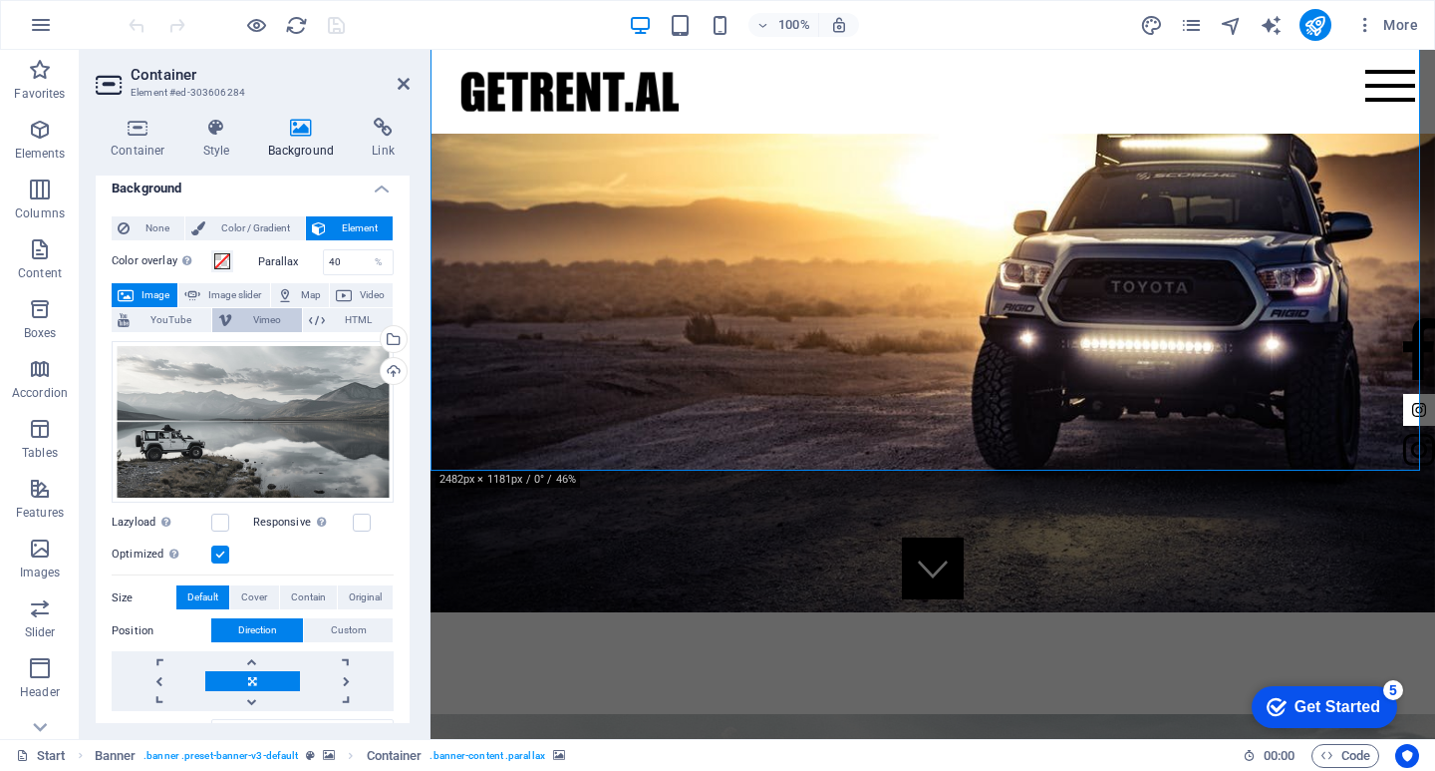
scroll to position [0, 0]
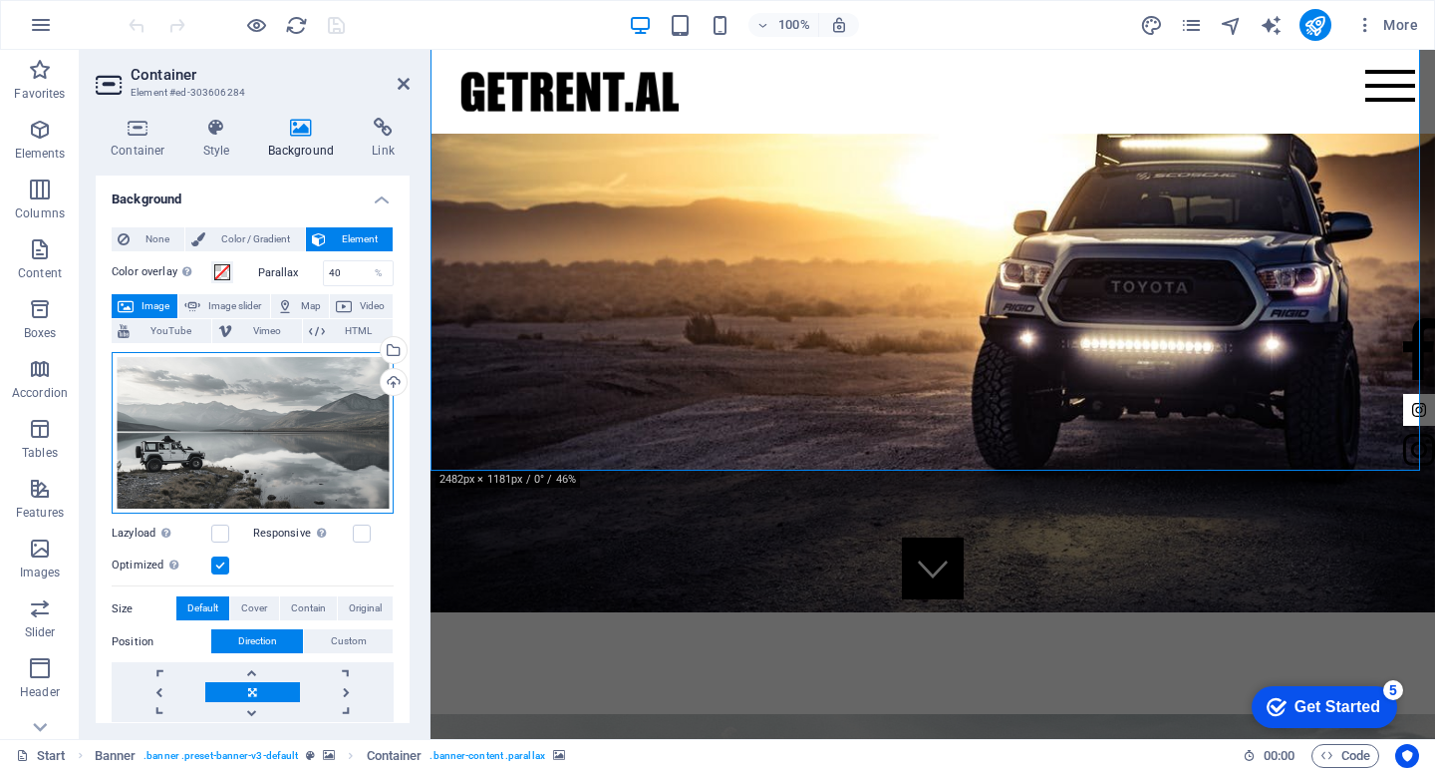
click at [259, 378] on div "Drag files here, click to choose files or select files from Files or our free s…" at bounding box center [253, 433] width 282 height 162
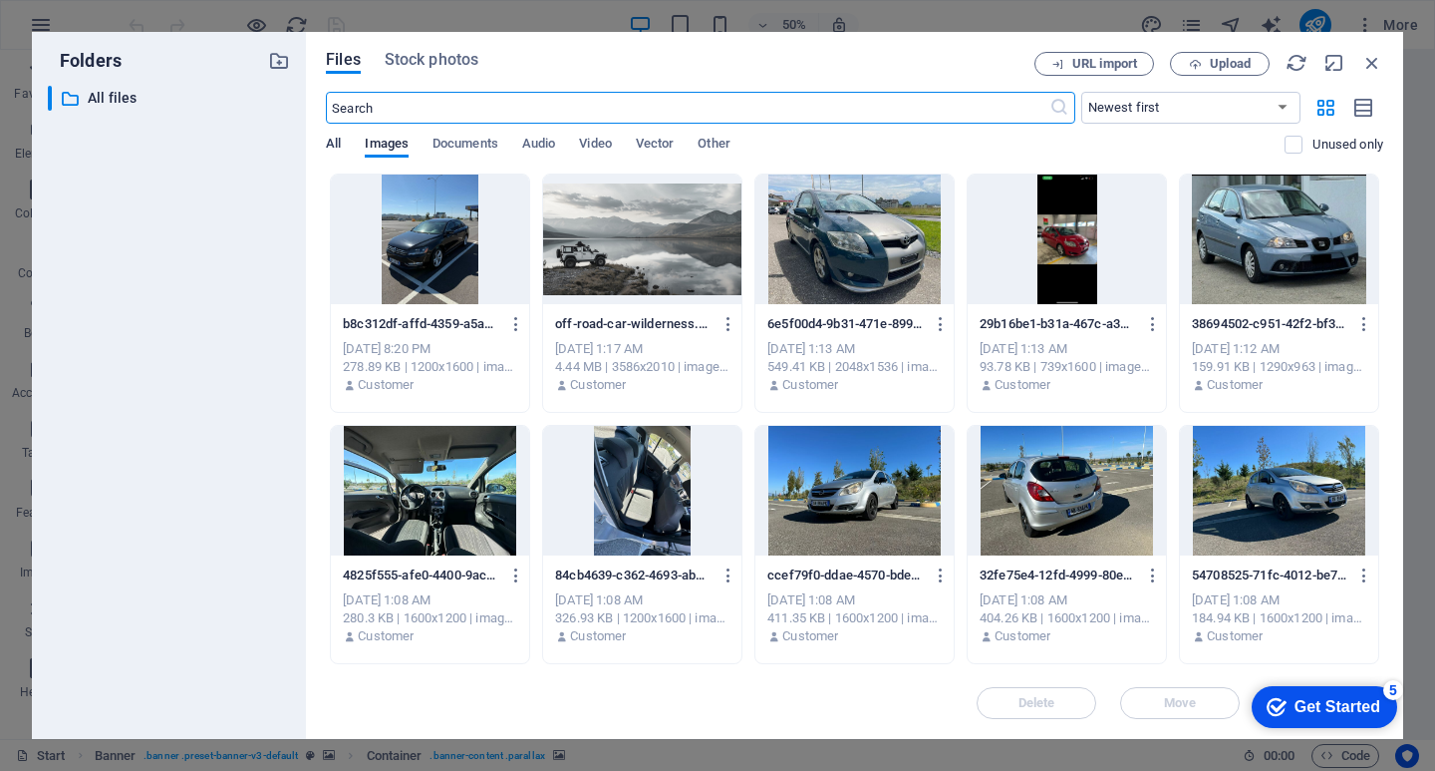
click at [327, 140] on span "All" at bounding box center [333, 146] width 15 height 28
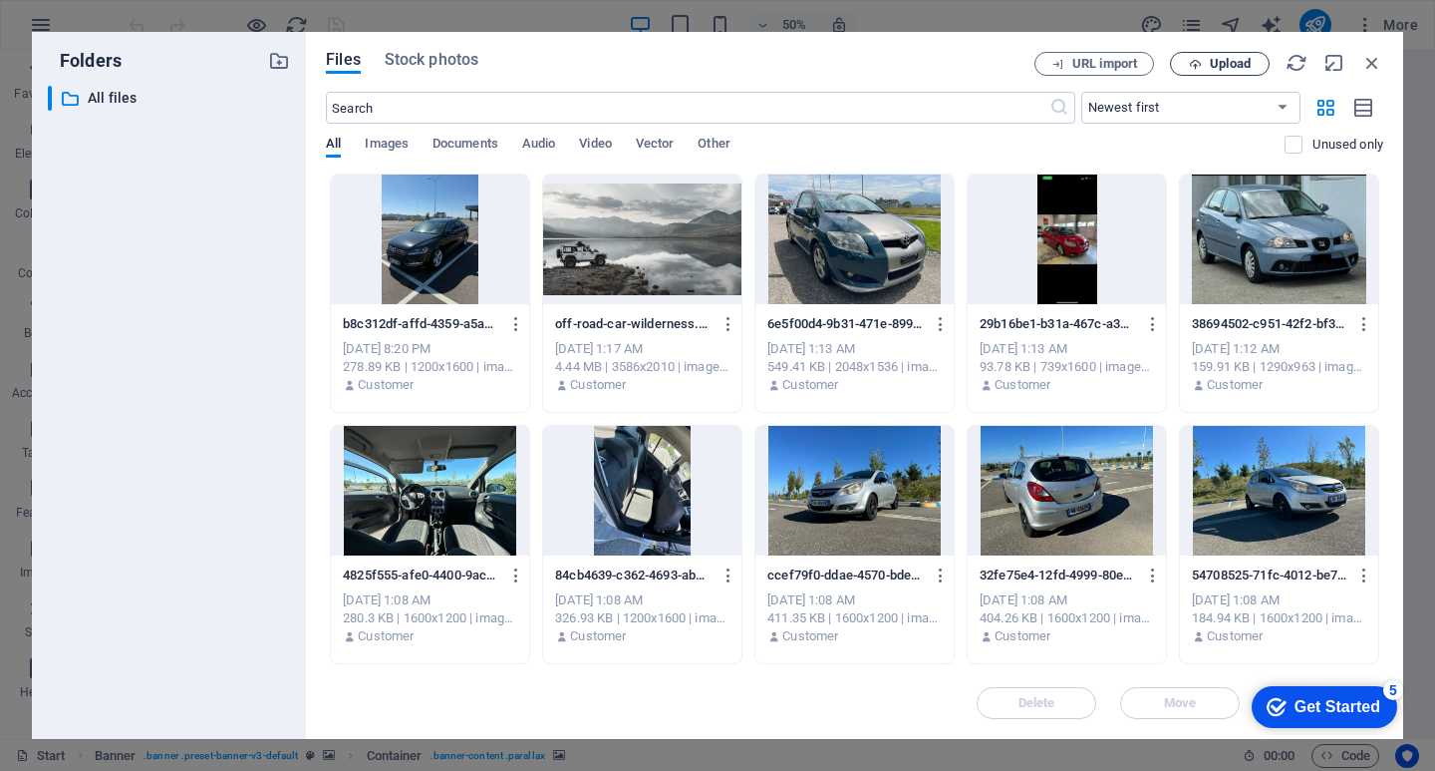
click at [1200, 64] on icon "button" at bounding box center [1195, 64] width 13 height 13
click at [393, 148] on span "Images" at bounding box center [387, 146] width 44 height 28
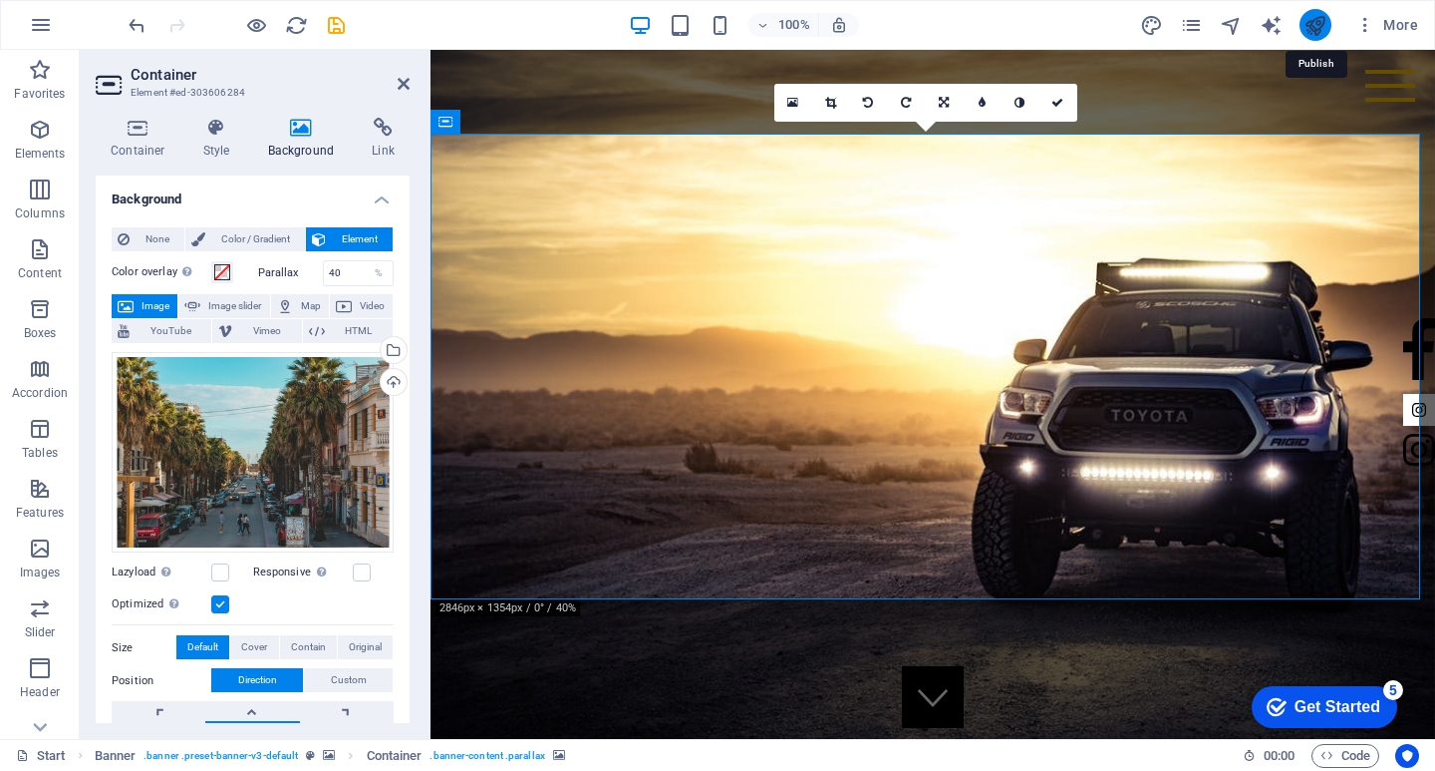
click at [1327, 21] on icon "publish" at bounding box center [1315, 25] width 23 height 23
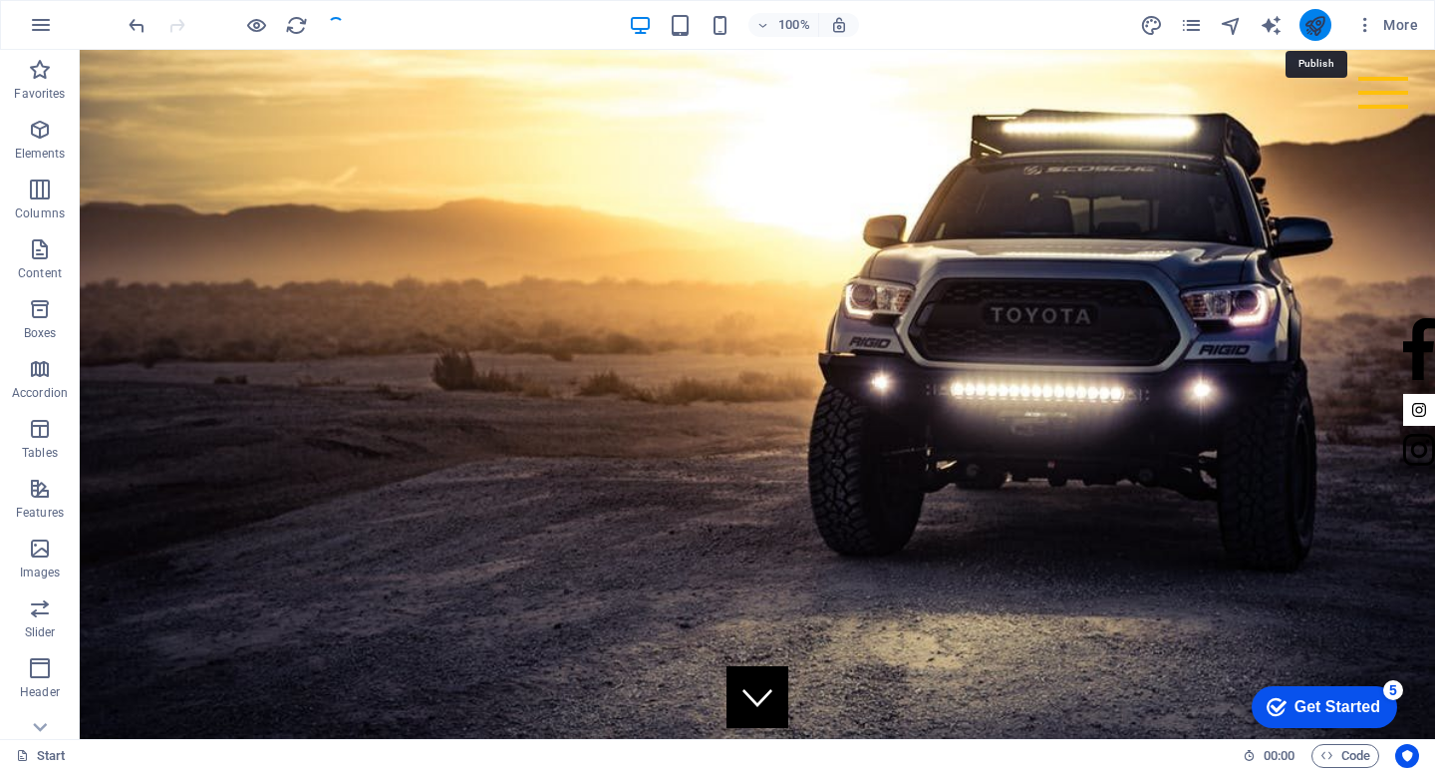
click at [1326, 30] on icon "publish" at bounding box center [1315, 25] width 23 height 23
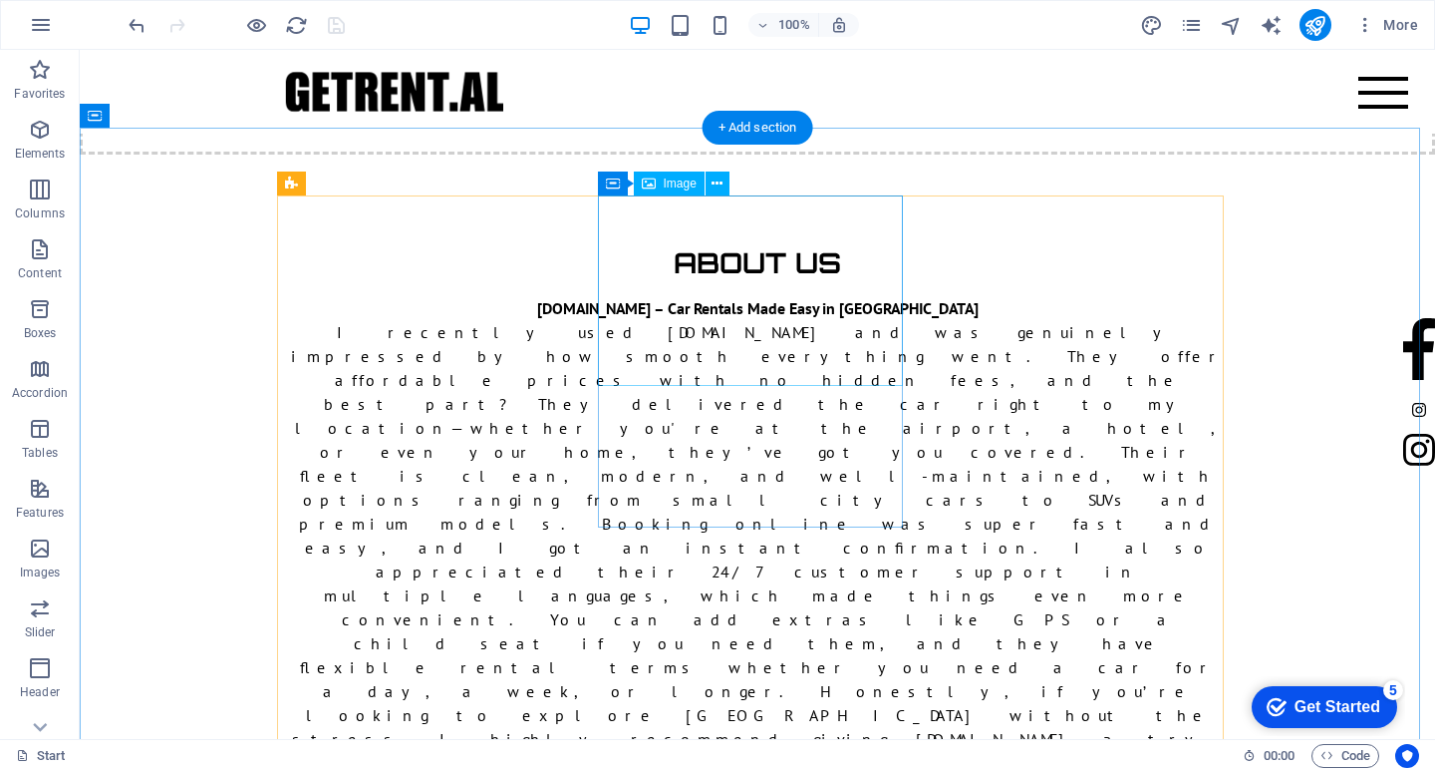
scroll to position [2215, 0]
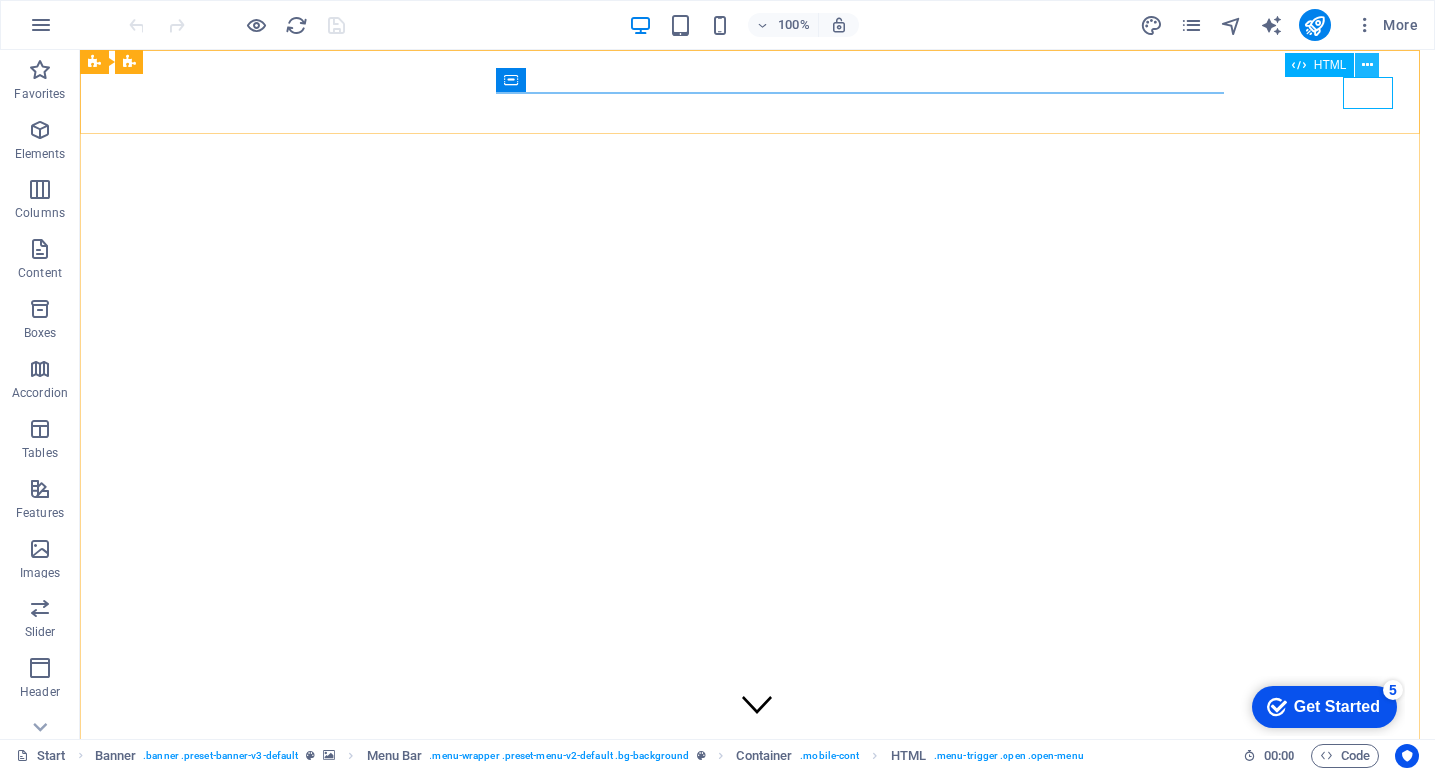
click at [1373, 68] on icon at bounding box center [1368, 65] width 11 height 21
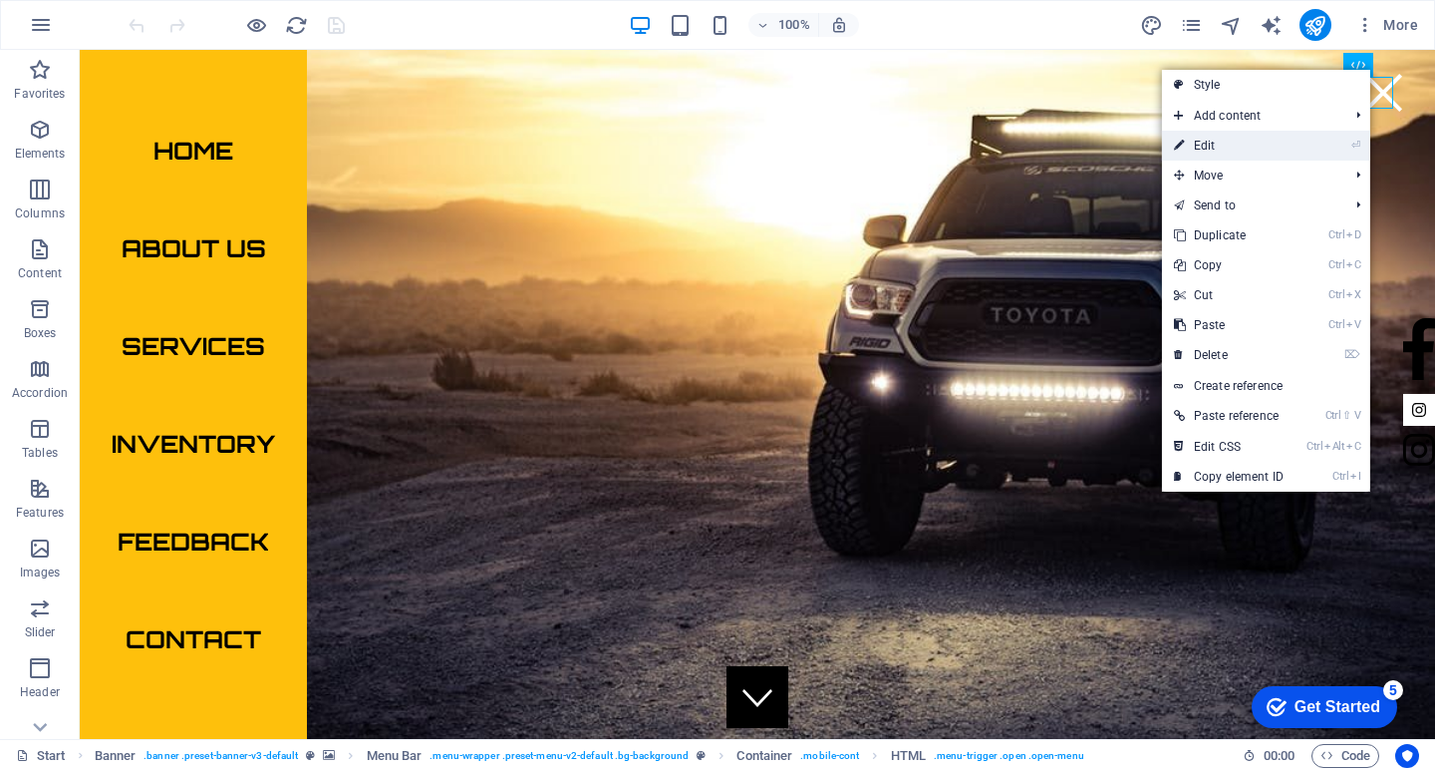
click at [1208, 139] on link "⏎ Edit" at bounding box center [1229, 146] width 134 height 30
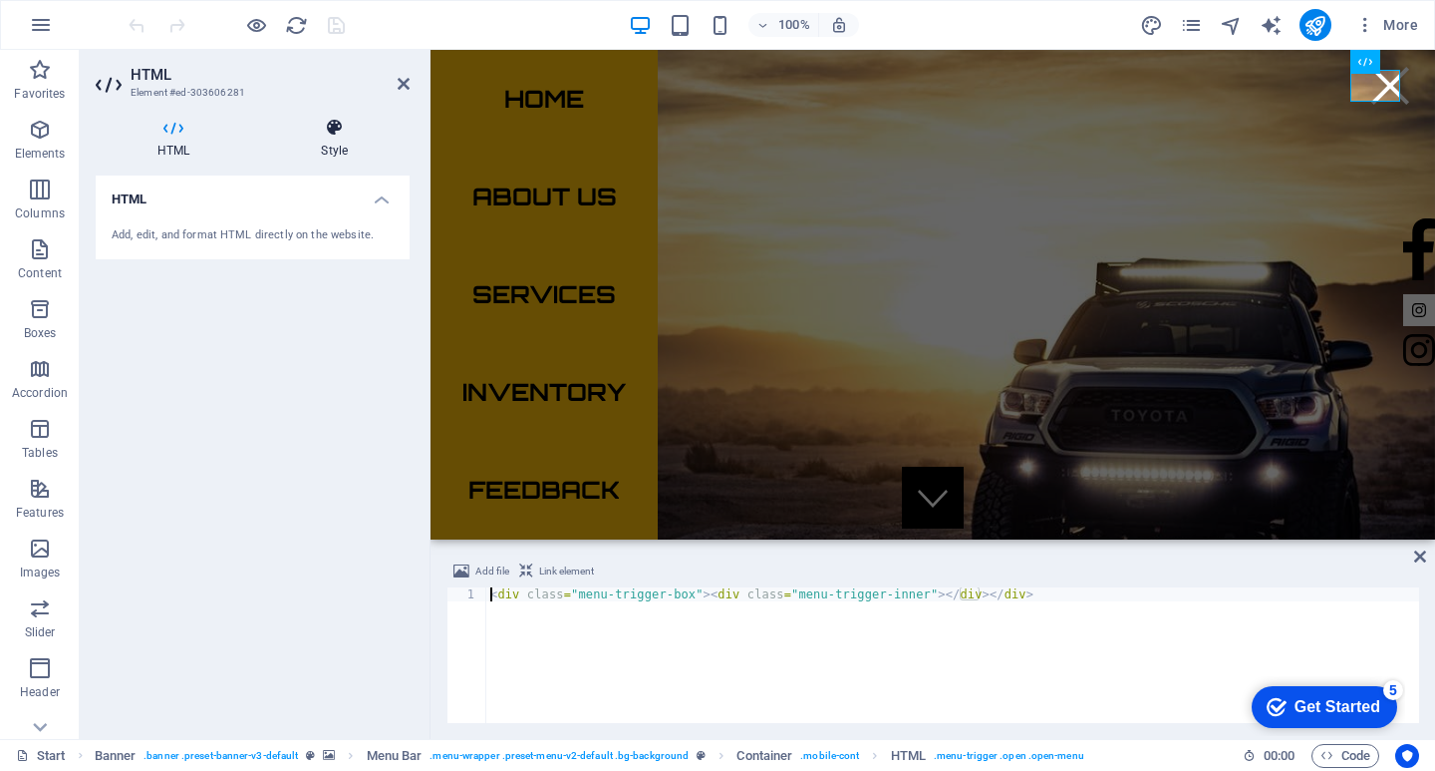
click at [339, 140] on h4 "Style" at bounding box center [334, 139] width 151 height 42
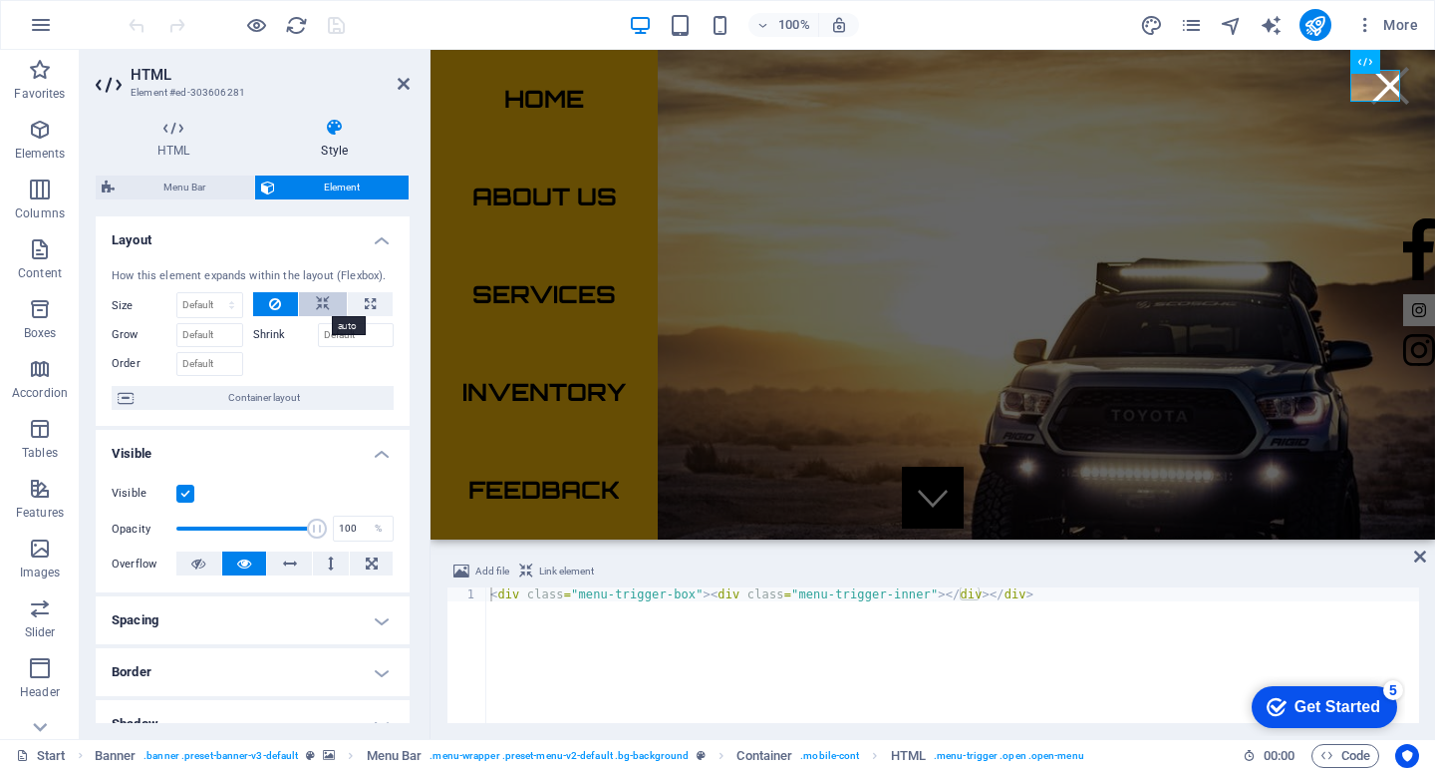
click at [302, 305] on button at bounding box center [323, 304] width 48 height 24
click at [341, 126] on icon at bounding box center [334, 128] width 151 height 20
click at [265, 336] on label "Shrink" at bounding box center [285, 335] width 65 height 24
click at [318, 336] on input "Shrink" at bounding box center [356, 335] width 77 height 24
click at [276, 331] on label "Shrink" at bounding box center [285, 335] width 65 height 24
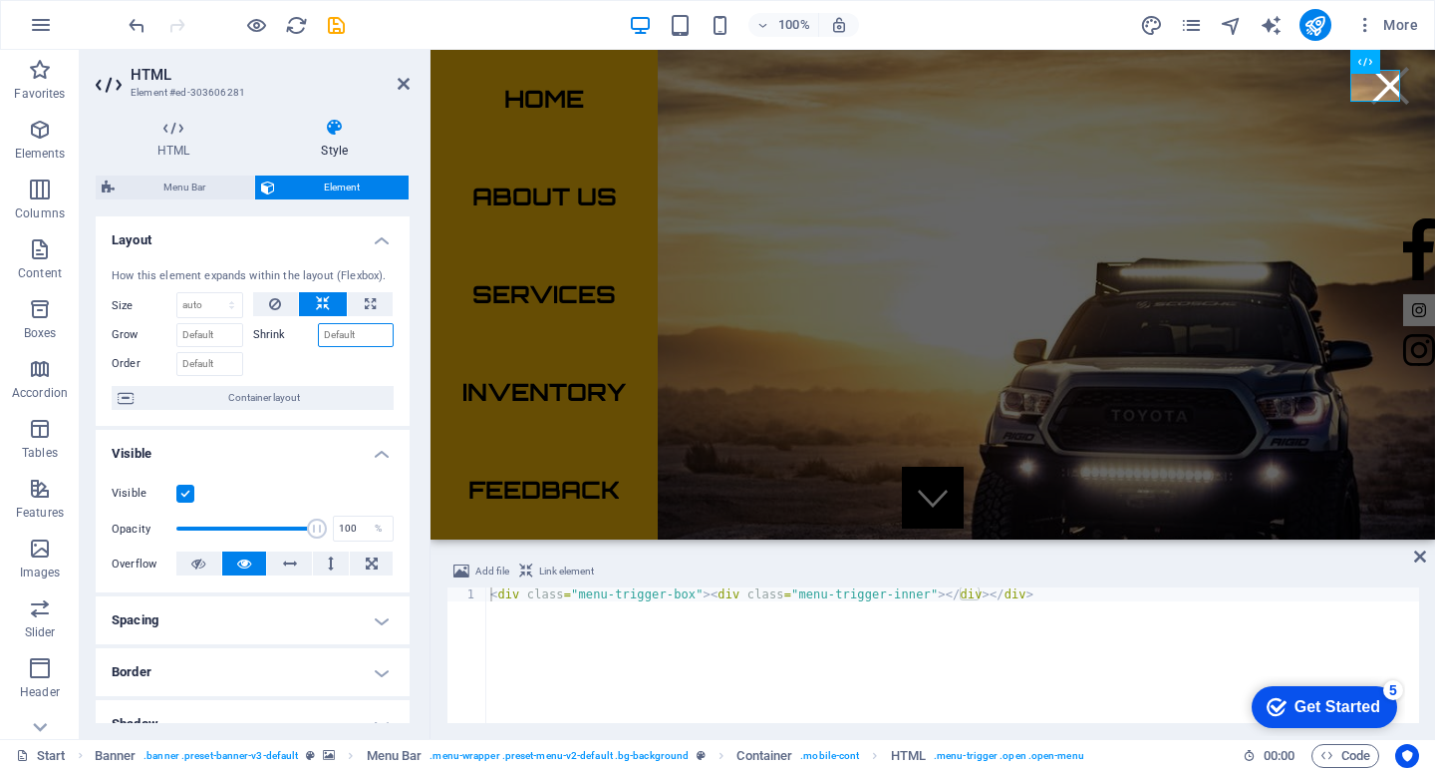
click at [318, 331] on input "Shrink" at bounding box center [356, 335] width 77 height 24
click at [359, 299] on button at bounding box center [370, 304] width 45 height 24
type input "100"
select select "%"
click at [329, 297] on button at bounding box center [323, 304] width 48 height 24
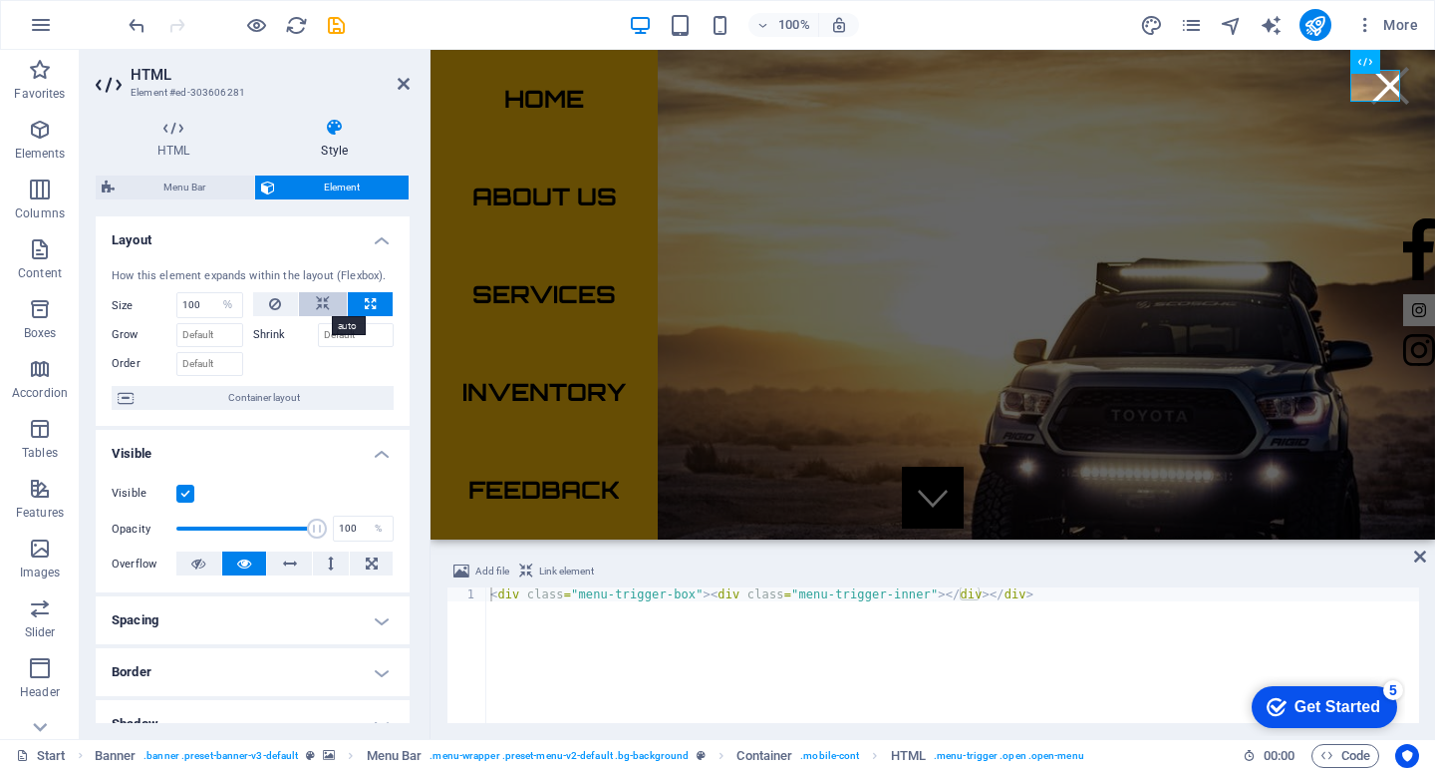
select select "DISABLED_OPTION_VALUE"
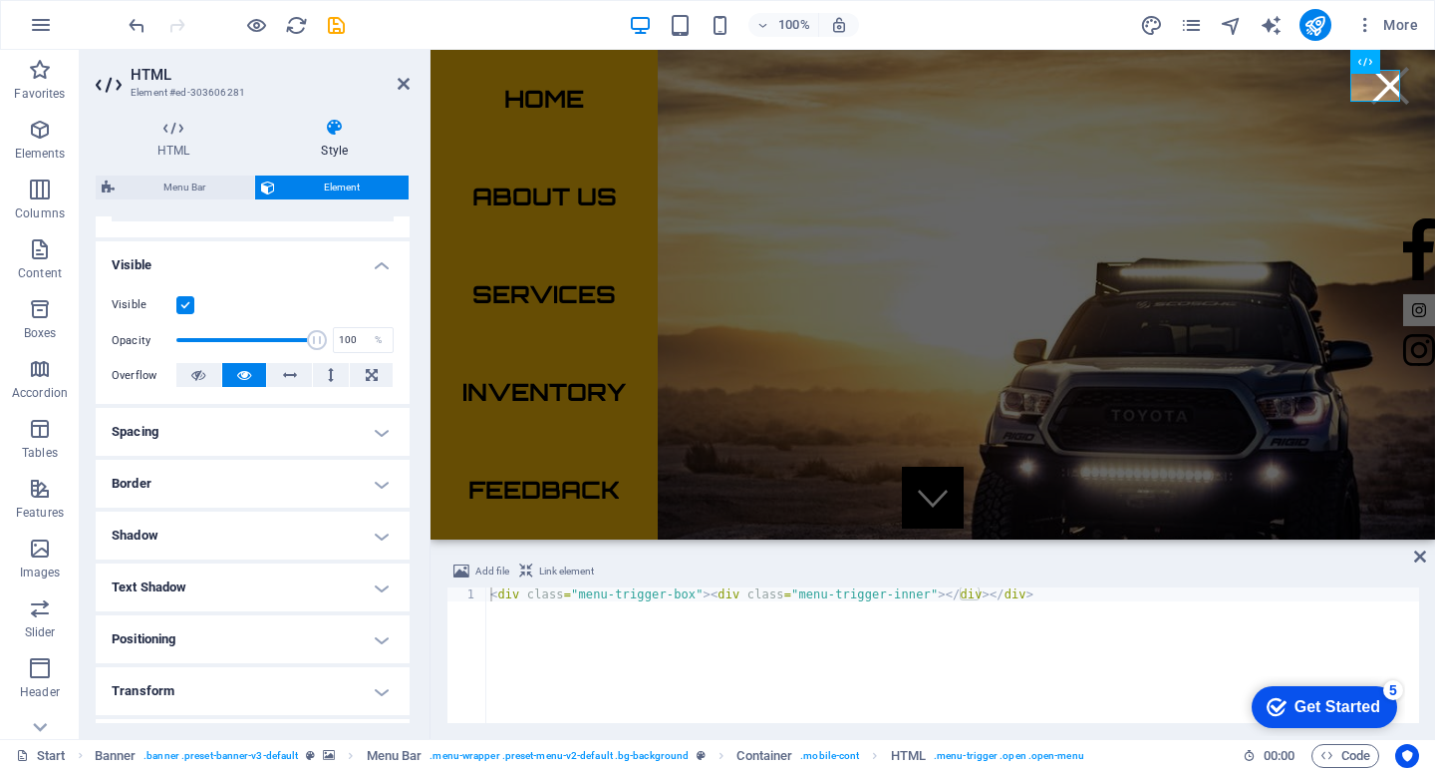
scroll to position [336, 0]
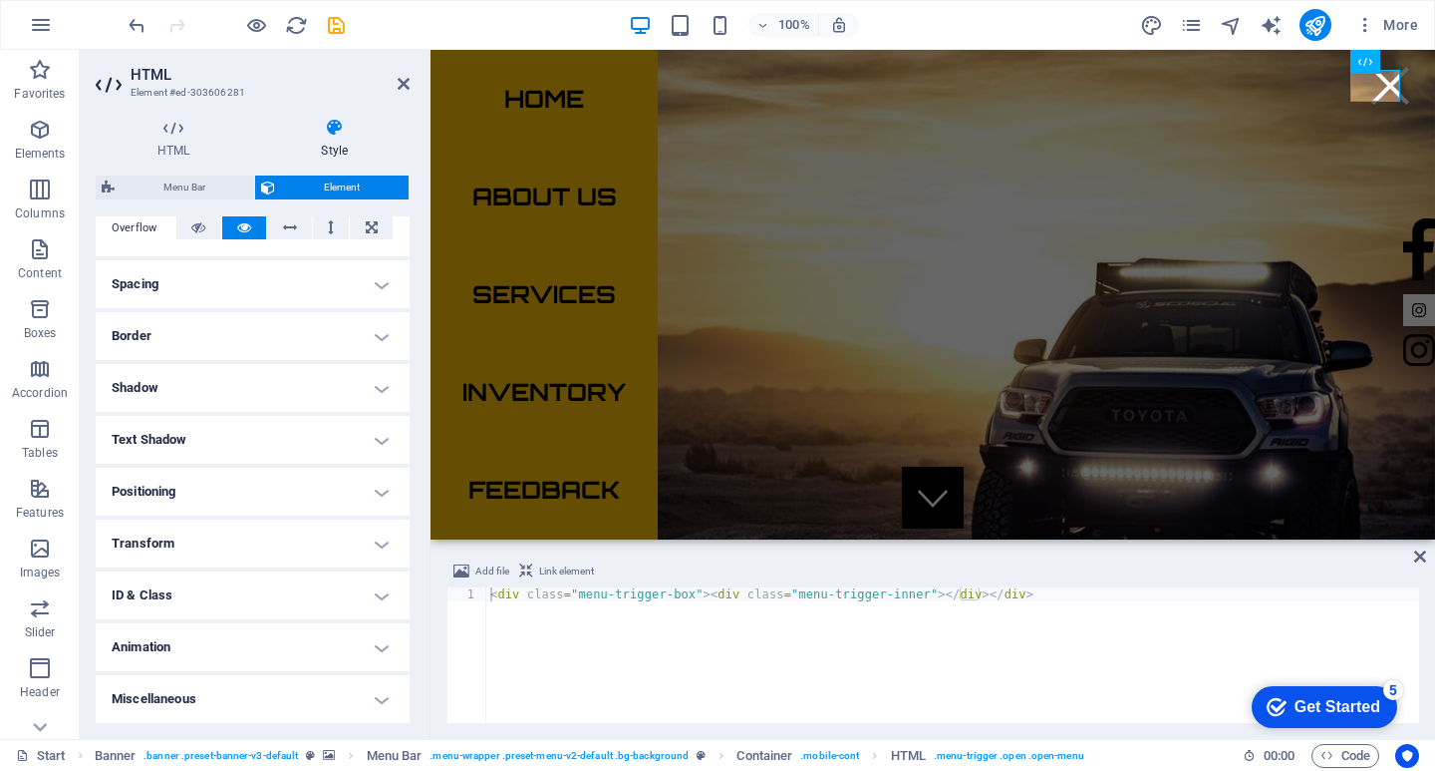
click at [146, 329] on h4 "Border" at bounding box center [253, 336] width 314 height 48
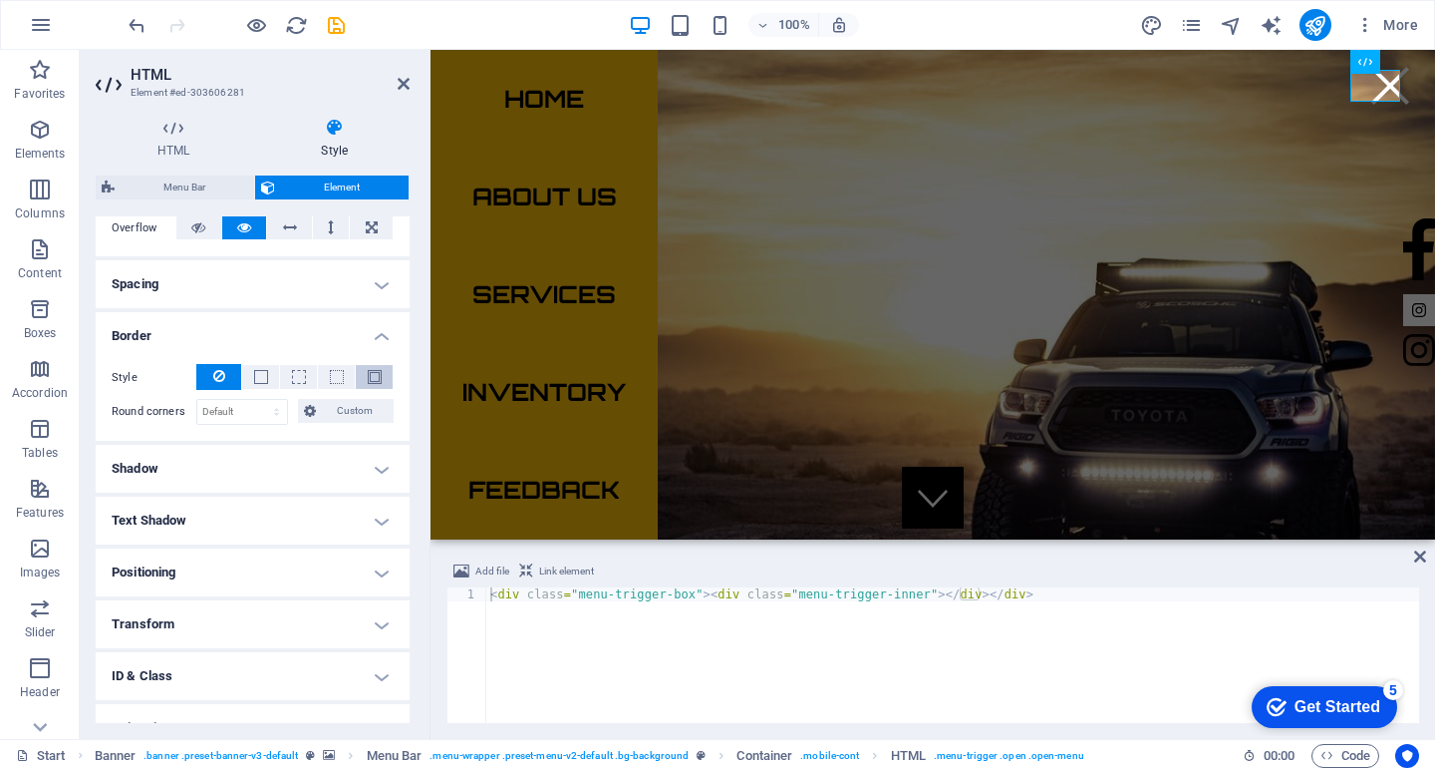
click at [378, 374] on button at bounding box center [374, 377] width 37 height 24
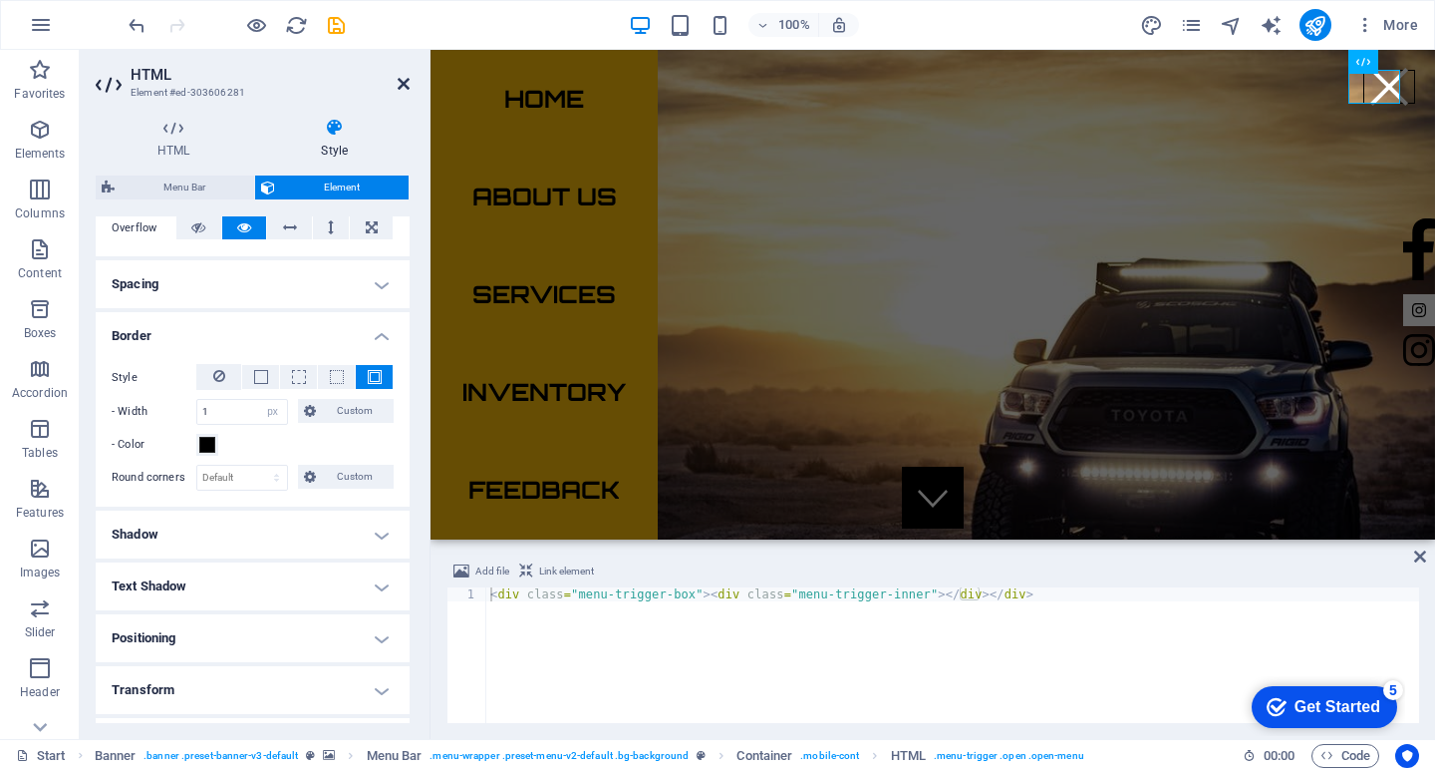
click at [404, 81] on icon at bounding box center [404, 84] width 12 height 16
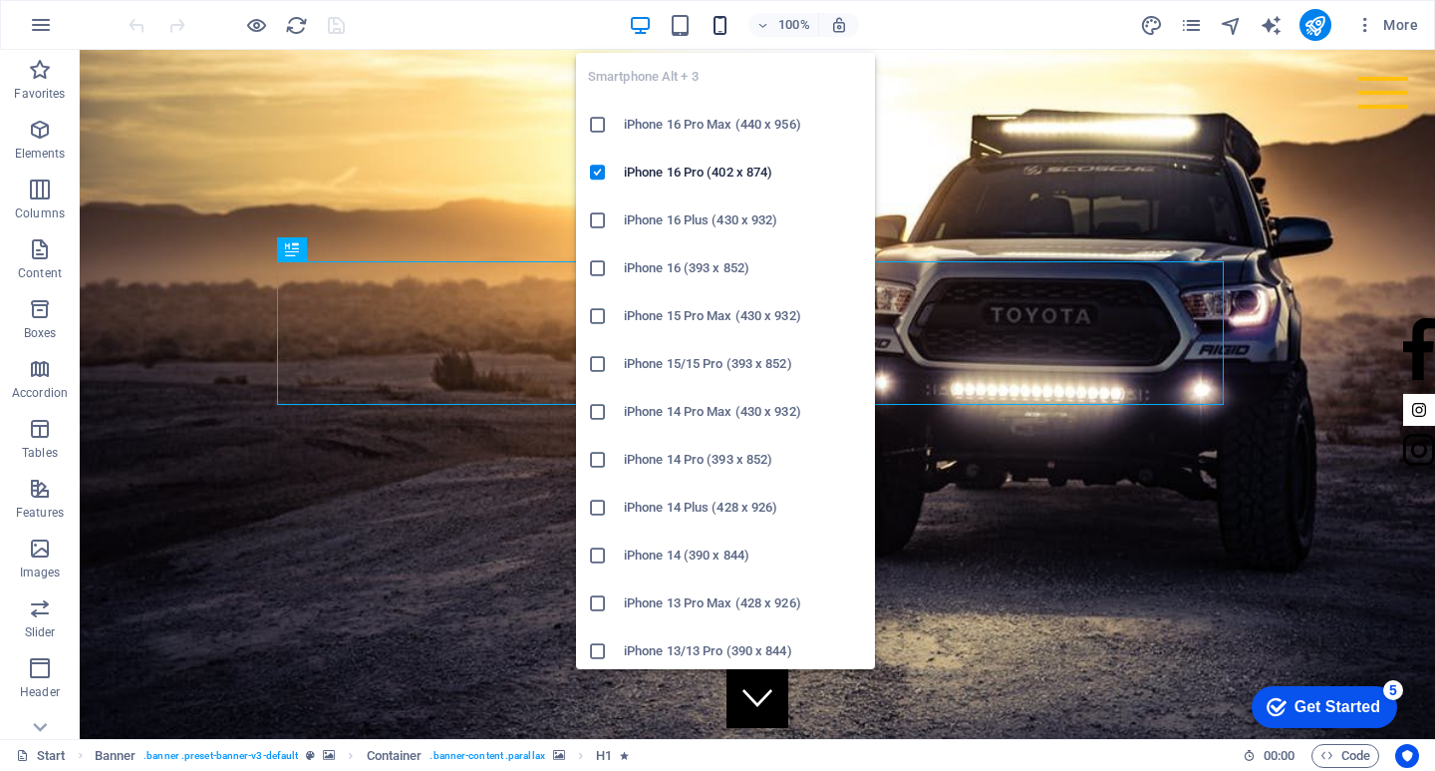
click at [719, 20] on icon "button" at bounding box center [720, 25] width 23 height 23
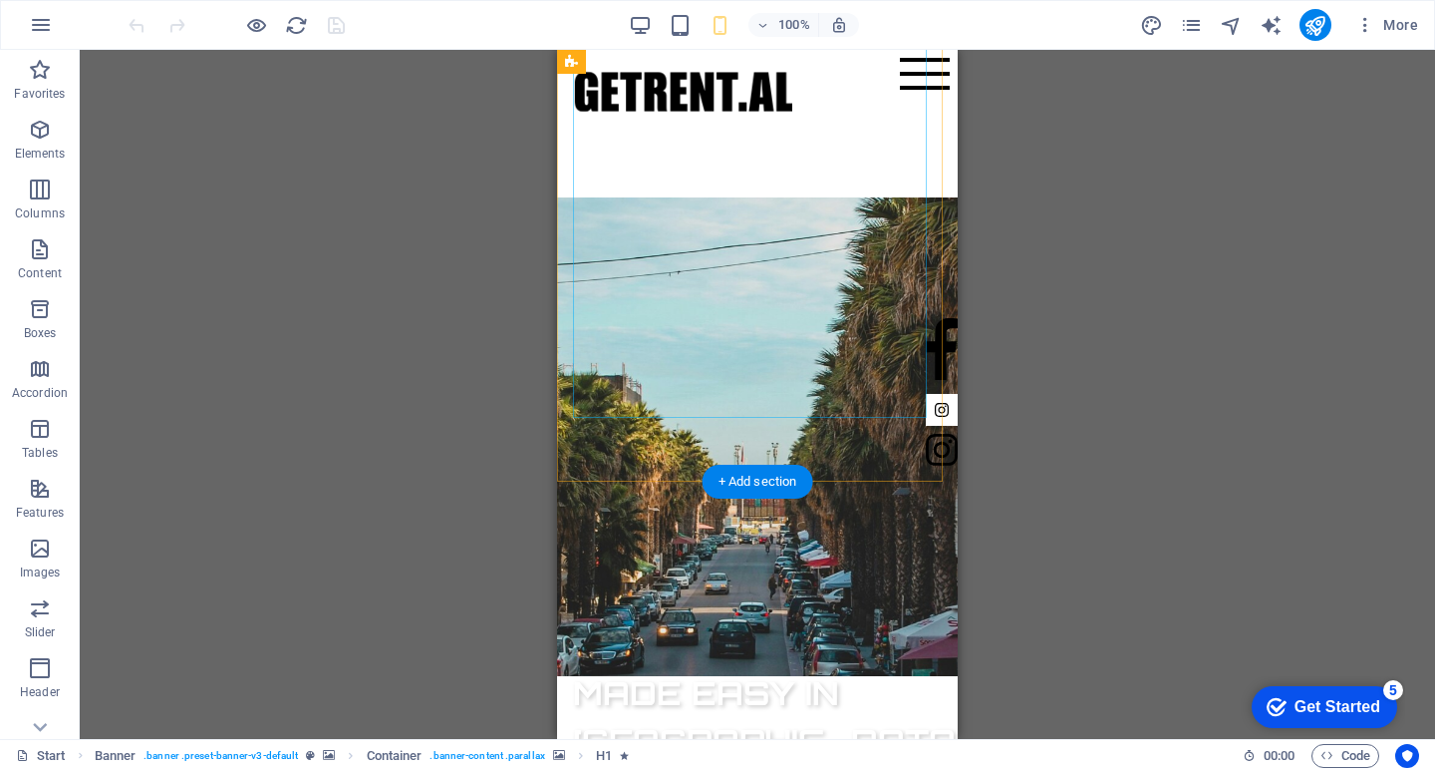
scroll to position [1196, 0]
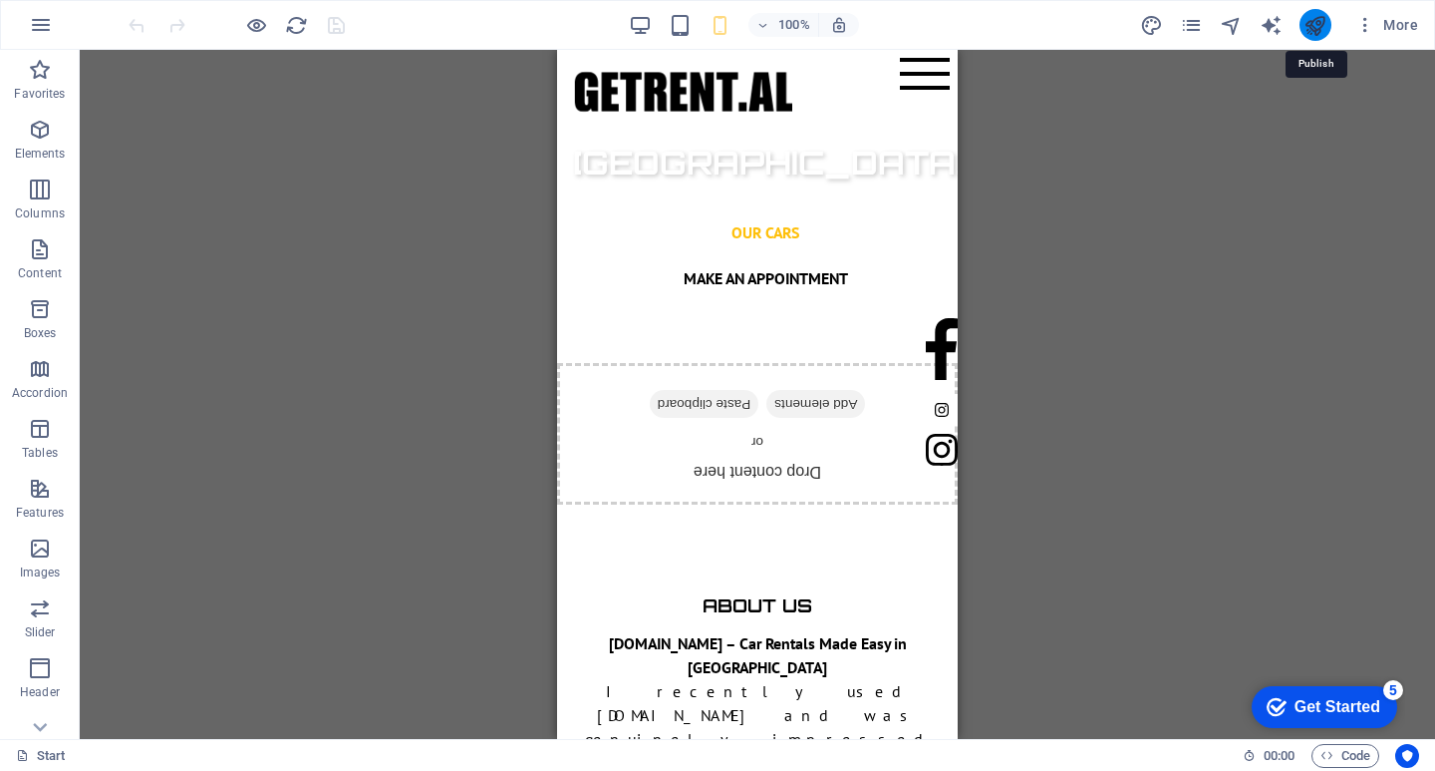
click at [1309, 27] on icon "publish" at bounding box center [1315, 25] width 23 height 23
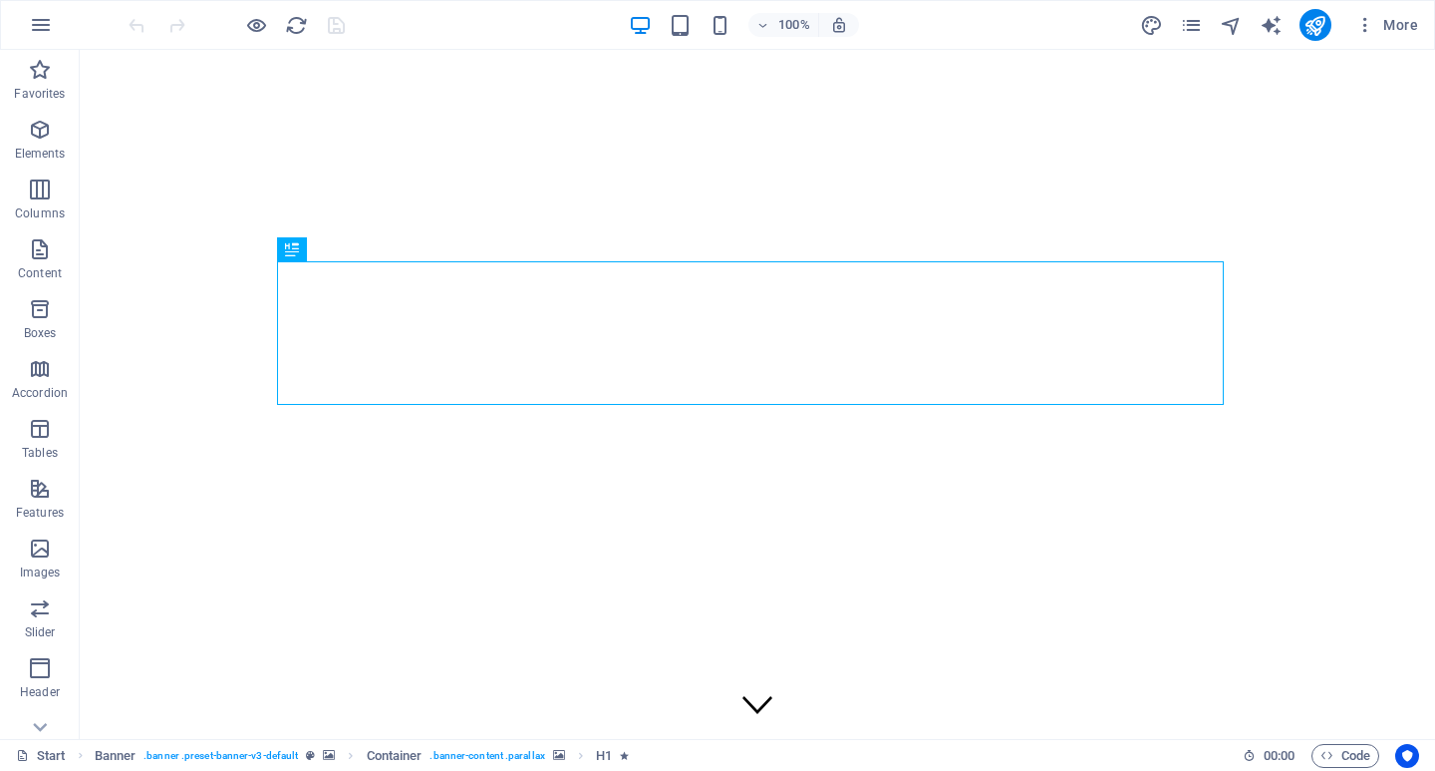
click at [1179, 22] on div "More" at bounding box center [1283, 25] width 286 height 32
click at [1186, 18] on icon "pages" at bounding box center [1191, 25] width 23 height 23
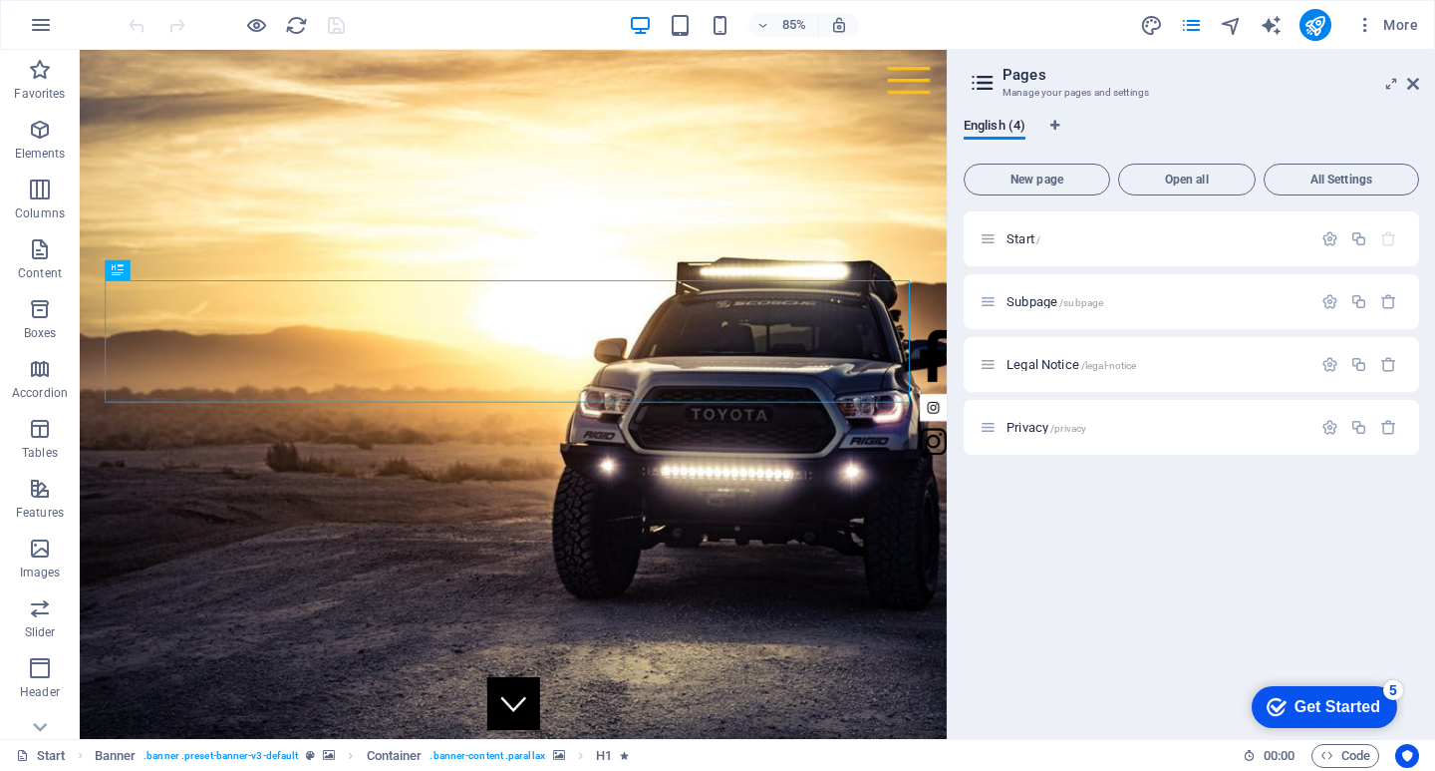
click at [1166, 14] on div "More" at bounding box center [1283, 25] width 286 height 32
click at [1158, 18] on icon "design" at bounding box center [1151, 25] width 23 height 23
select select "px"
select select "200"
select select "px"
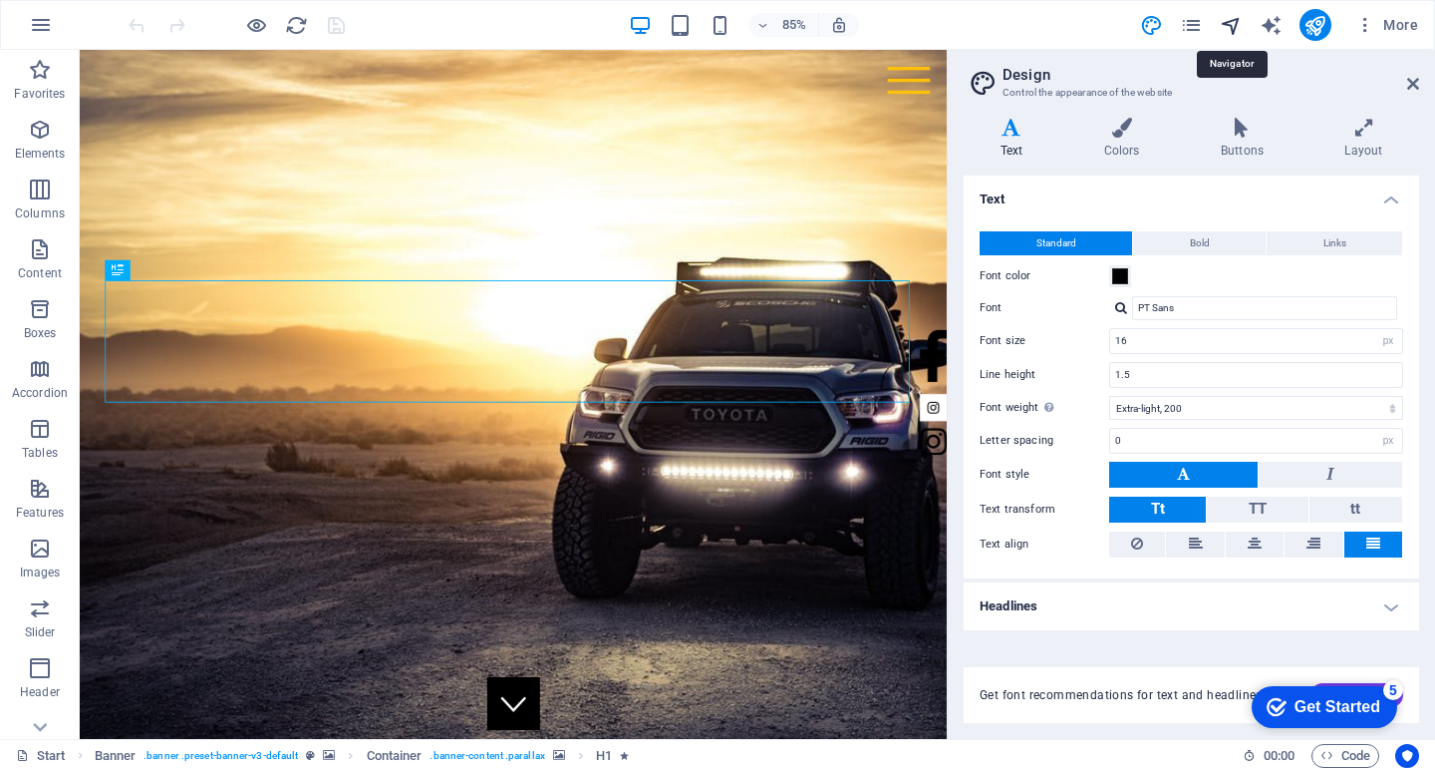
click at [1228, 34] on icon "navigator" at bounding box center [1231, 25] width 23 height 23
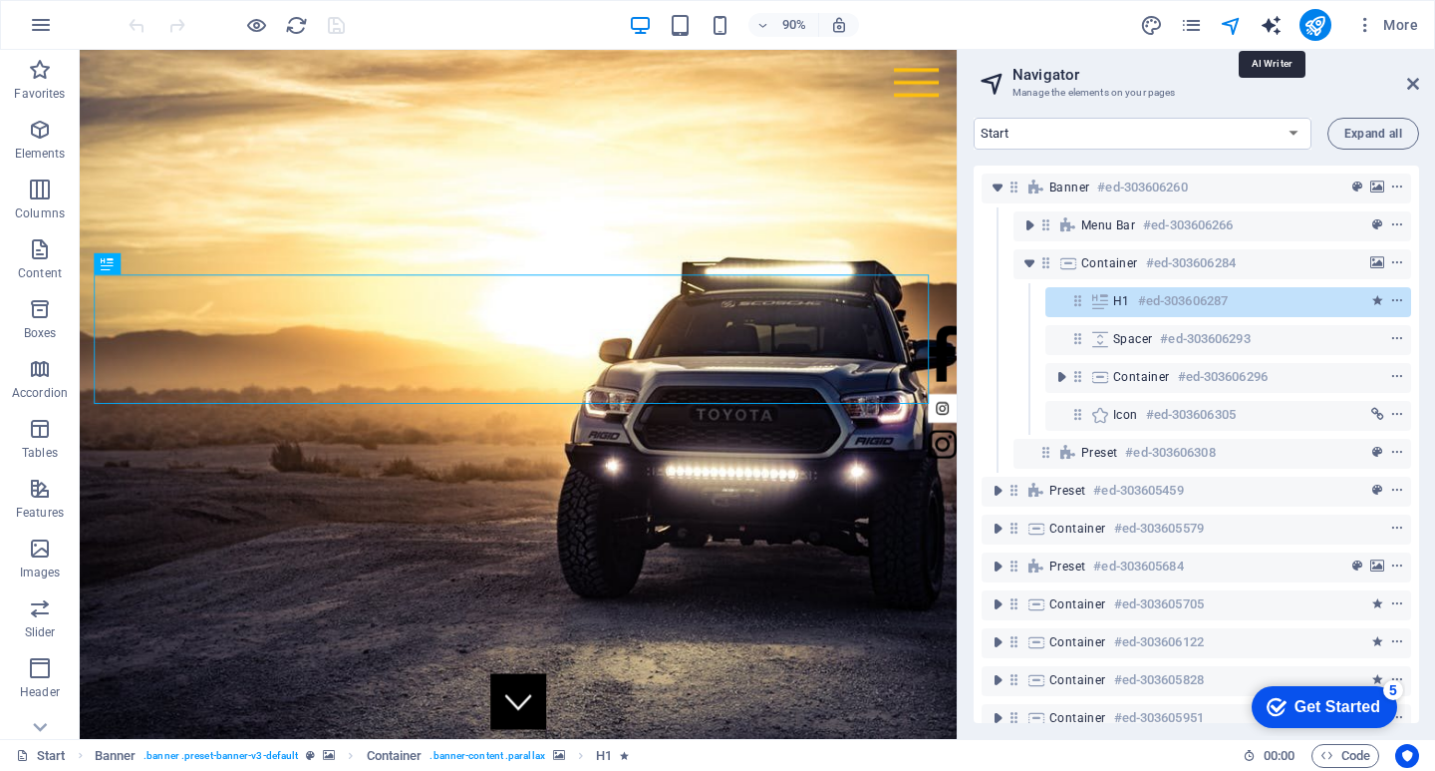
click at [1276, 29] on icon "text_generator" at bounding box center [1271, 25] width 23 height 23
select select "English"
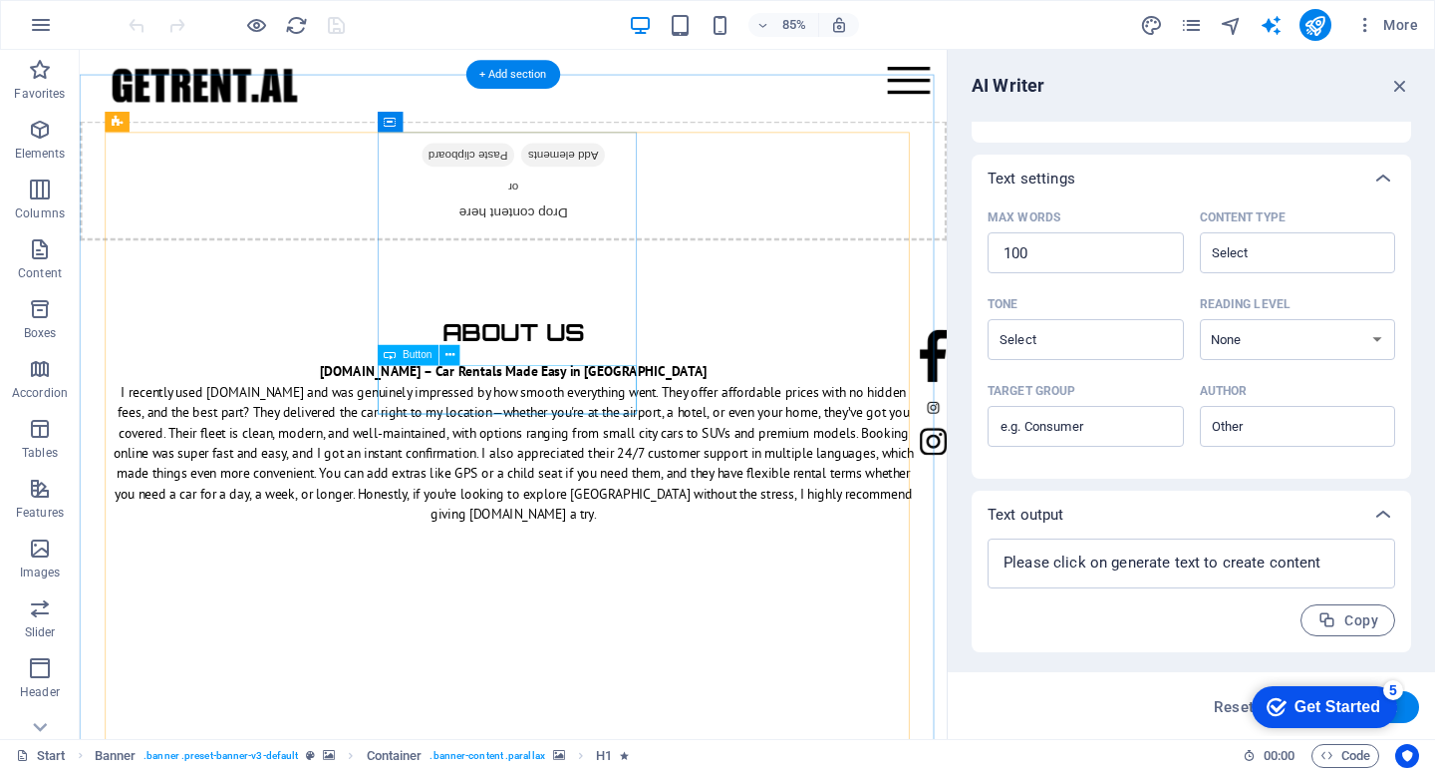
scroll to position [2093, 0]
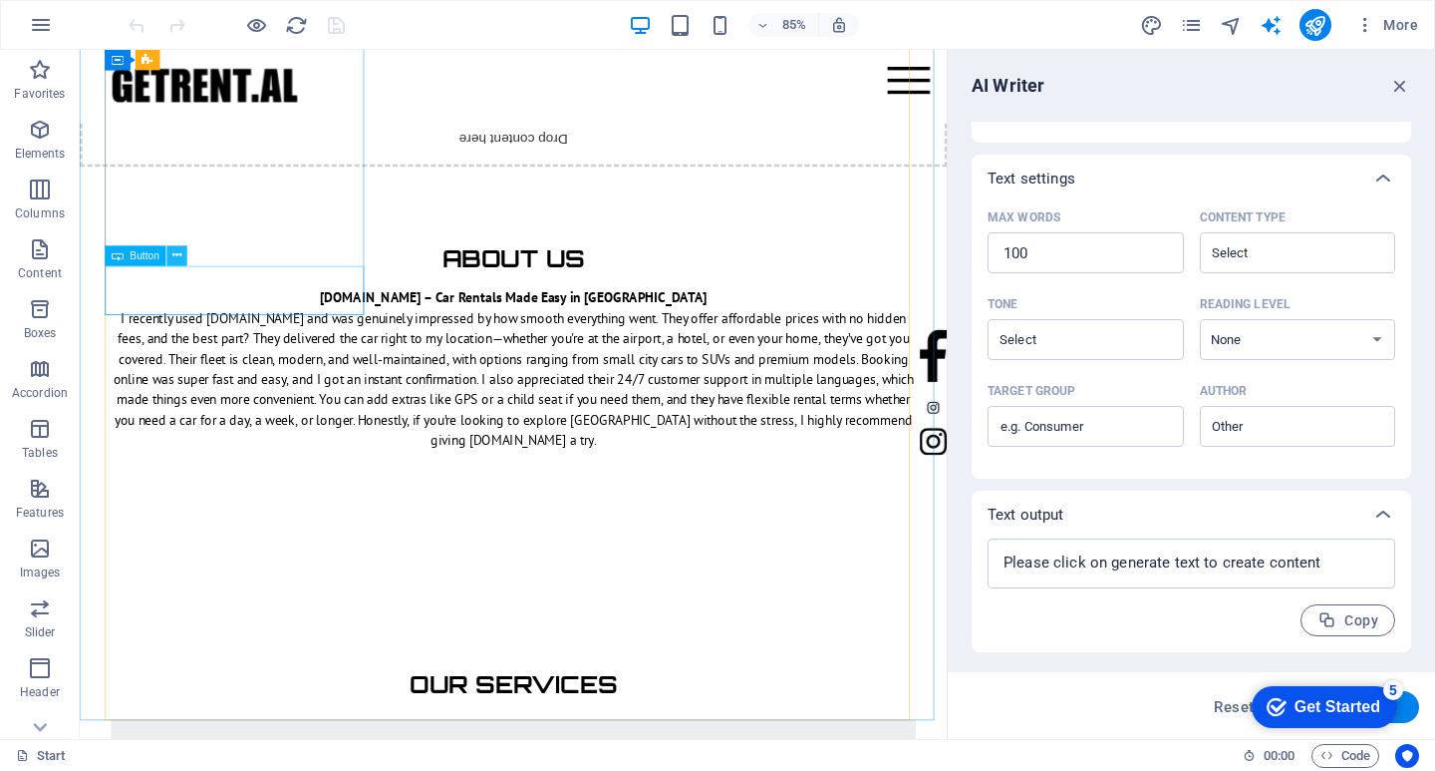
click at [177, 254] on icon at bounding box center [176, 256] width 9 height 18
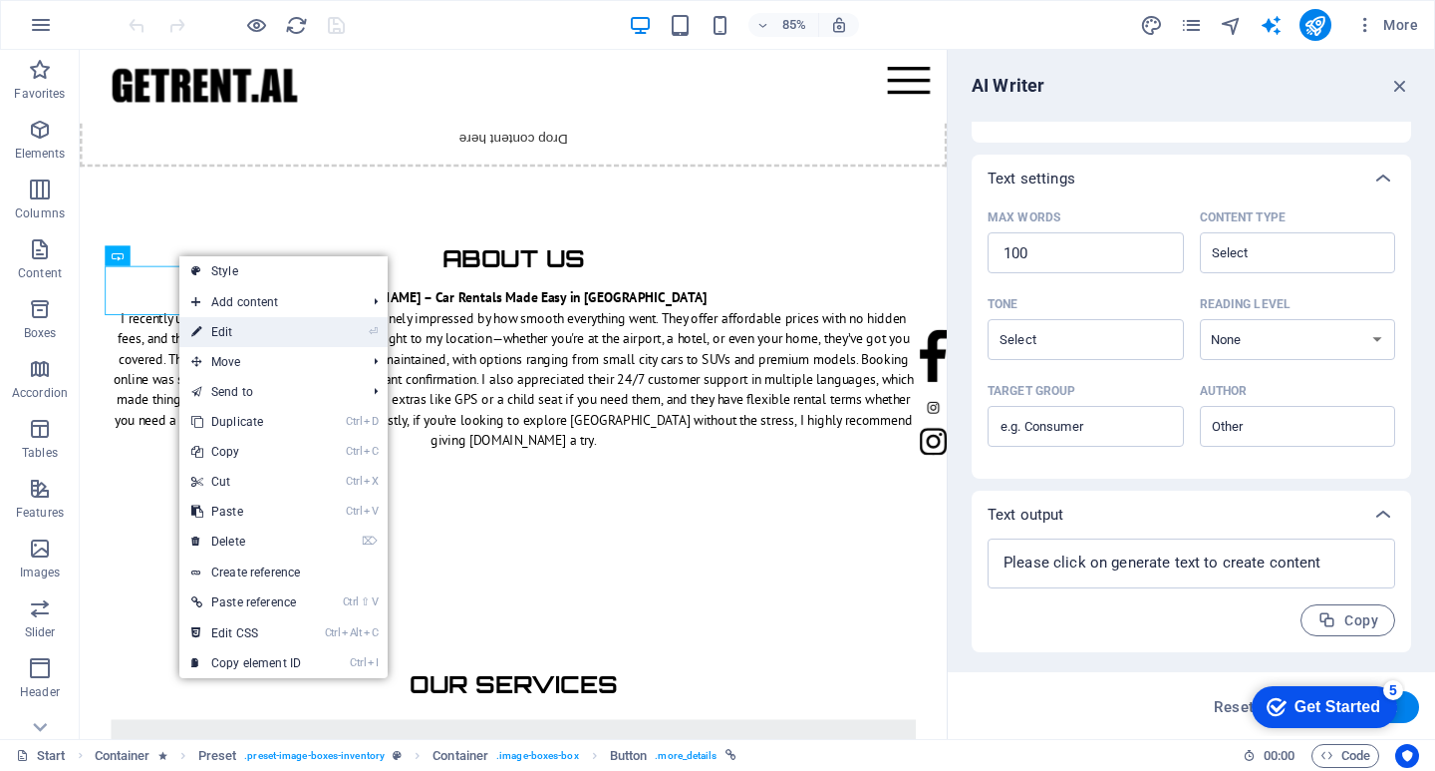
click at [257, 333] on link "⏎ Edit" at bounding box center [246, 332] width 134 height 30
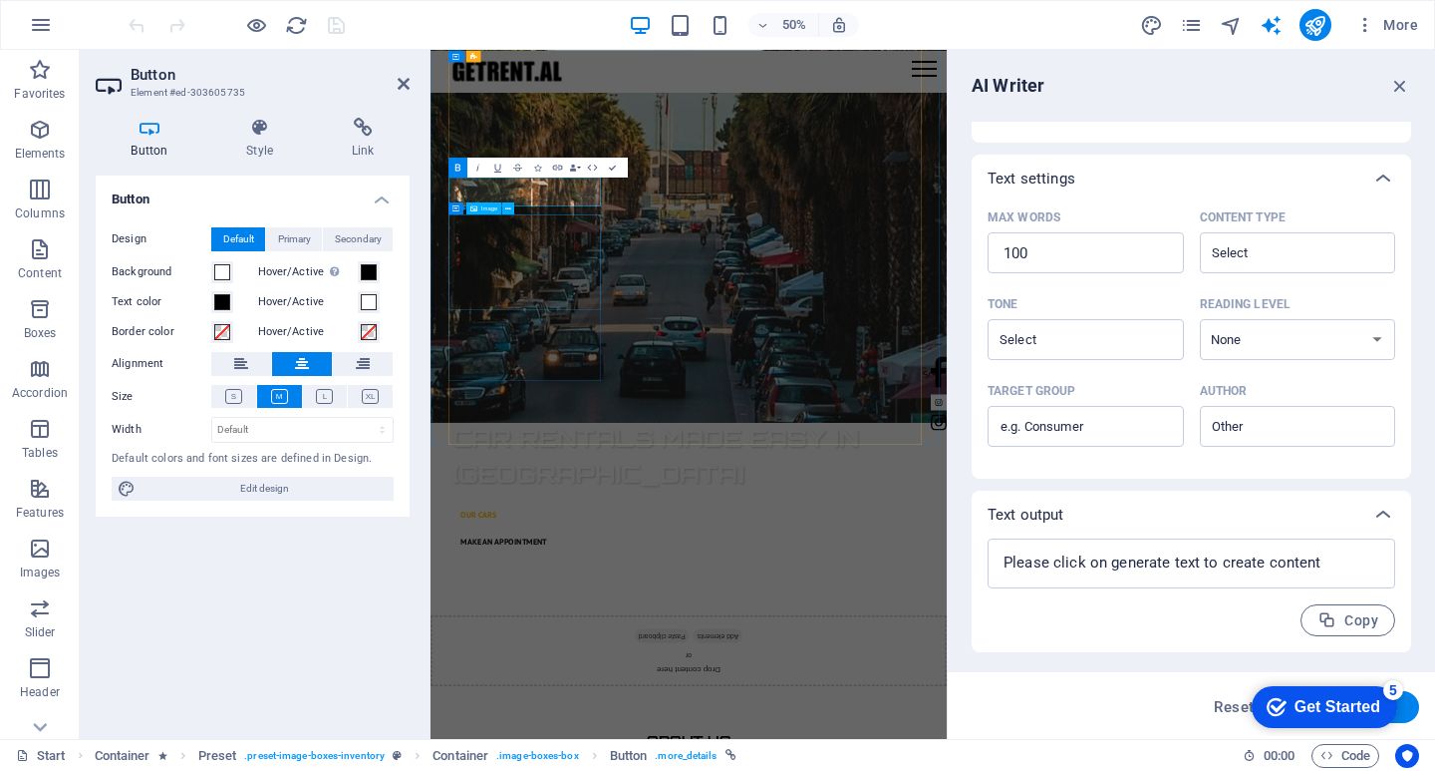
scroll to position [2660, 0]
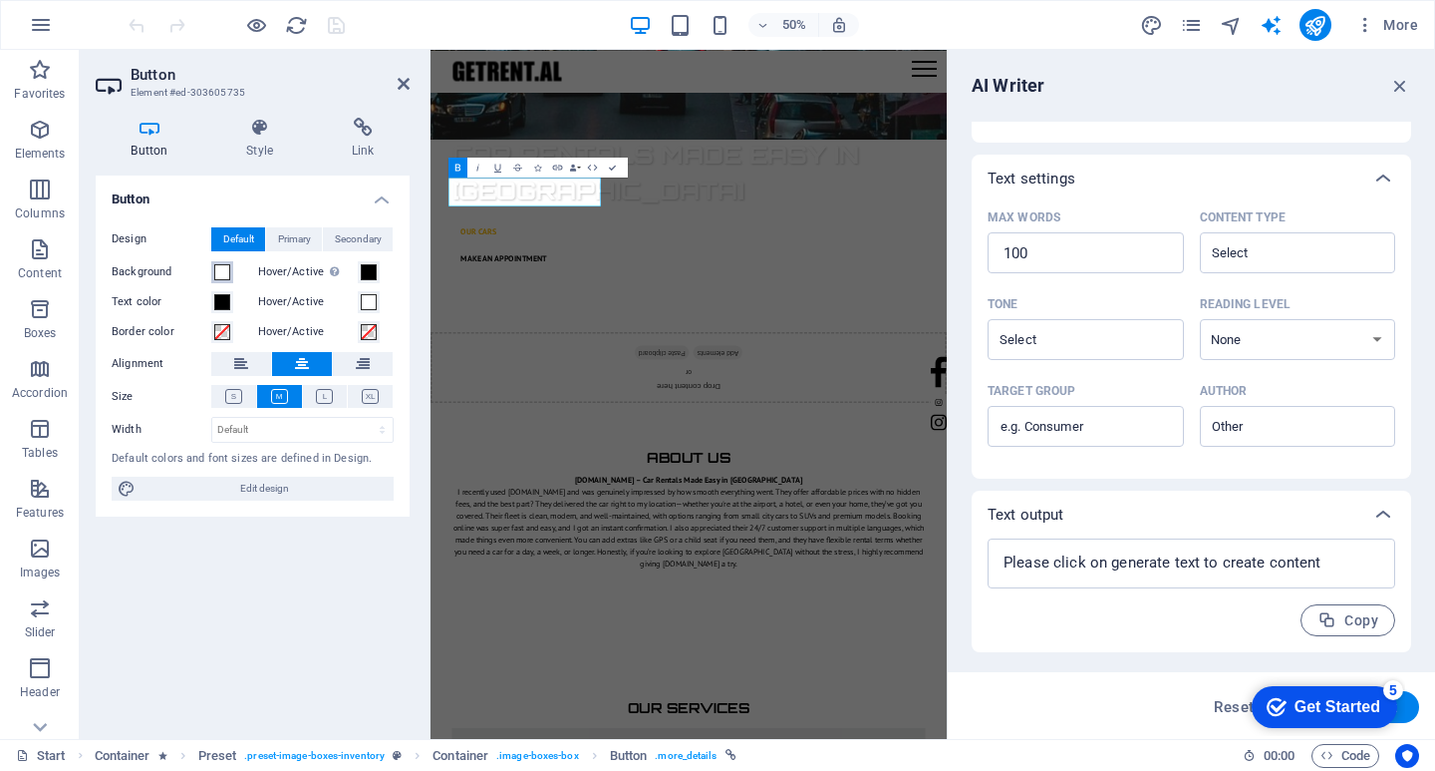
click at [229, 268] on span at bounding box center [222, 272] width 16 height 16
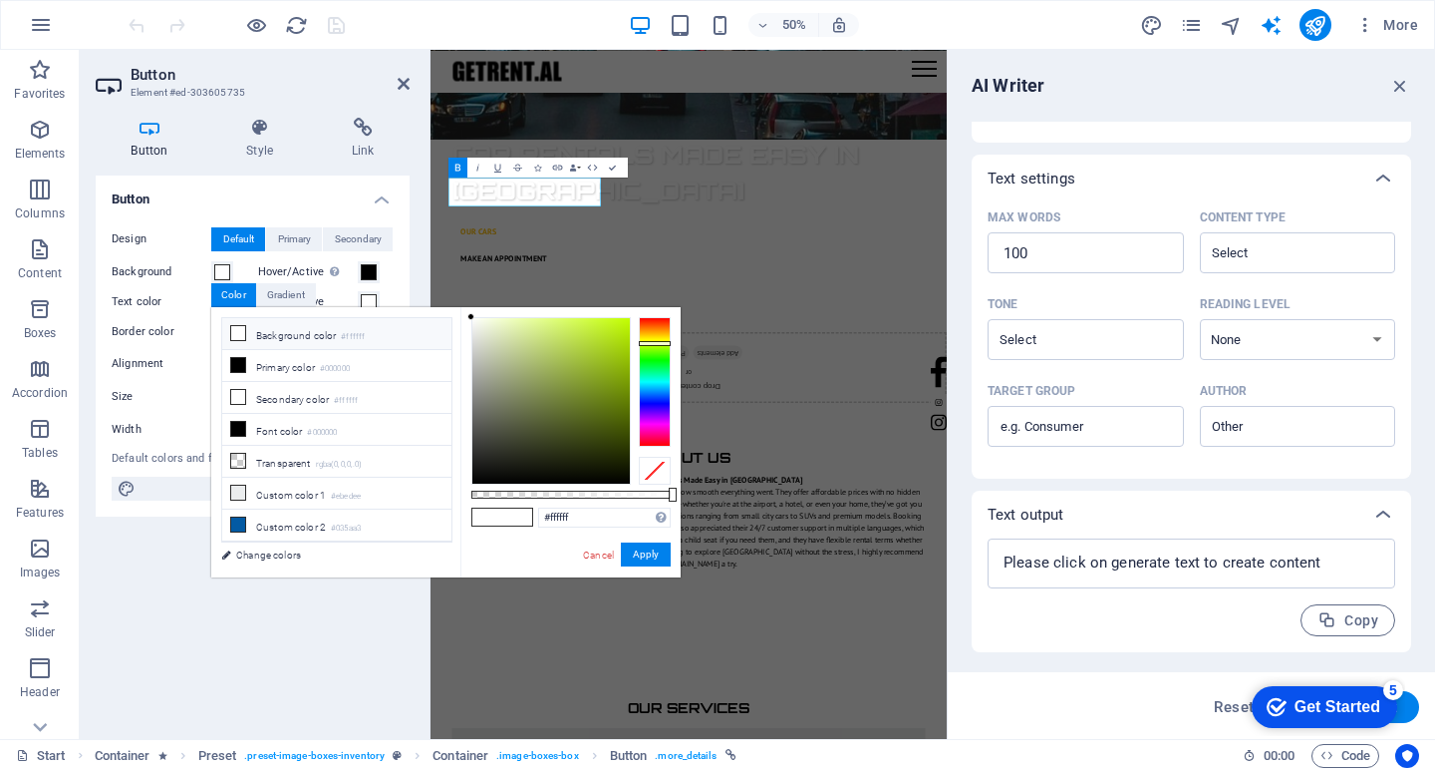
click at [656, 337] on div at bounding box center [655, 382] width 32 height 130
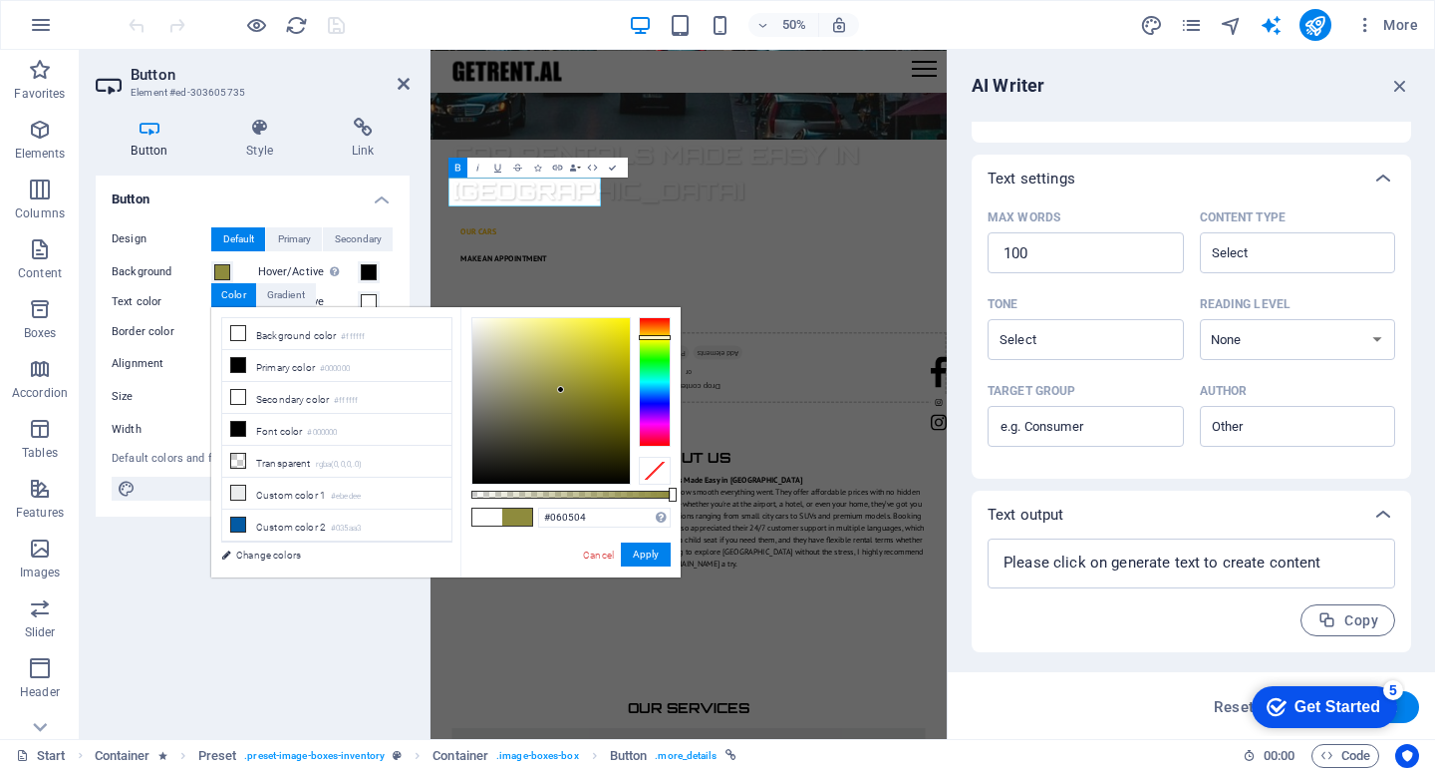
type input "#000000"
drag, startPoint x: 561, startPoint y: 390, endPoint x: 434, endPoint y: 534, distance: 192.8
click at [434, 534] on div "less Background color #ffffff Primary color #000000 Secondary color #ffffff Fon…" at bounding box center [445, 442] width 469 height 270
click at [659, 555] on button "Apply" at bounding box center [646, 554] width 50 height 24
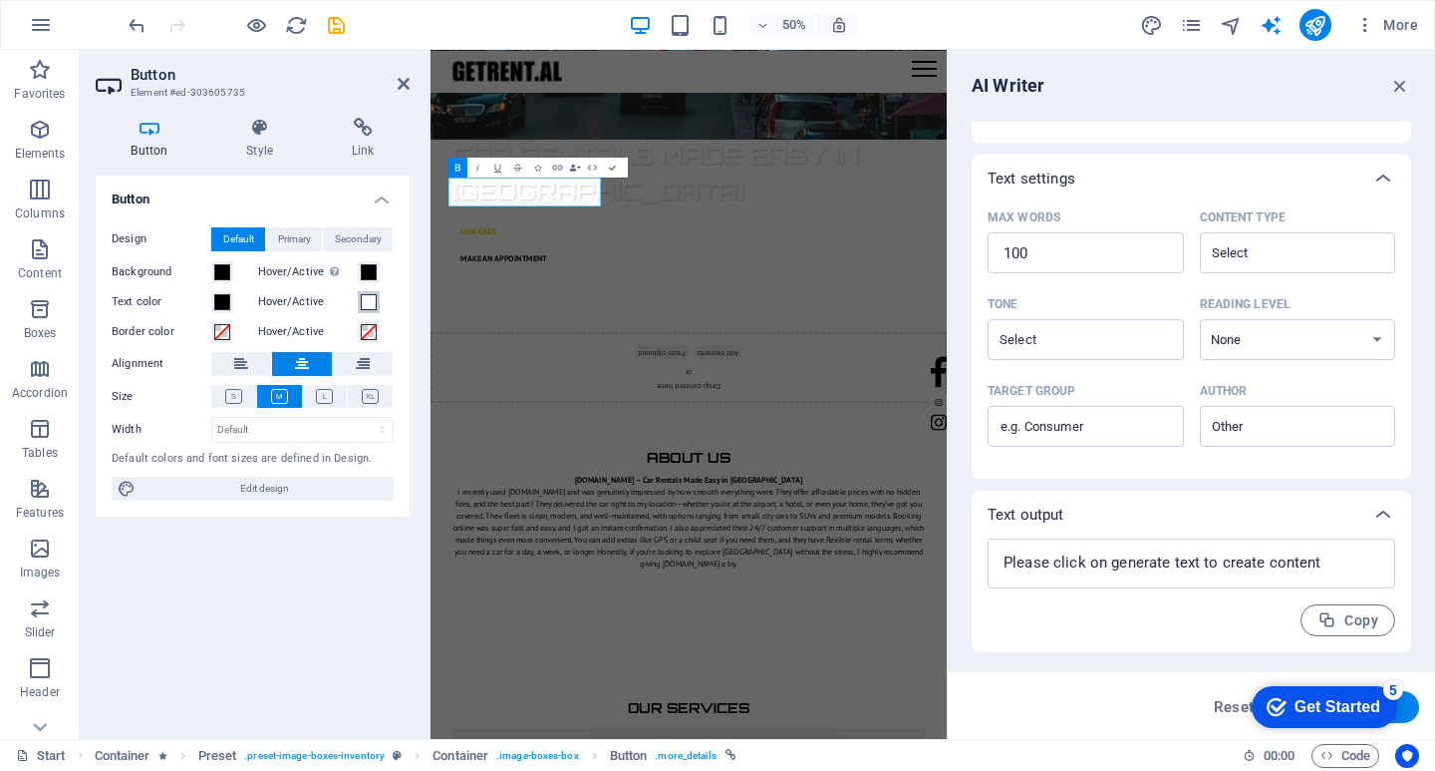
click at [367, 300] on span at bounding box center [369, 302] width 16 height 16
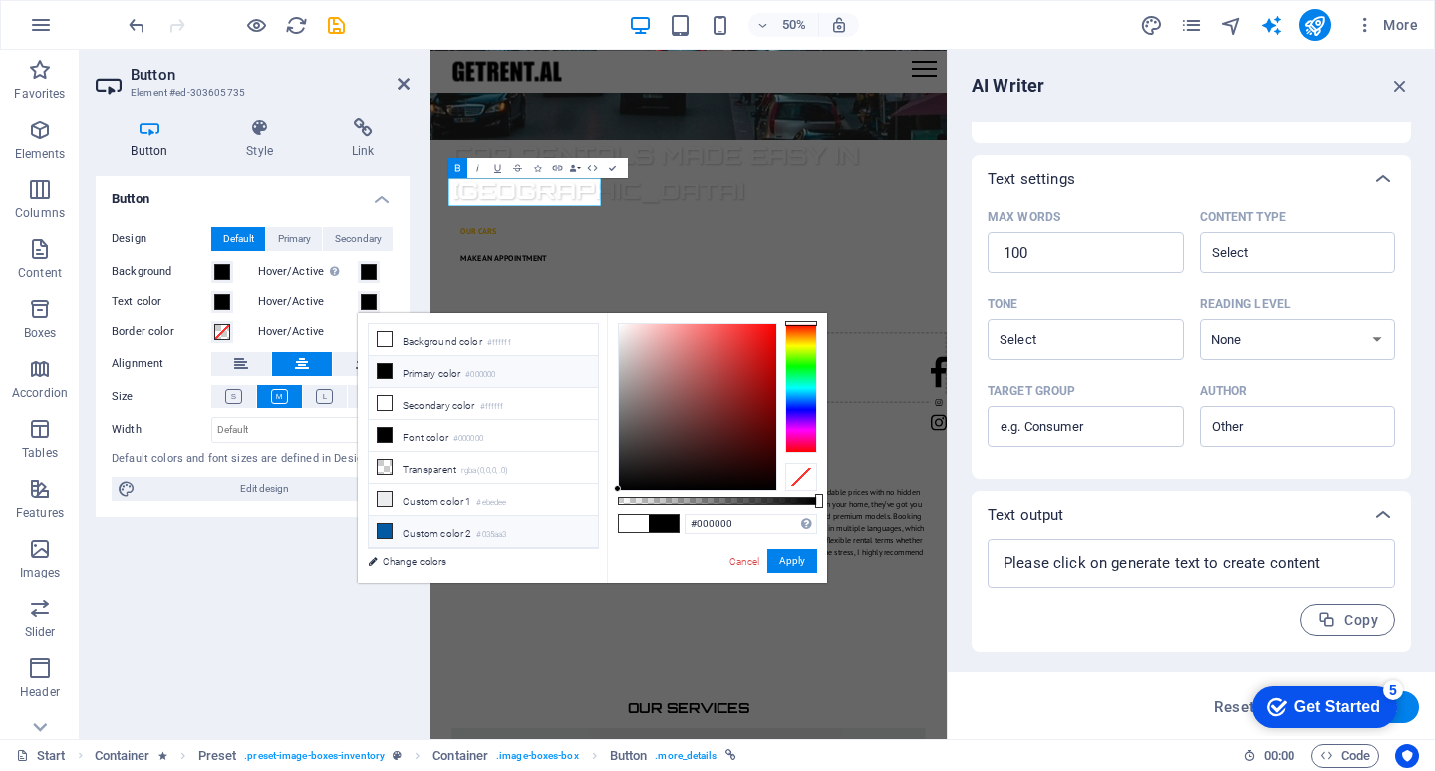
drag, startPoint x: 624, startPoint y: 470, endPoint x: 562, endPoint y: 520, distance: 79.4
click at [562, 520] on div "less Background color #ffffff Primary color #000000 Secondary color #ffffff Fon…" at bounding box center [592, 448] width 469 height 270
click at [789, 558] on button "Apply" at bounding box center [793, 560] width 50 height 24
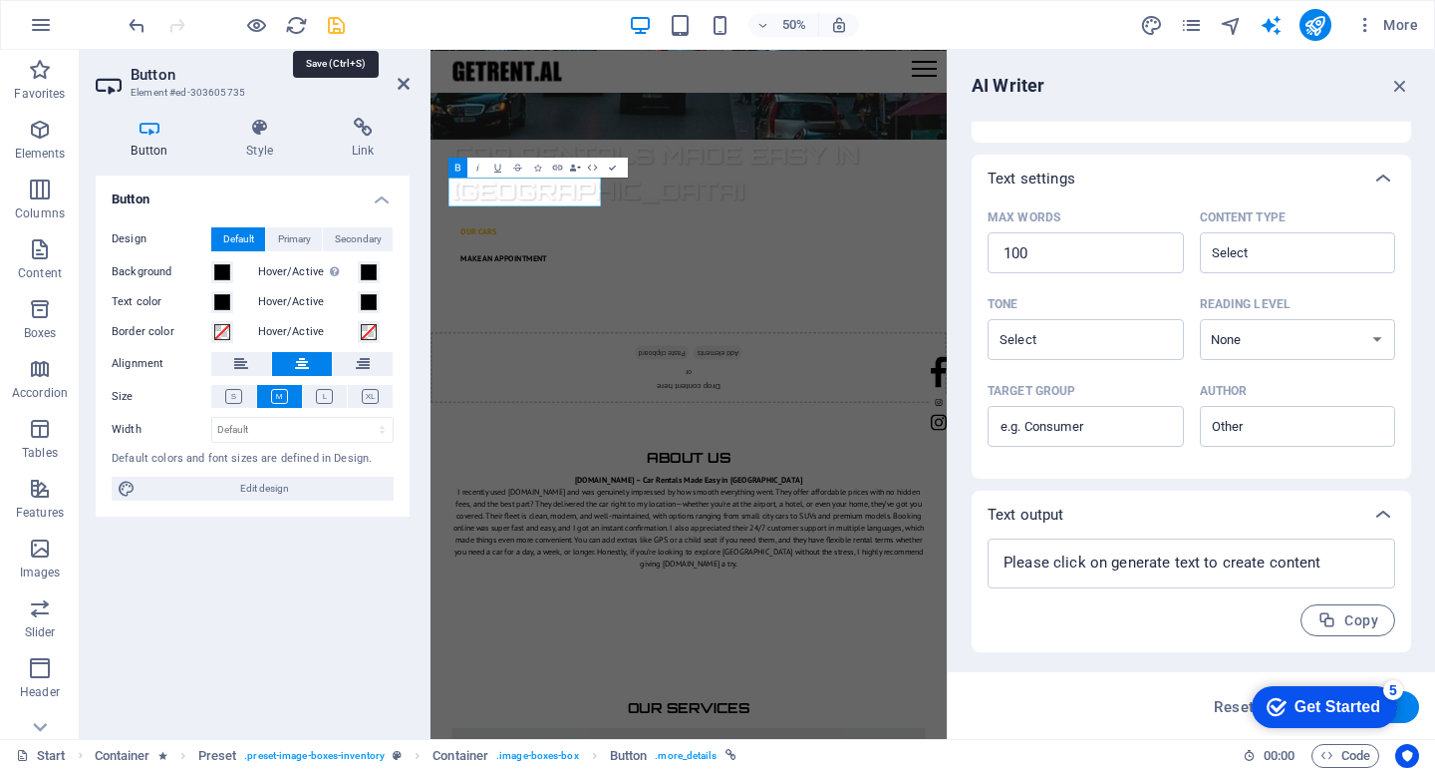
click at [338, 31] on icon "save" at bounding box center [336, 25] width 23 height 23
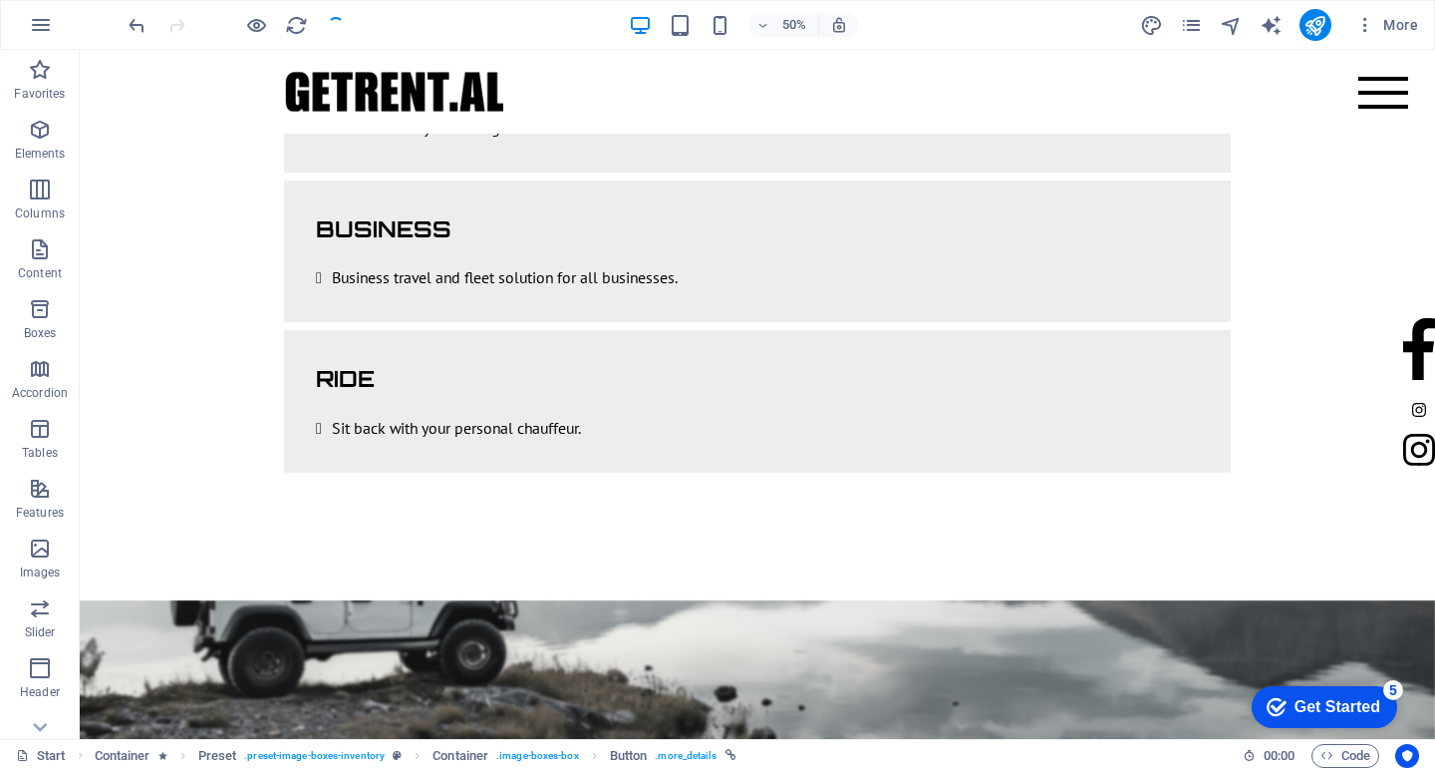
scroll to position [1974, 0]
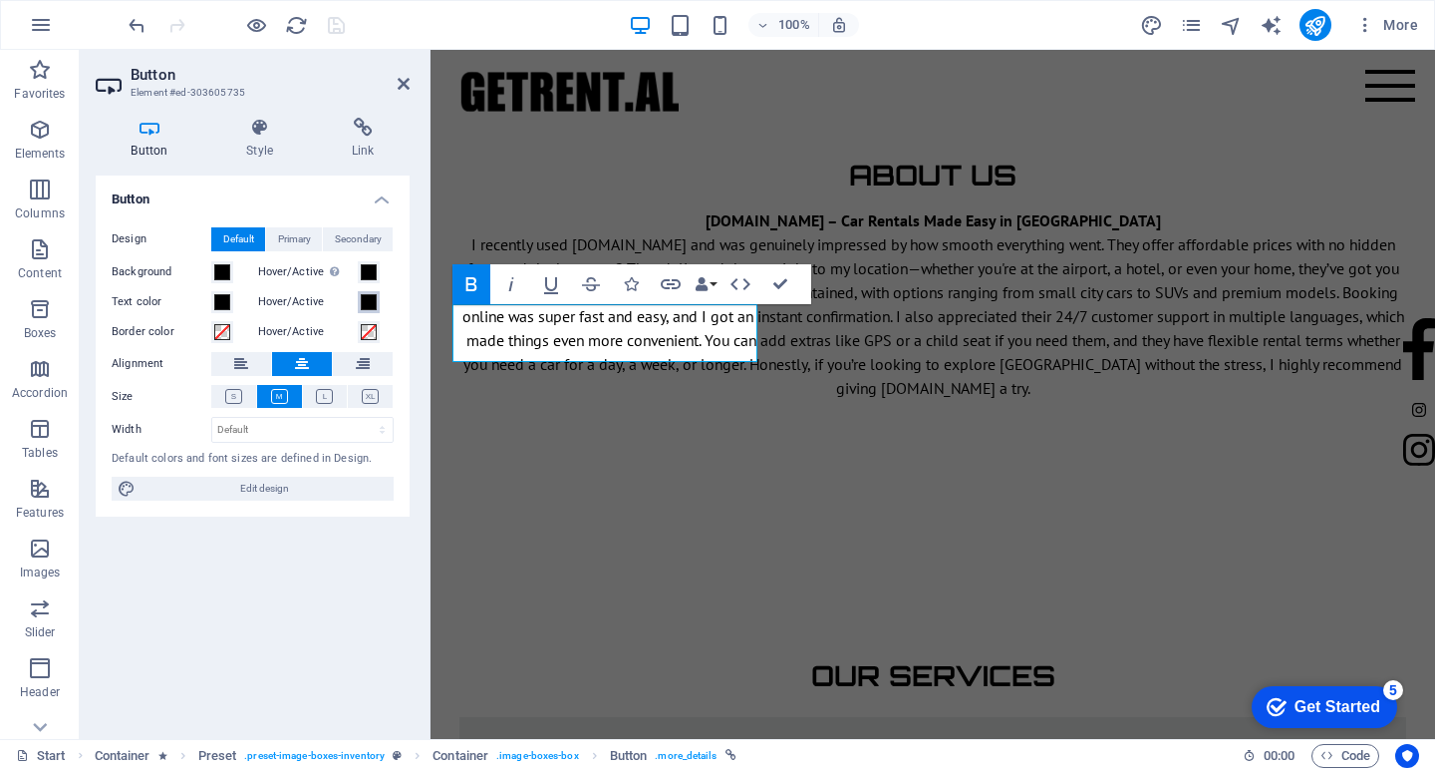
click at [364, 294] on span at bounding box center [369, 302] width 16 height 16
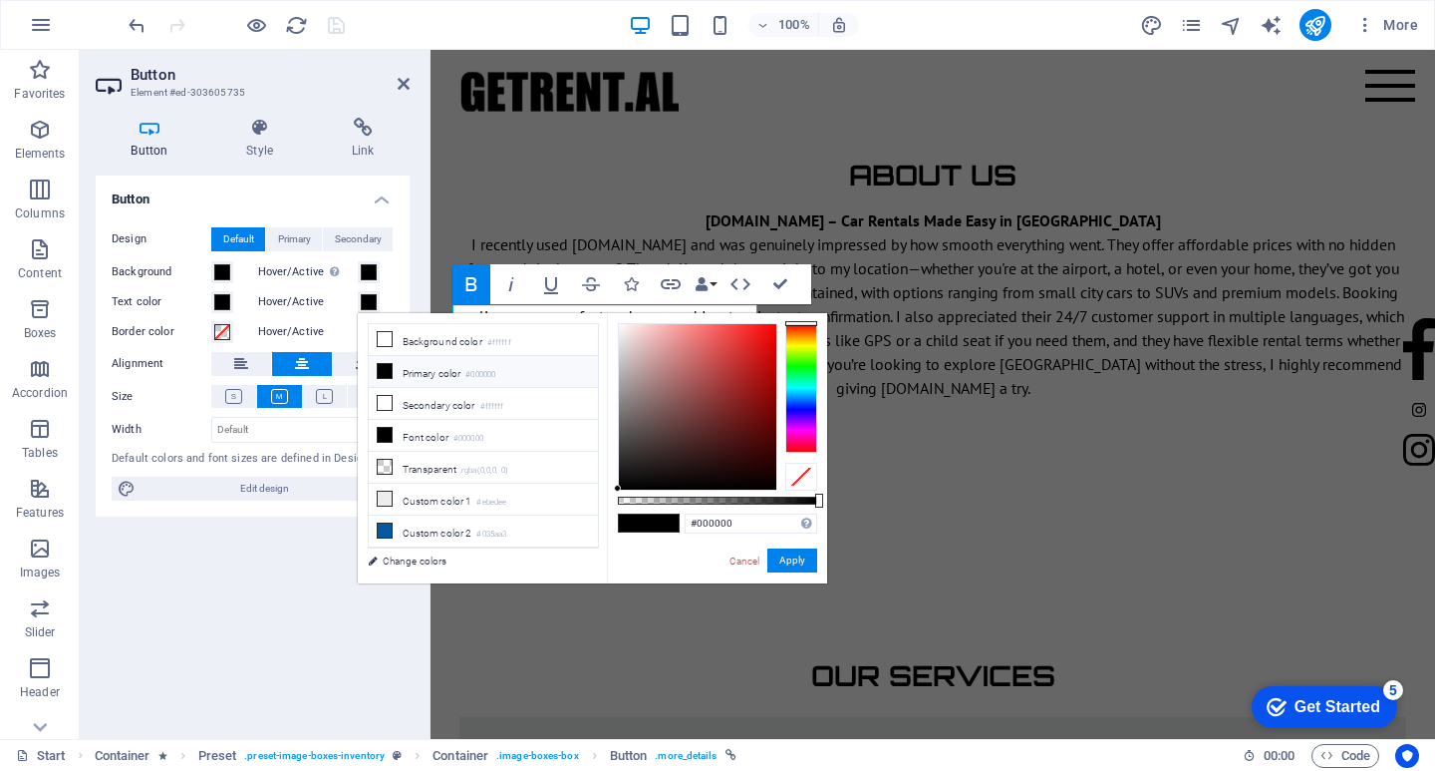
drag, startPoint x: 646, startPoint y: 526, endPoint x: 614, endPoint y: 524, distance: 32.0
click at [614, 524] on div "#000000 Supported formats #0852ed rgb(8, 82, 237) rgba(8, 82, 237, 90%) hsv(221…" at bounding box center [717, 592] width 220 height 559
drag, startPoint x: 661, startPoint y: 436, endPoint x: 597, endPoint y: 331, distance: 122.6
click at [586, 294] on body "getrent.al Start Favorites Elements Columns Content Boxes Accordion Tables Feat…" at bounding box center [717, 385] width 1435 height 771
type input "#ffffff"
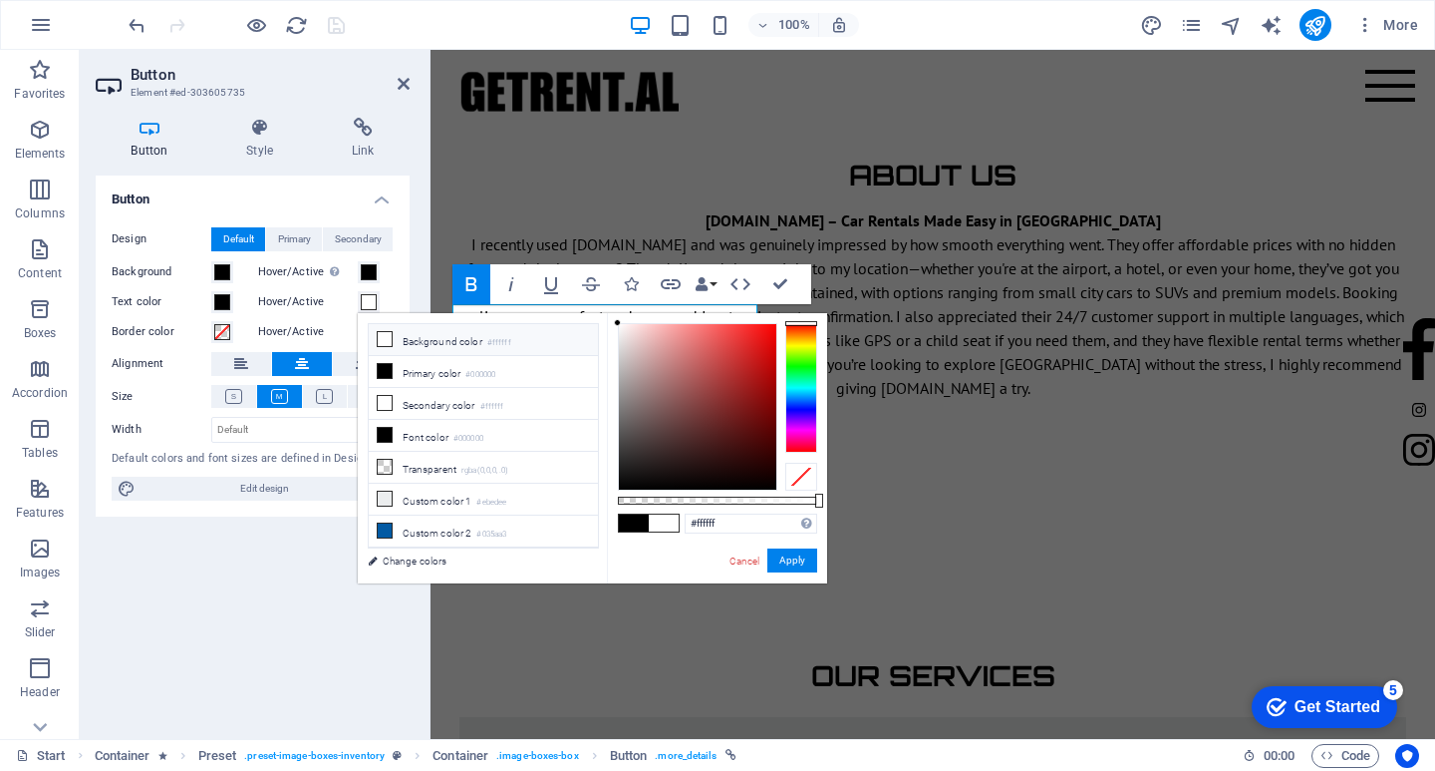
click at [611, 318] on div "#ffffff Supported formats #0852ed rgb(8, 82, 237) rgba(8, 82, 237, 90%) hsv(221…" at bounding box center [717, 592] width 220 height 559
click at [797, 565] on button "Apply" at bounding box center [793, 560] width 50 height 24
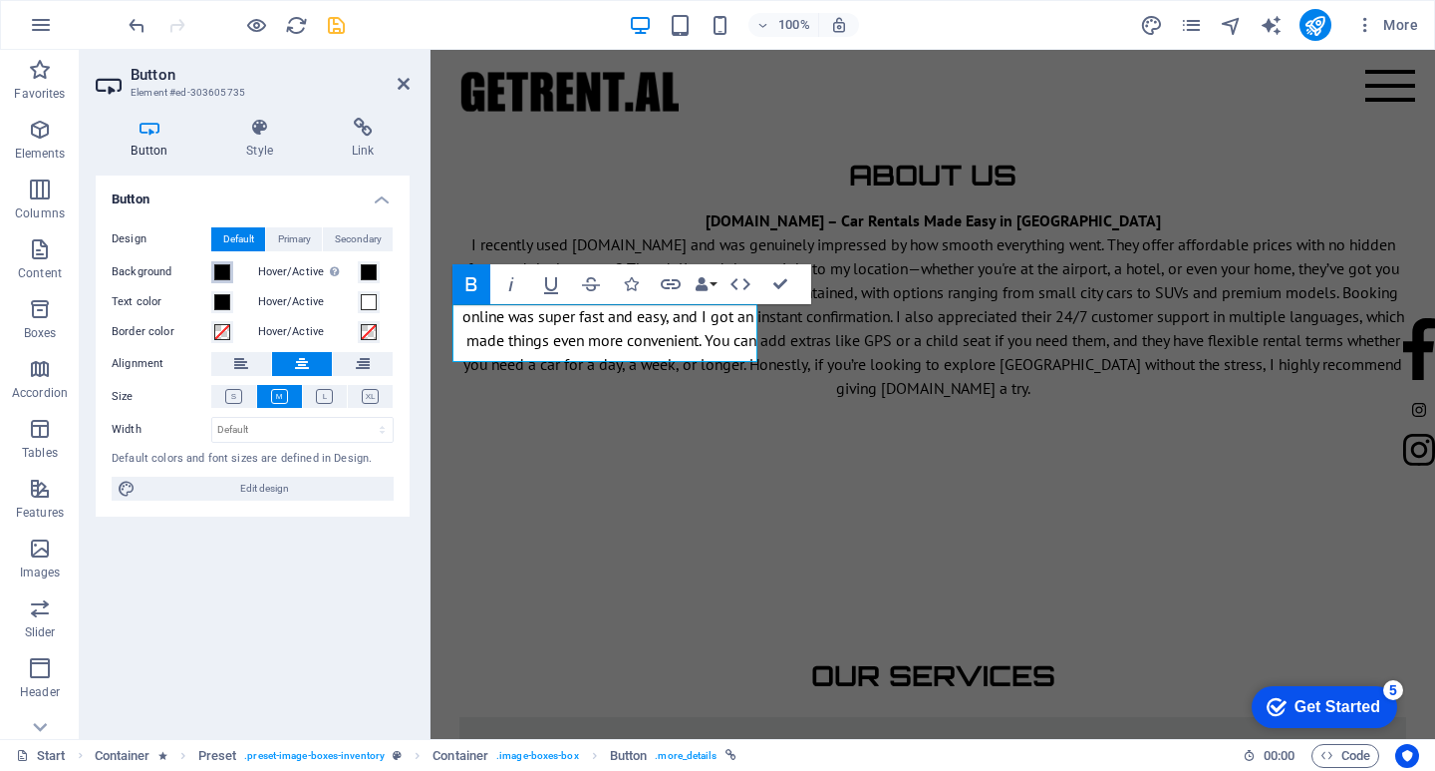
click at [223, 272] on span at bounding box center [222, 272] width 16 height 16
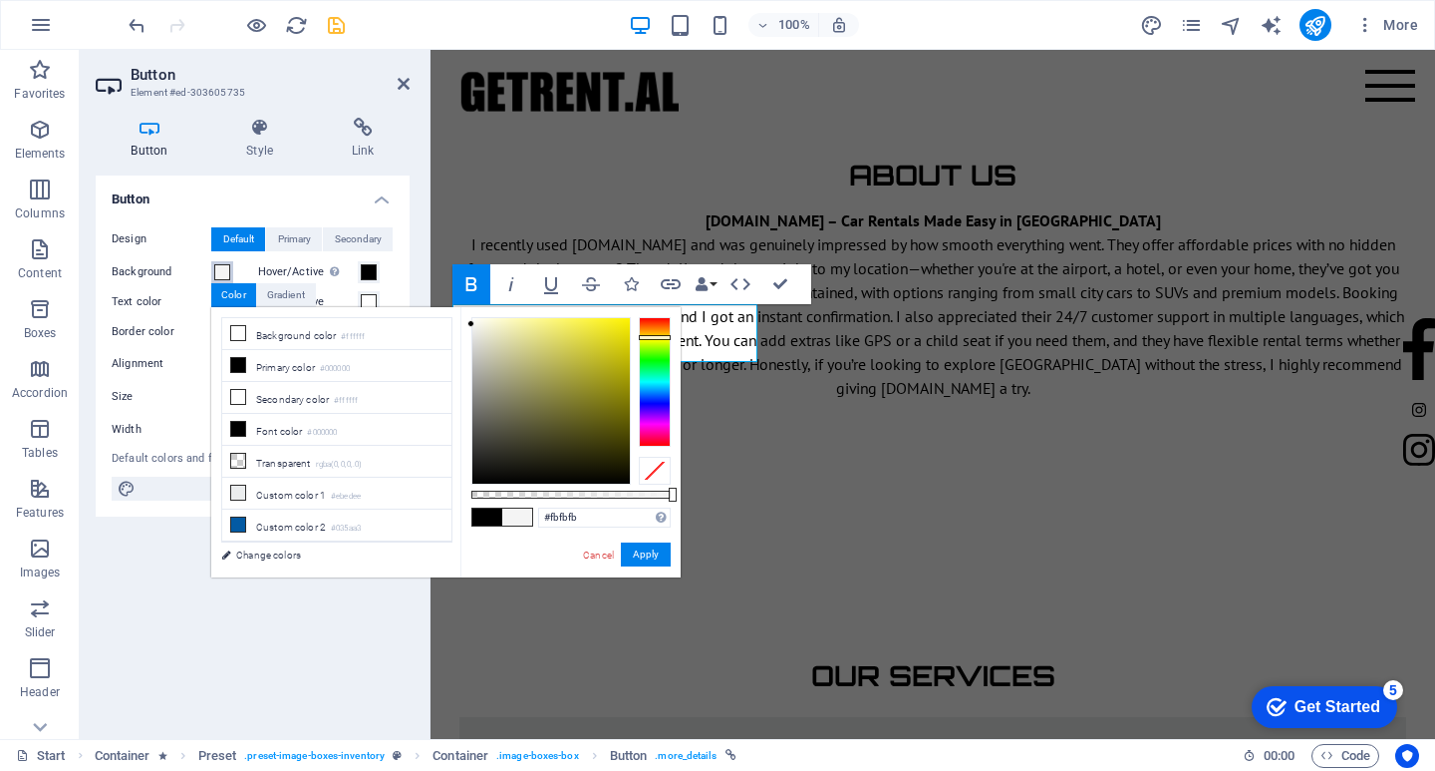
type input "#ffffff"
drag, startPoint x: 548, startPoint y: 420, endPoint x: 449, endPoint y: 289, distance: 164.3
click at [449, 289] on body "getrent.al Start Favorites Elements Columns Content Boxes Accordion Tables Feat…" at bounding box center [717, 385] width 1435 height 771
click at [647, 550] on button "Apply" at bounding box center [646, 554] width 50 height 24
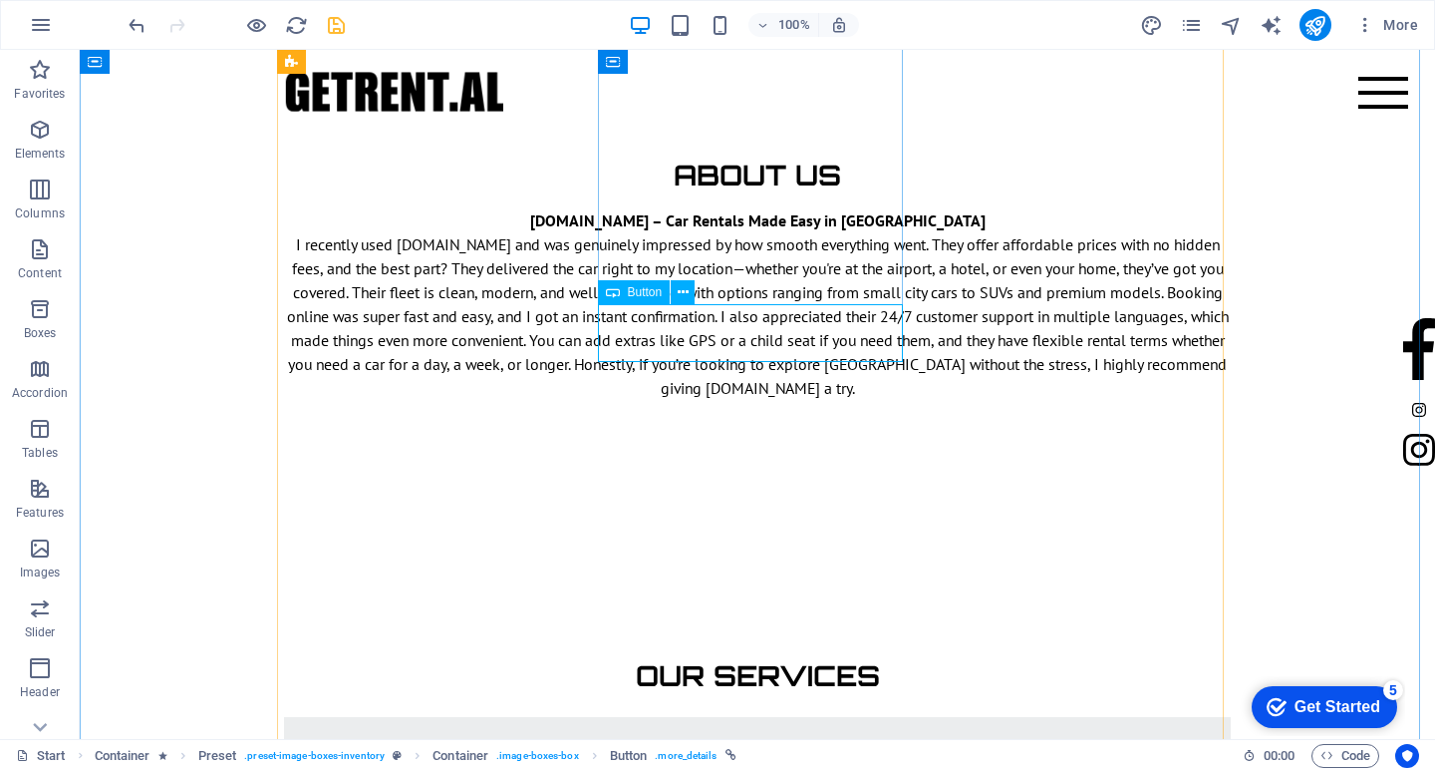
click at [637, 295] on span "Button" at bounding box center [645, 292] width 35 height 12
click at [622, 291] on div "Button" at bounding box center [634, 292] width 73 height 24
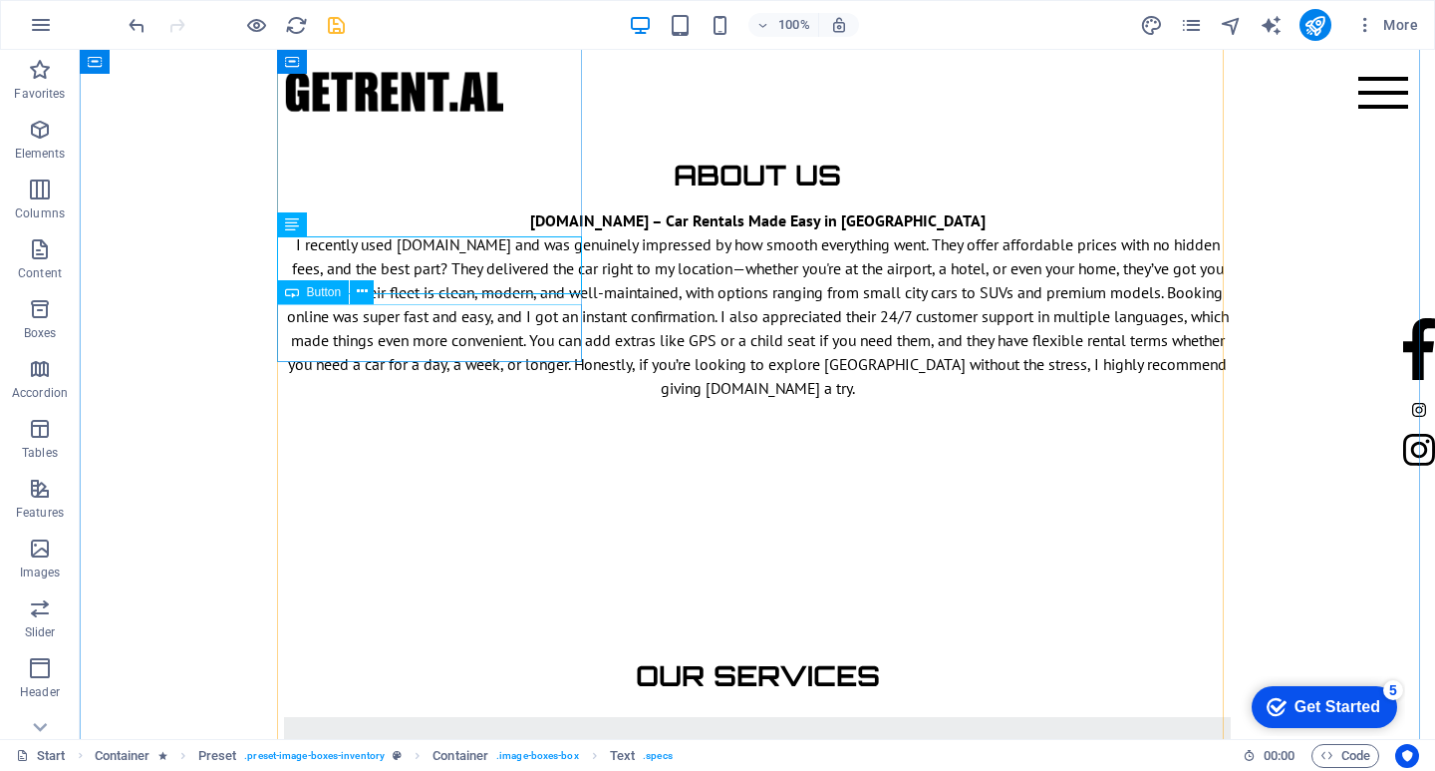
click at [322, 290] on span "Button" at bounding box center [324, 292] width 35 height 12
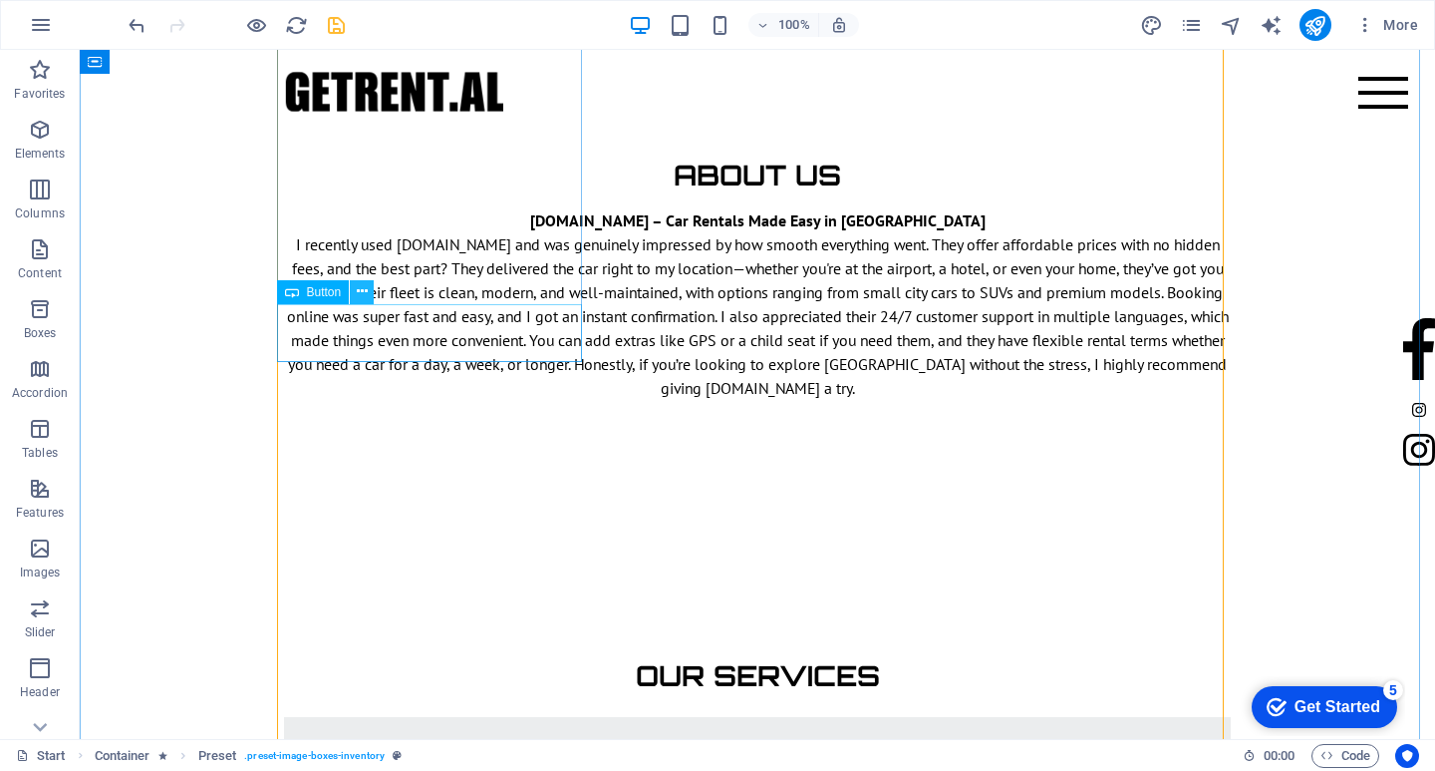
click at [362, 297] on icon at bounding box center [362, 291] width 11 height 21
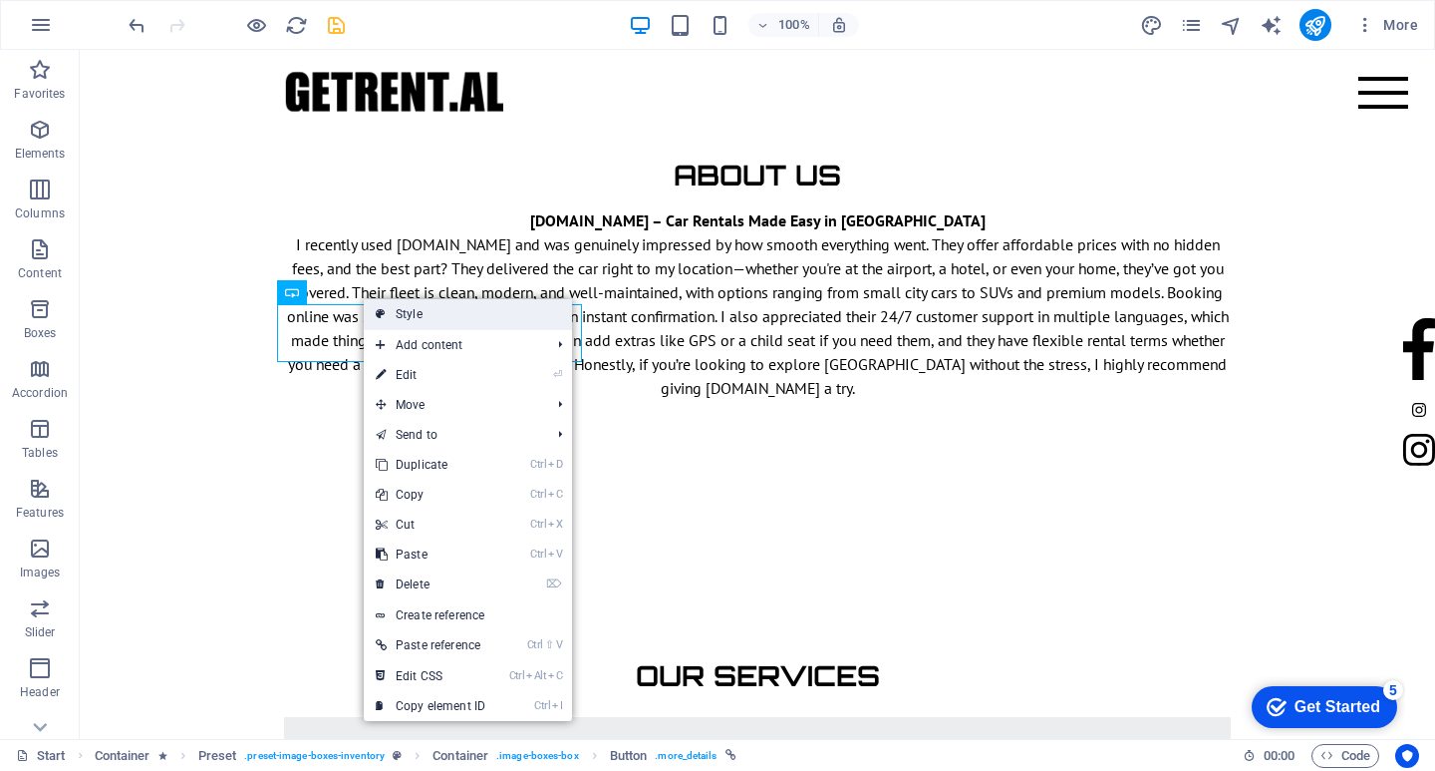
click at [435, 314] on link "Style" at bounding box center [468, 314] width 208 height 30
select select "px"
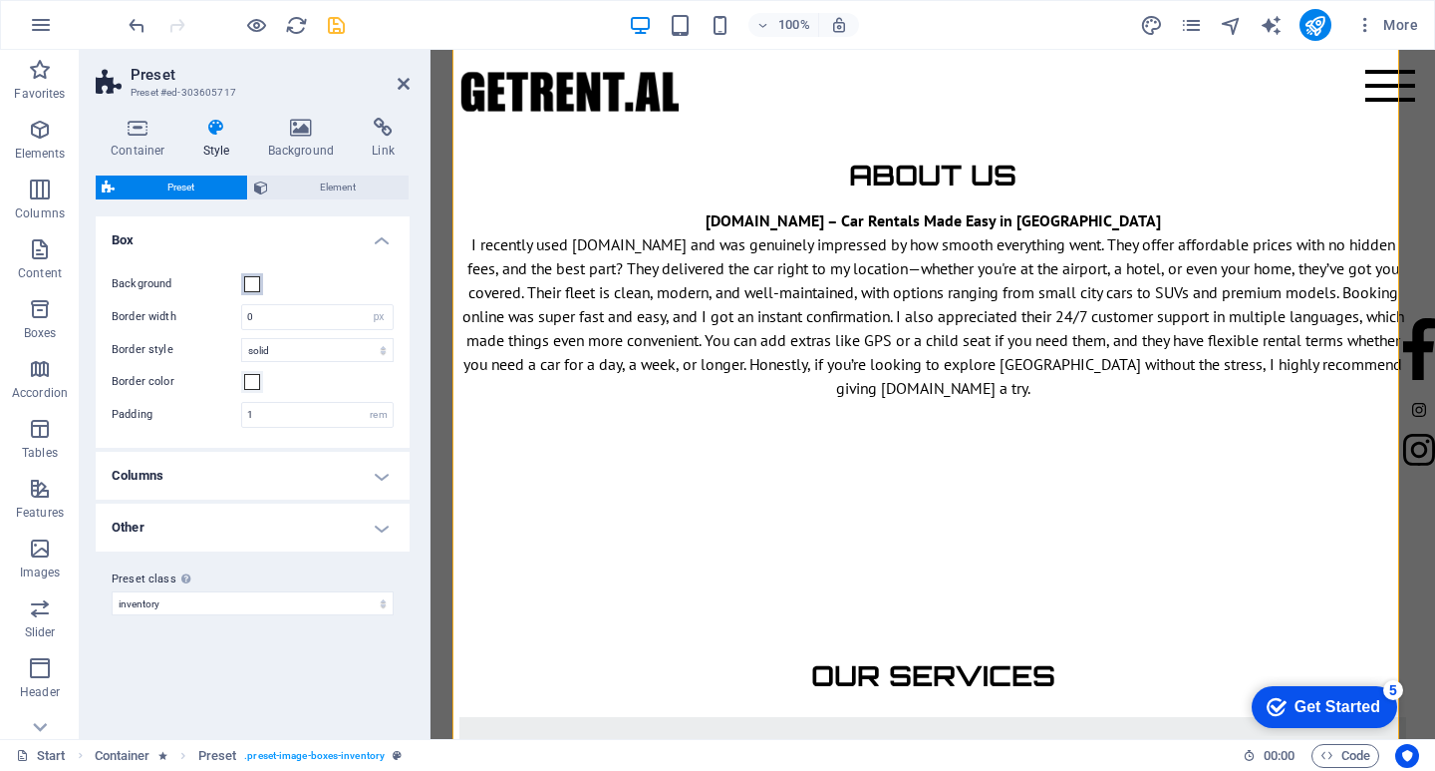
click at [258, 287] on span at bounding box center [252, 284] width 16 height 16
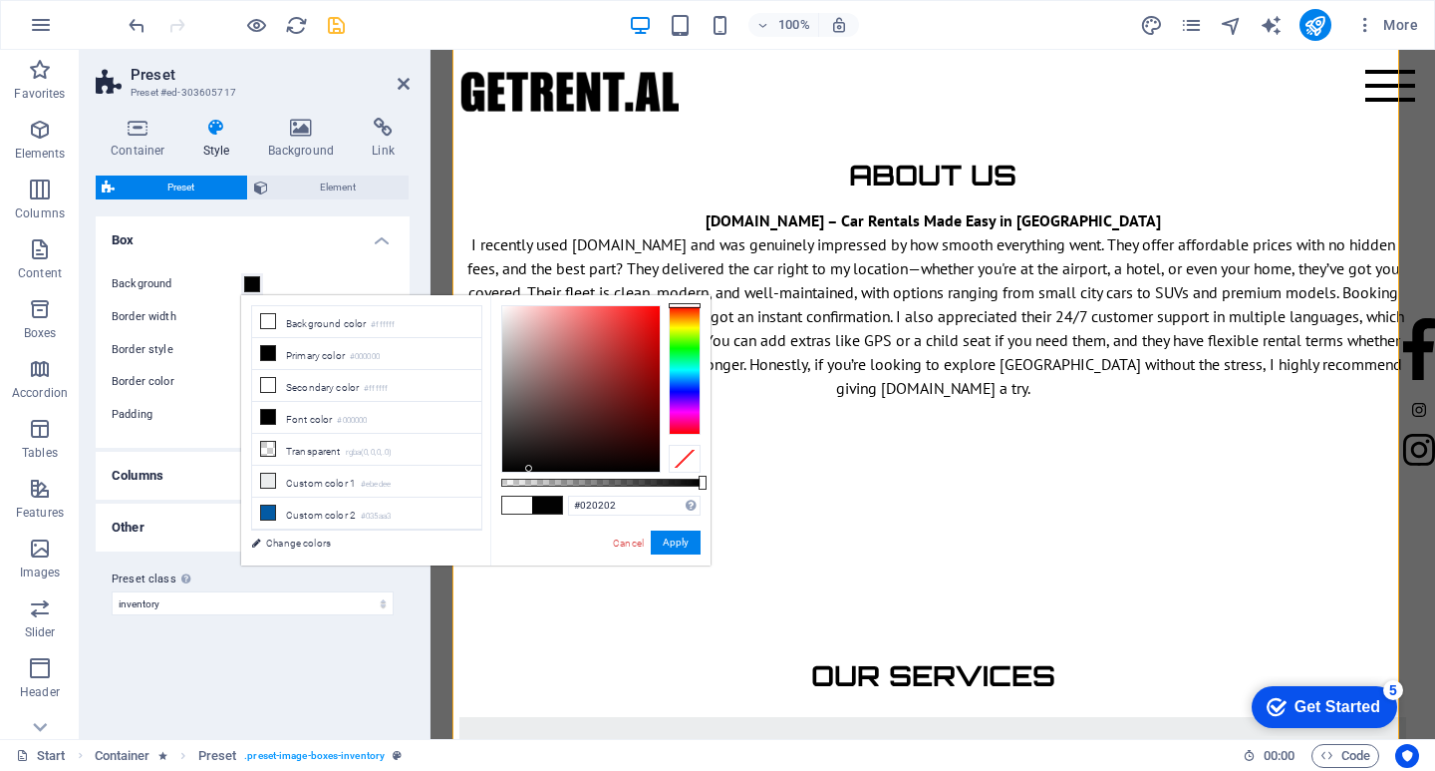
type input "#000000"
drag, startPoint x: 562, startPoint y: 448, endPoint x: 467, endPoint y: 483, distance: 101.3
click at [467, 483] on div "less Background color #ffffff Primary color #000000 Secondary color #ffffff Fon…" at bounding box center [475, 430] width 469 height 270
click at [634, 540] on link "Cancel" at bounding box center [628, 542] width 35 height 15
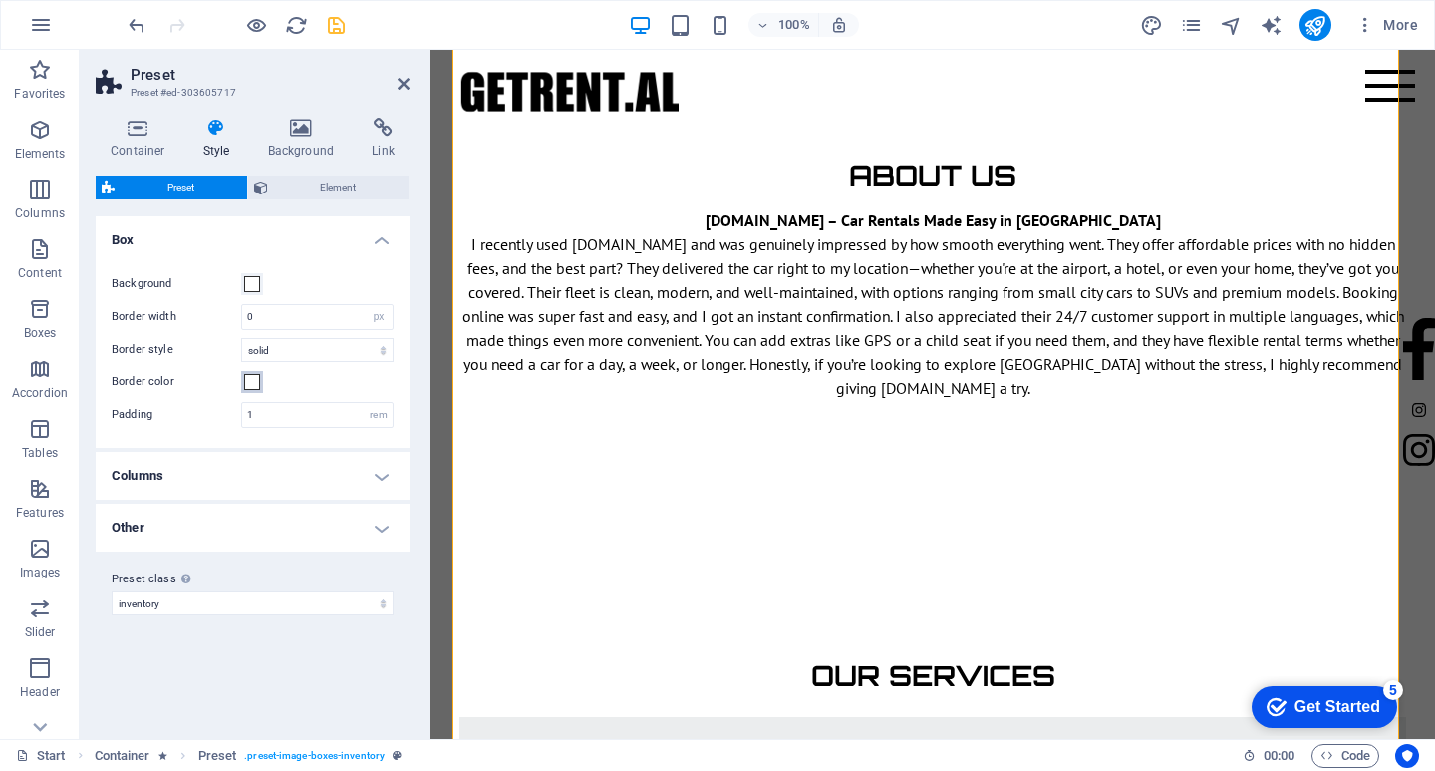
click at [253, 382] on span at bounding box center [252, 382] width 16 height 16
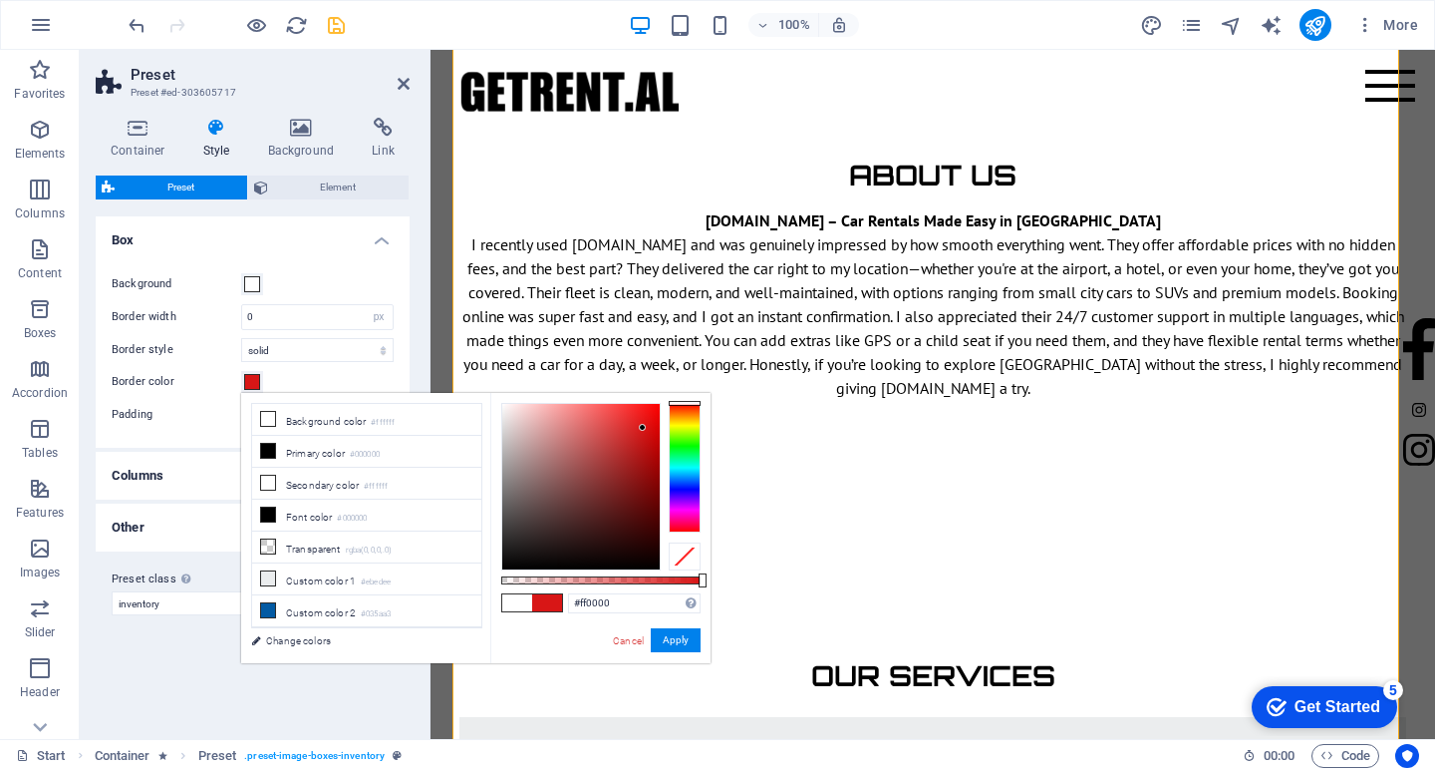
drag, startPoint x: 576, startPoint y: 484, endPoint x: 669, endPoint y: 397, distance: 127.6
click at [669, 397] on div "#ff0000 Supported formats #0852ed rgb(8, 82, 237) rgba(8, 82, 237, 90%) hsv(221…" at bounding box center [600, 672] width 220 height 559
click at [626, 640] on link "Cancel" at bounding box center [628, 640] width 35 height 15
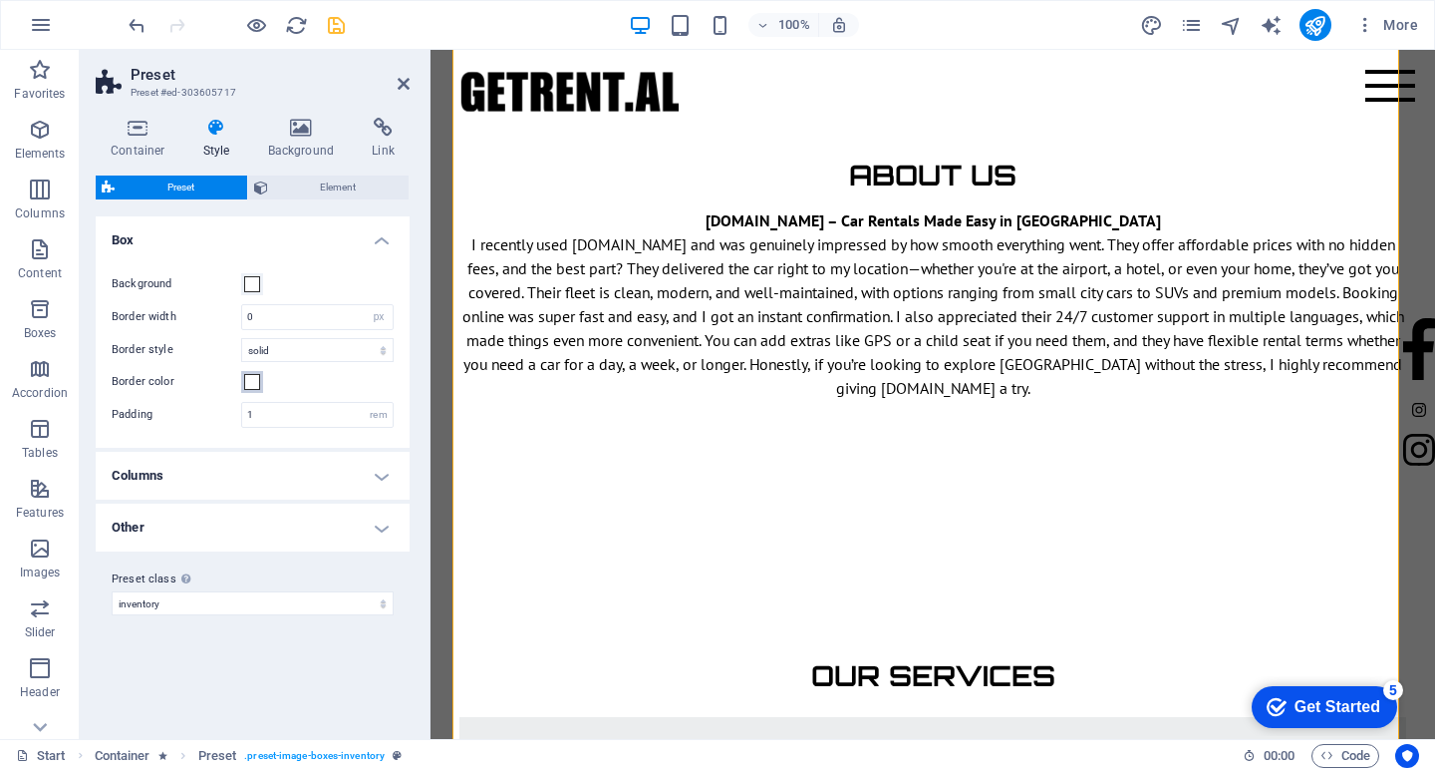
click at [248, 386] on span at bounding box center [252, 382] width 16 height 16
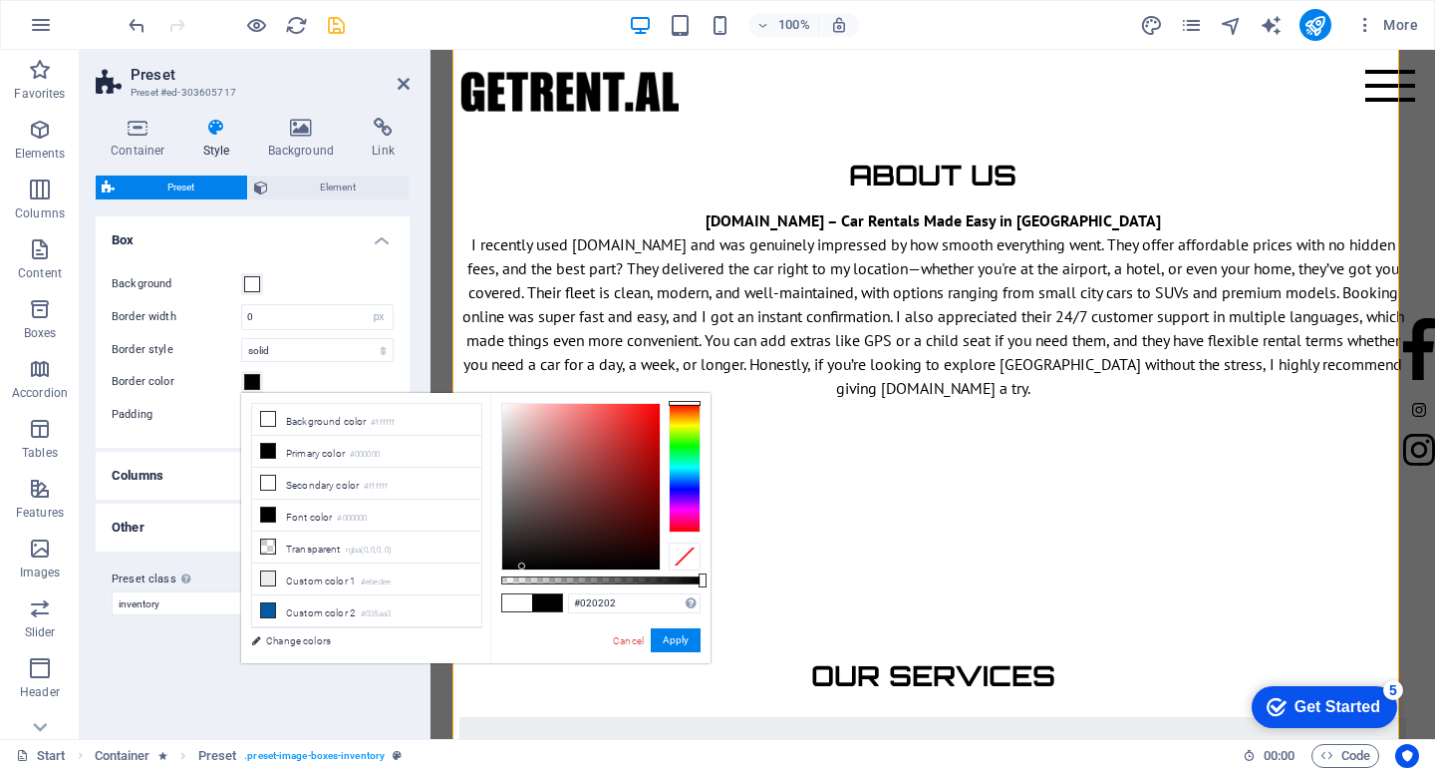
type input "#000000"
drag, startPoint x: 546, startPoint y: 551, endPoint x: 472, endPoint y: 575, distance: 77.5
click at [472, 575] on div "less Background color #ffffff Primary color #000000 Secondary color #ffffff Fon…" at bounding box center [475, 528] width 469 height 270
click at [626, 638] on link "Cancel" at bounding box center [628, 640] width 35 height 15
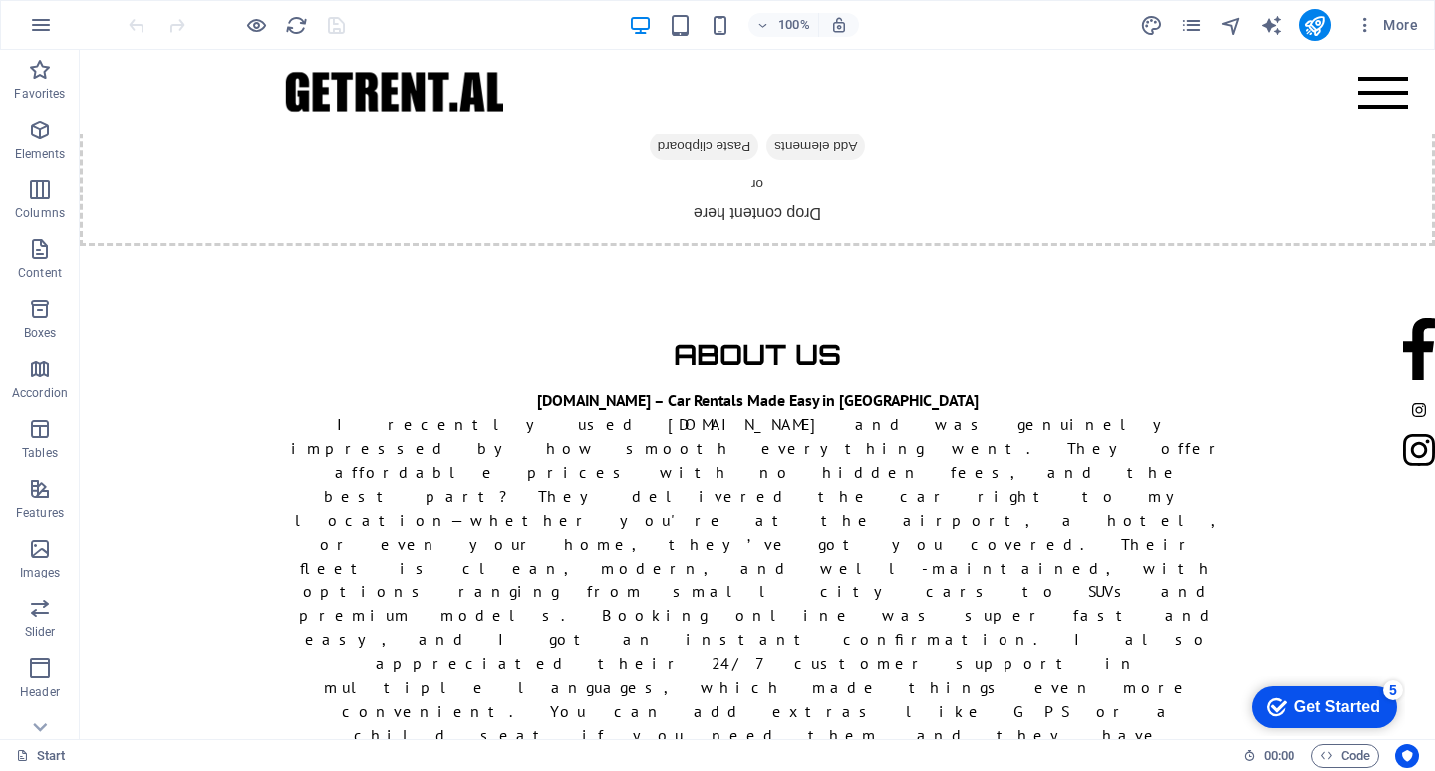
scroll to position [2093, 0]
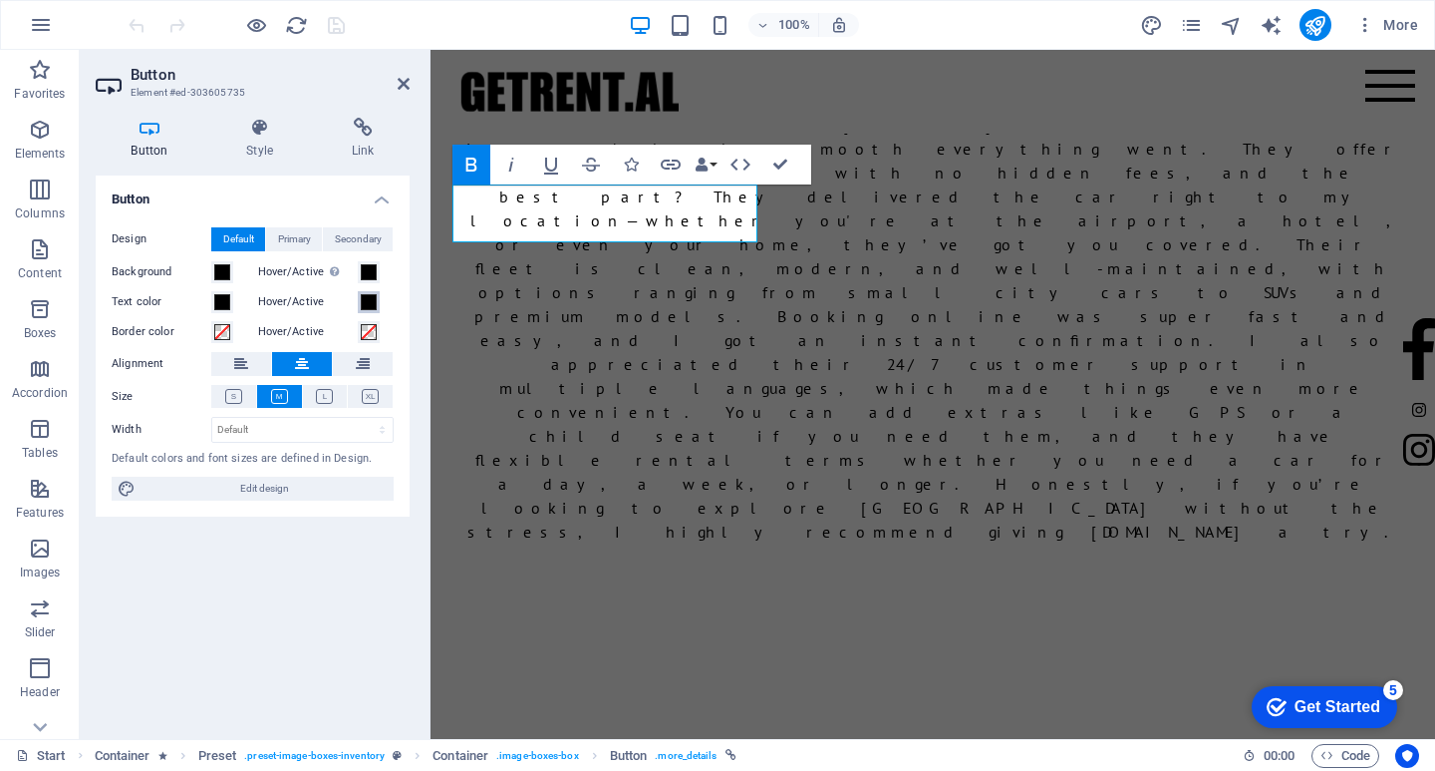
click at [370, 306] on span at bounding box center [369, 302] width 16 height 16
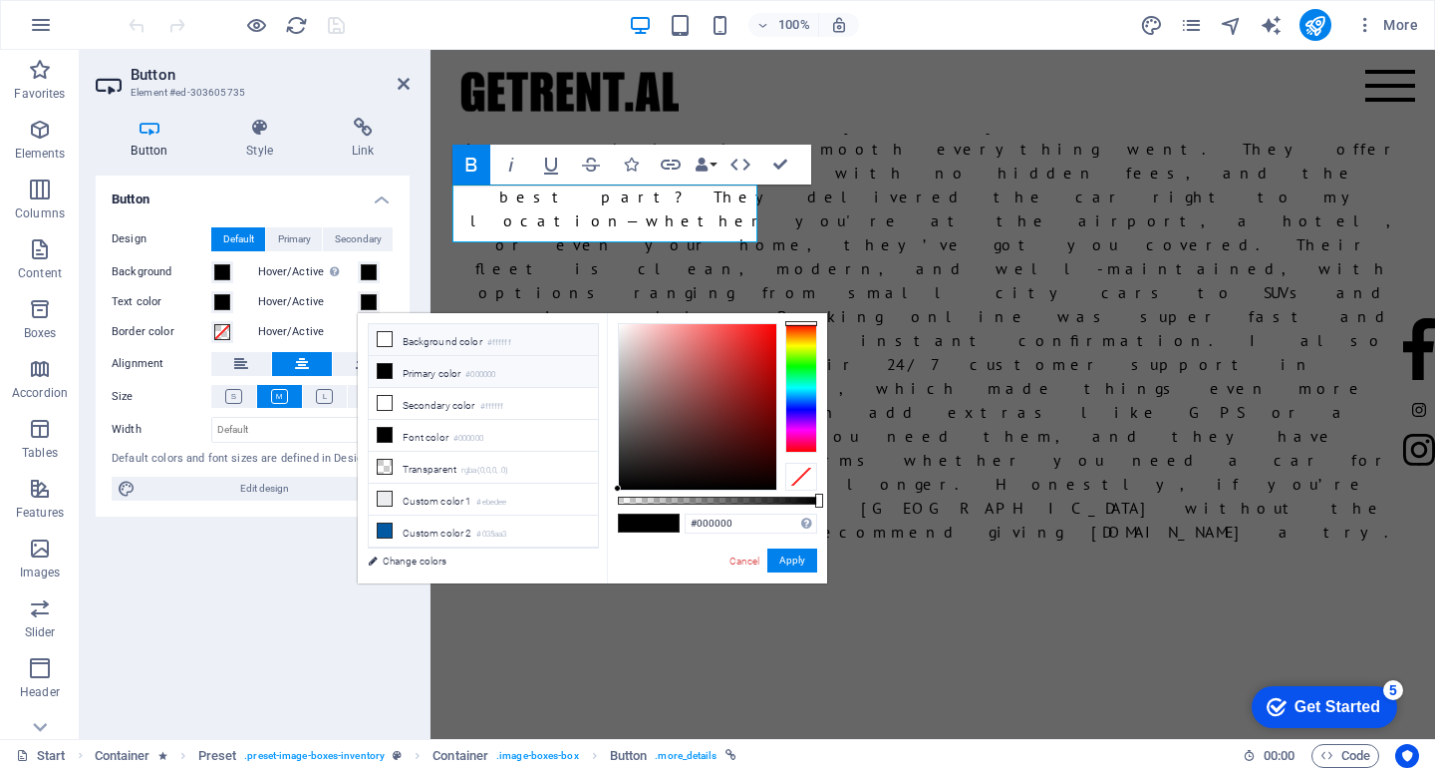
click at [384, 335] on icon at bounding box center [385, 339] width 14 height 14
type input "#ffffff"
click at [223, 270] on span at bounding box center [222, 272] width 16 height 16
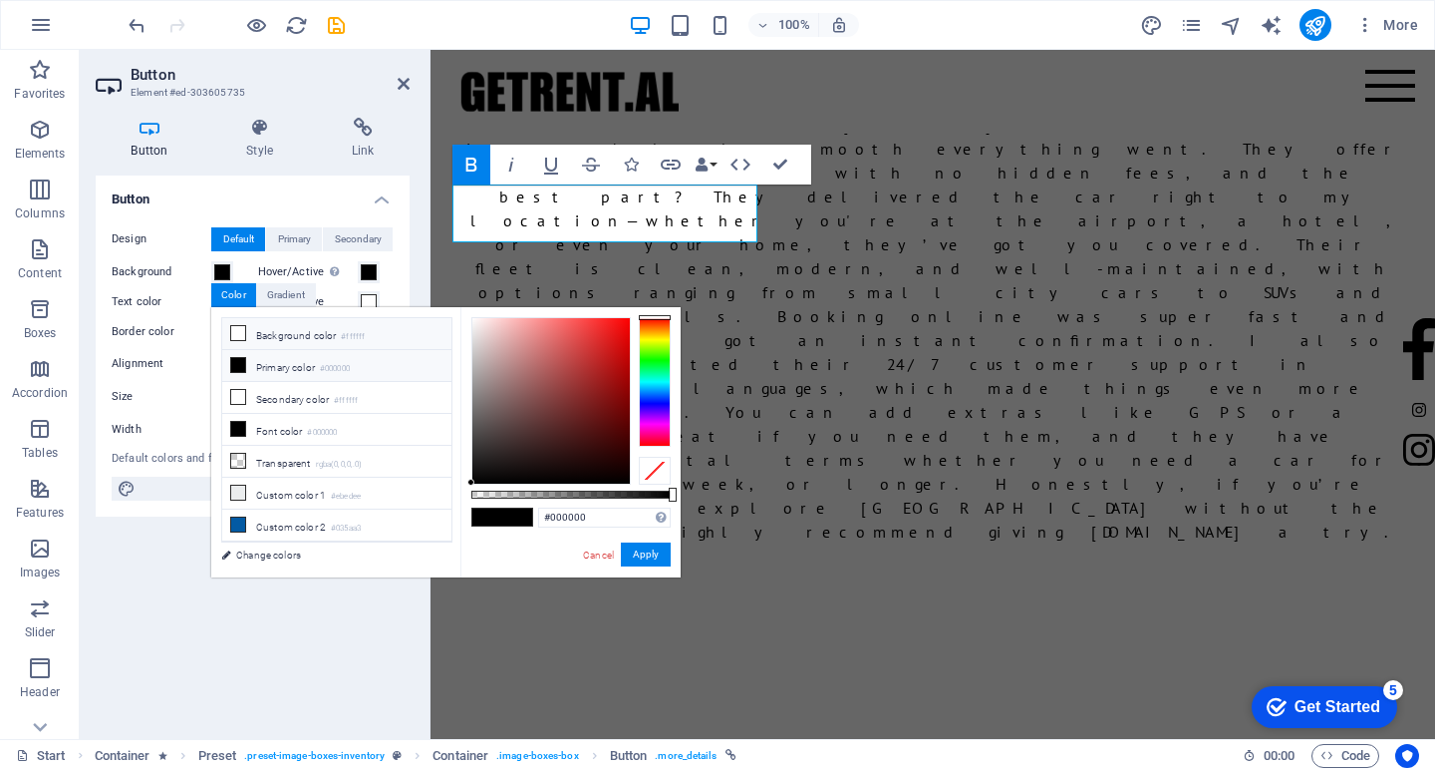
drag, startPoint x: 234, startPoint y: 335, endPoint x: 264, endPoint y: 341, distance: 30.5
click at [235, 335] on icon at bounding box center [238, 333] width 14 height 14
type input "#ffffff"
click at [642, 555] on button "Apply" at bounding box center [646, 554] width 50 height 24
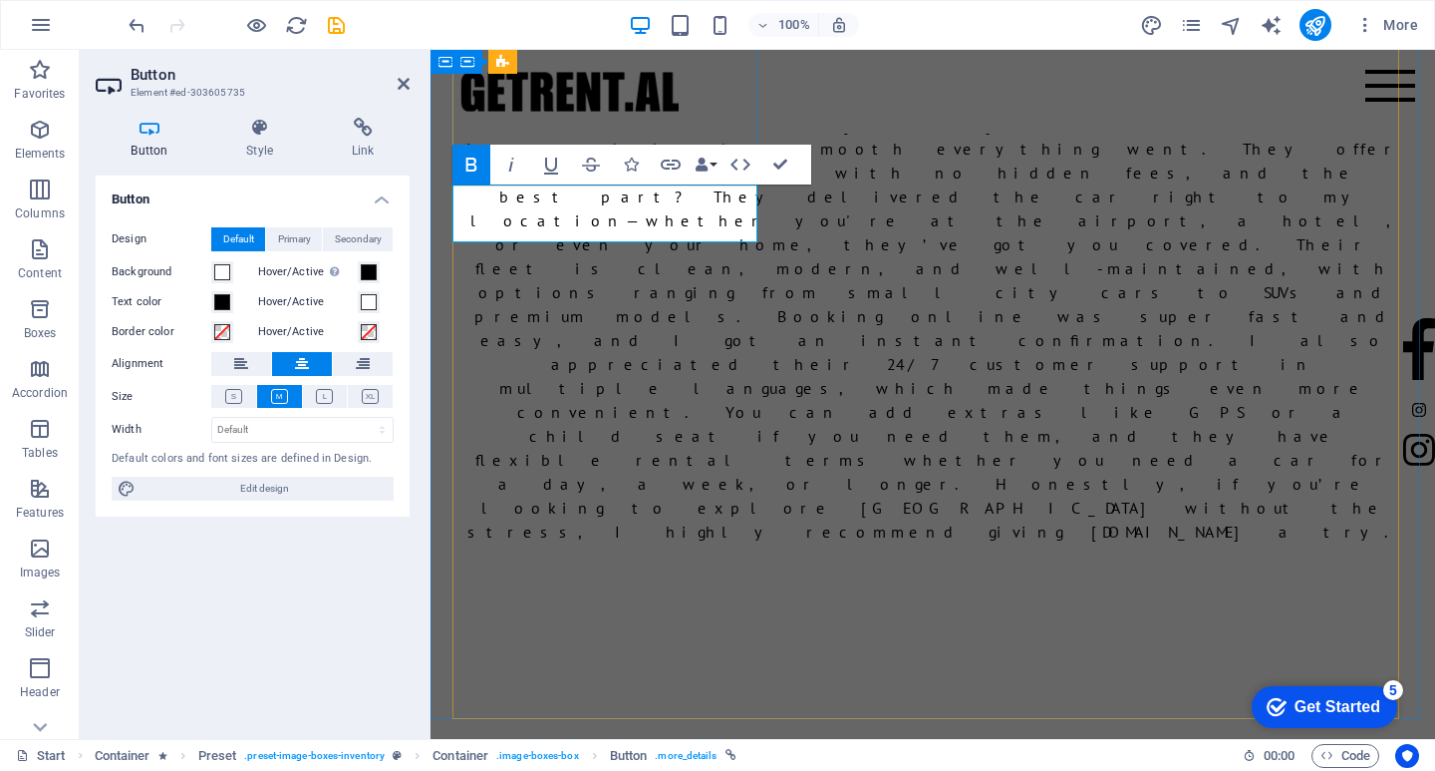
click at [714, 161] on button "Data Bindings" at bounding box center [706, 165] width 28 height 40
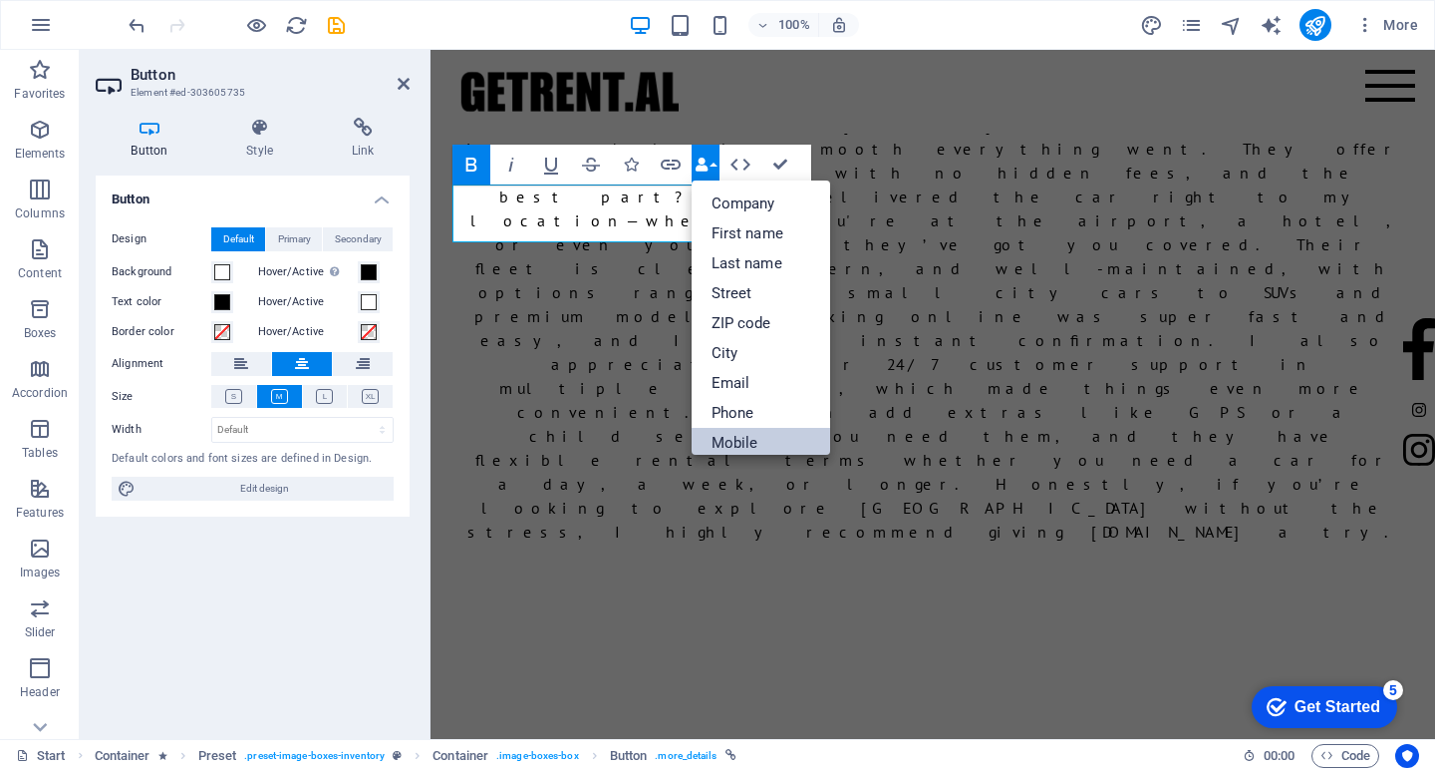
click at [744, 440] on link "Mobile" at bounding box center [762, 443] width 140 height 30
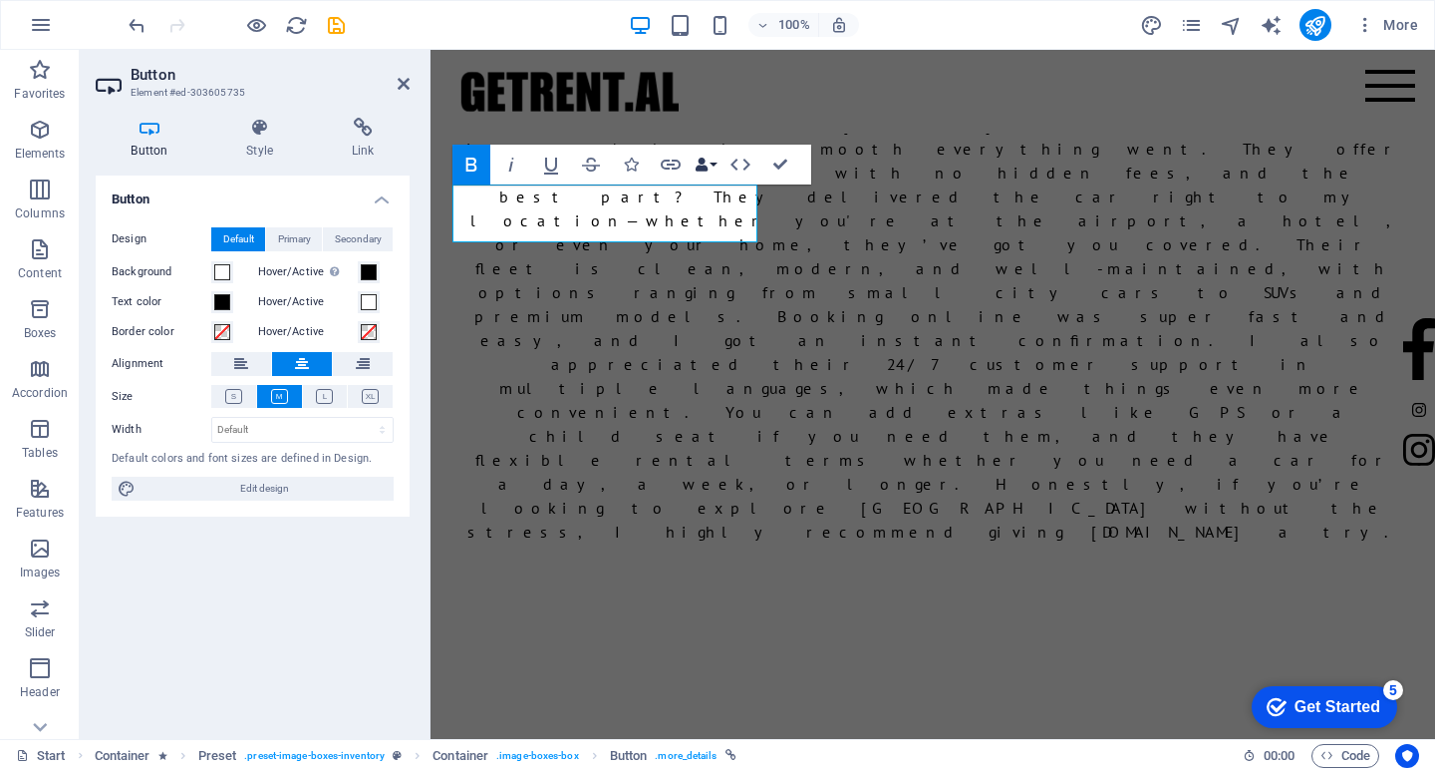
click at [701, 161] on icon "button" at bounding box center [702, 164] width 14 height 14
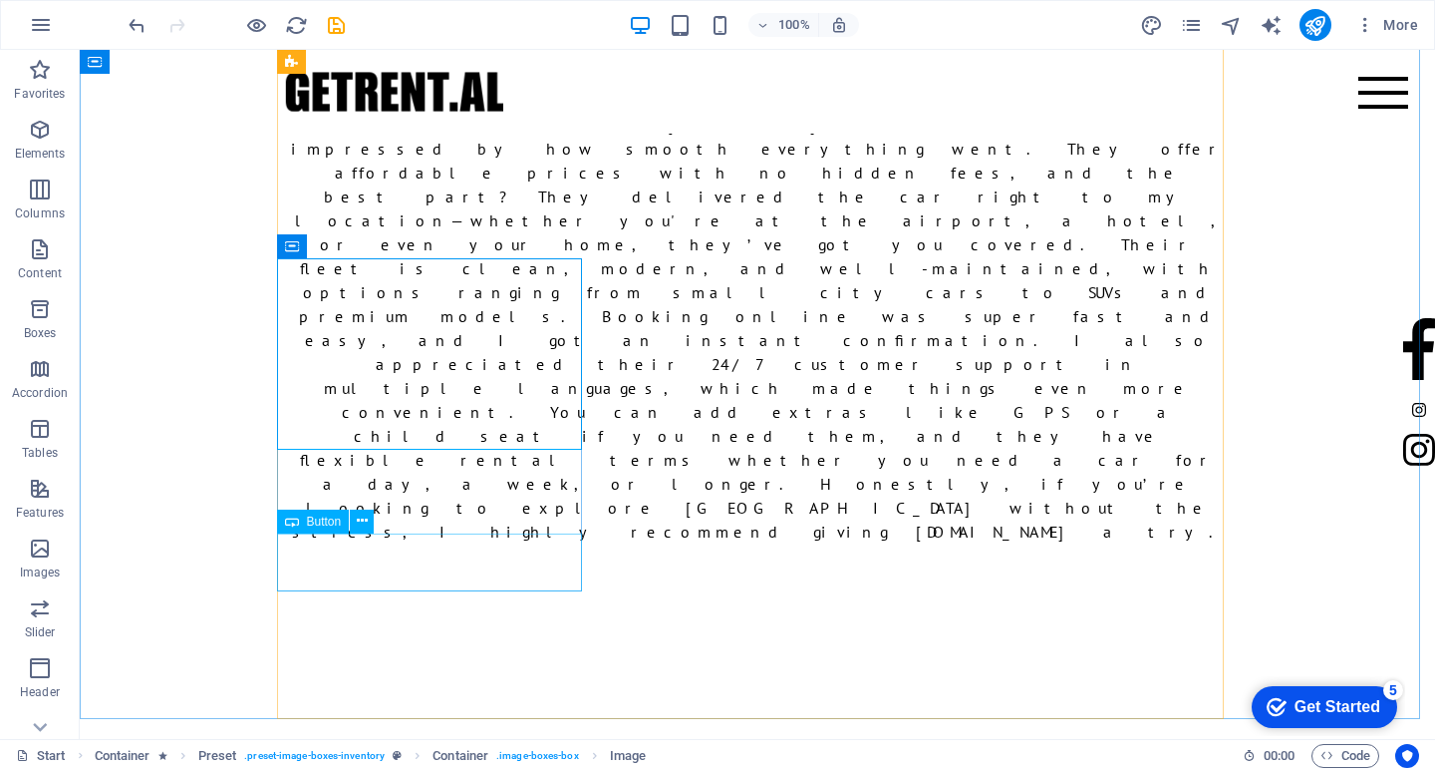
click at [307, 524] on span "Button" at bounding box center [324, 521] width 35 height 12
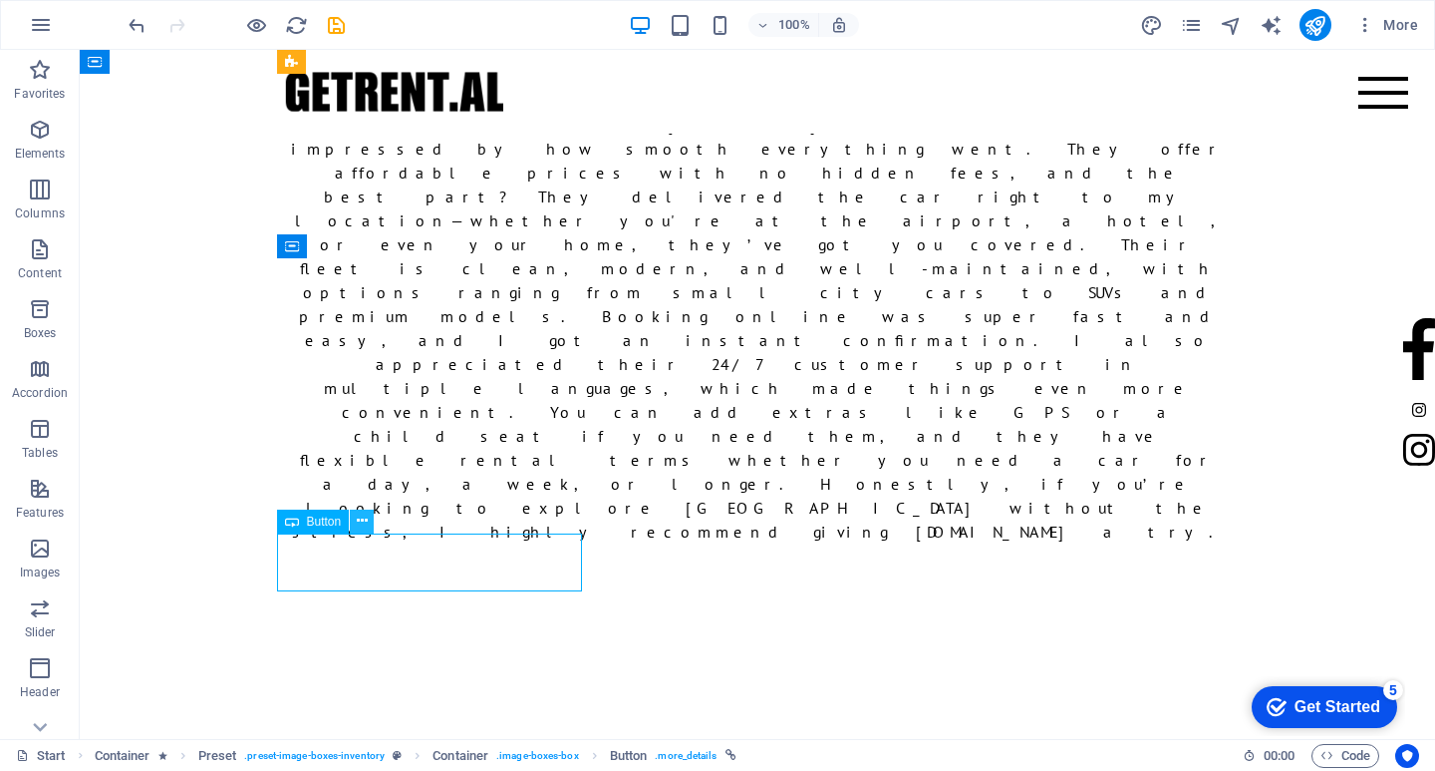
click at [371, 526] on button at bounding box center [362, 521] width 24 height 24
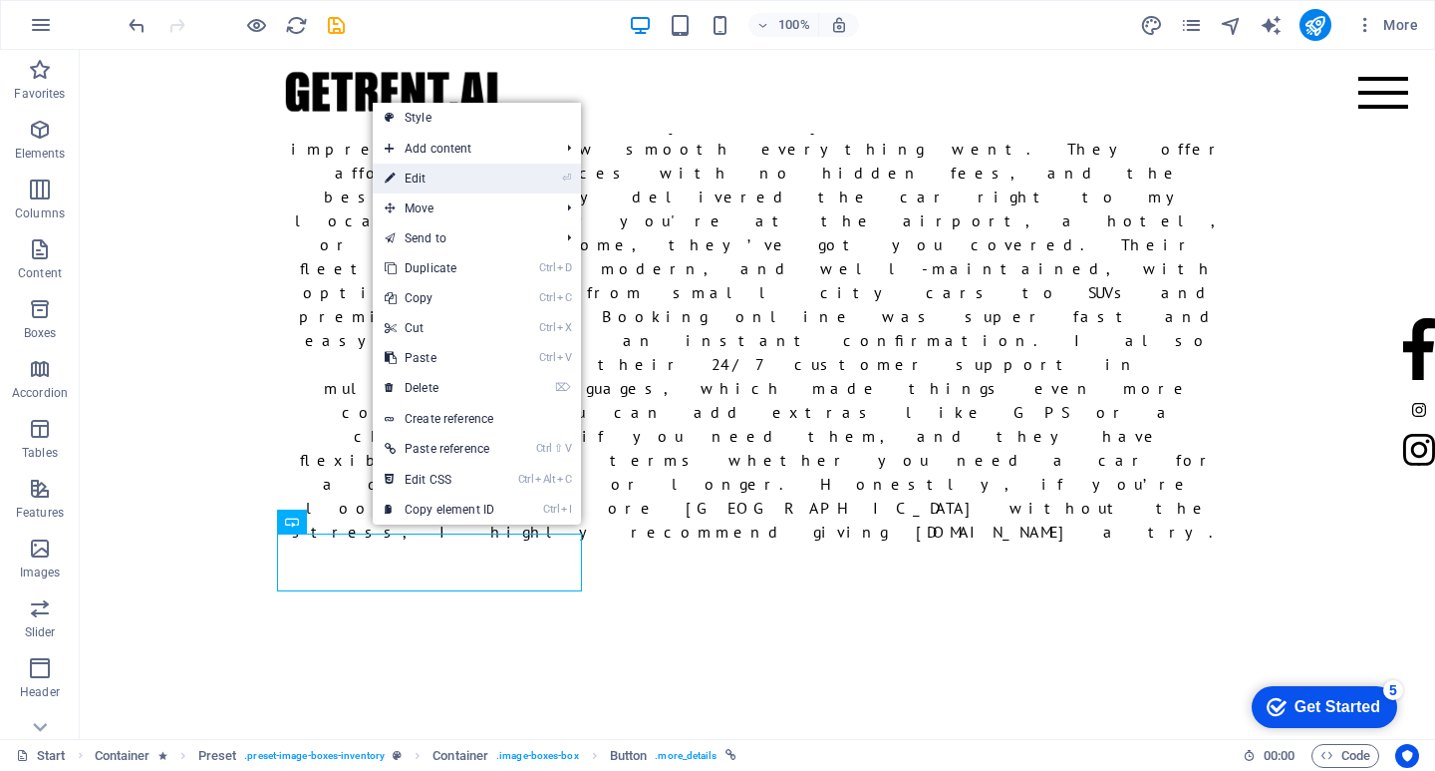
click at [425, 176] on link "⏎ Edit" at bounding box center [440, 178] width 134 height 30
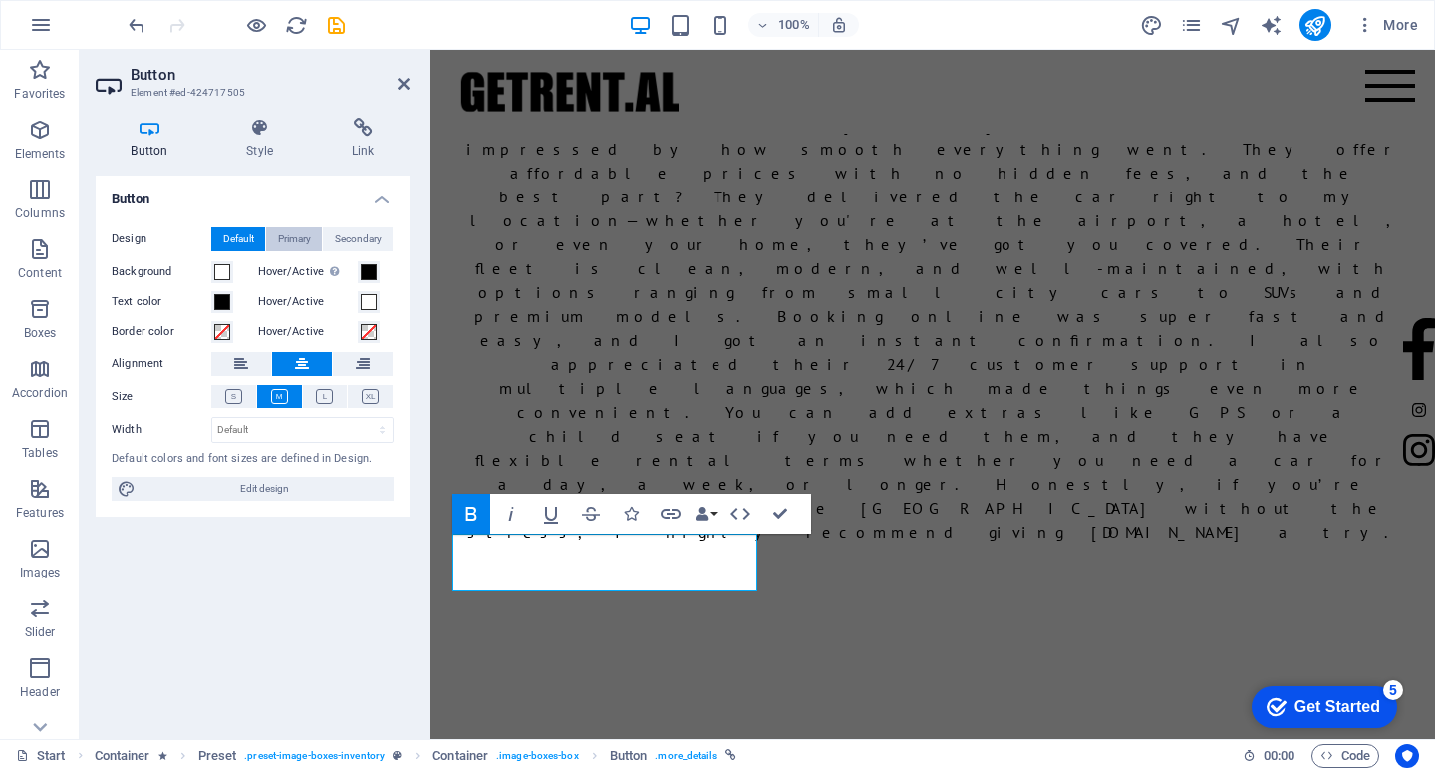
click at [306, 229] on span "Primary" at bounding box center [294, 239] width 33 height 24
click at [347, 239] on span "Secondary" at bounding box center [358, 239] width 47 height 24
click at [366, 298] on span at bounding box center [369, 302] width 16 height 16
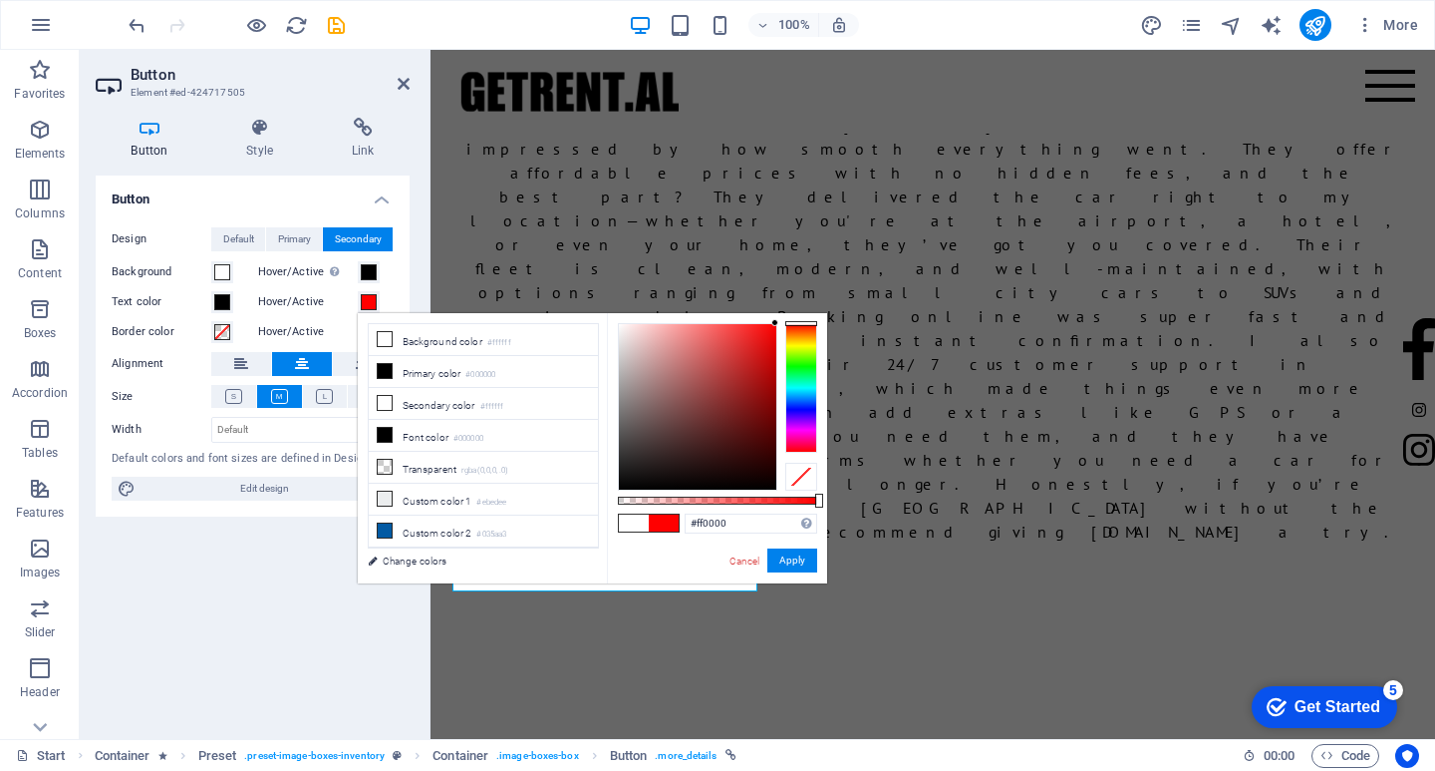
drag, startPoint x: 717, startPoint y: 367, endPoint x: 798, endPoint y: 301, distance: 104.9
click at [798, 301] on body "getrent.al Start Favorites Elements Columns Content Boxes Accordion Tables Feat…" at bounding box center [717, 385] width 1435 height 771
click at [797, 561] on button "Apply" at bounding box center [793, 560] width 50 height 24
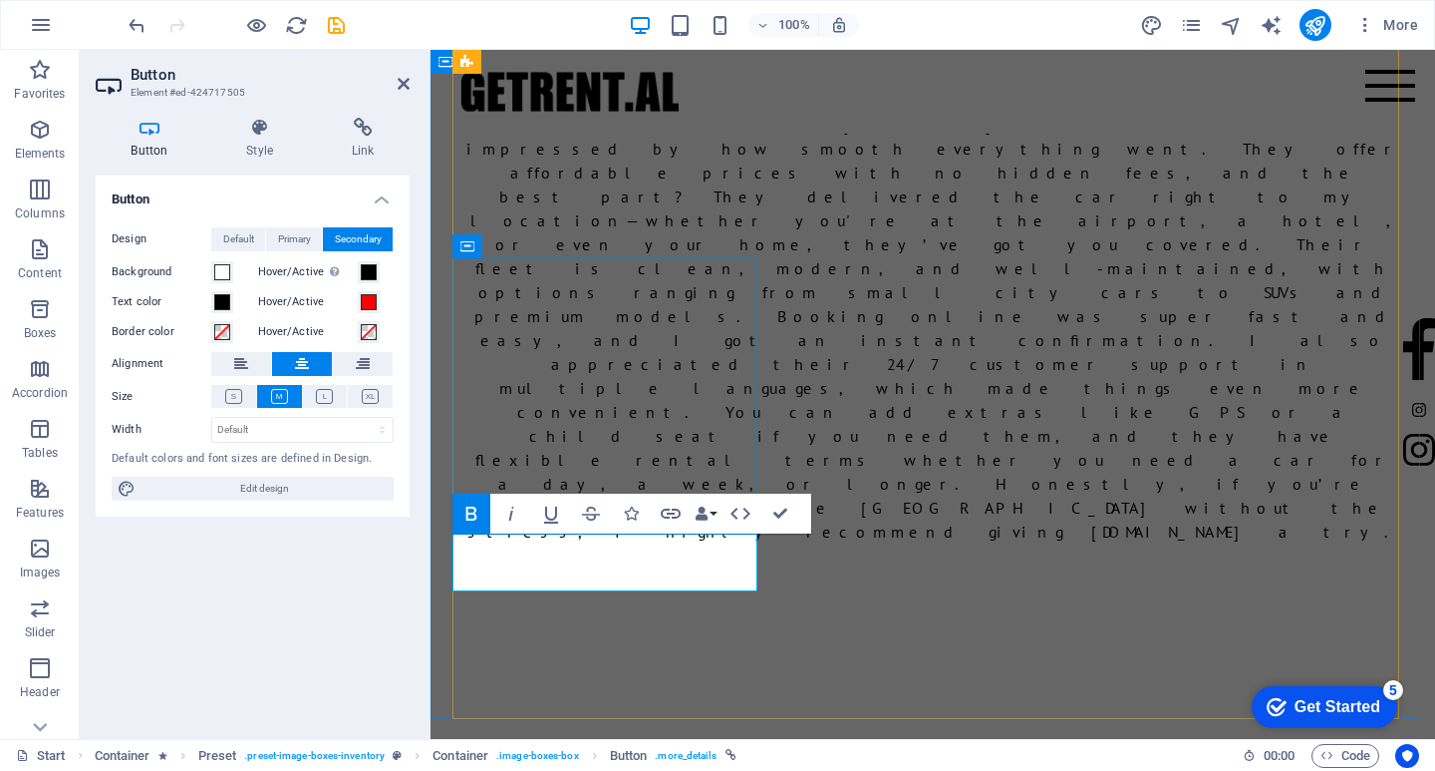
drag, startPoint x: 653, startPoint y: 558, endPoint x: 528, endPoint y: 558, distance: 124.6
click at [373, 302] on span at bounding box center [369, 302] width 16 height 16
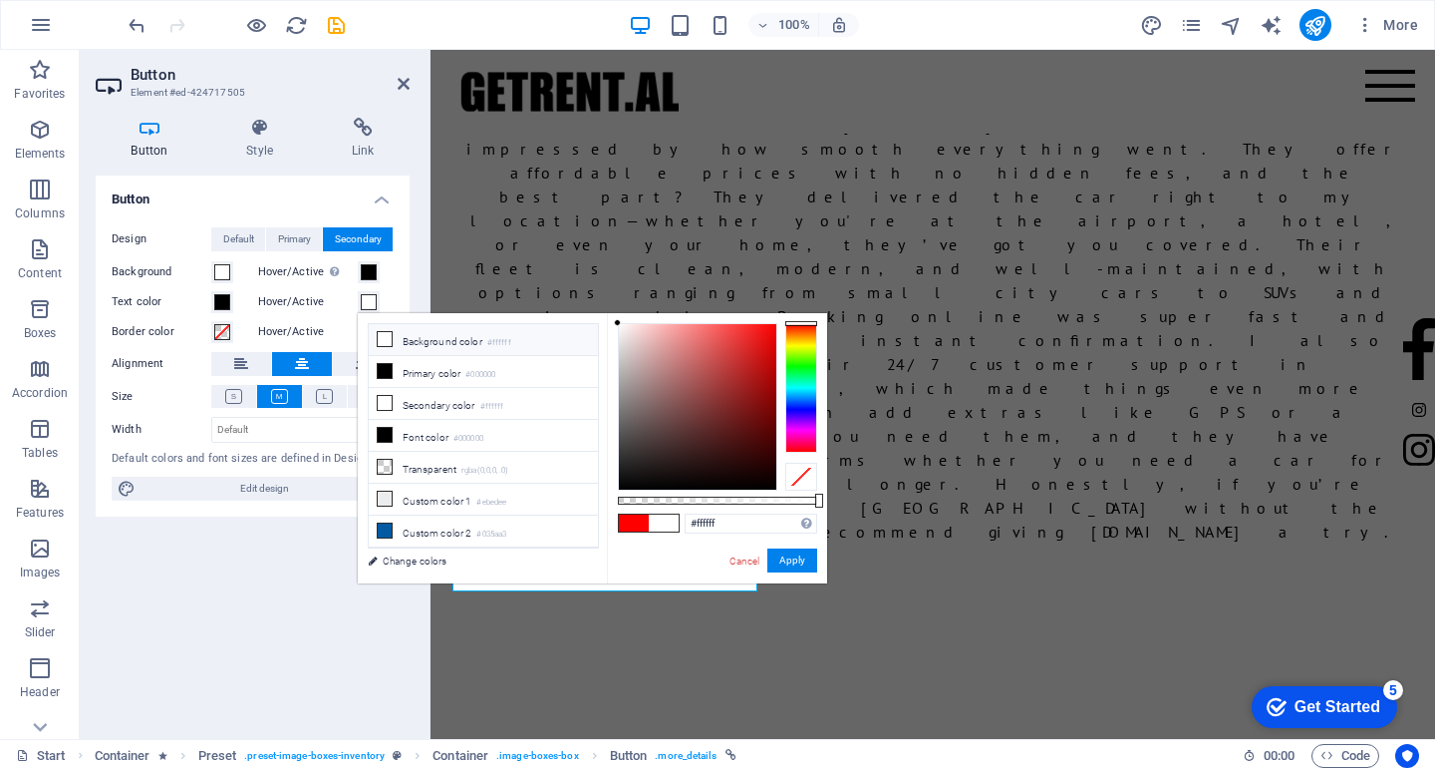
drag, startPoint x: 655, startPoint y: 391, endPoint x: 576, endPoint y: 296, distance: 123.2
click at [576, 296] on body "getrent.al Start Favorites Elements Columns Content Boxes Accordion Tables Feat…" at bounding box center [717, 385] width 1435 height 771
click at [410, 343] on li "Background color #ffffff" at bounding box center [483, 340] width 229 height 32
click at [384, 345] on icon at bounding box center [385, 339] width 14 height 14
click at [382, 342] on icon at bounding box center [385, 339] width 14 height 14
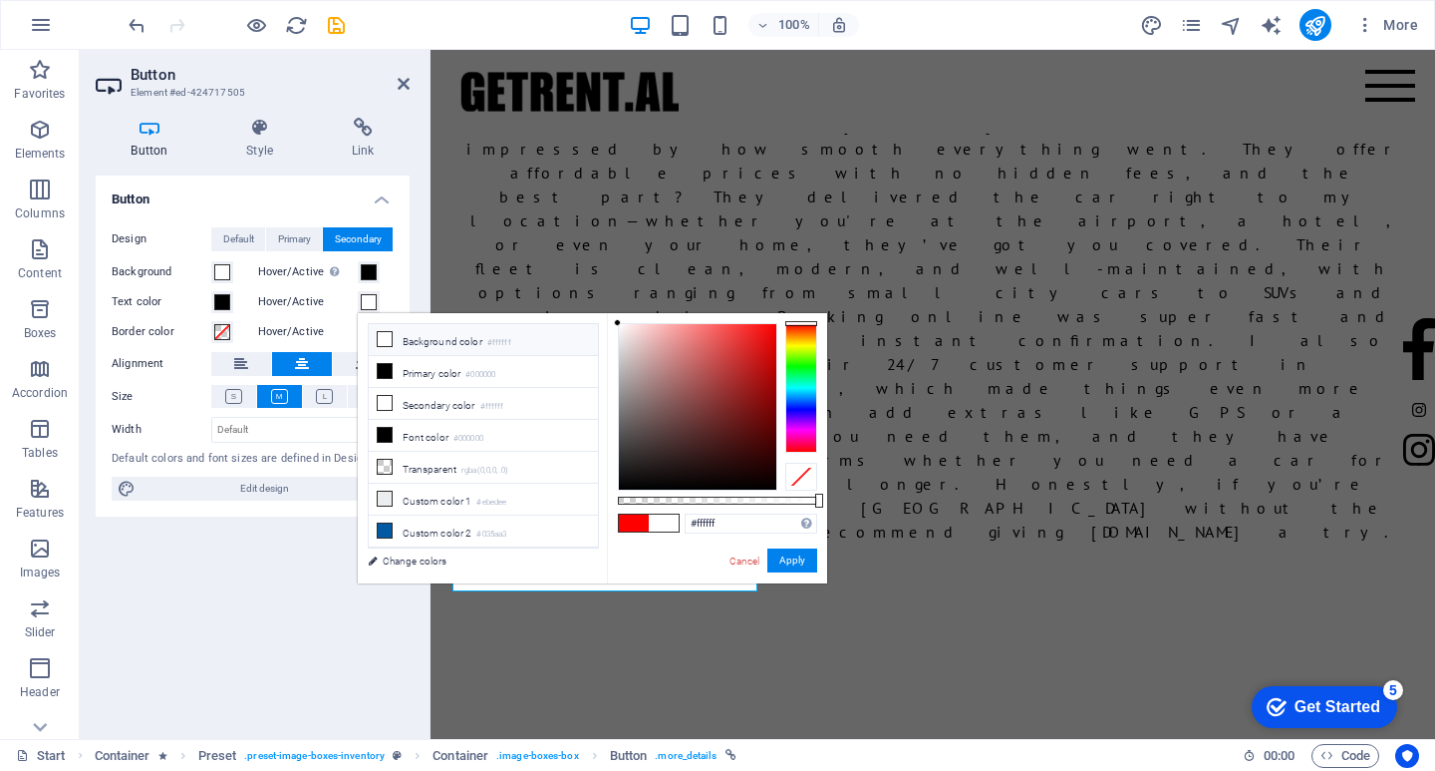
click at [651, 522] on span at bounding box center [664, 522] width 30 height 17
click at [653, 522] on span at bounding box center [664, 522] width 30 height 17
type input "#ffffff"
drag, startPoint x: 592, startPoint y: 281, endPoint x: 808, endPoint y: 578, distance: 367.4
click at [572, 234] on body "getrent.al Start Favorites Elements Columns Content Boxes Accordion Tables Feat…" at bounding box center [717, 385] width 1435 height 771
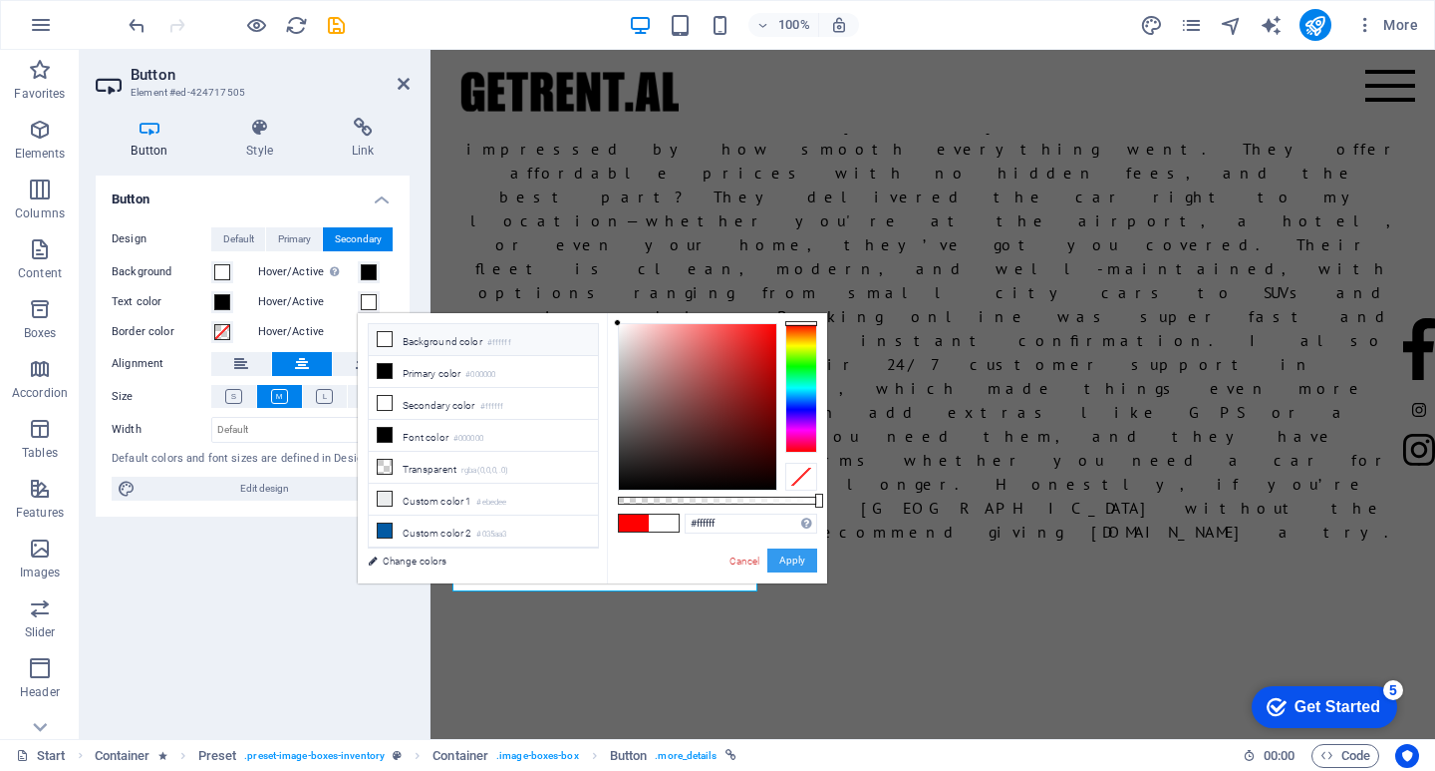
click at [777, 561] on button "Apply" at bounding box center [793, 560] width 50 height 24
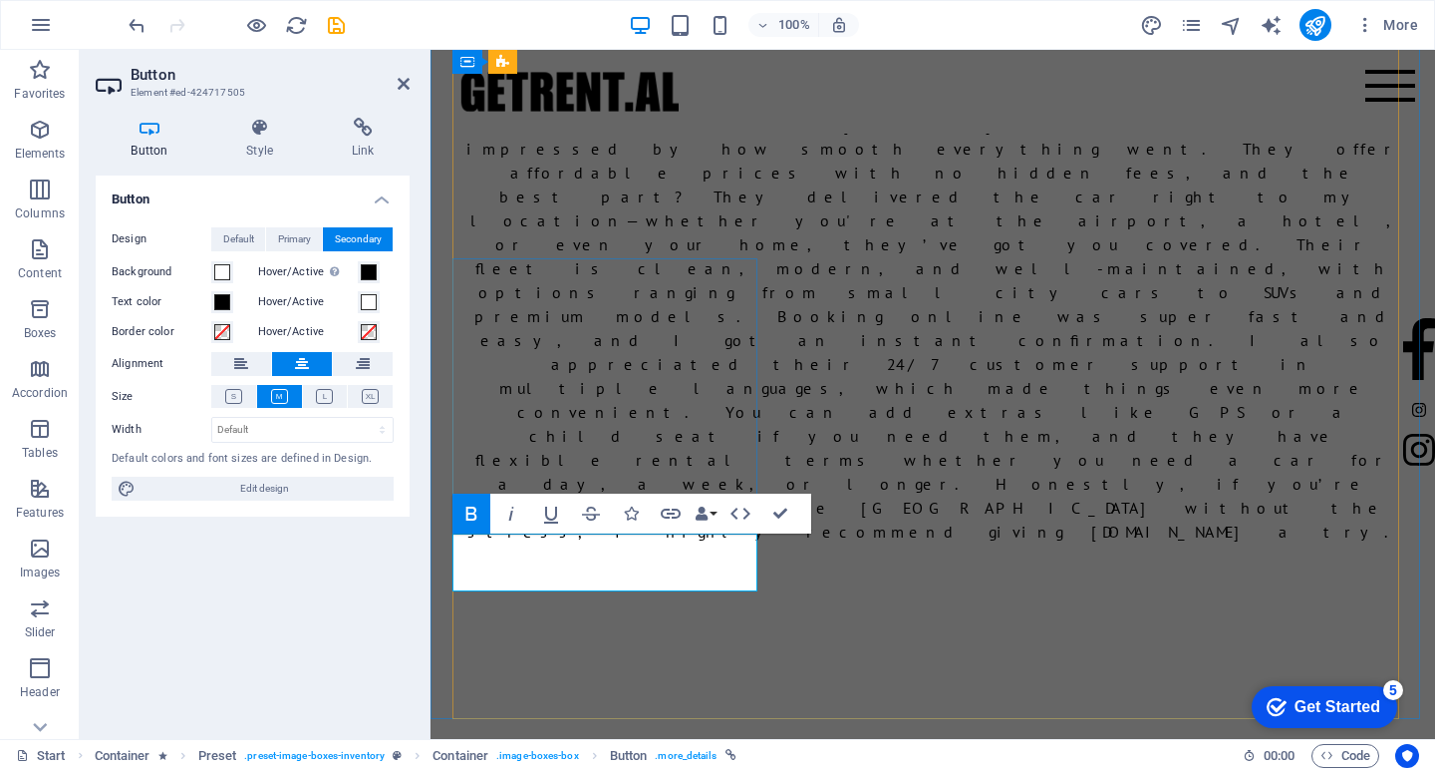
click at [307, 393] on button at bounding box center [325, 396] width 45 height 23
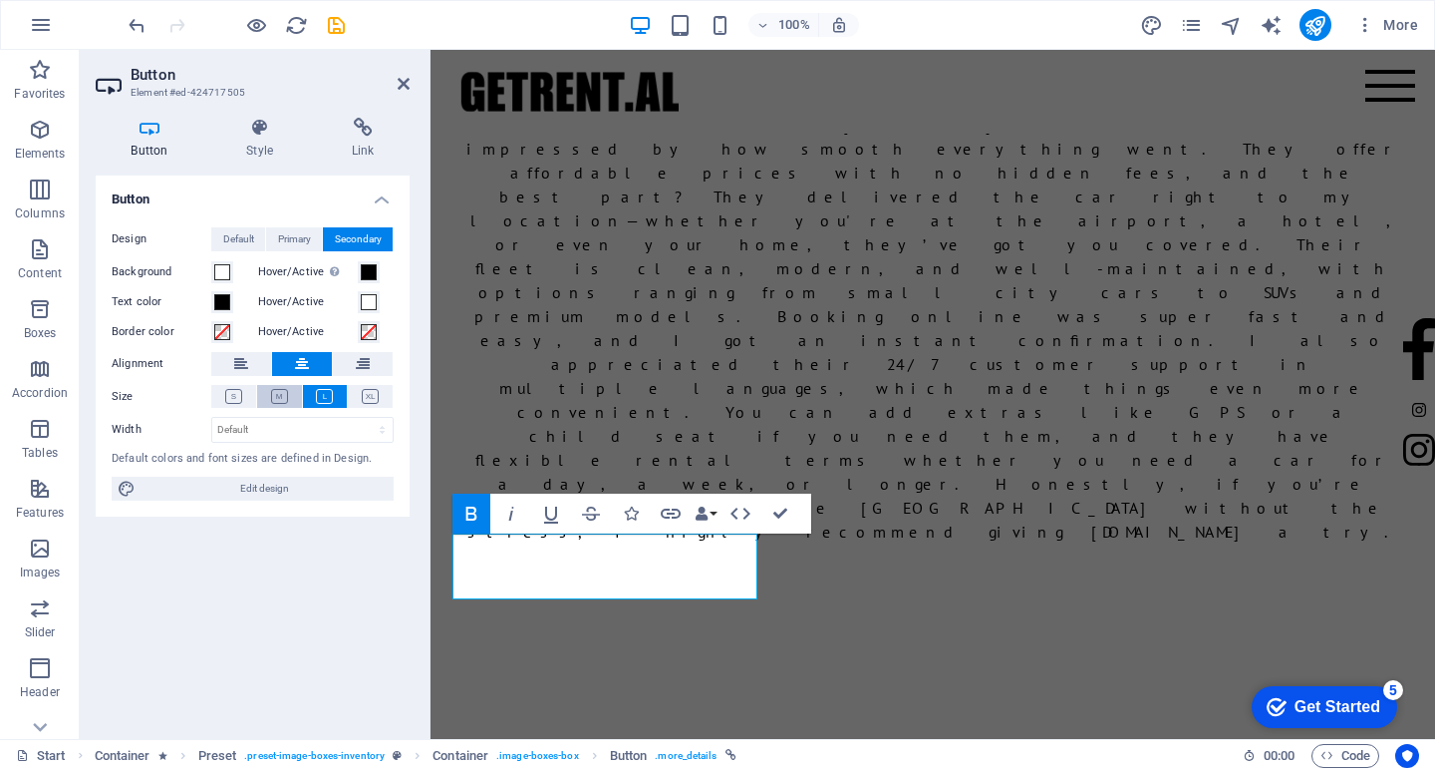
click at [284, 392] on icon at bounding box center [279, 396] width 17 height 15
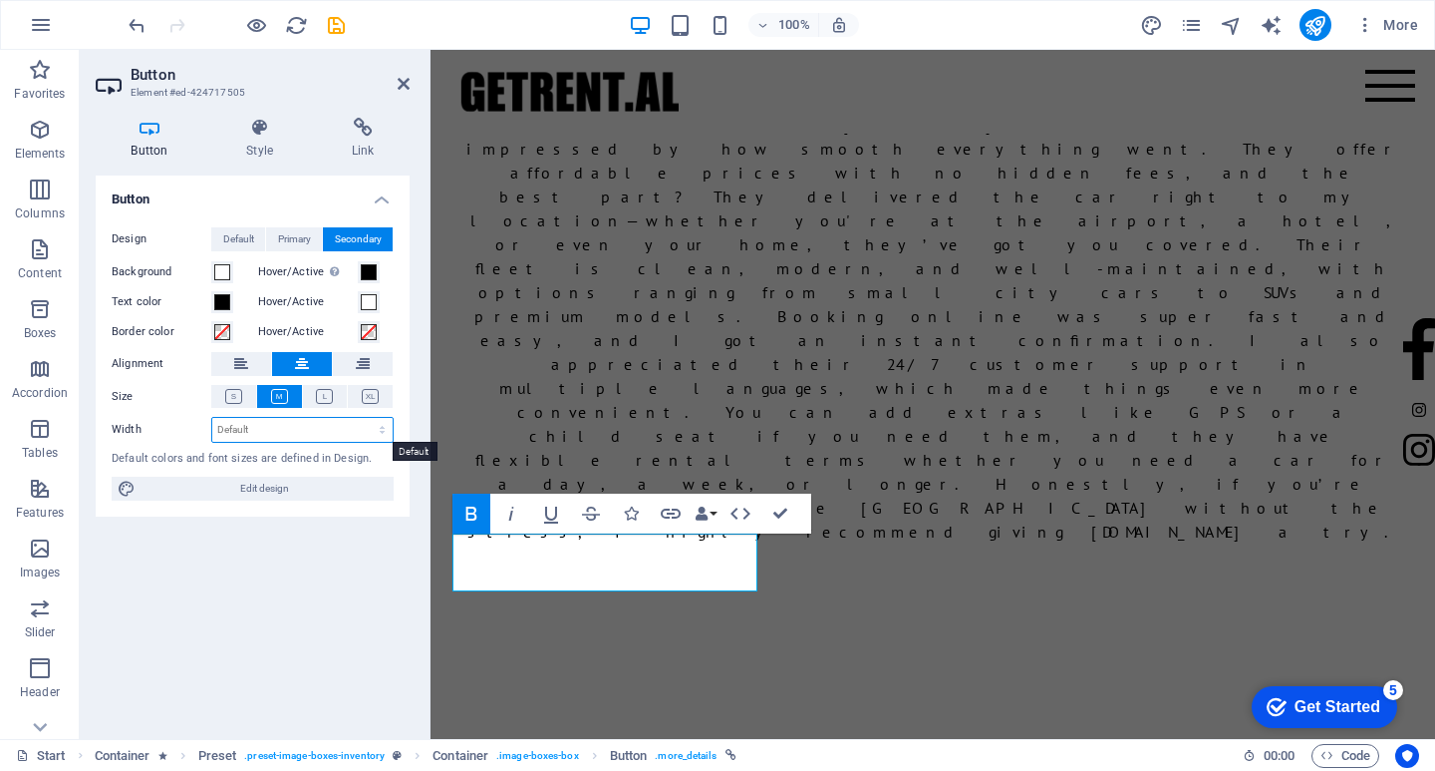
click at [254, 438] on select "Default px rem % em vh vw" at bounding box center [302, 430] width 180 height 24
click at [236, 391] on icon at bounding box center [233, 396] width 17 height 15
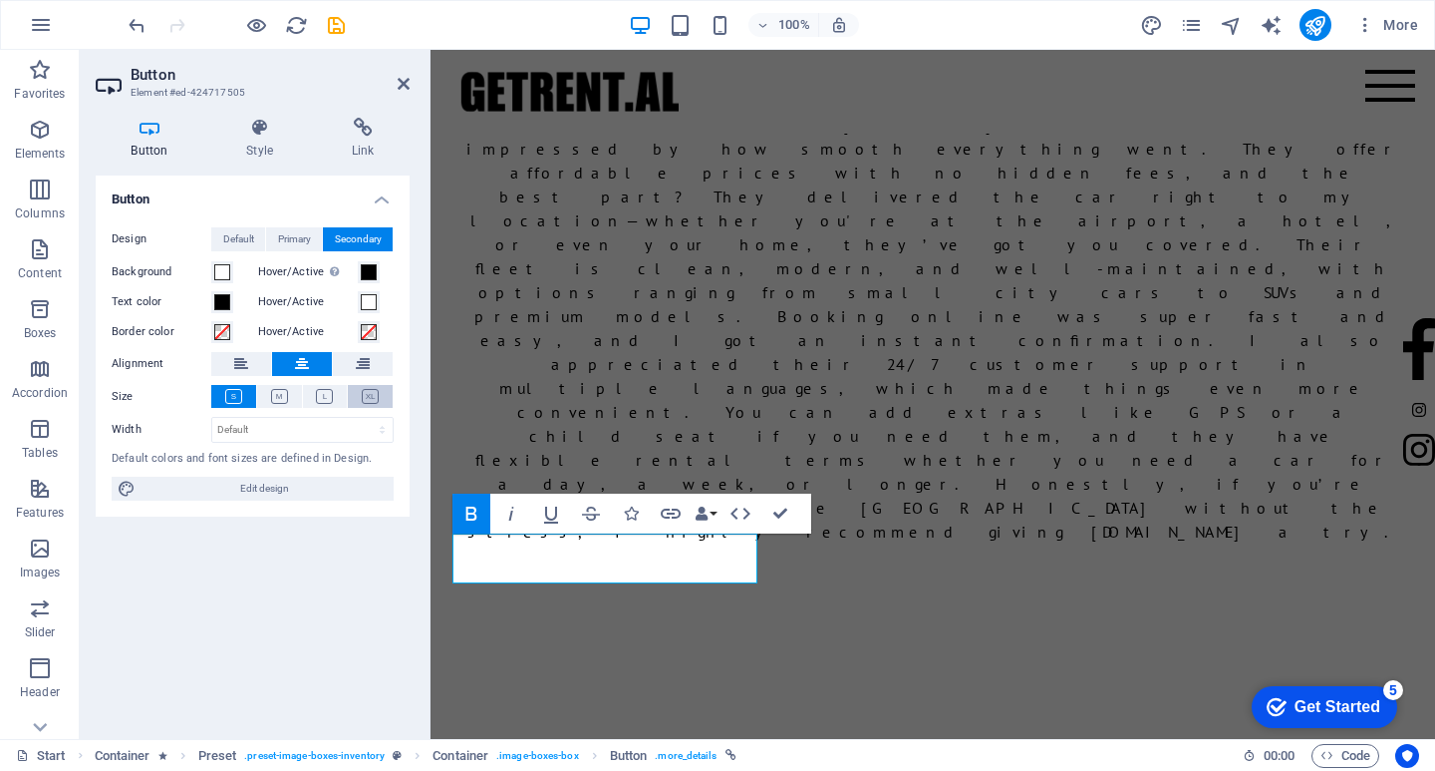
click at [363, 392] on icon at bounding box center [370, 396] width 17 height 15
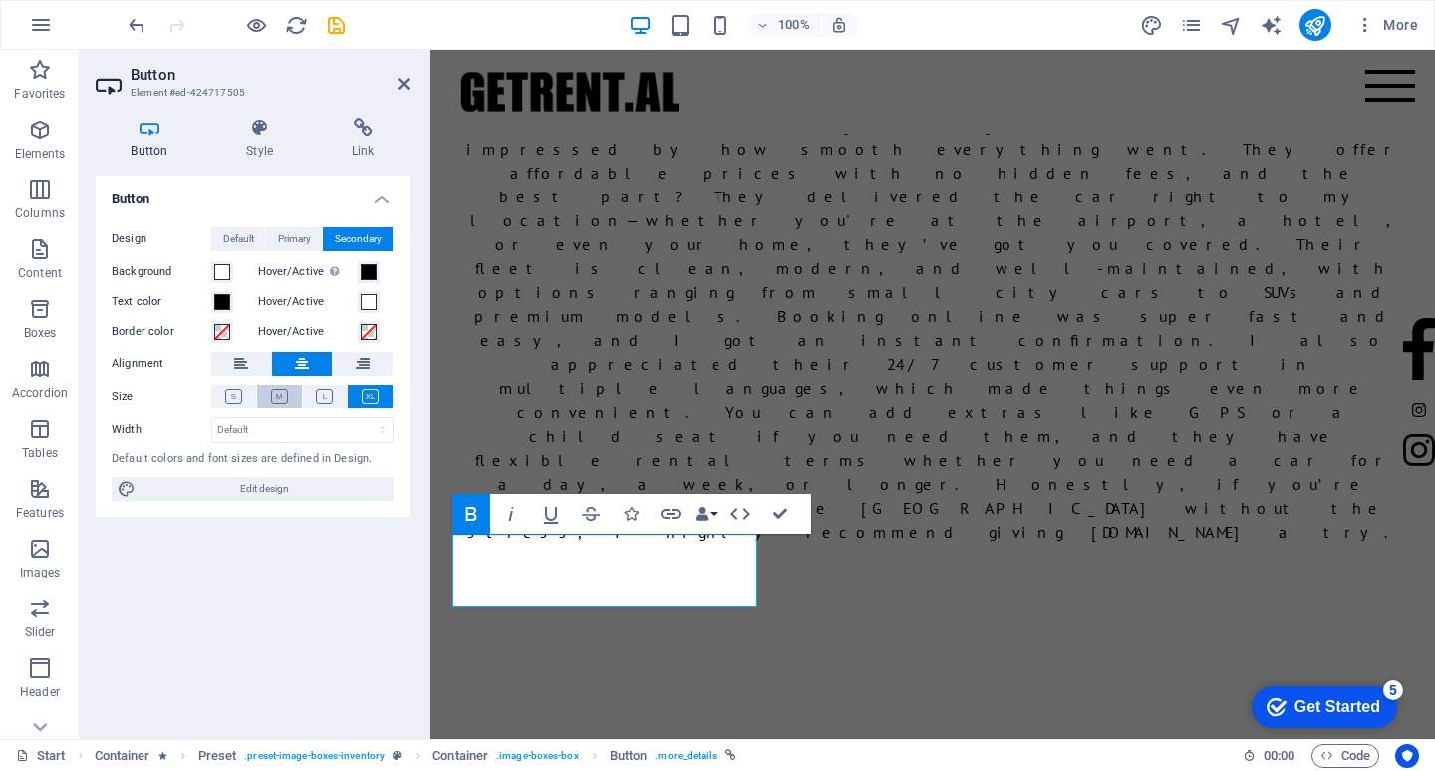
click at [263, 396] on button at bounding box center [279, 396] width 45 height 23
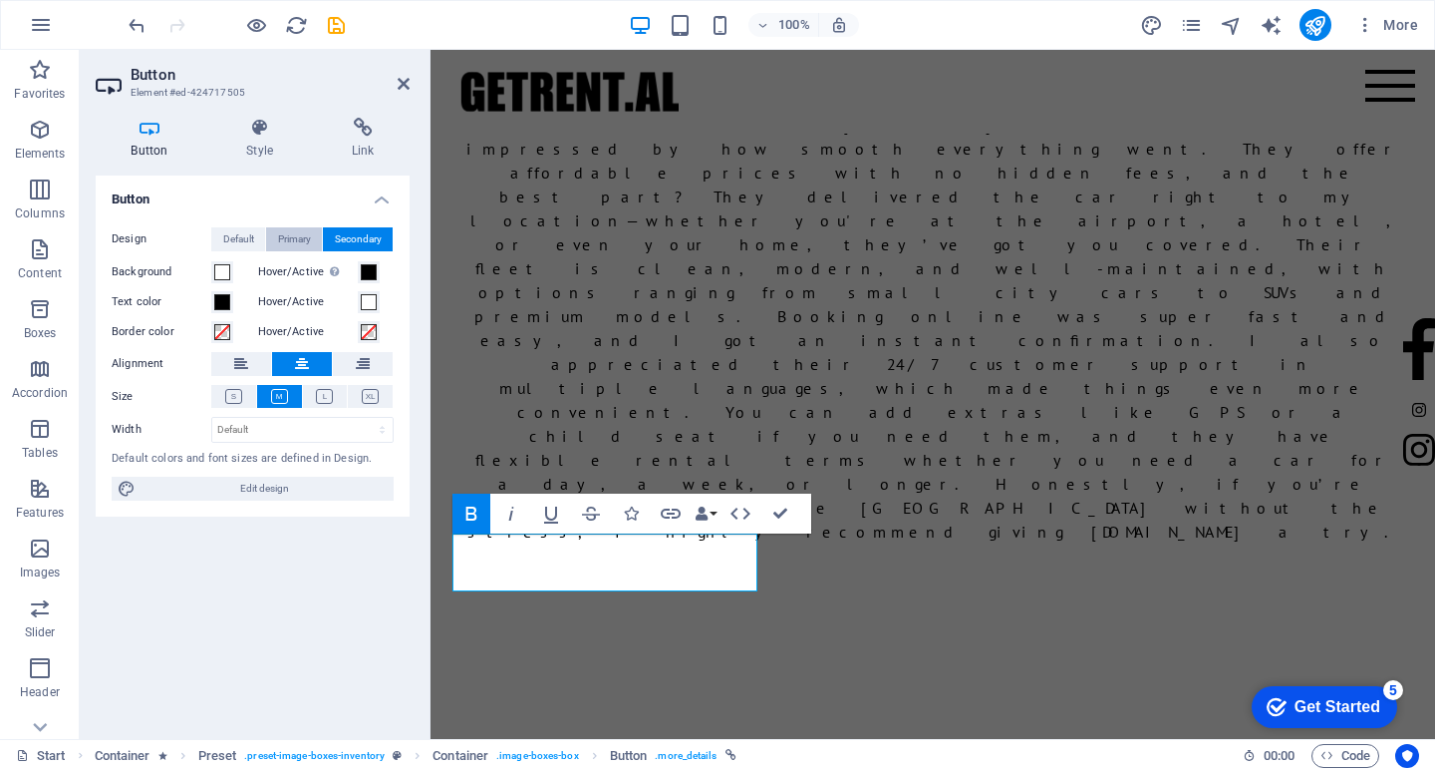
click at [268, 232] on button "Primary" at bounding box center [294, 239] width 56 height 24
click at [290, 232] on span "Primary" at bounding box center [294, 239] width 33 height 24
click at [241, 368] on icon at bounding box center [241, 364] width 14 height 24
click at [286, 358] on button at bounding box center [302, 364] width 60 height 24
click at [315, 396] on button at bounding box center [325, 396] width 45 height 23
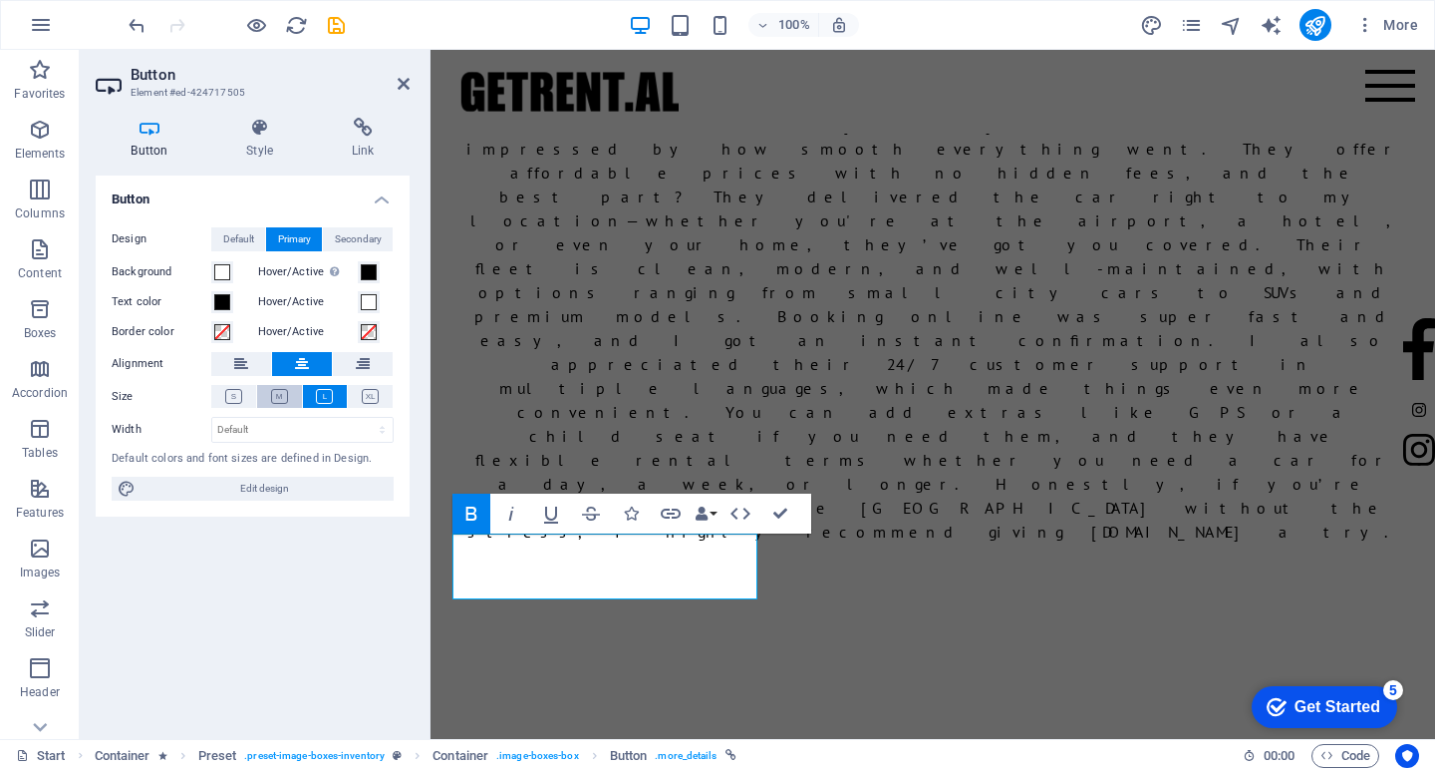
click at [293, 392] on button at bounding box center [279, 396] width 45 height 23
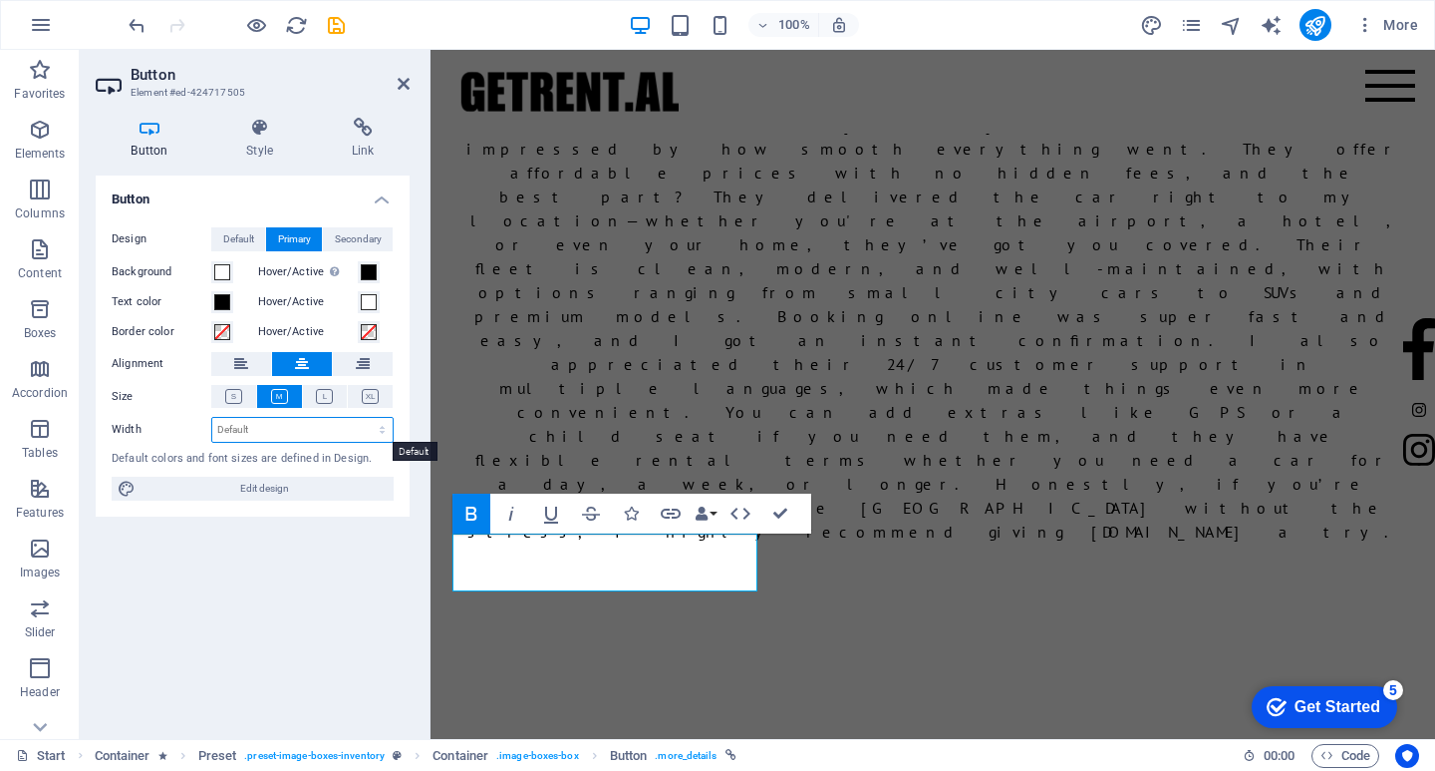
click at [271, 441] on select "Default px rem % em vh vw" at bounding box center [302, 430] width 180 height 24
click at [248, 233] on span "Default" at bounding box center [238, 239] width 31 height 24
click at [332, 392] on icon at bounding box center [324, 396] width 17 height 15
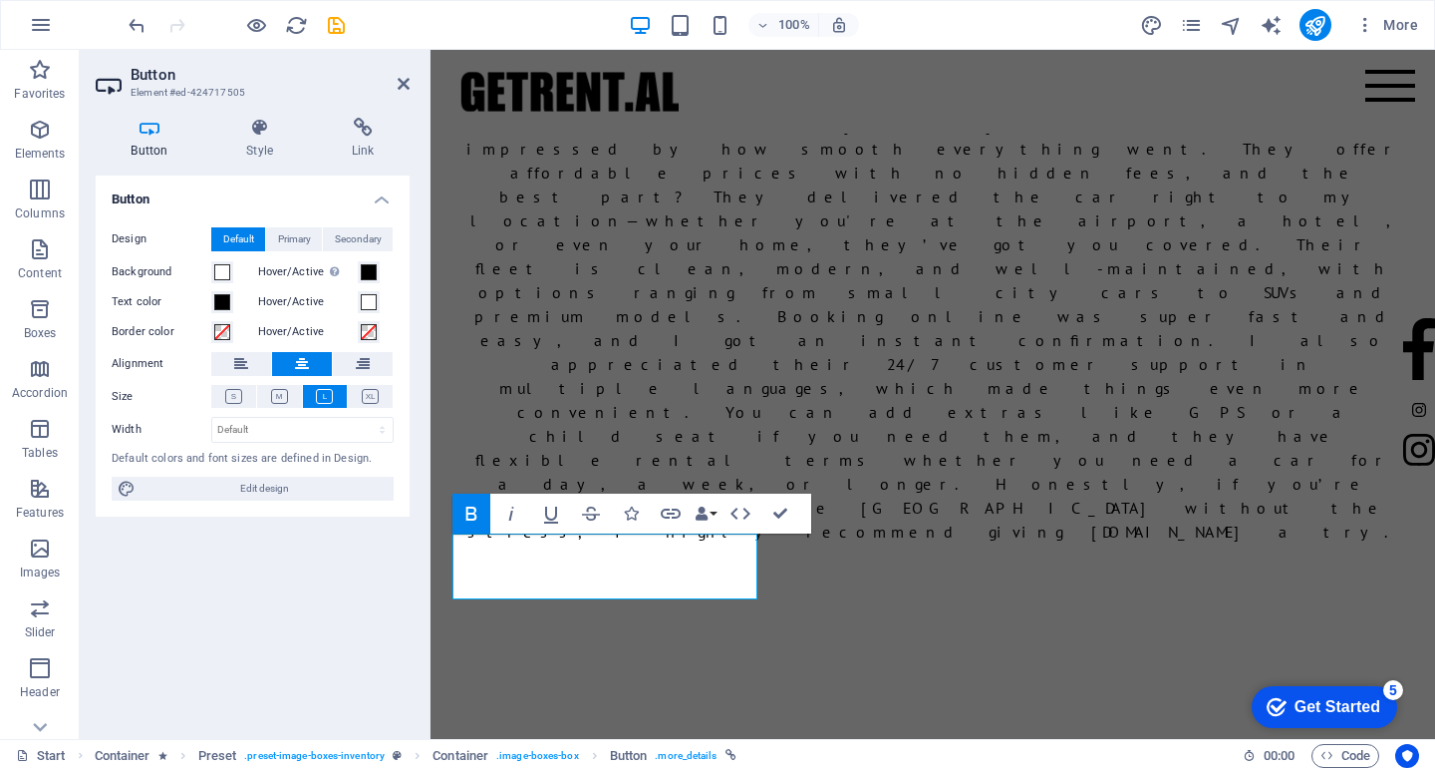
click at [314, 394] on button at bounding box center [325, 396] width 45 height 23
click at [283, 393] on icon at bounding box center [279, 396] width 17 height 15
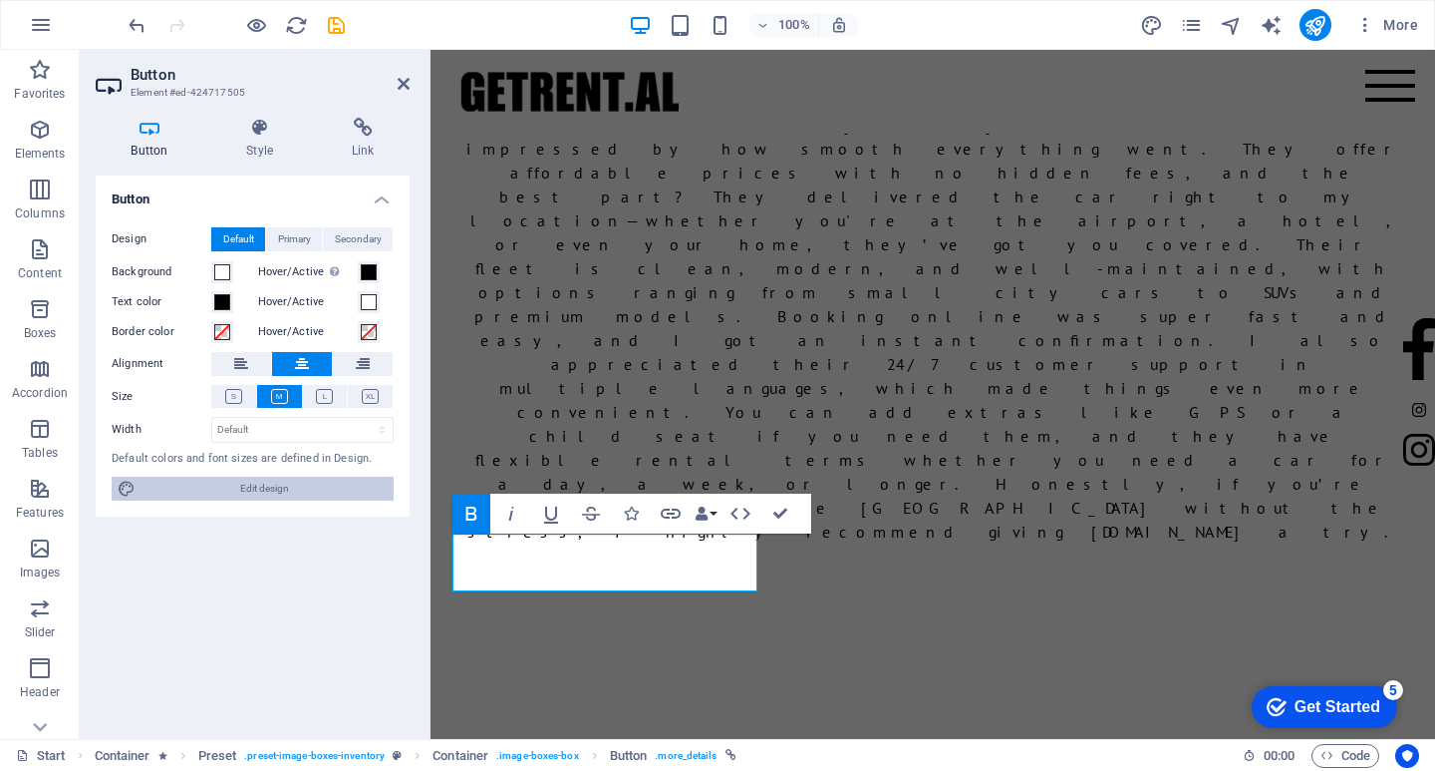
click at [270, 489] on span "Edit design" at bounding box center [265, 488] width 246 height 24
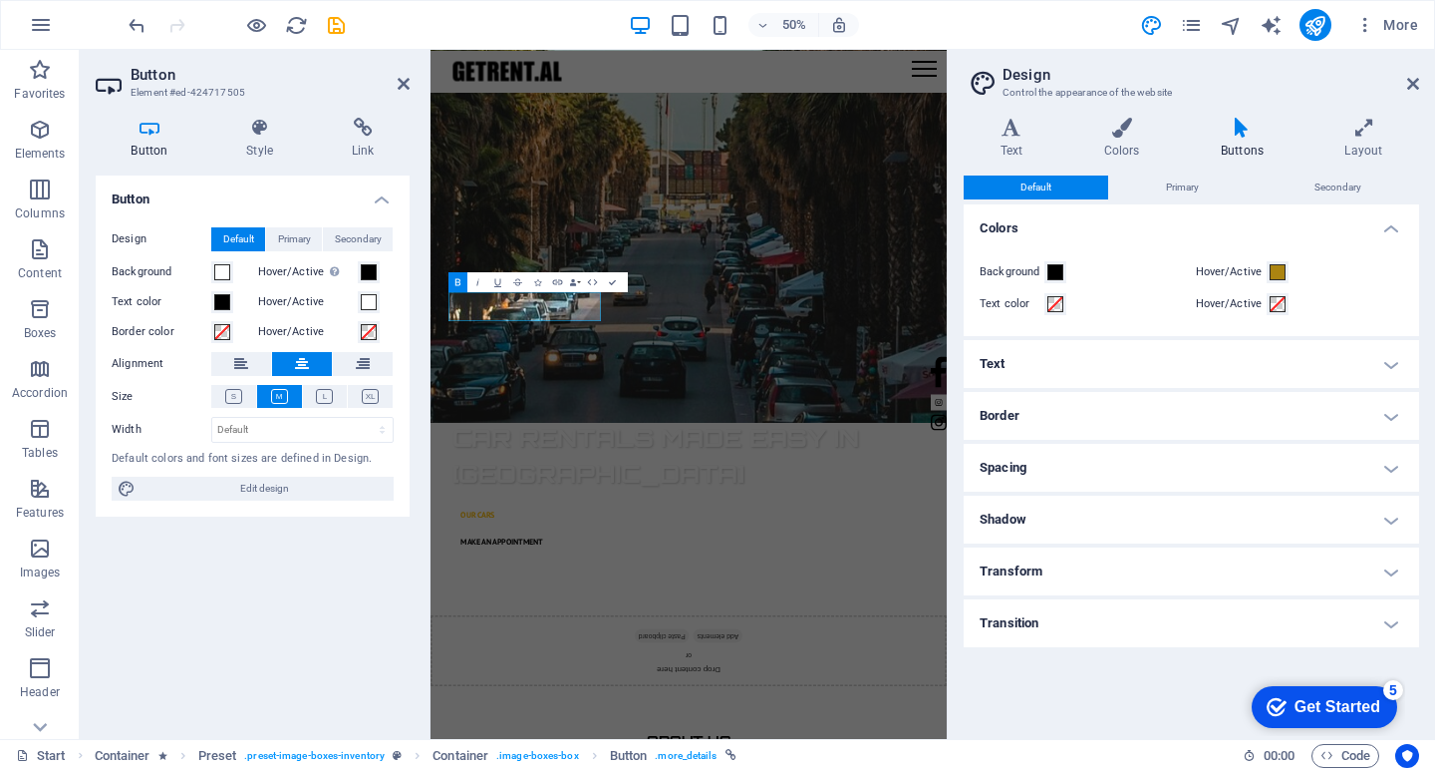
scroll to position [2780, 0]
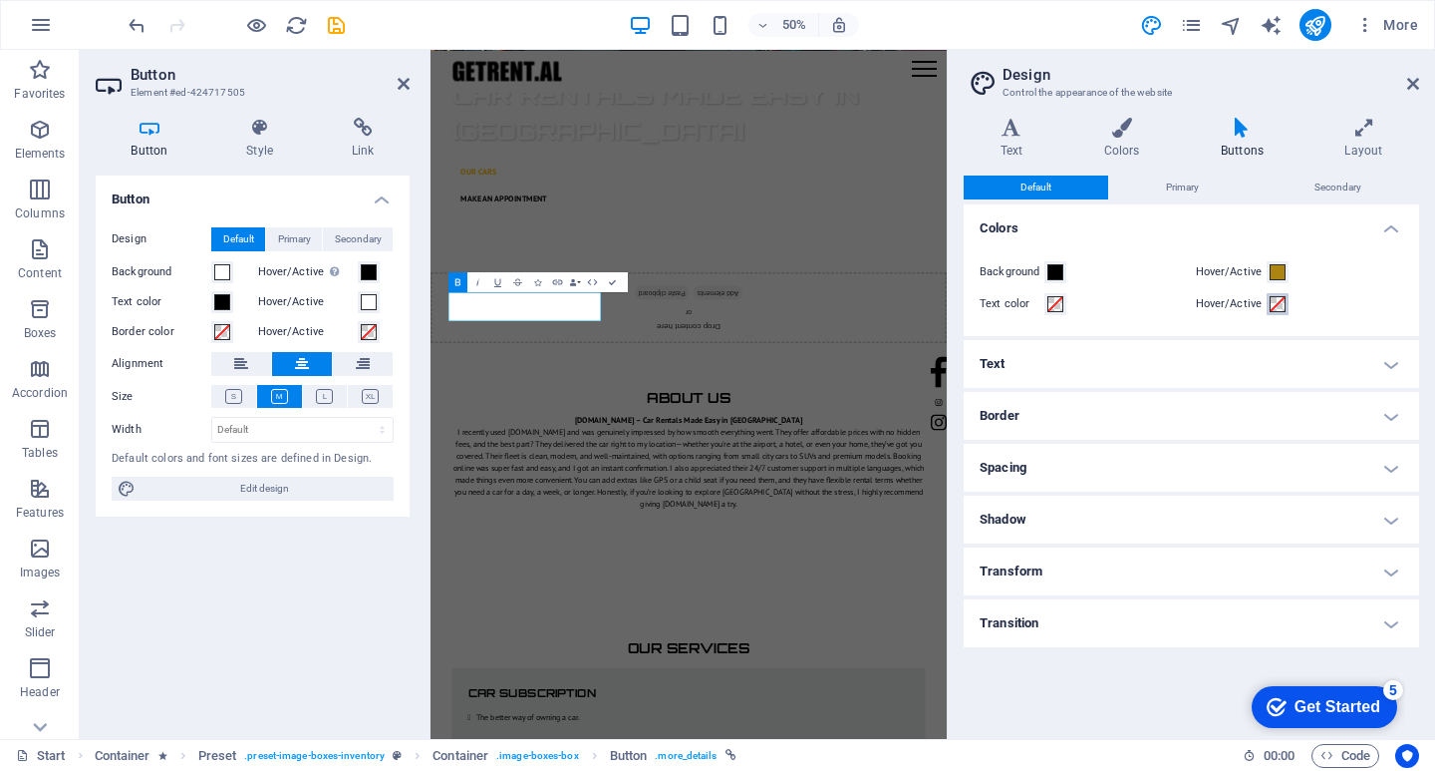
click at [1278, 300] on span at bounding box center [1278, 304] width 16 height 16
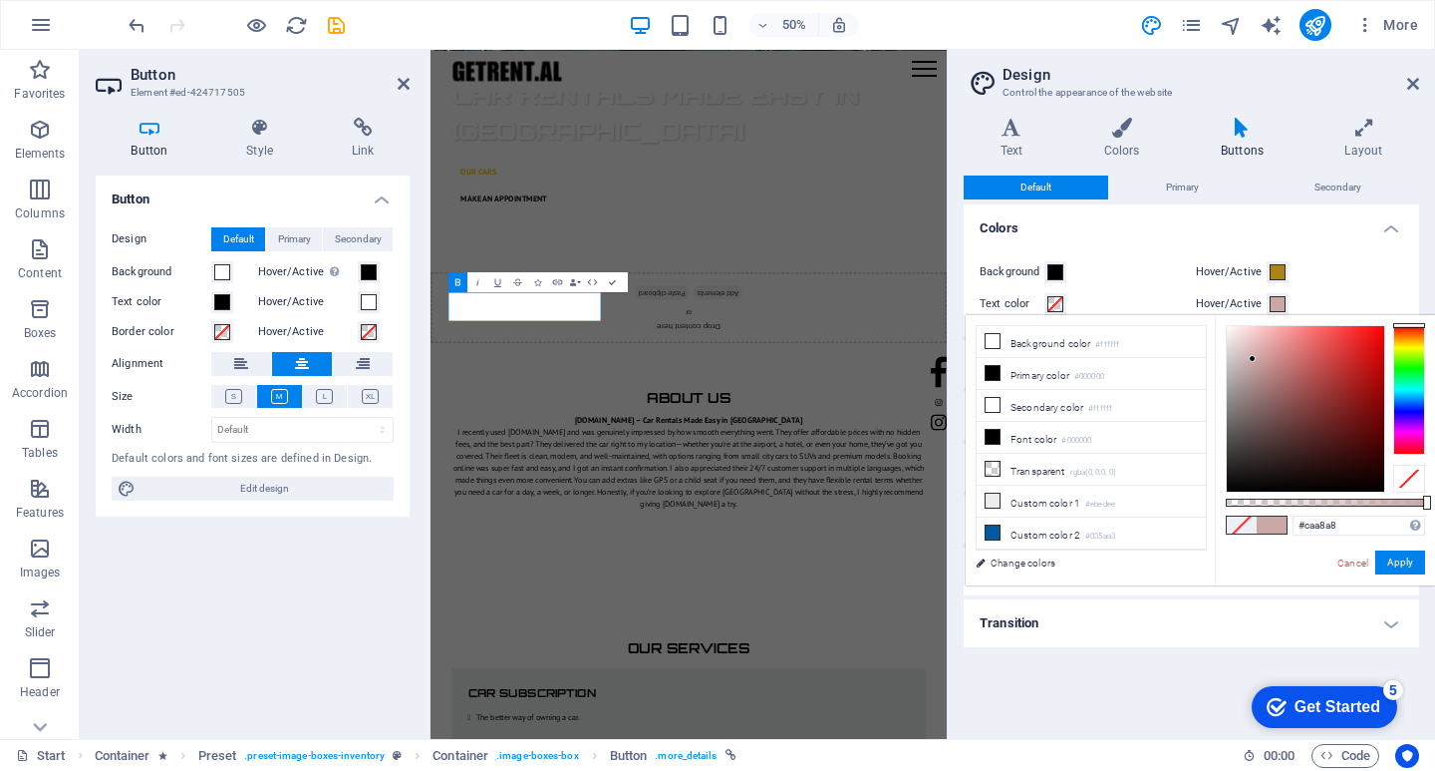
click at [1253, 359] on div at bounding box center [1305, 408] width 157 height 165
drag, startPoint x: 1290, startPoint y: 365, endPoint x: 1392, endPoint y: 315, distance: 114.1
click at [1392, 315] on div "#ff0000 Supported formats #0852ed rgb(8, 82, 237) rgba(8, 82, 237, 90%) hsv(221…" at bounding box center [1325, 594] width 220 height 559
drag, startPoint x: 1289, startPoint y: 396, endPoint x: 1394, endPoint y: 306, distance: 138.6
click at [1394, 306] on body "getrent.al Start Favorites Elements Columns Content Boxes Accordion Tables Feat…" at bounding box center [717, 385] width 1435 height 771
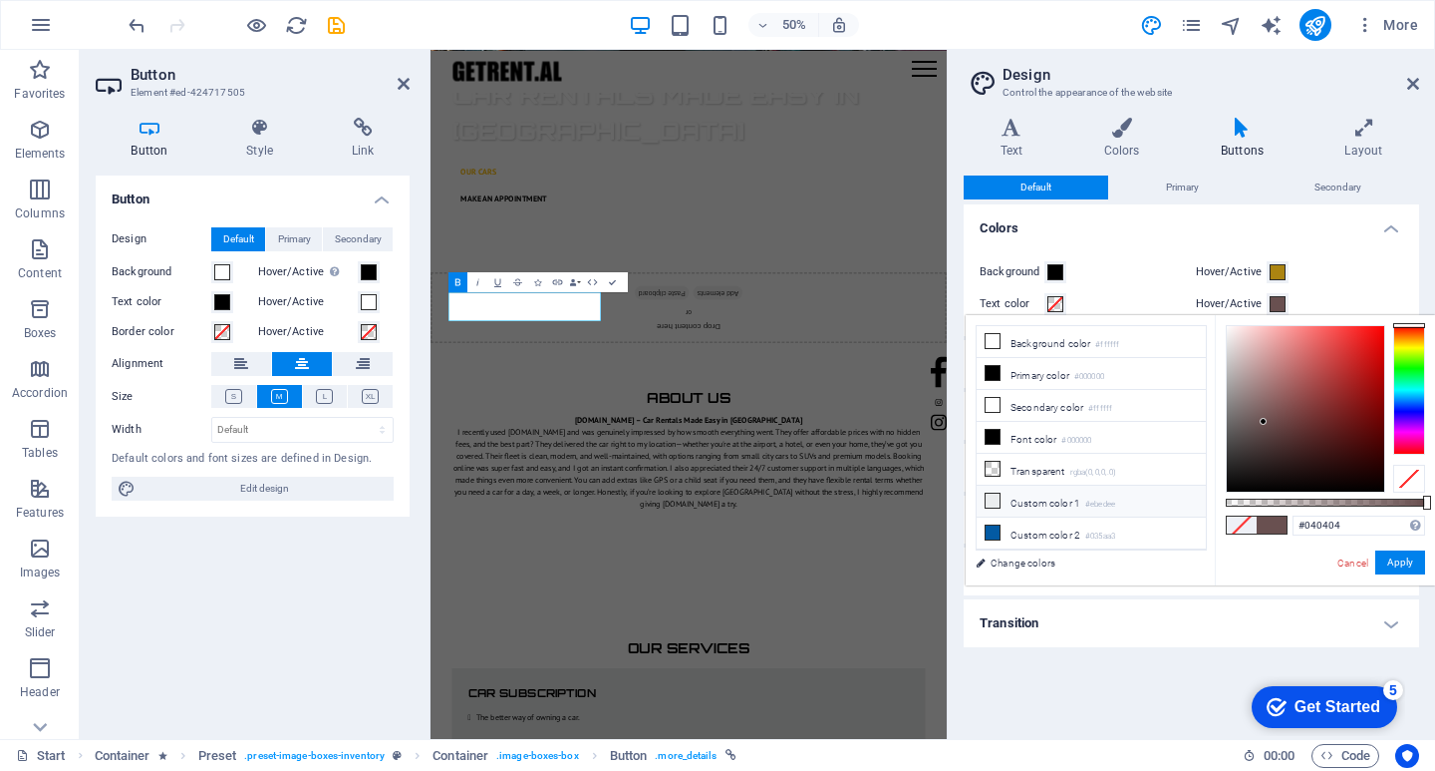
type input "#000000"
drag, startPoint x: 1273, startPoint y: 404, endPoint x: 1182, endPoint y: 536, distance: 160.6
click at [1183, 535] on div "less Background color #ffffff Primary color #000000 Secondary color #ffffff Fon…" at bounding box center [1200, 450] width 469 height 270
click at [1414, 560] on button "Apply" at bounding box center [1401, 562] width 50 height 24
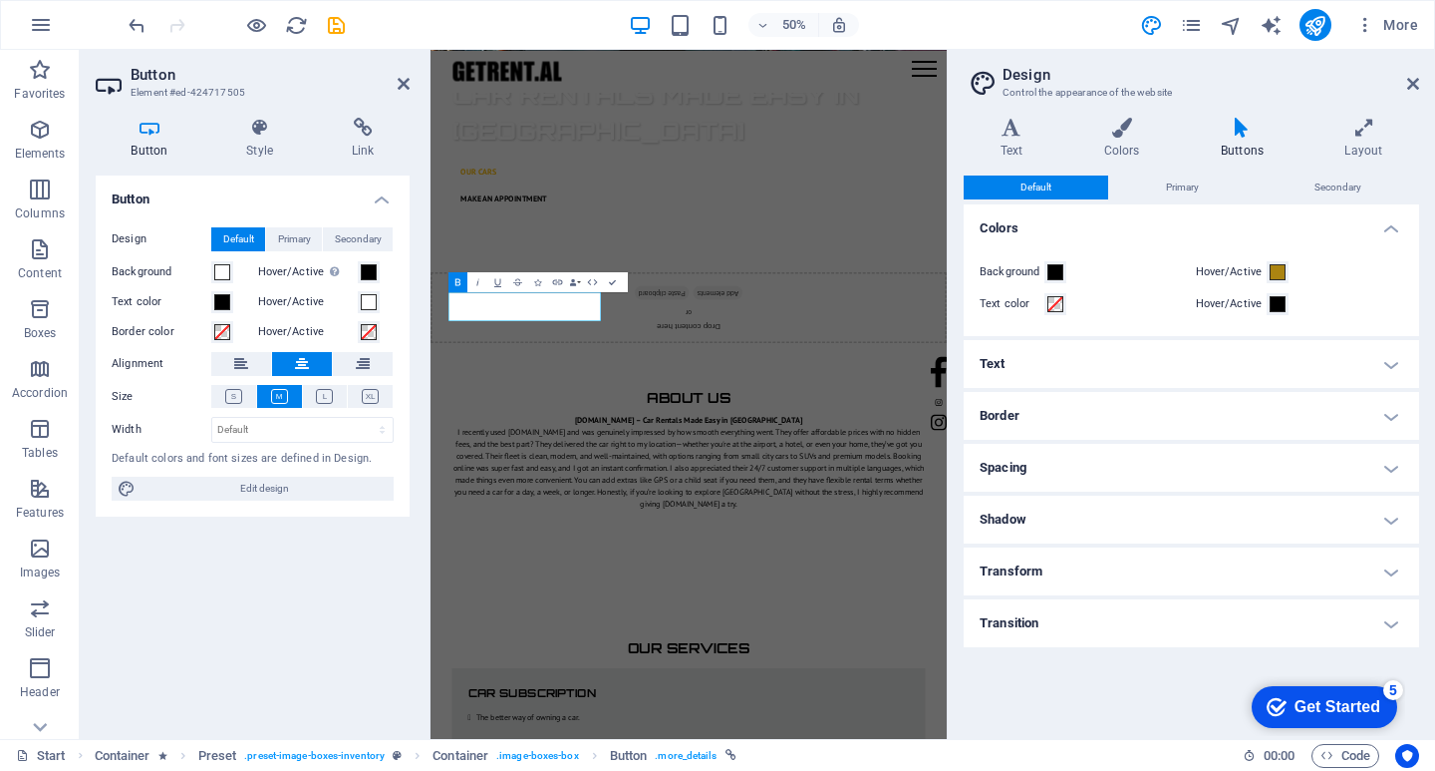
click at [1061, 425] on h4 "Border" at bounding box center [1192, 416] width 456 height 48
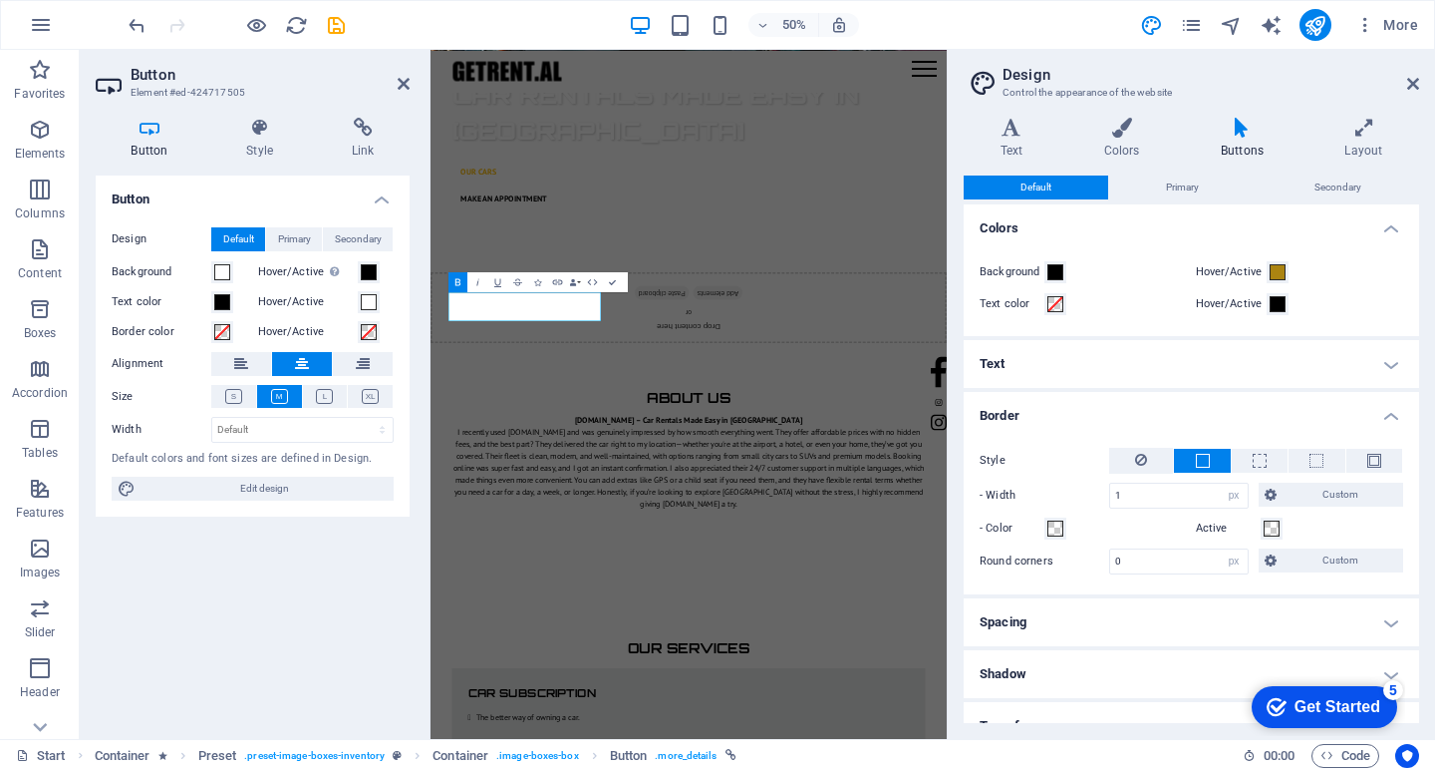
click at [1061, 411] on h4 "Border" at bounding box center [1192, 410] width 456 height 36
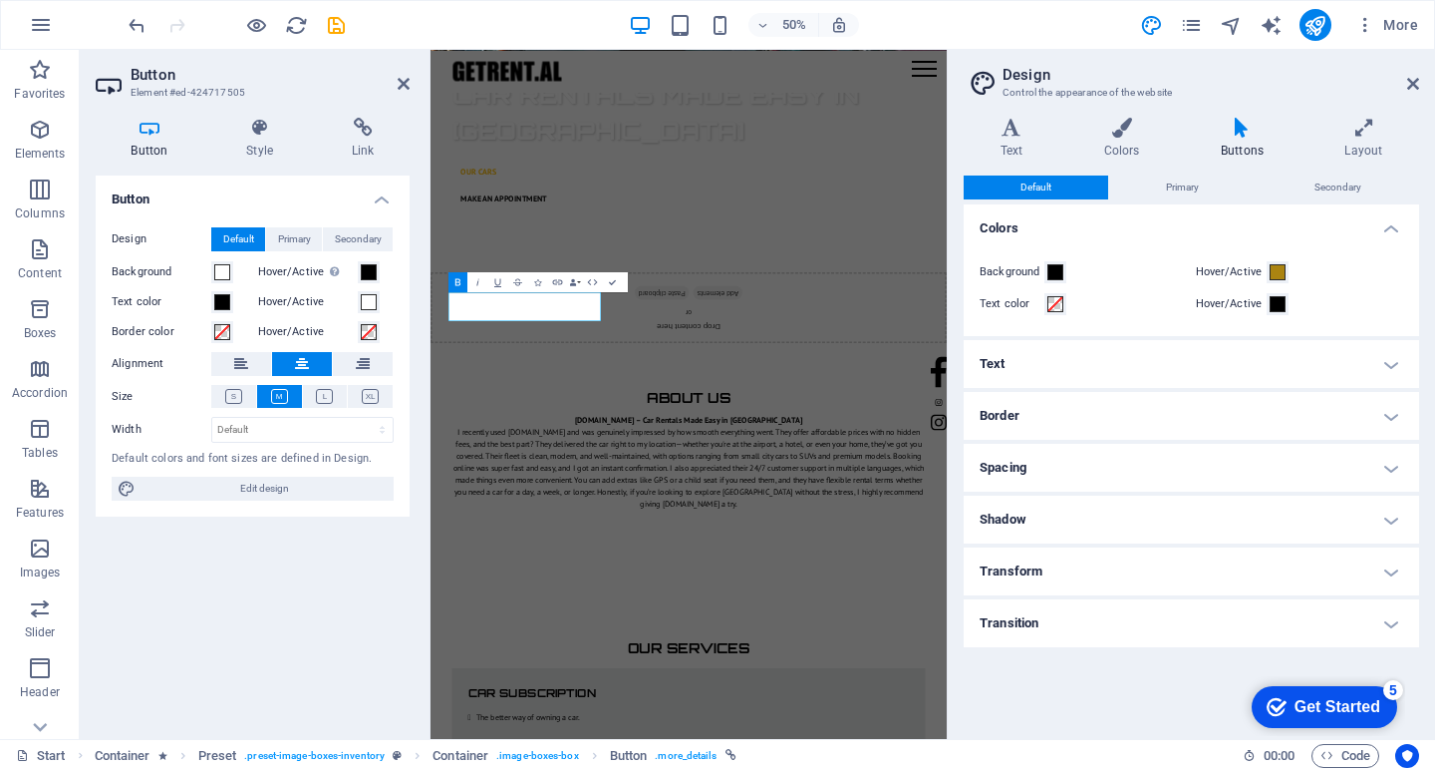
click at [1033, 376] on h4 "Text" at bounding box center [1192, 364] width 456 height 48
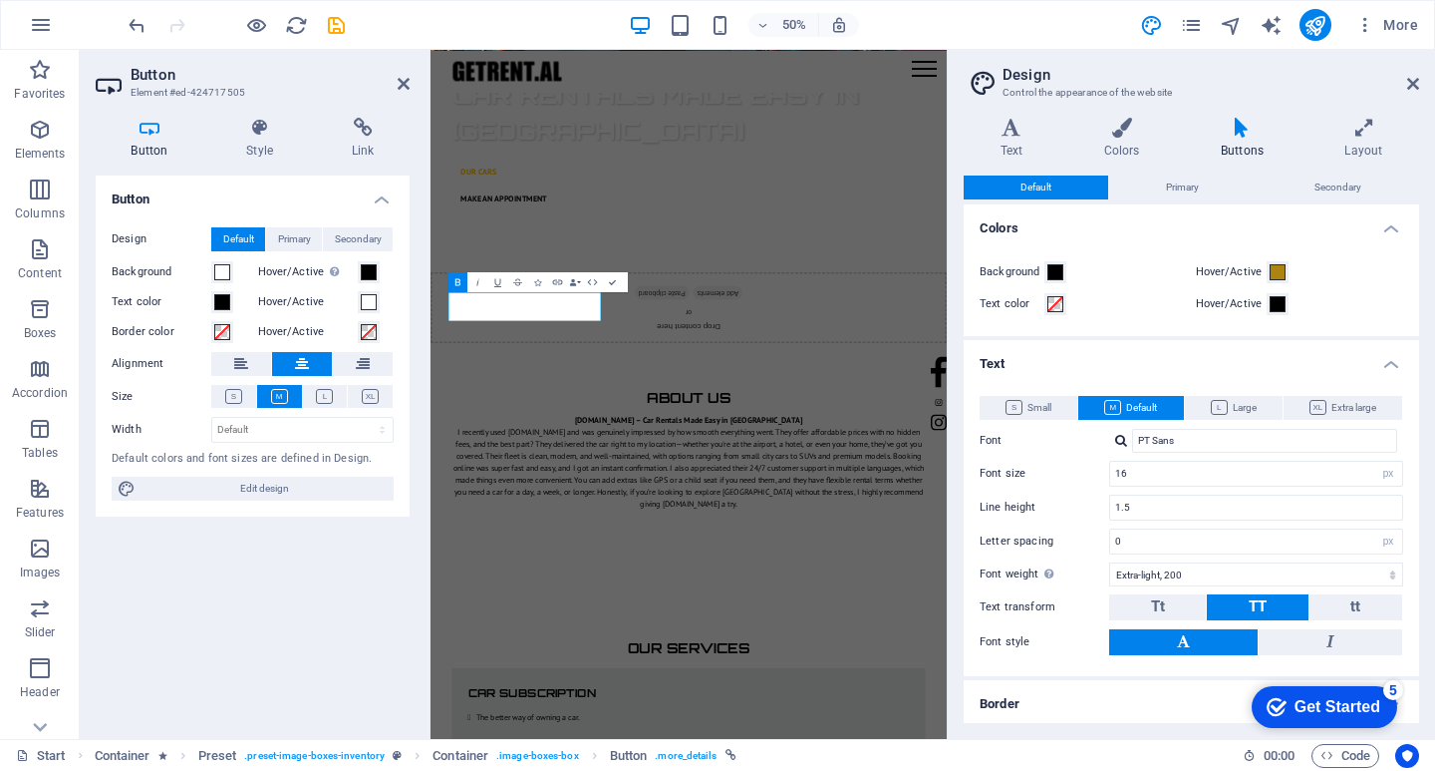
click at [1033, 376] on div "Small Default Large Extra large Font PT Sans Font size 16 rem px em % Line heig…" at bounding box center [1191, 526] width 463 height 300
click at [994, 350] on h4 "Text" at bounding box center [1192, 358] width 456 height 36
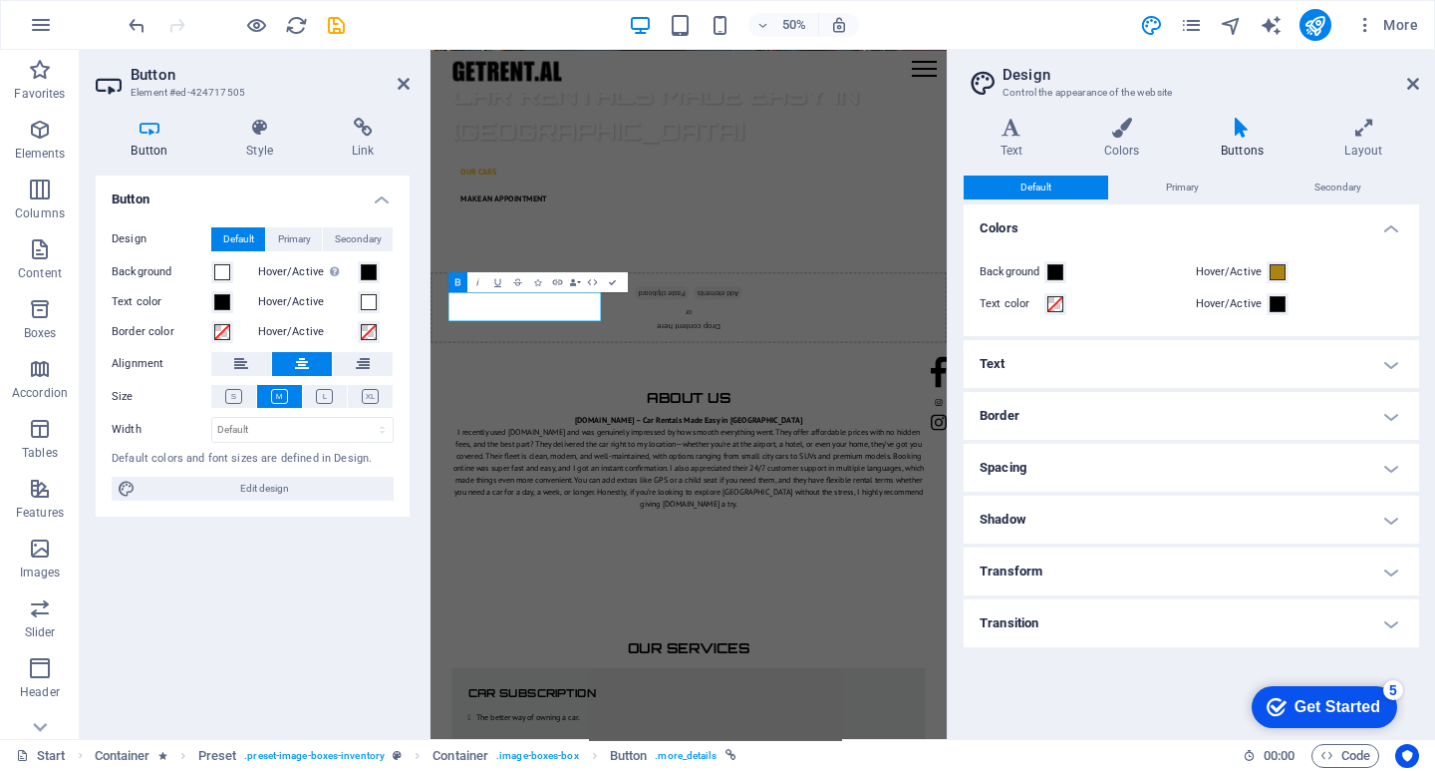
click at [1010, 474] on h4 "Spacing" at bounding box center [1192, 468] width 456 height 48
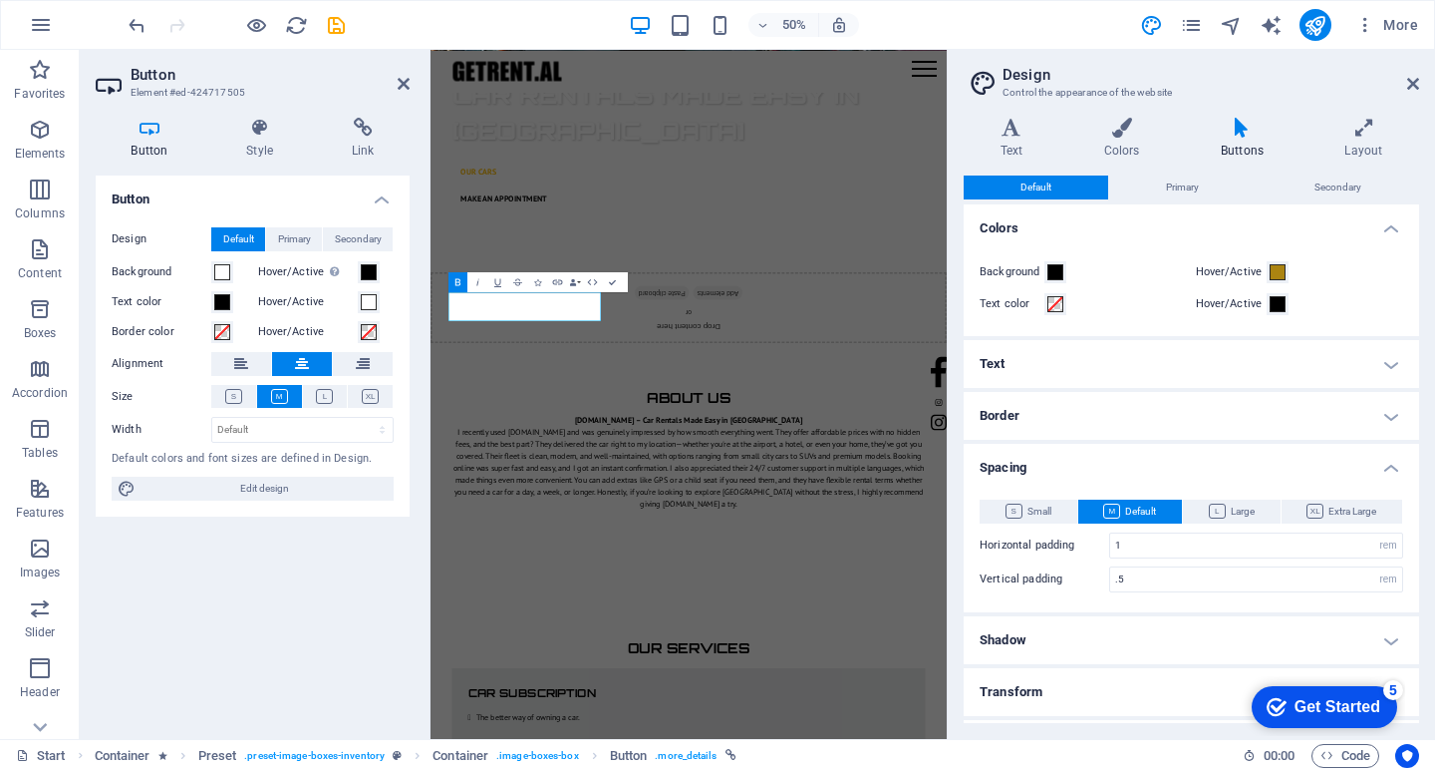
click at [1010, 474] on h4 "Spacing" at bounding box center [1192, 462] width 456 height 36
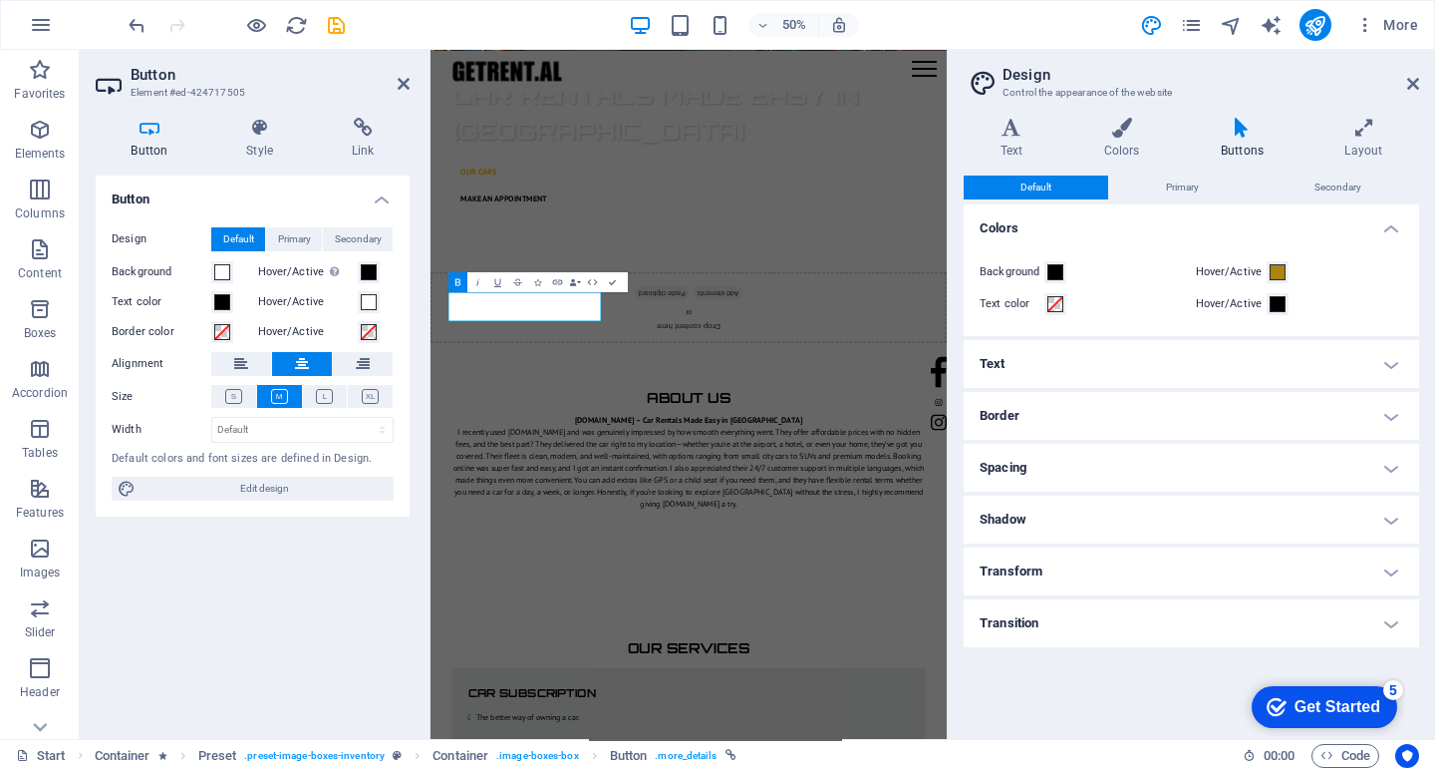
click at [1017, 407] on h4 "Border" at bounding box center [1192, 416] width 456 height 48
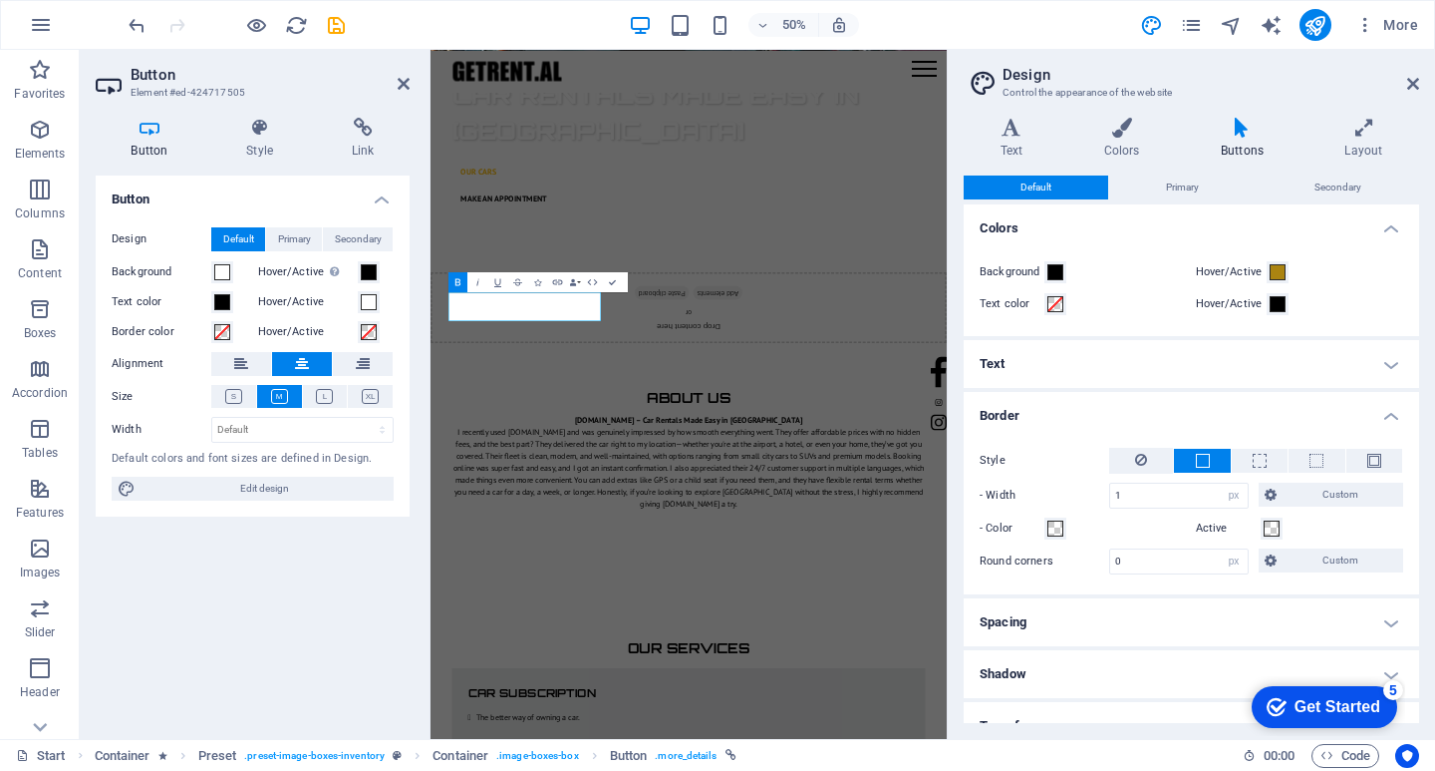
click at [1005, 400] on h4 "Border" at bounding box center [1192, 410] width 456 height 36
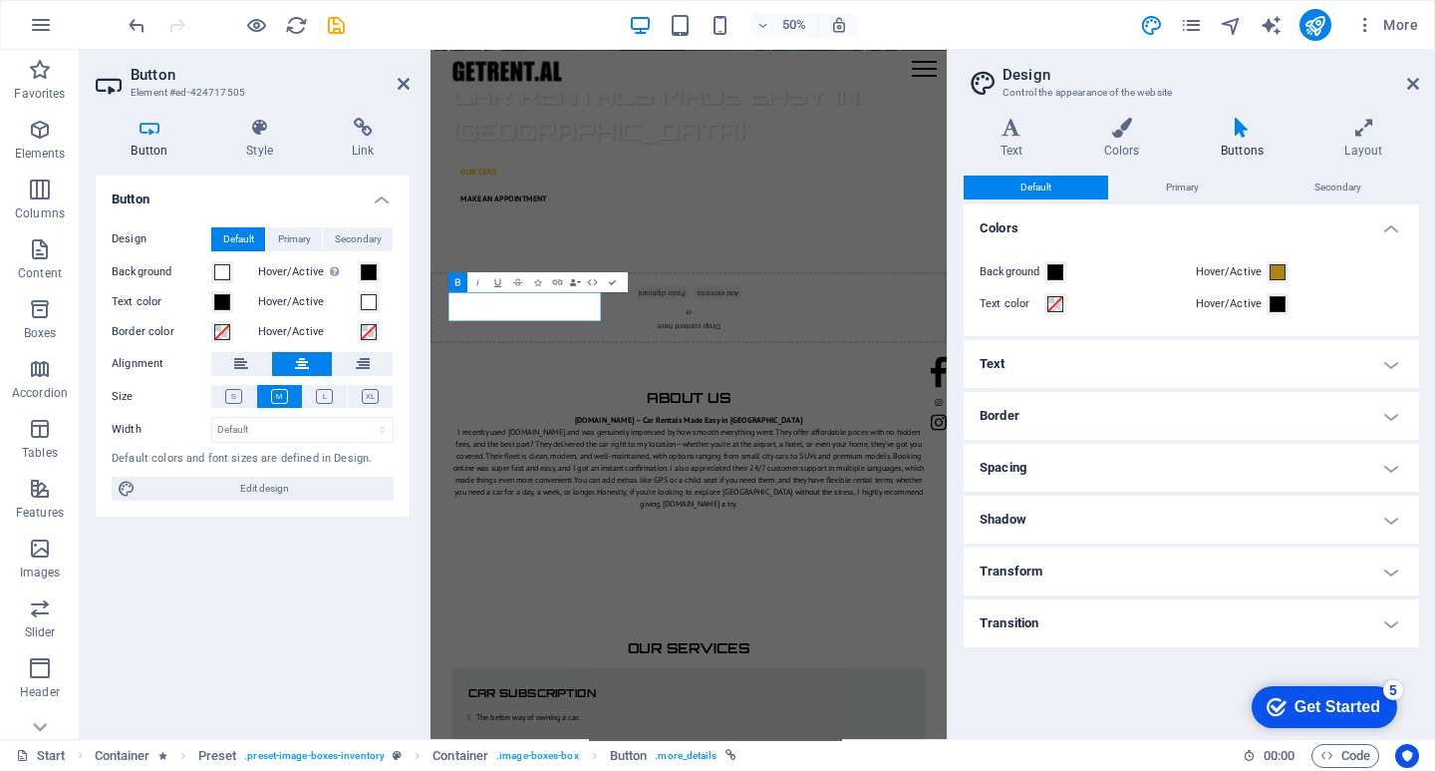
click at [1019, 513] on h4 "Shadow" at bounding box center [1192, 519] width 456 height 48
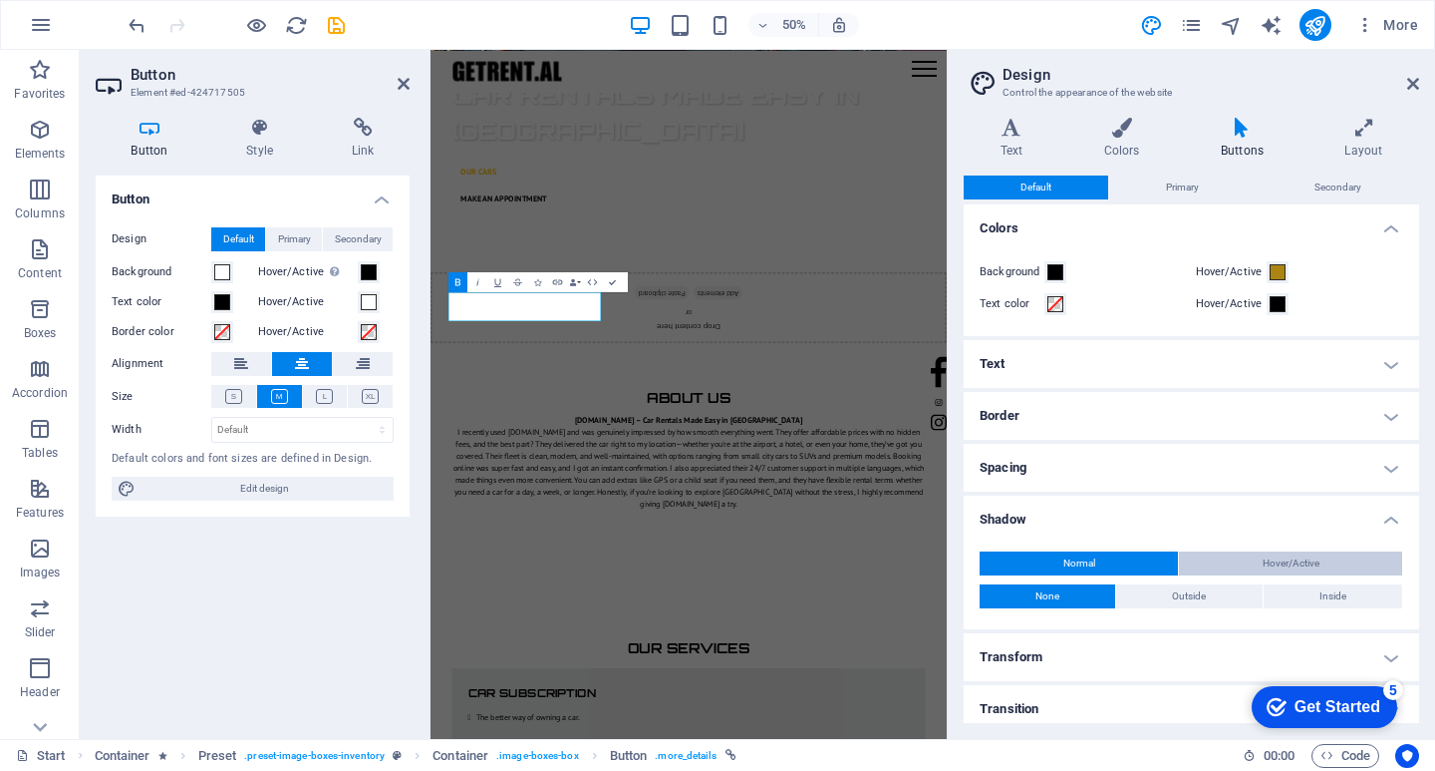
click at [1267, 568] on span "Hover/Active" at bounding box center [1291, 563] width 57 height 24
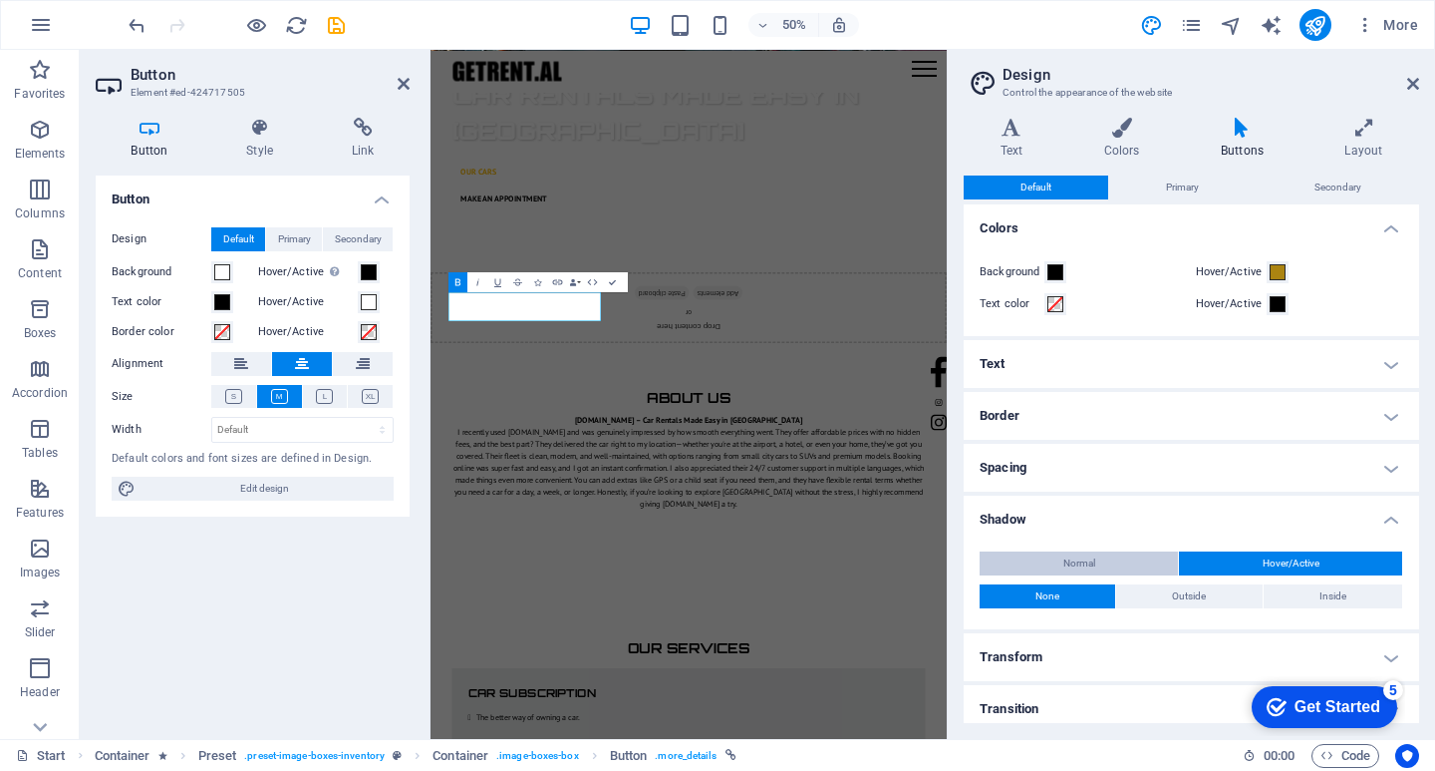
click at [1119, 552] on button "Normal" at bounding box center [1079, 563] width 198 height 24
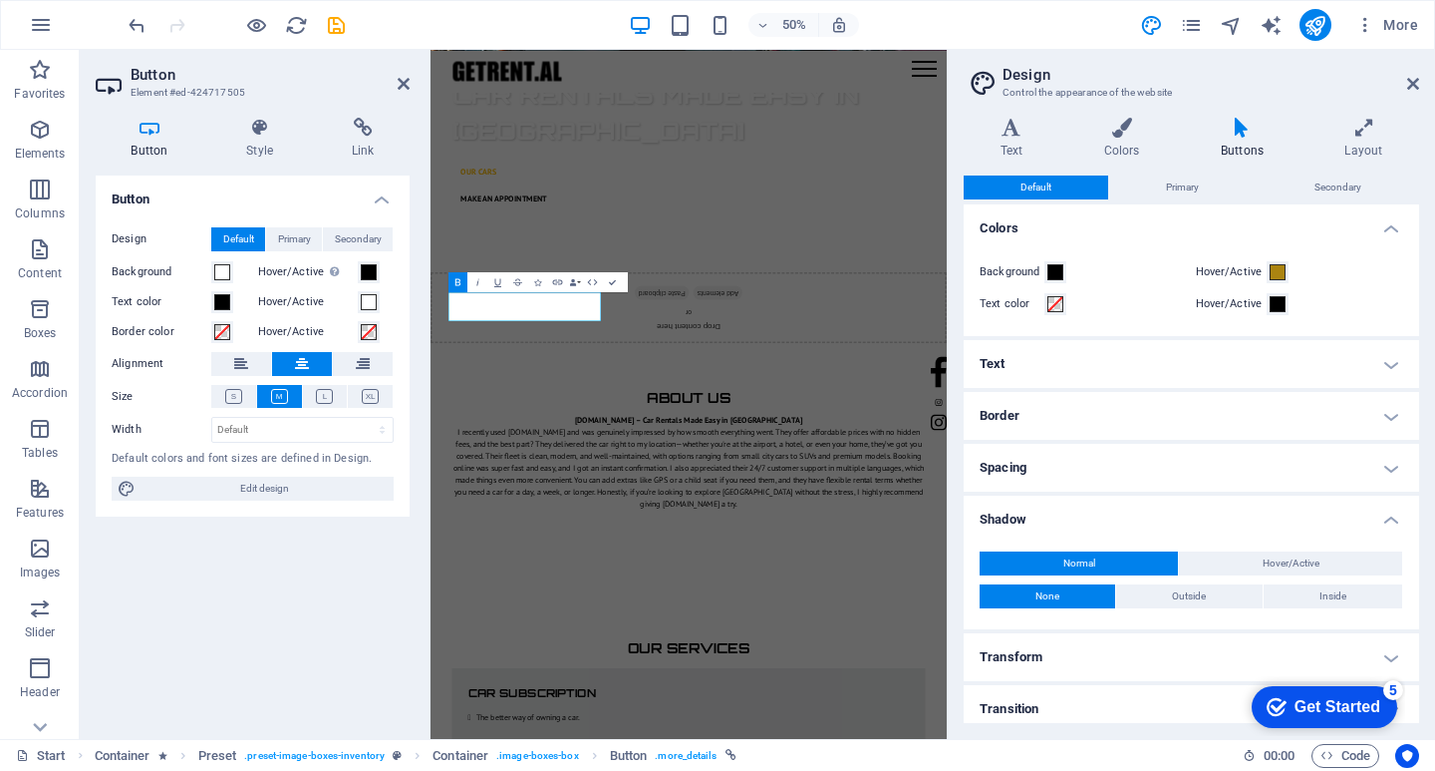
click at [1041, 516] on h4 "Shadow" at bounding box center [1192, 513] width 456 height 36
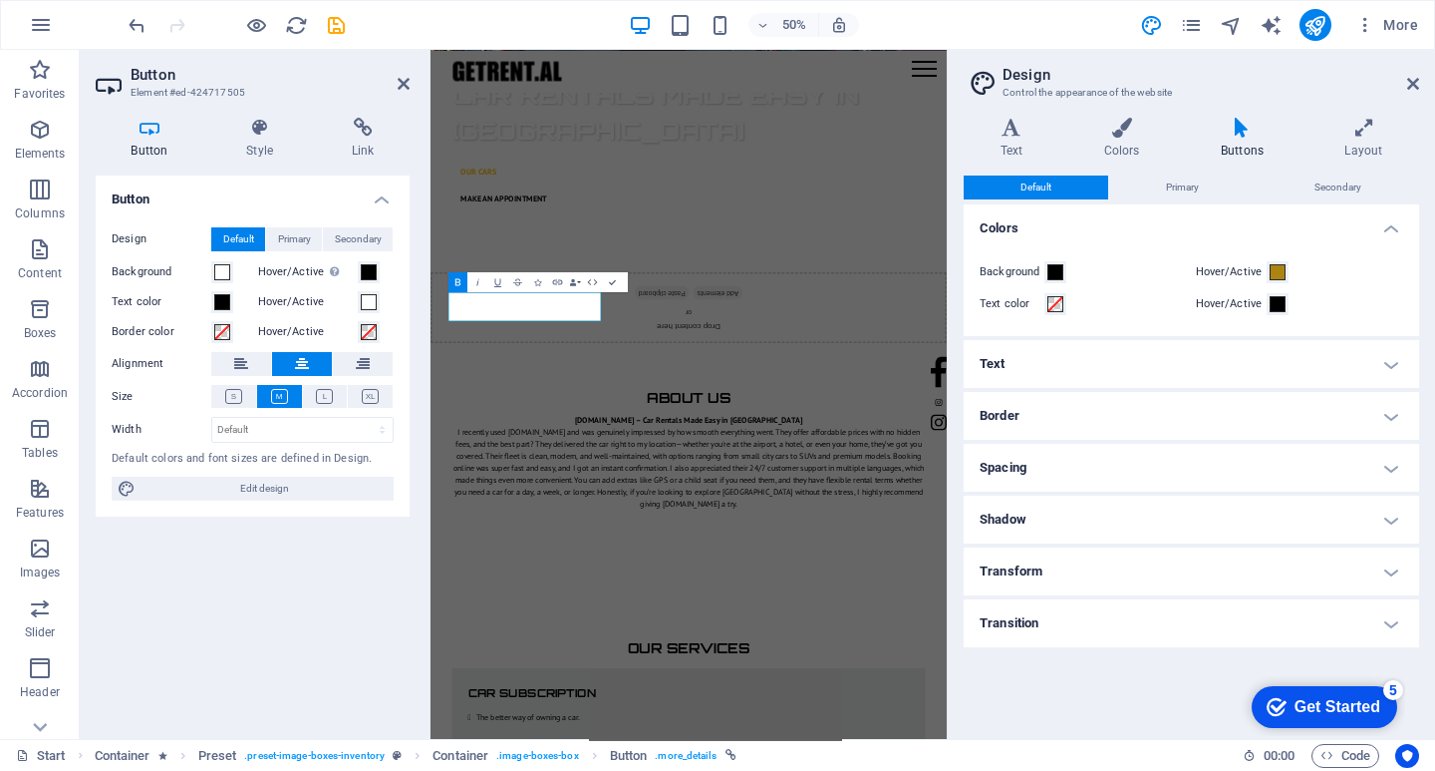
click at [1038, 576] on h4 "Transform" at bounding box center [1192, 571] width 456 height 48
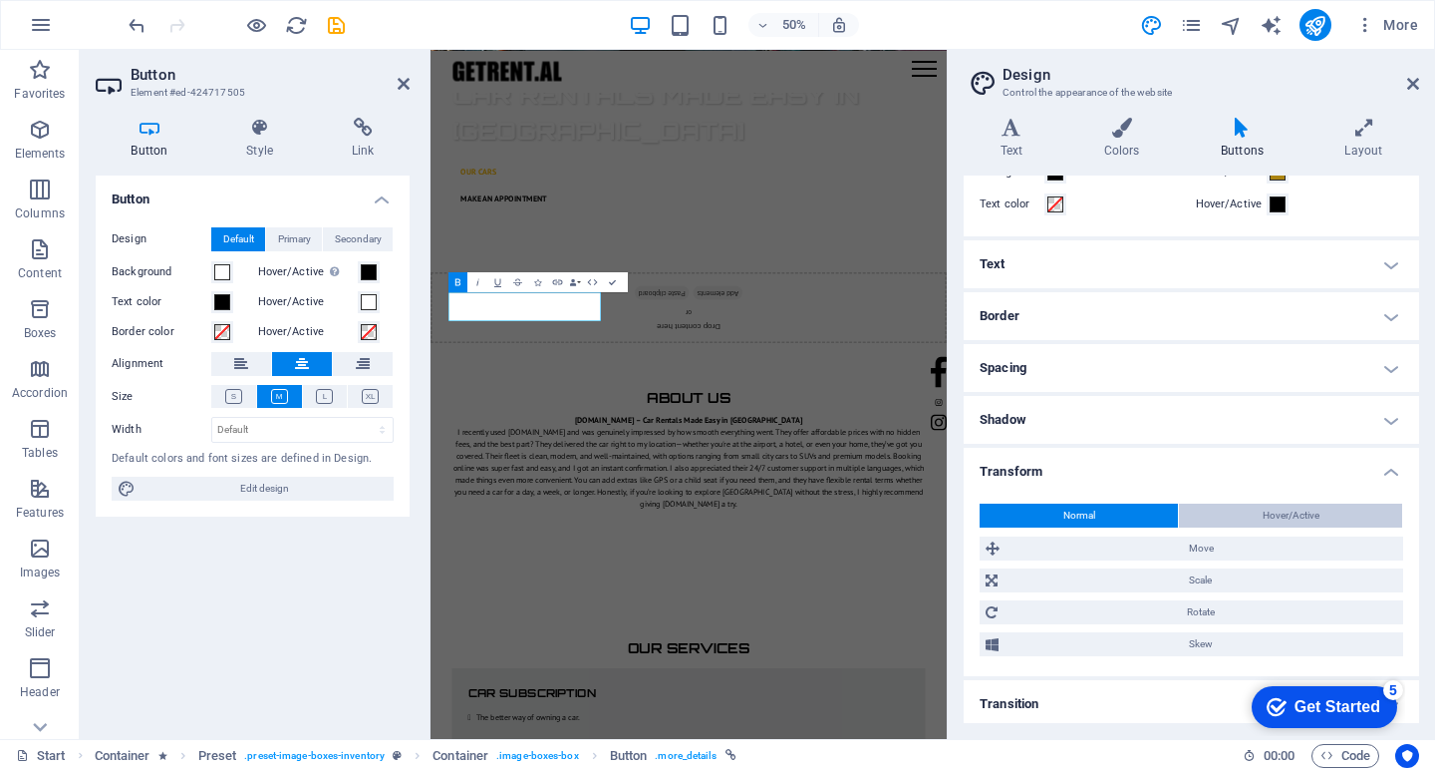
scroll to position [105, 0]
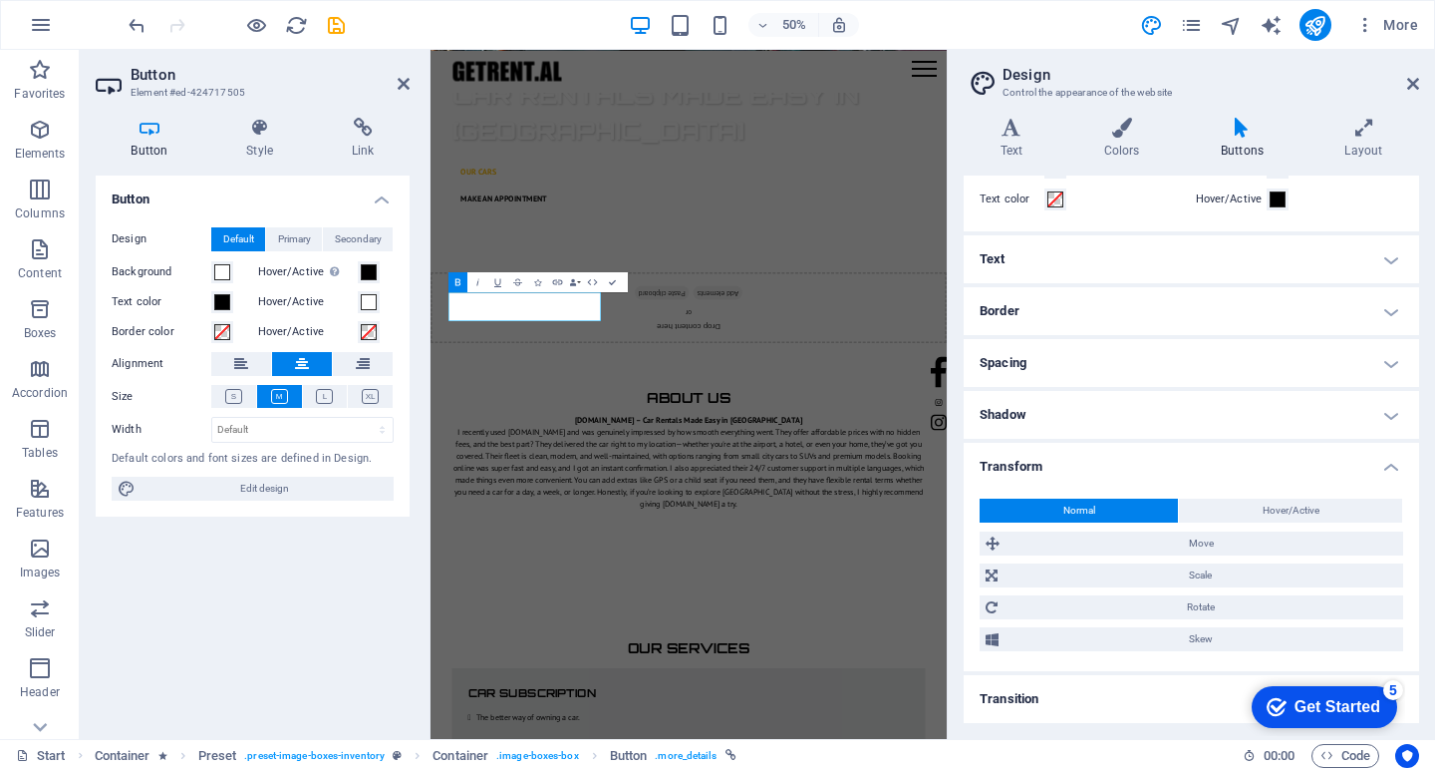
click at [1019, 462] on h4 "Transform" at bounding box center [1192, 461] width 456 height 36
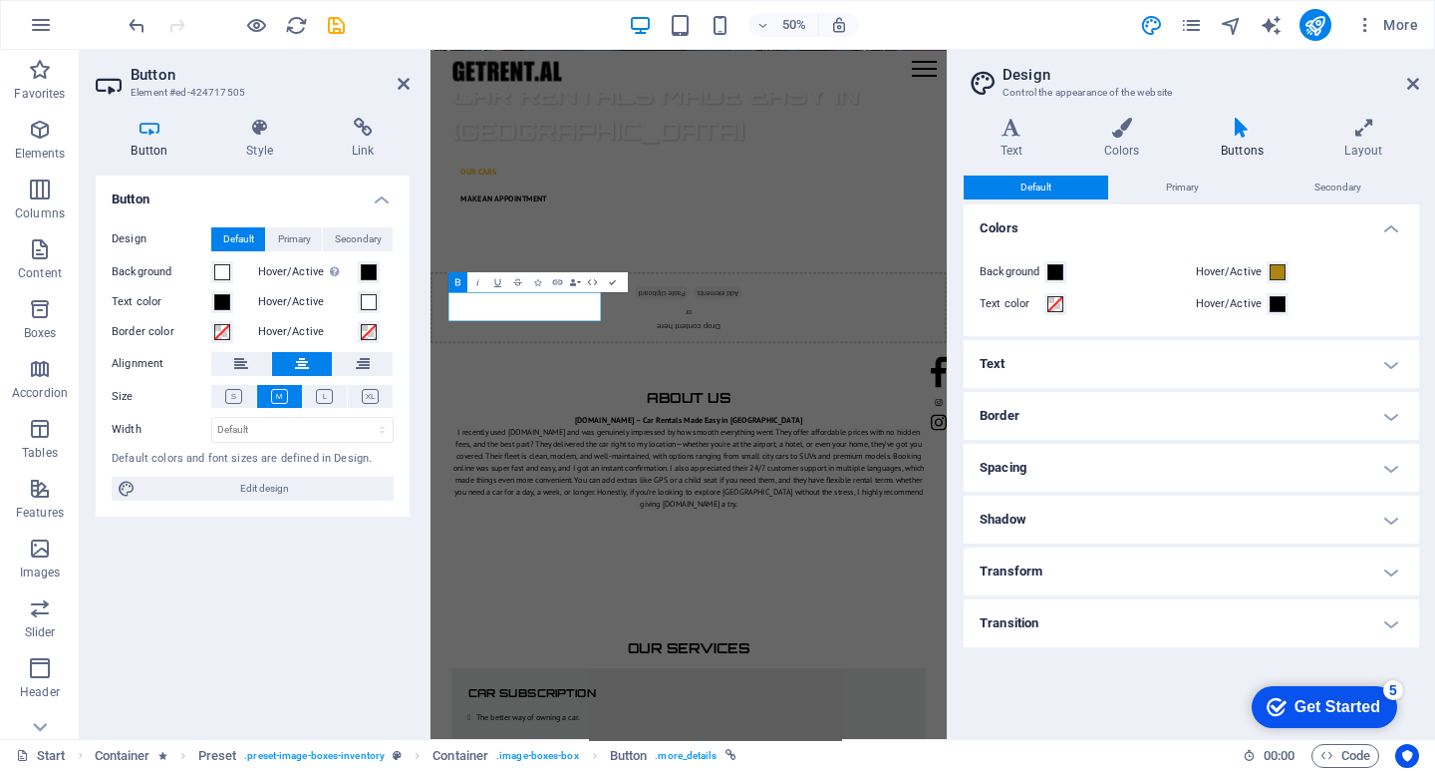
scroll to position [0, 0]
click at [1045, 621] on h4 "Transition" at bounding box center [1192, 623] width 456 height 48
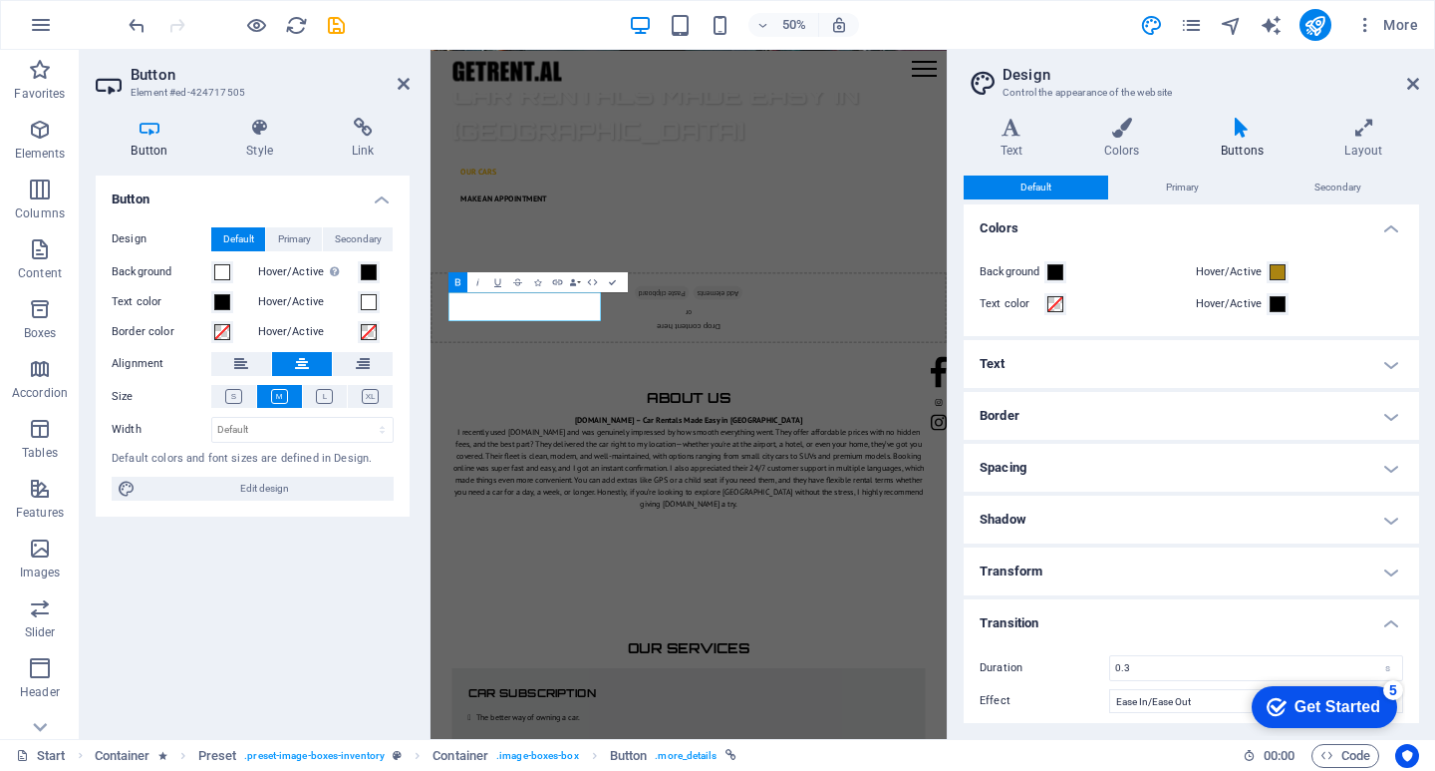
scroll to position [10, 0]
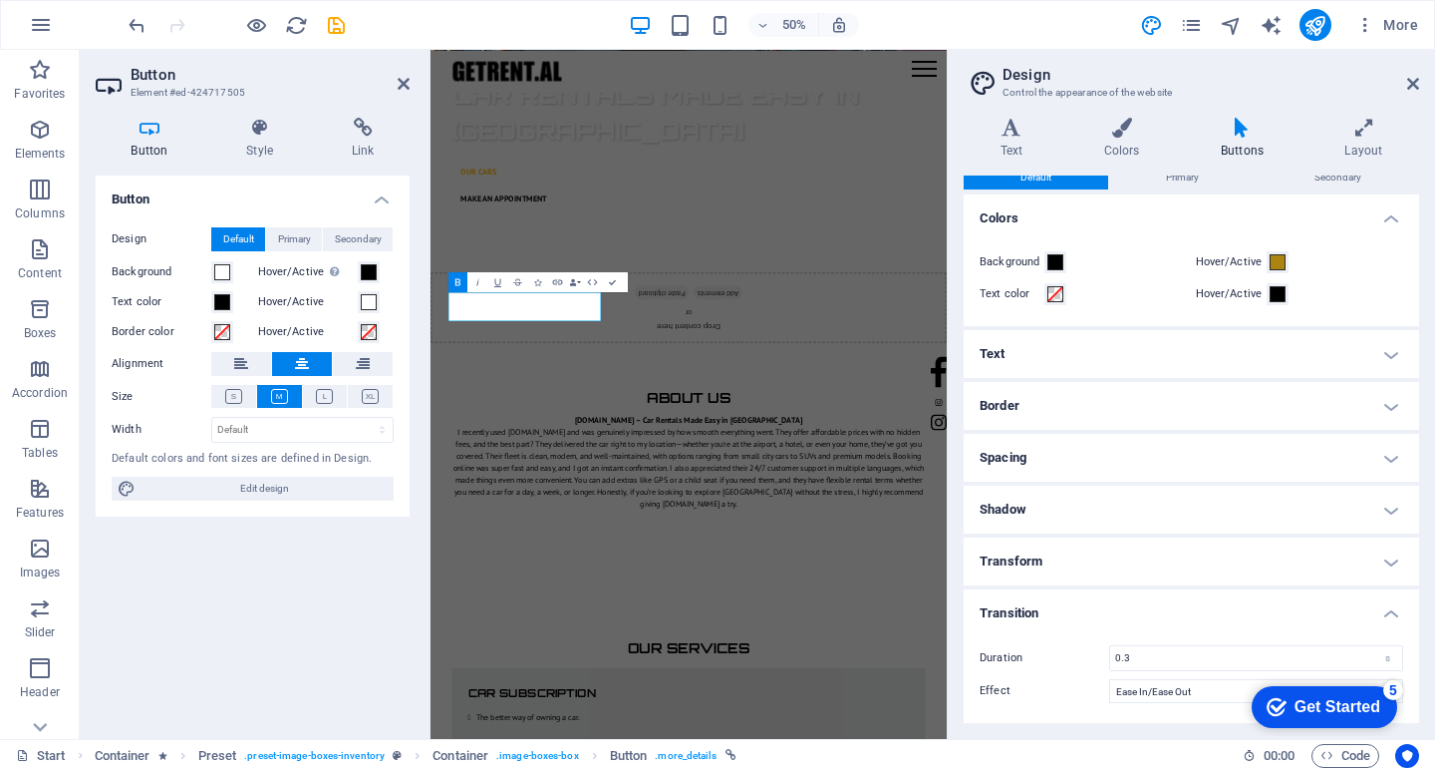
click at [1008, 564] on h4 "Transform" at bounding box center [1192, 561] width 456 height 48
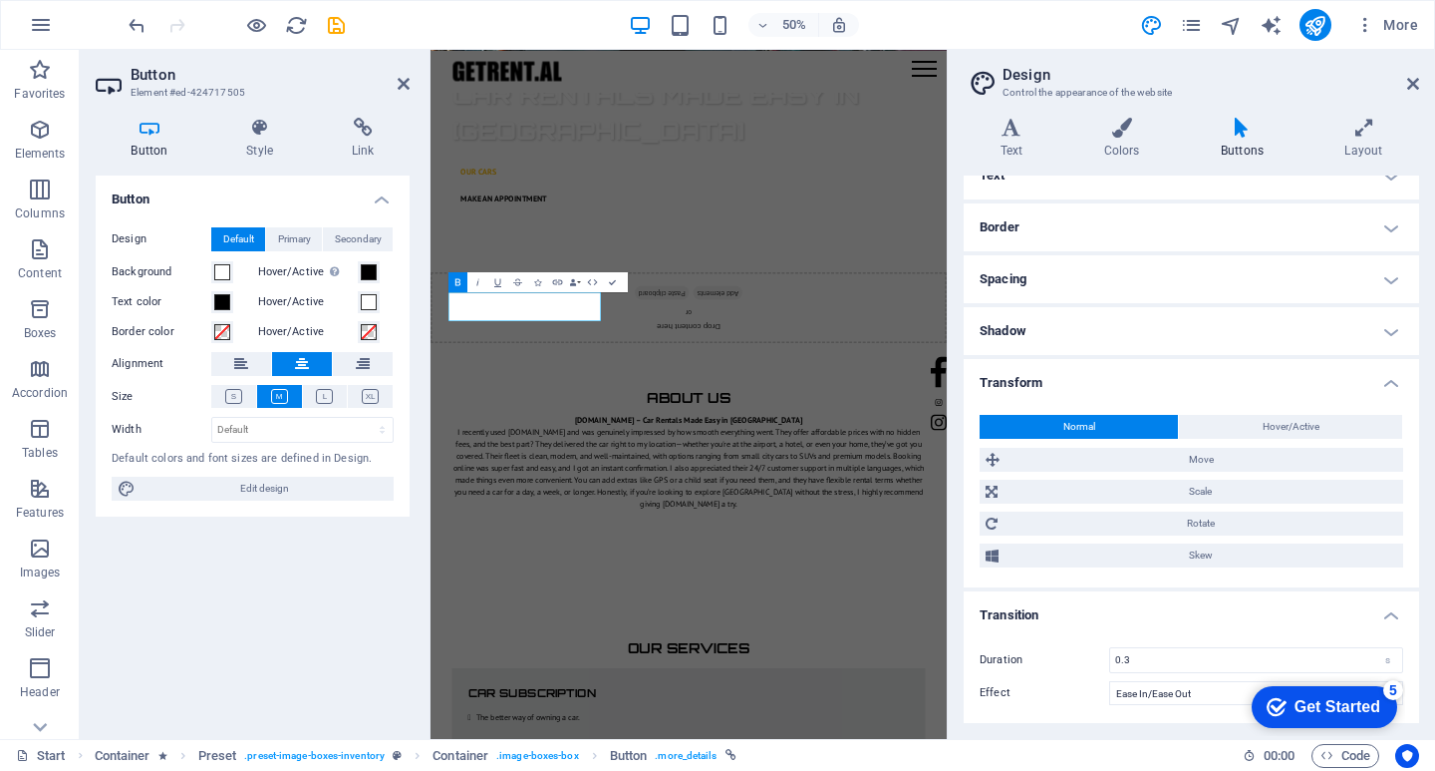
scroll to position [190, 0]
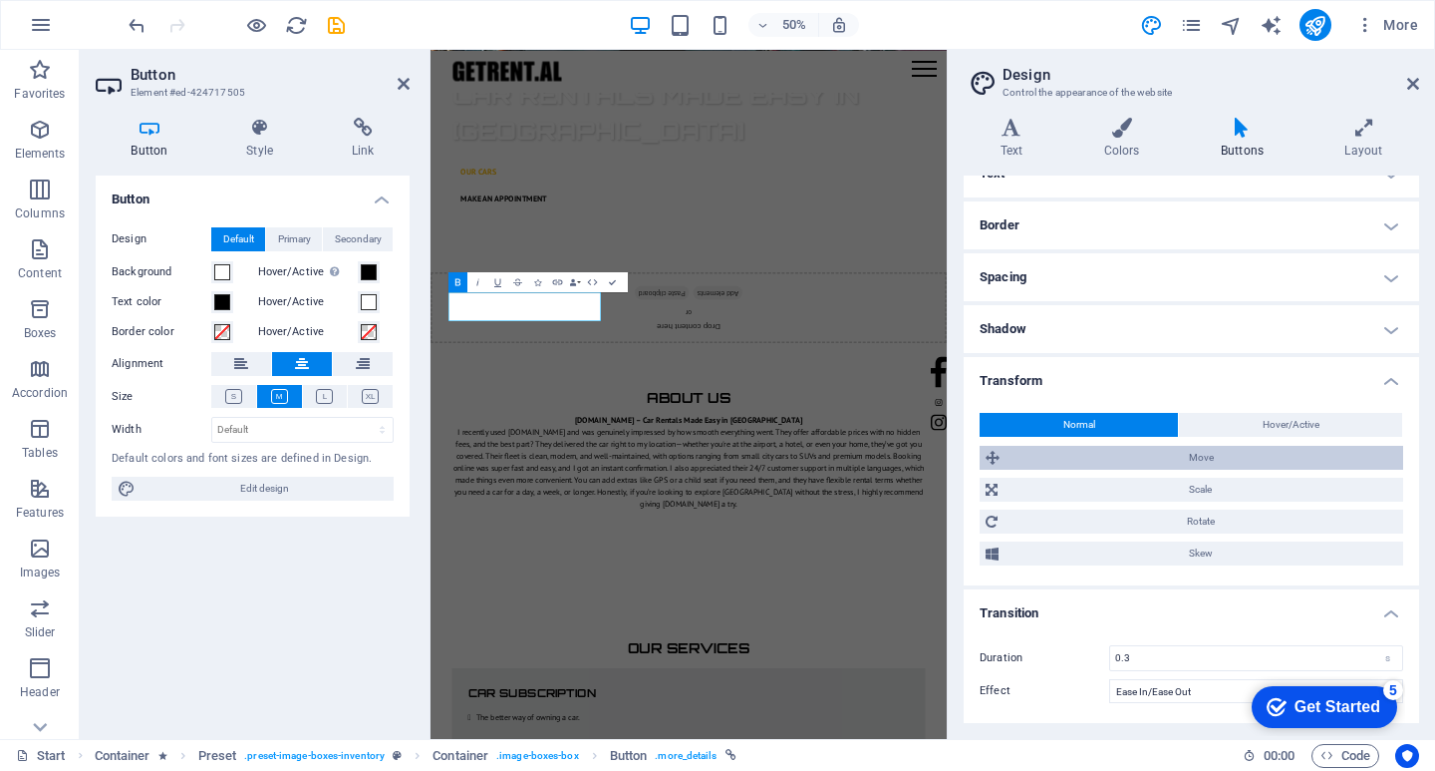
click at [1206, 463] on span "Move" at bounding box center [1202, 458] width 392 height 24
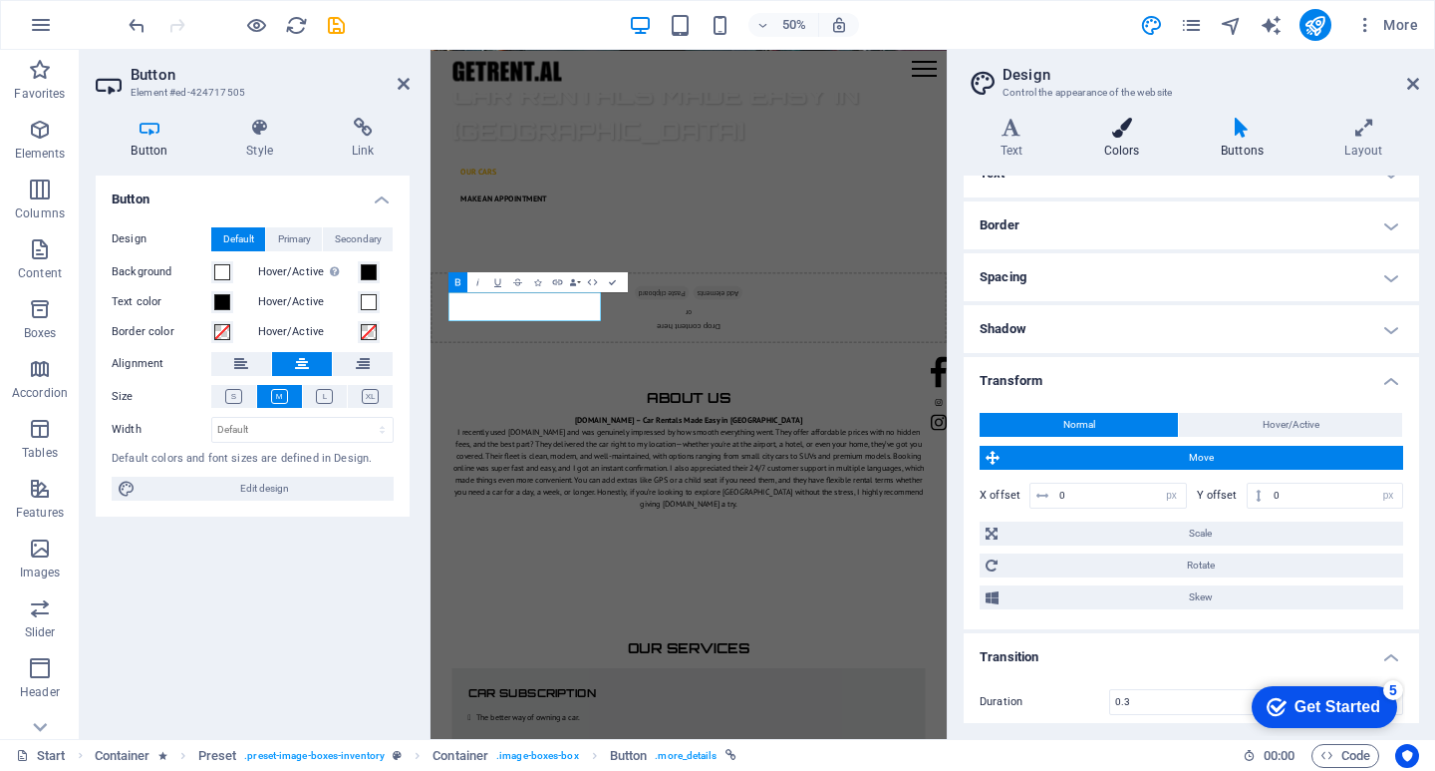
click at [1123, 124] on icon at bounding box center [1122, 128] width 109 height 20
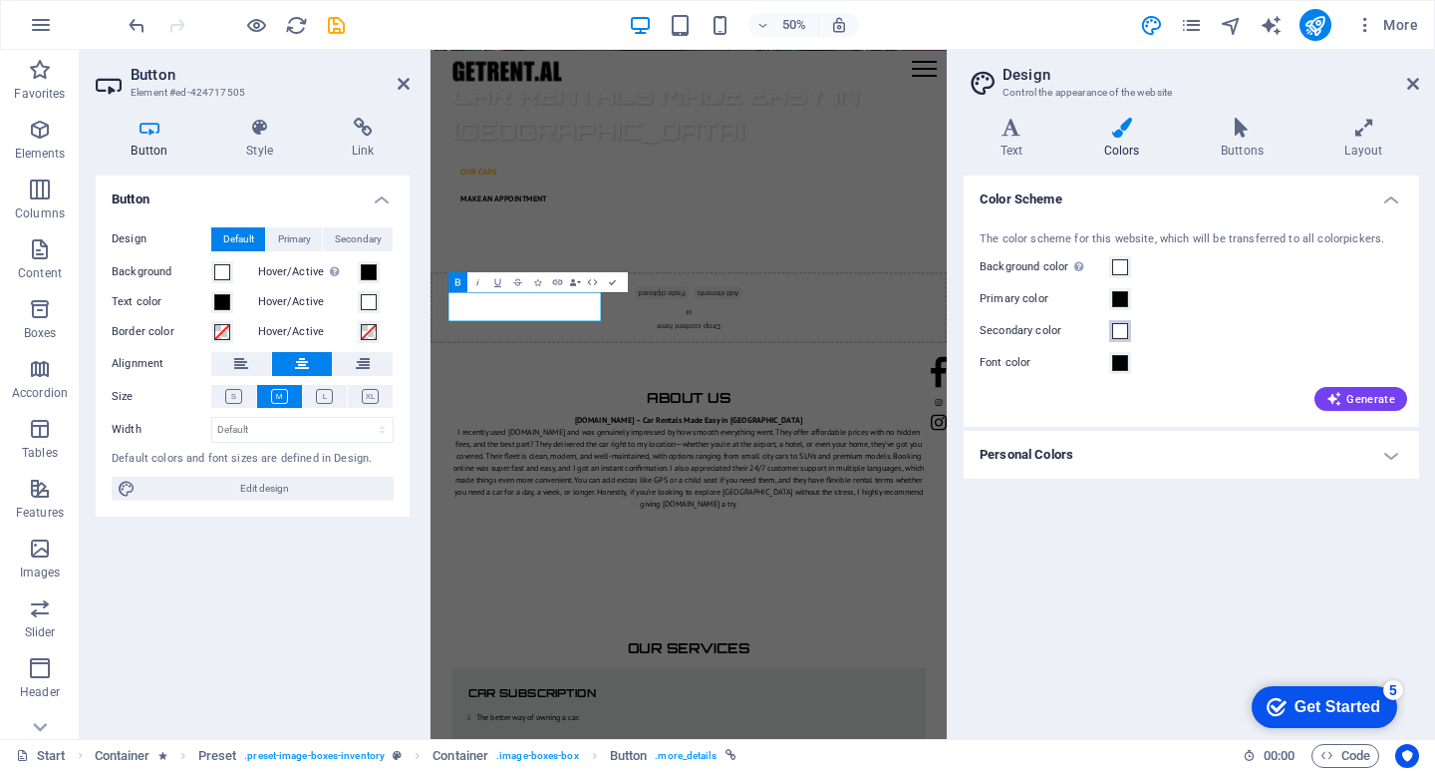
click at [1124, 330] on span at bounding box center [1120, 331] width 16 height 16
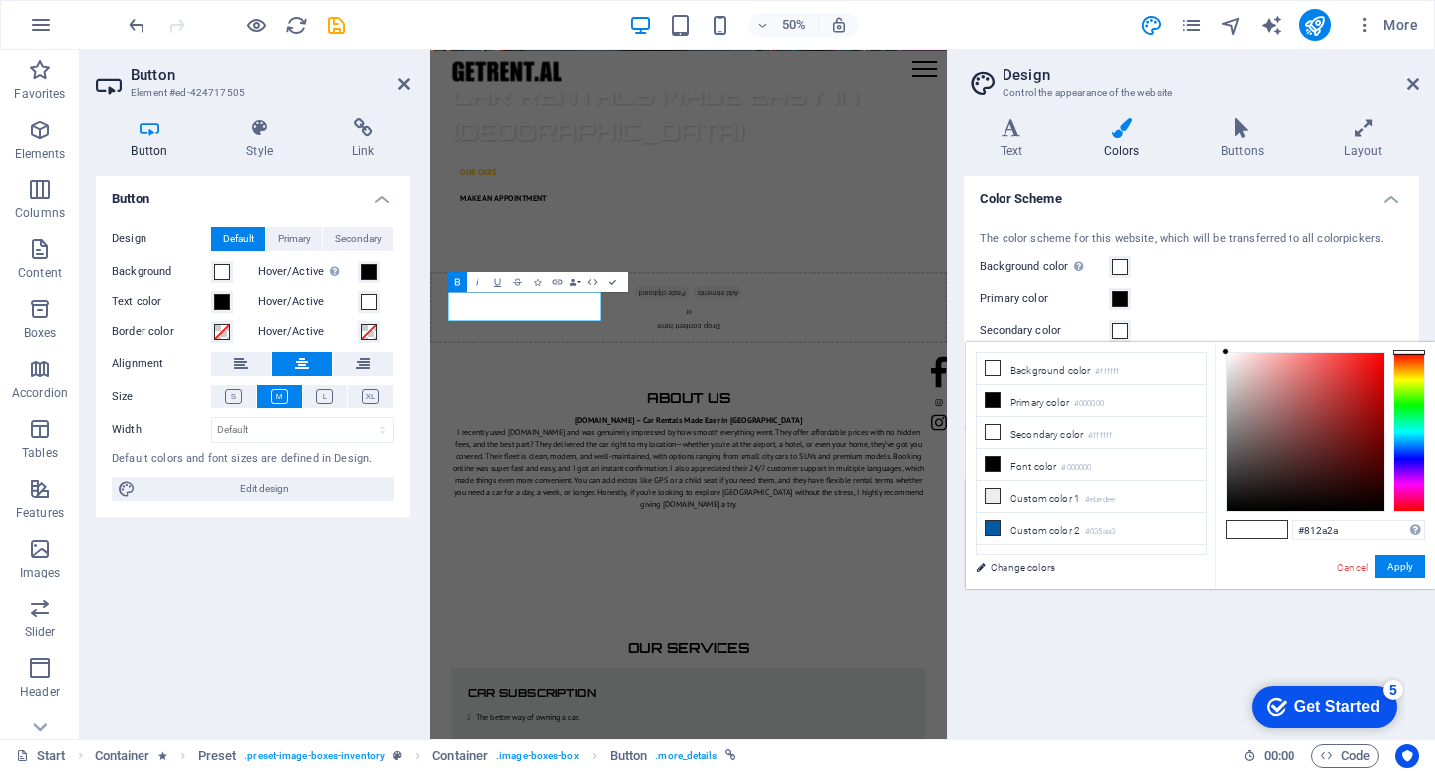
click at [1333, 430] on div at bounding box center [1305, 431] width 157 height 157
drag, startPoint x: 1333, startPoint y: 411, endPoint x: 1399, endPoint y: 330, distance: 104.8
click at [1399, 330] on body "getrent.al Start Favorites Elements Columns Content Boxes Accordion Tables Feat…" at bounding box center [717, 385] width 1435 height 771
type input "#000000"
drag, startPoint x: 1329, startPoint y: 404, endPoint x: 1180, endPoint y: 544, distance: 204.5
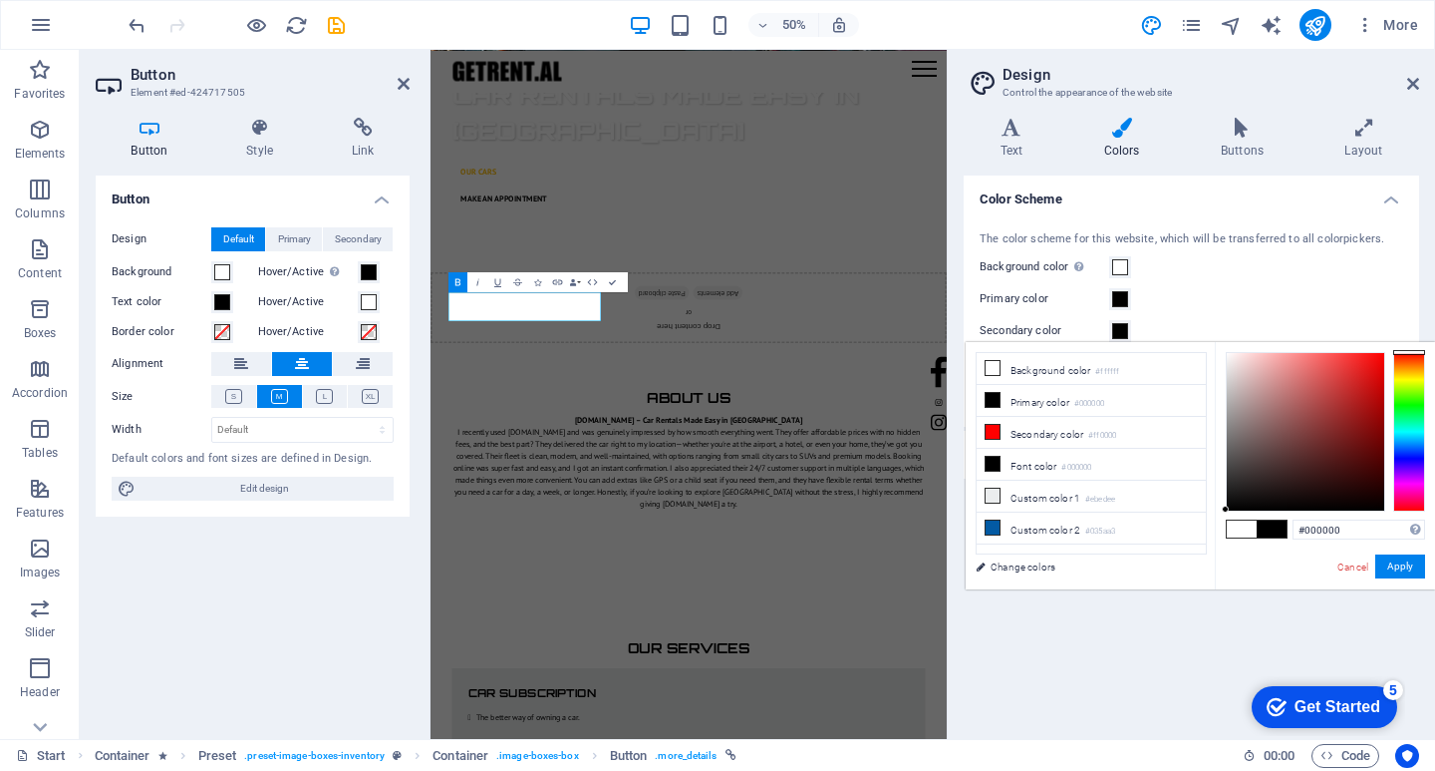
click at [1180, 544] on div "less Background color #ffffff Primary color #000000 Secondary color #ff0000 Fon…" at bounding box center [1200, 465] width 469 height 247
click at [1393, 558] on button "Apply" at bounding box center [1401, 566] width 50 height 24
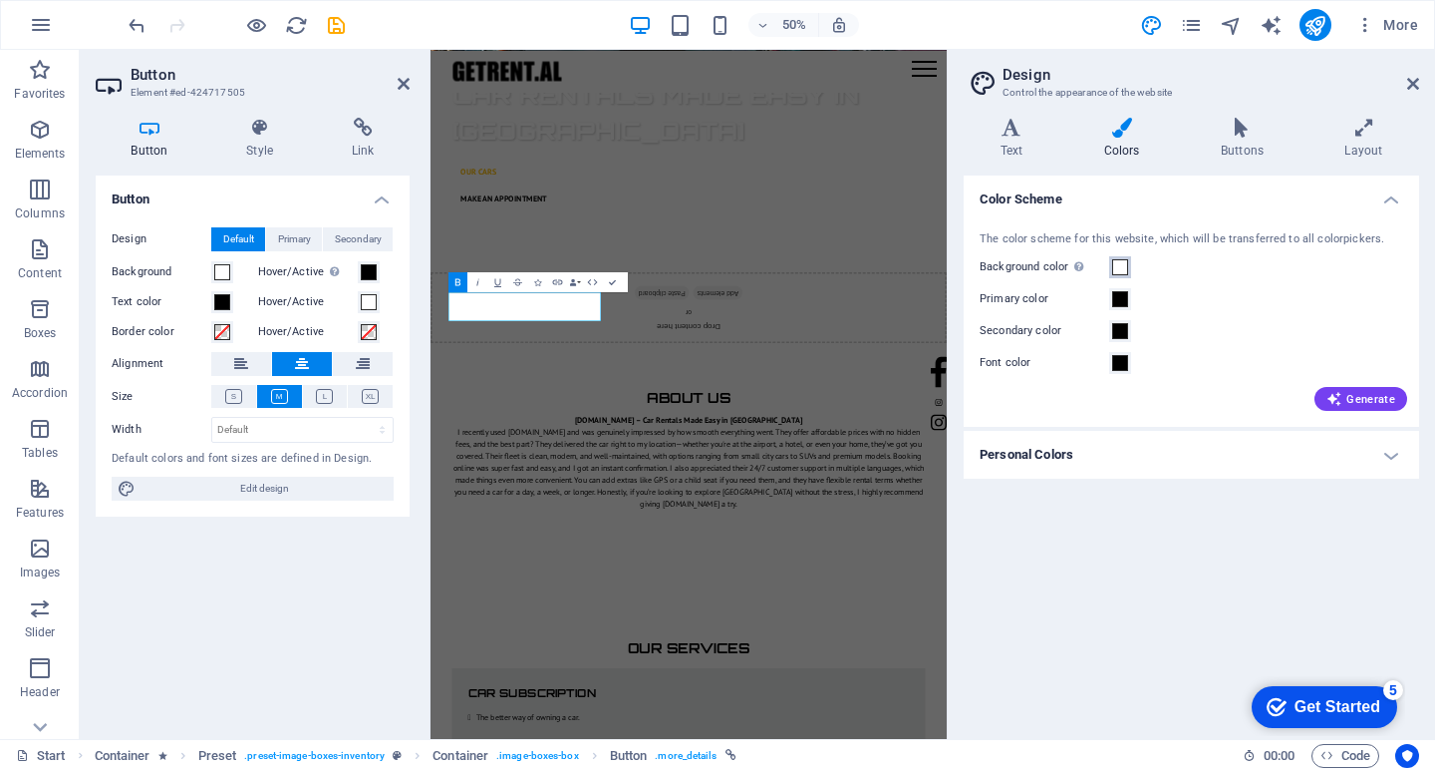
click at [1124, 265] on span at bounding box center [1120, 267] width 16 height 16
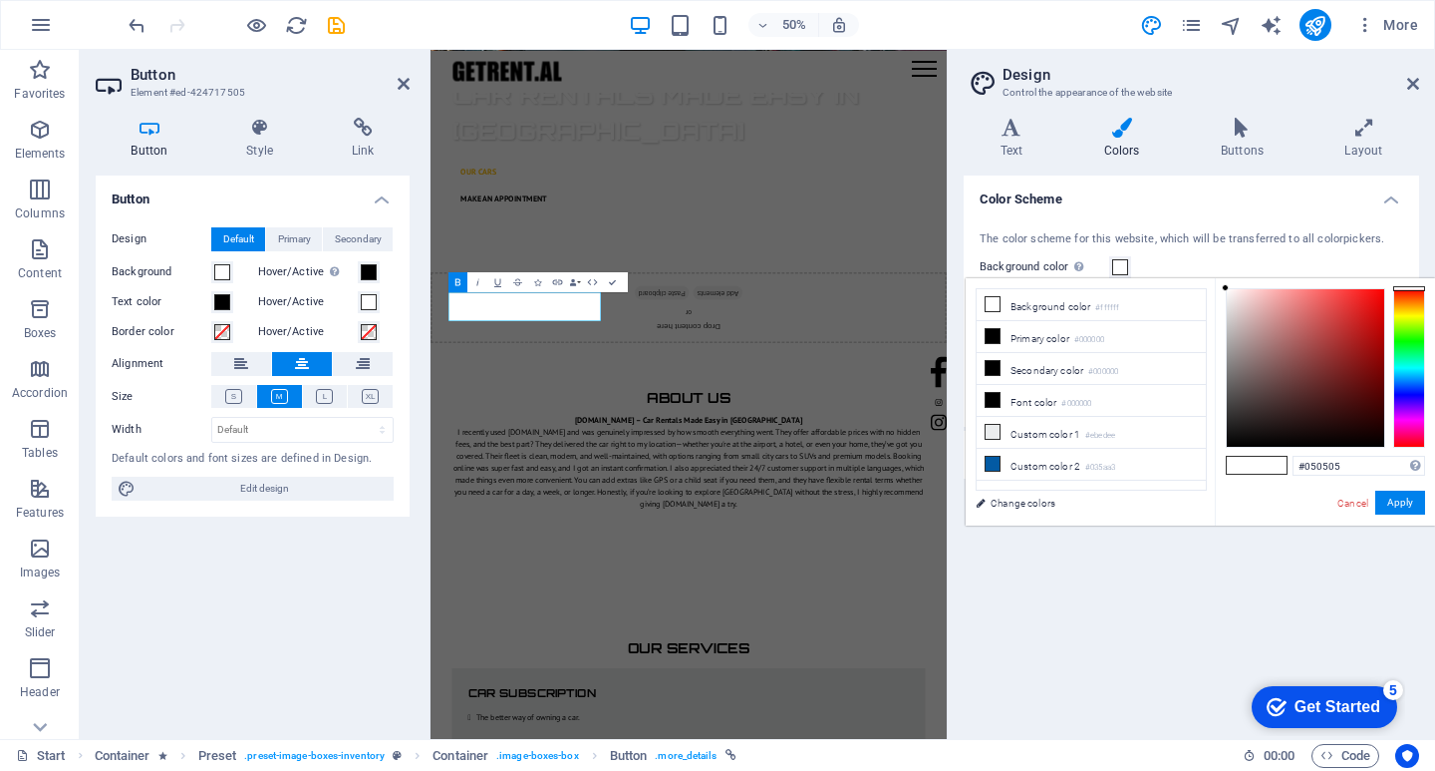
type input "#000000"
drag, startPoint x: 1277, startPoint y: 406, endPoint x: 1188, endPoint y: 495, distance: 126.2
click at [1188, 495] on div "less Background color #ffffff Primary color #000000 Secondary color #000000 Fon…" at bounding box center [1200, 401] width 469 height 247
drag, startPoint x: 1413, startPoint y: 502, endPoint x: 1408, endPoint y: 486, distance: 16.7
click at [1411, 498] on button "Apply" at bounding box center [1401, 502] width 50 height 24
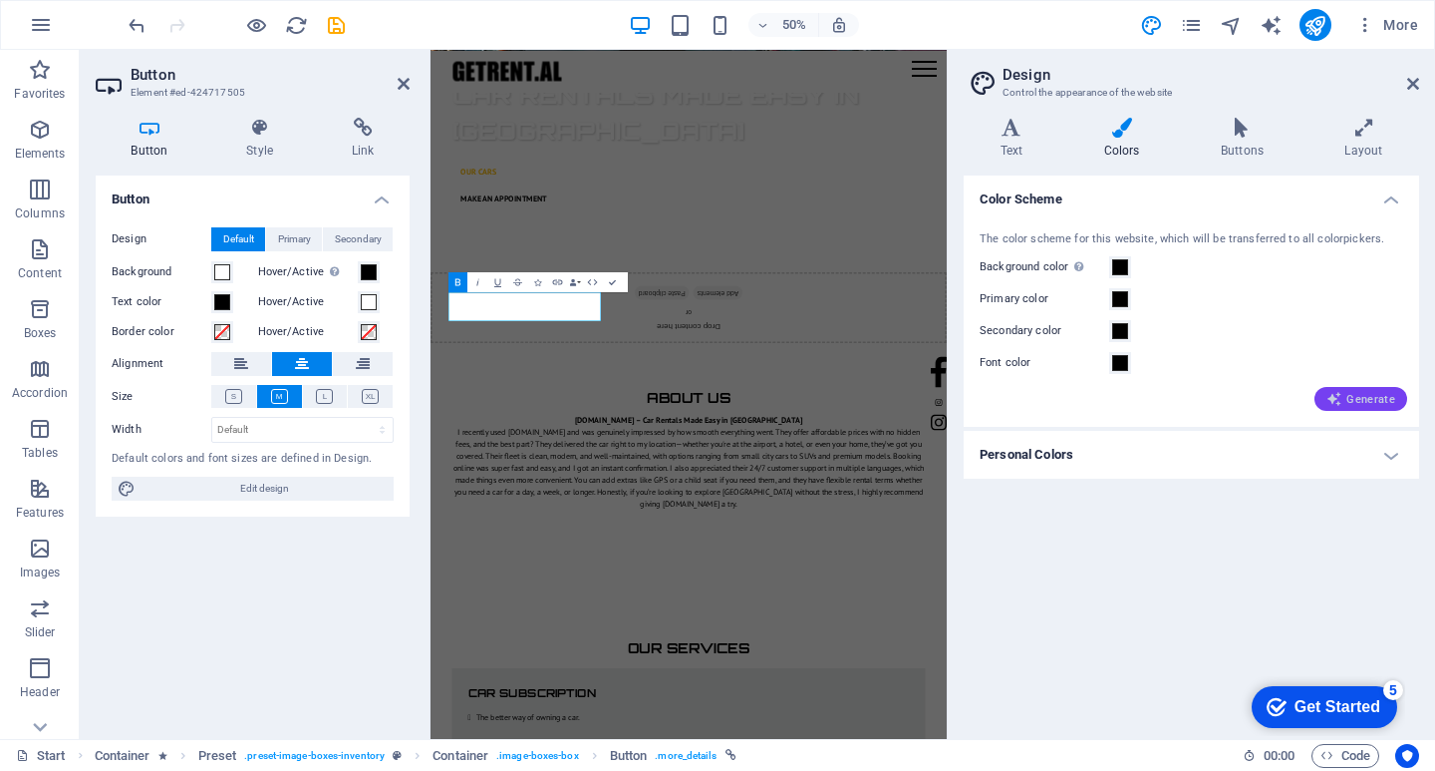
click at [1371, 393] on span "Generate" at bounding box center [1361, 399] width 69 height 16
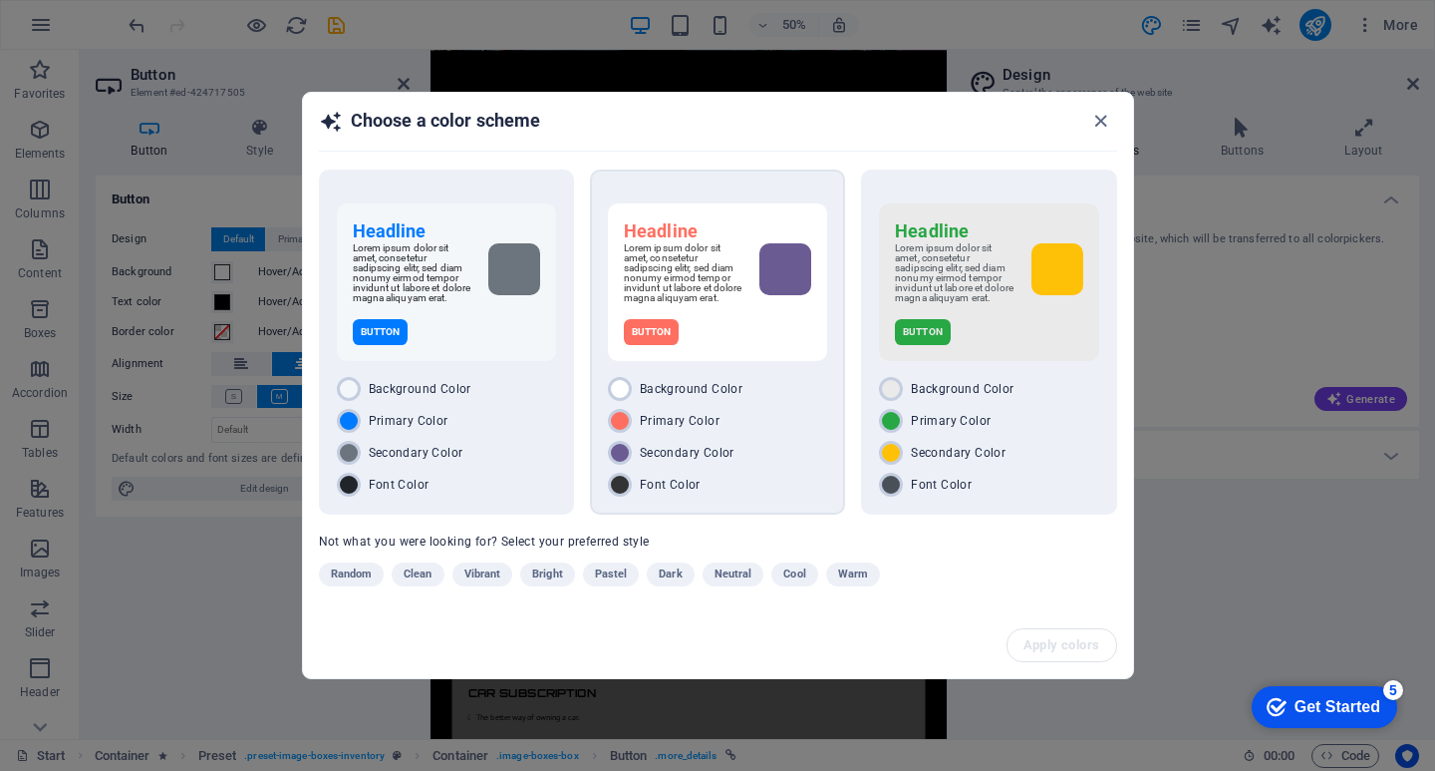
click at [657, 397] on span "Background Color" at bounding box center [691, 389] width 103 height 16
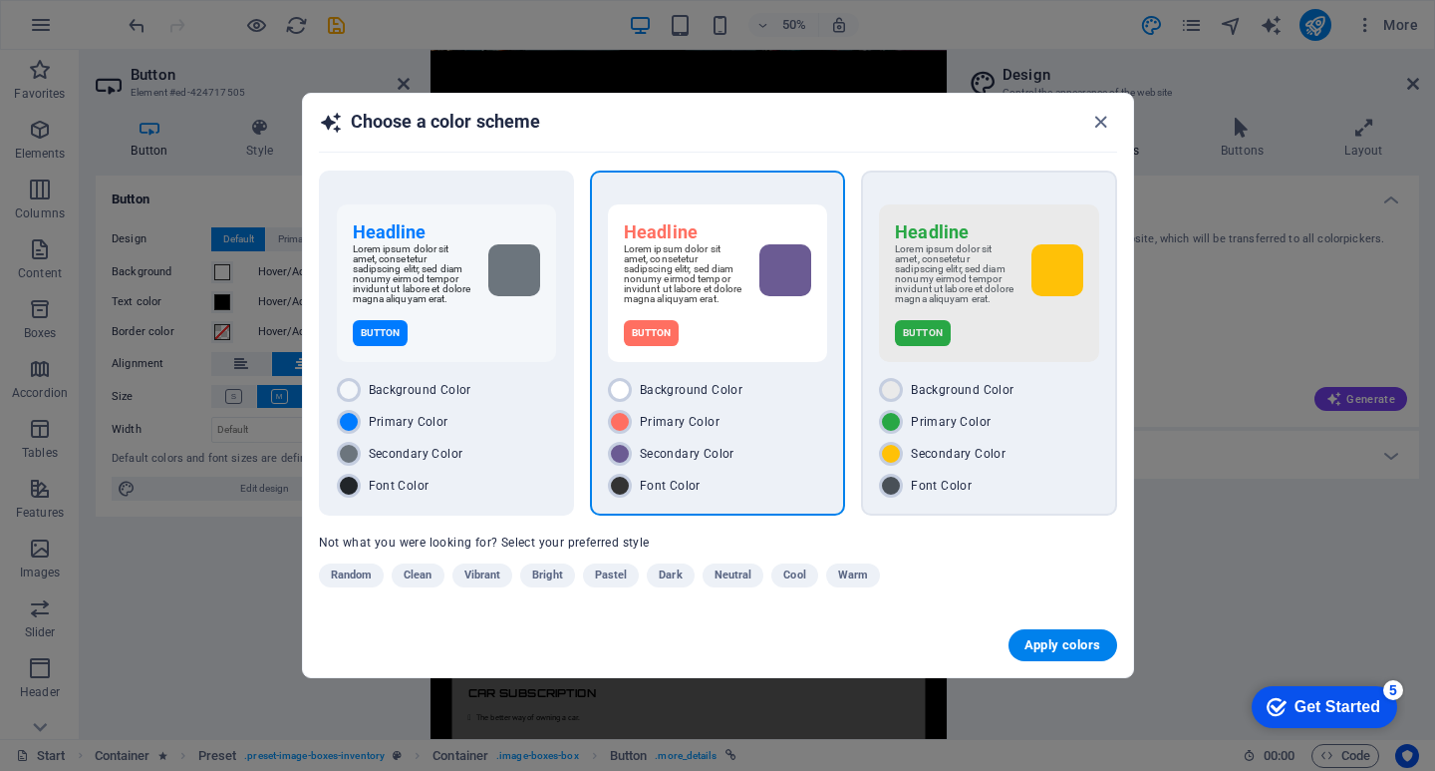
click at [944, 362] on div "Headline Lorem ipsum dolor sit amet, consetetur sadipscing elitr, sed diam nonu…" at bounding box center [988, 282] width 219 height 157
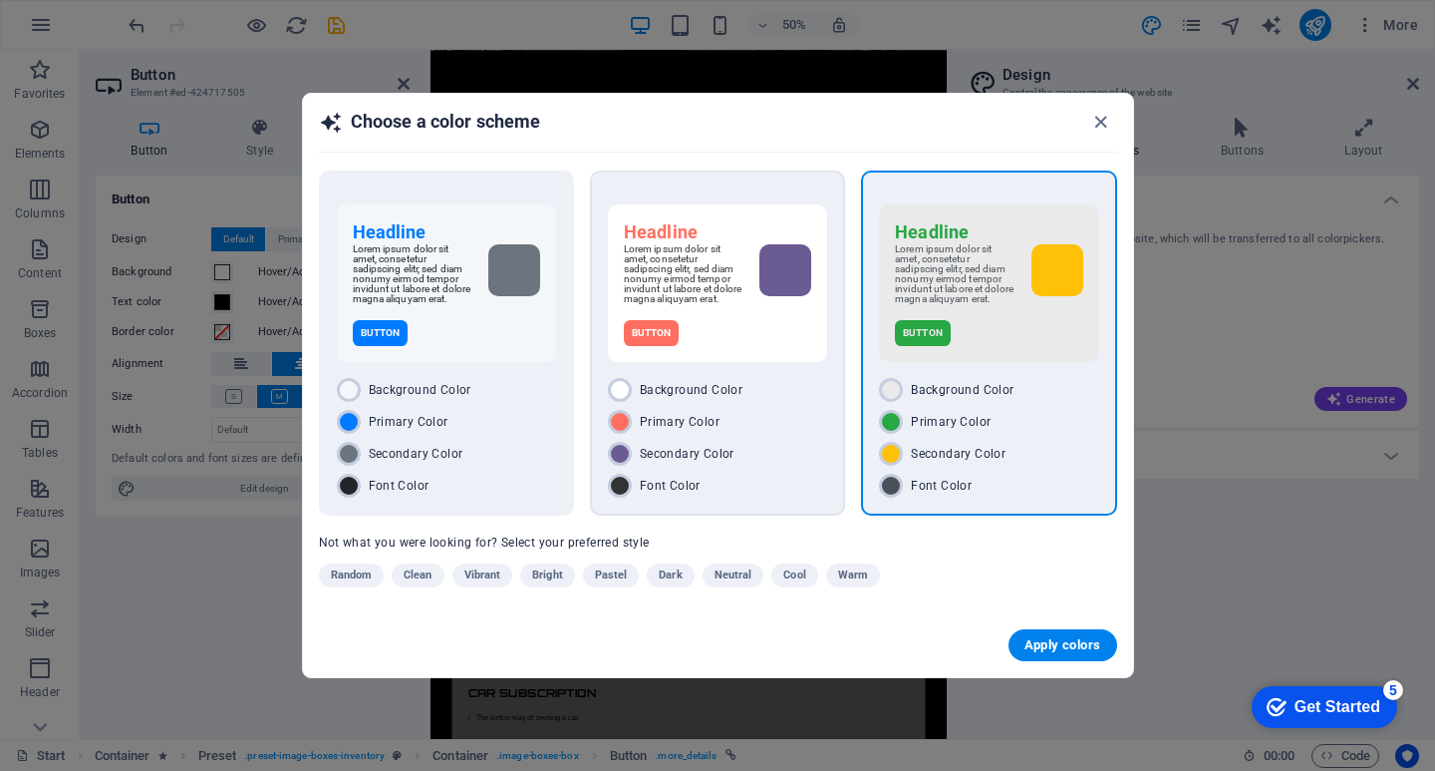
click at [774, 421] on div "Primary Color" at bounding box center [717, 422] width 219 height 24
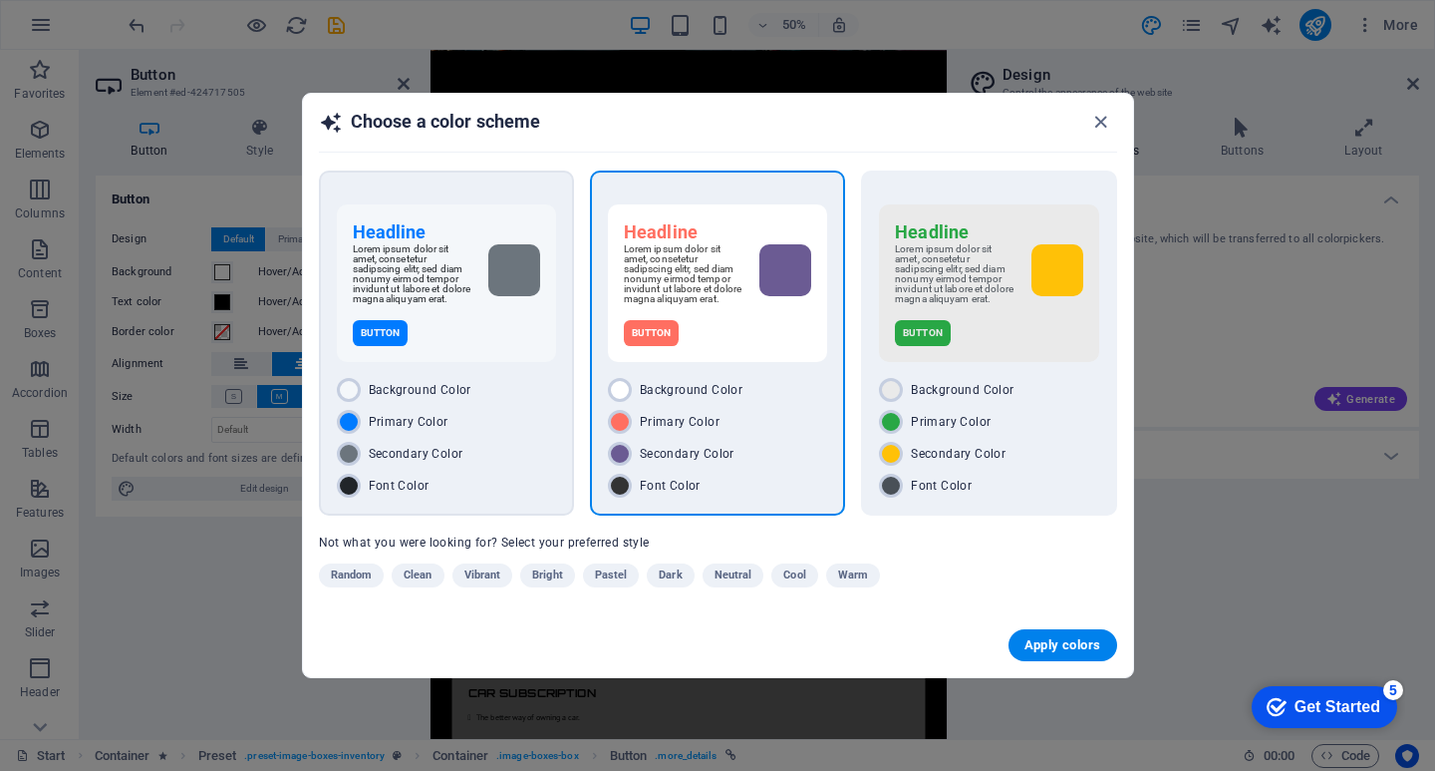
click at [486, 351] on div "Headline Lorem ipsum dolor sit amet, consetetur sadipscing elitr, sed diam nonu…" at bounding box center [446, 282] width 219 height 157
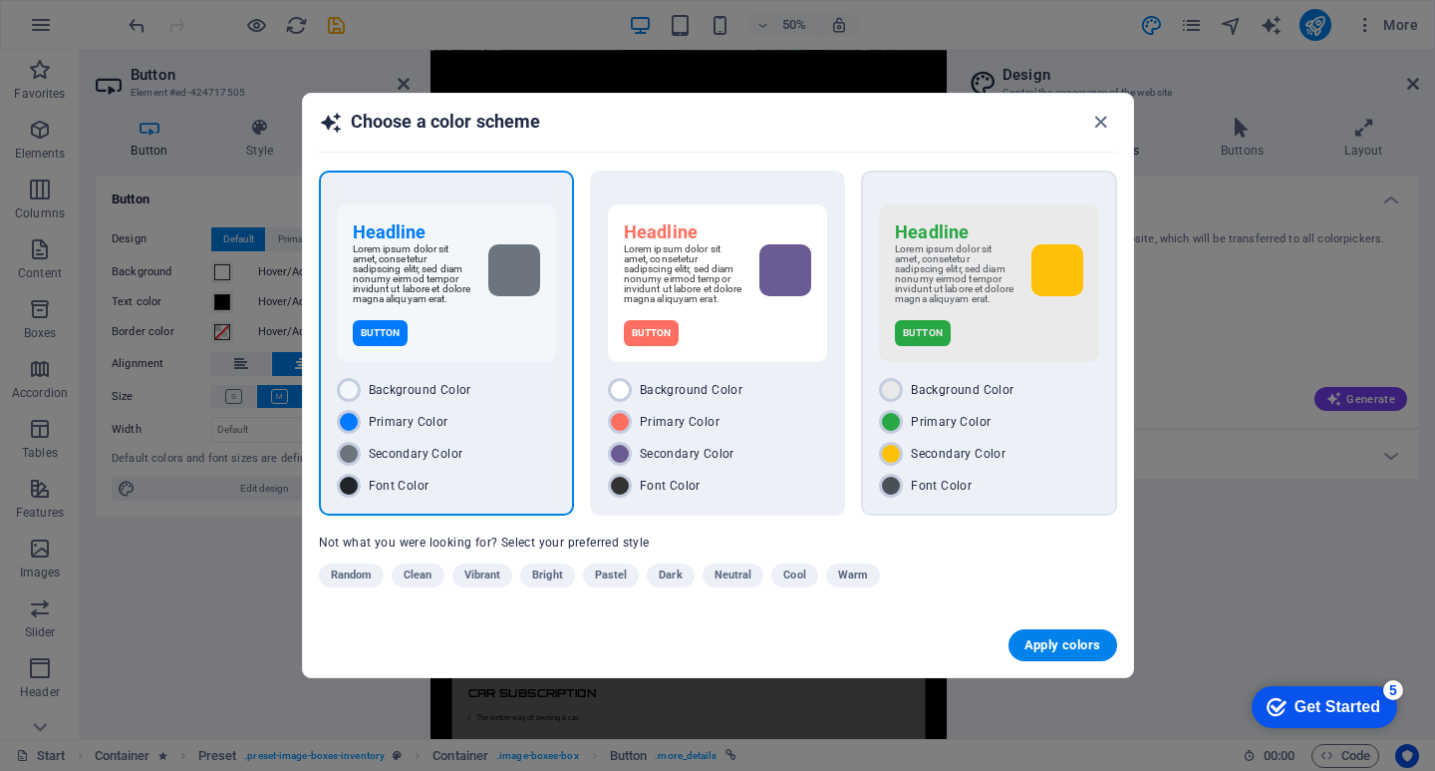
click at [1030, 304] on div "Lorem ipsum dolor sit amet, consetetur sadipscing elitr, sed diam nonumy eirmod…" at bounding box center [988, 274] width 187 height 60
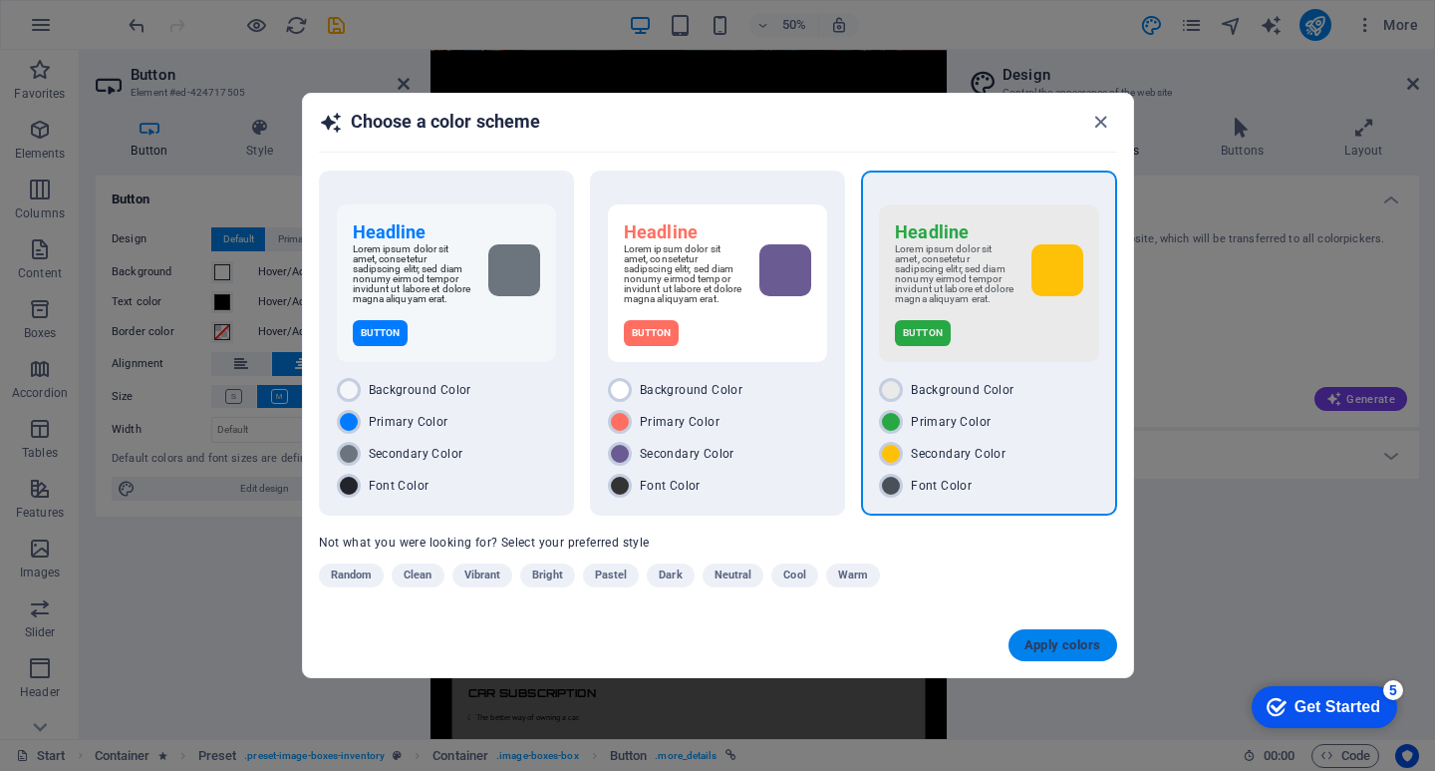
click at [1065, 660] on button "Apply colors" at bounding box center [1063, 645] width 109 height 32
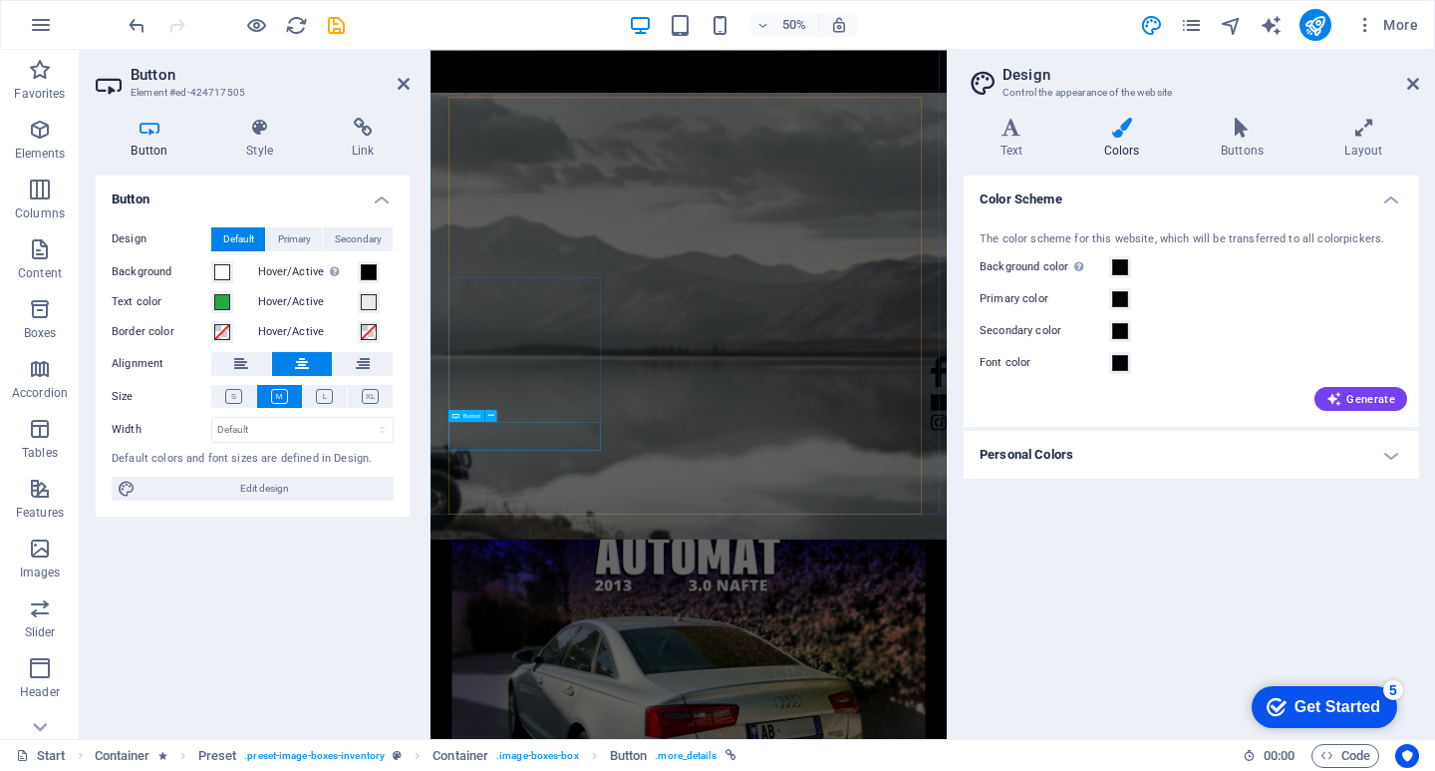
scroll to position [5682, 0]
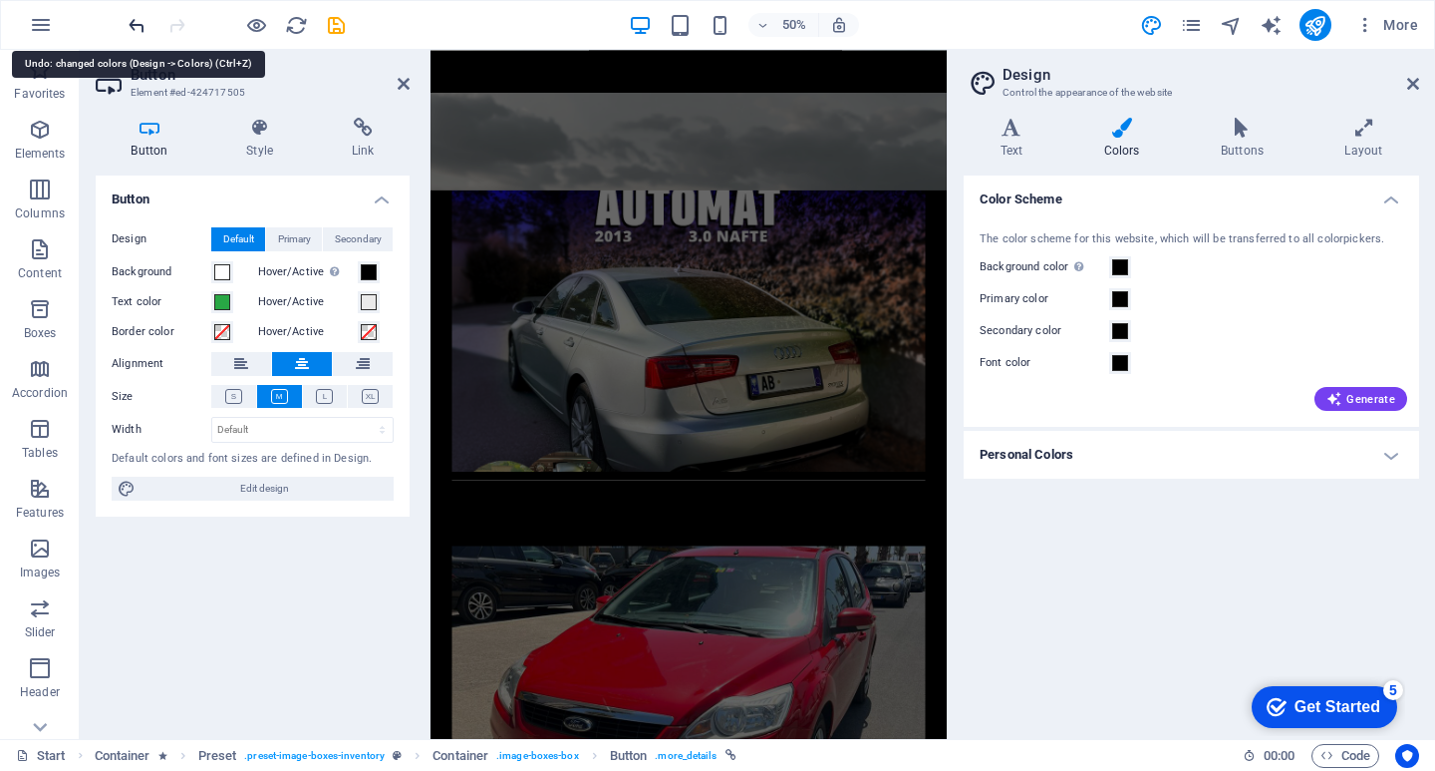
click at [133, 25] on icon "undo" at bounding box center [137, 25] width 23 height 23
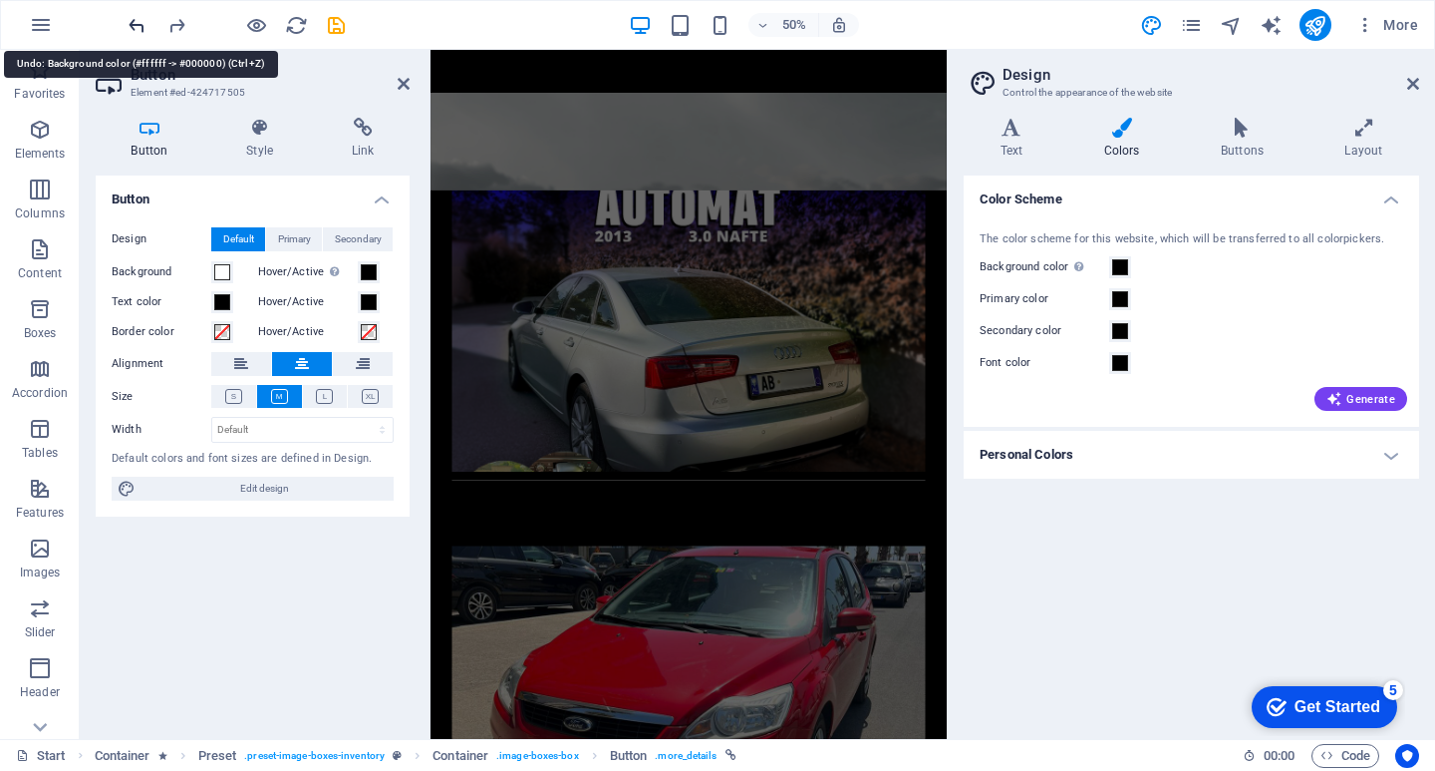
click at [140, 22] on icon "undo" at bounding box center [137, 25] width 23 height 23
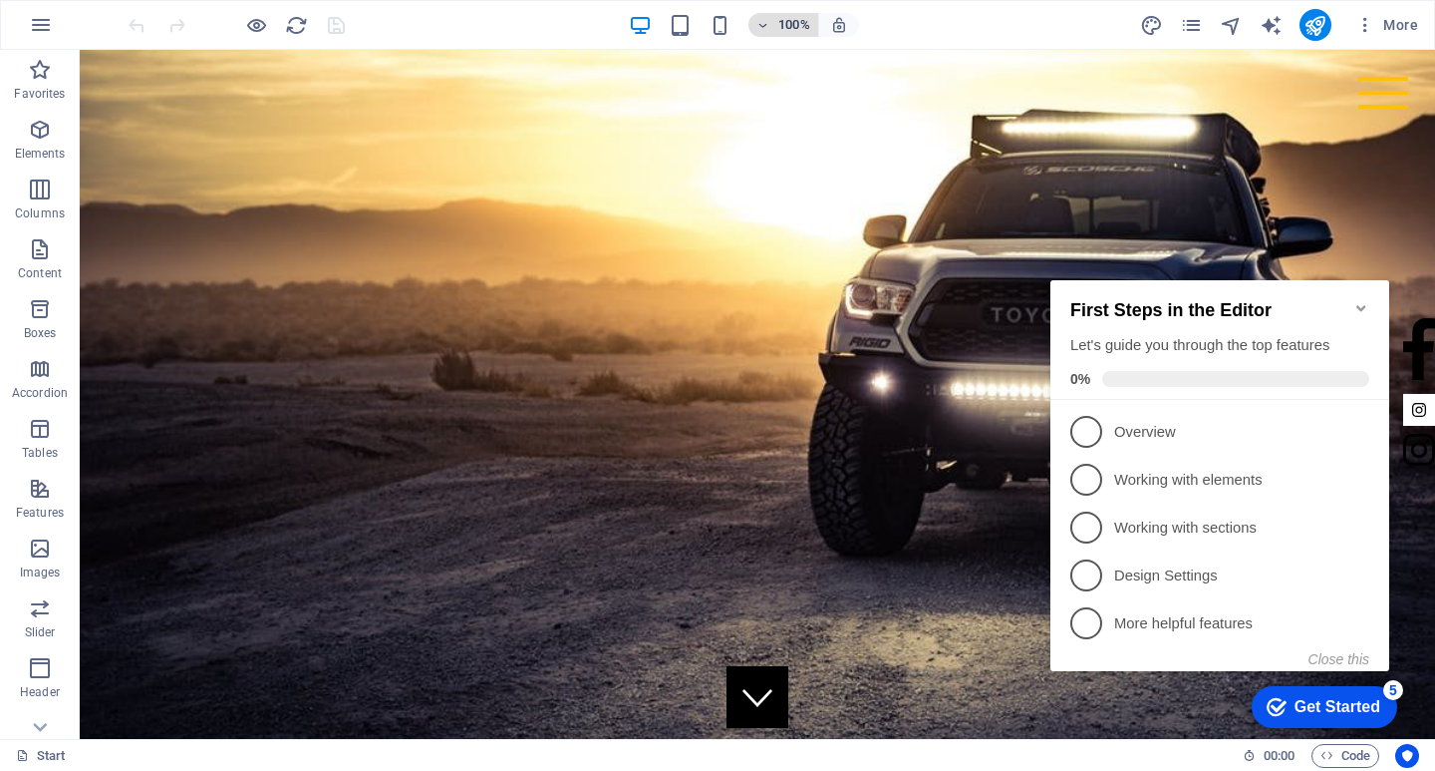
click at [762, 23] on icon "button" at bounding box center [764, 25] width 14 height 13
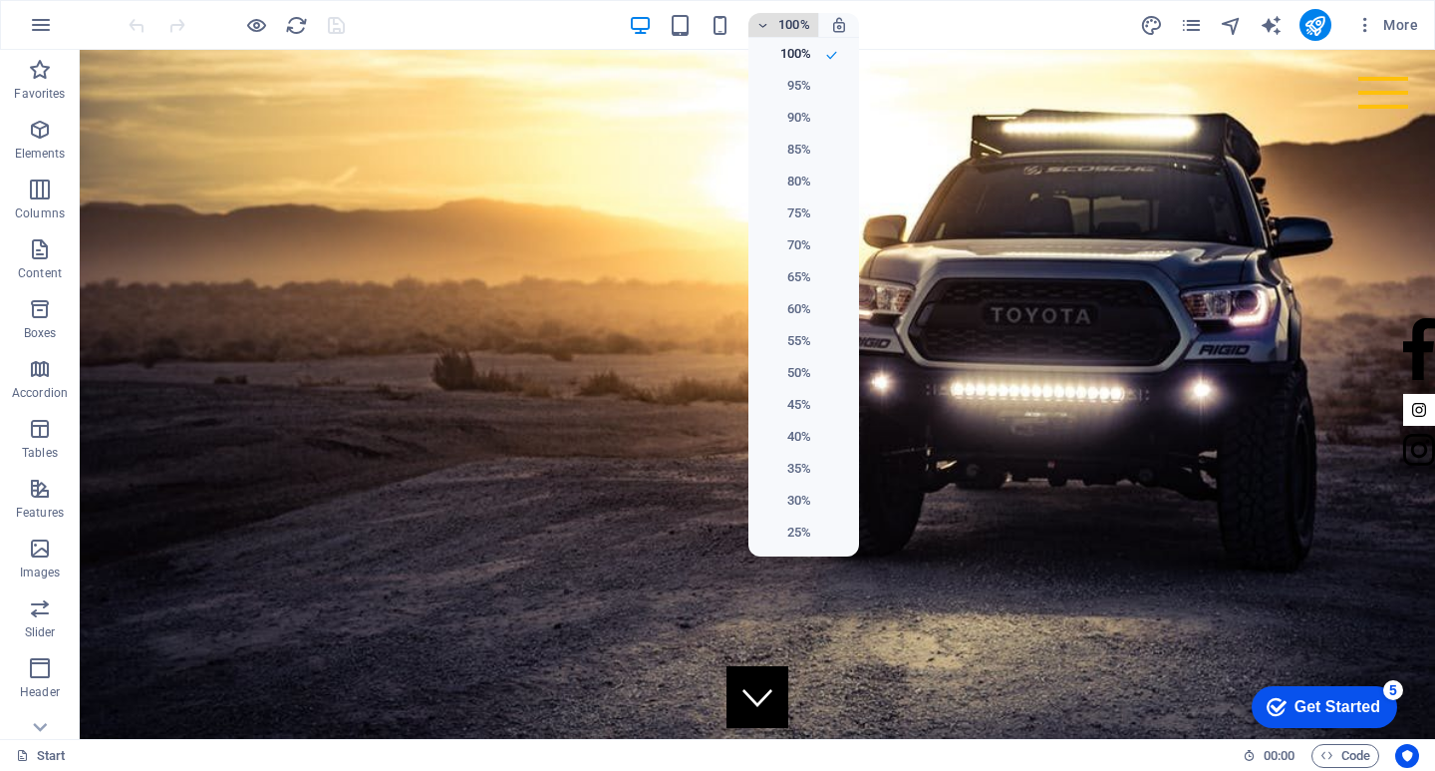
click at [762, 23] on div at bounding box center [717, 385] width 1435 height 771
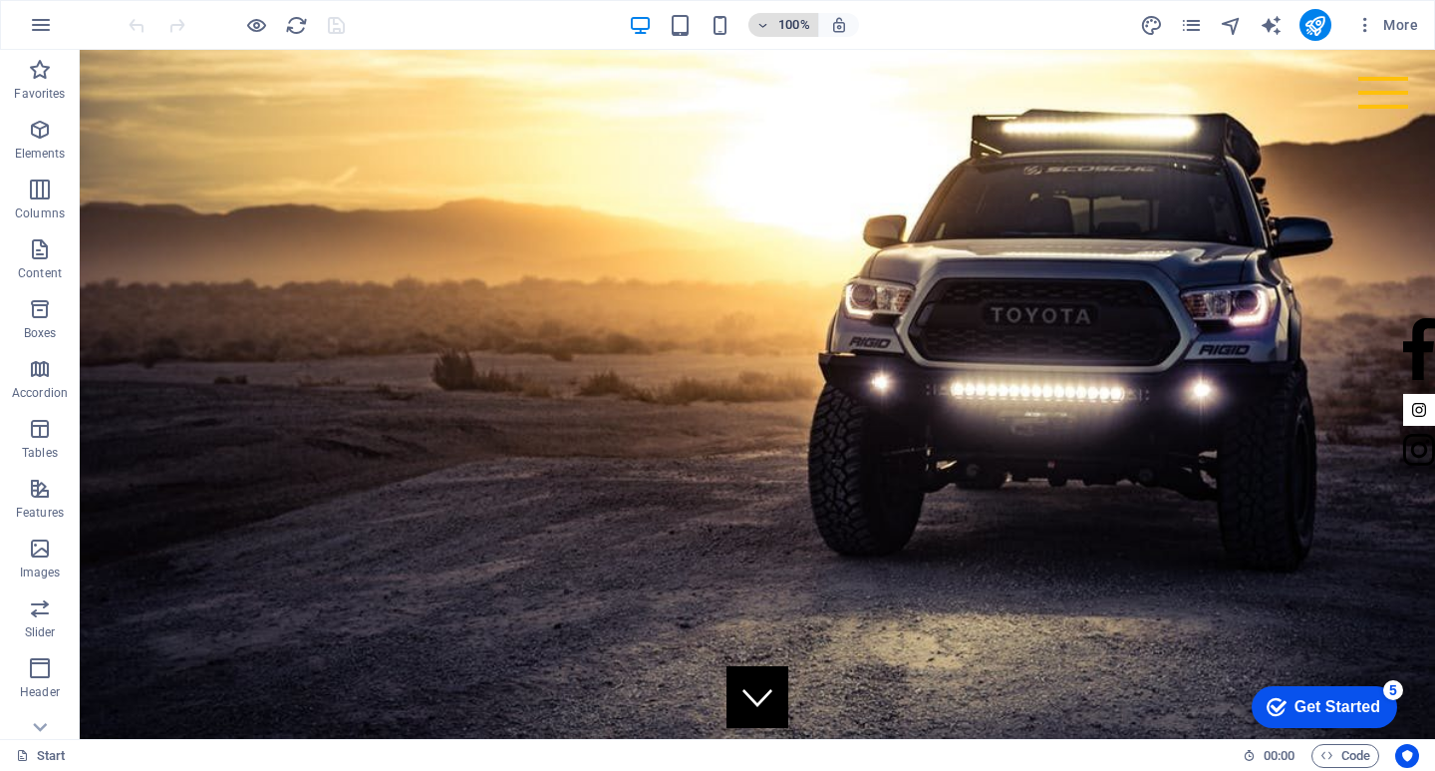
click at [764, 19] on icon "button" at bounding box center [764, 25] width 14 height 13
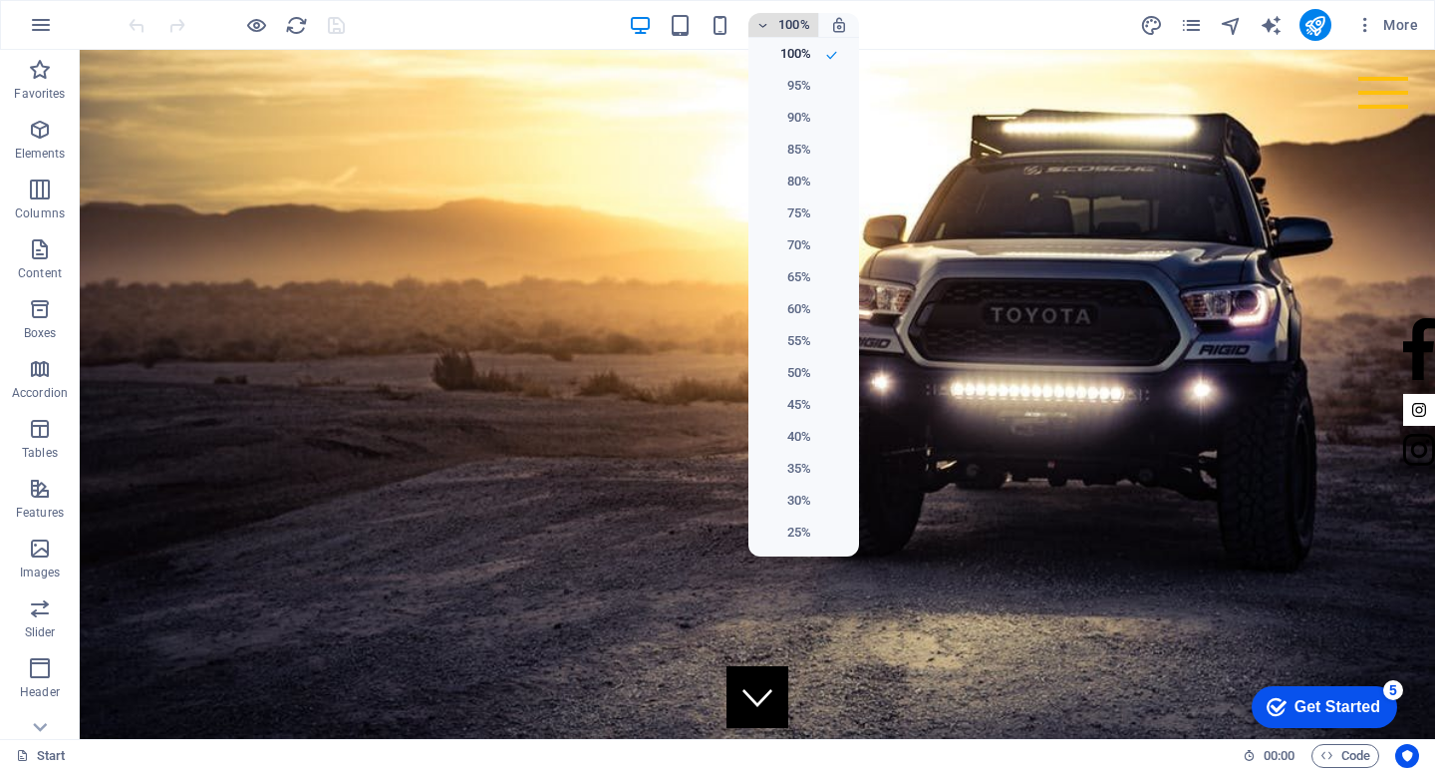
click at [764, 19] on div at bounding box center [717, 385] width 1435 height 771
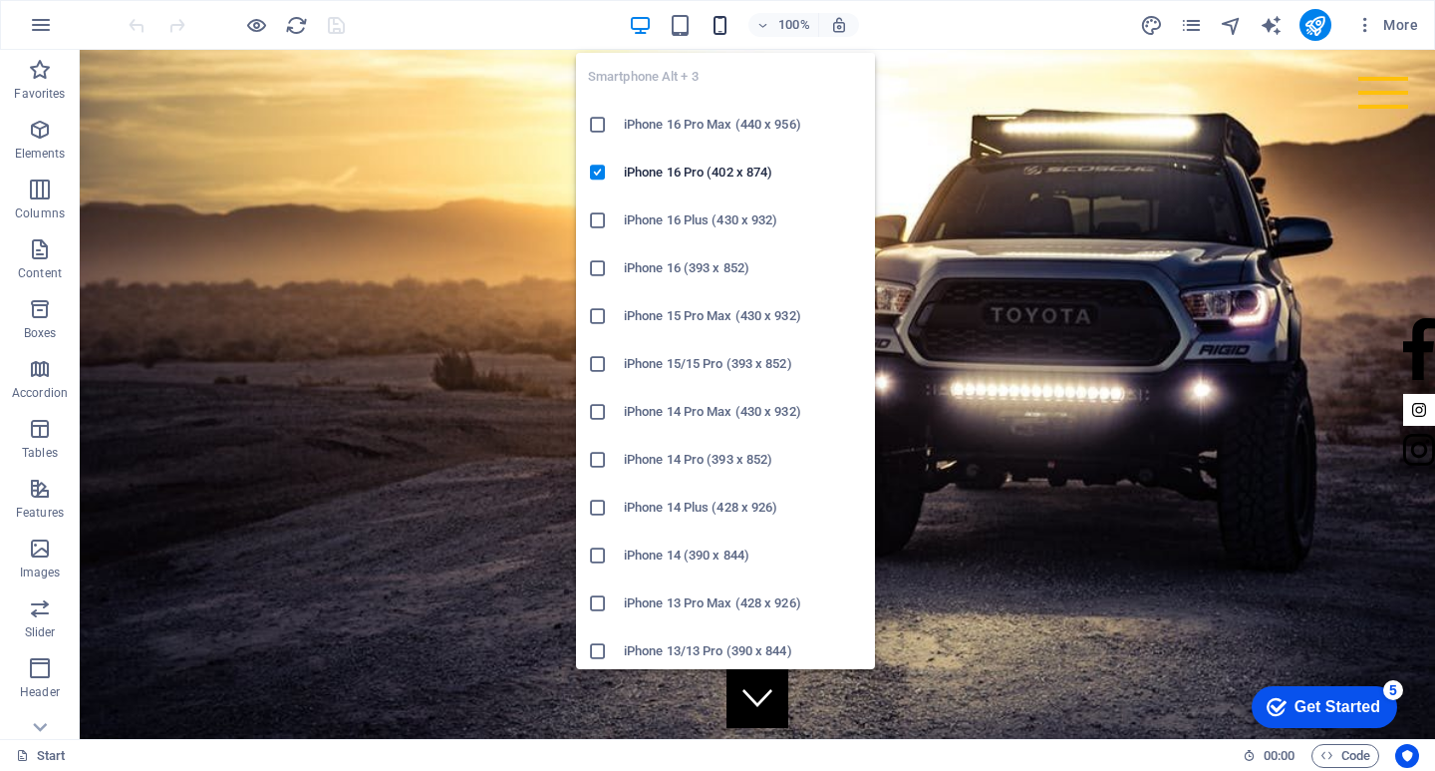
click at [722, 25] on icon "button" at bounding box center [720, 25] width 23 height 23
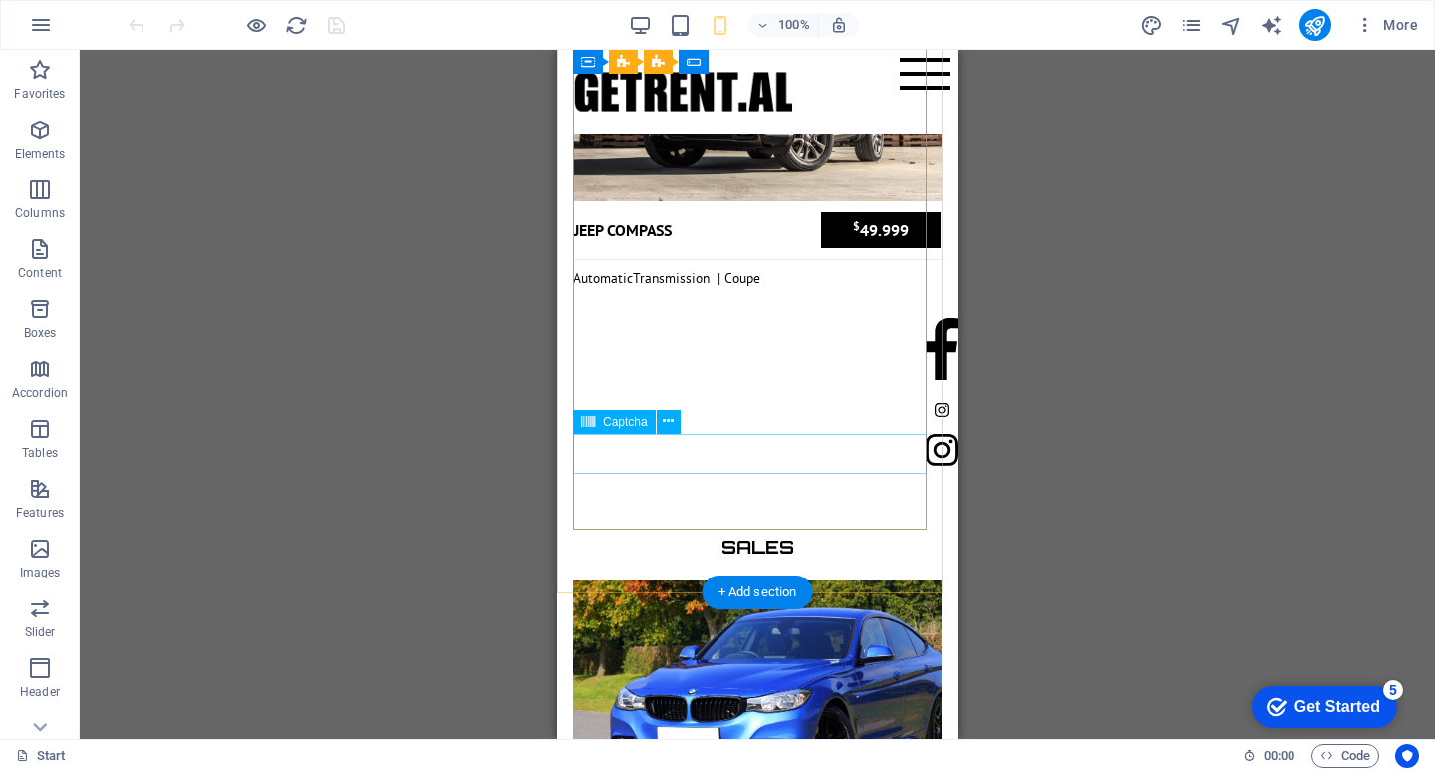
scroll to position [12668, 0]
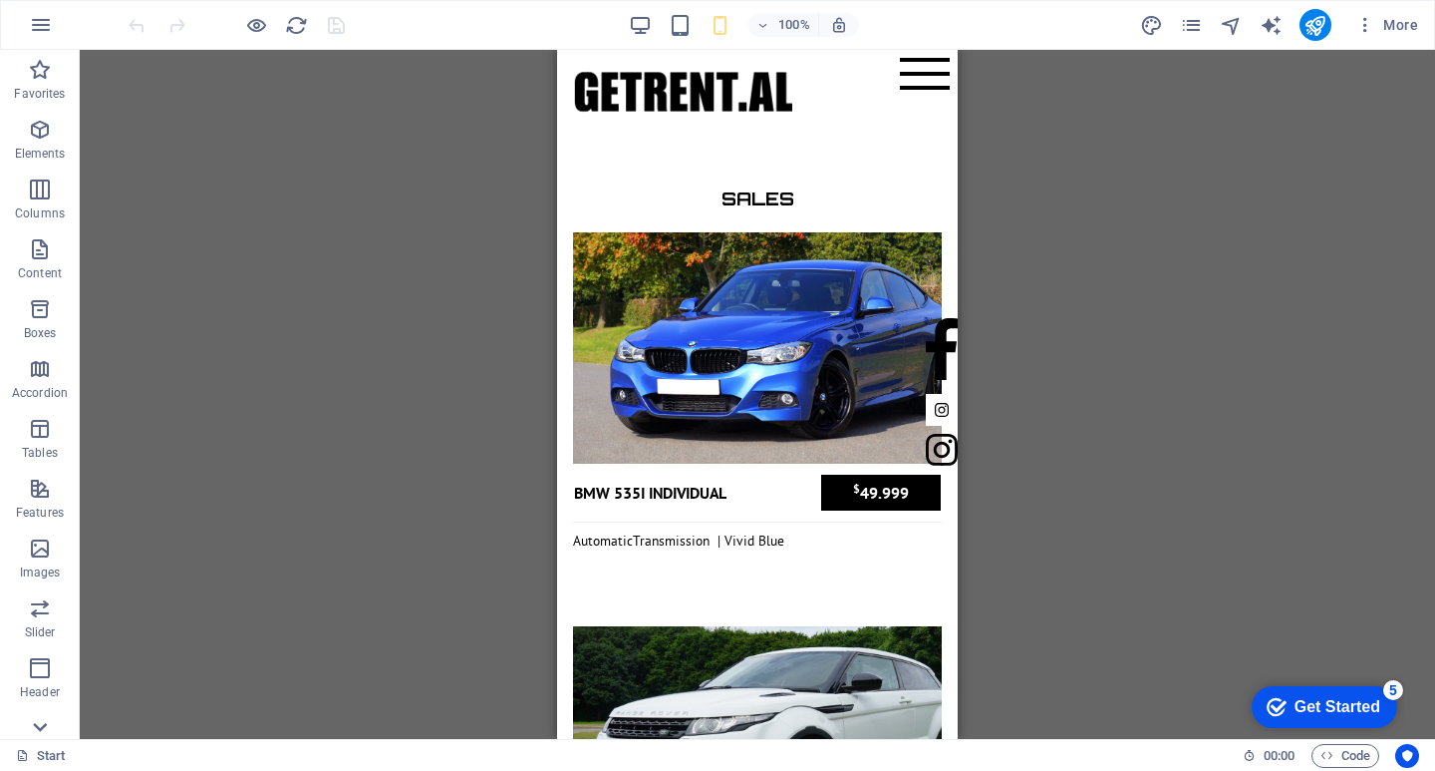
click at [50, 76] on icon at bounding box center [40, 62] width 28 height 28
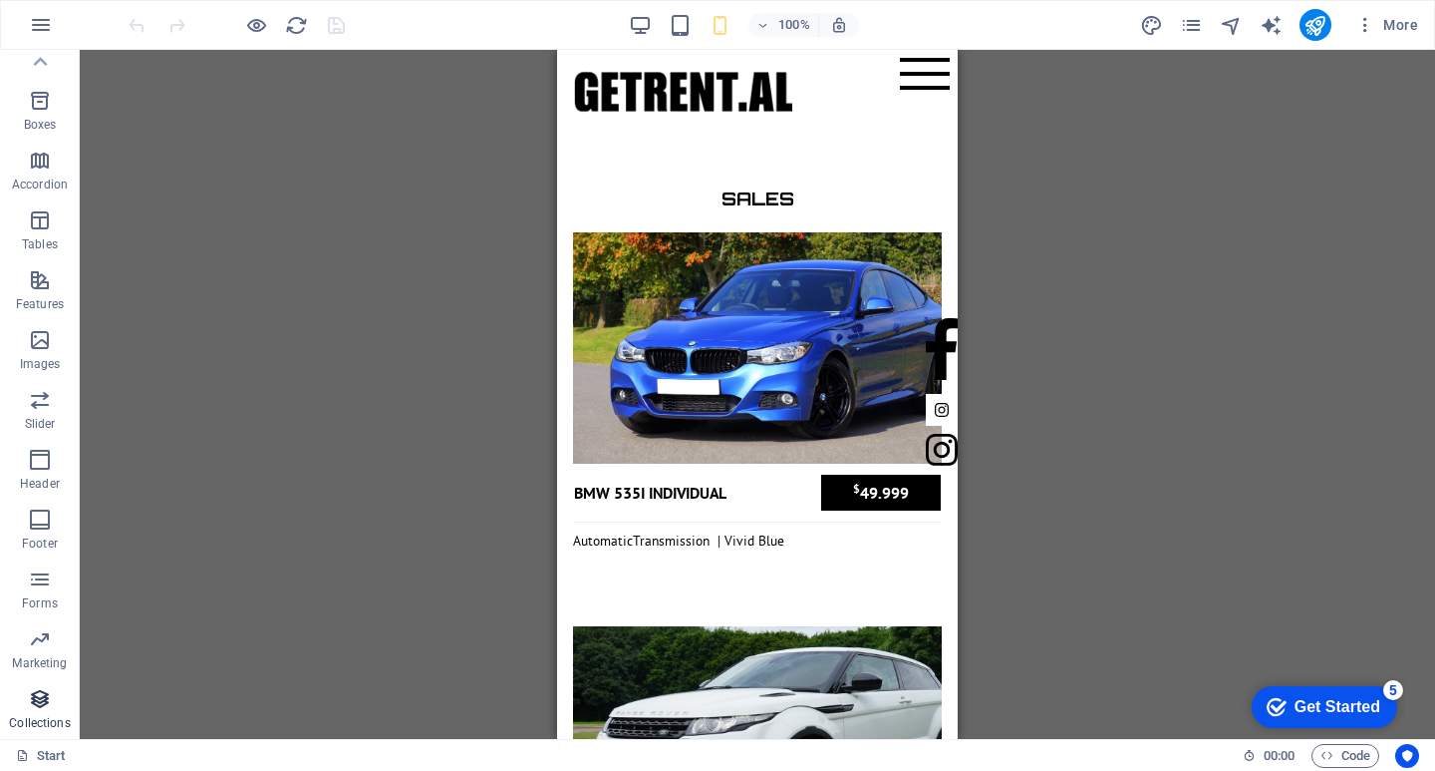
click at [47, 706] on icon "button" at bounding box center [40, 699] width 24 height 24
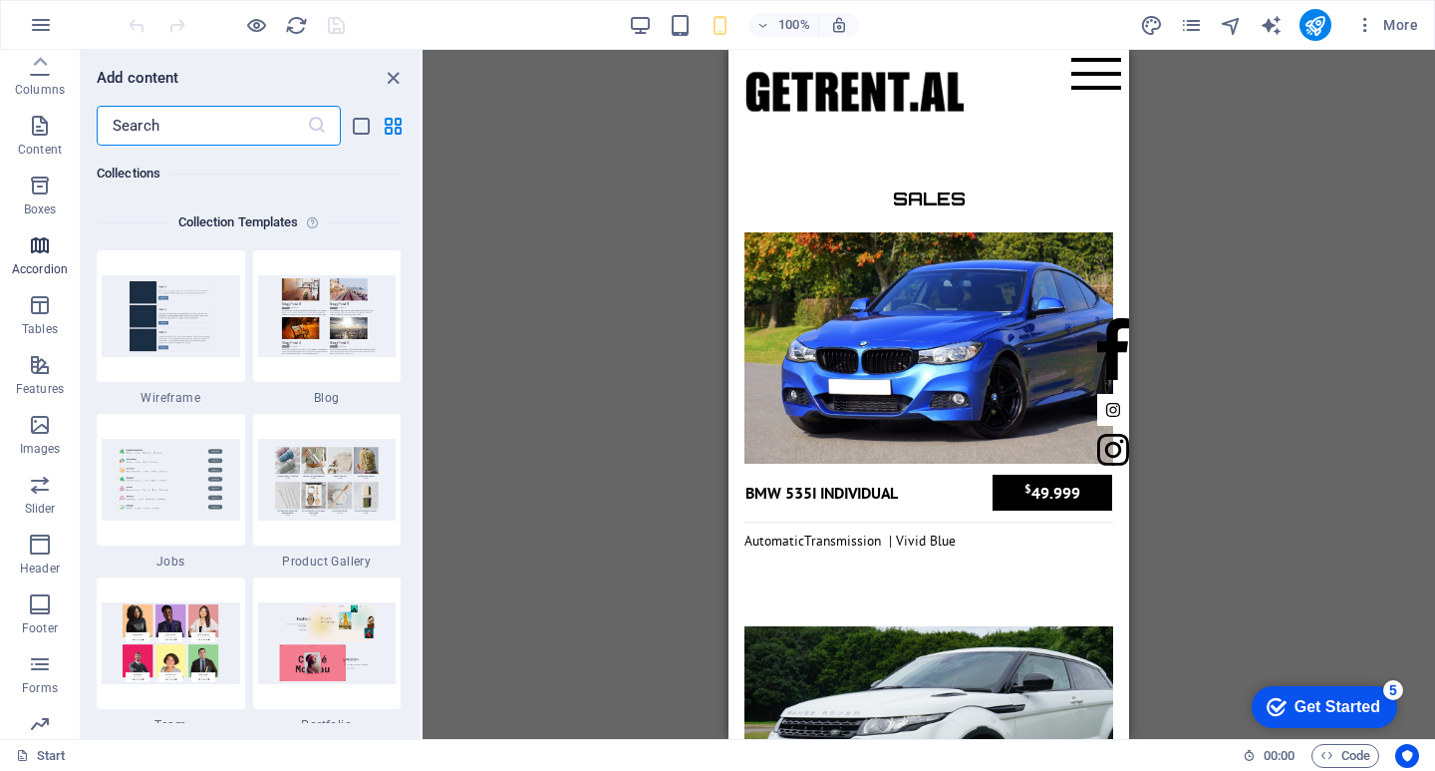
scroll to position [0, 0]
click at [42, 121] on icon "button" at bounding box center [40, 130] width 24 height 24
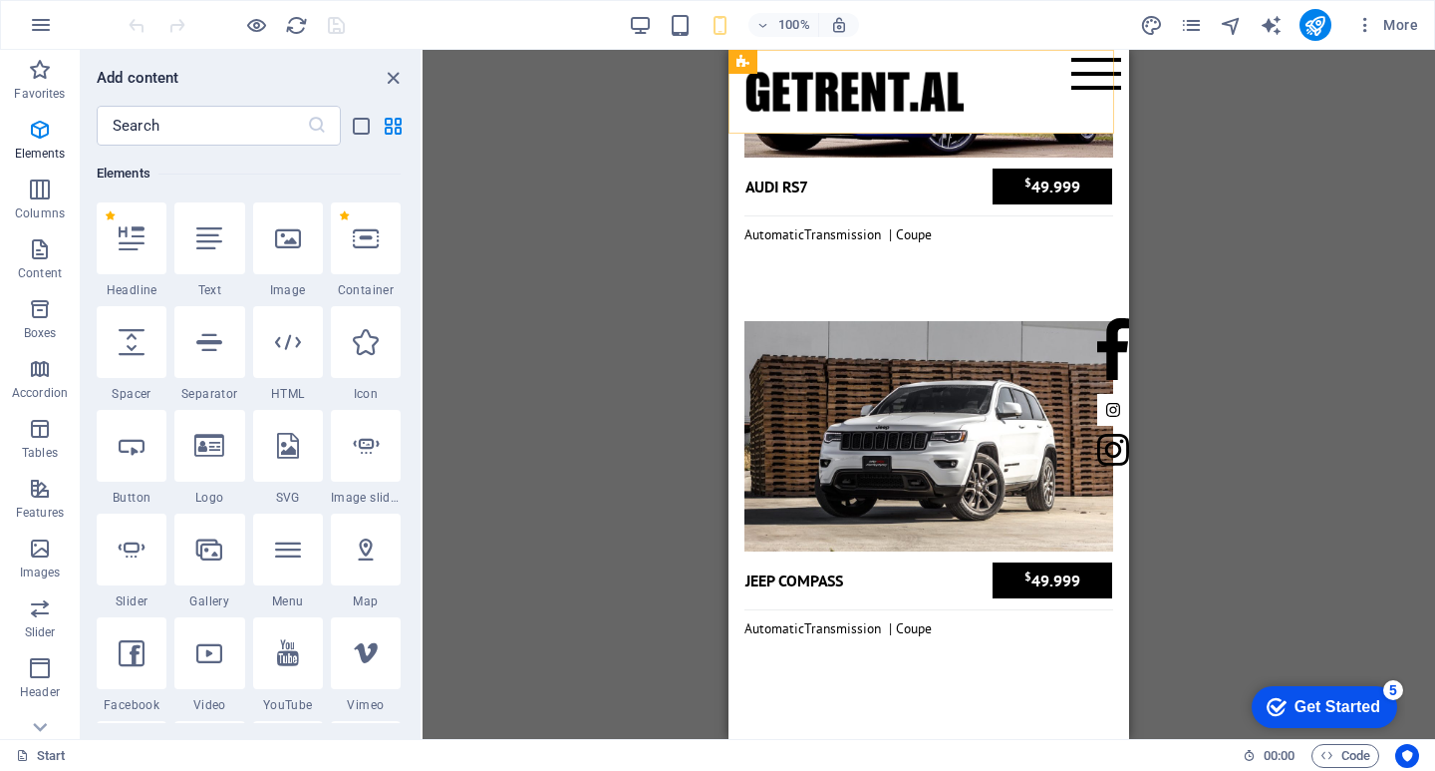
scroll to position [11372, 0]
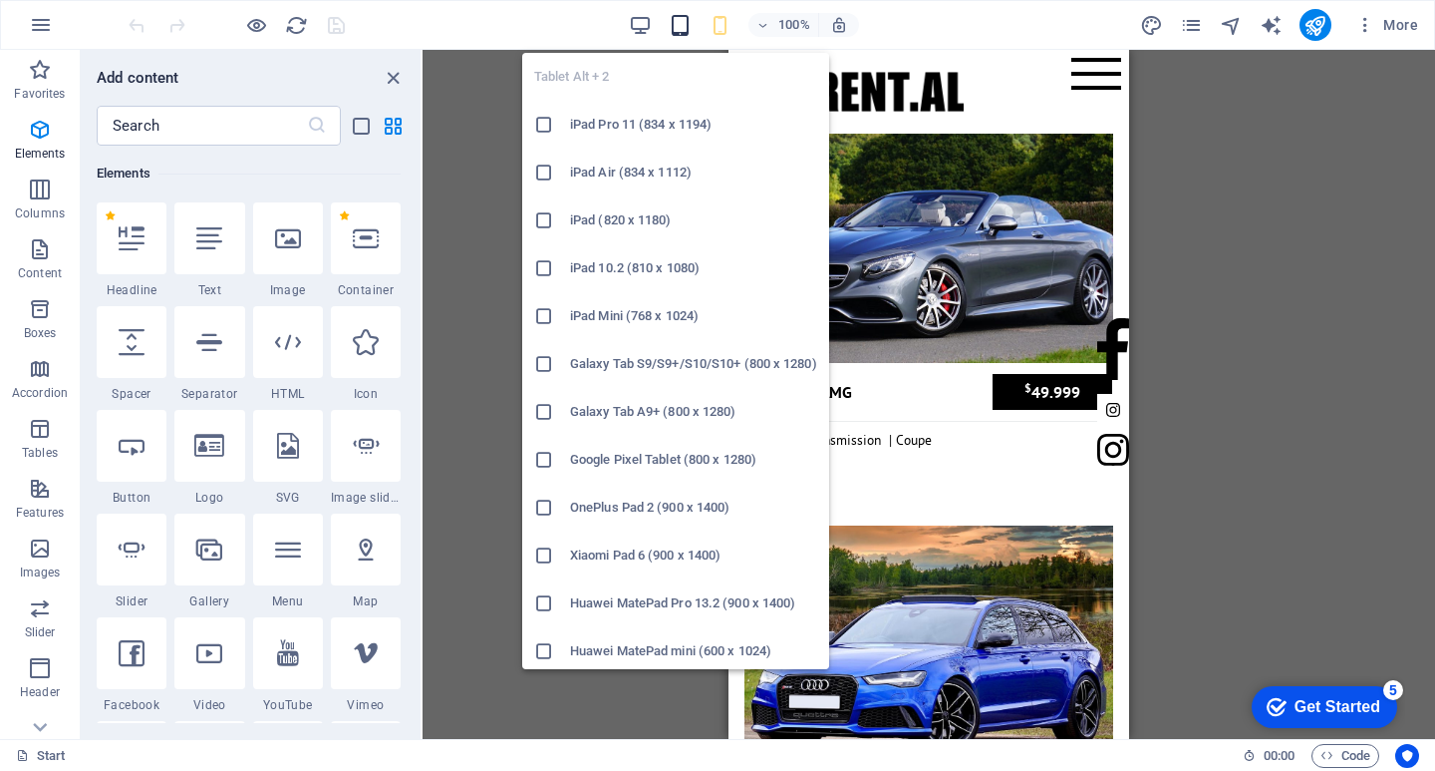
click at [686, 23] on icon "button" at bounding box center [680, 25] width 23 height 23
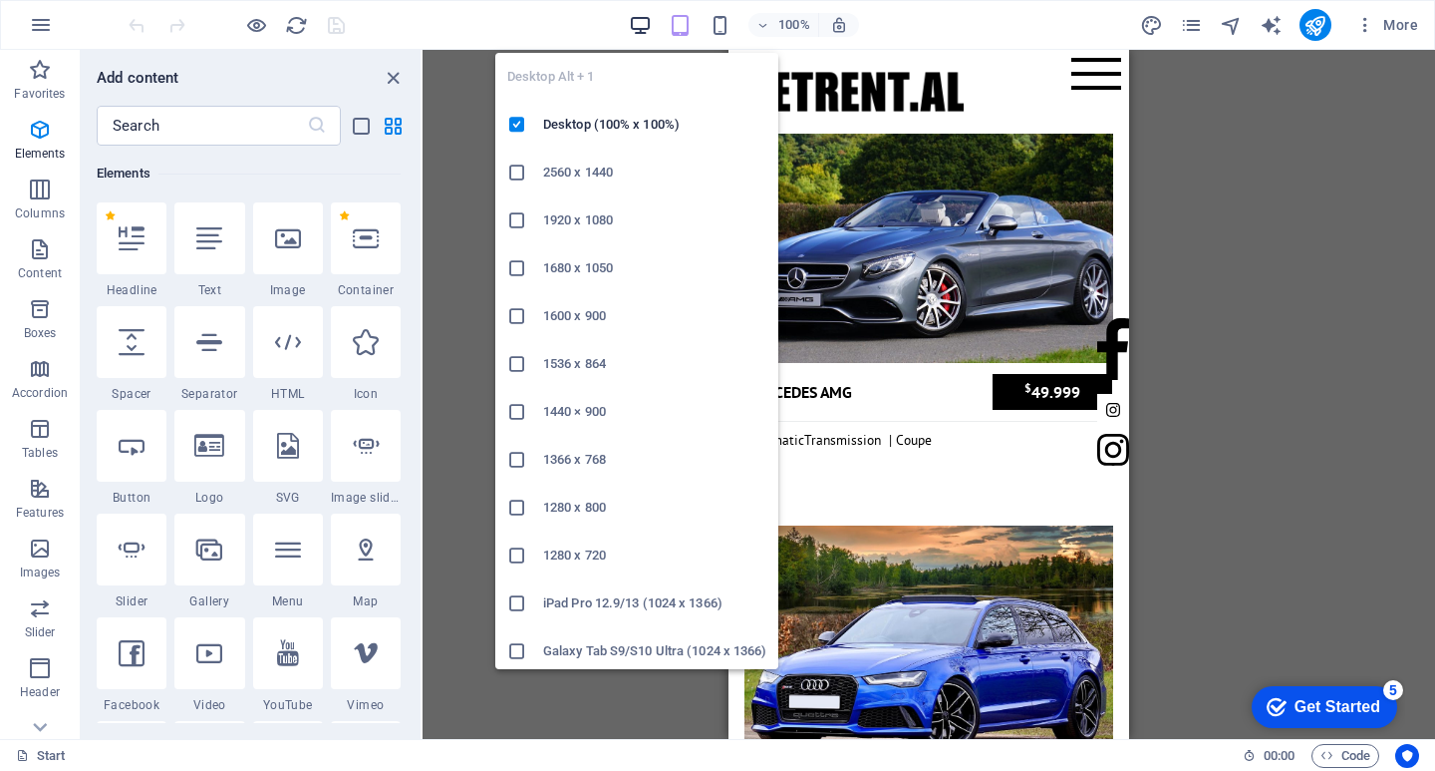
click at [650, 15] on icon "button" at bounding box center [640, 25] width 23 height 23
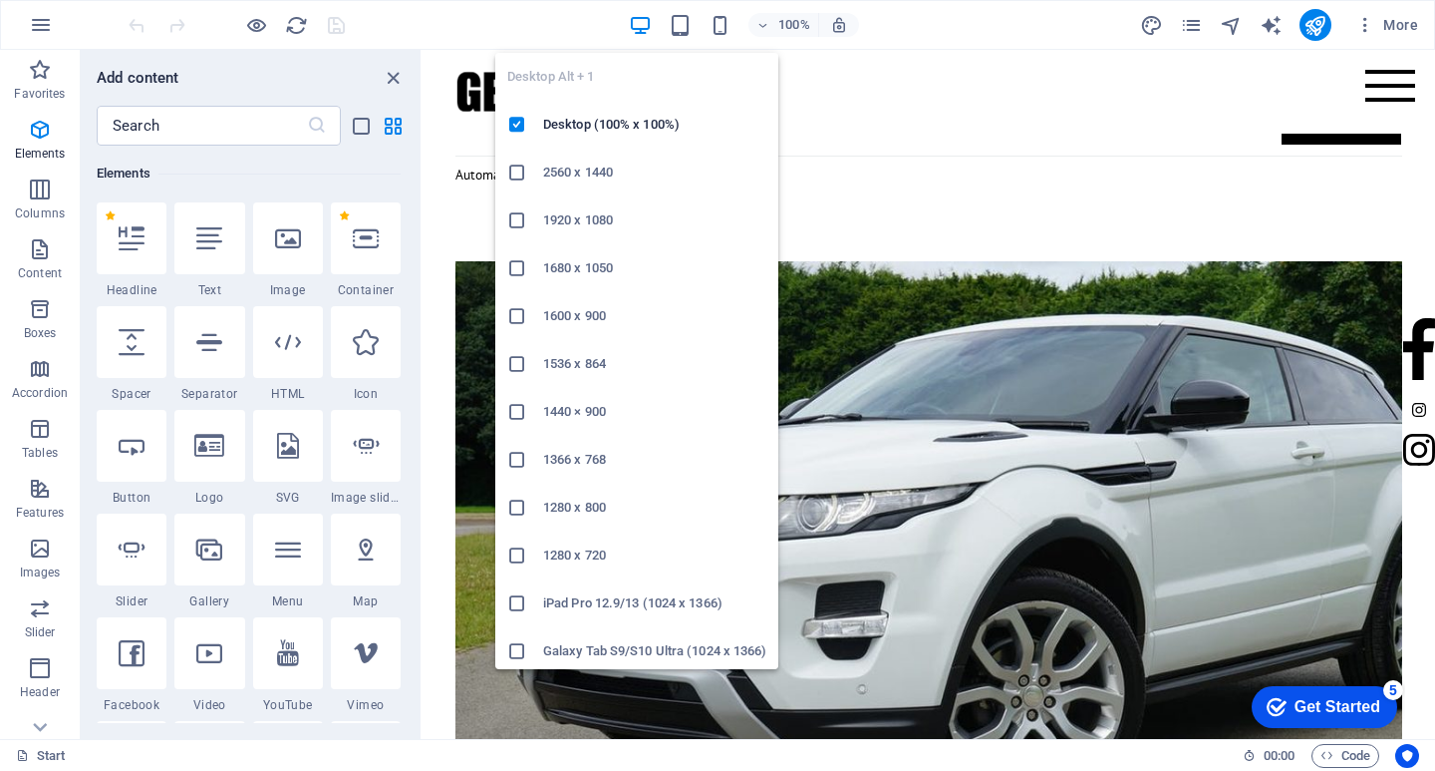
scroll to position [5267, 0]
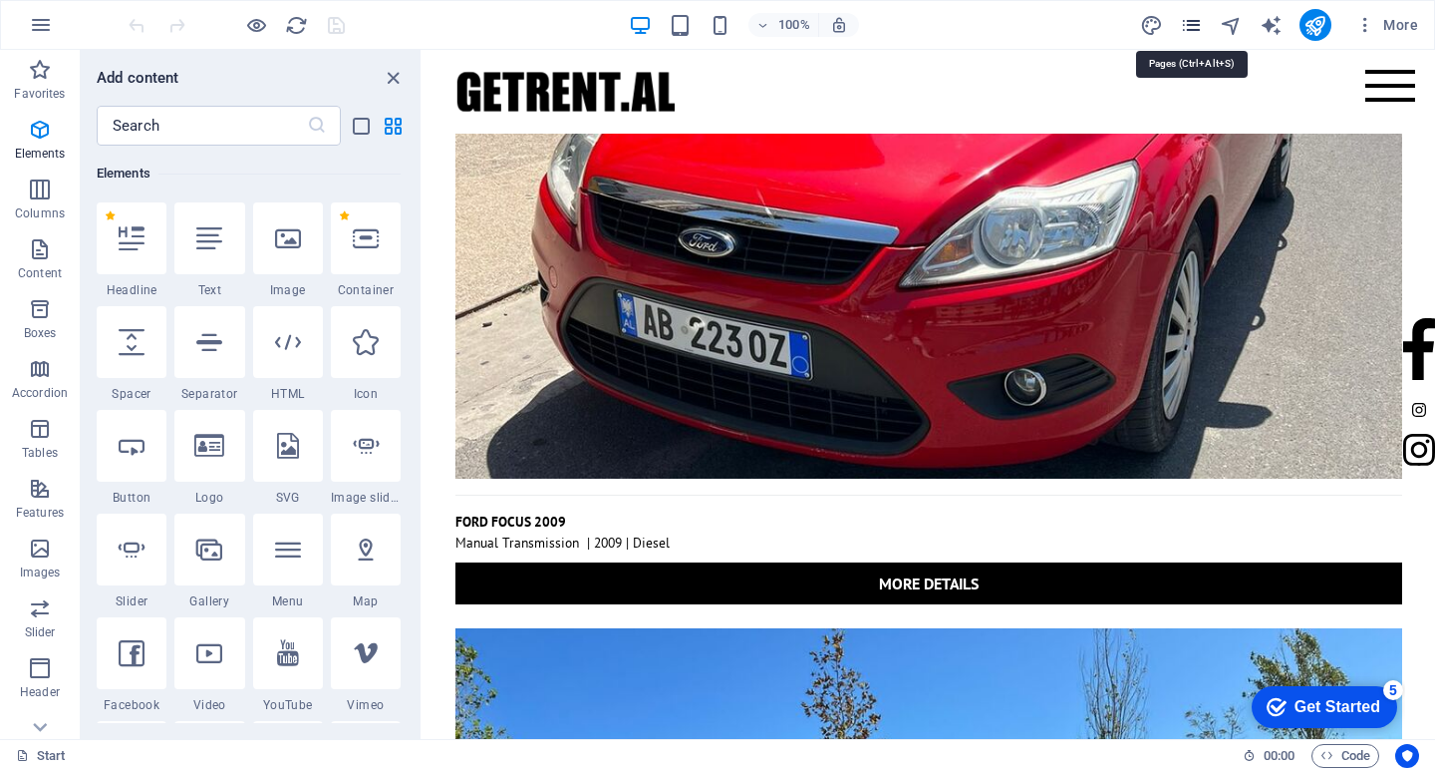
click at [1183, 18] on icon "pages" at bounding box center [1191, 25] width 23 height 23
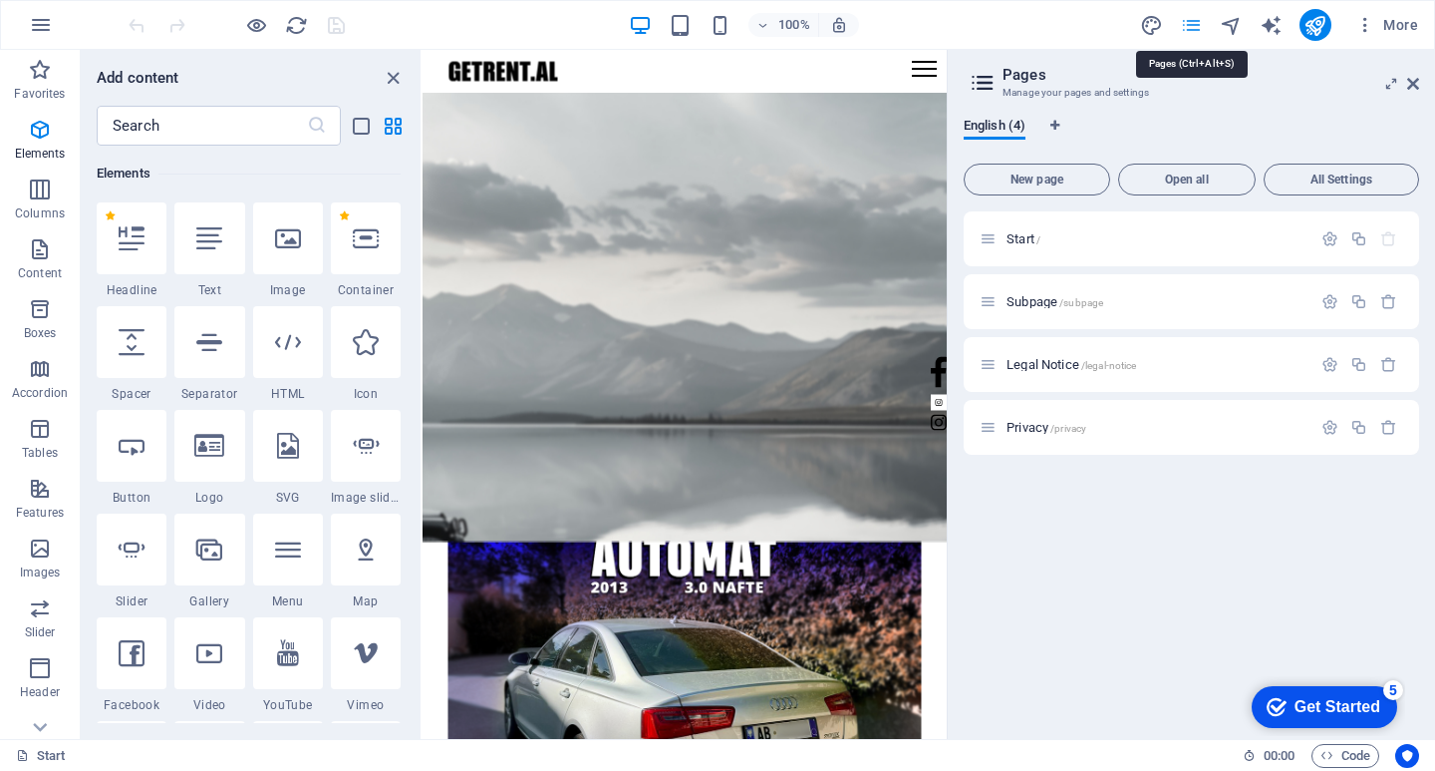
scroll to position [5954, 0]
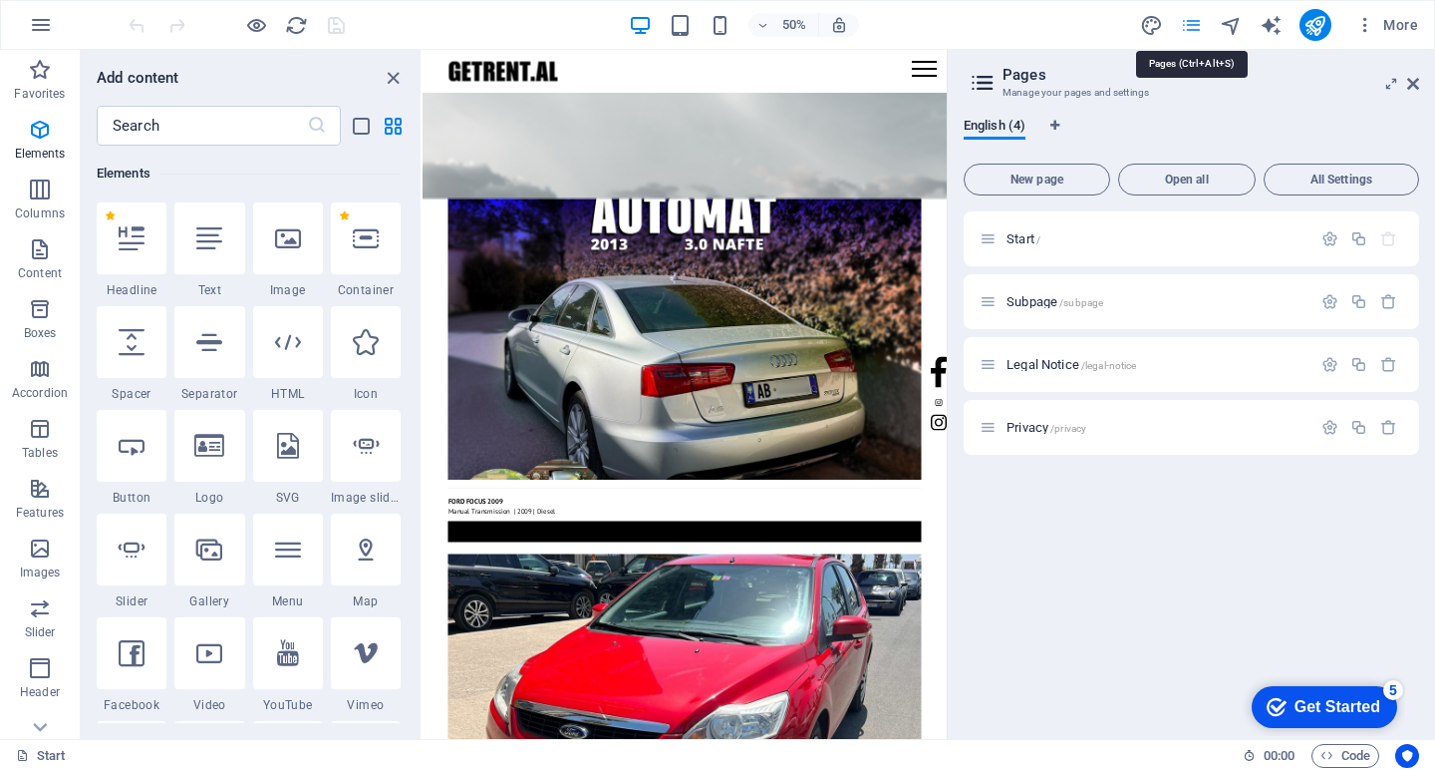
click at [1183, 18] on icon "pages" at bounding box center [1191, 25] width 23 height 23
click at [41, 72] on icon "button" at bounding box center [40, 70] width 24 height 24
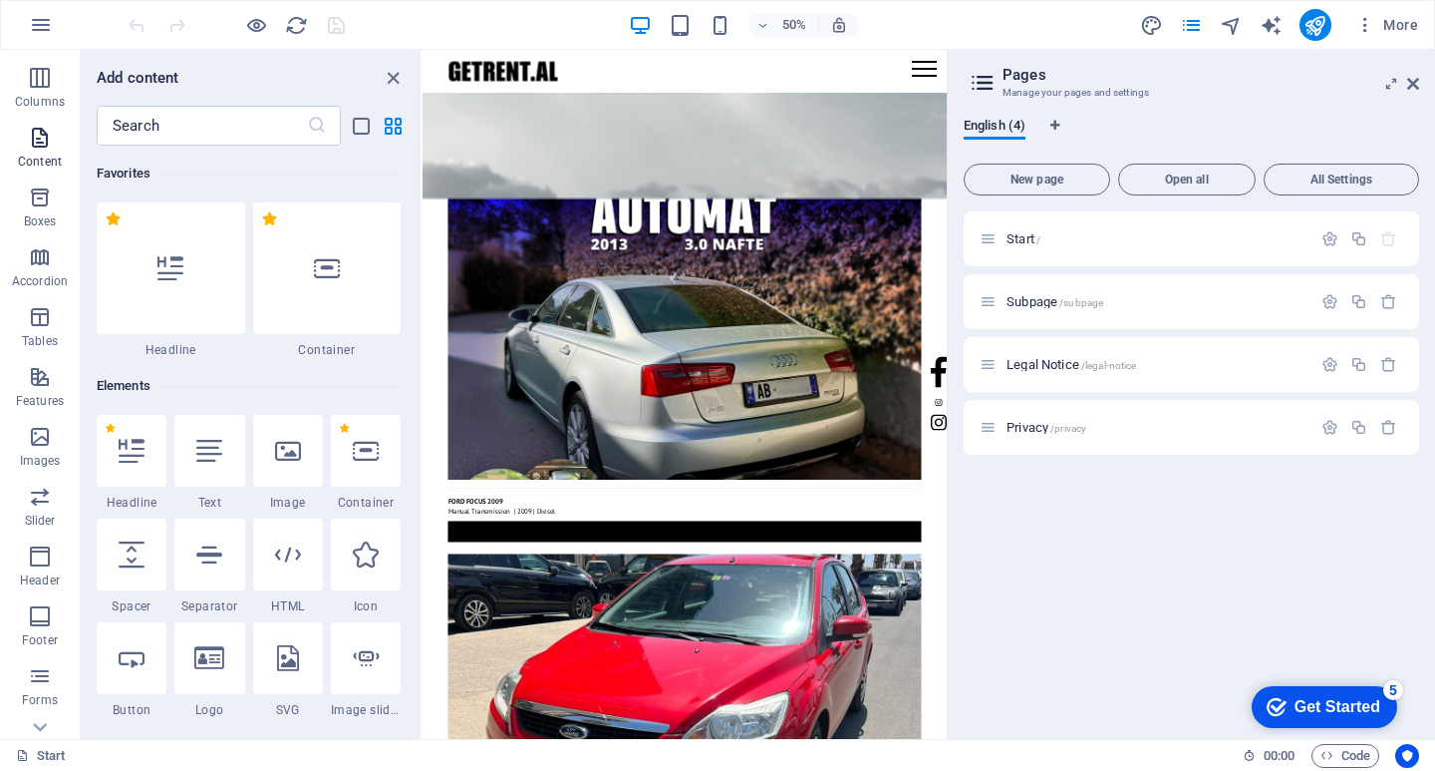
scroll to position [208, 0]
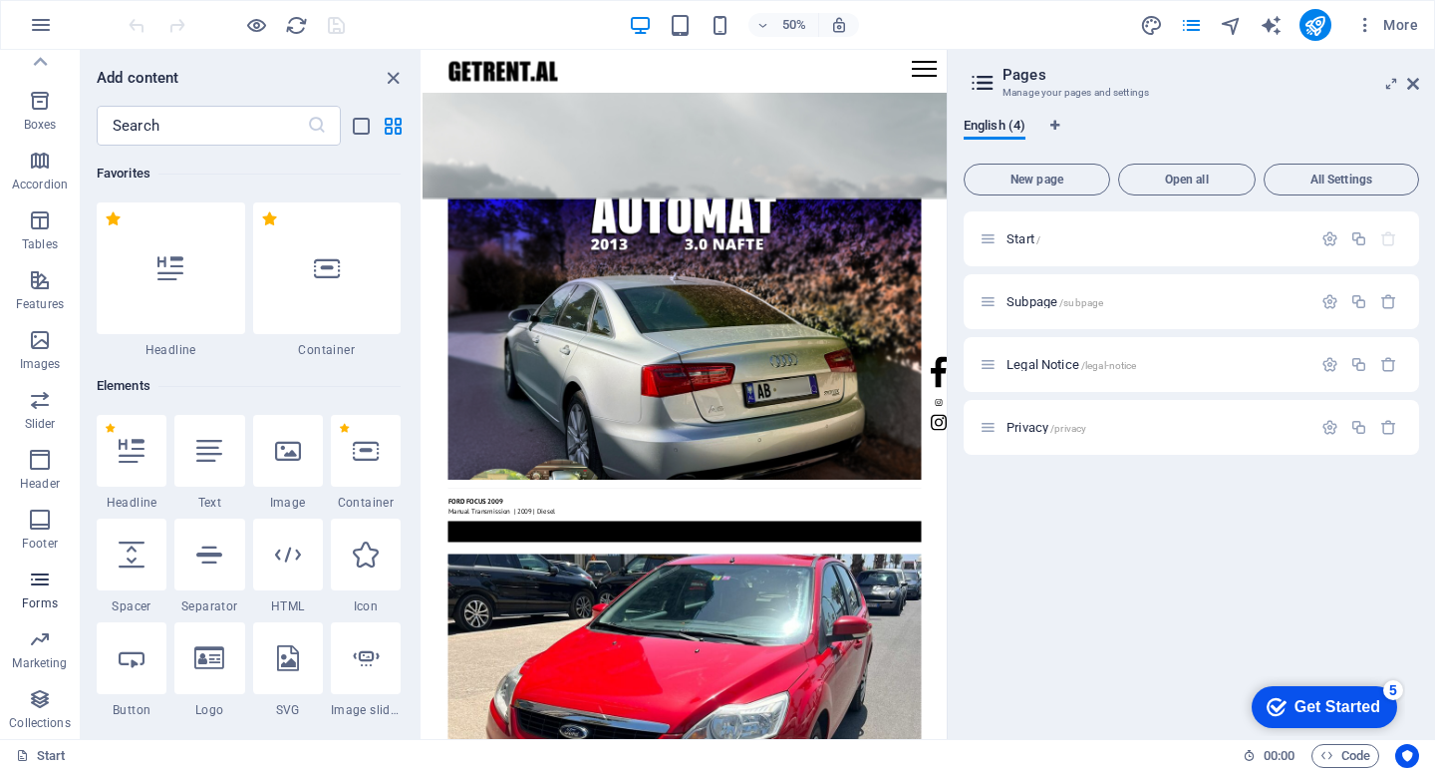
click at [32, 561] on button "Forms" at bounding box center [40, 589] width 80 height 60
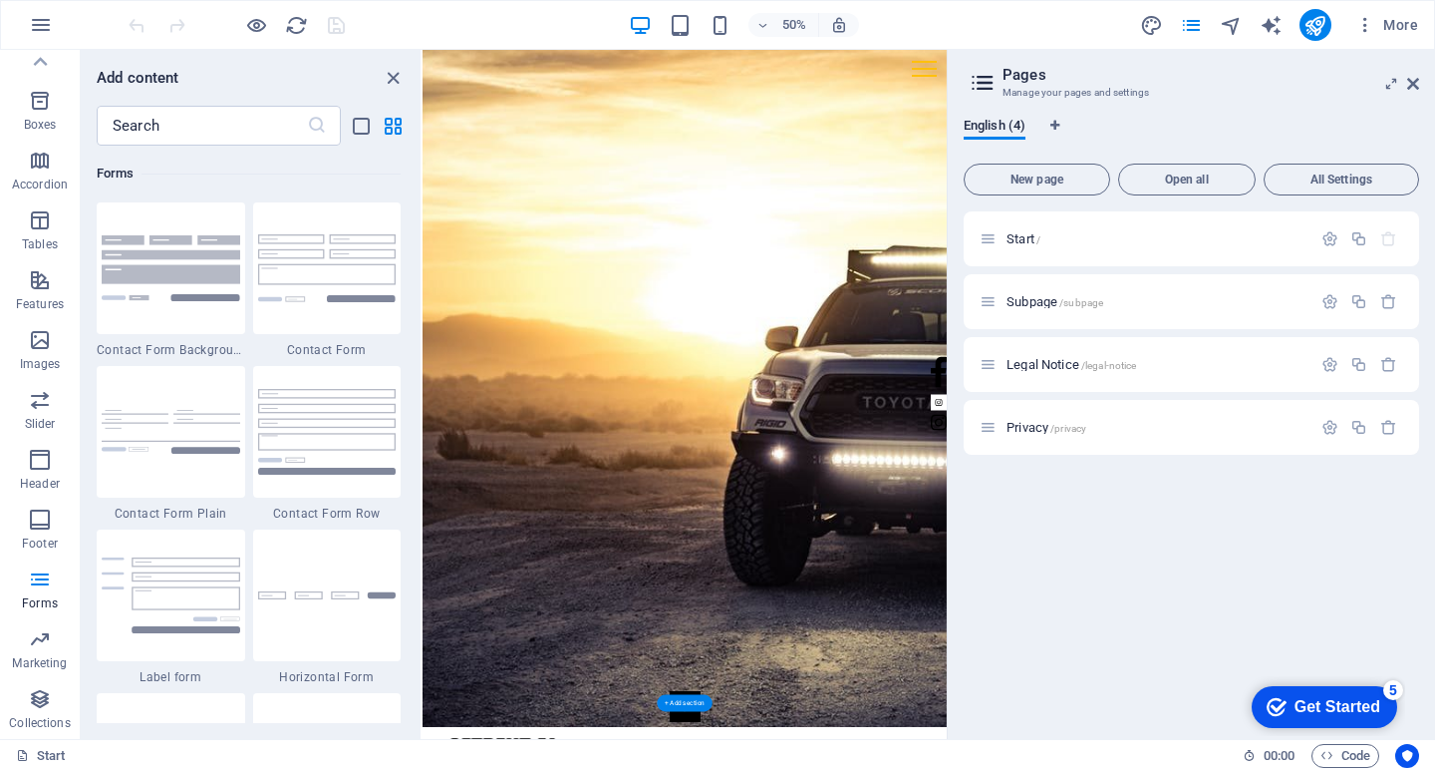
scroll to position [0, 0]
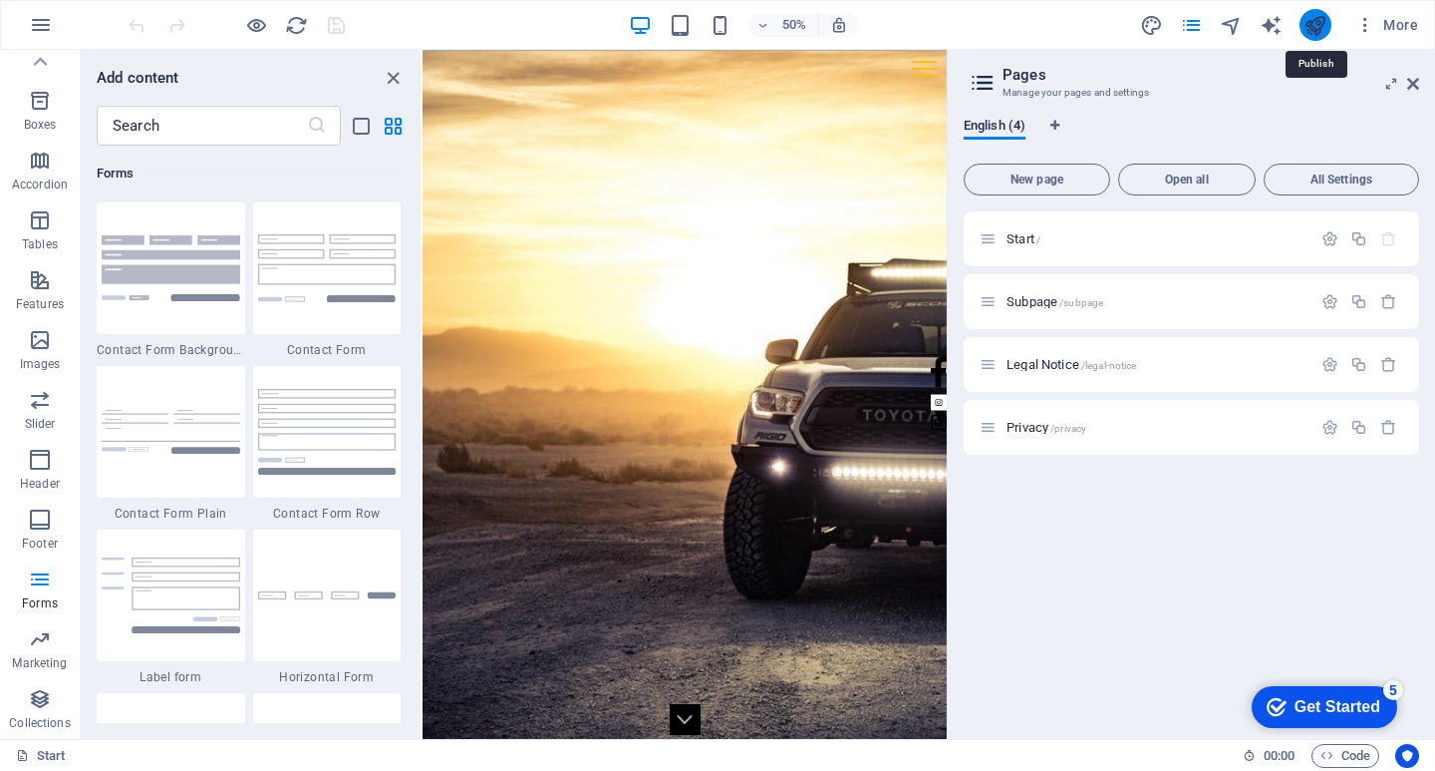
click at [1318, 24] on icon "publish" at bounding box center [1315, 25] width 23 height 23
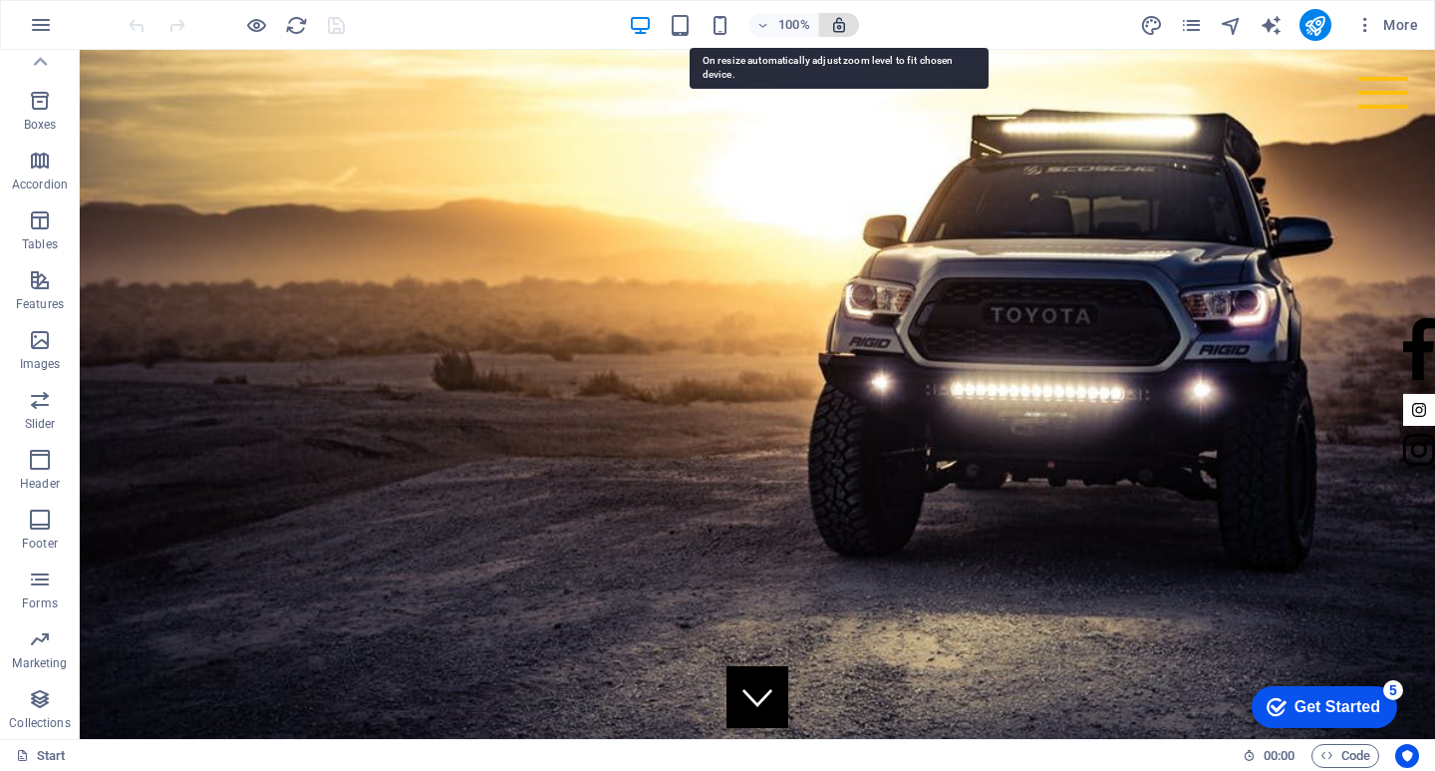
click at [847, 21] on icon "button" at bounding box center [839, 25] width 18 height 18
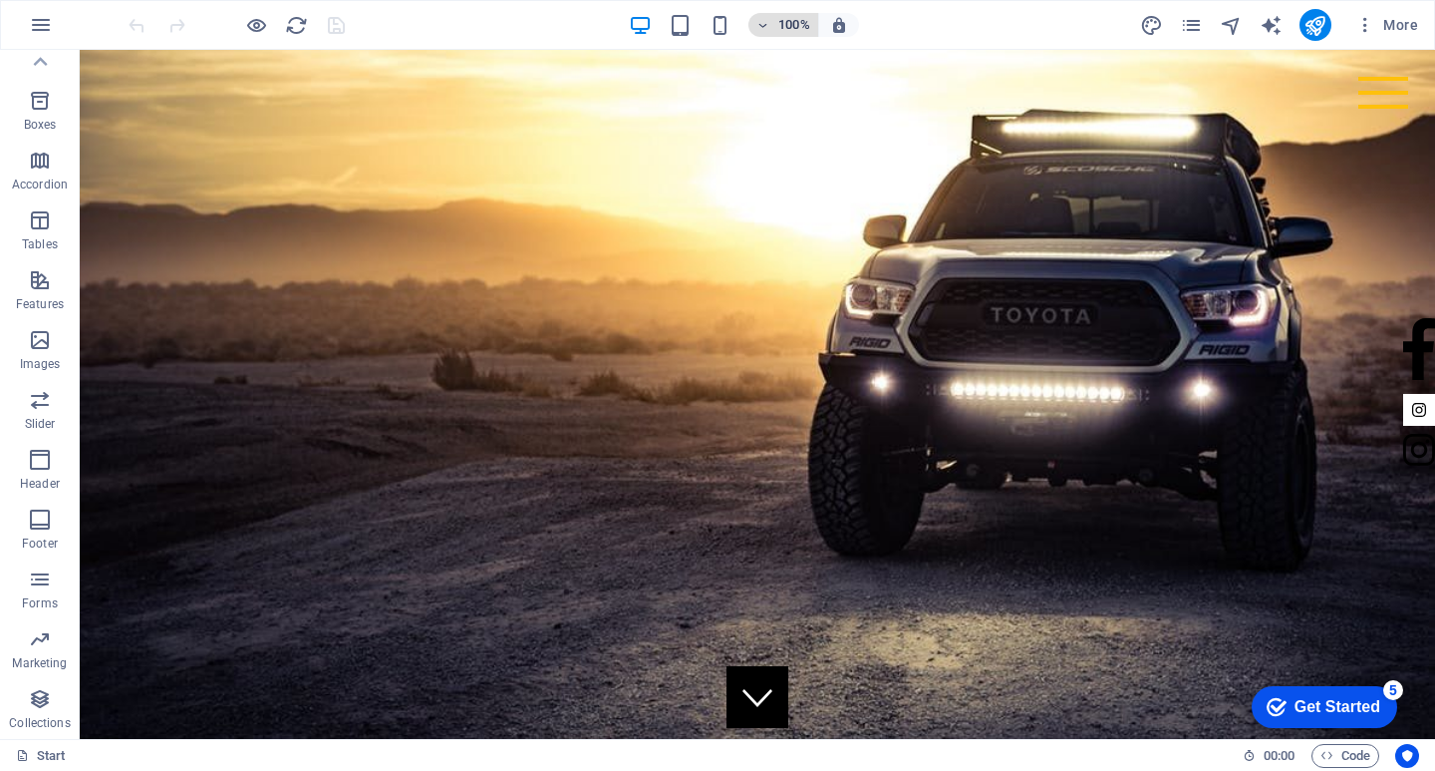
click at [764, 33] on span "100%" at bounding box center [784, 25] width 54 height 24
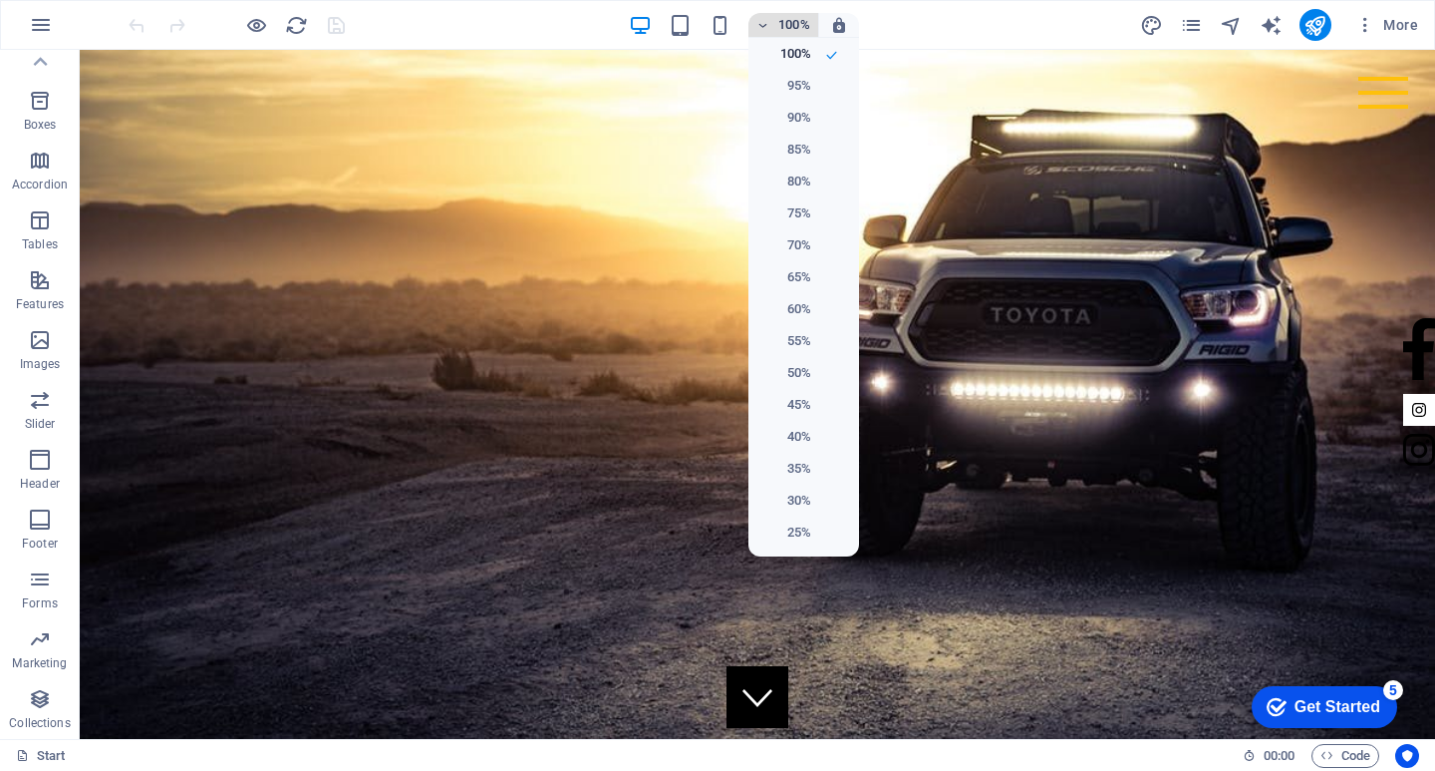
click at [763, 33] on div at bounding box center [717, 385] width 1435 height 771
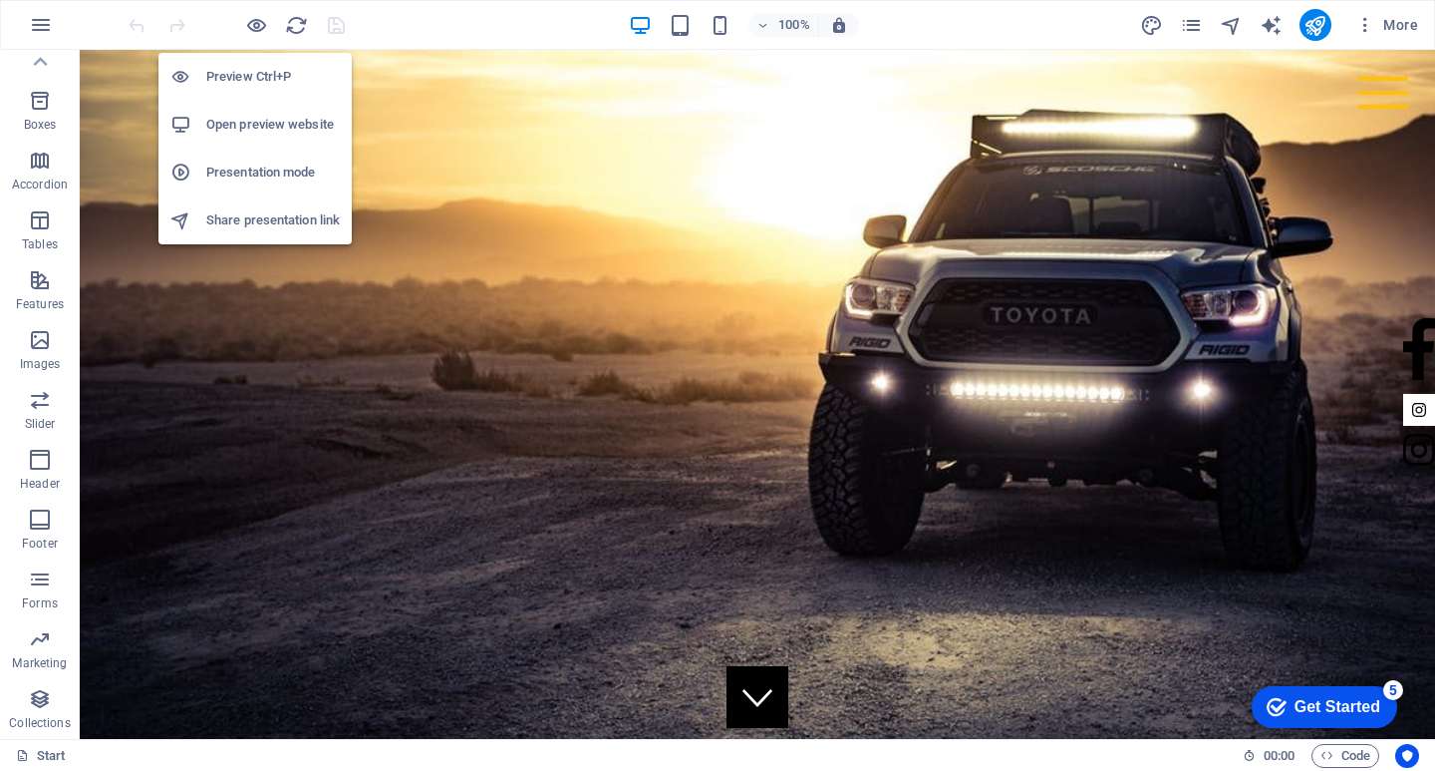
click at [240, 220] on h6 "Share presentation link" at bounding box center [273, 220] width 134 height 24
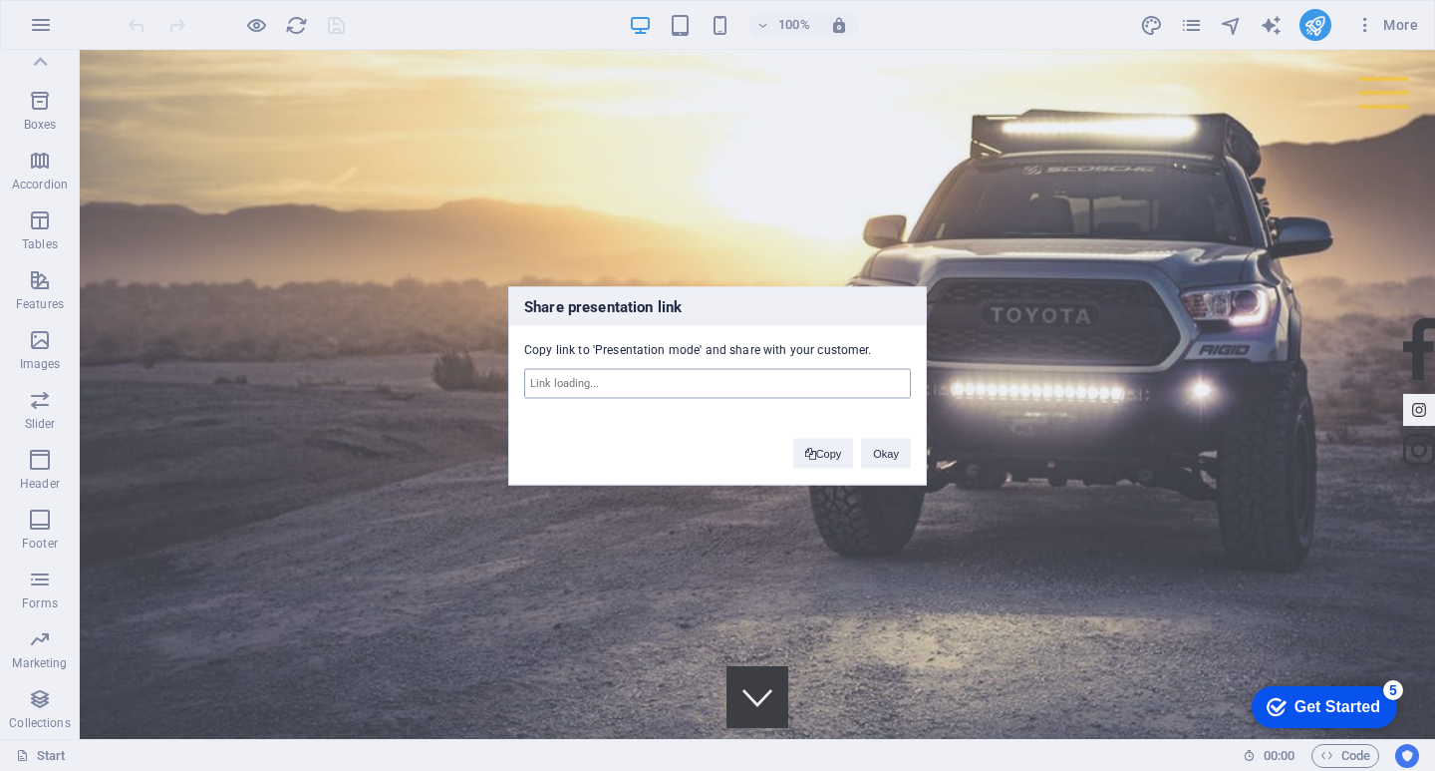
type input "[URL][DOMAIN_NAME]"
drag, startPoint x: 705, startPoint y: 378, endPoint x: 705, endPoint y: 366, distance: 12.0
click at [705, 378] on input "[URL][DOMAIN_NAME]" at bounding box center [717, 383] width 387 height 30
drag, startPoint x: 873, startPoint y: 454, endPoint x: 882, endPoint y: 323, distance: 130.9
click at [873, 454] on button "Okay" at bounding box center [886, 453] width 50 height 30
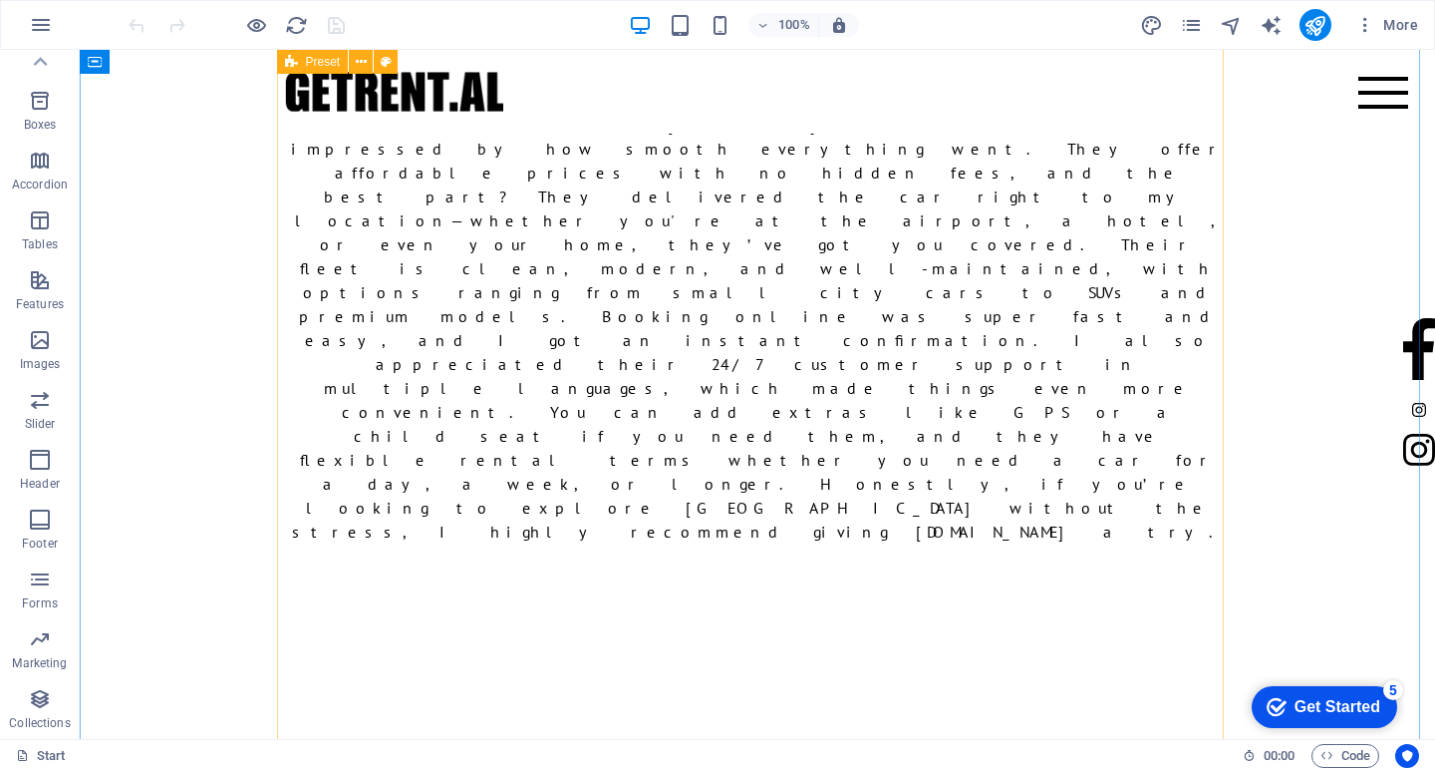
scroll to position [1894, 0]
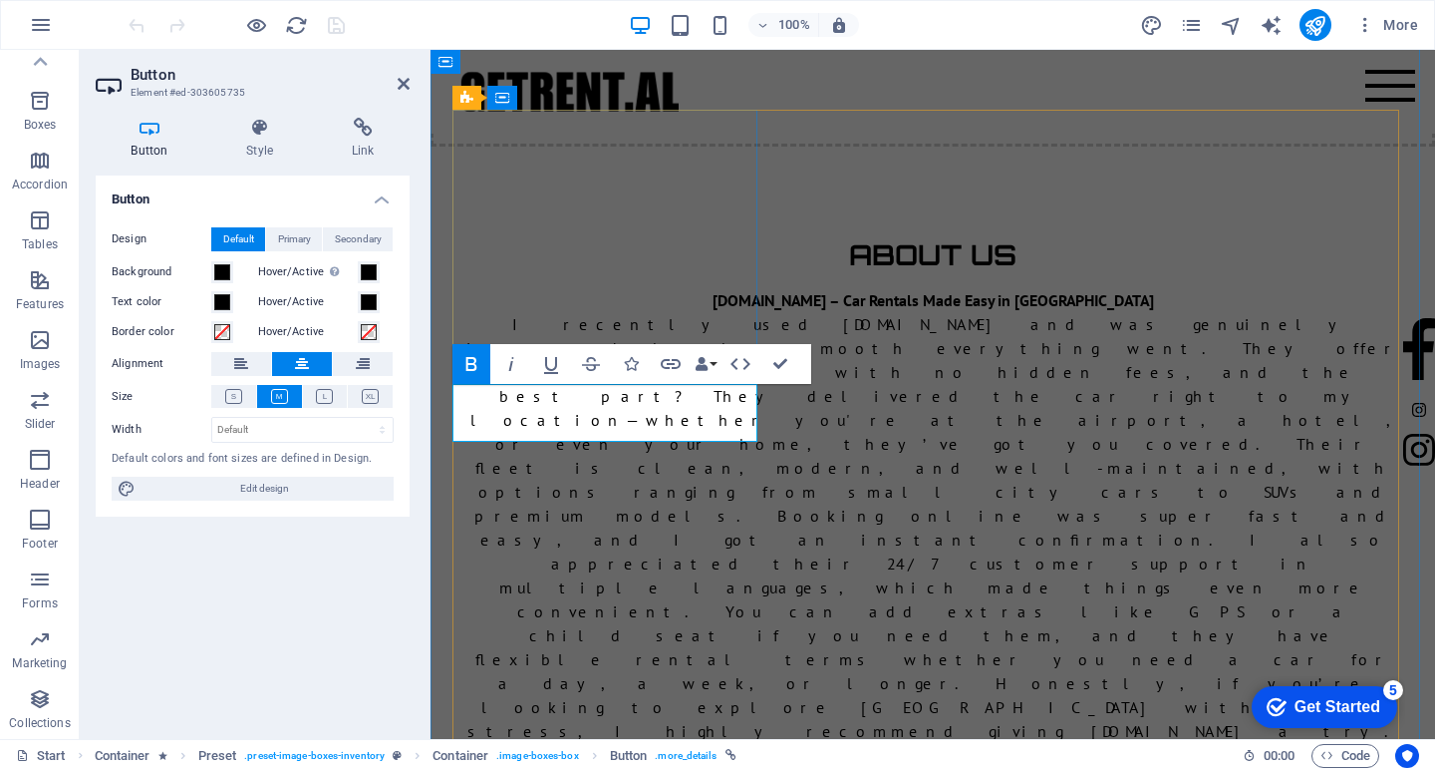
drag, startPoint x: 531, startPoint y: 394, endPoint x: 797, endPoint y: 409, distance: 266.6
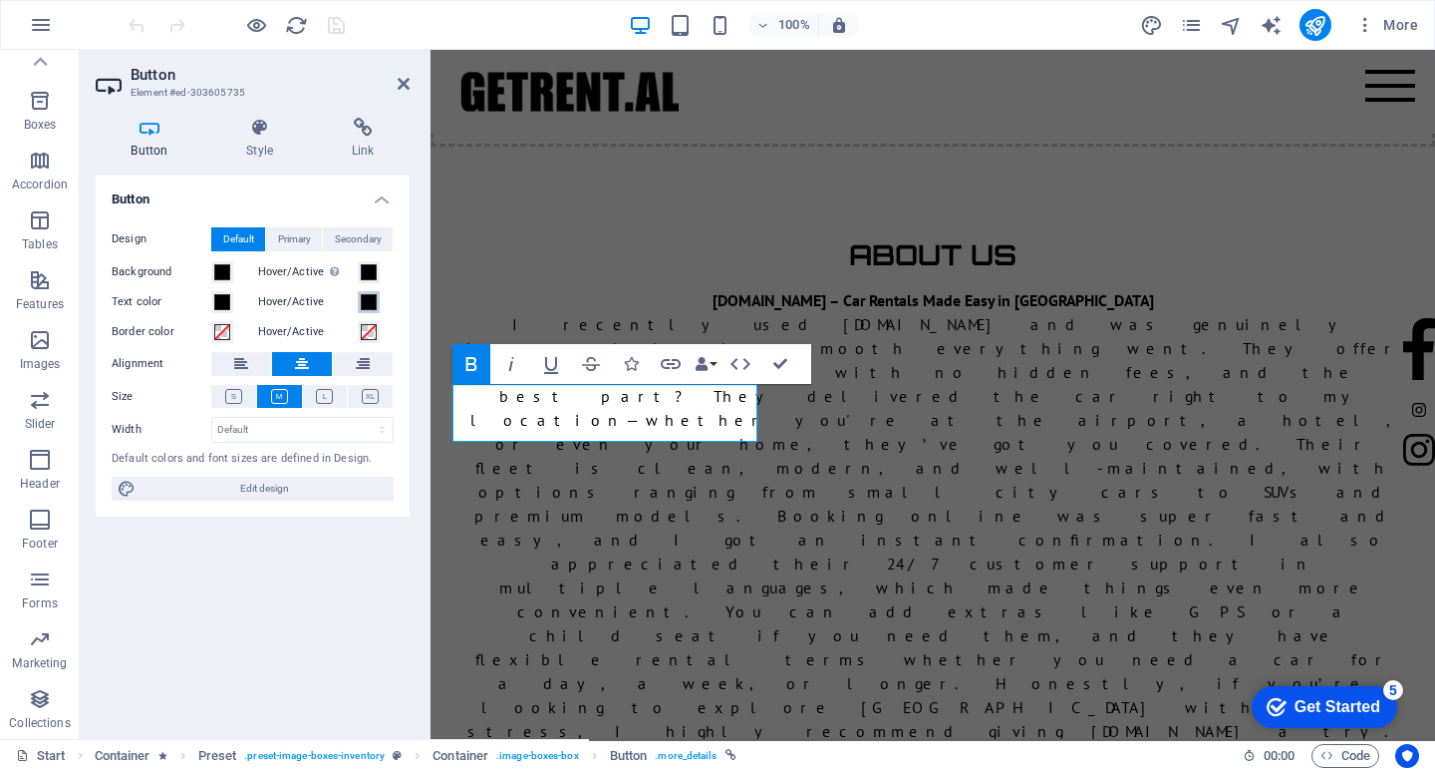
click at [361, 301] on span at bounding box center [369, 302] width 16 height 16
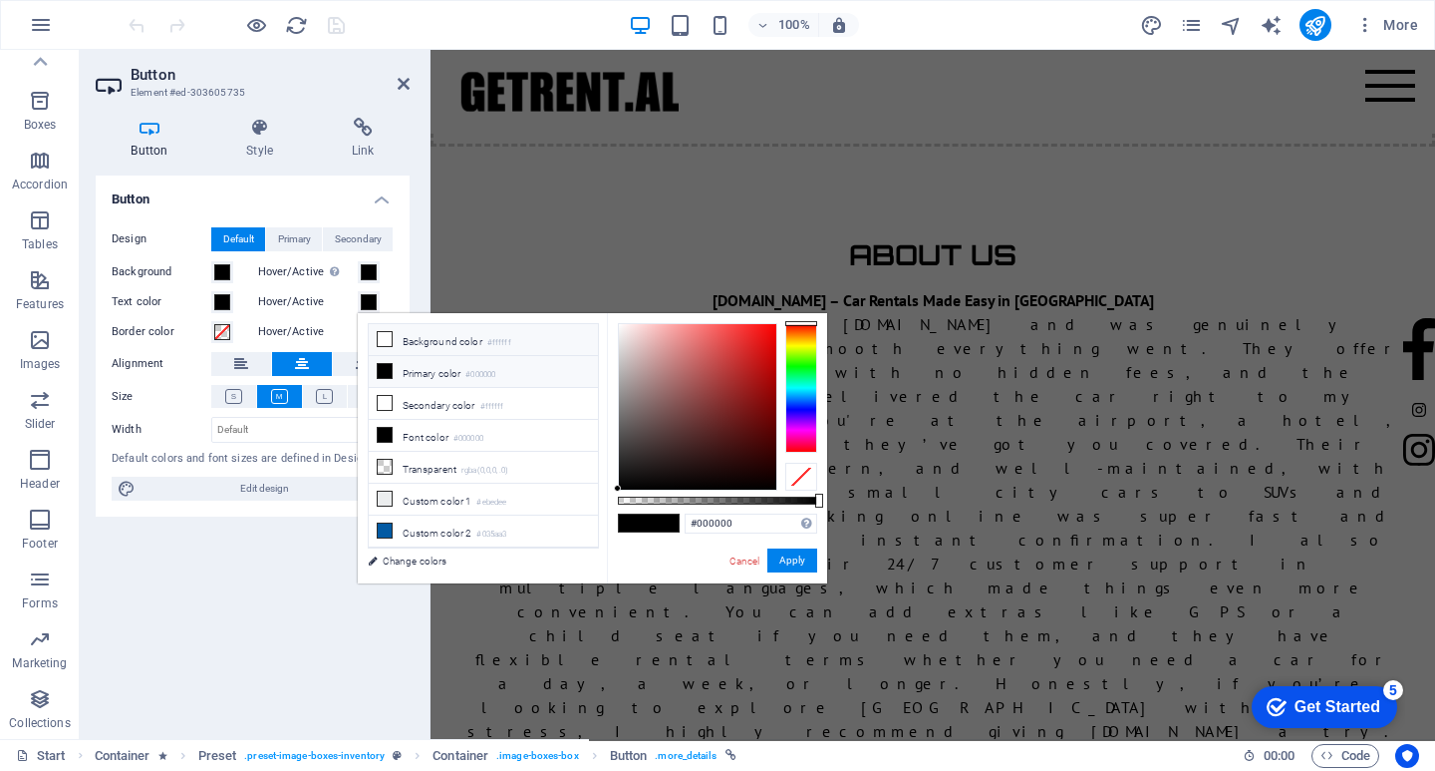
click at [387, 348] on li "Background color #ffffff" at bounding box center [483, 340] width 229 height 32
type input "#ffffff"
click at [386, 344] on icon at bounding box center [385, 339] width 14 height 14
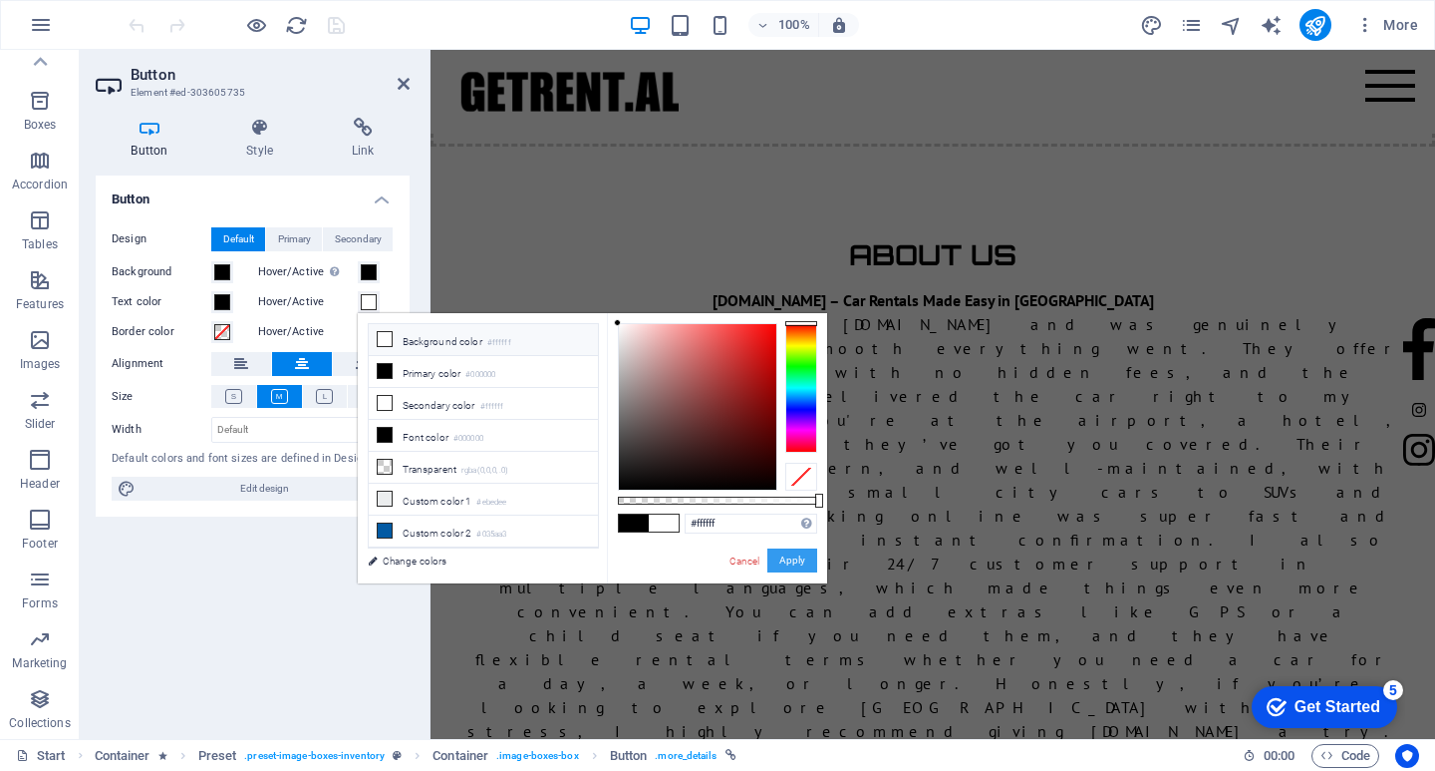
drag, startPoint x: 797, startPoint y: 554, endPoint x: 262, endPoint y: 434, distance: 548.7
click at [797, 554] on button "Apply" at bounding box center [793, 560] width 50 height 24
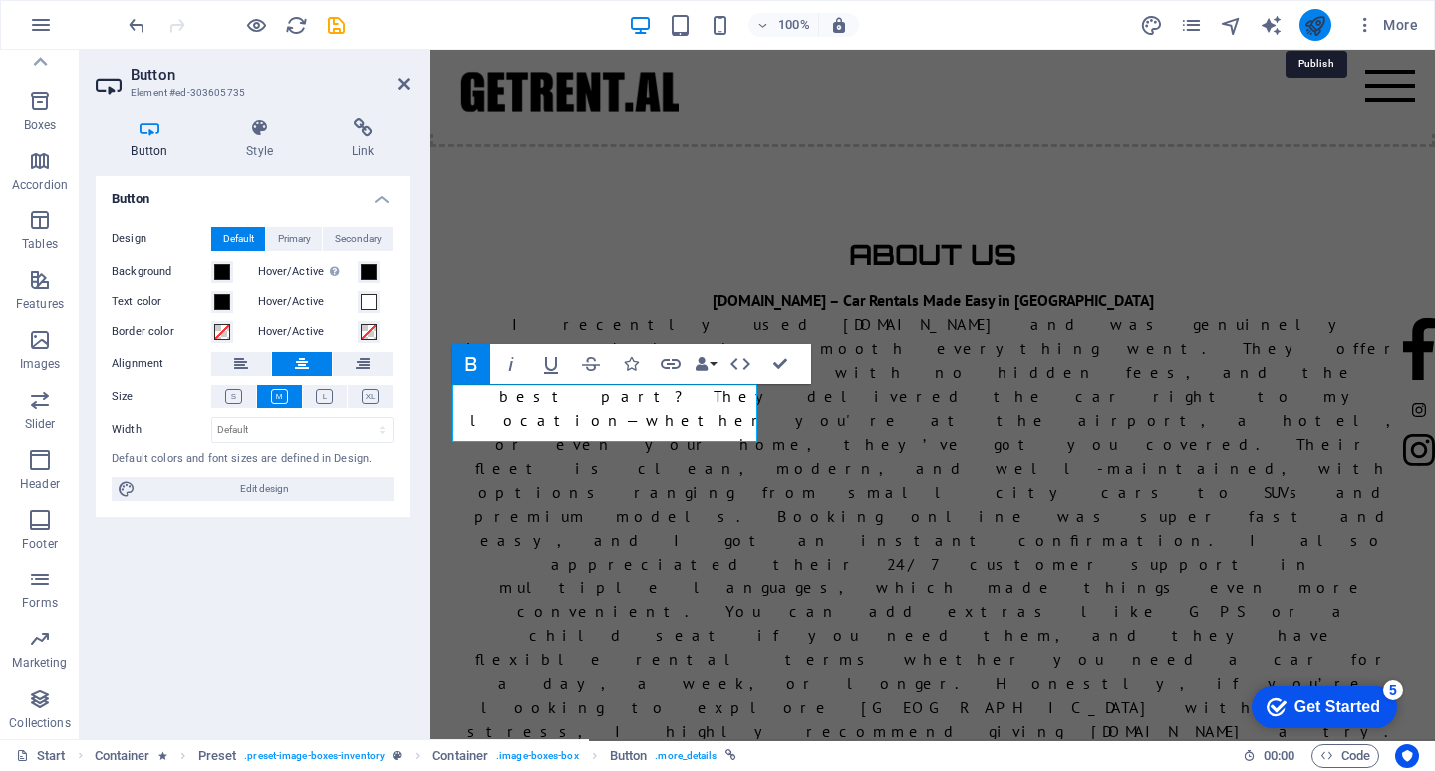
click at [1313, 14] on icon "publish" at bounding box center [1315, 25] width 23 height 23
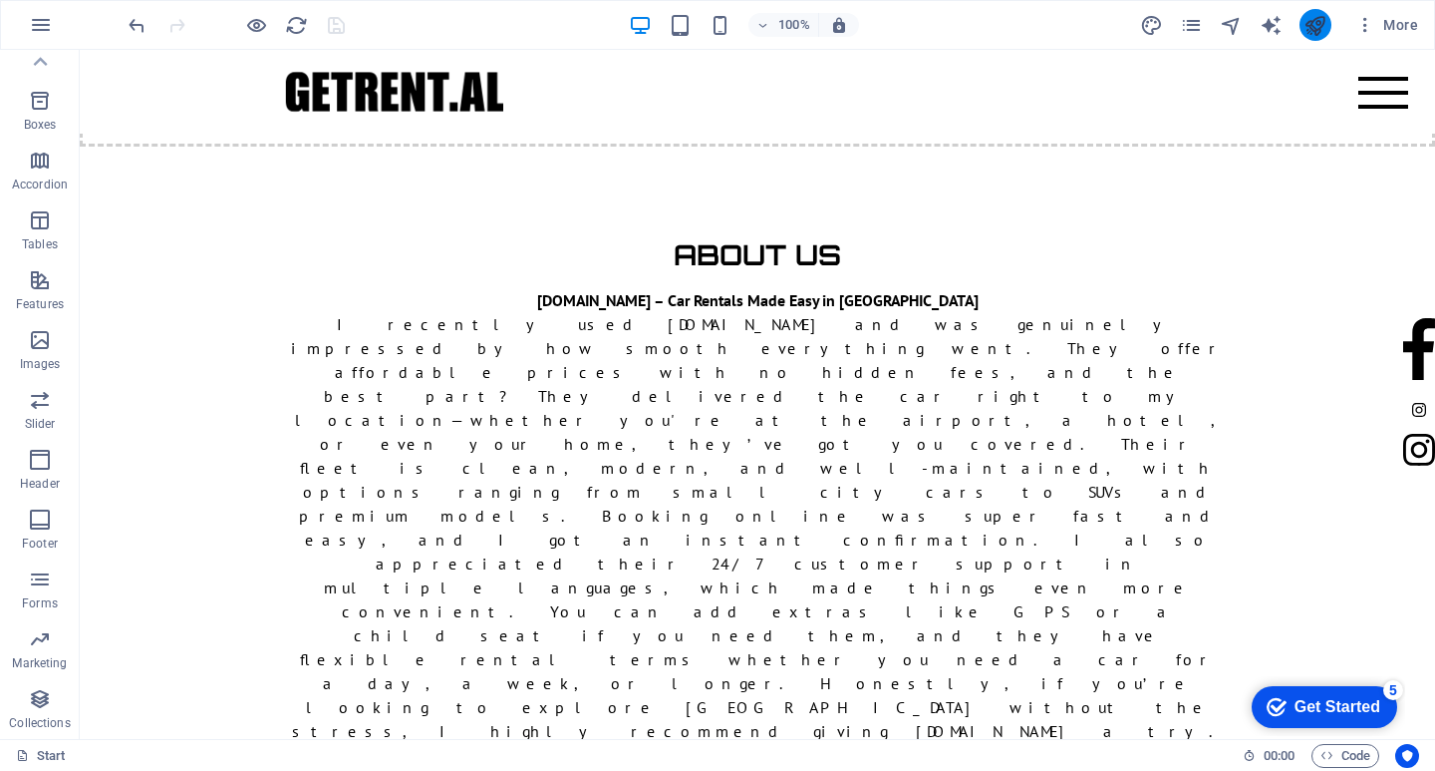
click at [1318, 10] on button "publish" at bounding box center [1316, 25] width 32 height 32
